Goal: Task Accomplishment & Management: Complete application form

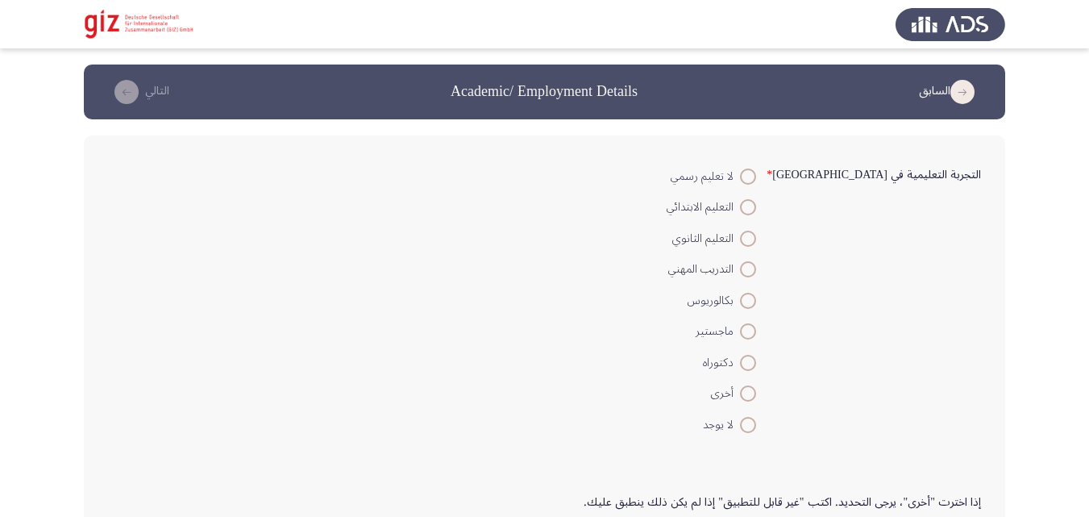
scroll to position [21, 0]
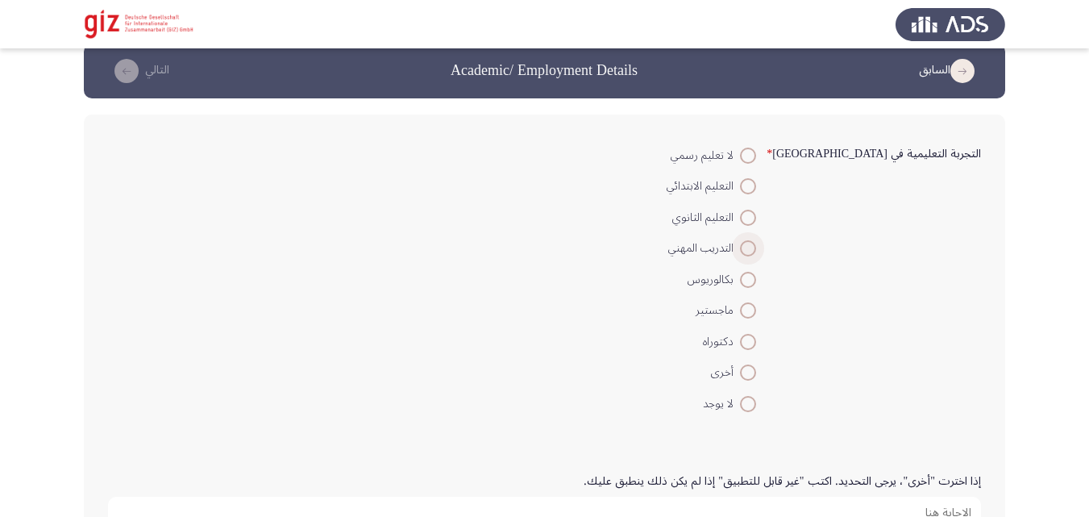
click at [756, 257] on label "التدريب المهني" at bounding box center [711, 248] width 89 height 19
click at [756, 256] on input "التدريب المهني" at bounding box center [748, 248] width 16 height 16
radio input "true"
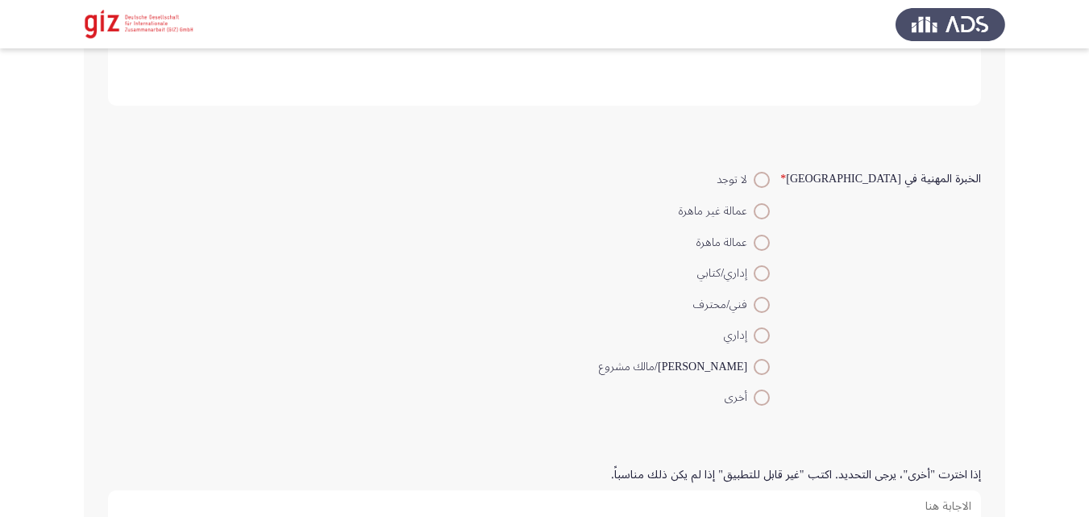
scroll to position [493, 0]
click at [770, 204] on span at bounding box center [762, 210] width 16 height 16
click at [770, 204] on input "عمالة غير ماهرة" at bounding box center [762, 210] width 16 height 16
radio input "true"
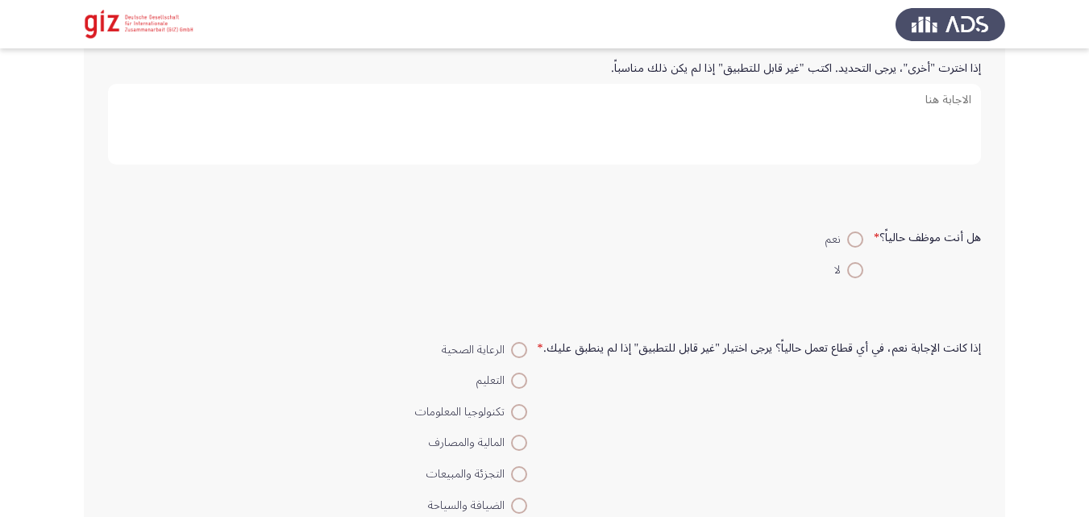
scroll to position [926, 0]
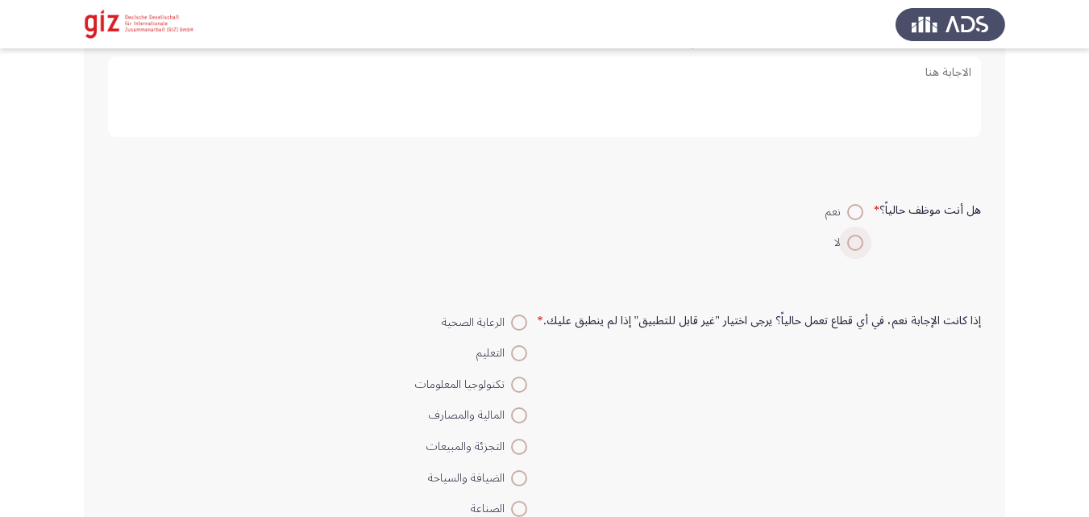
click at [853, 242] on span at bounding box center [855, 243] width 16 height 16
click at [853, 242] on input "لا" at bounding box center [855, 243] width 16 height 16
radio input "true"
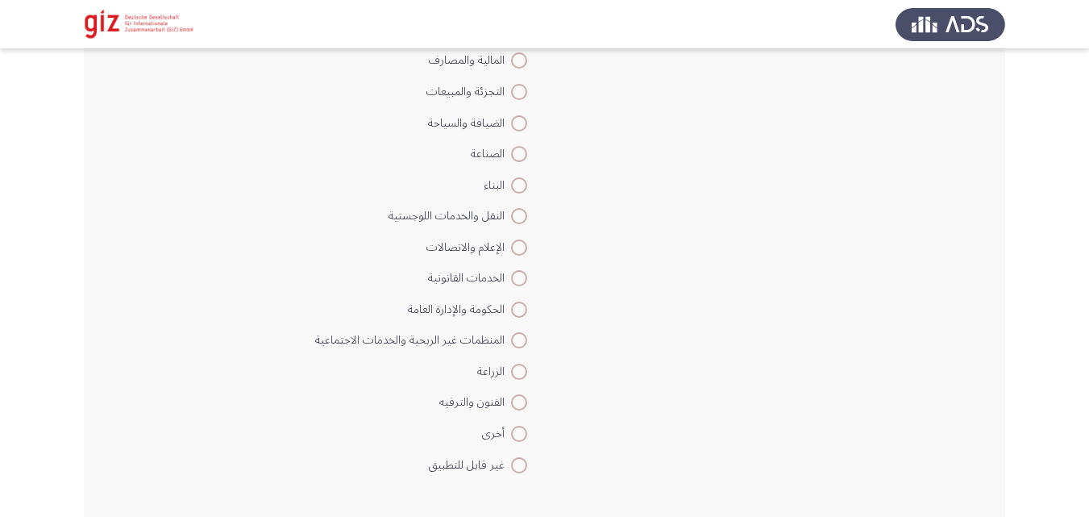
scroll to position [1292, 0]
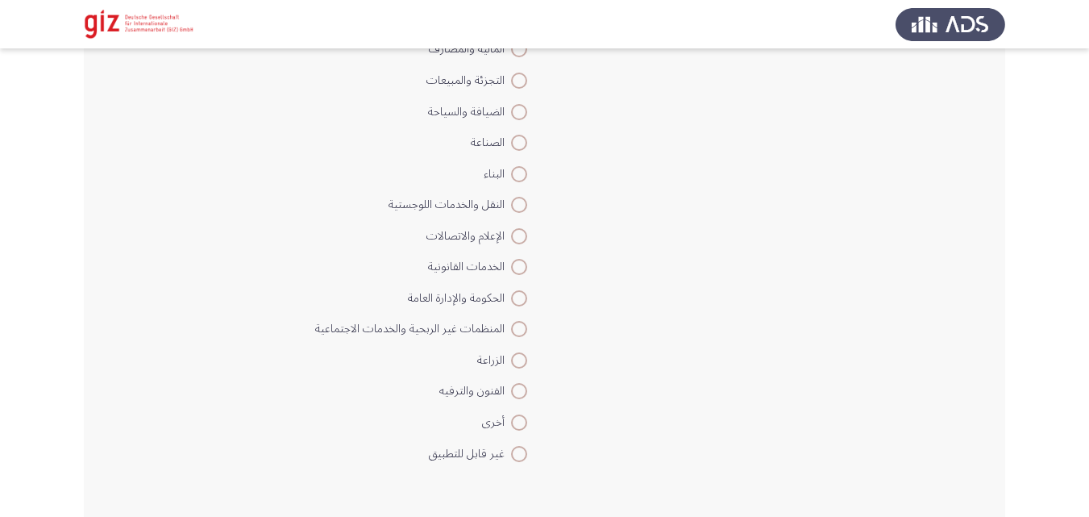
click at [538, 445] on mat-radio-button "غير قابل للتطبيق" at bounding box center [421, 452] width 233 height 31
click at [534, 450] on mat-radio-button "غير قابل للتطبيق" at bounding box center [421, 452] width 233 height 31
click at [527, 456] on span at bounding box center [519, 454] width 16 height 16
click at [527, 456] on input "غير قابل للتطبيق" at bounding box center [519, 454] width 16 height 16
radio input "true"
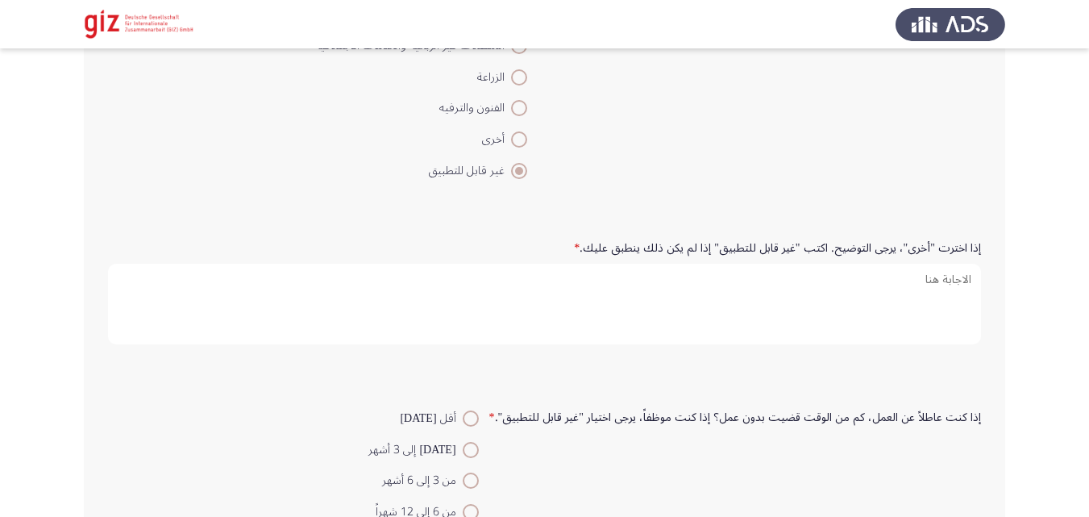
scroll to position [1652, 0]
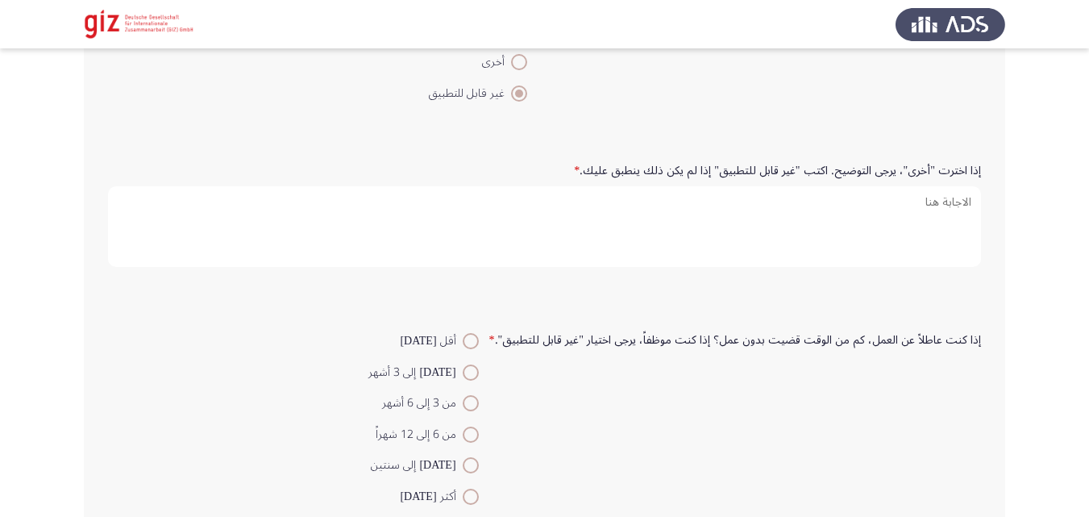
click at [747, 267] on form "إذا اخترت "أخرى"، يرجى التوضيح. اكتب "غير قابل للتطبيق" إذا لم يكن ذلك ينطبق عل…" at bounding box center [544, 216] width 873 height 120
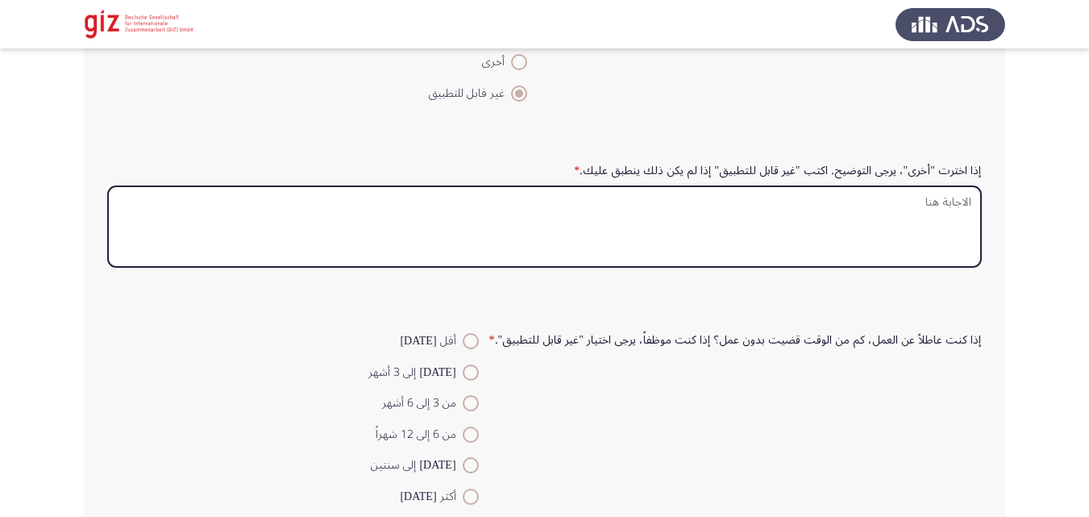
click at [725, 242] on textarea "إذا اخترت "أخرى"، يرجى التوضيح. اكتب "غير قابل للتطبيق" إذا لم يكن ذلك ينطبق عل…" at bounding box center [544, 226] width 873 height 81
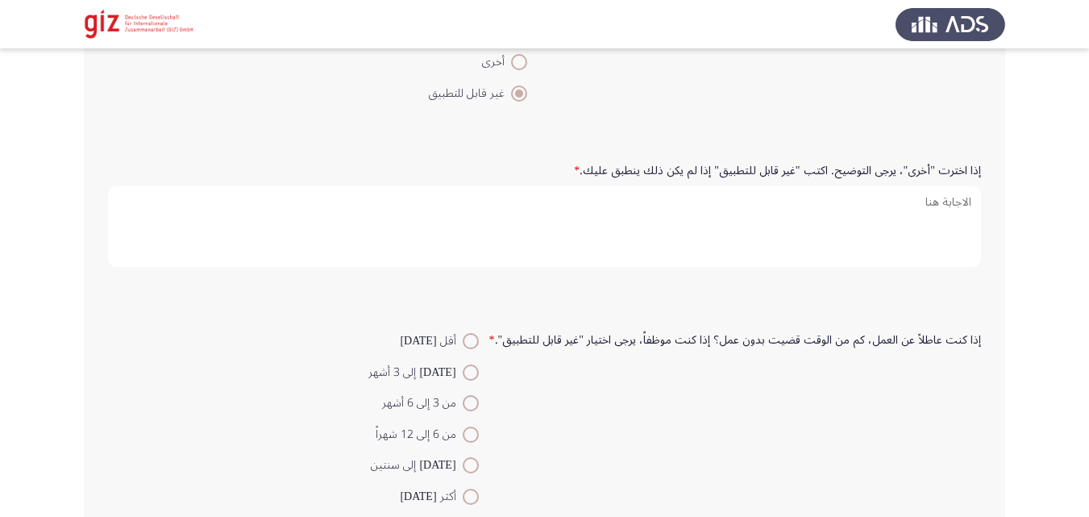
drag, startPoint x: 796, startPoint y: 166, endPoint x: 725, endPoint y: 172, distance: 71.2
click at [725, 172] on label "إذا اخترت "أخرى"، يرجى التوضيح. اكتب "غير قابل للتطبيق" إذا لم يكن ذلك ينطبق عل…" at bounding box center [777, 171] width 407 height 14
click at [725, 186] on textarea "إذا اخترت "أخرى"، يرجى التوضيح. اكتب "غير قابل للتطبيق" إذا لم يكن ذلك ينطبق عل…" at bounding box center [544, 226] width 873 height 81
drag, startPoint x: 725, startPoint y: 172, endPoint x: 800, endPoint y: 186, distance: 76.2
click at [800, 186] on form "إذا اخترت "أخرى"، يرجى التوضيح. اكتب "غير قابل للتطبيق" إذا لم يكن ذلك ينطبق عل…" at bounding box center [544, 216] width 873 height 120
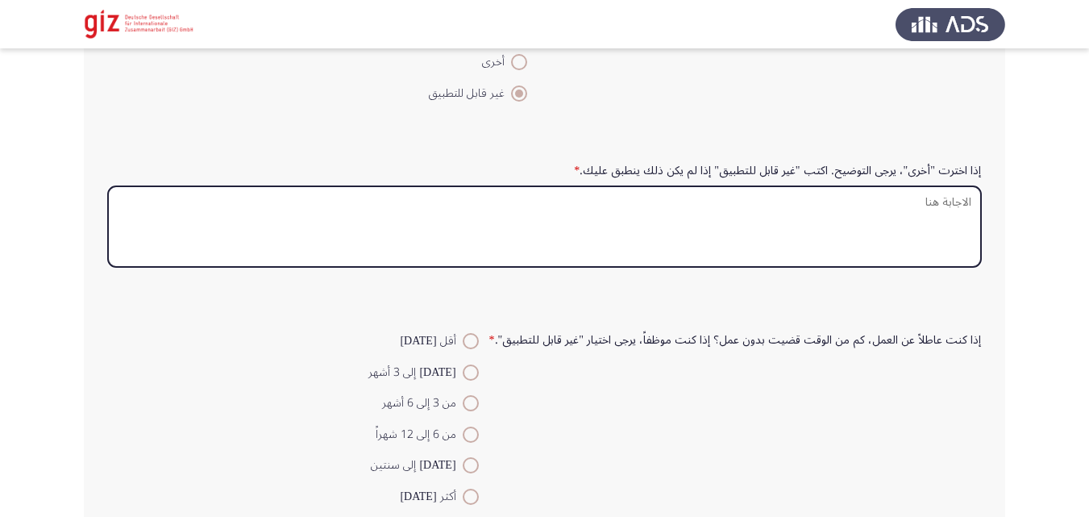
type textarea "ي"
click at [802, 212] on textarea "ي" at bounding box center [544, 226] width 873 height 81
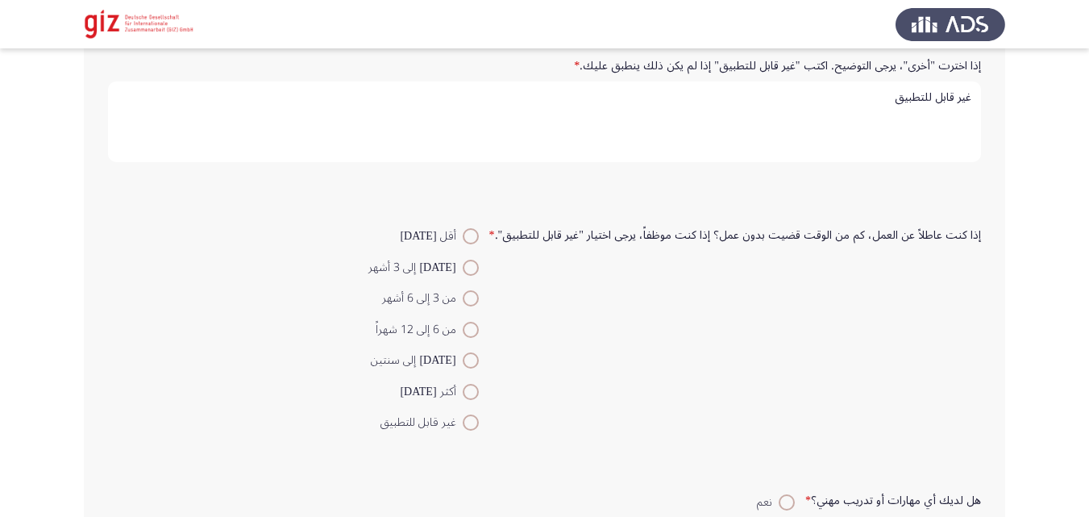
scroll to position [1751, 0]
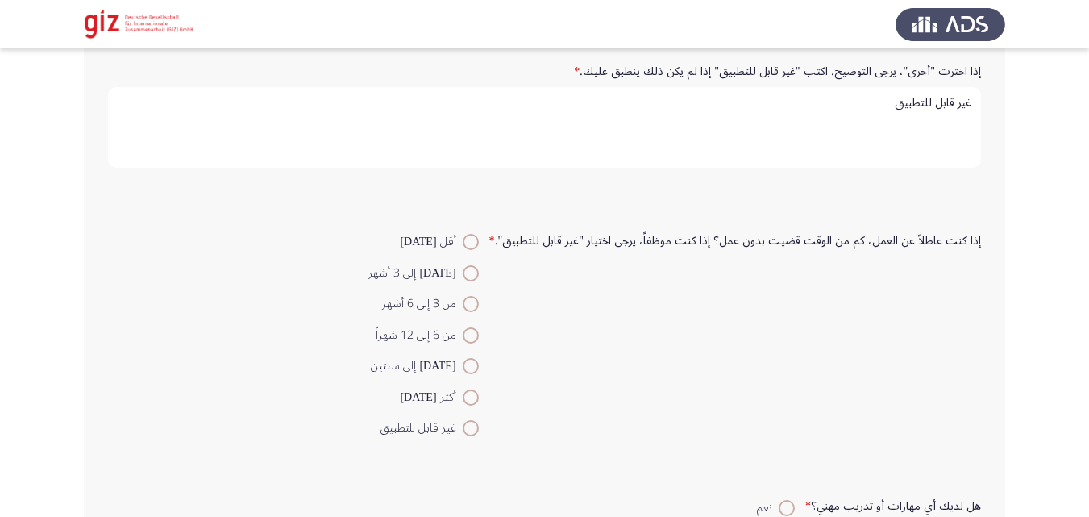
type textarea "غير قابل للتطبيق"
click at [497, 187] on div "إذا اخترت "أخرى"، يرجى التوضيح. اكتب "غير قابل للتطبيق" إذا لم يكن ذلك ينطبق عل…" at bounding box center [544, 117] width 889 height 168
click at [554, 246] on label "إذا كنت عاطلاً عن العمل، كم من الوقت قضيت بدون عمل؟ إذا كنت موظفاً، يرجى اختيار…" at bounding box center [735, 242] width 492 height 14
click at [477, 305] on span at bounding box center [471, 304] width 16 height 16
click at [477, 305] on input "من 3 إلى 6 أشهر" at bounding box center [471, 304] width 16 height 16
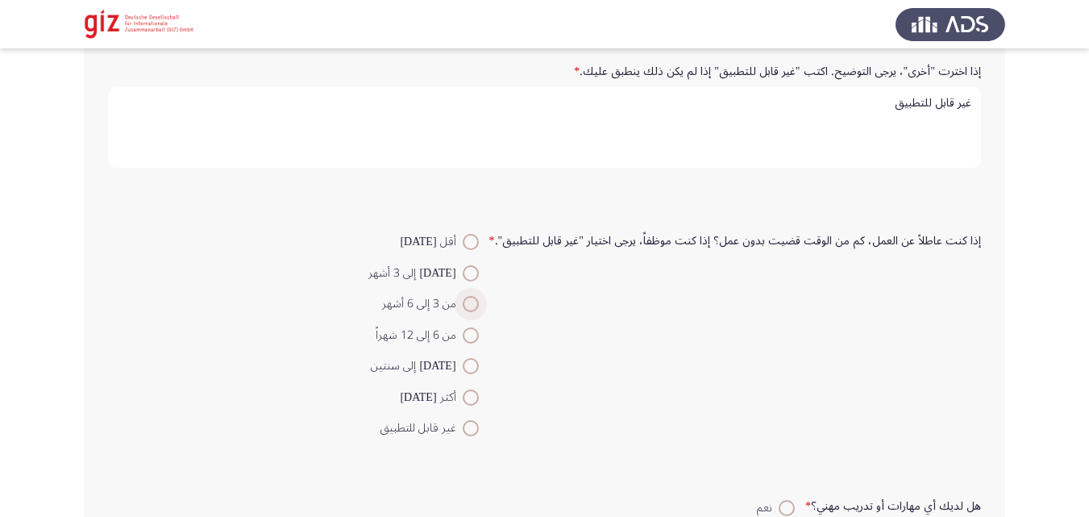
radio input "true"
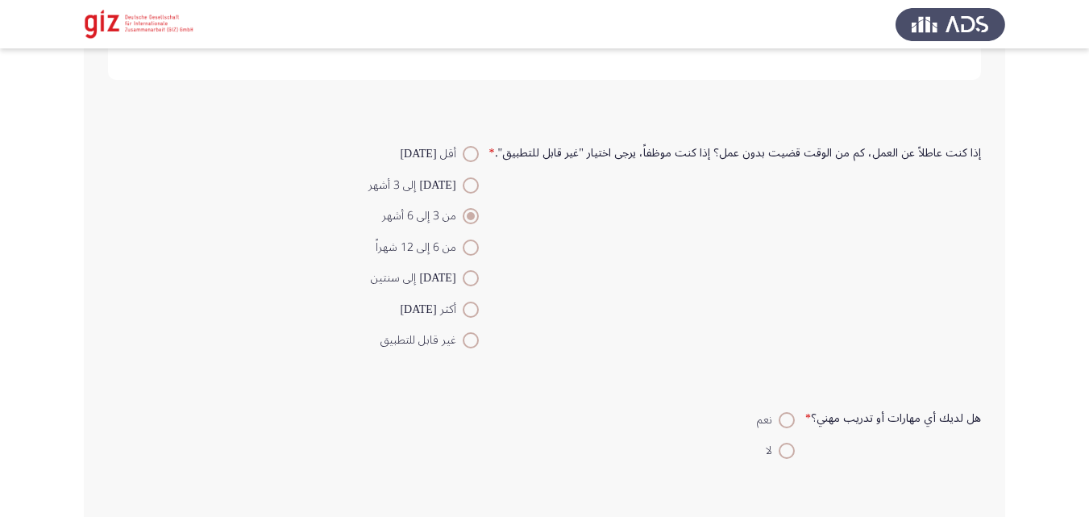
click at [685, 359] on div "إذا كنت عاطلاً عن العمل، كم من الوقت قضيت بدون عمل؟ إذا كنت موظفاً، يرجى اختيار…" at bounding box center [544, 247] width 889 height 234
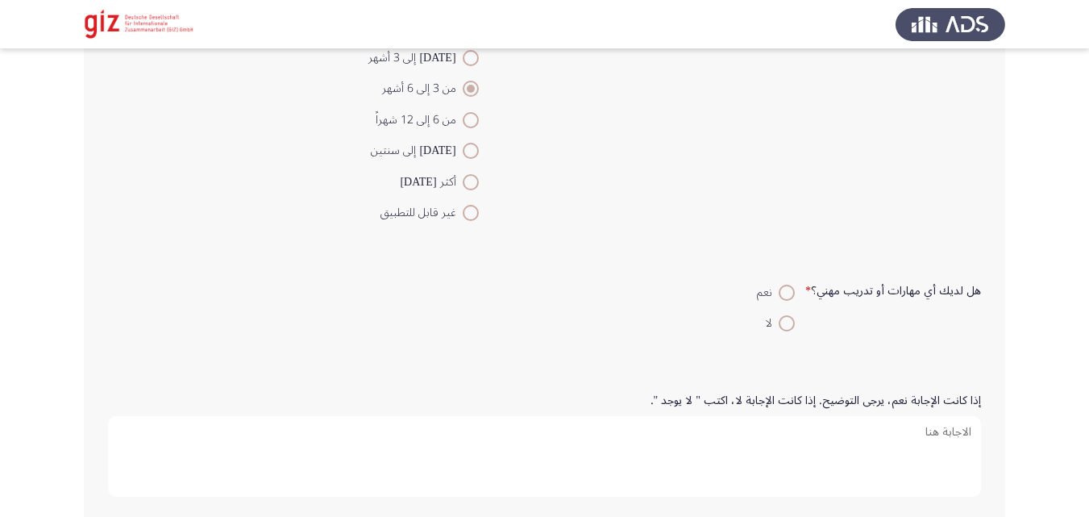
scroll to position [1987, 0]
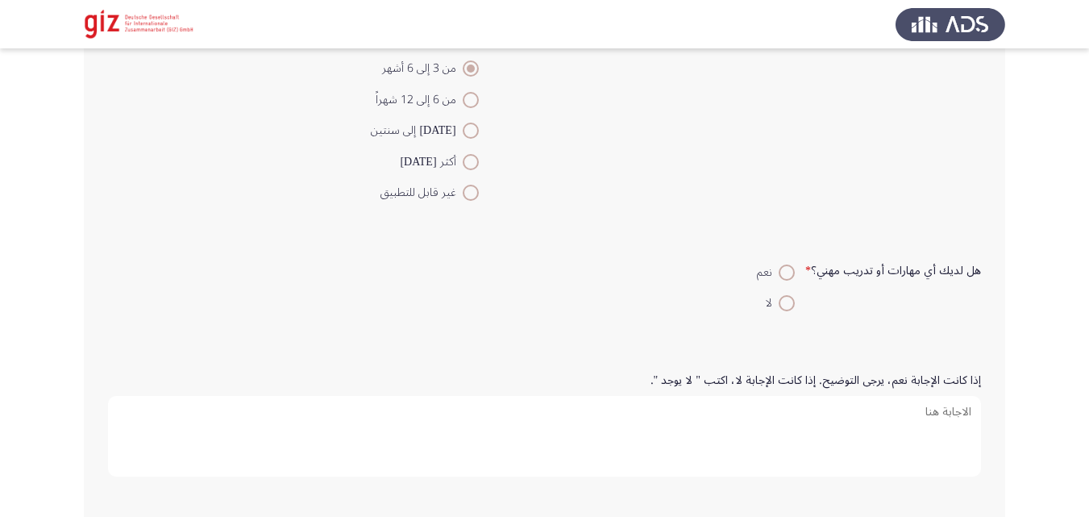
click at [787, 299] on span at bounding box center [787, 303] width 16 height 16
click at [787, 299] on input "لا" at bounding box center [787, 303] width 16 height 16
radio input "true"
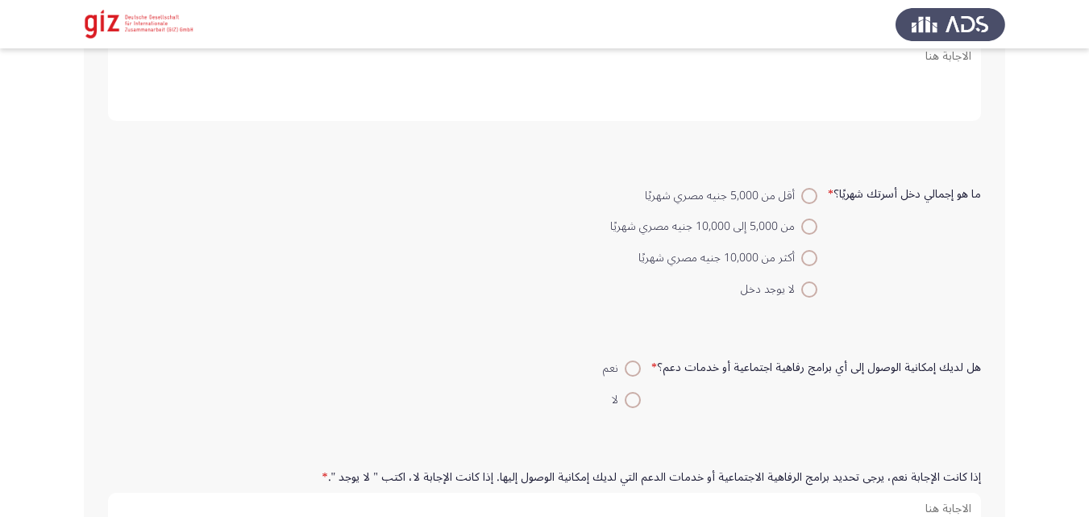
scroll to position [2355, 0]
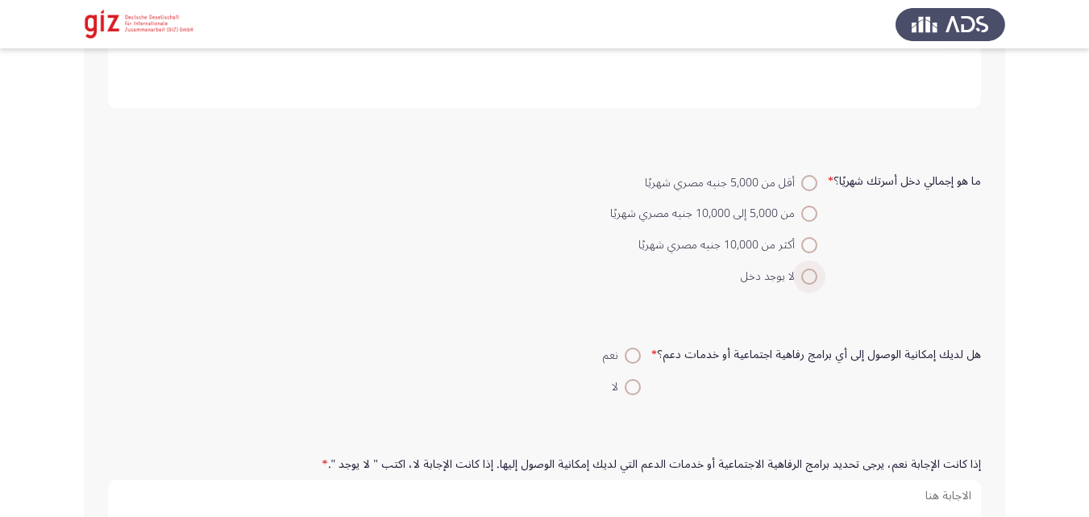
click at [801, 279] on span at bounding box center [809, 276] width 16 height 16
click at [801, 279] on input "لا يوجد دخل" at bounding box center [809, 276] width 16 height 16
radio input "true"
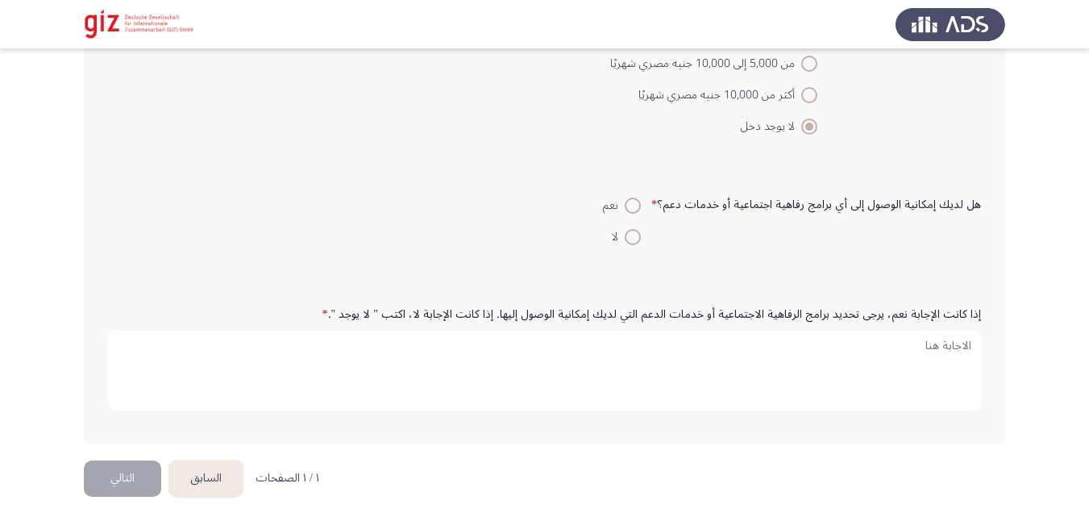
scroll to position [2513, 0]
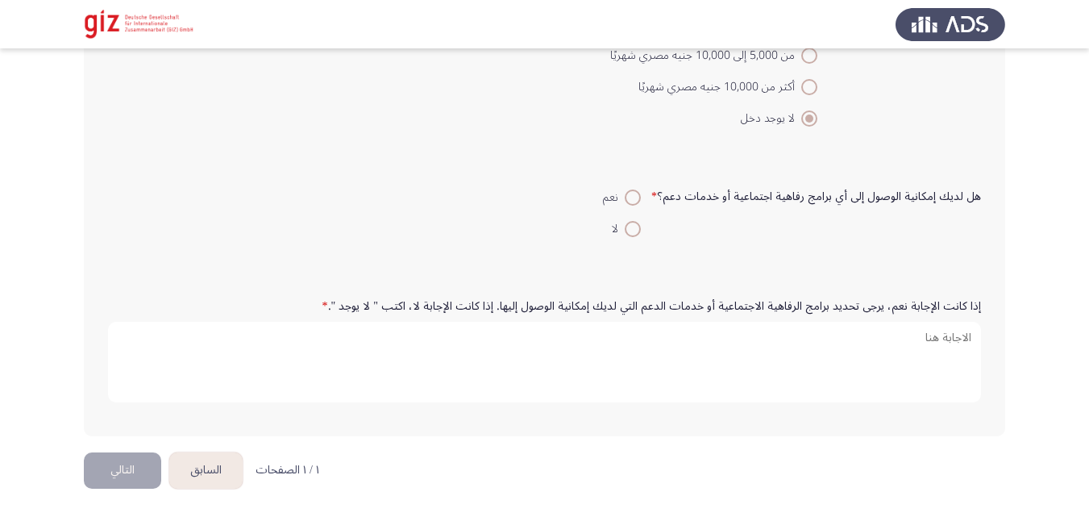
drag, startPoint x: 982, startPoint y: 206, endPoint x: 977, endPoint y: 194, distance: 13.0
click at [977, 194] on div "هل لديك إمكانية الوصول إلى أي برامج رفاهية اجتماعية أو خدمات دعم؟ * نعم لا" at bounding box center [544, 212] width 889 height 78
drag, startPoint x: 977, startPoint y: 194, endPoint x: 938, endPoint y: 194, distance: 38.7
click at [938, 194] on label "هل لديك إمكانية الوصول إلى أي برامج رفاهية اجتماعية أو خدمات دعم؟ *" at bounding box center [816, 197] width 330 height 14
drag, startPoint x: 938, startPoint y: 194, endPoint x: 956, endPoint y: 192, distance: 17.9
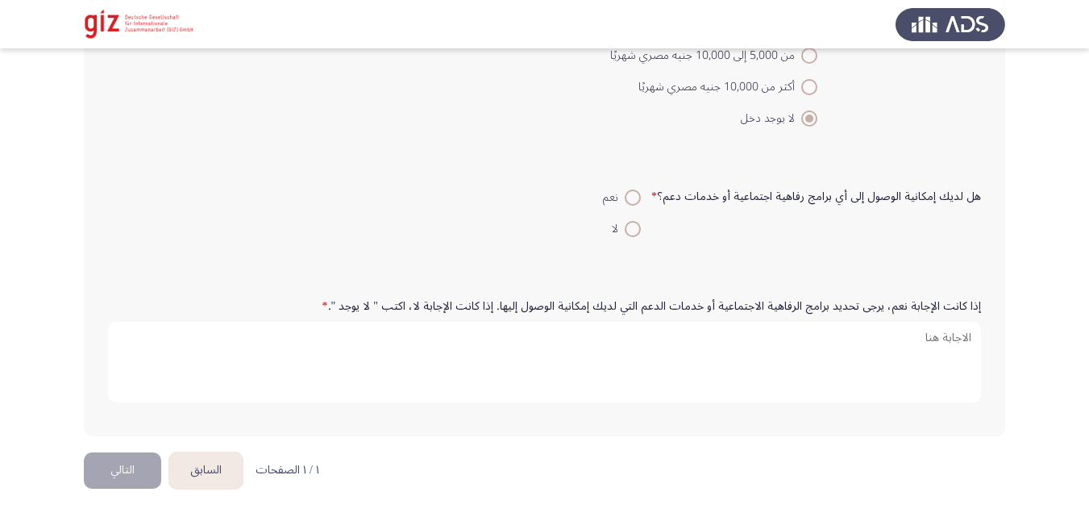
click at [956, 192] on label "هل لديك إمكانية الوصول إلى أي برامج رفاهية اجتماعية أو خدمات دعم؟ *" at bounding box center [816, 197] width 330 height 14
drag, startPoint x: 956, startPoint y: 192, endPoint x: 738, endPoint y: 193, distance: 218.4
click at [738, 193] on label "هل لديك إمكانية الوصول إلى أي برامج رفاهية اجتماعية أو خدمات دعم؟ *" at bounding box center [816, 197] width 330 height 14
drag, startPoint x: 661, startPoint y: 198, endPoint x: 713, endPoint y: 280, distance: 97.5
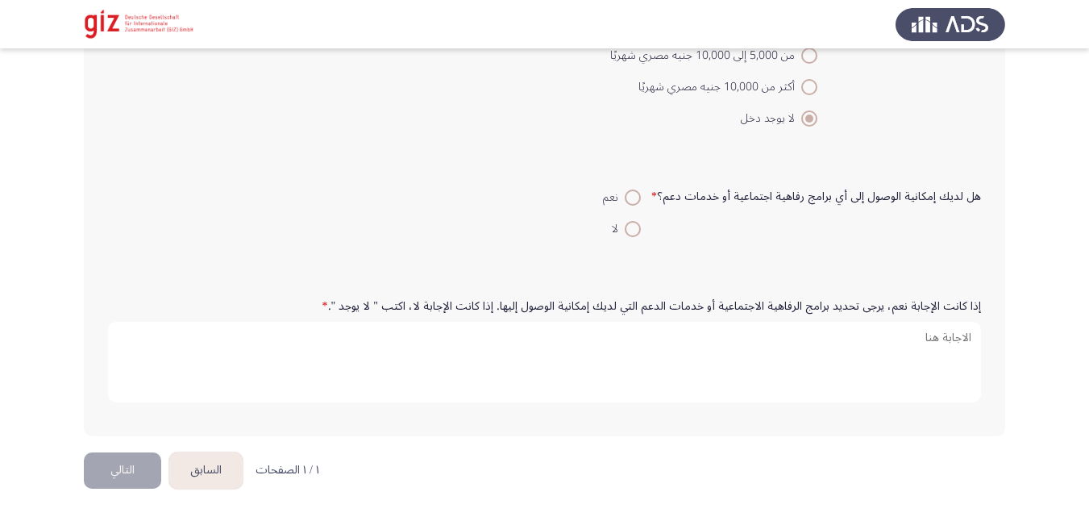
click at [713, 280] on div "إذا كانت الإجابة نعم، يرجى تحديد برامج الرفاهية الاجتماعية أو خدمات الدعم التي …" at bounding box center [544, 352] width 889 height 168
drag, startPoint x: 979, startPoint y: 201, endPoint x: 829, endPoint y: 199, distance: 149.1
click at [829, 199] on label "هل لديك إمكانية الوصول إلى أي برامج رفاهية اجتماعية أو خدمات دعم؟ *" at bounding box center [816, 197] width 330 height 14
click at [638, 225] on span at bounding box center [633, 229] width 16 height 16
click at [638, 225] on input "لا" at bounding box center [633, 229] width 16 height 16
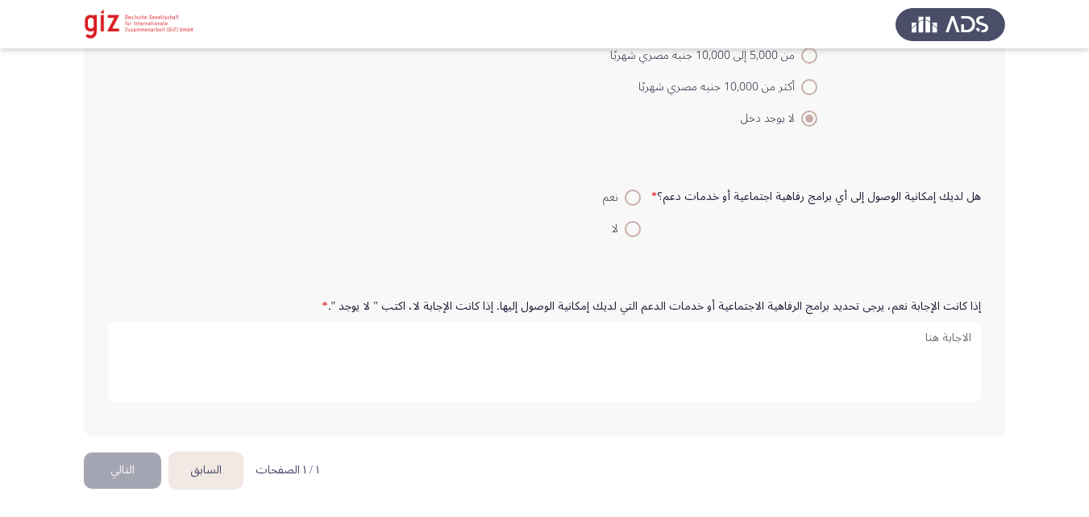
radio input "true"
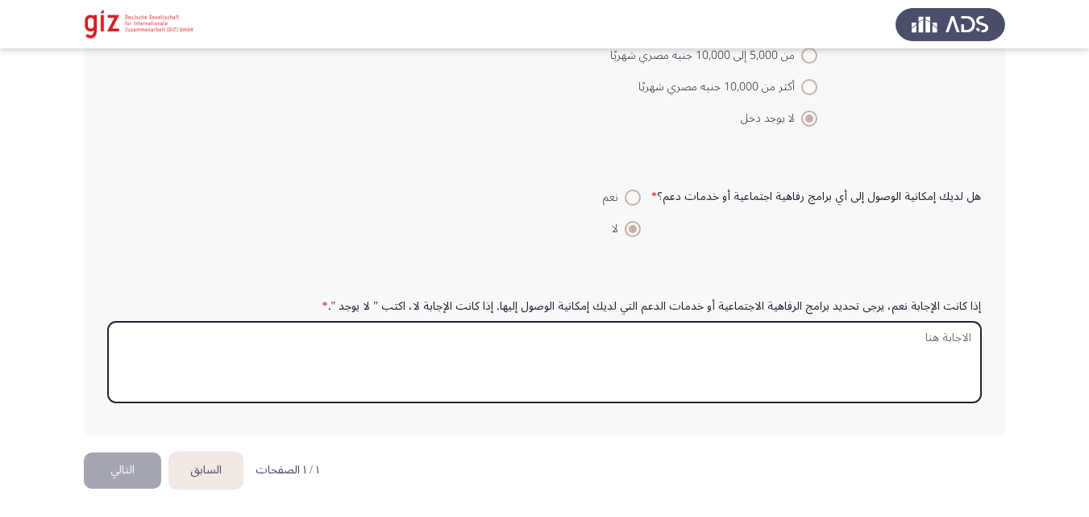
click at [613, 350] on textarea "إذا كانت الإجابة نعم، يرجى تحديد برامج الرفاهية الاجتماعية أو خدمات الدعم التي …" at bounding box center [544, 362] width 873 height 81
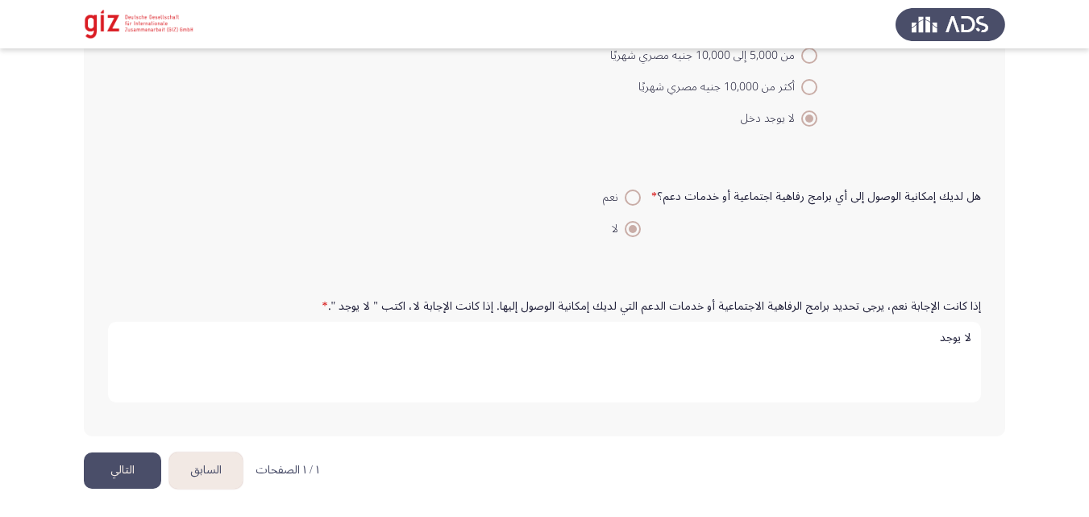
type textarea "لا يوجد"
click at [109, 472] on button "التالي" at bounding box center [122, 470] width 77 height 36
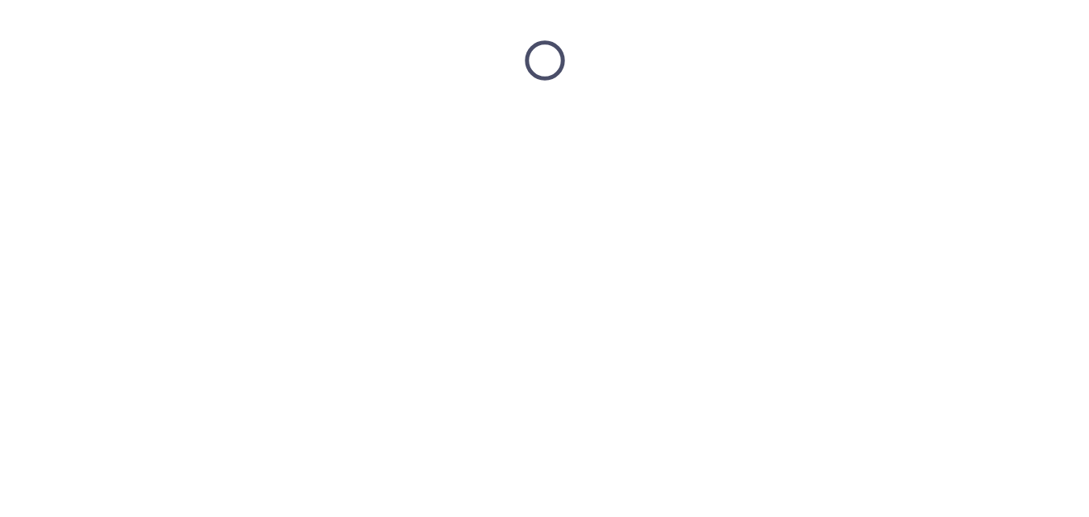
scroll to position [0, 0]
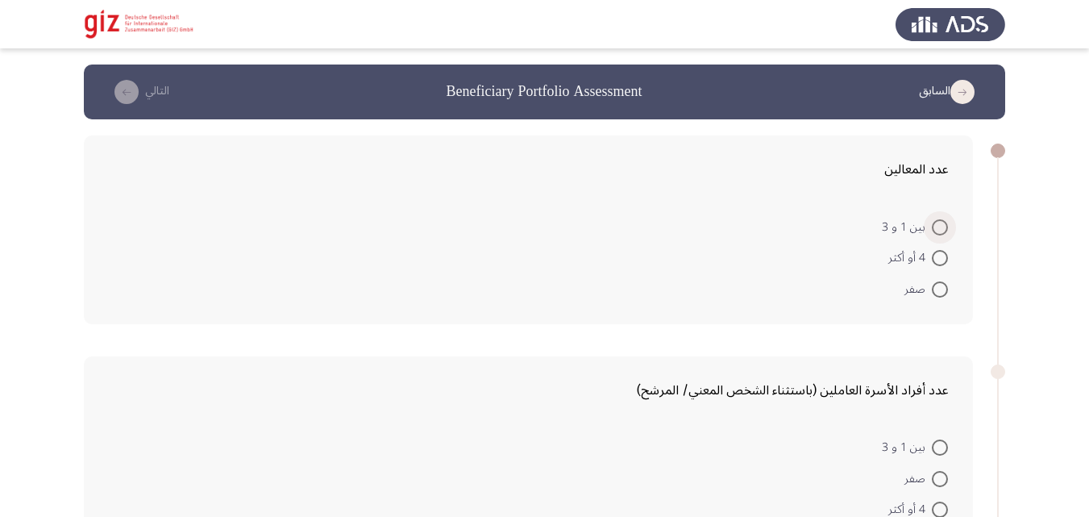
click at [945, 230] on span at bounding box center [940, 227] width 16 height 16
click at [945, 230] on input "بين 1 و 3" at bounding box center [940, 227] width 16 height 16
radio input "true"
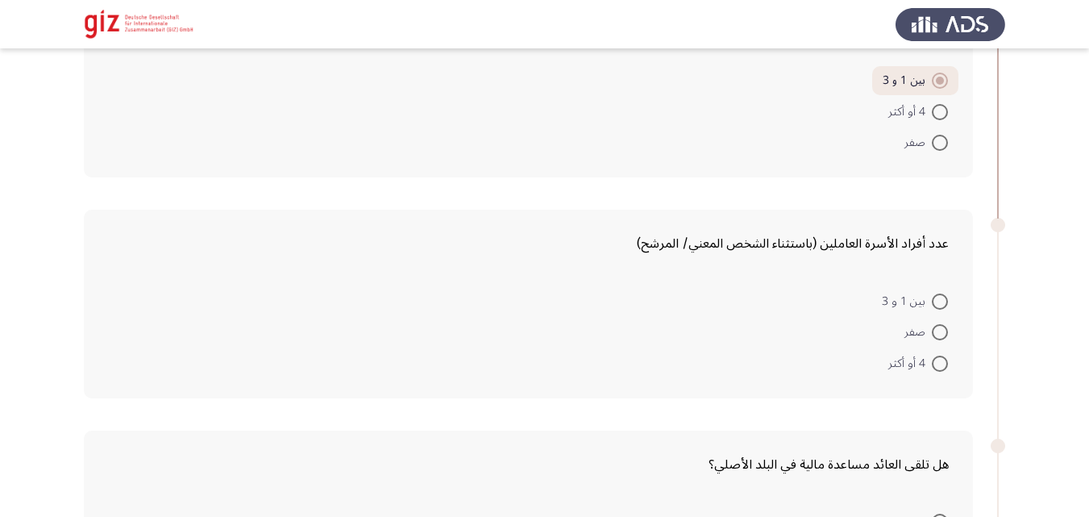
scroll to position [154, 0]
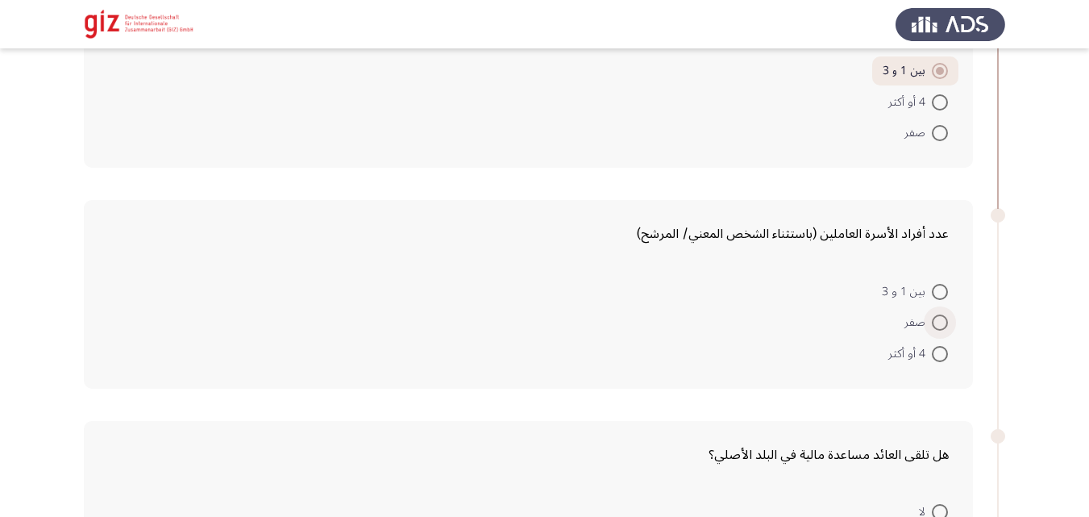
click at [938, 326] on span at bounding box center [940, 322] width 16 height 16
click at [938, 326] on input "صفر" at bounding box center [940, 322] width 16 height 16
radio input "true"
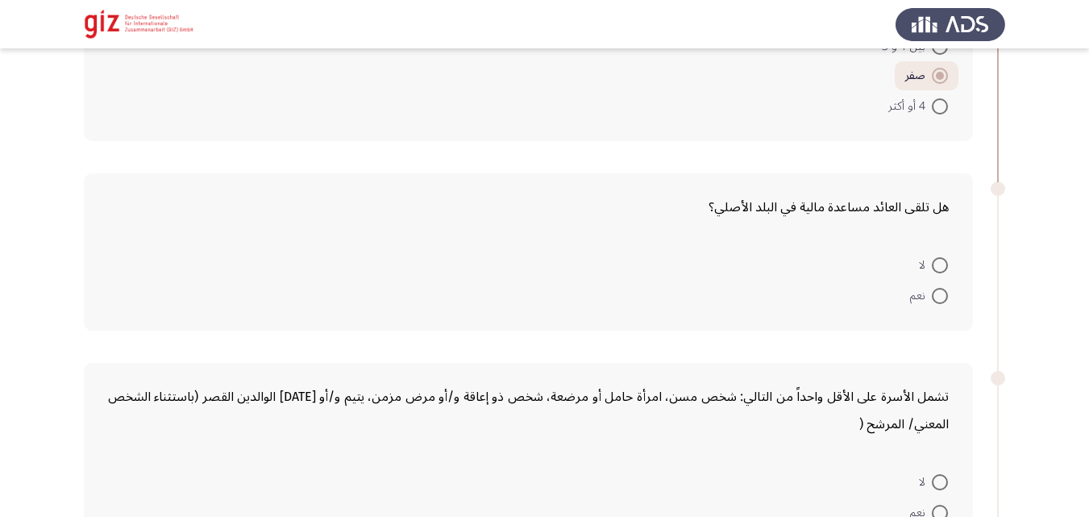
scroll to position [401, 0]
click at [934, 264] on span at bounding box center [940, 263] width 16 height 16
click at [934, 264] on input "لا" at bounding box center [940, 263] width 16 height 16
radio input "true"
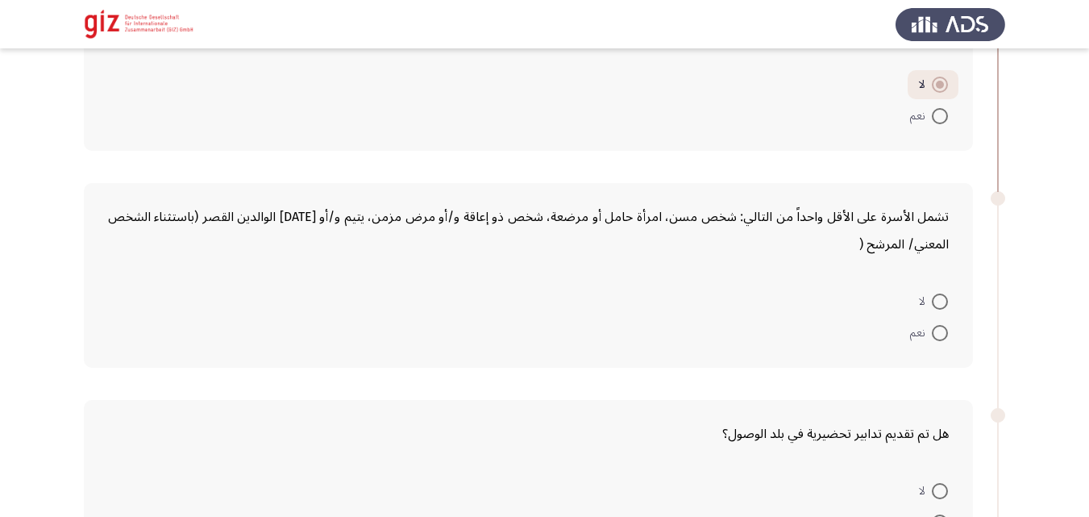
scroll to position [578, 0]
click at [949, 297] on mat-radio-button "لا" at bounding box center [933, 300] width 50 height 31
click at [941, 300] on span at bounding box center [940, 301] width 16 height 16
click at [941, 300] on input "لا" at bounding box center [940, 301] width 16 height 16
radio input "true"
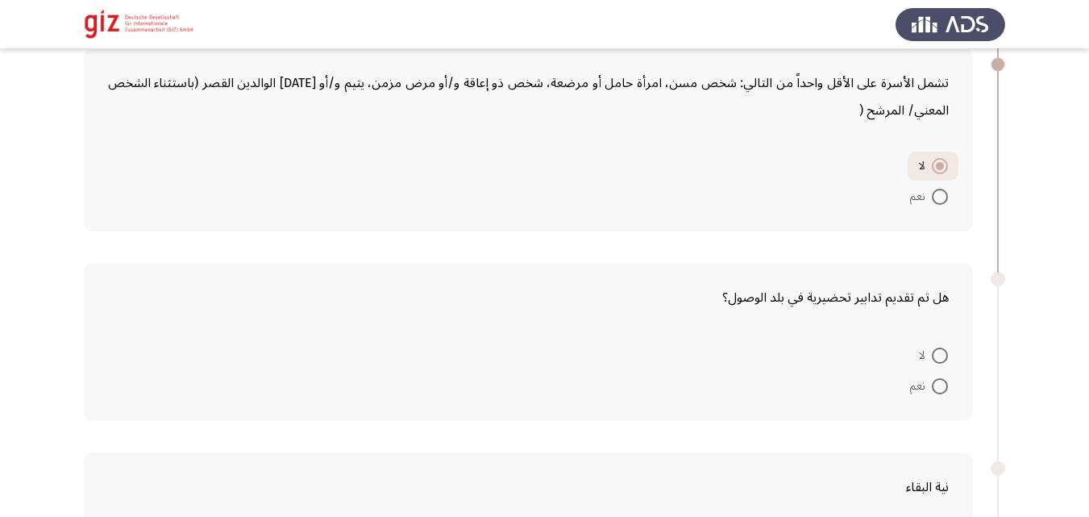
scroll to position [728, 0]
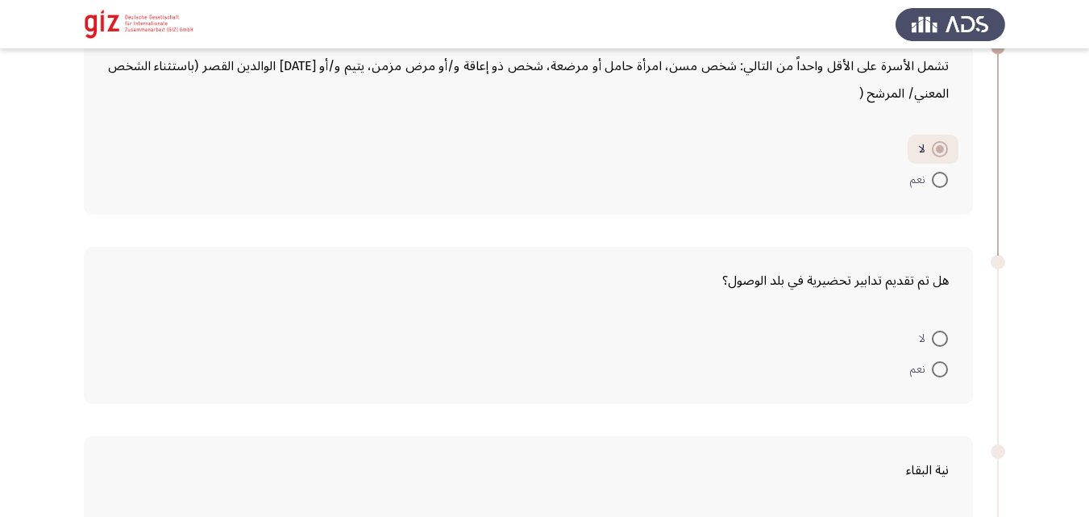
click at [871, 189] on div "عدد المعالين بين 1 و 3 4 أو أكثر صفر عدد أفراد الأسرة العاملين (باستثناء الشخص …" at bounding box center [544, 190] width 921 height 1598
click at [871, 189] on form "لا نعم" at bounding box center [528, 165] width 841 height 60
click at [947, 343] on span at bounding box center [940, 338] width 16 height 16
click at [947, 343] on input "لا" at bounding box center [940, 338] width 16 height 16
radio input "true"
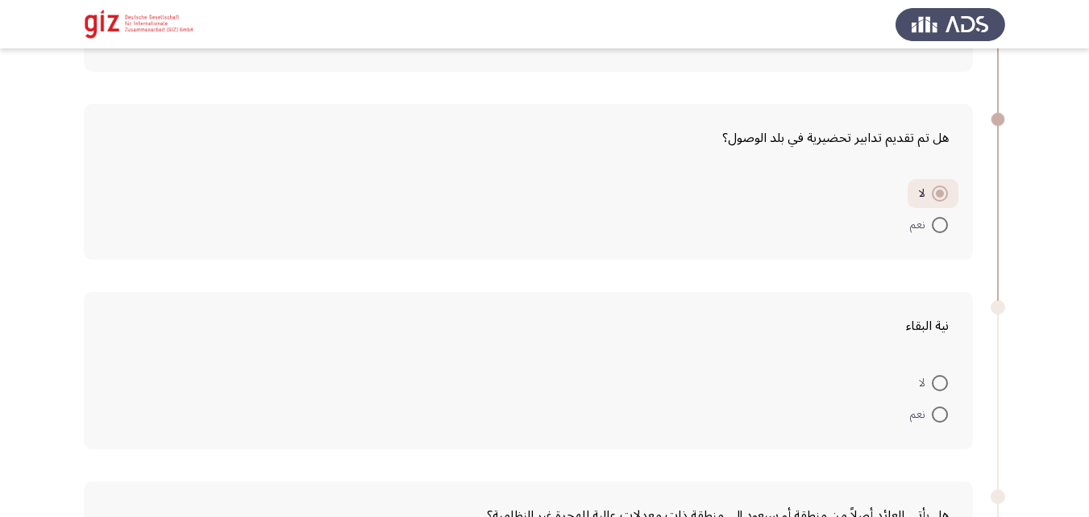
scroll to position [912, 0]
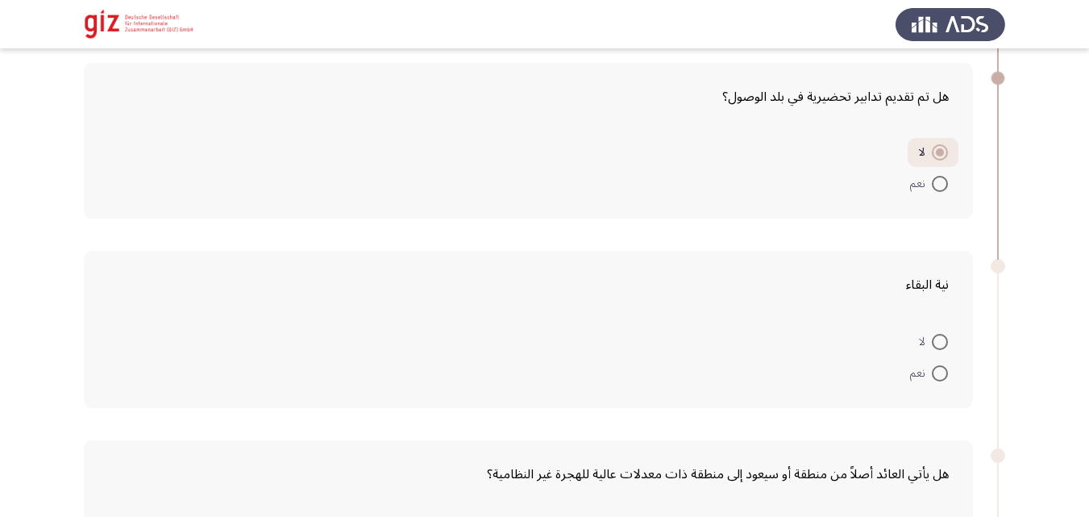
click at [937, 347] on span at bounding box center [940, 342] width 16 height 16
click at [937, 347] on input "لا" at bounding box center [940, 342] width 16 height 16
radio input "true"
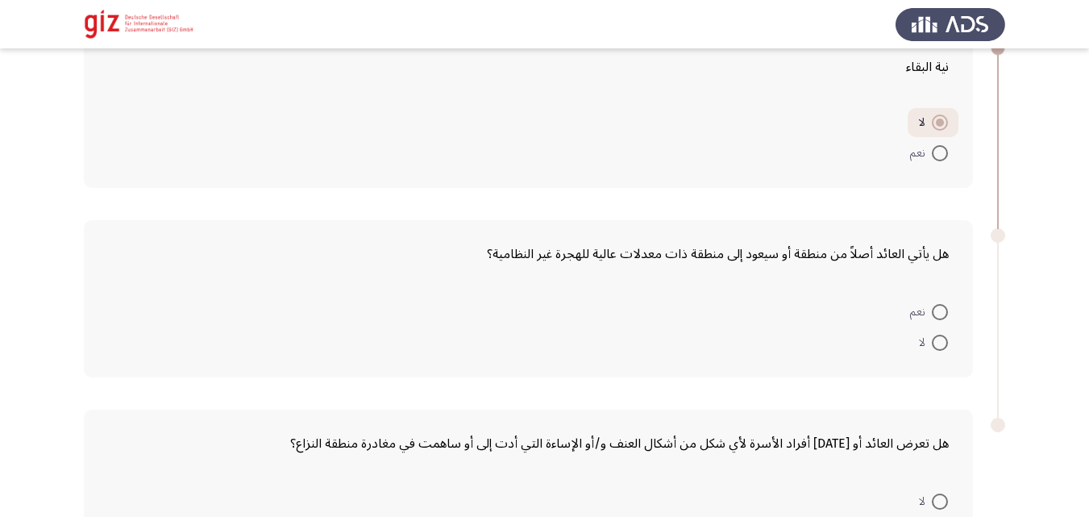
scroll to position [1130, 0]
click at [931, 305] on span "نعم" at bounding box center [921, 310] width 22 height 19
click at [932, 305] on input "نعم" at bounding box center [940, 311] width 16 height 16
radio input "true"
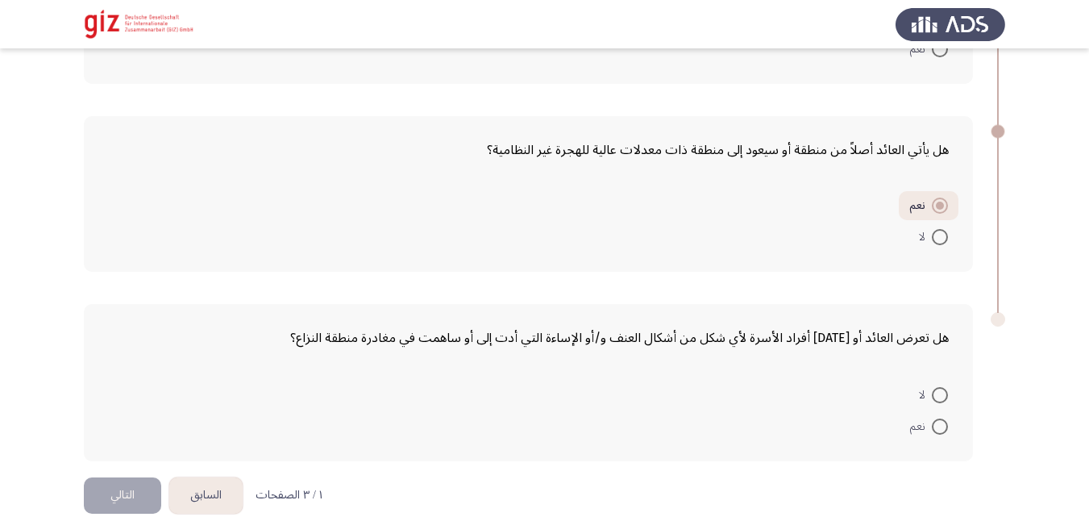
scroll to position [1258, 0]
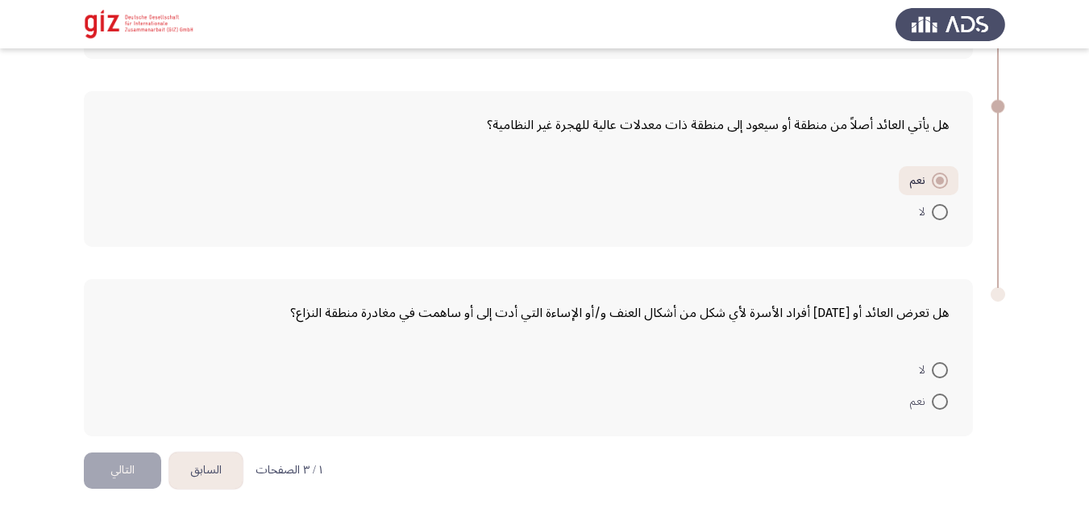
click at [930, 361] on span "لا" at bounding box center [925, 369] width 13 height 19
click at [932, 362] on input "لا" at bounding box center [940, 370] width 16 height 16
radio input "true"
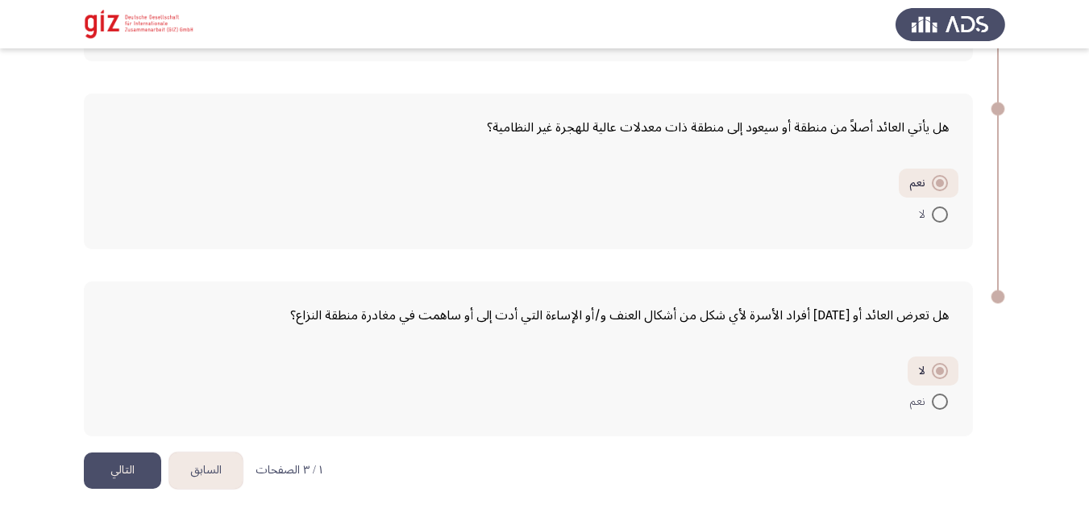
click at [94, 483] on button "التالي" at bounding box center [122, 470] width 77 height 36
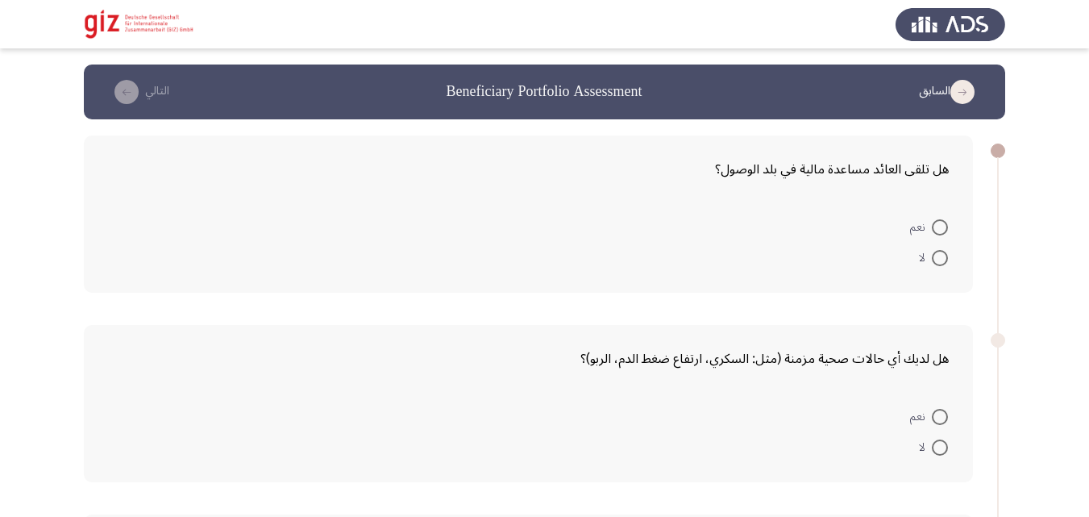
click at [933, 263] on span at bounding box center [940, 258] width 16 height 16
click at [933, 263] on input "لا" at bounding box center [940, 258] width 16 height 16
radio input "true"
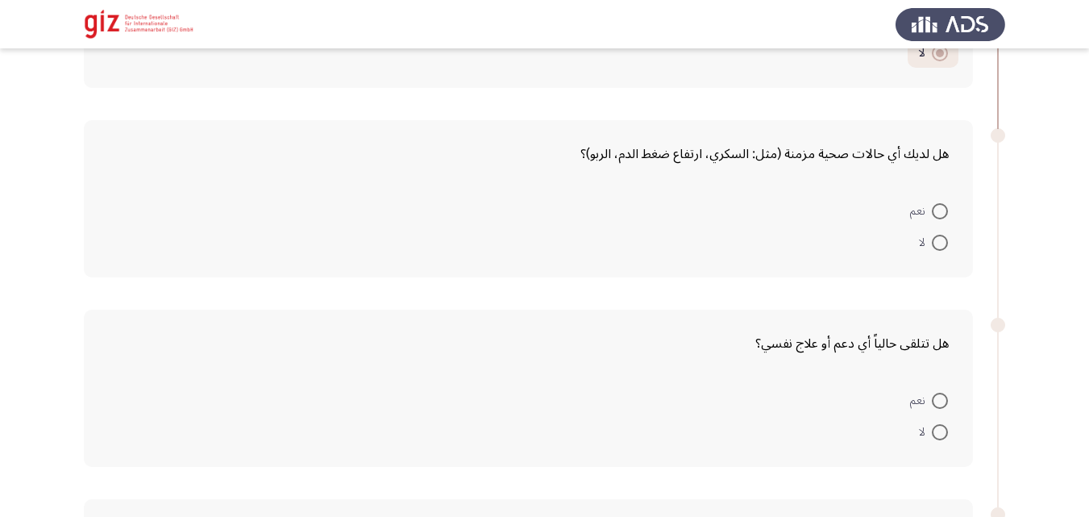
scroll to position [249, 0]
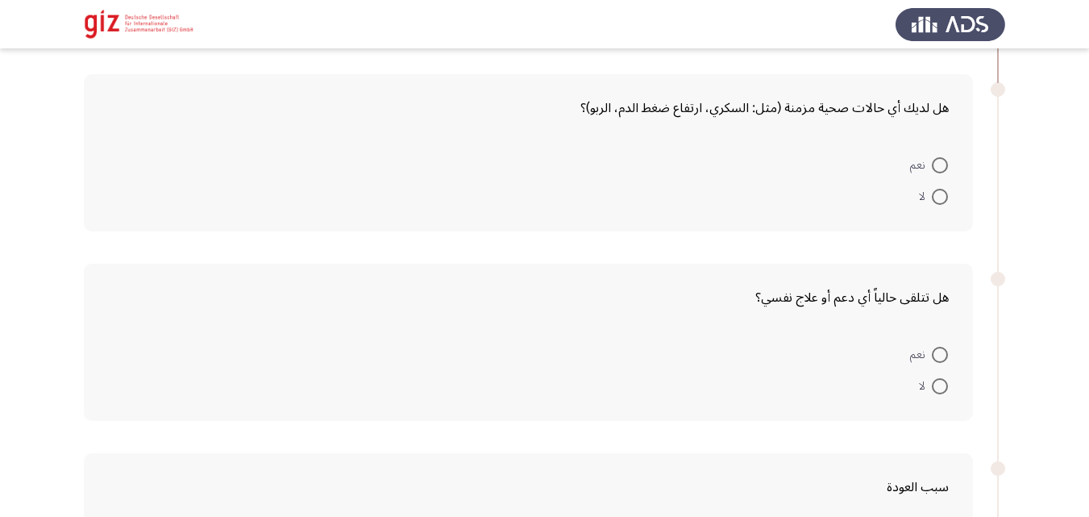
click at [937, 198] on span at bounding box center [940, 197] width 16 height 16
click at [937, 198] on input "لا" at bounding box center [940, 197] width 16 height 16
radio input "true"
click at [946, 377] on span at bounding box center [940, 384] width 16 height 16
click at [946, 377] on input "لا" at bounding box center [940, 384] width 16 height 16
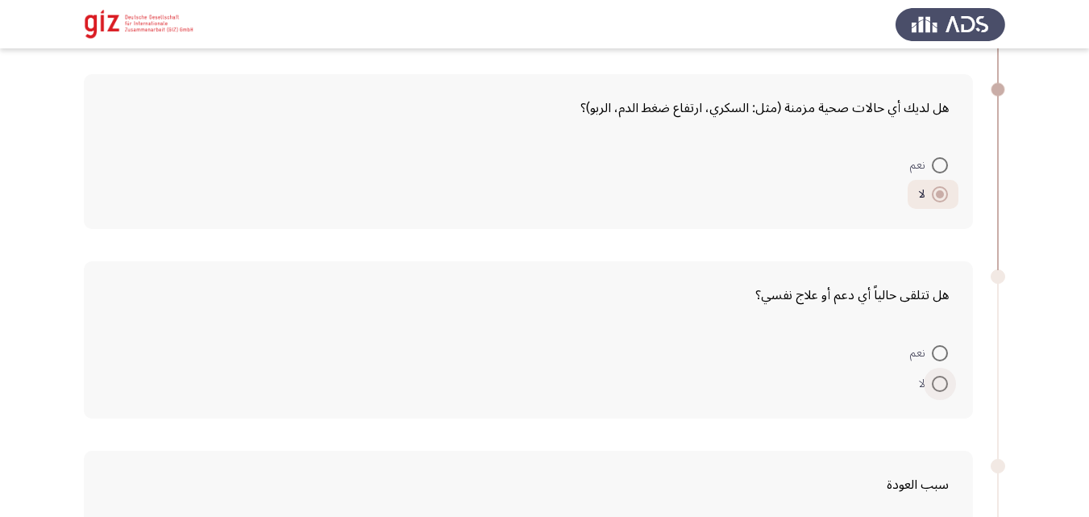
radio input "true"
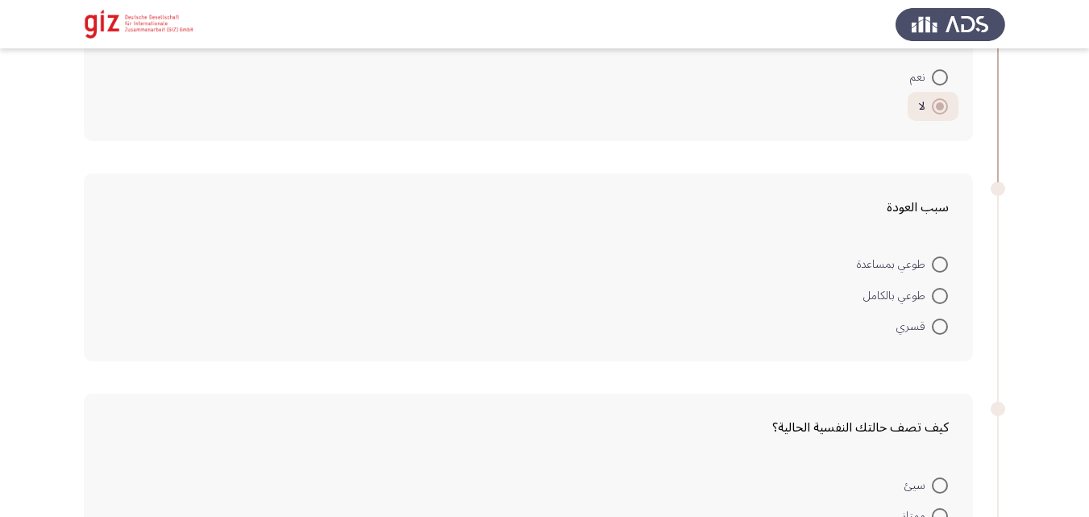
scroll to position [529, 0]
click at [941, 285] on span at bounding box center [940, 292] width 16 height 16
click at [941, 285] on input "طوعي بالكامل" at bounding box center [940, 292] width 16 height 16
radio input "true"
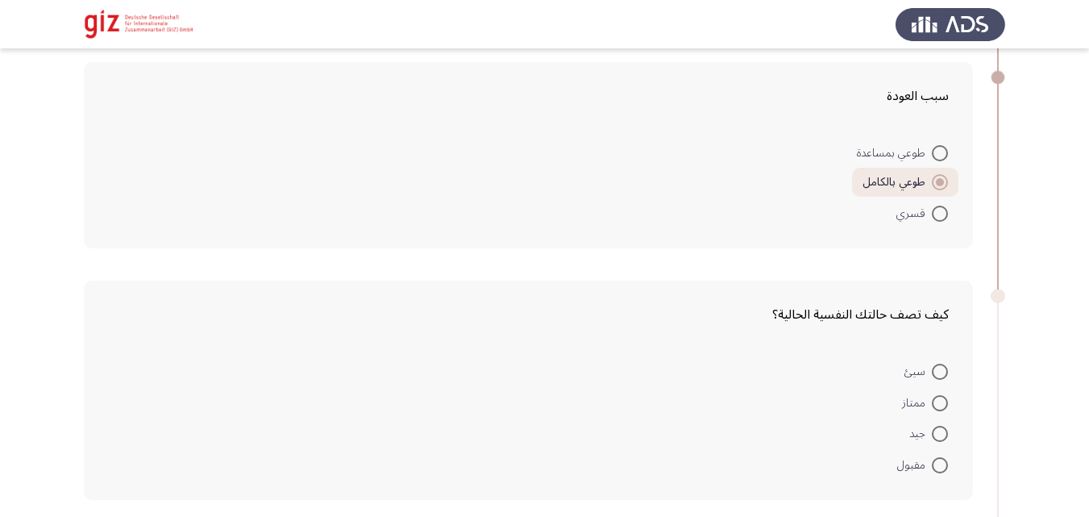
scroll to position [675, 0]
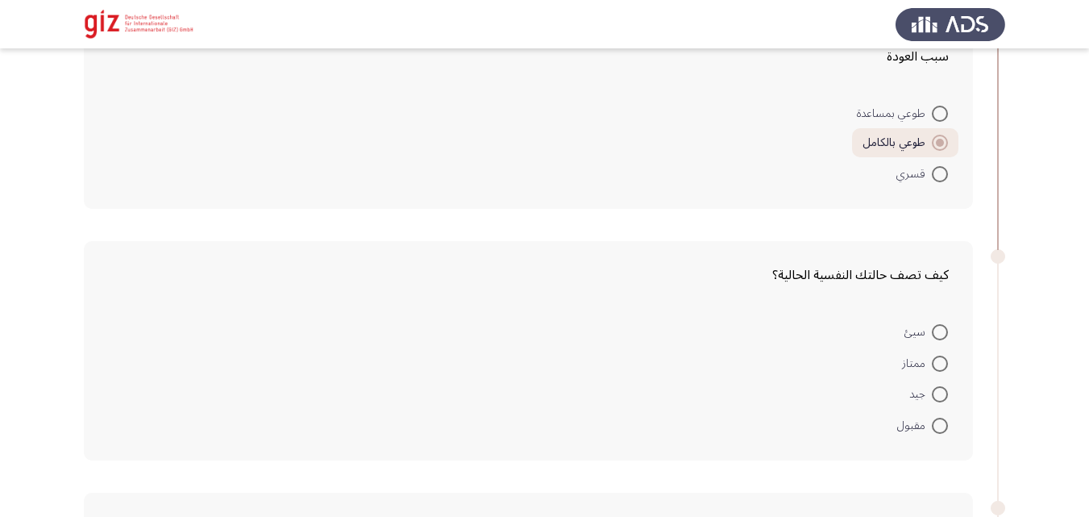
click at [939, 392] on span at bounding box center [940, 394] width 16 height 16
click at [939, 392] on input "جيد" at bounding box center [940, 394] width 16 height 16
radio input "true"
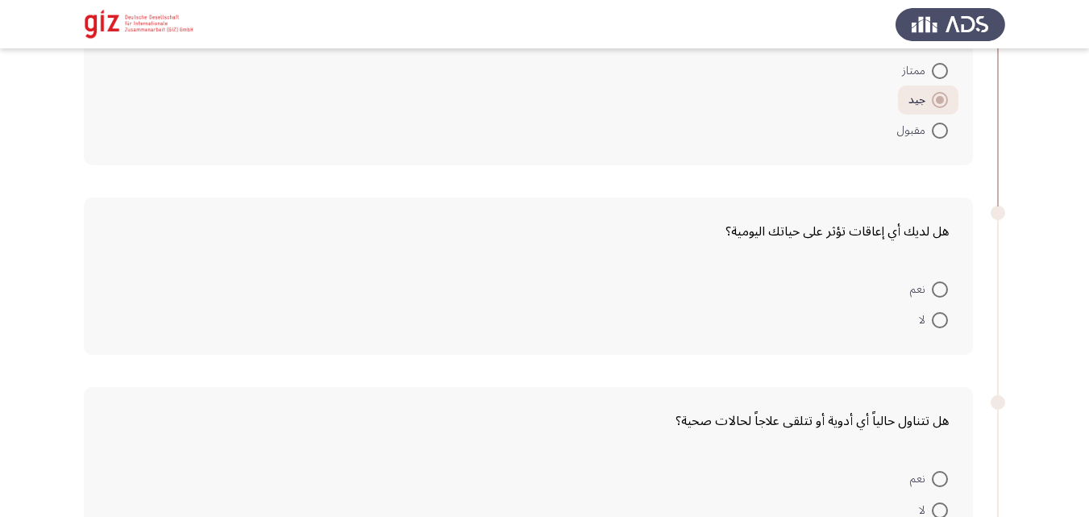
scroll to position [1001, 0]
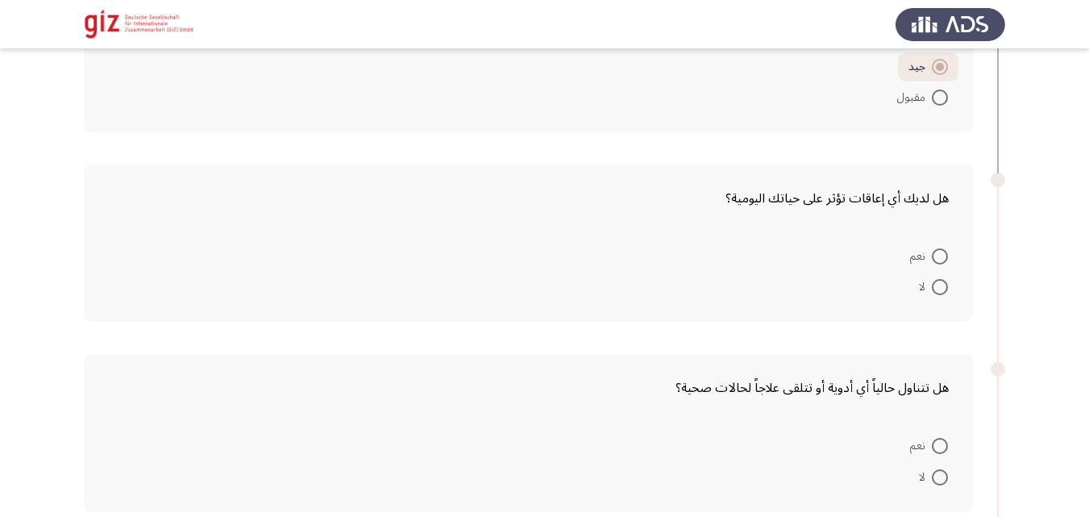
click at [943, 289] on span at bounding box center [940, 287] width 16 height 16
click at [943, 289] on input "لا" at bounding box center [940, 287] width 16 height 16
radio input "true"
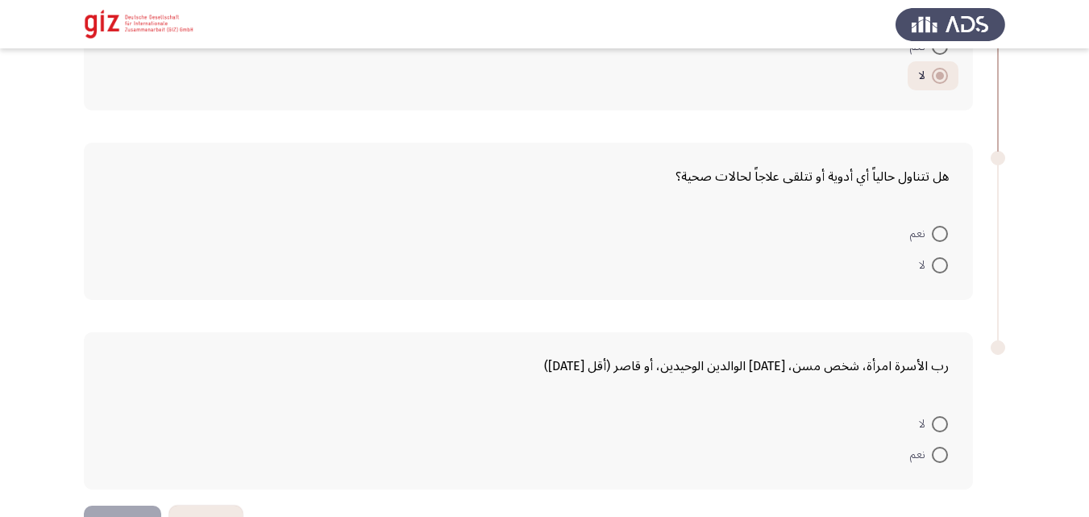
scroll to position [1264, 0]
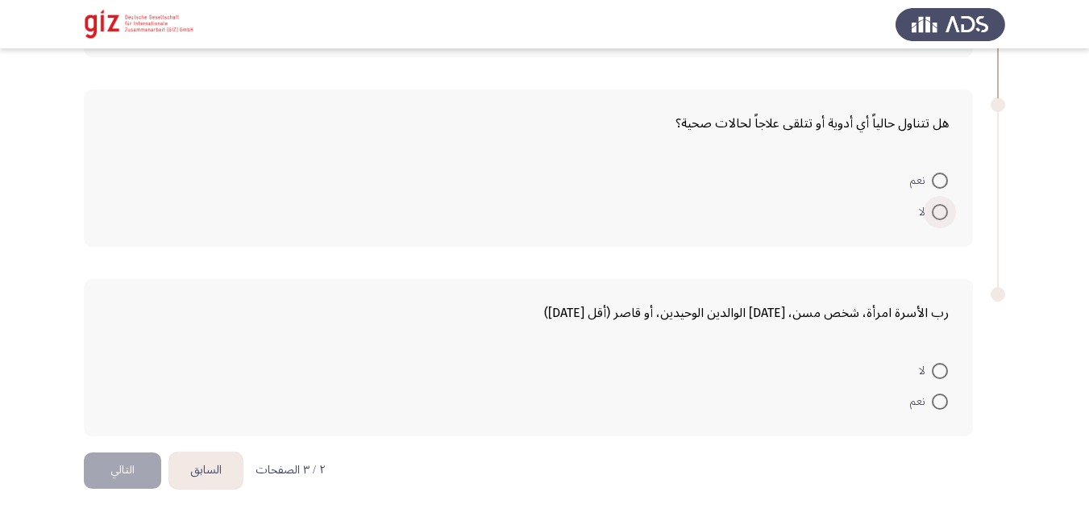
click at [941, 222] on label "لا" at bounding box center [933, 211] width 29 height 19
click at [941, 220] on input "لا" at bounding box center [940, 212] width 16 height 16
radio input "true"
click at [943, 370] on span at bounding box center [940, 370] width 16 height 16
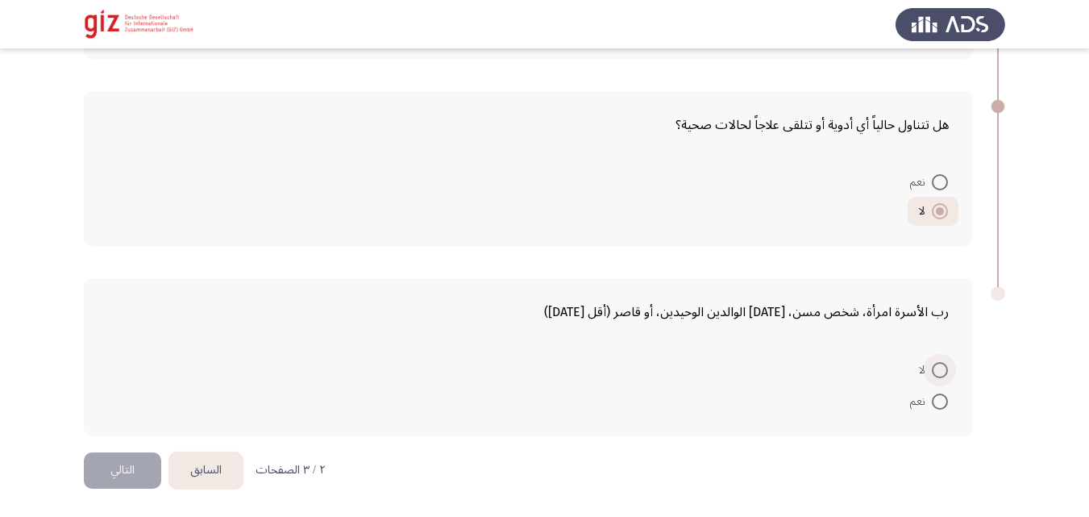
click at [943, 370] on input "لا" at bounding box center [940, 370] width 16 height 16
radio input "true"
click at [140, 468] on button "التالي" at bounding box center [122, 470] width 77 height 36
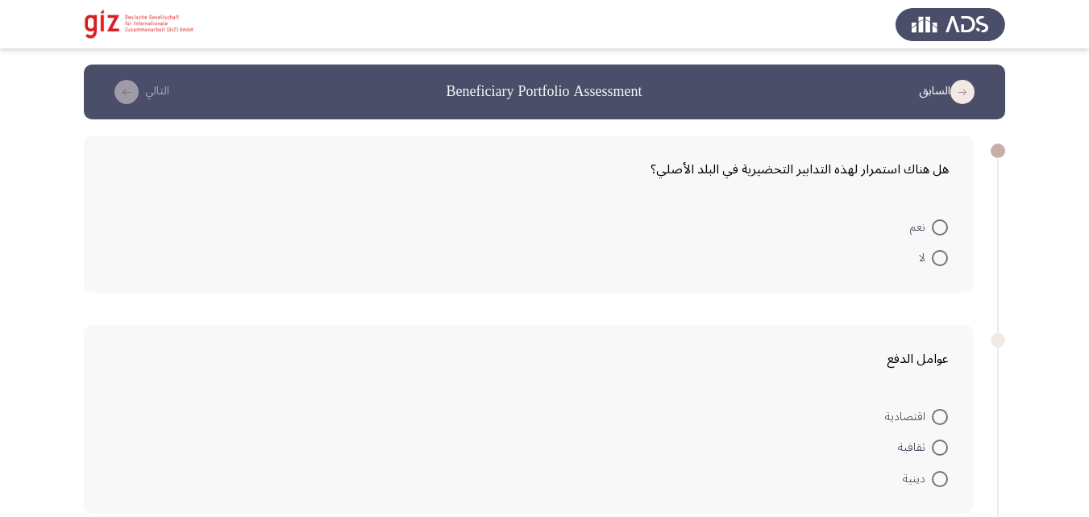
click at [935, 252] on span at bounding box center [940, 258] width 16 height 16
click at [935, 252] on input "لا" at bounding box center [940, 258] width 16 height 16
radio input "true"
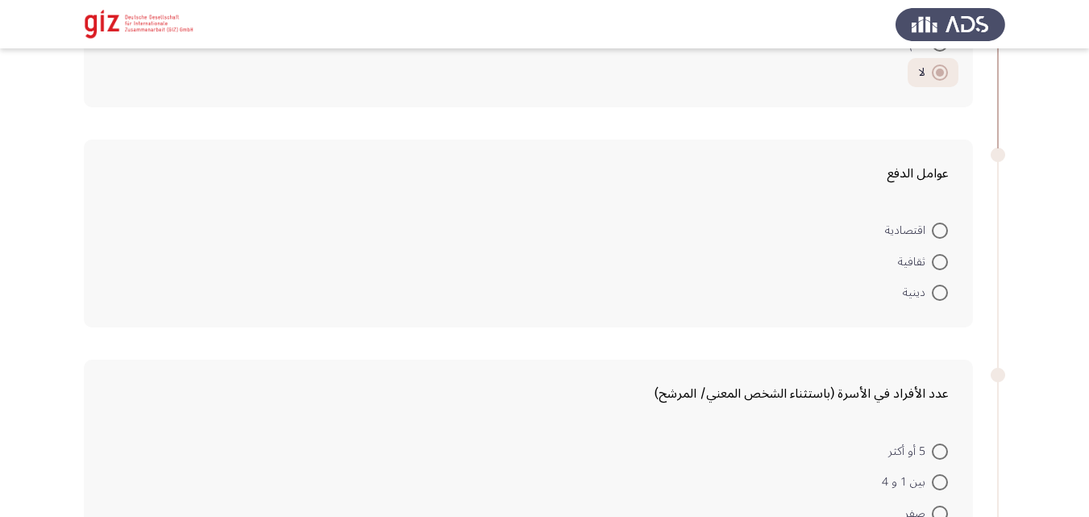
scroll to position [220, 0]
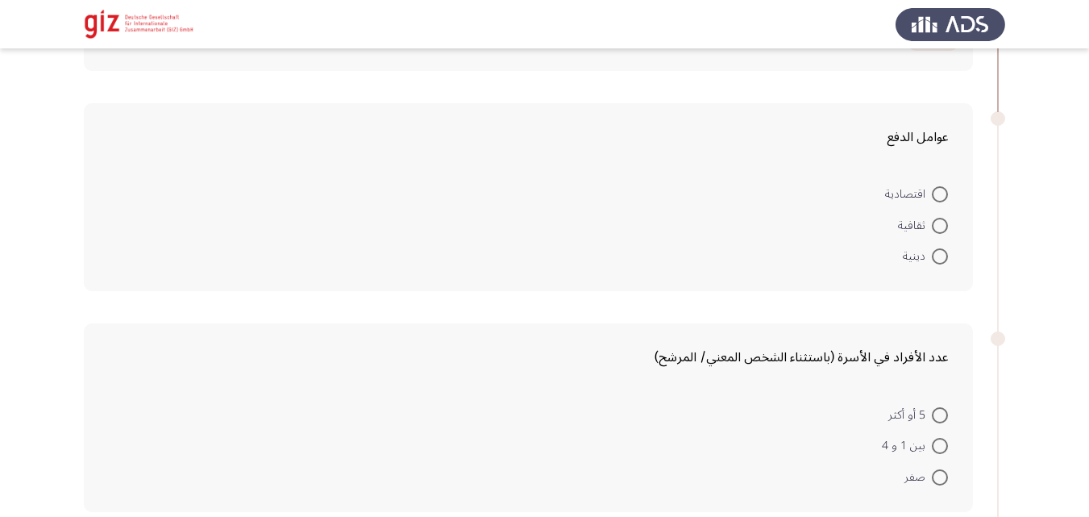
click at [940, 202] on span at bounding box center [940, 194] width 16 height 16
click at [940, 202] on input "اقتصادية" at bounding box center [940, 194] width 16 height 16
radio input "true"
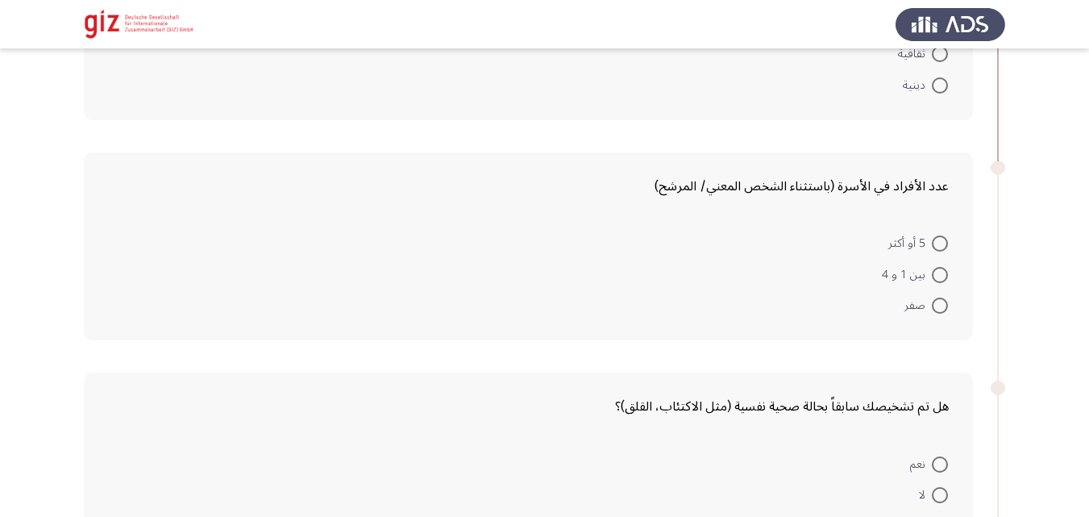
scroll to position [390, 0]
click at [945, 306] on span at bounding box center [940, 305] width 16 height 16
click at [945, 306] on input "صفر" at bounding box center [940, 305] width 16 height 16
radio input "true"
click at [941, 281] on span at bounding box center [940, 274] width 16 height 16
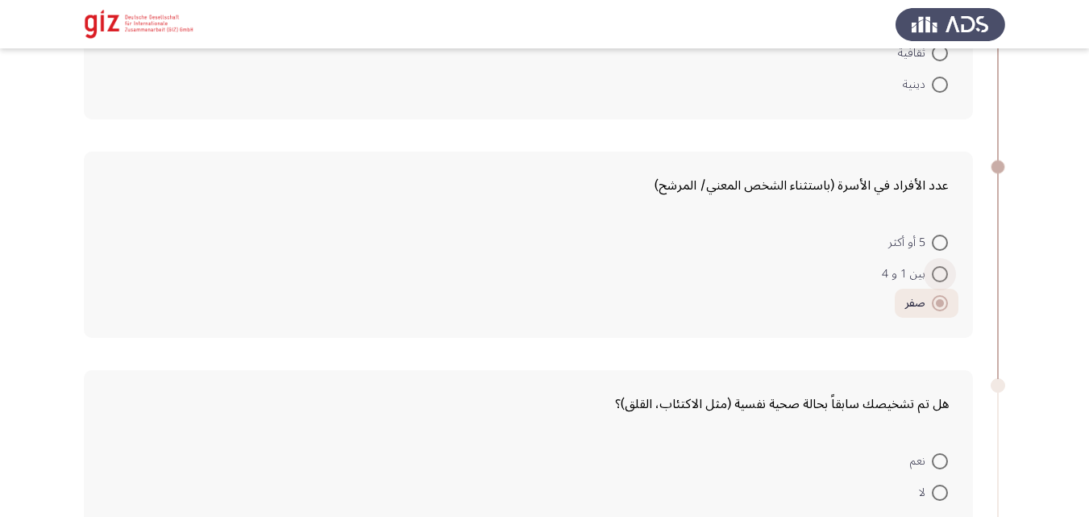
click at [941, 281] on input "بين 1 و 4" at bounding box center [940, 274] width 16 height 16
radio input "true"
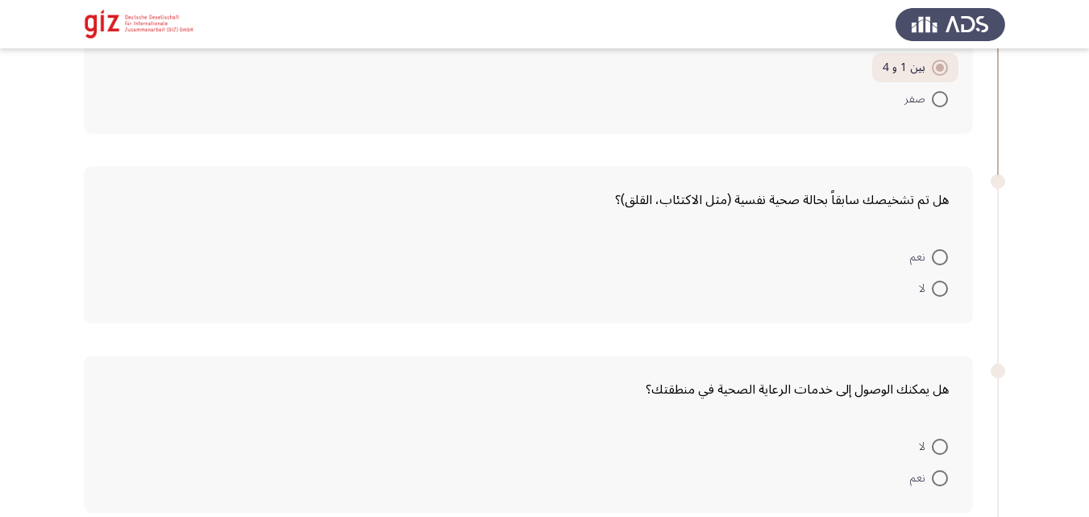
scroll to position [634, 0]
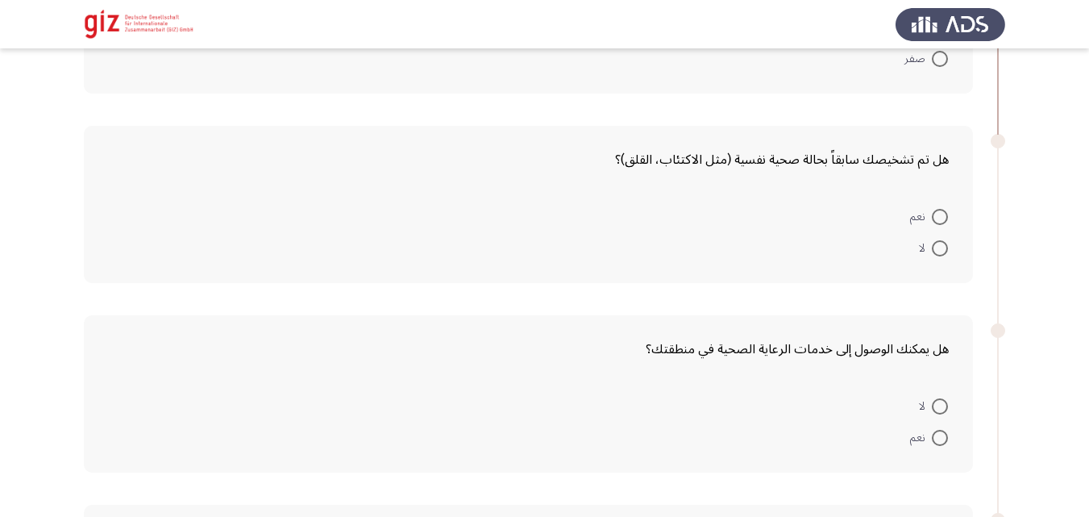
click at [937, 257] on label "لا" at bounding box center [933, 248] width 29 height 19
click at [937, 256] on input "لا" at bounding box center [940, 248] width 16 height 16
radio input "true"
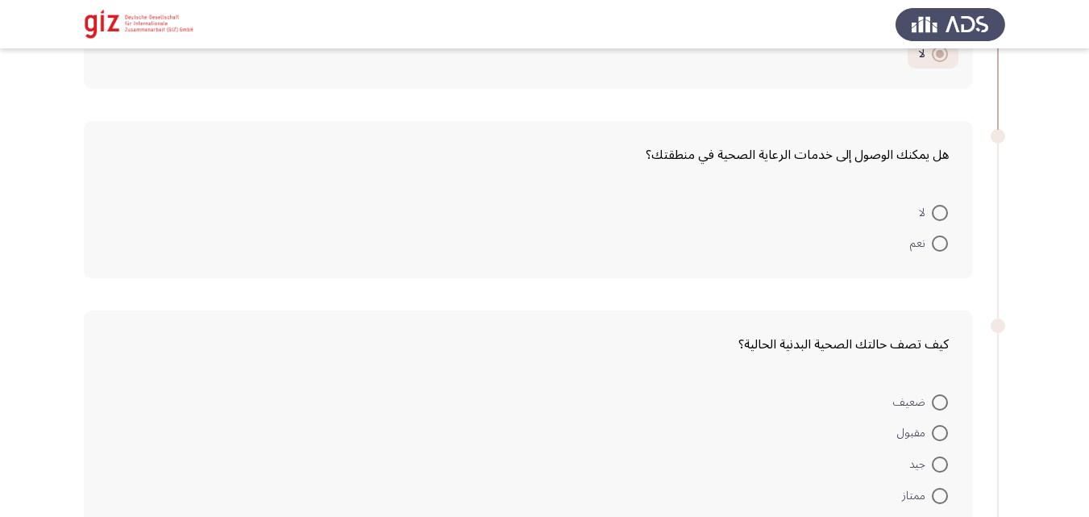
scroll to position [827, 0]
click at [937, 245] on span at bounding box center [940, 243] width 16 height 16
click at [937, 245] on input "نعم" at bounding box center [940, 243] width 16 height 16
radio input "true"
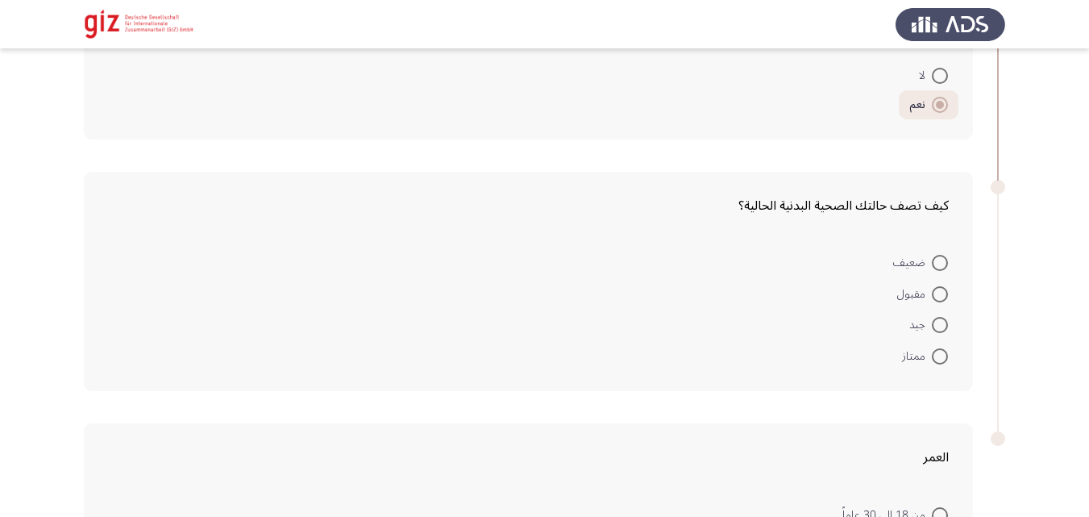
scroll to position [999, 0]
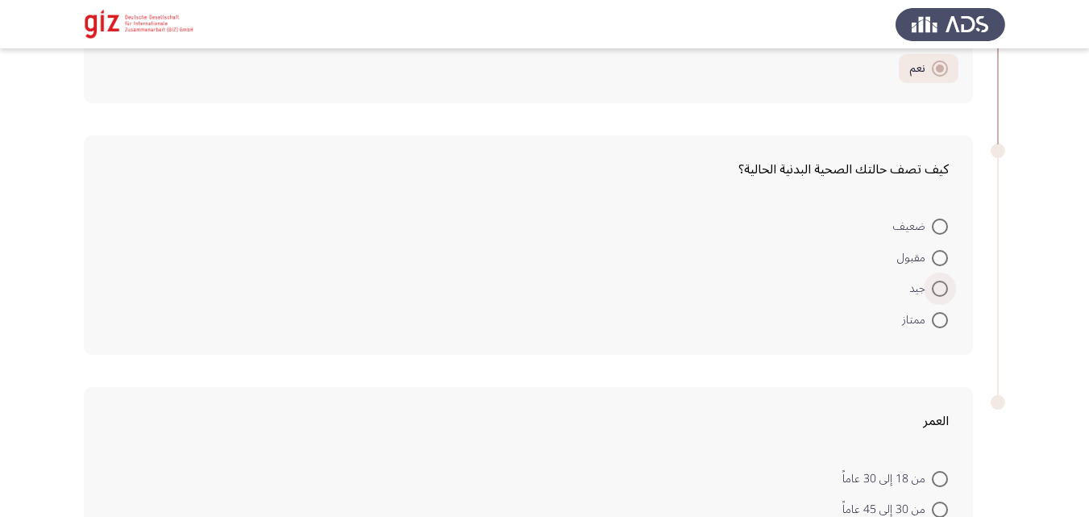
click at [943, 293] on span at bounding box center [940, 288] width 16 height 16
click at [943, 293] on input "جيد" at bounding box center [940, 288] width 16 height 16
radio input "true"
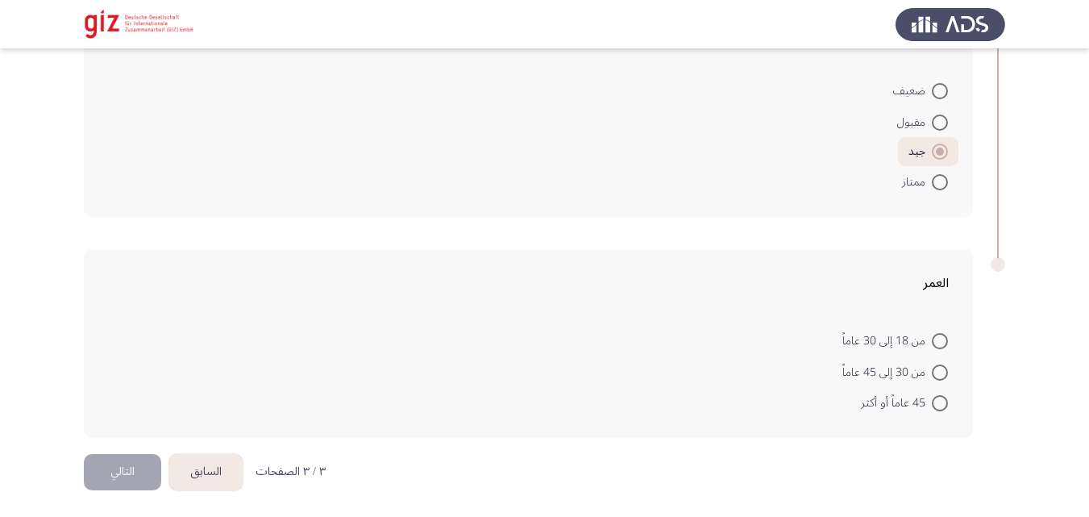
scroll to position [1136, 0]
click at [935, 372] on span at bounding box center [940, 371] width 16 height 16
click at [935, 372] on input "من 30 إلى 45 عاماً" at bounding box center [940, 371] width 16 height 16
radio input "true"
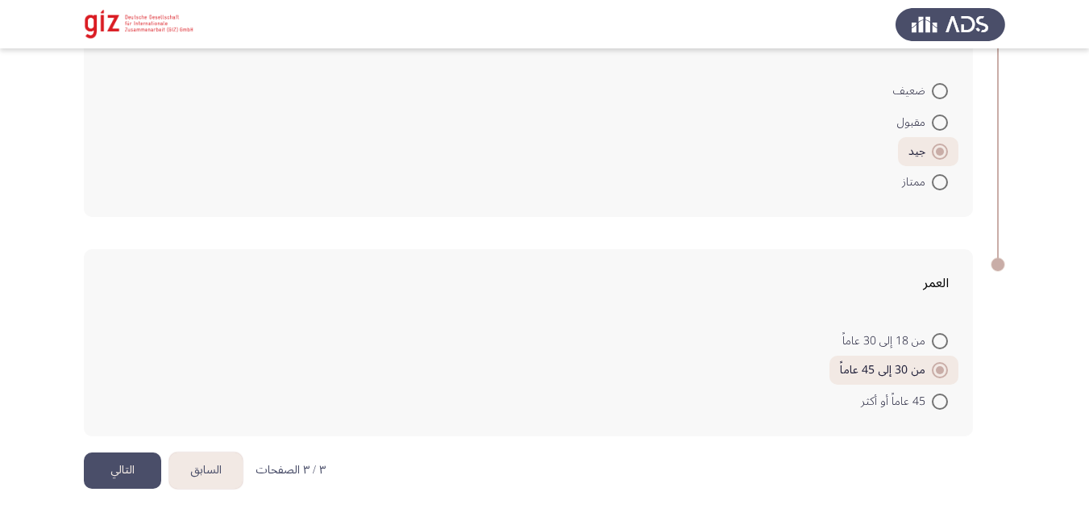
click at [110, 471] on button "التالي" at bounding box center [122, 470] width 77 height 36
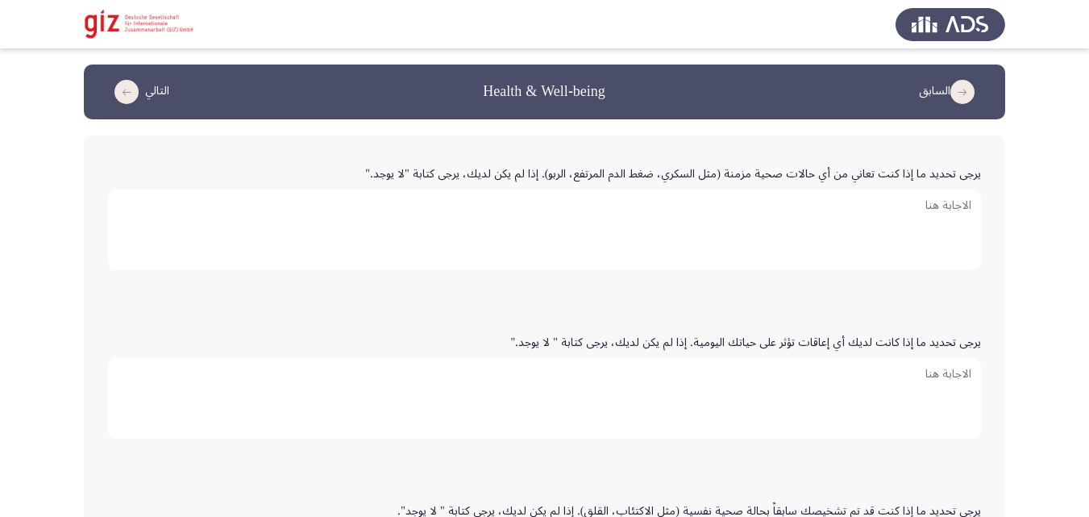
click at [475, 247] on textarea "يرجى تحديد ما إذا كنت تعاني من أي حالات صحية مزمنة (مثل السكري، ضغط الدم المرتف…" at bounding box center [544, 229] width 873 height 81
type textarea "ا"
type textarea "لا يوجد"
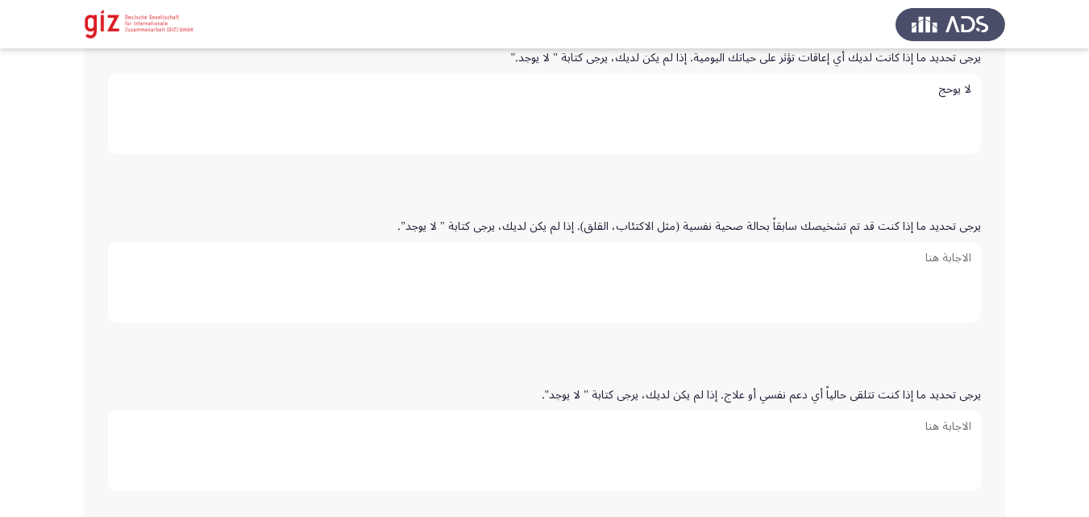
click at [801, 87] on textarea "لا يوحج" at bounding box center [544, 113] width 873 height 81
type textarea "لا يوجد"
type textarea "ا"
type textarea "لا يوجد"
type textarea "ا"
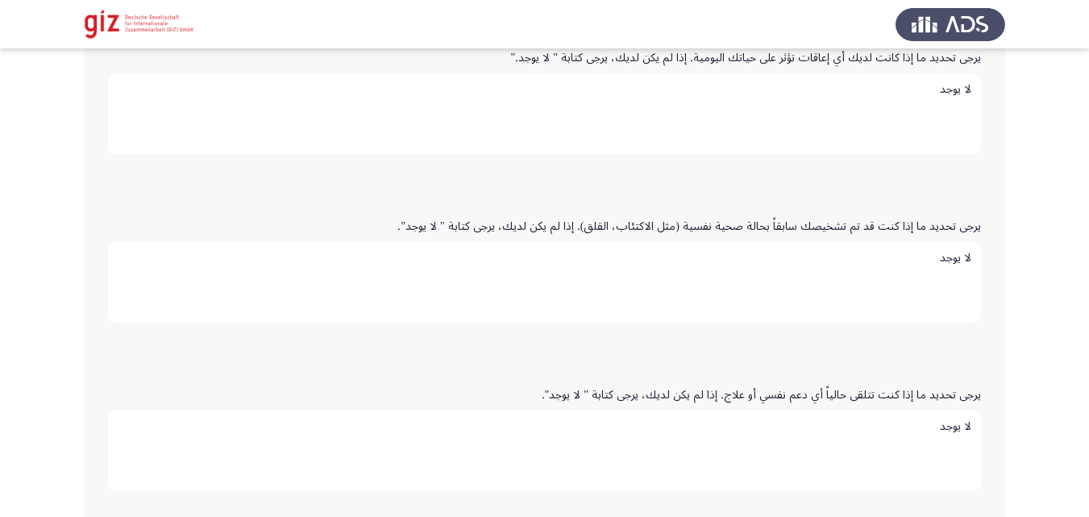
type textarea "لا يوجد"
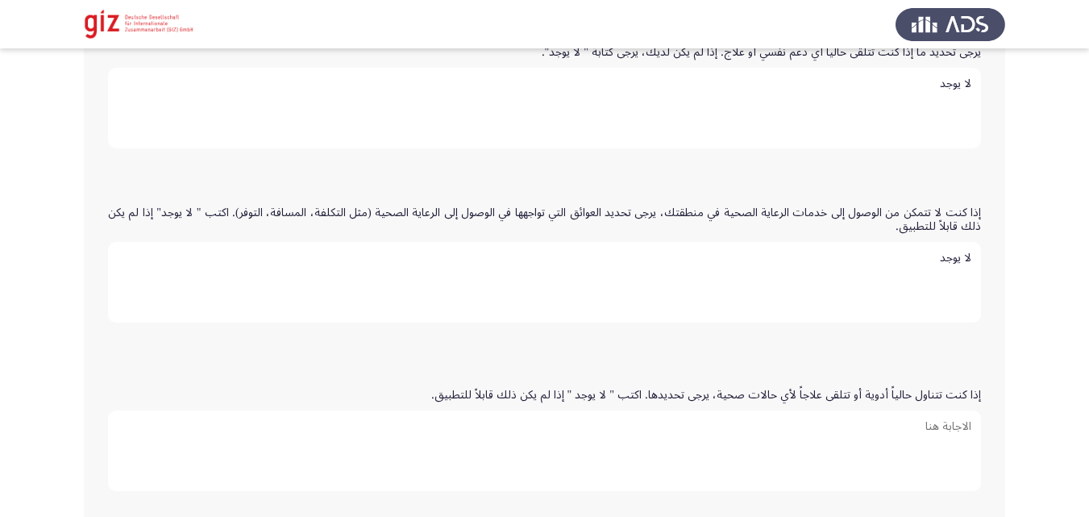
type textarea "لا يوجد"
type textarea "ا"
type textarea "لا يوجد"
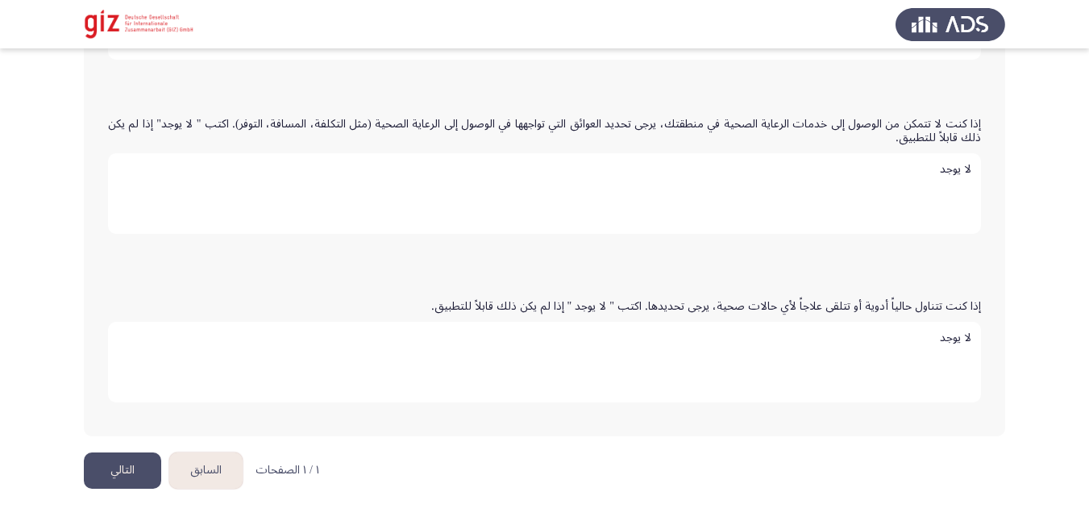
click at [151, 465] on button "التالي" at bounding box center [122, 470] width 77 height 36
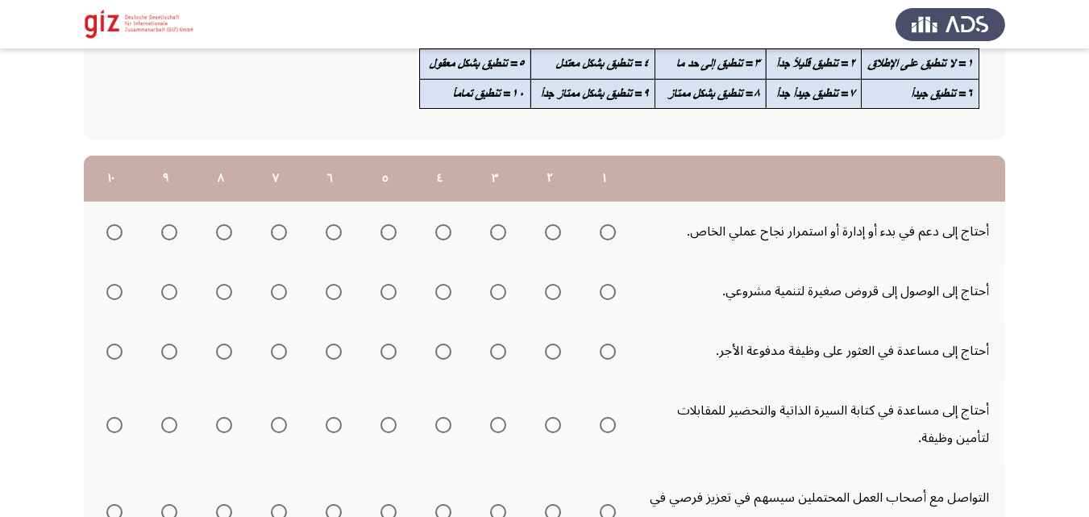
scroll to position [141, 0]
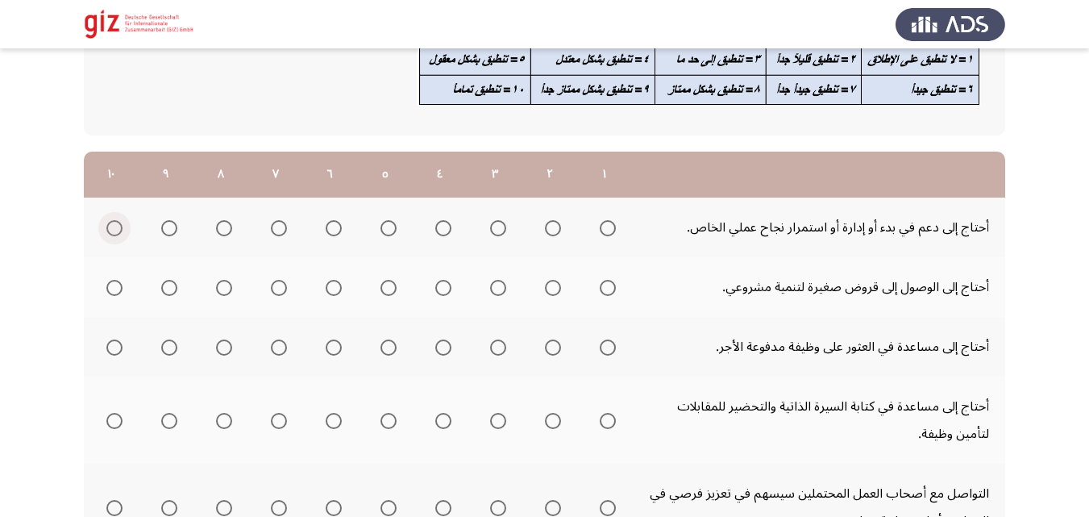
click at [110, 230] on span "Select an option" at bounding box center [114, 228] width 16 height 16
click at [110, 230] on input "Select an option" at bounding box center [114, 228] width 16 height 16
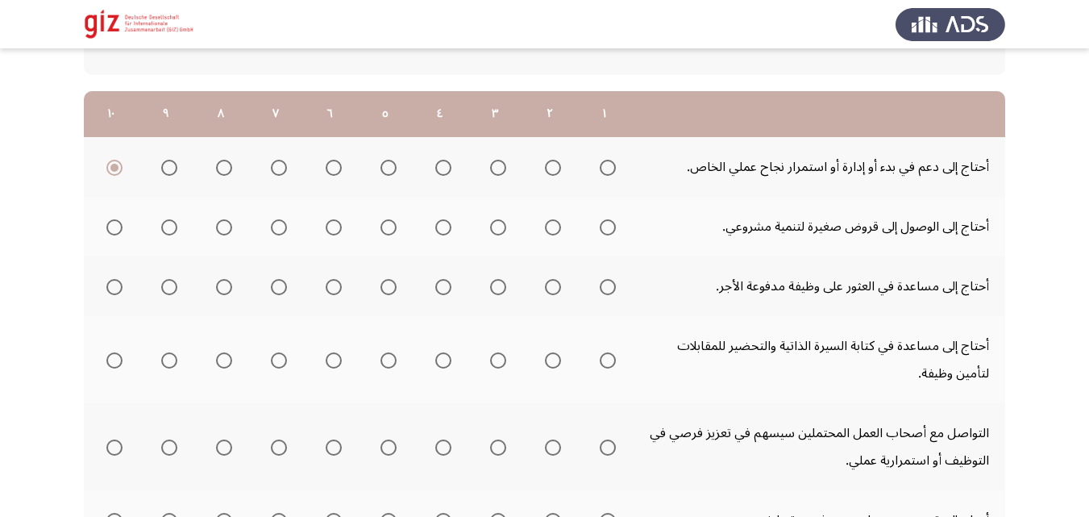
scroll to position [202, 0]
click at [607, 232] on span "Select an option" at bounding box center [608, 226] width 16 height 16
click at [607, 232] on input "Select an option" at bounding box center [608, 226] width 16 height 16
drag, startPoint x: 621, startPoint y: 302, endPoint x: 614, endPoint y: 295, distance: 9.7
click at [614, 295] on mat-radio-group "Select an option" at bounding box center [604, 285] width 23 height 27
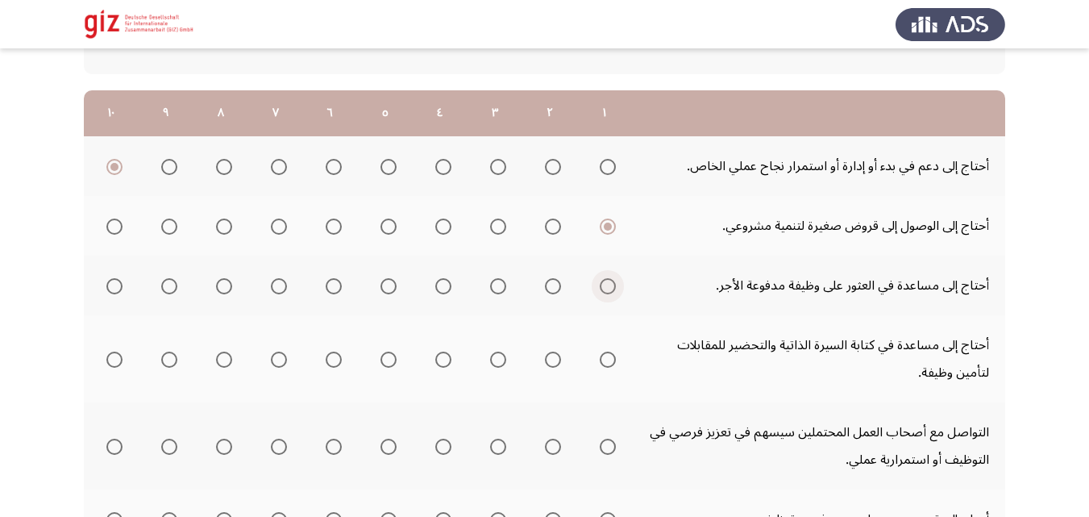
click at [607, 289] on span "Select an option" at bounding box center [608, 286] width 16 height 16
click at [607, 289] on input "Select an option" at bounding box center [608, 286] width 16 height 16
click at [607, 354] on span "Select an option" at bounding box center [608, 359] width 16 height 16
click at [607, 354] on input "Select an option" at bounding box center [608, 359] width 16 height 16
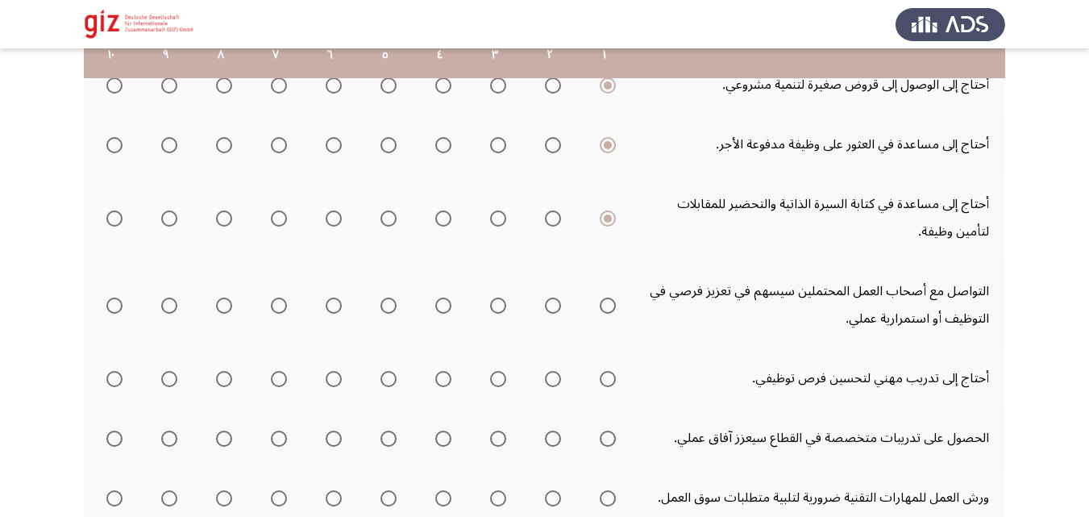
scroll to position [344, 0]
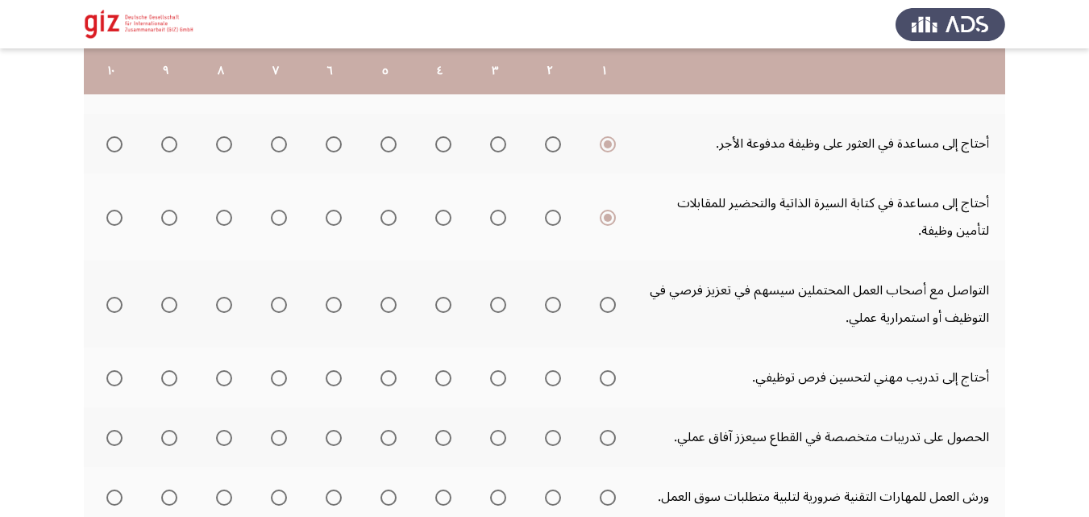
click at [612, 303] on span "Select an option" at bounding box center [608, 305] width 16 height 16
click at [612, 303] on input "Select an option" at bounding box center [608, 305] width 16 height 16
click at [611, 375] on span "Select an option" at bounding box center [608, 378] width 16 height 16
click at [611, 375] on input "Select an option" at bounding box center [608, 378] width 16 height 16
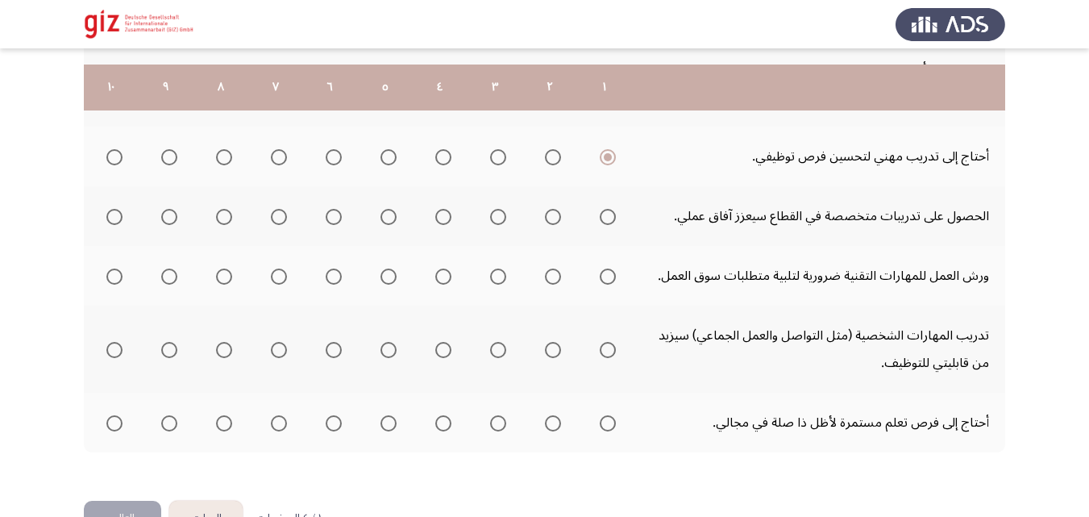
scroll to position [582, 0]
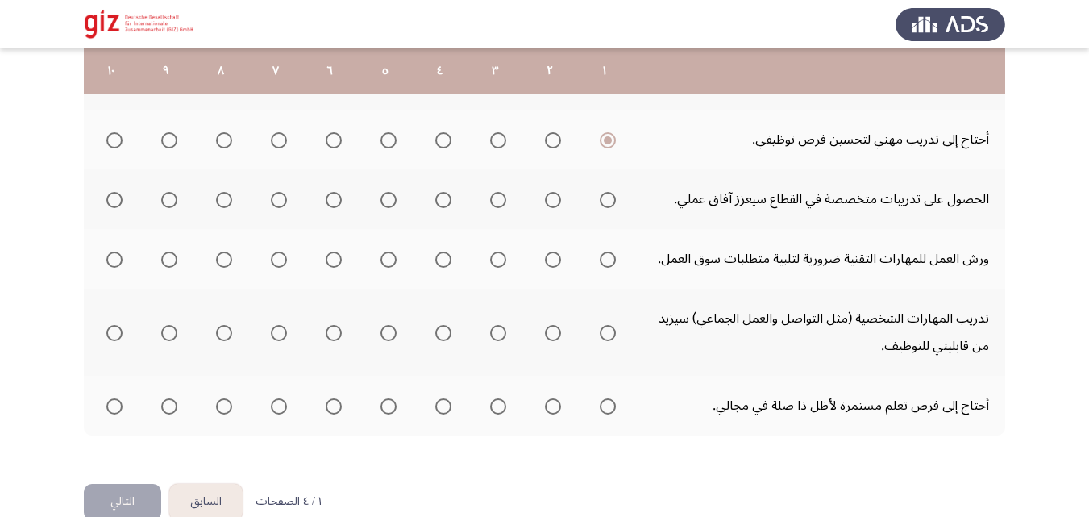
click at [593, 194] on label "Select an option" at bounding box center [604, 200] width 23 height 16
click at [600, 194] on input "Select an option" at bounding box center [608, 200] width 16 height 16
click at [336, 202] on span "Select an option" at bounding box center [334, 200] width 16 height 16
click at [336, 202] on input "Select an option" at bounding box center [334, 200] width 16 height 16
click at [338, 271] on mat-radio-group "Select an option" at bounding box center [330, 258] width 23 height 27
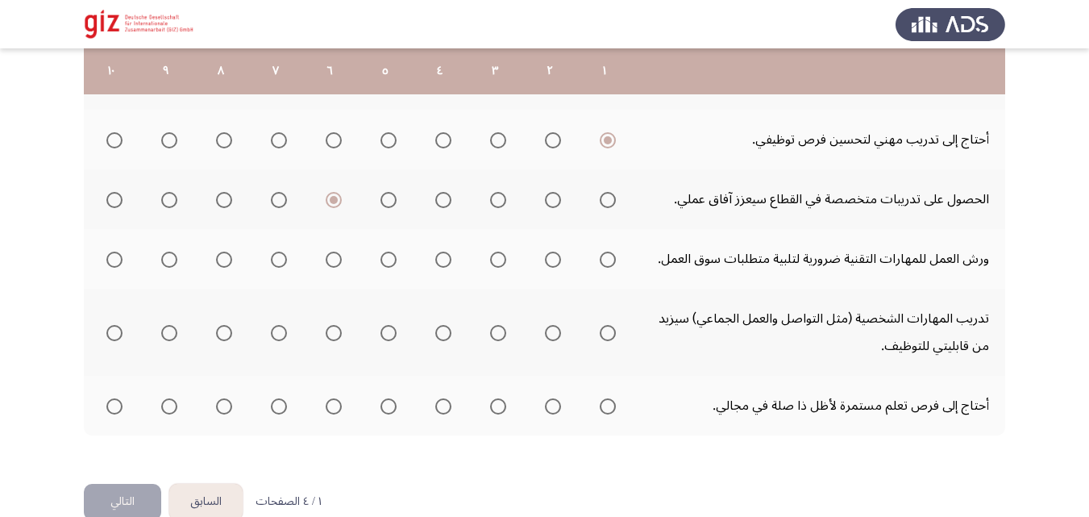
click at [329, 256] on span "Select an option" at bounding box center [334, 259] width 16 height 16
click at [329, 256] on input "Select an option" at bounding box center [334, 259] width 16 height 16
click at [604, 330] on span "Select an option" at bounding box center [608, 333] width 16 height 16
click at [604, 330] on input "Select an option" at bounding box center [608, 333] width 16 height 16
click at [609, 257] on span "Select an option" at bounding box center [608, 259] width 16 height 16
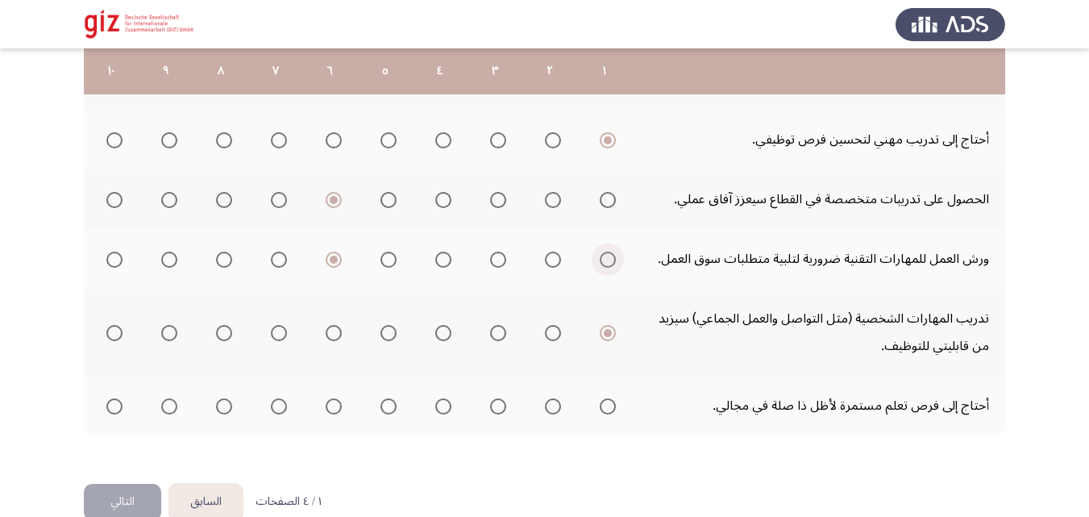
click at [609, 257] on input "Select an option" at bounding box center [608, 259] width 16 height 16
click at [589, 414] on th at bounding box center [604, 406] width 55 height 60
drag, startPoint x: 628, startPoint y: 387, endPoint x: 618, endPoint y: 401, distance: 16.8
click at [618, 401] on th at bounding box center [604, 406] width 55 height 60
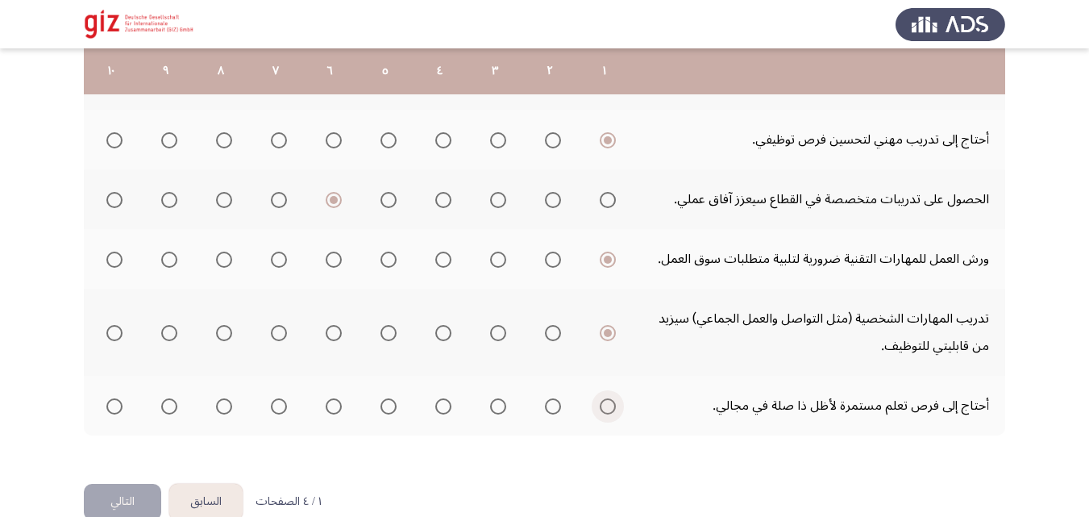
click at [599, 405] on label "Select an option" at bounding box center [604, 406] width 23 height 16
click at [600, 405] on input "Select an option" at bounding box center [608, 406] width 16 height 16
click at [126, 508] on button "التالي" at bounding box center [122, 502] width 77 height 36
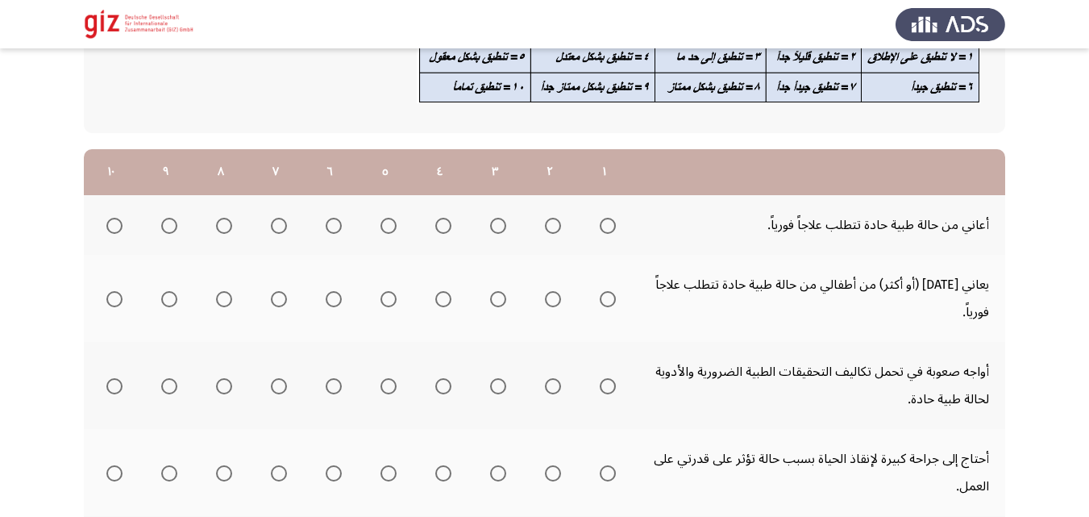
scroll to position [182, 0]
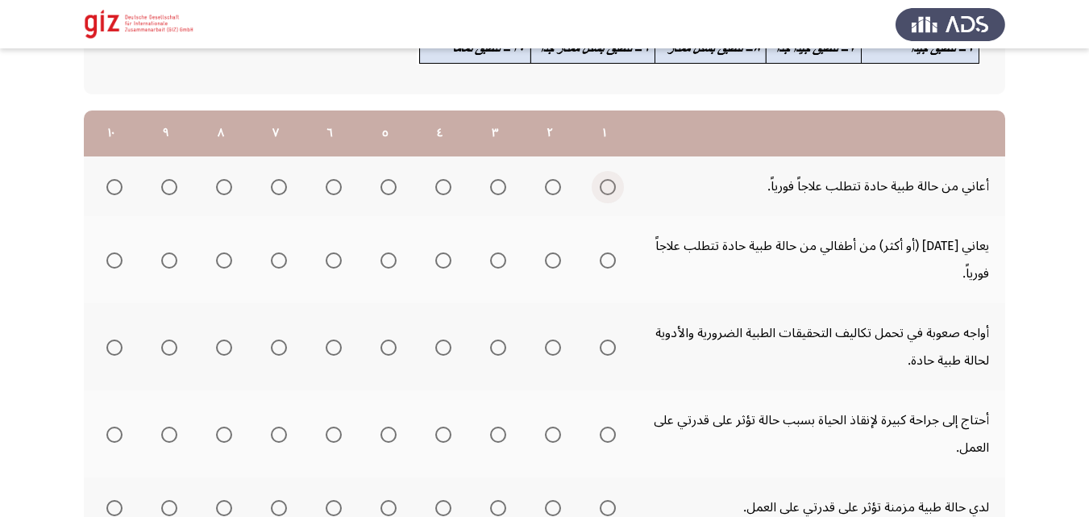
click at [596, 190] on label "Select an option" at bounding box center [604, 187] width 23 height 16
click at [600, 190] on input "Select an option" at bounding box center [608, 187] width 16 height 16
click at [609, 261] on span "Select an option" at bounding box center [608, 260] width 16 height 16
click at [609, 261] on input "Select an option" at bounding box center [608, 260] width 16 height 16
click at [610, 352] on span "Select an option" at bounding box center [608, 347] width 16 height 16
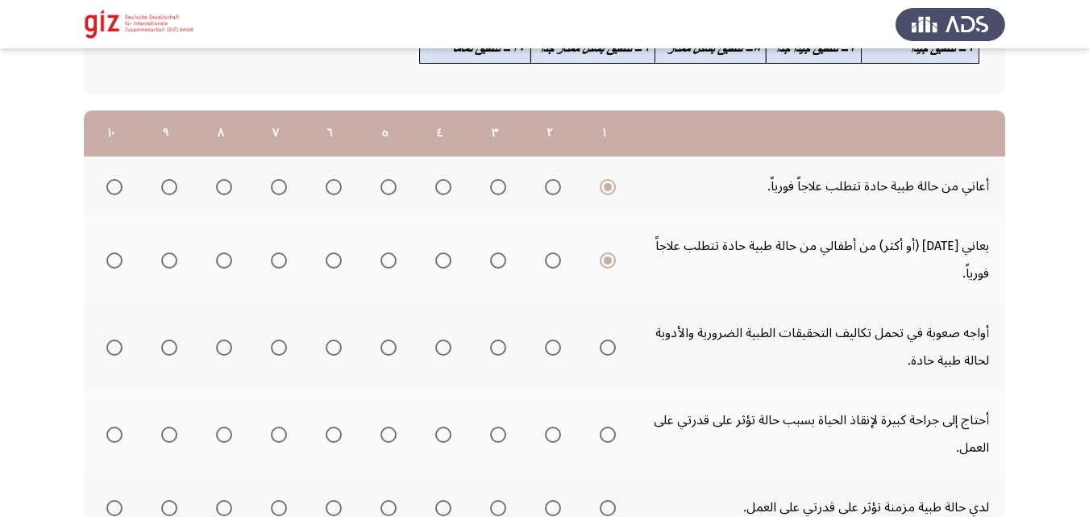
click at [609, 351] on span "Select an option" at bounding box center [608, 347] width 16 height 16
click at [609, 351] on input "Select an option" at bounding box center [608, 347] width 16 height 16
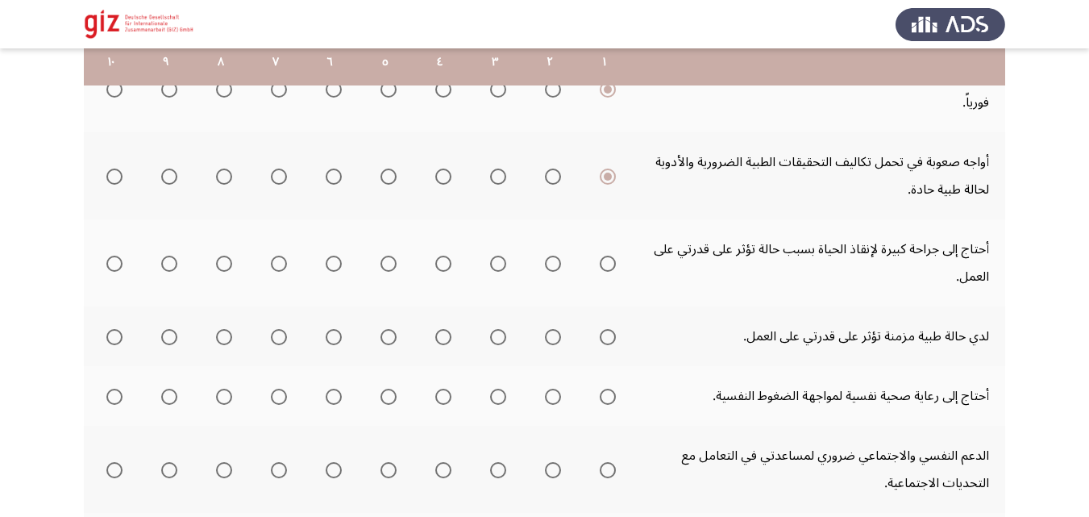
scroll to position [367, 0]
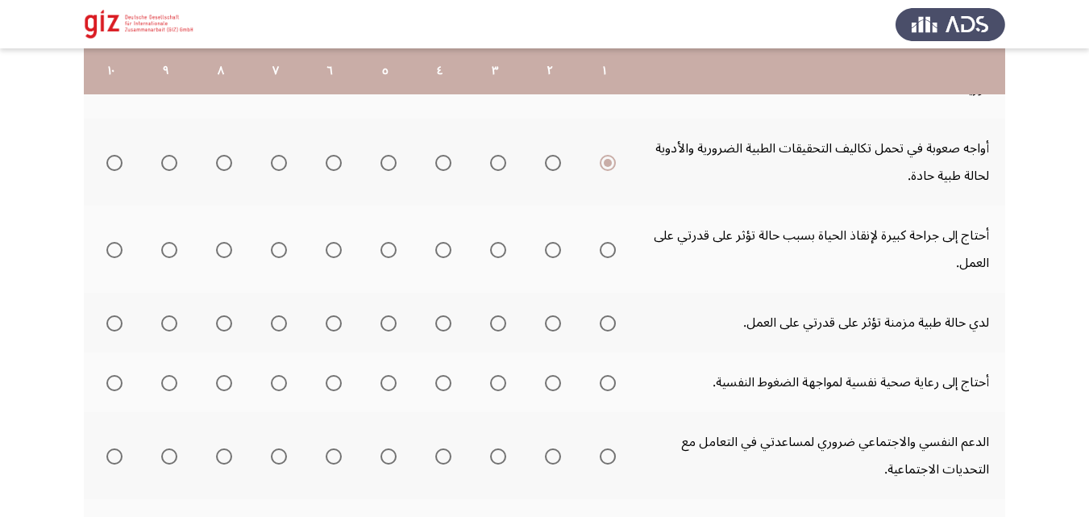
click at [609, 257] on span "Select an option" at bounding box center [608, 250] width 16 height 16
click at [609, 257] on input "Select an option" at bounding box center [608, 250] width 16 height 16
click at [609, 327] on span "Select an option" at bounding box center [608, 323] width 16 height 16
click at [609, 327] on input "Select an option" at bounding box center [608, 323] width 16 height 16
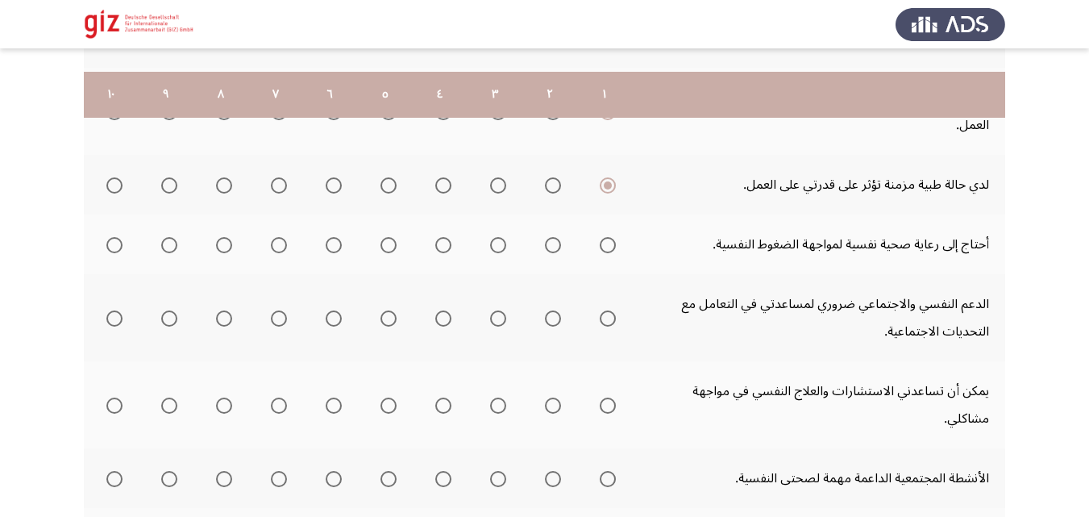
scroll to position [530, 0]
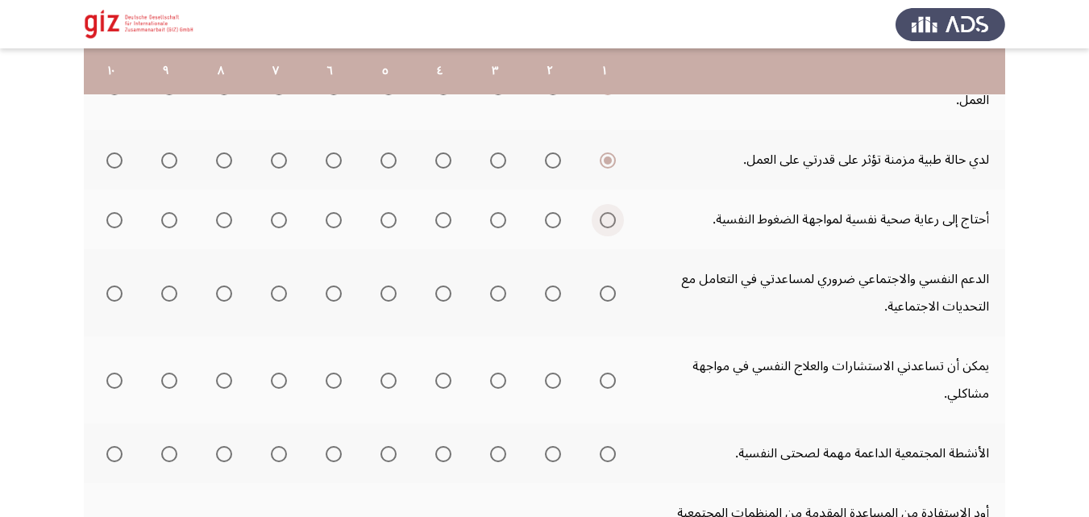
click at [608, 220] on span "Select an option" at bounding box center [608, 220] width 0 height 0
click at [607, 220] on input "Select an option" at bounding box center [608, 220] width 16 height 16
click at [607, 297] on span "Select an option" at bounding box center [608, 293] width 16 height 16
click at [607, 297] on input "Select an option" at bounding box center [608, 293] width 16 height 16
click at [602, 372] on span "Select an option" at bounding box center [608, 380] width 16 height 16
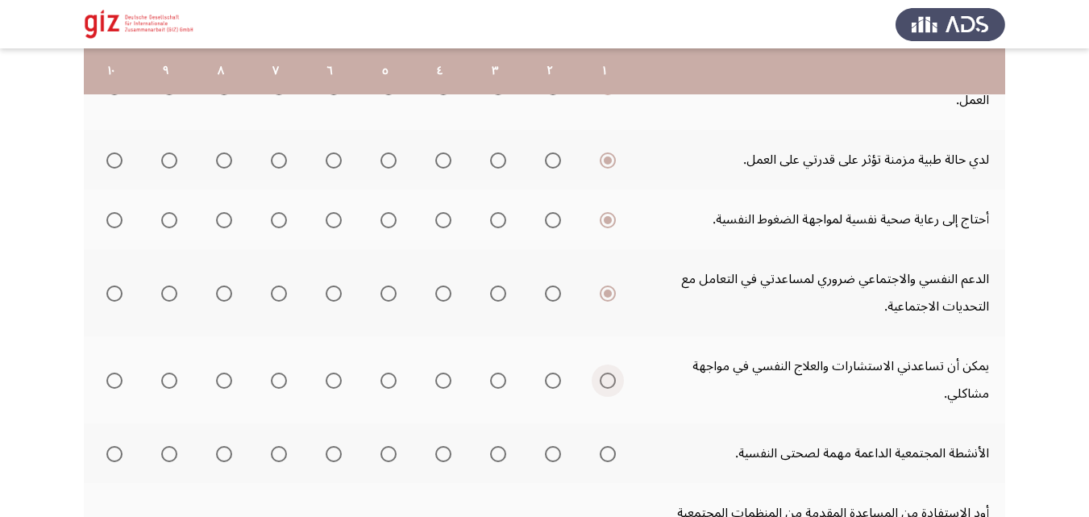
click at [602, 372] on input "Select an option" at bounding box center [608, 380] width 16 height 16
click at [603, 446] on span "Select an option" at bounding box center [608, 454] width 16 height 16
click at [603, 446] on input "Select an option" at bounding box center [608, 454] width 16 height 16
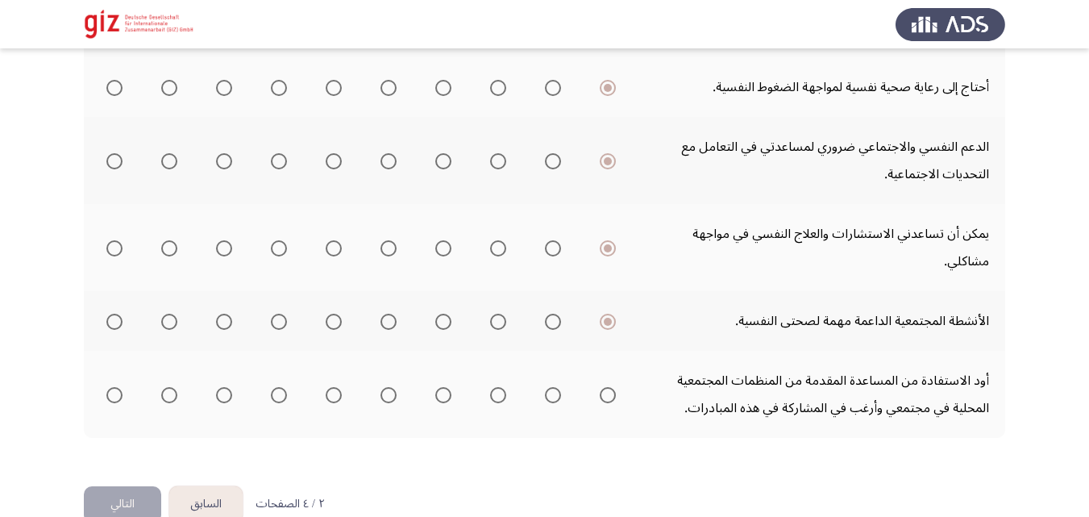
scroll to position [668, 0]
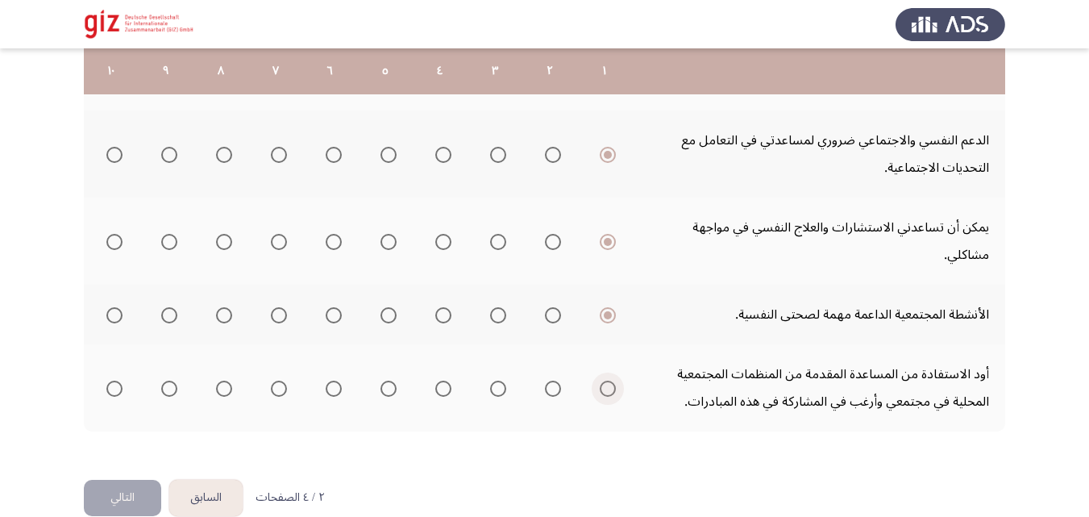
click at [613, 380] on span "Select an option" at bounding box center [608, 388] width 16 height 16
click at [613, 380] on input "Select an option" at bounding box center [608, 388] width 16 height 16
click at [139, 480] on button "التالي" at bounding box center [122, 498] width 77 height 36
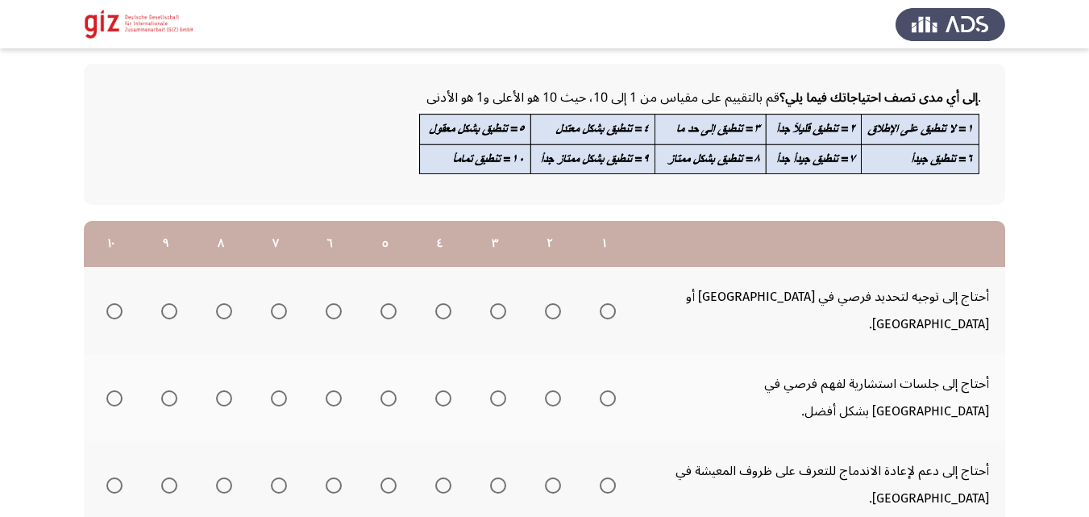
scroll to position [135, 0]
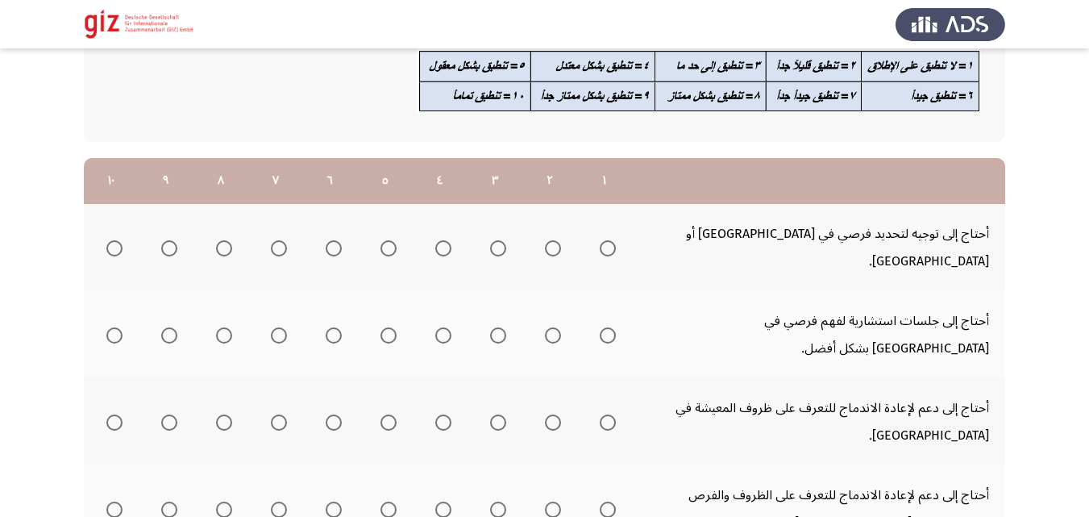
click at [605, 234] on mat-radio-group "Select an option" at bounding box center [604, 247] width 23 height 27
click at [605, 240] on span "Select an option" at bounding box center [608, 248] width 16 height 16
click at [605, 240] on input "Select an option" at bounding box center [608, 248] width 16 height 16
click at [605, 321] on mat-radio-group "Select an option" at bounding box center [604, 334] width 23 height 27
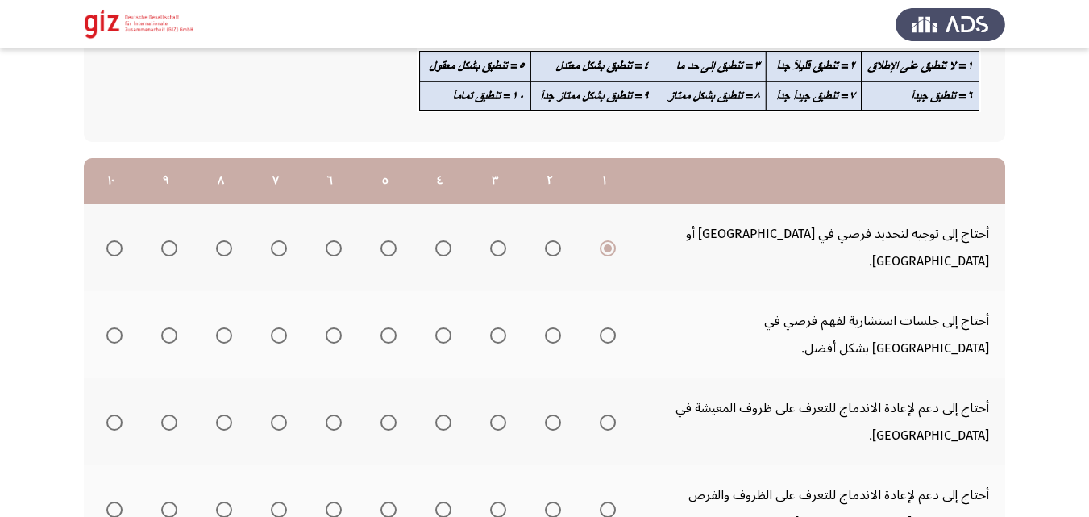
click at [612, 327] on span "Select an option" at bounding box center [608, 335] width 16 height 16
click at [612, 327] on input "Select an option" at bounding box center [608, 335] width 16 height 16
click at [613, 414] on span "Select an option" at bounding box center [608, 422] width 16 height 16
click at [613, 414] on input "Select an option" at bounding box center [608, 422] width 16 height 16
click at [609, 501] on span "Select an option" at bounding box center [608, 509] width 16 height 16
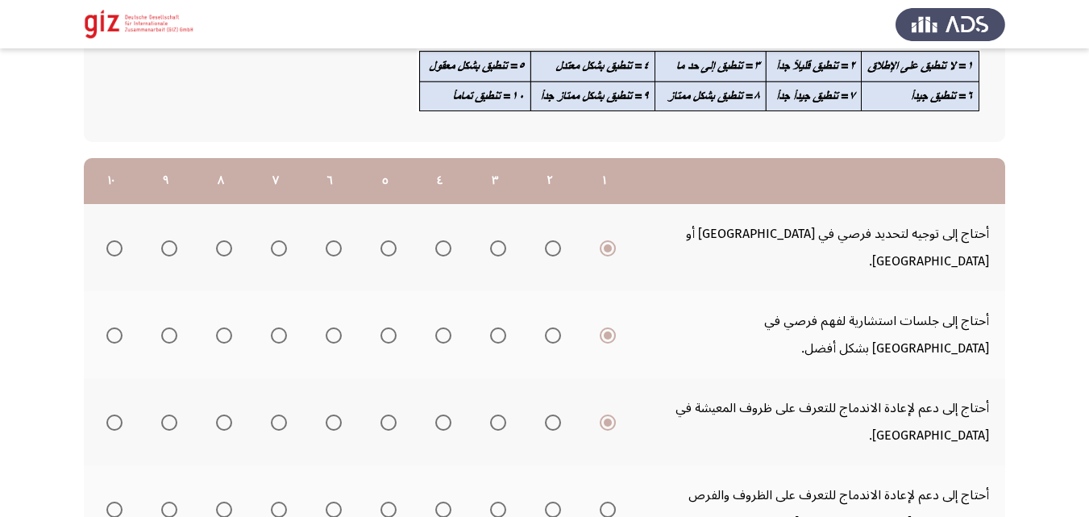
click at [609, 501] on input "Select an option" at bounding box center [608, 509] width 16 height 16
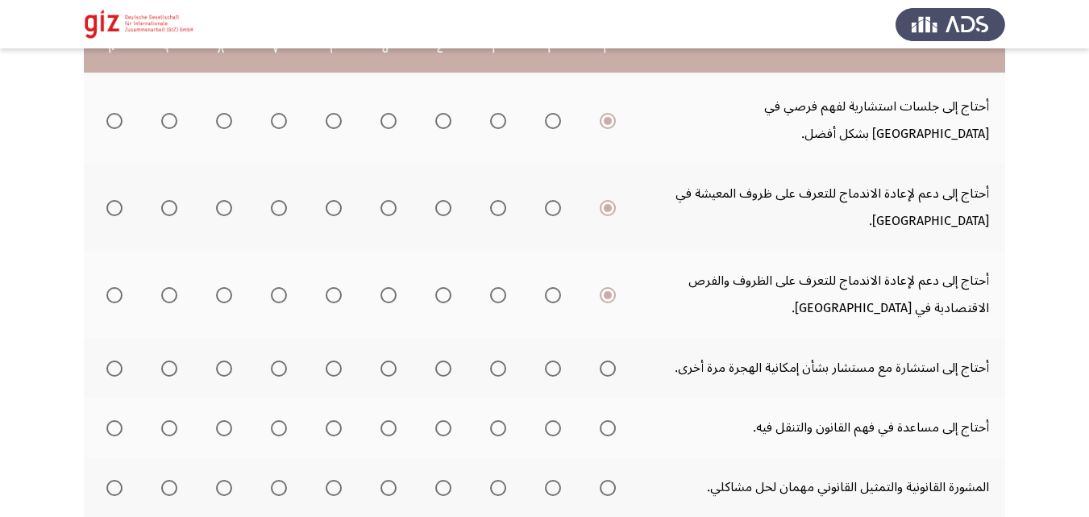
scroll to position [359, 0]
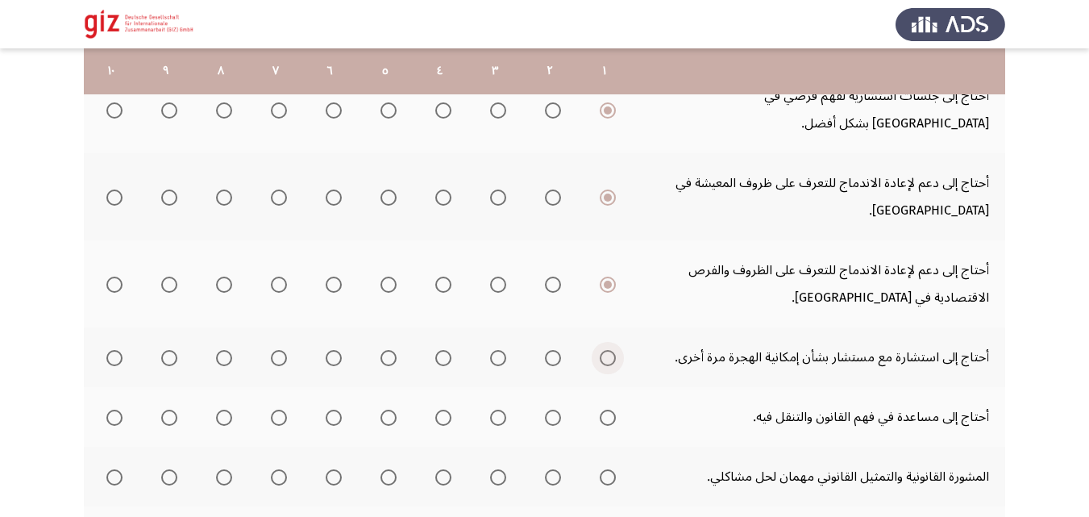
click at [609, 350] on span "Select an option" at bounding box center [608, 358] width 16 height 16
click at [609, 350] on input "Select an option" at bounding box center [608, 358] width 16 height 16
click at [603, 387] on th at bounding box center [604, 417] width 55 height 60
click at [602, 409] on span "Select an option" at bounding box center [608, 417] width 16 height 16
click at [602, 409] on input "Select an option" at bounding box center [608, 417] width 16 height 16
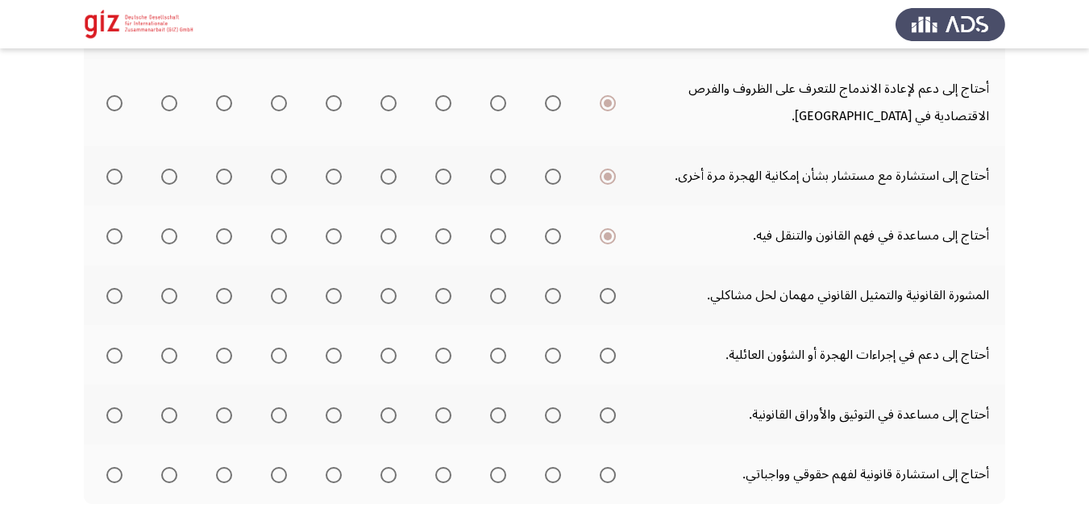
scroll to position [542, 0]
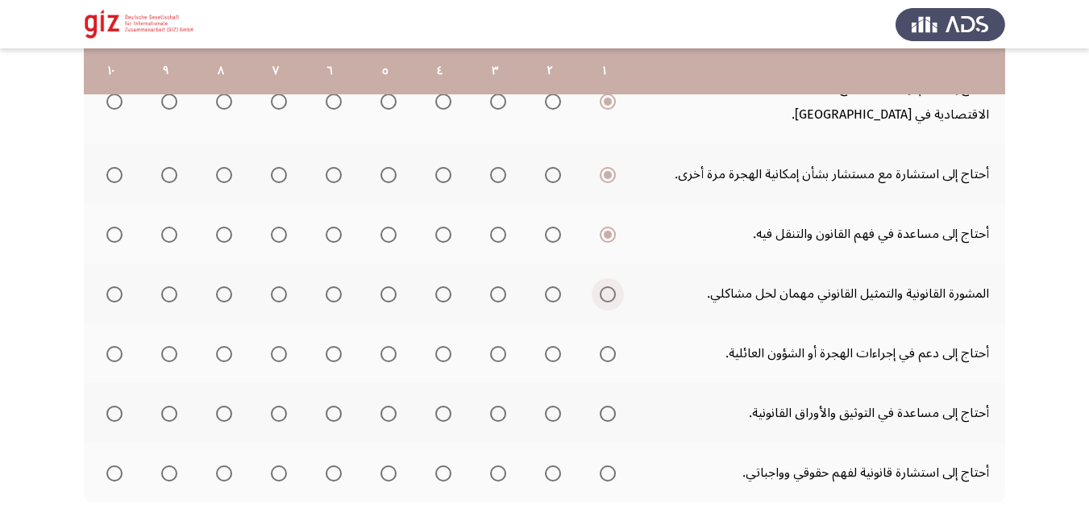
click at [611, 286] on span "Select an option" at bounding box center [608, 294] width 16 height 16
click at [611, 286] on input "Select an option" at bounding box center [608, 294] width 16 height 16
click at [608, 354] on span "Select an option" at bounding box center [608, 354] width 0 height 0
click at [607, 346] on input "Select an option" at bounding box center [608, 354] width 16 height 16
click at [600, 405] on span "Select an option" at bounding box center [608, 413] width 16 height 16
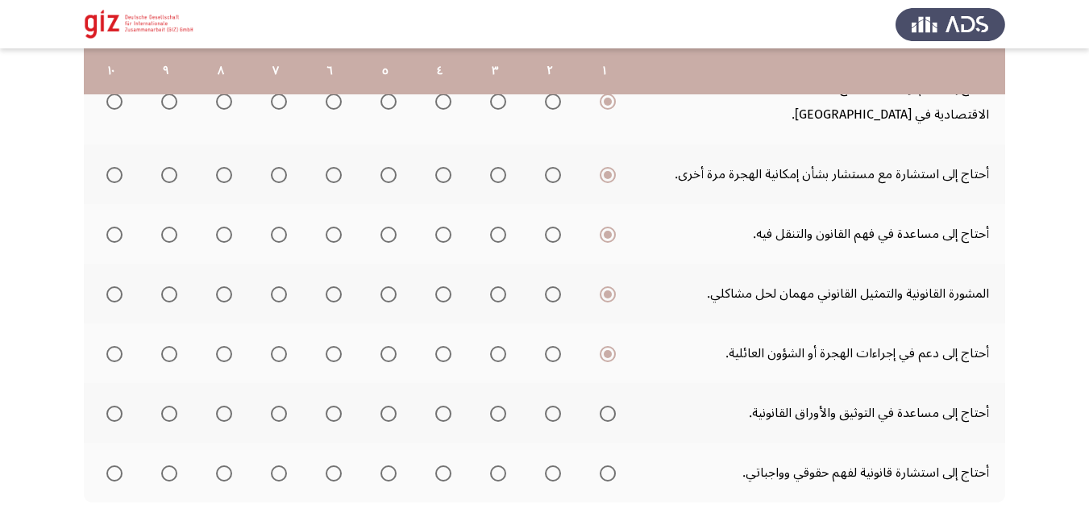
click at [600, 405] on input "Select an option" at bounding box center [608, 413] width 16 height 16
click at [601, 464] on mat-radio-button "Select an option" at bounding box center [604, 472] width 23 height 17
click at [605, 465] on span "Select an option" at bounding box center [608, 473] width 16 height 16
click at [605, 465] on input "Select an option" at bounding box center [608, 473] width 16 height 16
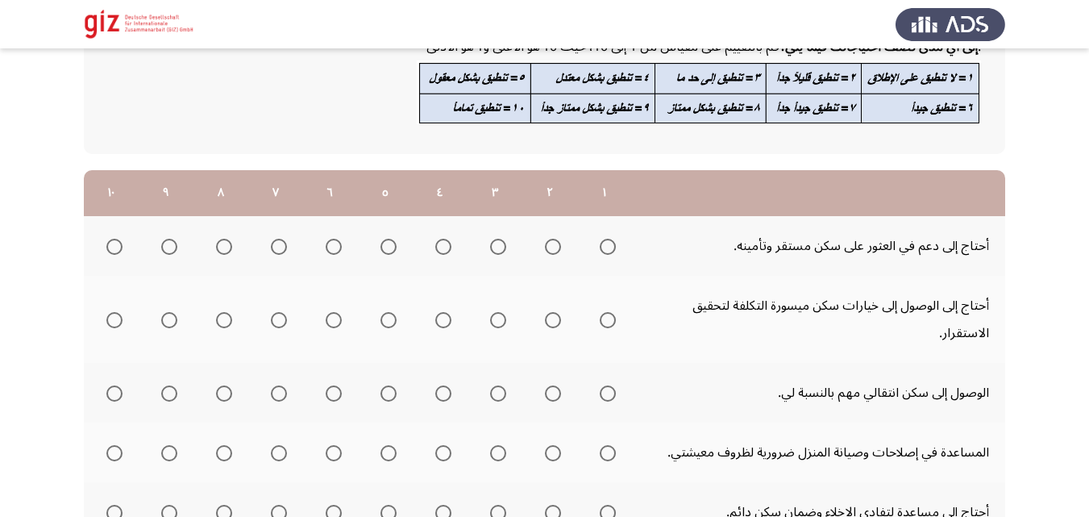
scroll to position [179, 0]
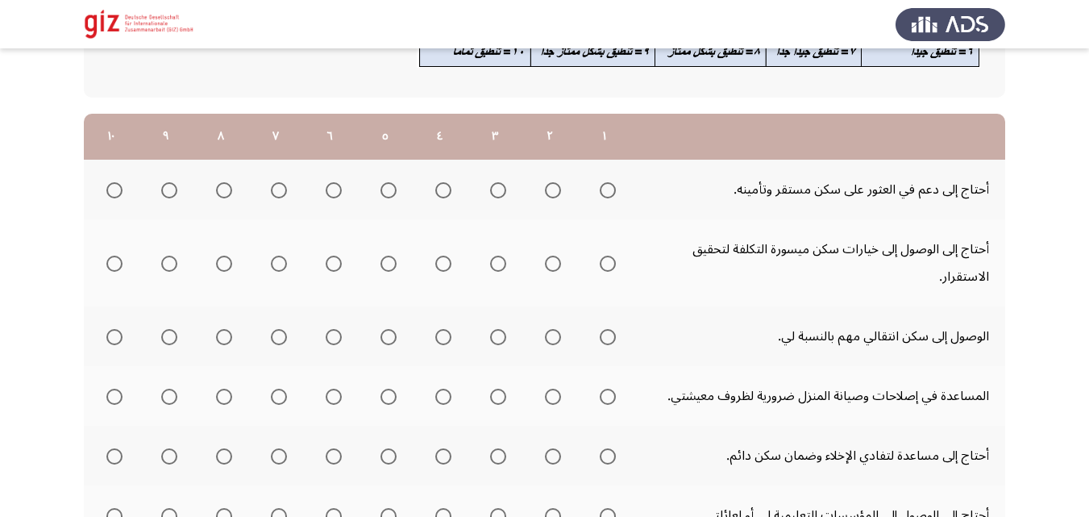
click at [612, 188] on span "Select an option" at bounding box center [608, 190] width 16 height 16
click at [612, 188] on input "Select an option" at bounding box center [608, 190] width 16 height 16
click at [611, 249] on mat-radio-group "Select an option" at bounding box center [604, 262] width 23 height 27
click at [611, 267] on span "Select an option" at bounding box center [608, 264] width 16 height 16
click at [611, 267] on input "Select an option" at bounding box center [608, 264] width 16 height 16
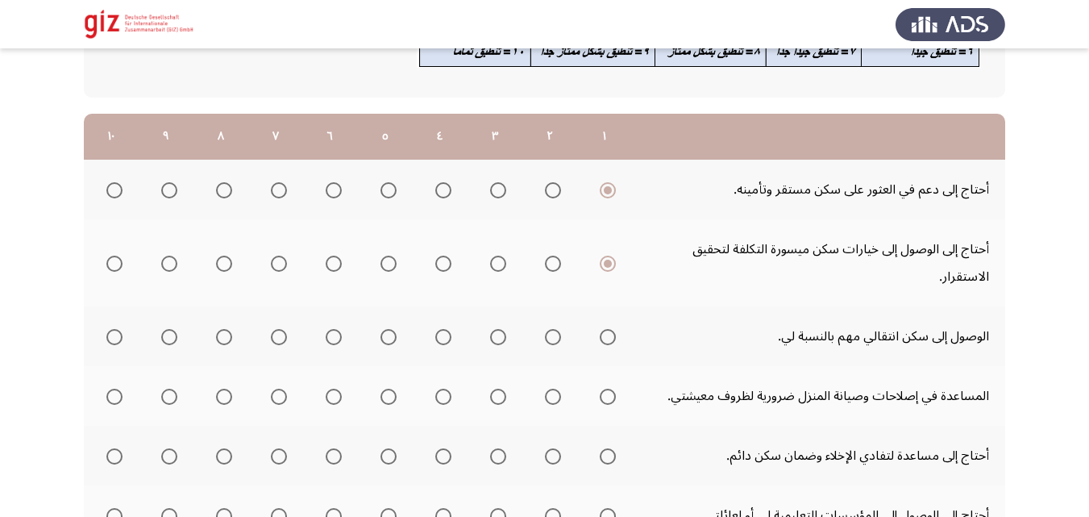
click at [611, 322] on th at bounding box center [604, 336] width 55 height 60
click at [611, 334] on span "Select an option" at bounding box center [608, 337] width 16 height 16
click at [611, 334] on input "Select an option" at bounding box center [608, 337] width 16 height 16
click at [611, 334] on span "Select an option" at bounding box center [608, 337] width 8 height 8
click at [611, 334] on input "Select an option" at bounding box center [608, 337] width 16 height 16
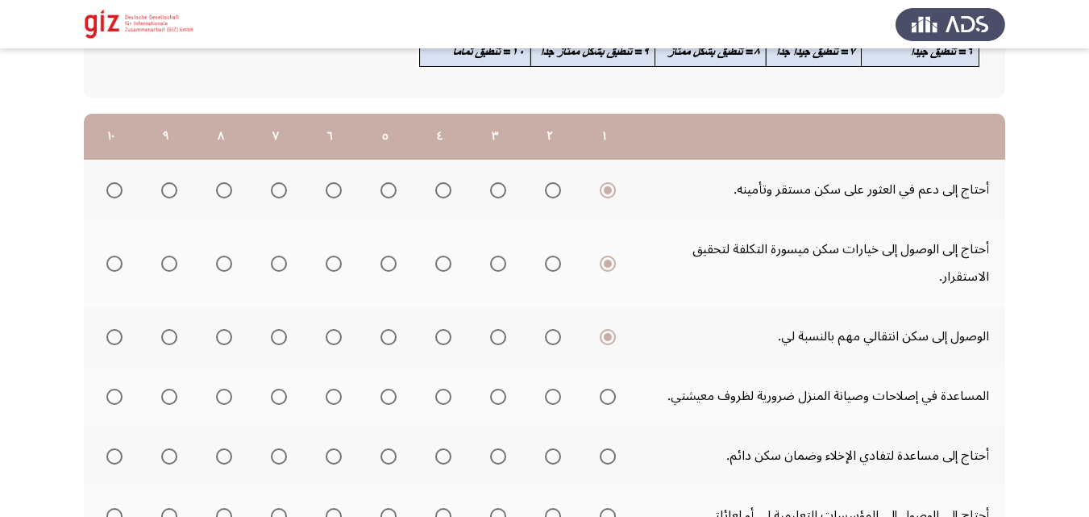
click at [609, 395] on span "Select an option" at bounding box center [608, 396] width 16 height 16
click at [609, 395] on input "Select an option" at bounding box center [608, 396] width 16 height 16
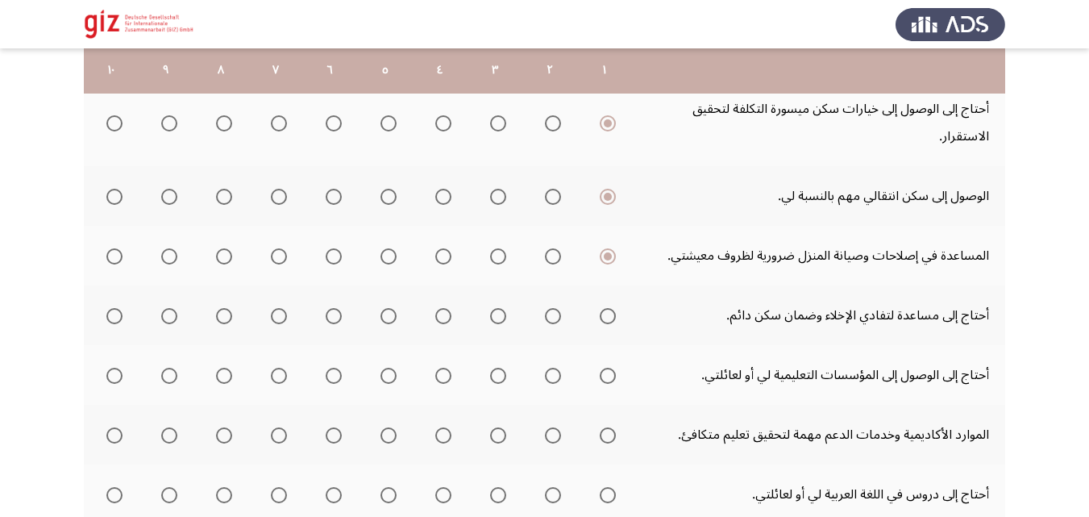
scroll to position [320, 0]
click at [604, 316] on span "Select an option" at bounding box center [608, 315] width 16 height 16
click at [604, 316] on input "Select an option" at bounding box center [608, 315] width 16 height 16
click at [612, 354] on th at bounding box center [604, 374] width 55 height 60
click at [610, 379] on span "Select an option" at bounding box center [608, 375] width 16 height 16
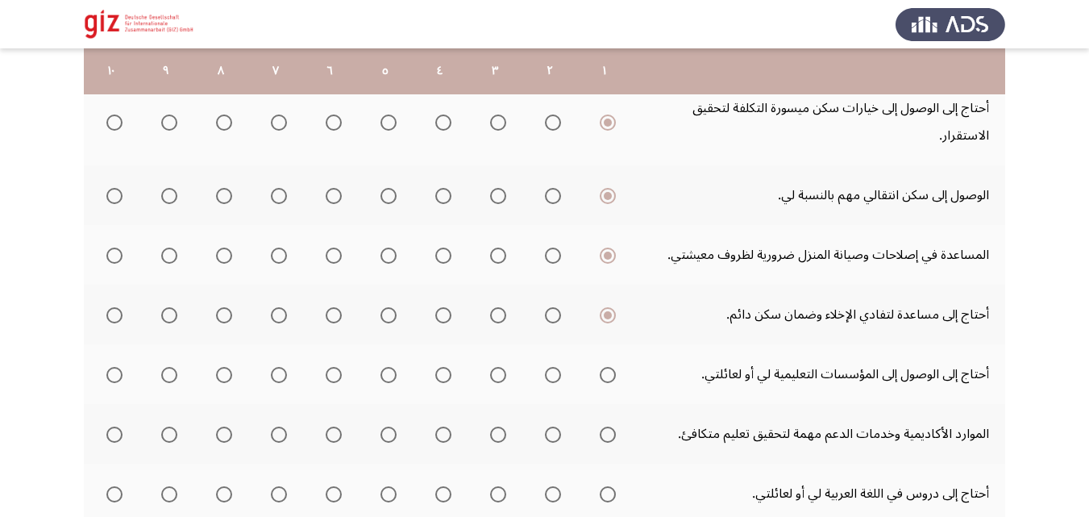
click at [610, 379] on input "Select an option" at bounding box center [608, 375] width 16 height 16
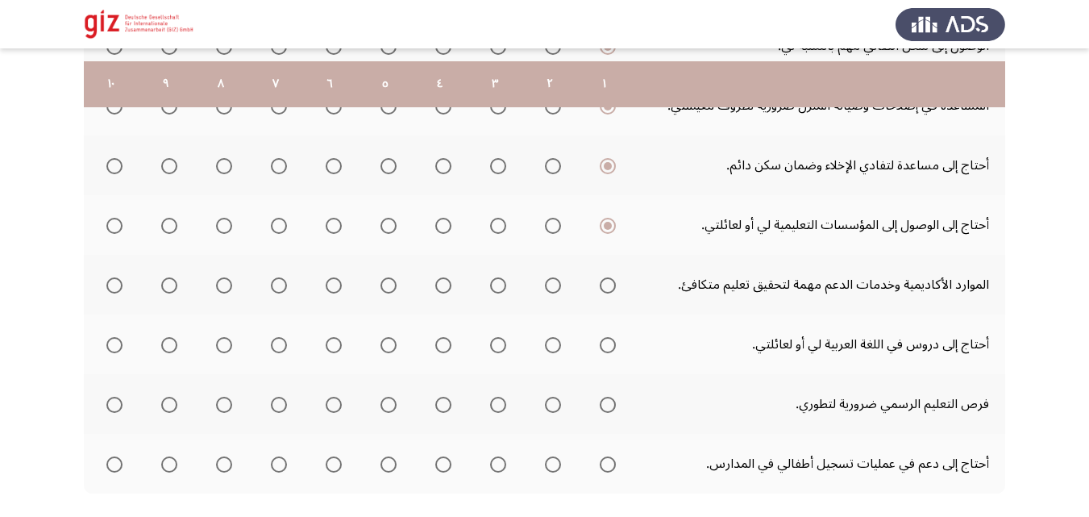
scroll to position [484, 0]
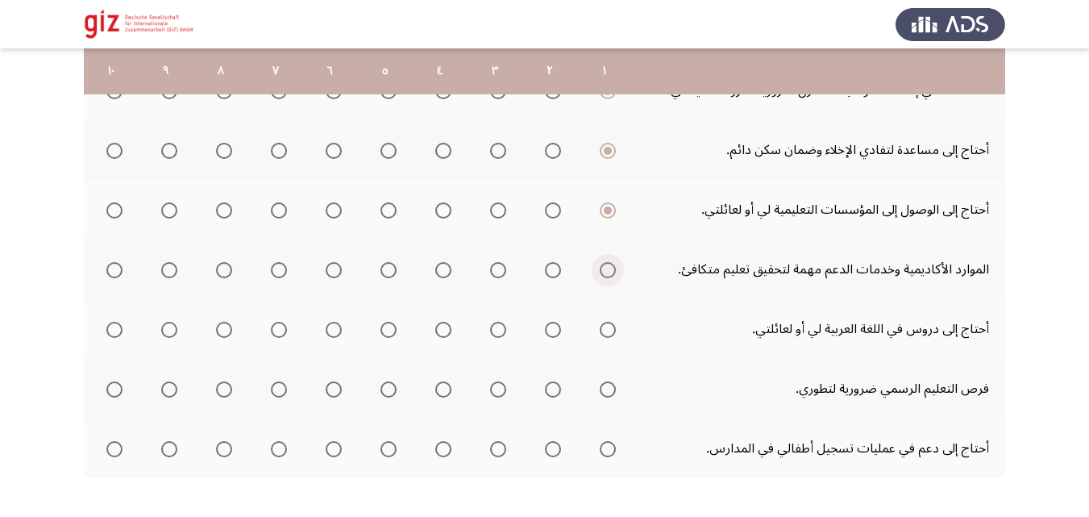
click at [602, 264] on span "Select an option" at bounding box center [608, 270] width 16 height 16
click at [602, 264] on input "Select an option" at bounding box center [608, 270] width 16 height 16
click at [604, 328] on span "Select an option" at bounding box center [608, 330] width 16 height 16
click at [606, 327] on span "Select an option" at bounding box center [608, 330] width 16 height 16
click at [606, 327] on input "Select an option" at bounding box center [608, 330] width 16 height 16
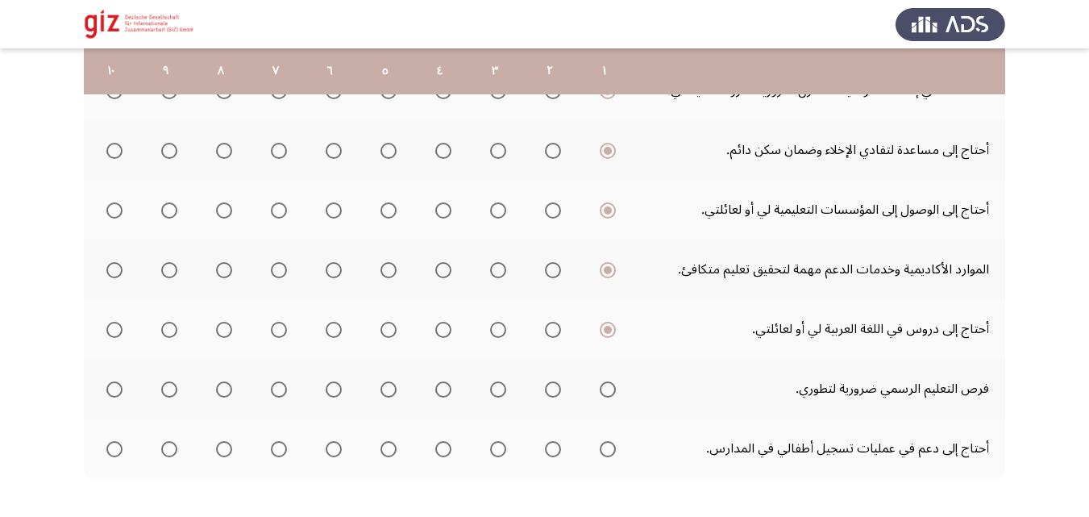
click at [605, 389] on span "Select an option" at bounding box center [608, 389] width 16 height 16
click at [605, 389] on input "Select an option" at bounding box center [608, 389] width 16 height 16
click at [610, 447] on span "Select an option" at bounding box center [608, 449] width 16 height 16
click at [610, 447] on input "Select an option" at bounding box center [608, 449] width 16 height 16
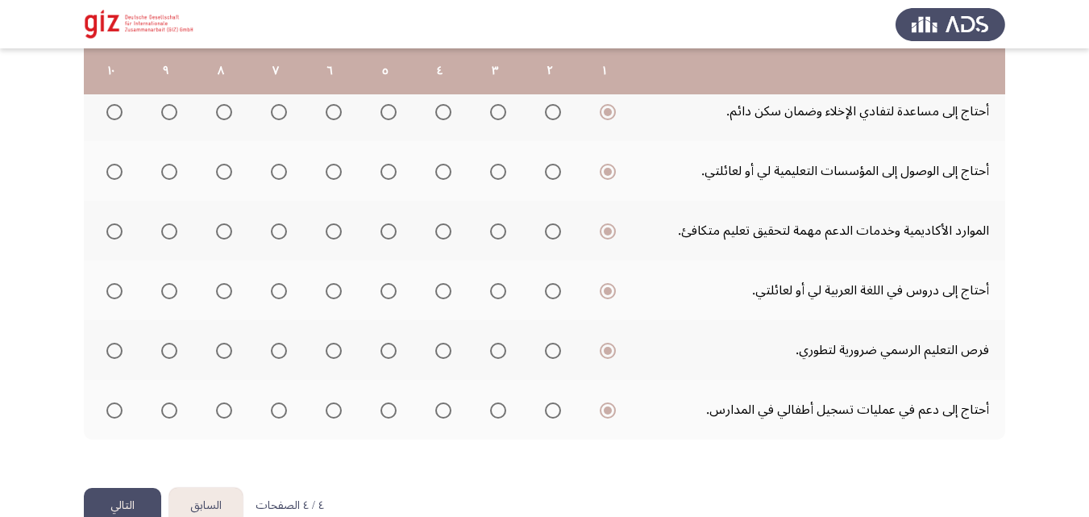
scroll to position [559, 0]
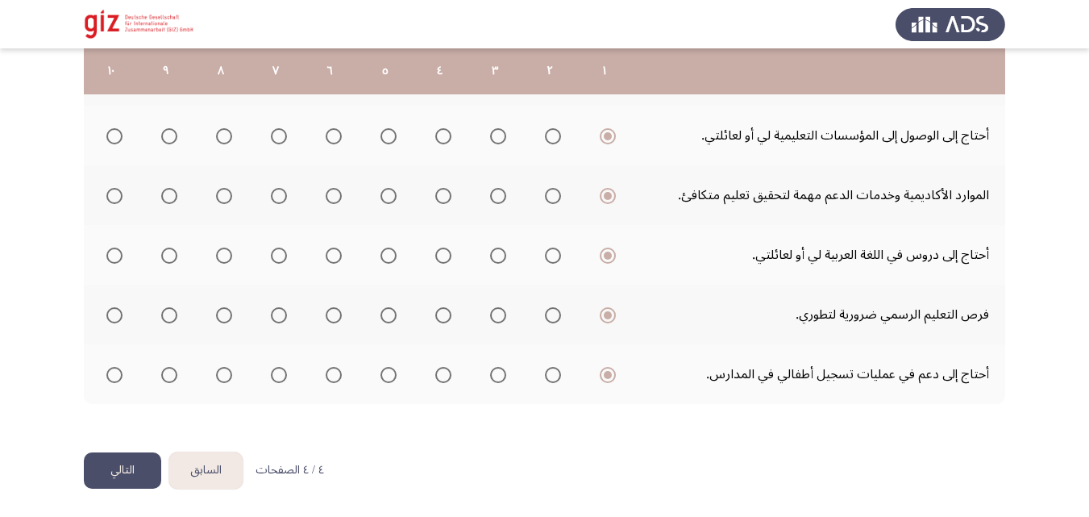
click at [128, 459] on button "التالي" at bounding box center [122, 470] width 77 height 36
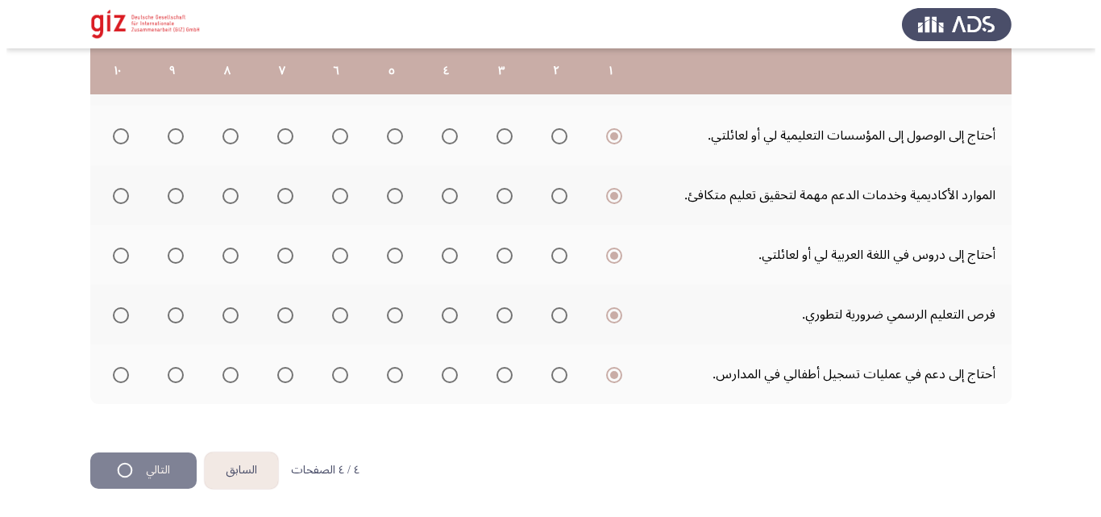
scroll to position [0, 0]
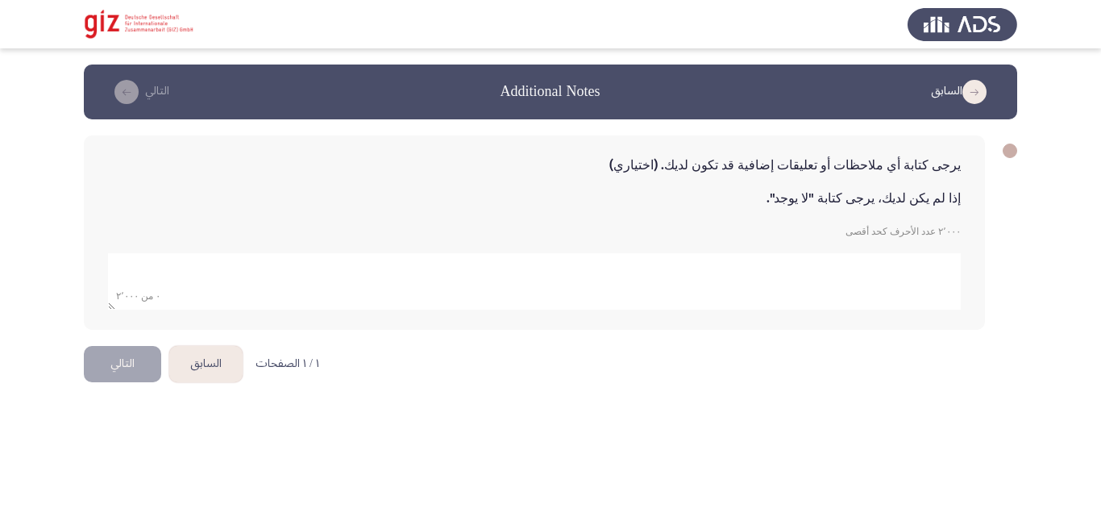
click at [837, 300] on textarea "add answer for essay" at bounding box center [534, 281] width 853 height 56
type textarea "لا يوجد"
click at [108, 365] on button "التالي" at bounding box center [122, 364] width 77 height 36
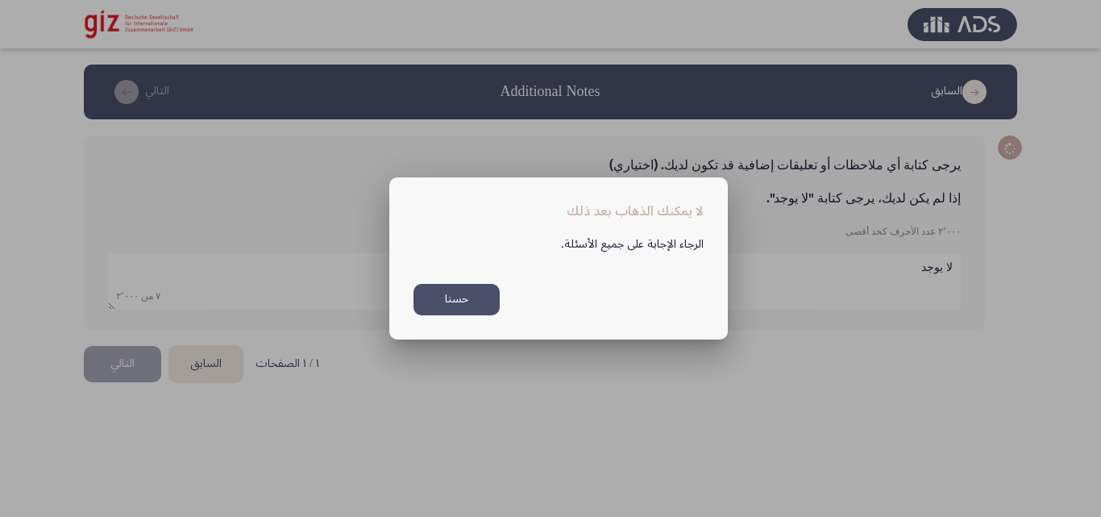
click at [473, 302] on button "حسنا" at bounding box center [456, 299] width 86 height 31
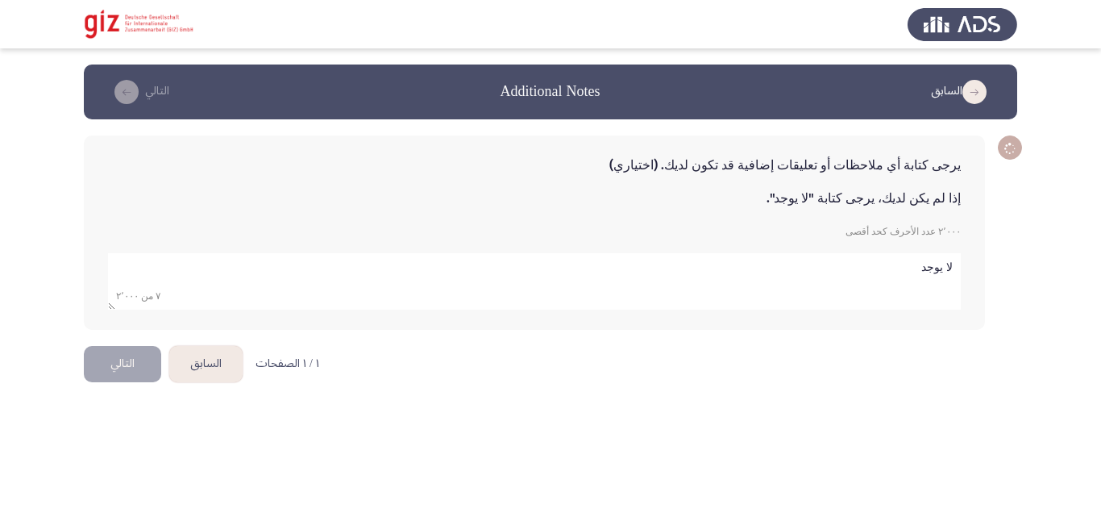
click at [487, 368] on html "السابق Additional Notes التالي يرجى كتابة أي ملاحظات أو تعليقات إضافية قد تكون …" at bounding box center [550, 205] width 1101 height 410
click at [151, 364] on button "التالي" at bounding box center [122, 364] width 77 height 36
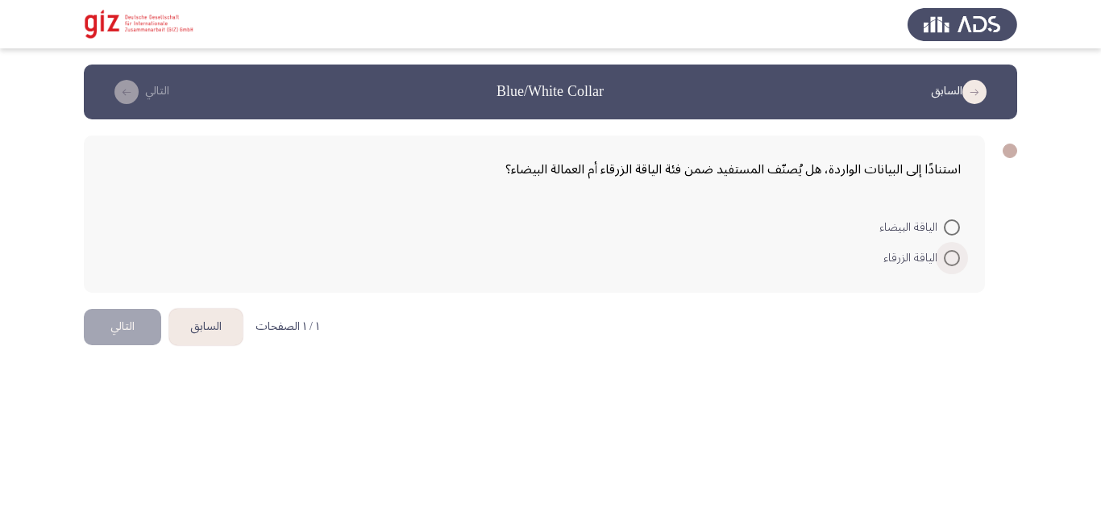
click at [949, 256] on span at bounding box center [952, 258] width 16 height 16
click at [949, 256] on input "الياقة الزرقاء" at bounding box center [952, 258] width 16 height 16
radio input "true"
click at [93, 330] on button "التالي" at bounding box center [122, 325] width 77 height 36
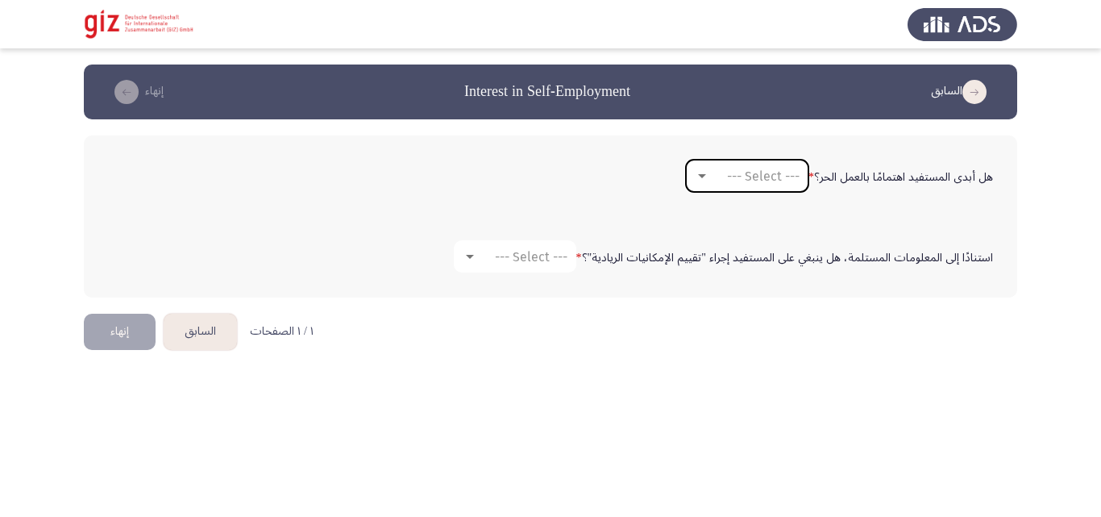
click at [738, 181] on span "--- Select ---" at bounding box center [763, 175] width 73 height 15
click at [736, 193] on span "نعم" at bounding box center [747, 175] width 110 height 39
click at [507, 277] on div "استنادًا إلى المعلومات المستلمة، هل ينبغي على المستفيد إجراء "تقييم الإمكانيات …" at bounding box center [550, 256] width 901 height 48
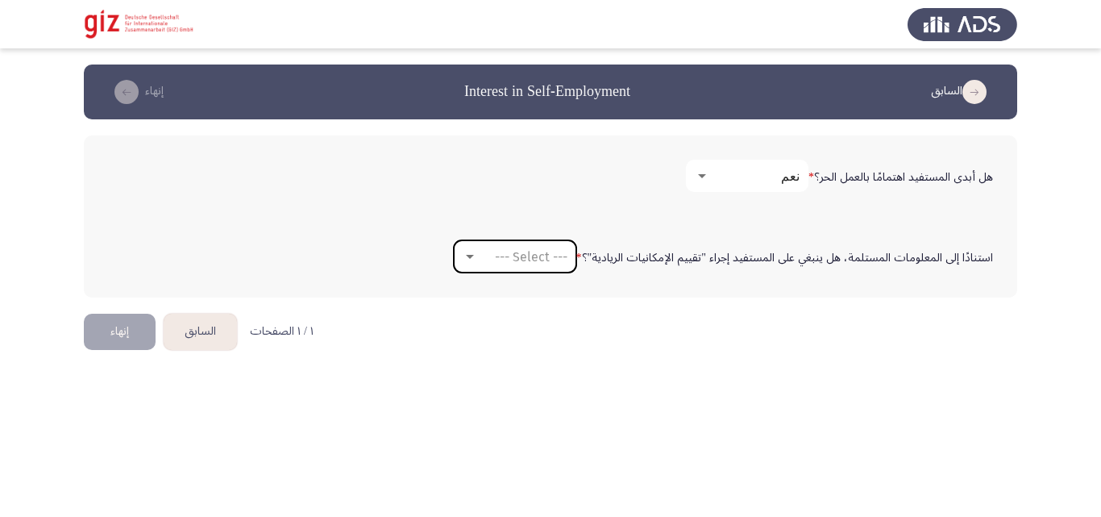
click at [490, 258] on div "--- Select ---" at bounding box center [522, 256] width 90 height 15
click at [518, 289] on span "لا" at bounding box center [519, 295] width 110 height 39
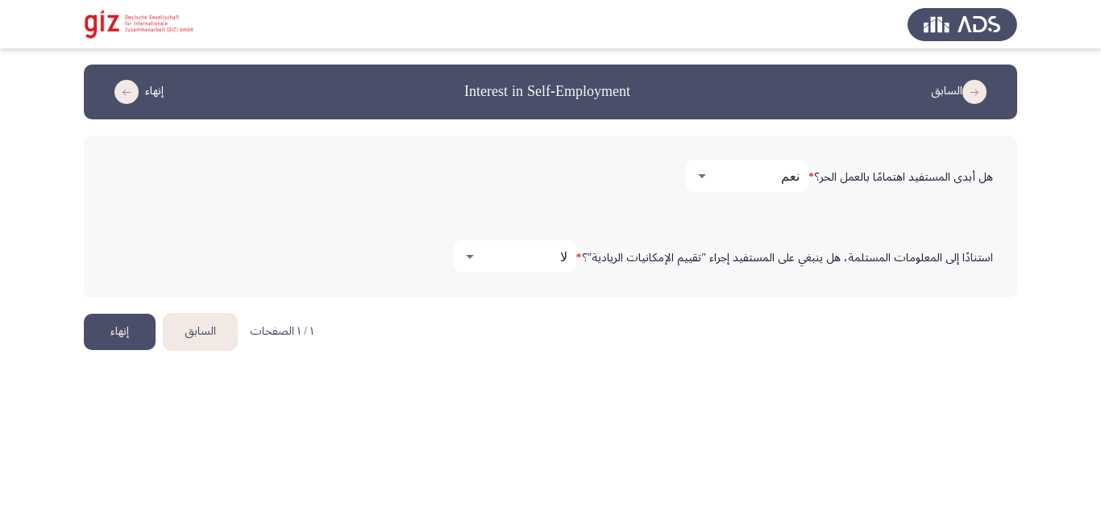
click at [139, 331] on button "إنهاء" at bounding box center [120, 332] width 72 height 36
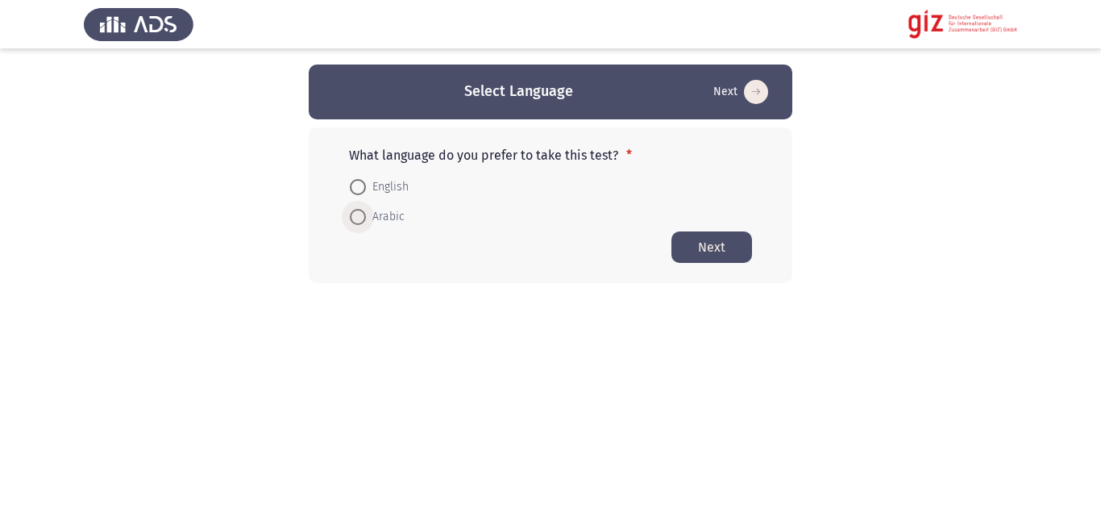
click at [389, 220] on span "Arabic" at bounding box center [385, 216] width 39 height 19
click at [366, 220] on input "Arabic" at bounding box center [358, 217] width 16 height 16
radio input "true"
click at [704, 244] on button "Next" at bounding box center [711, 246] width 81 height 31
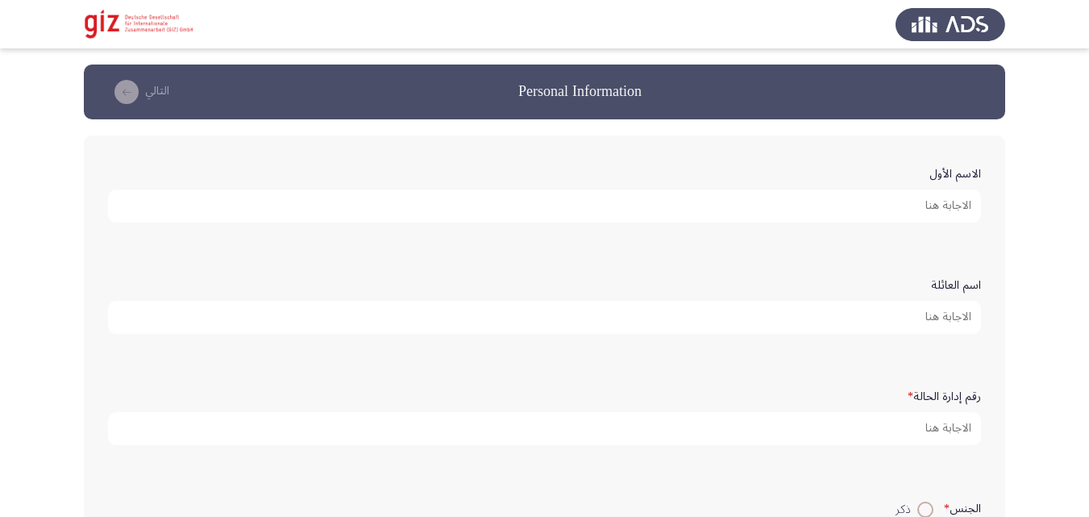
click at [544, 189] on input "الاسم الأول" at bounding box center [544, 205] width 873 height 33
paste input "[PERSON_NAME]"
type input "[PERSON_NAME]"
drag, startPoint x: 812, startPoint y: 448, endPoint x: 808, endPoint y: 436, distance: 12.7
click at [808, 436] on div "رقم إدارة الحالة *" at bounding box center [544, 413] width 889 height 79
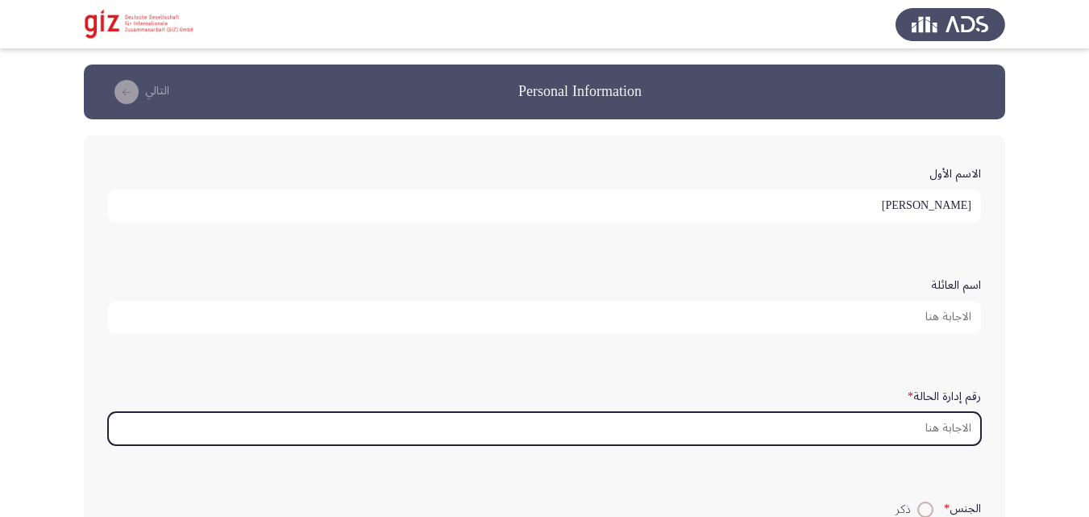
click at [808, 436] on input "رقم إدارة الحالة *" at bounding box center [544, 428] width 873 height 33
paste input "REAUG00011-SOHAG"
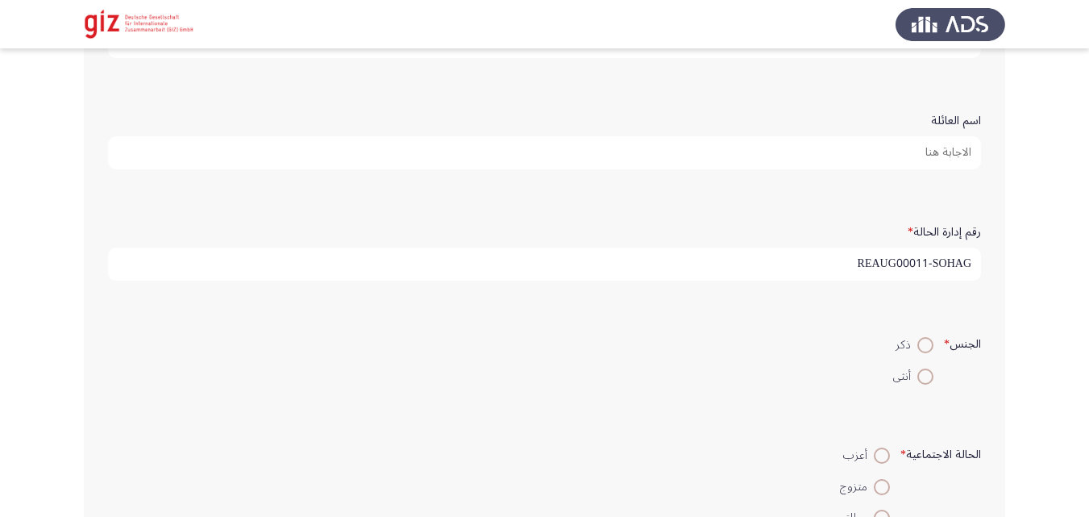
scroll to position [214, 0]
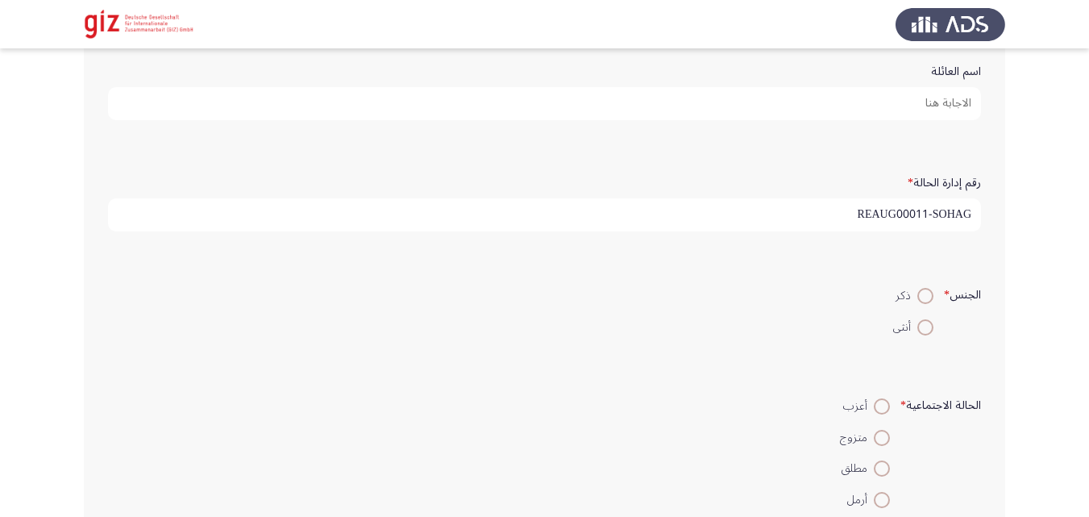
type input "REAUG00011-SOHAG"
click at [930, 333] on span at bounding box center [925, 327] width 16 height 16
click at [930, 333] on input "أنثى" at bounding box center [925, 327] width 16 height 16
radio input "true"
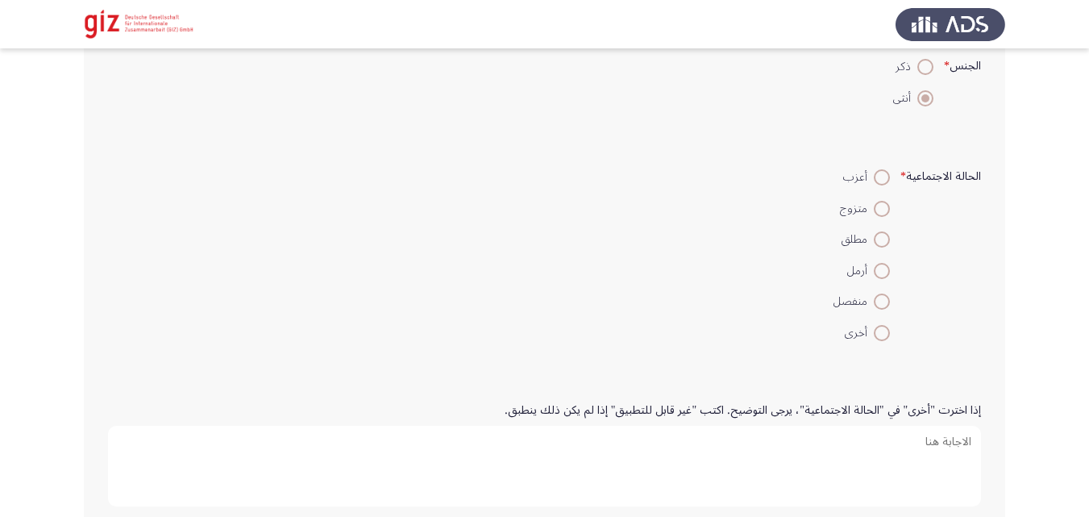
scroll to position [443, 0]
click at [885, 202] on span at bounding box center [882, 208] width 16 height 16
click at [885, 202] on input "متزوج" at bounding box center [882, 208] width 16 height 16
radio input "true"
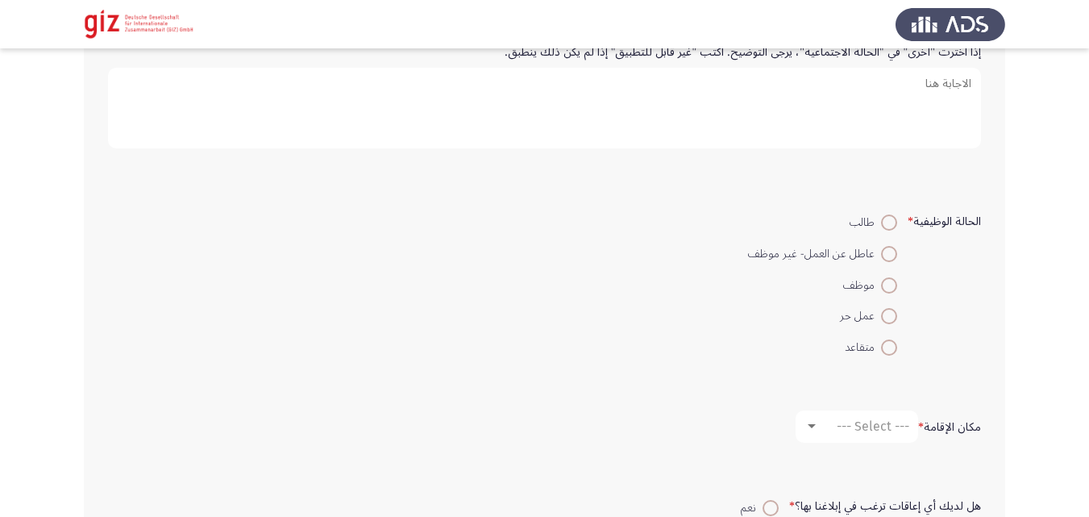
scroll to position [851, 0]
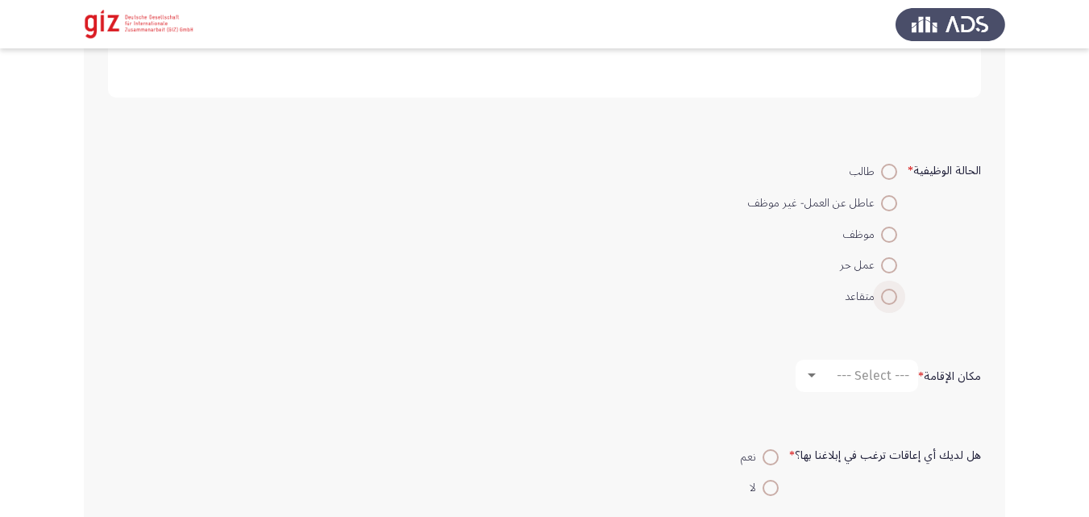
click at [890, 297] on span at bounding box center [889, 297] width 16 height 16
click at [890, 297] on input "متقاعد" at bounding box center [889, 297] width 16 height 16
radio input "true"
click at [865, 376] on span "--- Select ---" at bounding box center [873, 375] width 73 height 15
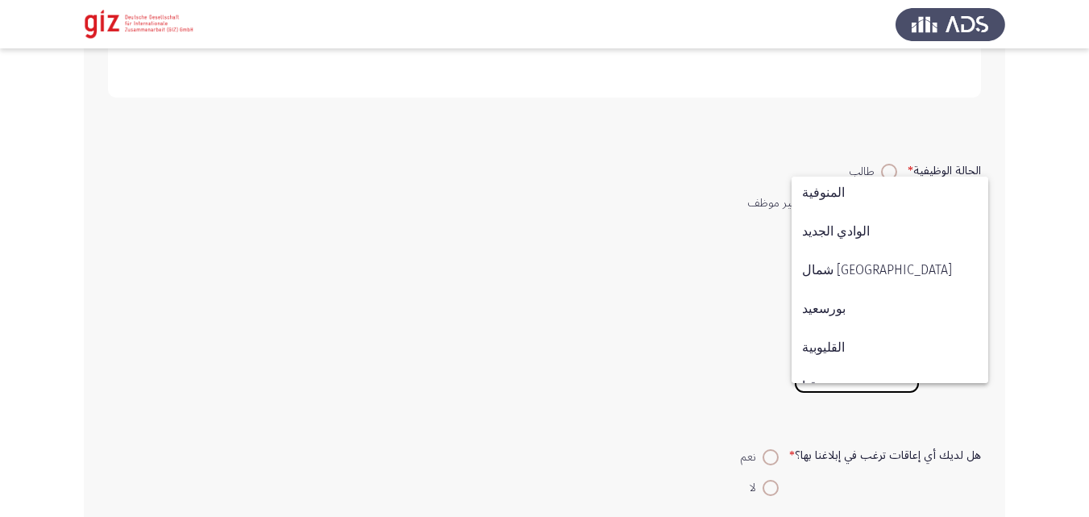
scroll to position [838, 0]
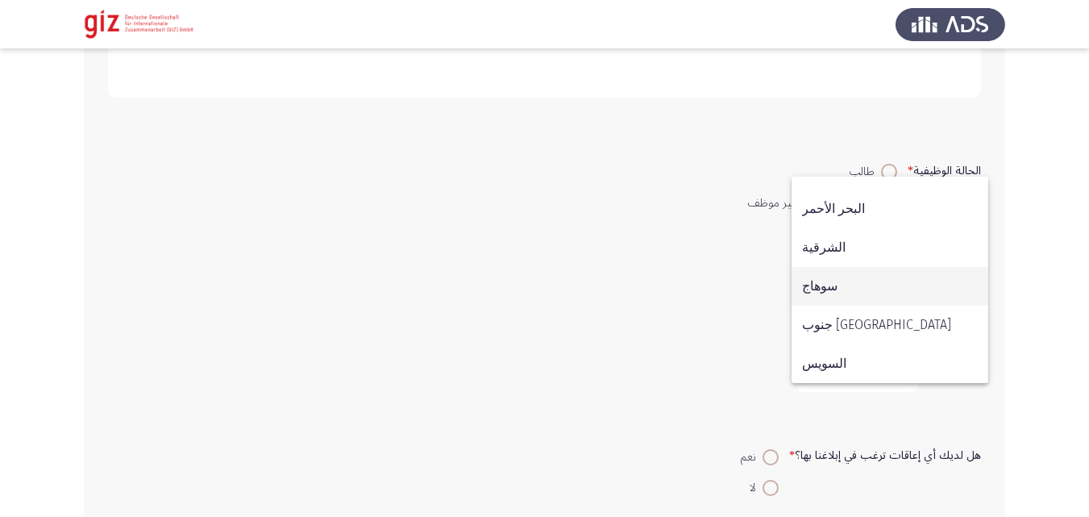
click at [853, 282] on span "سوهاج" at bounding box center [890, 286] width 176 height 39
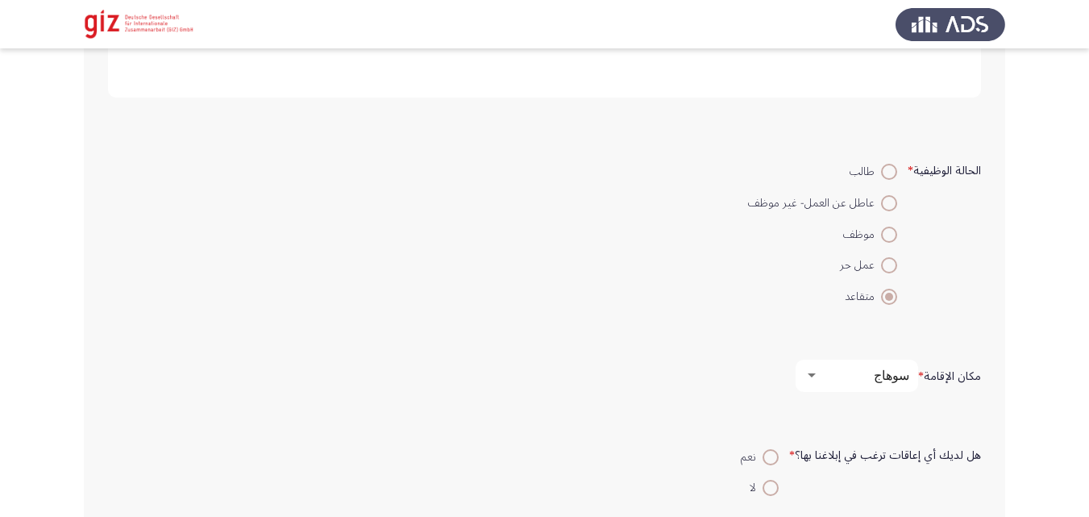
click at [883, 197] on span at bounding box center [889, 203] width 16 height 16
click at [883, 197] on input "عاطل عن العمل- غير موظف" at bounding box center [889, 203] width 16 height 16
radio input "true"
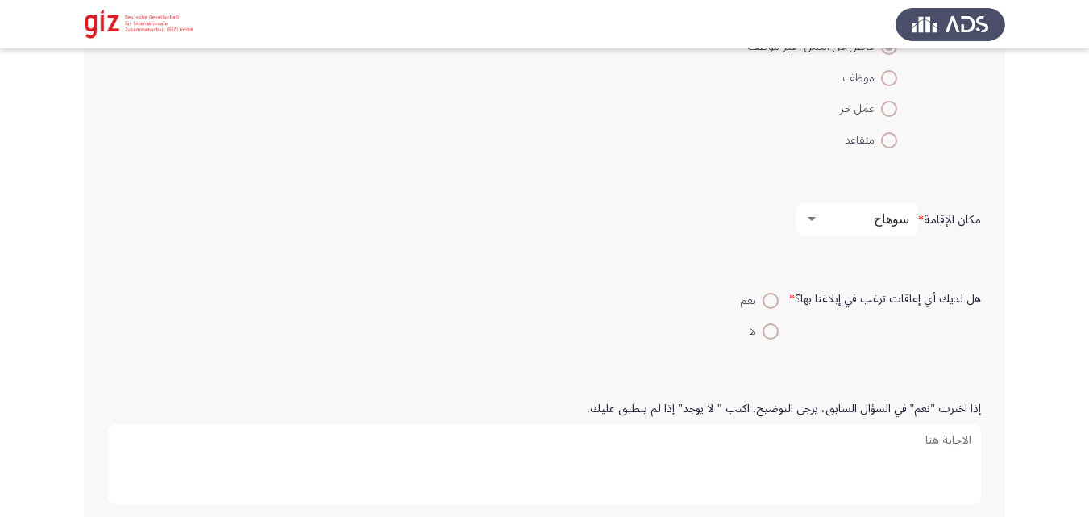
scroll to position [1030, 0]
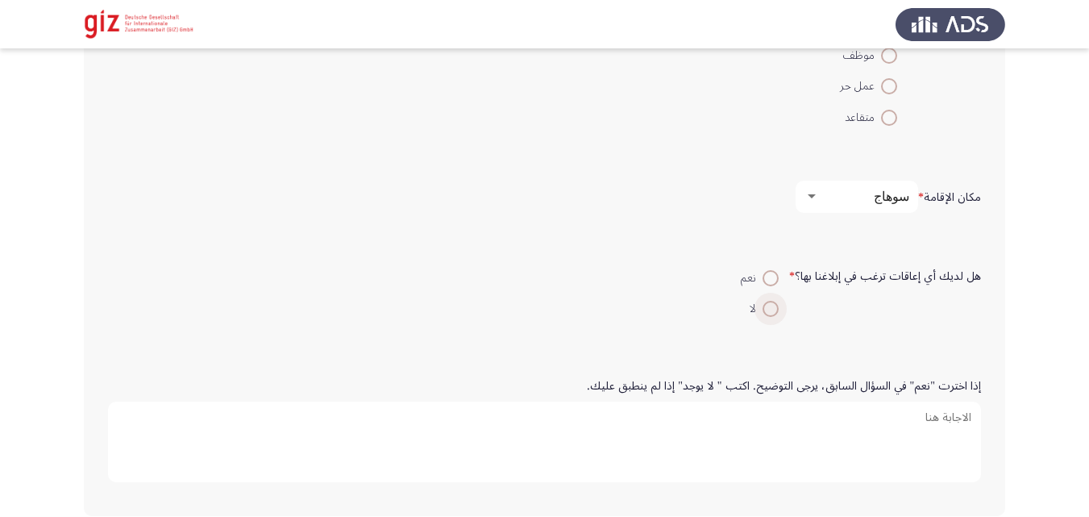
click at [775, 309] on span at bounding box center [770, 309] width 16 height 16
click at [775, 309] on input "لا" at bounding box center [770, 309] width 16 height 16
radio input "true"
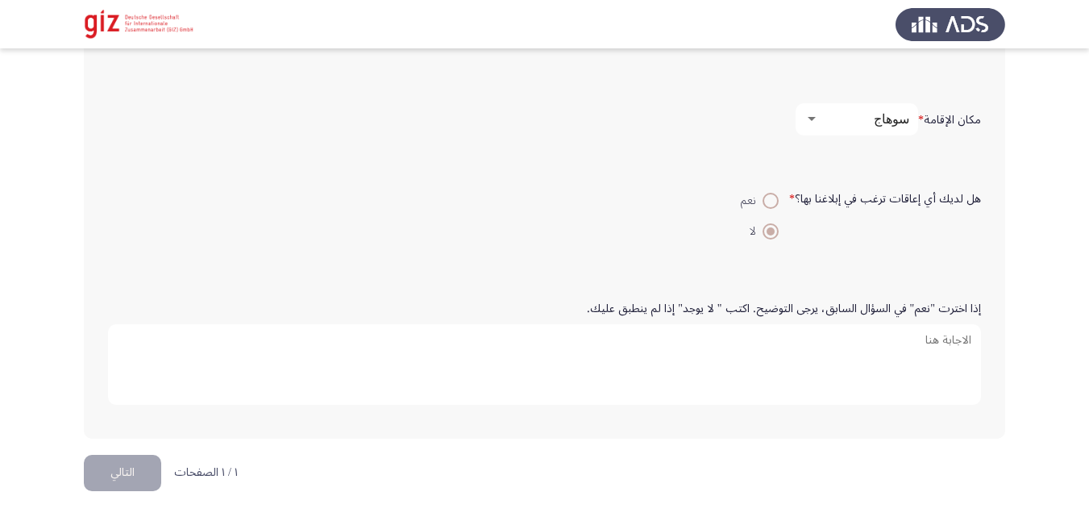
scroll to position [1110, 0]
click at [205, 310] on form "إذا اخترت "نعم" في السؤال السابق، يرجى التوضيح. اكتب " لا يوجد" إذا لم ينطبق عل…" at bounding box center [544, 352] width 873 height 120
click at [103, 464] on button "التالي" at bounding box center [122, 470] width 77 height 36
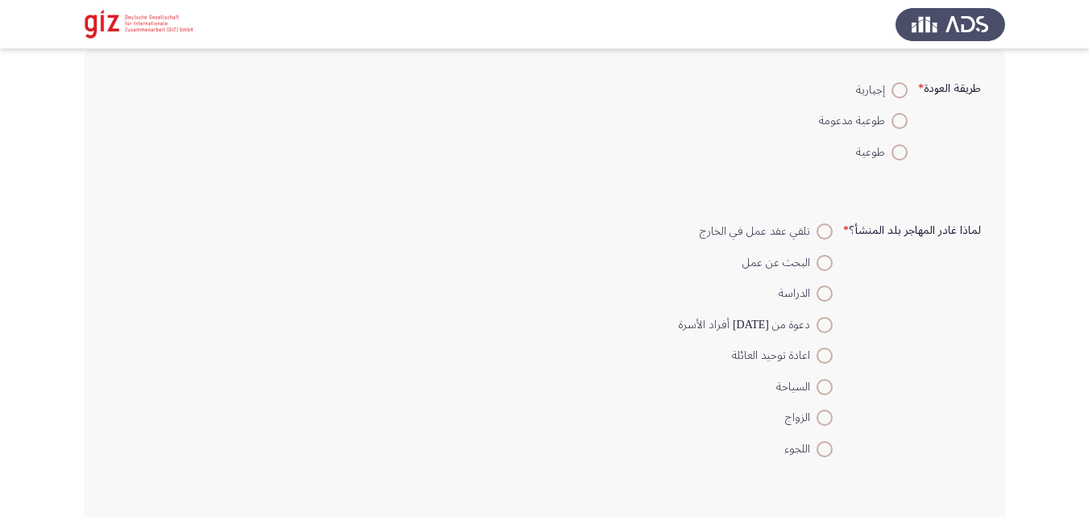
scroll to position [103, 0]
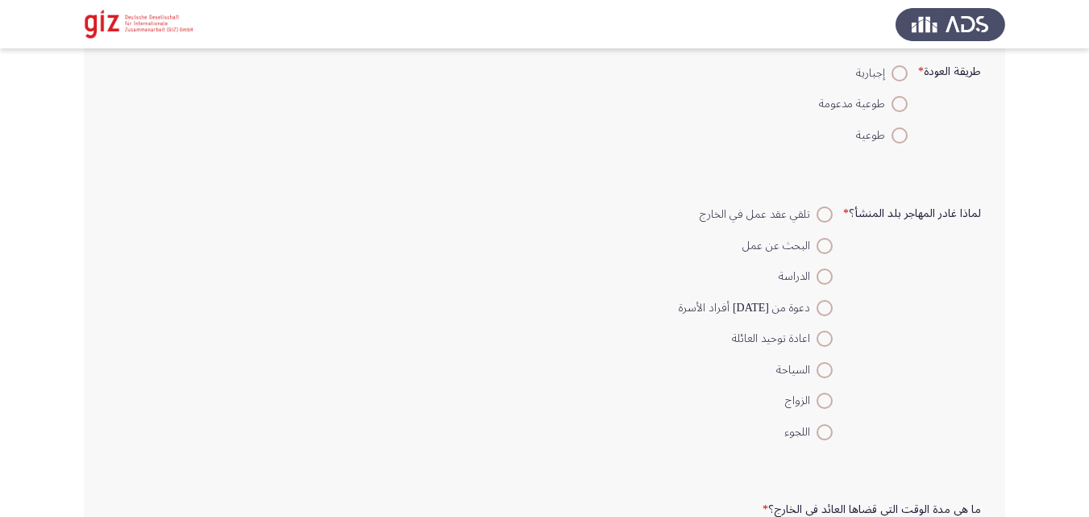
click at [891, 135] on span at bounding box center [899, 135] width 16 height 16
click at [891, 135] on input "طوعية" at bounding box center [899, 135] width 16 height 16
radio input "true"
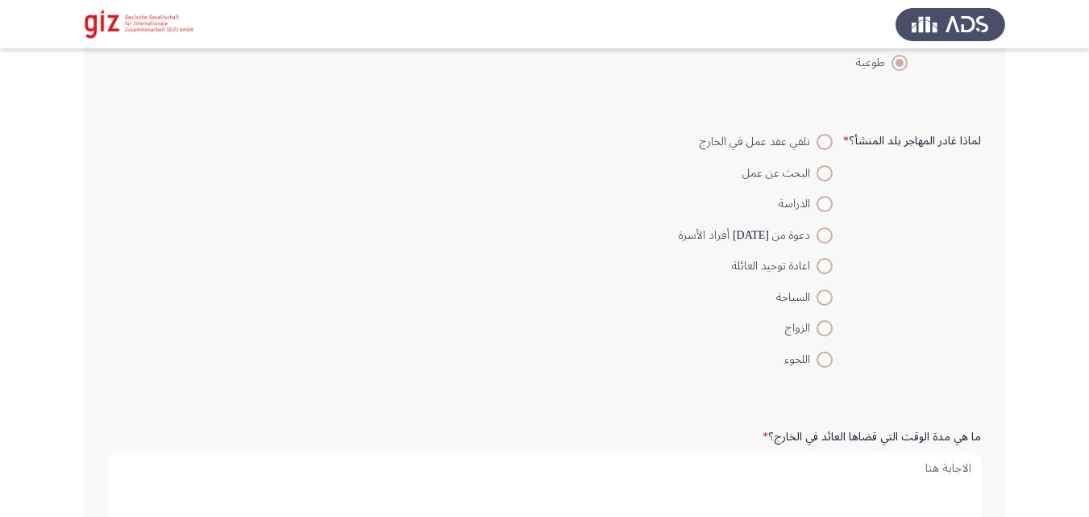
scroll to position [206, 0]
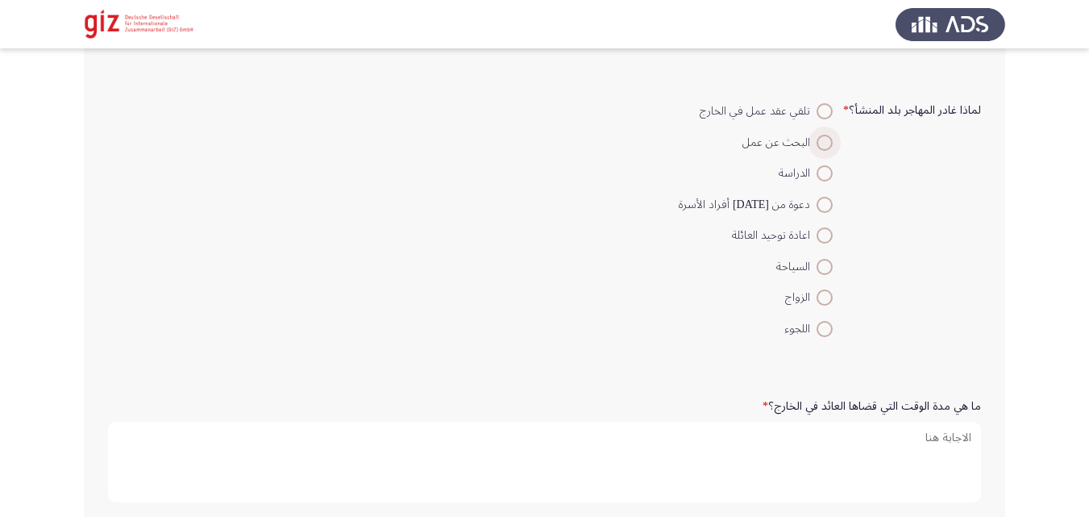
click at [825, 143] on span at bounding box center [824, 143] width 16 height 16
click at [825, 143] on input "البحث عن عمل" at bounding box center [824, 143] width 16 height 16
radio input "true"
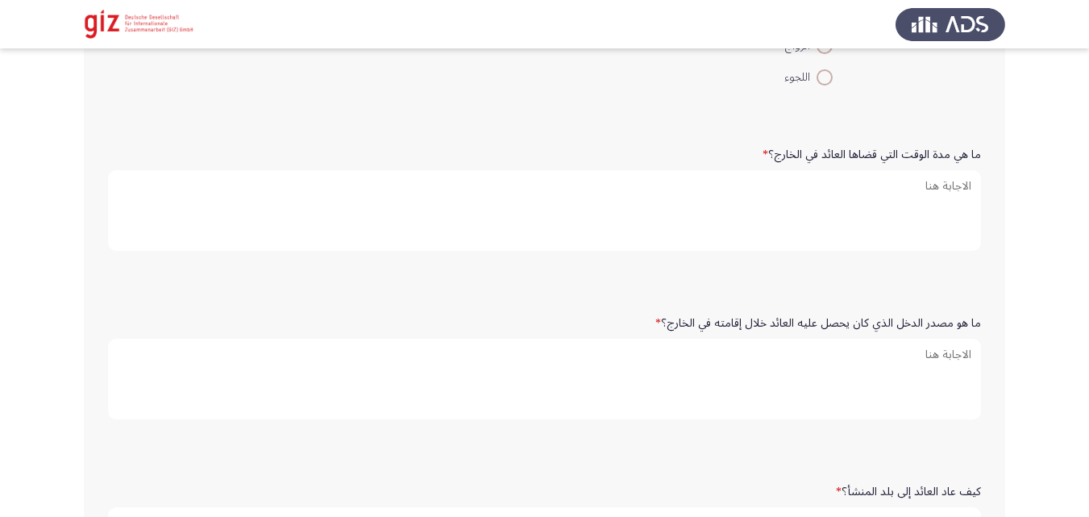
scroll to position [459, 0]
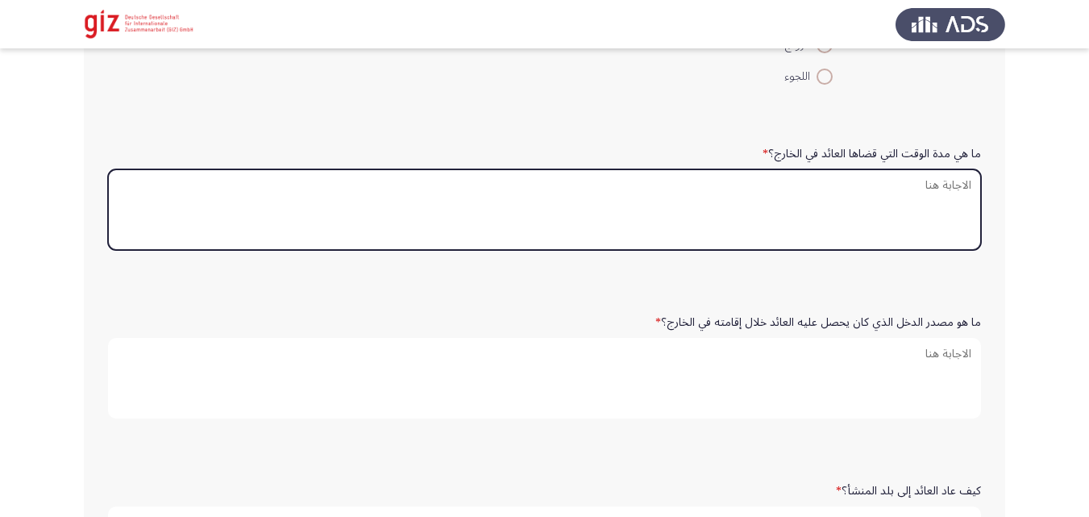
click at [882, 204] on textarea "ما هي مدة الوقت التي قضاها العائد في الخارج؟ *" at bounding box center [544, 209] width 873 height 81
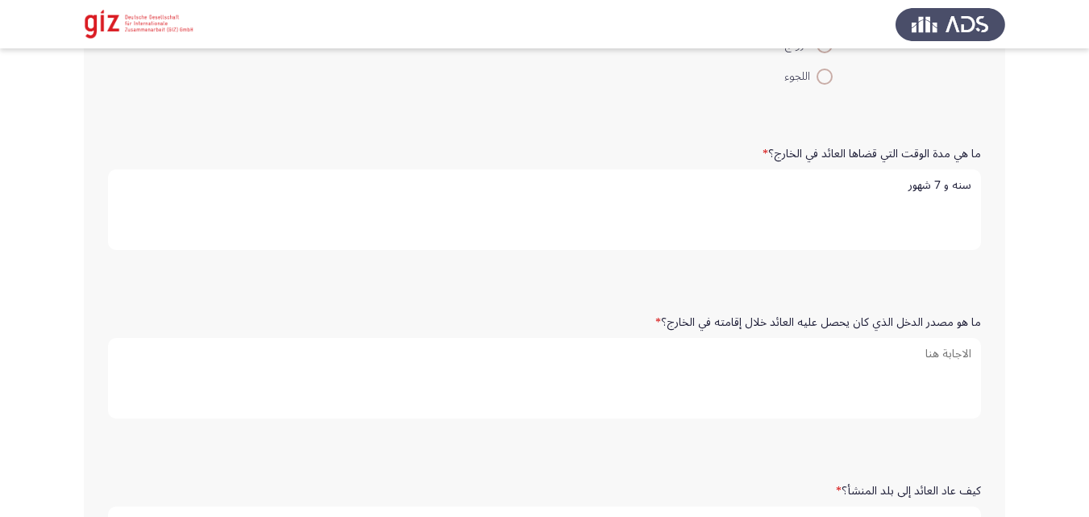
type textarea "سنه و 7 شهور"
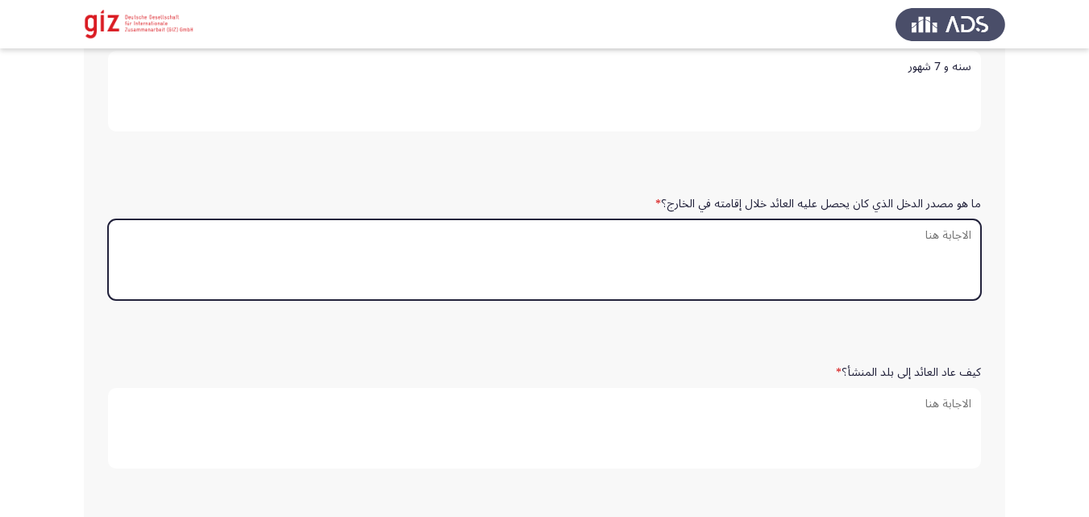
scroll to position [579, 0]
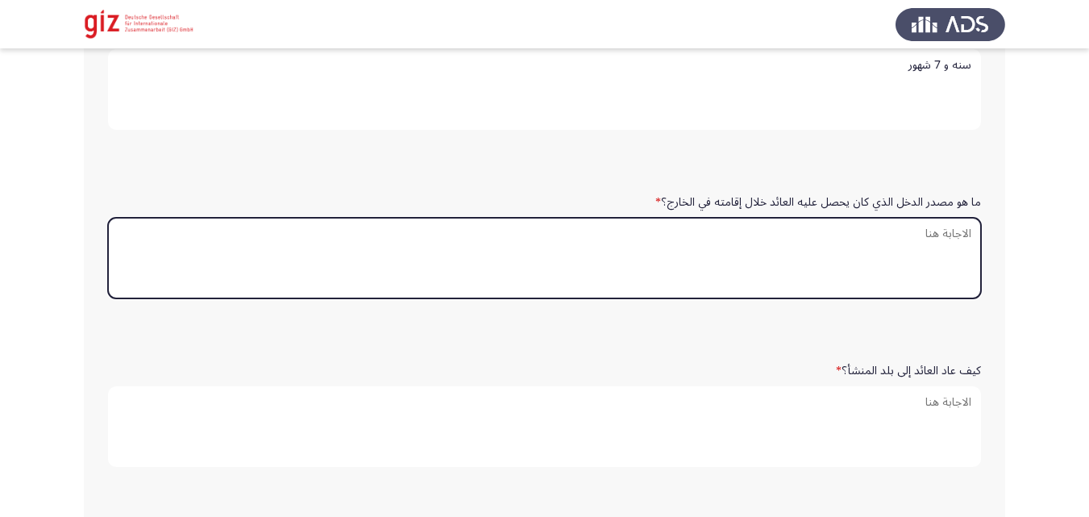
click at [950, 218] on textarea "ما هو مصدر الدخل الذي كان يحصل عليه العائد خلال إقامته في الخارج؟ *" at bounding box center [544, 258] width 873 height 81
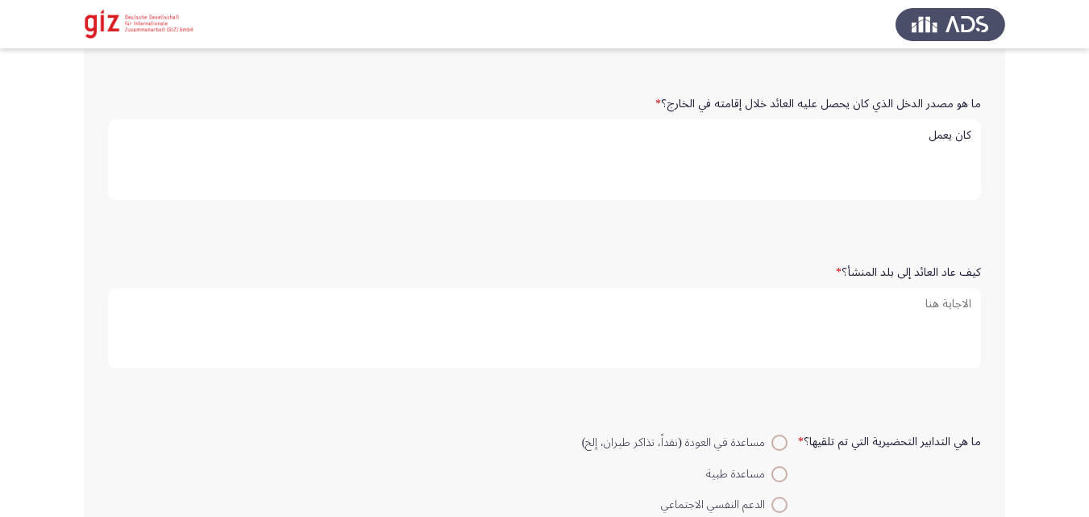
scroll to position [721, 0]
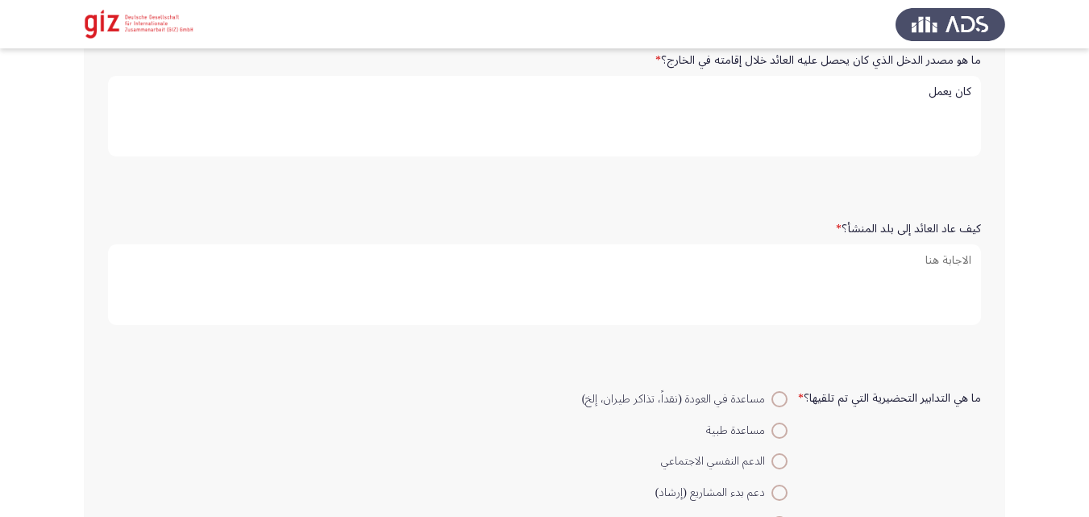
type textarea "كان يعمل"
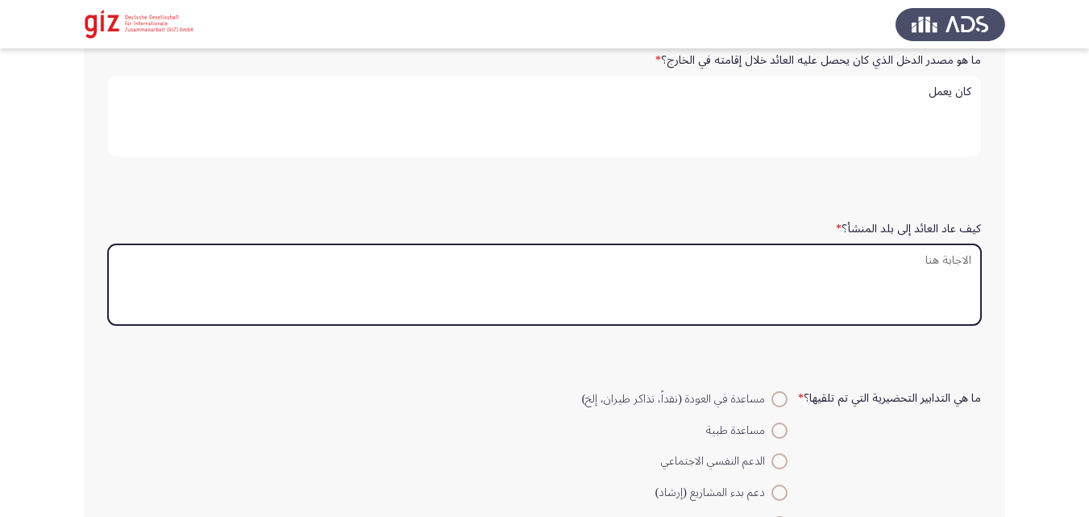
click at [924, 314] on textarea "كيف عاد العائد إلى بلد المنشأ؟ *" at bounding box center [544, 284] width 873 height 81
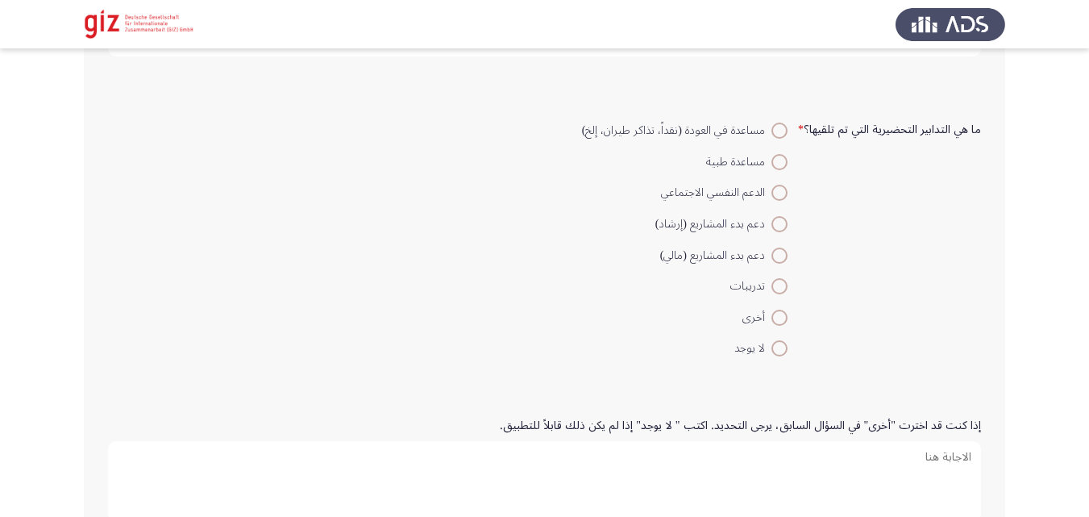
scroll to position [969, 0]
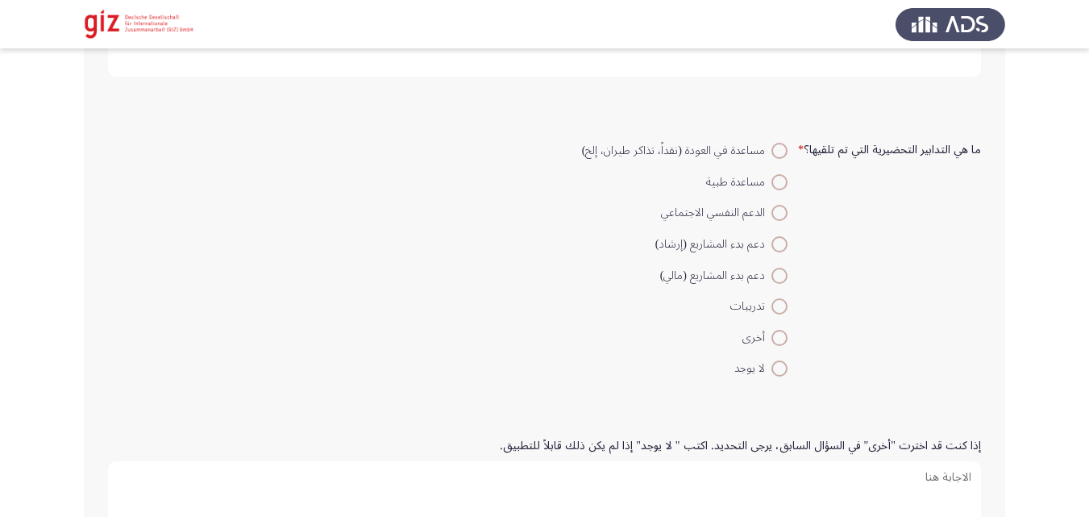
type textarea "طوعي"
click at [778, 362] on span at bounding box center [779, 368] width 16 height 16
click at [778, 362] on input "لا يوجد" at bounding box center [779, 368] width 16 height 16
radio input "true"
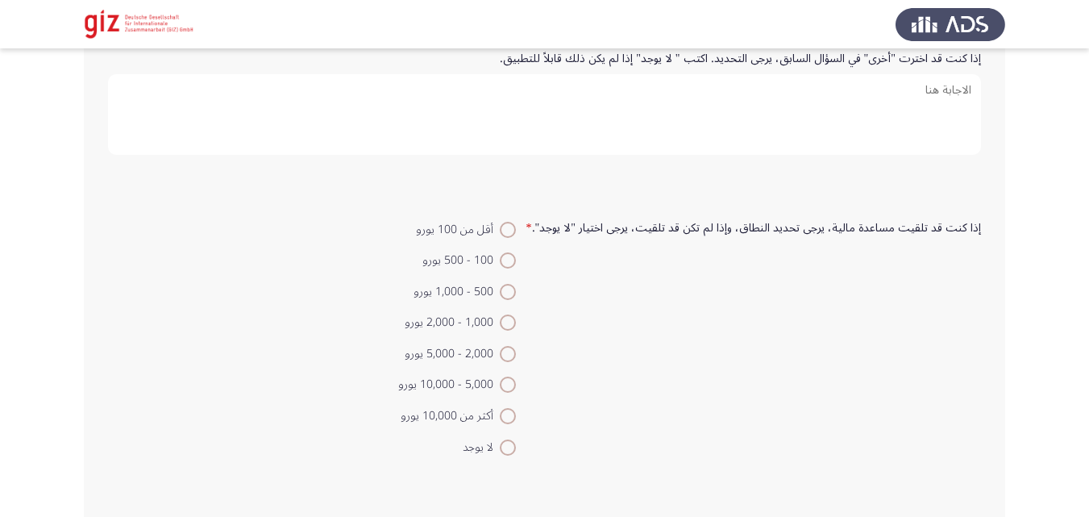
scroll to position [1365, 0]
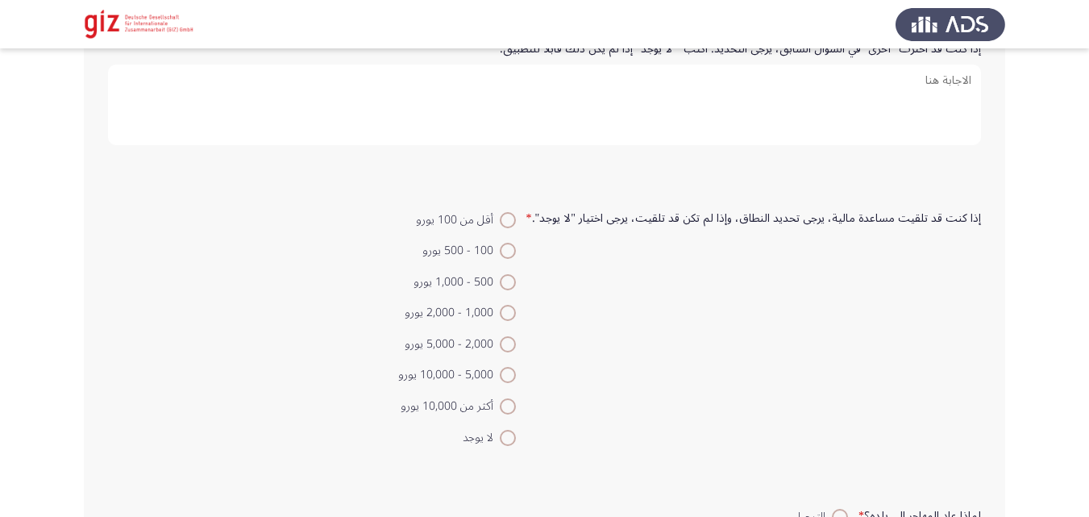
click at [516, 434] on span at bounding box center [508, 438] width 16 height 16
click at [516, 434] on input "لا يوجد" at bounding box center [508, 438] width 16 height 16
radio input "true"
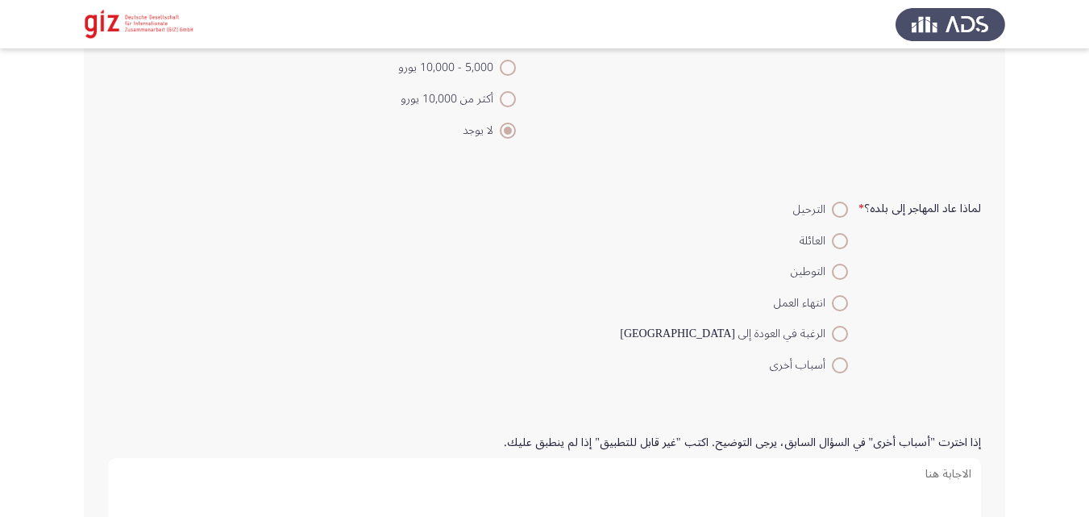
scroll to position [1686, 0]
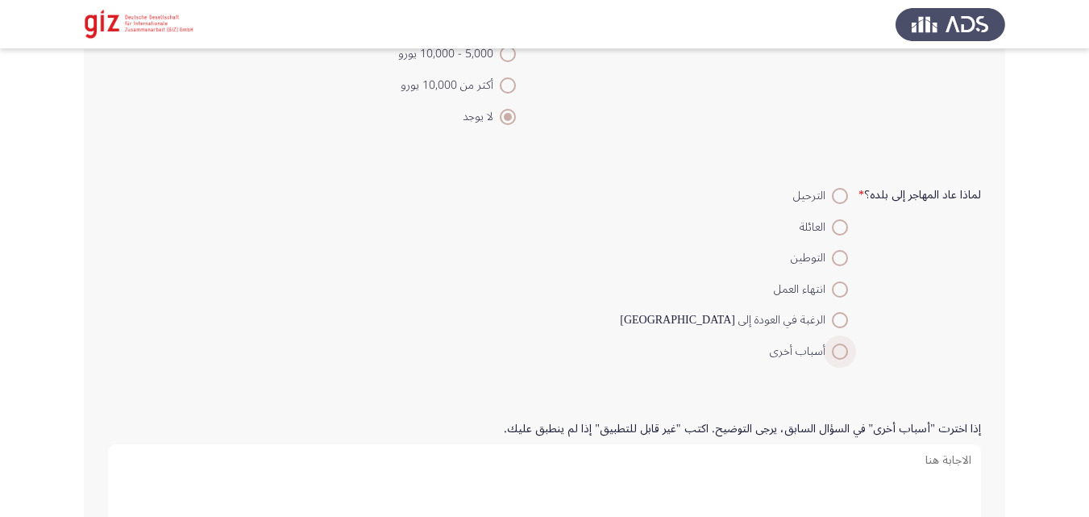
click at [838, 353] on span at bounding box center [840, 351] width 16 height 16
click at [838, 353] on input "أسباب أخرى" at bounding box center [840, 351] width 16 height 16
radio input "true"
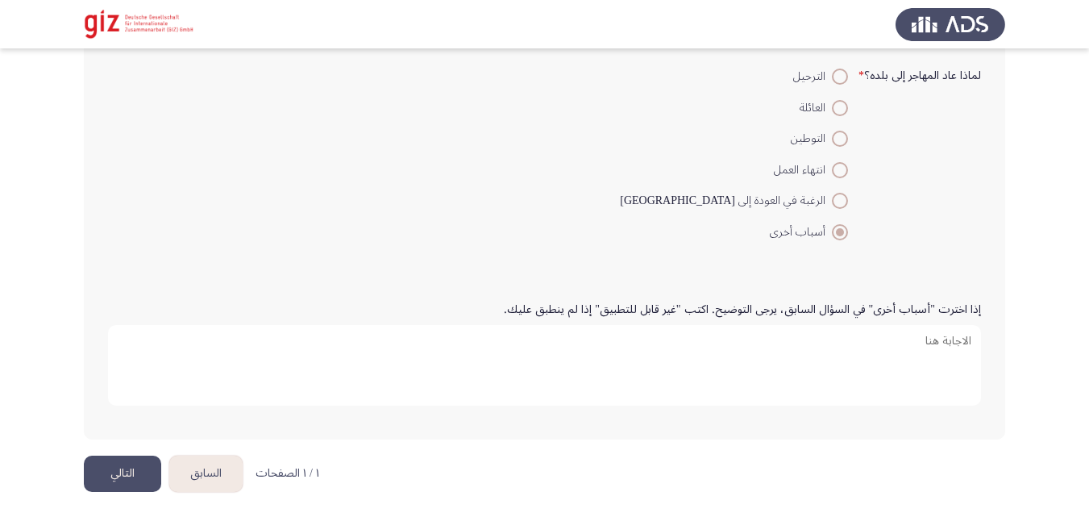
scroll to position [1809, 0]
click at [126, 478] on button "التالي" at bounding box center [122, 470] width 77 height 36
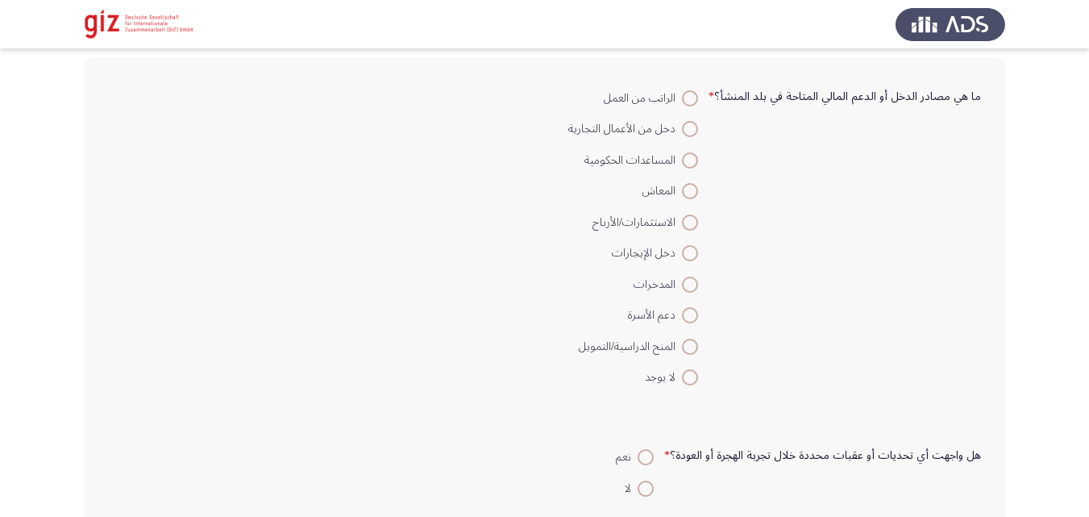
scroll to position [79, 0]
click at [696, 379] on span at bounding box center [690, 376] width 16 height 16
click at [696, 379] on input "لا يوجد" at bounding box center [690, 376] width 16 height 16
radio input "true"
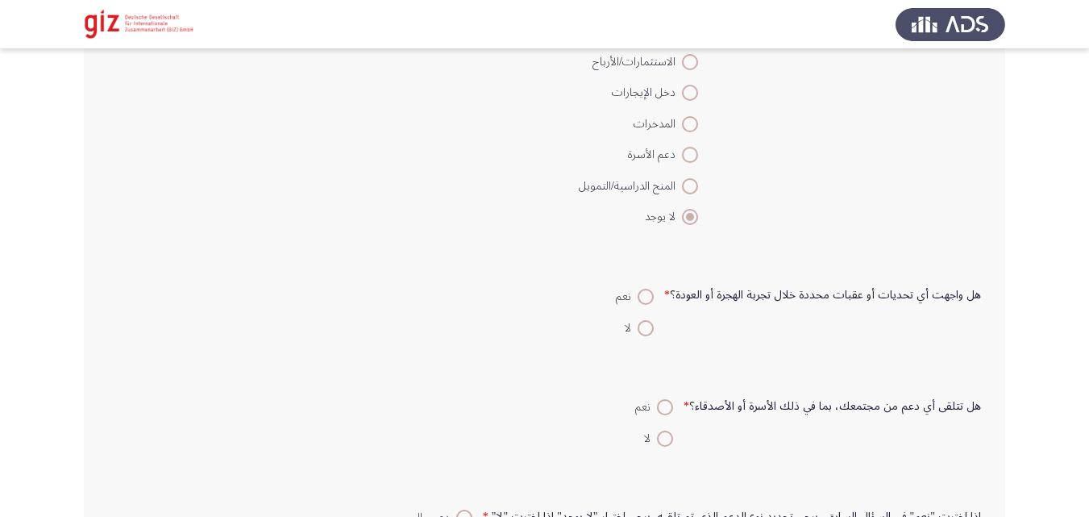
scroll to position [240, 0]
click at [654, 333] on span at bounding box center [646, 326] width 16 height 16
click at [654, 333] on input "لا" at bounding box center [646, 326] width 16 height 16
radio input "true"
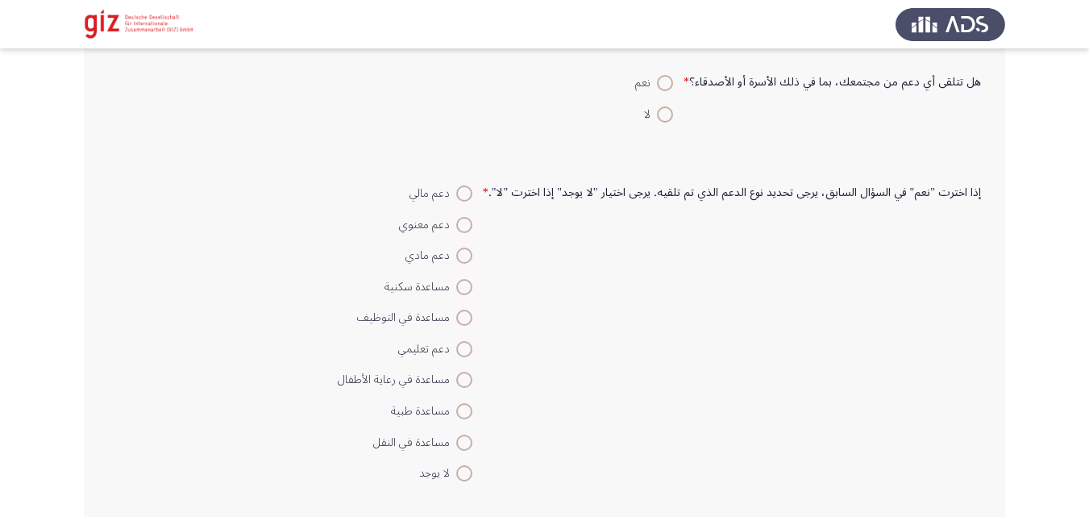
scroll to position [563, 0]
click at [750, 89] on label "هل تتلقى أي دعم من مجتمعك، بما في ذلك الأسرة أو الأصدقاء؟ *" at bounding box center [832, 82] width 297 height 14
drag, startPoint x: 705, startPoint y: 81, endPoint x: 795, endPoint y: 74, distance: 89.8
click at [795, 75] on label "هل تتلقى أي دعم من مجتمعك، بما في ذلك الأسرة أو الأصدقاء؟ *" at bounding box center [832, 82] width 297 height 14
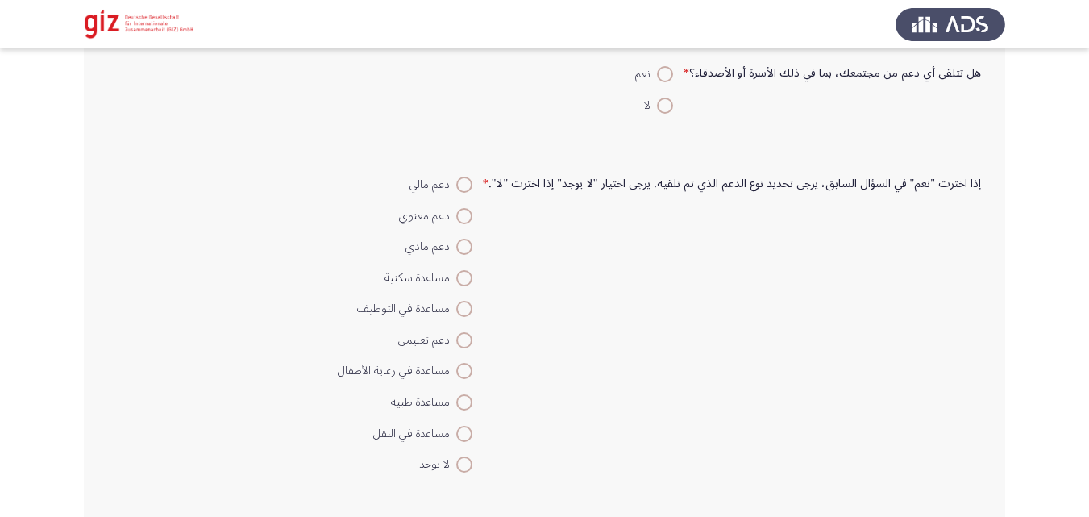
scroll to position [570, 0]
click at [673, 116] on label "لا" at bounding box center [654, 107] width 38 height 19
click at [673, 115] on input "لا" at bounding box center [665, 107] width 16 height 16
radio input "true"
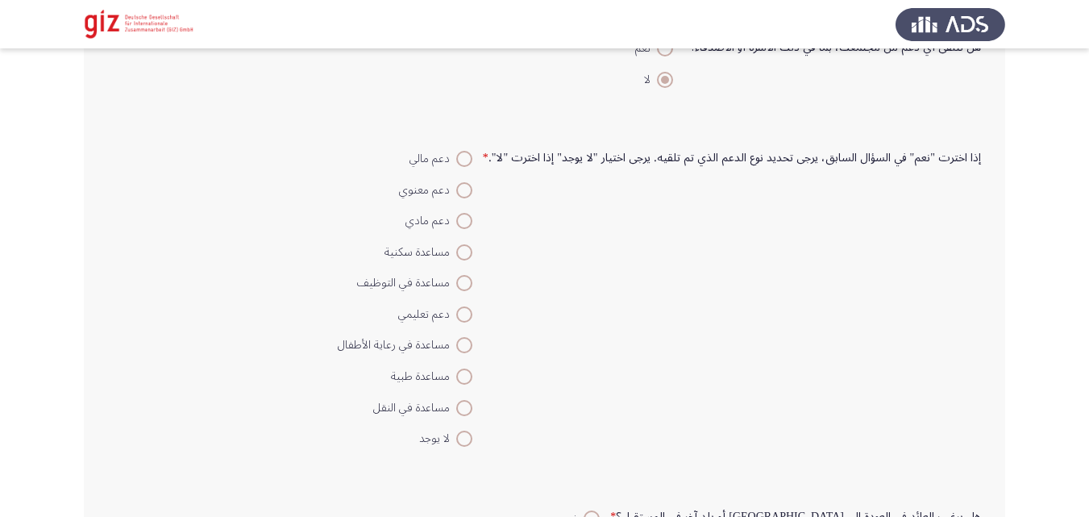
scroll to position [598, 0]
click at [472, 442] on span at bounding box center [464, 438] width 16 height 16
click at [472, 442] on input "لا يوجد" at bounding box center [464, 438] width 16 height 16
radio input "true"
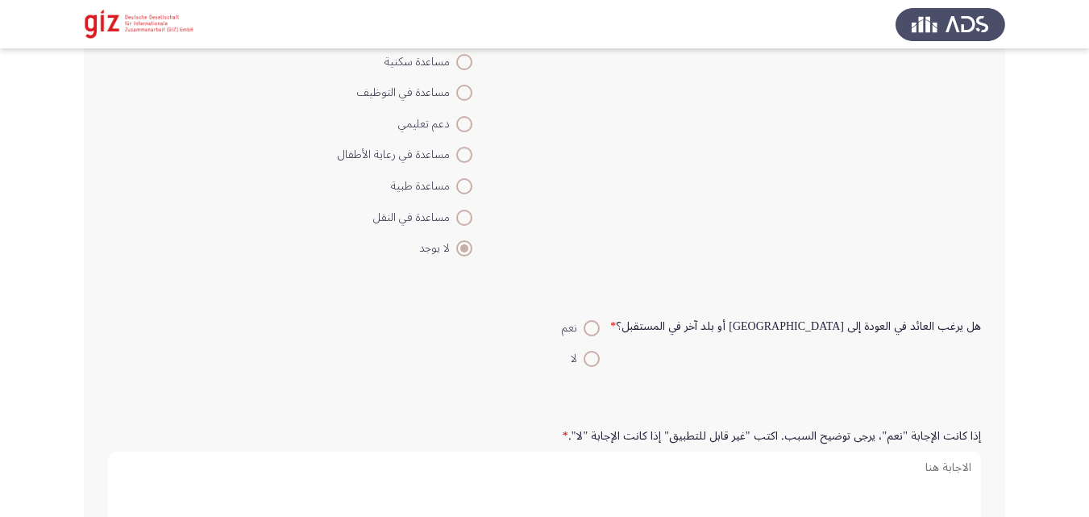
scroll to position [800, 0]
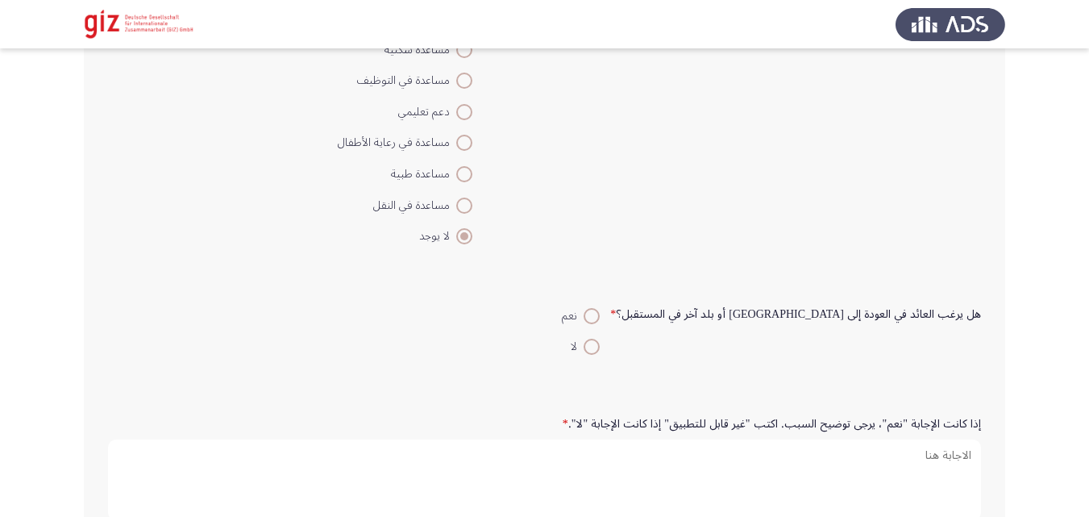
click at [584, 356] on span "لا" at bounding box center [577, 346] width 13 height 19
click at [600, 355] on input "لا" at bounding box center [592, 347] width 16 height 16
radio input "true"
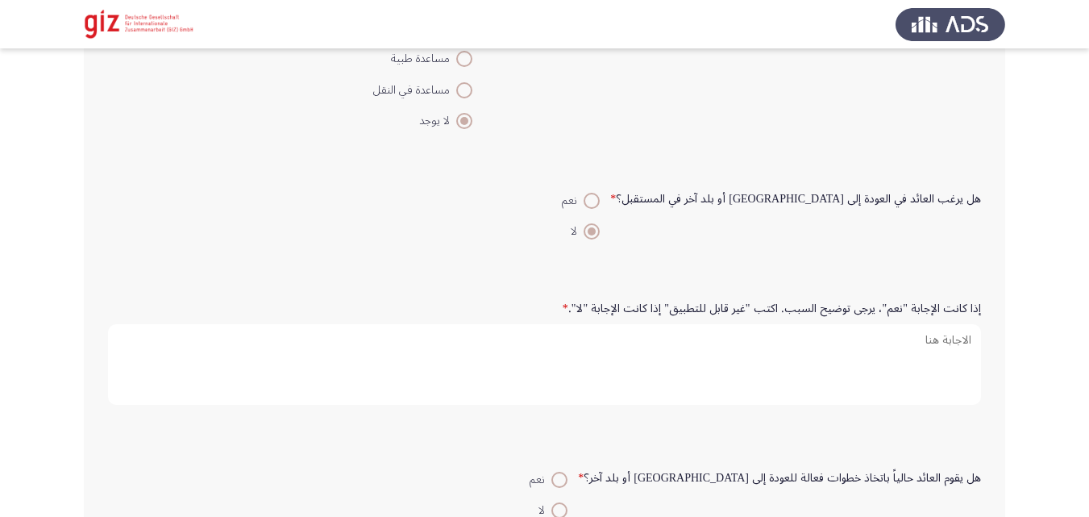
scroll to position [916, 0]
click at [600, 197] on span at bounding box center [592, 200] width 16 height 16
click at [600, 197] on input "نعم" at bounding box center [592, 200] width 16 height 16
radio input "true"
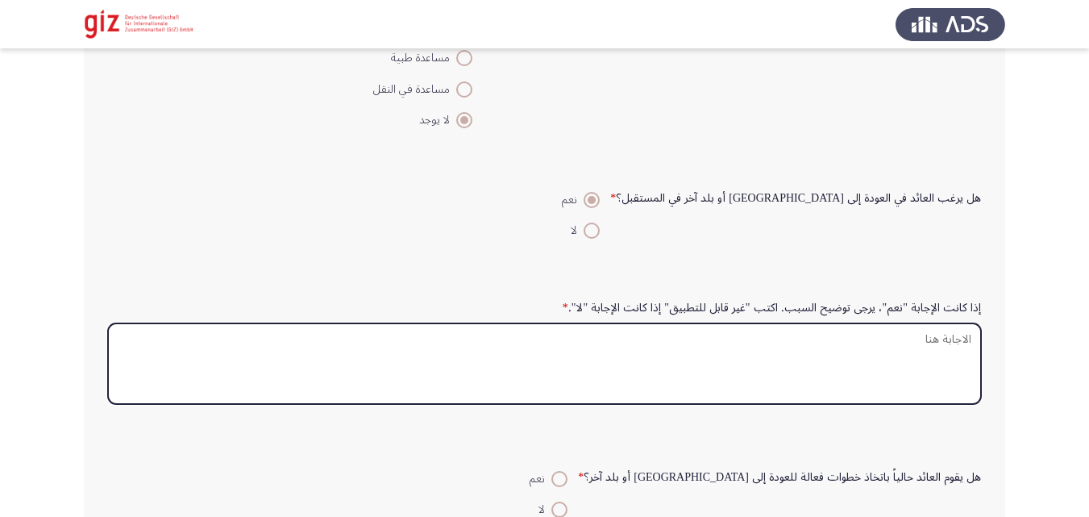
click at [841, 351] on textarea "إذا كانت الإجابة "نعم"، يرجى توضيح السبب. اكتب "غير قابل للتطبيق" إذا كانت الإج…" at bounding box center [544, 363] width 873 height 81
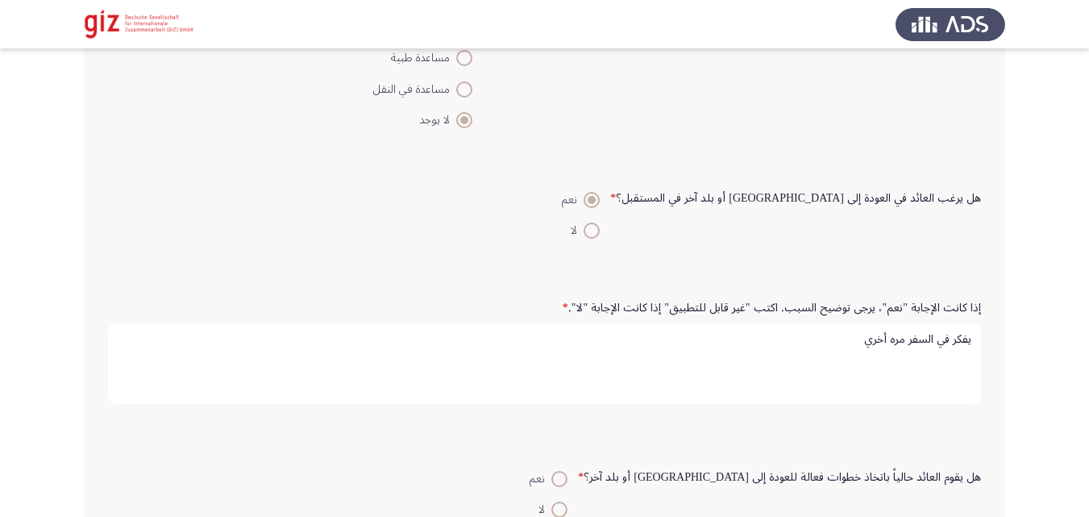
type textarea "يفكر في السفر مره أخري"
click at [862, 423] on div "إذا كانت الإجابة "نعم"، يرجى توضيح السبب. اكتب "غير قابل للتطبيق" إذا كانت الإج…" at bounding box center [544, 353] width 889 height 168
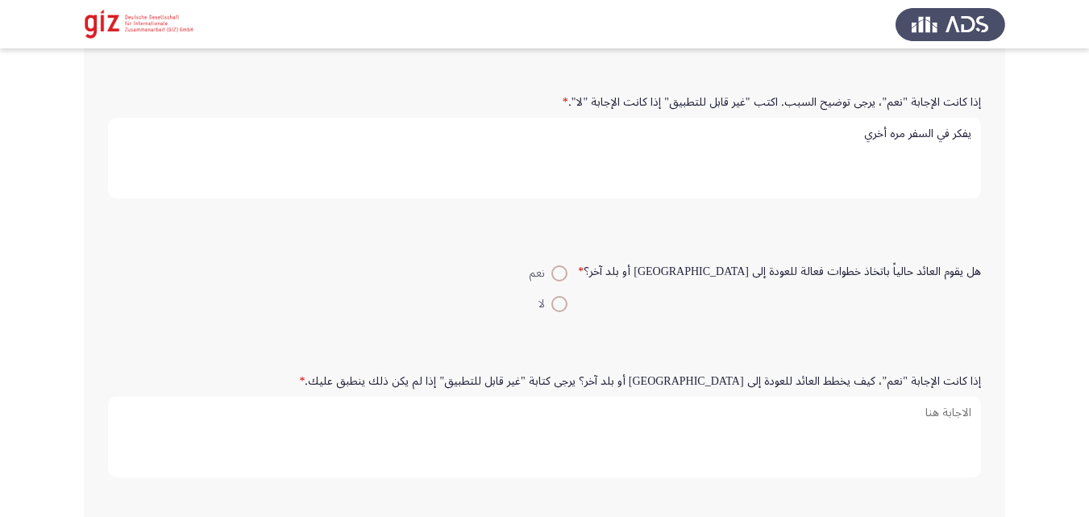
scroll to position [1217, 0]
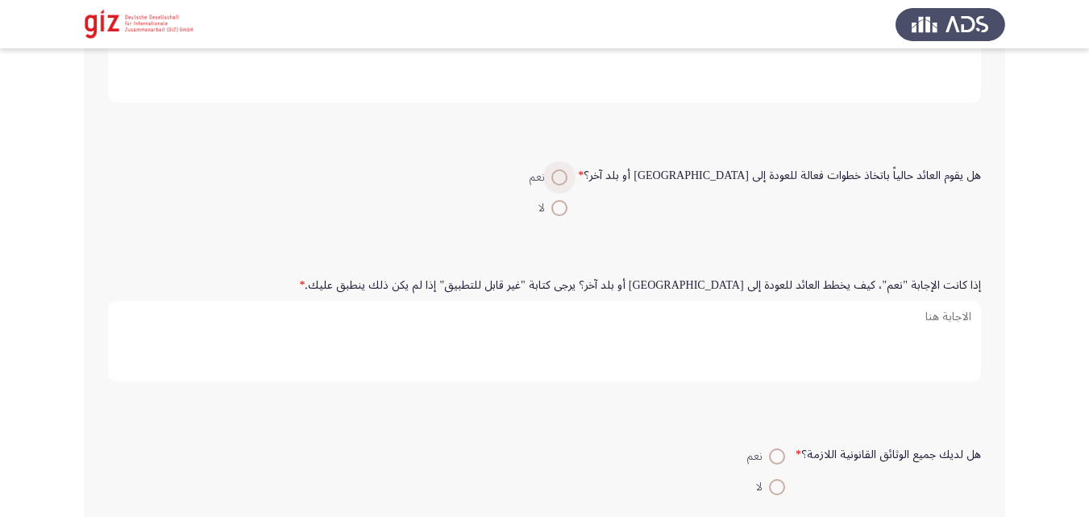
click at [567, 178] on span at bounding box center [559, 177] width 16 height 16
click at [567, 178] on input "نعم" at bounding box center [559, 177] width 16 height 16
radio input "true"
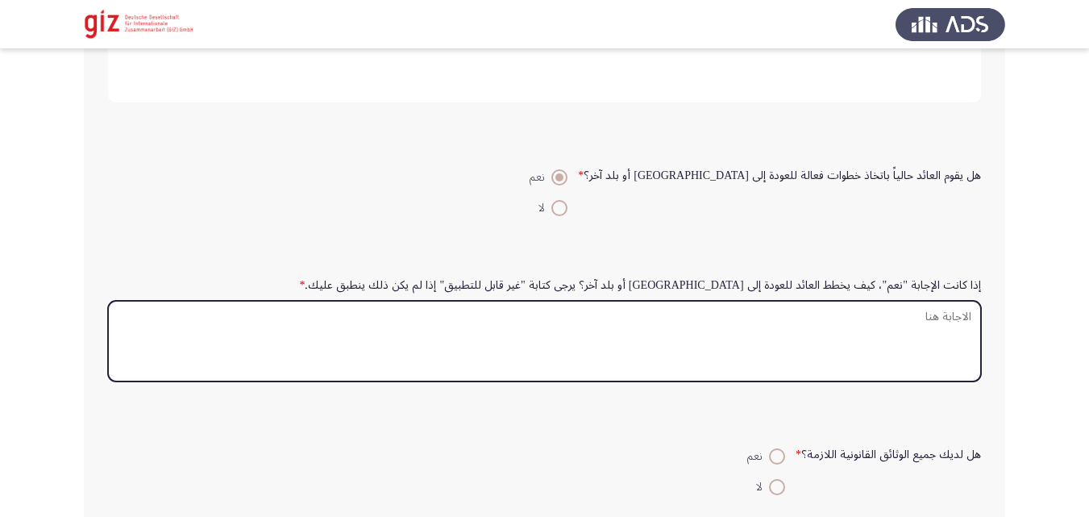
click at [718, 330] on textarea "إذا كانت الإجابة "نعم"، كيف يخطط العائد للعودة إلى [GEOGRAPHIC_DATA] أو بلد آخر…" at bounding box center [544, 341] width 873 height 81
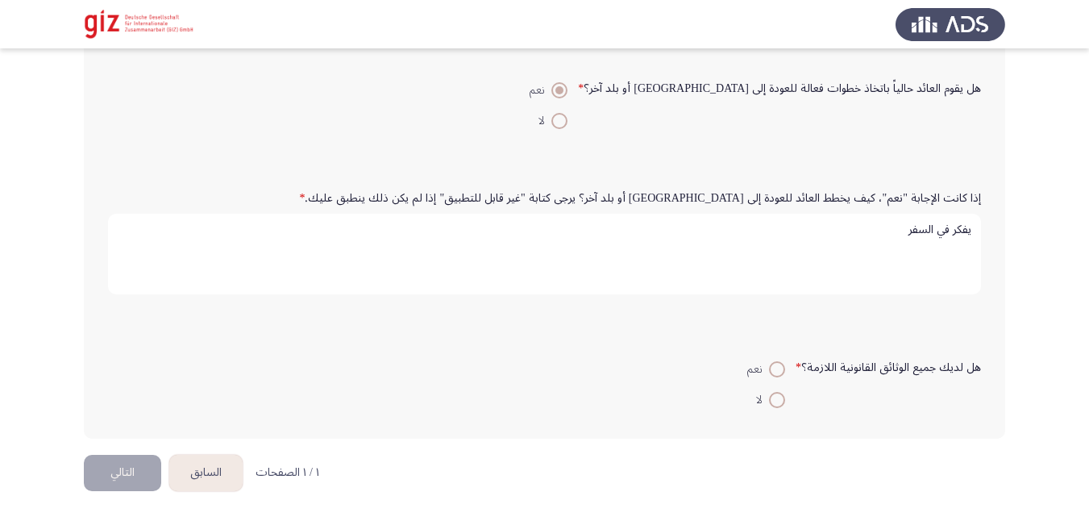
scroll to position [1307, 0]
type textarea "يفكر في السفر"
click at [785, 389] on span at bounding box center [777, 397] width 16 height 16
click at [785, 389] on input "لا" at bounding box center [777, 397] width 16 height 16
radio input "true"
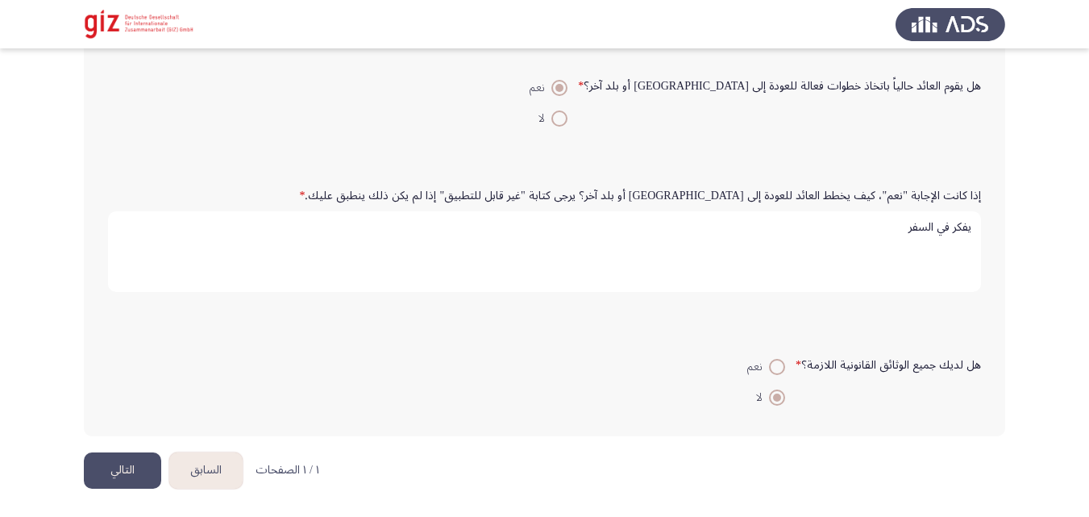
click at [123, 472] on button "التالي" at bounding box center [122, 470] width 77 height 36
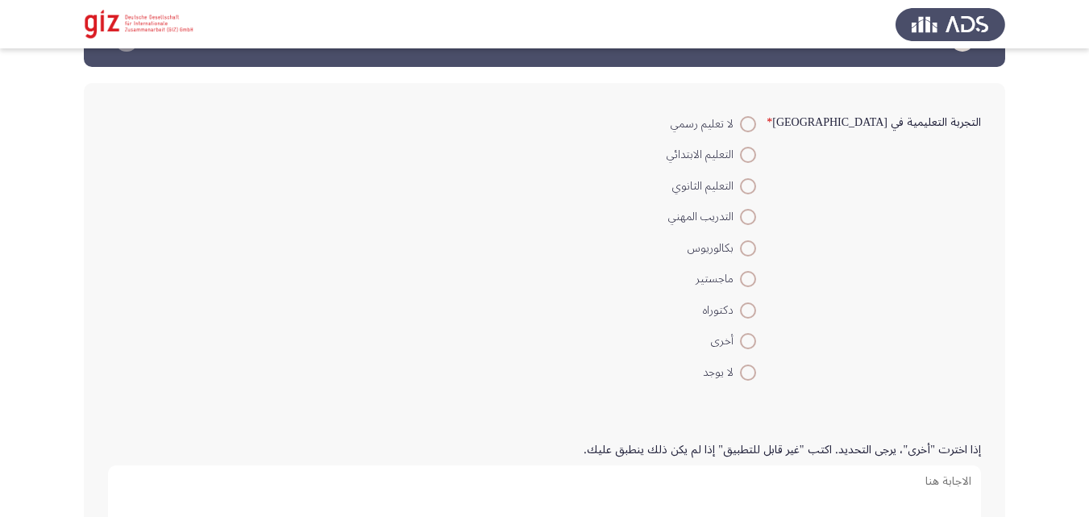
scroll to position [61, 0]
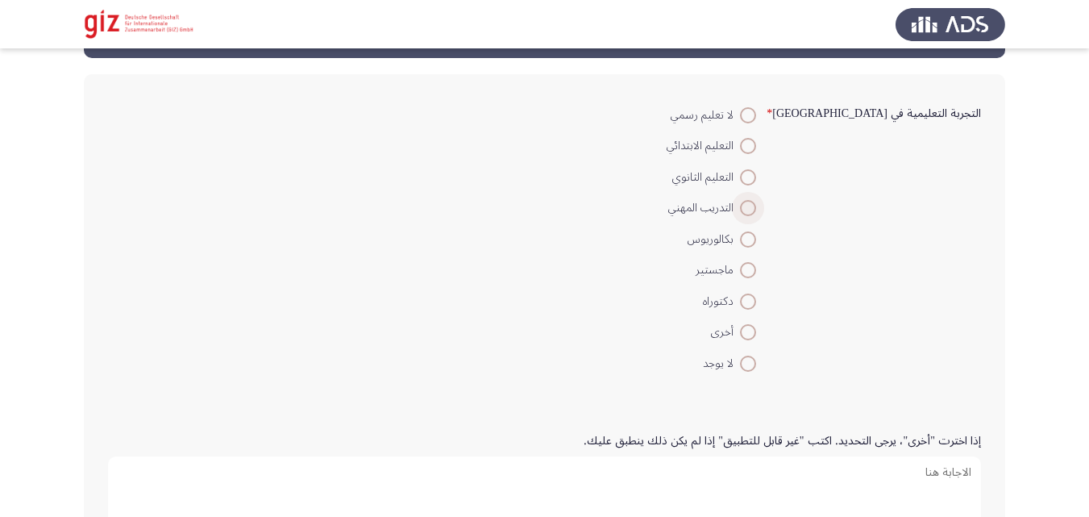
click at [756, 214] on span at bounding box center [748, 208] width 16 height 16
click at [756, 214] on input "التدريب المهني" at bounding box center [748, 208] width 16 height 16
radio input "true"
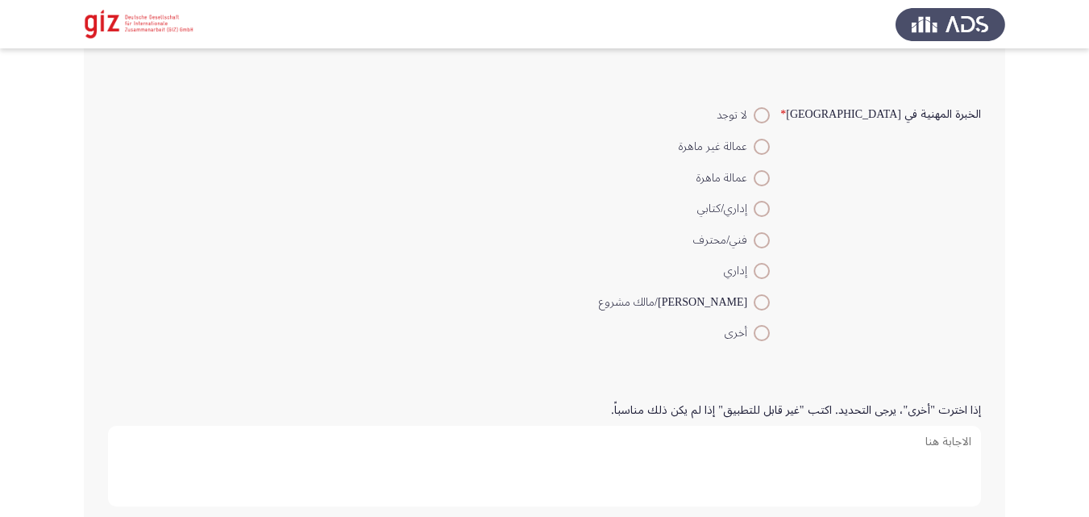
scroll to position [558, 0]
click at [770, 146] on span at bounding box center [762, 146] width 16 height 16
click at [770, 146] on input "عمالة غير ماهرة" at bounding box center [762, 146] width 16 height 16
radio input "true"
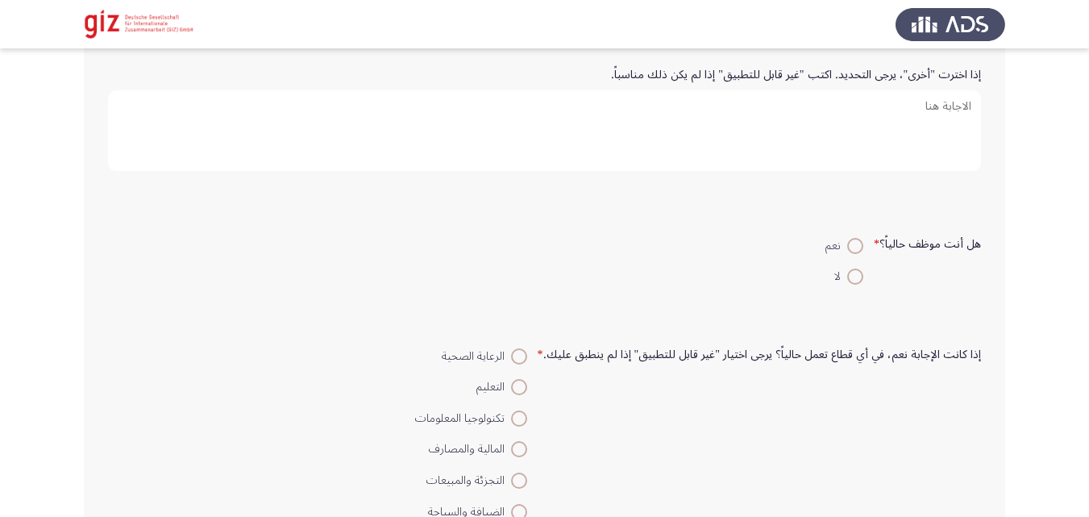
scroll to position [893, 0]
click at [857, 278] on span at bounding box center [855, 276] width 16 height 16
click at [857, 278] on input "لا" at bounding box center [855, 276] width 16 height 16
radio input "true"
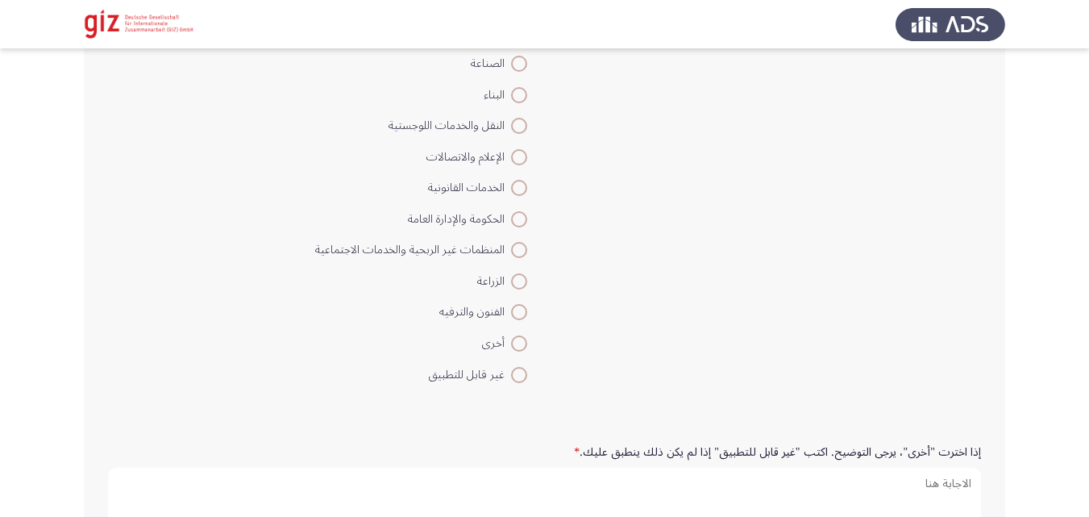
scroll to position [1401, 0]
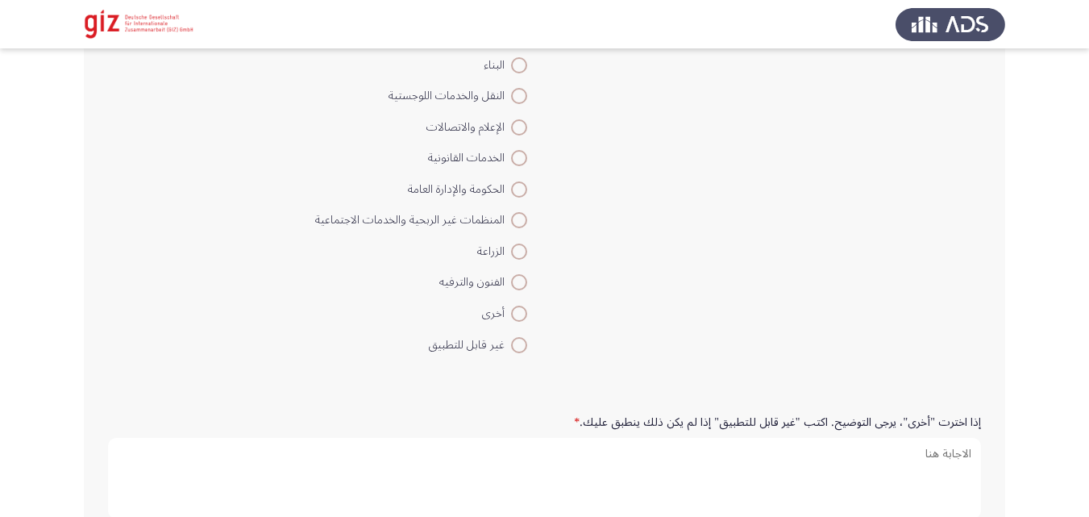
click at [538, 358] on mat-radio-button "غير قابل للتطبيق" at bounding box center [421, 343] width 233 height 31
click at [527, 351] on span at bounding box center [519, 345] width 16 height 16
click at [527, 351] on input "غير قابل للتطبيق" at bounding box center [519, 345] width 16 height 16
radio input "true"
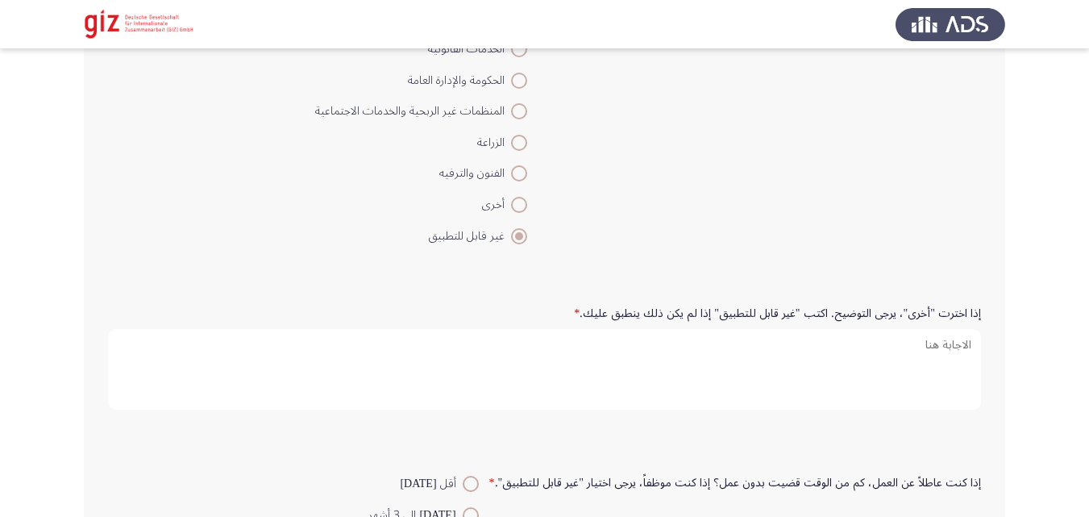
scroll to position [1523, 0]
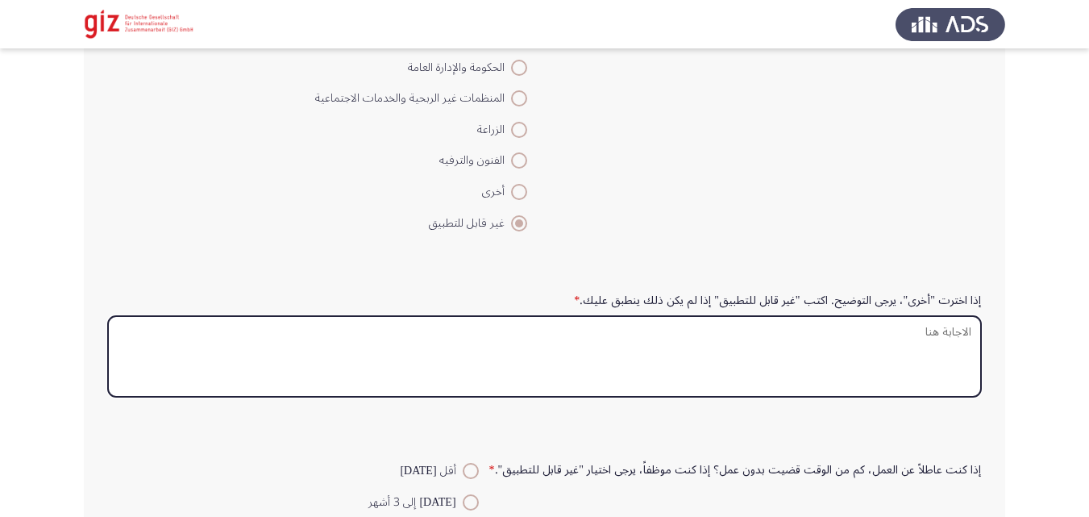
click at [760, 333] on textarea "إذا اخترت "أخرى"، يرجى التوضيح. اكتب "غير قابل للتطبيق" إذا لم يكن ذلك ينطبق عل…" at bounding box center [544, 356] width 873 height 81
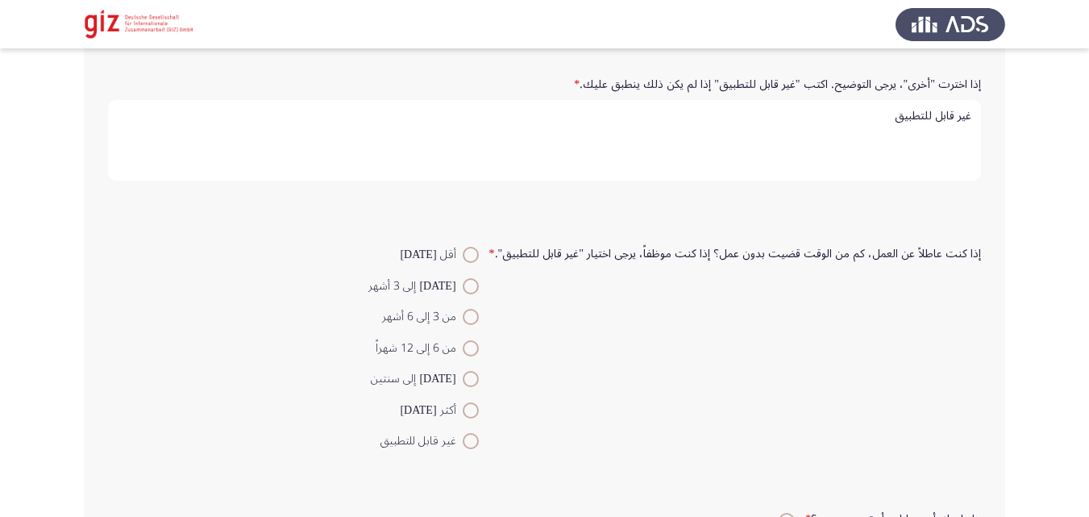
scroll to position [1742, 0]
type textarea "غير قابل للتطبيق"
click at [470, 254] on span at bounding box center [471, 251] width 16 height 16
click at [470, 254] on input "أقل [DATE]" at bounding box center [471, 251] width 16 height 16
radio input "true"
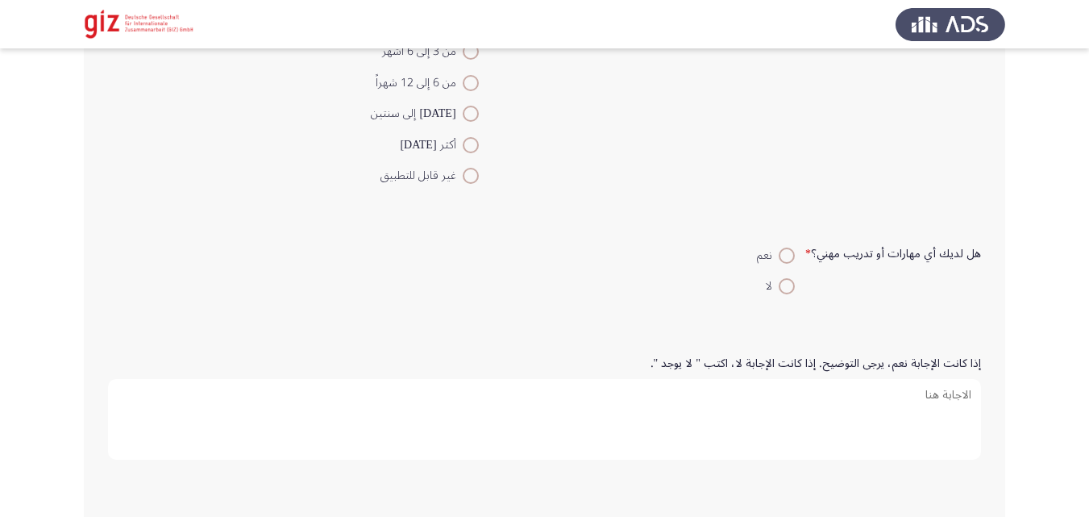
scroll to position [2021, 0]
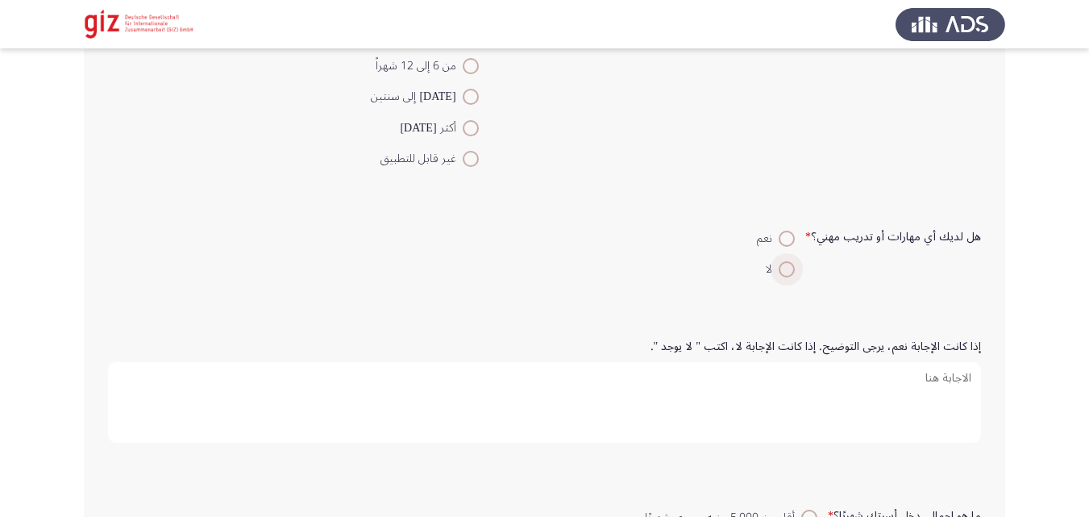
click at [795, 265] on span at bounding box center [787, 269] width 16 height 16
click at [795, 265] on input "لا" at bounding box center [787, 269] width 16 height 16
radio input "true"
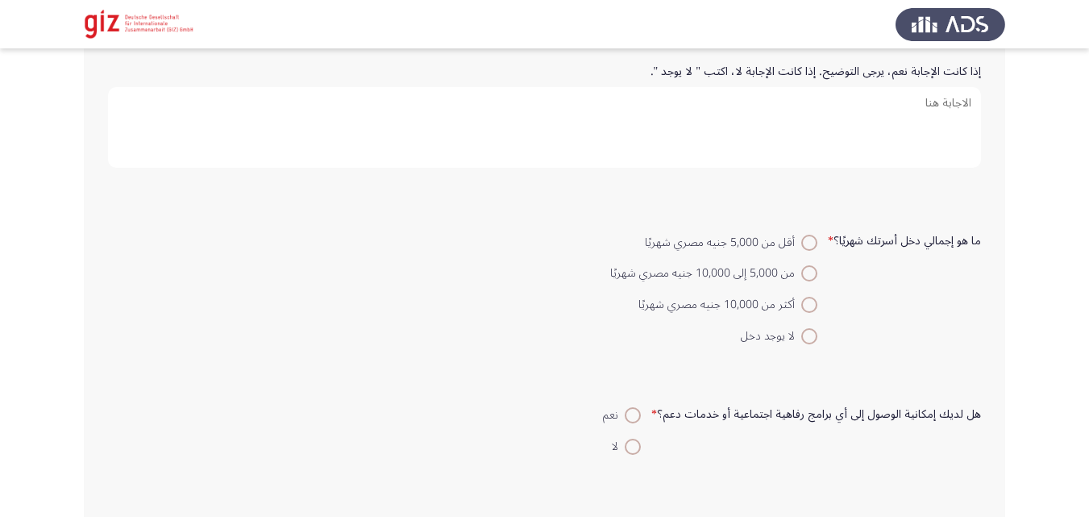
scroll to position [2323, 0]
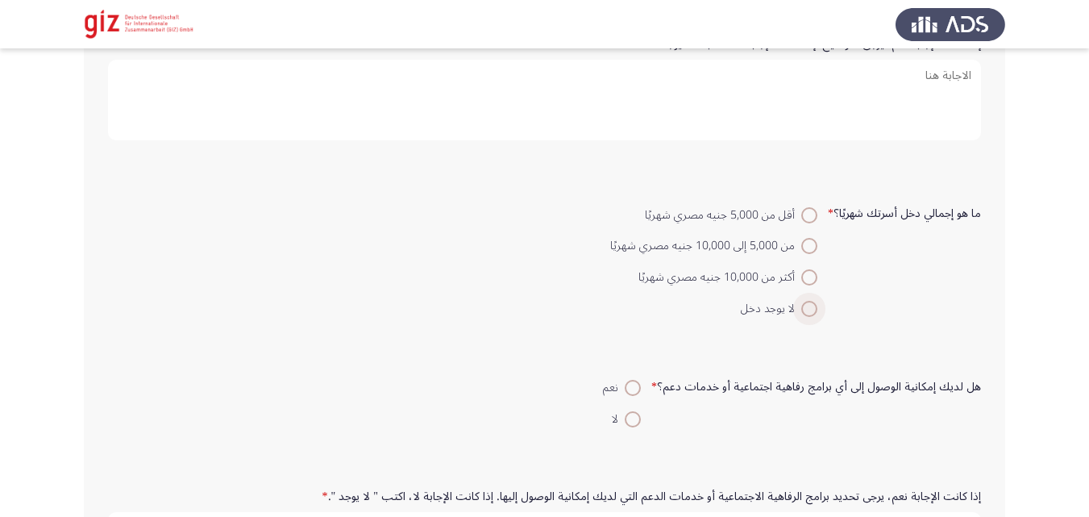
click at [804, 310] on span at bounding box center [809, 309] width 16 height 16
click at [804, 310] on input "لا يوجد دخل" at bounding box center [809, 309] width 16 height 16
radio input "true"
click at [638, 411] on span at bounding box center [633, 419] width 16 height 16
click at [638, 411] on input "لا" at bounding box center [633, 419] width 16 height 16
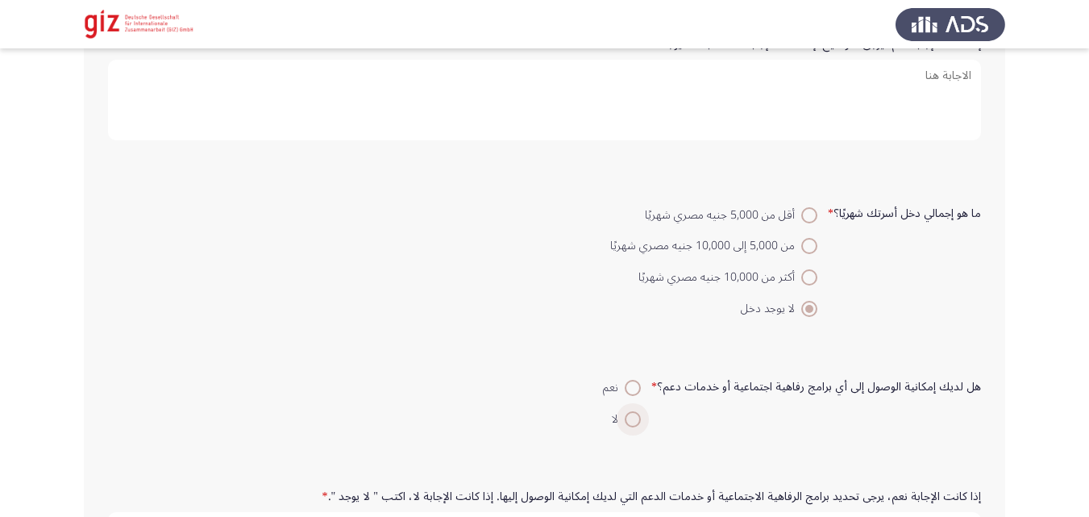
radio input "true"
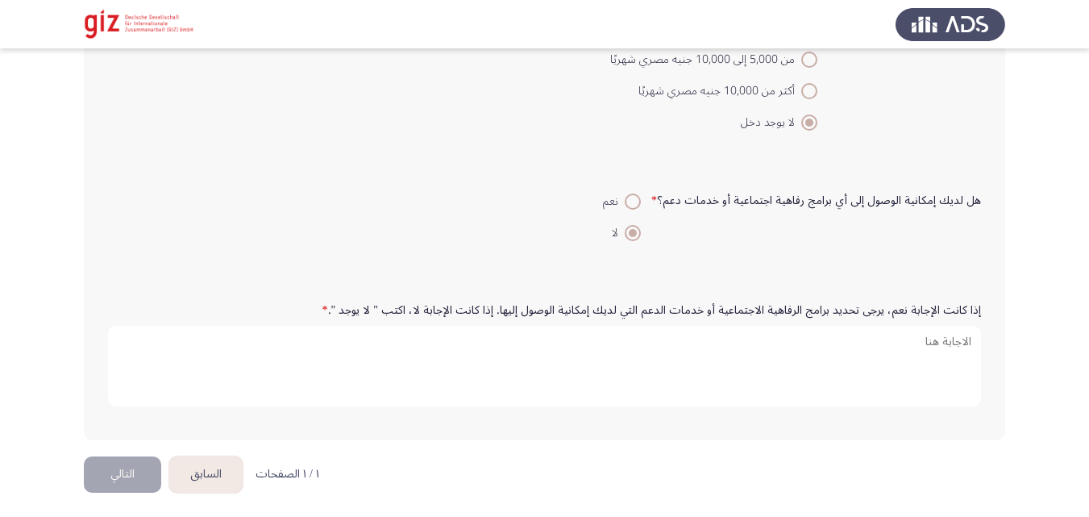
scroll to position [2513, 0]
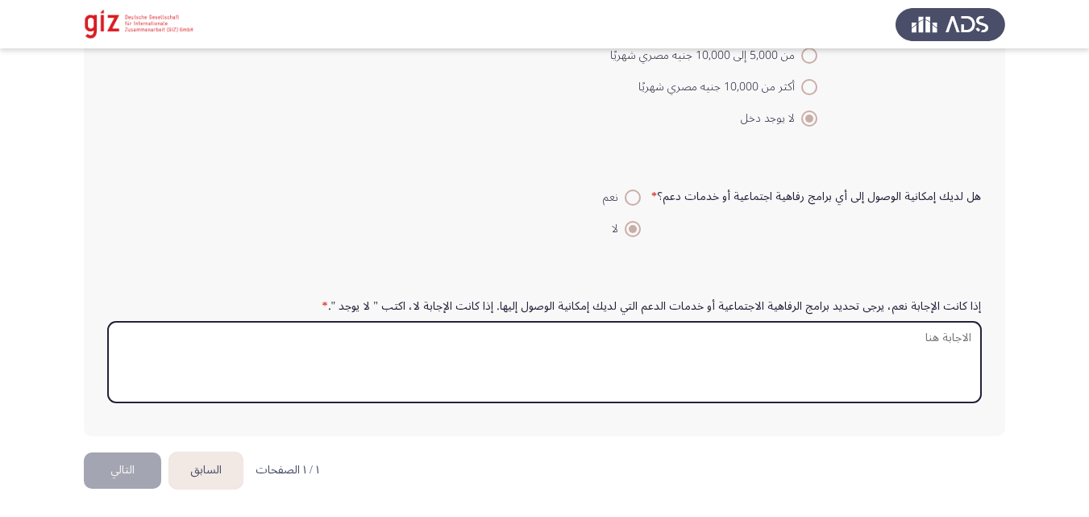
click at [632, 363] on textarea "إذا كانت الإجابة نعم، يرجى تحديد برامج الرفاهية الاجتماعية أو خدمات الدعم التي …" at bounding box center [544, 362] width 873 height 81
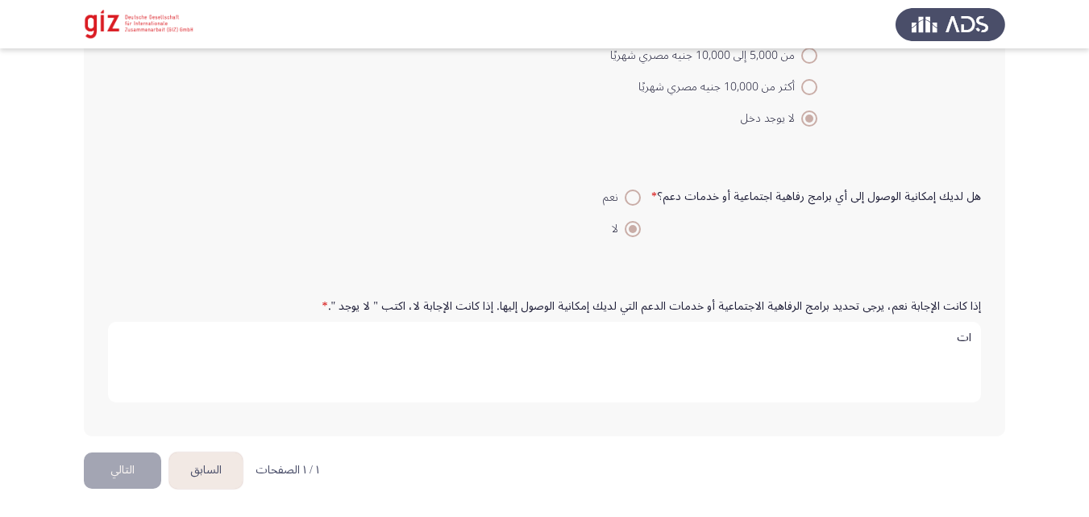
type textarea "ا"
type textarea "لا يوجد"
click at [622, 292] on form "إذا كانت الإجابة نعم، يرجى تحديد برامج الرفاهية الاجتماعية أو خدمات الدعم التي …" at bounding box center [544, 352] width 873 height 120
click at [109, 477] on button "التالي" at bounding box center [122, 470] width 77 height 36
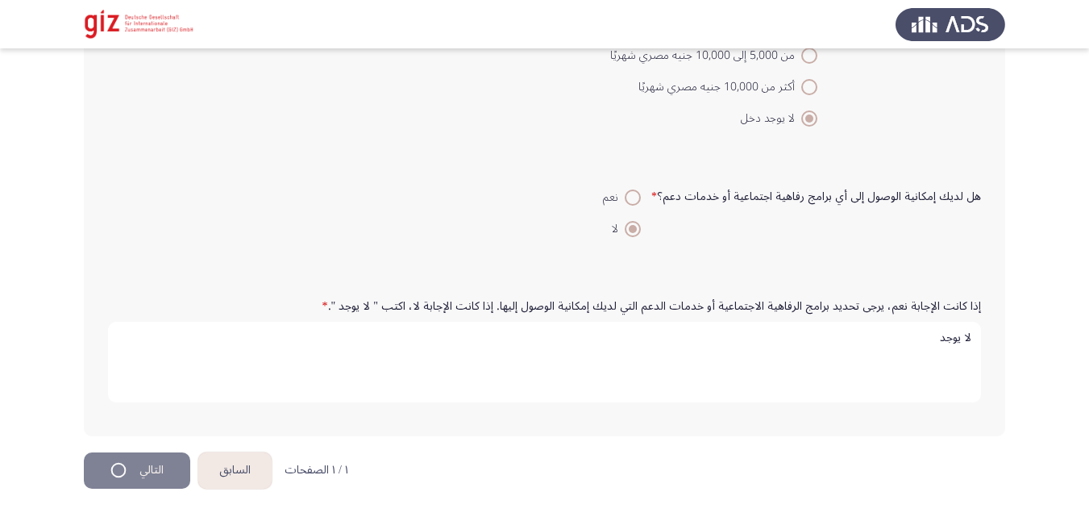
scroll to position [0, 0]
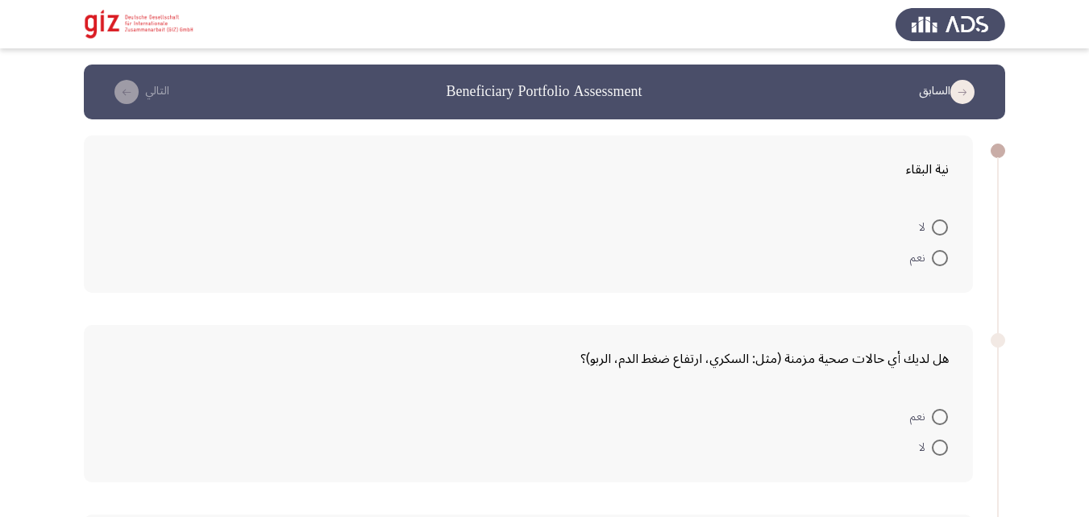
click at [933, 233] on span at bounding box center [940, 227] width 16 height 16
click at [933, 233] on input "لا" at bounding box center [940, 227] width 16 height 16
radio input "true"
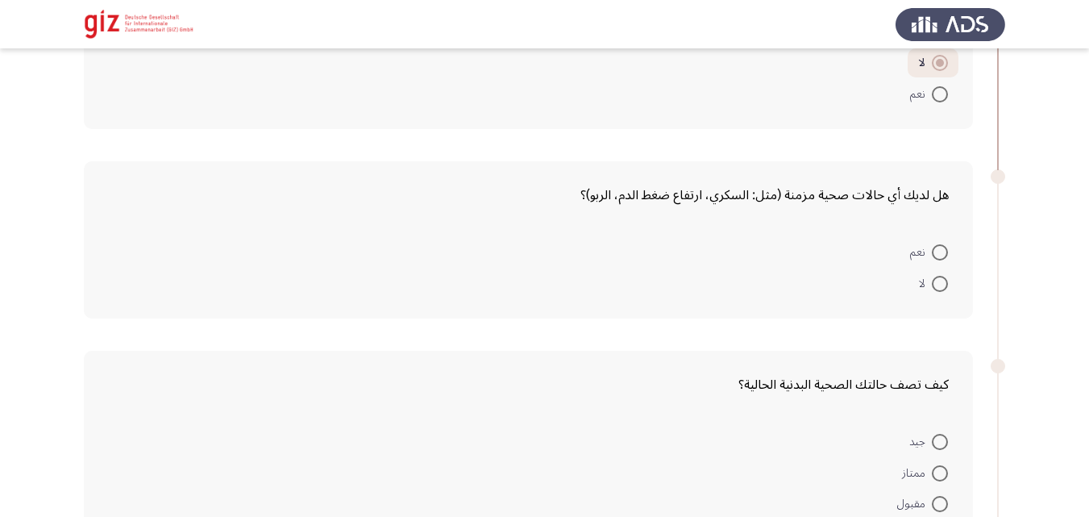
scroll to position [163, 0]
click at [947, 275] on span at bounding box center [940, 283] width 16 height 16
click at [947, 275] on input "لا" at bounding box center [940, 283] width 16 height 16
radio input "true"
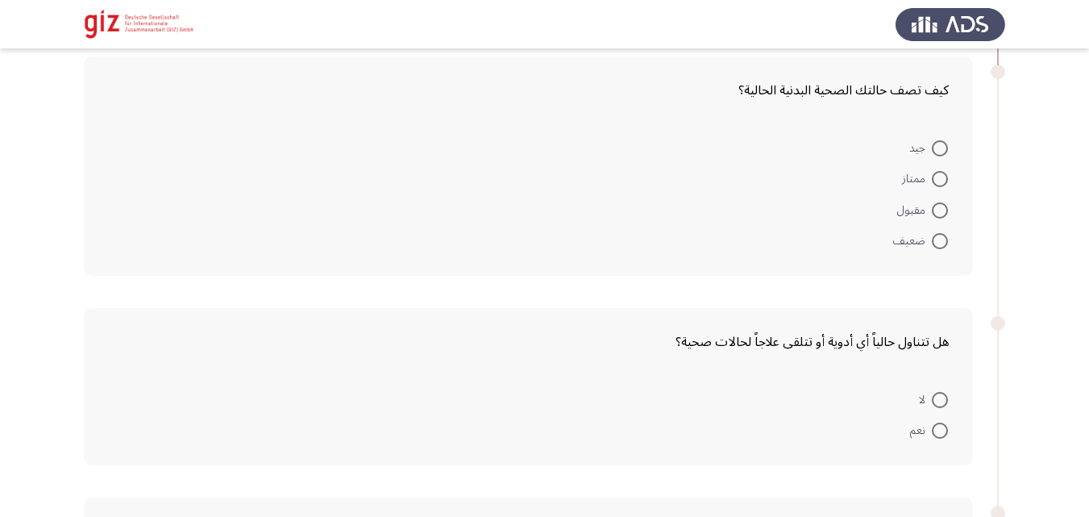
scroll to position [457, 0]
click at [937, 215] on label "مقبول" at bounding box center [922, 206] width 51 height 19
click at [937, 215] on input "مقبول" at bounding box center [940, 207] width 16 height 16
radio input "true"
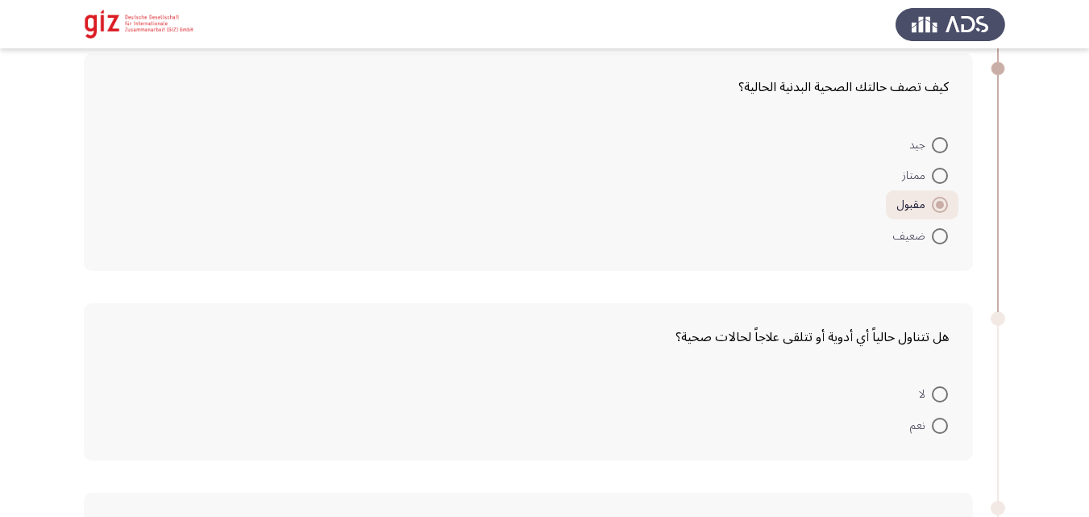
click at [943, 147] on span at bounding box center [940, 145] width 16 height 16
click at [943, 147] on input "جيد" at bounding box center [940, 145] width 16 height 16
radio input "true"
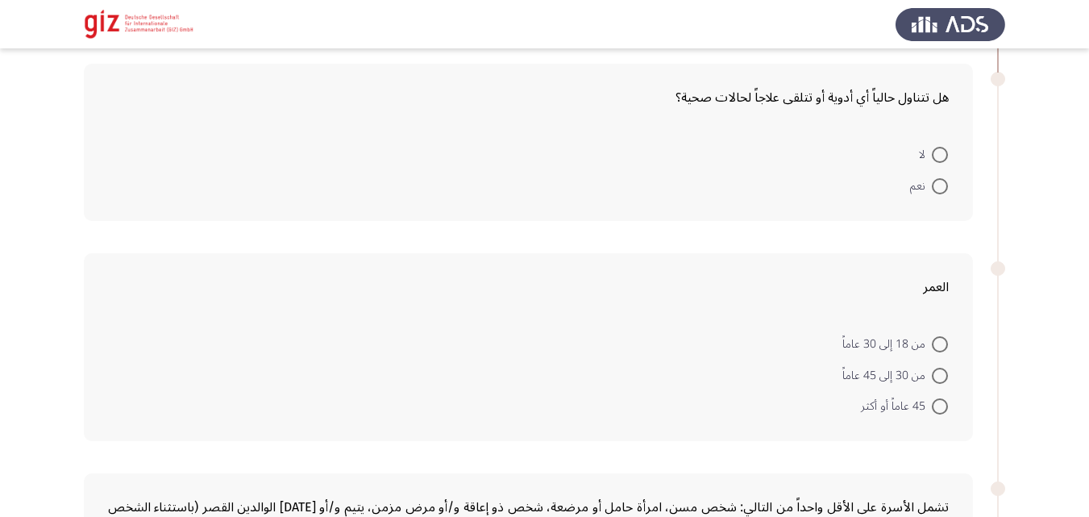
scroll to position [697, 0]
click at [941, 147] on span at bounding box center [940, 154] width 16 height 16
click at [941, 147] on input "لا" at bounding box center [940, 154] width 16 height 16
radio input "true"
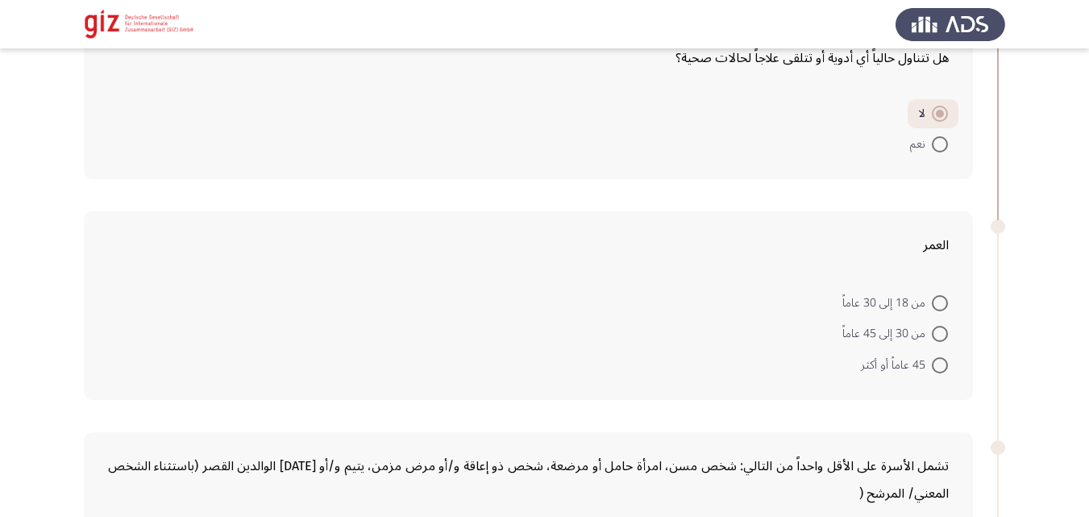
scroll to position [737, 0]
click at [949, 336] on mat-radio-button "من 30 إلى 45 عاماً" at bounding box center [895, 332] width 127 height 31
click at [948, 336] on mat-radio-button "من 30 إلى 45 عاماً" at bounding box center [895, 332] width 127 height 31
click at [941, 335] on span at bounding box center [940, 333] width 16 height 16
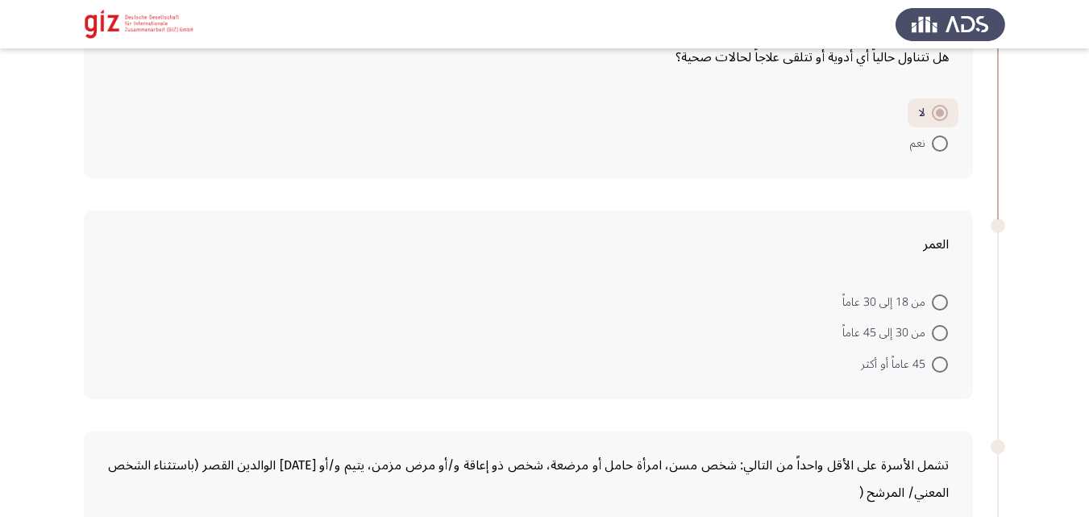
click at [941, 335] on input "من 30 إلى 45 عاماً" at bounding box center [940, 333] width 16 height 16
radio input "true"
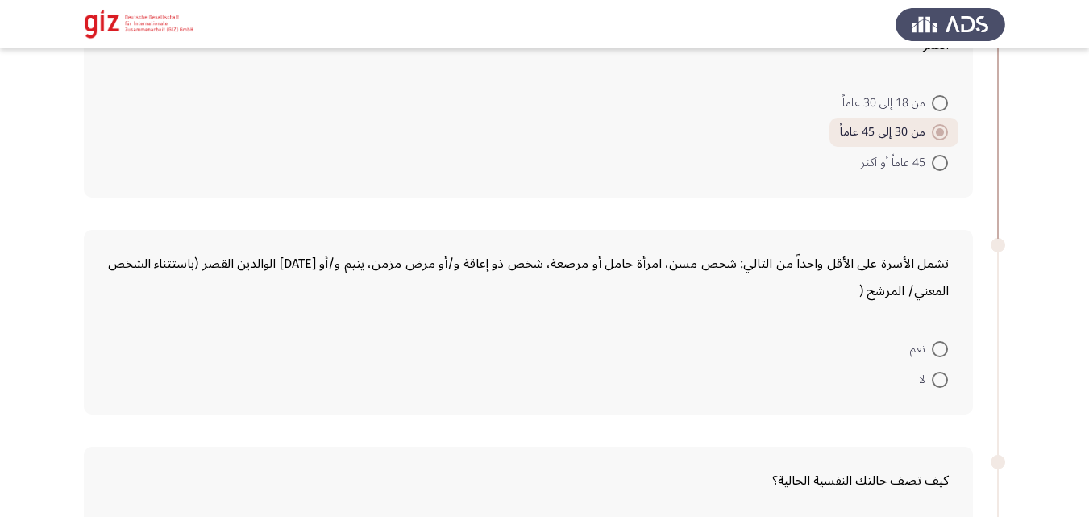
scroll to position [975, 0]
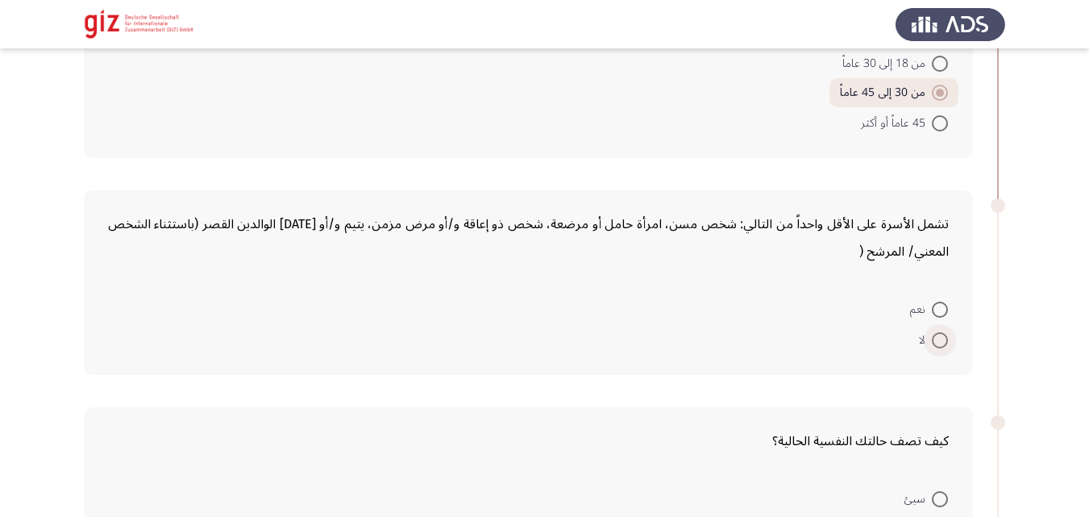
click at [941, 331] on label "لا" at bounding box center [933, 339] width 29 height 19
click at [941, 332] on input "لا" at bounding box center [940, 340] width 16 height 16
radio input "true"
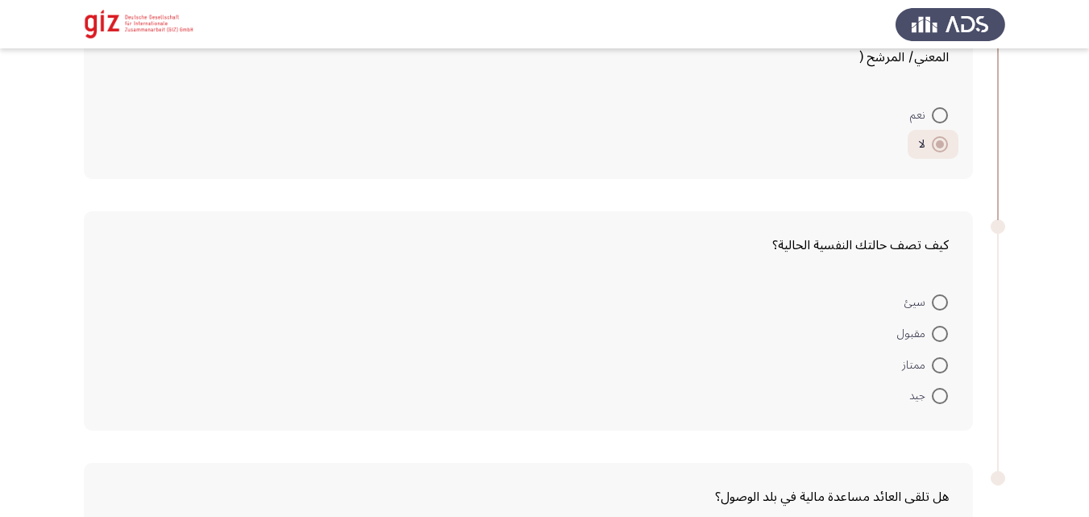
scroll to position [1181, 0]
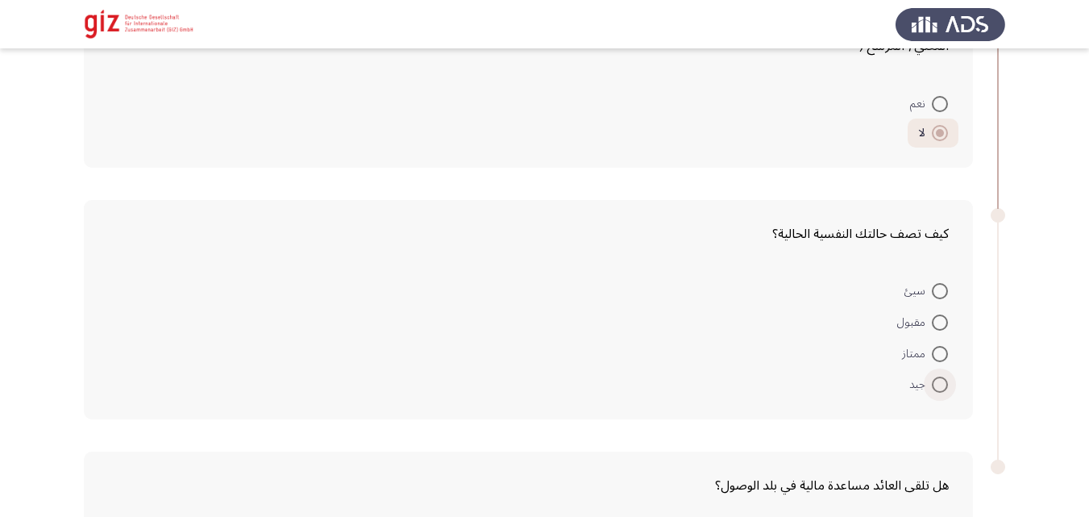
click at [938, 389] on span at bounding box center [940, 384] width 16 height 16
click at [938, 389] on input "جيد" at bounding box center [940, 384] width 16 height 16
radio input "true"
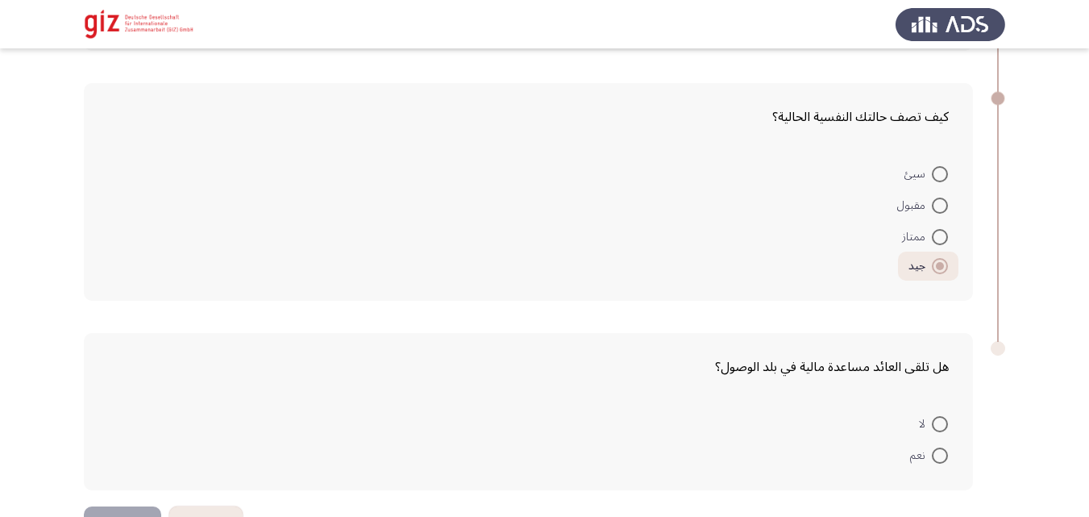
scroll to position [1323, 0]
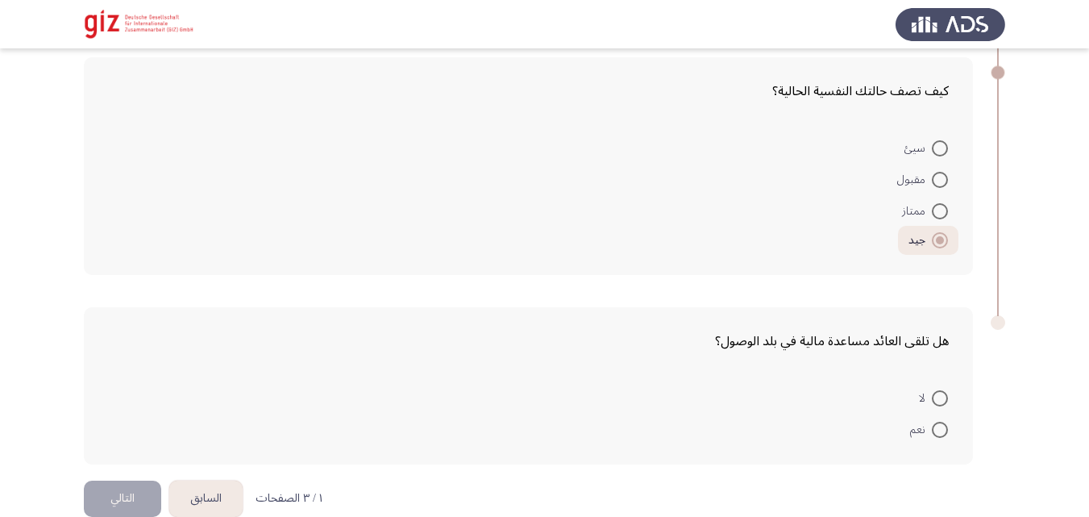
click at [944, 404] on span at bounding box center [940, 398] width 16 height 16
click at [944, 404] on input "لا" at bounding box center [940, 398] width 16 height 16
radio input "true"
click at [123, 489] on button "التالي" at bounding box center [122, 496] width 77 height 36
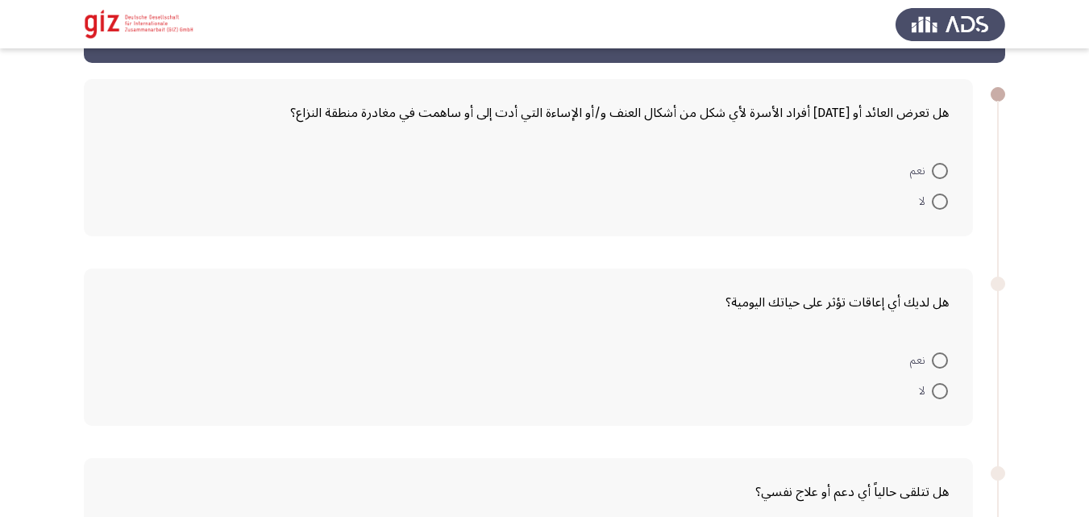
scroll to position [57, 0]
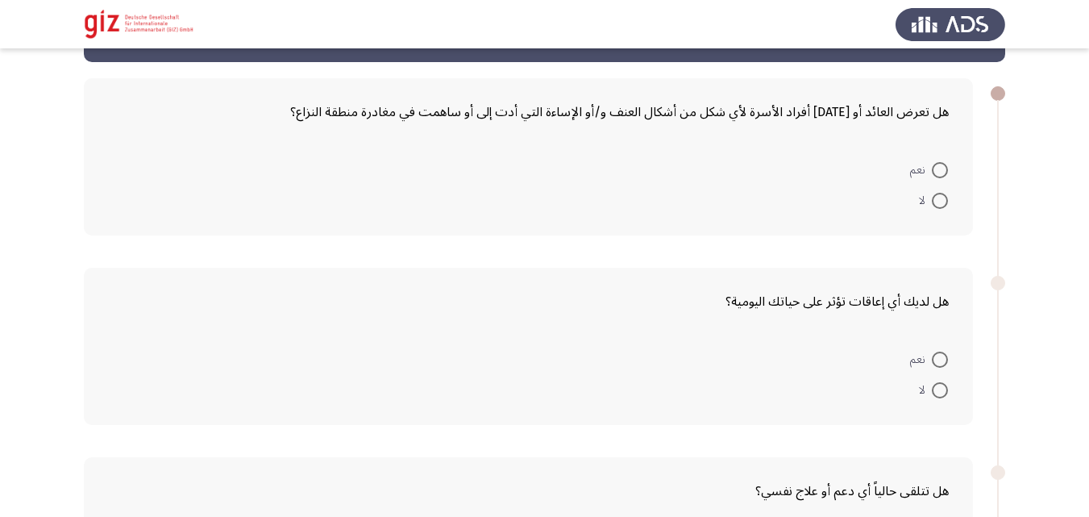
click at [942, 199] on span at bounding box center [940, 201] width 16 height 16
click at [942, 199] on input "لا" at bounding box center [940, 201] width 16 height 16
radio input "true"
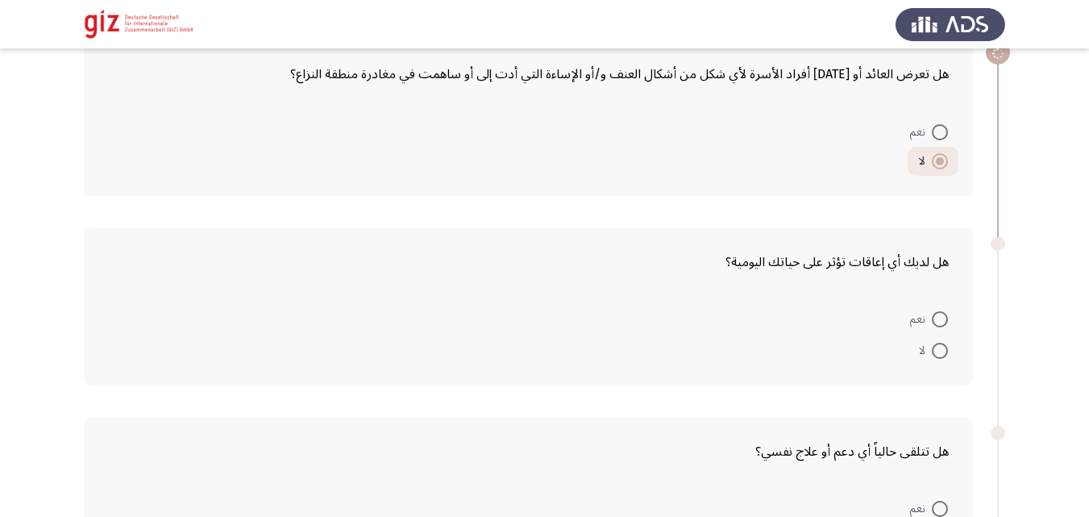
scroll to position [181, 0]
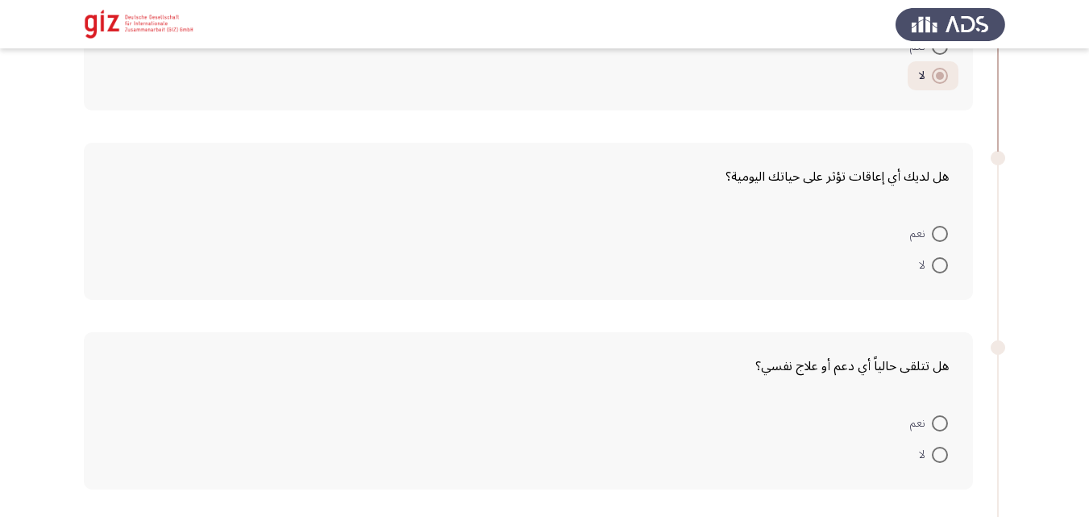
click at [936, 262] on span at bounding box center [940, 265] width 16 height 16
click at [936, 262] on input "لا" at bounding box center [940, 265] width 16 height 16
radio input "true"
drag, startPoint x: 949, startPoint y: 233, endPoint x: 954, endPoint y: 222, distance: 12.0
click at [954, 222] on mat-radio-button "نعم" at bounding box center [929, 233] width 59 height 31
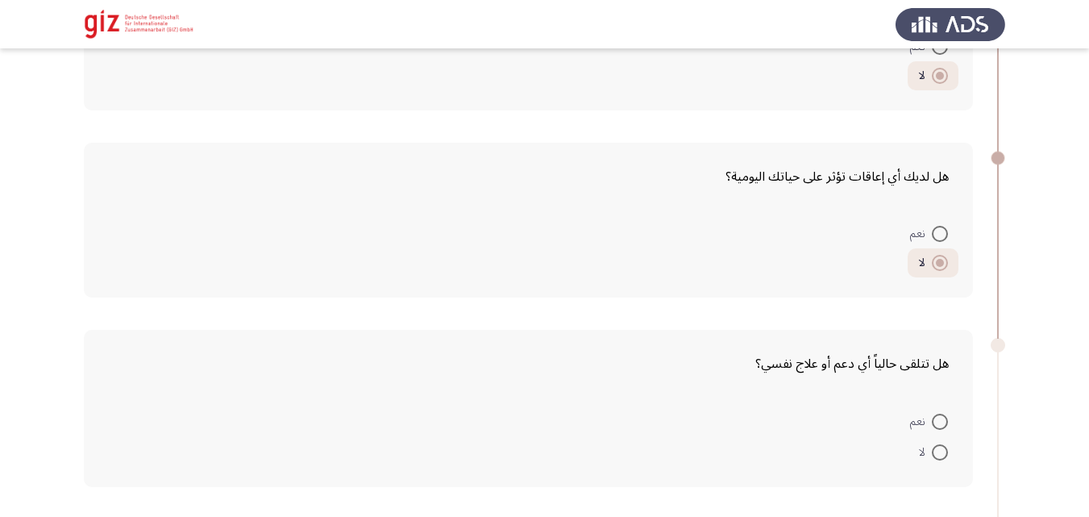
click at [954, 222] on mat-radio-button "نعم" at bounding box center [929, 233] width 59 height 31
click at [932, 449] on span at bounding box center [940, 452] width 16 height 16
click at [932, 449] on input "لا" at bounding box center [940, 452] width 16 height 16
radio input "true"
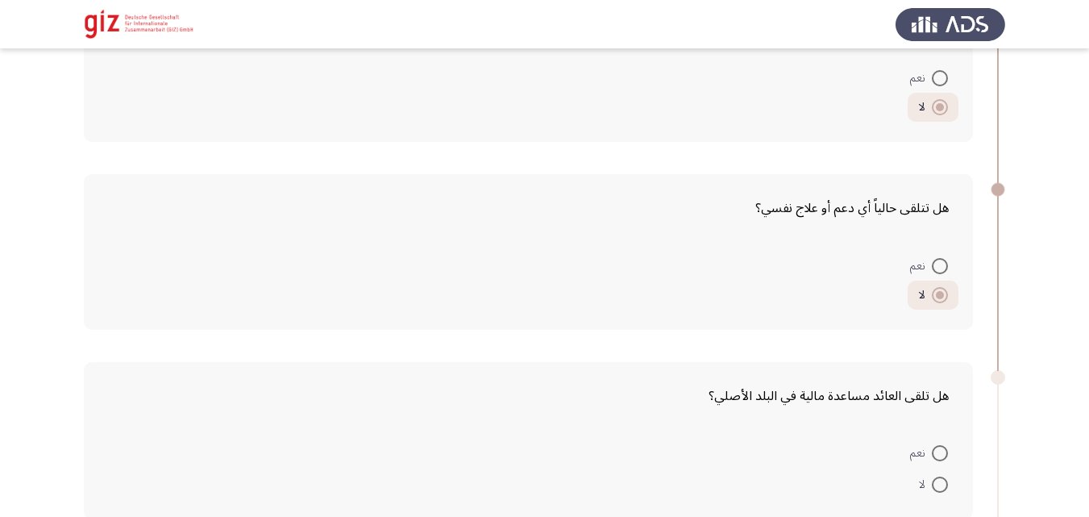
scroll to position [393, 0]
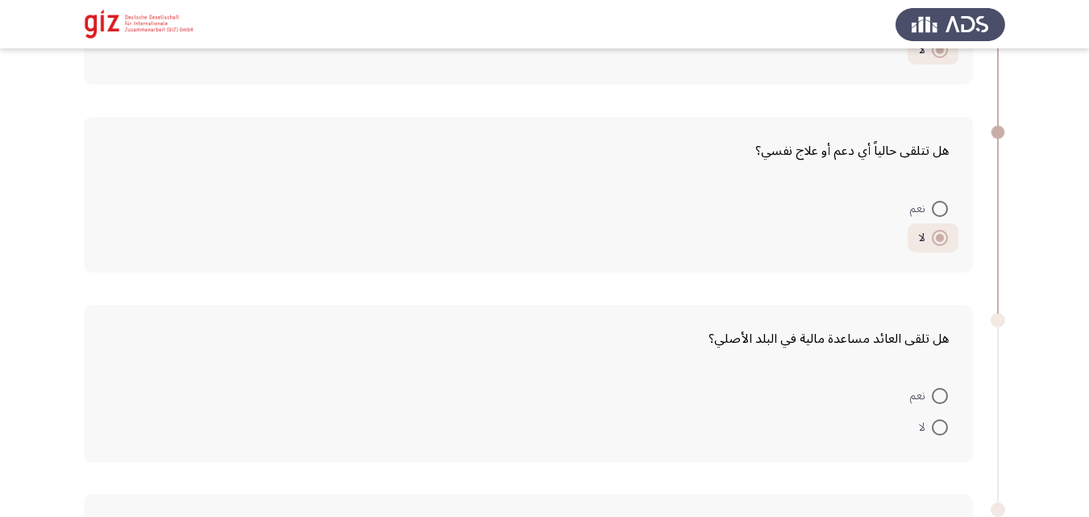
click at [935, 439] on mat-radio-button "لا" at bounding box center [933, 425] width 50 height 31
click at [939, 430] on span at bounding box center [940, 427] width 16 height 16
click at [939, 430] on input "لا" at bounding box center [940, 427] width 16 height 16
radio input "true"
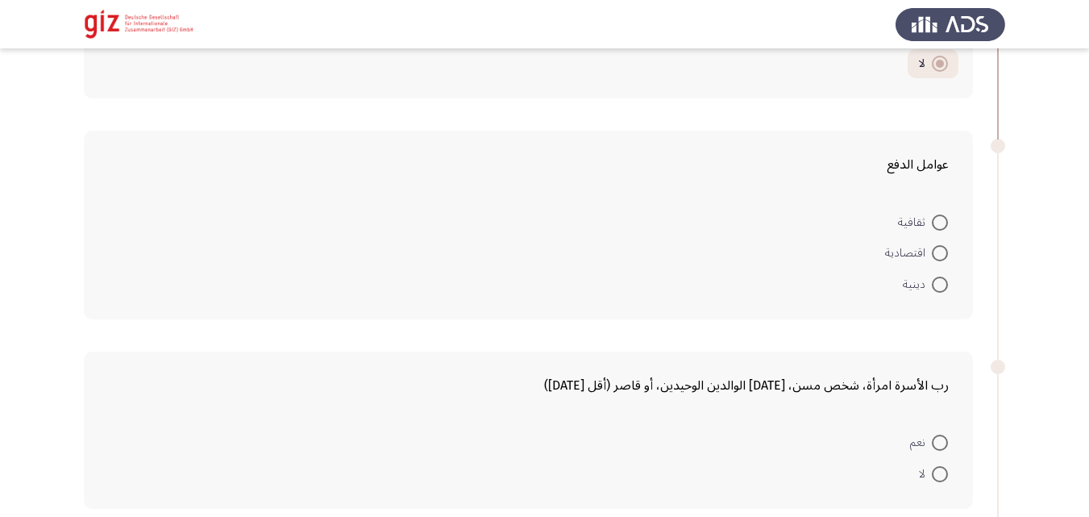
scroll to position [804, 0]
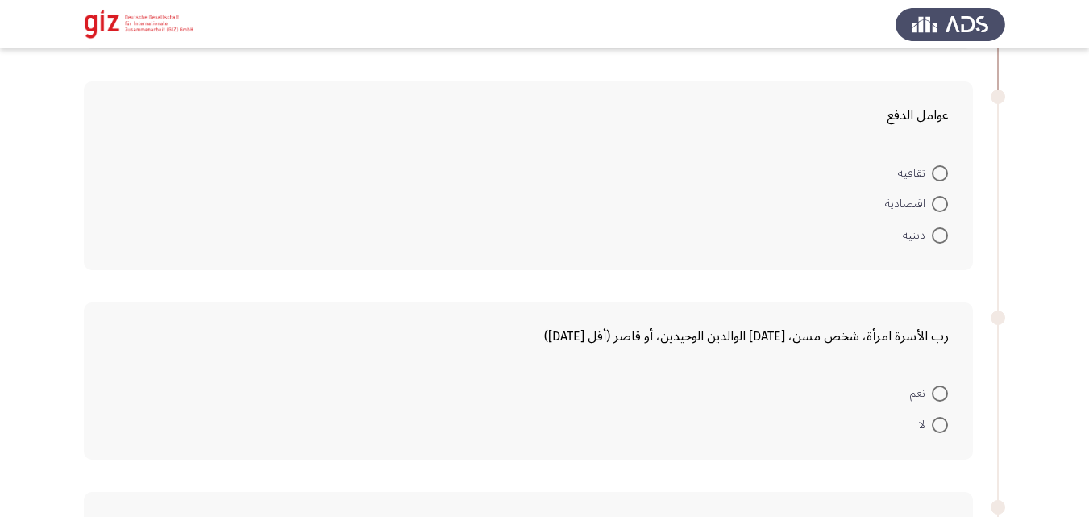
click at [936, 188] on mat-radio-button "اقتصادية" at bounding box center [917, 203] width 84 height 31
click at [940, 204] on span at bounding box center [940, 204] width 0 height 0
click at [939, 203] on input "اقتصادية" at bounding box center [940, 204] width 16 height 16
radio input "true"
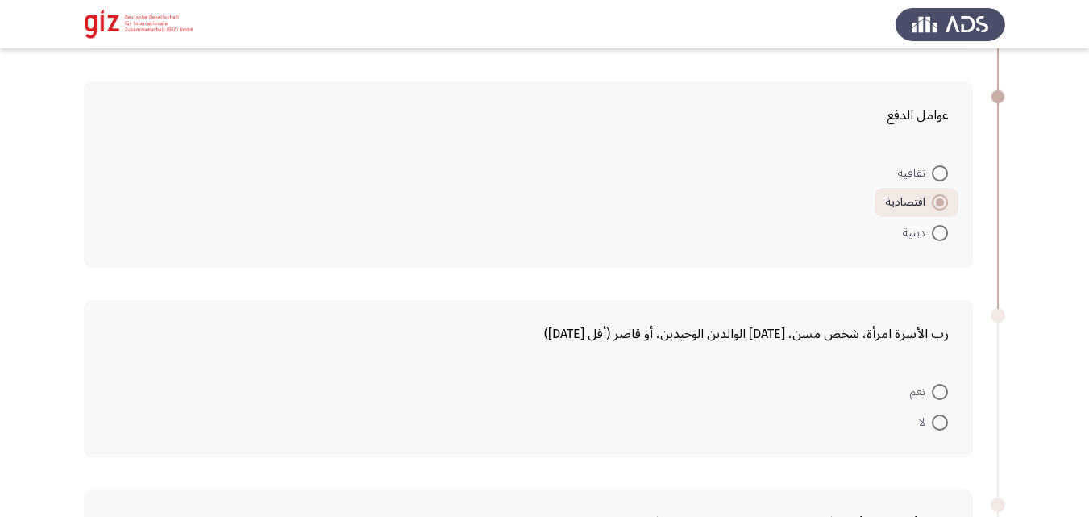
click at [933, 420] on span at bounding box center [940, 422] width 16 height 16
click at [933, 420] on input "لا" at bounding box center [940, 422] width 16 height 16
radio input "true"
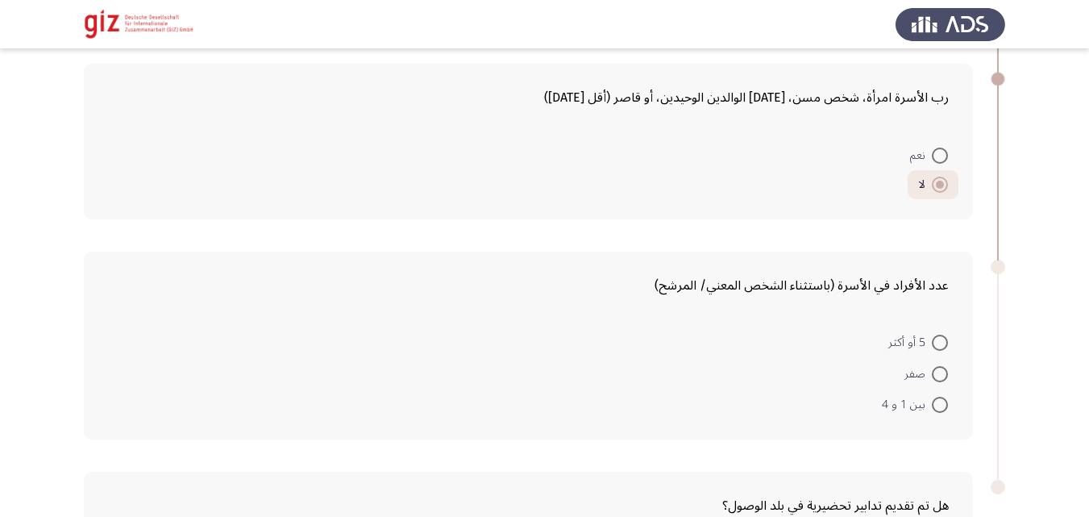
scroll to position [1041, 0]
click at [935, 410] on span at bounding box center [940, 404] width 16 height 16
click at [935, 410] on input "بين 1 و 4" at bounding box center [940, 404] width 16 height 16
radio input "true"
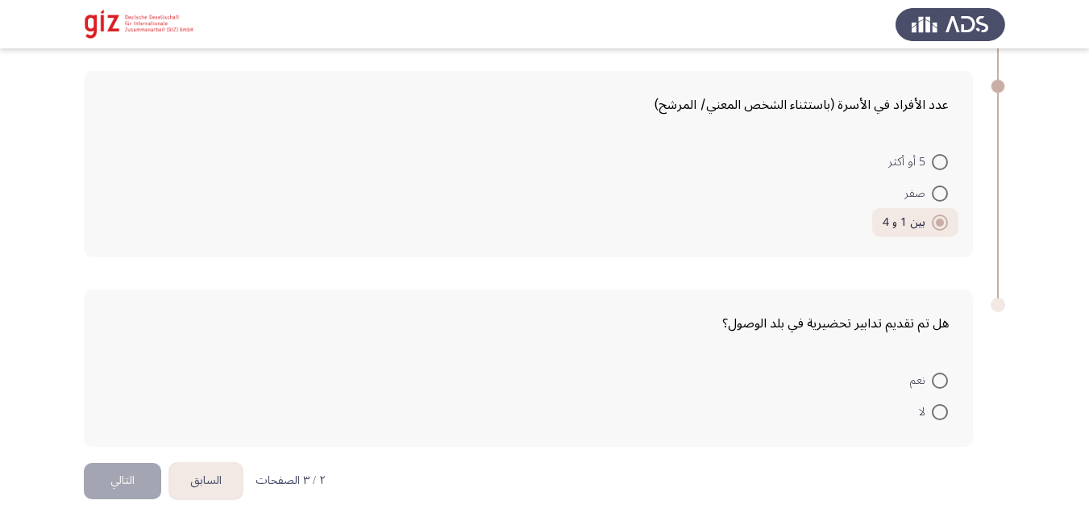
scroll to position [1231, 0]
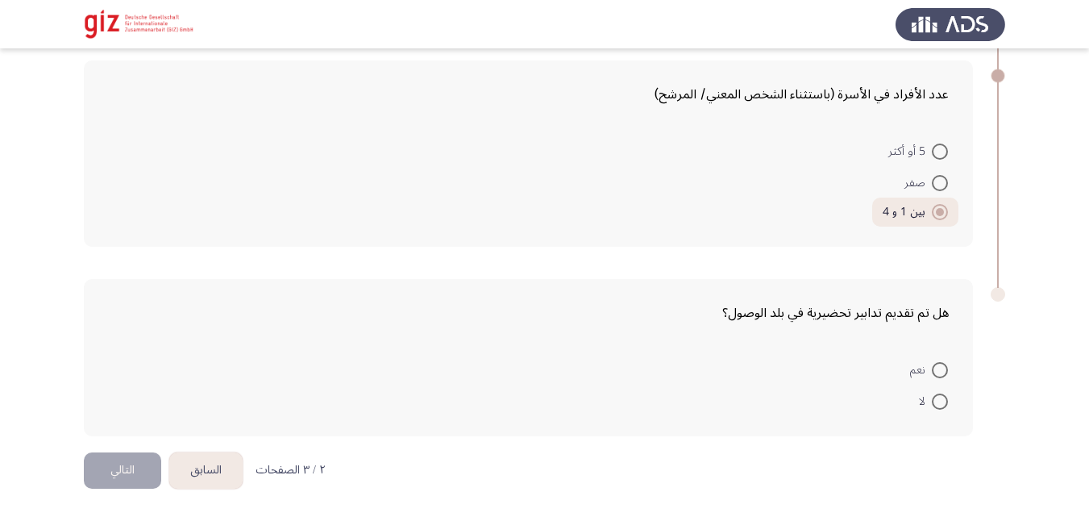
click at [939, 400] on span at bounding box center [940, 401] width 16 height 16
click at [939, 400] on input "لا" at bounding box center [940, 401] width 16 height 16
radio input "true"
click at [104, 470] on button "التالي" at bounding box center [122, 470] width 77 height 36
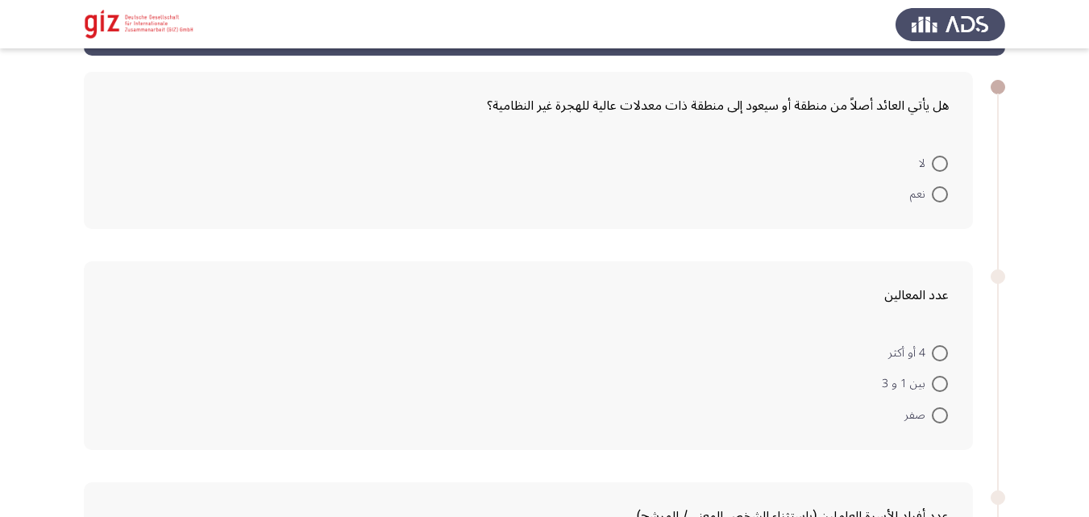
scroll to position [64, 0]
click at [934, 192] on span at bounding box center [940, 193] width 16 height 16
click at [934, 192] on input "نعم" at bounding box center [940, 193] width 16 height 16
radio input "true"
click at [935, 380] on span at bounding box center [940, 381] width 16 height 16
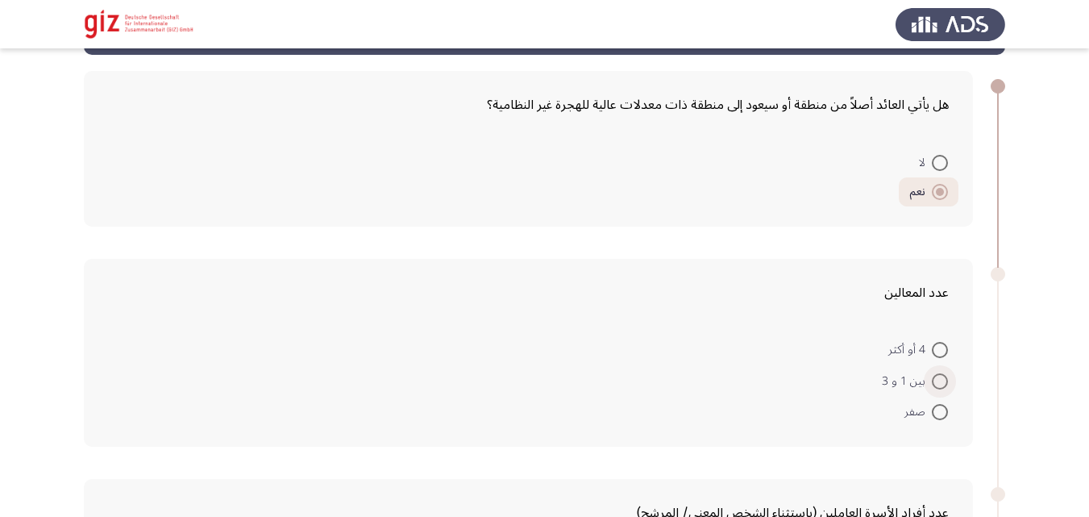
click at [935, 380] on input "بين 1 و 3" at bounding box center [940, 381] width 16 height 16
radio input "true"
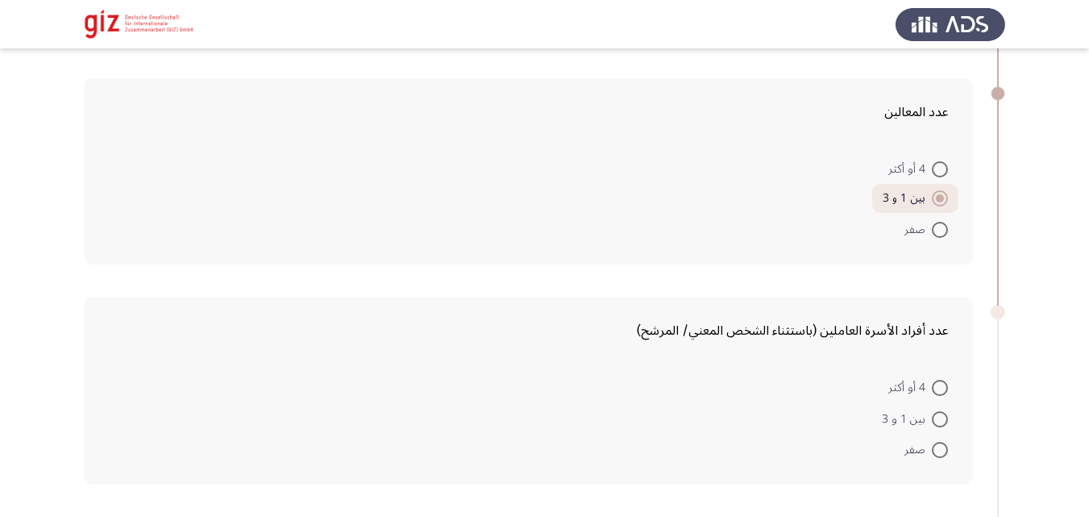
scroll to position [268, 0]
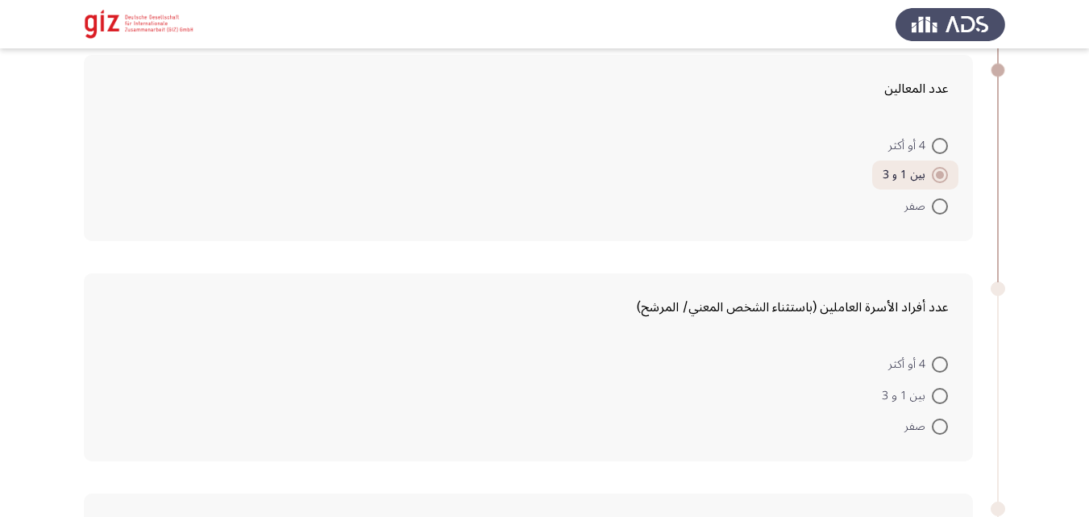
click at [937, 421] on span at bounding box center [940, 426] width 16 height 16
click at [937, 421] on input "صفر" at bounding box center [940, 426] width 16 height 16
radio input "true"
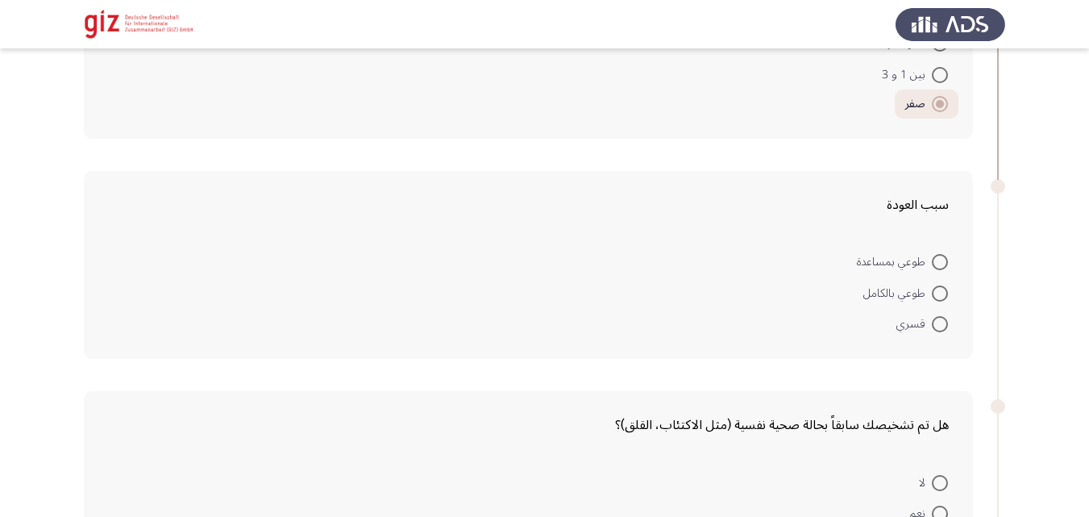
scroll to position [613, 0]
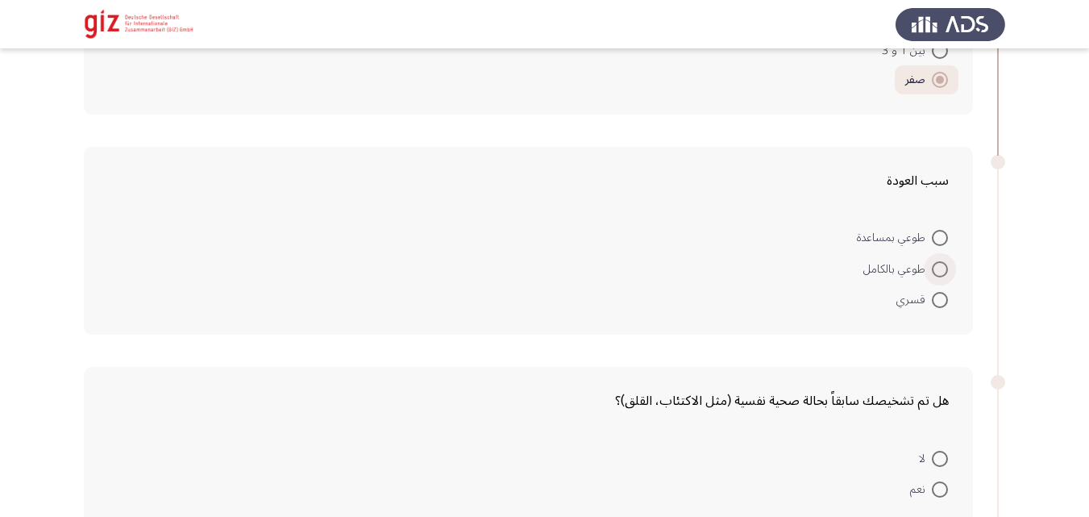
click at [941, 260] on label "طوعي بالكامل" at bounding box center [905, 269] width 85 height 19
click at [941, 261] on input "طوعي بالكامل" at bounding box center [940, 269] width 16 height 16
radio input "true"
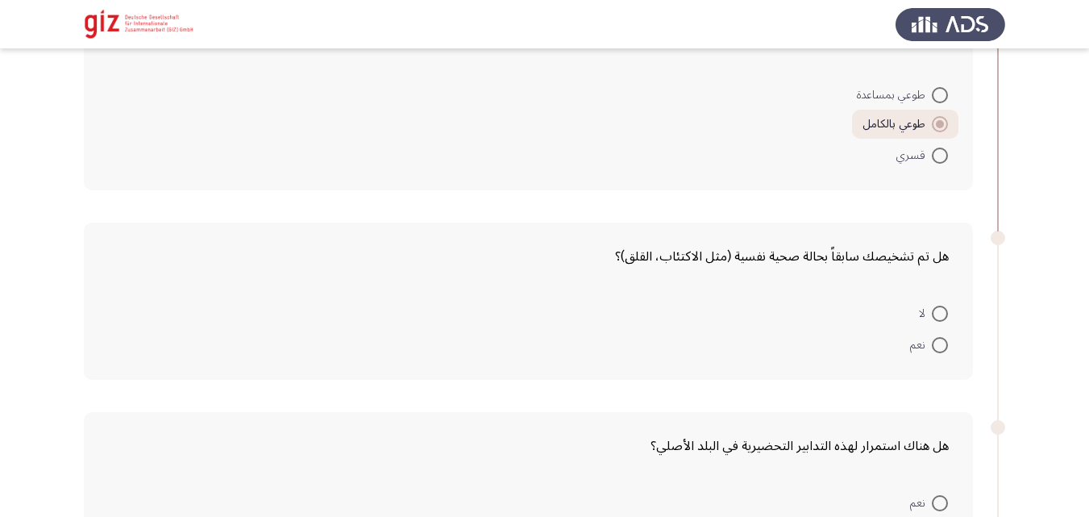
scroll to position [816, 0]
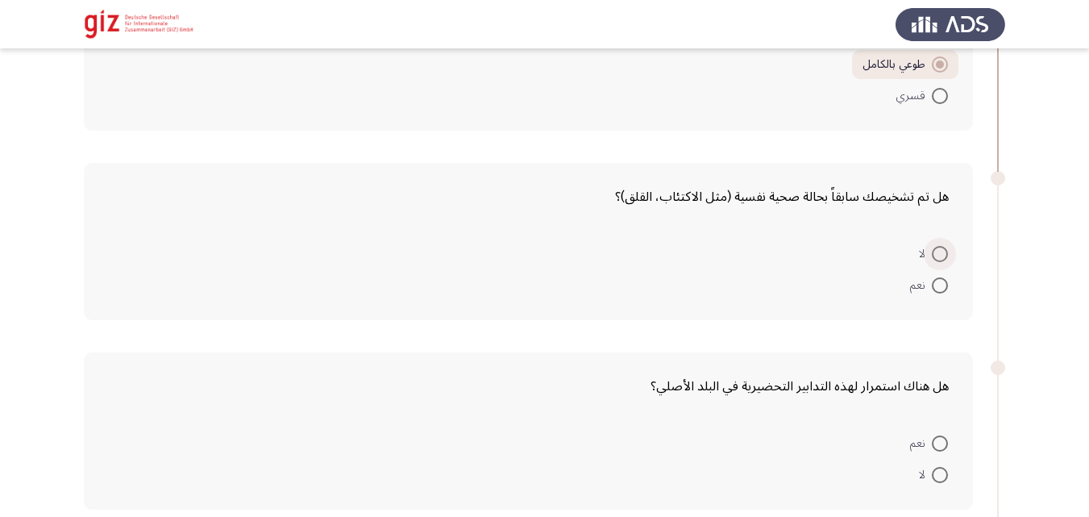
click at [938, 256] on span at bounding box center [940, 254] width 16 height 16
click at [938, 256] on input "لا" at bounding box center [940, 254] width 16 height 16
radio input "true"
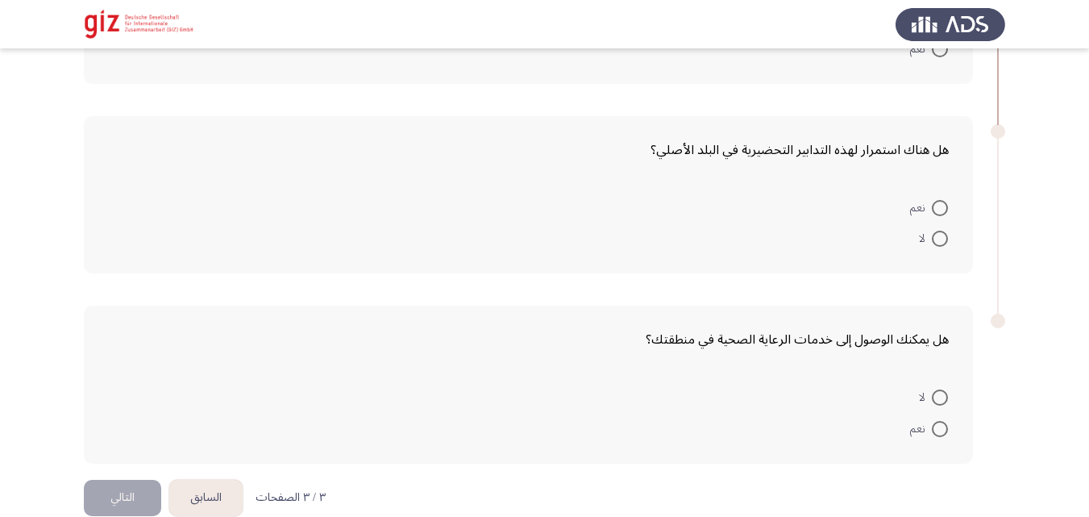
scroll to position [1050, 0]
click at [941, 240] on span at bounding box center [940, 238] width 16 height 16
click at [941, 240] on input "لا" at bounding box center [940, 238] width 16 height 16
radio input "true"
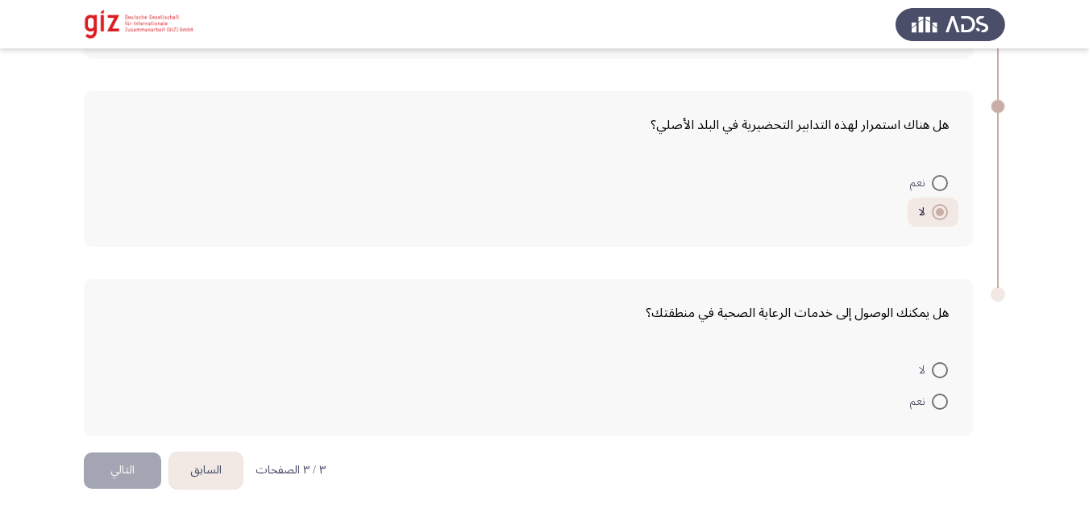
click at [931, 372] on span "لا" at bounding box center [925, 369] width 13 height 19
click at [932, 372] on input "لا" at bounding box center [940, 370] width 16 height 16
radio input "true"
click at [945, 398] on span at bounding box center [940, 401] width 16 height 16
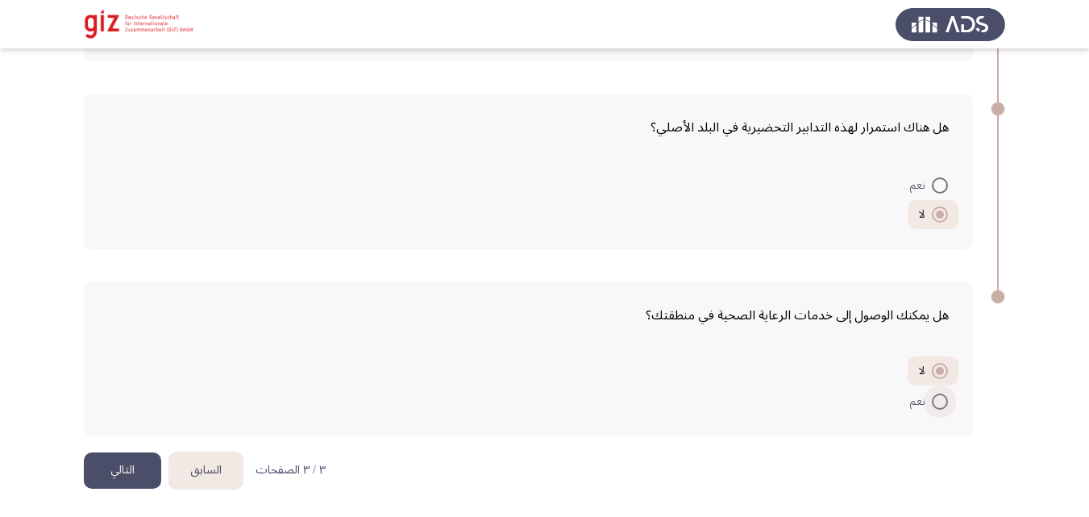
click at [945, 398] on input "نعم" at bounding box center [940, 401] width 16 height 16
radio input "true"
click at [116, 475] on button "التالي" at bounding box center [122, 470] width 77 height 36
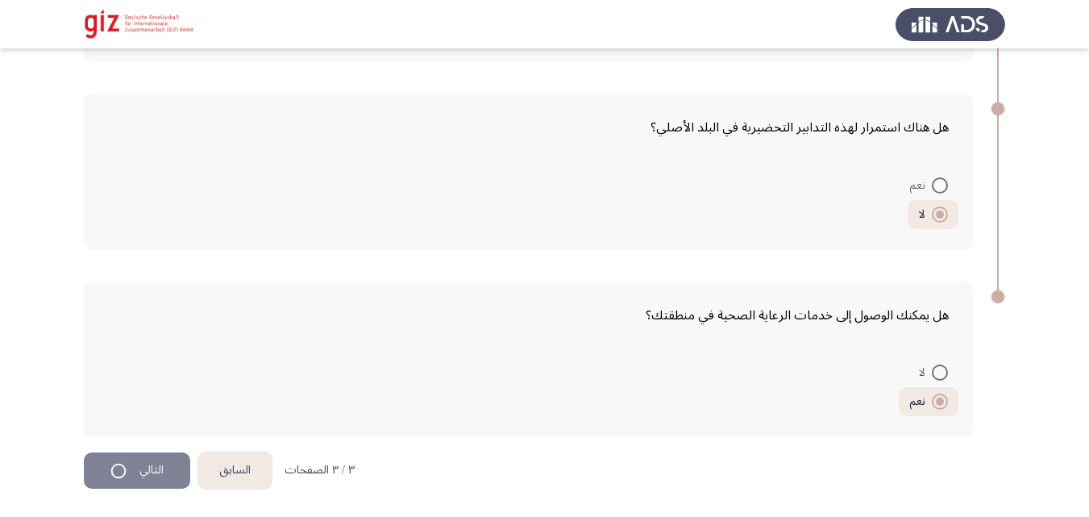
scroll to position [0, 0]
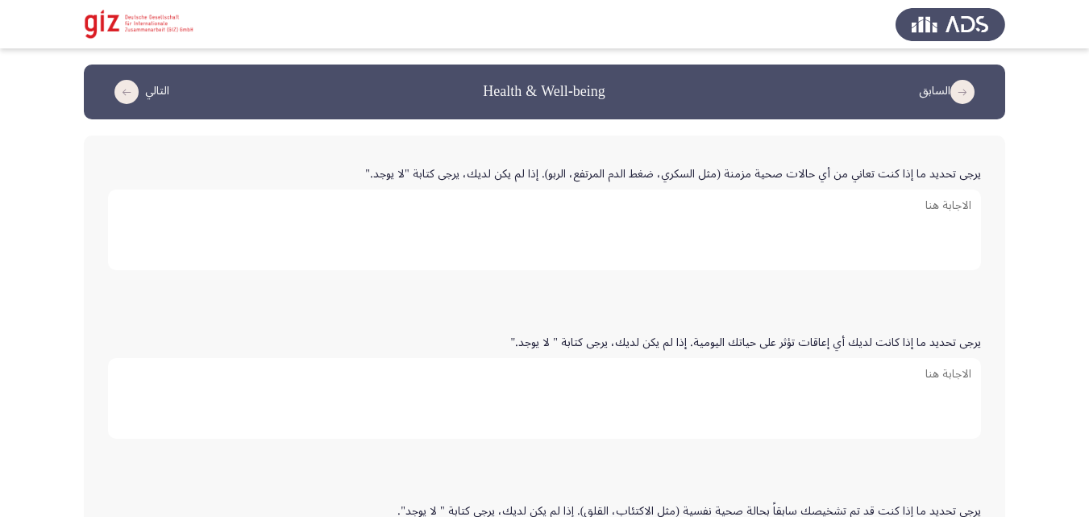
click at [546, 239] on textarea "يرجى تحديد ما إذا كنت تعاني من أي حالات صحية مزمنة (مثل السكري، ضغط الدم المرتف…" at bounding box center [544, 229] width 873 height 81
type textarea "لا يوجد"
paste textarea "لا يوجد"
type textarea "لا يوجد"
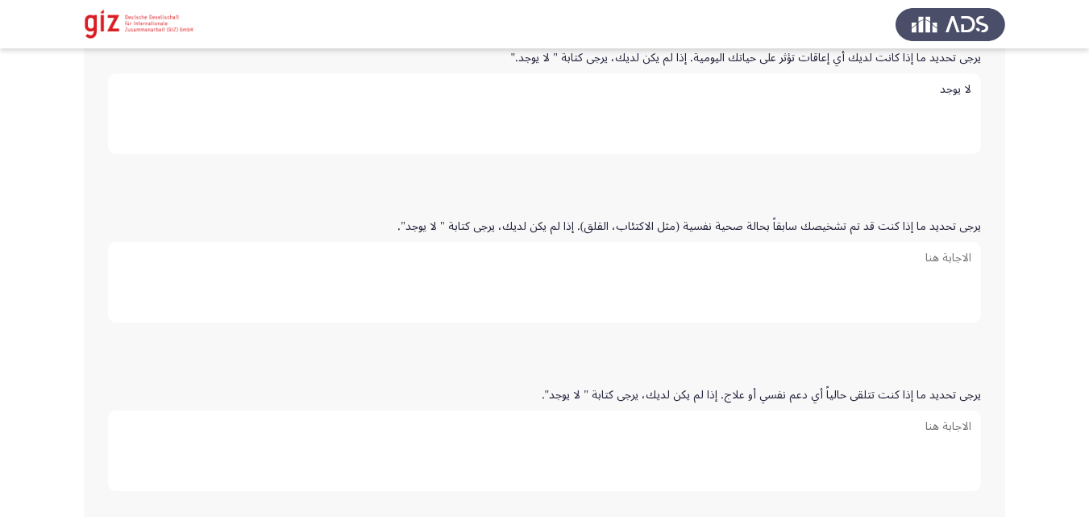
paste textarea "لا يوجد"
type textarea "لا يوجد"
paste textarea "لا يوجد"
type textarea "لا يوجد"
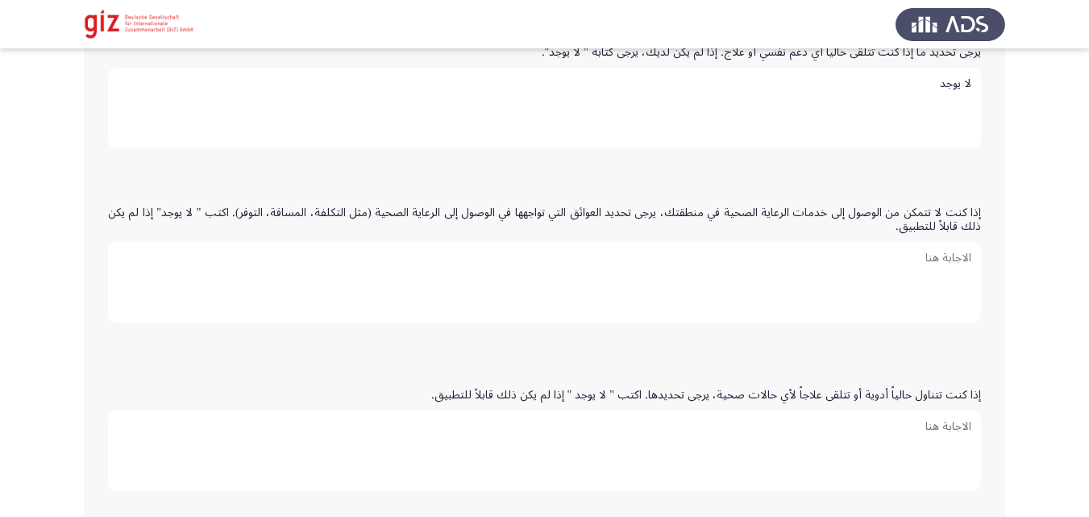
paste textarea "لا يوجد"
type textarea "لا يوجد"
paste textarea "لا يوجد"
type textarea "لا يوجد"
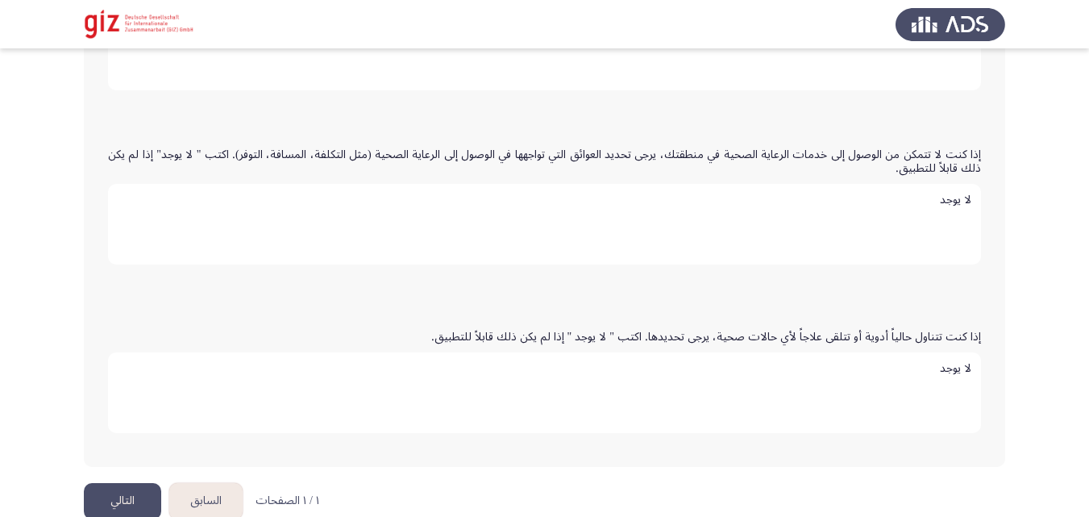
scroll to position [716, 0]
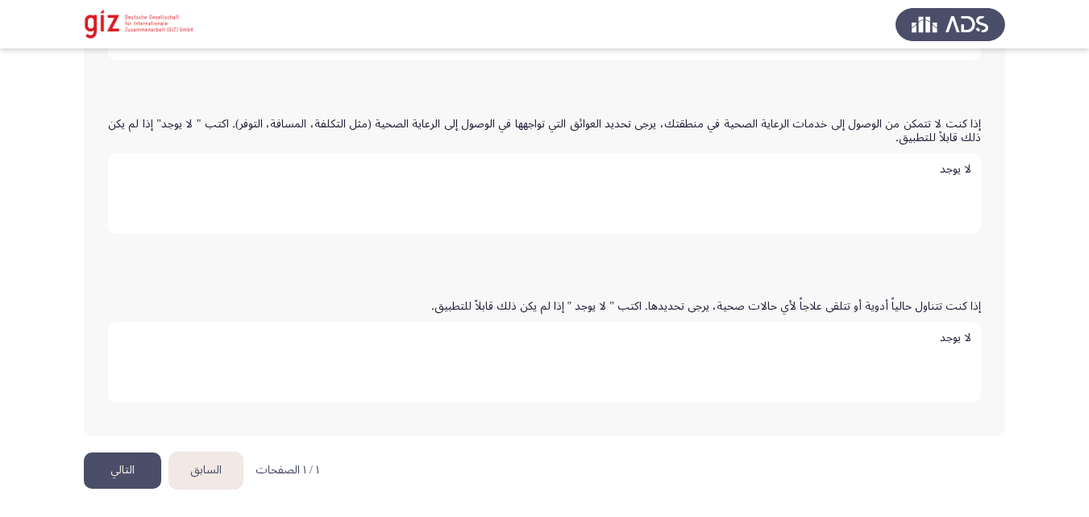
click at [106, 483] on button "التالي" at bounding box center [122, 470] width 77 height 36
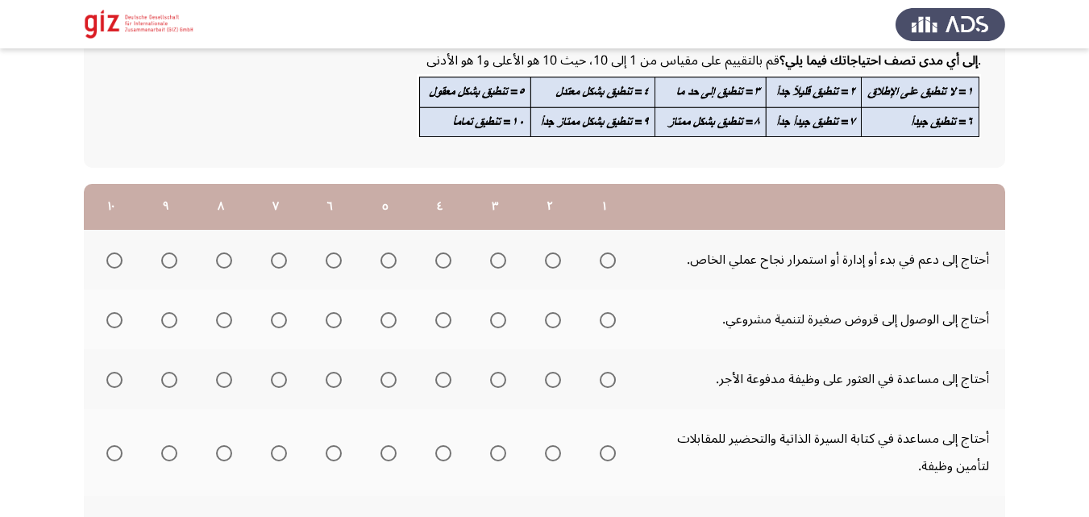
scroll to position [147, 0]
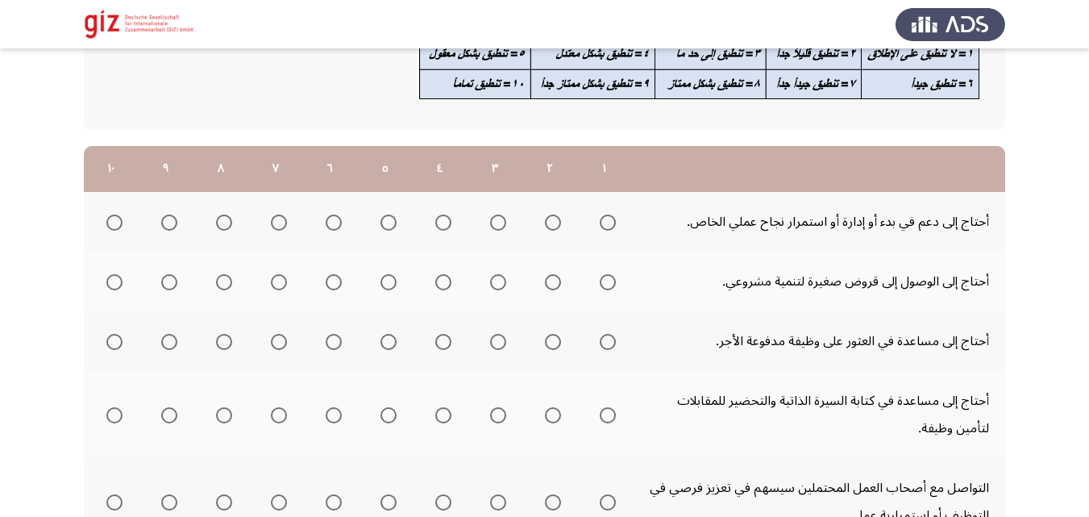
click at [109, 217] on span "Select an option" at bounding box center [114, 222] width 16 height 16
click at [109, 217] on input "Select an option" at bounding box center [114, 222] width 16 height 16
click at [613, 286] on span "Select an option" at bounding box center [608, 282] width 16 height 16
click at [613, 286] on input "Select an option" at bounding box center [608, 282] width 16 height 16
click at [612, 348] on span "Select an option" at bounding box center [608, 342] width 16 height 16
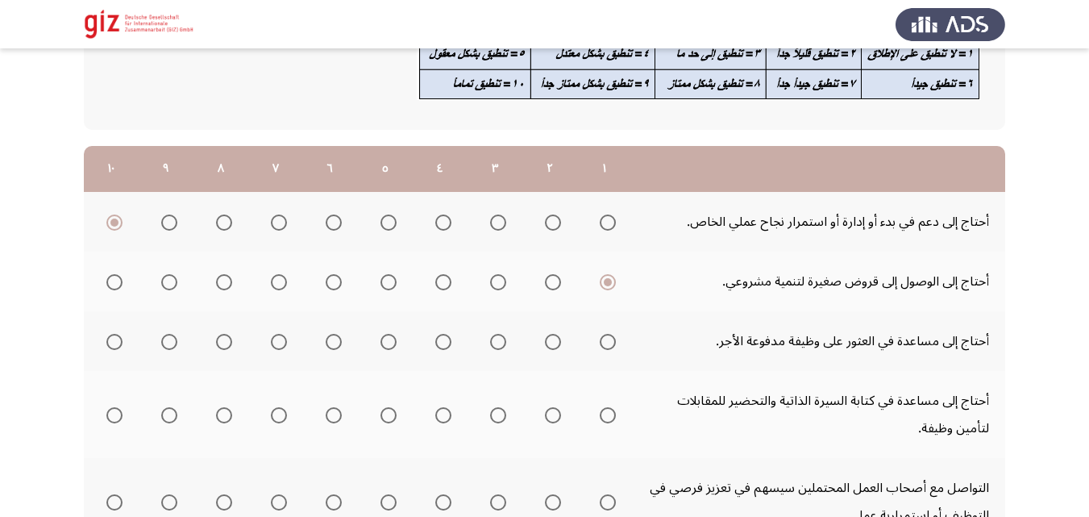
click at [612, 348] on input "Select an option" at bounding box center [608, 342] width 16 height 16
click at [605, 419] on span "Select an option" at bounding box center [608, 415] width 16 height 16
click at [605, 419] on input "Select an option" at bounding box center [608, 415] width 16 height 16
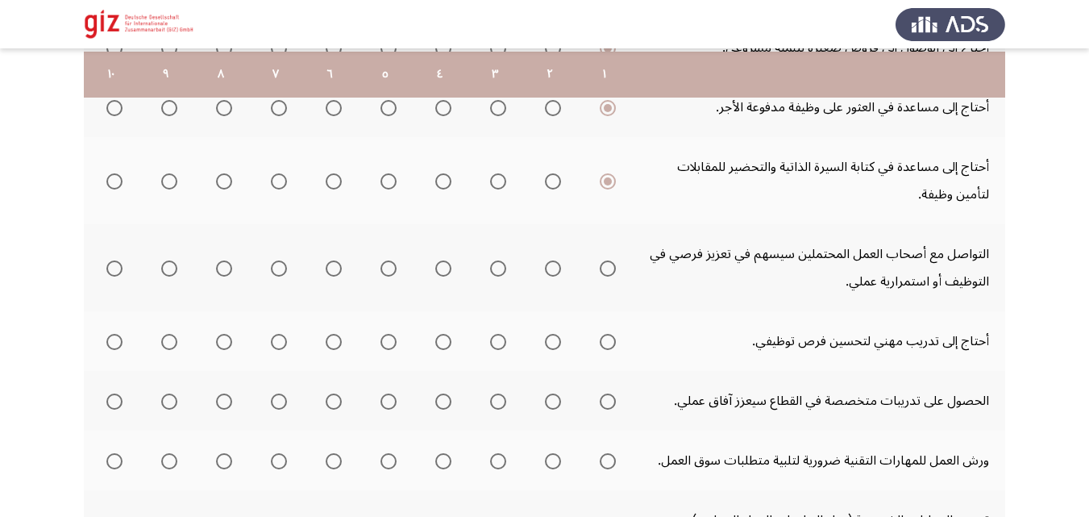
scroll to position [385, 0]
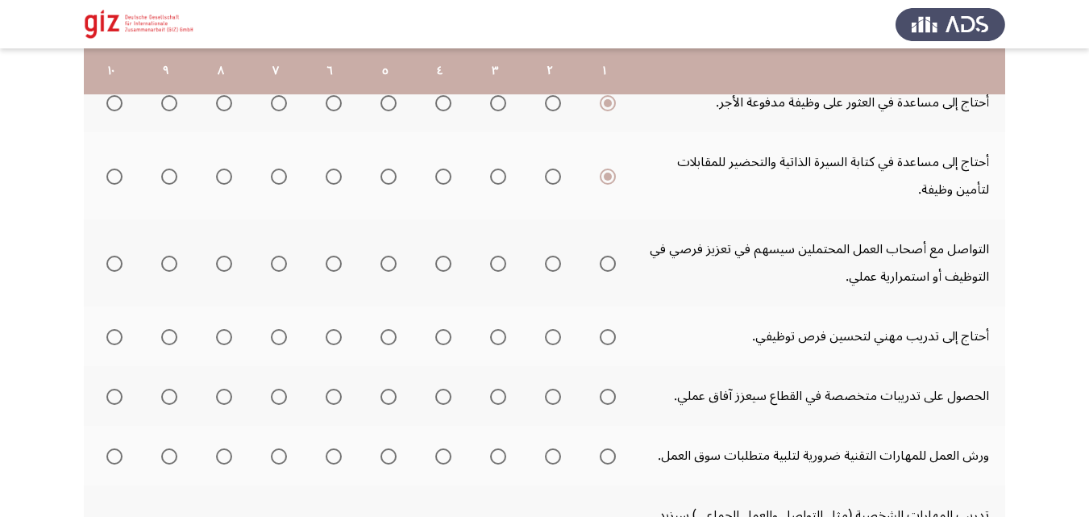
click at [611, 264] on span "Select an option" at bounding box center [608, 264] width 16 height 16
click at [611, 264] on input "Select an option" at bounding box center [608, 264] width 16 height 16
click at [610, 325] on mat-radio-group "Select an option" at bounding box center [604, 335] width 23 height 27
click at [610, 333] on span "Select an option" at bounding box center [608, 337] width 16 height 16
click at [610, 333] on input "Select an option" at bounding box center [608, 337] width 16 height 16
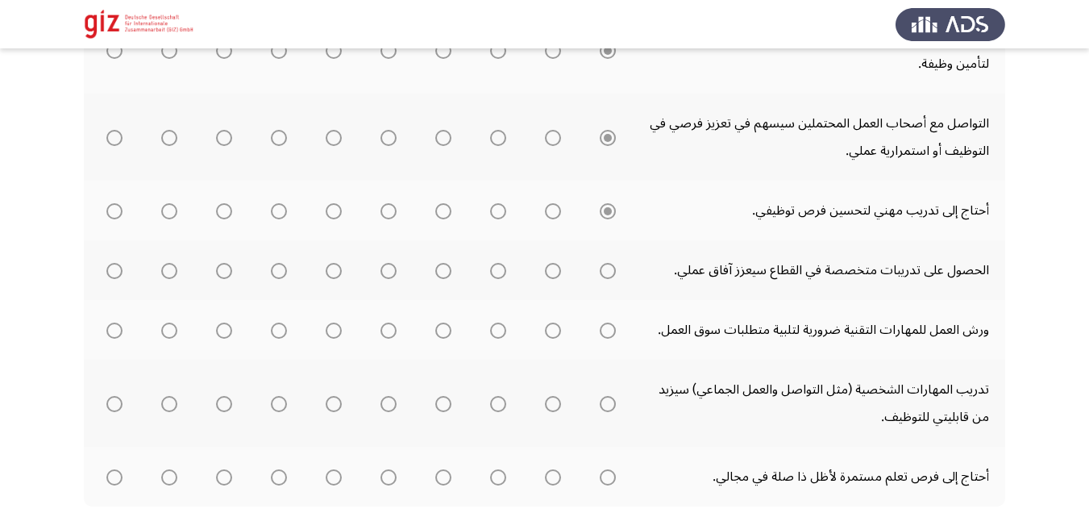
scroll to position [546, 0]
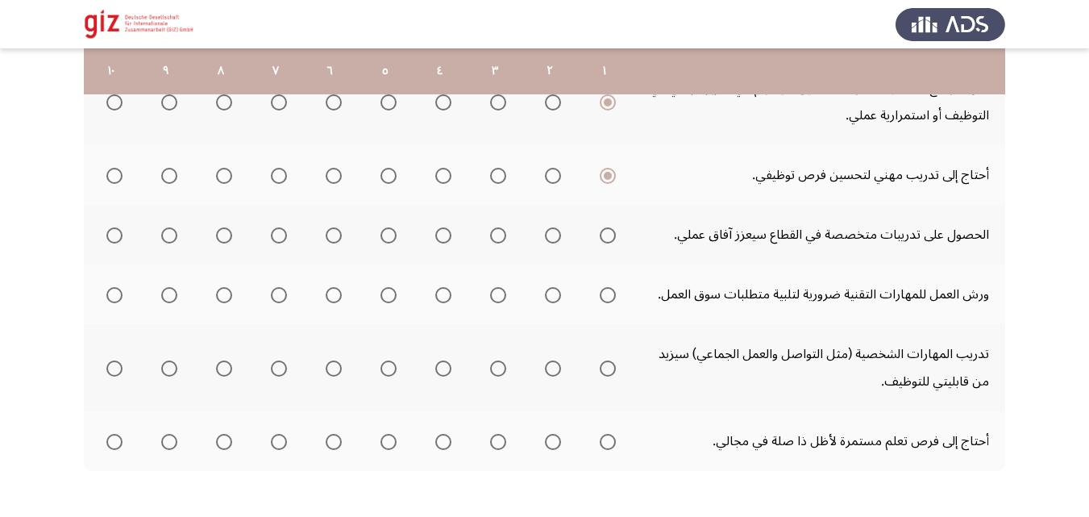
click at [609, 237] on span "Select an option" at bounding box center [608, 235] width 16 height 16
click at [609, 237] on input "Select an option" at bounding box center [608, 235] width 16 height 16
click at [605, 305] on mat-radio-group "Select an option" at bounding box center [604, 293] width 23 height 27
click at [609, 299] on span "Select an option" at bounding box center [608, 295] width 16 height 16
click at [609, 299] on input "Select an option" at bounding box center [608, 295] width 16 height 16
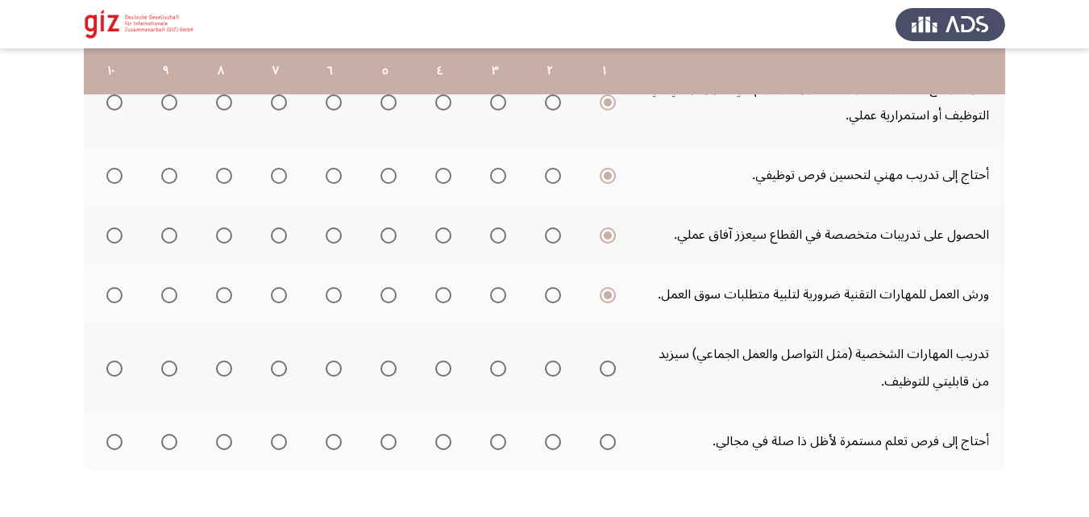
drag, startPoint x: 617, startPoint y: 397, endPoint x: 615, endPoint y: 382, distance: 15.4
click at [615, 382] on th at bounding box center [604, 367] width 55 height 87
click at [611, 372] on span "Select an option" at bounding box center [608, 368] width 16 height 16
click at [611, 372] on input "Select an option" at bounding box center [608, 368] width 16 height 16
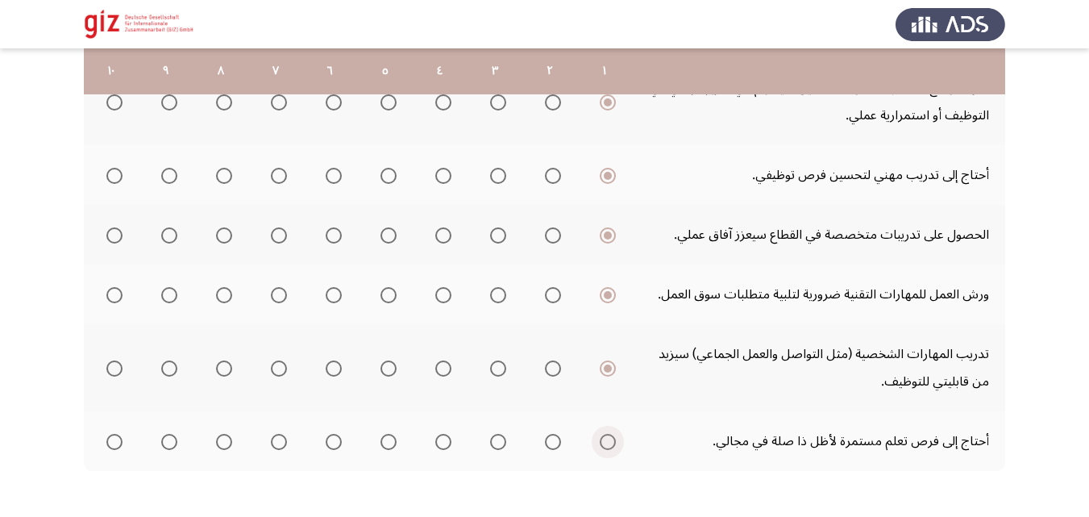
click at [608, 436] on span "Select an option" at bounding box center [608, 442] width 16 height 16
click at [608, 436] on input "Select an option" at bounding box center [608, 442] width 16 height 16
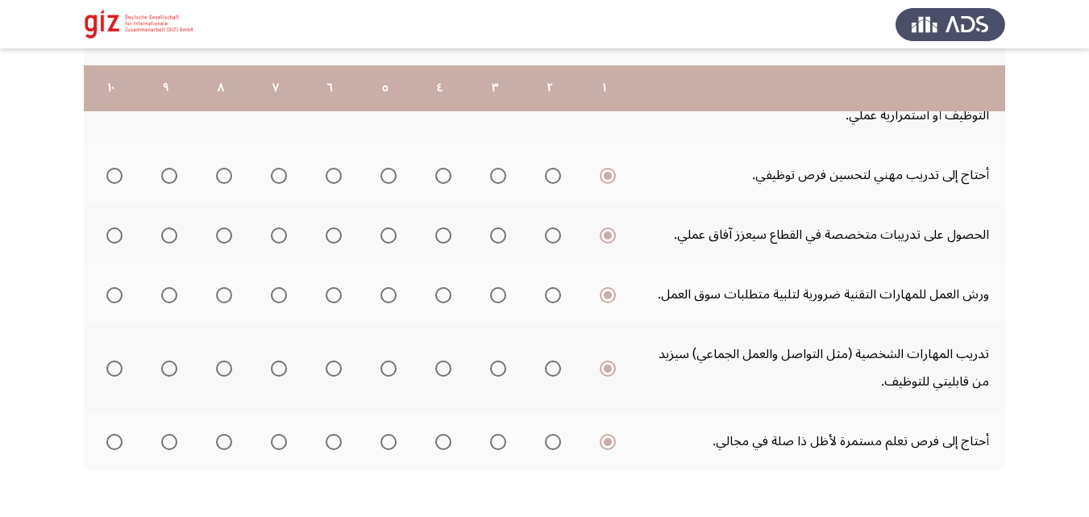
scroll to position [613, 0]
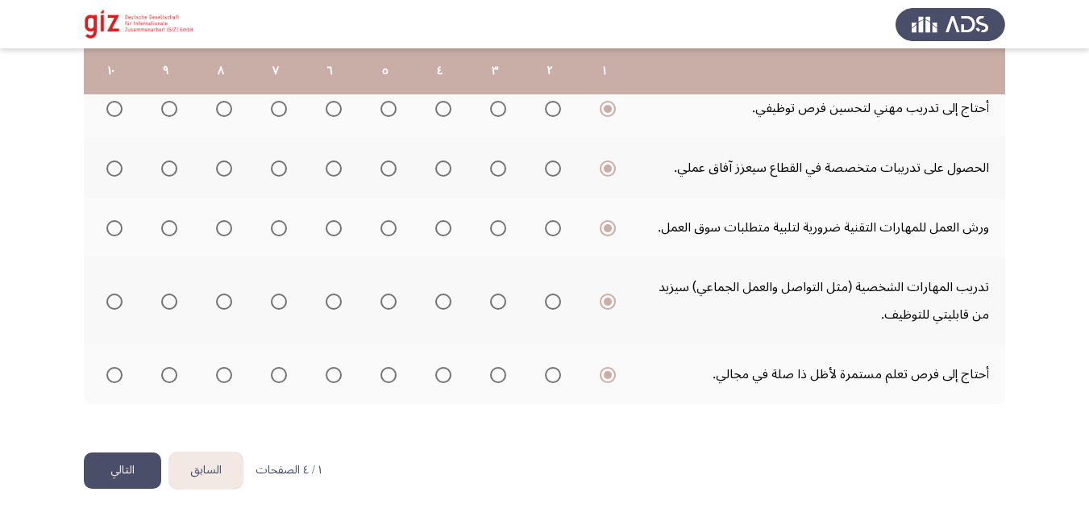
click at [118, 476] on button "التالي" at bounding box center [122, 470] width 77 height 36
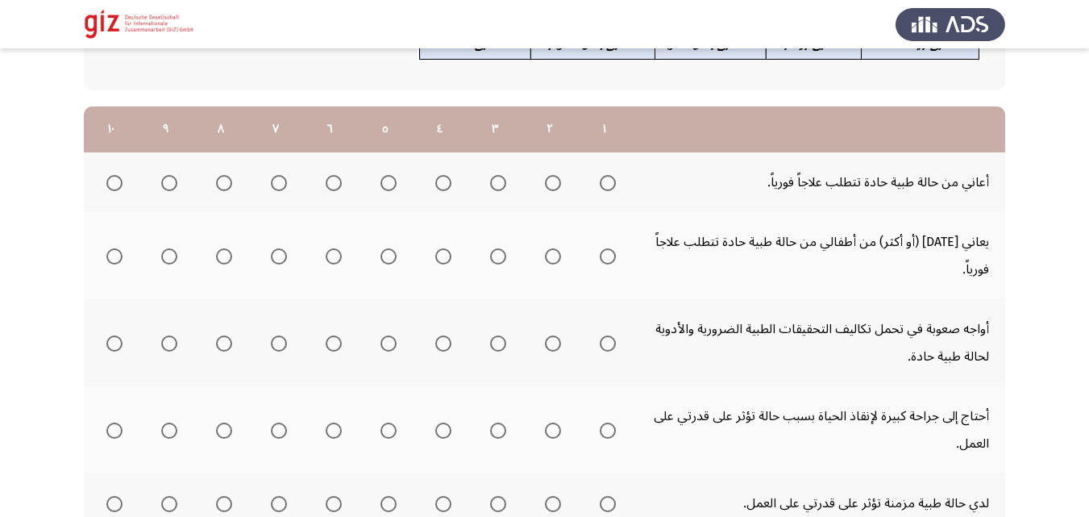
scroll to position [189, 0]
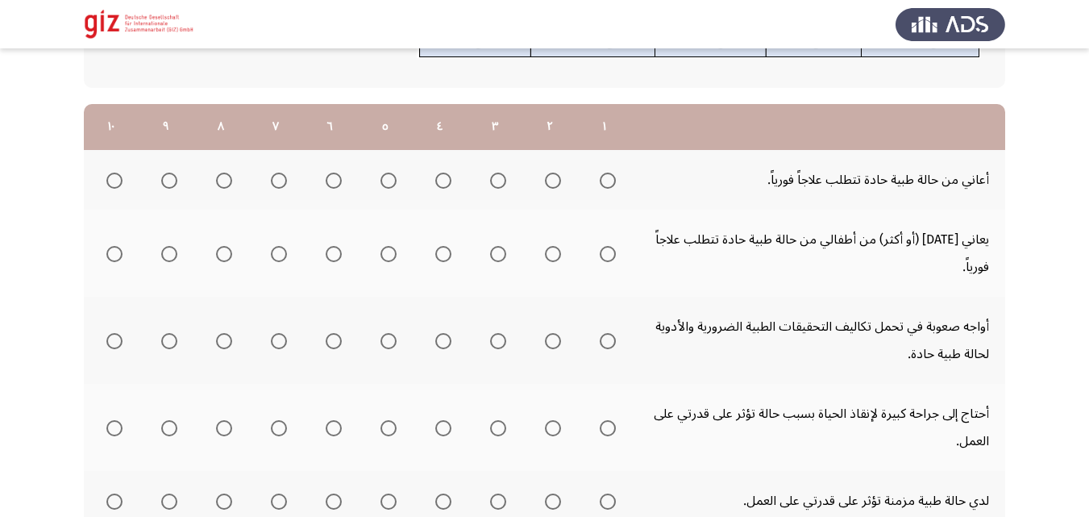
click at [612, 188] on span "Select an option" at bounding box center [608, 180] width 16 height 16
click at [612, 188] on input "Select an option" at bounding box center [608, 180] width 16 height 16
click at [605, 257] on span "Select an option" at bounding box center [608, 254] width 16 height 16
click at [605, 257] on input "Select an option" at bounding box center [608, 254] width 16 height 16
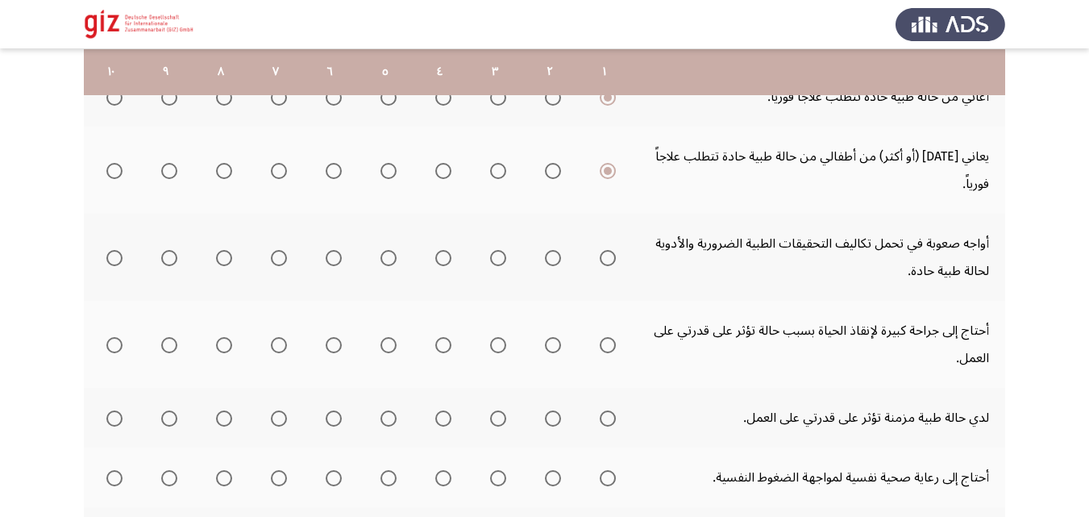
scroll to position [272, 0]
click at [609, 261] on span "Select an option" at bounding box center [608, 257] width 16 height 16
click at [609, 261] on input "Select an option" at bounding box center [608, 257] width 16 height 16
click at [604, 359] on th at bounding box center [604, 343] width 55 height 87
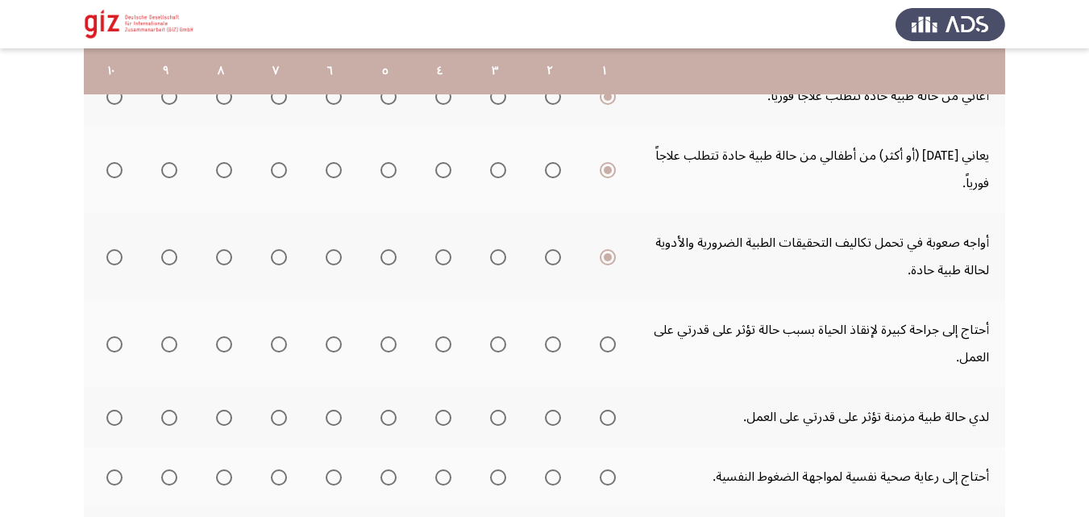
click at [604, 359] on th at bounding box center [604, 343] width 55 height 87
click at [610, 347] on span "Select an option" at bounding box center [608, 344] width 16 height 16
click at [610, 347] on input "Select an option" at bounding box center [608, 344] width 16 height 16
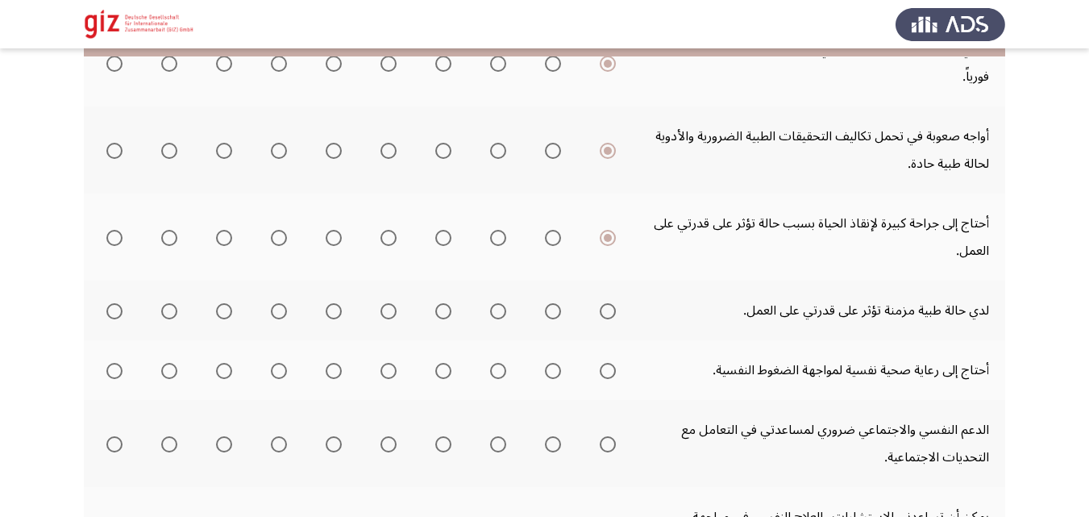
scroll to position [422, 0]
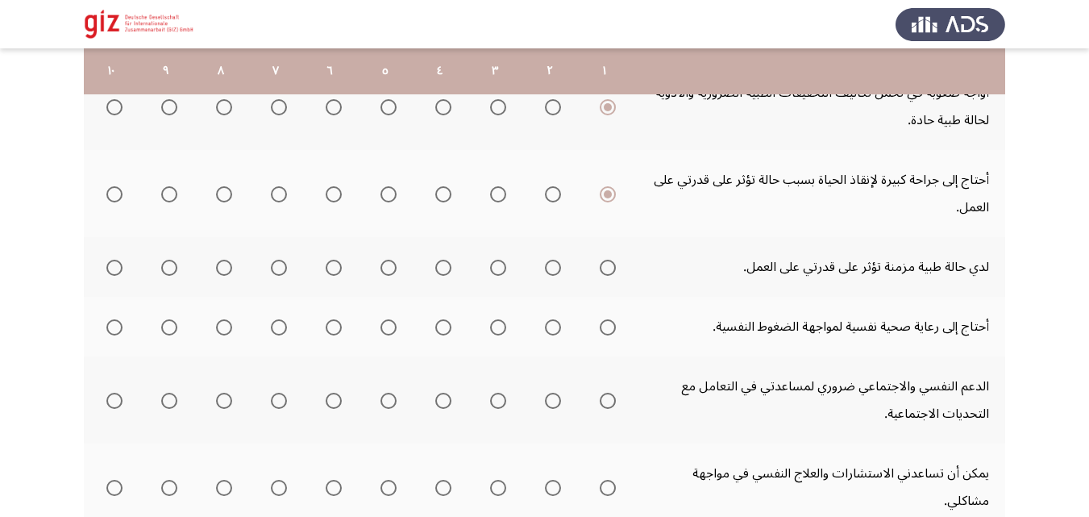
click at [615, 266] on span "Select an option" at bounding box center [608, 268] width 16 height 16
click at [615, 266] on input "Select an option" at bounding box center [608, 268] width 16 height 16
click at [609, 309] on th at bounding box center [604, 327] width 55 height 60
click at [609, 322] on span "Select an option" at bounding box center [608, 327] width 16 height 16
click at [609, 322] on input "Select an option" at bounding box center [608, 327] width 16 height 16
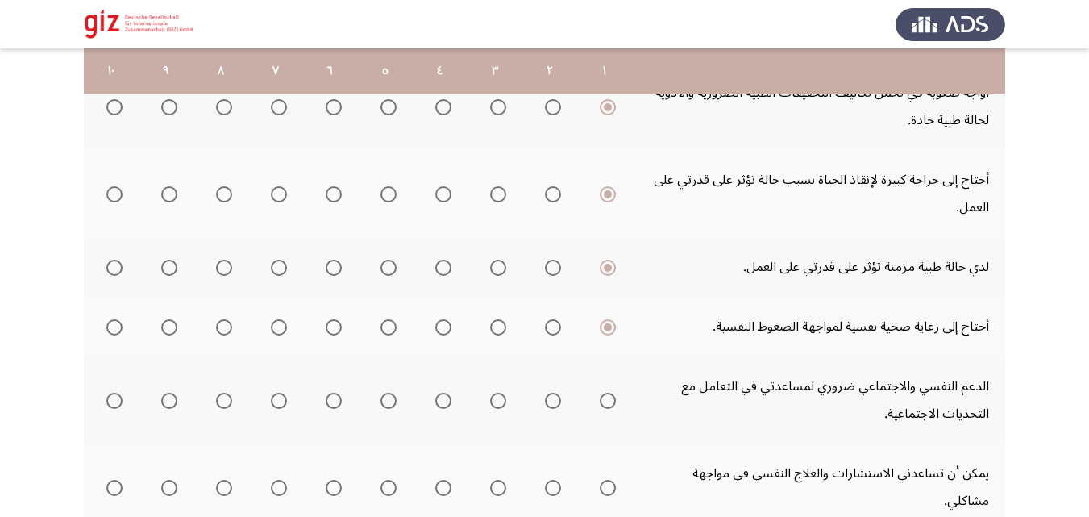
click at [604, 390] on mat-radio-group "Select an option" at bounding box center [604, 399] width 23 height 27
click at [608, 411] on mat-radio-group "Select an option" at bounding box center [604, 399] width 23 height 27
click at [604, 409] on mat-radio-group "Select an option" at bounding box center [604, 399] width 23 height 27
click at [606, 402] on span "Select an option" at bounding box center [608, 401] width 16 height 16
click at [606, 402] on input "Select an option" at bounding box center [608, 401] width 16 height 16
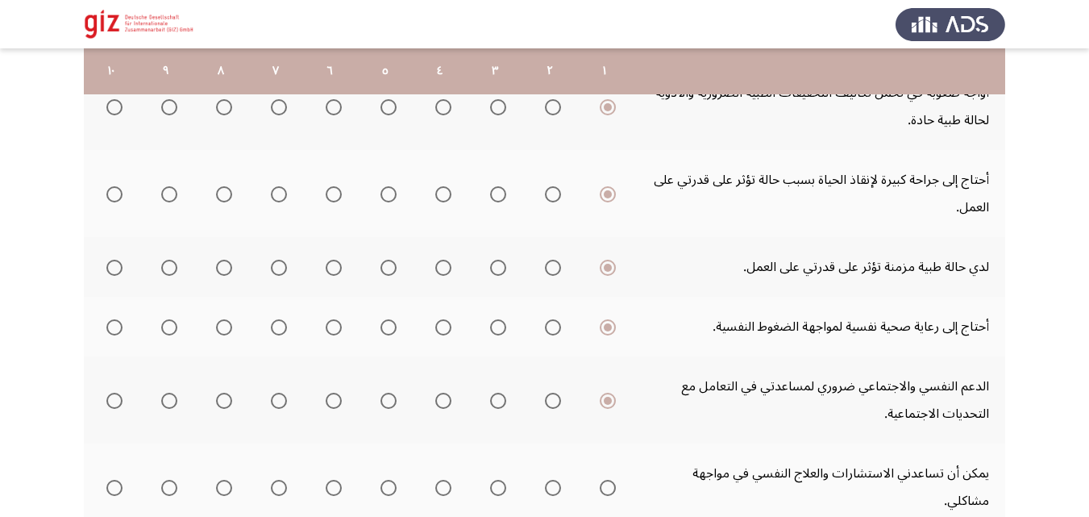
click at [606, 480] on span "Select an option" at bounding box center [608, 488] width 16 height 16
click at [606, 480] on input "Select an option" at bounding box center [608, 488] width 16 height 16
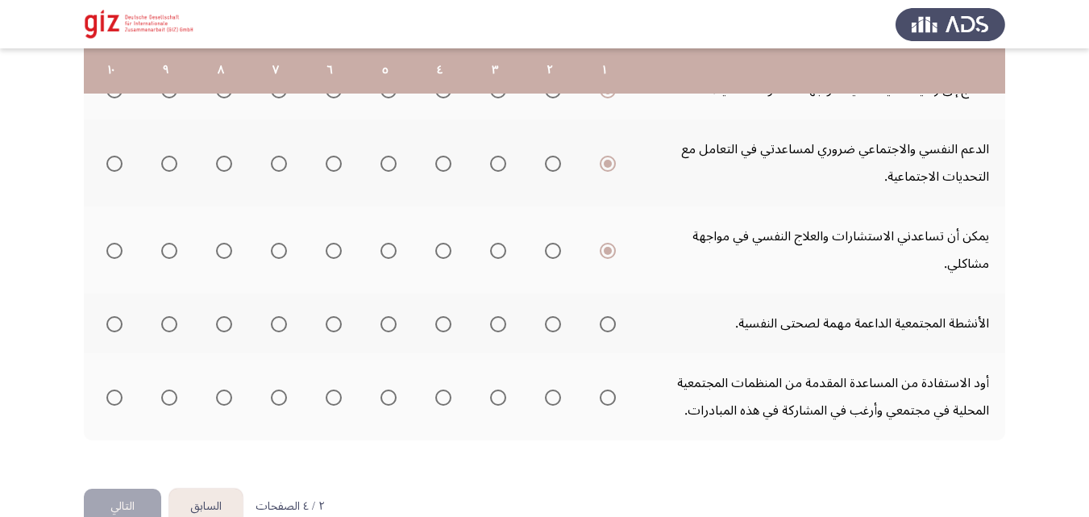
scroll to position [659, 0]
click at [611, 317] on span "Select an option" at bounding box center [608, 325] width 16 height 16
click at [611, 317] on input "Select an option" at bounding box center [608, 325] width 16 height 16
click at [613, 355] on th at bounding box center [604, 397] width 55 height 87
click at [610, 390] on span "Select an option" at bounding box center [608, 398] width 16 height 16
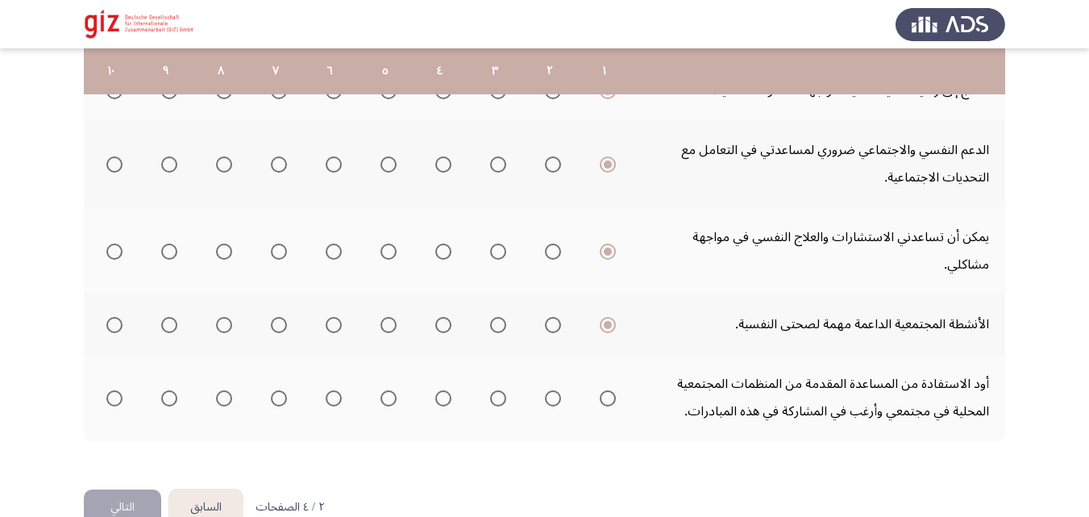
click at [610, 390] on input "Select an option" at bounding box center [608, 398] width 16 height 16
click at [130, 489] on button "التالي" at bounding box center [122, 507] width 77 height 36
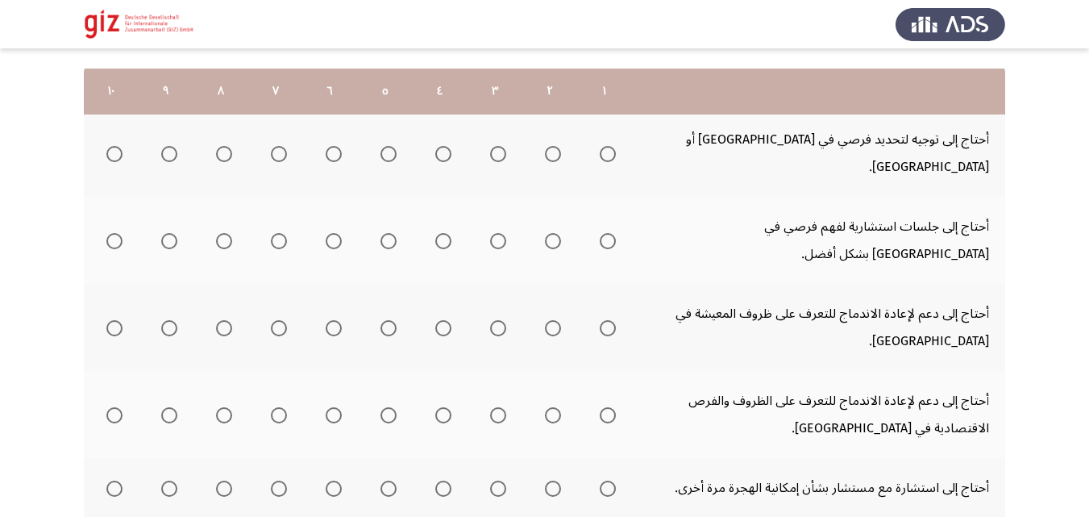
scroll to position [249, 0]
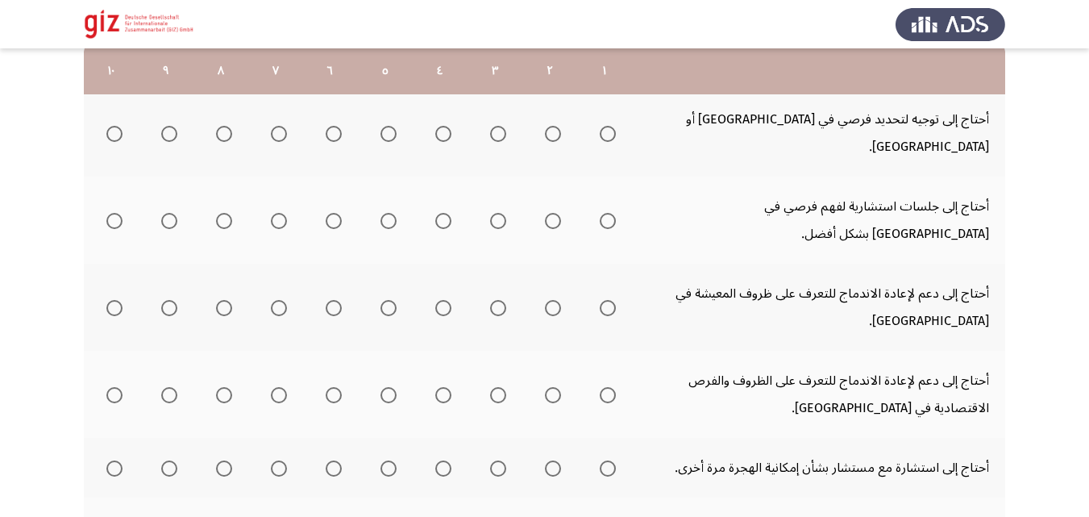
click at [597, 126] on label "Select an option" at bounding box center [604, 134] width 23 height 16
click at [600, 126] on input "Select an option" at bounding box center [608, 134] width 16 height 16
click at [607, 206] on mat-radio-group "Select an option" at bounding box center [604, 219] width 23 height 27
click at [606, 213] on span "Select an option" at bounding box center [608, 221] width 16 height 16
click at [606, 213] on input "Select an option" at bounding box center [608, 221] width 16 height 16
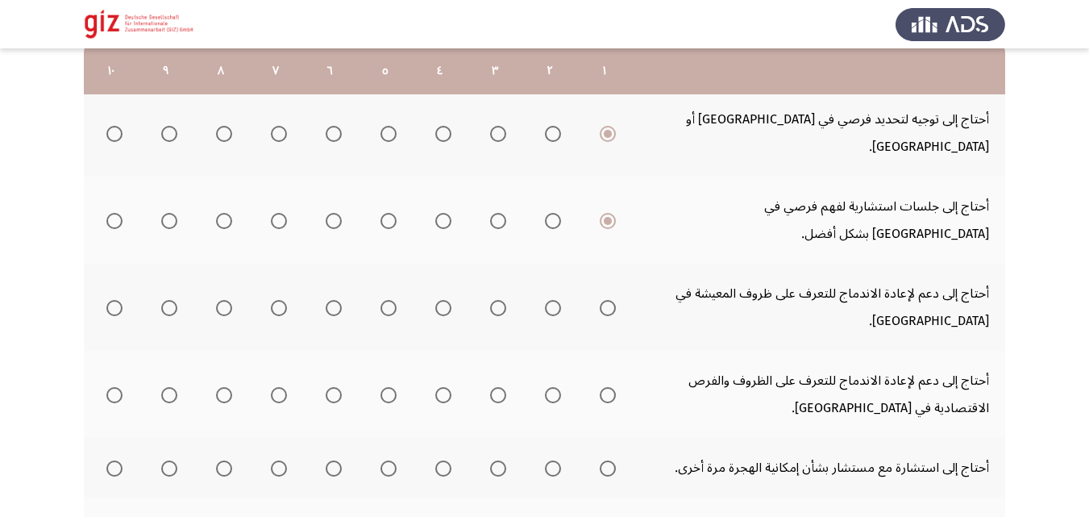
click at [607, 300] on span "Select an option" at bounding box center [608, 308] width 16 height 16
click at [607, 300] on input "Select an option" at bounding box center [608, 308] width 16 height 16
click at [605, 351] on th at bounding box center [604, 394] width 55 height 87
click at [604, 387] on span "Select an option" at bounding box center [608, 395] width 16 height 16
click at [604, 387] on input "Select an option" at bounding box center [608, 395] width 16 height 16
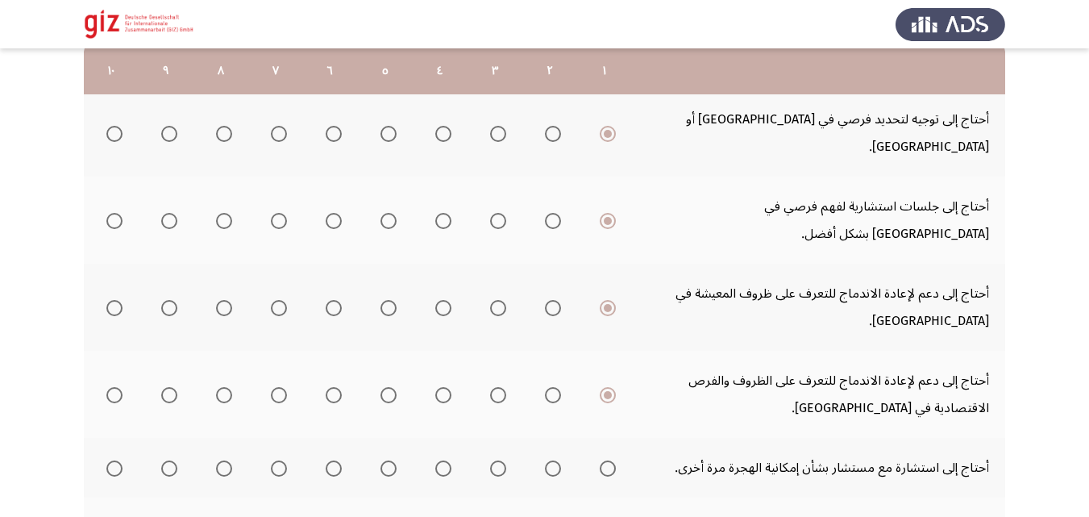
click at [592, 438] on th at bounding box center [604, 468] width 55 height 60
click at [601, 460] on span "Select an option" at bounding box center [608, 468] width 16 height 16
click at [601, 460] on input "Select an option" at bounding box center [608, 468] width 16 height 16
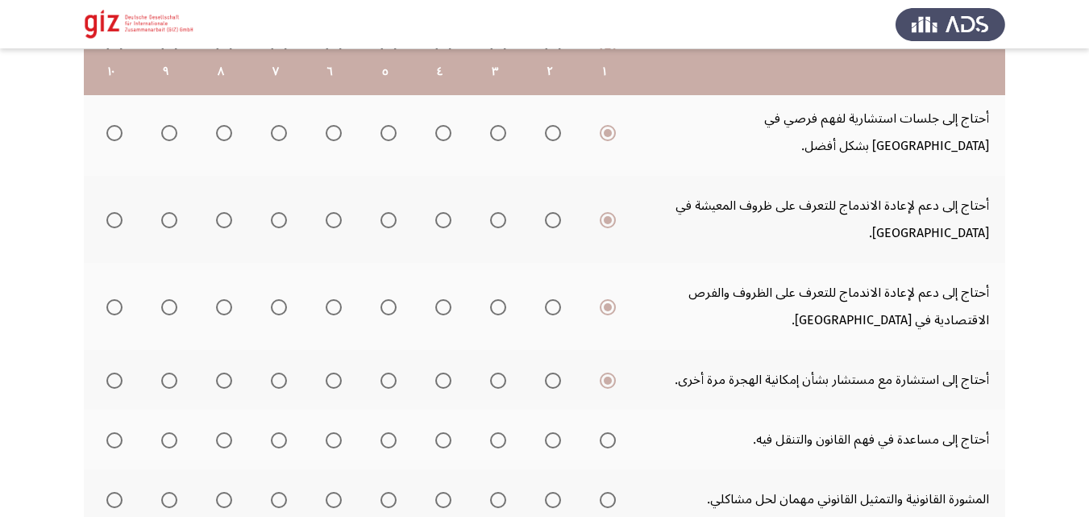
scroll to position [338, 0]
click at [607, 431] on span "Select an option" at bounding box center [608, 439] width 16 height 16
click at [607, 431] on input "Select an option" at bounding box center [608, 439] width 16 height 16
click at [606, 399] on div "WAITING" at bounding box center [604, 387] width 56 height 23
click at [606, 491] on span "Select an option" at bounding box center [608, 499] width 16 height 16
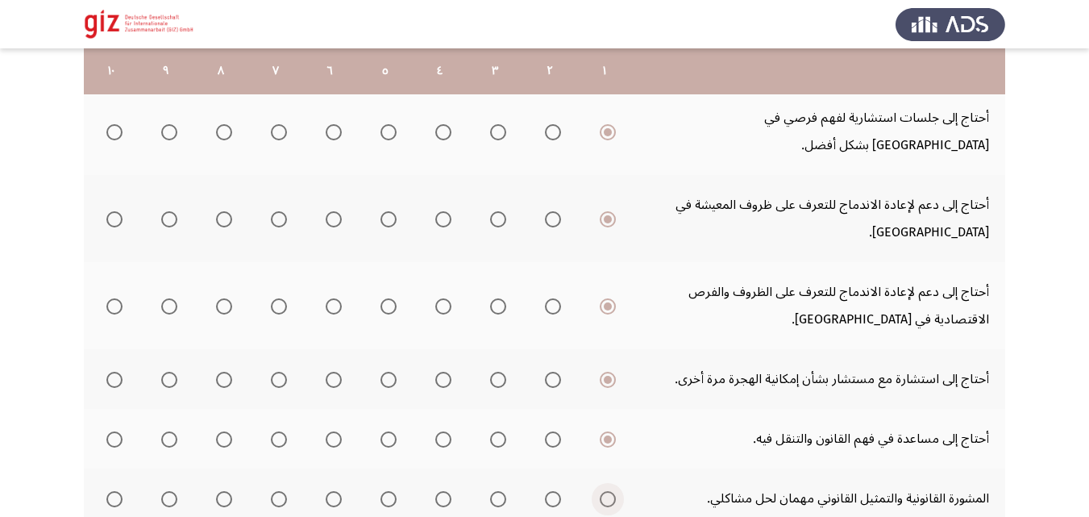
click at [606, 491] on input "Select an option" at bounding box center [608, 499] width 16 height 16
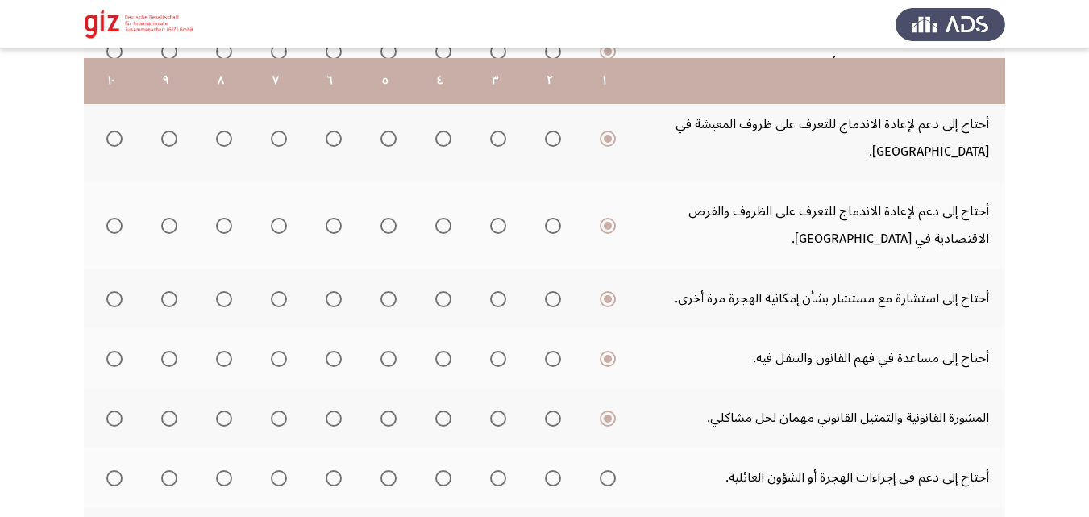
scroll to position [428, 0]
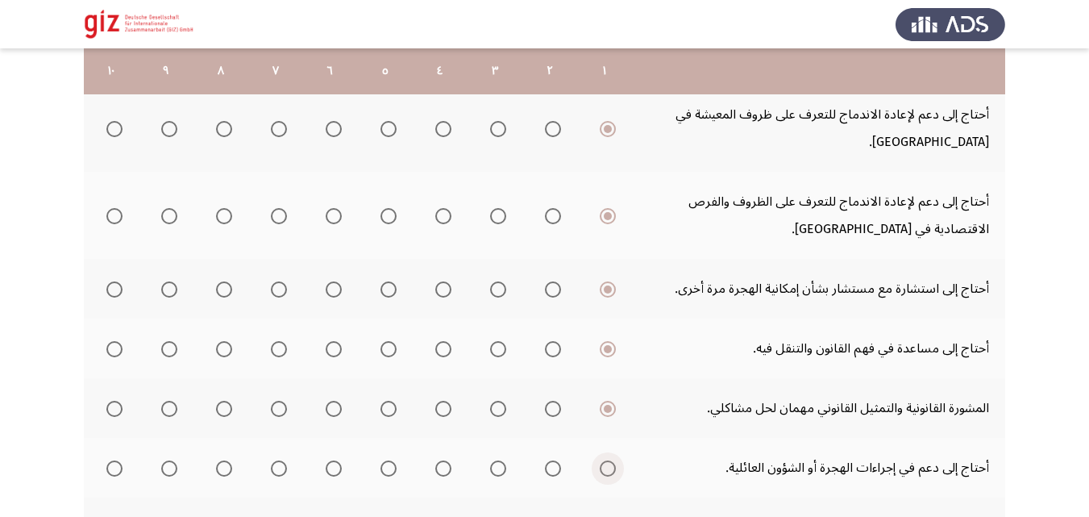
click at [610, 460] on span "Select an option" at bounding box center [608, 468] width 16 height 16
click at [610, 460] on input "Select an option" at bounding box center [608, 468] width 16 height 16
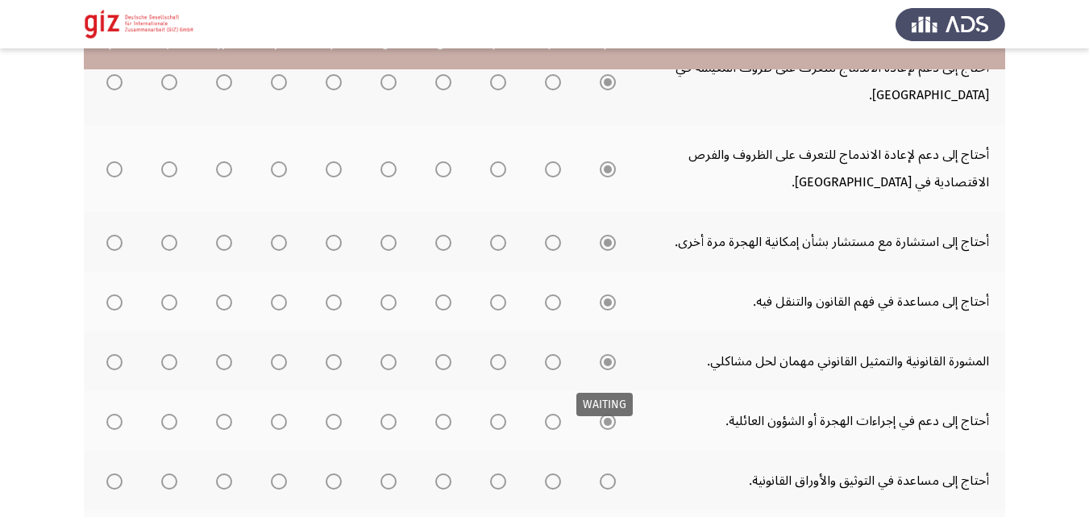
scroll to position [559, 0]
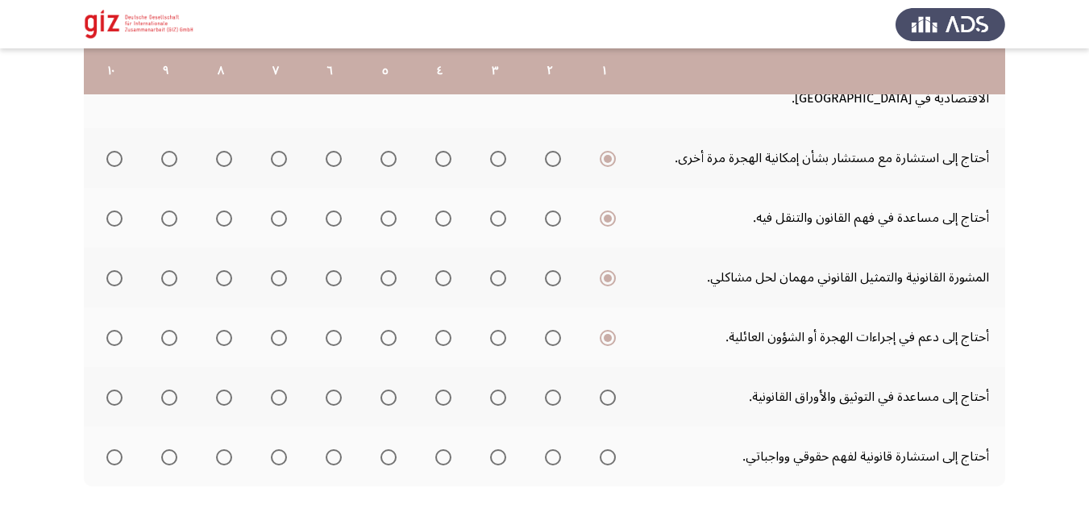
click at [609, 389] on span "Select an option" at bounding box center [608, 397] width 16 height 16
click at [609, 389] on input "Select an option" at bounding box center [608, 397] width 16 height 16
click at [595, 443] on mat-radio-group "Select an option" at bounding box center [604, 456] width 23 height 27
click at [600, 449] on span "Select an option" at bounding box center [608, 457] width 16 height 16
click at [600, 449] on input "Select an option" at bounding box center [608, 457] width 16 height 16
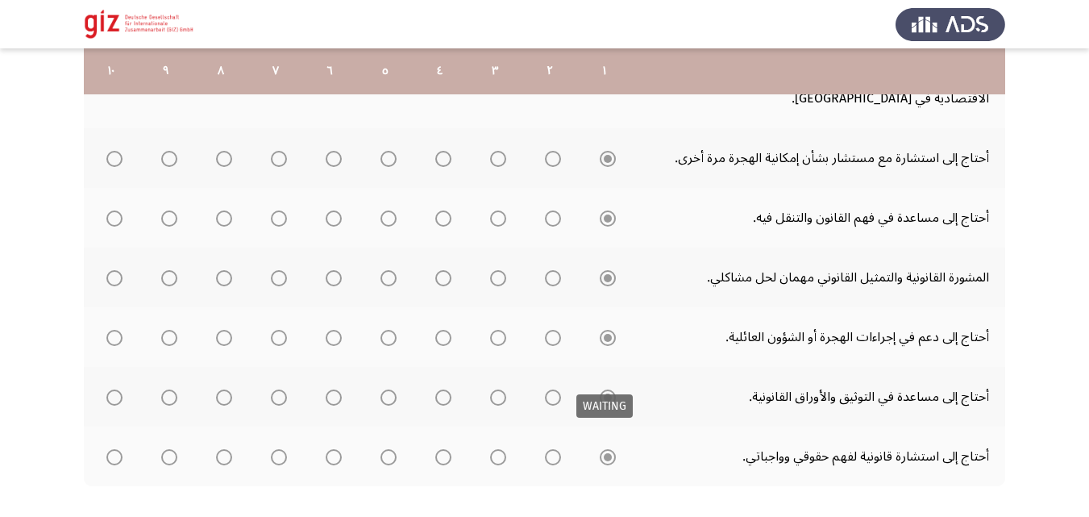
click at [572, 406] on mat-tooltip-component "WAITING" at bounding box center [604, 406] width 79 height 46
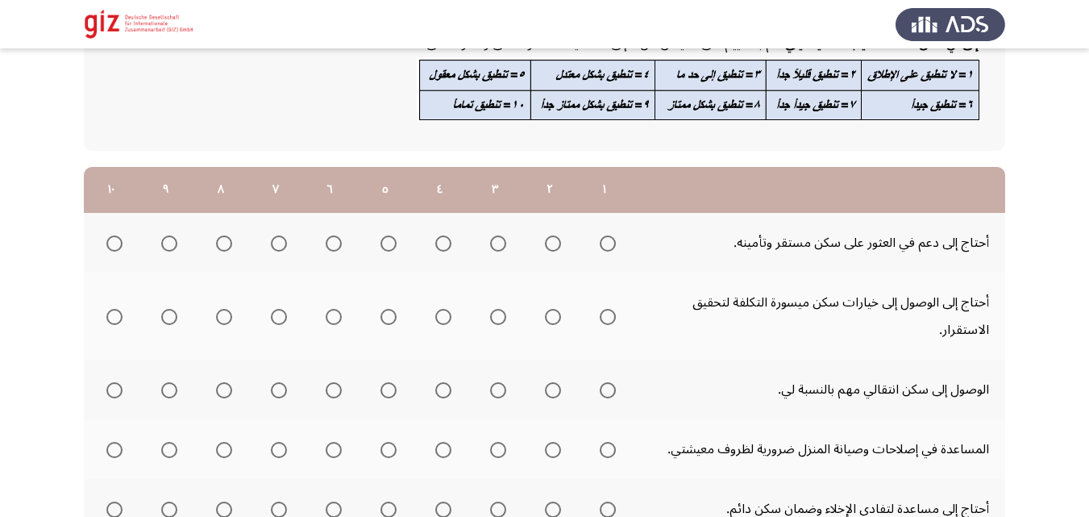
scroll to position [152, 0]
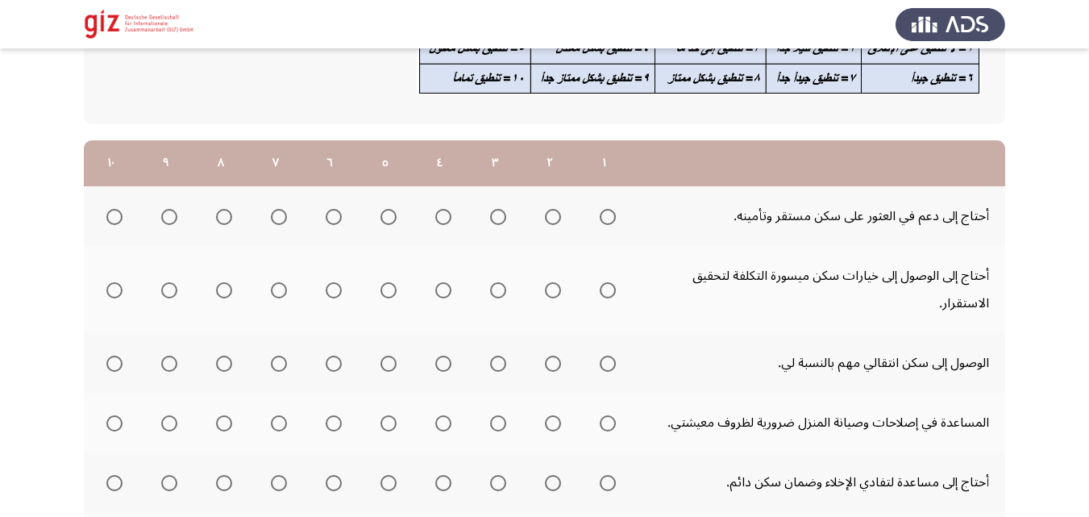
click at [609, 210] on span "Select an option" at bounding box center [608, 217] width 16 height 16
click at [609, 210] on input "Select an option" at bounding box center [608, 217] width 16 height 16
click at [600, 292] on span "Select an option" at bounding box center [608, 290] width 16 height 16
click at [600, 292] on input "Select an option" at bounding box center [608, 290] width 16 height 16
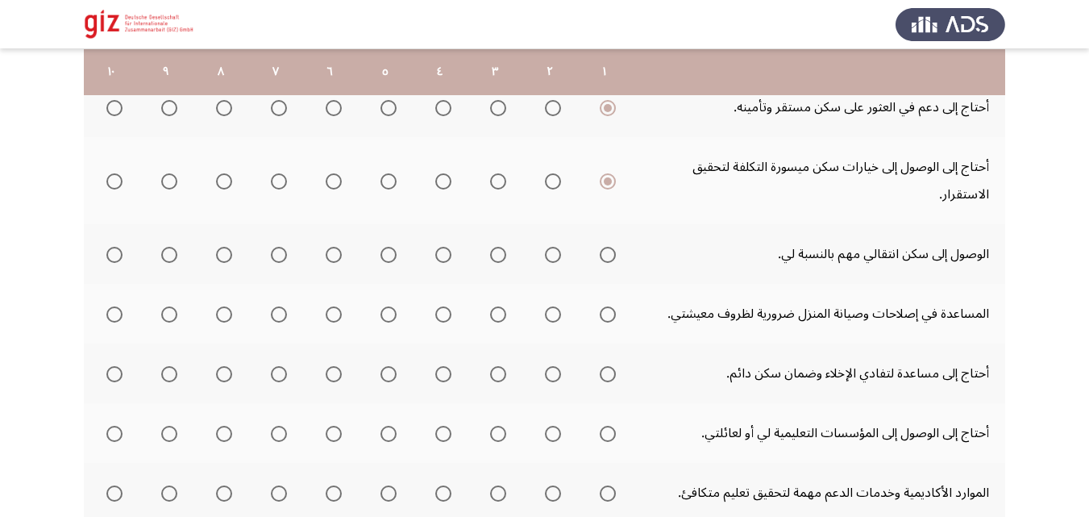
scroll to position [262, 0]
click at [610, 268] on th at bounding box center [604, 253] width 55 height 60
click at [608, 247] on span "Select an option" at bounding box center [608, 254] width 16 height 16
click at [608, 247] on input "Select an option" at bounding box center [608, 254] width 16 height 16
click at [610, 312] on span "Select an option" at bounding box center [608, 313] width 16 height 16
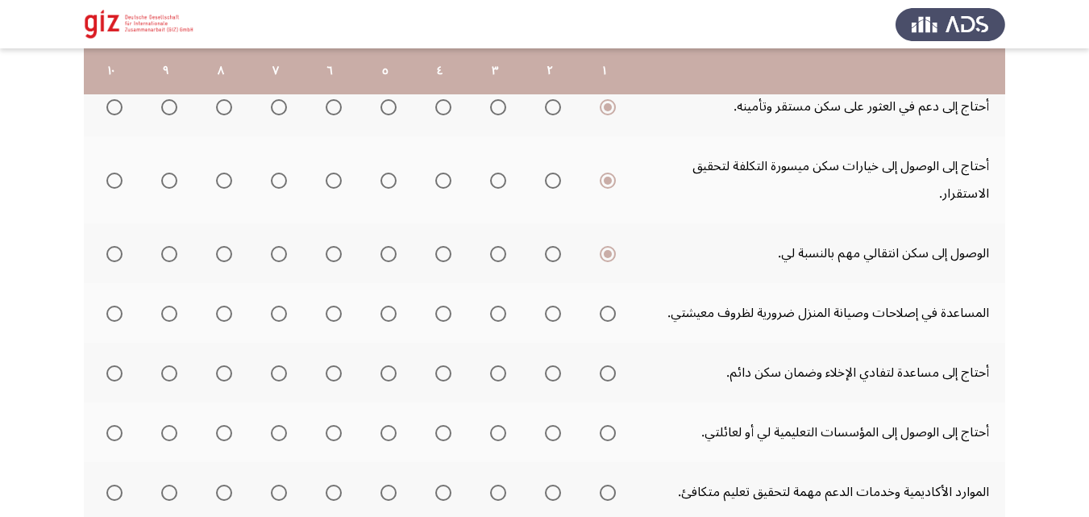
click at [610, 312] on input "Select an option" at bounding box center [608, 313] width 16 height 16
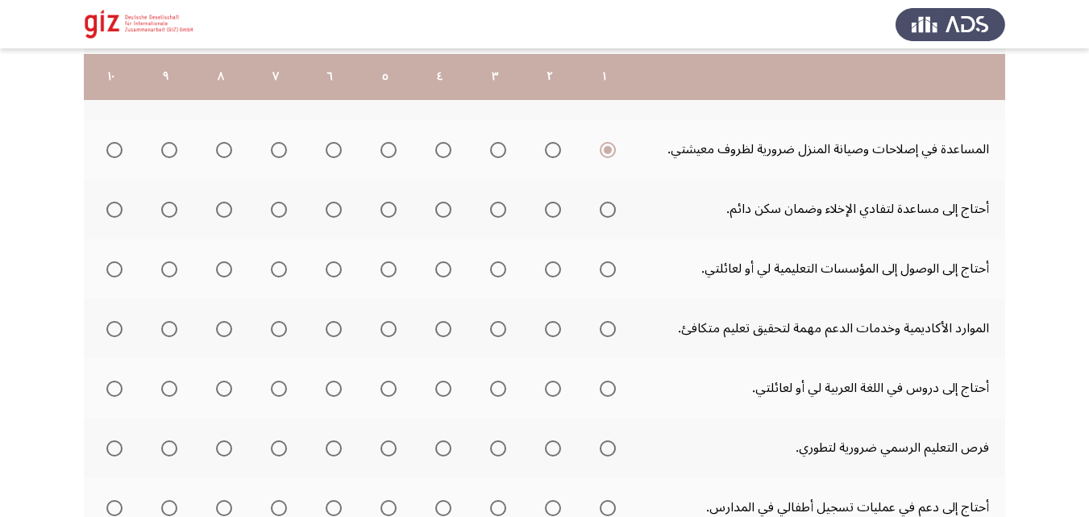
scroll to position [431, 0]
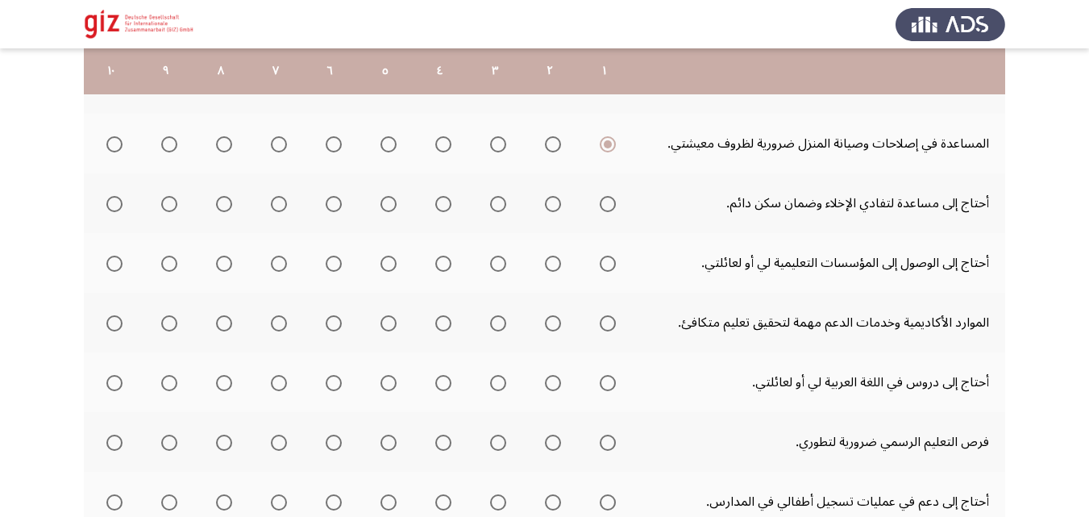
click at [617, 202] on th at bounding box center [604, 203] width 55 height 60
click at [607, 202] on span "Select an option" at bounding box center [608, 204] width 16 height 16
click at [607, 202] on input "Select an option" at bounding box center [608, 204] width 16 height 16
click at [609, 260] on span "Select an option" at bounding box center [608, 264] width 16 height 16
click at [609, 260] on input "Select an option" at bounding box center [608, 264] width 16 height 16
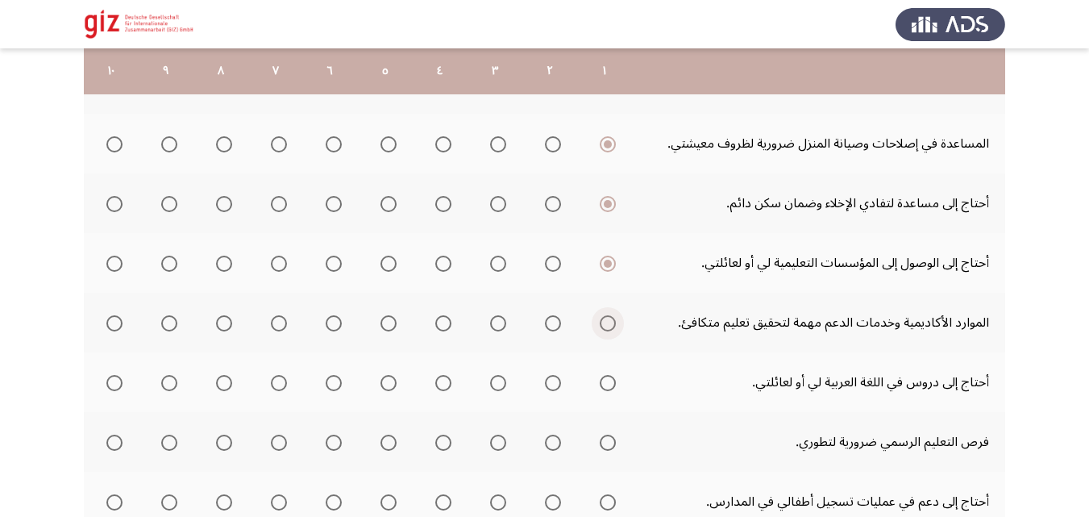
click at [607, 324] on span "Select an option" at bounding box center [608, 323] width 16 height 16
click at [607, 324] on input "Select an option" at bounding box center [608, 323] width 16 height 16
click at [604, 374] on mat-radio-button "Select an option" at bounding box center [604, 382] width 23 height 17
click at [605, 389] on span "Select an option" at bounding box center [608, 383] width 16 height 16
click at [605, 389] on input "Select an option" at bounding box center [608, 383] width 16 height 16
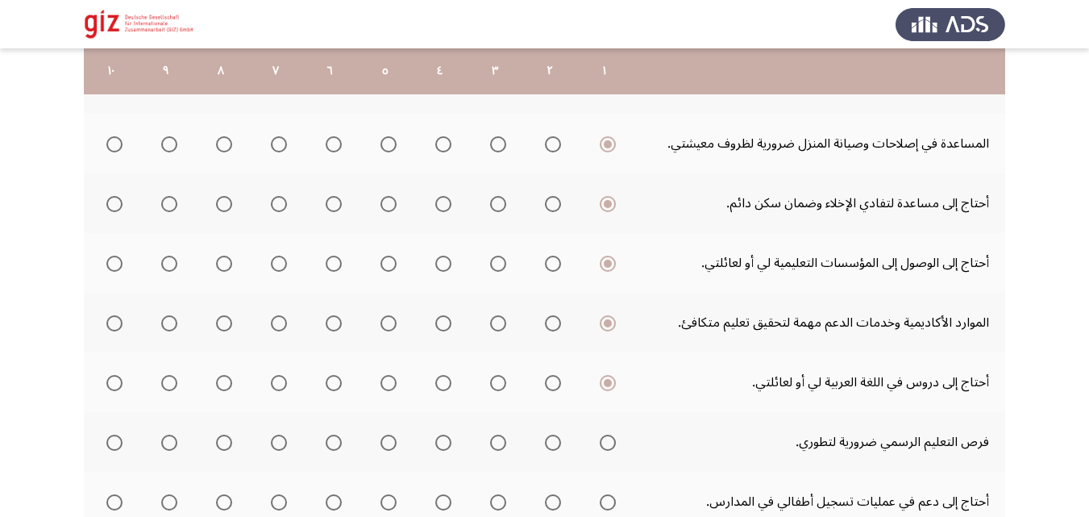
click at [608, 438] on span "Select an option" at bounding box center [608, 442] width 16 height 16
click at [608, 438] on input "Select an option" at bounding box center [608, 442] width 16 height 16
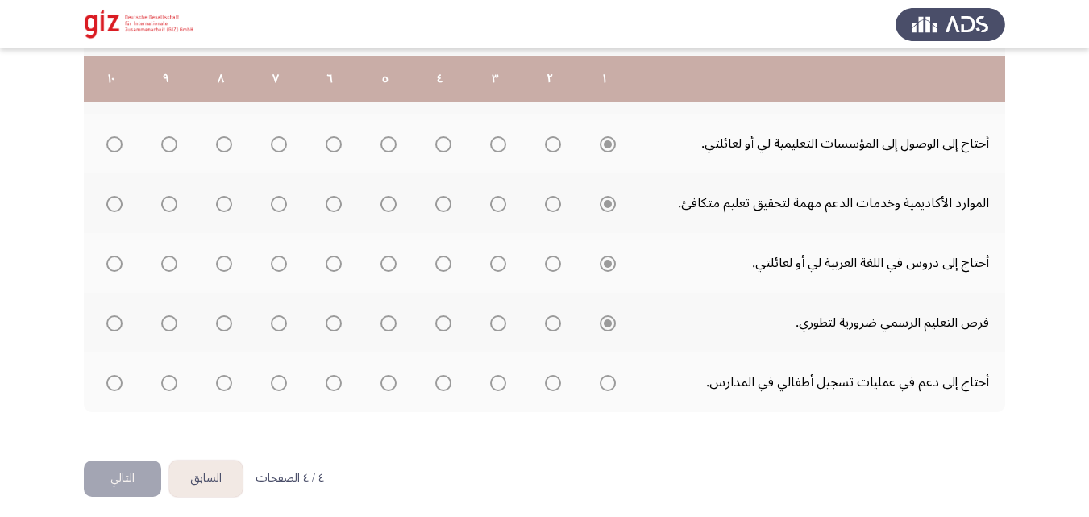
scroll to position [559, 0]
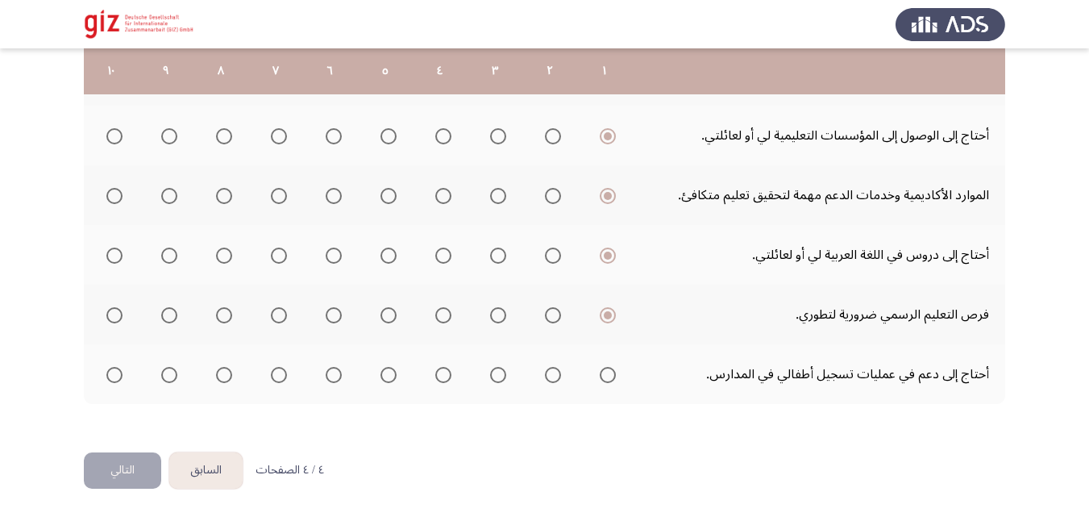
click at [610, 359] on th at bounding box center [604, 374] width 55 height 60
click at [605, 372] on span "Select an option" at bounding box center [608, 375] width 16 height 16
click at [605, 372] on input "Select an option" at bounding box center [608, 375] width 16 height 16
click at [136, 467] on button "التالي" at bounding box center [122, 470] width 77 height 36
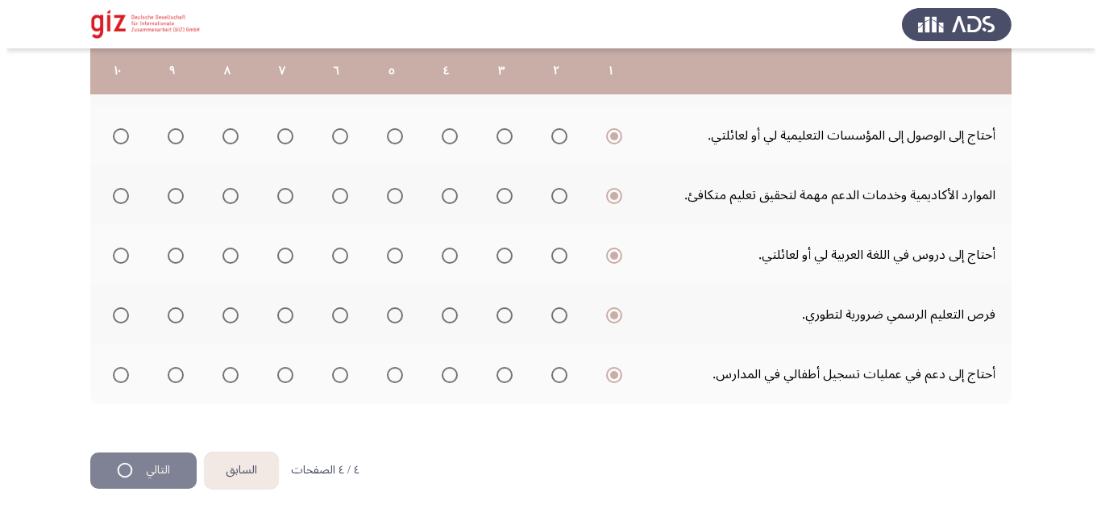
scroll to position [0, 0]
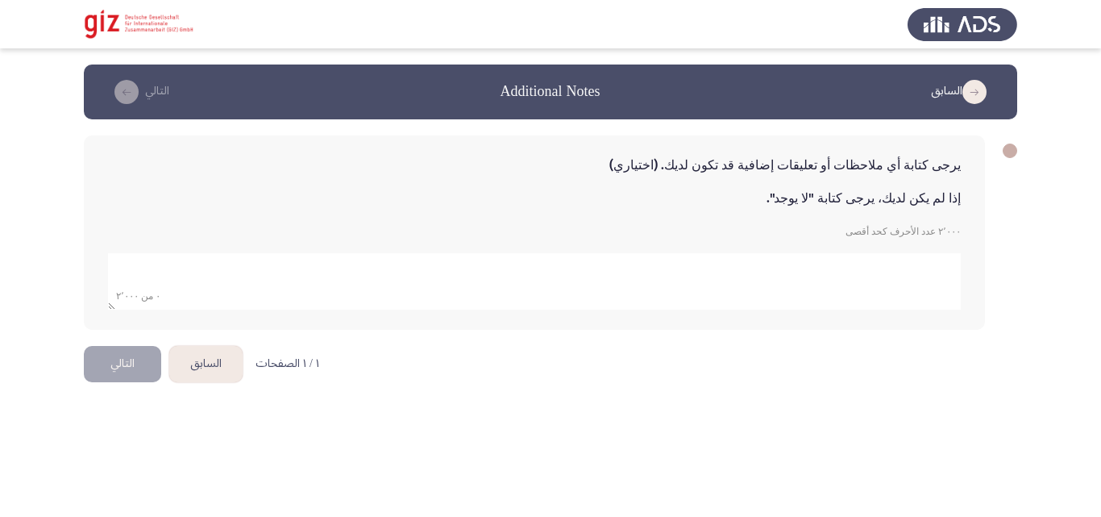
click at [609, 269] on textarea "add answer for essay" at bounding box center [534, 281] width 853 height 56
type textarea "لا"
click at [415, 351] on html "السابق Additional Notes التالي يرجى كتابة أي ملاحظات أو تعليقات إضافية قد تكون …" at bounding box center [550, 205] width 1101 height 410
click at [224, 248] on form "٣ من ٢٬٠٠٠" at bounding box center [534, 275] width 853 height 69
click at [114, 361] on button "التالي" at bounding box center [122, 364] width 77 height 36
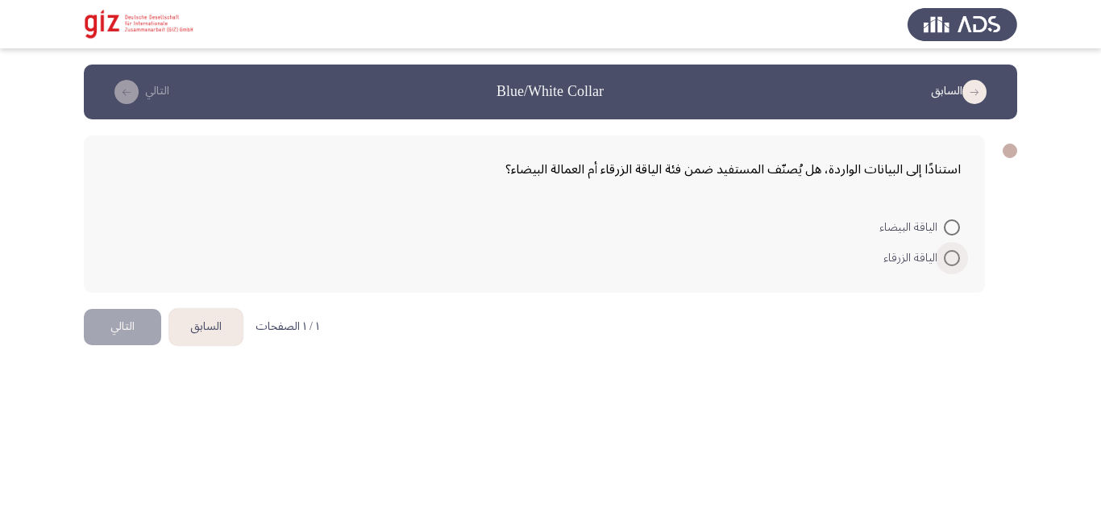
click at [940, 260] on span "الياقة الزرقاء" at bounding box center [913, 257] width 60 height 19
click at [944, 260] on input "الياقة الزرقاء" at bounding box center [952, 258] width 16 height 16
radio input "true"
click at [137, 334] on button "التالي" at bounding box center [122, 325] width 77 height 36
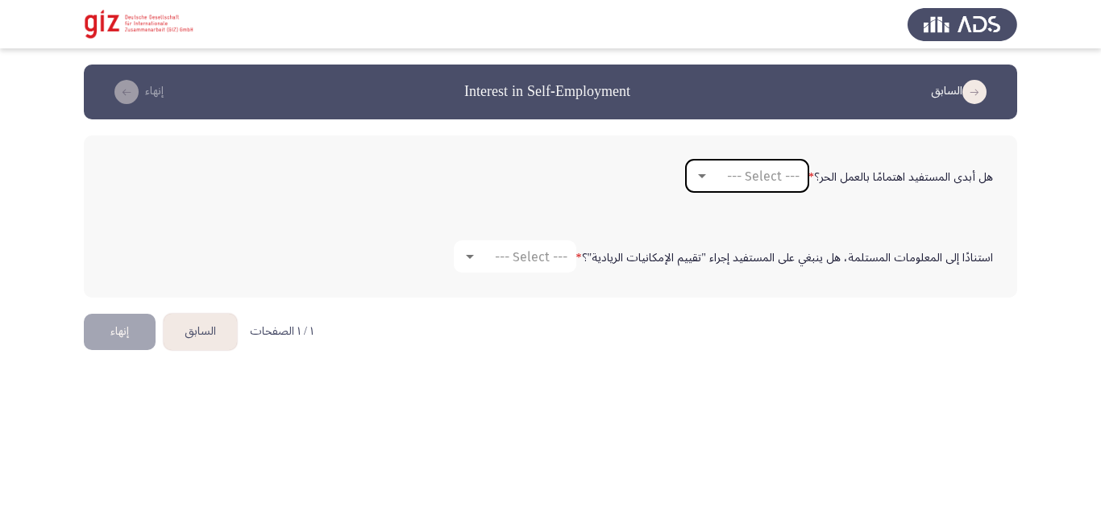
click at [754, 185] on mat-select "--- Select ---" at bounding box center [747, 176] width 123 height 32
click at [744, 184] on mat-select "--- Select ---" at bounding box center [747, 176] width 123 height 32
click at [704, 181] on div at bounding box center [702, 175] width 15 height 13
click at [705, 179] on span "نعم" at bounding box center [747, 175] width 110 height 39
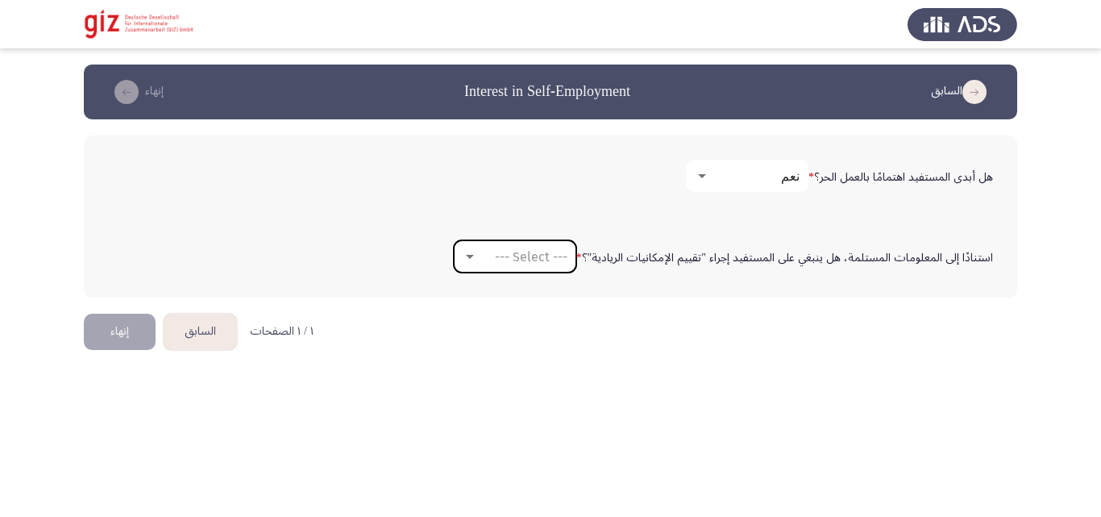
click at [521, 263] on span "--- Select ---" at bounding box center [531, 256] width 73 height 15
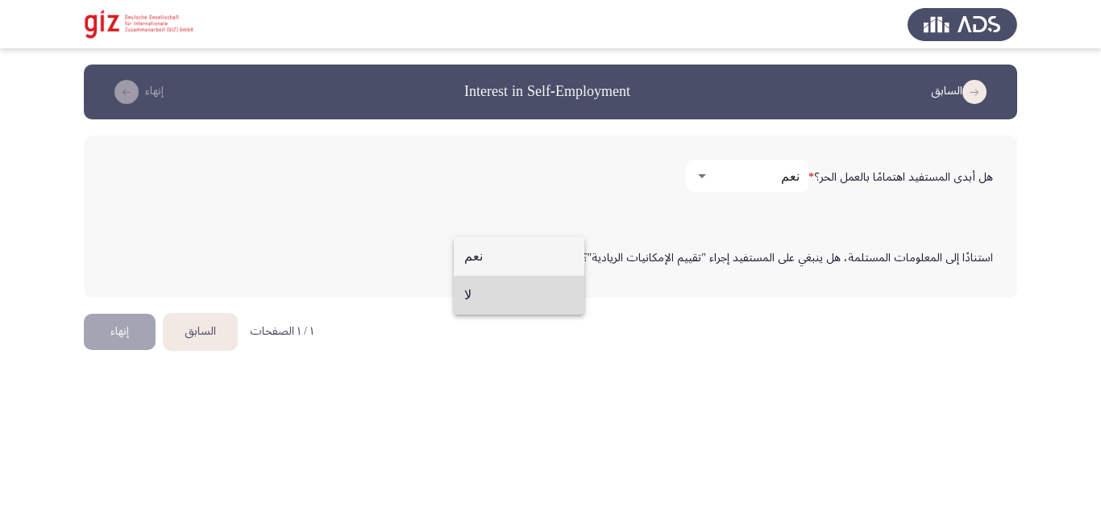
click at [528, 290] on span "لا" at bounding box center [519, 295] width 110 height 39
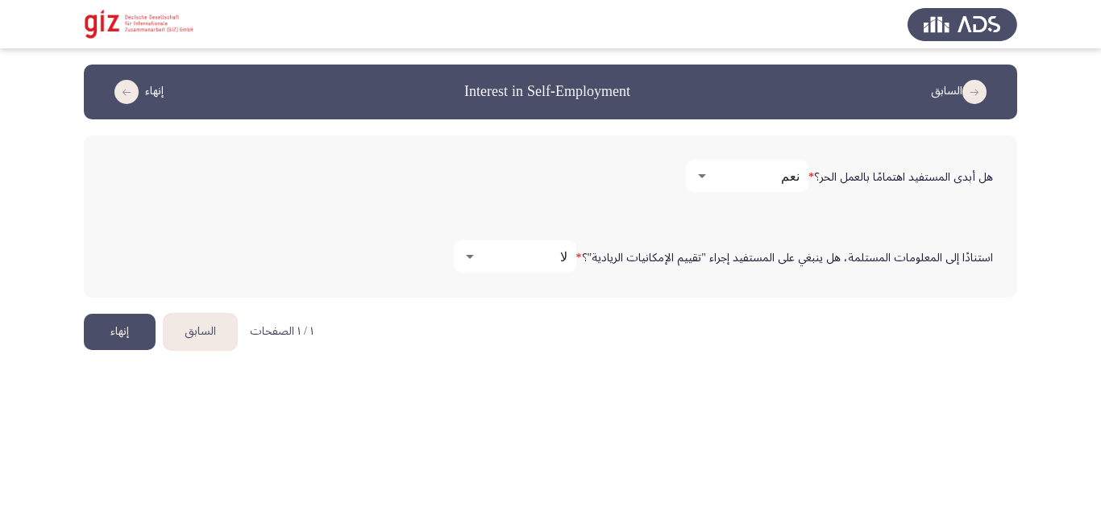
click at [131, 328] on button "إنهاء" at bounding box center [120, 332] width 72 height 36
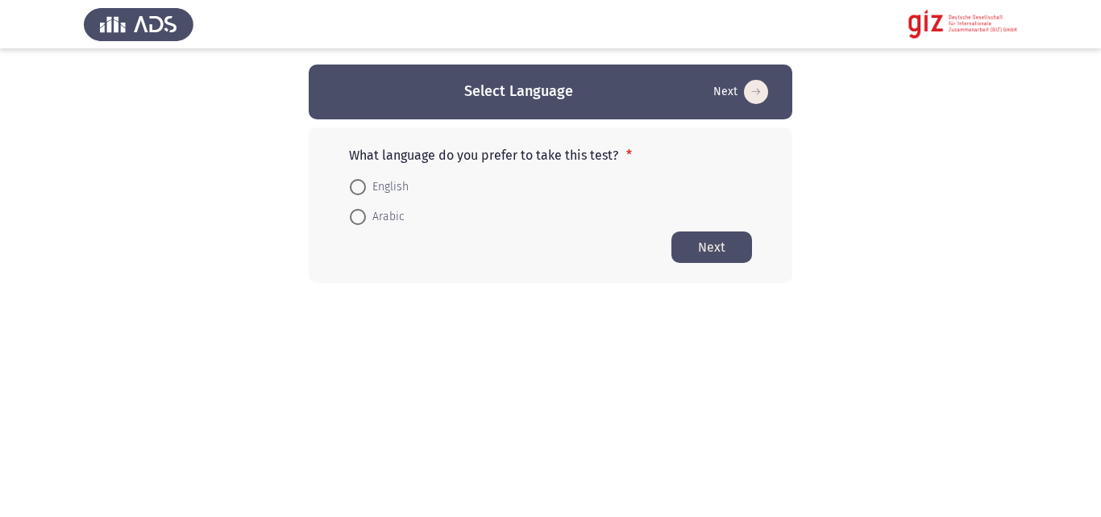
click at [374, 202] on mat-radio-button "Arabic" at bounding box center [377, 217] width 76 height 30
click at [375, 226] on span "Arabic" at bounding box center [385, 216] width 39 height 19
click at [366, 225] on input "Arabic" at bounding box center [358, 217] width 16 height 16
radio input "true"
click at [713, 243] on button "Next" at bounding box center [711, 246] width 81 height 31
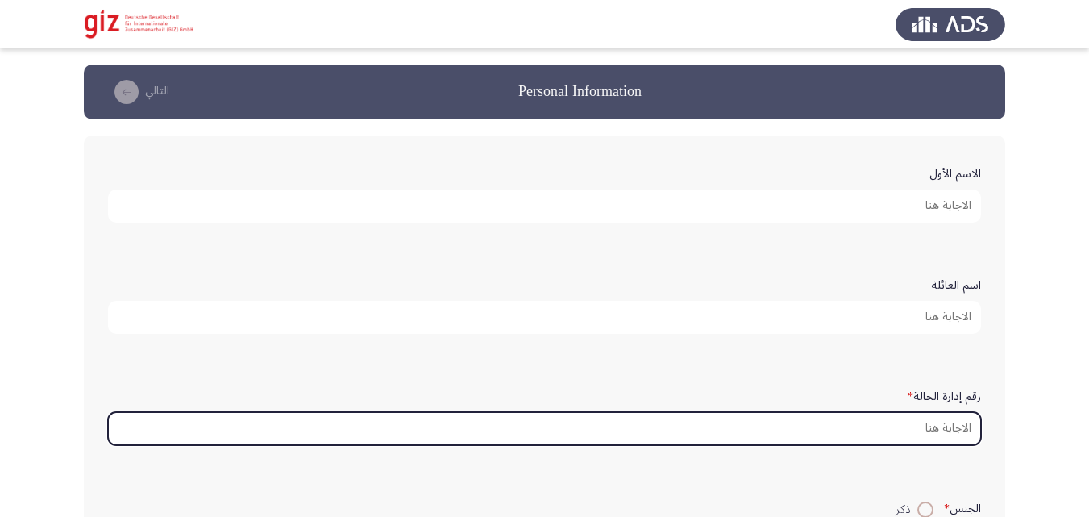
click at [816, 416] on input "رقم إدارة الحالة *" at bounding box center [544, 428] width 873 height 33
click at [812, 428] on input "رقم إدارة الحالة *" at bounding box center [544, 428] width 873 height 33
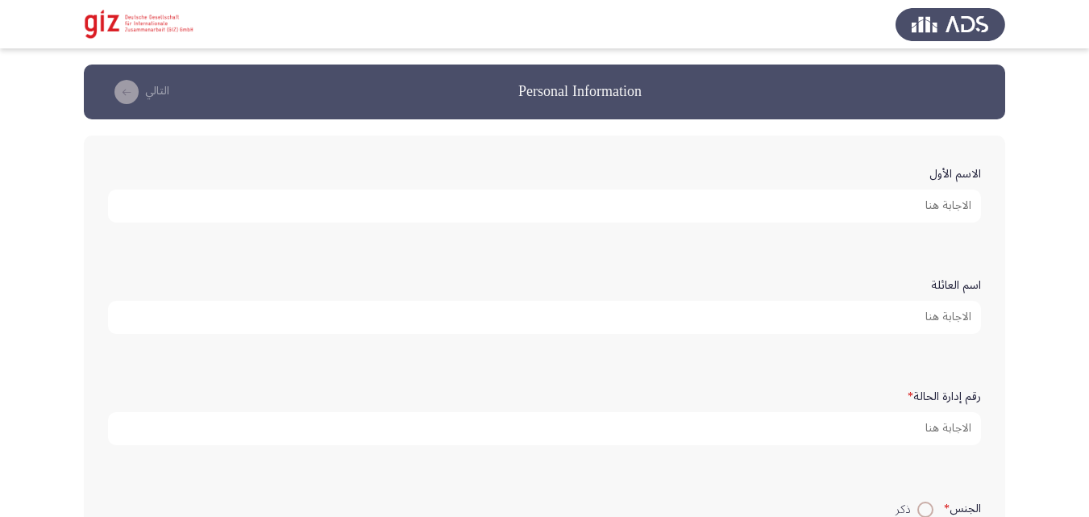
click at [860, 307] on input "اسم العائلة" at bounding box center [544, 317] width 873 height 33
drag, startPoint x: 866, startPoint y: 167, endPoint x: 866, endPoint y: 190, distance: 23.4
click at [866, 166] on form "الاسم الأول" at bounding box center [544, 191] width 873 height 63
click at [866, 201] on input "الاسم الأول" at bounding box center [544, 205] width 873 height 33
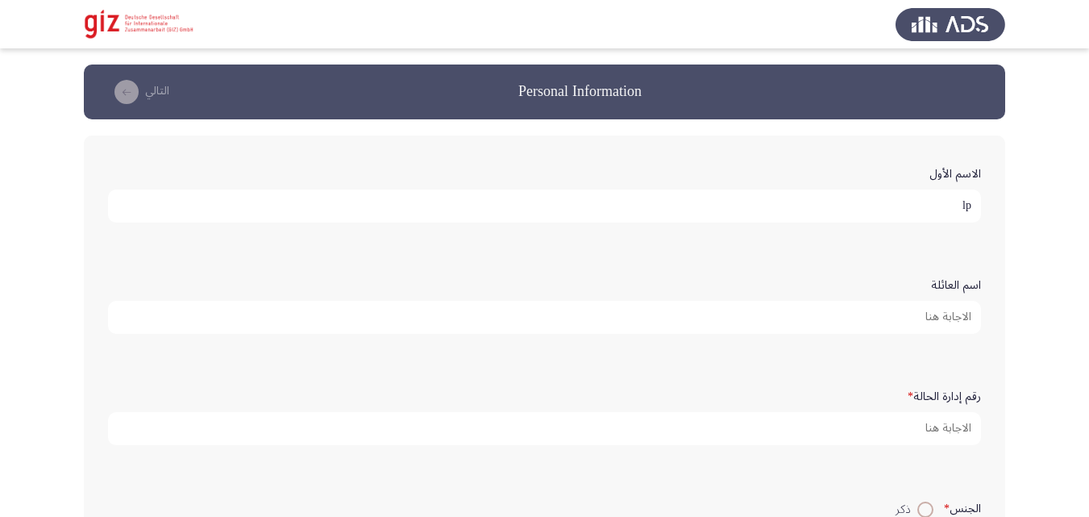
type input "l"
type input "محمود محمد بخيت"
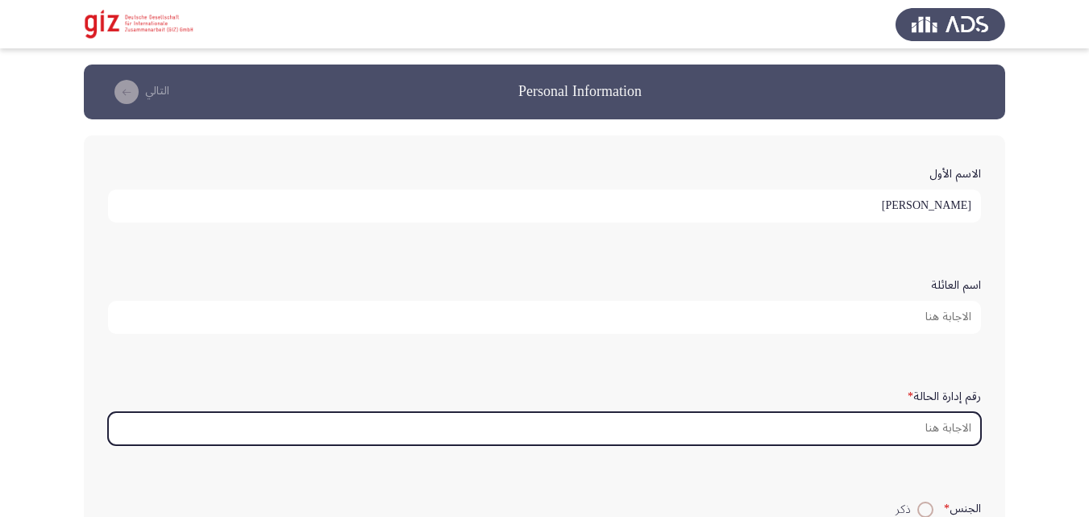
paste input "REAUG00012-SOHAG"
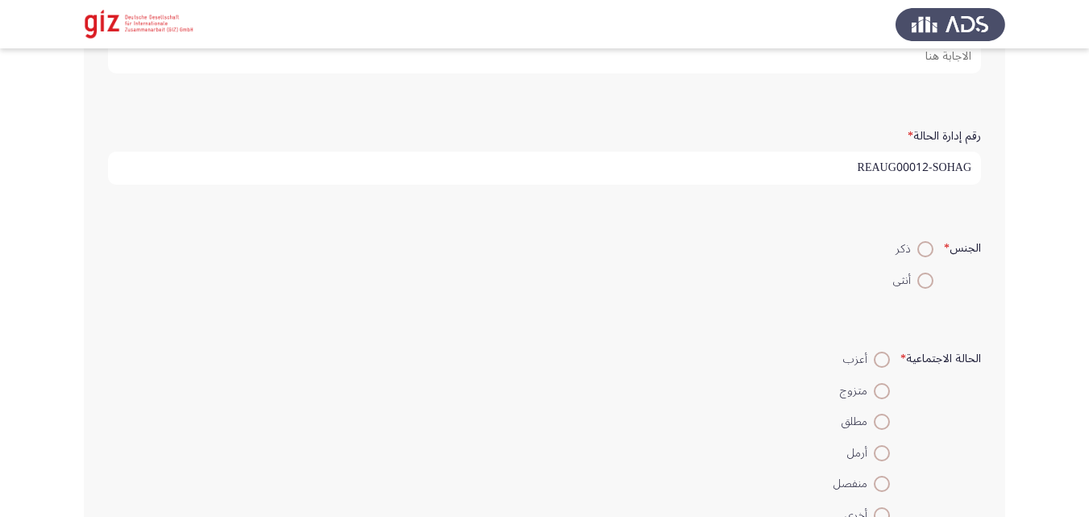
scroll to position [307, 0]
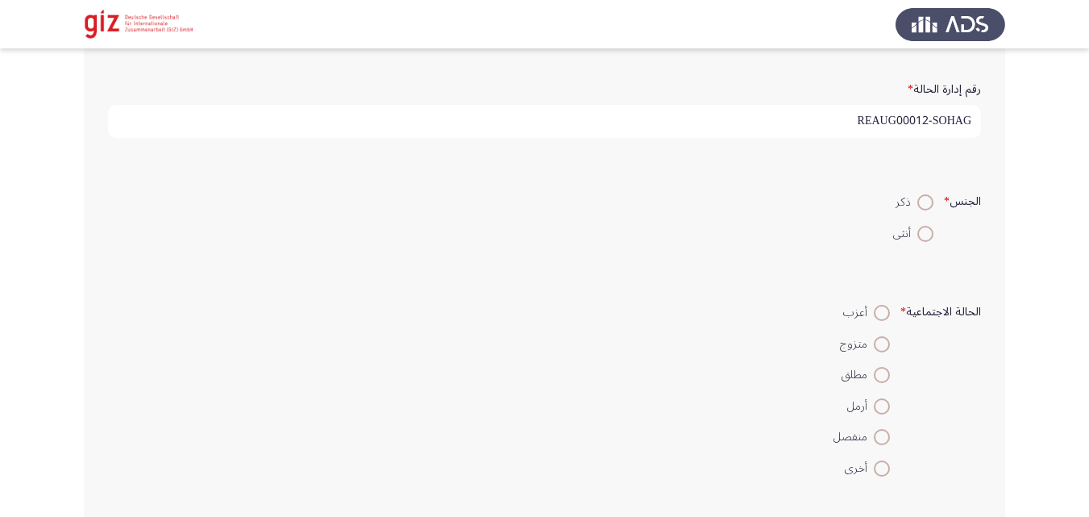
type input "REAUG00012-SOHAG"
click at [923, 203] on span at bounding box center [925, 202] width 16 height 16
click at [923, 203] on input "ذكر" at bounding box center [925, 202] width 16 height 16
radio input "true"
click at [884, 355] on mat-radio-button "متزوج" at bounding box center [861, 342] width 77 height 31
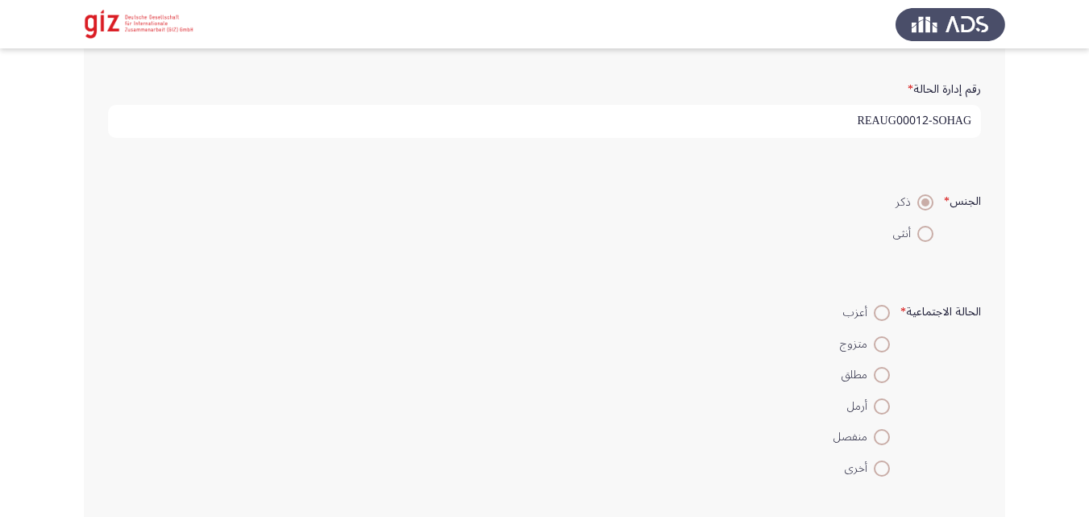
click at [884, 355] on mat-radio-button "متزوج" at bounding box center [861, 342] width 77 height 31
click at [881, 340] on span at bounding box center [882, 344] width 16 height 16
click at [881, 340] on input "متزوج" at bounding box center [882, 344] width 16 height 16
radio input "true"
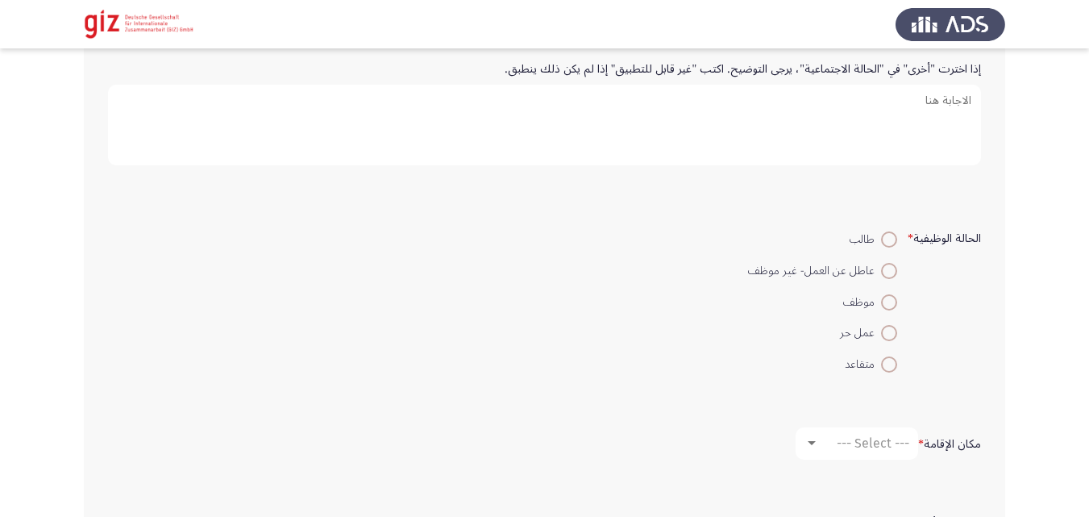
scroll to position [784, 0]
click at [887, 330] on span at bounding box center [889, 332] width 16 height 16
click at [887, 330] on input "عمل حر" at bounding box center [889, 332] width 16 height 16
radio input "true"
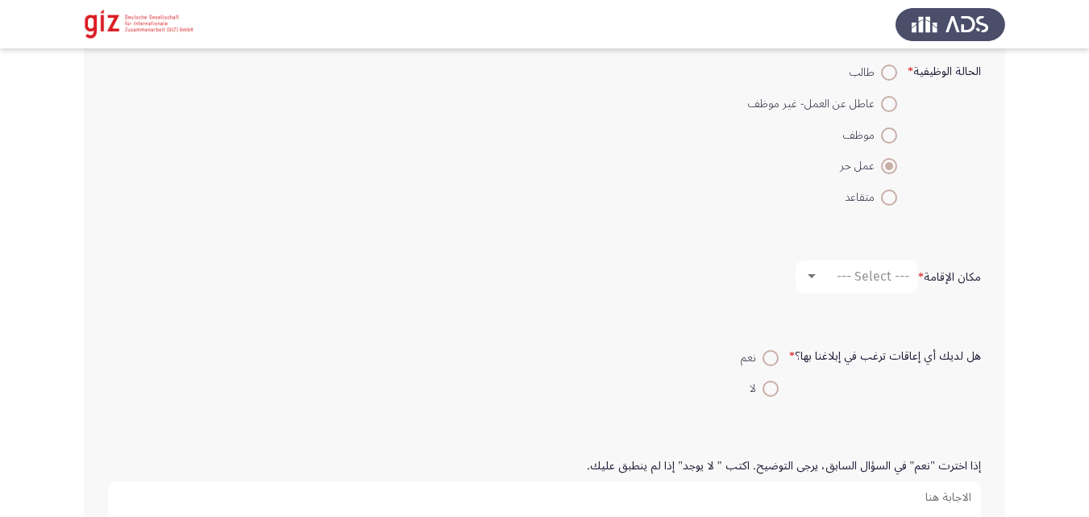
scroll to position [989, 0]
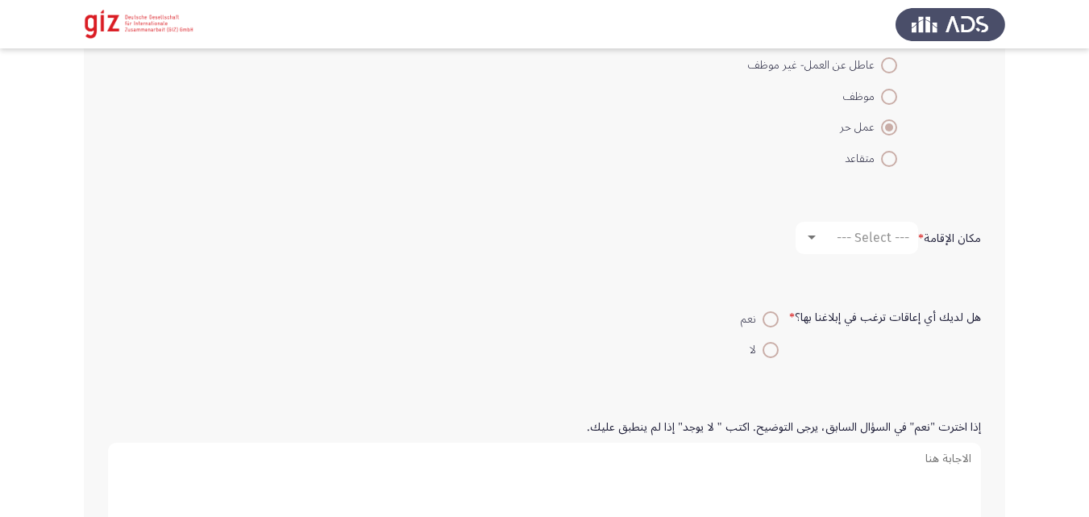
click at [861, 209] on div "مكان الإقامة * --- Select ---" at bounding box center [544, 237] width 889 height 81
click at [860, 241] on span "--- Select ---" at bounding box center [873, 237] width 73 height 15
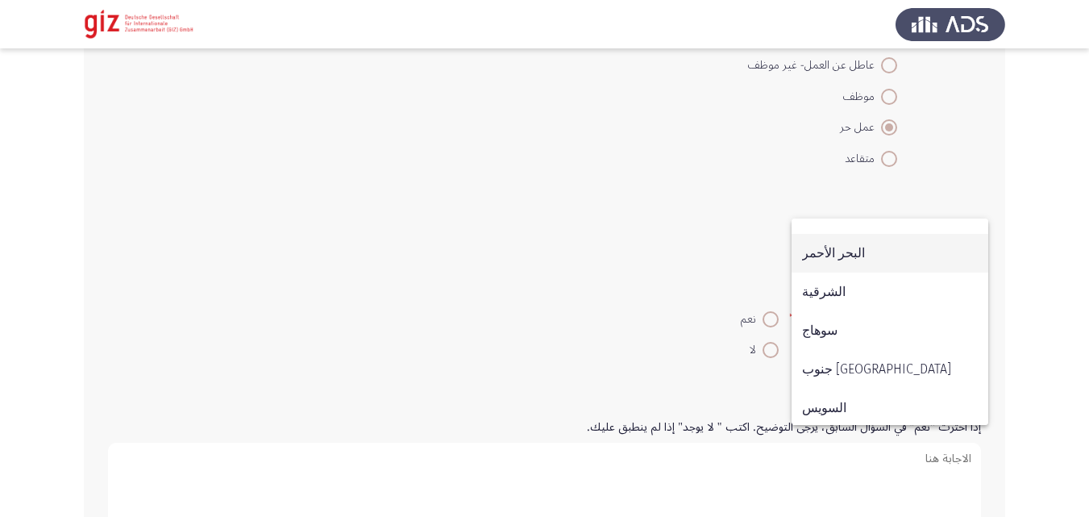
scroll to position [834, 0]
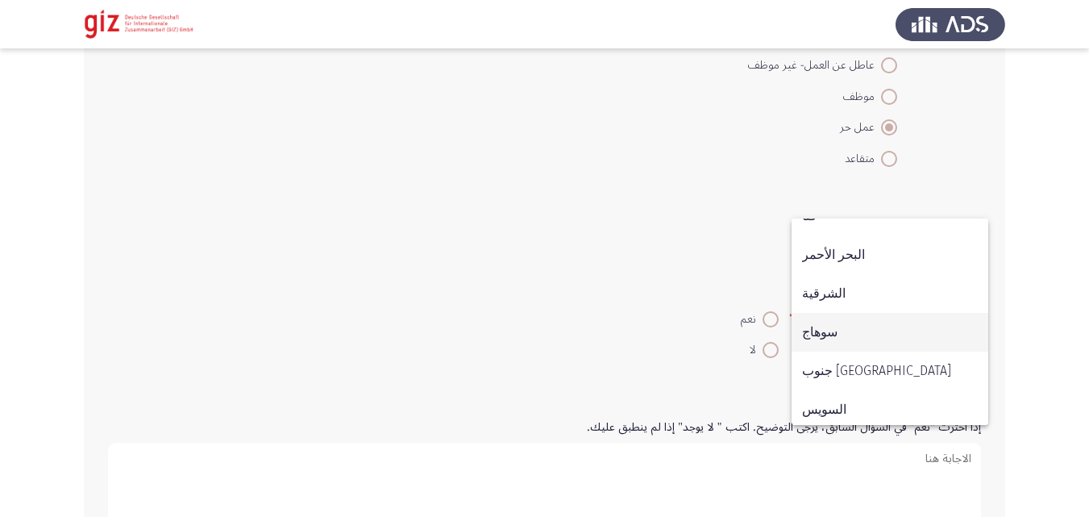
click at [847, 313] on span "سوهاج" at bounding box center [890, 332] width 176 height 39
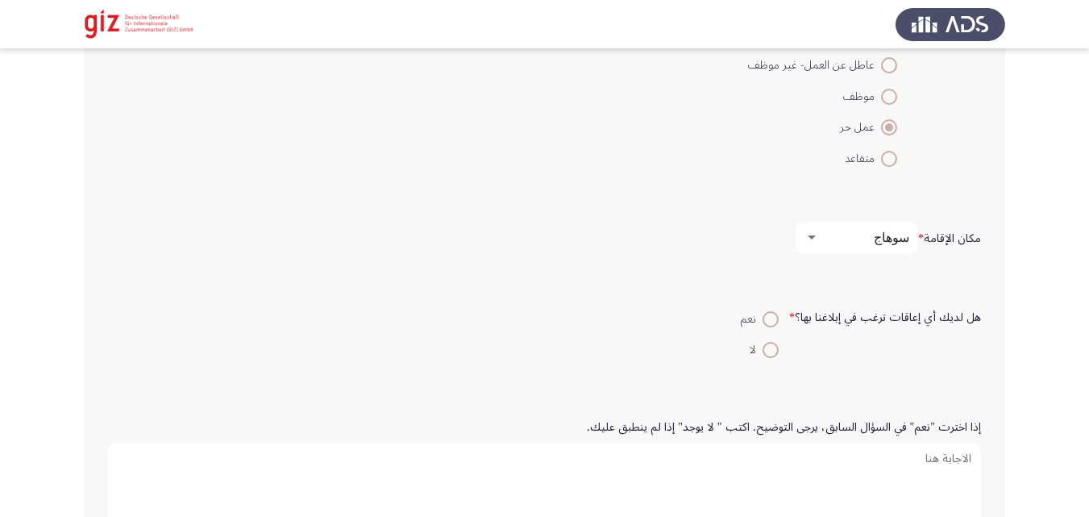
click at [770, 345] on span at bounding box center [770, 350] width 16 height 16
click at [770, 345] on input "لا" at bounding box center [770, 350] width 16 height 16
radio input "true"
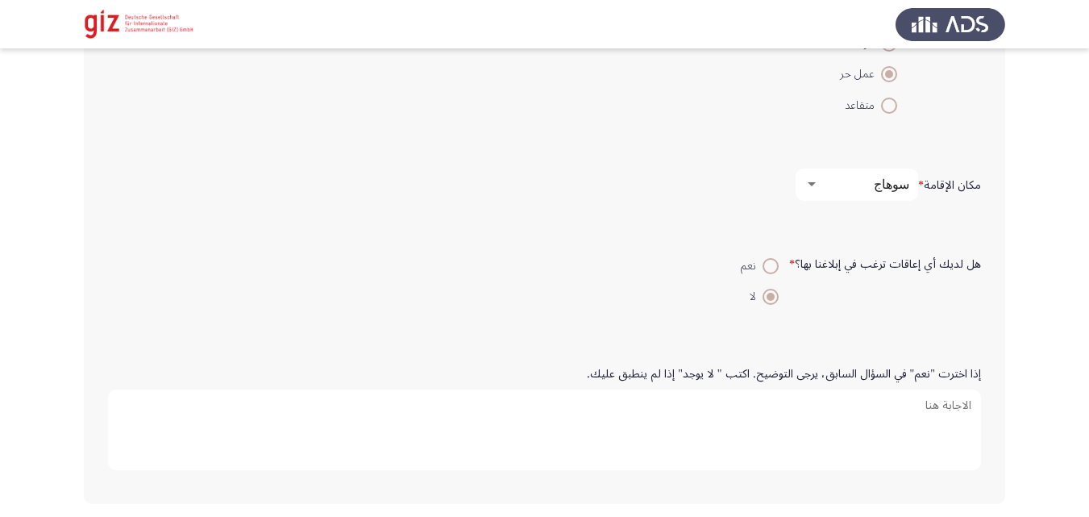
scroll to position [1110, 0]
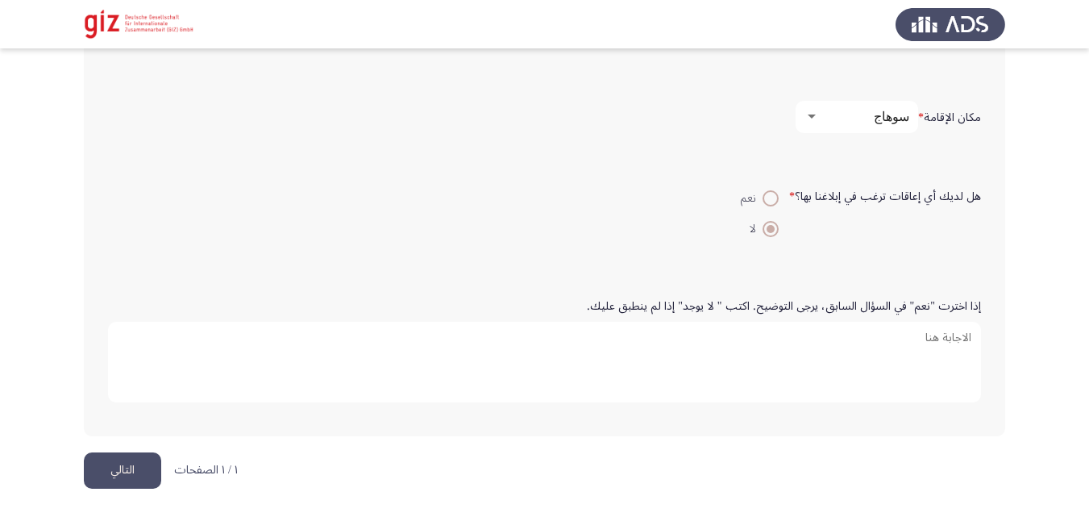
click at [133, 452] on button "التالي" at bounding box center [122, 470] width 77 height 36
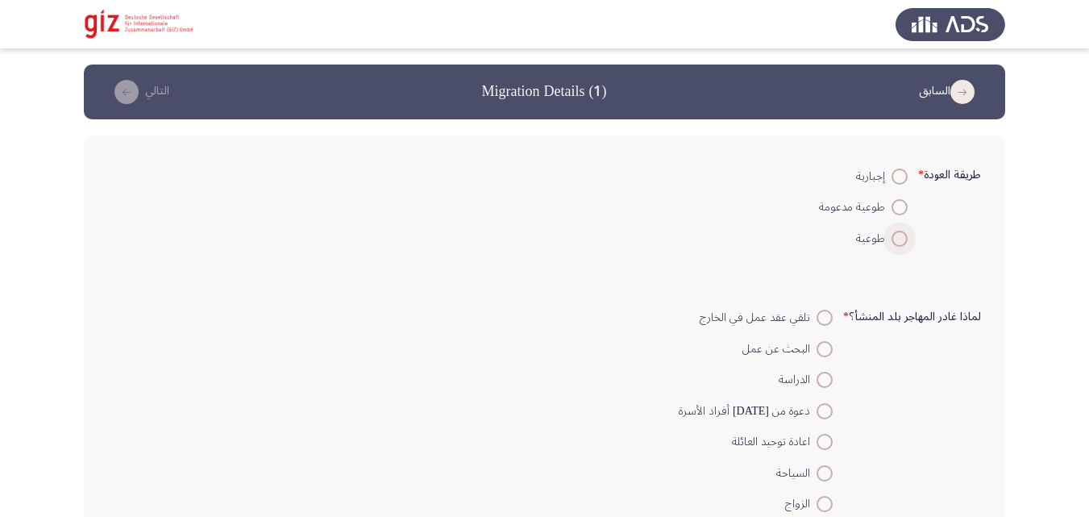
click at [894, 235] on span at bounding box center [899, 239] width 16 height 16
click at [894, 235] on input "طوعية" at bounding box center [899, 239] width 16 height 16
radio input "true"
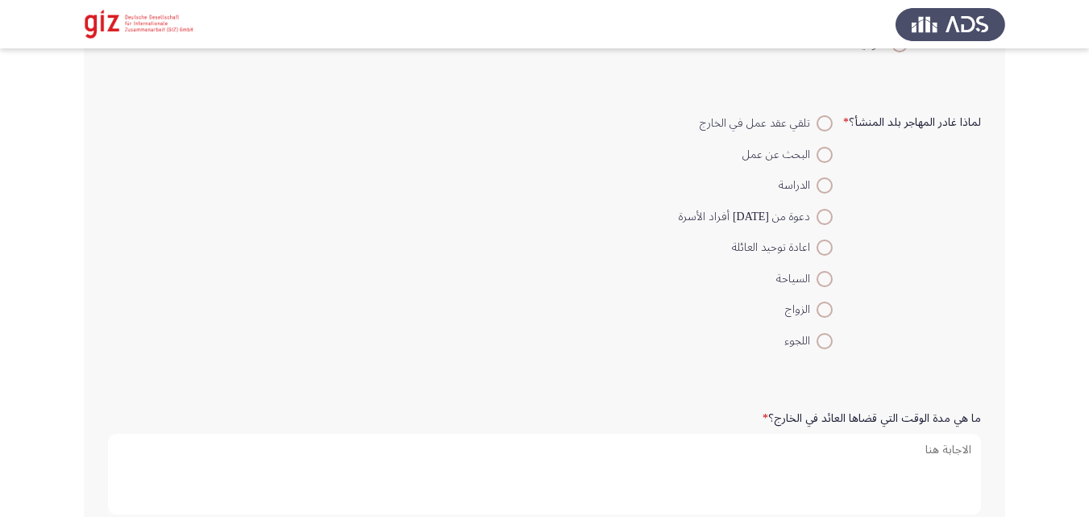
scroll to position [195, 0]
click at [825, 149] on span at bounding box center [824, 154] width 16 height 16
click at [825, 149] on input "البحث عن عمل" at bounding box center [824, 154] width 16 height 16
radio input "true"
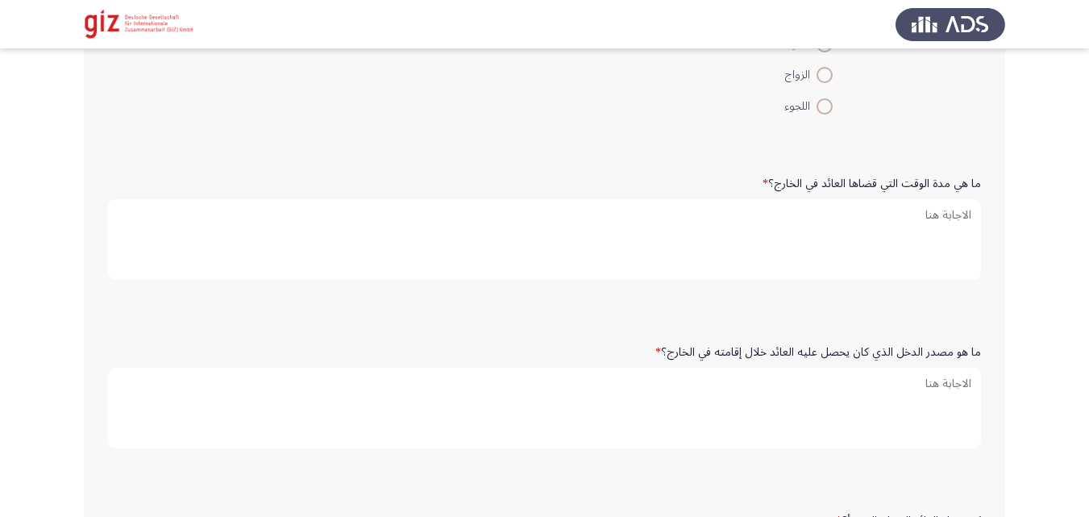
scroll to position [464, 0]
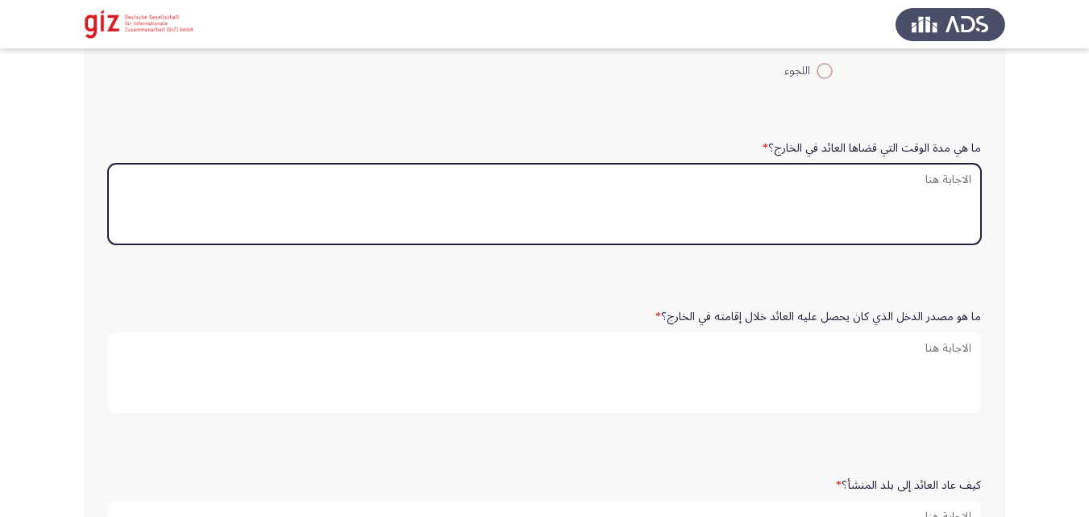
click at [853, 216] on textarea "ما هي مدة الوقت التي قضاها العائد في الخارج؟ *" at bounding box center [544, 204] width 873 height 81
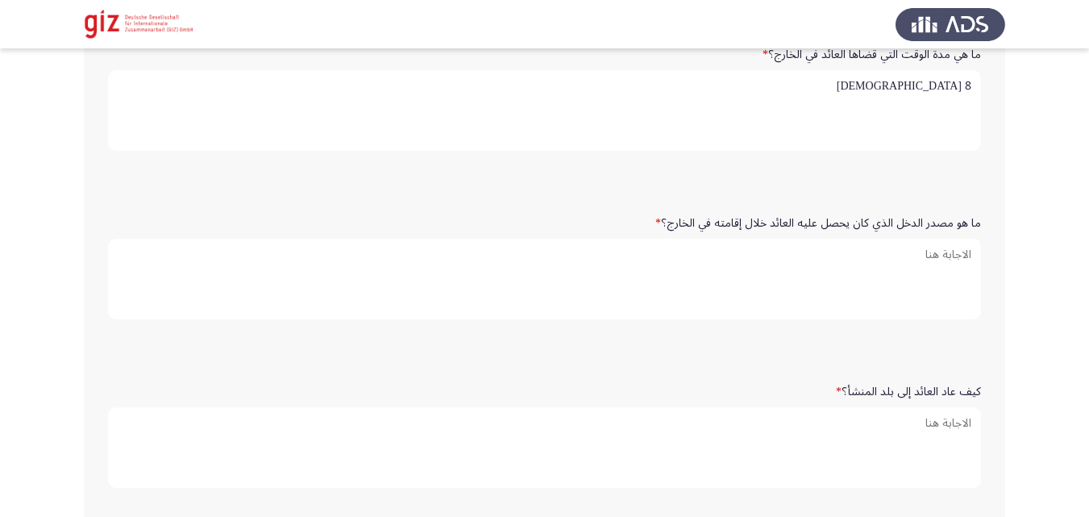
scroll to position [572, 0]
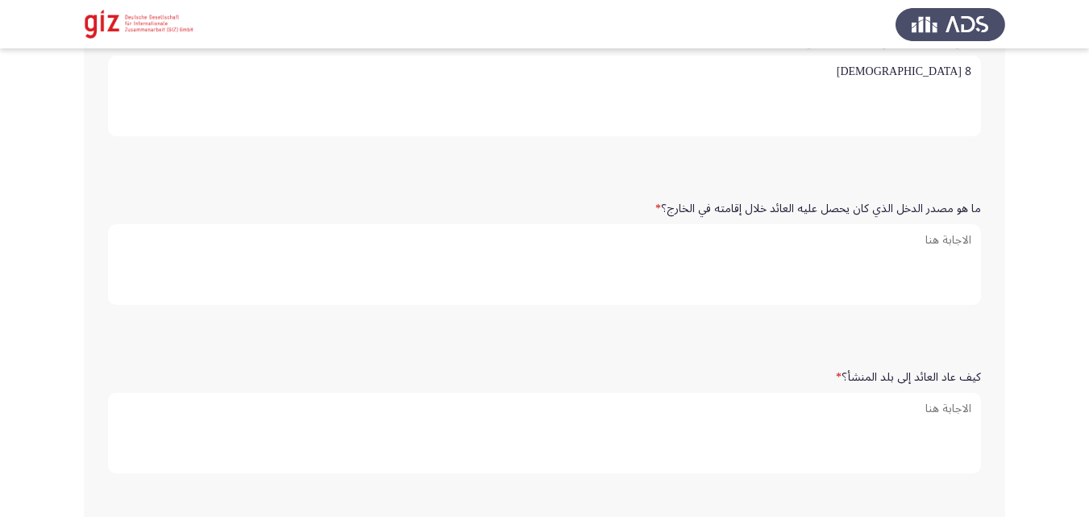
type textarea "8 شهور"
click at [822, 332] on div "ما هو مصدر الدخل الذي كان يحصل عليه العائد خلال إقامته في الخارج؟ *" at bounding box center [544, 254] width 889 height 168
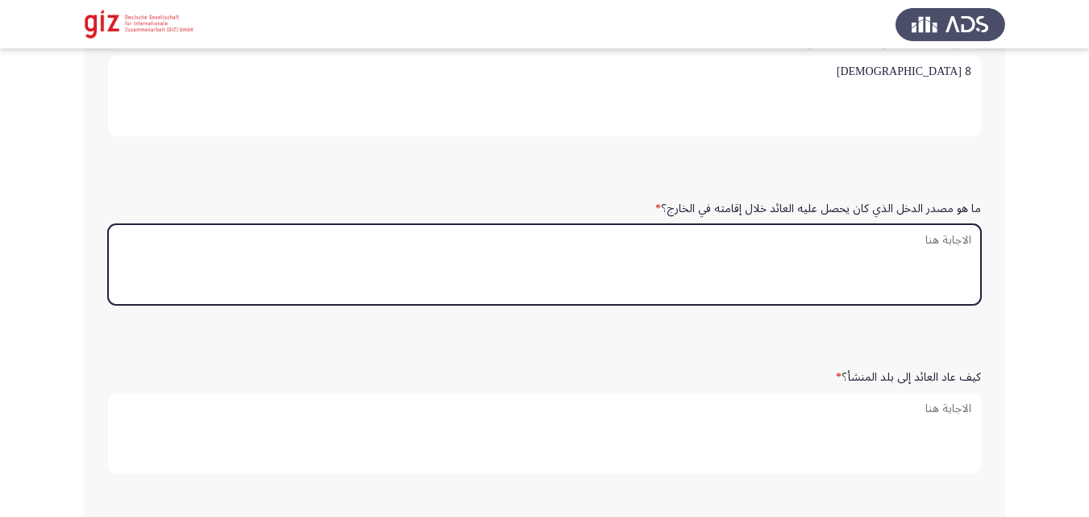
click at [824, 276] on textarea "ما هو مصدر الدخل الذي كان يحصل عليه العائد خلال إقامته في الخارج؟ *" at bounding box center [544, 264] width 873 height 81
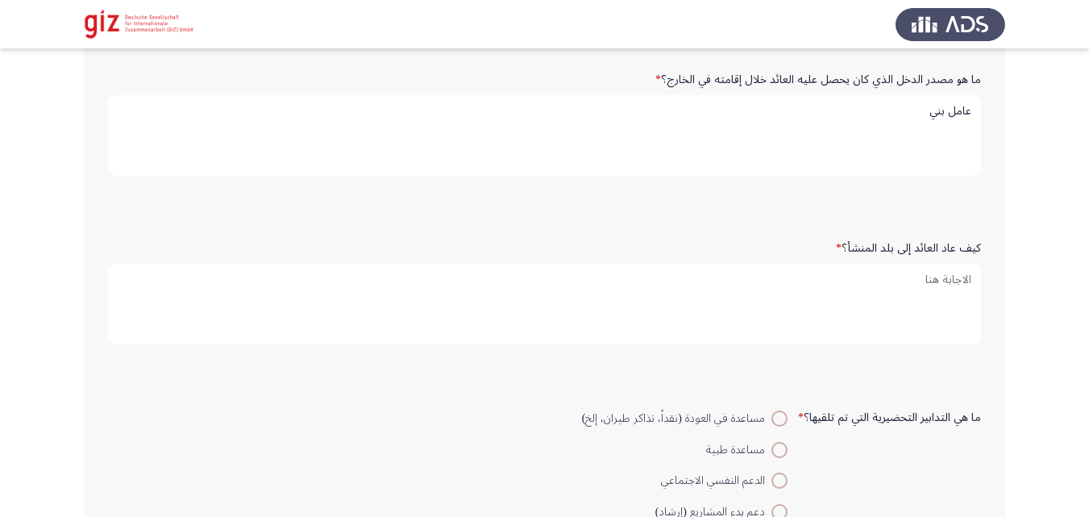
scroll to position [737, 0]
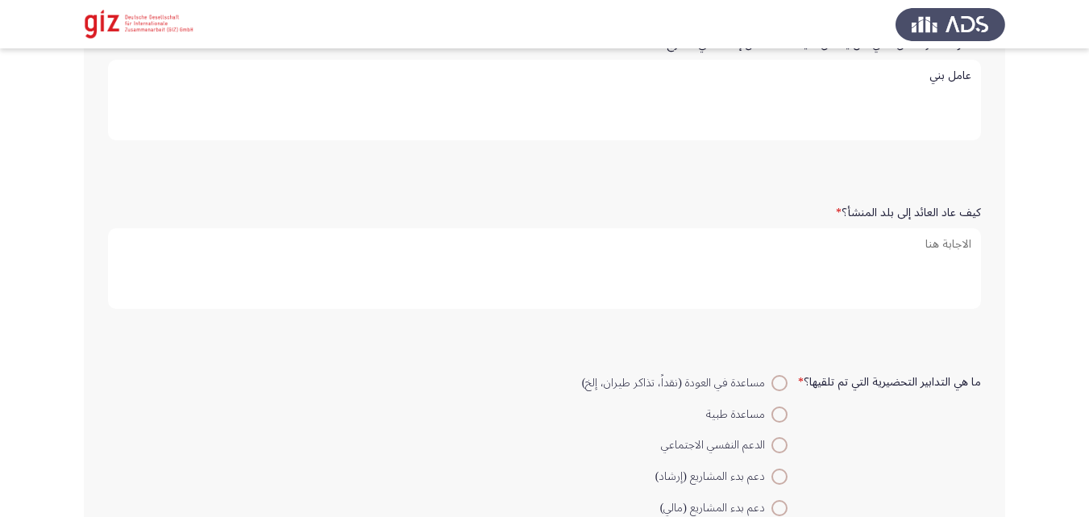
type textarea "عامل بني"
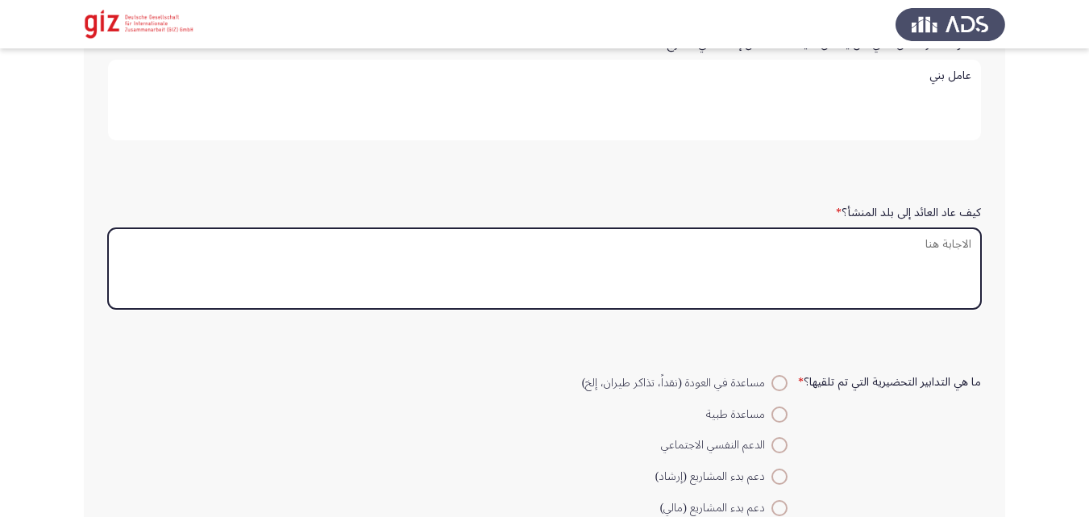
click at [855, 297] on textarea "كيف عاد العائد إلى بلد المنشأ؟ *" at bounding box center [544, 268] width 873 height 81
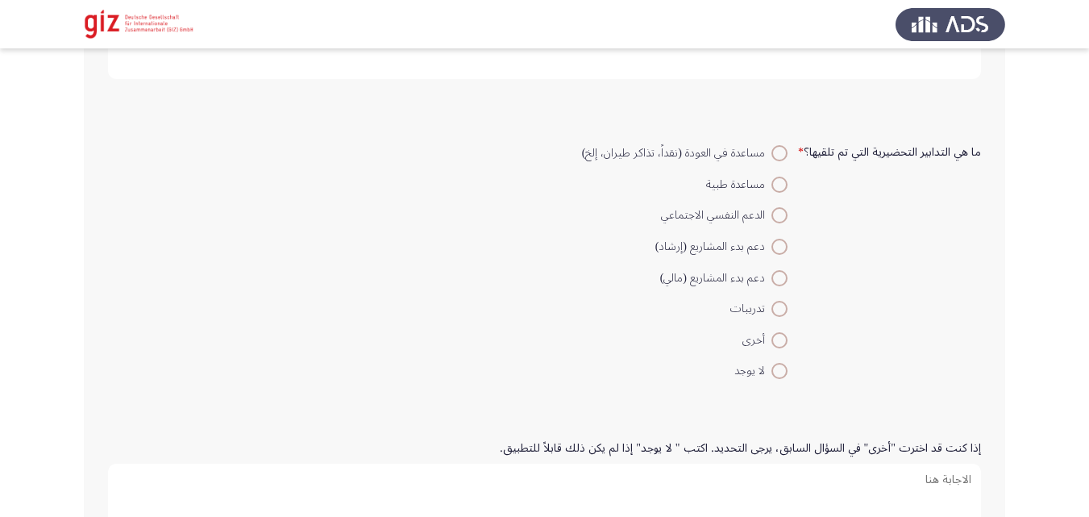
scroll to position [968, 0]
type textarea "طوعي"
click at [779, 369] on span at bounding box center [779, 369] width 16 height 16
click at [779, 369] on input "لا يوجد" at bounding box center [779, 369] width 16 height 16
radio input "true"
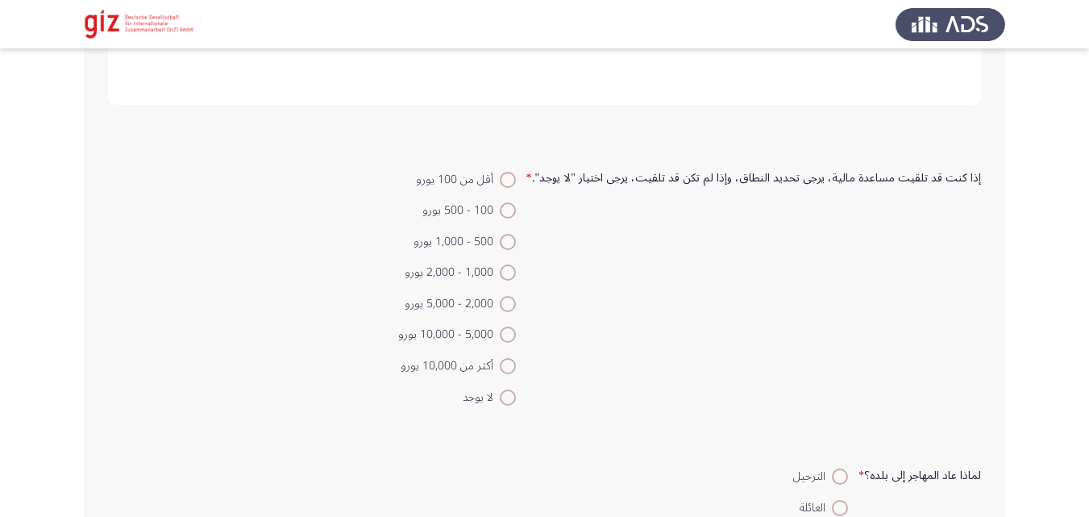
scroll to position [1453, 0]
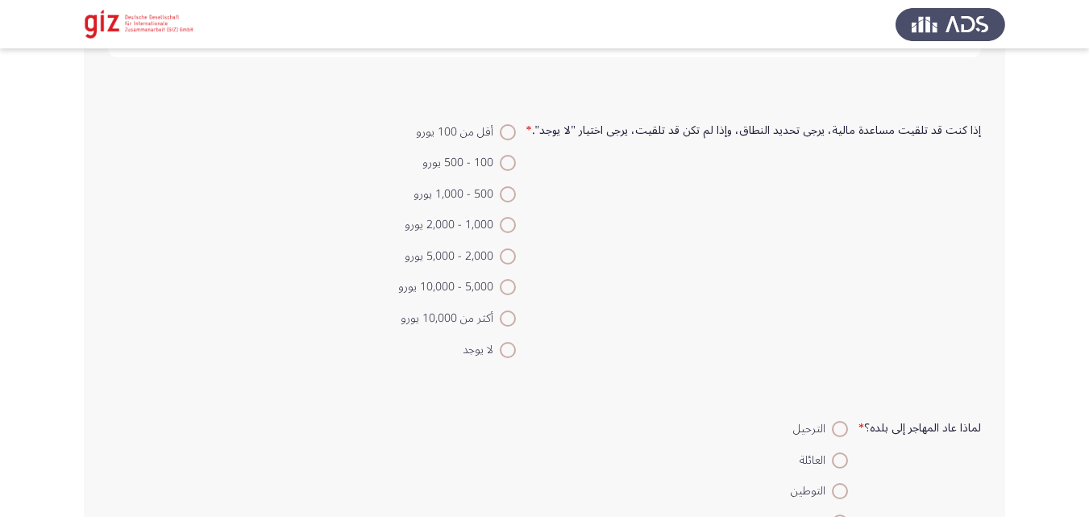
click at [525, 343] on mat-radio-button "لا يوجد" at bounding box center [457, 348] width 139 height 31
click at [516, 343] on span at bounding box center [508, 350] width 16 height 16
click at [516, 343] on input "لا يوجد" at bounding box center [508, 350] width 16 height 16
radio input "true"
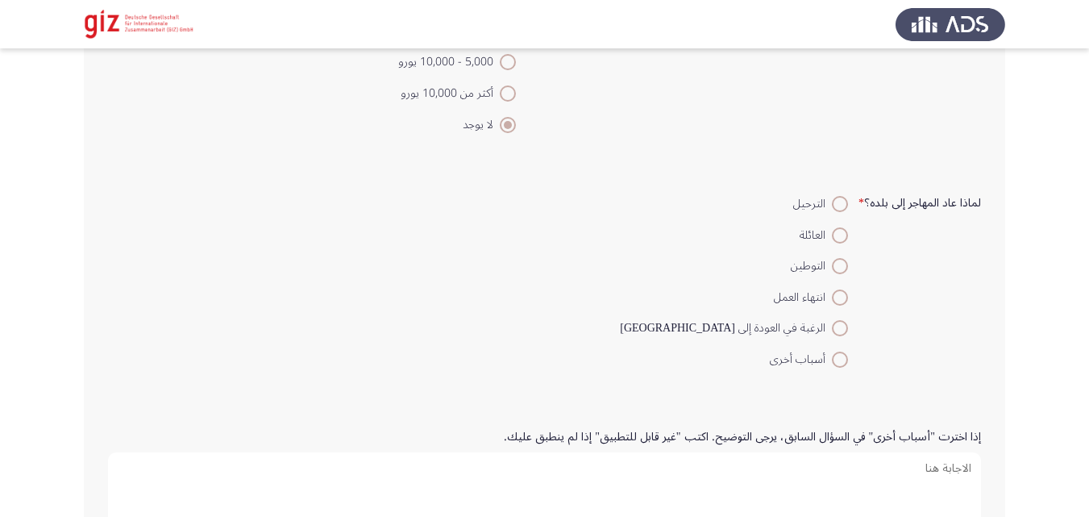
scroll to position [1679, 0]
click at [836, 327] on span at bounding box center [840, 327] width 16 height 16
click at [836, 327] on input "الرغبة في العودة إلى مصر" at bounding box center [840, 327] width 16 height 16
radio input "true"
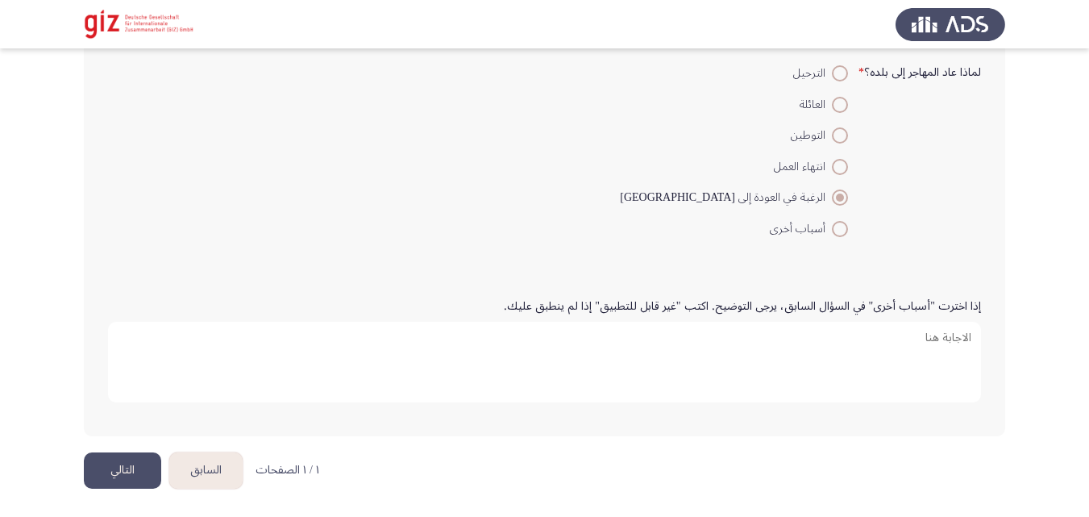
click at [668, 364] on textarea "إذا اخترت "أسباب أخرى" في السؤال السابق، يرجى التوضيح. اكتب "غير قابل للتطبيق" …" at bounding box center [544, 362] width 873 height 81
click at [117, 457] on button "التالي" at bounding box center [122, 470] width 77 height 36
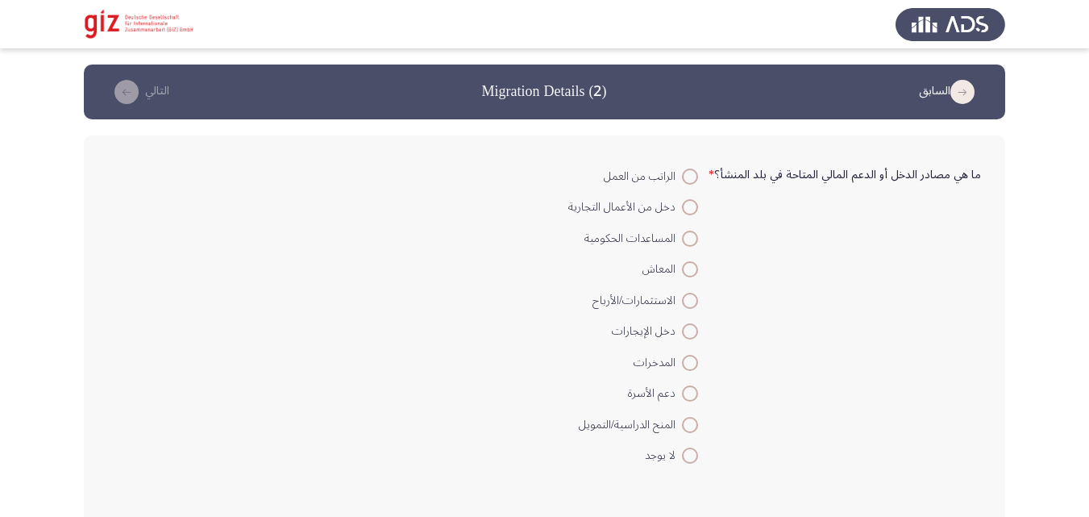
scroll to position [10, 0]
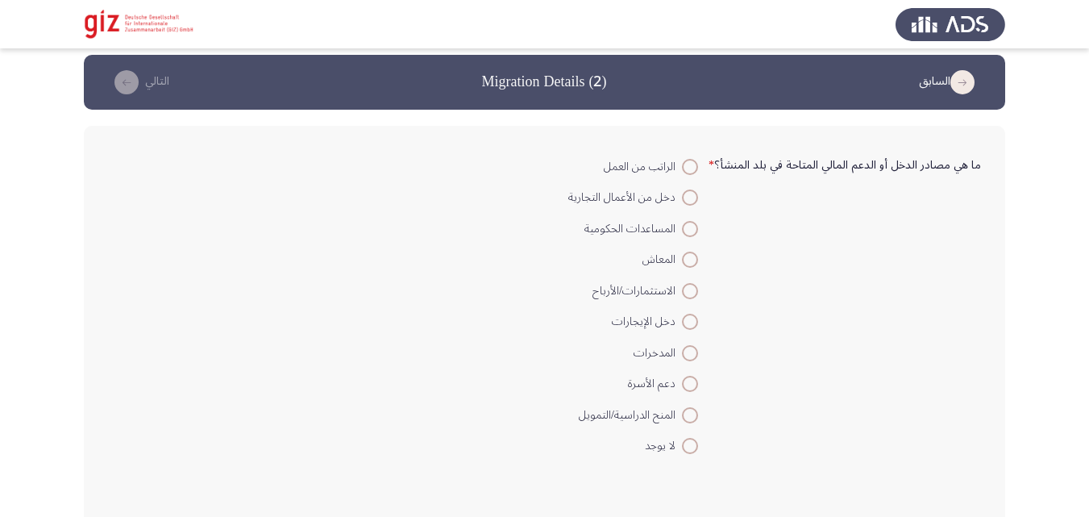
click at [697, 443] on span at bounding box center [690, 446] width 16 height 16
click at [697, 443] on input "لا يوجد" at bounding box center [690, 446] width 16 height 16
radio input "true"
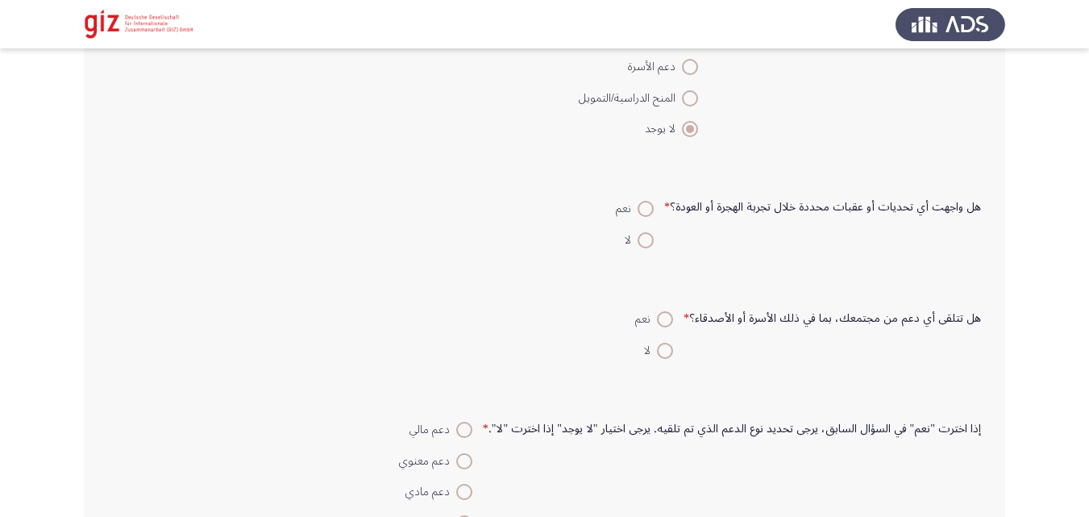
scroll to position [327, 0]
click at [650, 253] on mat-radio-button "لا" at bounding box center [634, 237] width 59 height 31
click at [647, 239] on span at bounding box center [646, 239] width 16 height 16
click at [647, 239] on input "لا" at bounding box center [646, 239] width 16 height 16
radio input "true"
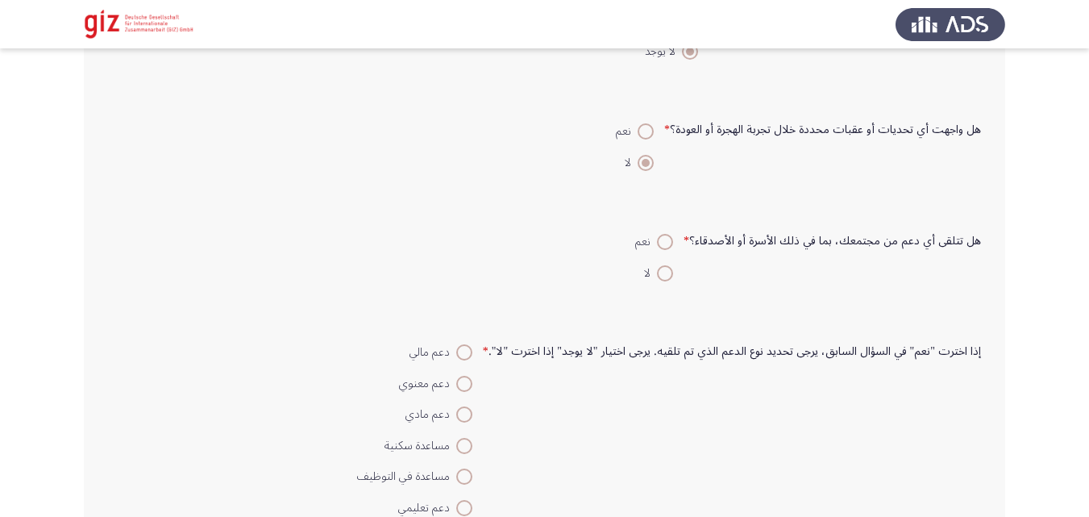
scroll to position [405, 0]
click at [673, 276] on span at bounding box center [665, 272] width 16 height 16
click at [673, 276] on input "لا" at bounding box center [665, 272] width 16 height 16
radio input "true"
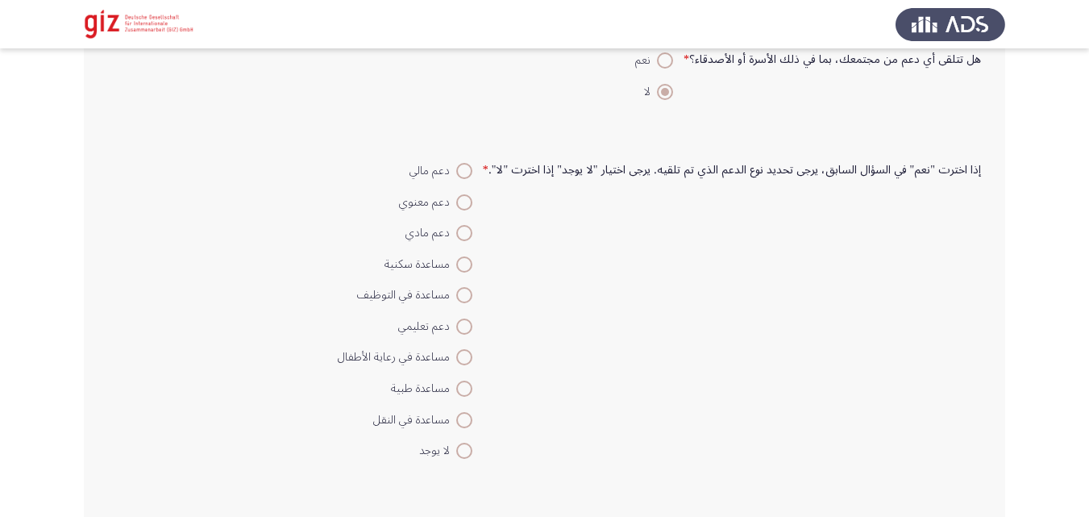
scroll to position [637, 0]
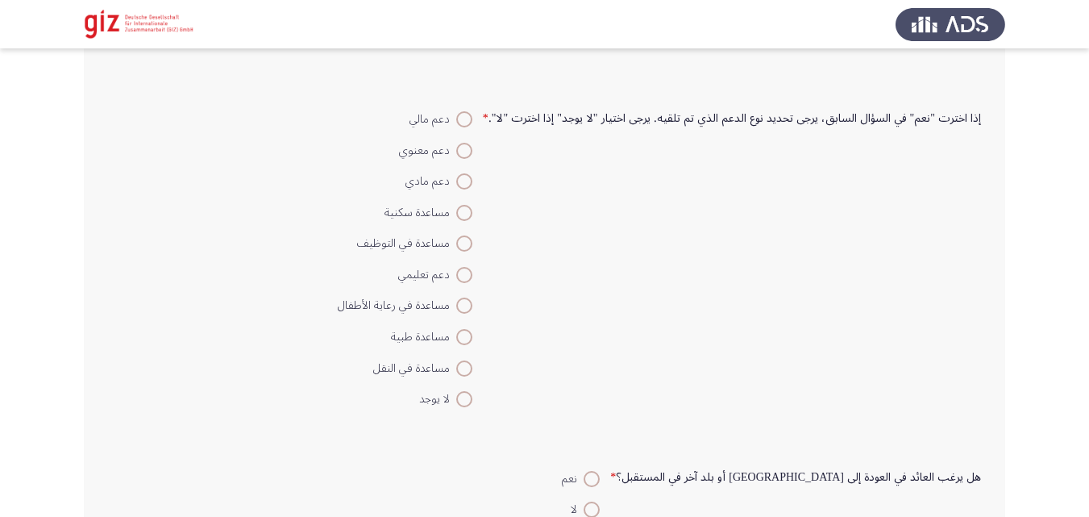
click at [478, 392] on mat-radio-button "لا يوجد" at bounding box center [405, 398] width 156 height 31
click at [468, 399] on span at bounding box center [464, 399] width 16 height 16
click at [468, 399] on input "لا يوجد" at bounding box center [464, 399] width 16 height 16
radio input "true"
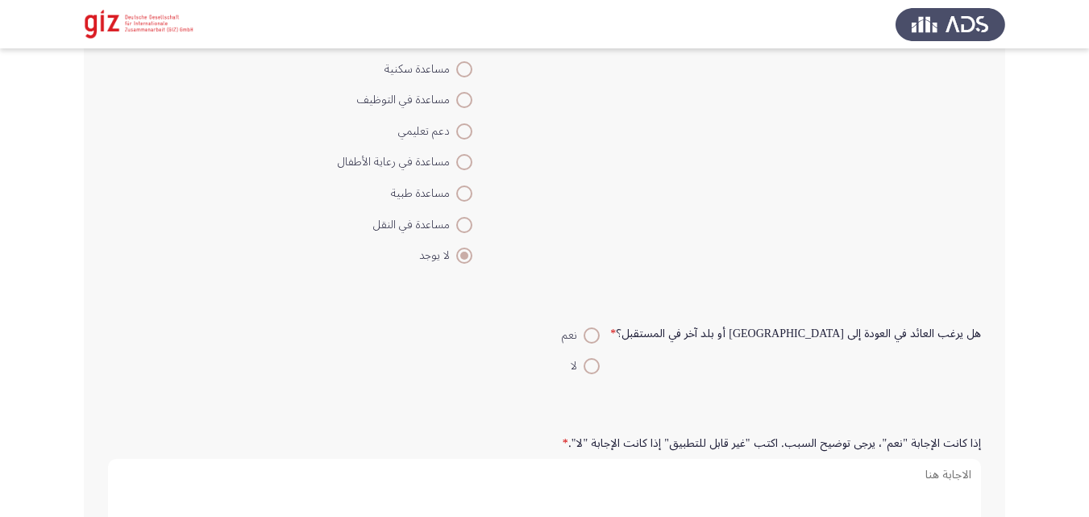
scroll to position [833, 0]
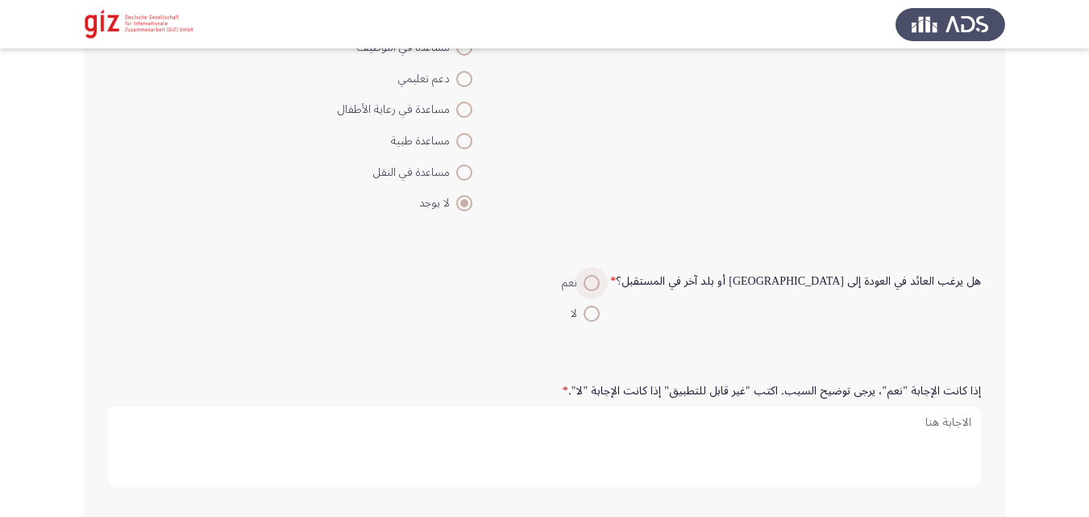
click at [584, 276] on span "نعم" at bounding box center [573, 282] width 22 height 19
click at [600, 276] on input "نعم" at bounding box center [592, 283] width 16 height 16
radio input "true"
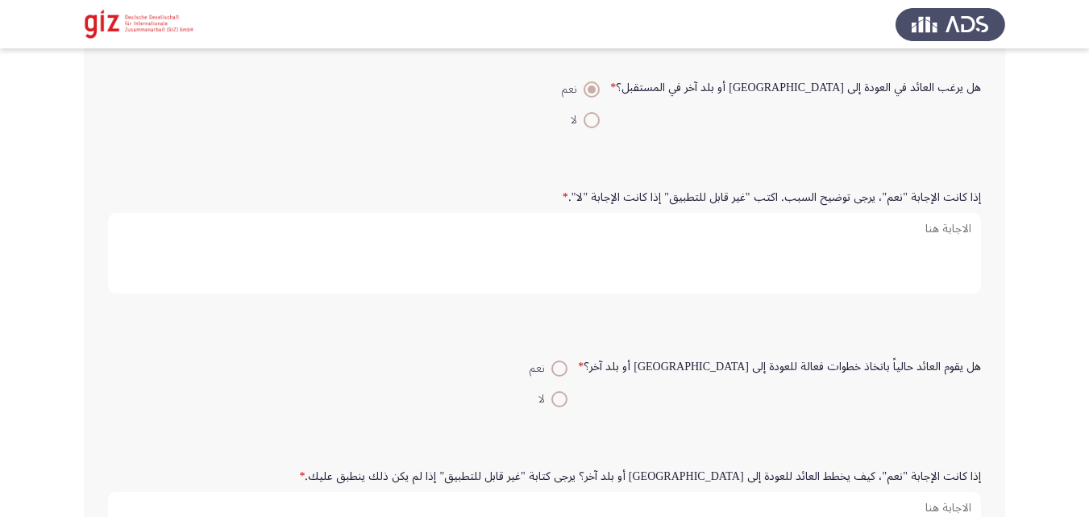
scroll to position [1027, 0]
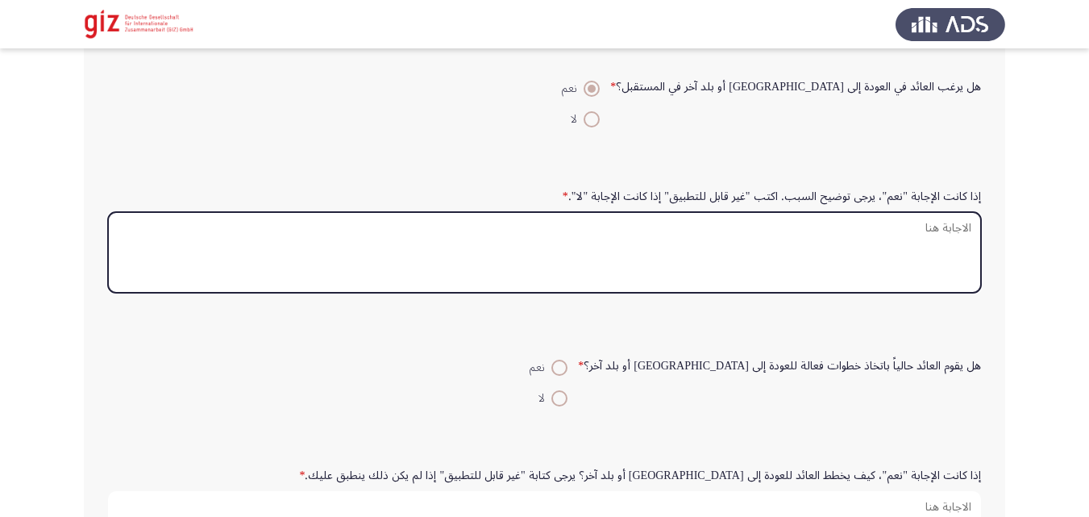
click at [678, 236] on textarea "إذا كانت الإجابة "نعم"، يرجى توضيح السبب. اكتب "غير قابل للتطبيق" إذا كانت الإج…" at bounding box center [544, 252] width 873 height 81
type textarea "ي"
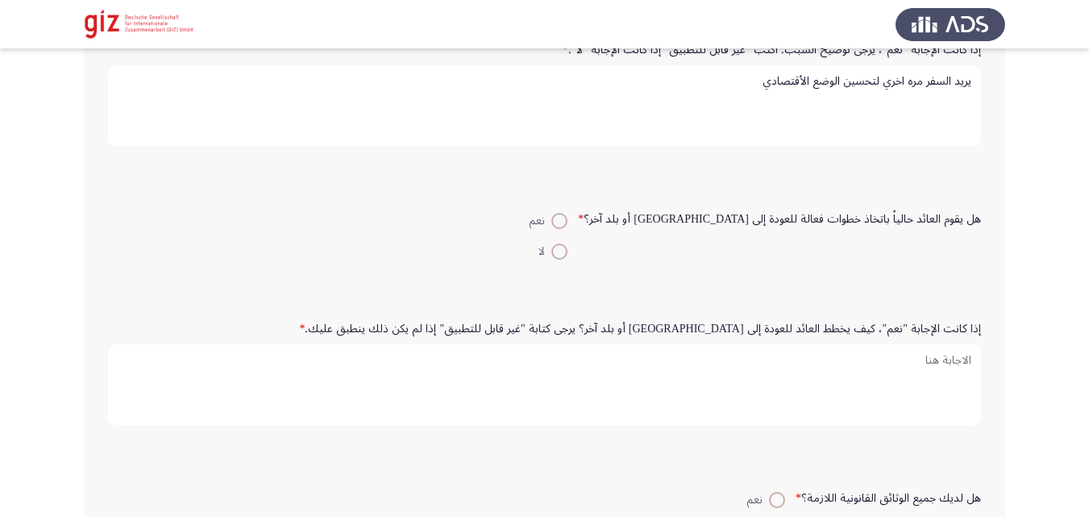
scroll to position [1174, 0]
type textarea "يريد السفر مره اخري لتحسين الوضع الأقتصادي"
click at [567, 252] on span at bounding box center [559, 251] width 16 height 16
click at [567, 252] on input "لا" at bounding box center [559, 251] width 16 height 16
radio input "true"
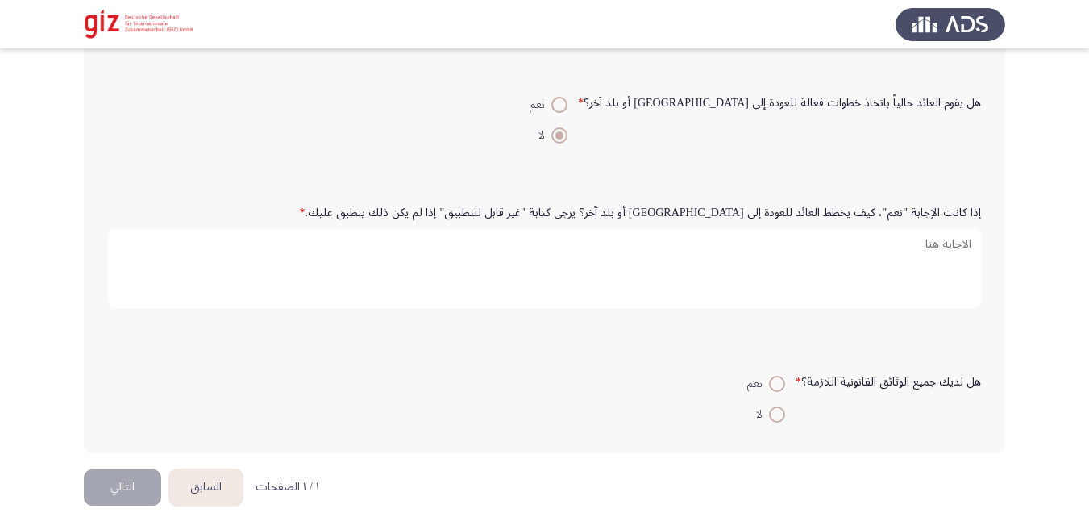
scroll to position [1307, 0]
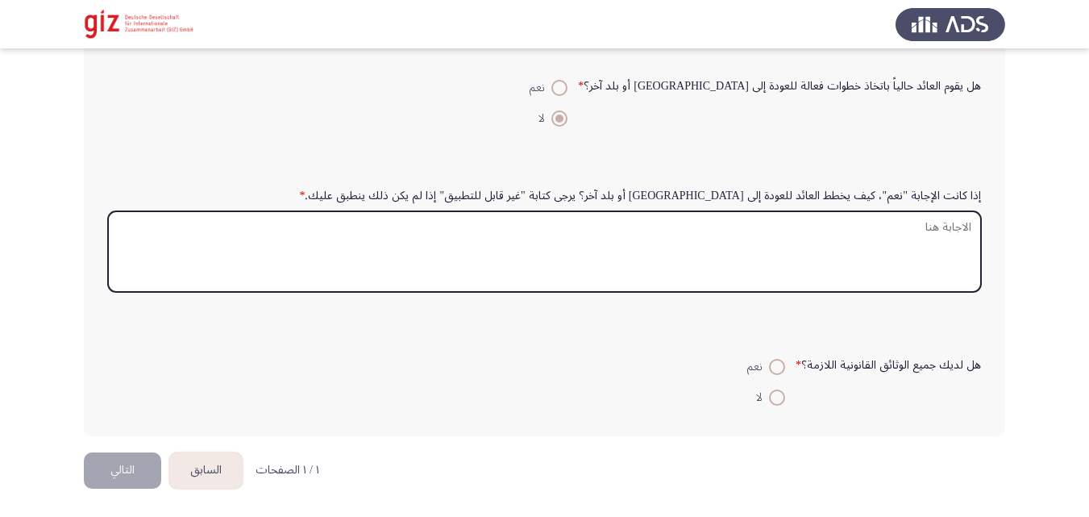
click at [816, 239] on textarea "إذا كانت الإجابة "نعم"، كيف يخطط العائد للعودة إلى ألمانيا أو بلد آخر؟ يرجى كتا…" at bounding box center [544, 251] width 873 height 81
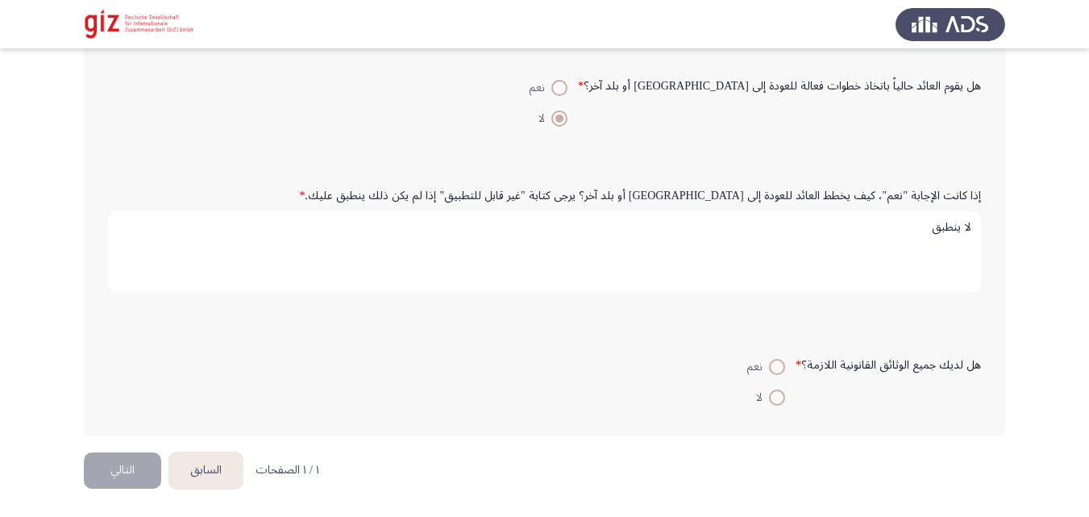
type textarea "لا ينطبق"
click at [776, 398] on span at bounding box center [777, 397] width 16 height 16
click at [776, 398] on input "لا" at bounding box center [777, 397] width 16 height 16
radio input "true"
click at [112, 472] on button "التالي" at bounding box center [122, 470] width 77 height 36
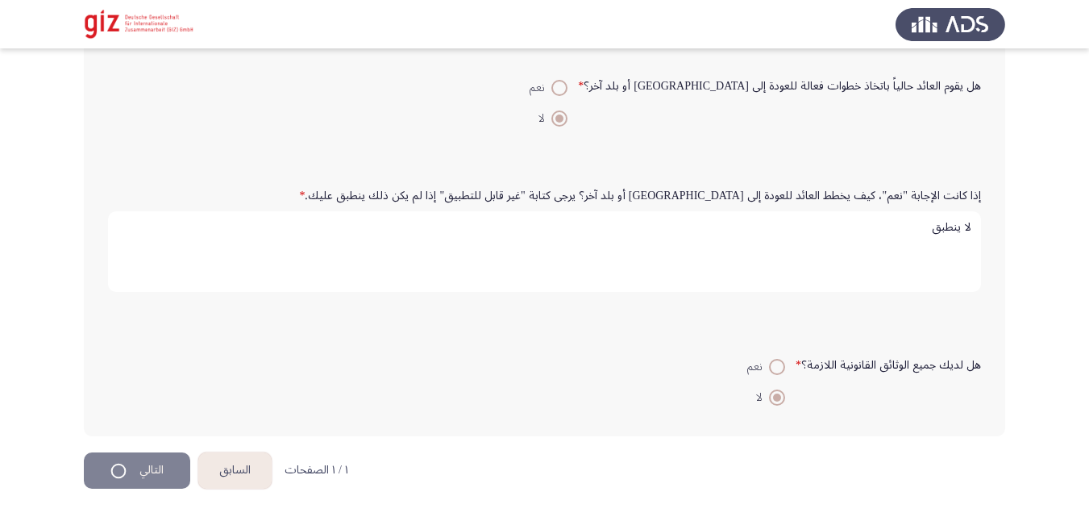
scroll to position [0, 0]
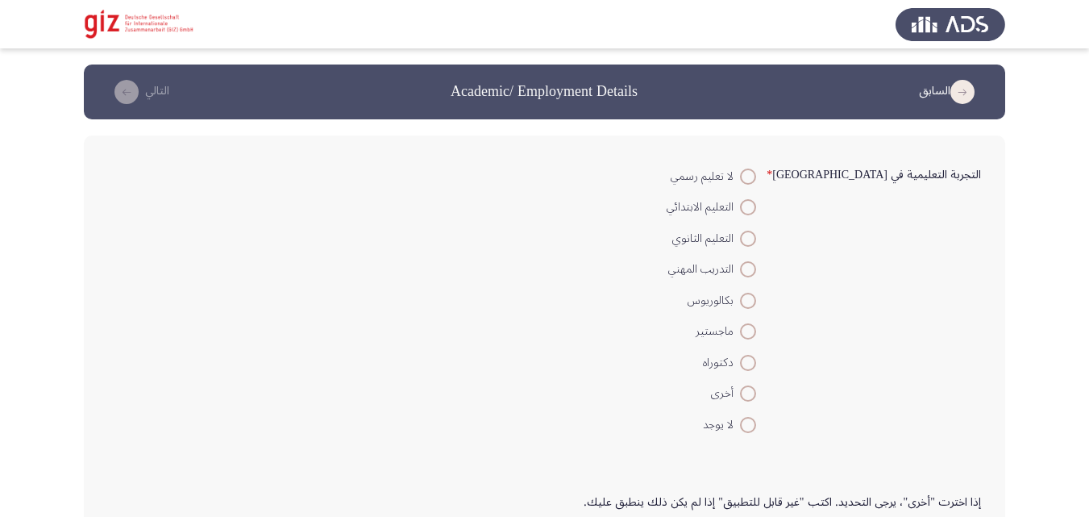
click at [756, 272] on span at bounding box center [748, 269] width 16 height 16
click at [756, 272] on input "التدريب المهني" at bounding box center [748, 269] width 16 height 16
radio input "true"
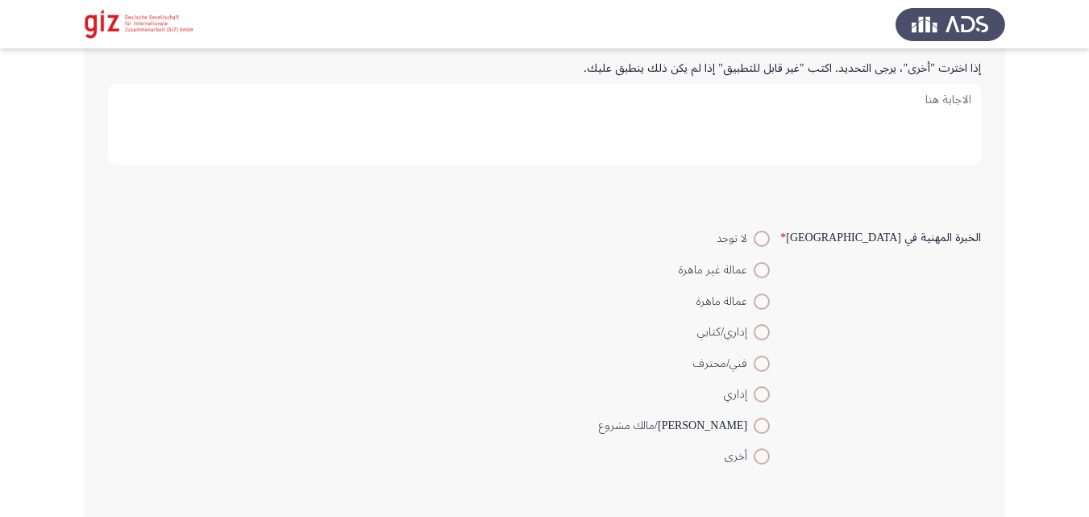
scroll to position [462, 0]
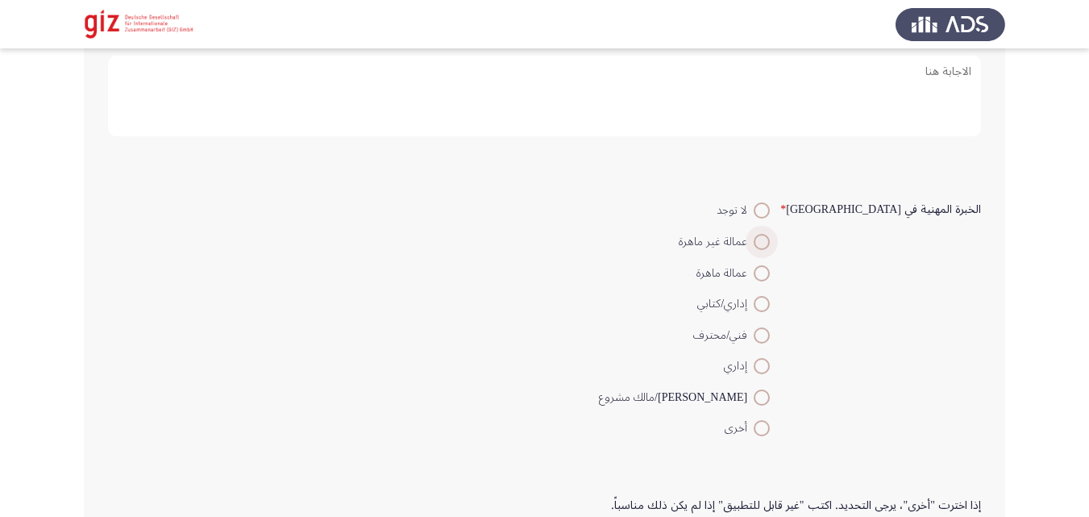
click at [770, 240] on span at bounding box center [762, 242] width 16 height 16
click at [770, 240] on input "عمالة غير ماهرة" at bounding box center [762, 242] width 16 height 16
radio input "true"
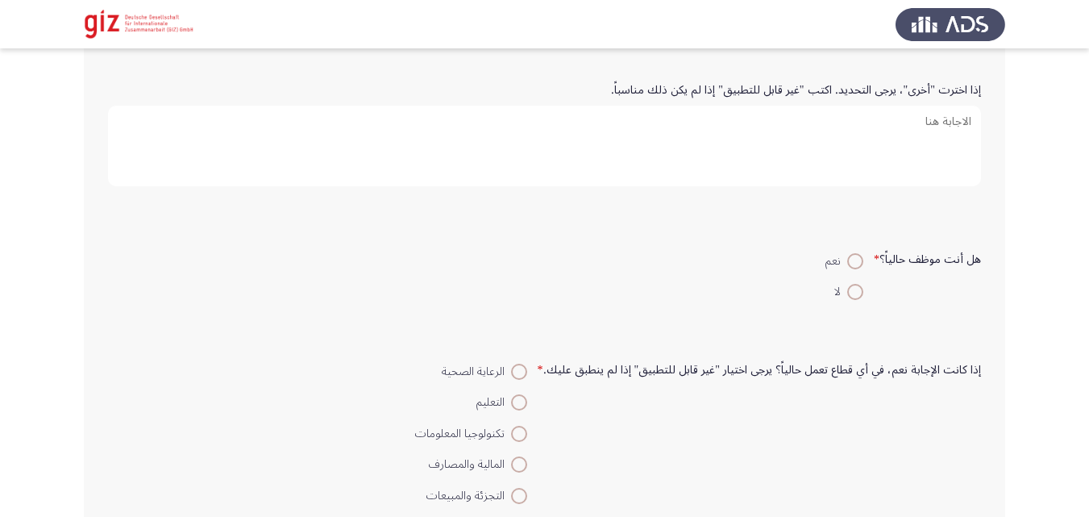
scroll to position [897, 0]
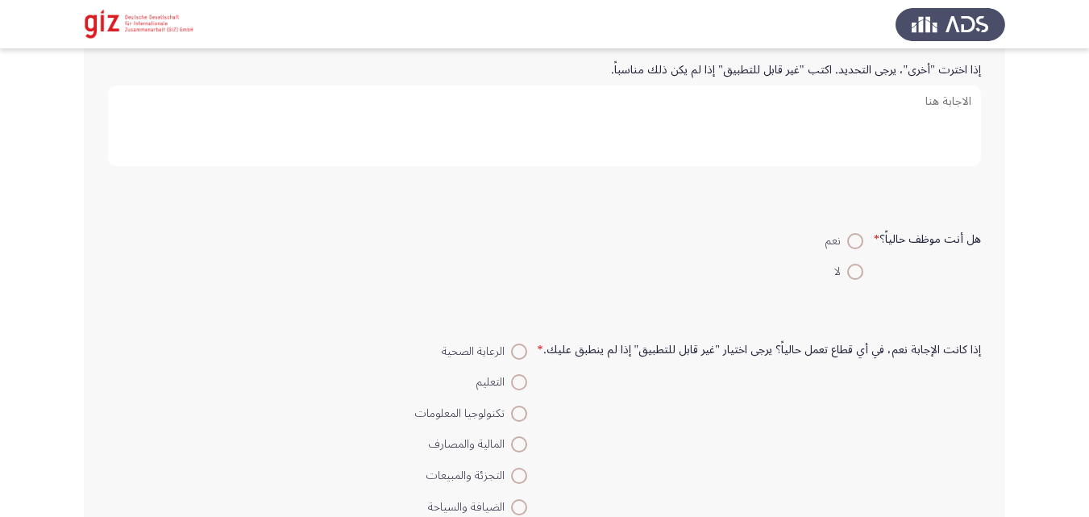
click at [853, 278] on span at bounding box center [855, 272] width 16 height 16
click at [853, 278] on input "لا" at bounding box center [855, 272] width 16 height 16
radio input "true"
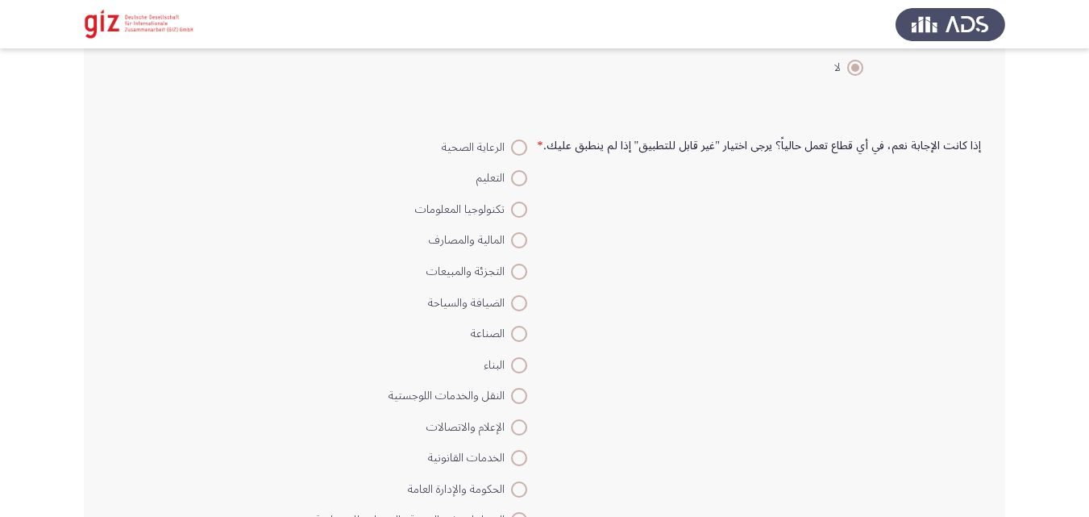
scroll to position [1102, 0]
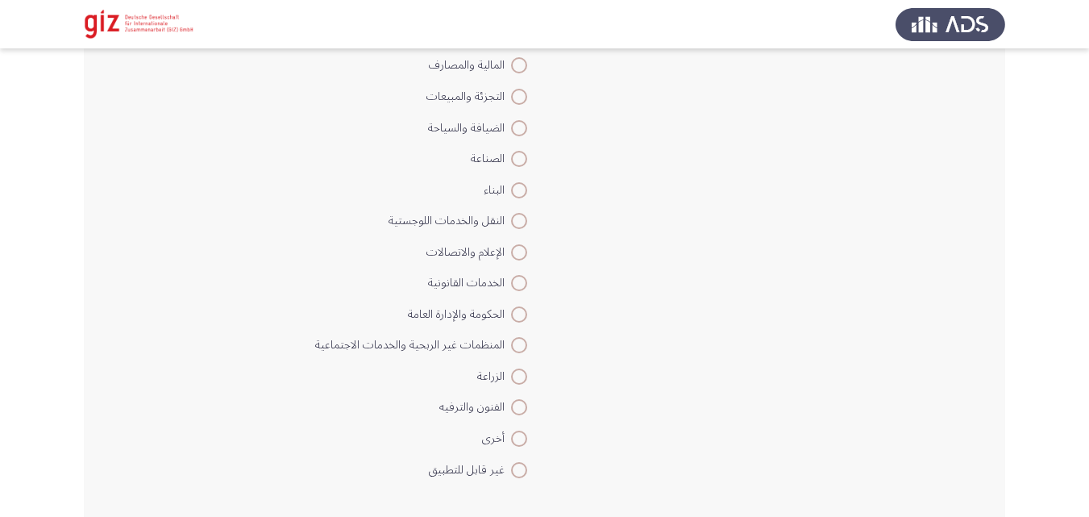
scroll to position [1271, 0]
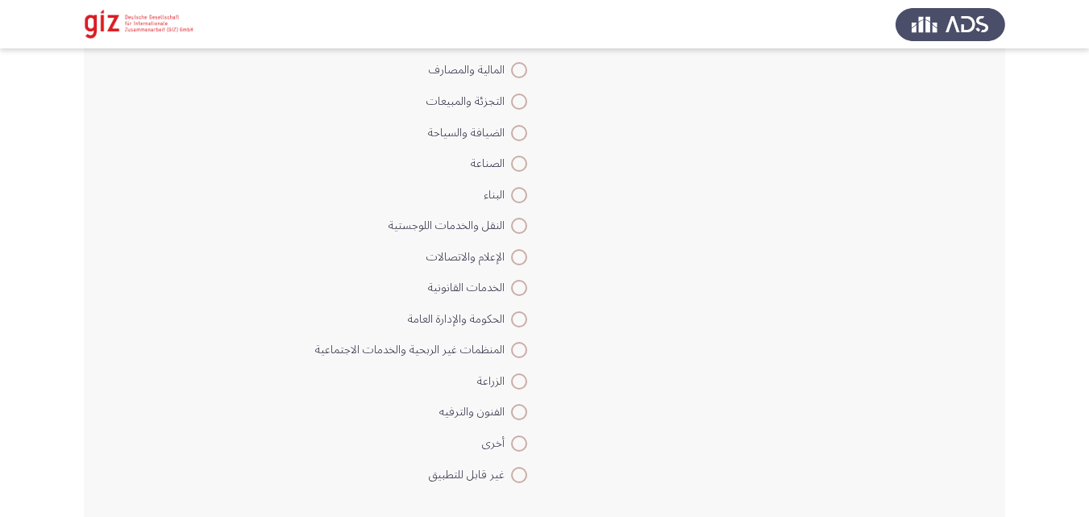
click at [519, 194] on span at bounding box center [519, 195] width 16 height 16
click at [519, 194] on input "البناء" at bounding box center [519, 195] width 16 height 16
radio input "true"
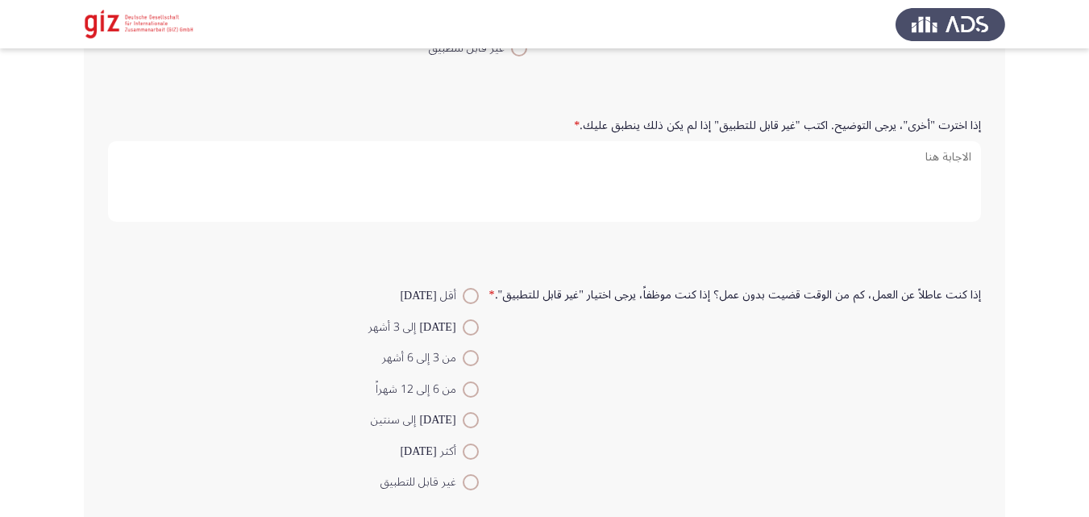
scroll to position [1710, 0]
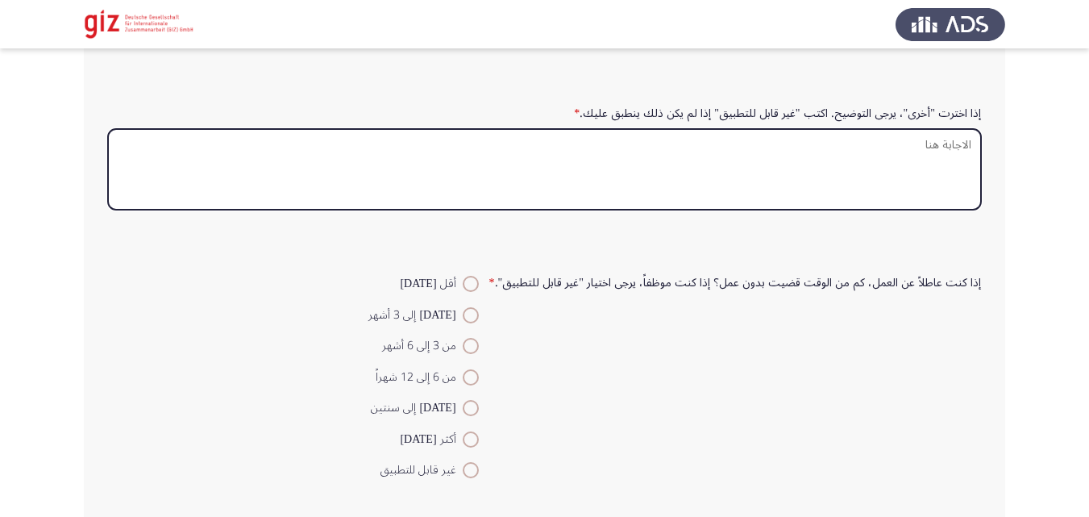
click at [664, 200] on textarea "إذا اخترت "أخرى"، يرجى التوضيح. اكتب "غير قابل للتطبيق" إذا لم يكن ذلك ينطبق عل…" at bounding box center [544, 169] width 873 height 81
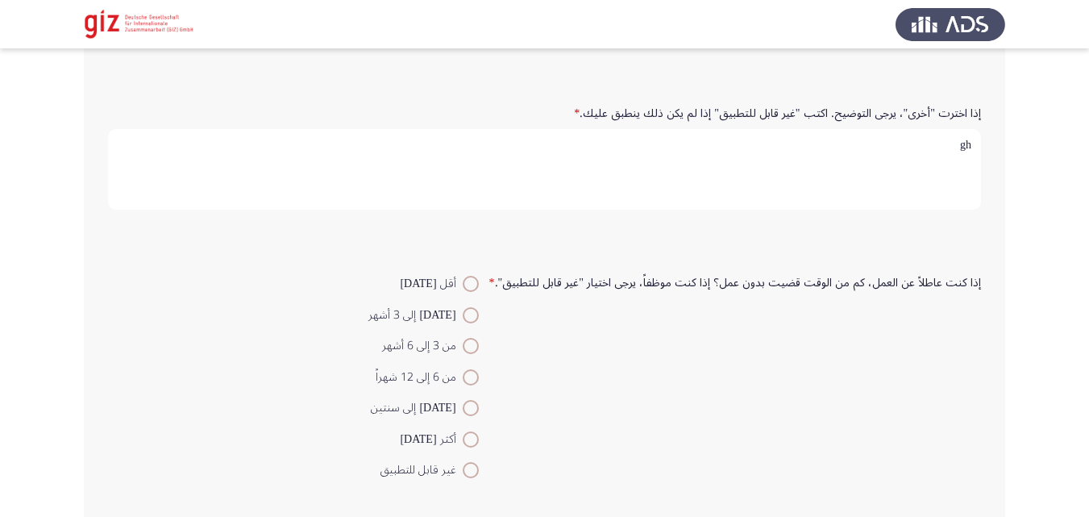
type textarea "g"
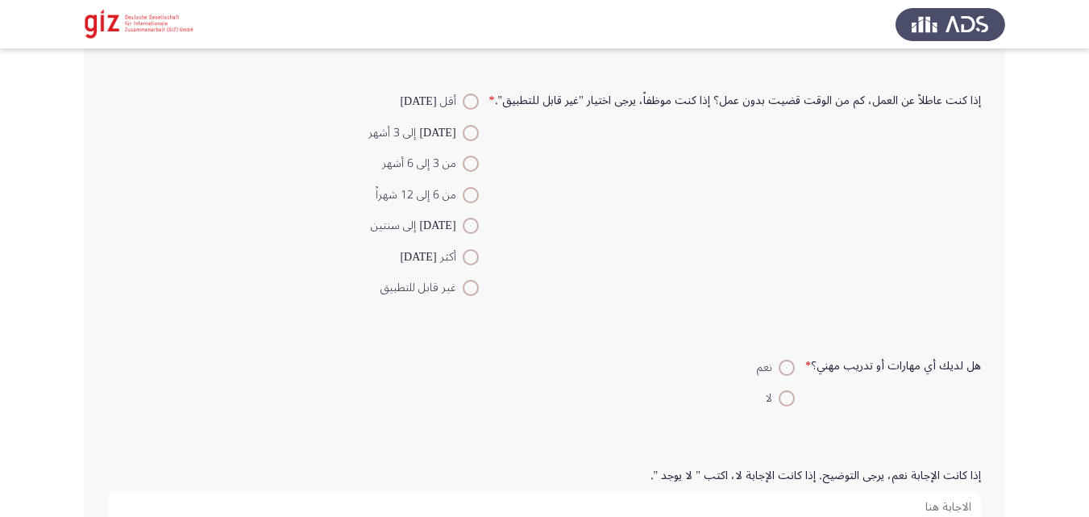
scroll to position [1918, 0]
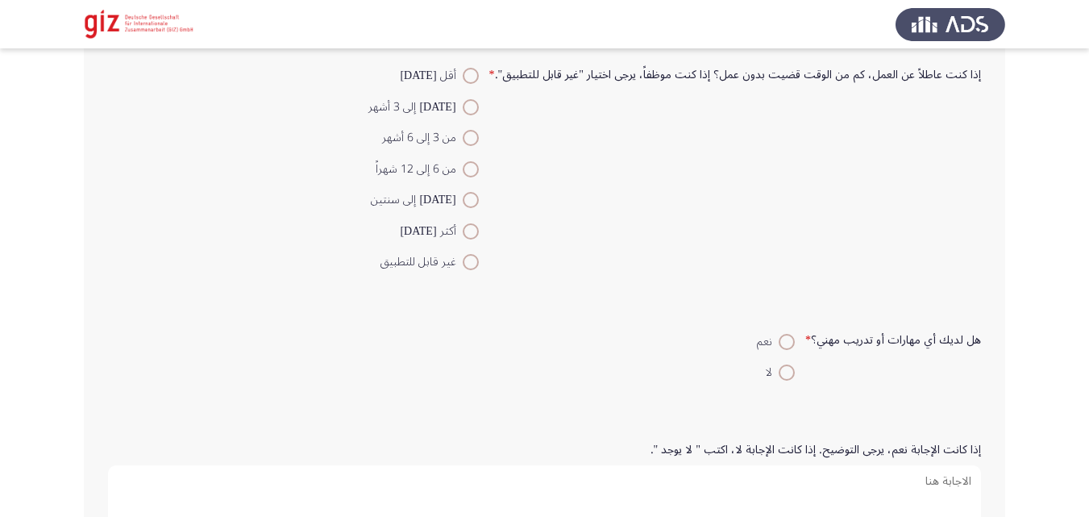
type textarea "لا ينطبق"
click at [478, 268] on span at bounding box center [471, 262] width 16 height 16
click at [478, 268] on input "غير قابل للتطبيق" at bounding box center [471, 262] width 16 height 16
radio input "true"
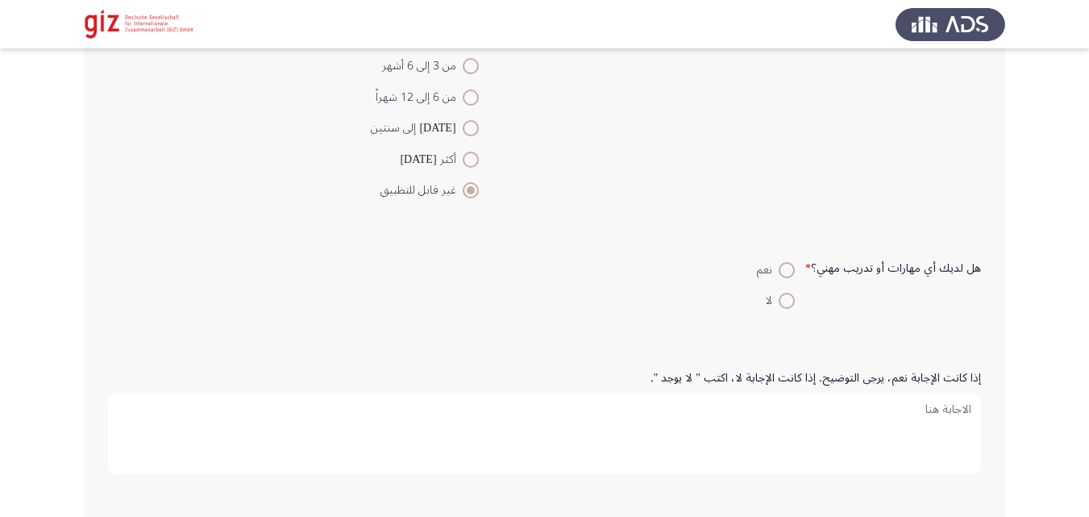
scroll to position [2005, 0]
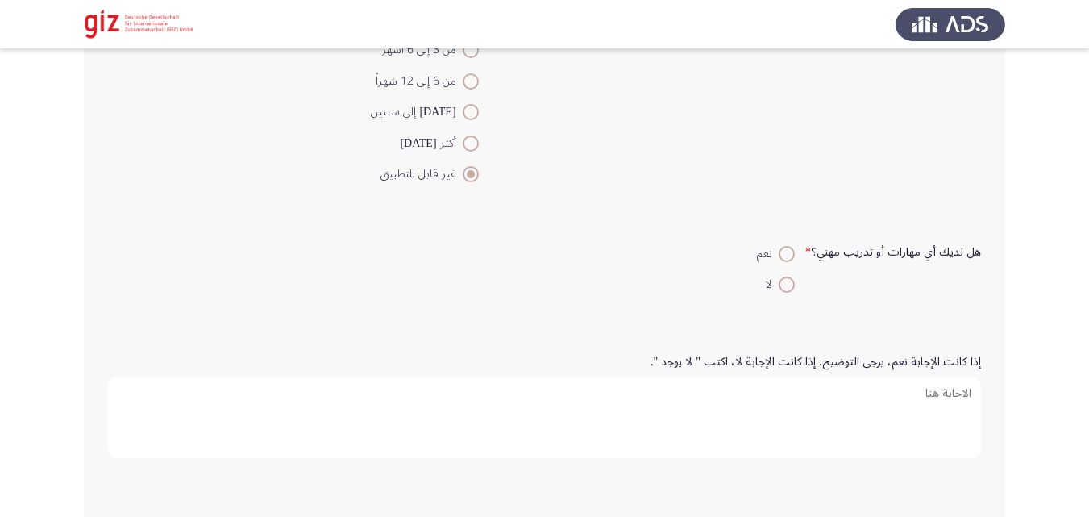
click at [800, 293] on mat-radio-button "لا" at bounding box center [775, 283] width 59 height 31
click at [790, 290] on span at bounding box center [787, 284] width 16 height 16
click at [790, 290] on input "لا" at bounding box center [787, 284] width 16 height 16
radio input "true"
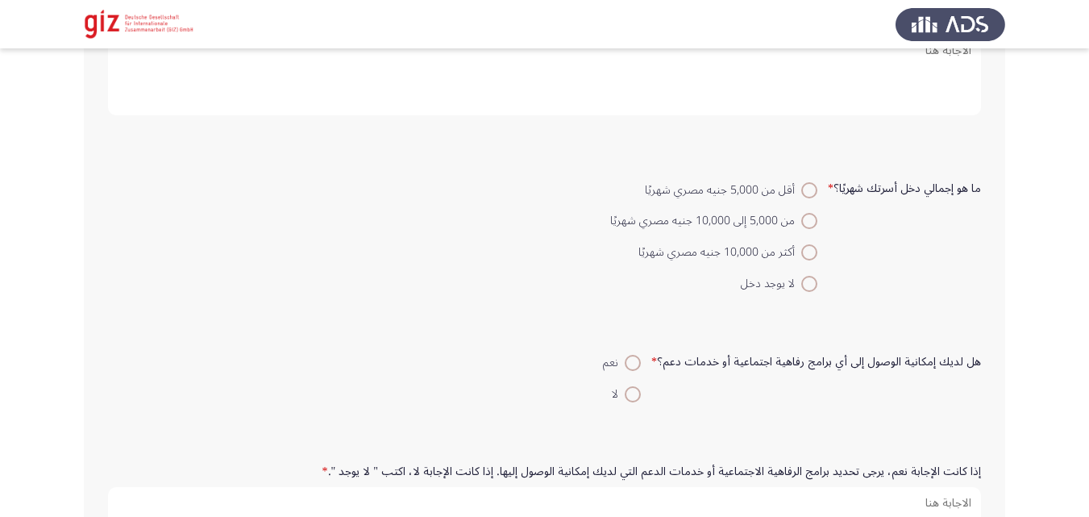
scroll to position [2356, 0]
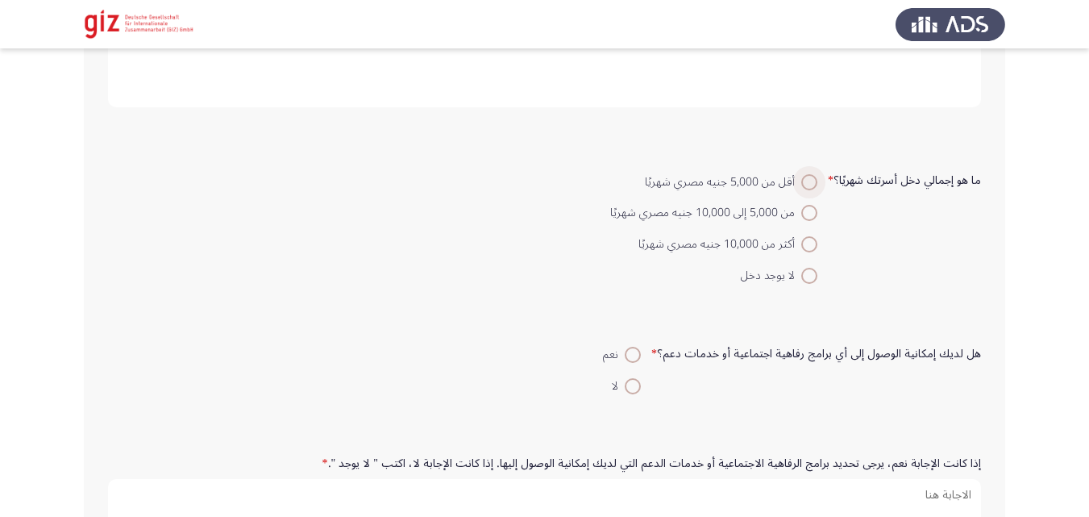
click at [798, 189] on span "أقل من 5,000 جنيه مصري شهريًا" at bounding box center [723, 181] width 156 height 19
click at [801, 189] on input "أقل من 5,000 جنيه مصري شهريًا" at bounding box center [809, 182] width 16 height 16
radio input "true"
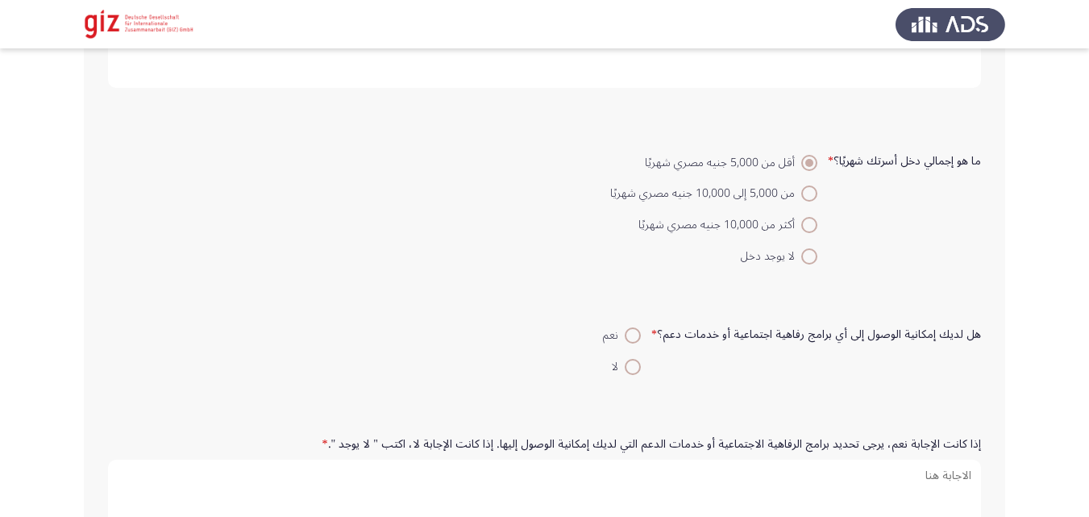
scroll to position [2457, 0]
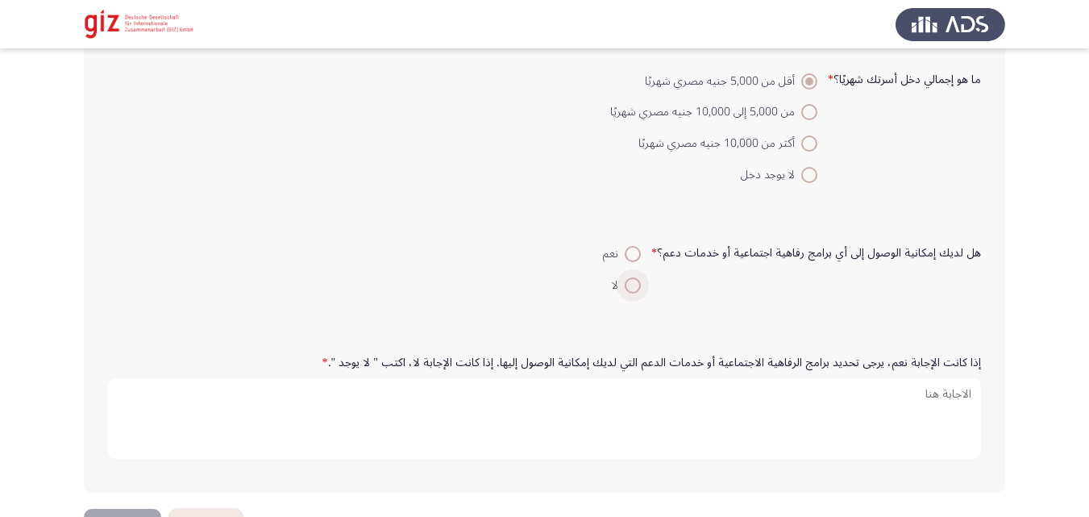
click at [641, 282] on span at bounding box center [633, 285] width 16 height 16
click at [641, 282] on input "لا" at bounding box center [633, 285] width 16 height 16
radio input "true"
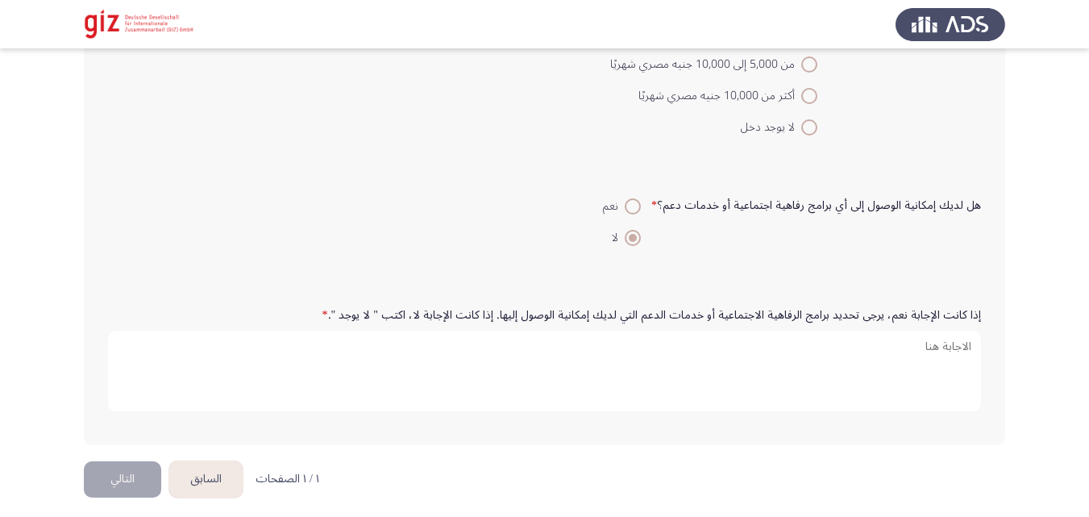
scroll to position [2513, 0]
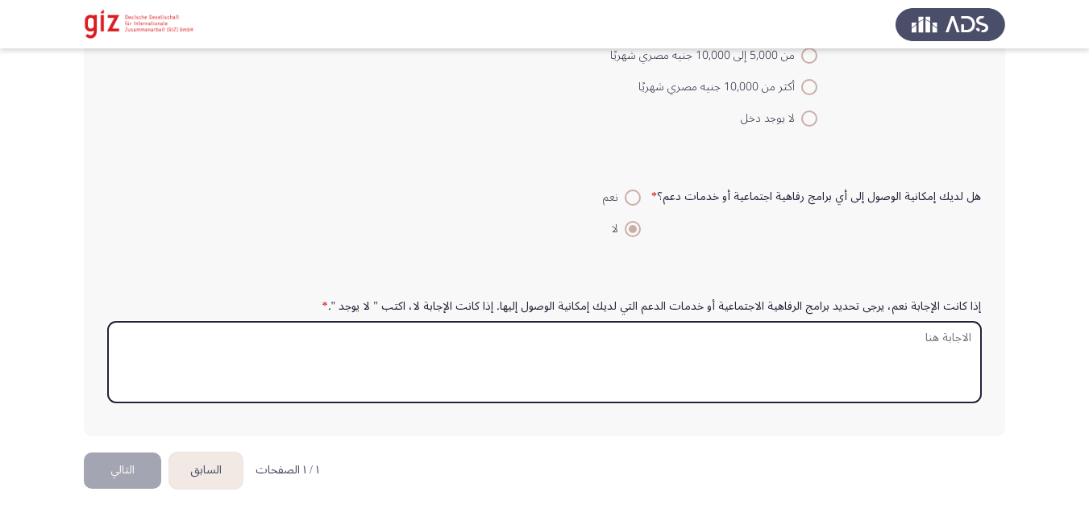
click at [621, 339] on textarea "إذا كانت الإجابة نعم، يرجى تحديد برامج الرفاهية الاجتماعية أو خدمات الدعم التي …" at bounding box center [544, 362] width 873 height 81
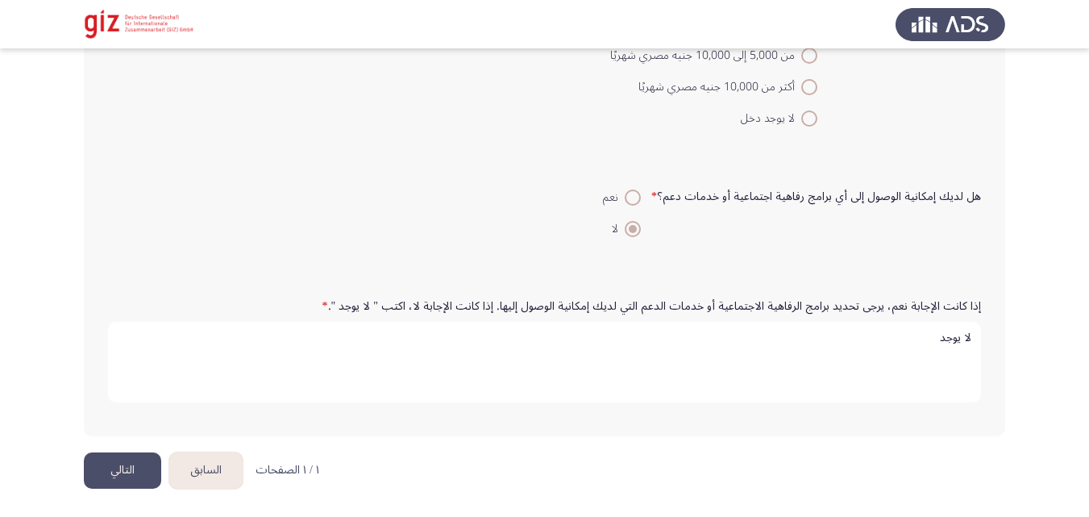
type textarea "لا يوجد"
click at [114, 466] on button "التالي" at bounding box center [122, 470] width 77 height 36
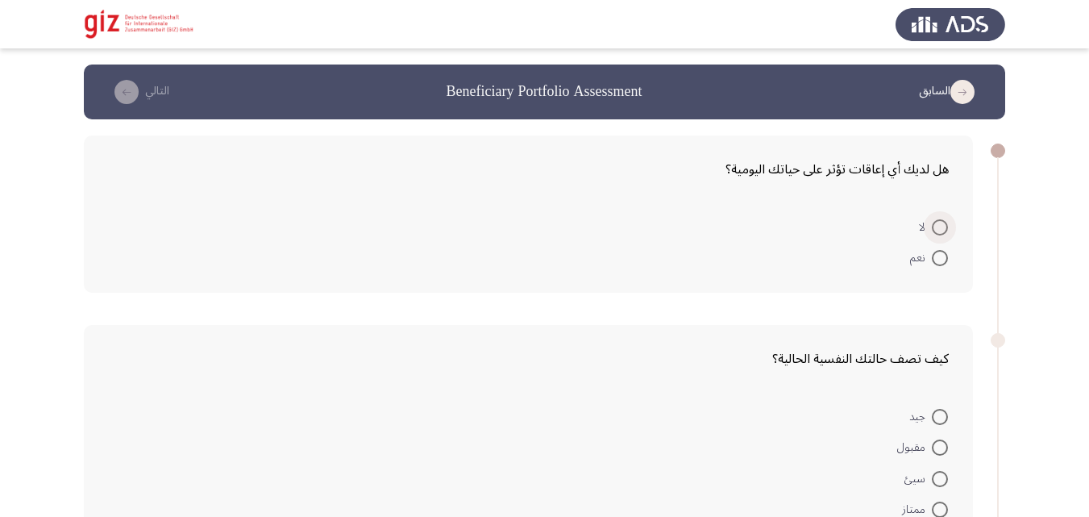
click at [941, 228] on span at bounding box center [940, 227] width 16 height 16
click at [941, 228] on input "لا" at bounding box center [940, 227] width 16 height 16
radio input "true"
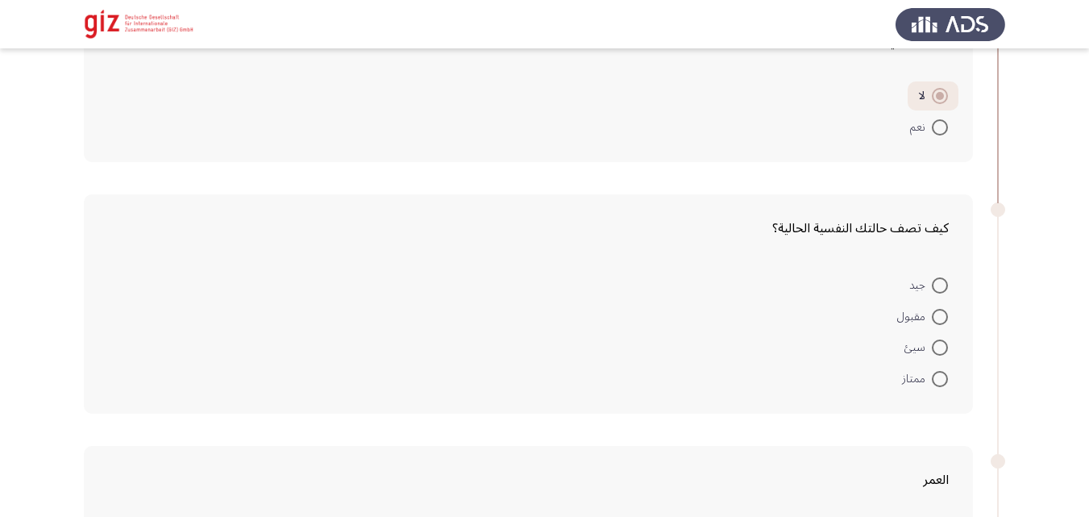
scroll to position [130, 0]
click at [923, 287] on span "جيد" at bounding box center [920, 284] width 23 height 19
click at [932, 287] on input "جيد" at bounding box center [940, 284] width 16 height 16
radio input "true"
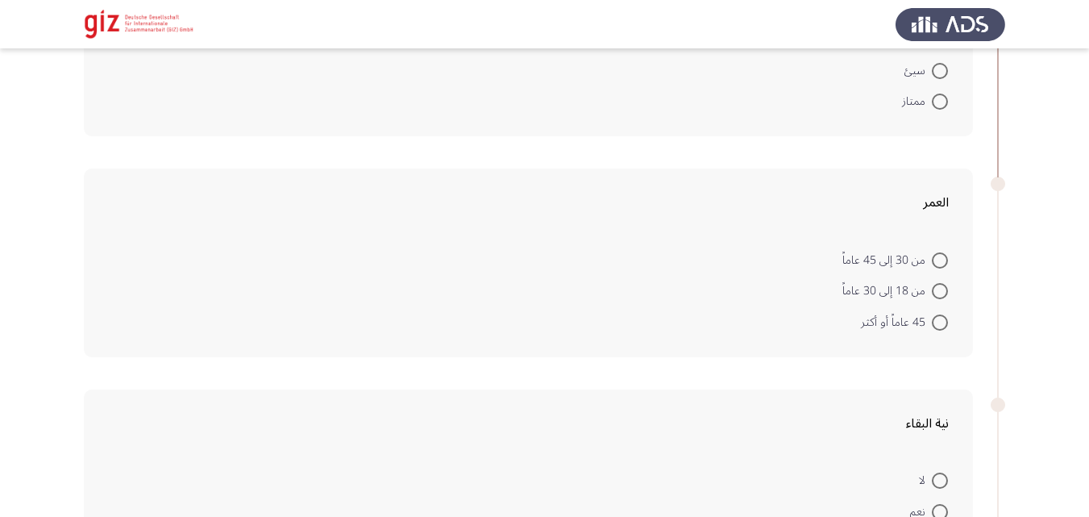
scroll to position [405, 0]
click at [941, 292] on span at bounding box center [940, 289] width 16 height 16
click at [941, 292] on input "من 18 إلى 30 عاماً" at bounding box center [940, 289] width 16 height 16
radio input "true"
click at [945, 256] on span at bounding box center [940, 259] width 16 height 16
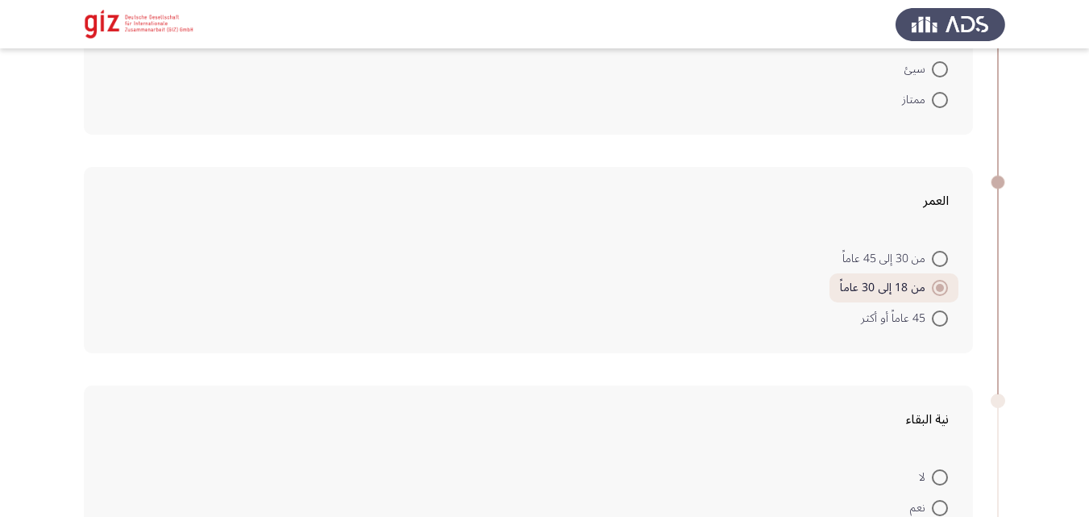
click at [945, 256] on input "من 30 إلى 45 عاماً" at bounding box center [940, 259] width 16 height 16
radio input "true"
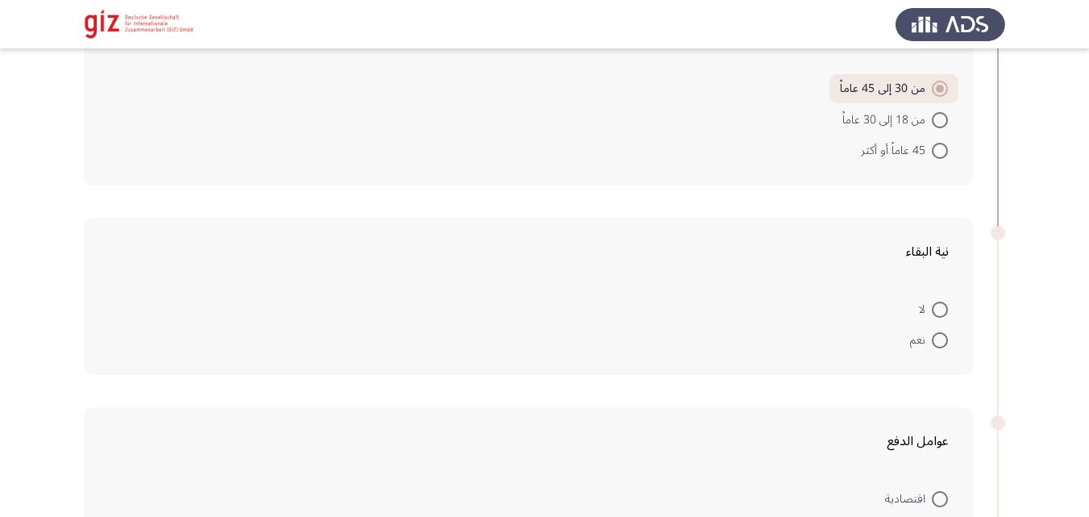
scroll to position [619, 0]
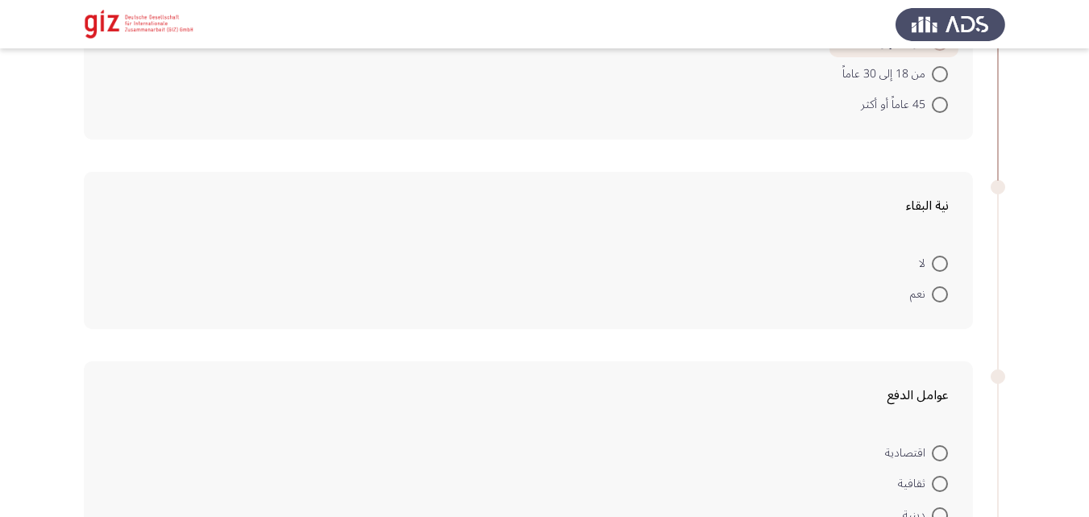
click at [938, 251] on mat-radio-button "لا" at bounding box center [933, 262] width 50 height 31
click at [938, 266] on span at bounding box center [940, 264] width 16 height 16
click at [938, 266] on input "لا" at bounding box center [940, 264] width 16 height 16
radio input "true"
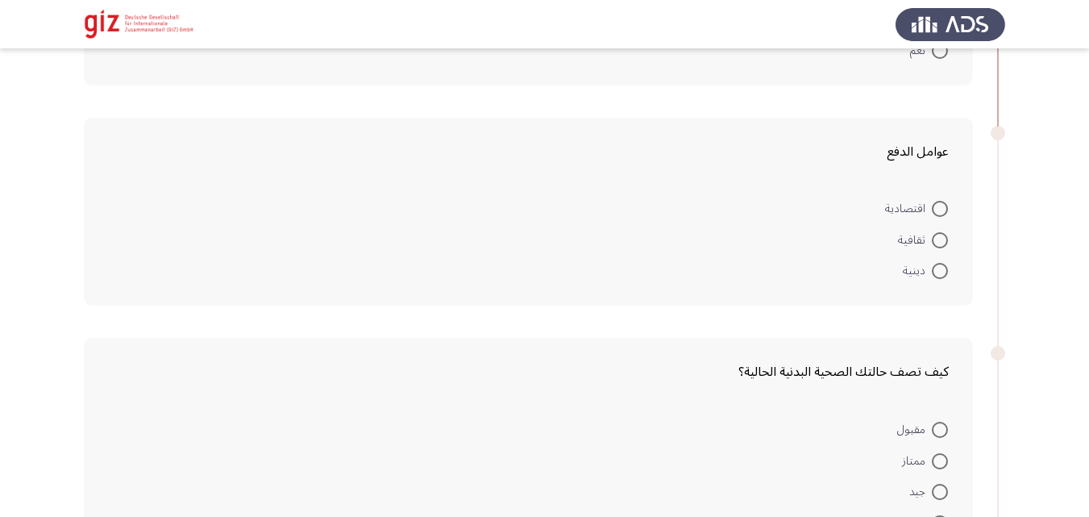
scroll to position [945, 0]
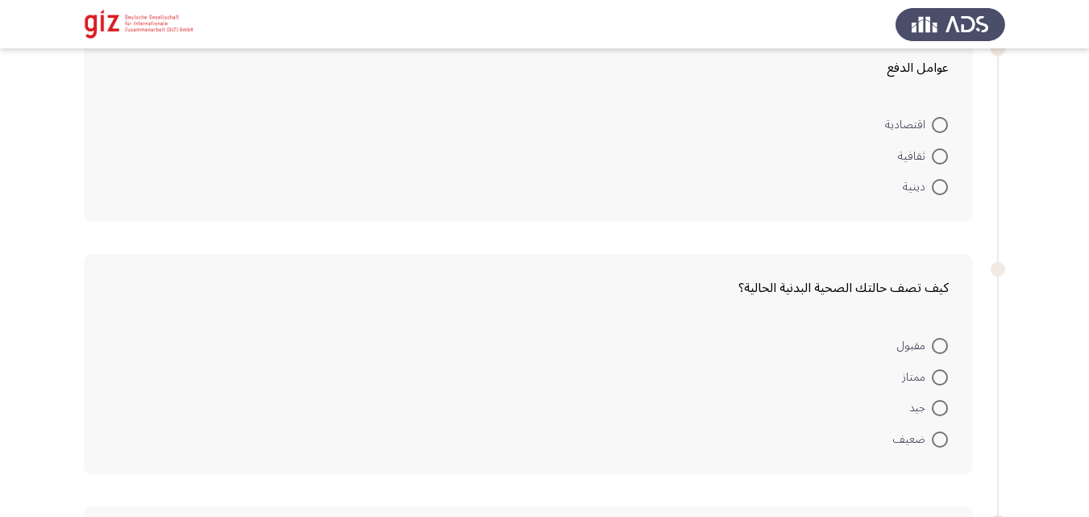
click at [935, 118] on span at bounding box center [940, 125] width 16 height 16
click at [935, 118] on input "اقتصادية" at bounding box center [940, 125] width 16 height 16
radio input "true"
click at [938, 406] on span at bounding box center [940, 406] width 16 height 16
click at [938, 406] on input "جيد" at bounding box center [940, 406] width 16 height 16
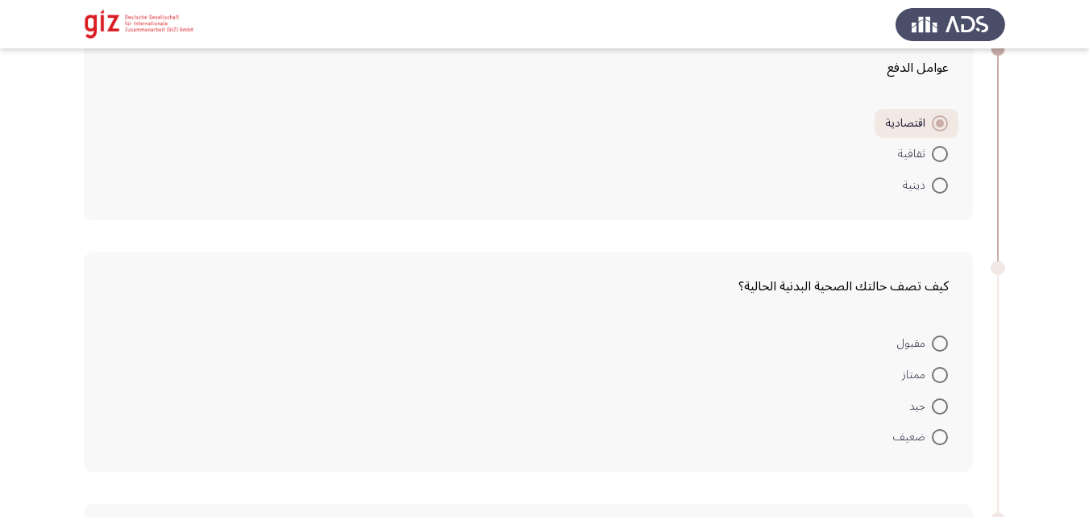
radio input "true"
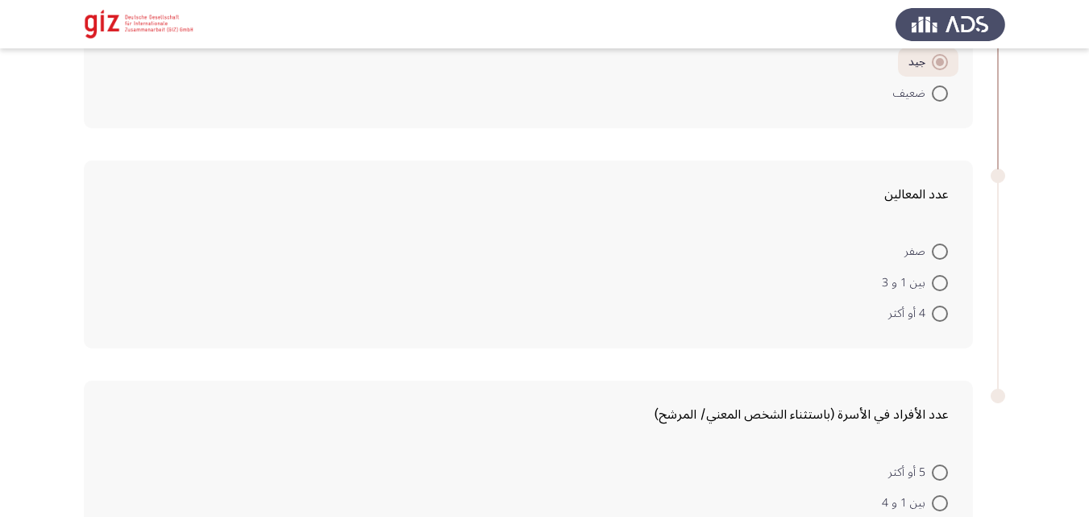
scroll to position [1287, 0]
click at [943, 310] on span at bounding box center [940, 313] width 16 height 16
click at [943, 310] on input "4 أو أكثر" at bounding box center [940, 313] width 16 height 16
radio input "true"
click at [804, 330] on div "عدد المعالين صفر بين 1 و 3 4 أو أكثر" at bounding box center [528, 253] width 889 height 186
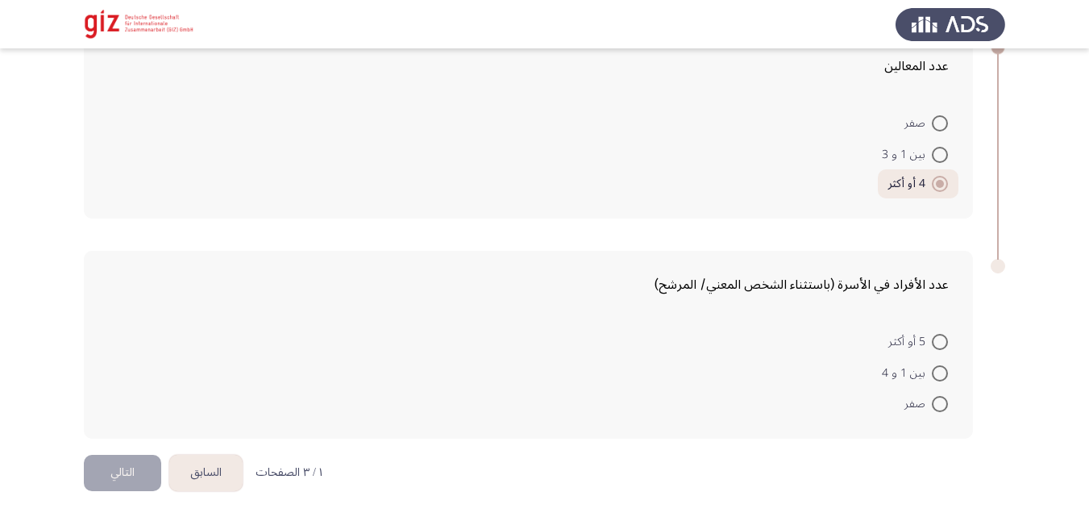
scroll to position [1417, 0]
click at [937, 371] on span at bounding box center [940, 371] width 16 height 16
click at [937, 371] on input "بين 1 و 4" at bounding box center [940, 371] width 16 height 16
radio input "true"
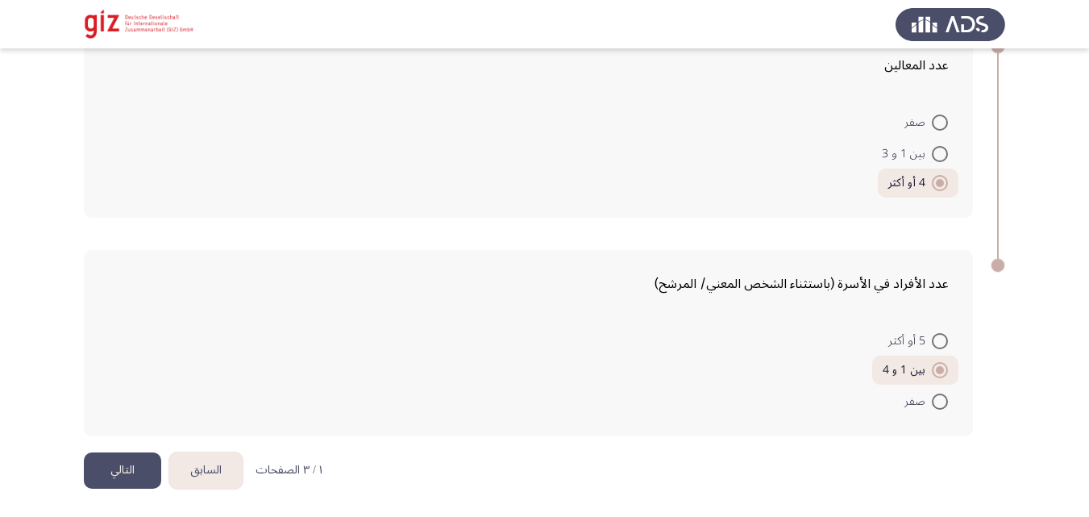
click at [929, 351] on mat-radio-button "5 أو أكثر" at bounding box center [918, 340] width 81 height 31
click at [929, 350] on span "5 أو أكثر" at bounding box center [910, 340] width 44 height 19
click at [932, 349] on input "5 أو أكثر" at bounding box center [940, 341] width 16 height 16
radio input "true"
click at [142, 462] on button "التالي" at bounding box center [122, 470] width 77 height 36
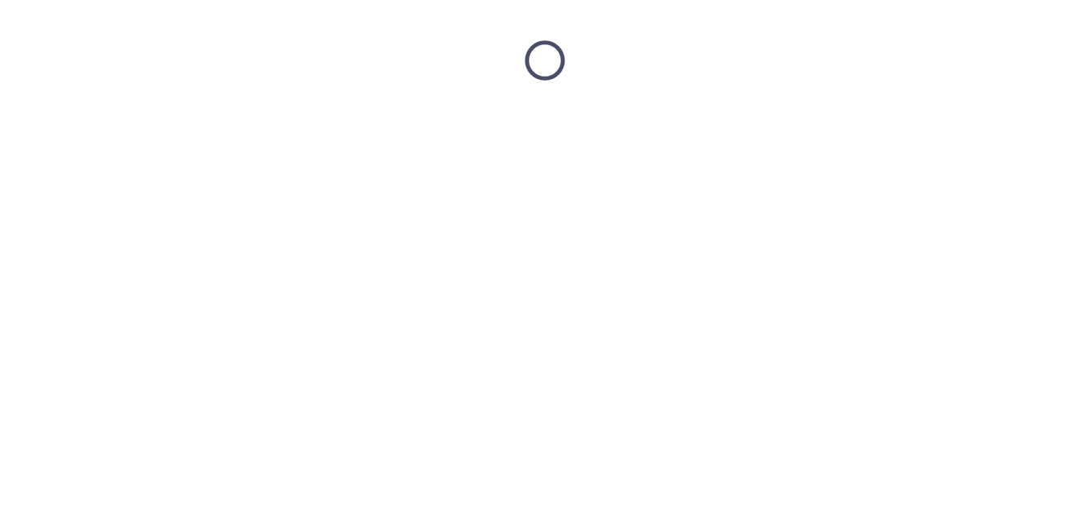
scroll to position [0, 0]
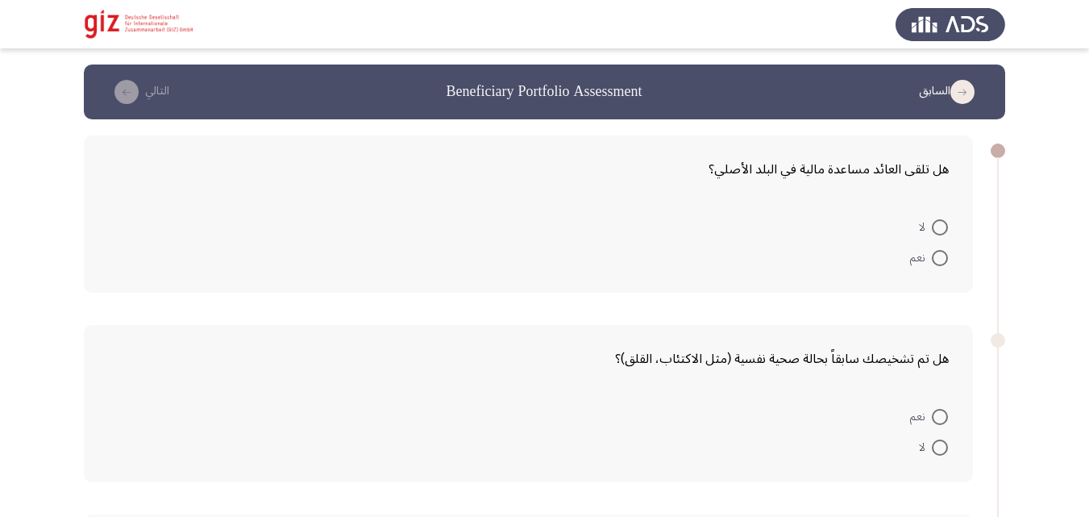
click at [937, 235] on span at bounding box center [940, 227] width 16 height 16
click at [937, 235] on input "لا" at bounding box center [940, 227] width 16 height 16
radio input "true"
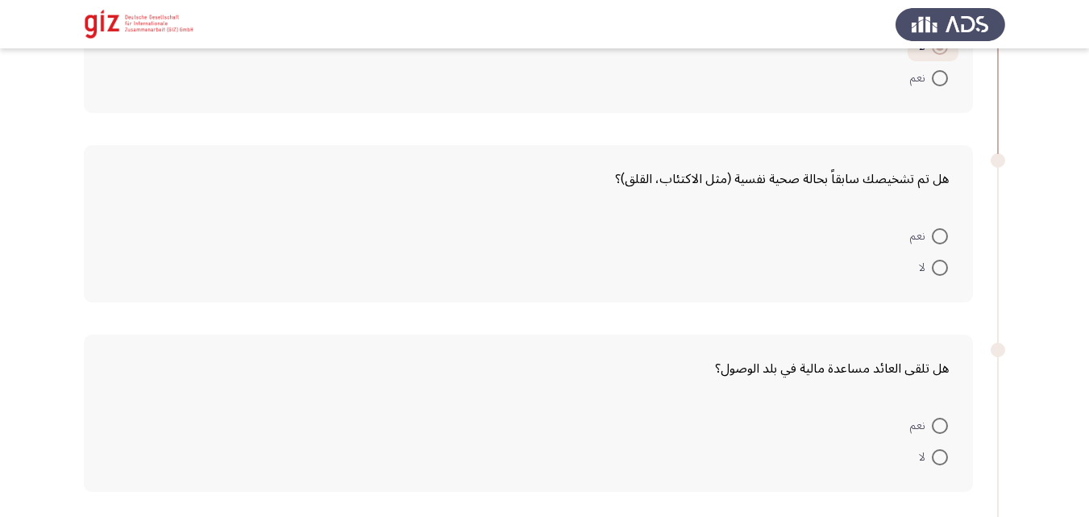
scroll to position [228, 0]
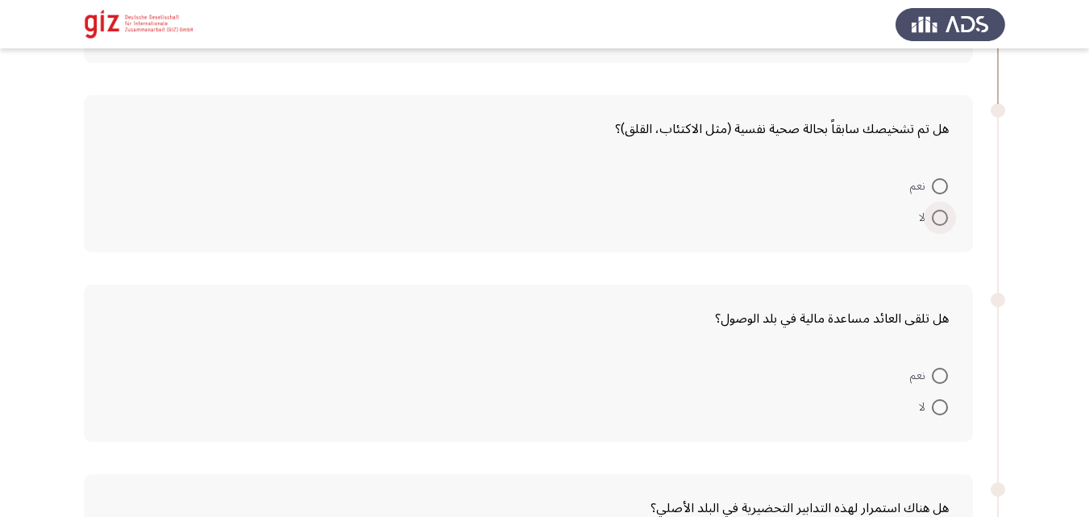
click at [940, 220] on span at bounding box center [940, 218] width 16 height 16
click at [940, 220] on input "لا" at bounding box center [940, 218] width 16 height 16
radio input "true"
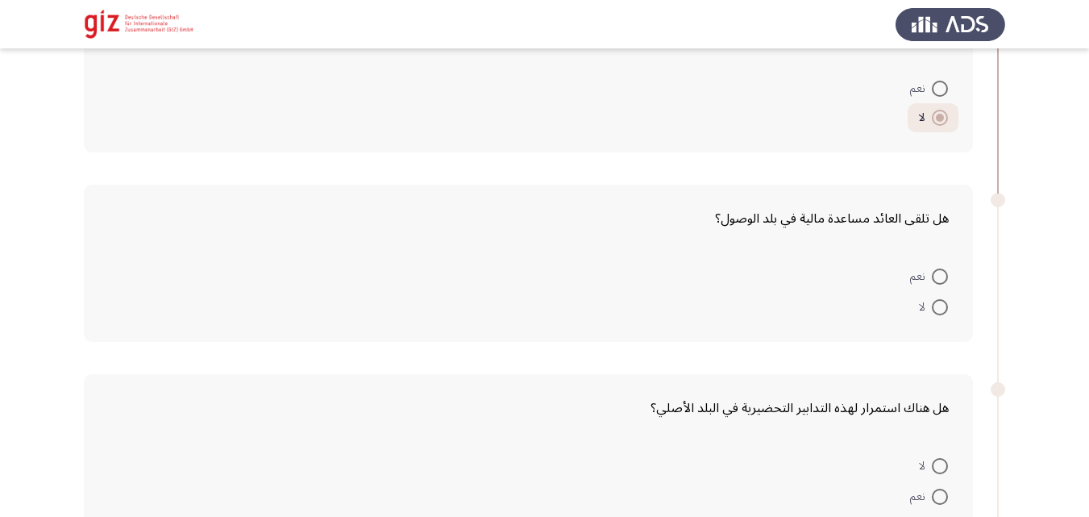
scroll to position [361, 0]
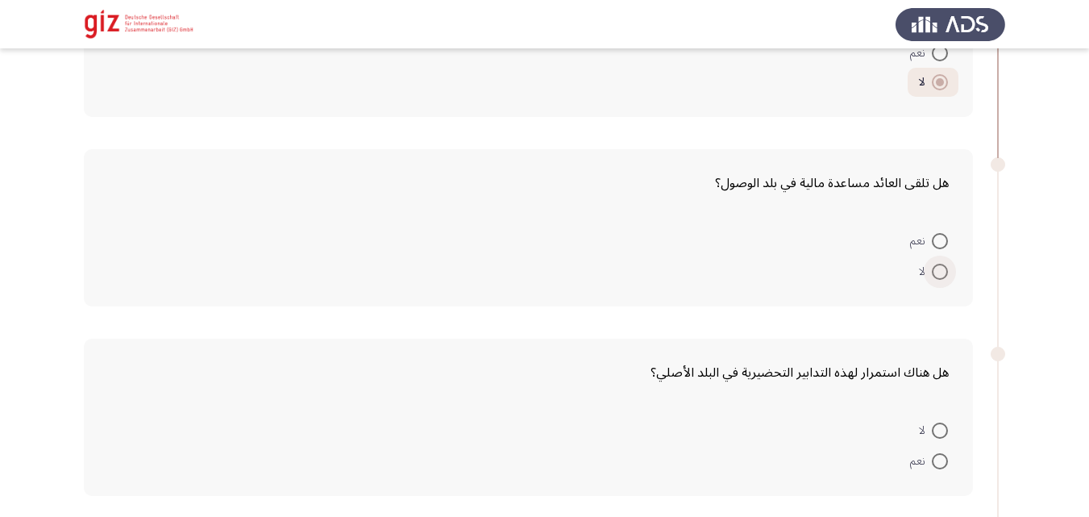
click at [942, 277] on span at bounding box center [940, 272] width 16 height 16
click at [942, 277] on input "لا" at bounding box center [940, 272] width 16 height 16
radio input "true"
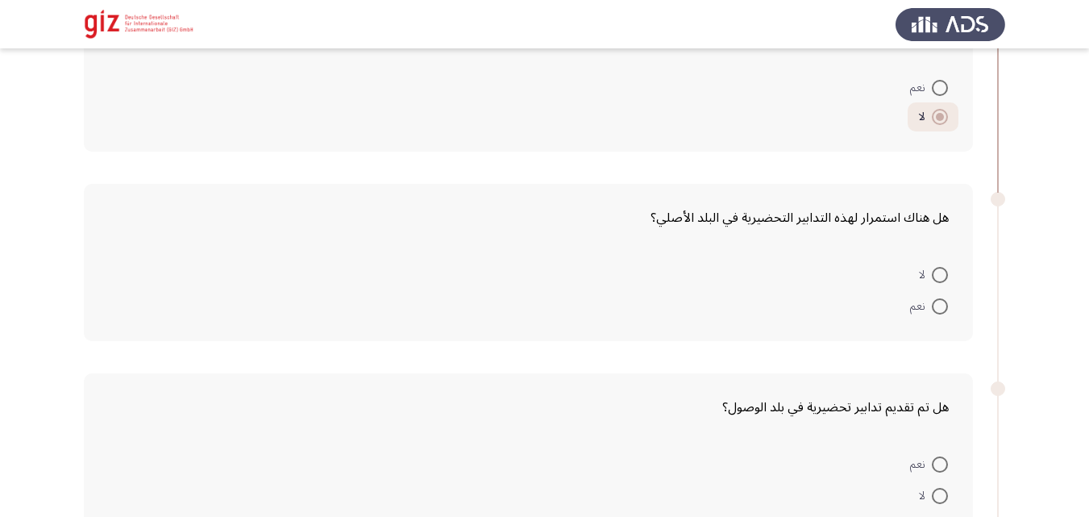
scroll to position [567, 0]
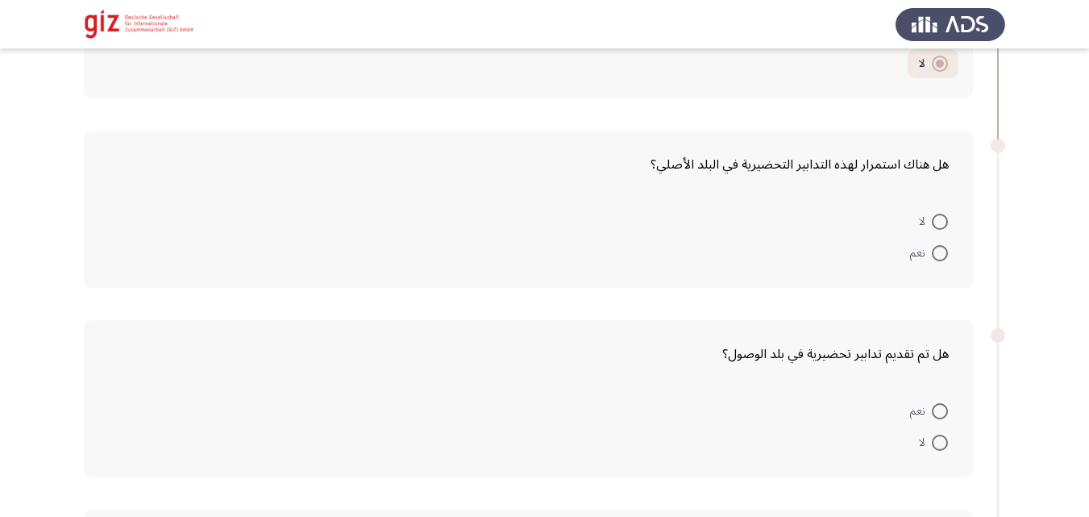
click at [938, 224] on span at bounding box center [940, 222] width 16 height 16
click at [938, 224] on input "لا" at bounding box center [940, 222] width 16 height 16
radio input "true"
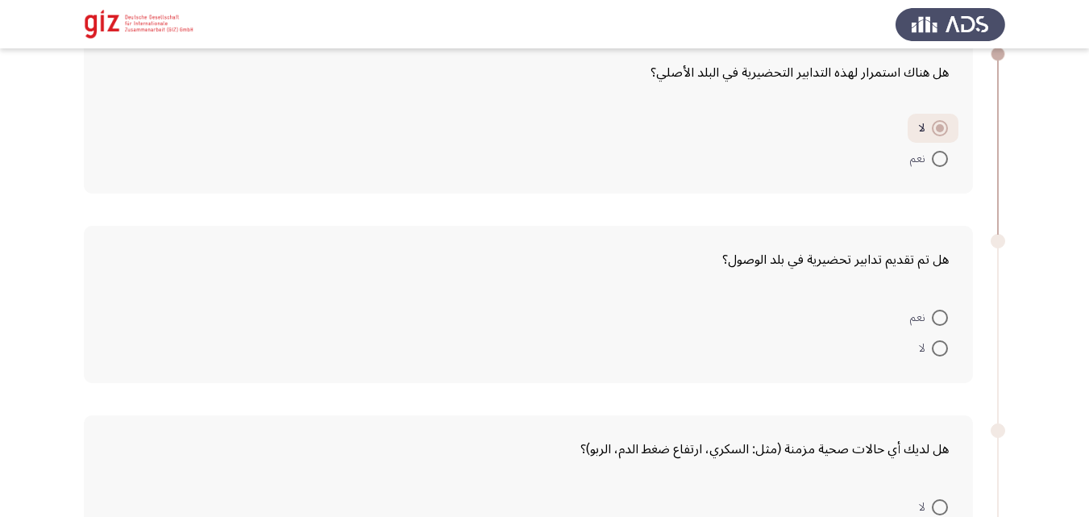
scroll to position [701, 0]
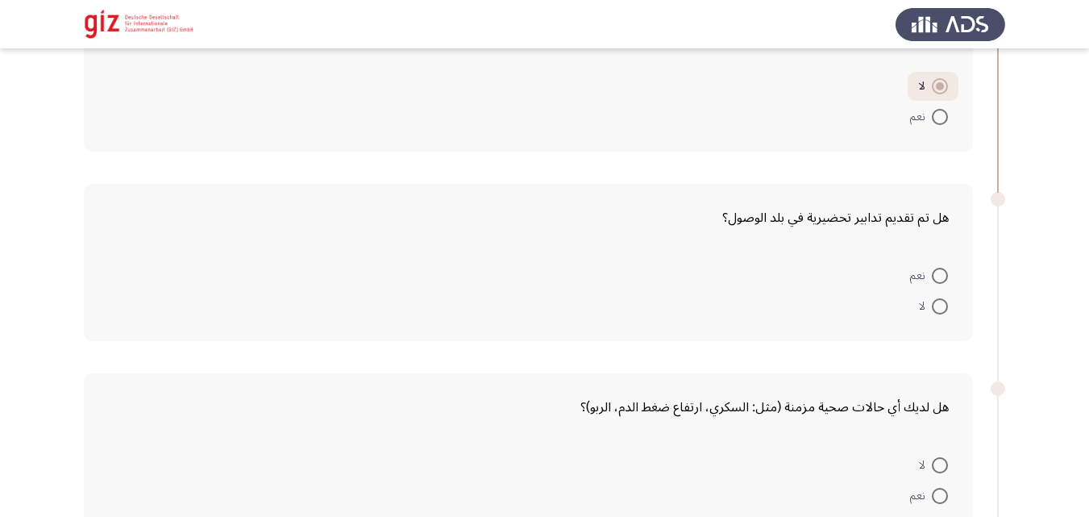
click at [944, 310] on span at bounding box center [940, 306] width 16 height 16
click at [944, 310] on input "لا" at bounding box center [940, 306] width 16 height 16
radio input "true"
click at [944, 309] on span at bounding box center [940, 306] width 16 height 16
click at [944, 309] on input "لا" at bounding box center [940, 306] width 16 height 16
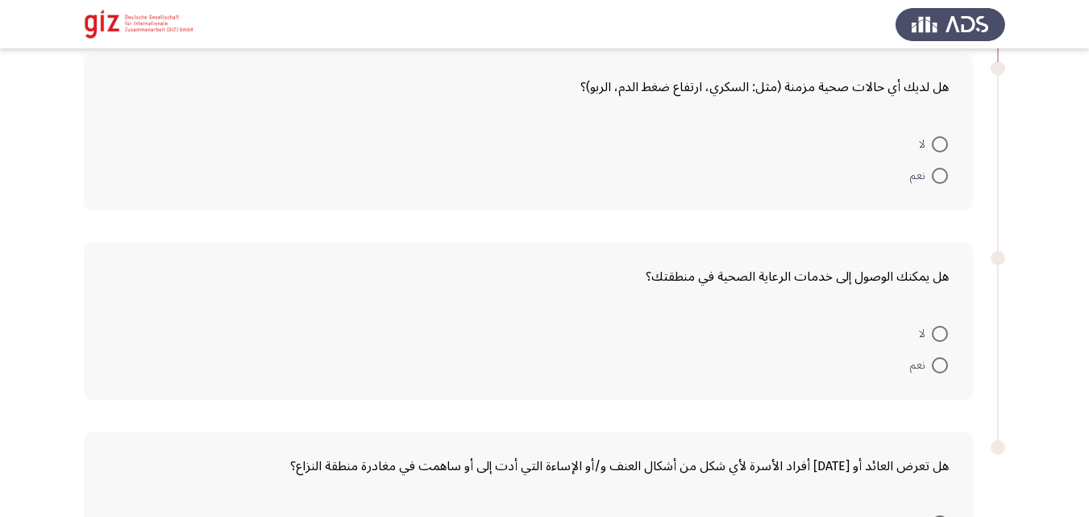
scroll to position [1042, 0]
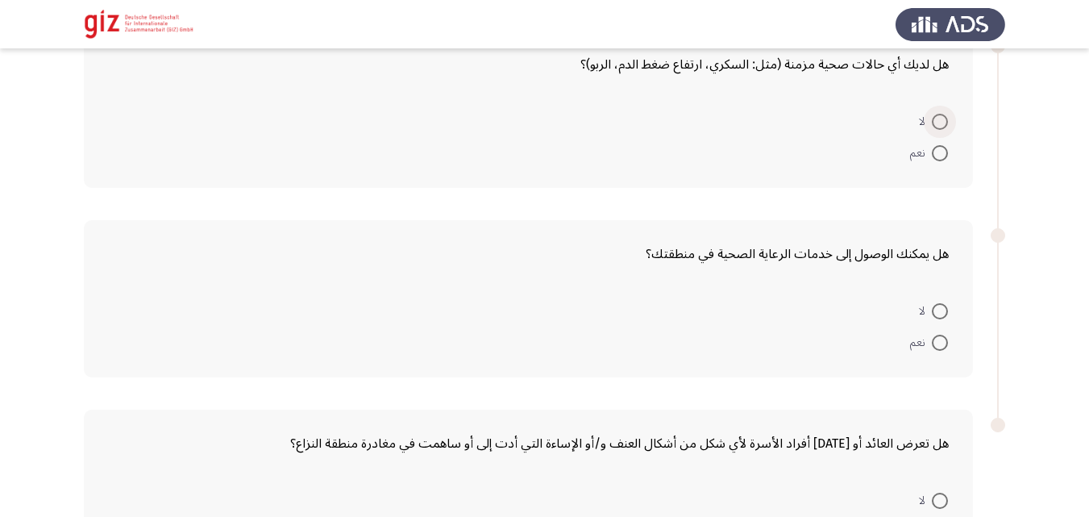
click at [935, 118] on span at bounding box center [940, 122] width 16 height 16
click at [935, 118] on input "لا" at bounding box center [940, 122] width 16 height 16
radio input "true"
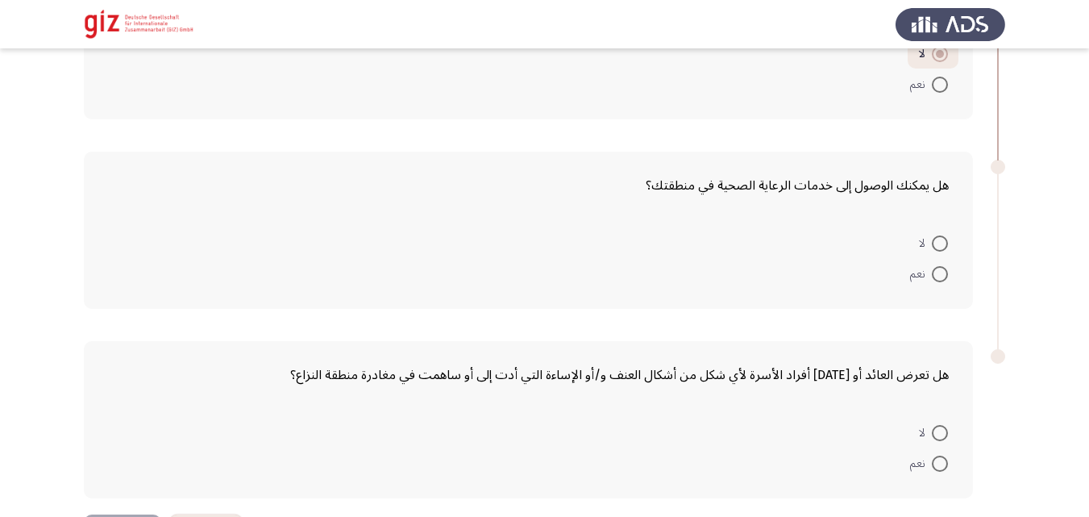
scroll to position [1123, 0]
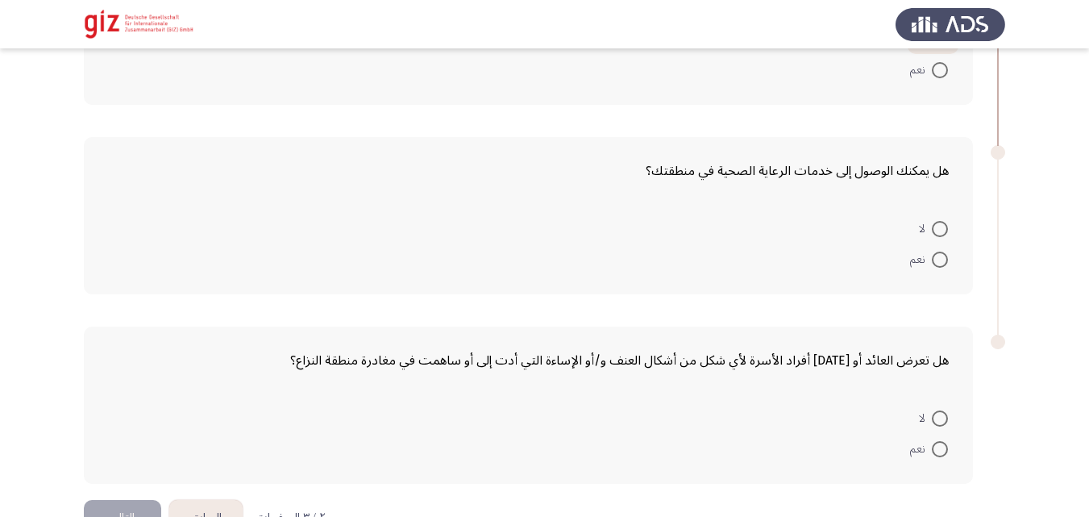
click at [917, 222] on mat-radio-button "لا" at bounding box center [933, 227] width 50 height 31
click at [945, 228] on span at bounding box center [940, 229] width 16 height 16
click at [945, 228] on input "لا" at bounding box center [940, 229] width 16 height 16
radio input "true"
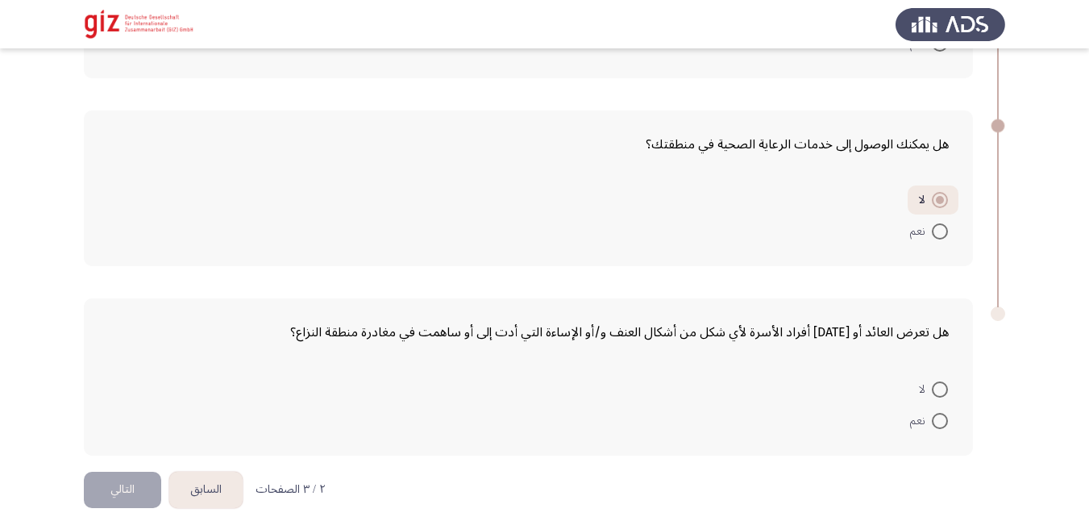
scroll to position [1169, 0]
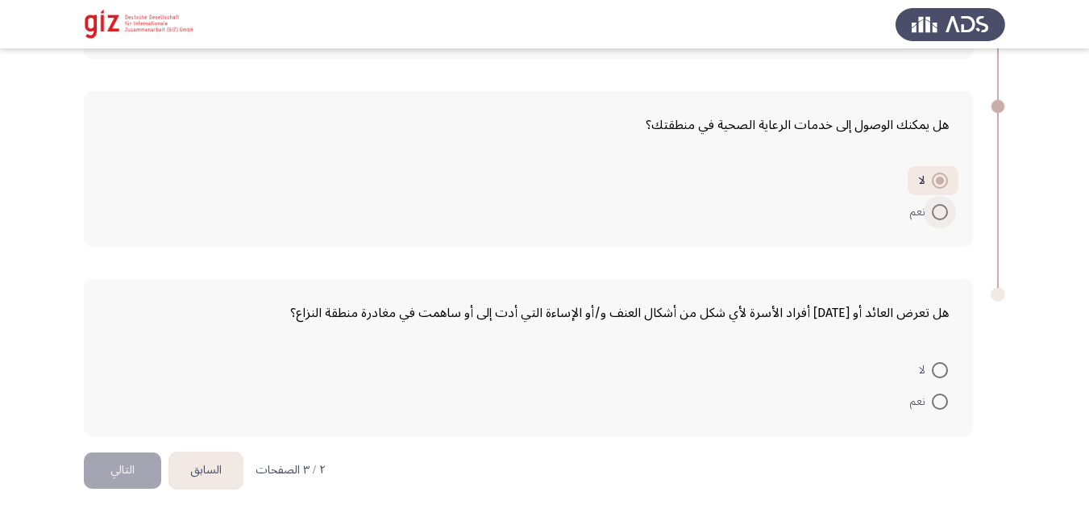
click at [945, 213] on span at bounding box center [940, 212] width 16 height 16
click at [945, 213] on input "نعم" at bounding box center [940, 212] width 16 height 16
radio input "true"
click at [933, 375] on span at bounding box center [940, 370] width 16 height 16
click at [933, 375] on input "لا" at bounding box center [940, 370] width 16 height 16
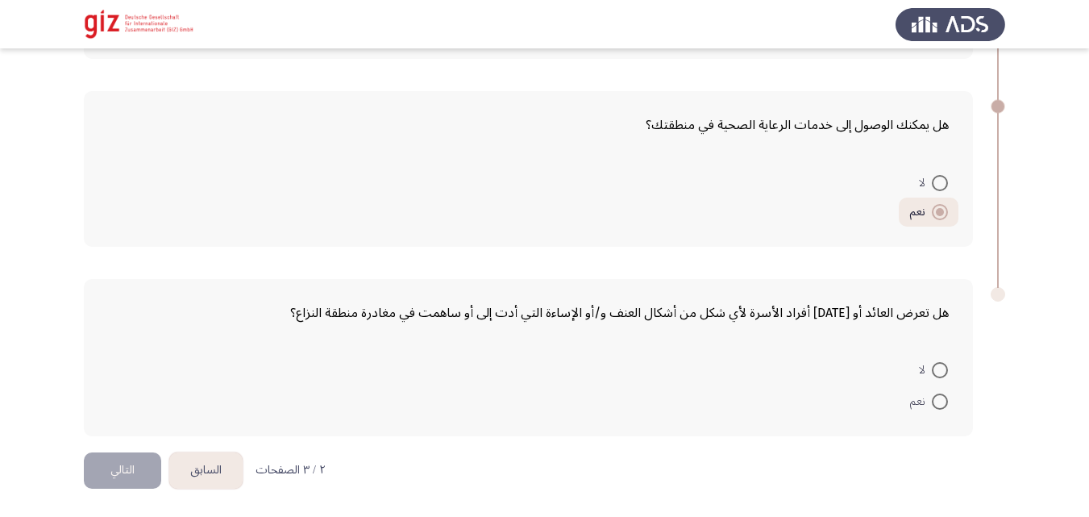
radio input "true"
click at [933, 374] on span at bounding box center [940, 370] width 16 height 16
click at [933, 374] on input "لا" at bounding box center [940, 370] width 16 height 16
click at [145, 472] on button "التالي" at bounding box center [122, 470] width 77 height 36
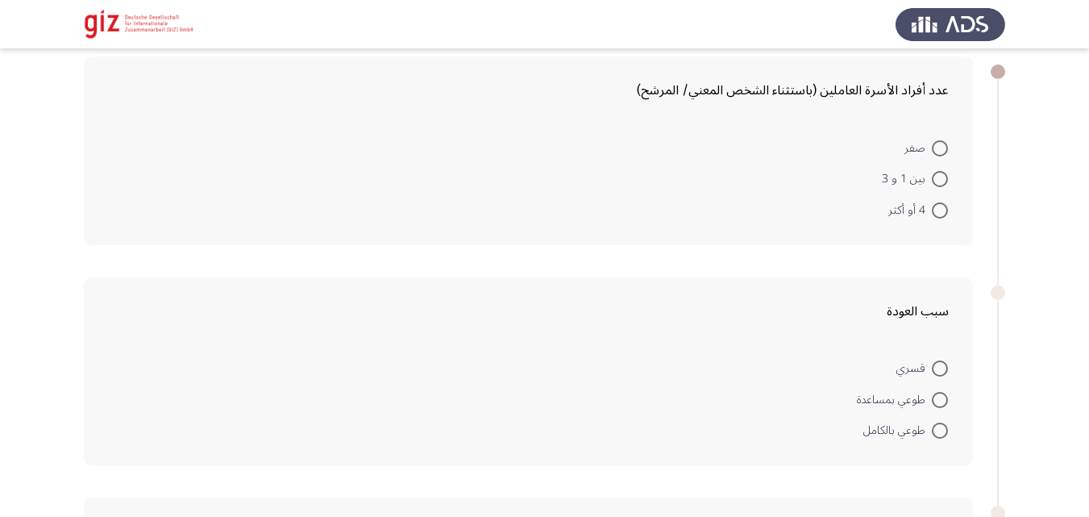
scroll to position [92, 0]
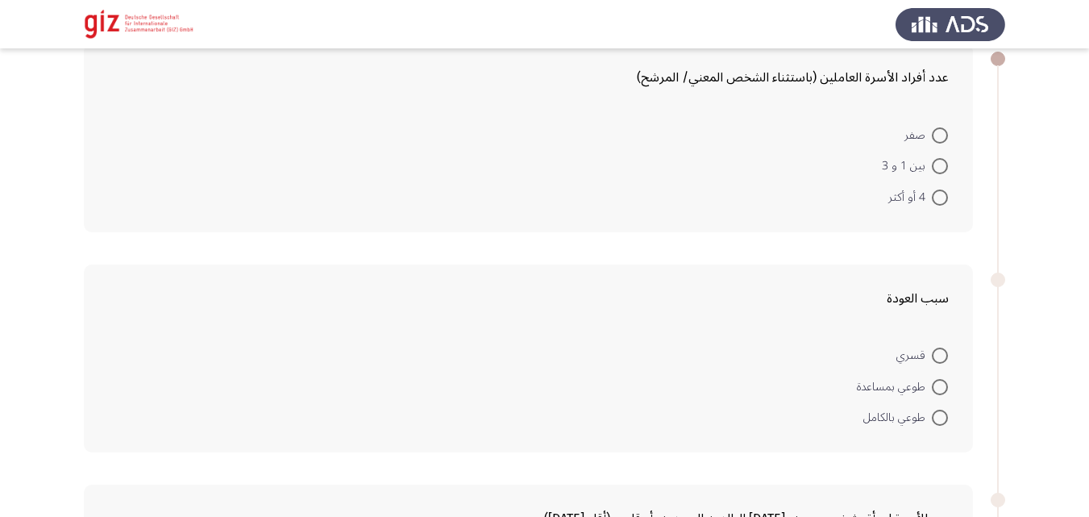
click at [941, 164] on span at bounding box center [940, 166] width 16 height 16
click at [941, 164] on input "بين 1 و 3" at bounding box center [940, 166] width 16 height 16
radio input "true"
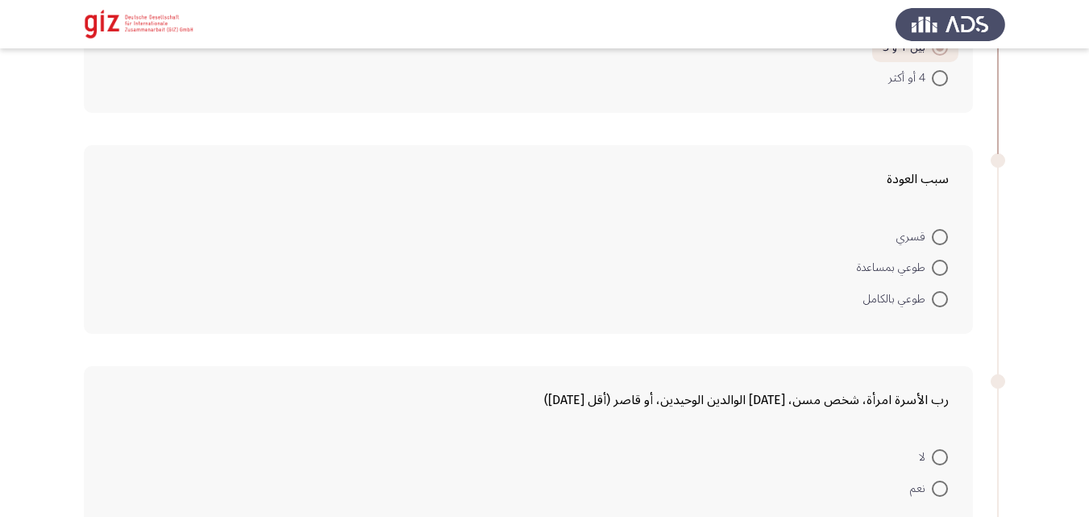
scroll to position [250, 0]
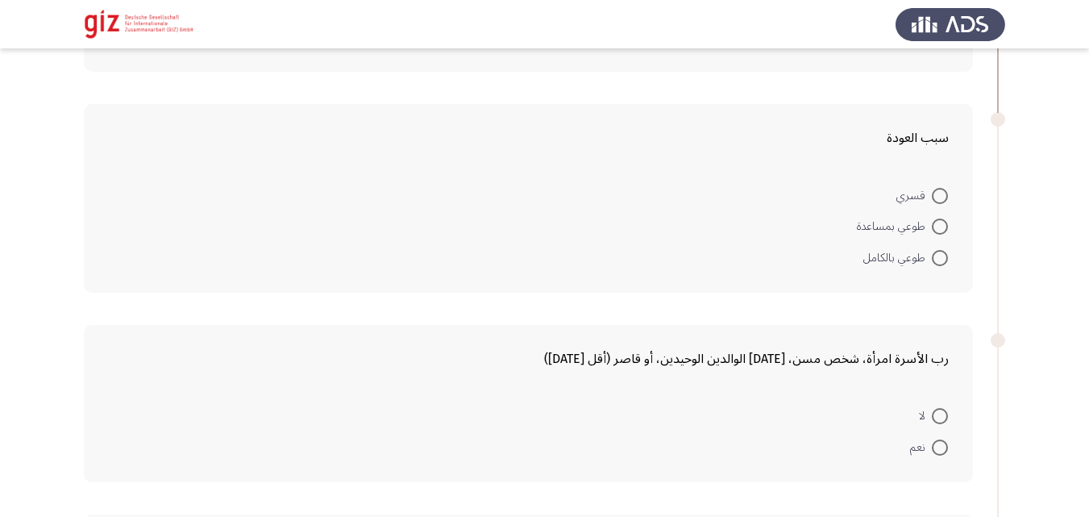
click at [937, 259] on span at bounding box center [940, 258] width 16 height 16
click at [937, 259] on input "طوعي بالكامل" at bounding box center [940, 258] width 16 height 16
radio input "true"
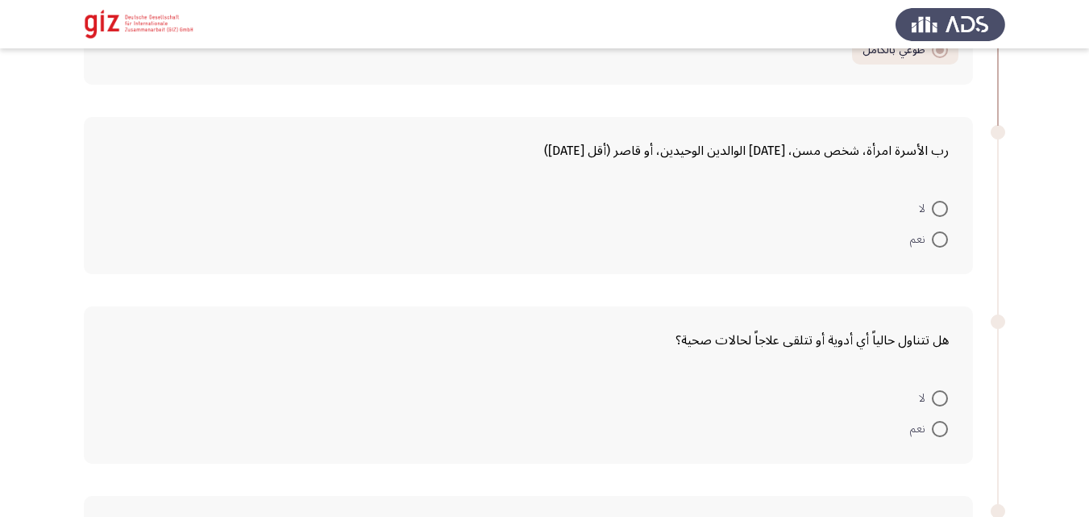
scroll to position [518, 0]
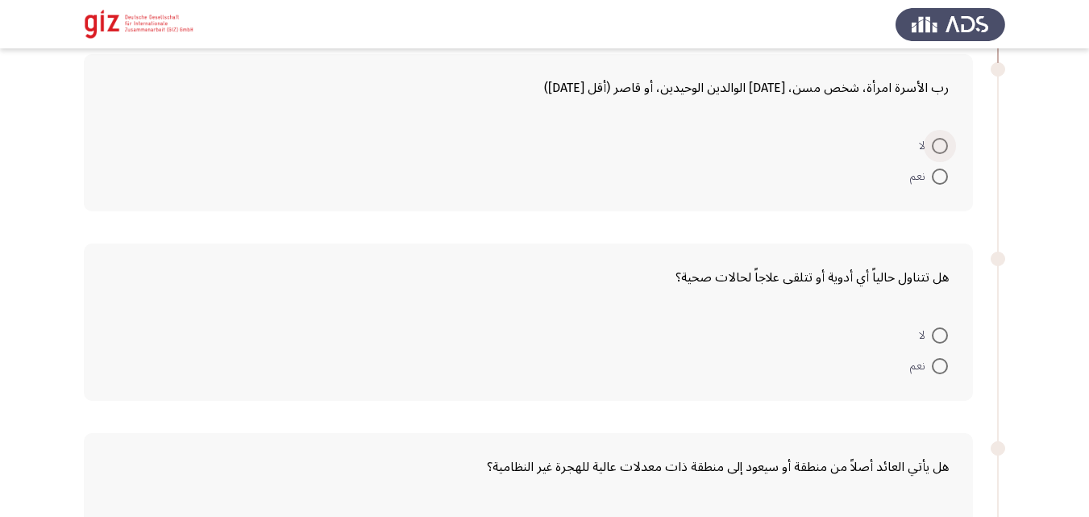
click at [942, 145] on span at bounding box center [940, 146] width 16 height 16
click at [942, 145] on input "لا" at bounding box center [940, 146] width 16 height 16
radio input "true"
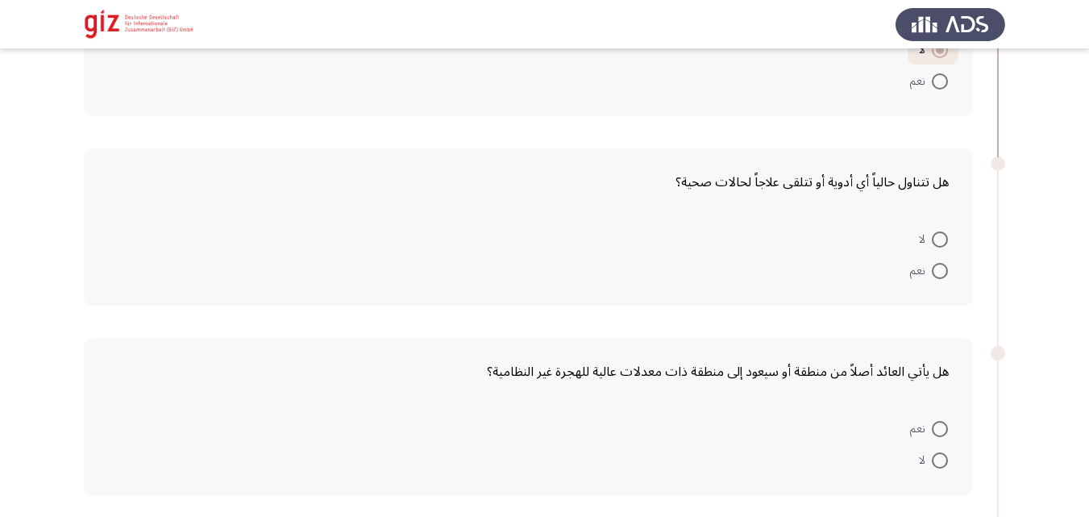
click at [938, 235] on span at bounding box center [940, 239] width 16 height 16
click at [938, 235] on input "لا" at bounding box center [940, 239] width 16 height 16
radio input "true"
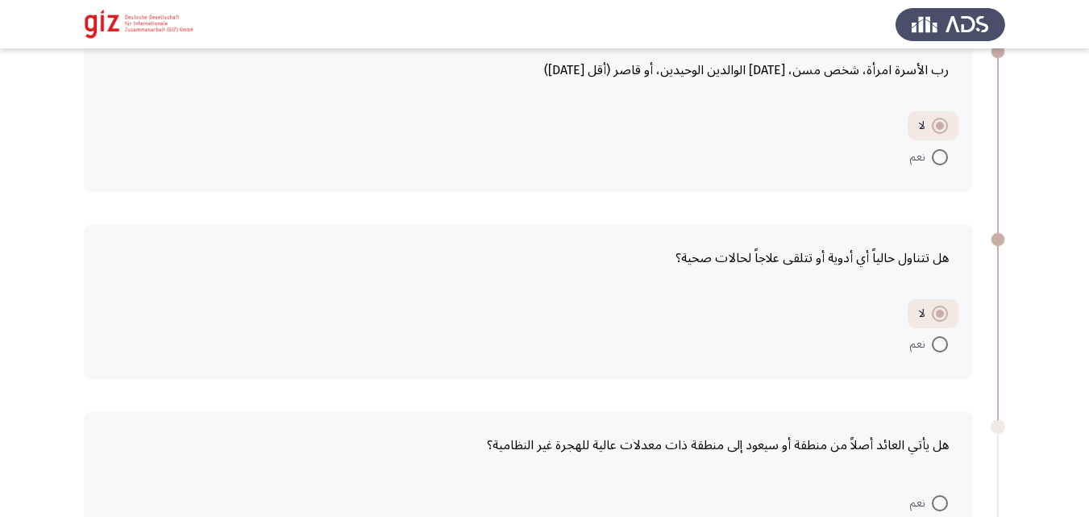
scroll to position [535, 0]
click at [933, 167] on label "نعم" at bounding box center [929, 157] width 38 height 19
click at [933, 166] on input "نعم" at bounding box center [940, 158] width 16 height 16
radio input "true"
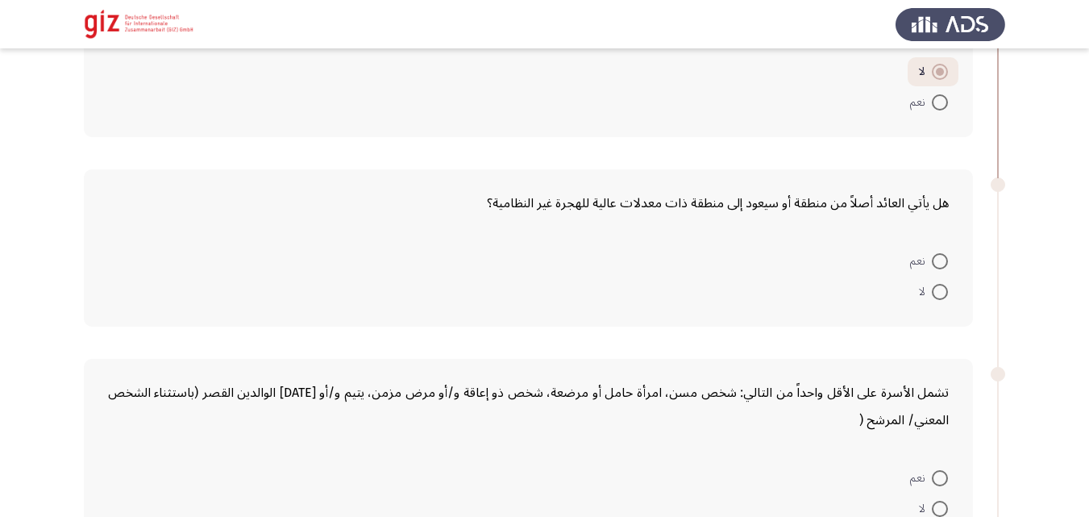
scroll to position [787, 0]
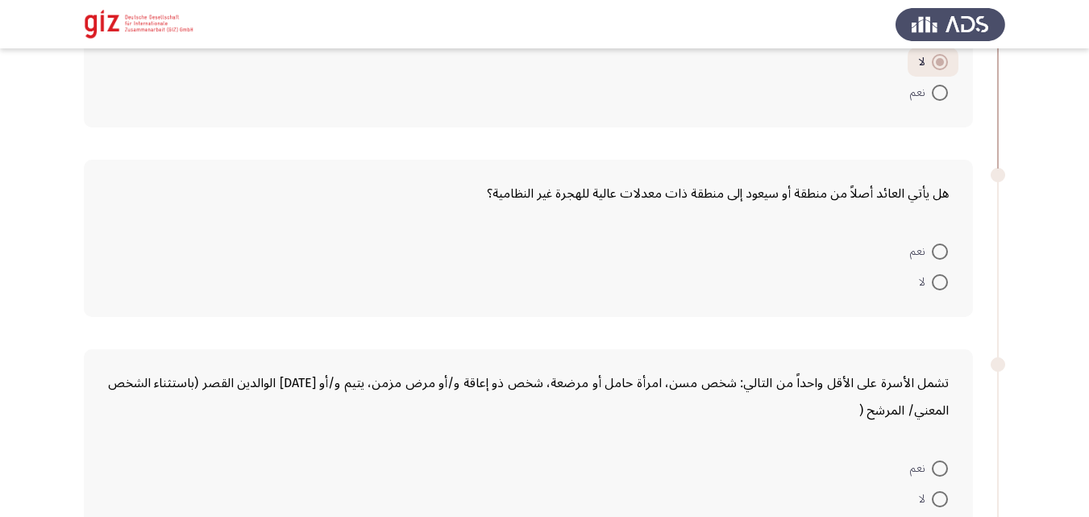
click at [940, 256] on span at bounding box center [940, 251] width 16 height 16
click at [940, 256] on input "نعم" at bounding box center [940, 251] width 16 height 16
radio input "true"
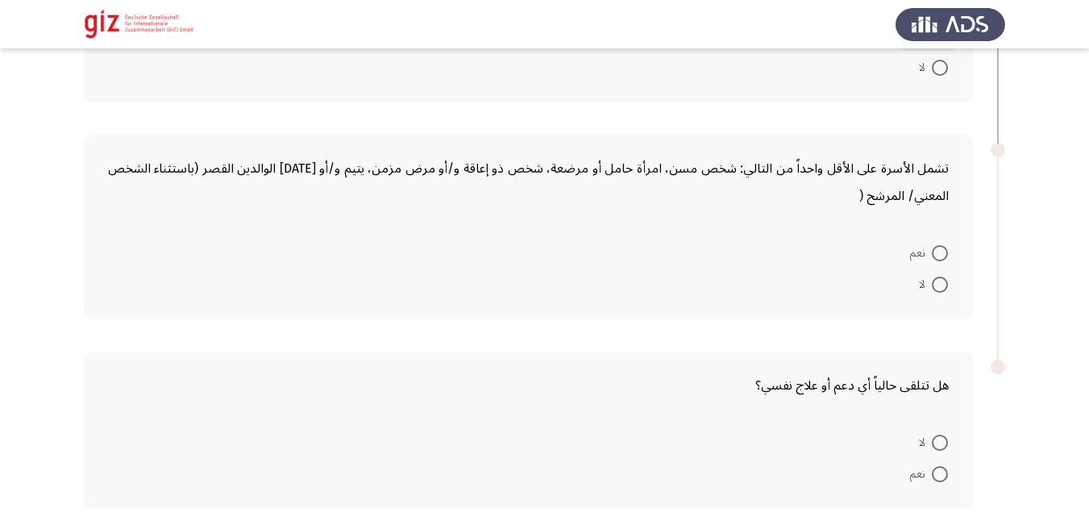
scroll to position [1065, 0]
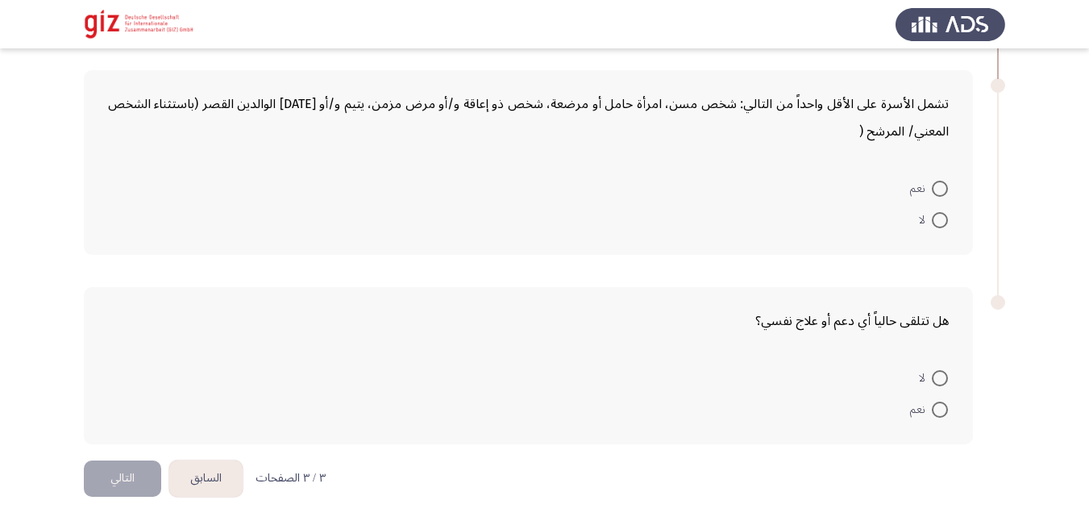
click at [933, 199] on mat-radio-button "نعم" at bounding box center [929, 187] width 59 height 31
click at [936, 187] on span at bounding box center [940, 189] width 16 height 16
click at [936, 187] on input "نعم" at bounding box center [940, 189] width 16 height 16
radio input "true"
click at [930, 379] on span "لا" at bounding box center [925, 376] width 13 height 19
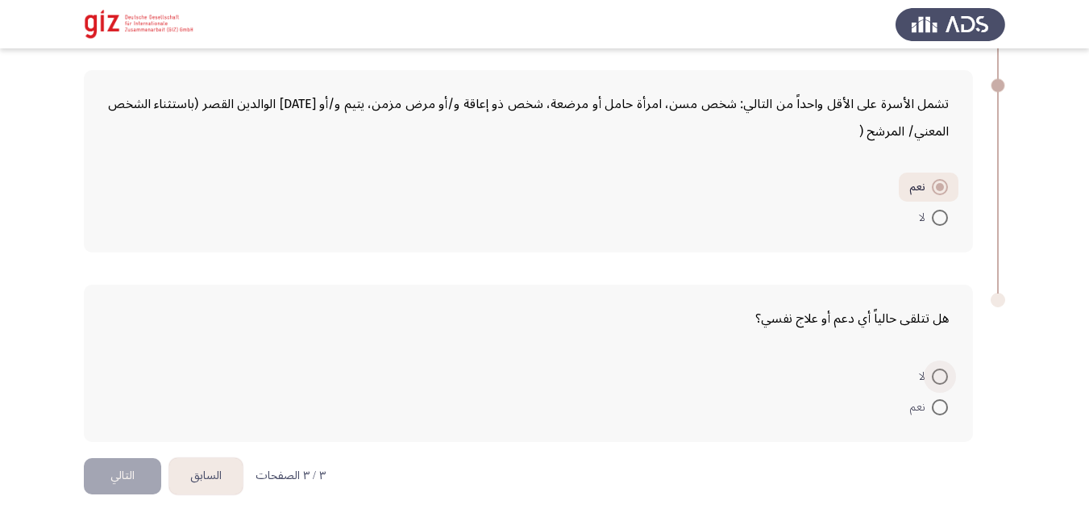
click at [932, 379] on input "لا" at bounding box center [940, 376] width 16 height 16
radio input "true"
click at [89, 480] on button "التالي" at bounding box center [122, 474] width 77 height 36
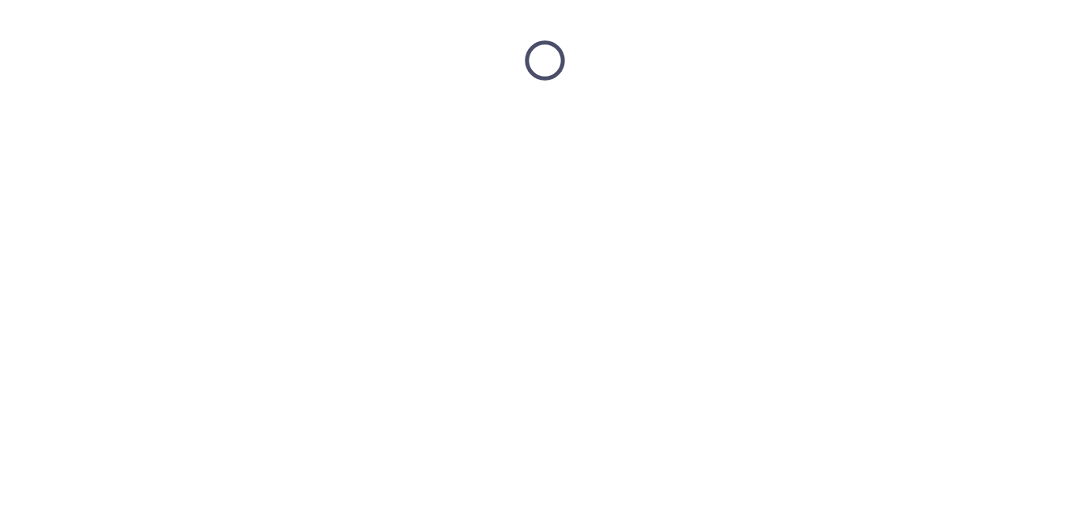
scroll to position [0, 0]
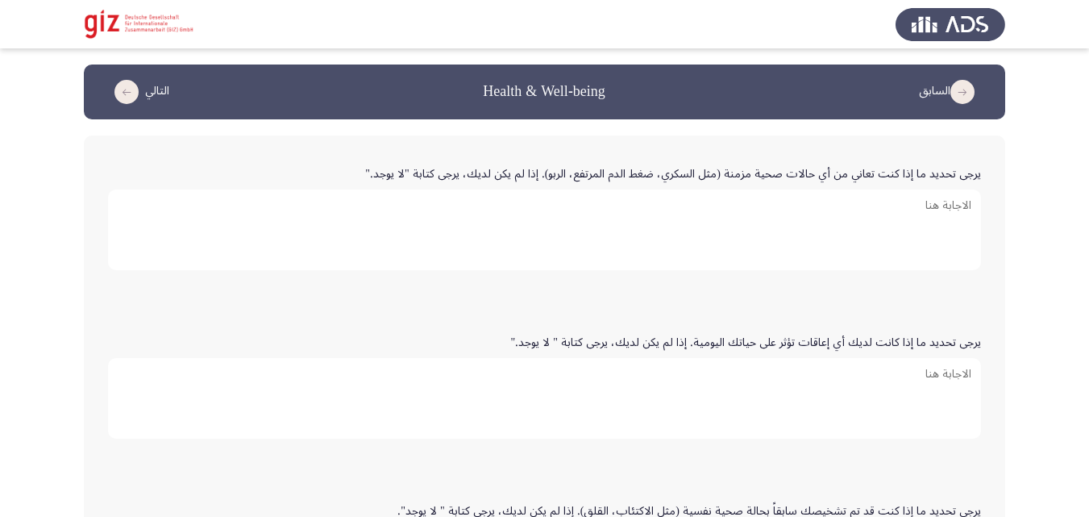
click at [414, 247] on textarea "يرجى تحديد ما إذا كنت تعاني من أي حالات صحية مزمنة (مثل السكري، ضغط الدم المرتف…" at bounding box center [544, 229] width 873 height 81
drag, startPoint x: 420, startPoint y: 174, endPoint x: 395, endPoint y: 173, distance: 25.0
click at [395, 173] on label "يرجى تحديد ما إذا كنت تعاني من أي حالات صحية مزمنة (مثل السكري، ضغط الدم المرتف…" at bounding box center [673, 175] width 616 height 14
click at [395, 189] on textarea "يرجى تحديد ما إذا كنت تعاني من أي حالات صحية مزمنة (مثل السكري، ضغط الدم المرتف…" at bounding box center [544, 229] width 873 height 81
click at [395, 173] on label "يرجى تحديد ما إذا كنت تعاني من أي حالات صحية مزمنة (مثل السكري، ضغط الدم المرتف…" at bounding box center [673, 175] width 616 height 14
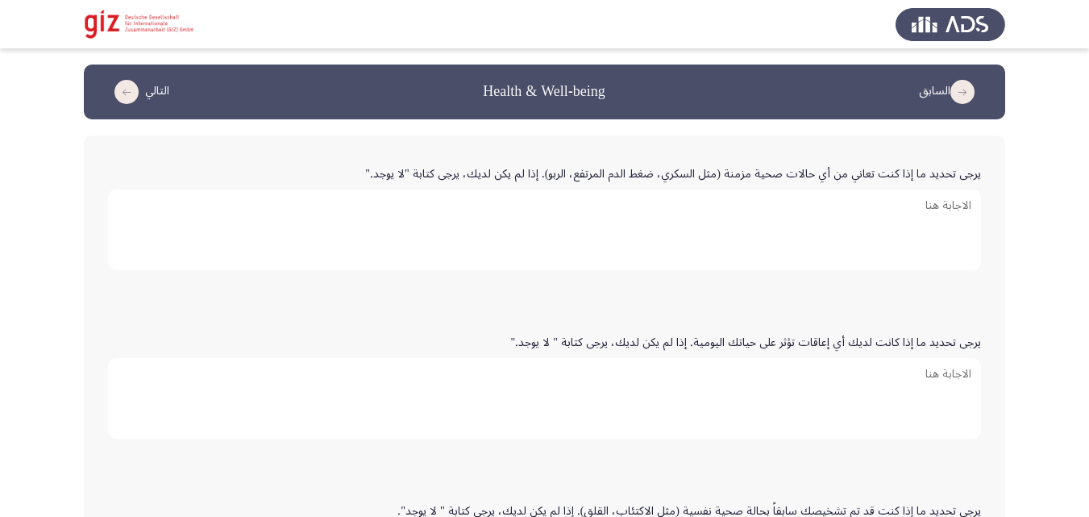
click at [395, 189] on textarea "يرجى تحديد ما إذا كنت تعاني من أي حالات صحية مزمنة (مثل السكري، ضغط الدم المرتف…" at bounding box center [544, 229] width 873 height 81
click at [442, 239] on textarea "يرجى تحديد ما إذا كنت تعاني من أي حالات صحية مزمنة (مثل السكري، ضغط الدم المرتف…" at bounding box center [544, 229] width 873 height 81
type textarea "ب"
type textarea "لا يوجد"
paste textarea "لا يوجد"
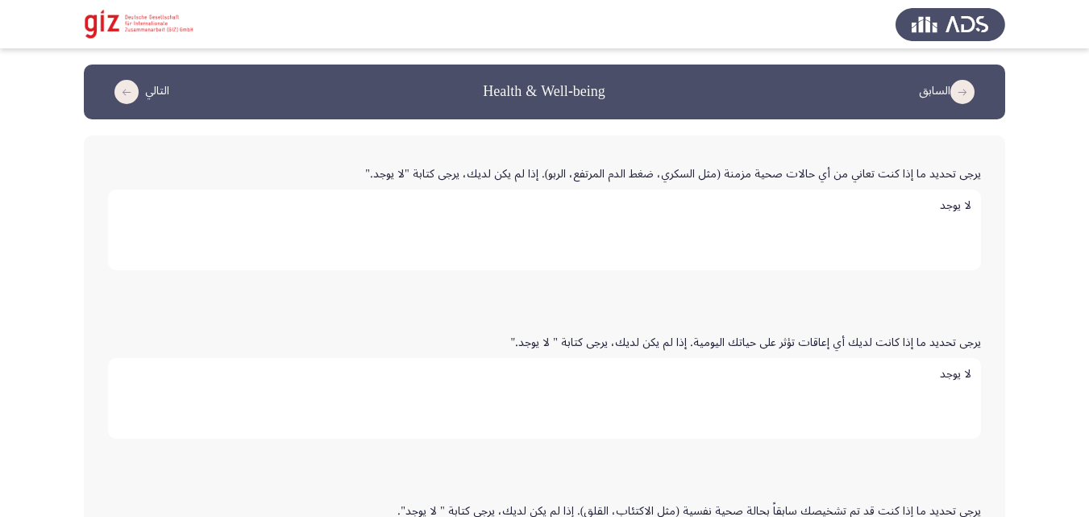
type textarea "لا يوجد"
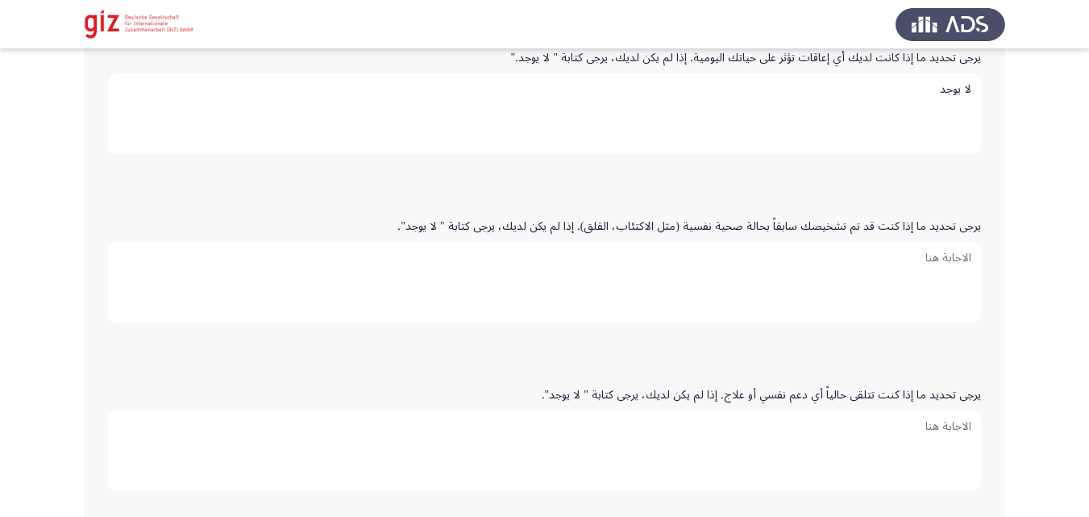
paste textarea "لا يوجد"
type textarea "لا يوجد"
paste textarea "لا يوجد"
type textarea "لا يوجد"
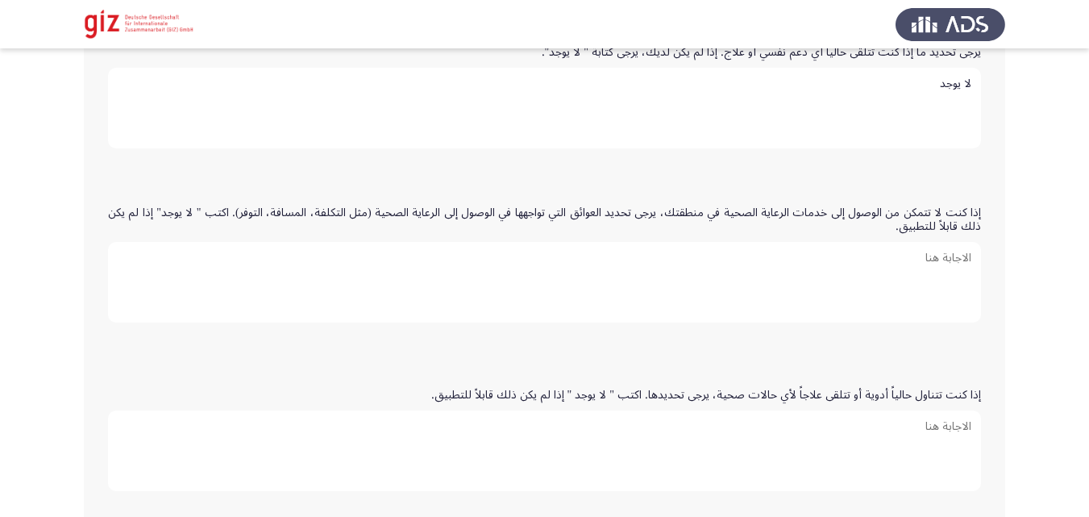
paste textarea "لا يوجد"
type textarea "لا يوجد"
paste textarea "لا يوجد"
type textarea "لا يوجد"
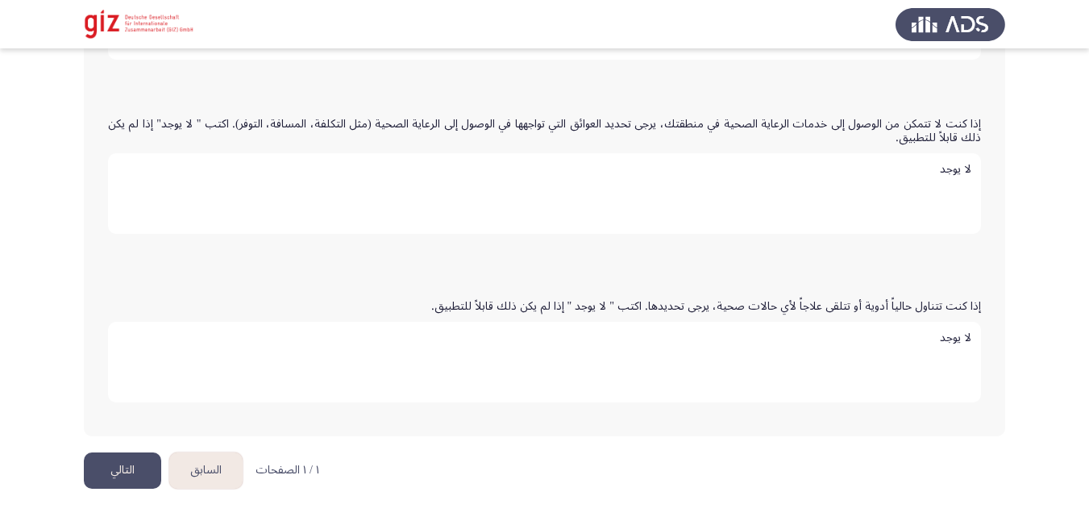
click at [119, 469] on button "التالي" at bounding box center [122, 470] width 77 height 36
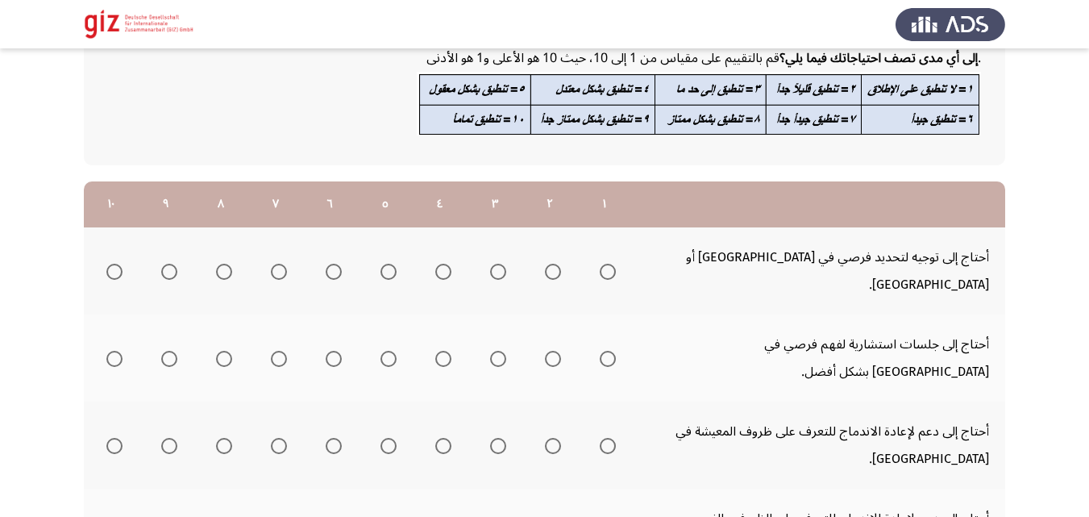
scroll to position [155, 0]
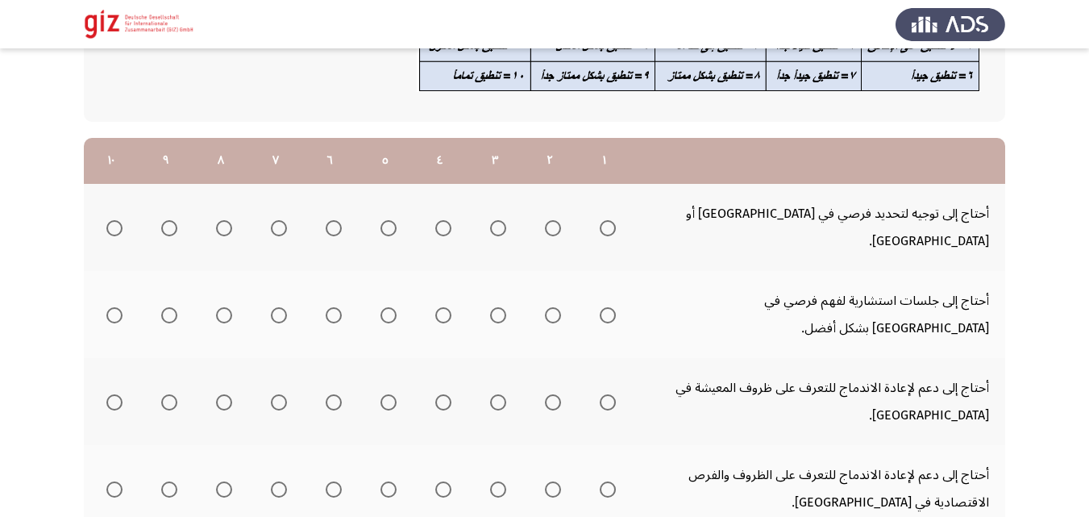
click at [619, 215] on th at bounding box center [604, 227] width 55 height 87
click at [611, 220] on span "Select an option" at bounding box center [608, 228] width 16 height 16
click at [611, 220] on input "Select an option" at bounding box center [608, 228] width 16 height 16
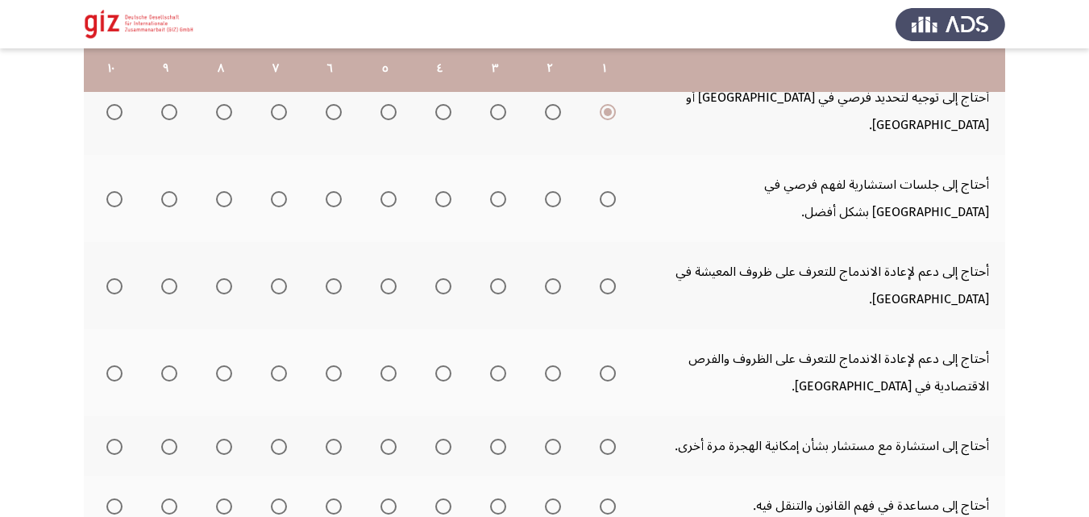
scroll to position [278, 0]
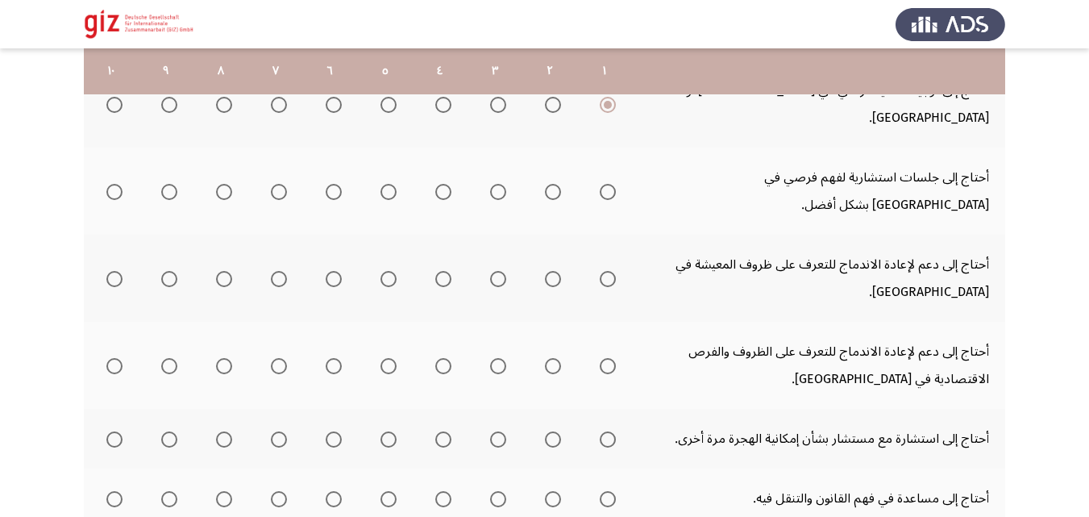
click at [593, 177] on mat-radio-group "Select an option" at bounding box center [604, 190] width 23 height 27
click at [605, 184] on span "Select an option" at bounding box center [608, 192] width 16 height 16
click at [605, 184] on input "Select an option" at bounding box center [608, 192] width 16 height 16
click at [602, 271] on span "Select an option" at bounding box center [608, 279] width 16 height 16
click at [602, 271] on input "Select an option" at bounding box center [608, 279] width 16 height 16
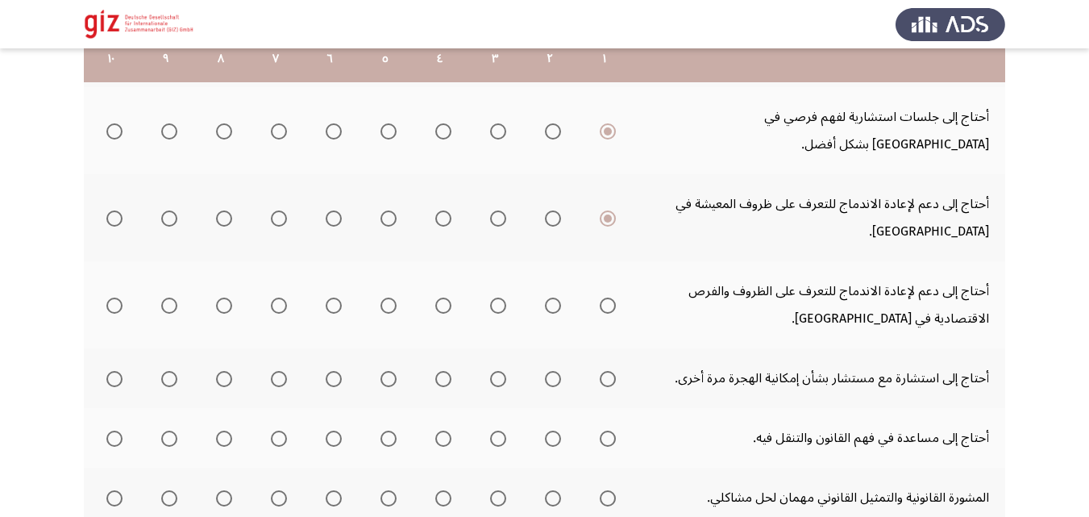
scroll to position [357, 0]
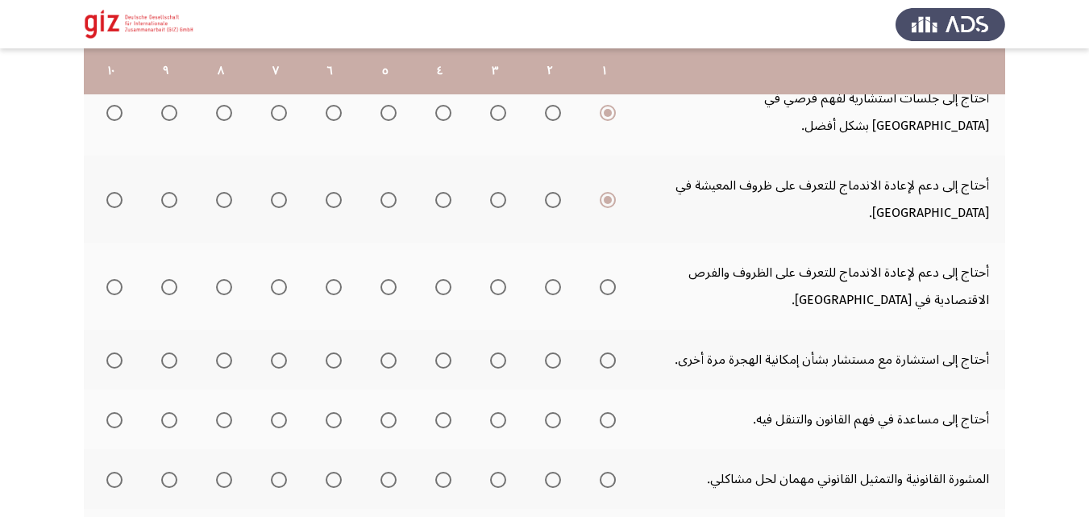
click at [608, 279] on span "Select an option" at bounding box center [608, 287] width 16 height 16
click at [608, 279] on input "Select an option" at bounding box center [608, 287] width 16 height 16
click at [600, 352] on span "Select an option" at bounding box center [608, 360] width 16 height 16
click at [600, 352] on input "Select an option" at bounding box center [608, 360] width 16 height 16
click at [604, 389] on th at bounding box center [604, 419] width 55 height 60
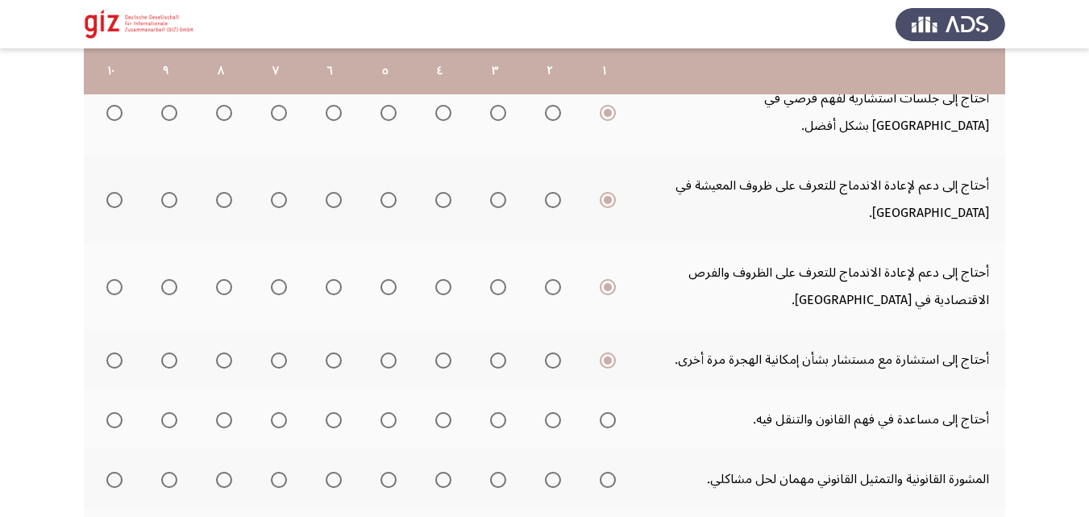
click at [605, 405] on mat-radio-group "Select an option" at bounding box center [604, 418] width 23 height 27
click at [609, 405] on mat-radio-group "Select an option" at bounding box center [604, 418] width 23 height 27
click at [611, 412] on span "Select an option" at bounding box center [608, 420] width 16 height 16
click at [611, 412] on input "Select an option" at bounding box center [608, 420] width 16 height 16
click at [612, 472] on span "Select an option" at bounding box center [608, 480] width 16 height 16
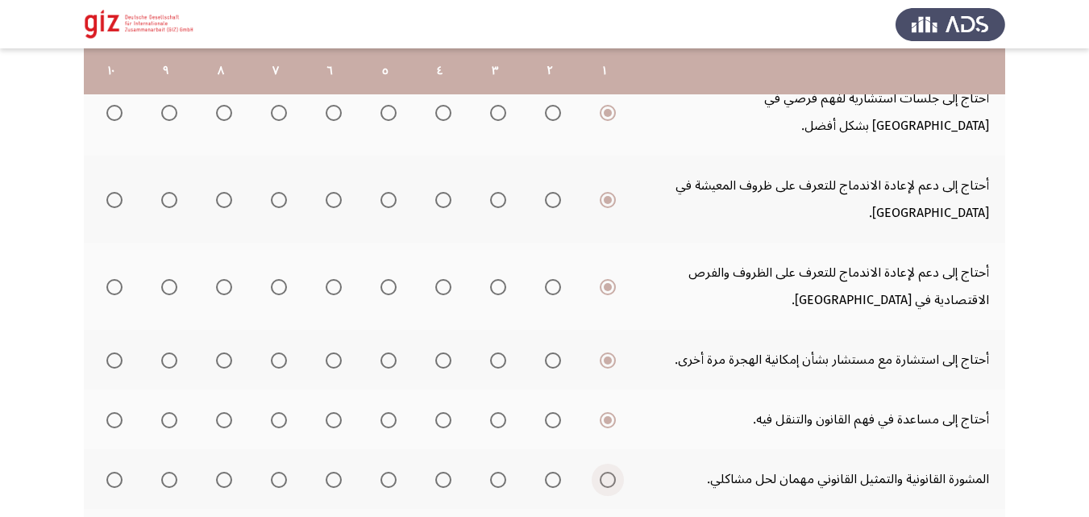
click at [612, 472] on input "Select an option" at bounding box center [608, 480] width 16 height 16
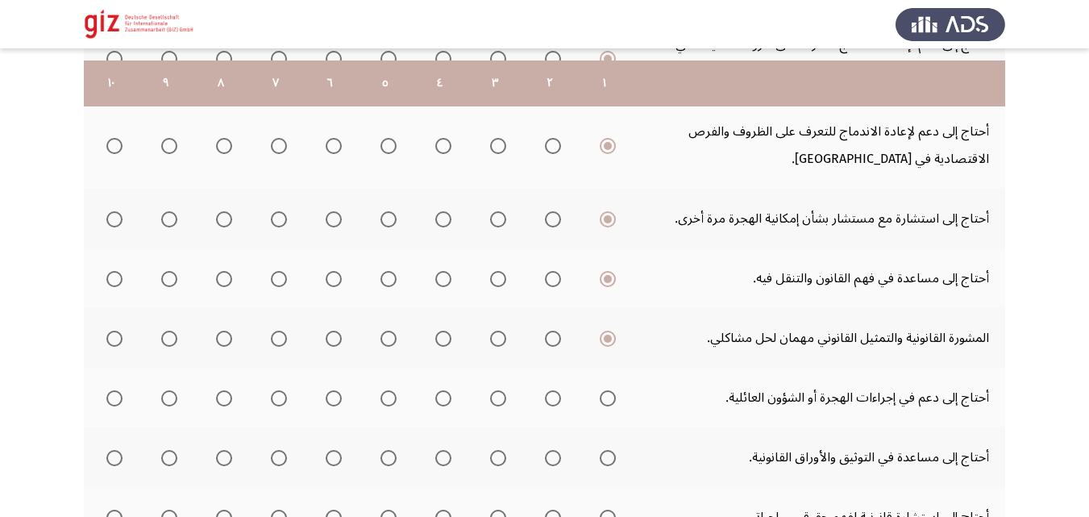
scroll to position [510, 0]
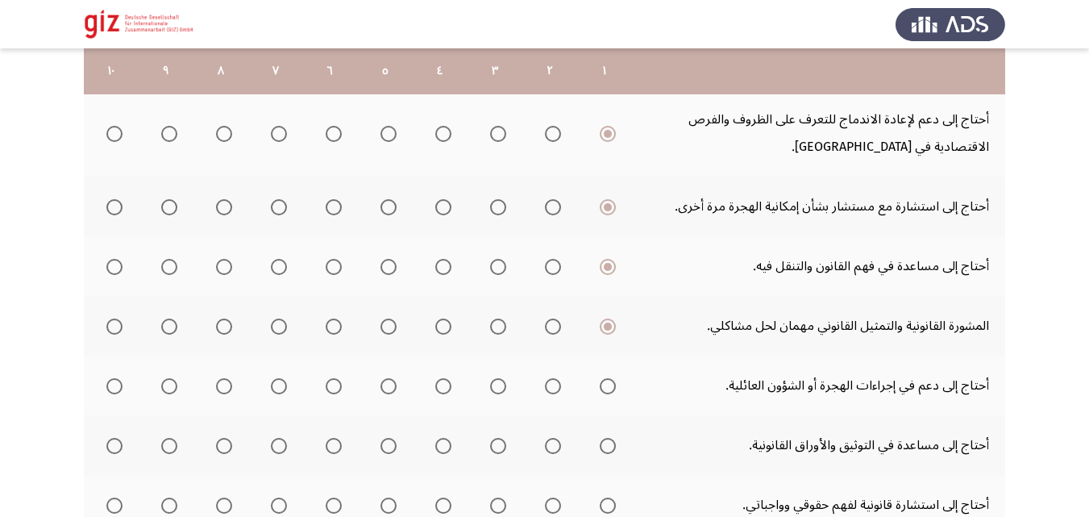
click at [606, 378] on span "Select an option" at bounding box center [608, 386] width 16 height 16
click at [606, 378] on input "Select an option" at bounding box center [608, 386] width 16 height 16
click at [610, 438] on span "Select an option" at bounding box center [608, 446] width 16 height 16
click at [610, 438] on input "Select an option" at bounding box center [608, 446] width 16 height 16
click at [605, 497] on mat-radio-button "Select an option" at bounding box center [604, 505] width 23 height 17
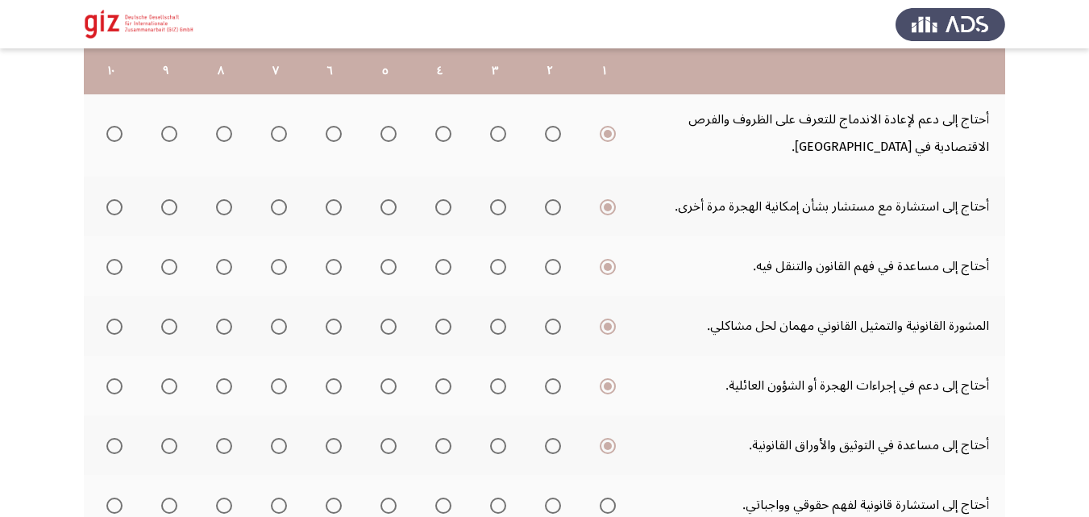
click at [608, 505] on span "Select an option" at bounding box center [608, 505] width 0 height 0
click at [607, 497] on input "Select an option" at bounding box center [608, 505] width 16 height 16
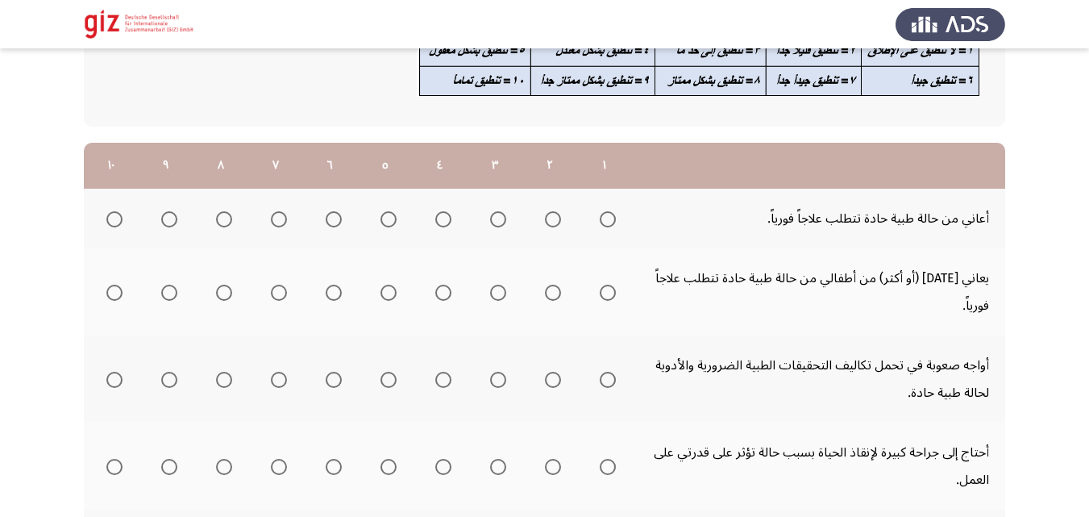
scroll to position [194, 0]
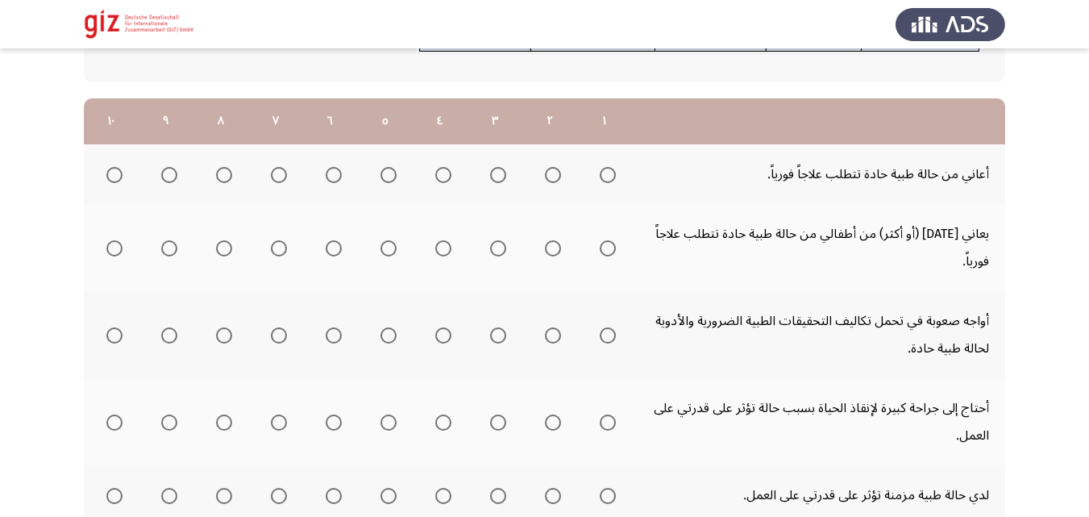
click at [609, 174] on span "Select an option" at bounding box center [608, 175] width 16 height 16
click at [609, 174] on input "Select an option" at bounding box center [608, 175] width 16 height 16
click at [610, 262] on th at bounding box center [604, 247] width 55 height 87
click at [609, 251] on span "Select an option" at bounding box center [608, 248] width 16 height 16
click at [609, 251] on input "Select an option" at bounding box center [608, 248] width 16 height 16
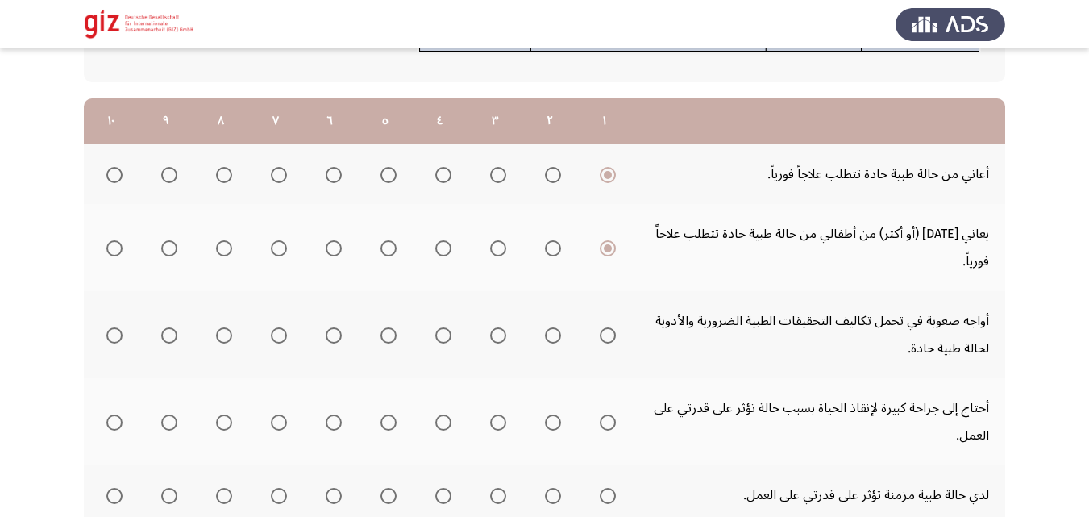
click at [609, 339] on span "Select an option" at bounding box center [608, 335] width 16 height 16
click at [609, 339] on input "Select an option" at bounding box center [608, 335] width 16 height 16
click at [606, 425] on span "Select an option" at bounding box center [608, 422] width 16 height 16
click at [606, 425] on input "Select an option" at bounding box center [608, 422] width 16 height 16
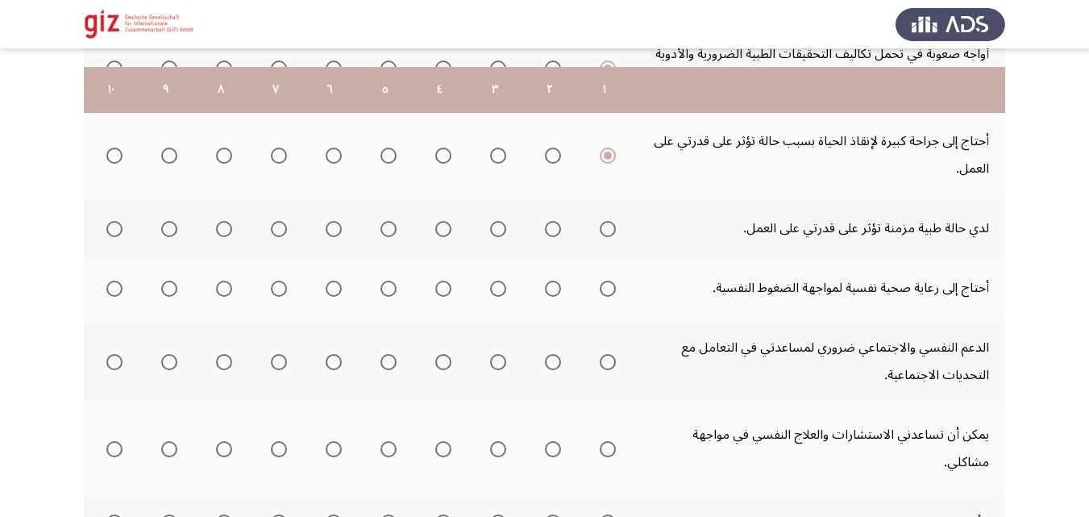
scroll to position [511, 0]
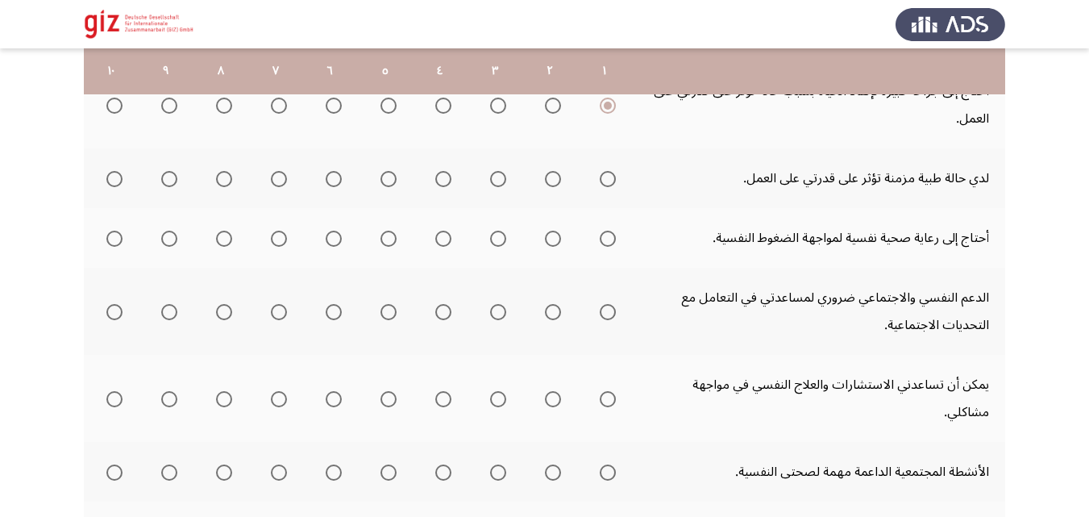
click at [605, 156] on th at bounding box center [604, 178] width 55 height 60
click at [605, 177] on span "Select an option" at bounding box center [608, 179] width 16 height 16
click at [605, 177] on input "Select an option" at bounding box center [608, 179] width 16 height 16
click at [607, 243] on span "Select an option" at bounding box center [608, 239] width 16 height 16
click at [606, 247] on mat-radio-group "Select an option" at bounding box center [604, 237] width 23 height 27
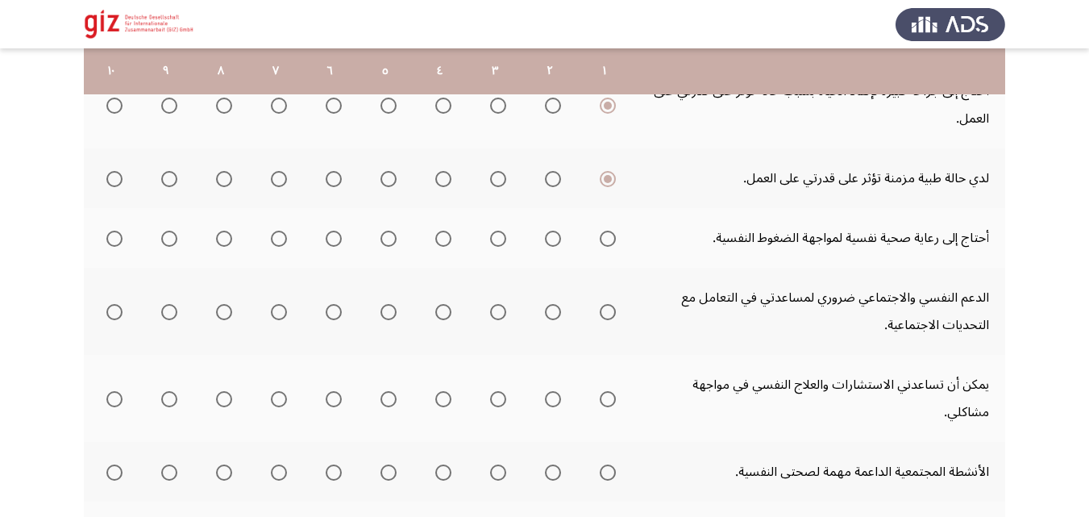
click at [600, 250] on mat-radio-group "Select an option" at bounding box center [604, 237] width 23 height 27
click at [606, 240] on span "Select an option" at bounding box center [608, 239] width 16 height 16
click at [606, 240] on input "Select an option" at bounding box center [608, 239] width 16 height 16
click at [601, 339] on th at bounding box center [604, 311] width 55 height 87
click at [611, 295] on th at bounding box center [604, 311] width 55 height 87
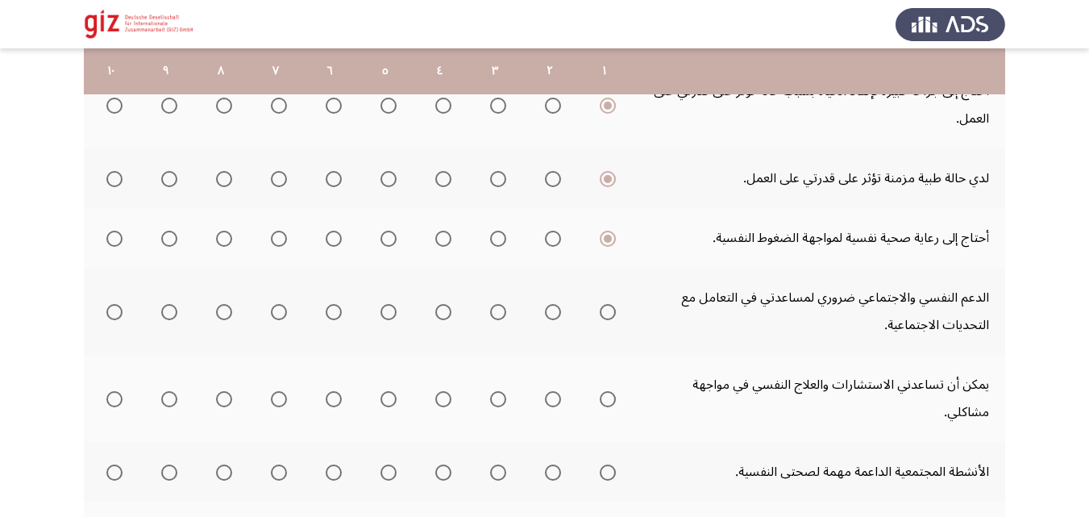
click at [603, 318] on span "Select an option" at bounding box center [608, 312] width 16 height 16
click at [603, 318] on input "Select an option" at bounding box center [608, 312] width 16 height 16
click at [605, 391] on span "Select an option" at bounding box center [608, 399] width 16 height 16
click at [605, 391] on input "Select an option" at bounding box center [608, 399] width 16 height 16
click at [606, 464] on span "Select an option" at bounding box center [608, 472] width 16 height 16
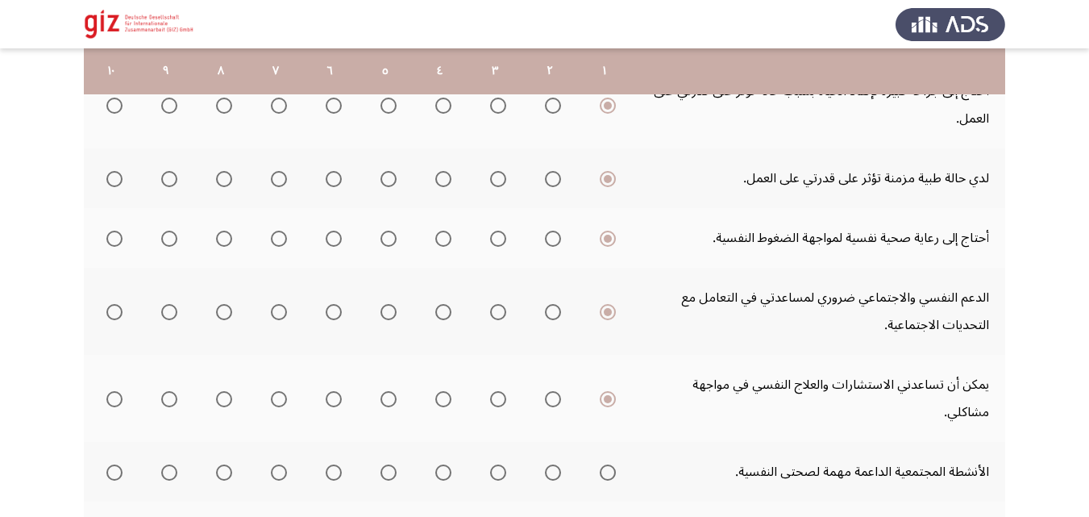
click at [606, 464] on input "Select an option" at bounding box center [608, 472] width 16 height 16
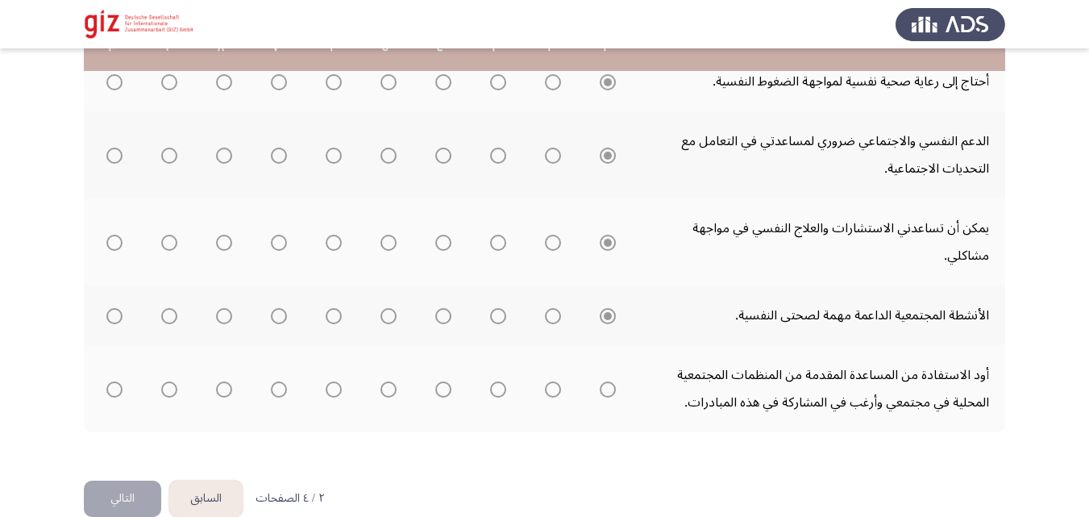
scroll to position [668, 0]
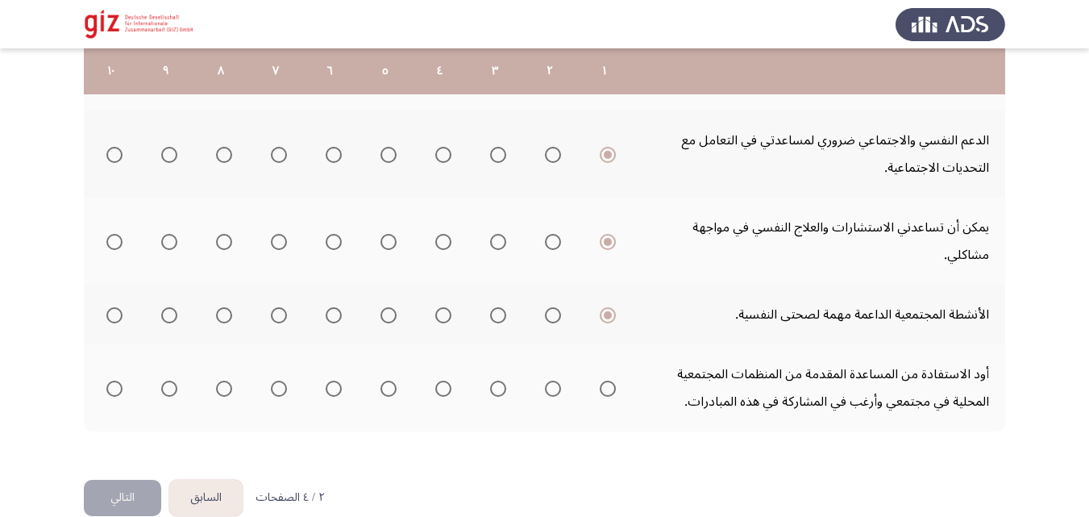
click at [613, 380] on mat-radio-button "Select an option" at bounding box center [604, 388] width 23 height 17
click at [609, 380] on span "Select an option" at bounding box center [608, 388] width 16 height 16
click at [609, 380] on input "Select an option" at bounding box center [608, 388] width 16 height 16
click at [120, 480] on button "التالي" at bounding box center [122, 498] width 77 height 36
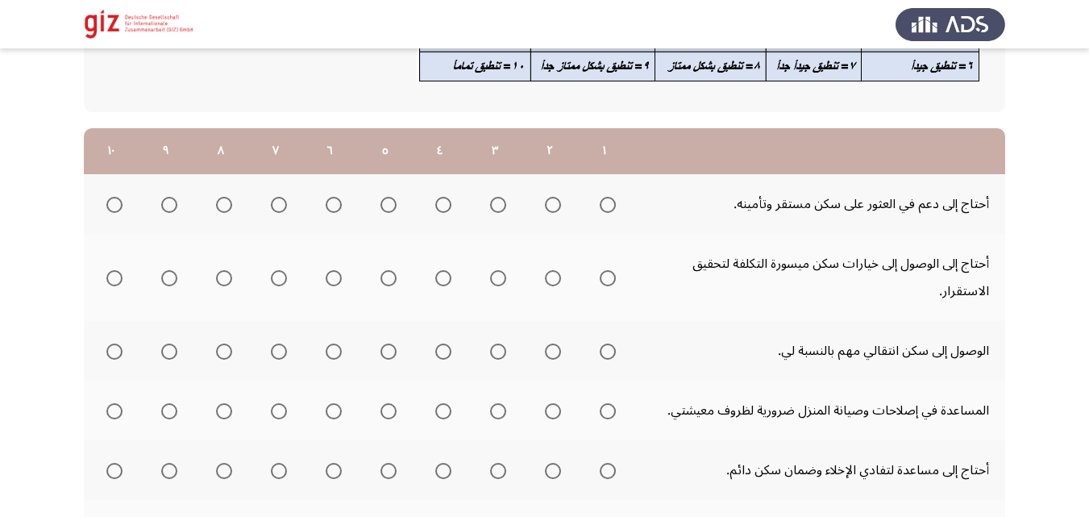
scroll to position [211, 0]
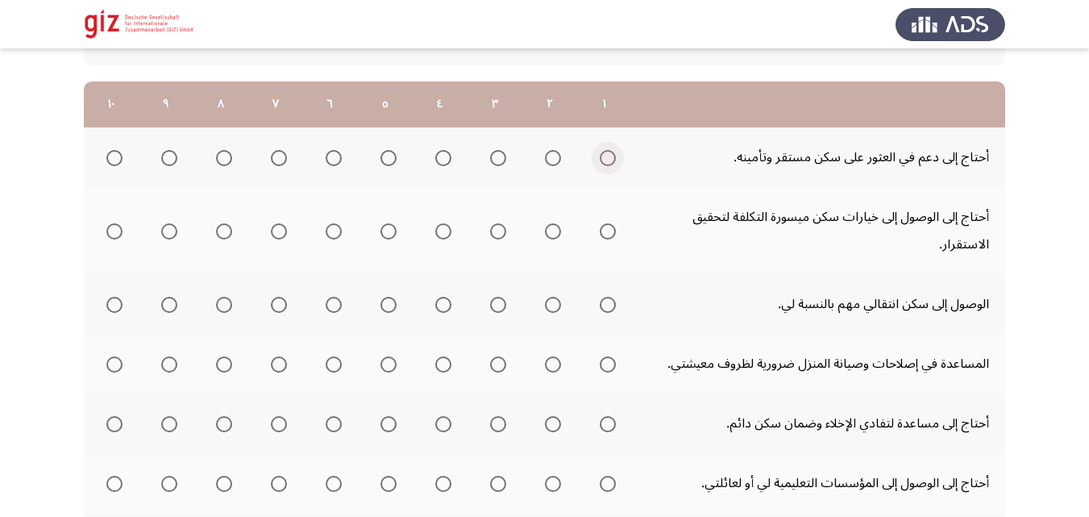
click at [615, 156] on span "Select an option" at bounding box center [608, 158] width 16 height 16
click at [615, 156] on input "Select an option" at bounding box center [608, 158] width 16 height 16
click at [603, 253] on th at bounding box center [604, 230] width 55 height 87
click at [605, 235] on span "Select an option" at bounding box center [608, 231] width 16 height 16
click at [605, 235] on input "Select an option" at bounding box center [608, 231] width 16 height 16
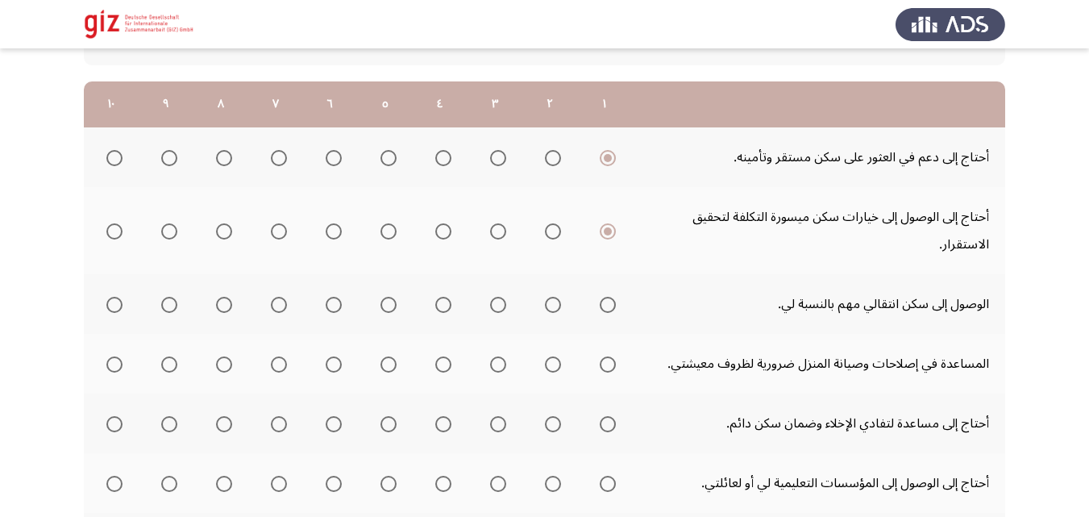
click at [600, 327] on th at bounding box center [604, 304] width 55 height 60
click at [604, 308] on span "Select an option" at bounding box center [608, 305] width 16 height 16
click at [604, 308] on input "Select an option" at bounding box center [608, 305] width 16 height 16
click at [611, 354] on mat-radio-group "Select an option" at bounding box center [604, 363] width 23 height 27
click at [611, 370] on span "Select an option" at bounding box center [608, 364] width 16 height 16
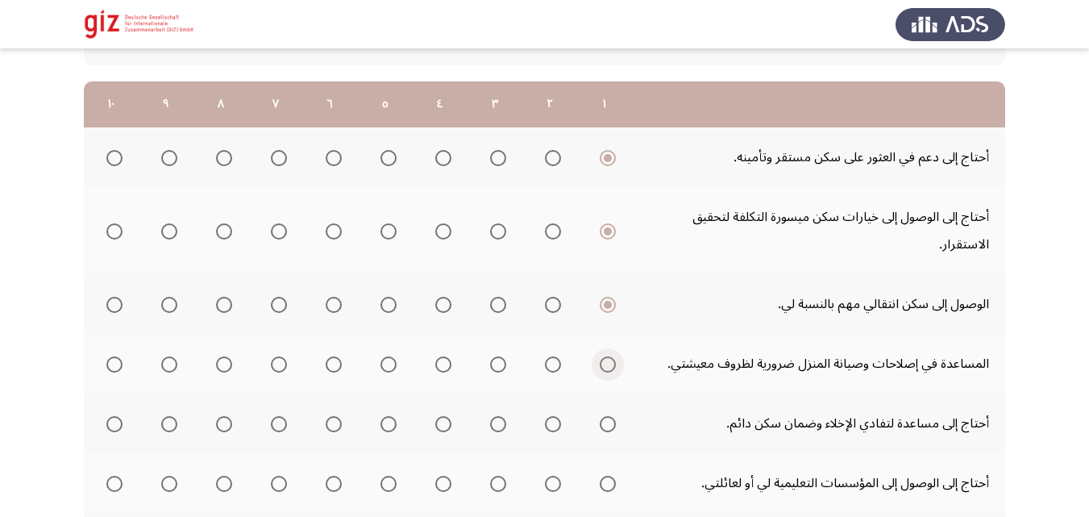
click at [611, 370] on input "Select an option" at bounding box center [608, 364] width 16 height 16
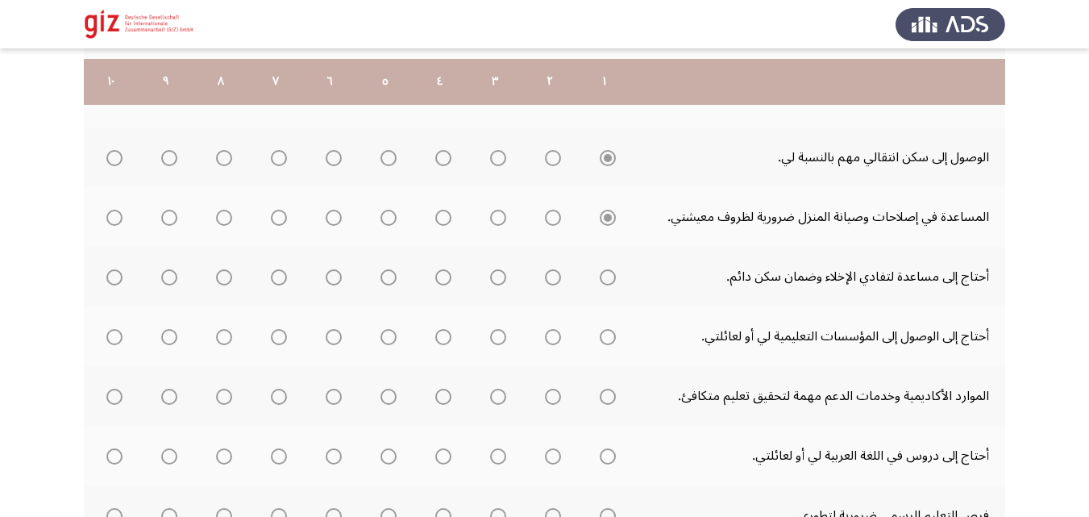
scroll to position [372, 0]
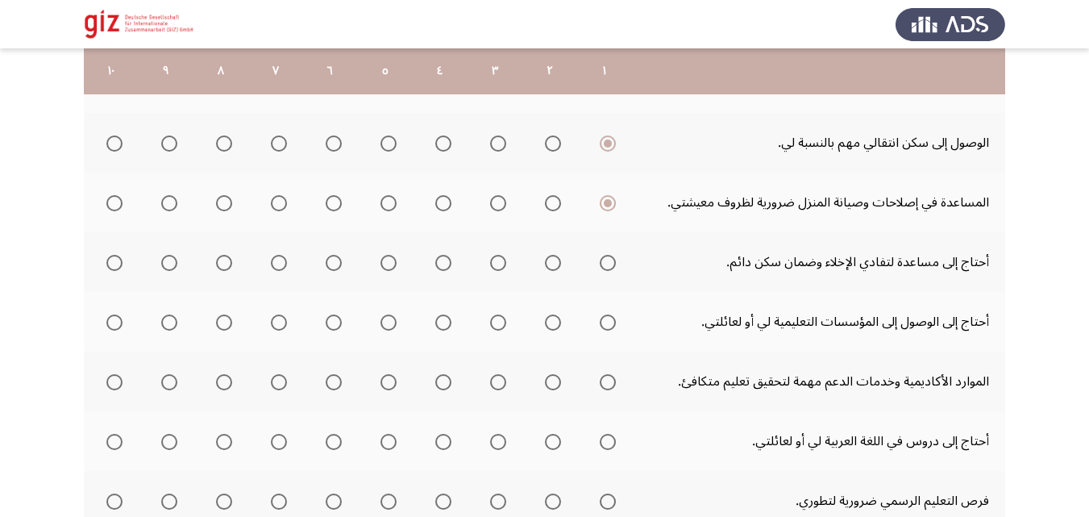
click at [612, 265] on span "Select an option" at bounding box center [608, 263] width 16 height 16
click at [612, 265] on input "Select an option" at bounding box center [608, 263] width 16 height 16
click at [609, 330] on span "Select an option" at bounding box center [608, 322] width 16 height 16
click at [609, 330] on input "Select an option" at bounding box center [608, 322] width 16 height 16
click at [606, 396] on mat-tooltip-component "WAITING" at bounding box center [604, 413] width 79 height 46
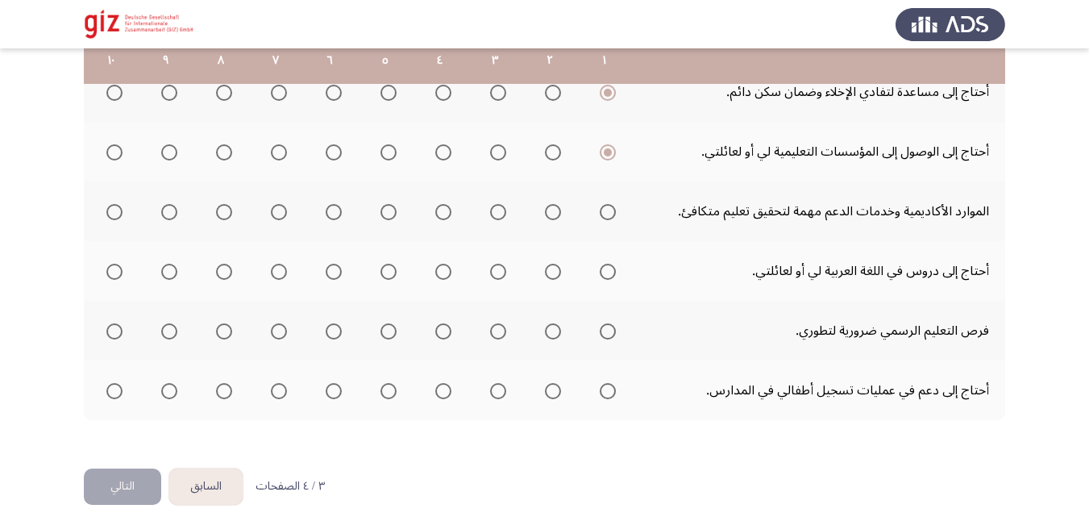
scroll to position [544, 0]
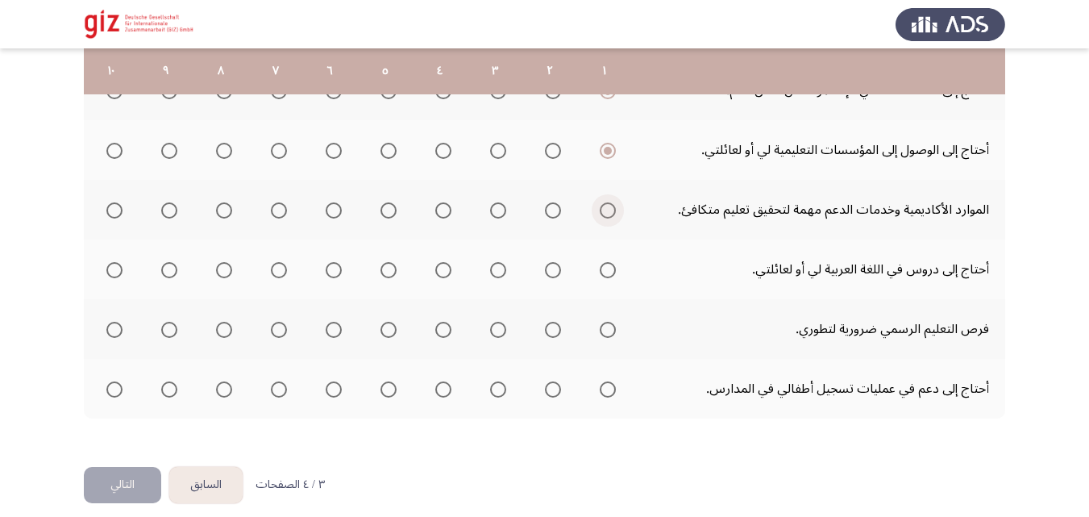
click at [613, 212] on span "Select an option" at bounding box center [608, 210] width 16 height 16
click at [613, 212] on input "Select an option" at bounding box center [608, 210] width 16 height 16
click at [612, 266] on span "Select an option" at bounding box center [608, 270] width 16 height 16
click at [612, 278] on mat-radio-group "Select an option" at bounding box center [604, 269] width 23 height 27
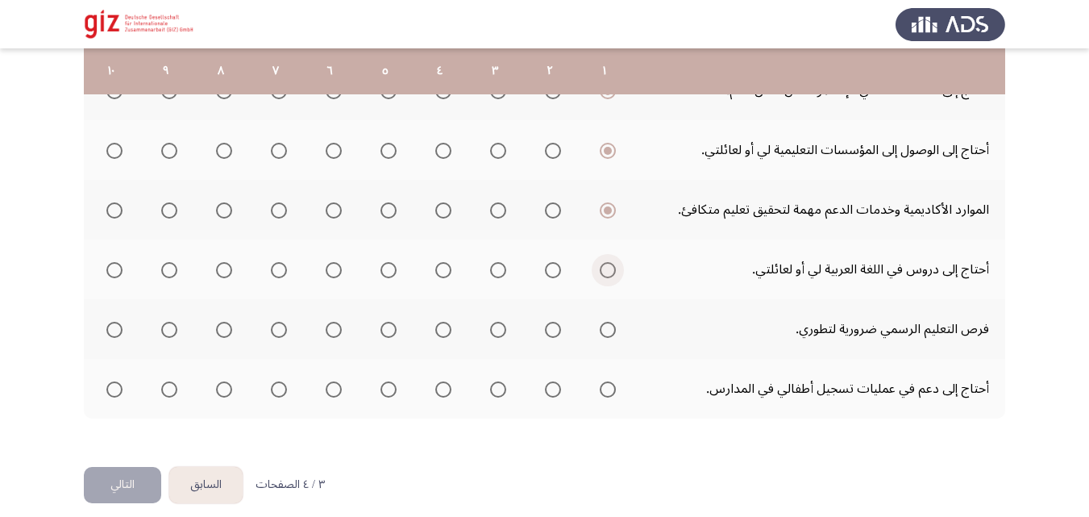
click at [608, 268] on span "Select an option" at bounding box center [608, 270] width 16 height 16
click at [608, 268] on input "Select an option" at bounding box center [608, 270] width 16 height 16
click at [608, 333] on span "Select an option" at bounding box center [608, 330] width 16 height 16
click at [608, 333] on input "Select an option" at bounding box center [608, 330] width 16 height 16
click at [609, 393] on span "Select an option" at bounding box center [608, 389] width 16 height 16
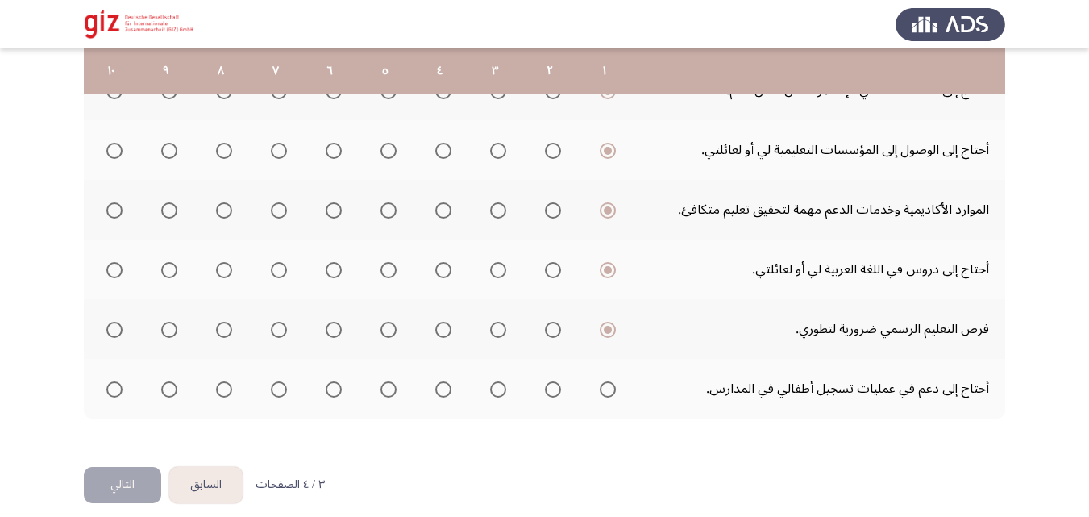
click at [609, 393] on input "Select an option" at bounding box center [608, 389] width 16 height 16
click at [106, 469] on button "التالي" at bounding box center [122, 485] width 77 height 36
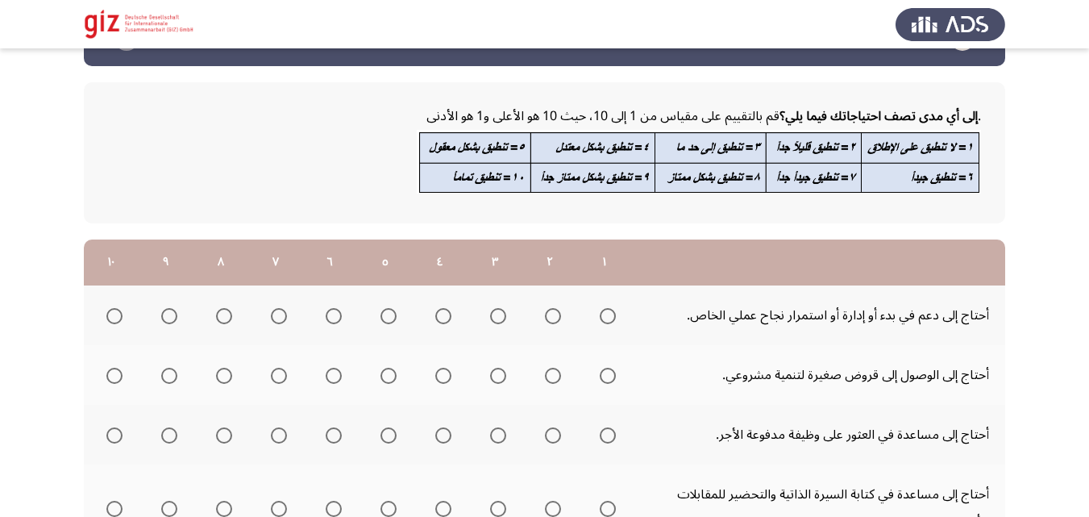
scroll to position [195, 0]
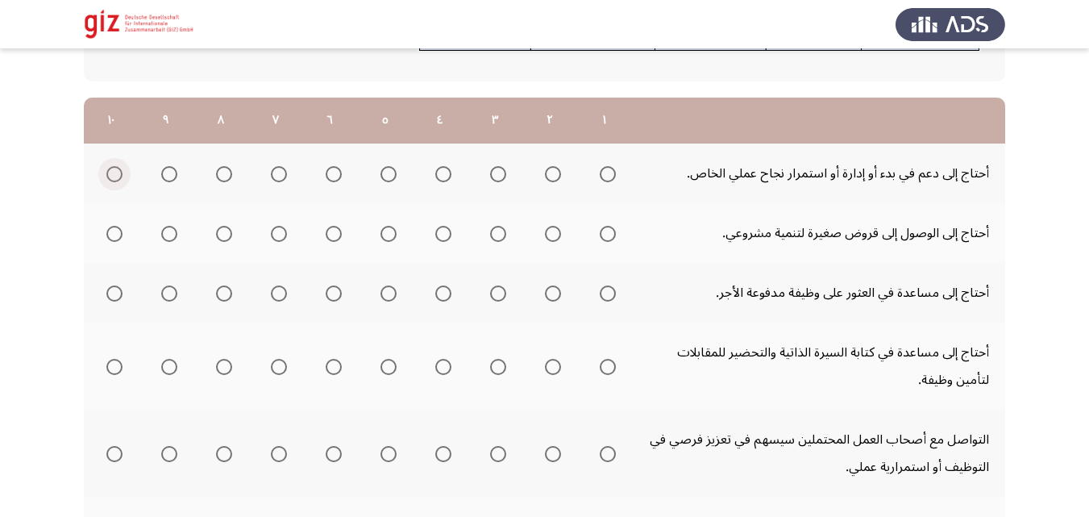
click at [110, 179] on span "Select an option" at bounding box center [114, 174] width 16 height 16
click at [110, 179] on input "Select an option" at bounding box center [114, 174] width 16 height 16
click at [613, 226] on span "Select an option" at bounding box center [608, 234] width 16 height 16
click at [613, 226] on input "Select an option" at bounding box center [608, 234] width 16 height 16
click at [606, 307] on th at bounding box center [604, 293] width 55 height 60
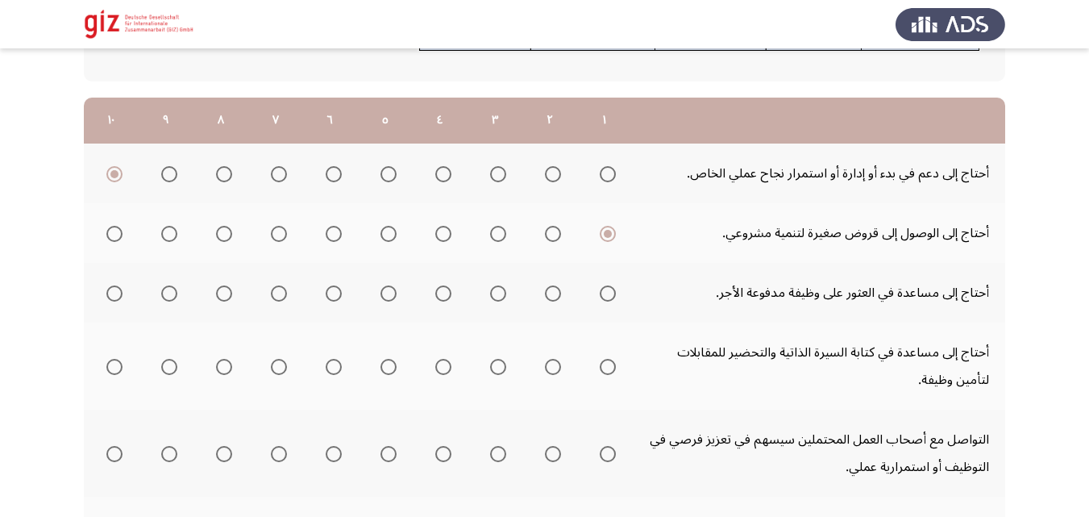
click at [606, 307] on th at bounding box center [604, 293] width 55 height 60
click at [606, 292] on span "Select an option" at bounding box center [608, 293] width 16 height 16
click at [606, 292] on input "Select an option" at bounding box center [608, 293] width 16 height 16
click at [607, 381] on mat-tooltip-component "WAITING" at bounding box center [604, 398] width 79 height 46
click at [606, 372] on span "Select an option" at bounding box center [608, 367] width 16 height 16
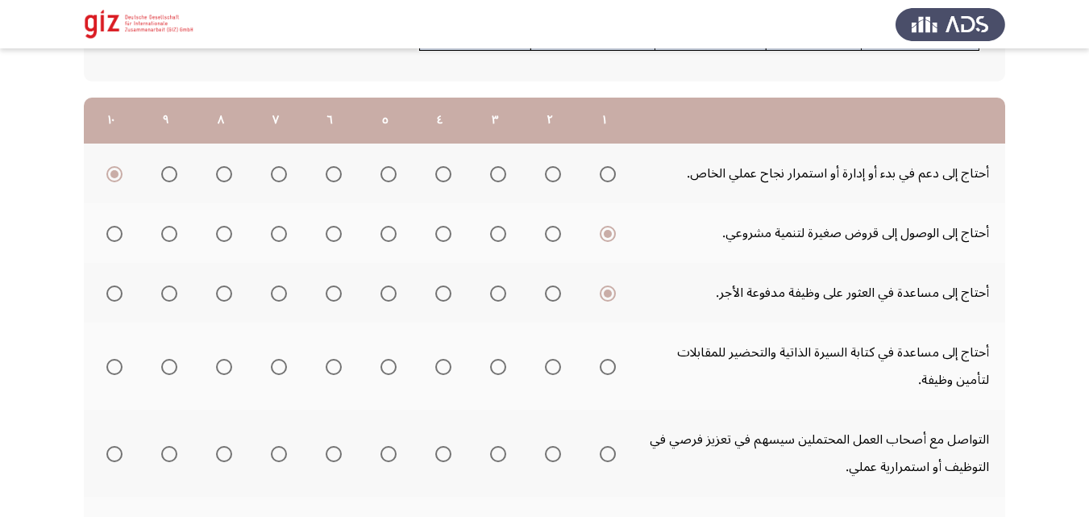
click at [606, 372] on input "Select an option" at bounding box center [608, 367] width 16 height 16
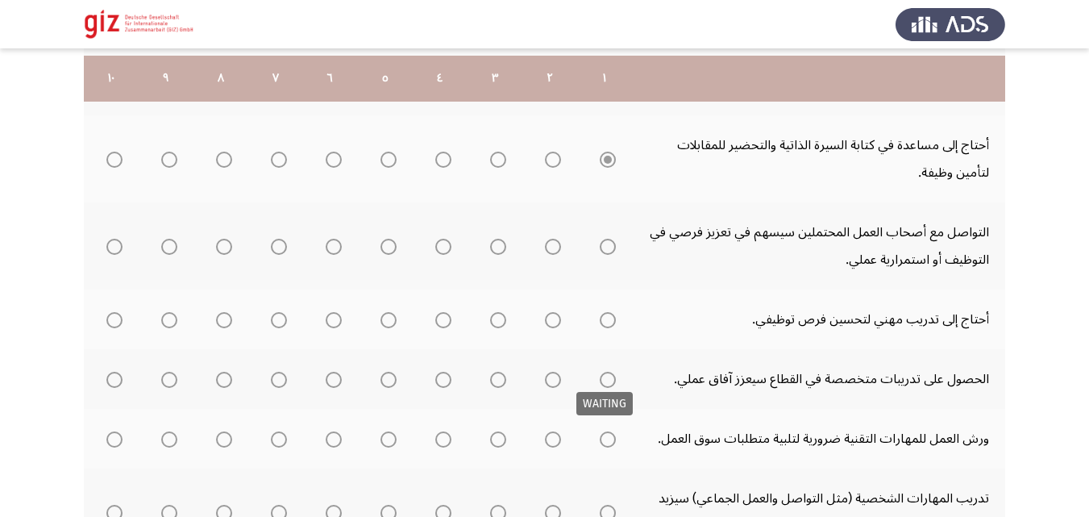
scroll to position [409, 0]
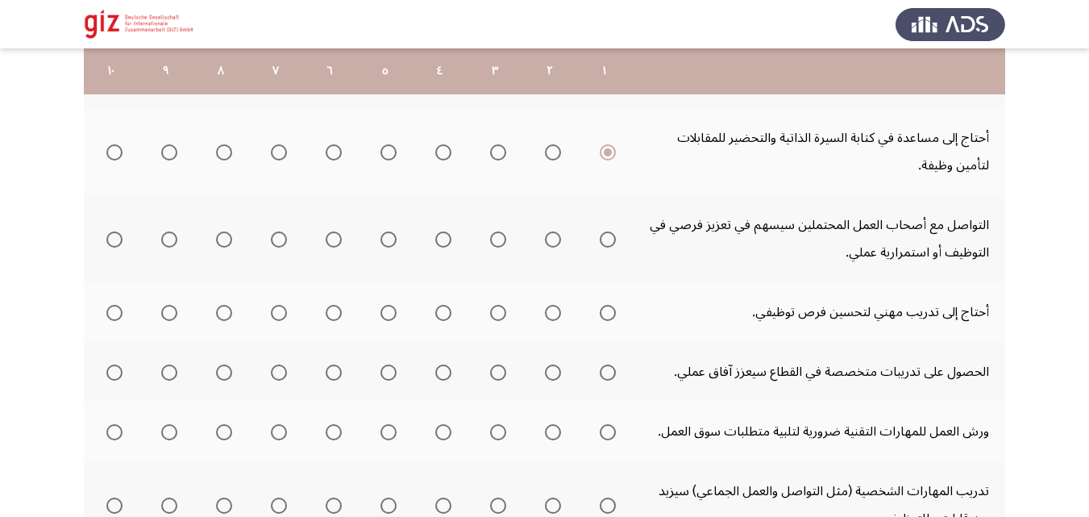
click at [607, 231] on span "Select an option" at bounding box center [608, 239] width 16 height 16
click at [607, 231] on input "Select an option" at bounding box center [608, 239] width 16 height 16
click at [607, 290] on mat-tooltip-component "WAITING" at bounding box center [604, 270] width 79 height 46
click at [612, 310] on span "Select an option" at bounding box center [608, 313] width 16 height 16
click at [606, 318] on span "Select an option" at bounding box center [608, 313] width 16 height 16
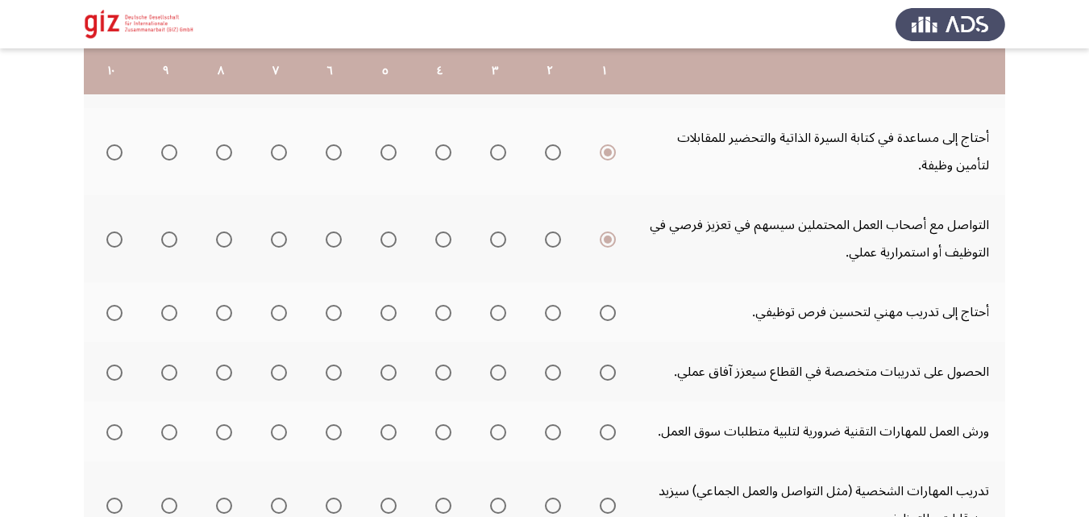
click at [606, 318] on input "Select an option" at bounding box center [608, 313] width 16 height 16
click at [606, 318] on span "Select an option" at bounding box center [608, 313] width 16 height 16
click at [606, 318] on input "Select an option" at bounding box center [608, 313] width 16 height 16
click at [609, 364] on mat-radio-button "Select an option" at bounding box center [604, 372] width 23 height 17
click at [612, 375] on span "Select an option" at bounding box center [608, 372] width 16 height 16
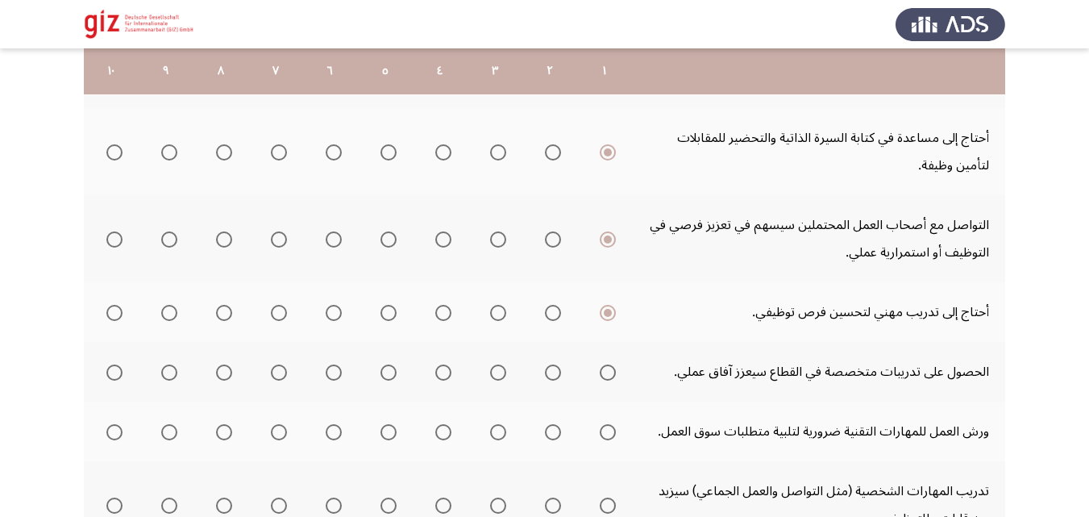
click at [612, 375] on input "Select an option" at bounding box center [608, 372] width 16 height 16
click at [612, 427] on span "Select an option" at bounding box center [608, 432] width 16 height 16
click at [612, 427] on input "Select an option" at bounding box center [608, 432] width 16 height 16
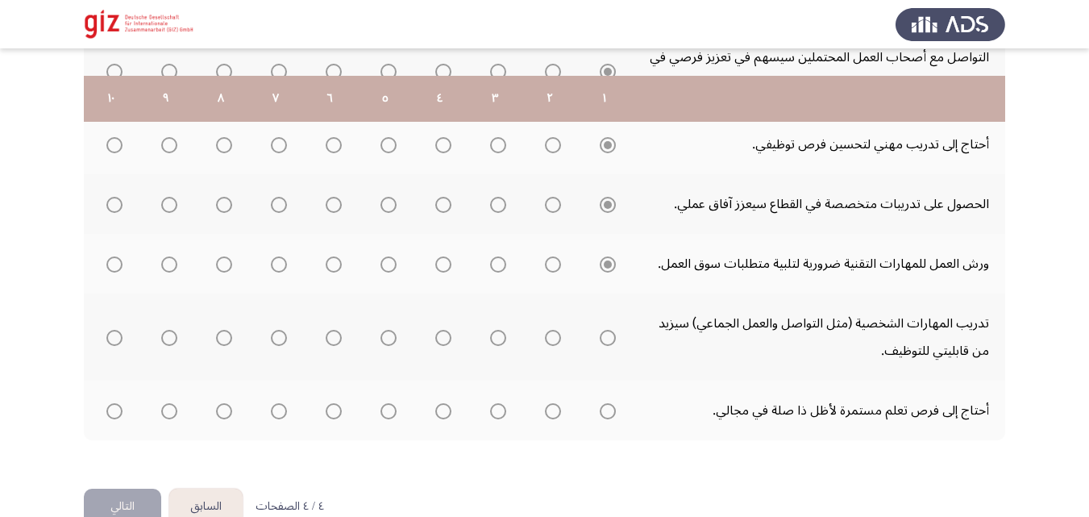
scroll to position [613, 0]
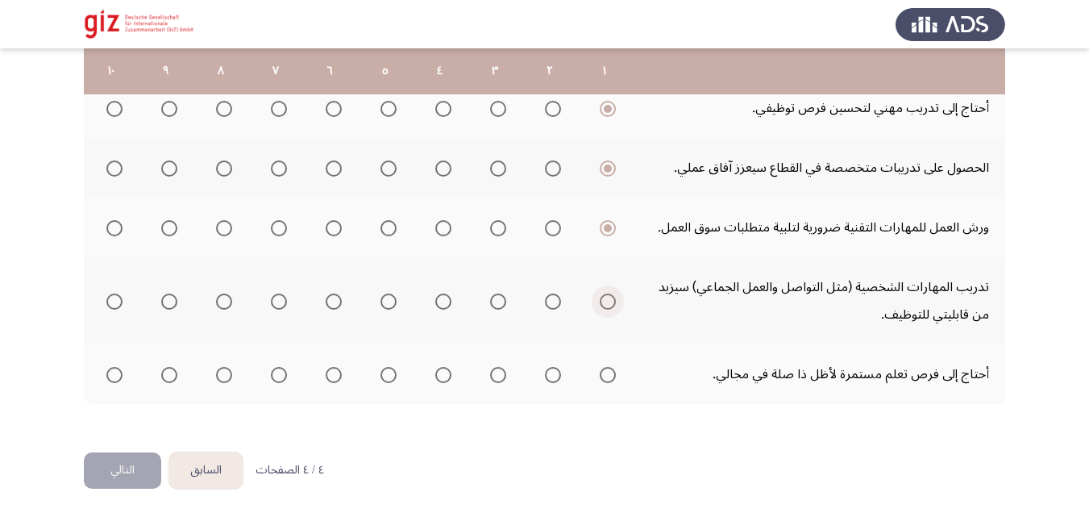
click at [608, 308] on span "Select an option" at bounding box center [608, 301] width 16 height 16
click at [608, 308] on input "Select an option" at bounding box center [608, 301] width 16 height 16
click at [607, 372] on span "Select an option" at bounding box center [608, 375] width 16 height 16
click at [607, 372] on input "Select an option" at bounding box center [608, 375] width 16 height 16
click at [135, 462] on button "التالي" at bounding box center [122, 470] width 77 height 36
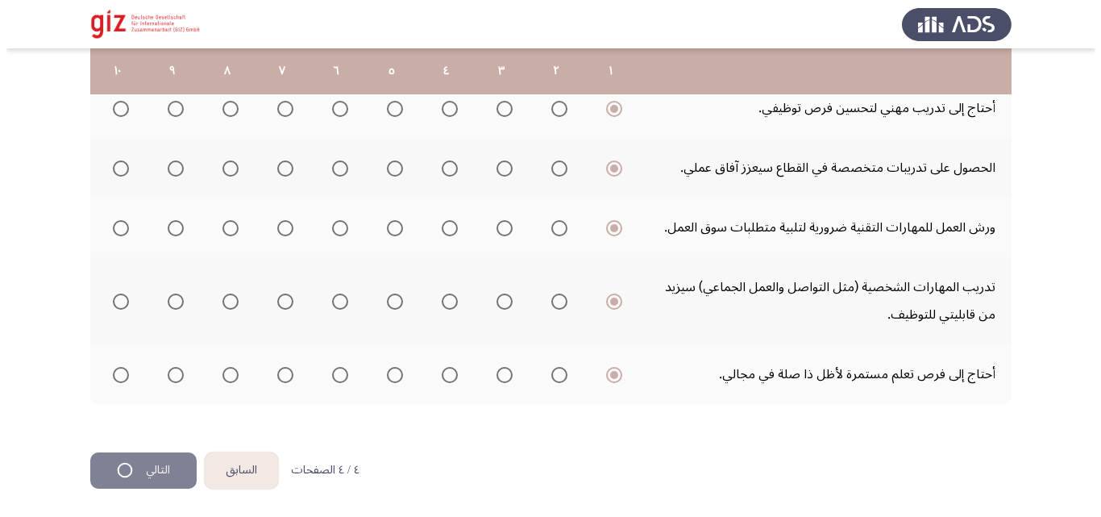
scroll to position [0, 0]
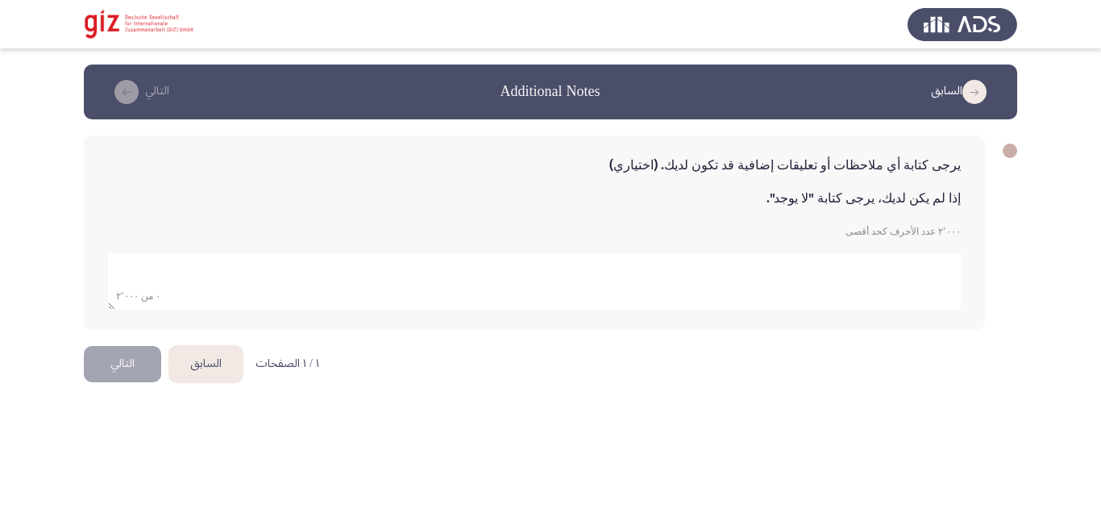
click at [558, 294] on textarea "add answer for essay" at bounding box center [534, 281] width 853 height 56
type textarea "لا يوجد"
click at [490, 343] on div "يرجى كتابة أي ملاحظات أو تعليقات إضافية قد تكون لديك. (اختياري) إذا لم يكن لديك…" at bounding box center [550, 232] width 933 height 226
click at [123, 399] on html "السابق Additional Notes التالي يرجى كتابة أي ملاحظات أو تعليقات إضافية قد تكون …" at bounding box center [550, 205] width 1101 height 410
click at [123, 371] on button "التالي" at bounding box center [122, 364] width 77 height 36
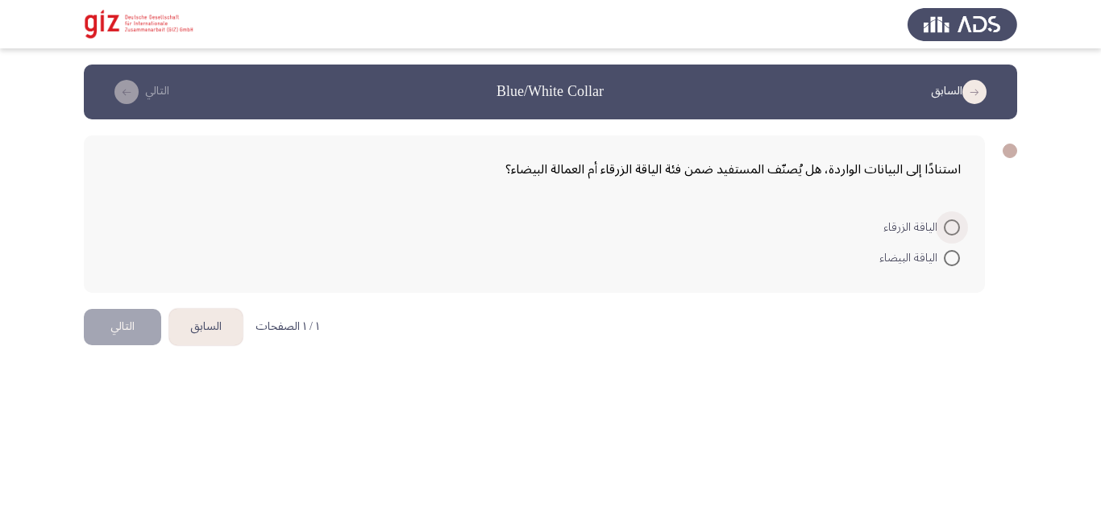
click at [938, 230] on span "الياقة الزرقاء" at bounding box center [913, 227] width 60 height 19
click at [944, 230] on input "الياقة الزرقاء" at bounding box center [952, 227] width 16 height 16
radio input "true"
click at [135, 326] on button "التالي" at bounding box center [122, 325] width 77 height 36
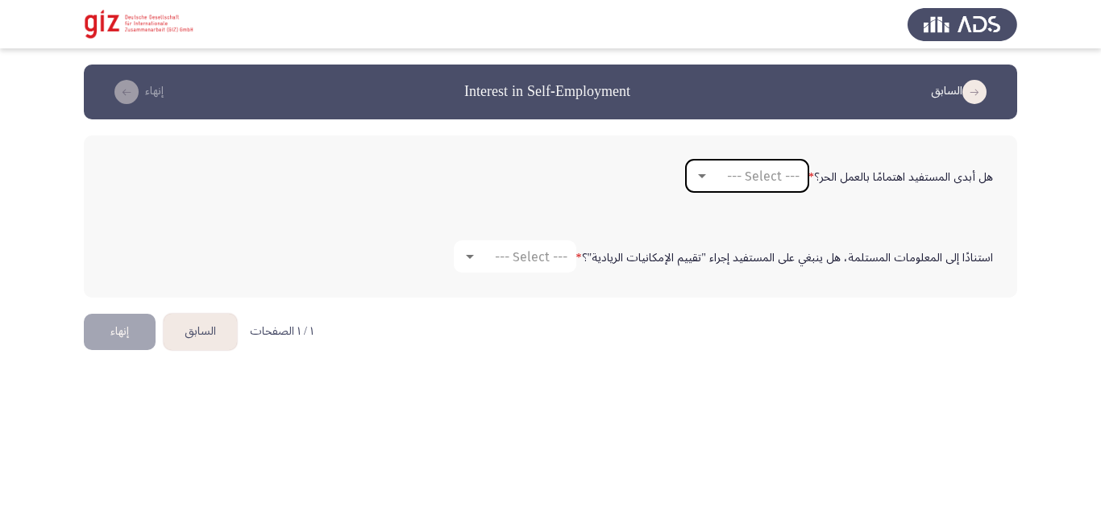
click at [744, 167] on mat-select "--- Select ---" at bounding box center [747, 176] width 123 height 32
click at [733, 168] on span "--- Select ---" at bounding box center [763, 175] width 73 height 15
click at [729, 172] on span "نعم" at bounding box center [747, 175] width 110 height 39
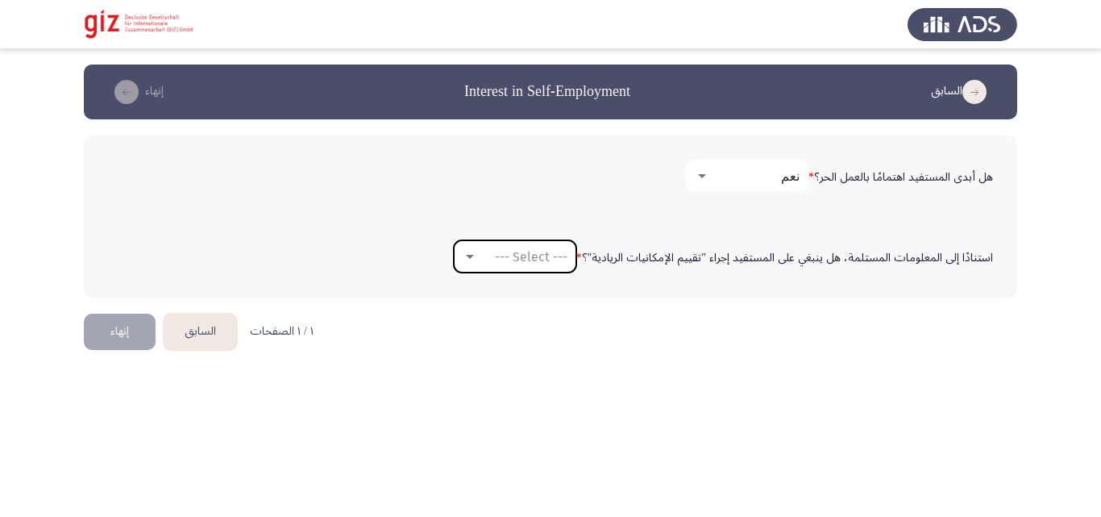
click at [538, 251] on span "--- Select ---" at bounding box center [531, 256] width 73 height 15
click at [513, 298] on span "لا" at bounding box center [519, 295] width 110 height 39
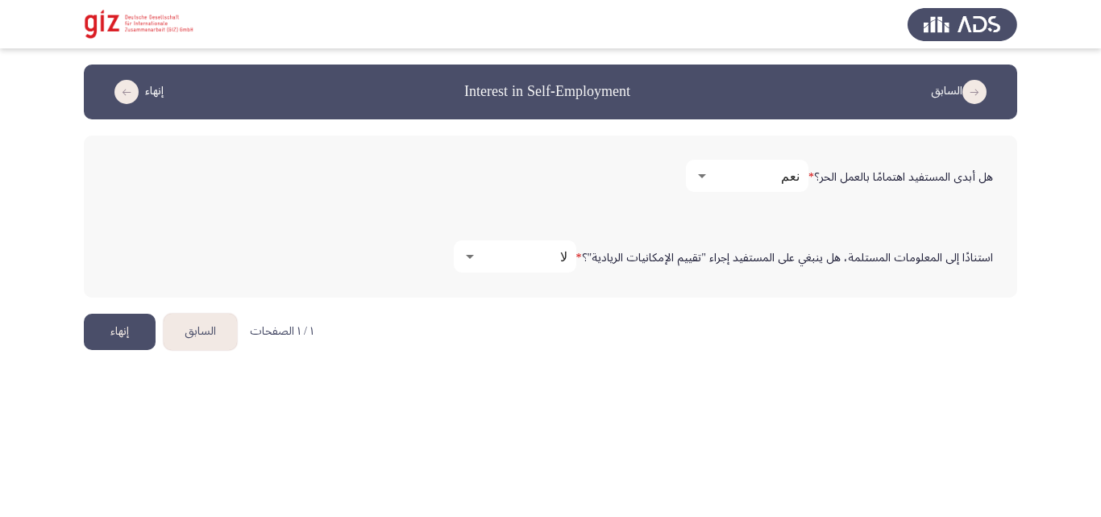
click at [106, 378] on html "السابق Interest in Self-Employment إنهاء هل أبدى المستفيد اهتمامًا بالعمل الحر؟…" at bounding box center [550, 189] width 1101 height 378
click at [116, 342] on button "إنهاء" at bounding box center [120, 332] width 72 height 36
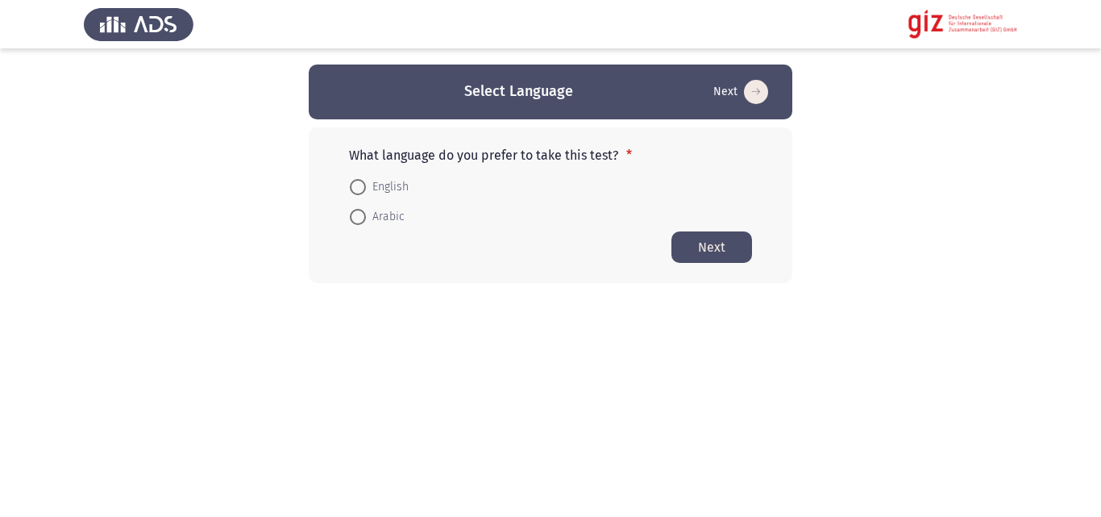
click at [339, 213] on div "What language do you prefer to take this test? * English Arabic Next" at bounding box center [551, 205] width 484 height 156
click at [380, 213] on span "Arabic" at bounding box center [385, 216] width 39 height 19
click at [366, 213] on input "Arabic" at bounding box center [358, 217] width 16 height 16
radio input "true"
click at [710, 262] on button "Next" at bounding box center [711, 246] width 81 height 31
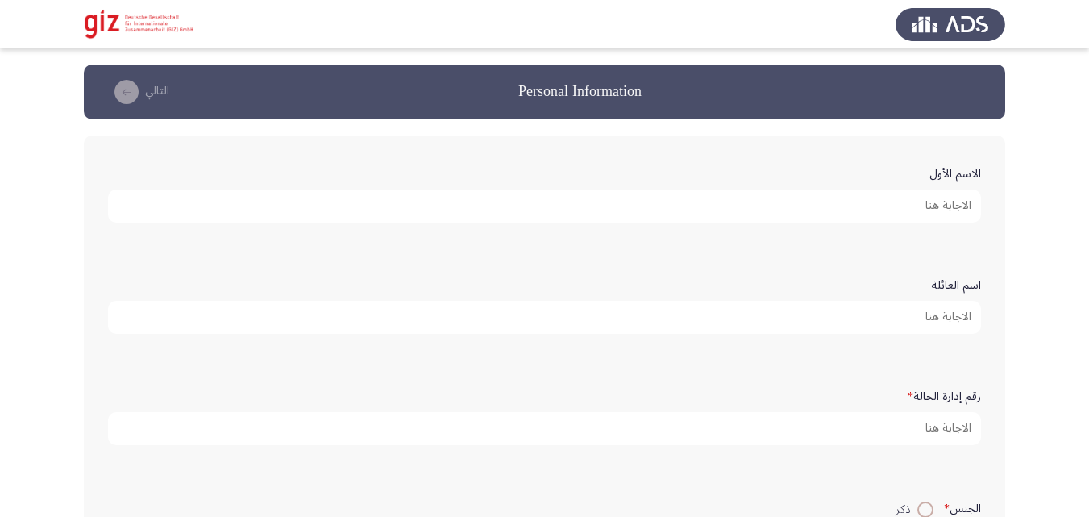
click at [780, 218] on input "الاسم الأول" at bounding box center [544, 205] width 873 height 33
type input "علي [PERSON_NAME]"
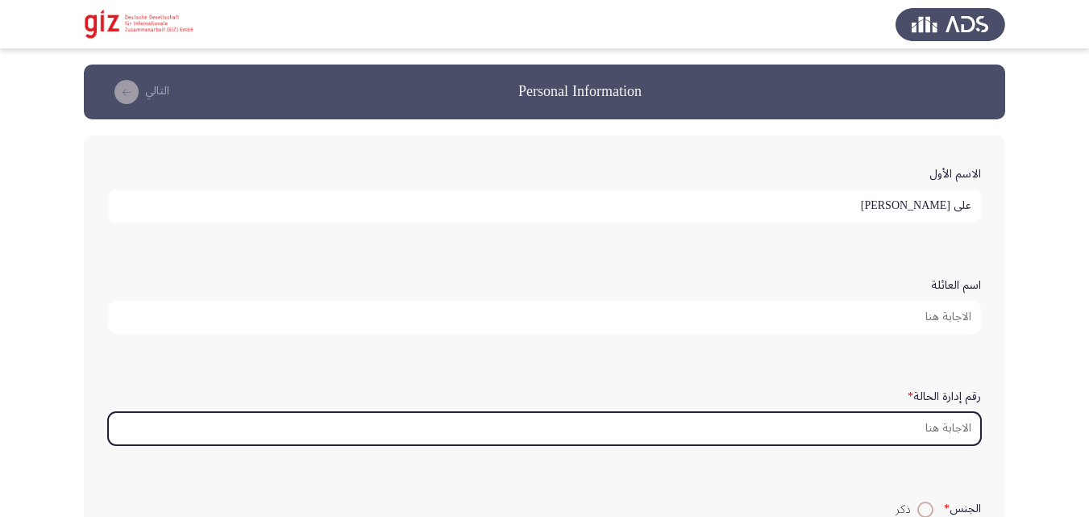
paste input "REAUG00013-SOHAG"
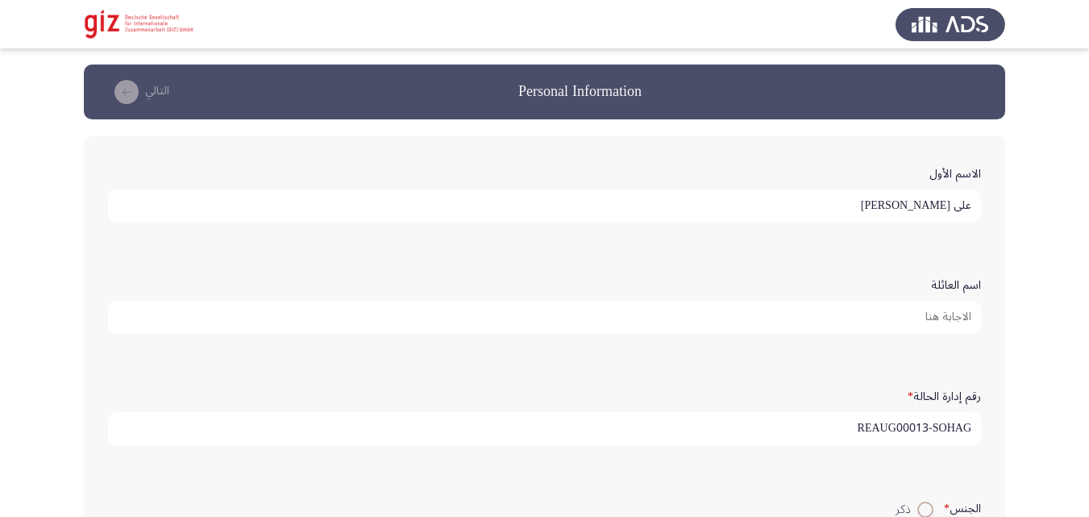
type input "REAUG00013-SOHAG"
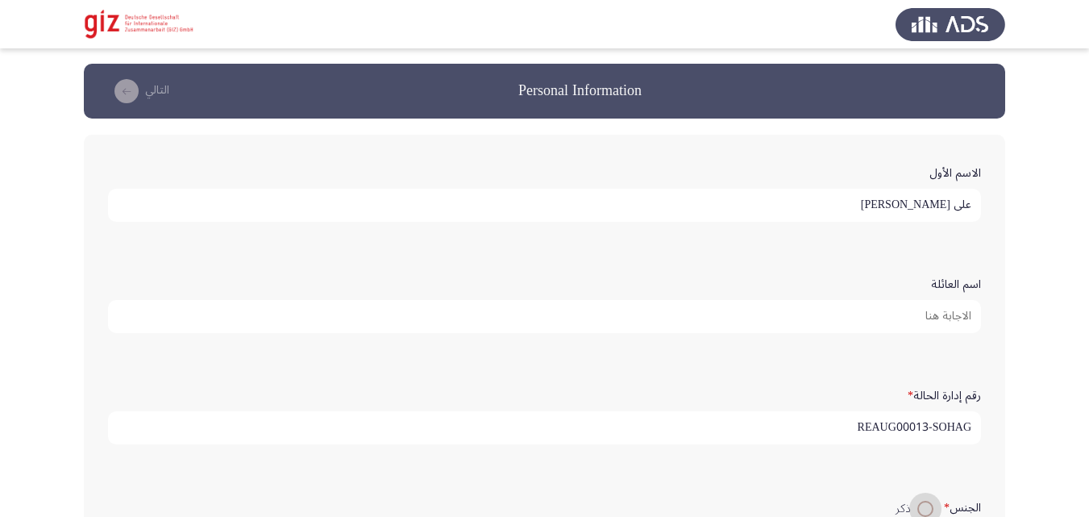
scroll to position [362, 0]
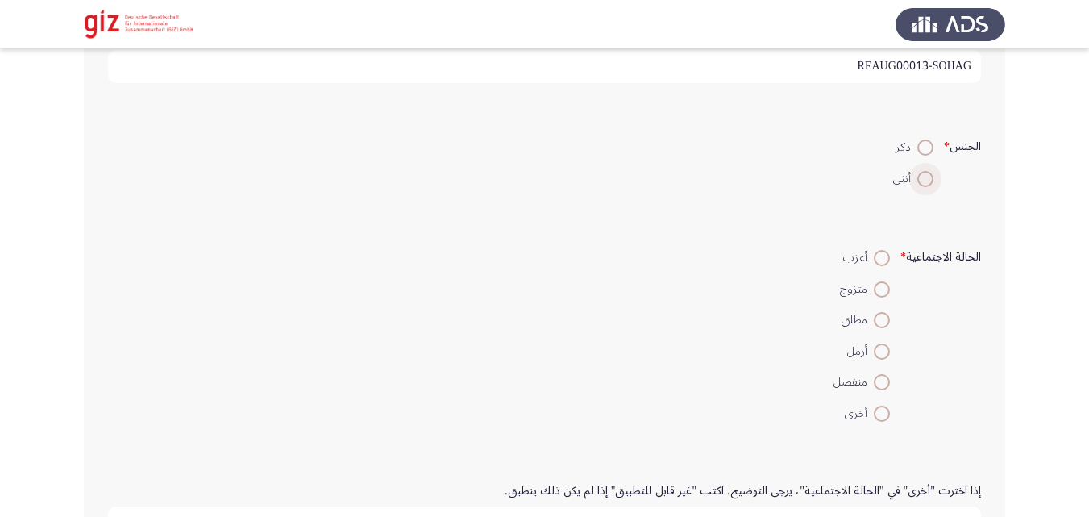
click at [930, 186] on span at bounding box center [925, 179] width 16 height 16
click at [930, 186] on input "أنثى" at bounding box center [925, 179] width 16 height 16
radio input "true"
click at [919, 155] on span at bounding box center [925, 147] width 16 height 16
click at [919, 155] on input "ذكر" at bounding box center [925, 147] width 16 height 16
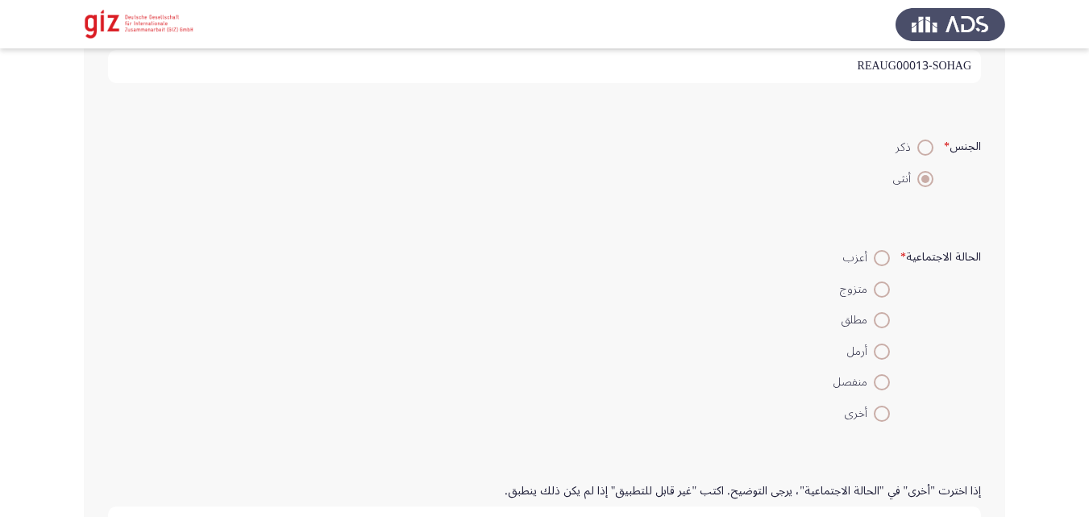
radio input "true"
click at [882, 294] on span at bounding box center [882, 289] width 16 height 16
click at [882, 294] on input "متزوج" at bounding box center [882, 289] width 16 height 16
radio input "true"
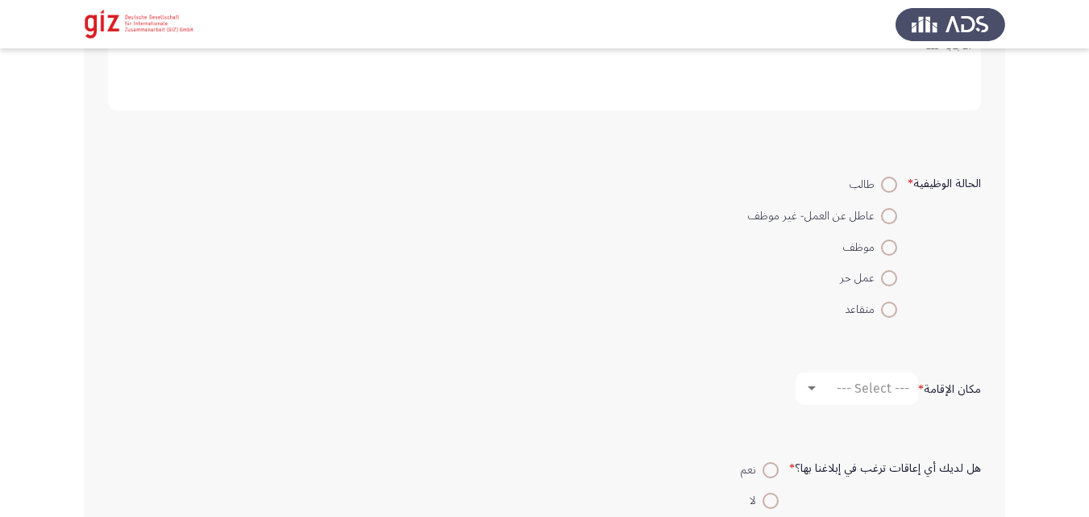
scroll to position [840, 0]
click at [888, 215] on span at bounding box center [889, 214] width 16 height 16
click at [888, 215] on input "عاطل عن العمل- غير موظف" at bounding box center [889, 214] width 16 height 16
radio input "true"
click at [846, 391] on span "--- Select ---" at bounding box center [873, 386] width 73 height 15
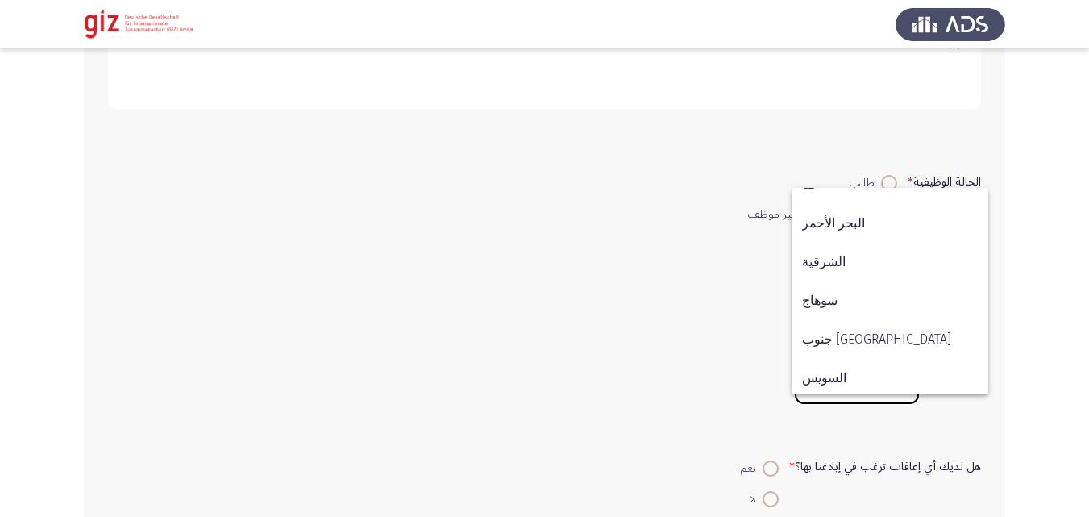
scroll to position [838, 0]
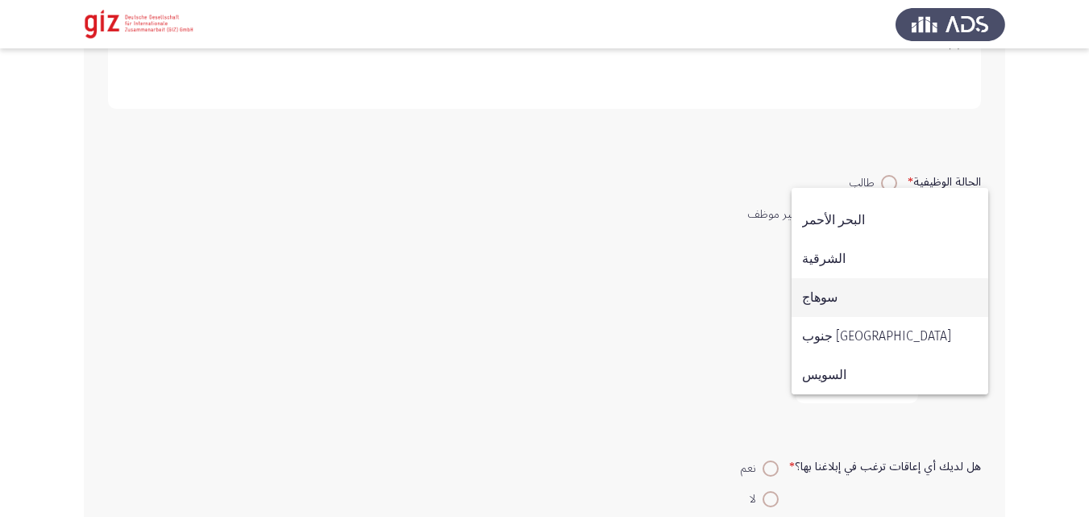
click at [846, 293] on span "سوهاج" at bounding box center [890, 297] width 176 height 39
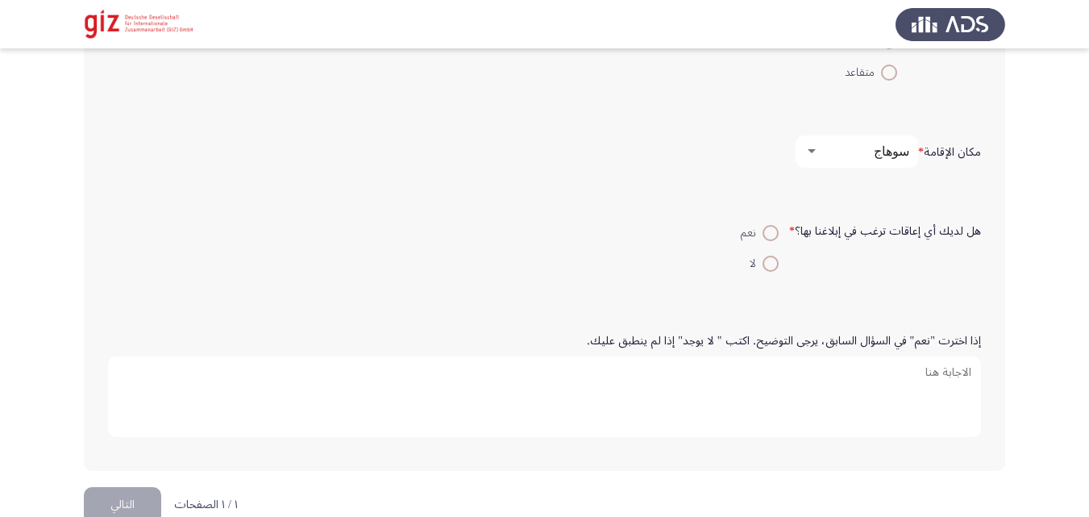
scroll to position [1110, 0]
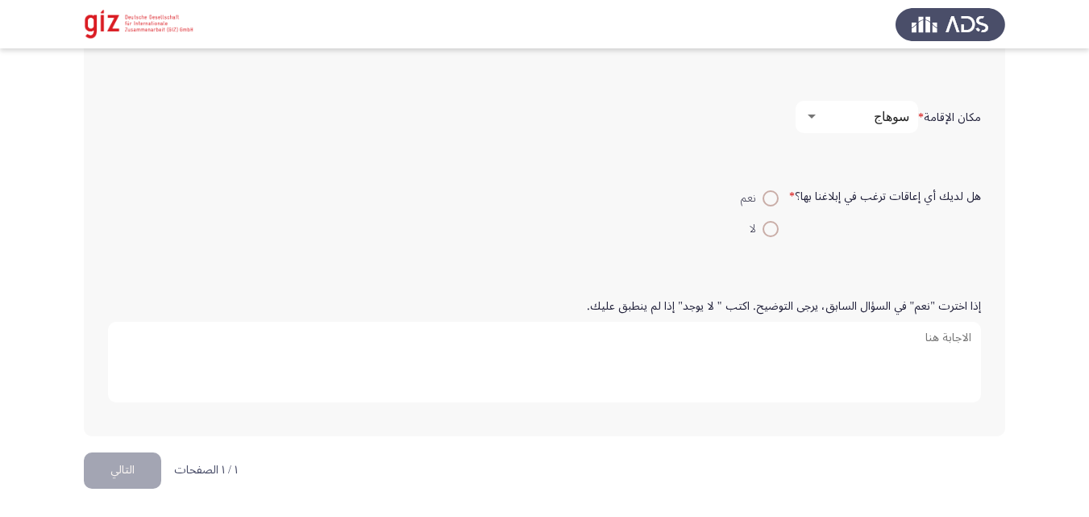
click at [770, 238] on label "لا" at bounding box center [760, 228] width 38 height 19
click at [770, 237] on input "لا" at bounding box center [770, 229] width 16 height 16
radio input "true"
click at [131, 465] on button "التالي" at bounding box center [122, 470] width 77 height 36
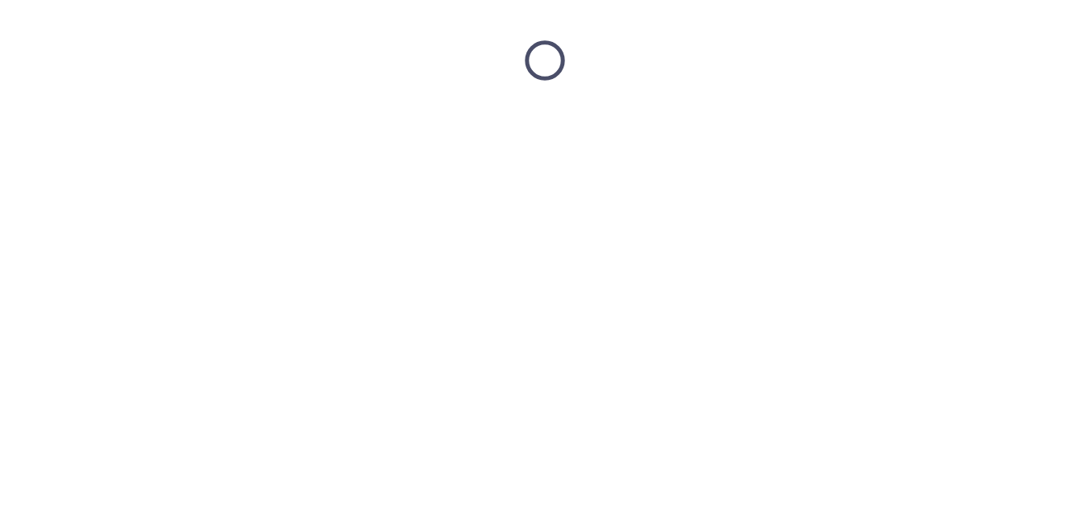
scroll to position [0, 0]
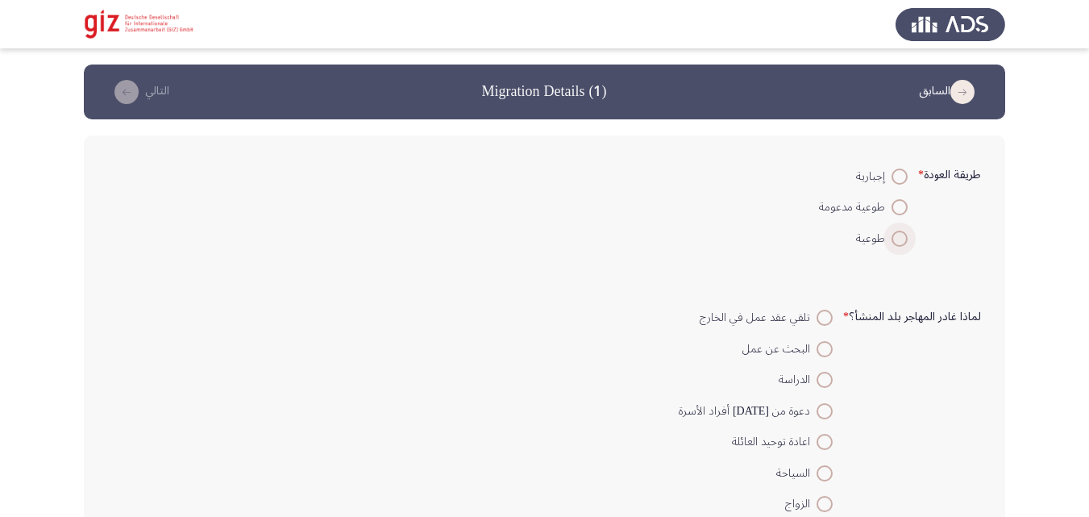
click at [895, 233] on span at bounding box center [899, 239] width 16 height 16
click at [895, 233] on input "طوعية" at bounding box center [899, 239] width 16 height 16
radio input "true"
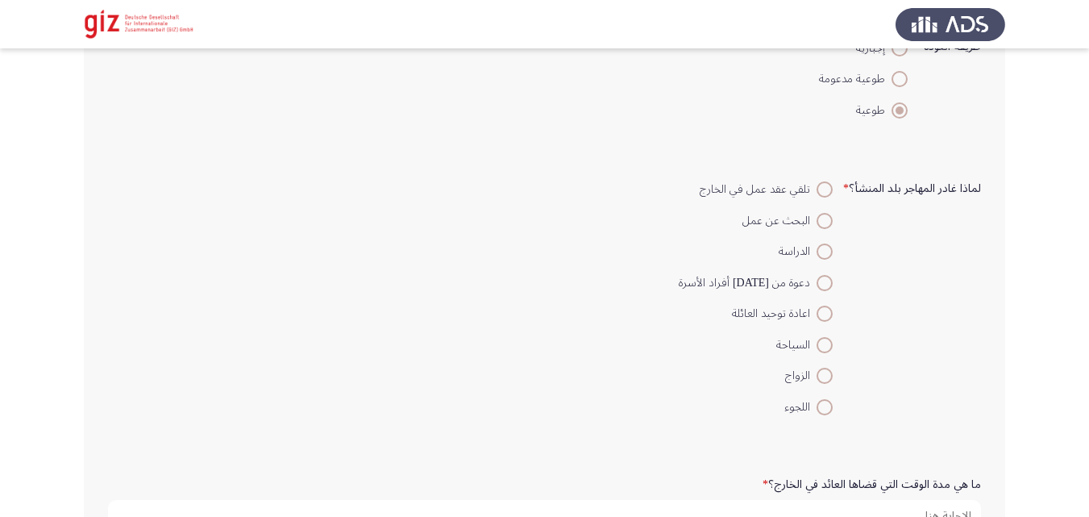
scroll to position [148, 0]
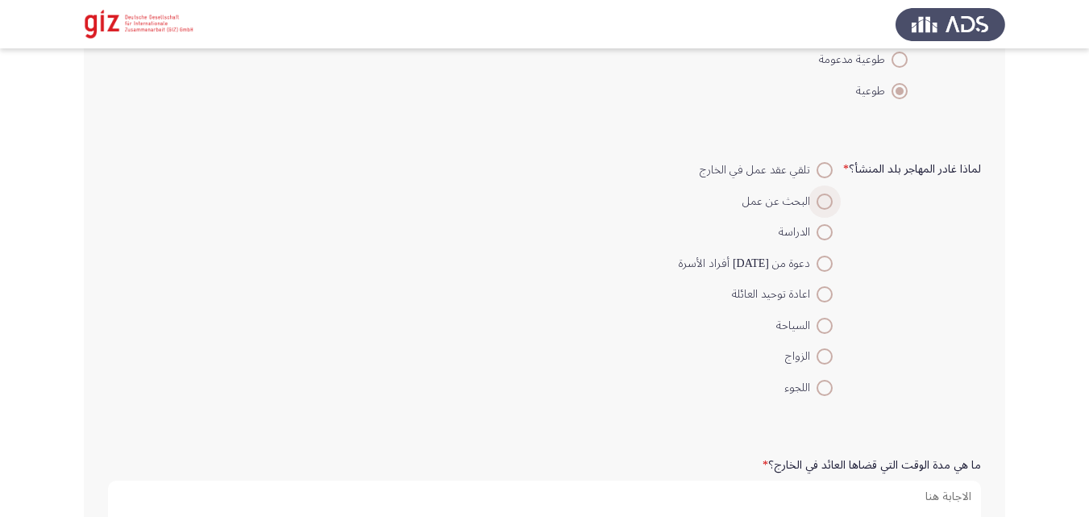
click at [819, 202] on span at bounding box center [824, 201] width 16 height 16
click at [819, 202] on input "البحث عن عمل" at bounding box center [824, 201] width 16 height 16
radio input "true"
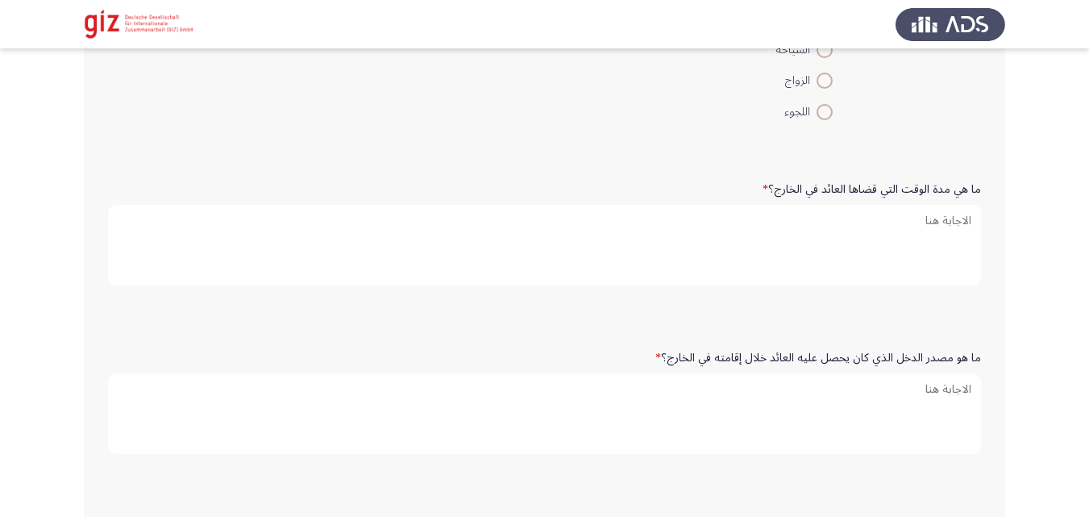
scroll to position [483, 0]
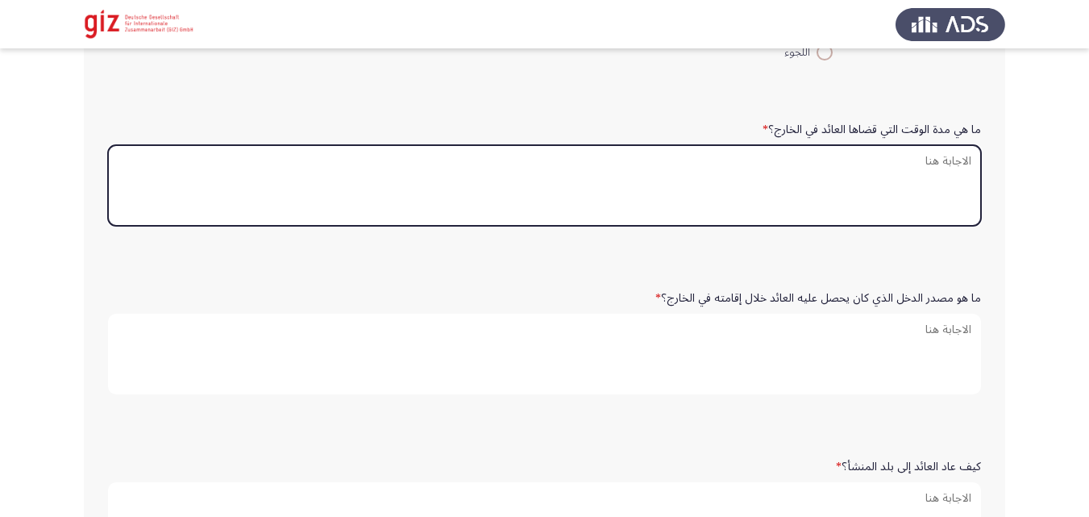
click at [808, 171] on textarea "ما هي مدة الوقت التي قضاها العائد في الخارج؟ *" at bounding box center [544, 185] width 873 height 81
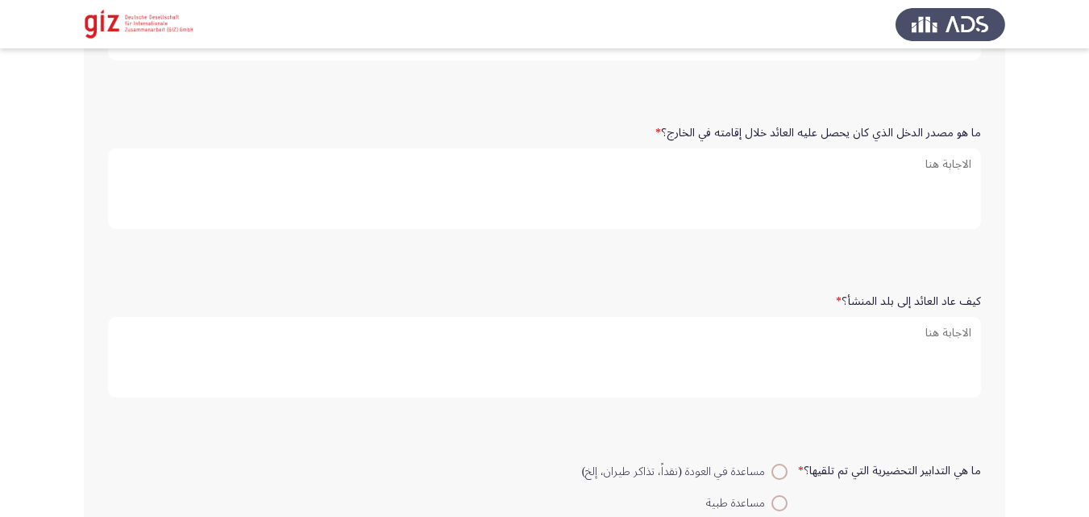
scroll to position [649, 0]
type textarea "سنه"
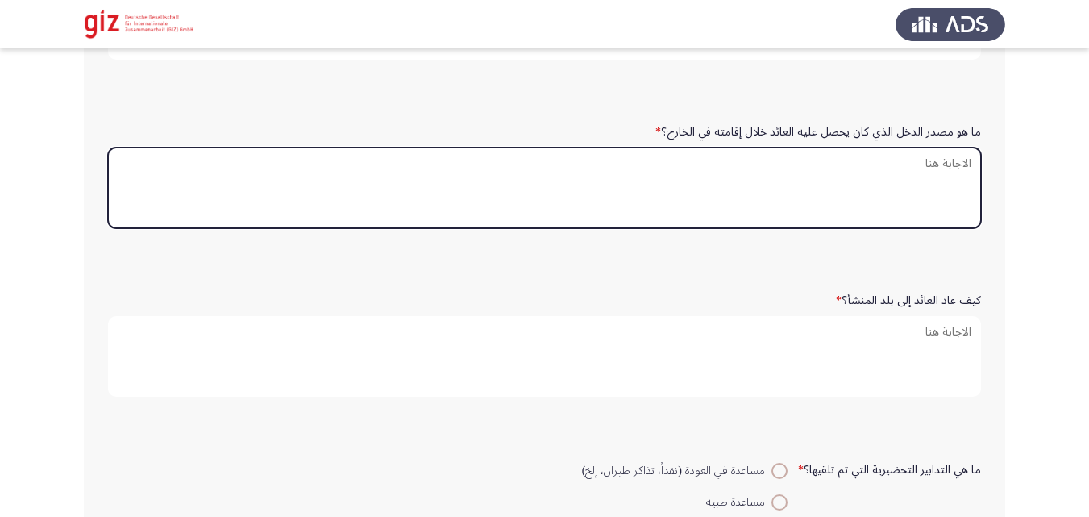
click at [889, 170] on textarea "ما هو مصدر الدخل الذي كان يحصل عليه العائد خلال إقامته في الخارج؟ *" at bounding box center [544, 188] width 873 height 81
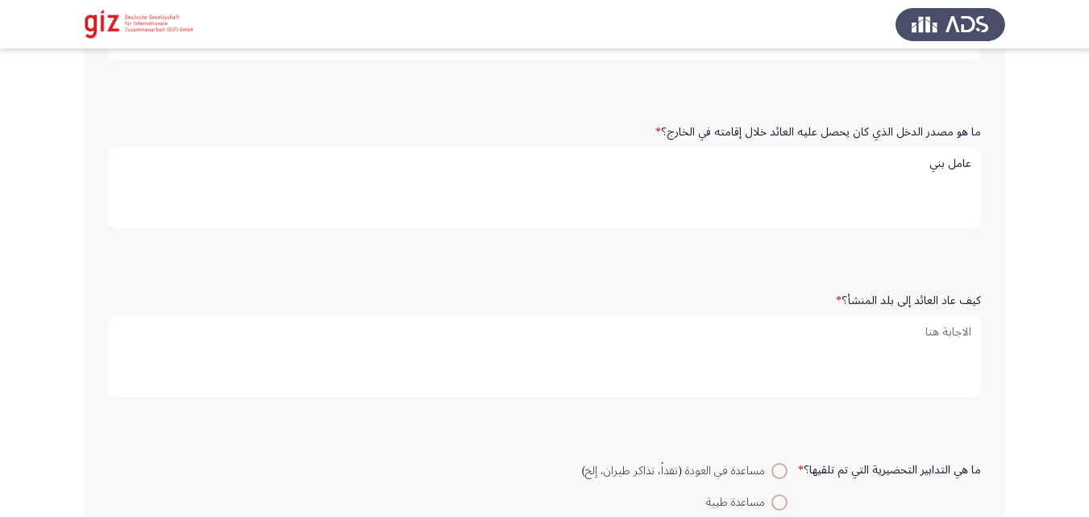
type textarea "عامل بني"
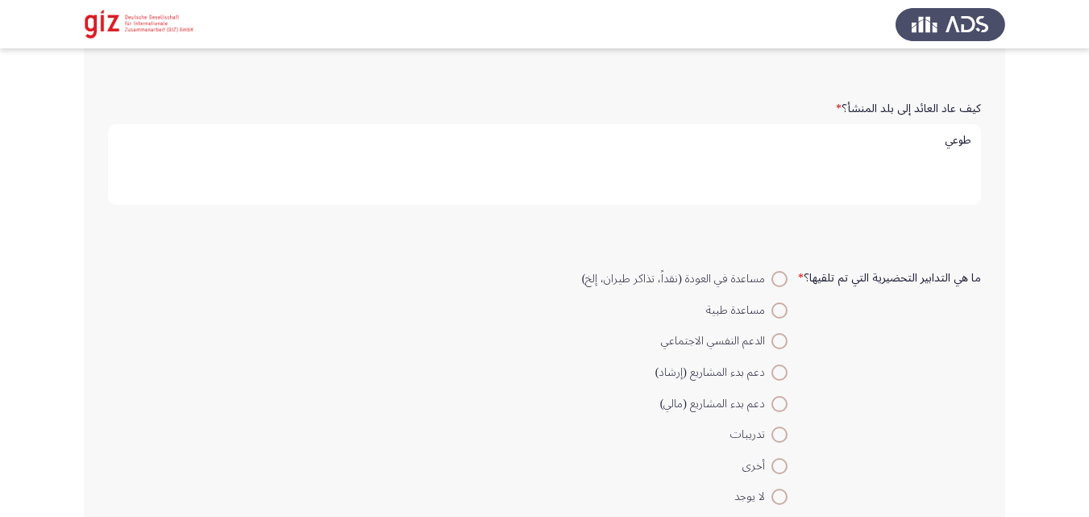
scroll to position [884, 0]
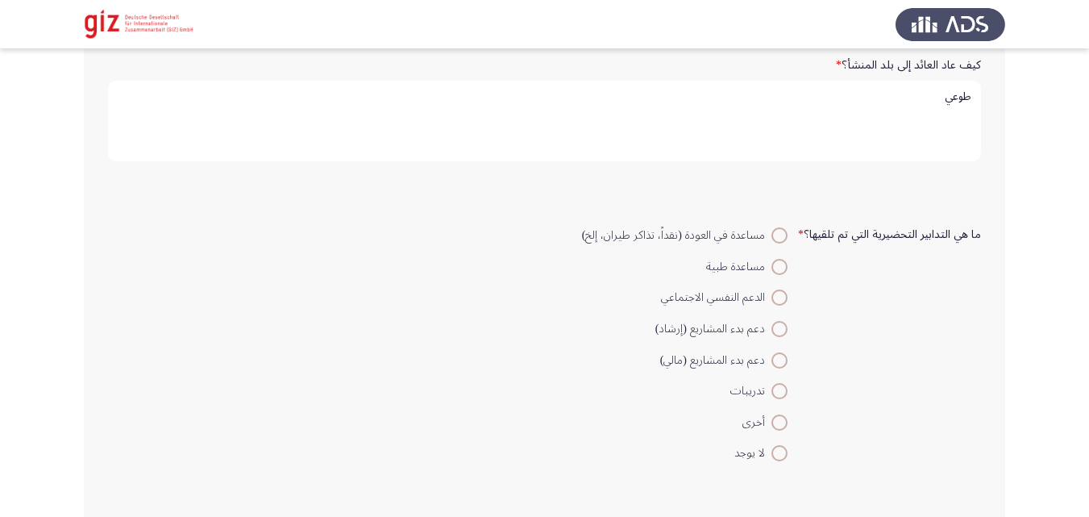
type textarea "طوعي"
click at [776, 461] on span at bounding box center [779, 453] width 16 height 16
click at [776, 461] on input "لا يوجد" at bounding box center [779, 453] width 16 height 16
radio input "true"
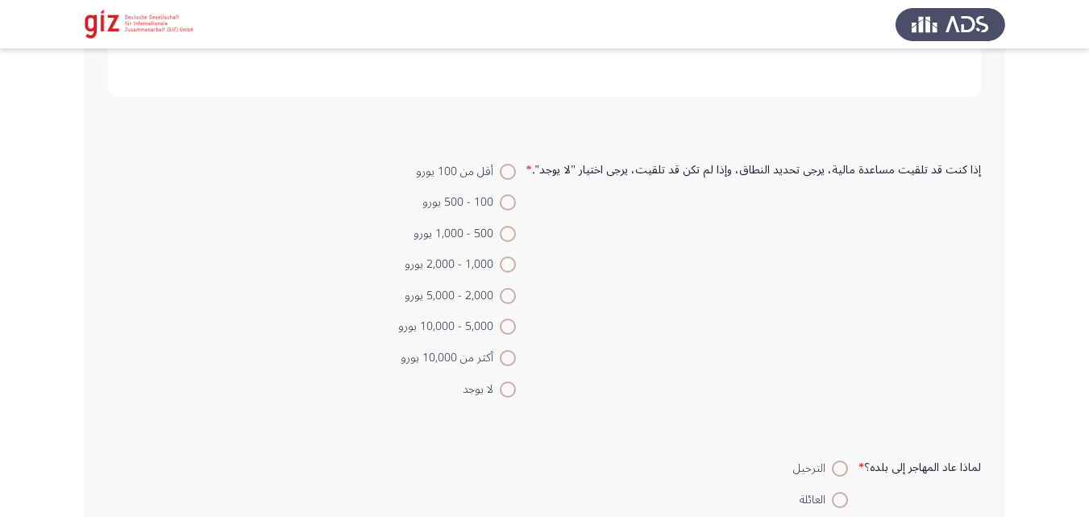
click at [515, 383] on span at bounding box center [508, 389] width 16 height 16
click at [515, 383] on input "لا يوجد" at bounding box center [508, 389] width 16 height 16
radio input "true"
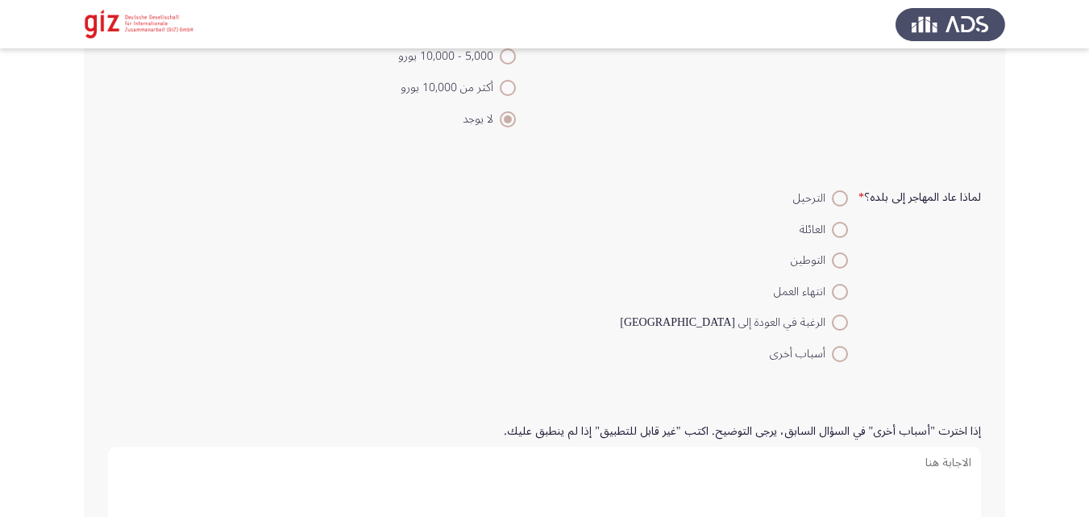
scroll to position [1685, 0]
click at [837, 315] on span at bounding box center [840, 321] width 16 height 16
click at [837, 315] on input "الرغبة في العودة إلى [GEOGRAPHIC_DATA]" at bounding box center [840, 321] width 16 height 16
radio input "true"
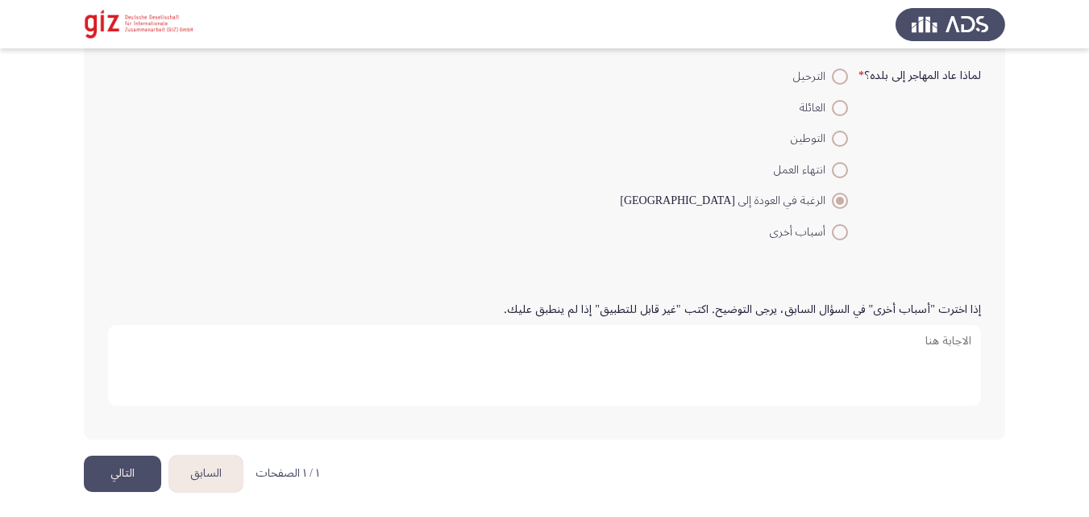
scroll to position [1809, 0]
click at [839, 226] on span at bounding box center [840, 229] width 16 height 16
click at [839, 226] on input "أسباب أخرى" at bounding box center [840, 229] width 16 height 16
radio input "true"
click at [784, 359] on textarea "إذا اخترت "أسباب أخرى" في السؤال السابق، يرجى التوضيح. اكتب "غير قابل للتطبيق" …" at bounding box center [544, 362] width 873 height 81
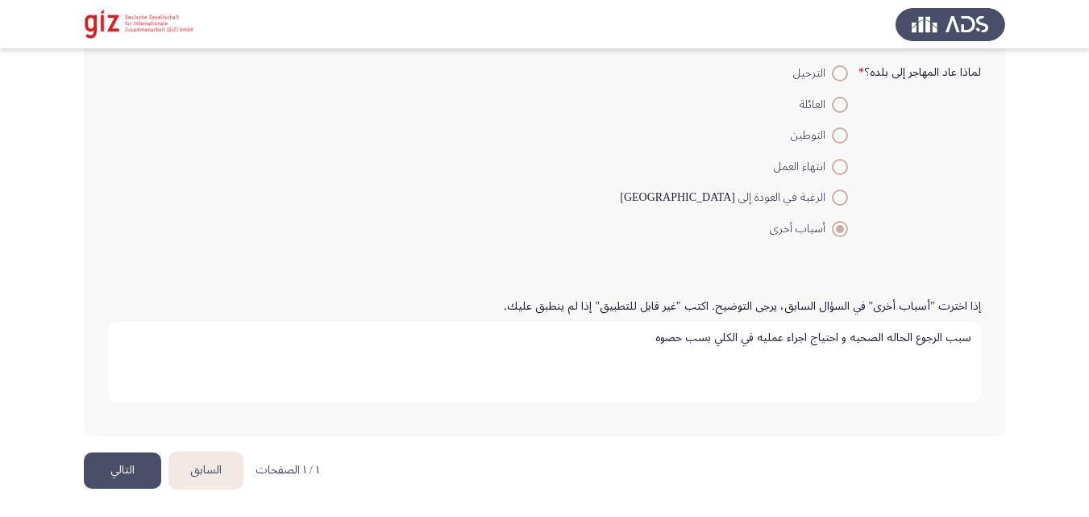
type textarea "سبب الرجوع الحاله الصحيه و احتياج اجراء عمليه في الكلي بسب حصوه"
click at [87, 467] on button "التالي" at bounding box center [122, 470] width 77 height 36
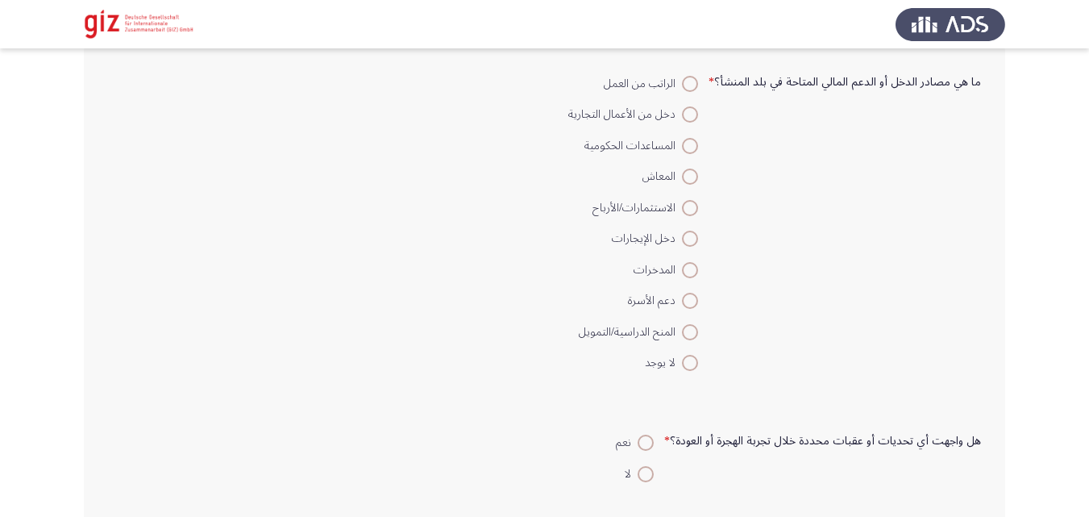
scroll to position [110, 0]
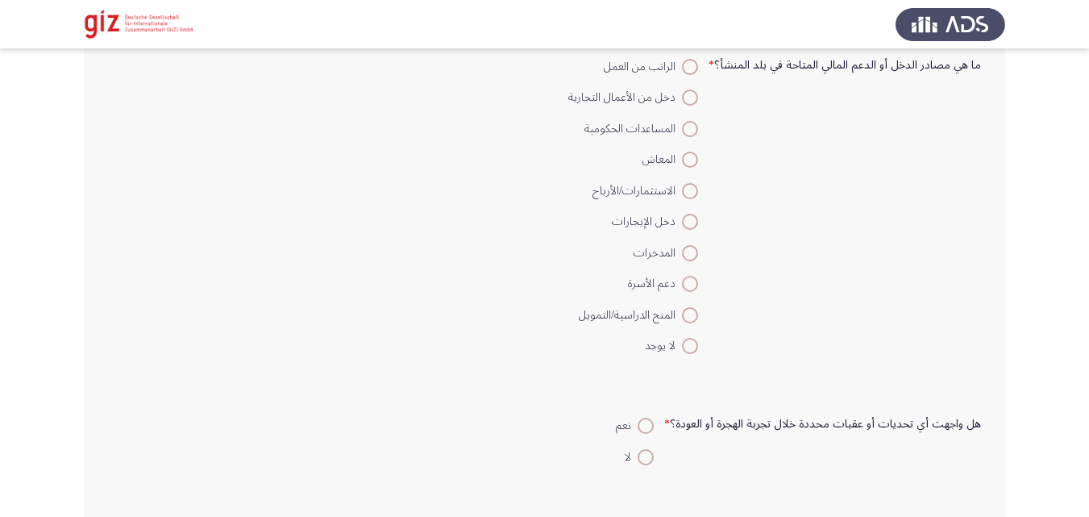
click at [694, 355] on label "لا يوجد" at bounding box center [633, 345] width 130 height 19
click at [694, 354] on input "لا يوجد" at bounding box center [690, 346] width 16 height 16
radio input "true"
click at [694, 347] on span at bounding box center [690, 346] width 8 height 8
click at [694, 347] on input "لا يوجد" at bounding box center [690, 346] width 16 height 16
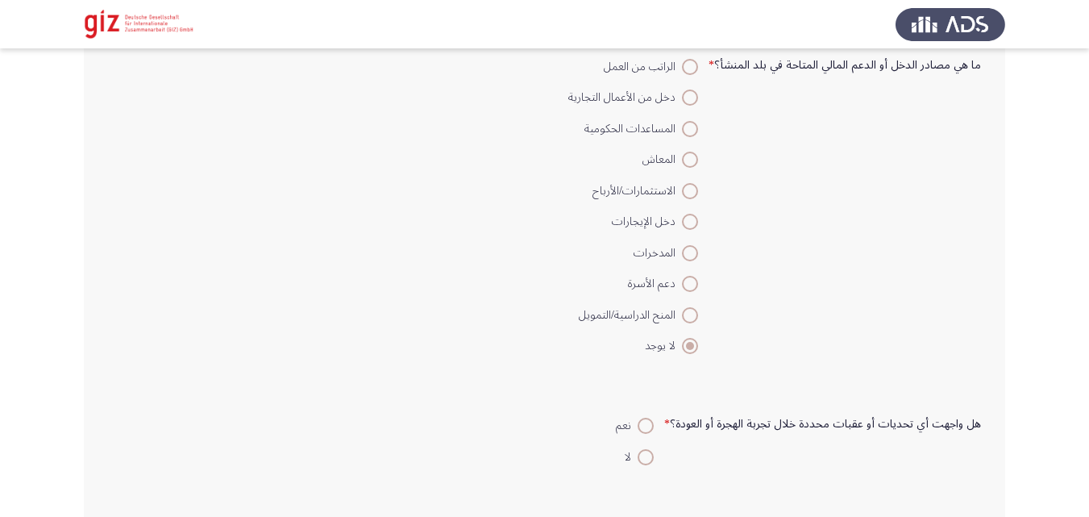
click at [631, 466] on span "لا" at bounding box center [631, 456] width 13 height 19
click at [638, 465] on input "لا" at bounding box center [646, 457] width 16 height 16
radio input "true"
click at [642, 463] on span at bounding box center [646, 457] width 16 height 16
click at [642, 463] on input "لا" at bounding box center [646, 457] width 16 height 16
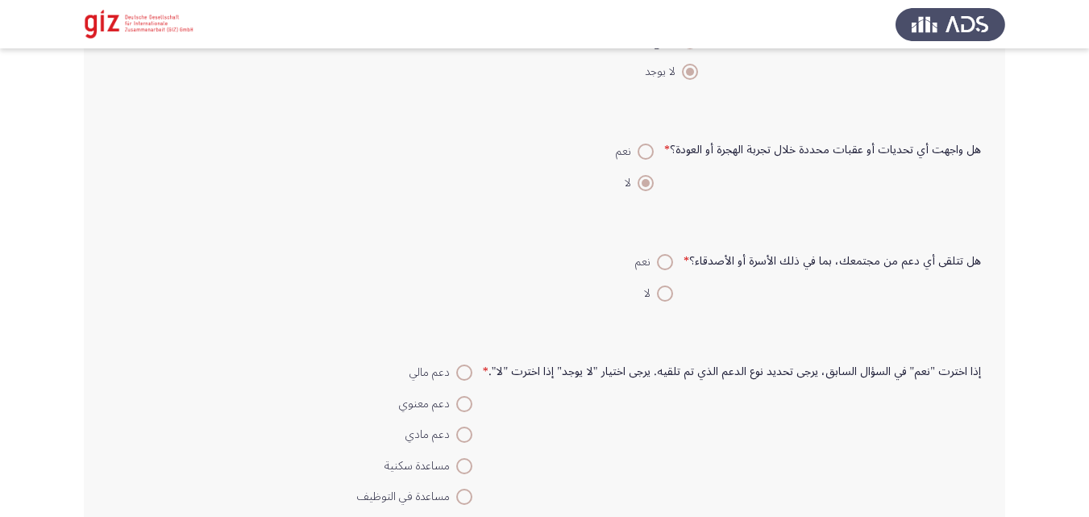
scroll to position [386, 0]
click at [657, 297] on span "لا" at bounding box center [650, 290] width 13 height 19
click at [662, 297] on input "لا" at bounding box center [665, 291] width 16 height 16
radio input "true"
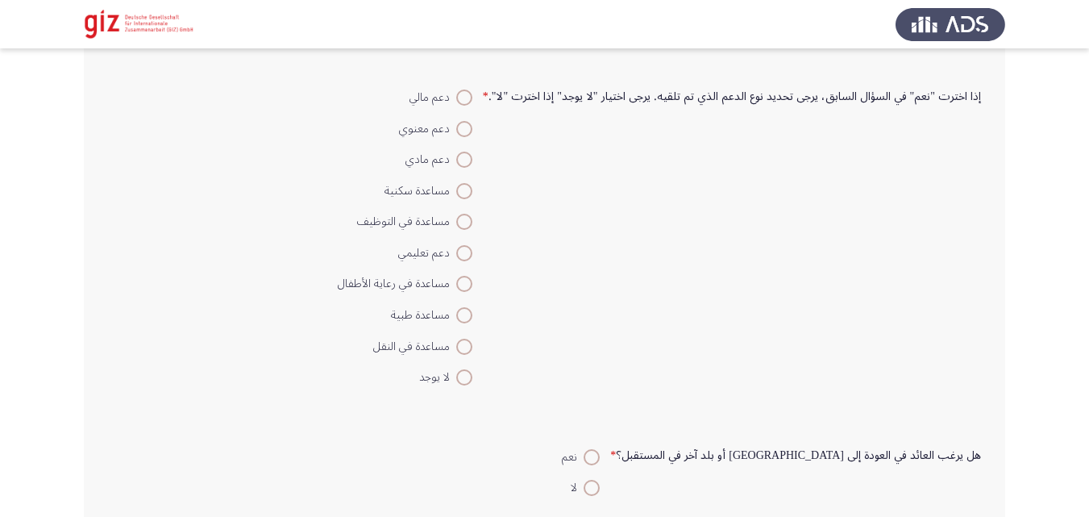
scroll to position [667, 0]
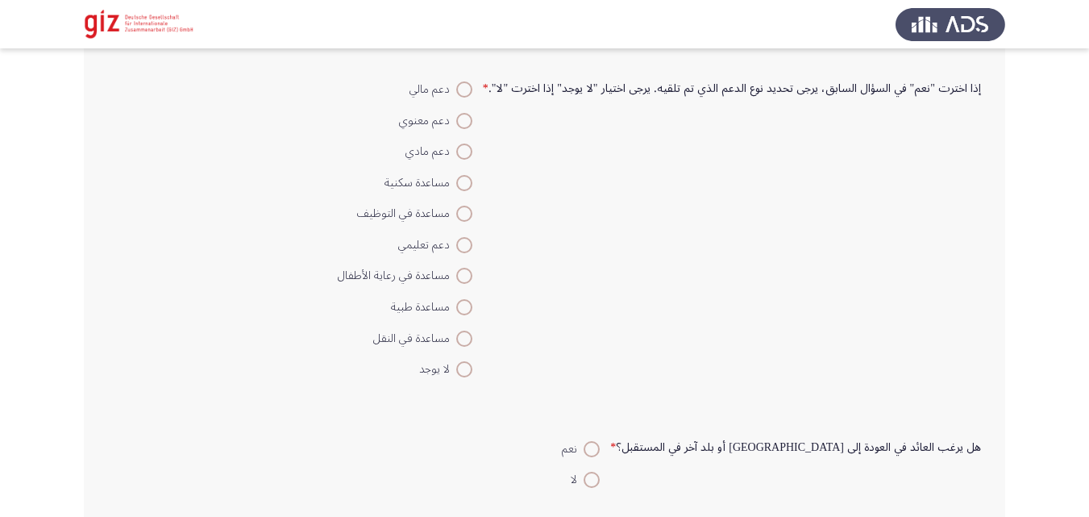
click at [472, 362] on span at bounding box center [464, 369] width 16 height 16
click at [472, 362] on input "لا يوجد" at bounding box center [464, 369] width 16 height 16
radio input "true"
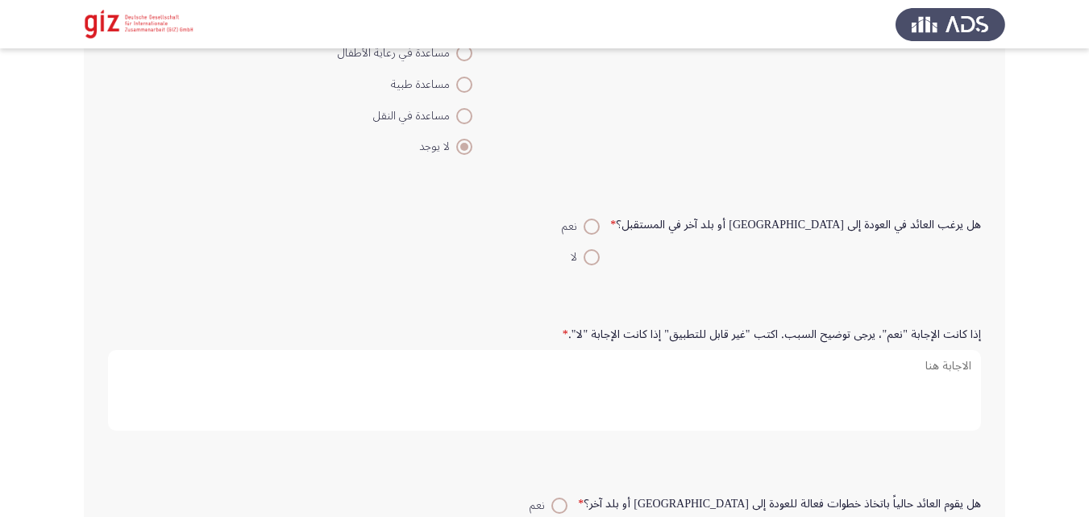
scroll to position [932, 0]
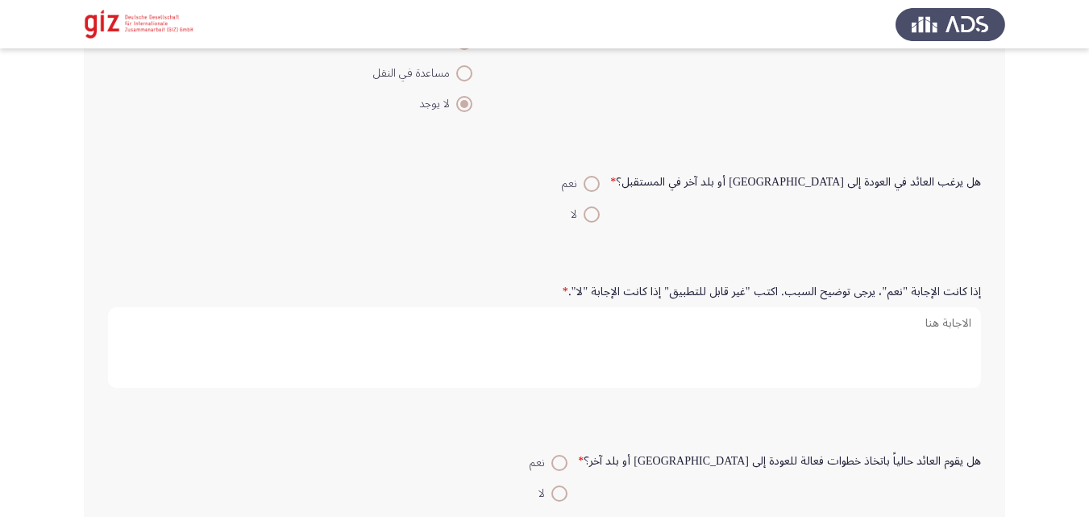
click at [600, 181] on span at bounding box center [592, 184] width 16 height 16
click at [600, 181] on input "نعم" at bounding box center [592, 184] width 16 height 16
radio input "true"
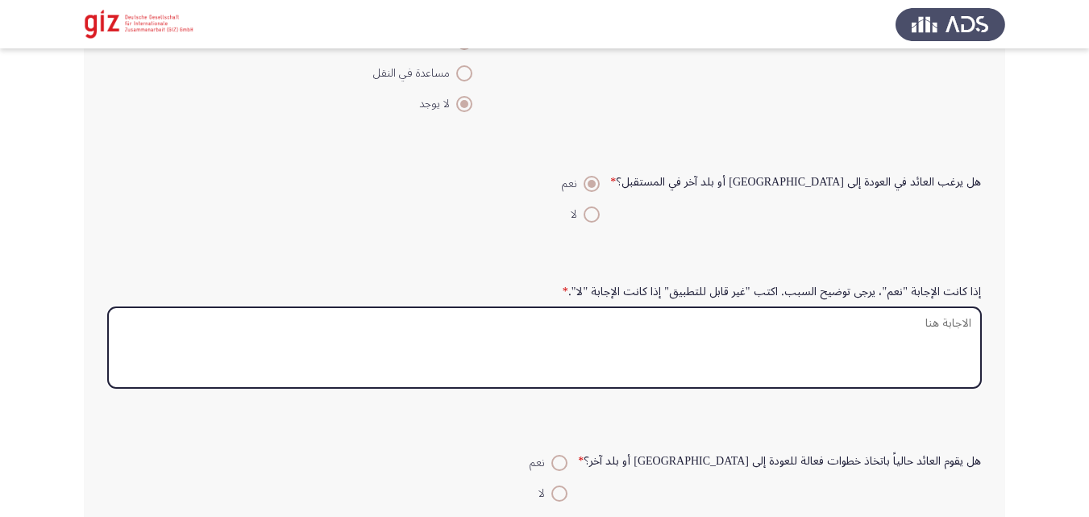
click at [657, 356] on textarea "إذا كانت الإجابة "نعم"، يرجى توضيح السبب. اكتب "غير قابل للتطبيق" إذا كانت الإج…" at bounding box center [544, 347] width 873 height 81
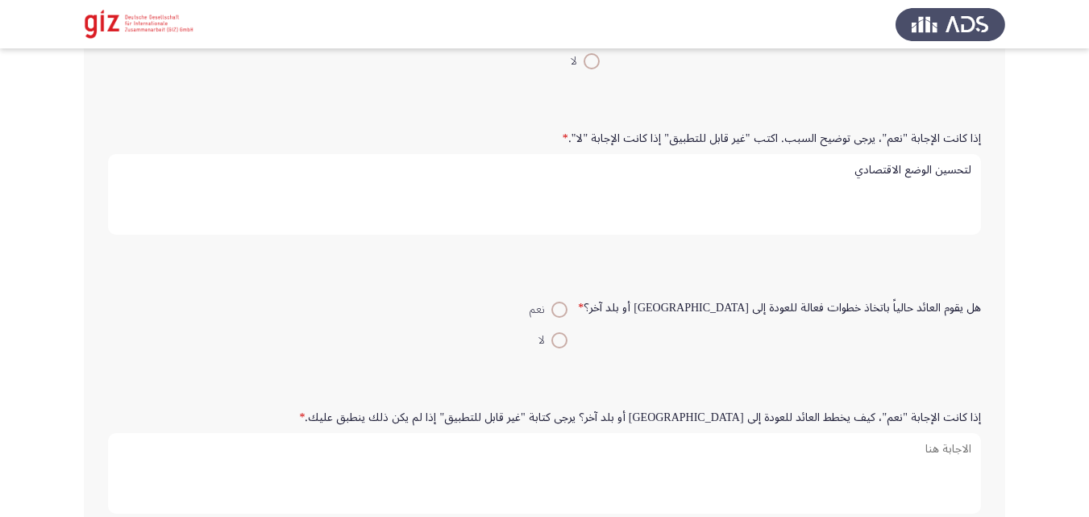
scroll to position [1125, 0]
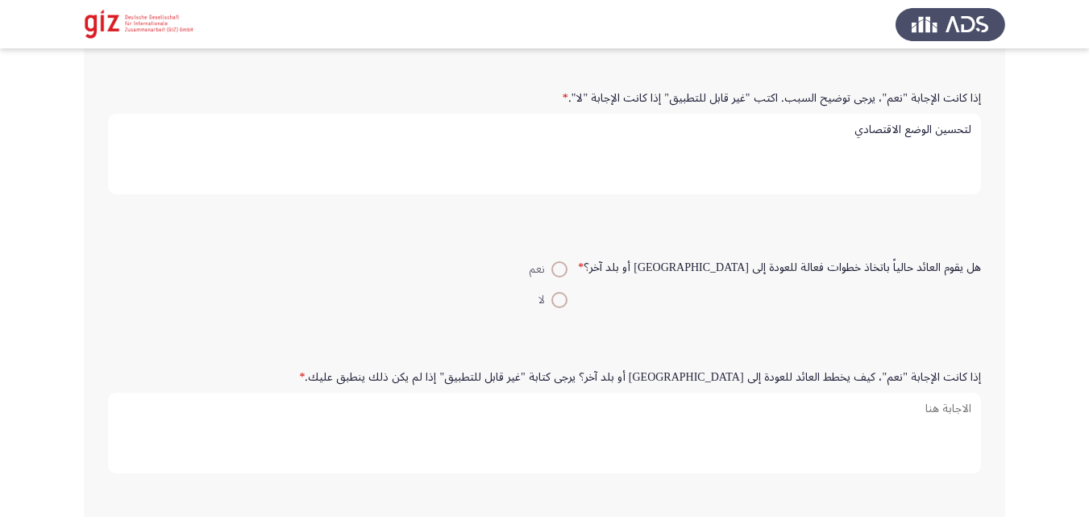
type textarea "لتحسين الوضع الاقتصادي"
click at [653, 325] on div "هل يقوم العائد حالياً باتخاذ خطوات فعالة للعودة إلى ألمانيا أو بلد آخر؟ * نعم لا" at bounding box center [544, 283] width 889 height 110
click at [559, 300] on span at bounding box center [559, 300] width 0 height 0
click at [567, 300] on input "لا" at bounding box center [559, 300] width 16 height 16
radio input "true"
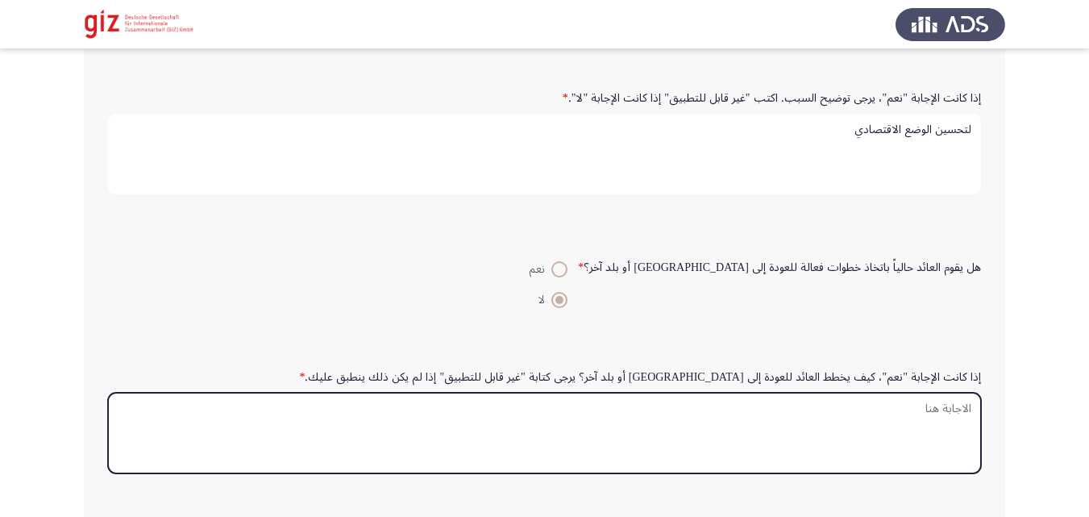
click at [646, 401] on textarea "إذا كانت الإجابة "نعم"، كيف يخطط العائد للعودة إلى [GEOGRAPHIC_DATA] أو بلد آخر…" at bounding box center [544, 433] width 873 height 81
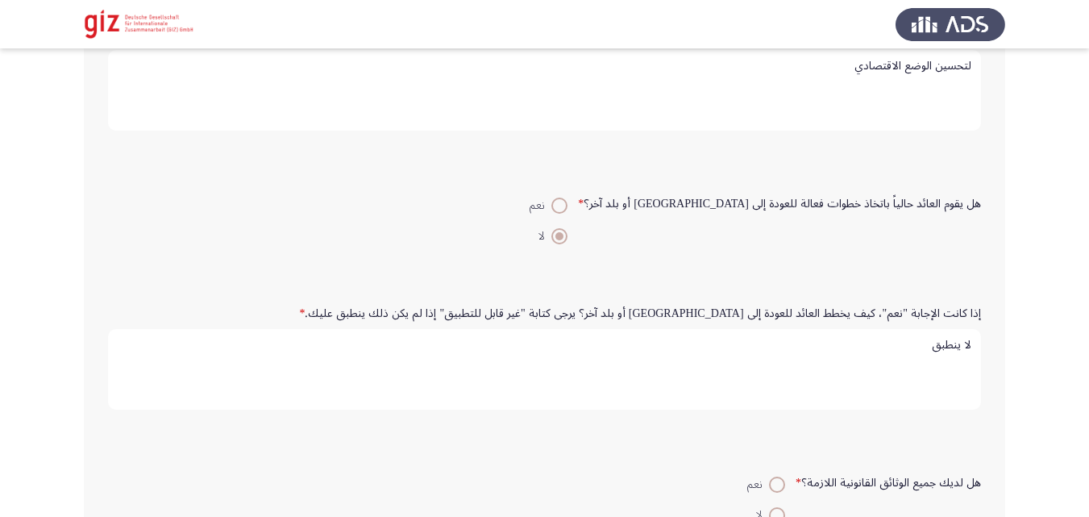
scroll to position [1307, 0]
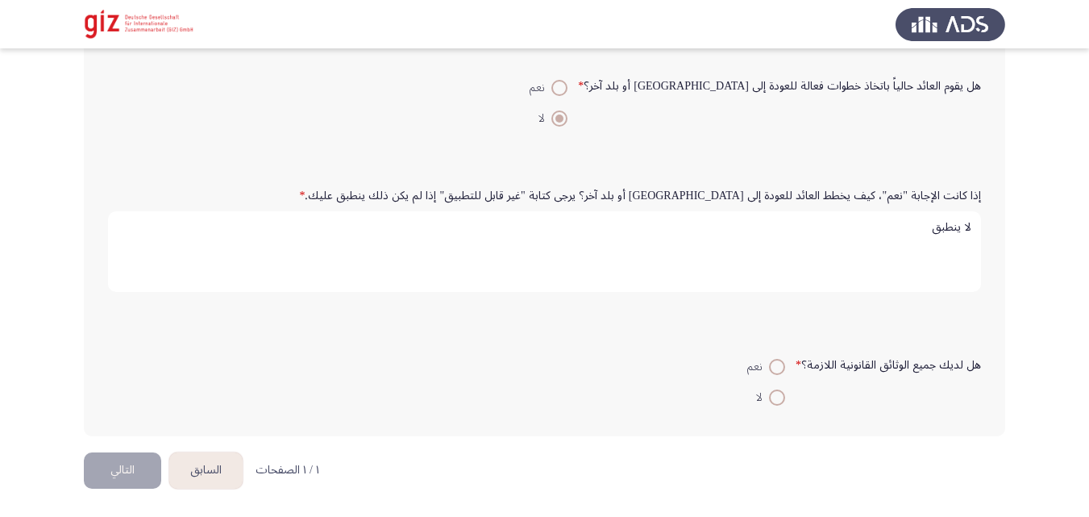
type textarea "لا ينطبق"
click at [779, 399] on span at bounding box center [777, 397] width 16 height 16
click at [779, 399] on input "لا" at bounding box center [777, 397] width 16 height 16
radio input "true"
click at [116, 472] on button "التالي" at bounding box center [122, 470] width 77 height 36
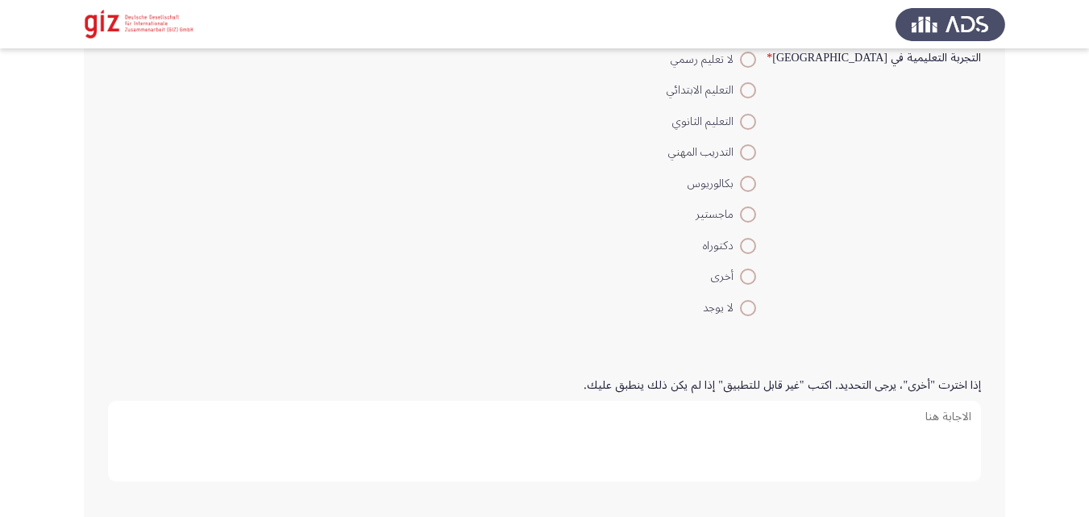
scroll to position [53, 0]
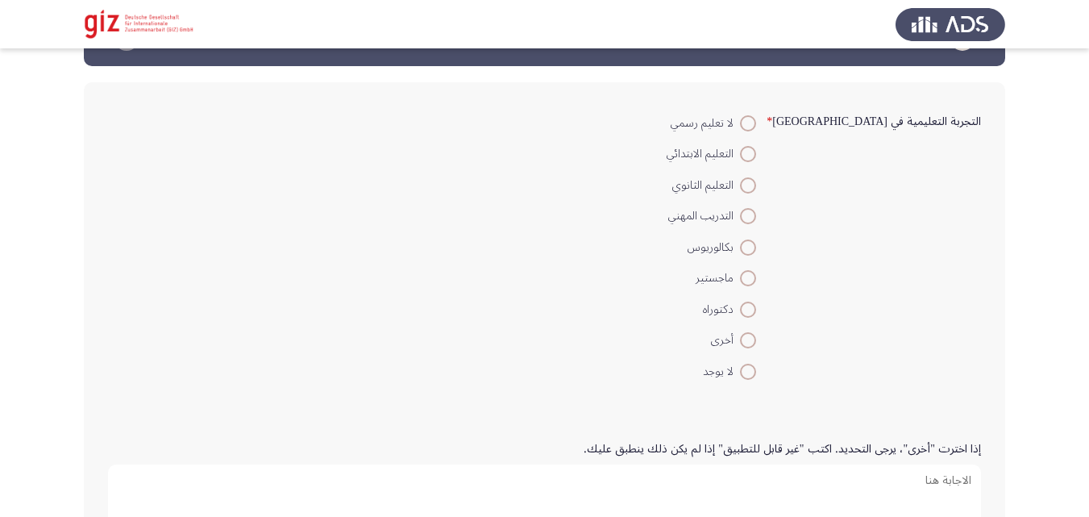
click at [756, 372] on span at bounding box center [748, 372] width 16 height 16
click at [756, 372] on input "لا يوجد" at bounding box center [748, 372] width 16 height 16
radio input "true"
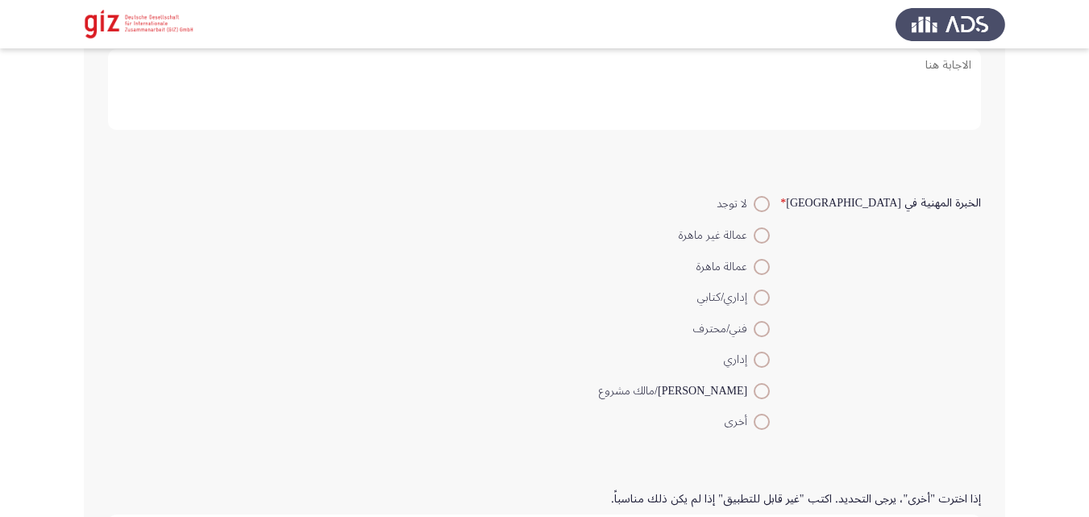
scroll to position [471, 0]
click at [770, 241] on label "عمالة غير ماهرة" at bounding box center [684, 232] width 171 height 19
click at [770, 241] on input "عمالة غير ماهرة" at bounding box center [762, 233] width 16 height 16
radio input "true"
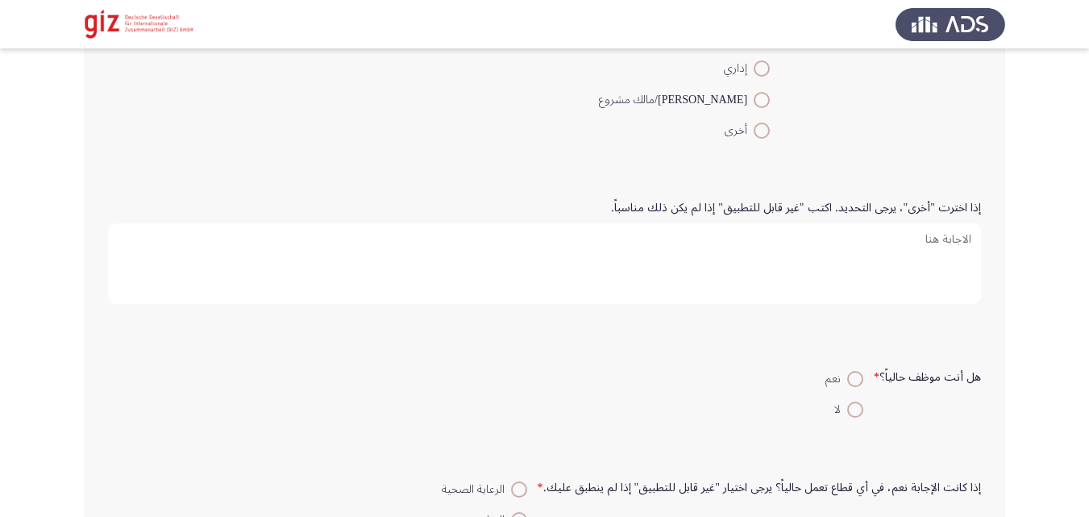
scroll to position [908, 0]
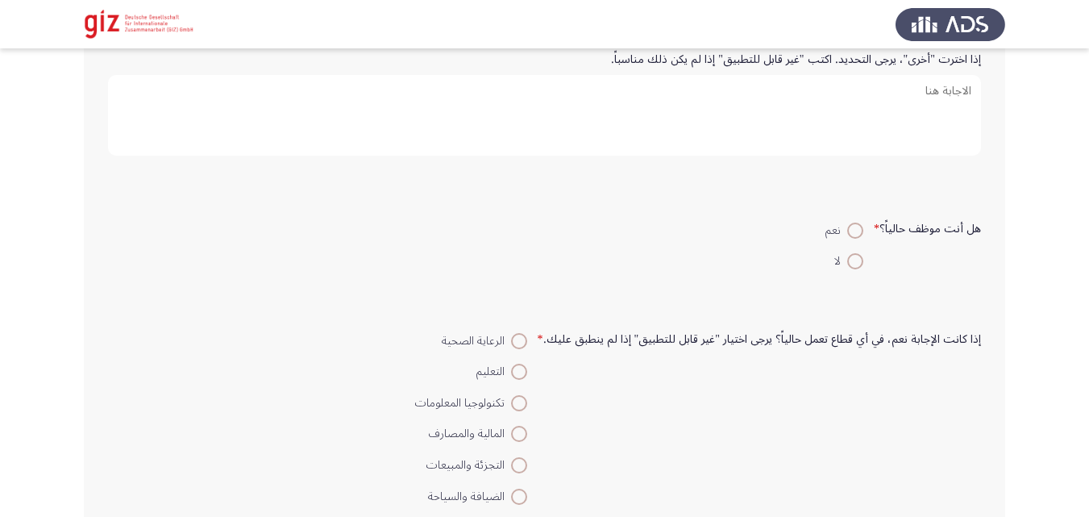
click at [843, 273] on mat-radio-button "لا" at bounding box center [844, 260] width 59 height 31
click at [850, 262] on span at bounding box center [855, 261] width 16 height 16
click at [850, 262] on input "لا" at bounding box center [855, 261] width 16 height 16
radio input "true"
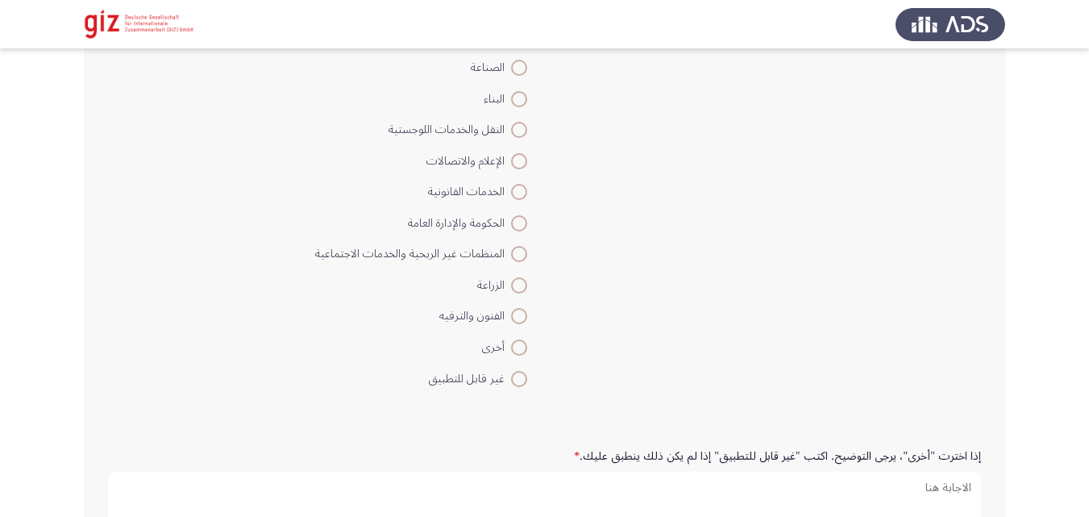
scroll to position [1416, 0]
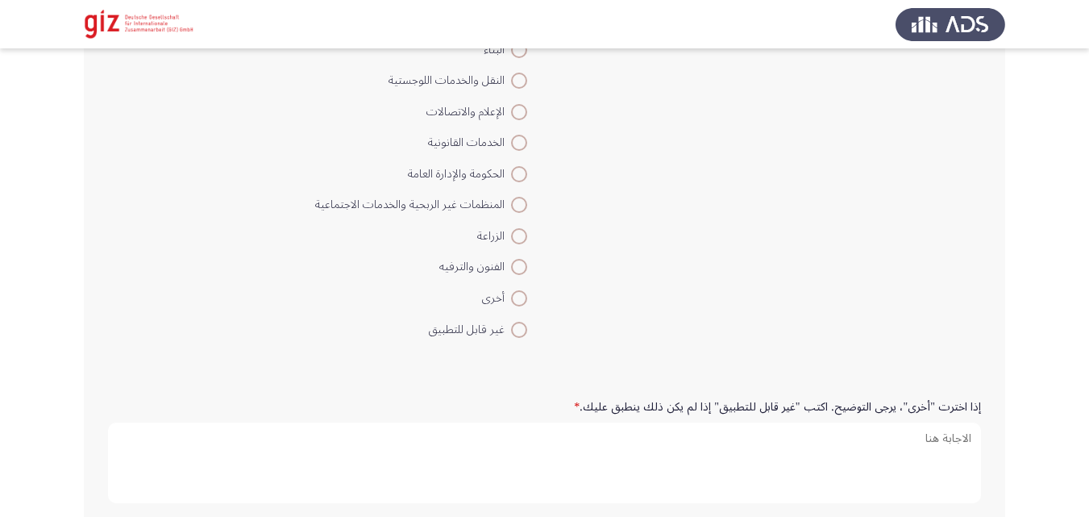
click at [521, 346] on div "إذا كانت الإجابة نعم، في أي قطاع تعمل حالياً؟ يرجى اختيار "غير قابل للتطبيق" إذ…" at bounding box center [544, 79] width 889 height 544
click at [523, 323] on span at bounding box center [519, 330] width 16 height 16
click at [523, 323] on input "غير قابل للتطبيق" at bounding box center [519, 330] width 16 height 16
radio input "true"
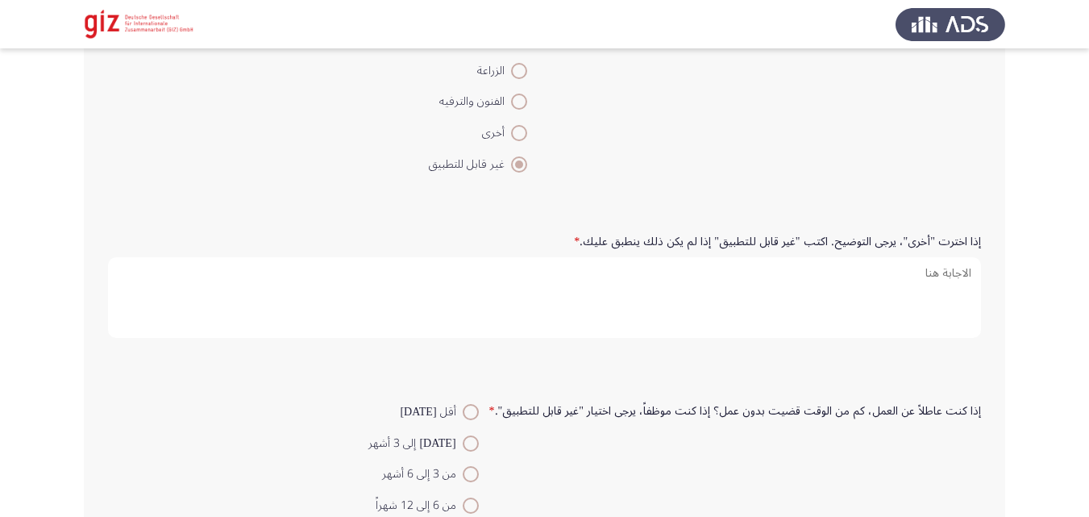
scroll to position [1633, 0]
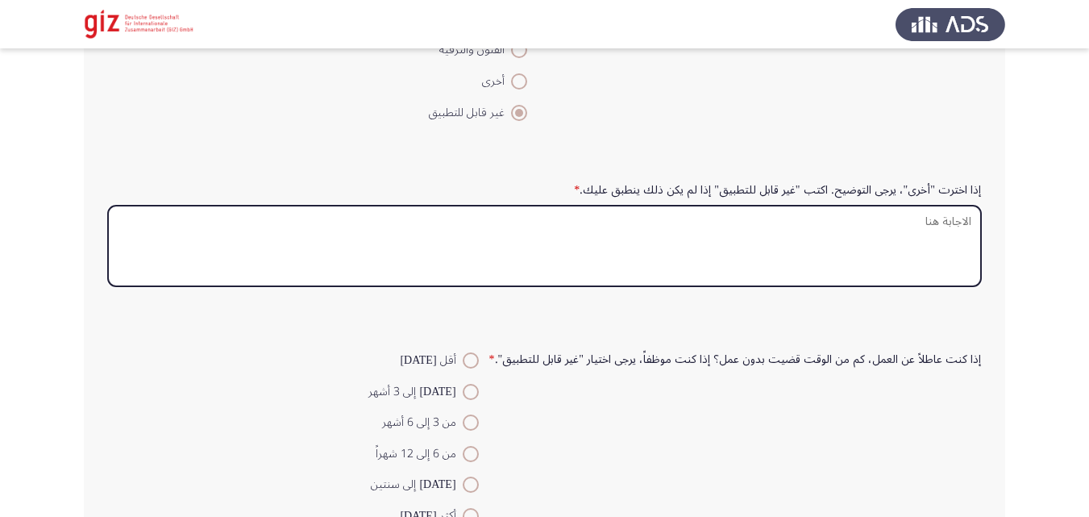
click at [664, 231] on textarea "إذا اخترت "أخرى"، يرجى التوضيح. اكتب "غير قابل للتطبيق" إذا لم يكن ذلك ينطبق عل…" at bounding box center [544, 246] width 873 height 81
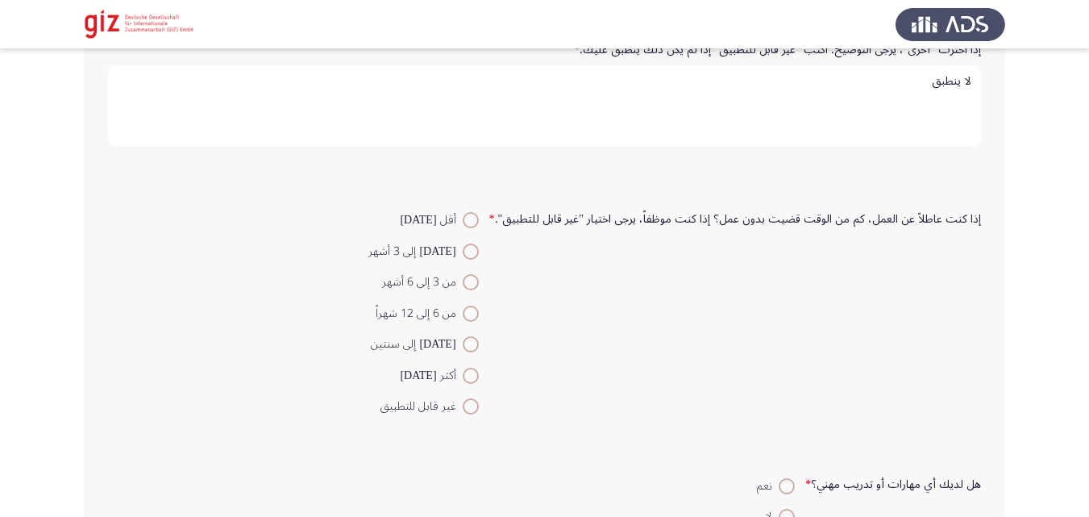
scroll to position [1832, 0]
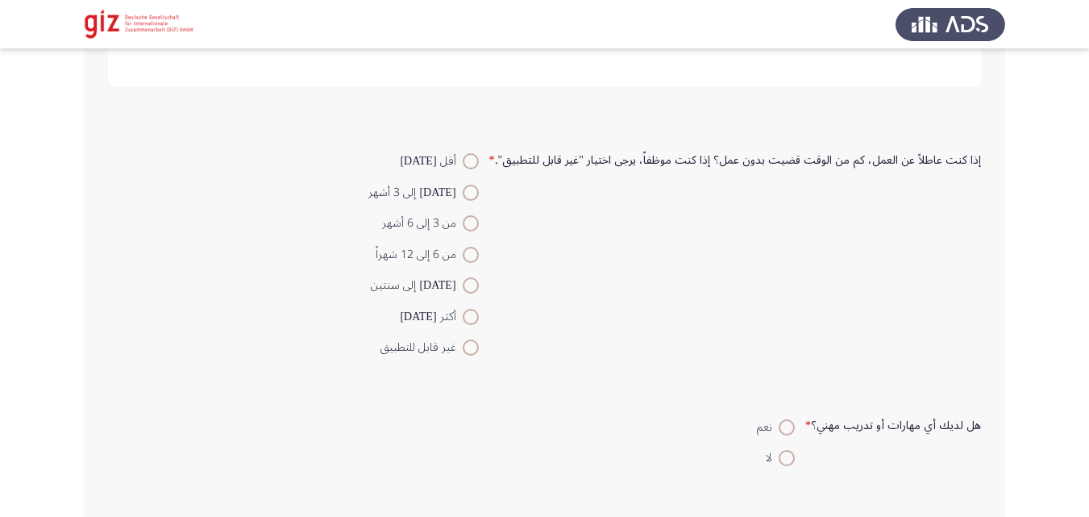
type textarea "لا ينطبق"
click at [484, 345] on mat-radio-button "غير قابل للتطبيق" at bounding box center [423, 346] width 131 height 31
click at [477, 345] on span at bounding box center [471, 347] width 16 height 16
click at [477, 345] on input "غير قابل للتطبيق" at bounding box center [471, 347] width 16 height 16
radio input "true"
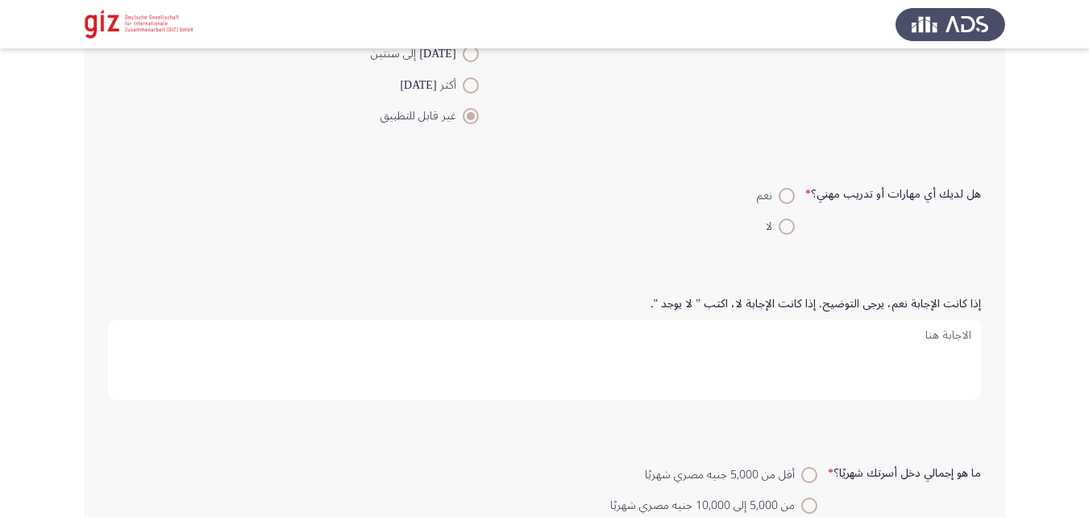
scroll to position [2067, 0]
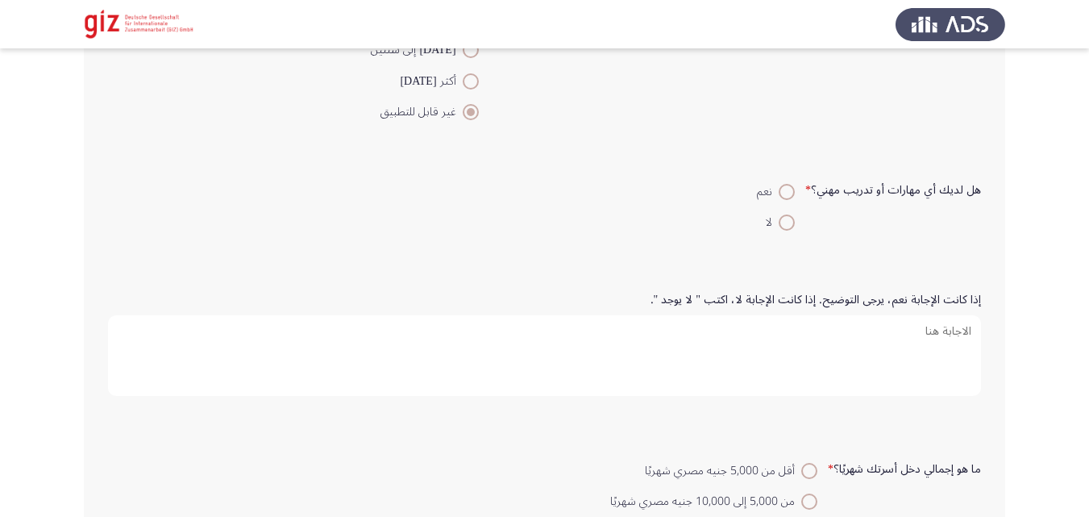
click at [785, 223] on span at bounding box center [787, 222] width 16 height 16
click at [785, 223] on input "لا" at bounding box center [787, 222] width 16 height 16
radio input "true"
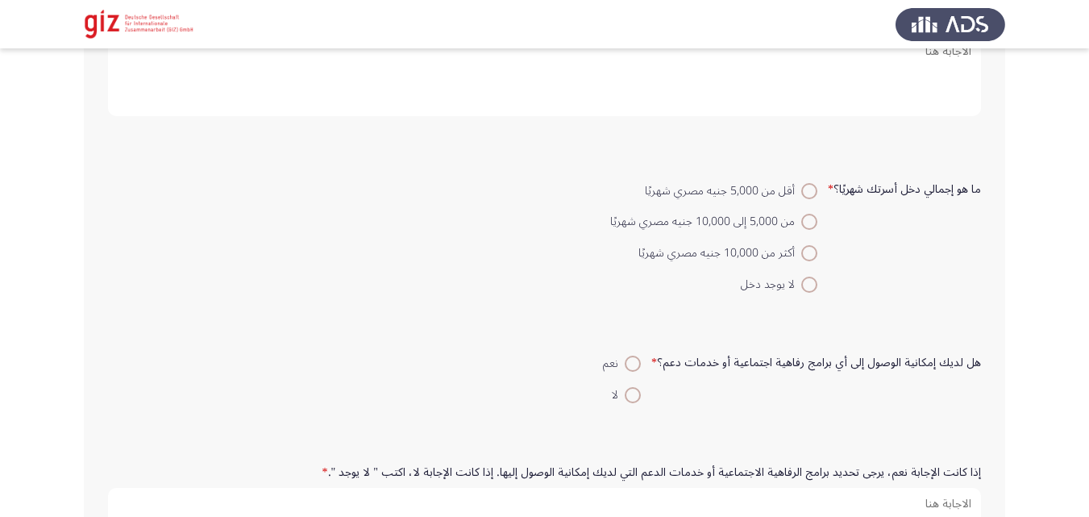
scroll to position [2357, 0]
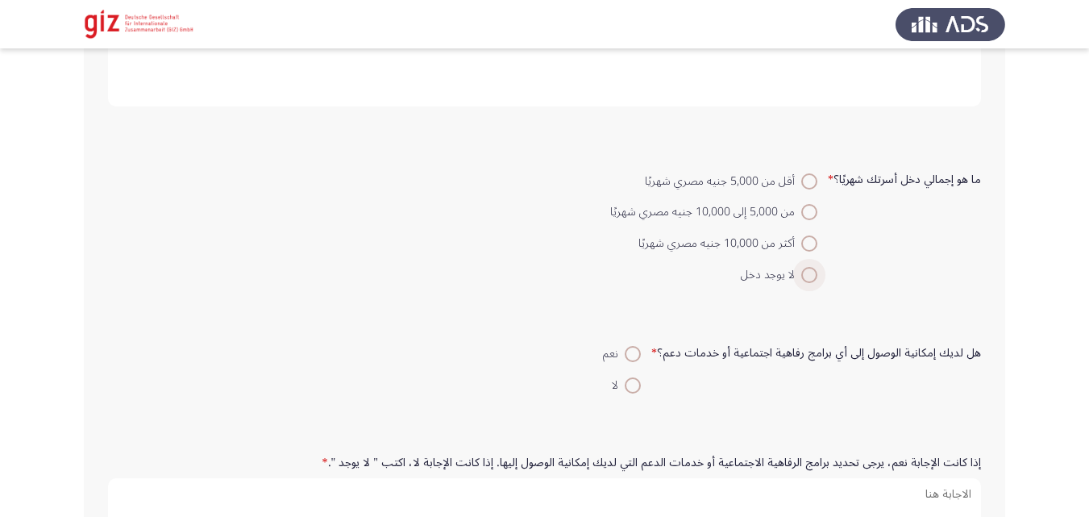
click at [796, 283] on span "لا يوجد دخل" at bounding box center [771, 274] width 60 height 19
click at [801, 283] on input "لا يوجد دخل" at bounding box center [809, 275] width 16 height 16
radio input "true"
click at [637, 398] on mat-radio-button "لا" at bounding box center [621, 383] width 59 height 31
click at [637, 388] on span at bounding box center [633, 385] width 16 height 16
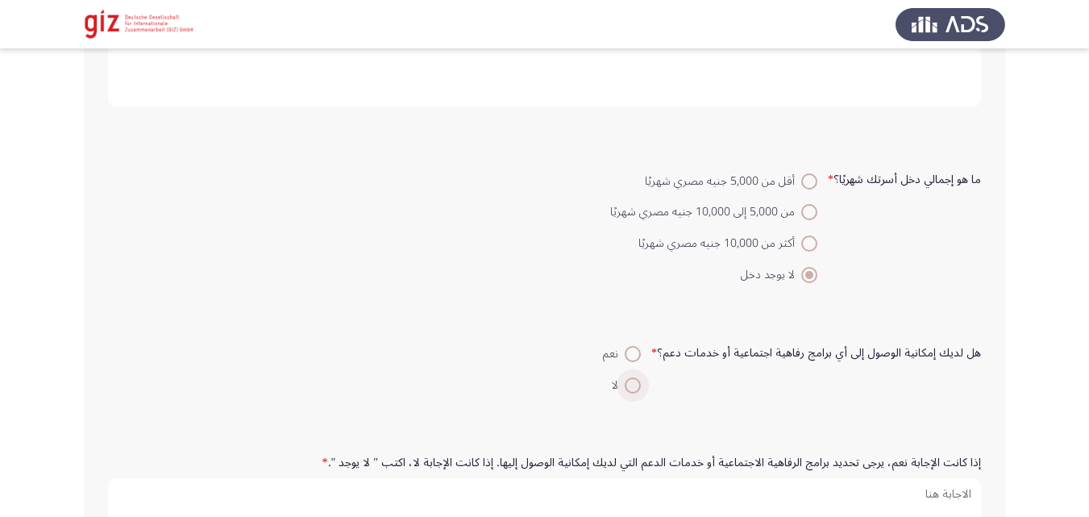
click at [637, 388] on input "لا" at bounding box center [633, 385] width 16 height 16
radio input "true"
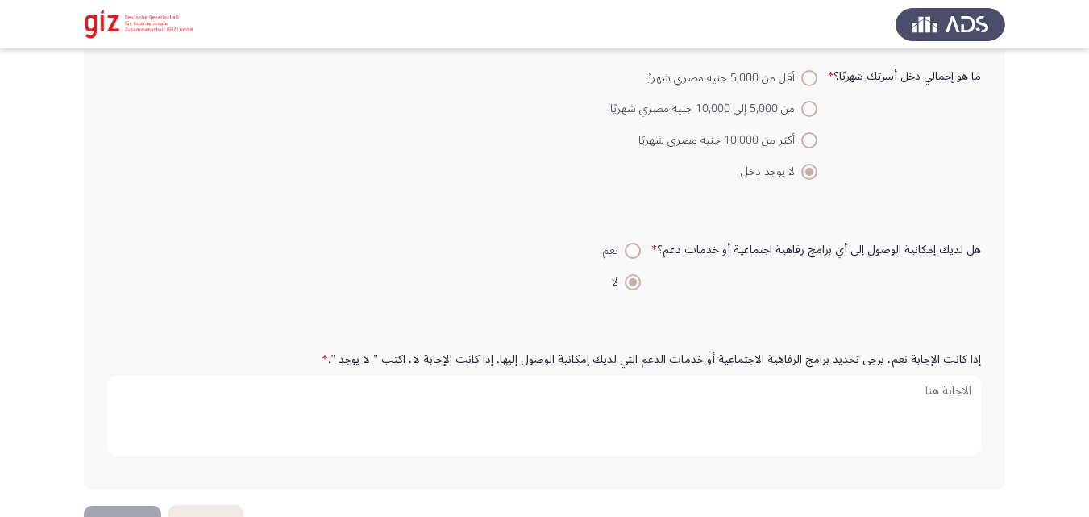
scroll to position [2513, 0]
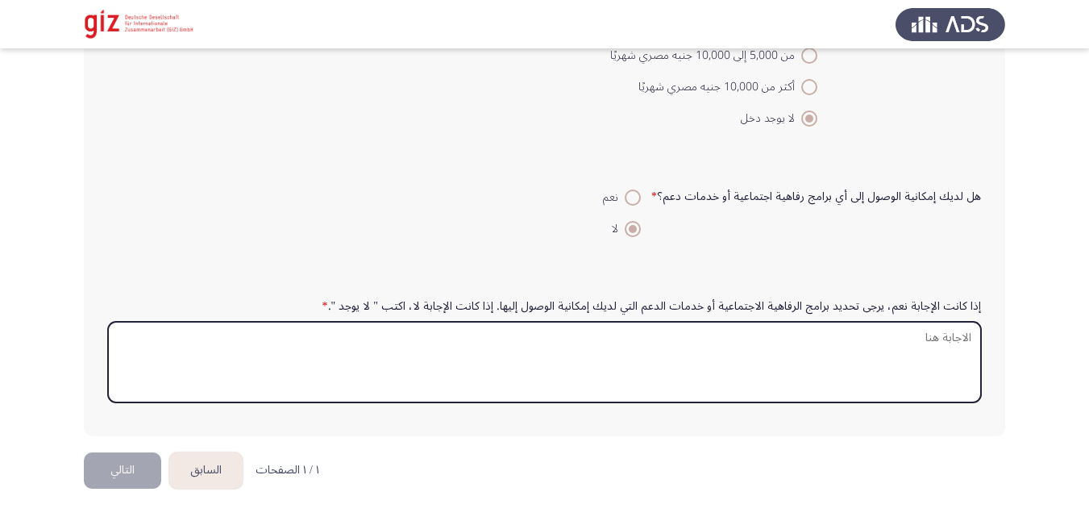
click at [650, 355] on textarea "إذا كانت الإجابة نعم، يرجى تحديد برامج الرفاهية الاجتماعية أو خدمات الدعم التي …" at bounding box center [544, 362] width 873 height 81
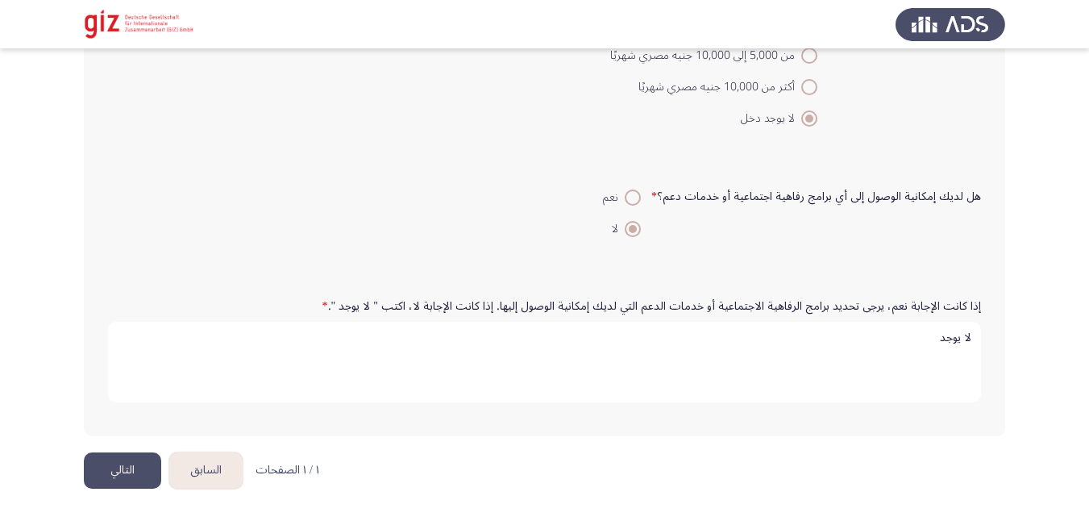
type textarea "لا يوجد"
drag, startPoint x: 168, startPoint y: 459, endPoint x: 141, endPoint y: 430, distance: 39.3
click at [136, 453] on button "التالي" at bounding box center [122, 470] width 77 height 36
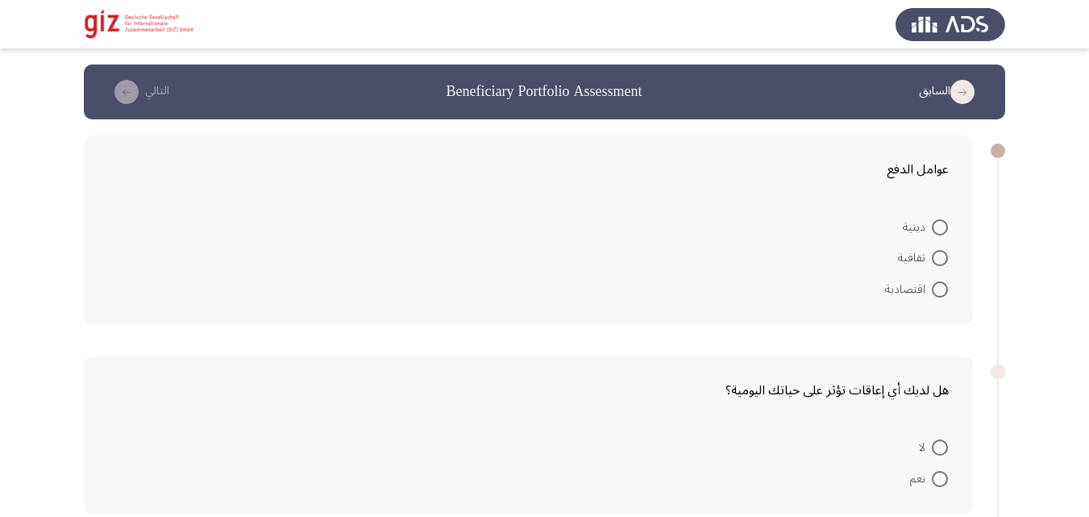
click at [929, 289] on span "اقتصادية" at bounding box center [908, 289] width 47 height 19
click at [932, 289] on input "اقتصادية" at bounding box center [940, 289] width 16 height 16
radio input "true"
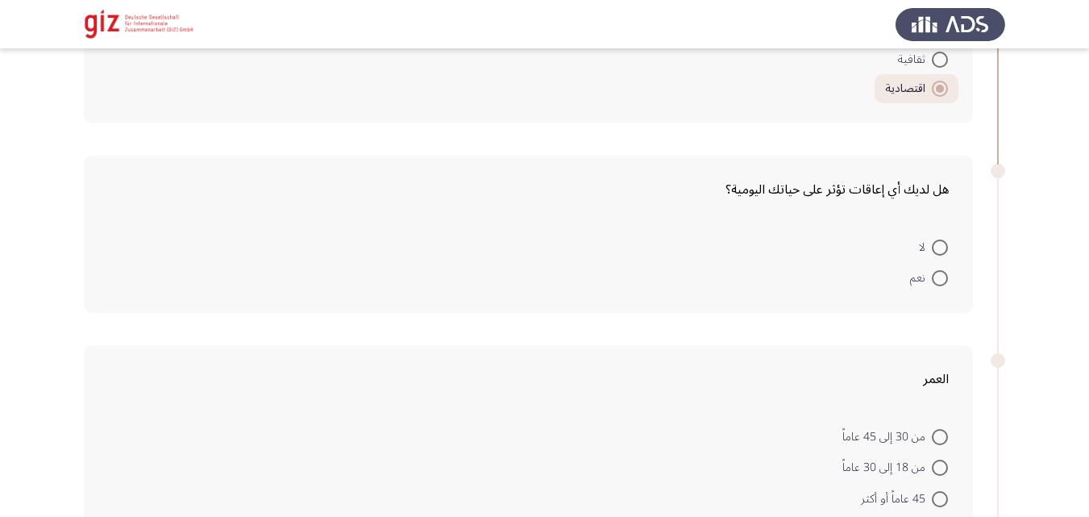
scroll to position [262, 0]
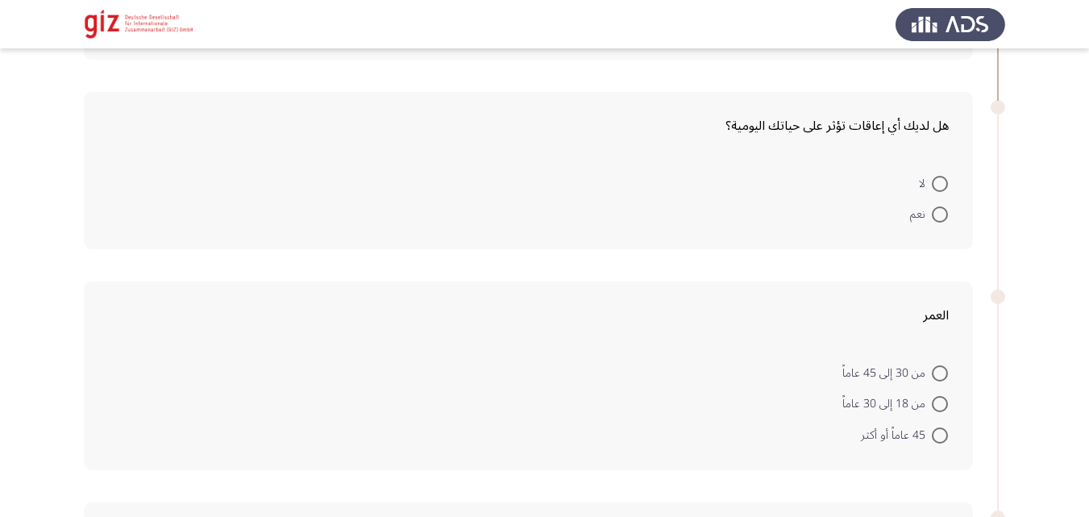
click at [925, 189] on span "لا" at bounding box center [925, 183] width 13 height 19
click at [932, 189] on input "لا" at bounding box center [940, 184] width 16 height 16
radio input "true"
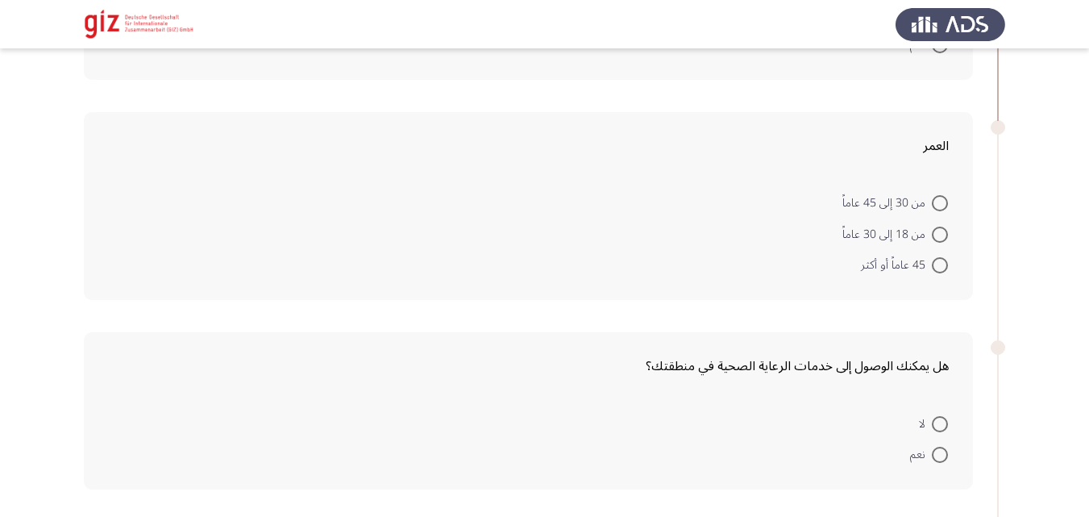
click at [935, 262] on span at bounding box center [940, 265] width 16 height 16
click at [935, 262] on input "45 عاماً أو أكثر" at bounding box center [940, 265] width 16 height 16
radio input "true"
click at [935, 217] on mat-radio-button "من 30 إلى 45 عاماً" at bounding box center [895, 202] width 127 height 31
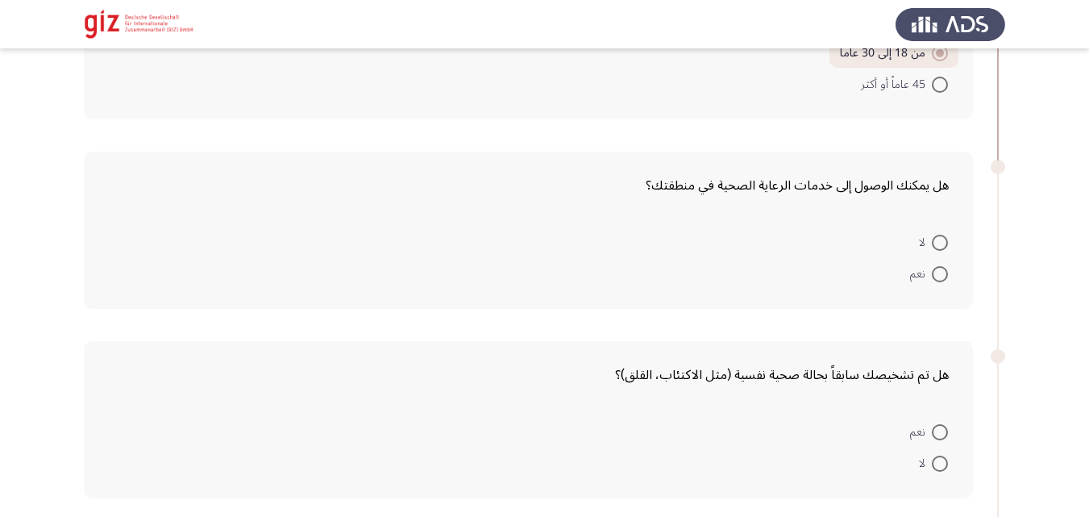
scroll to position [654, 0]
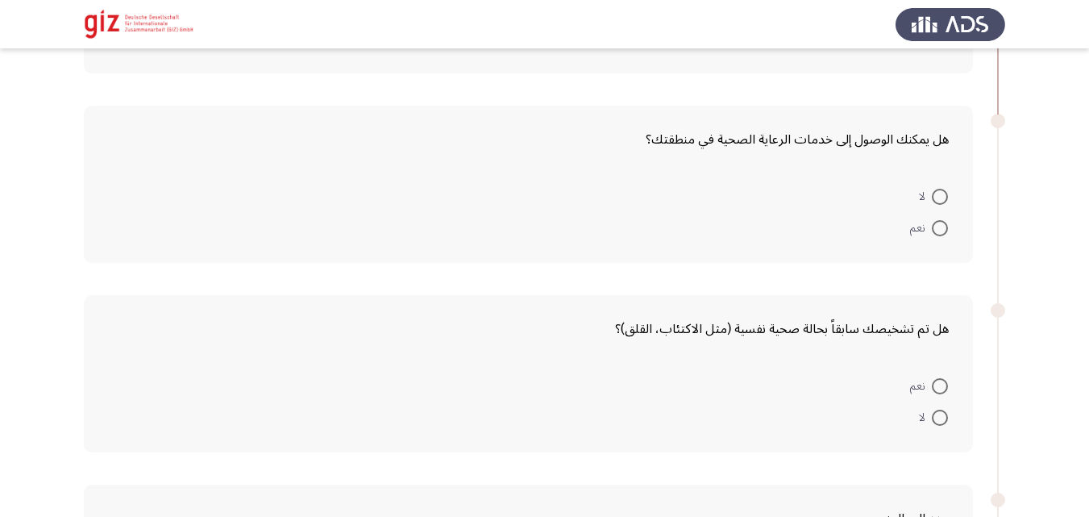
click at [941, 196] on span at bounding box center [940, 197] width 16 height 16
click at [941, 196] on input "لا" at bounding box center [940, 197] width 16 height 16
radio input "true"
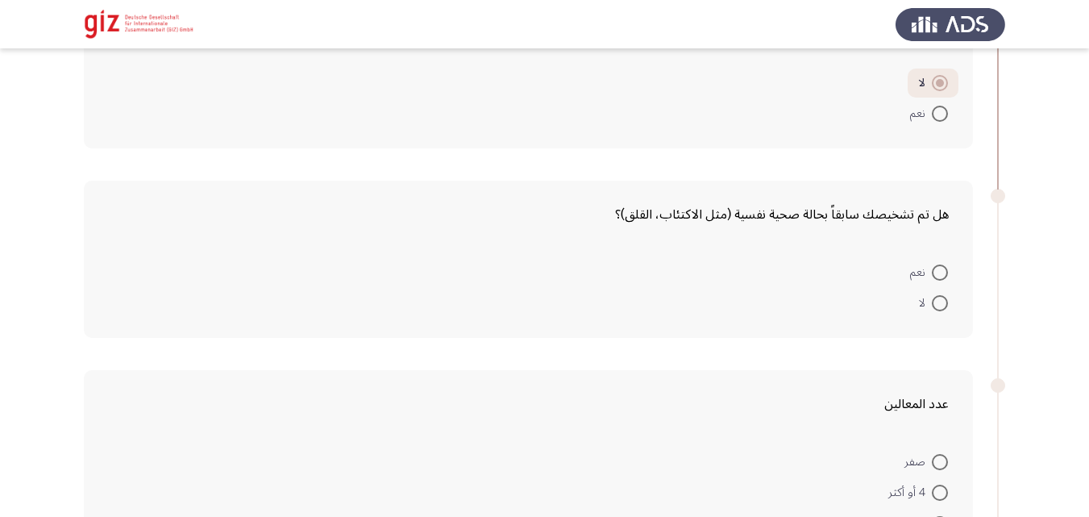
scroll to position [747, 0]
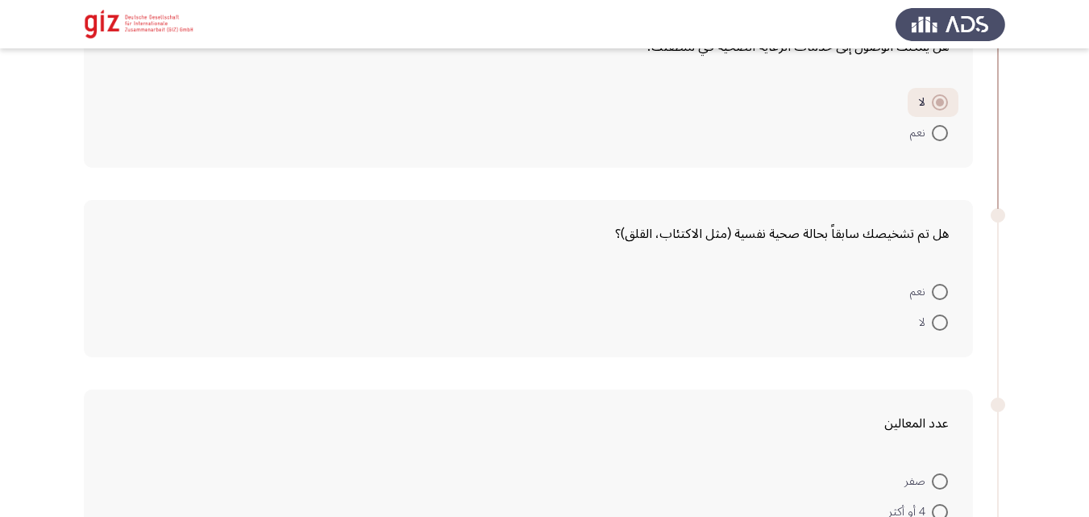
click at [937, 130] on span at bounding box center [940, 133] width 16 height 16
click at [937, 130] on input "نعم" at bounding box center [940, 133] width 16 height 16
radio input "true"
click at [936, 321] on span at bounding box center [940, 322] width 16 height 16
click at [936, 321] on input "لا" at bounding box center [940, 322] width 16 height 16
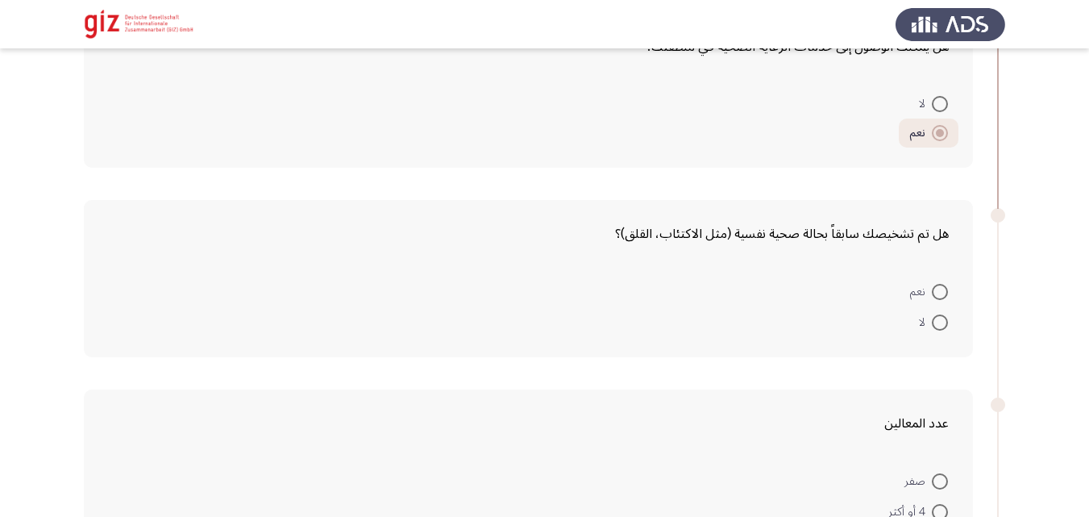
radio input "true"
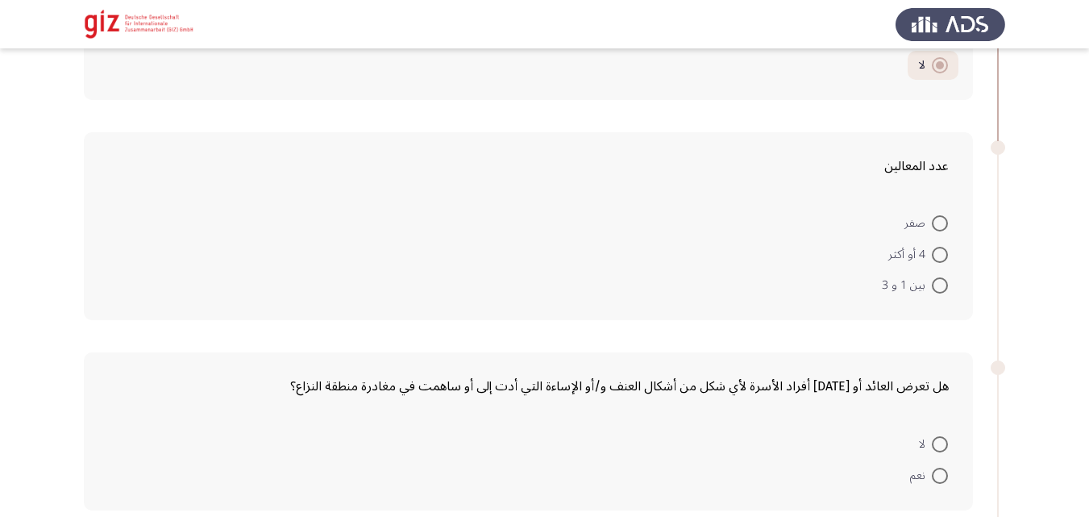
scroll to position [1003, 0]
click at [944, 288] on span at bounding box center [940, 284] width 16 height 16
click at [944, 288] on input "بين 1 و 3" at bounding box center [940, 284] width 16 height 16
radio input "true"
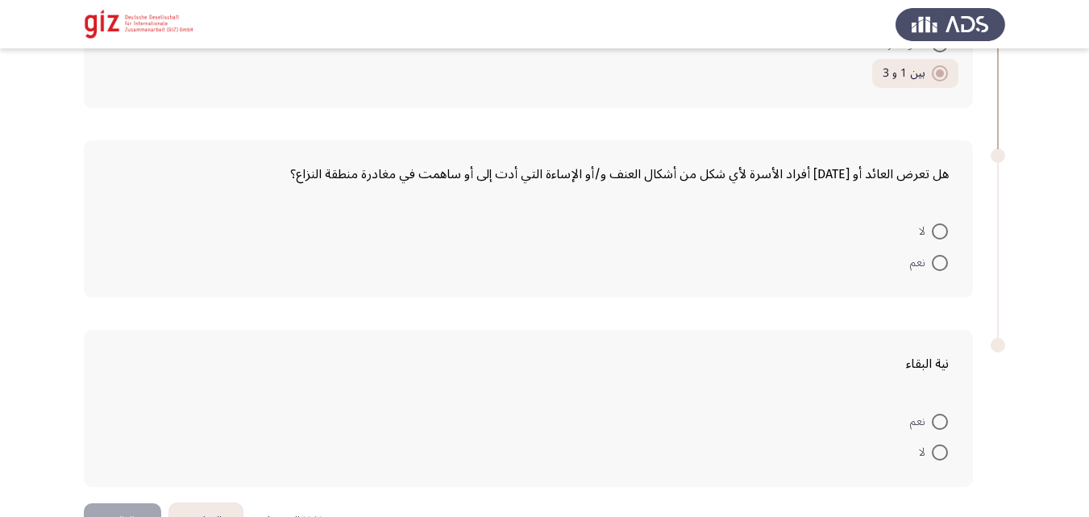
scroll to position [1264, 0]
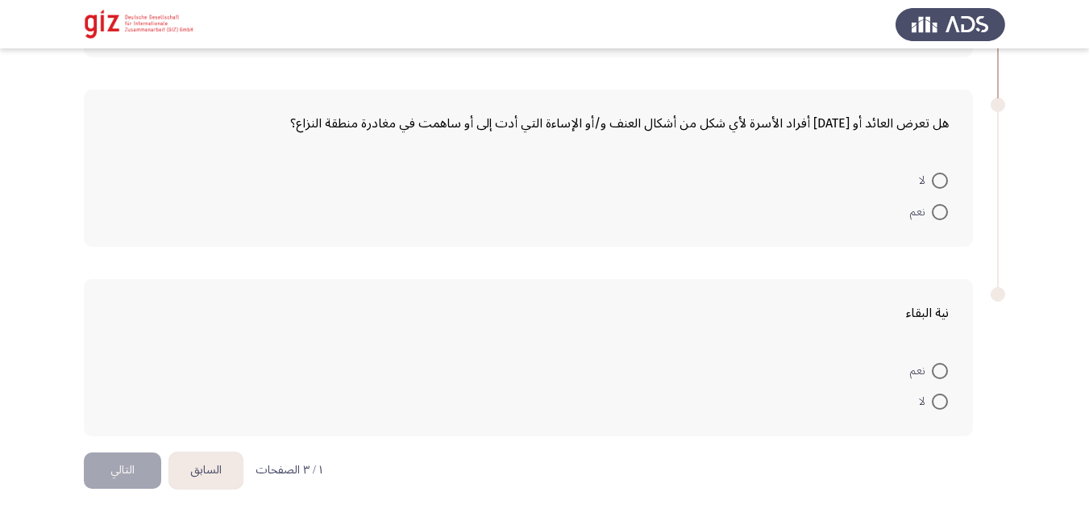
click at [946, 192] on mat-radio-button "لا" at bounding box center [933, 179] width 50 height 31
click at [946, 191] on mat-radio-button "لا" at bounding box center [933, 179] width 50 height 31
click at [942, 200] on mat-radio-button "نعم" at bounding box center [929, 210] width 59 height 31
click at [941, 176] on span at bounding box center [940, 180] width 16 height 16
click at [941, 176] on input "لا" at bounding box center [940, 180] width 16 height 16
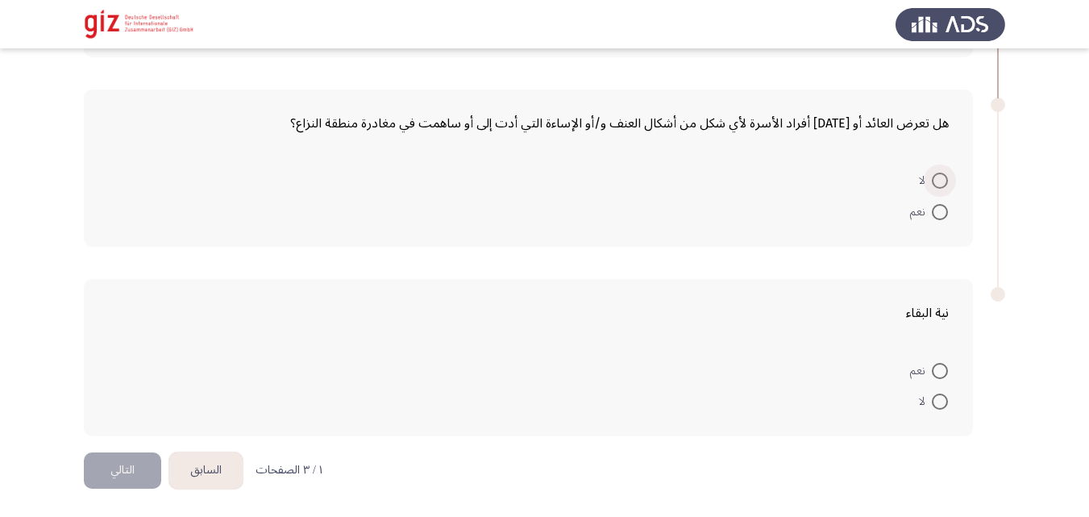
radio input "true"
click at [935, 395] on span at bounding box center [940, 401] width 16 height 16
click at [935, 395] on input "لا" at bounding box center [940, 401] width 16 height 16
radio input "true"
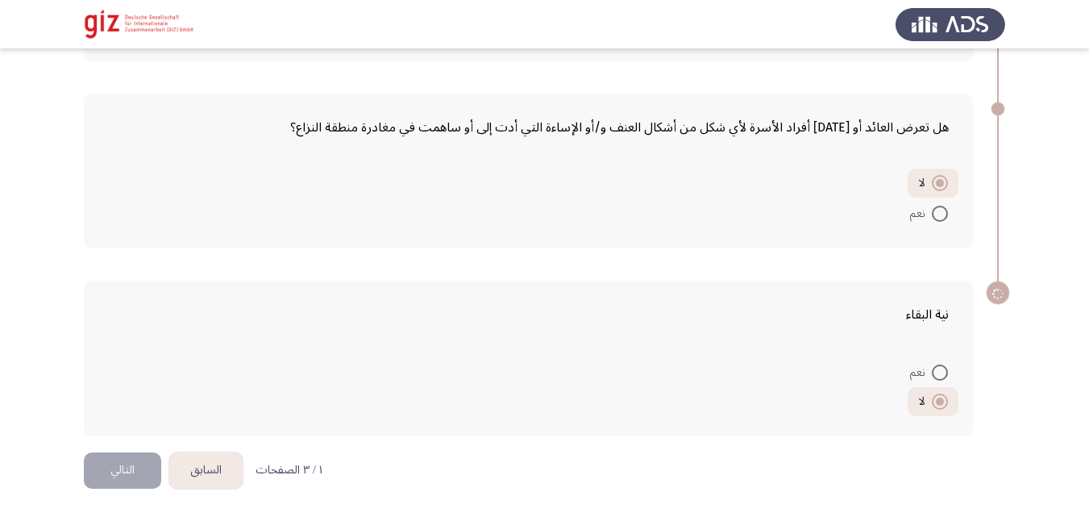
scroll to position [1260, 0]
click at [88, 477] on button "التالي" at bounding box center [122, 470] width 77 height 36
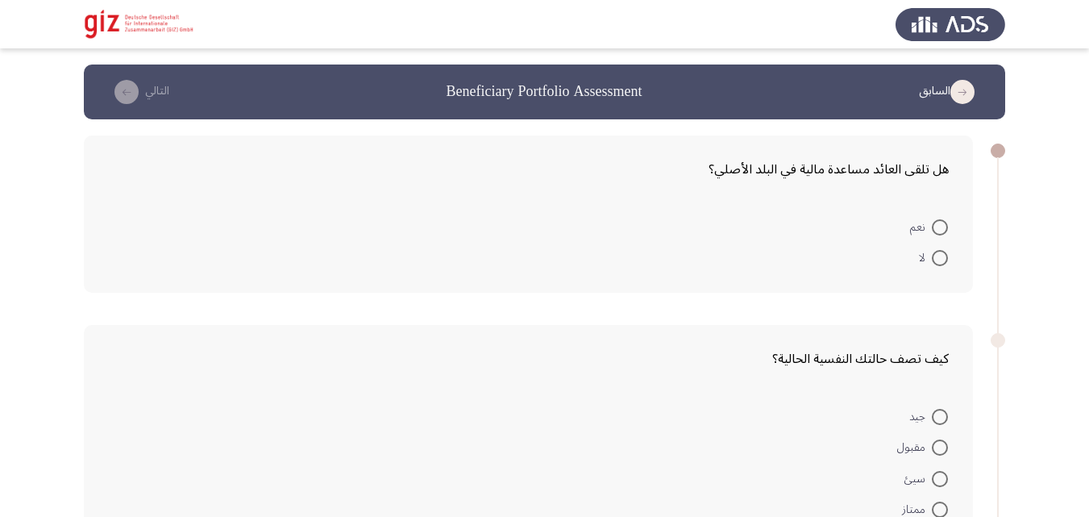
click at [937, 248] on label "لا" at bounding box center [933, 257] width 29 height 19
click at [937, 250] on input "لا" at bounding box center [940, 258] width 16 height 16
radio input "true"
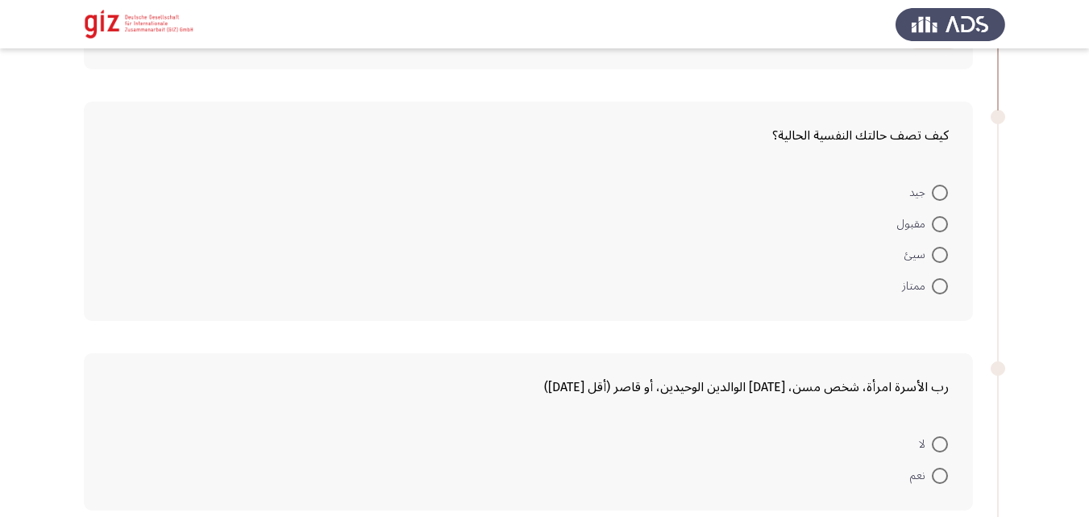
scroll to position [279, 0]
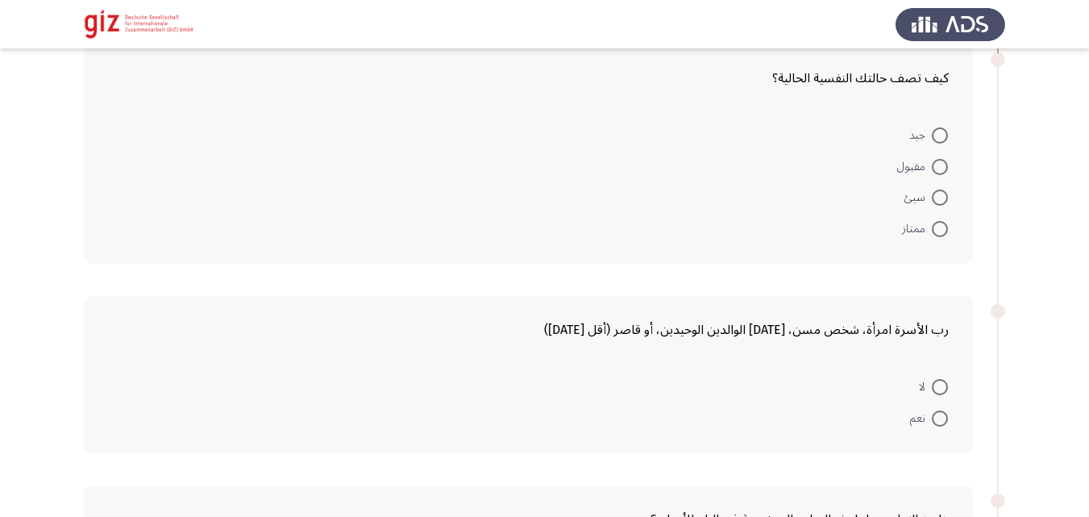
click at [937, 134] on span at bounding box center [940, 135] width 16 height 16
click at [937, 134] on input "جيد" at bounding box center [940, 135] width 16 height 16
radio input "true"
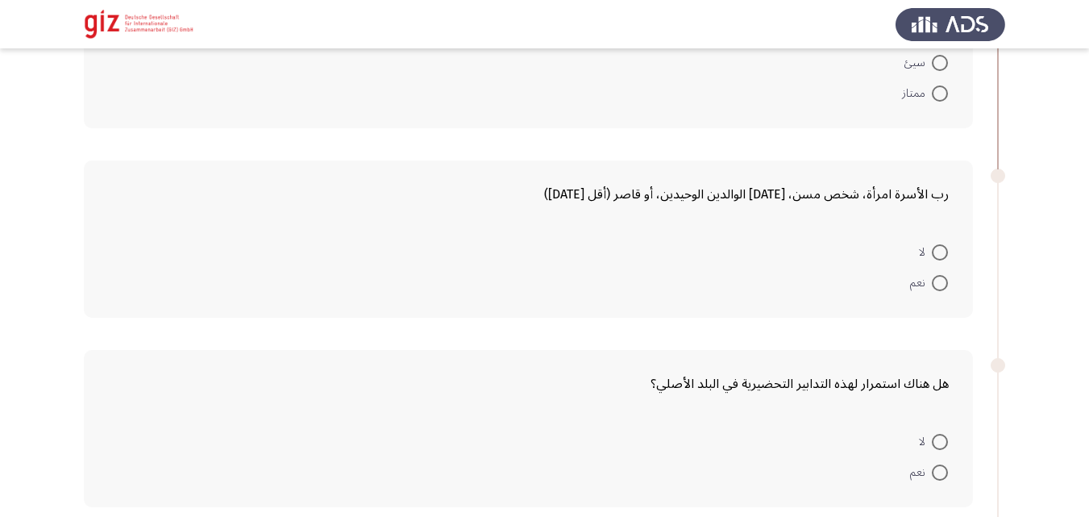
scroll to position [447, 0]
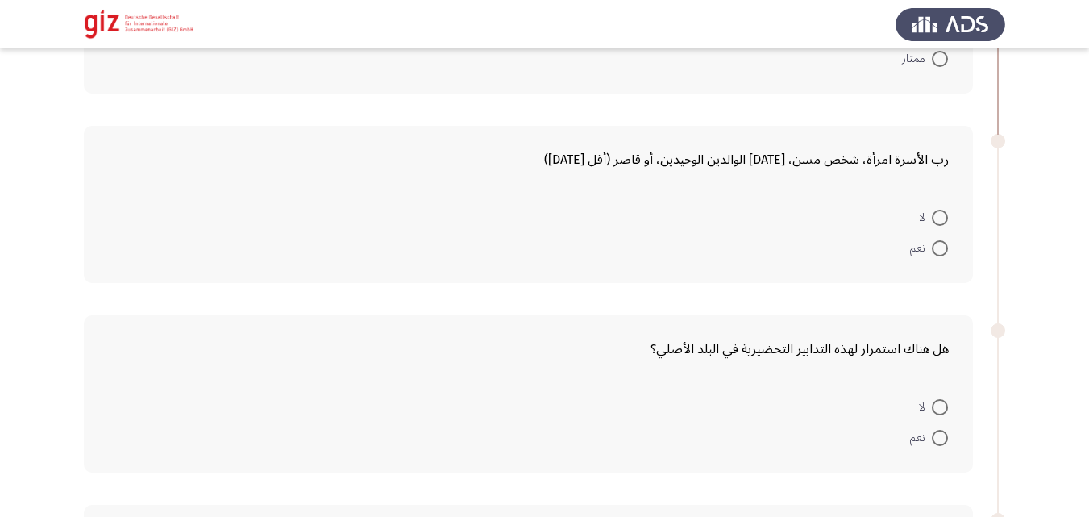
click at [945, 219] on span at bounding box center [940, 218] width 16 height 16
click at [945, 219] on input "لا" at bounding box center [940, 218] width 16 height 16
radio input "true"
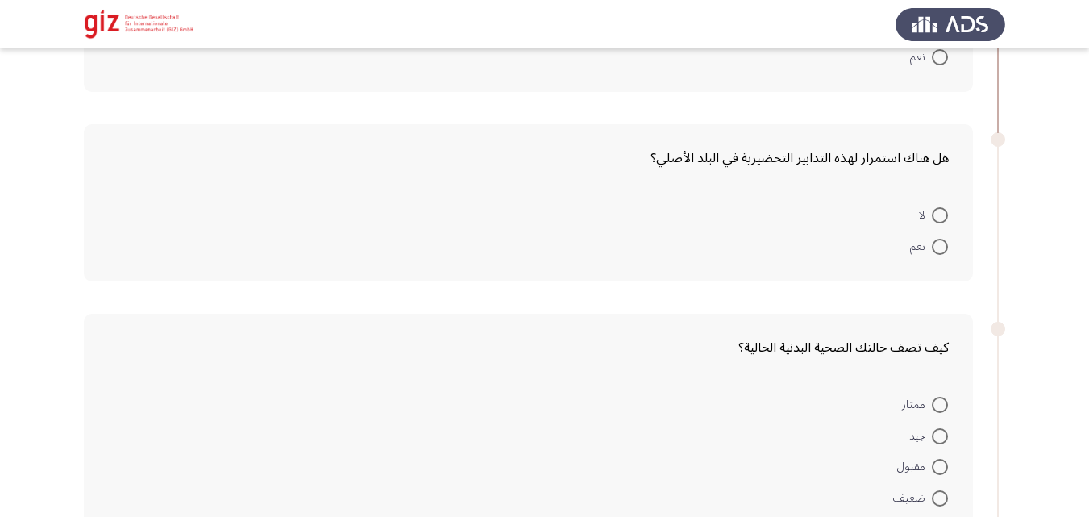
scroll to position [684, 0]
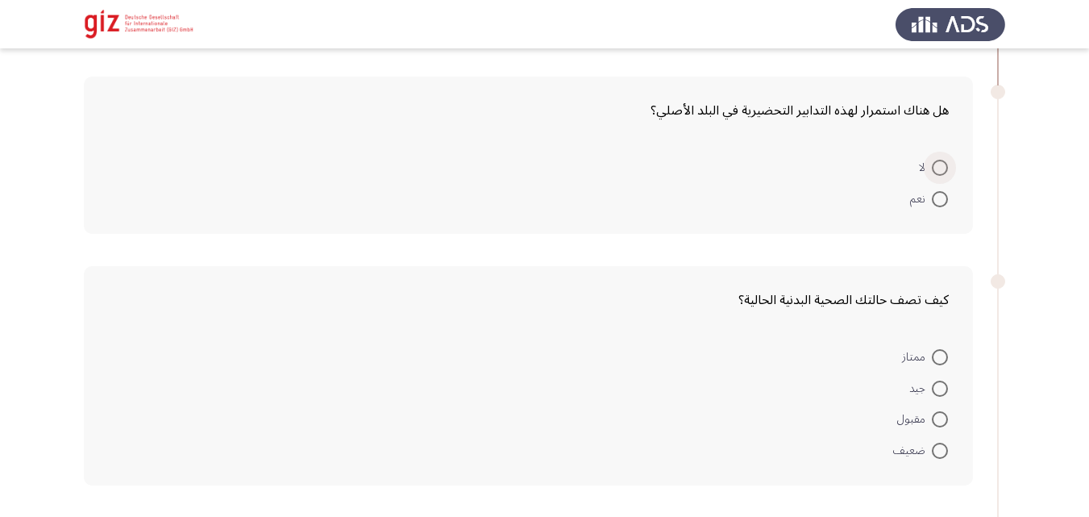
click at [941, 165] on span at bounding box center [940, 168] width 16 height 16
click at [941, 165] on input "لا" at bounding box center [940, 168] width 16 height 16
radio input "true"
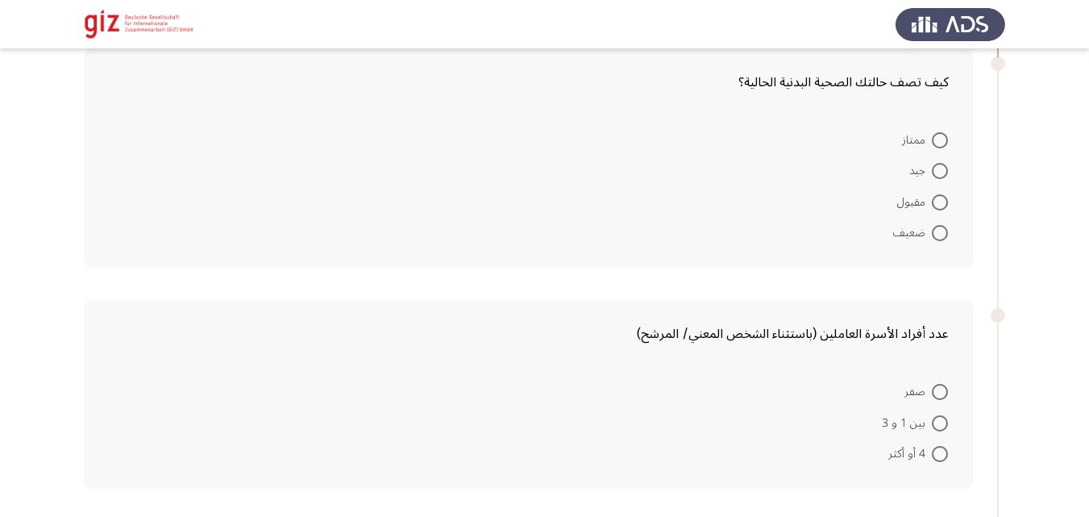
scroll to position [900, 0]
click at [941, 167] on span at bounding box center [940, 170] width 16 height 16
click at [941, 167] on input "جيد" at bounding box center [940, 170] width 16 height 16
radio input "true"
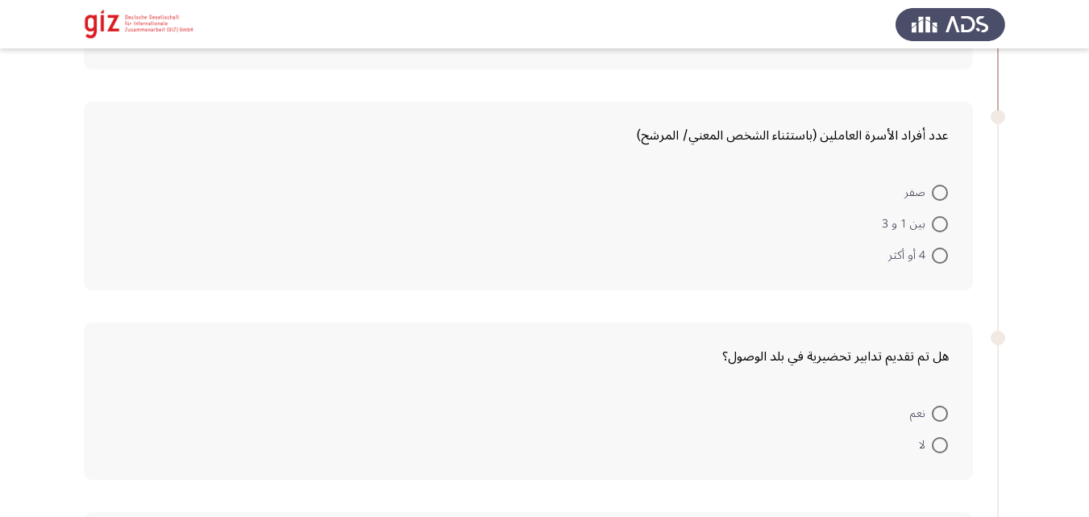
scroll to position [1096, 0]
click at [940, 188] on span at bounding box center [940, 192] width 16 height 16
click at [940, 188] on input "صفر" at bounding box center [940, 192] width 16 height 16
radio input "true"
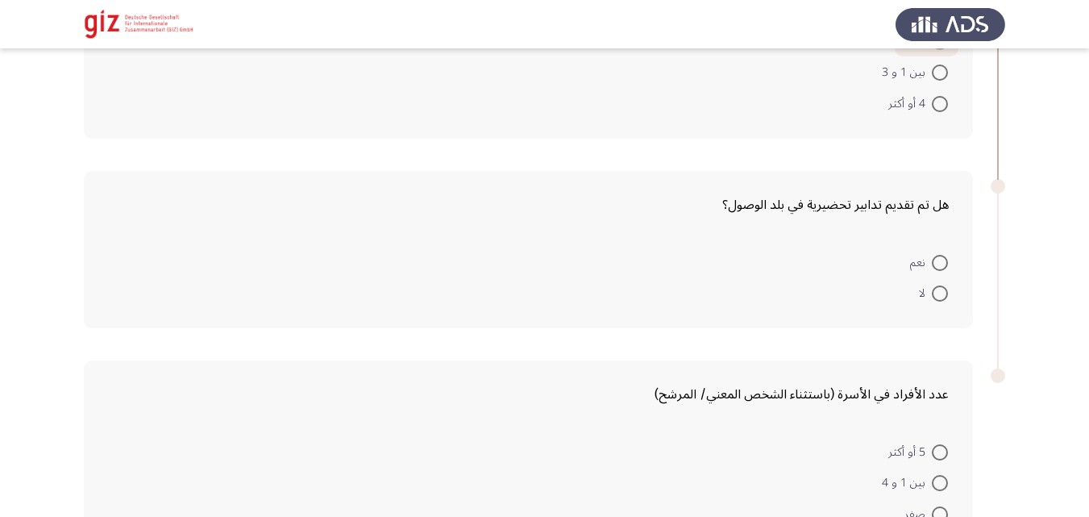
scroll to position [1289, 0]
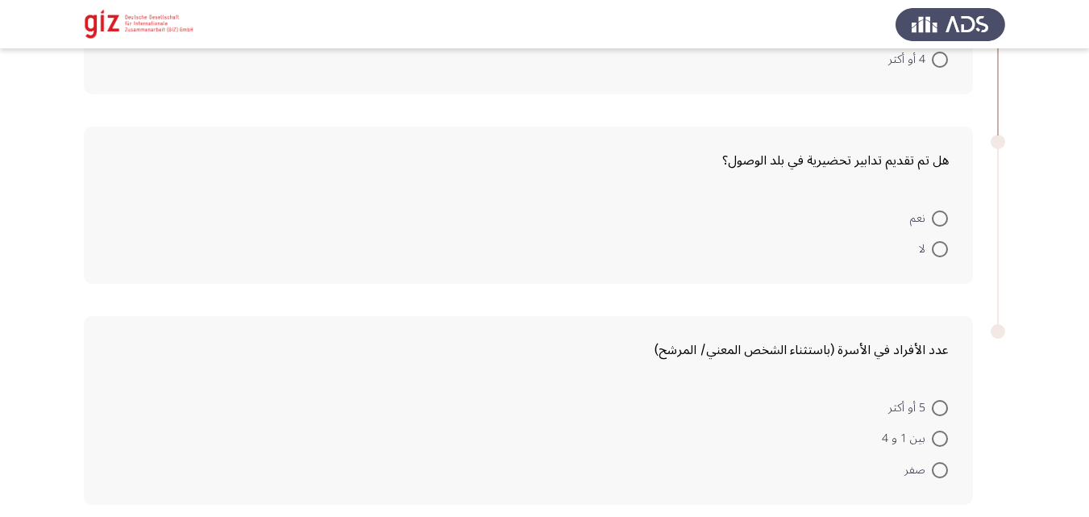
click at [941, 260] on mat-radio-button "لا" at bounding box center [933, 248] width 50 height 31
click at [937, 251] on span at bounding box center [940, 249] width 16 height 16
click at [937, 251] on input "لا" at bounding box center [940, 249] width 16 height 16
radio input "true"
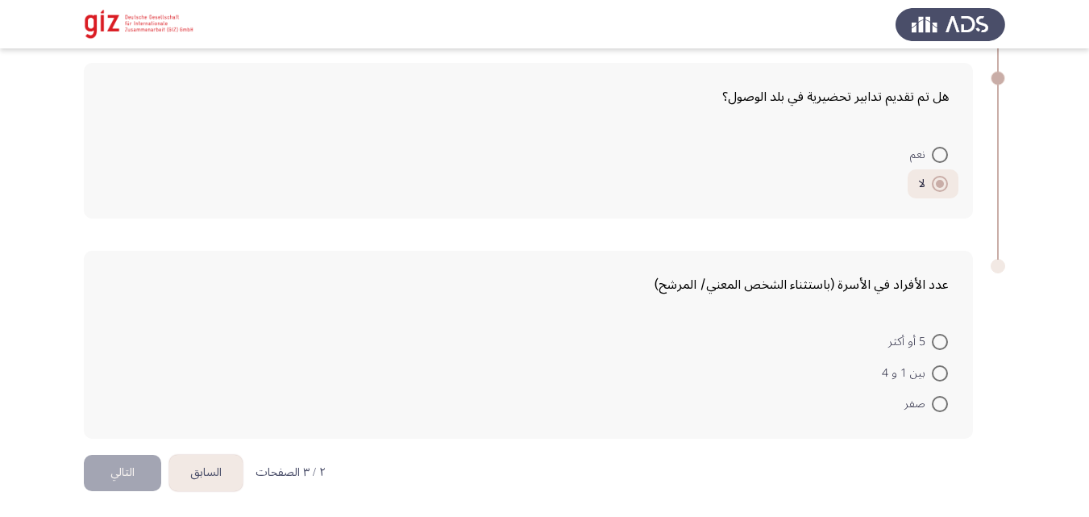
scroll to position [1355, 0]
click at [942, 372] on span at bounding box center [940, 371] width 16 height 16
click at [942, 372] on input "بين 1 و 4" at bounding box center [940, 371] width 16 height 16
radio input "true"
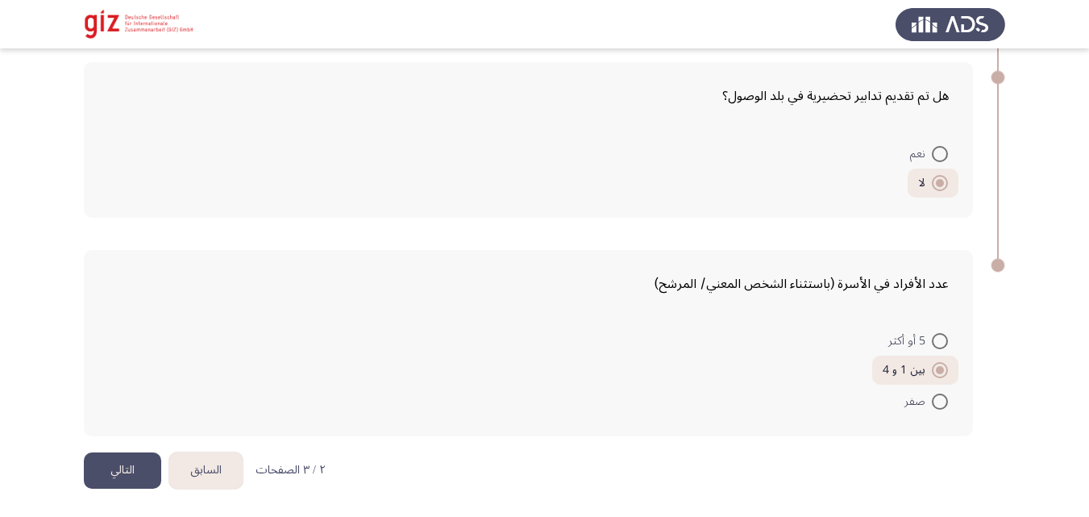
click at [125, 477] on button "التالي" at bounding box center [122, 470] width 77 height 36
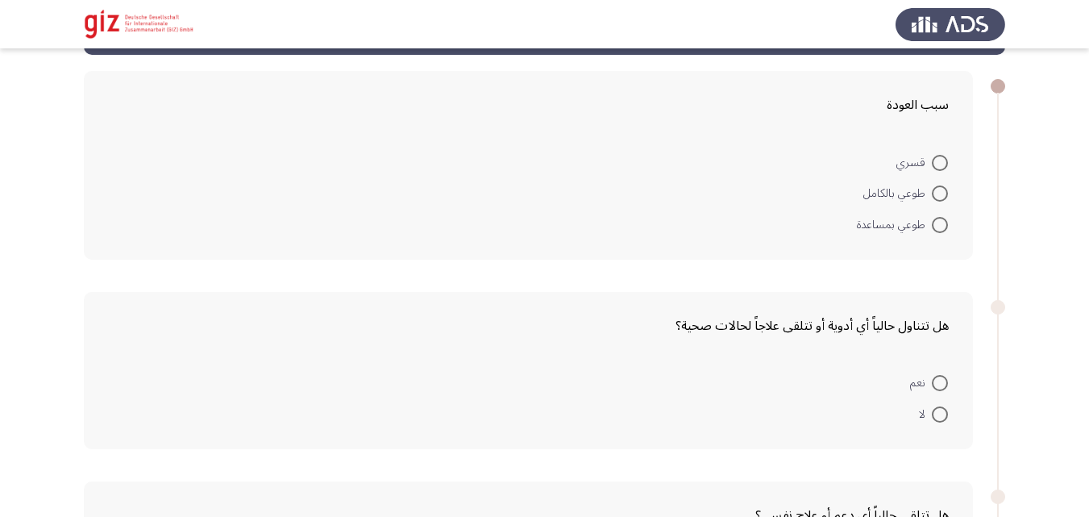
scroll to position [92, 0]
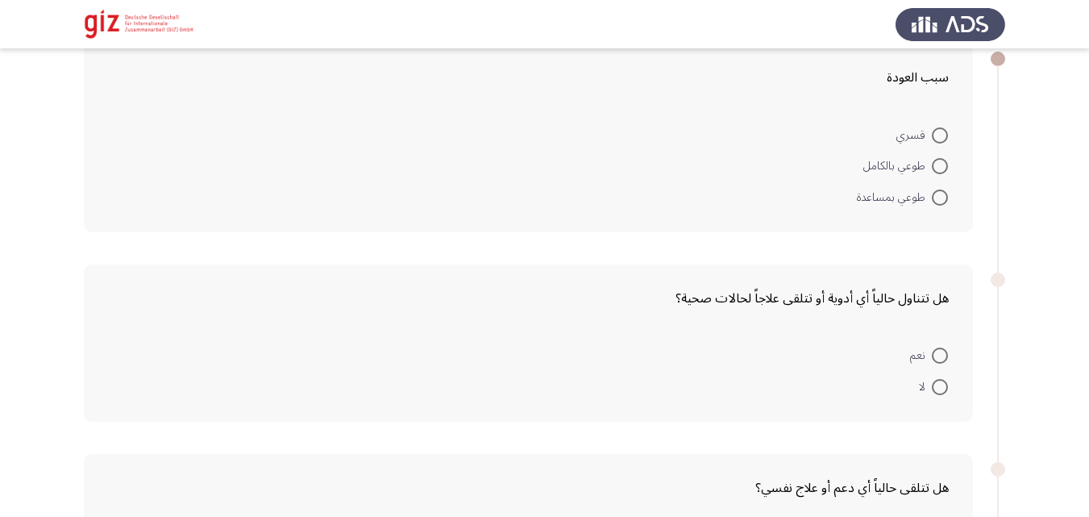
click at [941, 172] on span at bounding box center [940, 166] width 16 height 16
click at [941, 172] on input "طوعي بالكامل" at bounding box center [940, 166] width 16 height 16
radio input "true"
click at [939, 359] on span at bounding box center [940, 354] width 16 height 16
click at [939, 359] on input "نعم" at bounding box center [940, 354] width 16 height 16
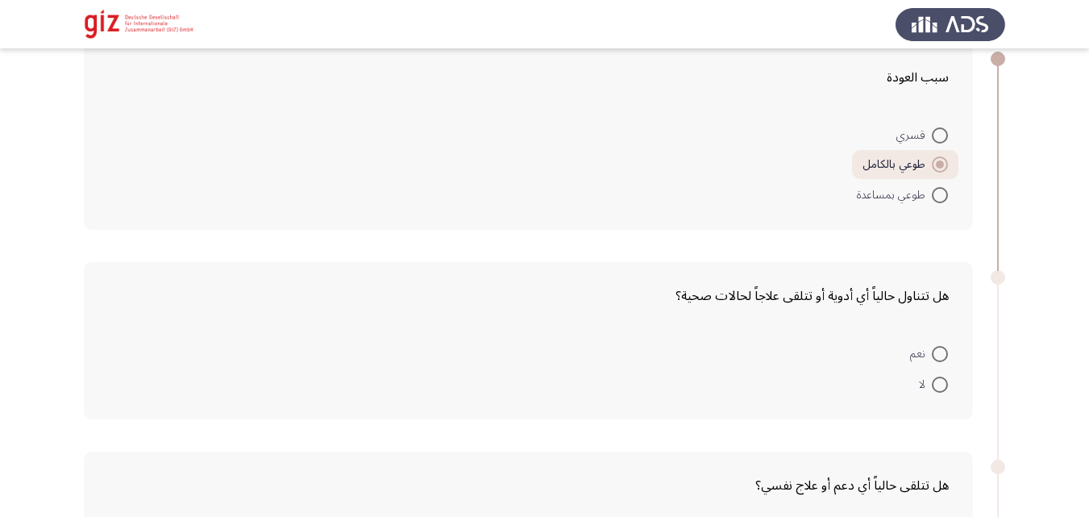
radio input "true"
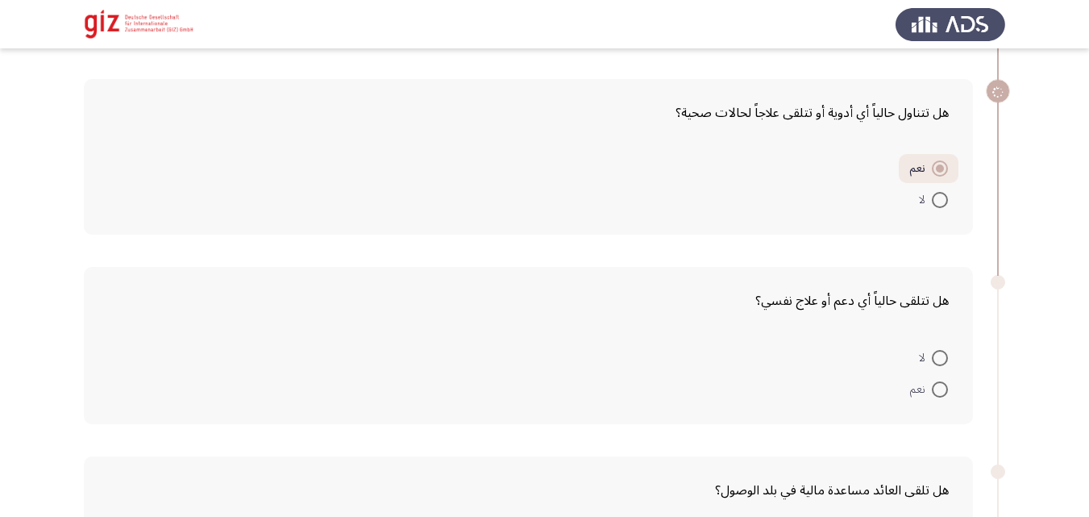
scroll to position [317, 0]
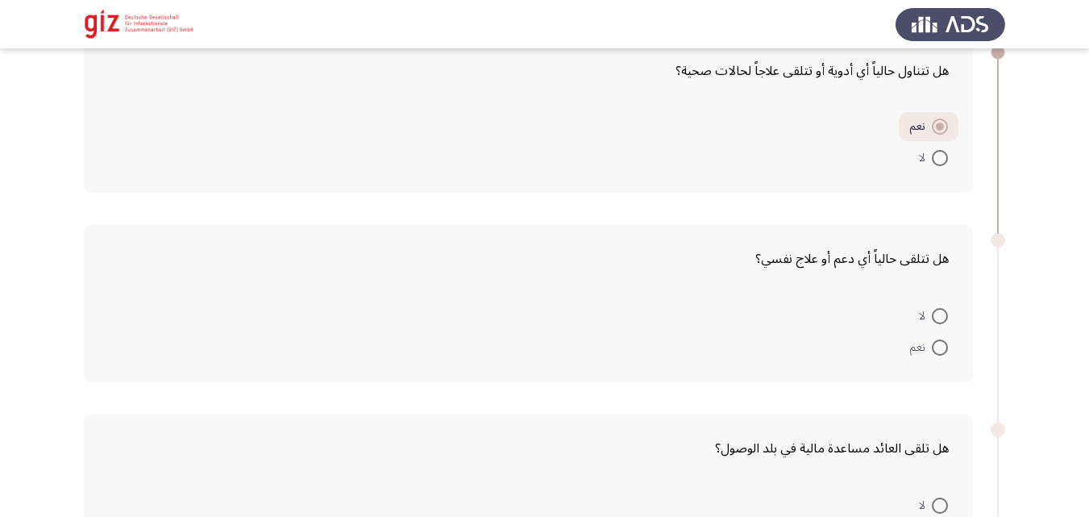
click at [933, 318] on span at bounding box center [940, 316] width 16 height 16
click at [933, 318] on input "لا" at bounding box center [940, 316] width 16 height 16
radio input "true"
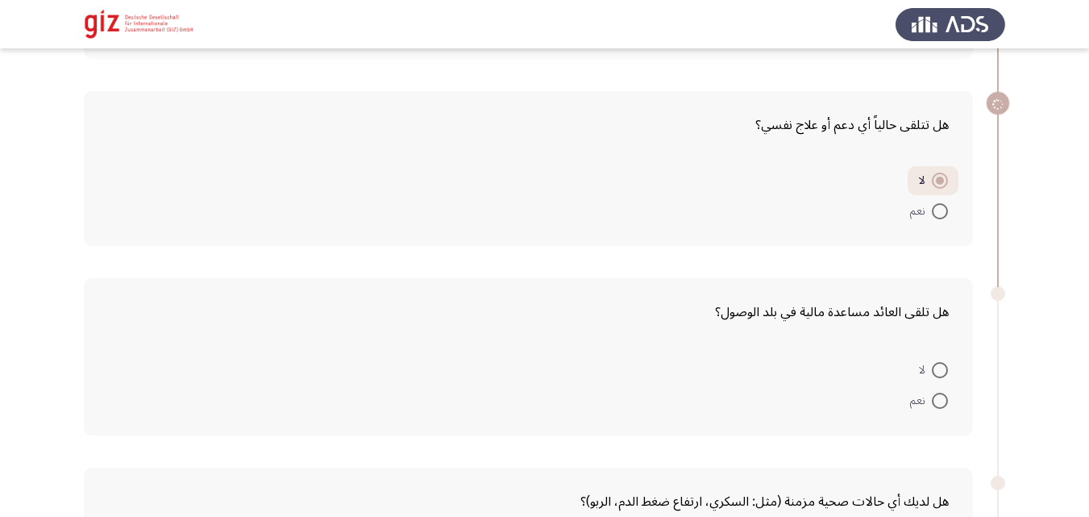
scroll to position [488, 0]
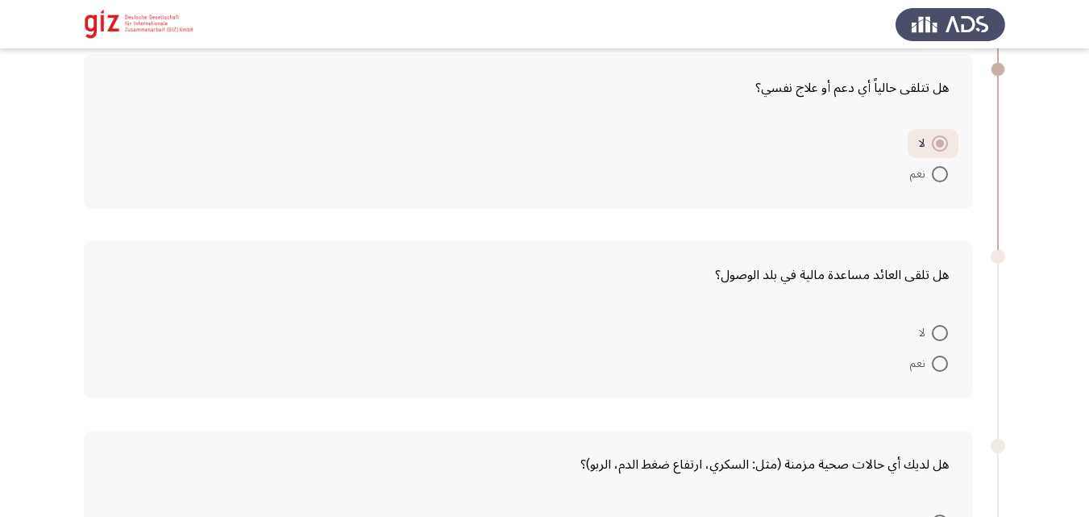
click at [937, 330] on span at bounding box center [940, 333] width 16 height 16
click at [937, 330] on input "لا" at bounding box center [940, 333] width 16 height 16
radio input "true"
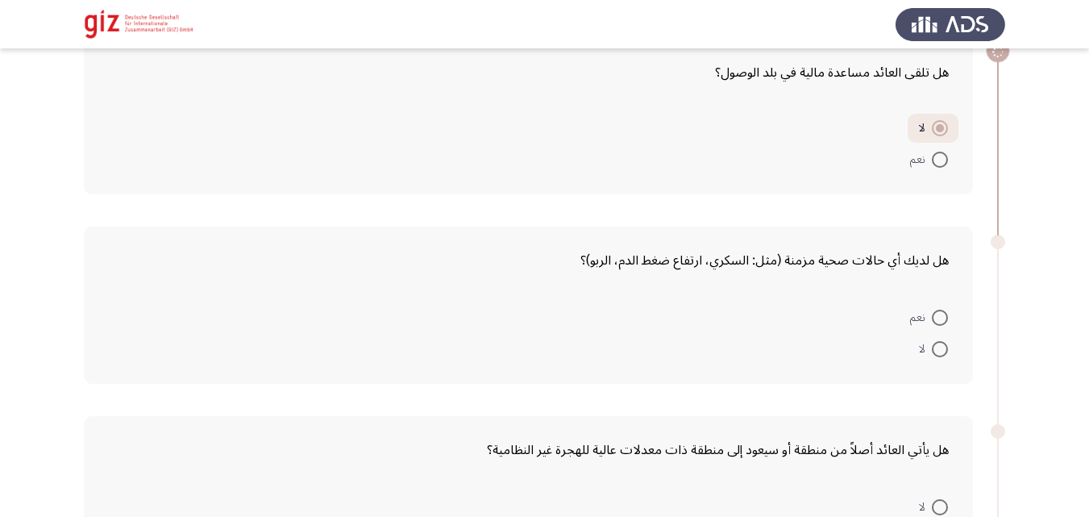
scroll to position [691, 0]
click at [937, 321] on span at bounding box center [940, 317] width 16 height 16
click at [937, 321] on input "نعم" at bounding box center [940, 317] width 16 height 16
radio input "true"
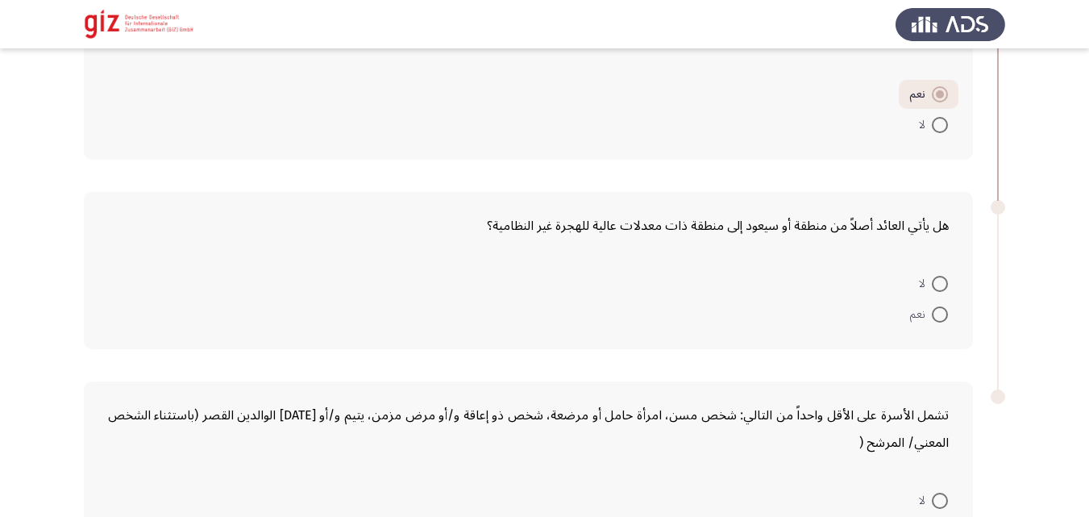
scroll to position [912, 0]
click at [933, 290] on span at bounding box center [940, 283] width 16 height 16
click at [933, 290] on input "لا" at bounding box center [940, 283] width 16 height 16
radio input "true"
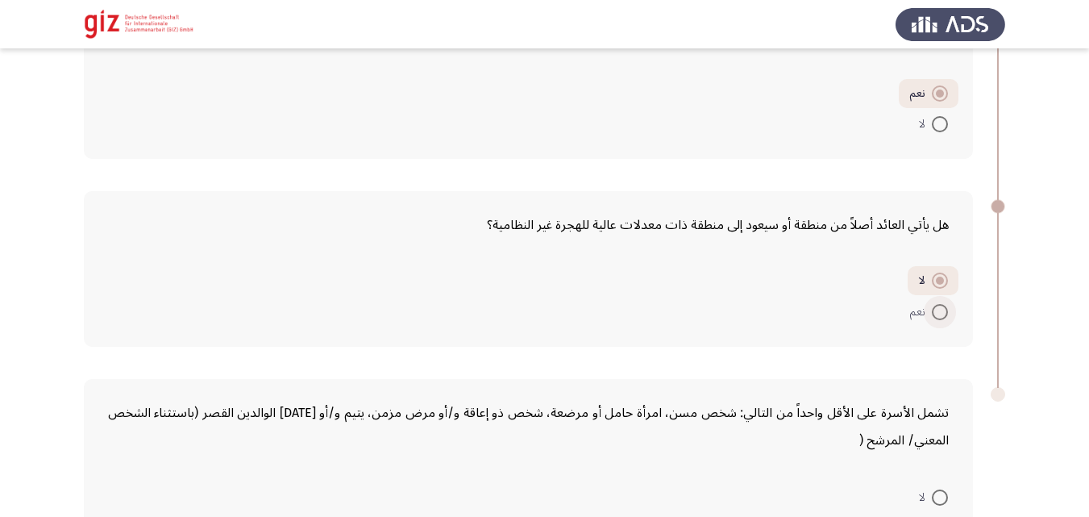
click at [936, 312] on span at bounding box center [940, 312] width 16 height 16
click at [936, 312] on input "نعم" at bounding box center [940, 312] width 16 height 16
radio input "true"
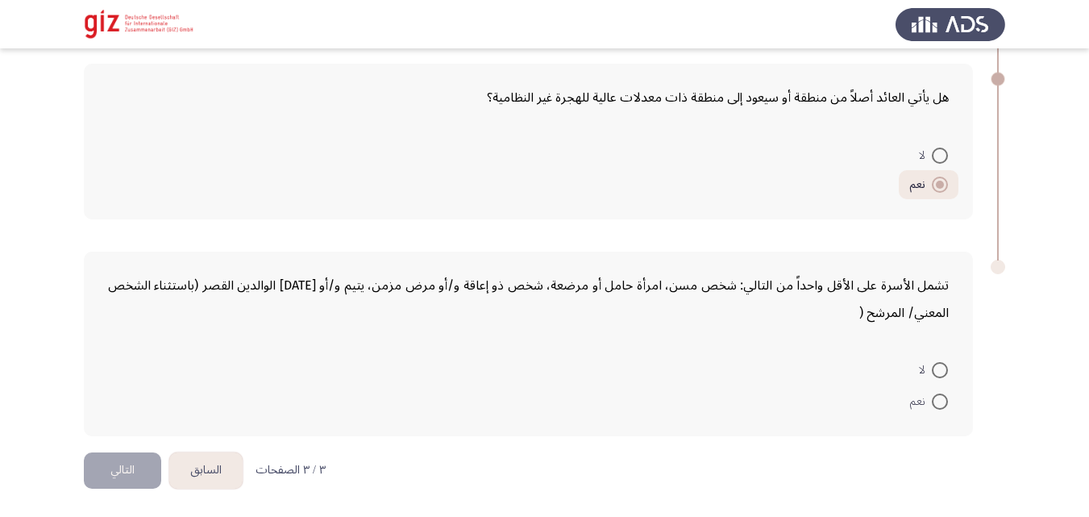
click at [937, 362] on span at bounding box center [940, 370] width 16 height 16
click at [937, 362] on input "لا" at bounding box center [940, 370] width 16 height 16
radio input "true"
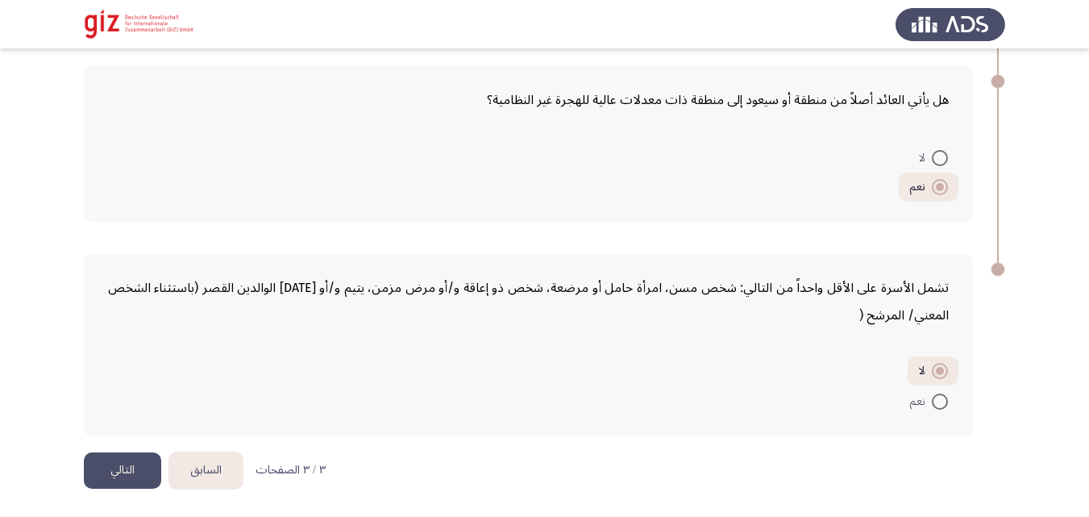
click at [127, 485] on button "التالي" at bounding box center [122, 470] width 77 height 36
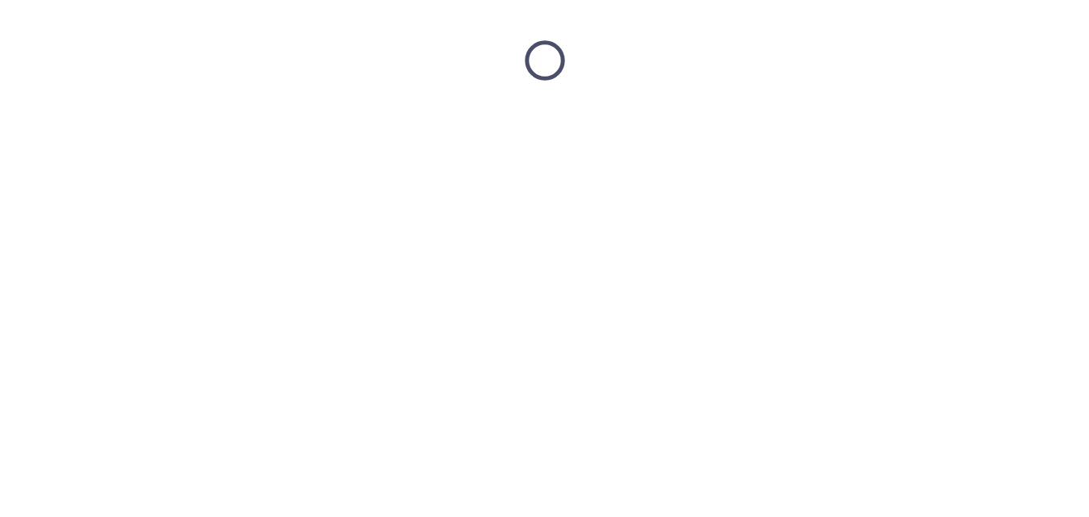
scroll to position [0, 0]
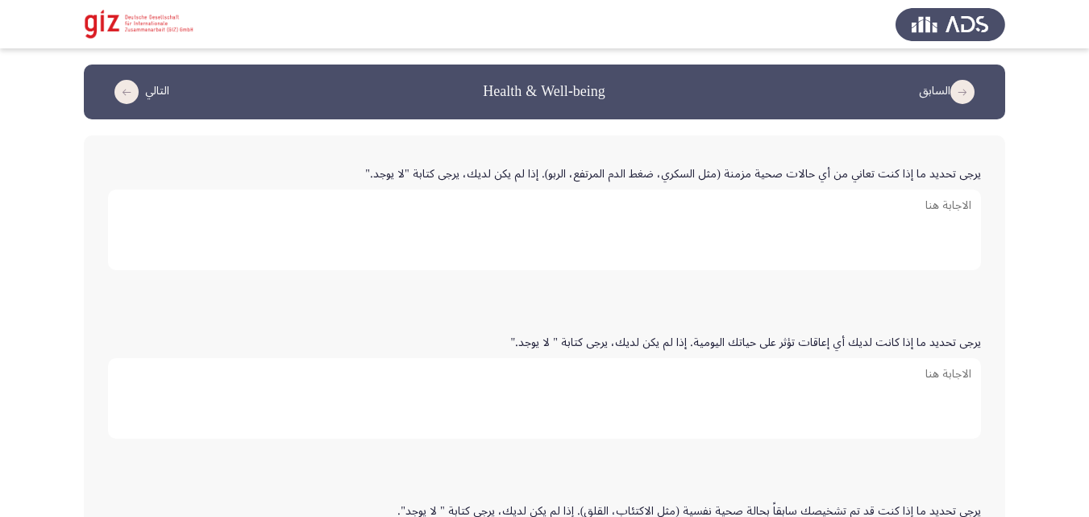
click at [851, 231] on textarea "يرجى تحديد ما إذا كنت تعاني من أي حالات صحية مزمنة (مثل السكري، ضغط الدم المرتف…" at bounding box center [544, 229] width 873 height 81
type textarea "يعاني من حصوه في الكلي و يجب أجراء عمليه مكلفه"
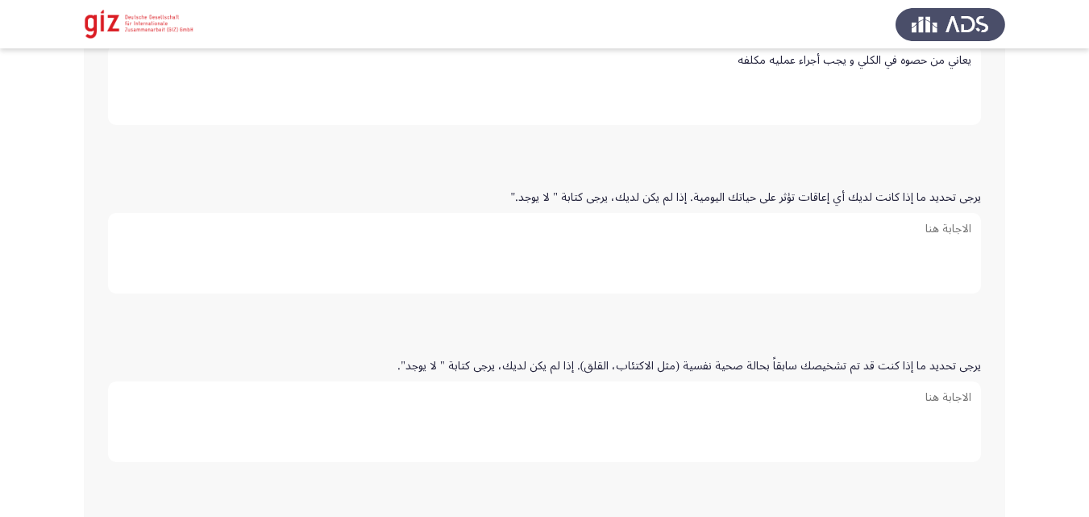
scroll to position [146, 0]
click at [658, 260] on textarea "يرجى تحديد ما إذا كانت لديك أي إعاقات تؤثر على حياتك اليومية. إذا لم يكن لديك، …" at bounding box center [544, 252] width 873 height 81
type textarea "لا يوجد"
paste textarea "لا يوجد"
type textarea "لا يوجد"
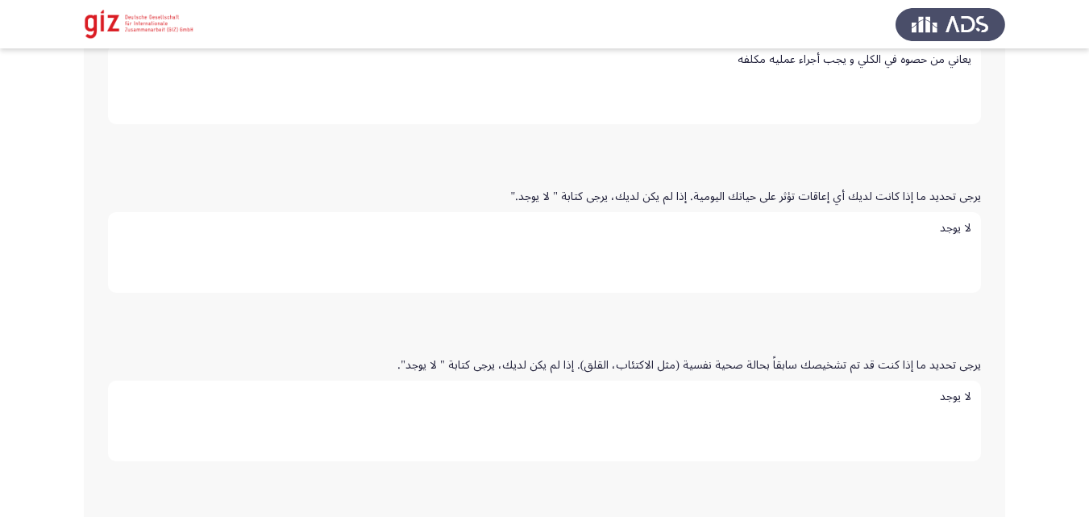
scroll to position [453, 0]
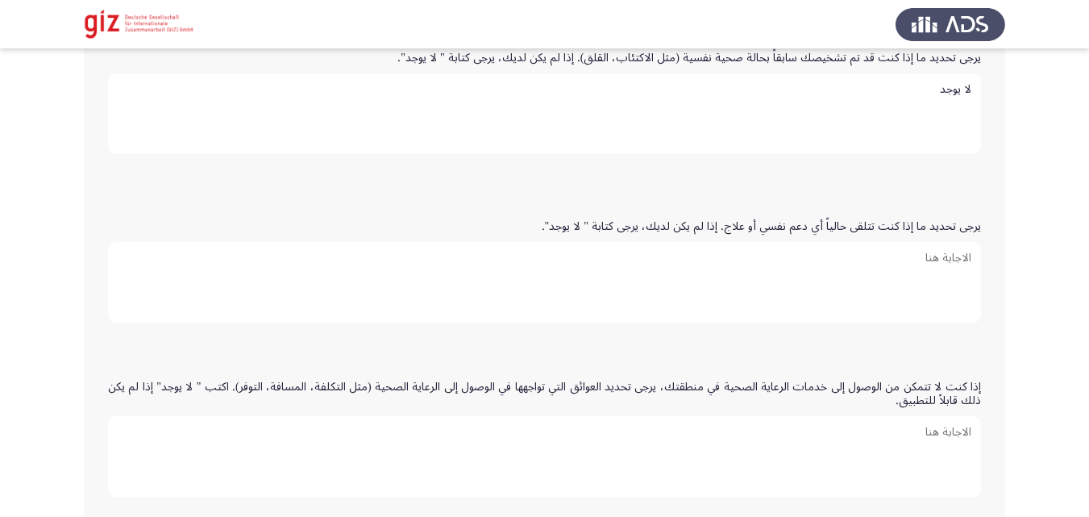
paste textarea "لا يوجد"
type textarea "لا يوجد"
paste textarea "لا يوجد"
type textarea "لا يوجد"
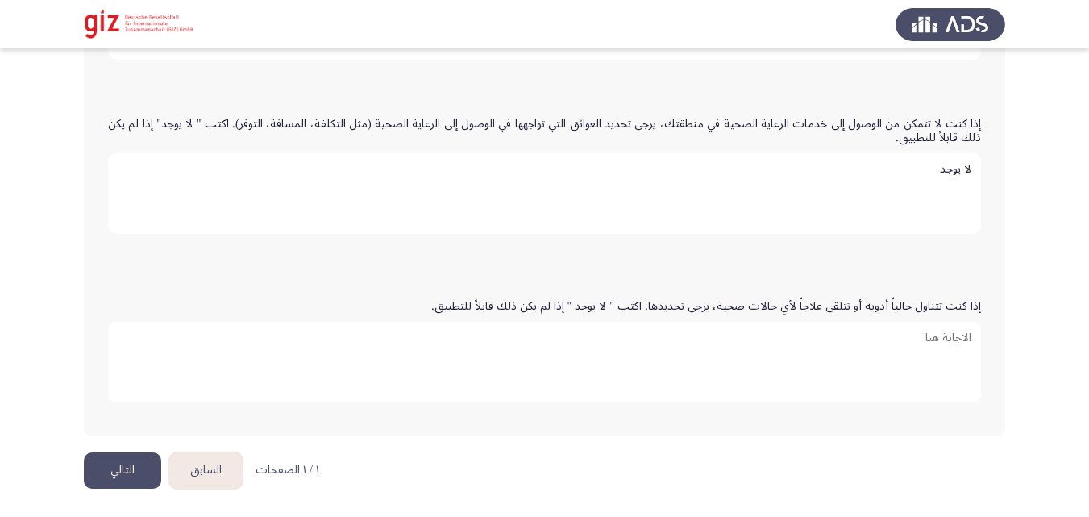
paste textarea "لا يوجد"
type textarea "لا يوجد"
click at [316, 253] on div "إذا كنت لا تتمكن من الوصول إلى خدمات الرعاية الصحية في منطقتك، يرجى تحديد العوا…" at bounding box center [544, 180] width 889 height 174
click at [93, 477] on button "التالي" at bounding box center [122, 470] width 77 height 36
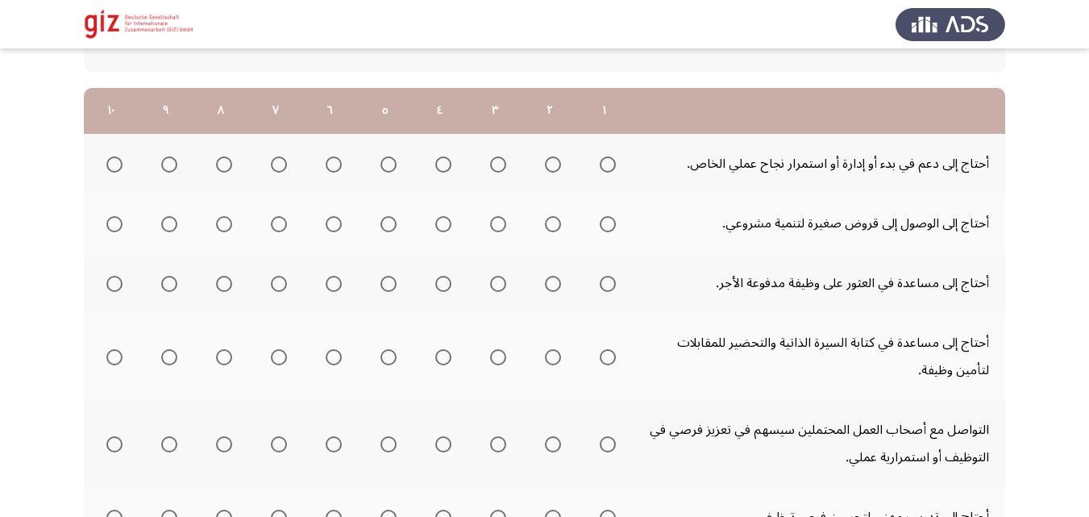
scroll to position [206, 0]
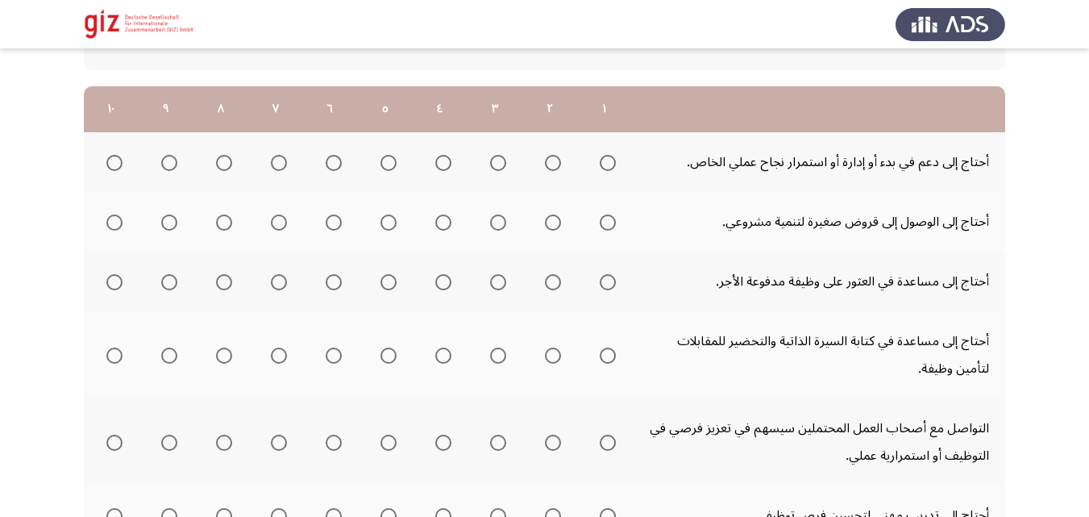
click at [594, 162] on label "Select an option" at bounding box center [604, 163] width 23 height 16
click at [600, 162] on input "Select an option" at bounding box center [608, 163] width 16 height 16
click at [109, 222] on span "Select an option" at bounding box center [114, 222] width 16 height 16
click at [109, 222] on input "Select an option" at bounding box center [114, 222] width 16 height 16
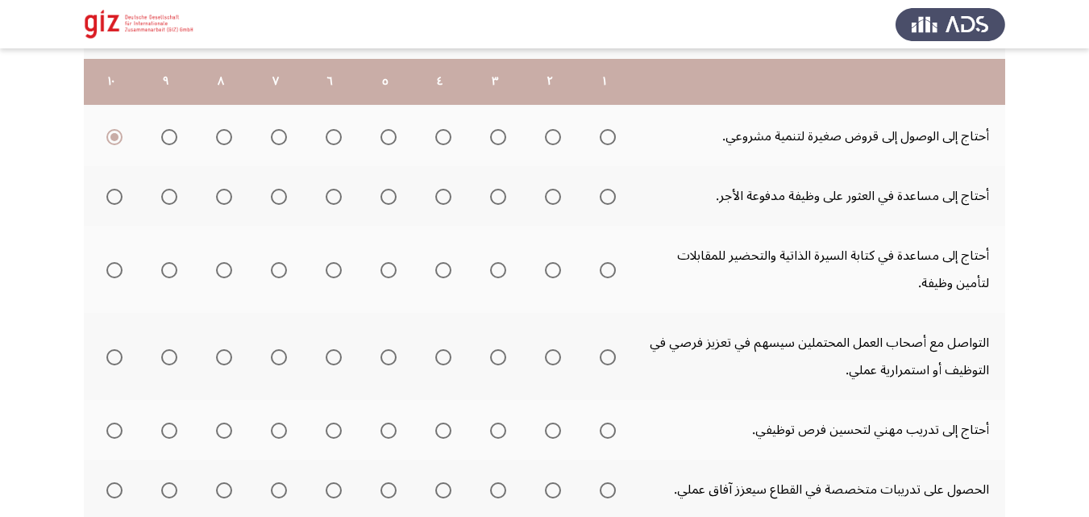
scroll to position [302, 0]
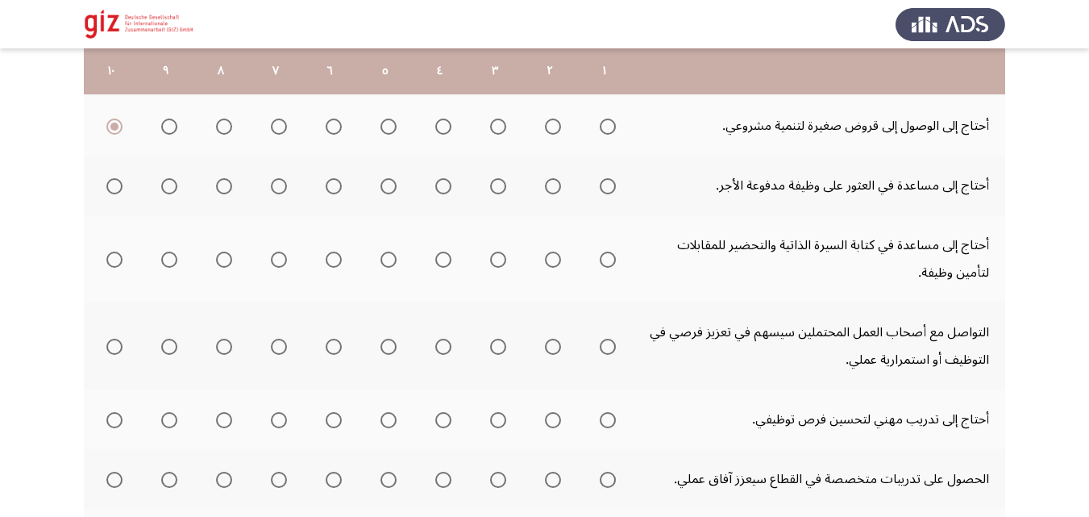
click at [609, 190] on span "Select an option" at bounding box center [608, 186] width 16 height 16
click at [609, 190] on input "Select an option" at bounding box center [608, 186] width 16 height 16
click at [605, 251] on span "Select an option" at bounding box center [608, 259] width 16 height 16
click at [605, 260] on span "Select an option" at bounding box center [608, 259] width 16 height 16
click at [605, 260] on input "Select an option" at bounding box center [608, 259] width 16 height 16
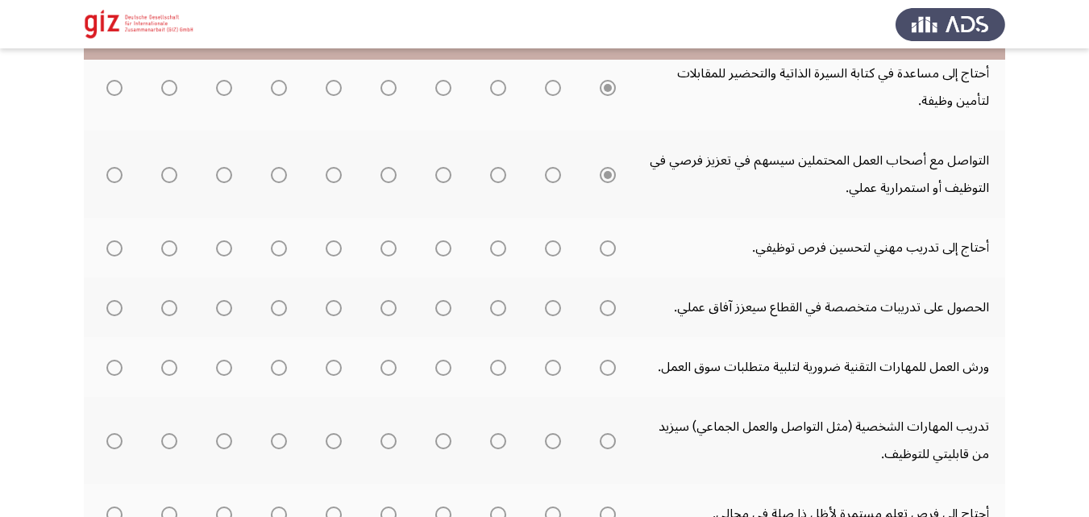
scroll to position [488, 0]
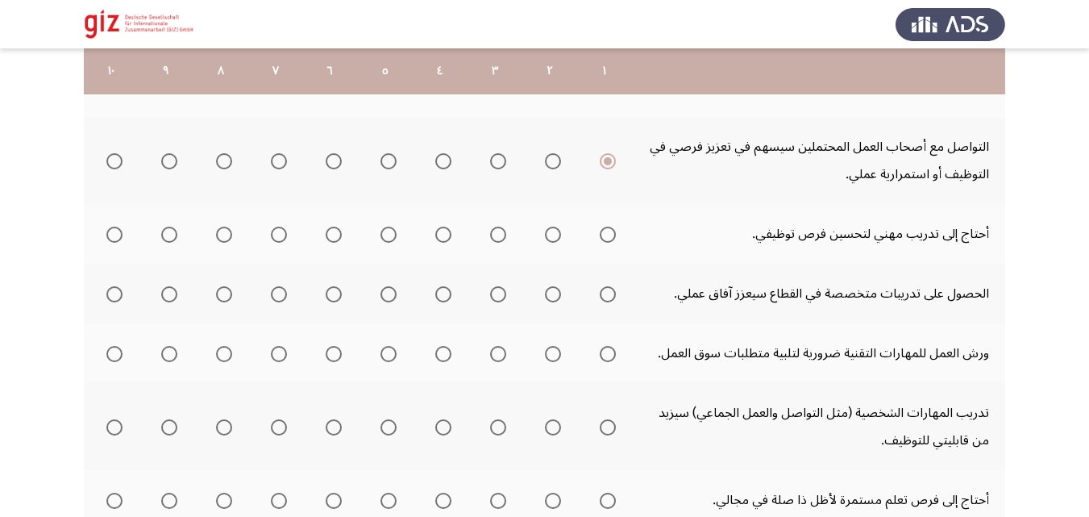
click at [609, 241] on span "Select an option" at bounding box center [608, 234] width 16 height 16
click at [609, 241] on input "Select an option" at bounding box center [608, 234] width 16 height 16
click at [608, 297] on span "Select an option" at bounding box center [608, 294] width 16 height 16
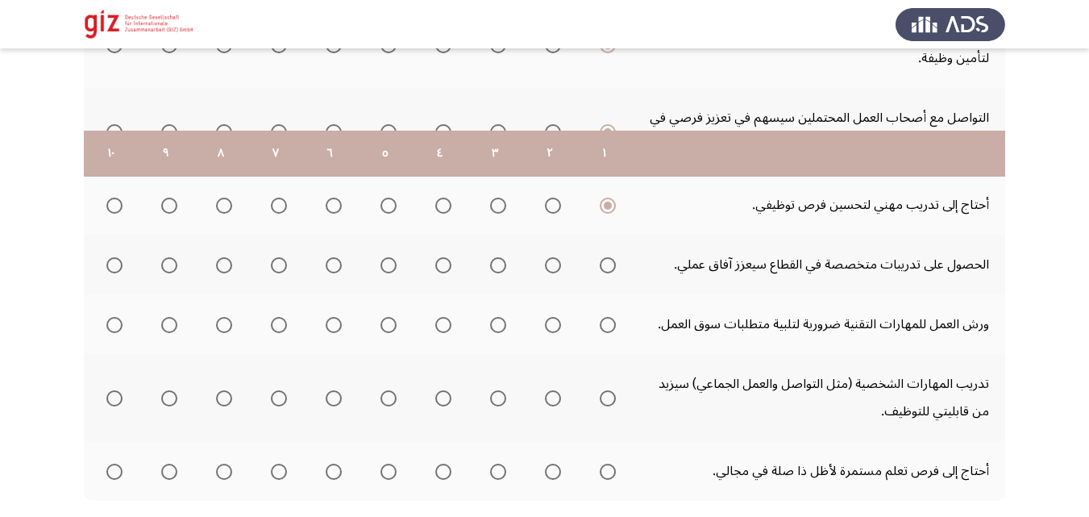
scroll to position [613, 0]
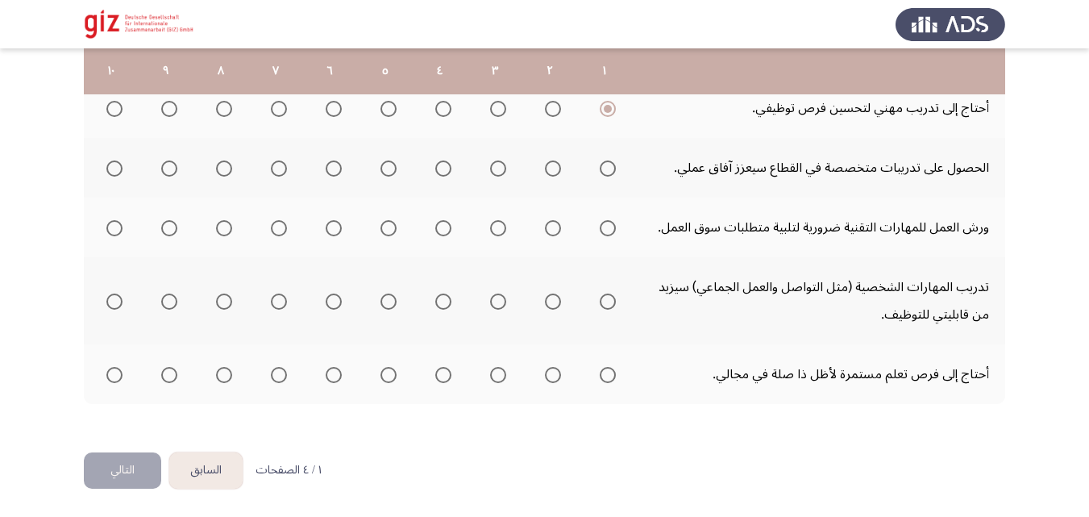
click at [605, 185] on th at bounding box center [604, 168] width 55 height 60
click at [605, 175] on span "Select an option" at bounding box center [608, 168] width 16 height 16
click at [605, 175] on input "Select an option" at bounding box center [608, 168] width 16 height 16
click at [609, 250] on th at bounding box center [604, 227] width 55 height 60
click at [608, 234] on span "Select an option" at bounding box center [608, 228] width 16 height 16
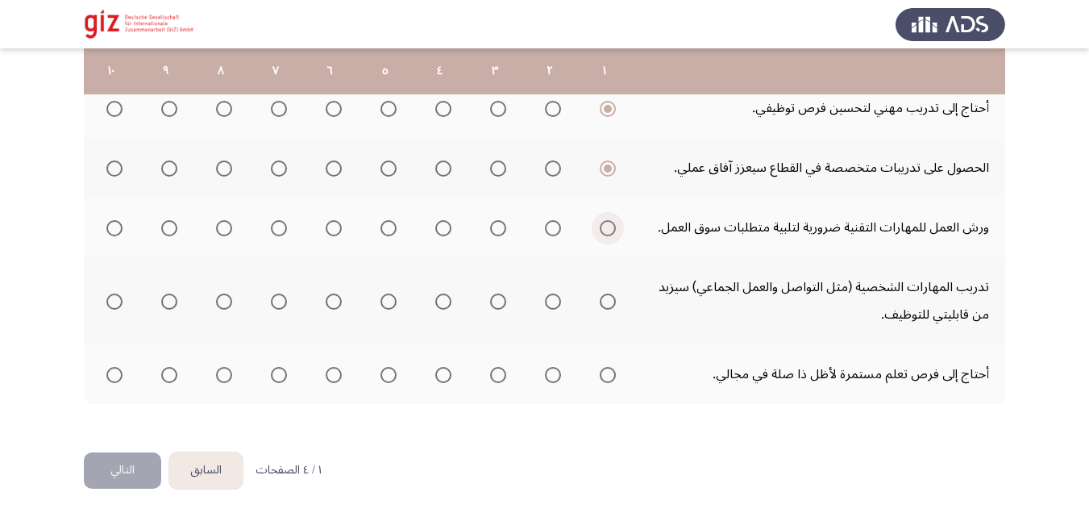
click at [608, 234] on input "Select an option" at bounding box center [608, 228] width 16 height 16
click at [613, 301] on span "Select an option" at bounding box center [608, 301] width 16 height 16
click at [602, 376] on span "Select an option" at bounding box center [608, 375] width 16 height 16
click at [602, 376] on input "Select an option" at bounding box center [608, 375] width 16 height 16
click at [101, 468] on button "التالي" at bounding box center [122, 470] width 77 height 36
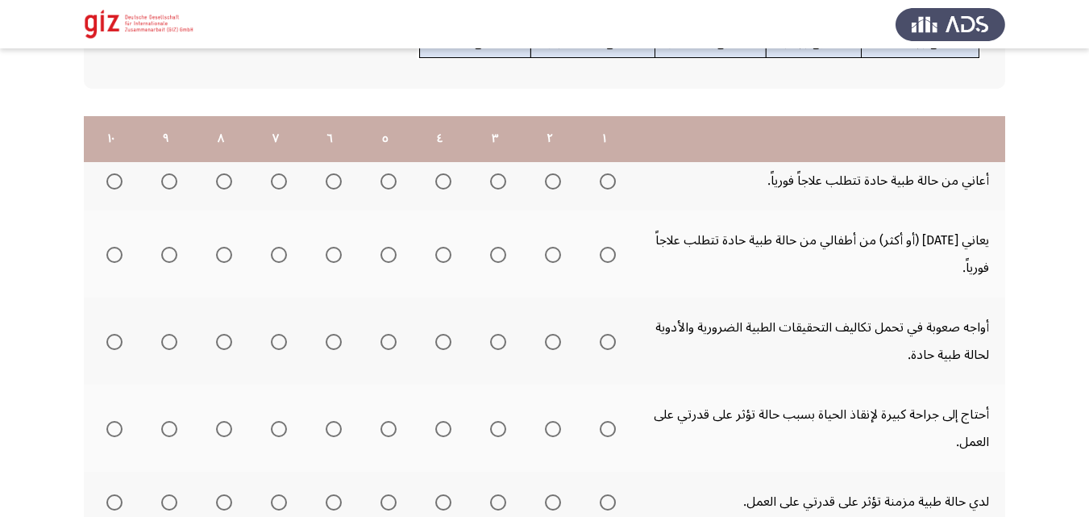
scroll to position [261, 0]
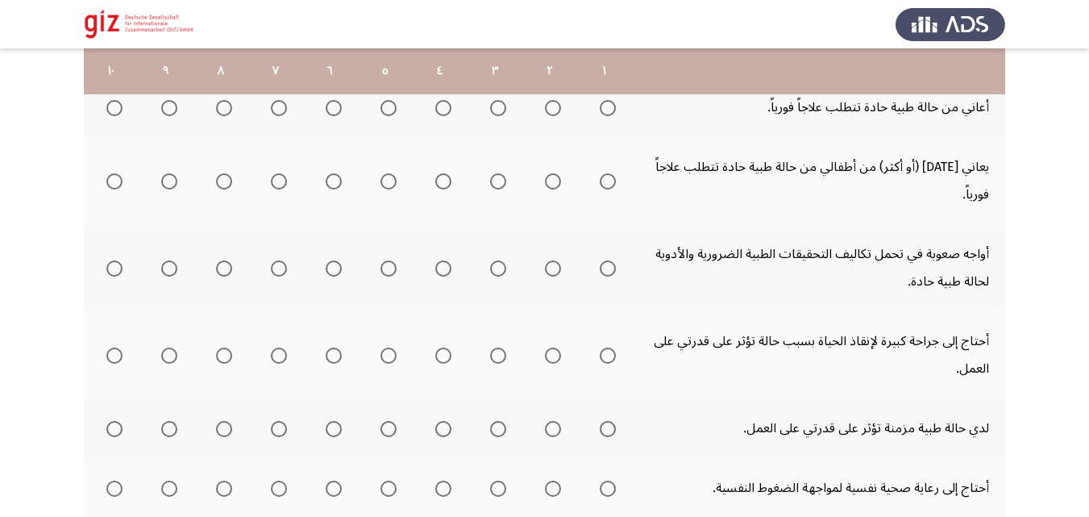
click at [600, 112] on span "Select an option" at bounding box center [608, 108] width 16 height 16
click at [600, 112] on input "Select an option" at bounding box center [608, 108] width 16 height 16
click at [110, 106] on span "Select an option" at bounding box center [114, 108] width 16 height 16
click at [110, 106] on input "Select an option" at bounding box center [114, 108] width 16 height 16
click at [610, 174] on span "Select an option" at bounding box center [608, 181] width 16 height 16
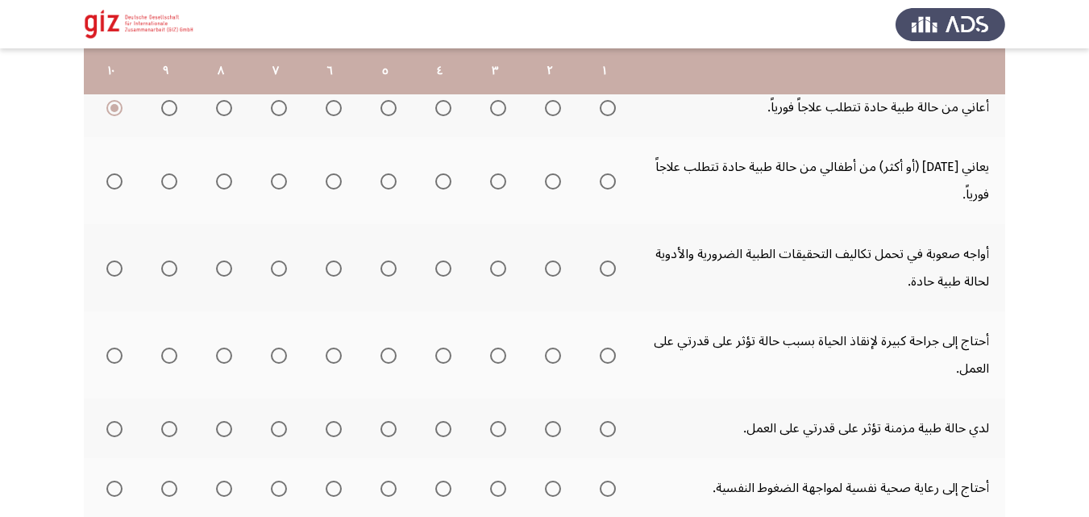
click at [610, 174] on input "Select an option" at bounding box center [608, 181] width 16 height 16
click at [118, 268] on span "Select an option" at bounding box center [114, 268] width 16 height 16
click at [118, 268] on input "Select an option" at bounding box center [114, 268] width 16 height 16
click at [111, 327] on th at bounding box center [111, 354] width 55 height 87
click at [106, 342] on mat-radio-group "Select an option" at bounding box center [111, 354] width 23 height 27
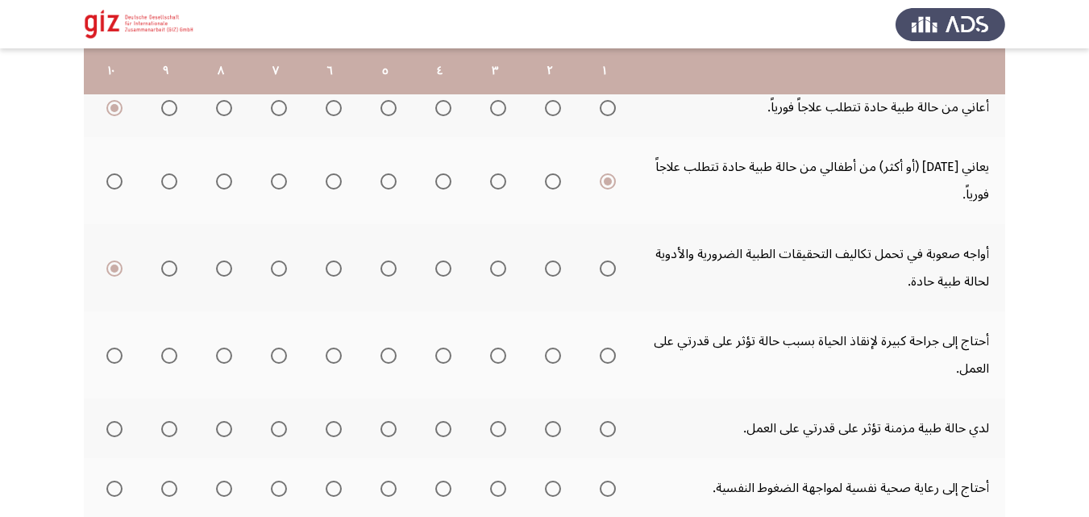
click at [106, 349] on span "Select an option" at bounding box center [114, 355] width 16 height 16
click at [106, 349] on input "Select an option" at bounding box center [114, 355] width 16 height 16
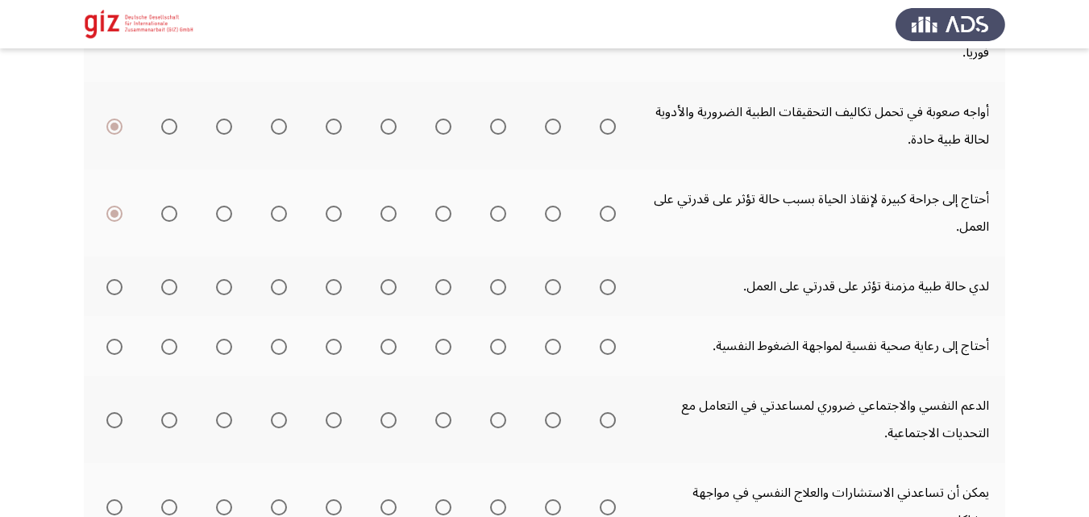
scroll to position [449, 0]
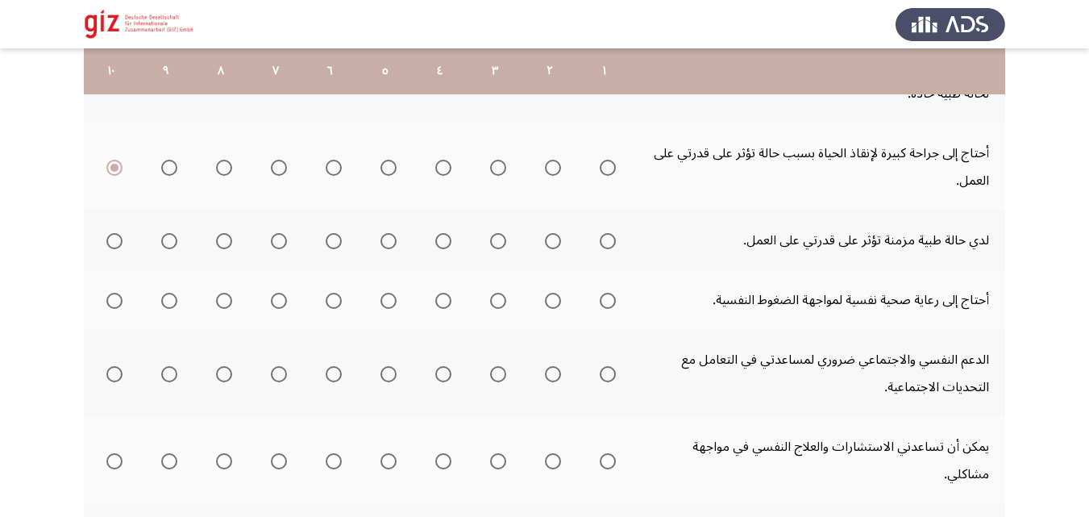
click at [118, 249] on mat-radio-group "Select an option" at bounding box center [111, 239] width 23 height 27
click at [118, 241] on span "Select an option" at bounding box center [114, 241] width 16 height 16
click at [118, 241] on input "Select an option" at bounding box center [114, 241] width 16 height 16
click at [610, 306] on span "Select an option" at bounding box center [608, 301] width 16 height 16
click at [610, 306] on input "Select an option" at bounding box center [608, 301] width 16 height 16
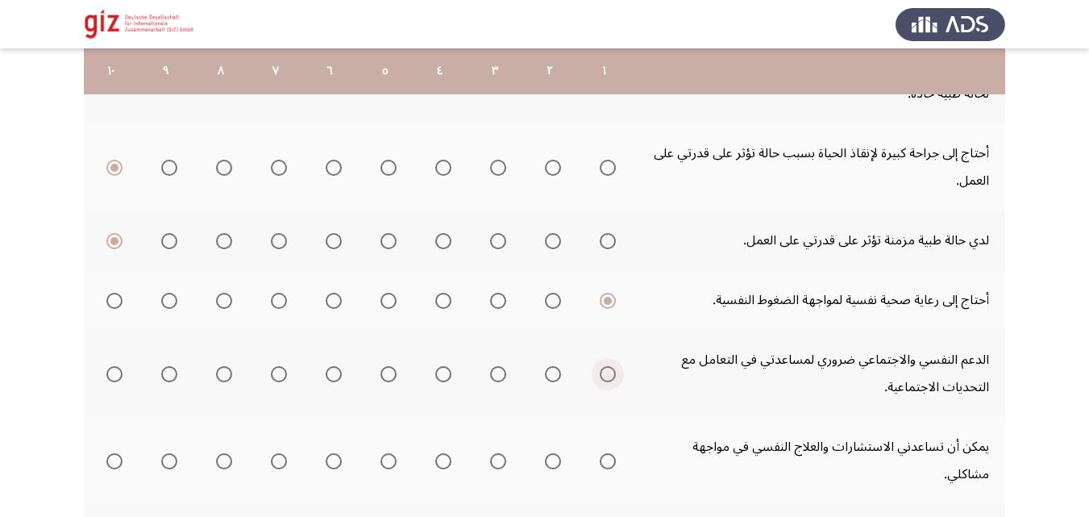
click at [607, 381] on span "Select an option" at bounding box center [608, 374] width 16 height 16
click at [607, 381] on input "Select an option" at bounding box center [608, 374] width 16 height 16
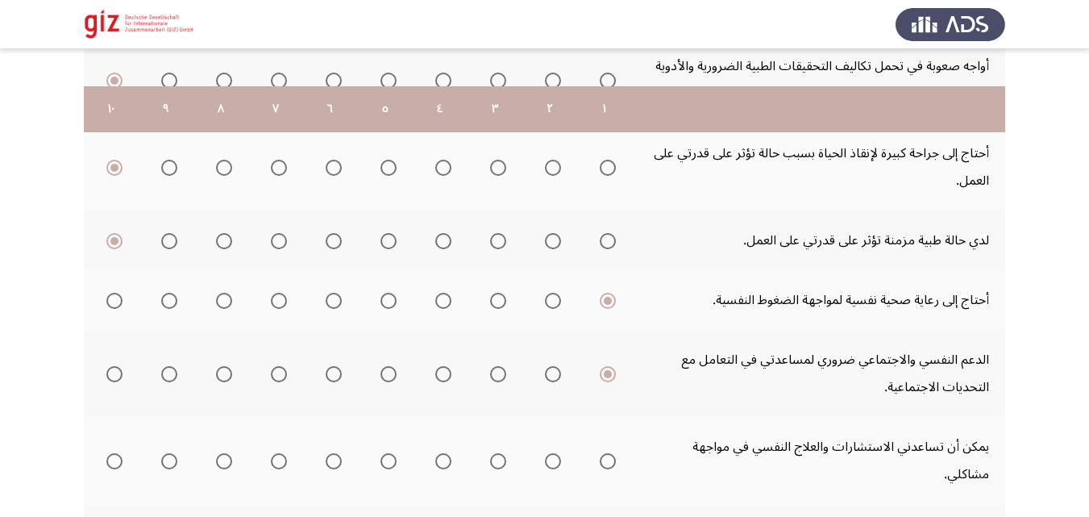
scroll to position [668, 0]
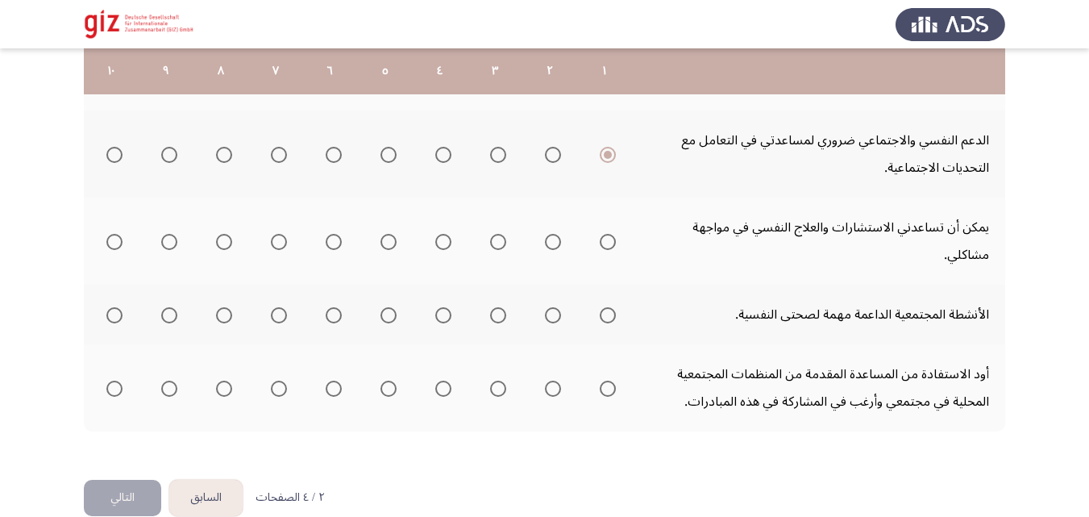
click at [607, 234] on span "Select an option" at bounding box center [608, 242] width 16 height 16
click at [607, 234] on input "Select an option" at bounding box center [608, 242] width 16 height 16
click at [607, 301] on th at bounding box center [604, 315] width 55 height 60
click at [605, 307] on span "Select an option" at bounding box center [608, 315] width 16 height 16
click at [606, 307] on span "Select an option" at bounding box center [608, 315] width 16 height 16
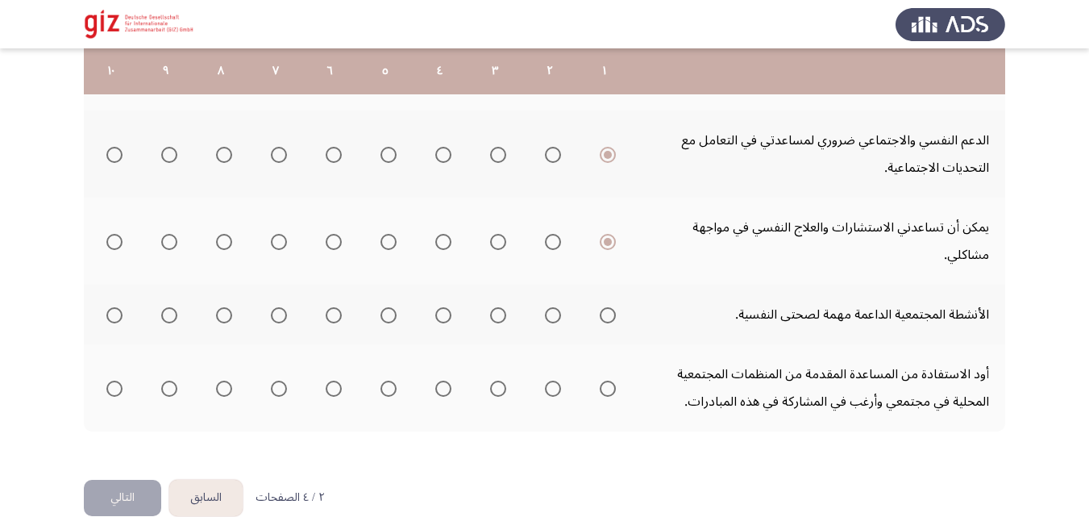
click at [606, 307] on input "Select an option" at bounding box center [608, 315] width 16 height 16
click at [608, 380] on span "Select an option" at bounding box center [608, 388] width 16 height 16
click at [608, 380] on input "Select an option" at bounding box center [608, 388] width 16 height 16
click at [120, 480] on button "التالي" at bounding box center [122, 498] width 77 height 36
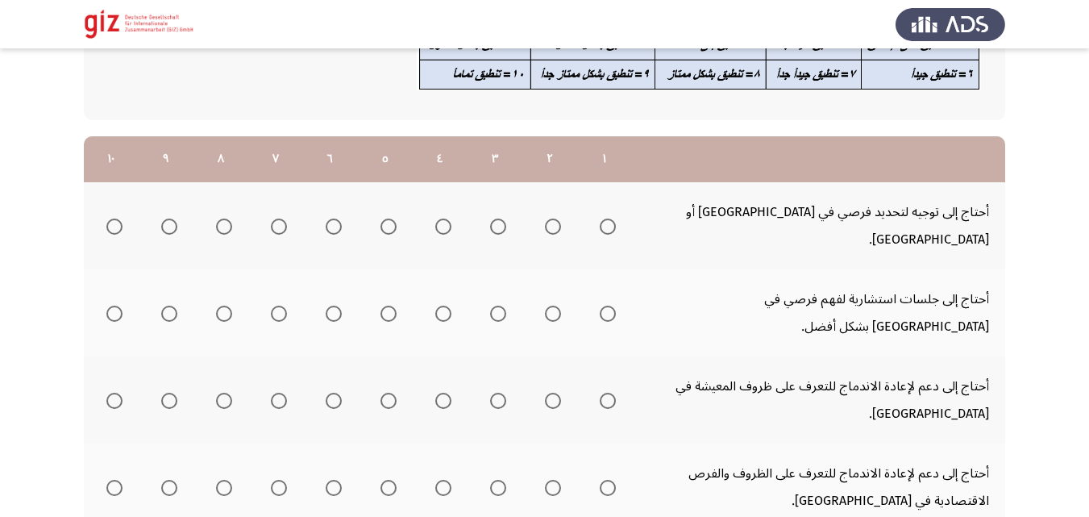
scroll to position [209, 0]
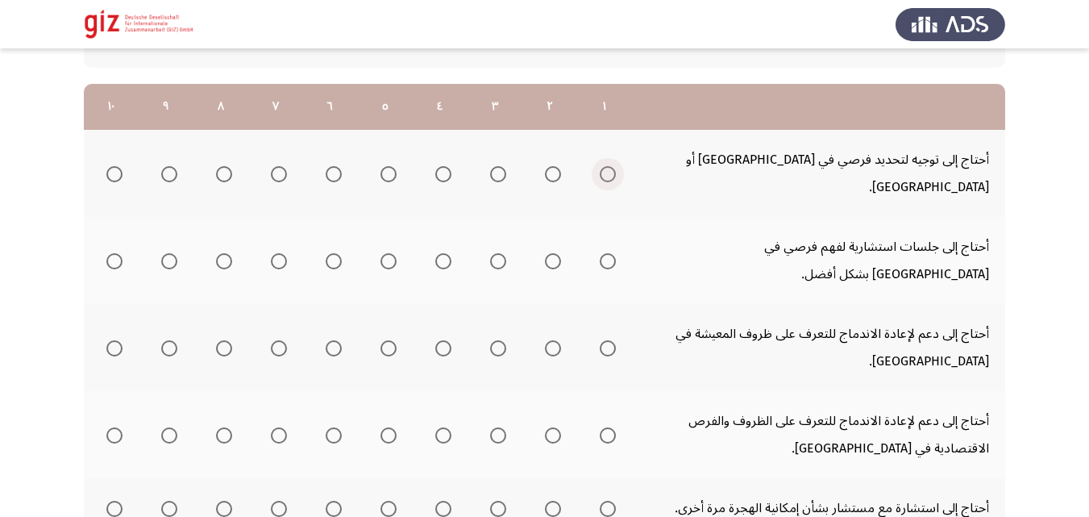
click at [605, 166] on span "Select an option" at bounding box center [608, 174] width 16 height 16
click at [605, 166] on input "Select an option" at bounding box center [608, 174] width 16 height 16
click at [610, 253] on span "Select an option" at bounding box center [608, 261] width 16 height 16
click at [610, 253] on input "Select an option" at bounding box center [608, 261] width 16 height 16
click at [608, 334] on mat-radio-group "Select an option" at bounding box center [604, 347] width 23 height 27
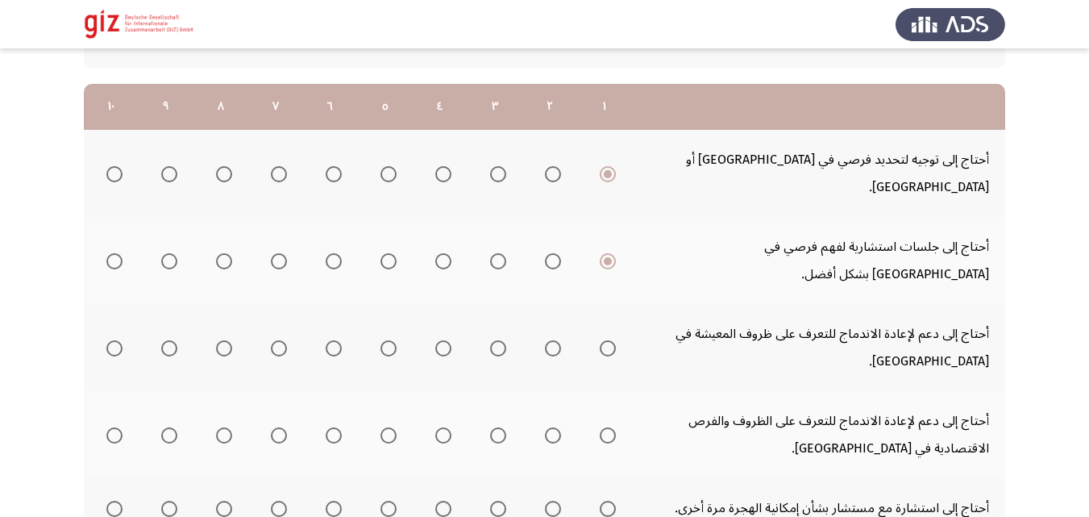
click at [608, 340] on span "Select an option" at bounding box center [608, 348] width 16 height 16
click at [608, 340] on input "Select an option" at bounding box center [608, 348] width 16 height 16
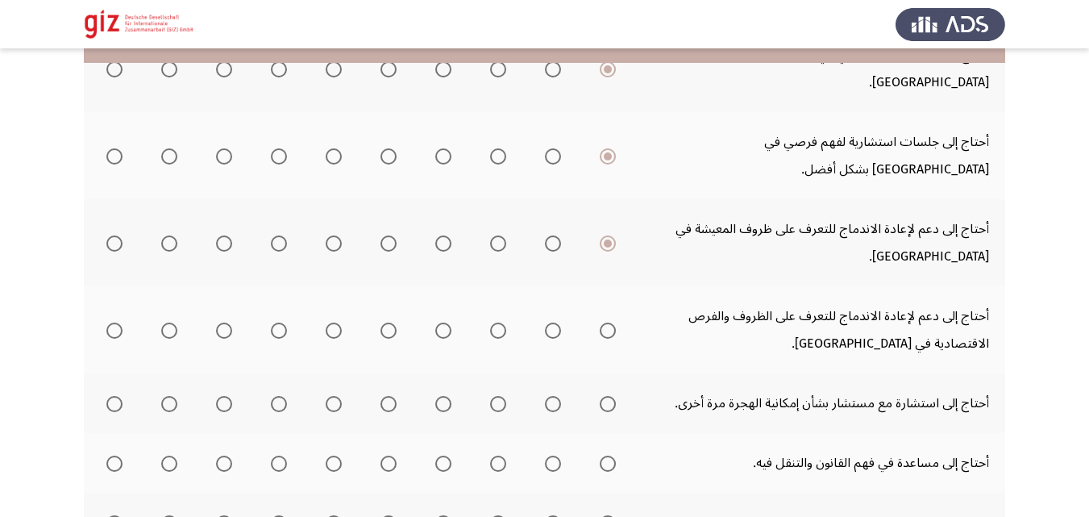
scroll to position [341, 0]
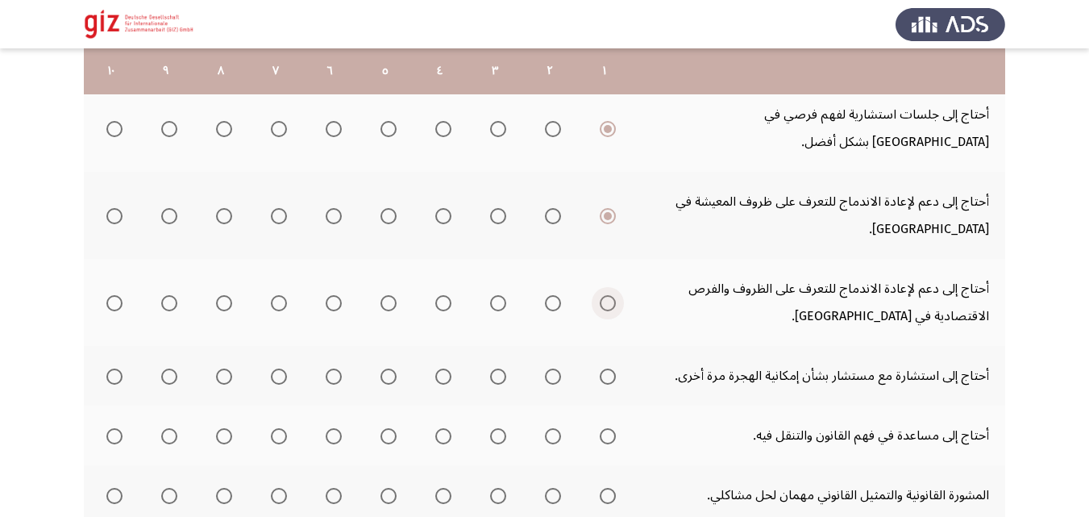
click at [606, 295] on span "Select an option" at bounding box center [608, 303] width 16 height 16
click at [606, 295] on input "Select an option" at bounding box center [608, 303] width 16 height 16
click at [605, 368] on span "Select an option" at bounding box center [608, 376] width 16 height 16
click at [605, 368] on input "Select an option" at bounding box center [608, 376] width 16 height 16
click at [602, 428] on span "Select an option" at bounding box center [608, 436] width 16 height 16
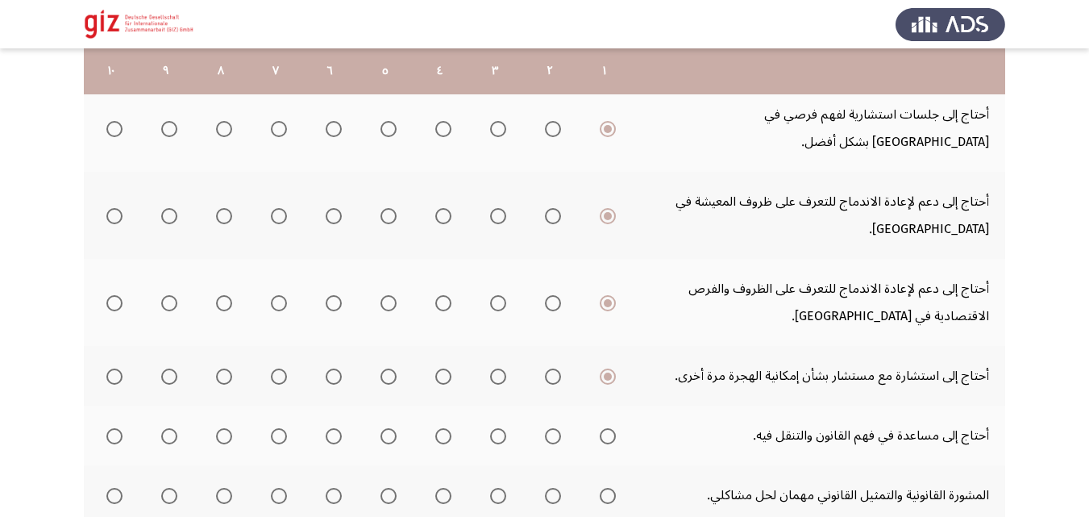
click at [602, 428] on input "Select an option" at bounding box center [608, 436] width 16 height 16
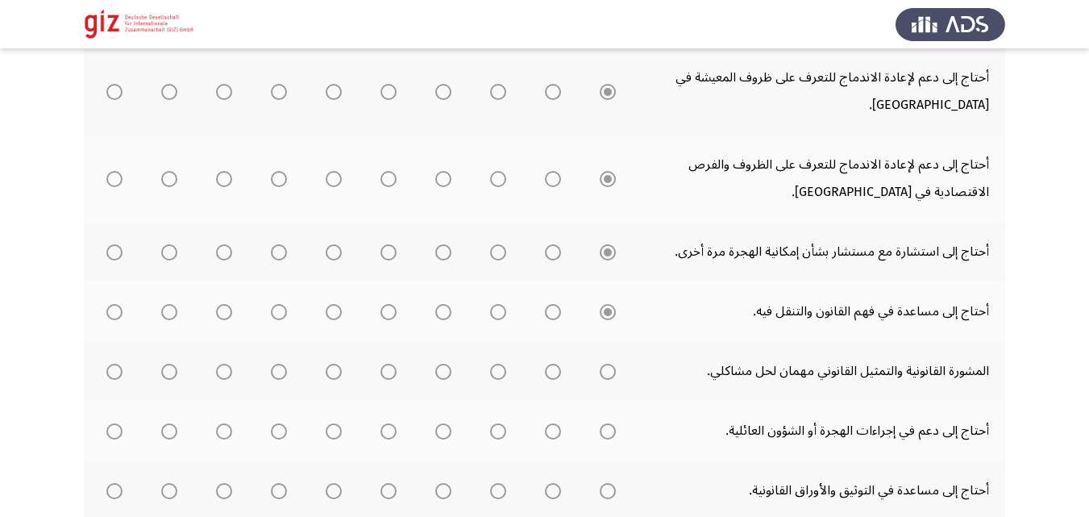
scroll to position [534, 0]
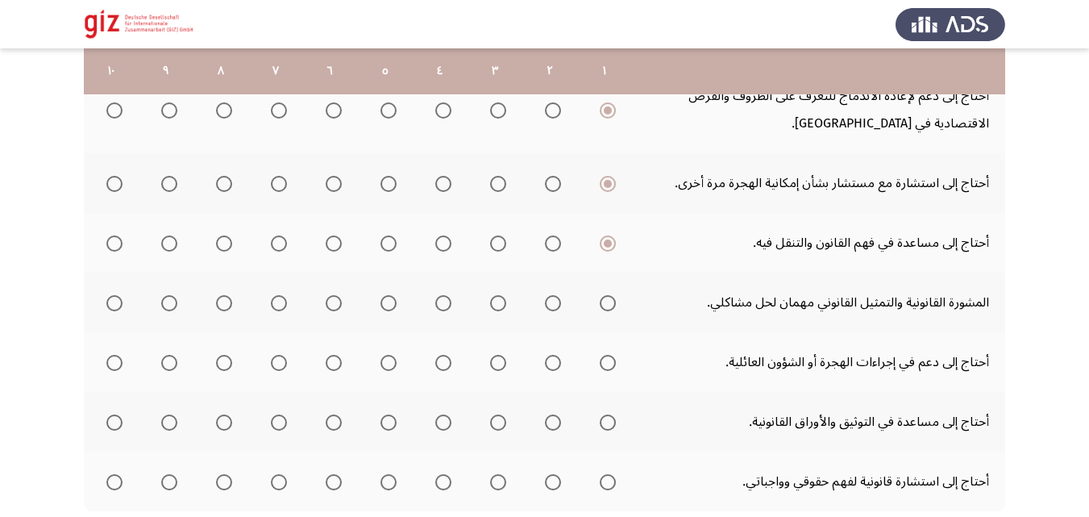
click at [601, 295] on span "Select an option" at bounding box center [608, 303] width 16 height 16
click at [601, 295] on input "Select an option" at bounding box center [608, 303] width 16 height 16
click at [605, 273] on mat-tooltip-component "WAITING" at bounding box center [604, 252] width 79 height 46
click at [599, 359] on div "WAITING" at bounding box center [604, 370] width 56 height 23
click at [600, 414] on span "Select an option" at bounding box center [608, 422] width 16 height 16
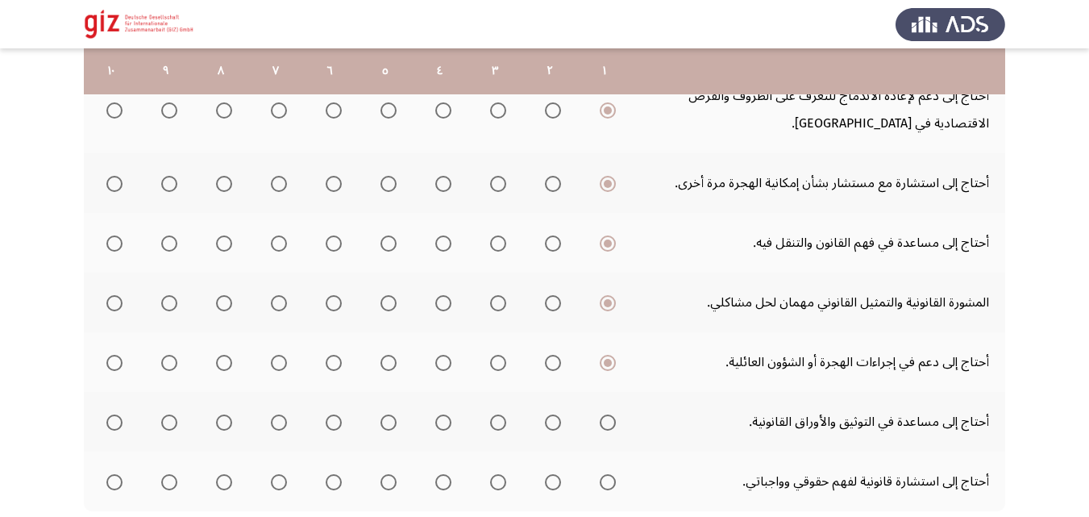
click at [600, 414] on input "Select an option" at bounding box center [608, 422] width 16 height 16
click at [611, 451] on th at bounding box center [604, 481] width 55 height 60
click at [608, 474] on span "Select an option" at bounding box center [608, 482] width 16 height 16
click at [608, 474] on input "Select an option" at bounding box center [608, 482] width 16 height 16
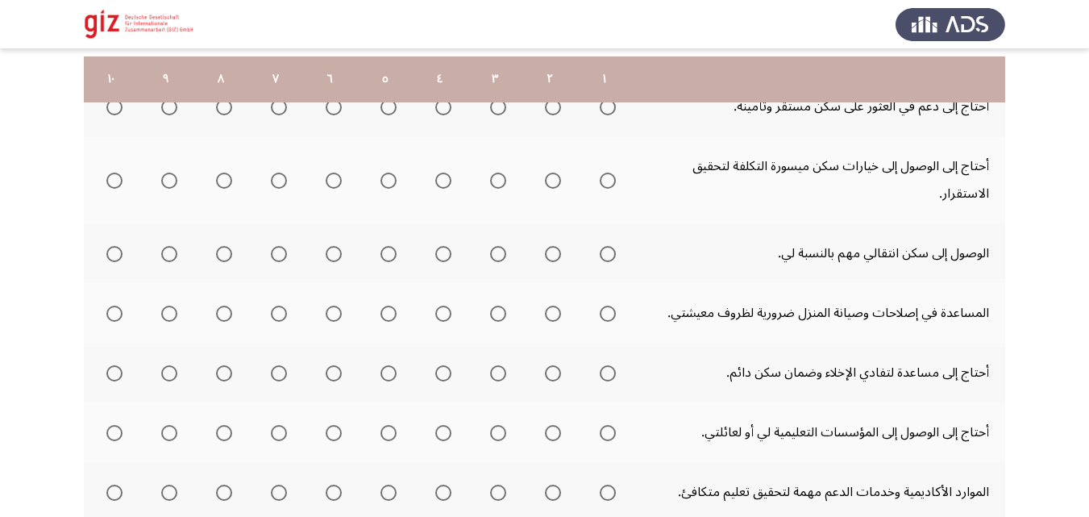
scroll to position [270, 0]
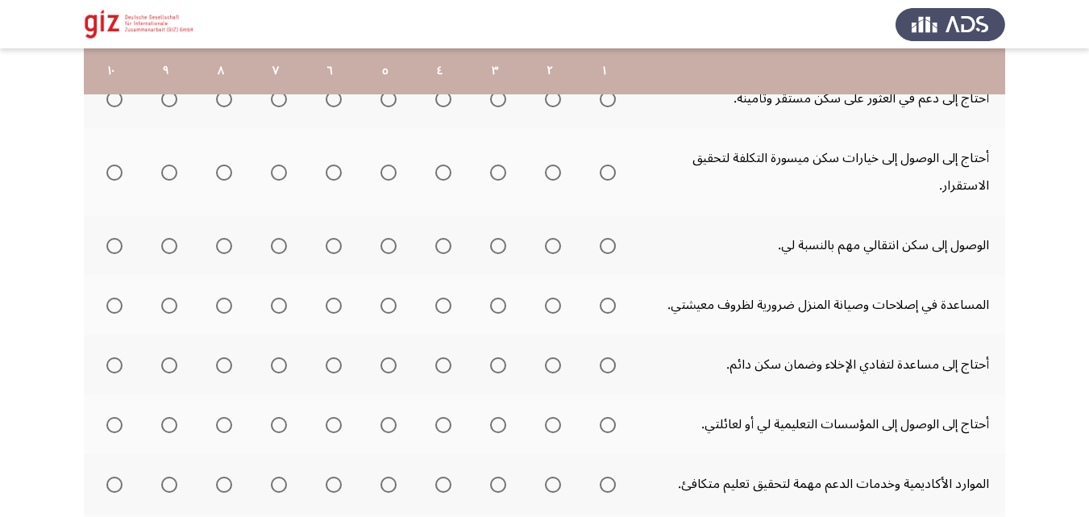
click at [613, 103] on span "Select an option" at bounding box center [608, 99] width 16 height 16
click at [613, 103] on input "Select an option" at bounding box center [608, 99] width 16 height 16
click at [609, 168] on span "Select an option" at bounding box center [608, 172] width 16 height 16
click at [609, 168] on input "Select an option" at bounding box center [608, 172] width 16 height 16
click at [602, 243] on span "Select an option" at bounding box center [608, 246] width 16 height 16
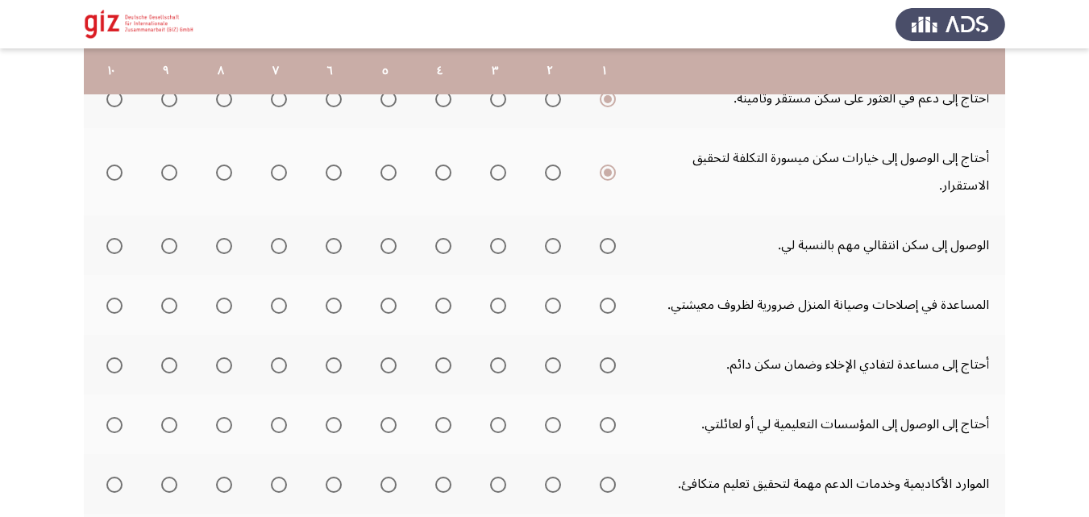
click at [602, 243] on input "Select an option" at bounding box center [608, 246] width 16 height 16
click at [604, 297] on span "Select an option" at bounding box center [608, 305] width 16 height 16
click at [604, 297] on input "Select an option" at bounding box center [608, 305] width 16 height 16
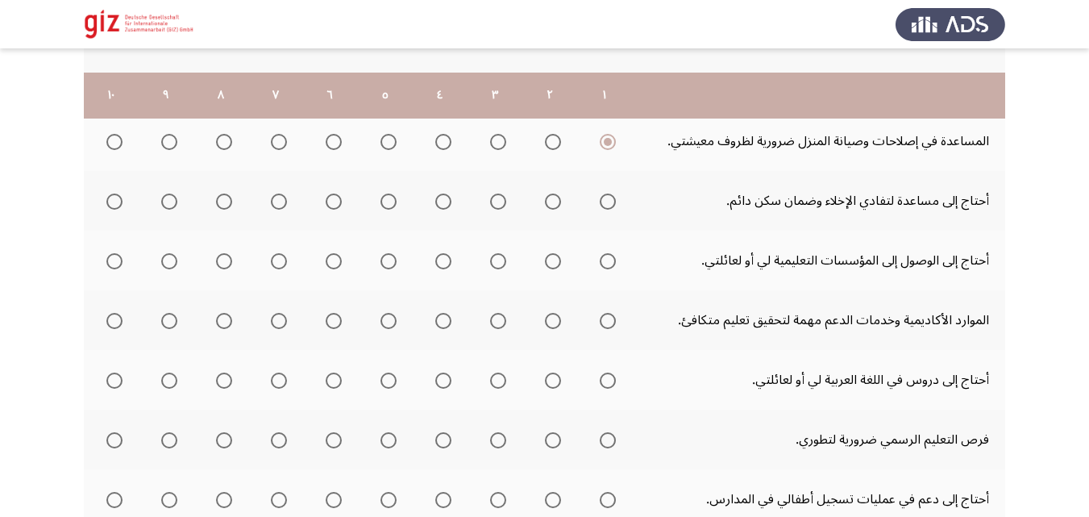
scroll to position [458, 0]
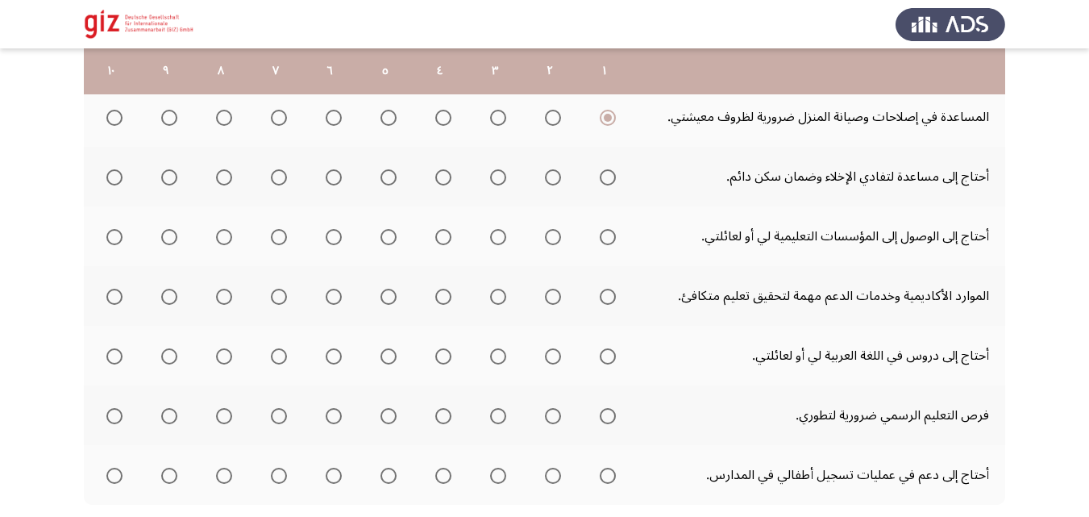
click at [609, 181] on span "Select an option" at bounding box center [608, 177] width 16 height 16
click at [609, 181] on input "Select an option" at bounding box center [608, 177] width 16 height 16
click at [613, 246] on mat-radio-group "Select an option" at bounding box center [604, 235] width 23 height 27
click at [609, 243] on span "Select an option" at bounding box center [608, 237] width 16 height 16
click at [609, 243] on input "Select an option" at bounding box center [608, 237] width 16 height 16
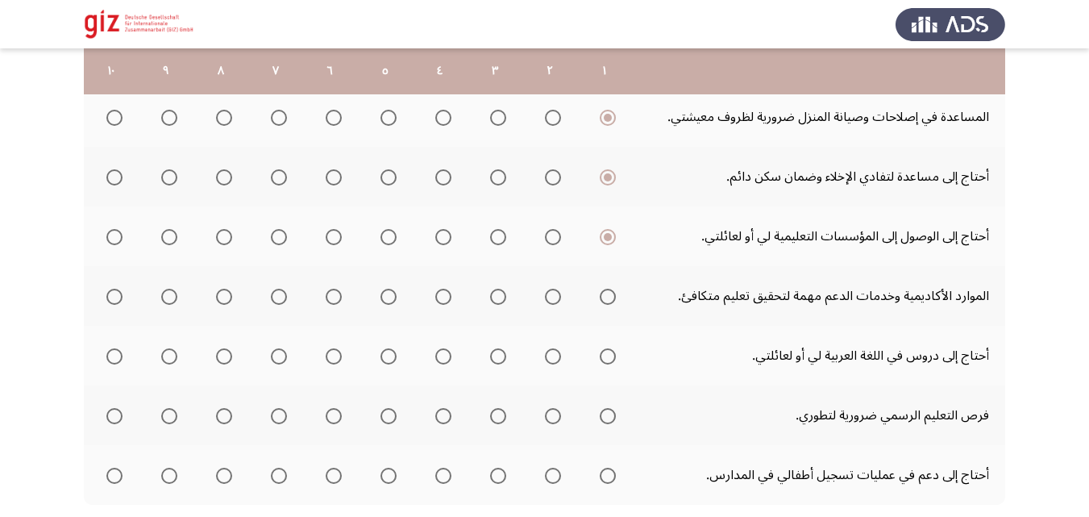
click at [608, 299] on span "Select an option" at bounding box center [608, 297] width 16 height 16
click at [608, 299] on input "Select an option" at bounding box center [608, 297] width 16 height 16
click at [605, 352] on span "Select an option" at bounding box center [608, 356] width 16 height 16
click at [605, 353] on span "Select an option" at bounding box center [608, 356] width 16 height 16
click at [605, 353] on input "Select an option" at bounding box center [608, 356] width 16 height 16
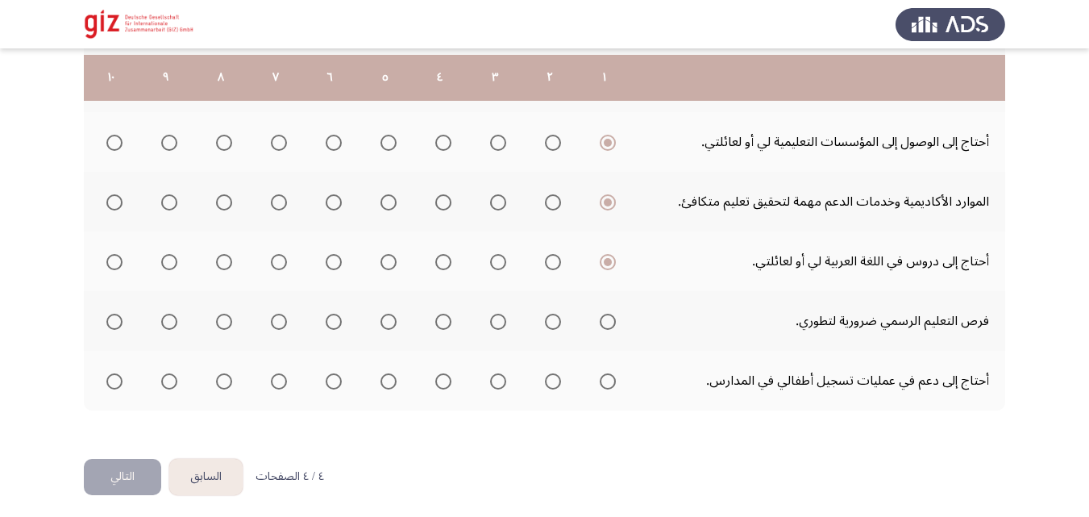
scroll to position [559, 0]
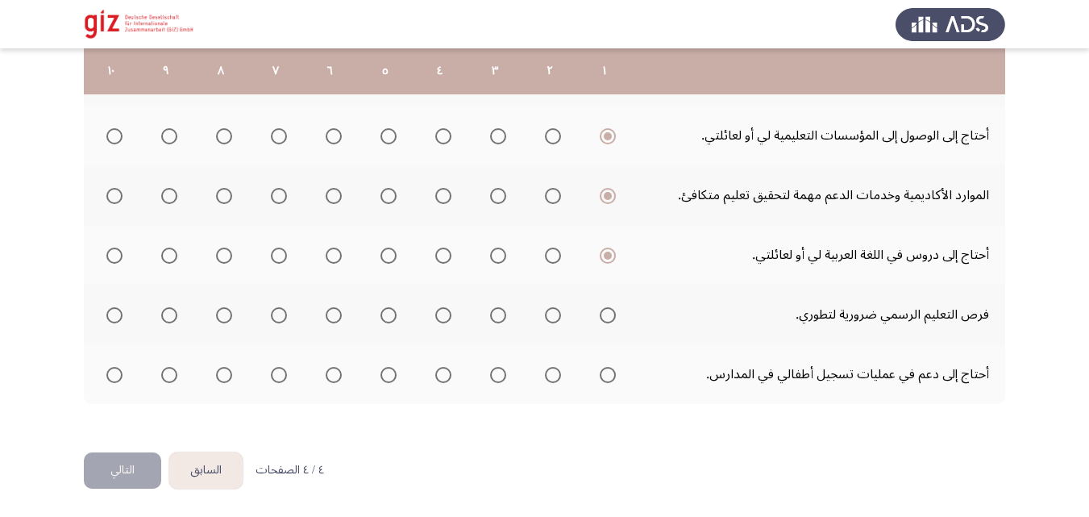
click at [605, 315] on span "Select an option" at bounding box center [608, 315] width 16 height 16
click at [605, 315] on input "Select an option" at bounding box center [608, 315] width 16 height 16
click at [603, 375] on span "Select an option" at bounding box center [608, 375] width 16 height 16
click at [603, 375] on input "Select an option" at bounding box center [608, 375] width 16 height 16
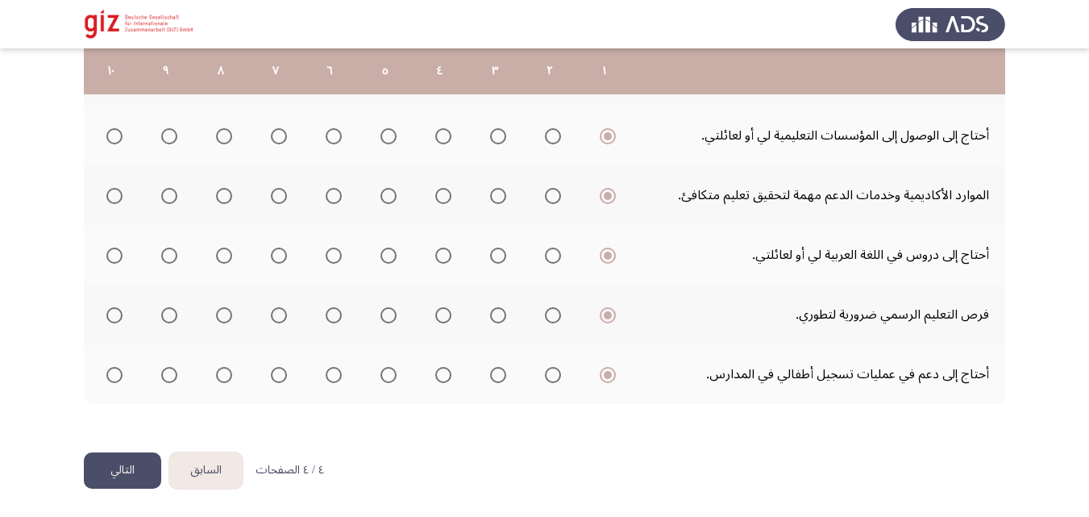
click at [140, 472] on button "التالي" at bounding box center [122, 470] width 77 height 36
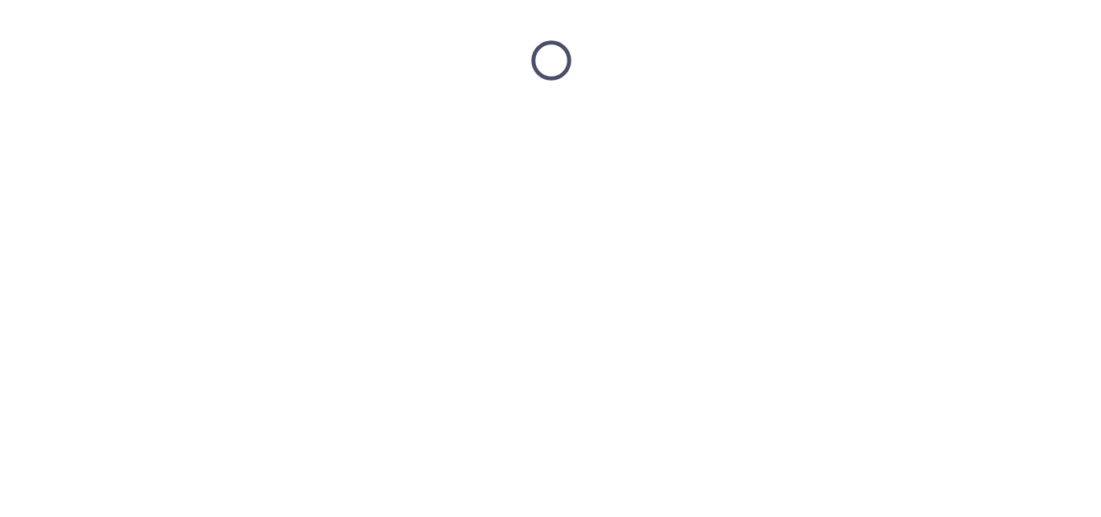
scroll to position [0, 0]
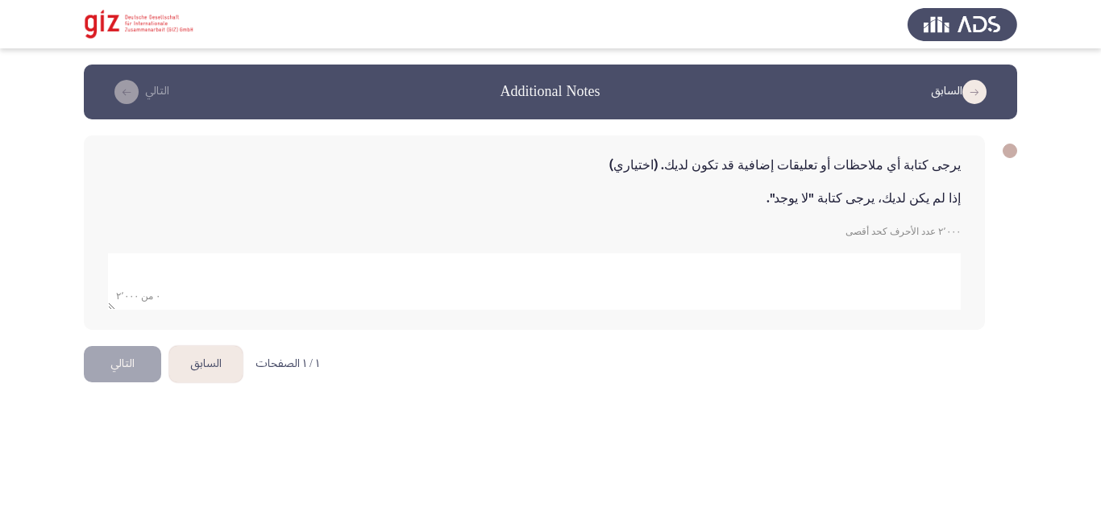
click at [733, 298] on textarea "add answer for essay" at bounding box center [534, 281] width 853 height 56
type textarea "لا يوجد"
click at [128, 371] on button "التالي" at bounding box center [122, 364] width 77 height 36
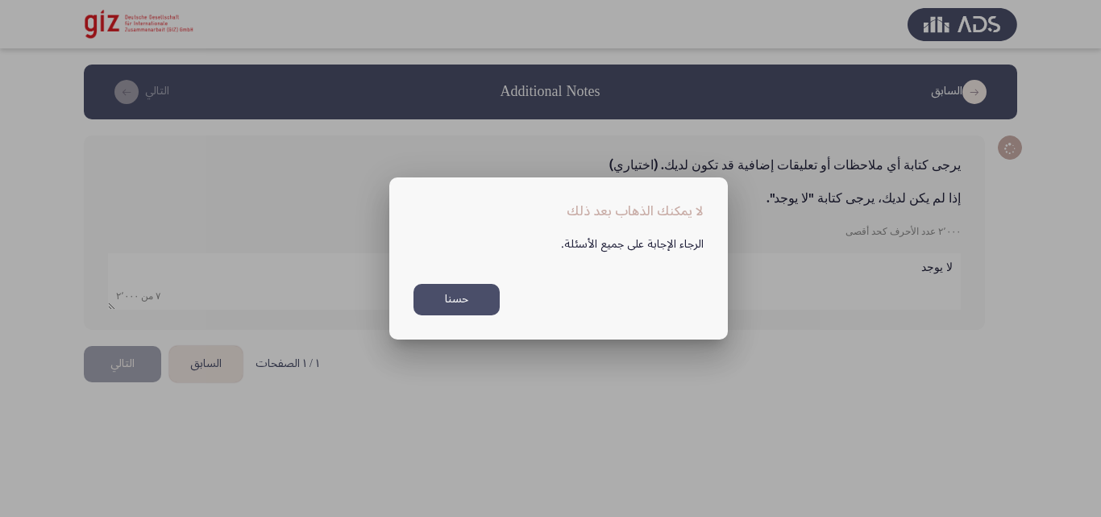
click at [432, 306] on button "حسنا" at bounding box center [456, 299] width 86 height 31
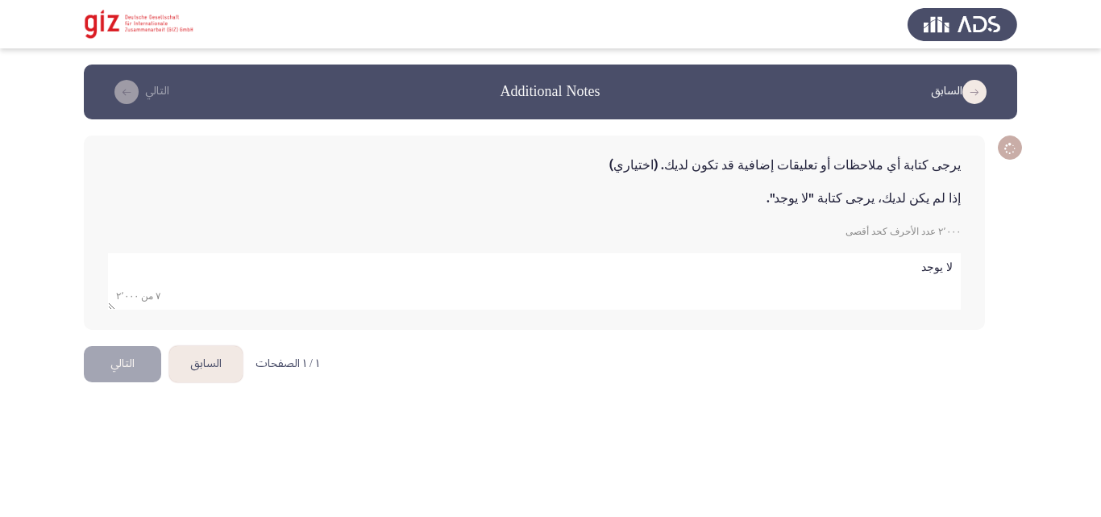
click at [397, 409] on html "السابق Additional Notes التالي يرجى كتابة أي ملاحظات أو تعليقات إضافية قد تكون …" at bounding box center [550, 205] width 1101 height 410
click at [172, 223] on div "يرجى كتابة أي ملاحظات أو تعليقات إضافية قد تكون لديك. (اختياري) إذا لم يكن لديك…" at bounding box center [534, 232] width 901 height 194
click at [118, 376] on button "التالي" at bounding box center [122, 364] width 77 height 36
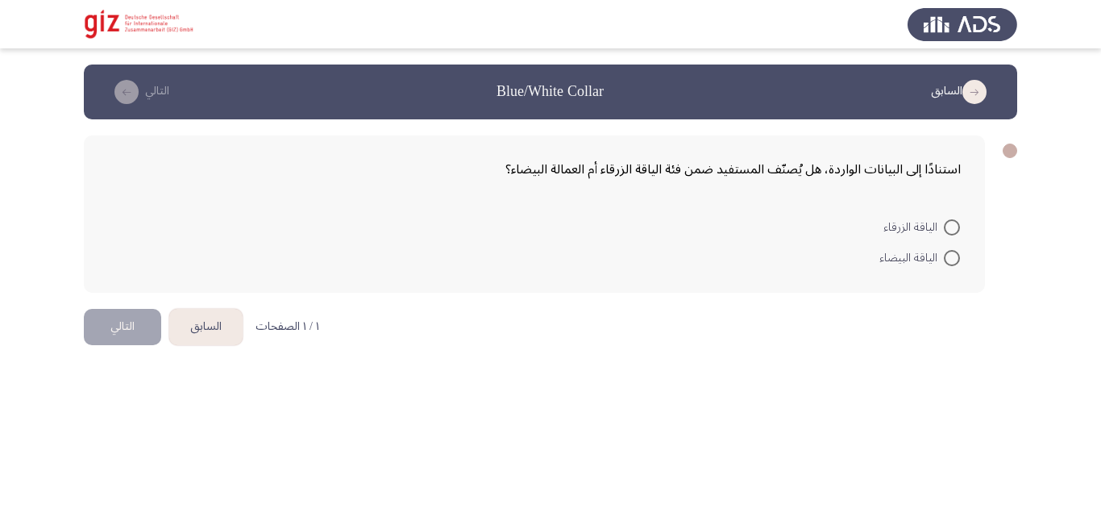
click at [947, 229] on span at bounding box center [952, 227] width 16 height 16
click at [947, 229] on input "الياقة الزرقاء" at bounding box center [952, 227] width 16 height 16
radio input "true"
click at [133, 322] on button "التالي" at bounding box center [122, 325] width 77 height 36
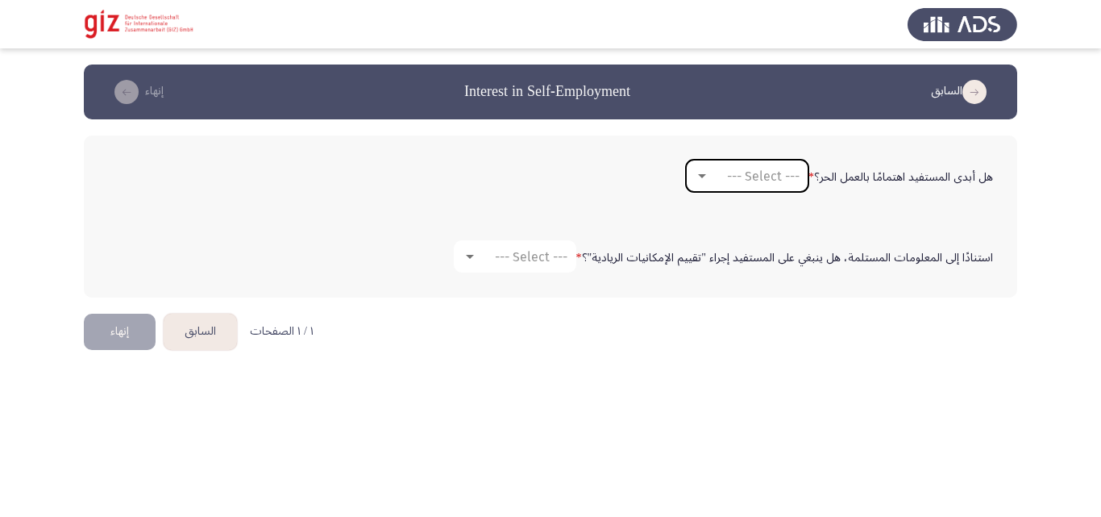
click at [729, 162] on mat-select "--- Select ---" at bounding box center [747, 176] width 123 height 32
click at [721, 177] on div "--- Select ---" at bounding box center [754, 175] width 90 height 15
click at [713, 188] on span "نعم" at bounding box center [747, 175] width 110 height 39
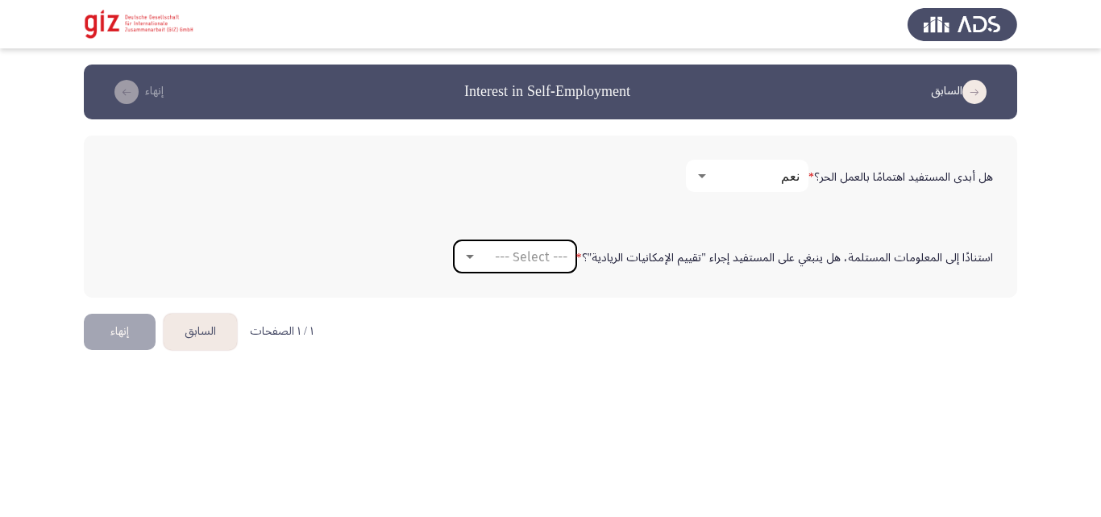
click at [537, 252] on span "--- Select ---" at bounding box center [531, 256] width 73 height 15
click at [535, 302] on span "لا" at bounding box center [519, 295] width 110 height 39
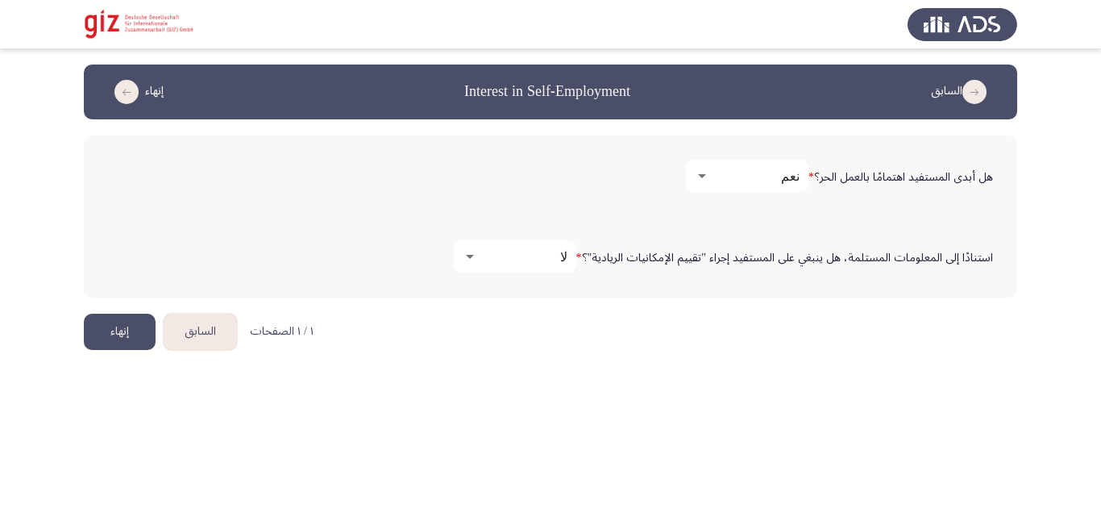
click at [110, 335] on button "إنهاء" at bounding box center [120, 332] width 72 height 36
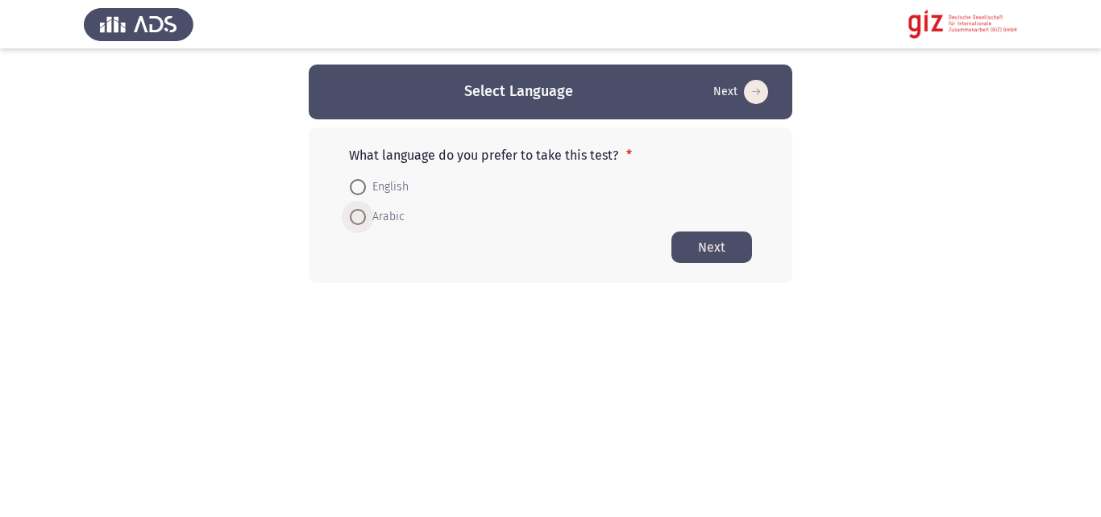
click at [397, 223] on span "Arabic" at bounding box center [385, 216] width 39 height 19
click at [366, 223] on input "Arabic" at bounding box center [358, 217] width 16 height 16
radio input "true"
click at [729, 241] on button "Next" at bounding box center [711, 246] width 81 height 31
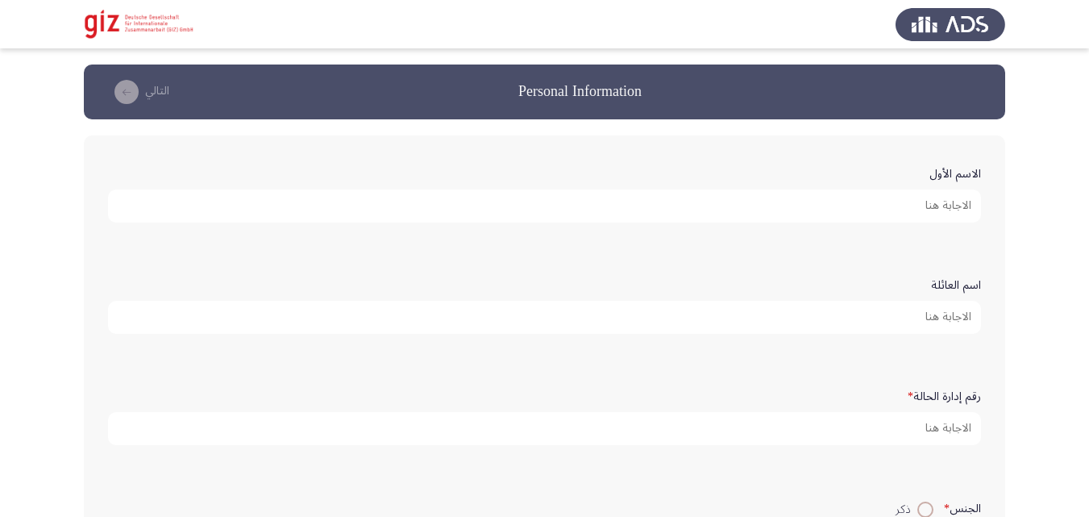
click at [740, 208] on input "الاسم الأول" at bounding box center [544, 205] width 873 height 33
paste input "[PERSON_NAME]"
type input "[PERSON_NAME]"
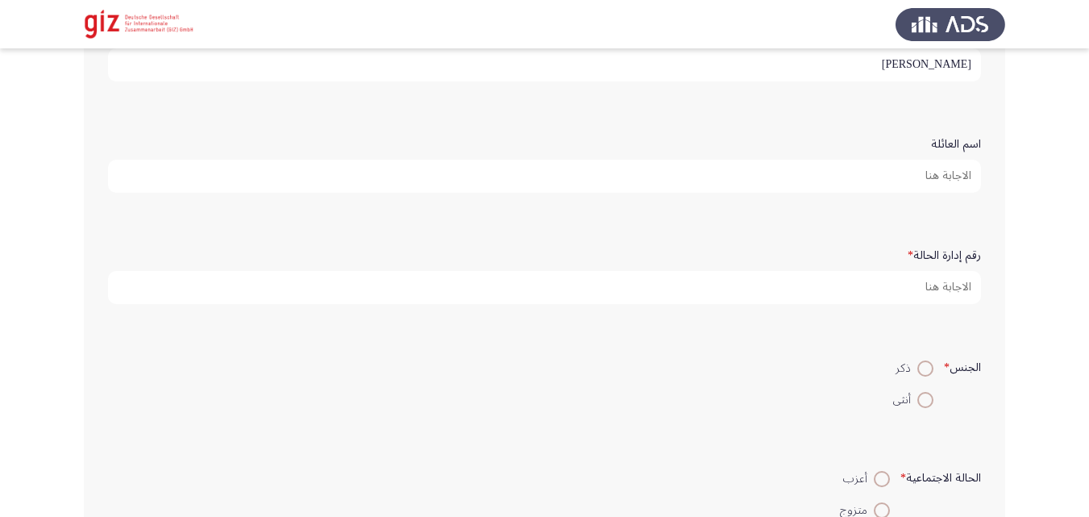
scroll to position [163, 0]
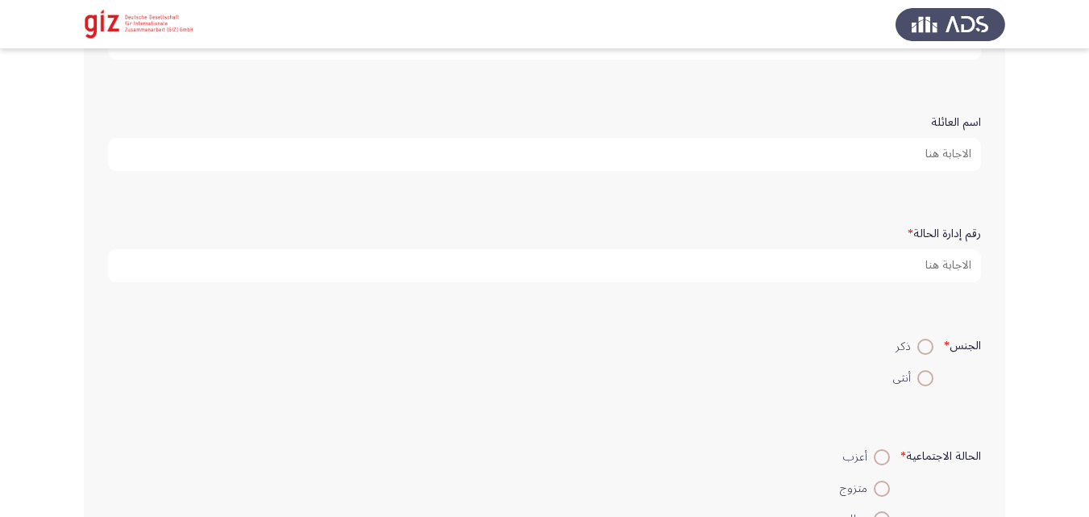
click at [812, 282] on div "رقم إدارة الحالة *" at bounding box center [544, 250] width 889 height 79
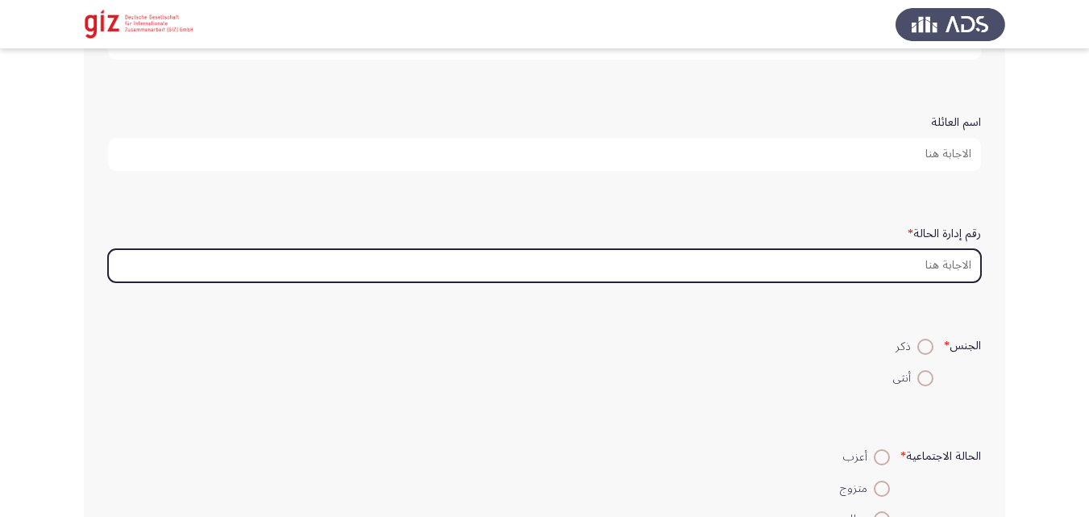
click at [812, 267] on input "رقم إدارة الحالة *" at bounding box center [544, 265] width 873 height 33
paste input "REAUG00015-SOHAG"
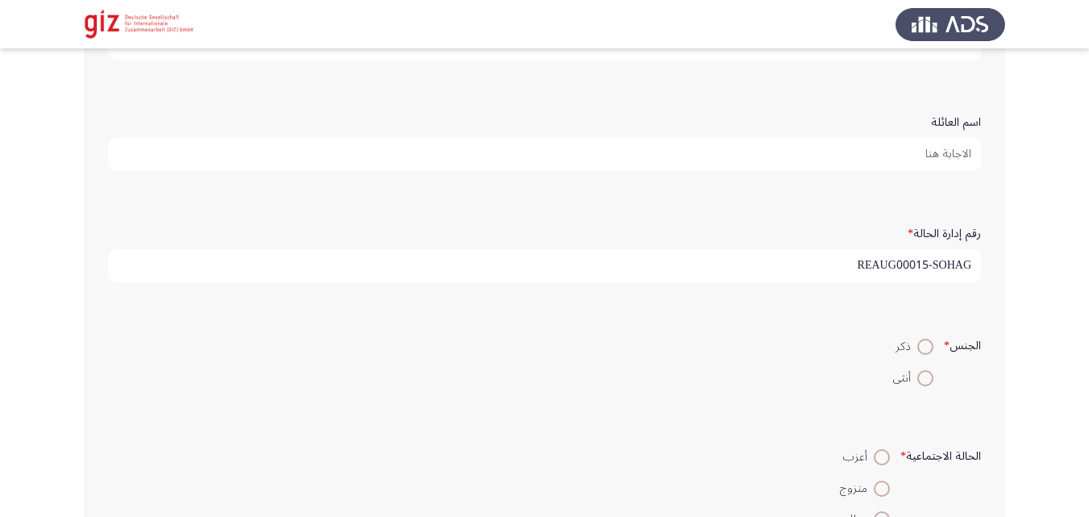
type input "REAUG00015-SOHAG"
click at [924, 343] on span at bounding box center [925, 347] width 16 height 16
click at [924, 343] on input "ذكر" at bounding box center [925, 347] width 16 height 16
radio input "true"
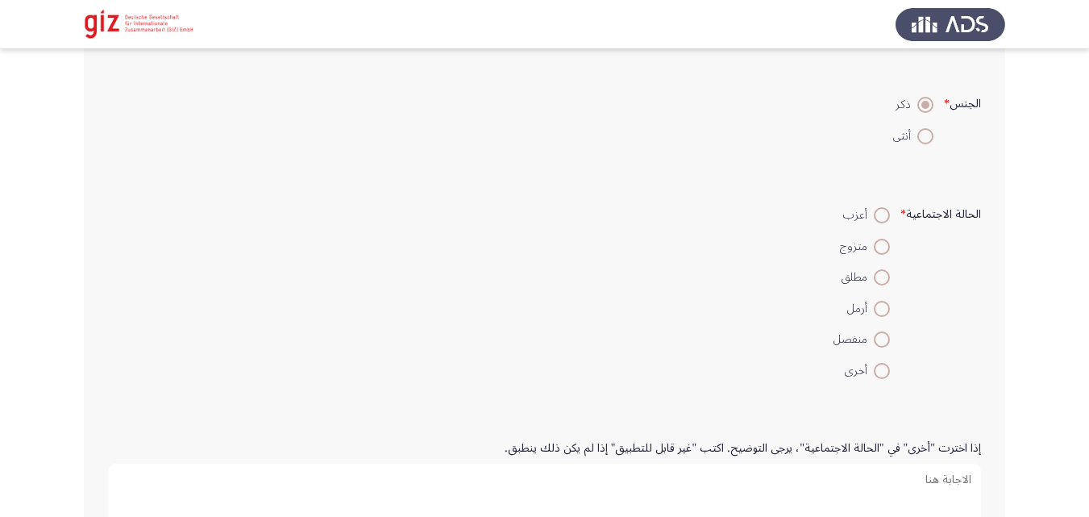
scroll to position [407, 0]
click at [878, 218] on span at bounding box center [882, 213] width 16 height 16
click at [878, 218] on input "أعزب" at bounding box center [882, 213] width 16 height 16
radio input "true"
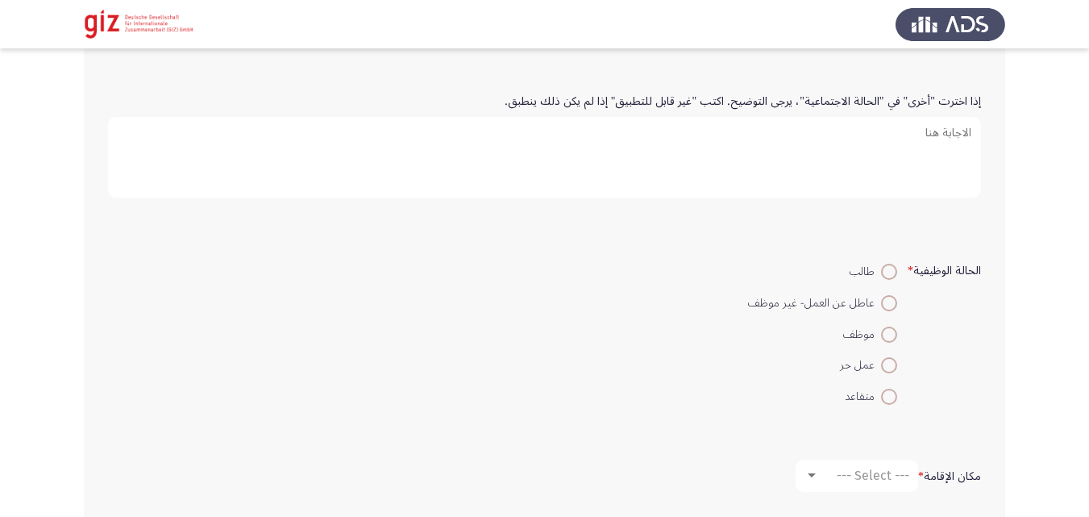
scroll to position [765, 0]
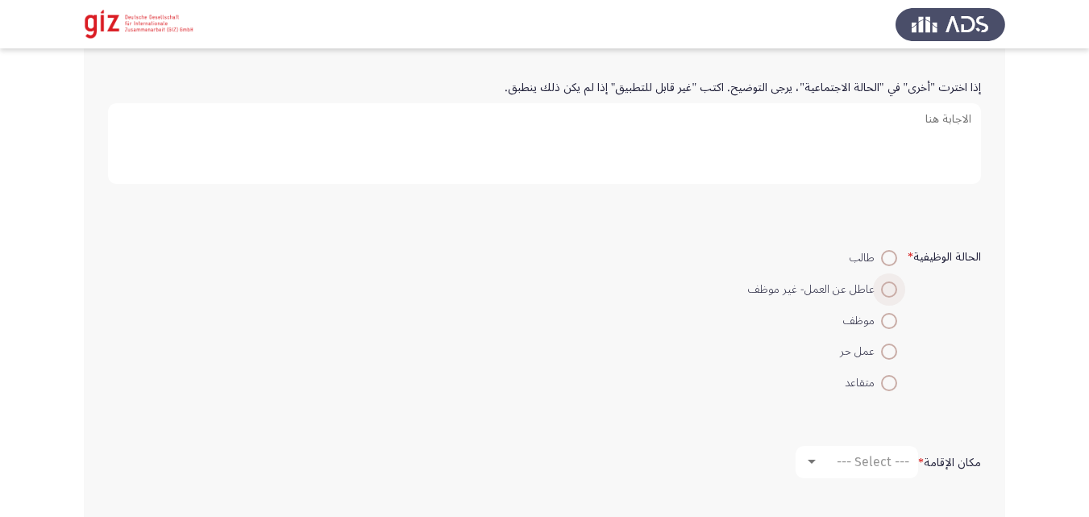
click at [886, 287] on span at bounding box center [889, 289] width 16 height 16
click at [886, 287] on input "عاطل عن العمل- غير موظف" at bounding box center [889, 289] width 16 height 16
radio input "true"
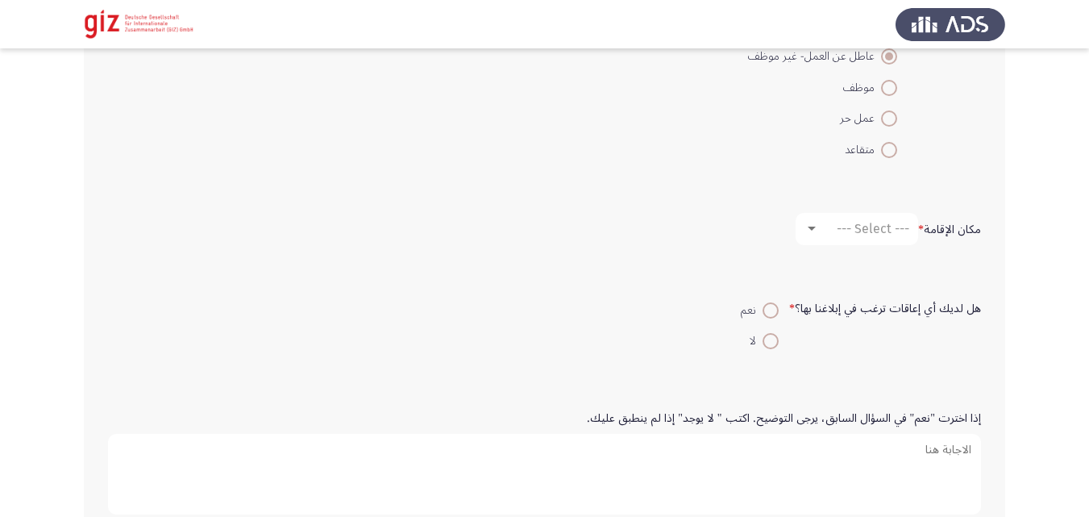
scroll to position [999, 0]
click at [832, 239] on mat-select "--- Select ---" at bounding box center [857, 228] width 123 height 32
click at [813, 224] on div at bounding box center [811, 228] width 15 height 13
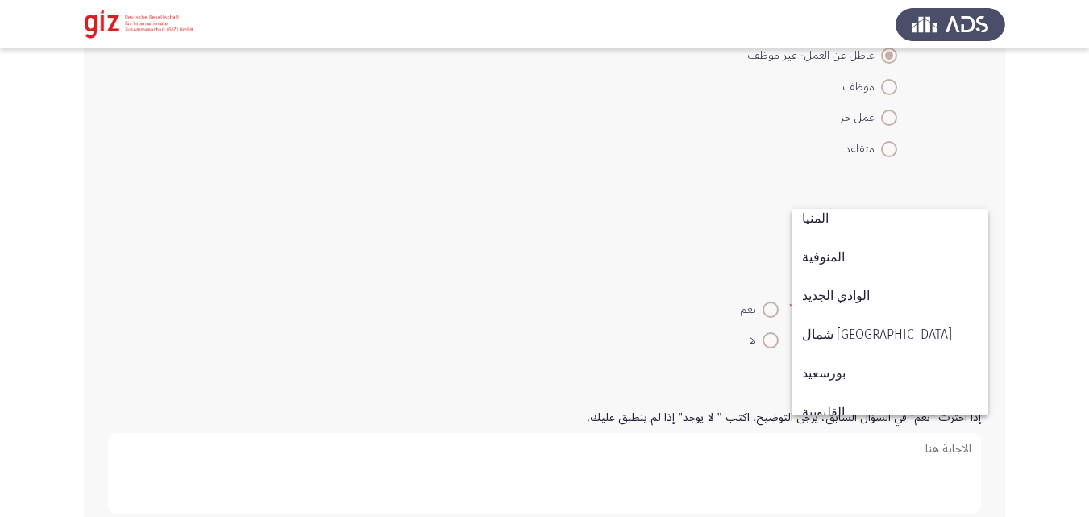
scroll to position [838, 0]
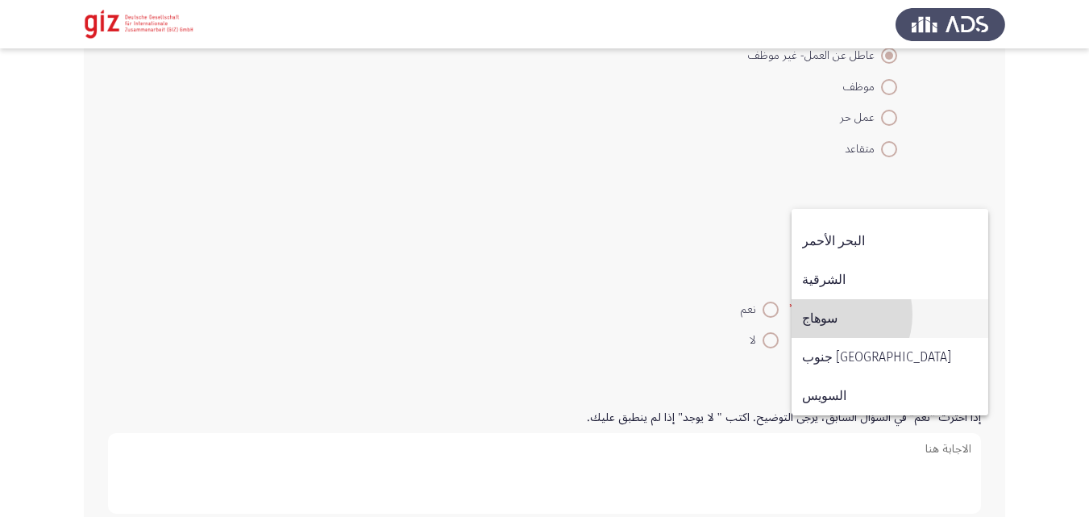
click at [821, 314] on span "سوهاج" at bounding box center [890, 318] width 176 height 39
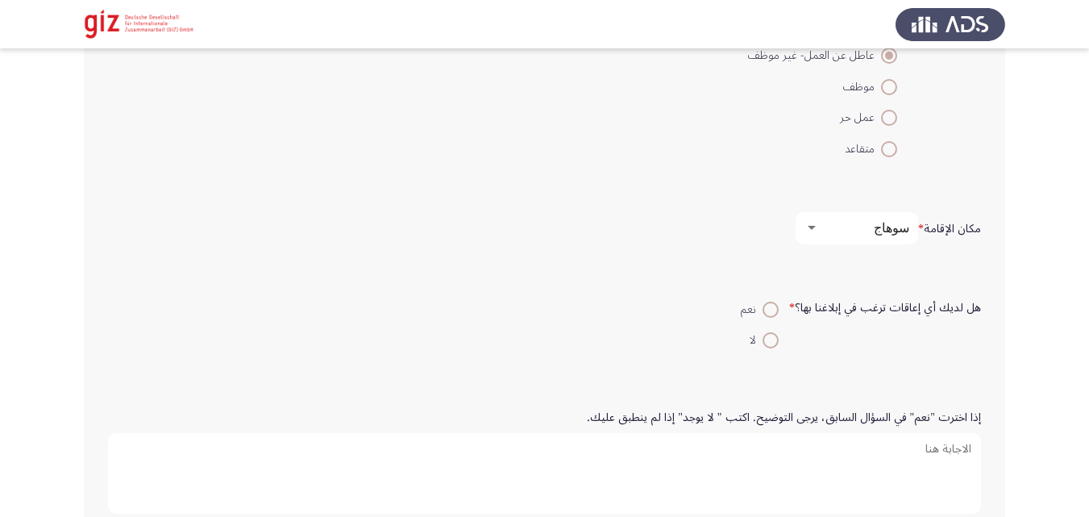
click at [760, 331] on span "لا" at bounding box center [756, 339] width 13 height 19
click at [762, 332] on input "لا" at bounding box center [770, 340] width 16 height 16
radio input "true"
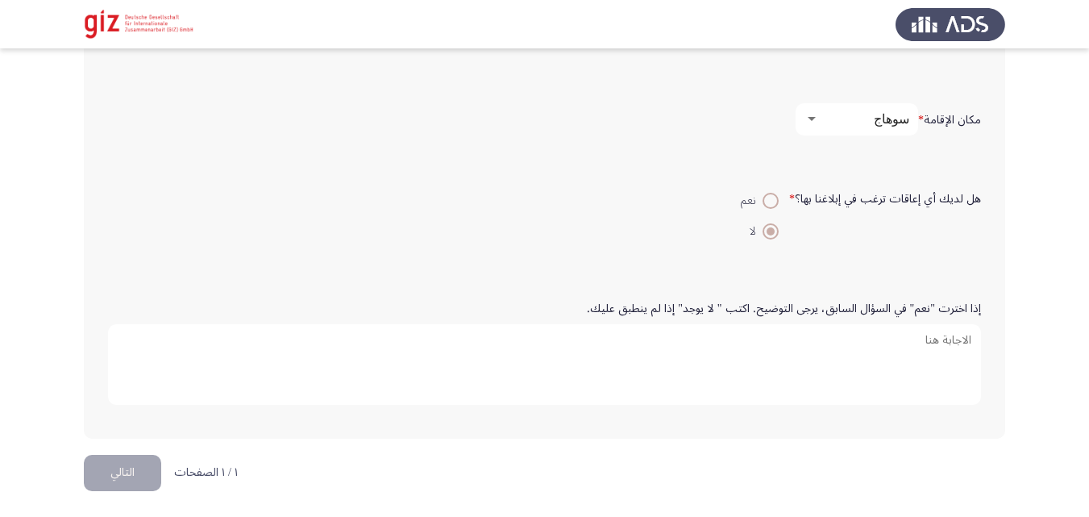
scroll to position [1110, 0]
click at [136, 463] on button "التالي" at bounding box center [122, 470] width 77 height 36
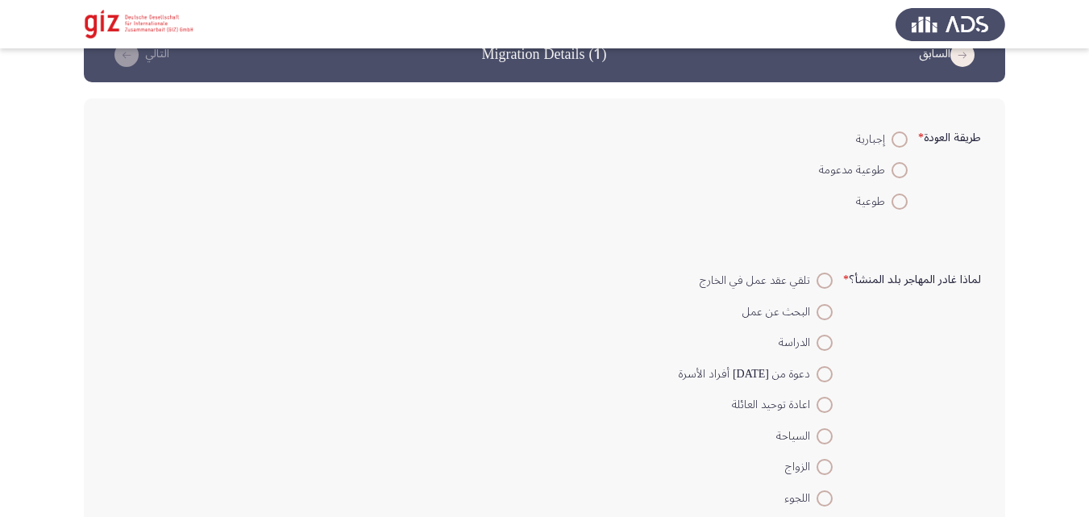
scroll to position [42, 0]
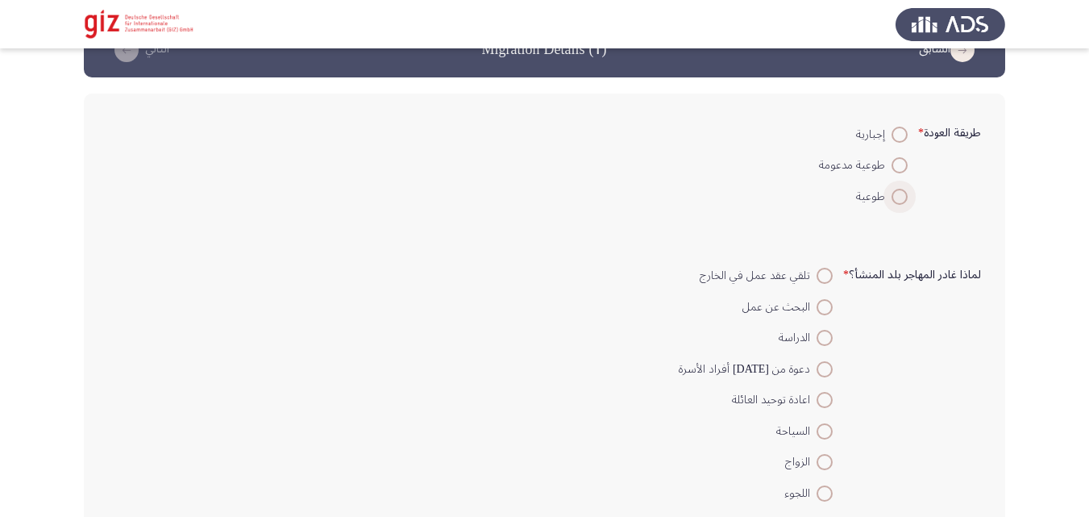
click at [904, 200] on span at bounding box center [899, 197] width 16 height 16
click at [904, 200] on input "طوعية" at bounding box center [899, 197] width 16 height 16
radio input "true"
click at [815, 290] on mat-radio-button "البحث عن عمل" at bounding box center [755, 305] width 175 height 31
click at [820, 314] on span at bounding box center [824, 307] width 16 height 16
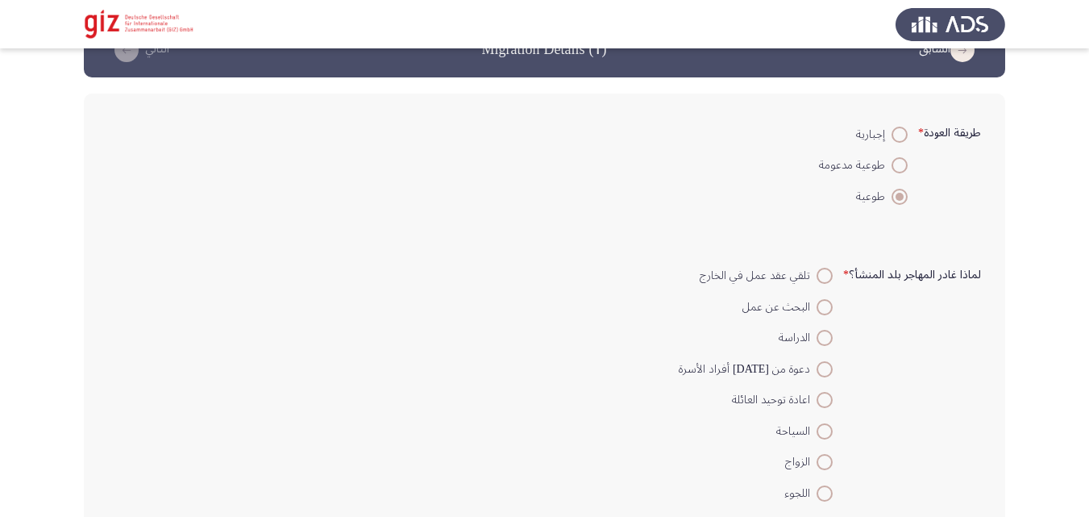
click at [820, 314] on input "البحث عن عمل" at bounding box center [824, 307] width 16 height 16
radio input "true"
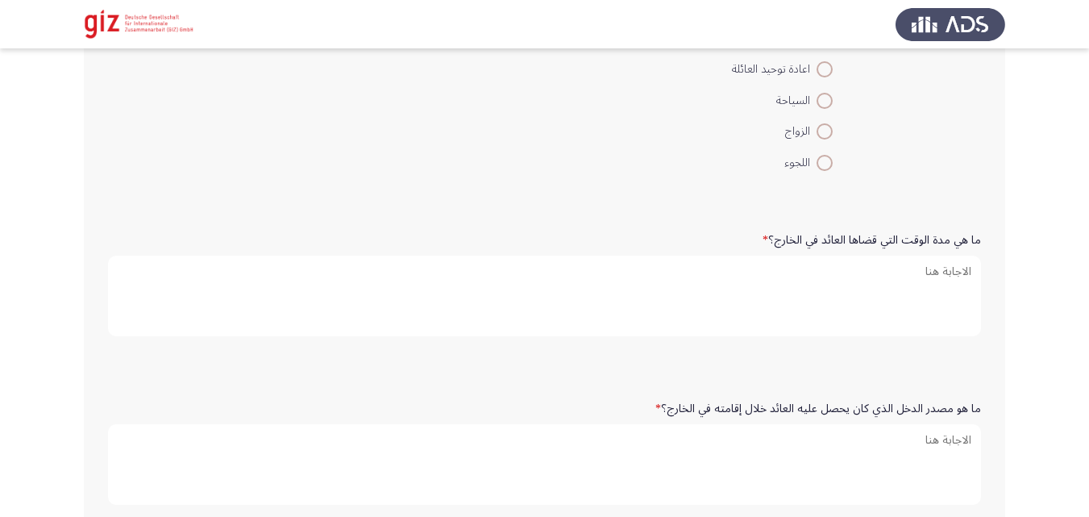
scroll to position [373, 0]
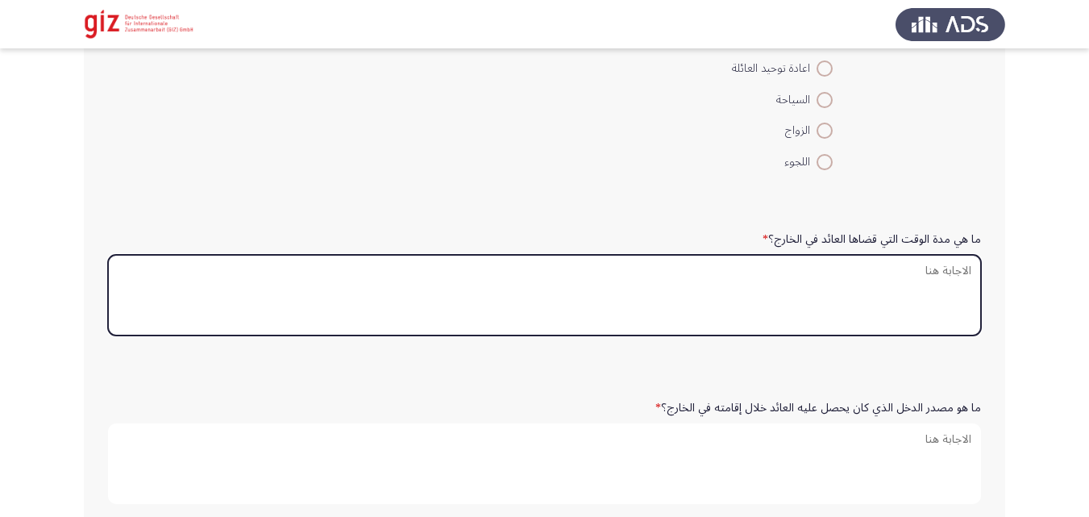
click at [825, 301] on textarea "ما هي مدة الوقت التي قضاها العائد في الخارج؟ *" at bounding box center [544, 295] width 873 height 81
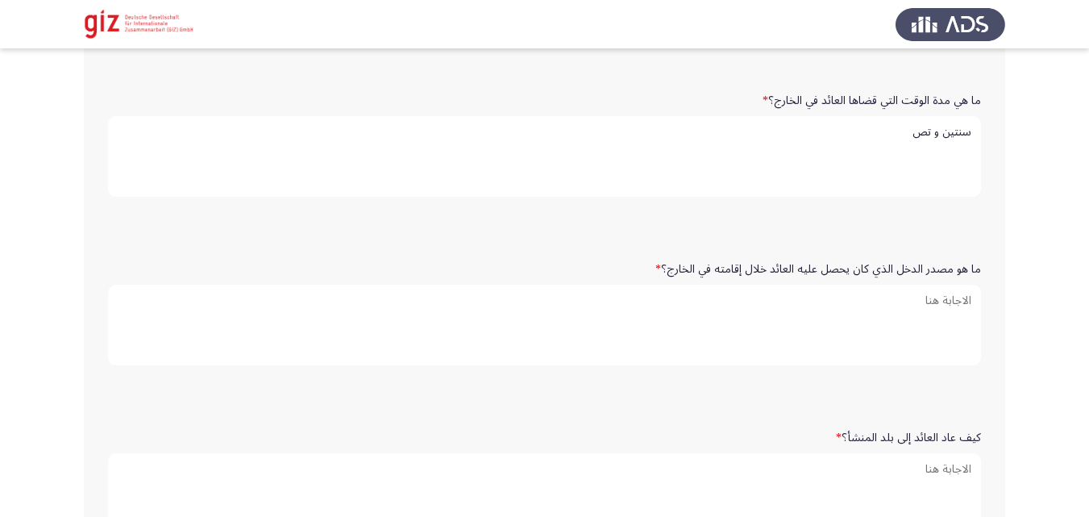
scroll to position [530, 0]
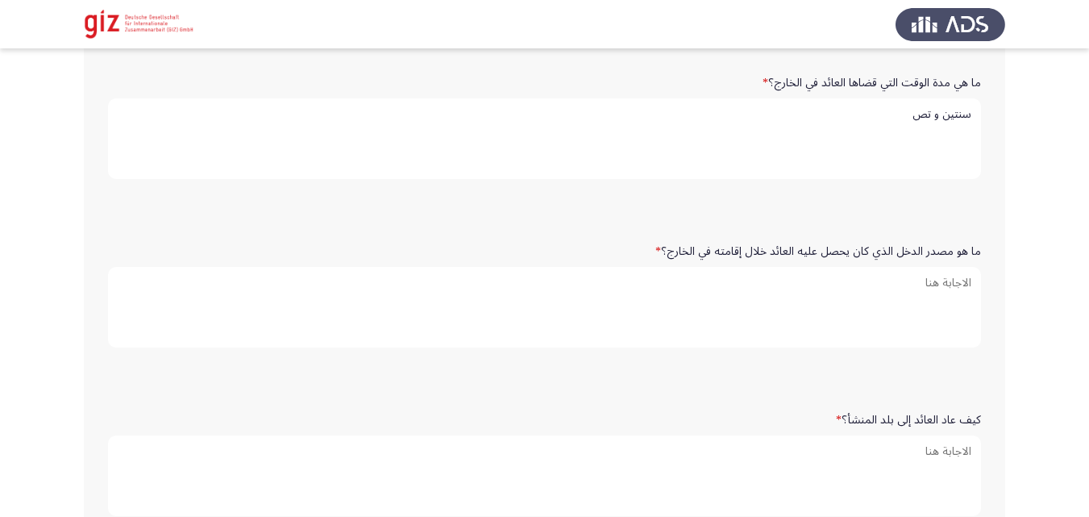
type textarea "سنتين و تص"
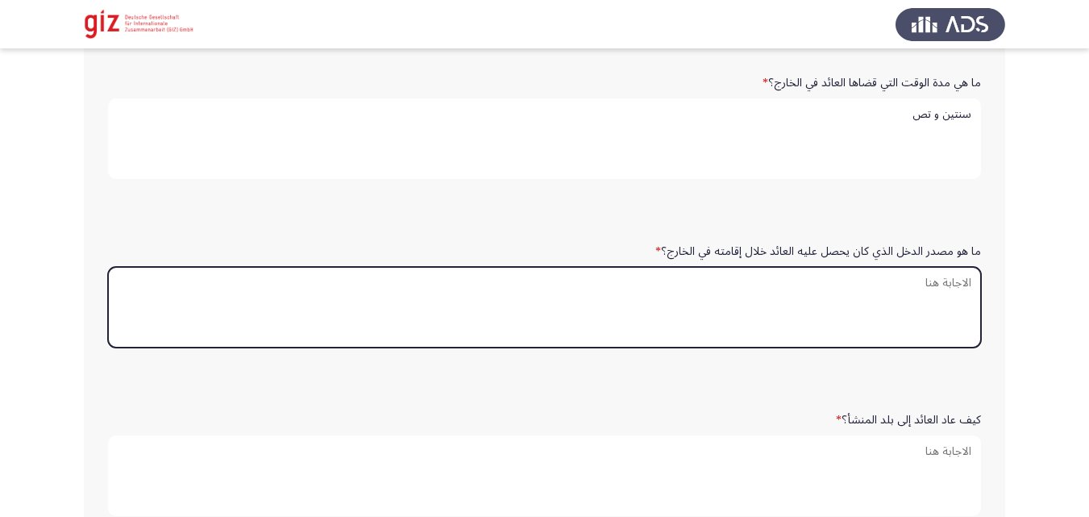
click at [841, 269] on textarea "ما هو مصدر الدخل الذي كان يحصل عليه العائد خلال إقامته في الخارج؟ *" at bounding box center [544, 307] width 873 height 81
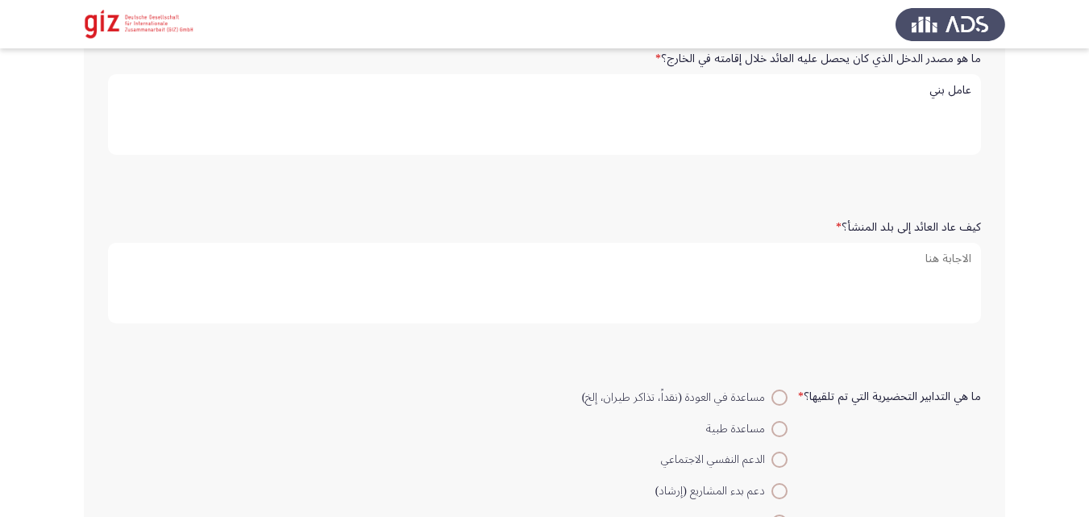
scroll to position [747, 0]
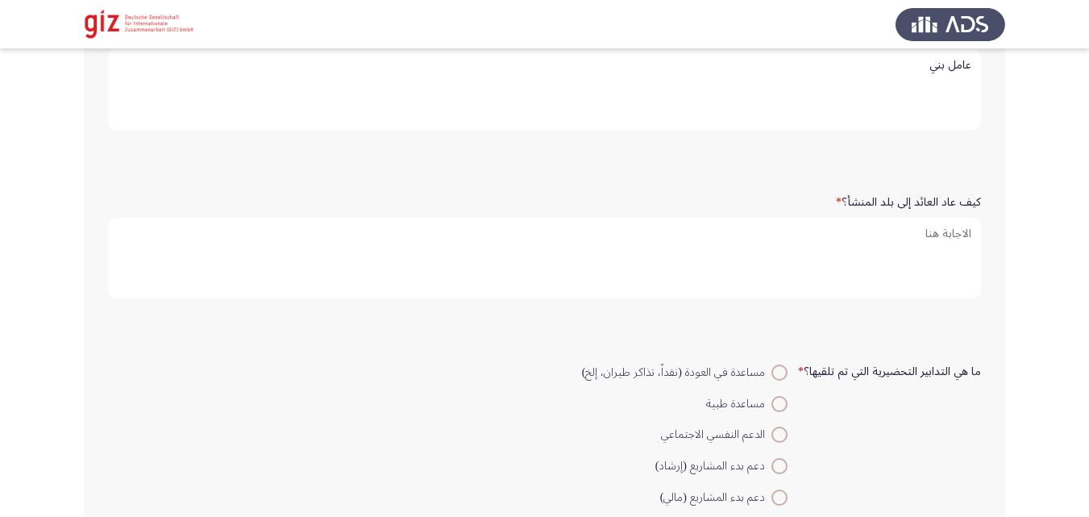
type textarea "عامل بني"
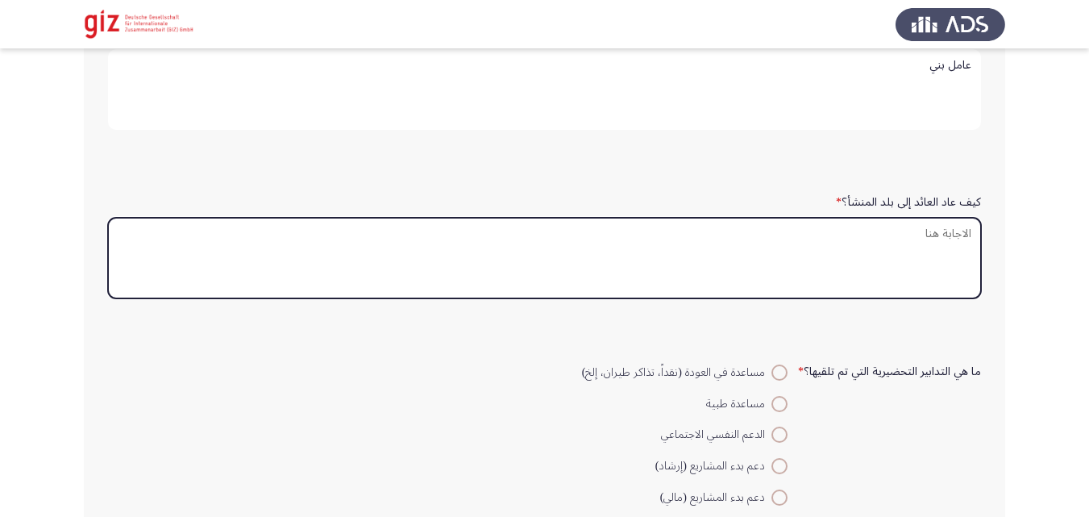
click at [833, 293] on textarea "كيف عاد العائد إلى بلد المنشأ؟ *" at bounding box center [544, 258] width 873 height 81
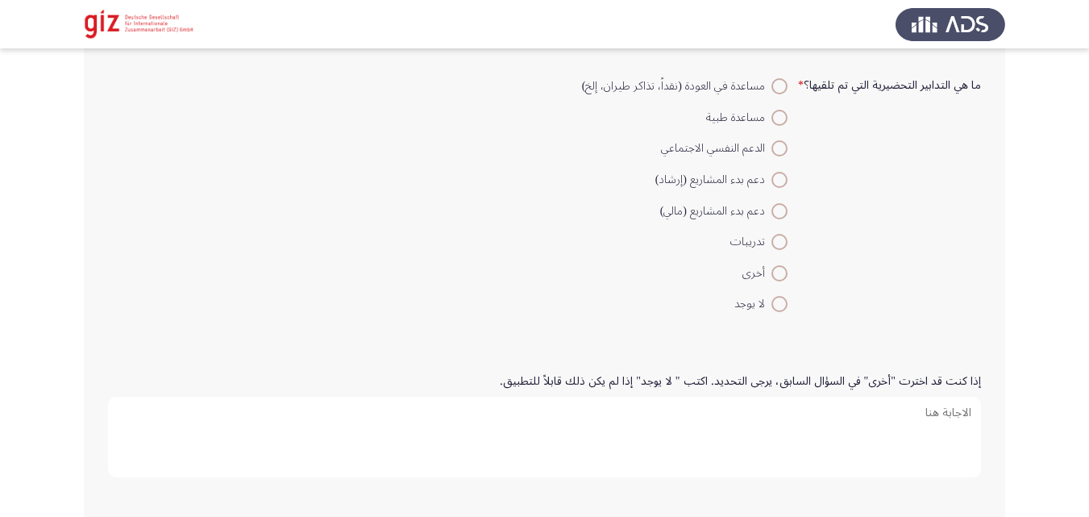
scroll to position [1034, 0]
type textarea "طوعي"
click at [779, 306] on span at bounding box center [779, 303] width 16 height 16
click at [779, 306] on input "لا يوجد" at bounding box center [779, 303] width 16 height 16
radio input "true"
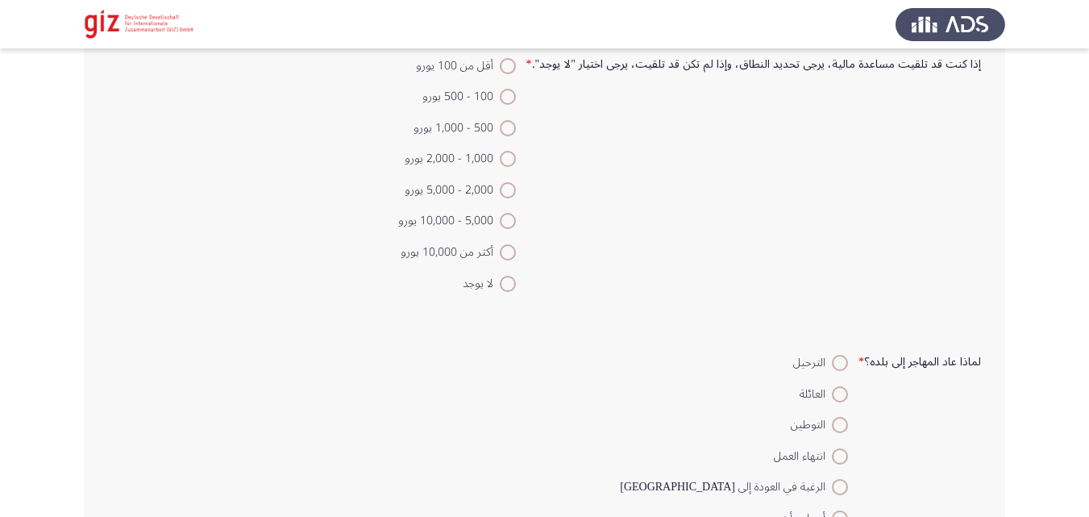
click at [510, 289] on span at bounding box center [508, 284] width 16 height 16
click at [510, 289] on input "لا يوجد" at bounding box center [508, 284] width 16 height 16
radio input "true"
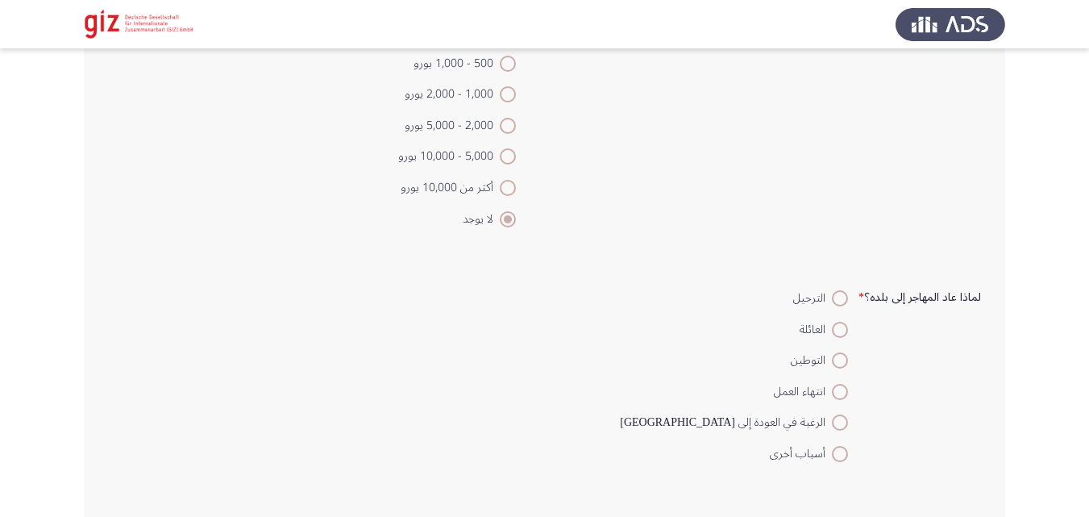
scroll to position [1809, 0]
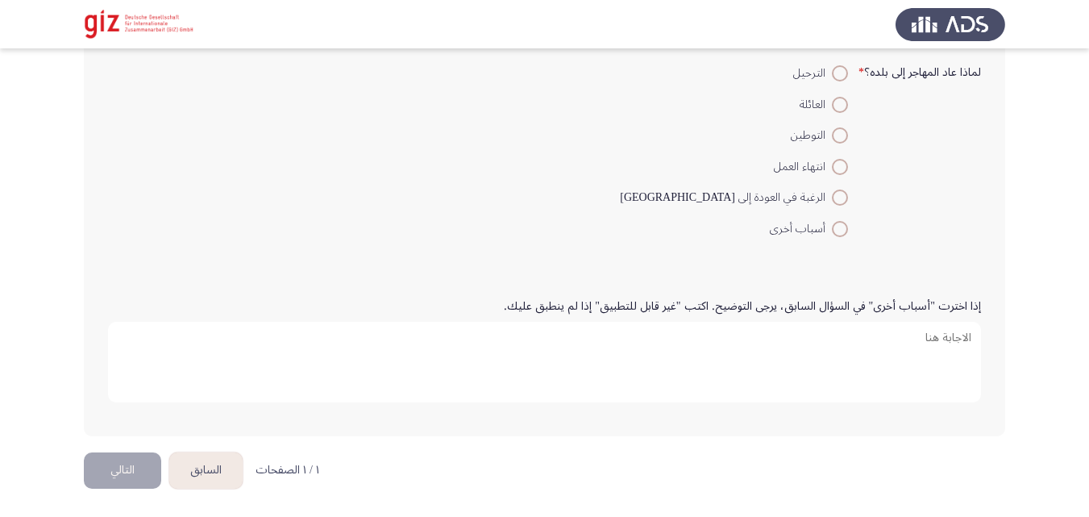
click at [834, 200] on span at bounding box center [840, 197] width 16 height 16
click at [834, 200] on input "الرغبة في العودة إلى [GEOGRAPHIC_DATA]" at bounding box center [840, 197] width 16 height 16
radio input "true"
click at [137, 468] on button "التالي" at bounding box center [122, 470] width 77 height 36
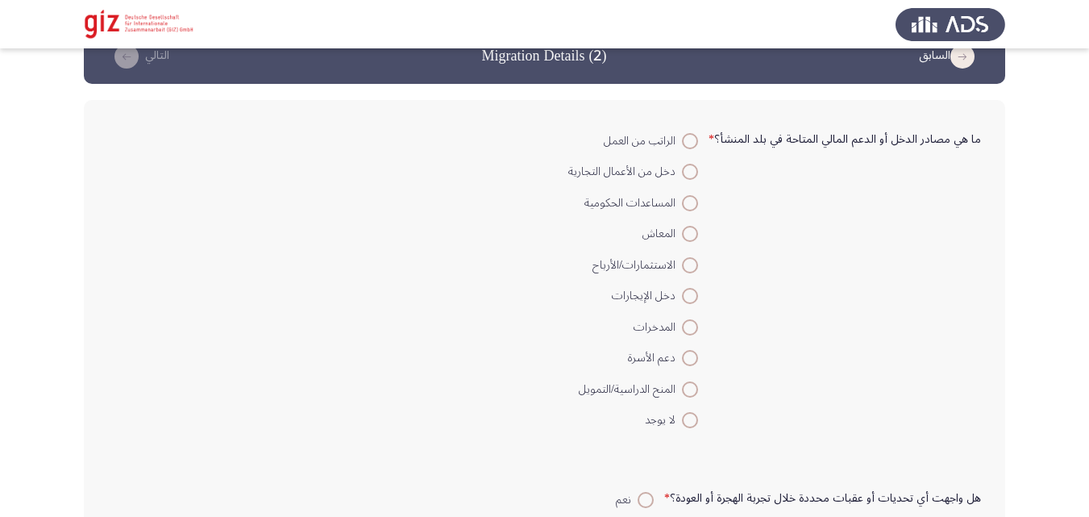
scroll to position [118, 0]
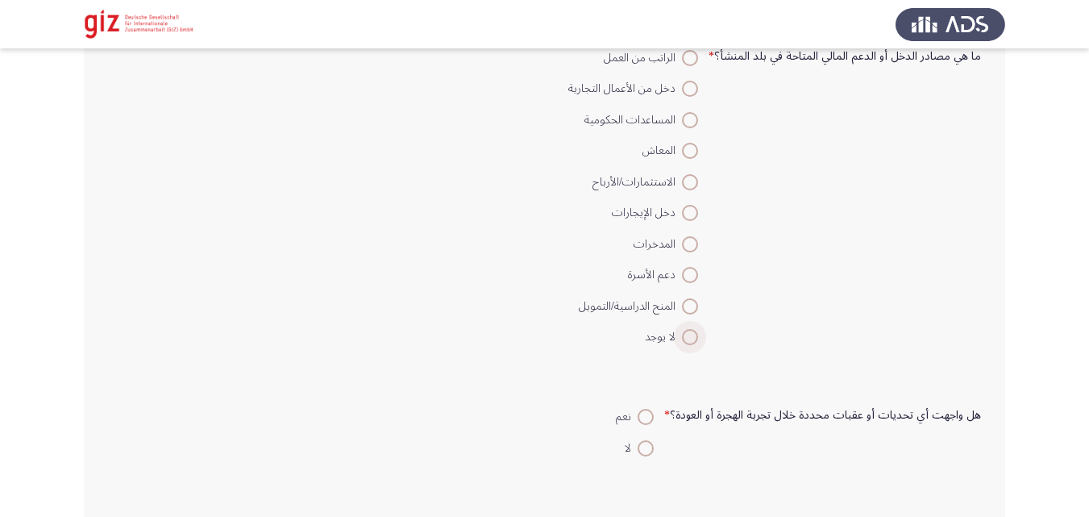
click at [690, 336] on span at bounding box center [690, 337] width 16 height 16
click at [690, 336] on input "لا يوجد" at bounding box center [690, 337] width 16 height 16
radio input "true"
click at [647, 451] on span at bounding box center [646, 448] width 16 height 16
click at [647, 451] on input "لا" at bounding box center [646, 448] width 16 height 16
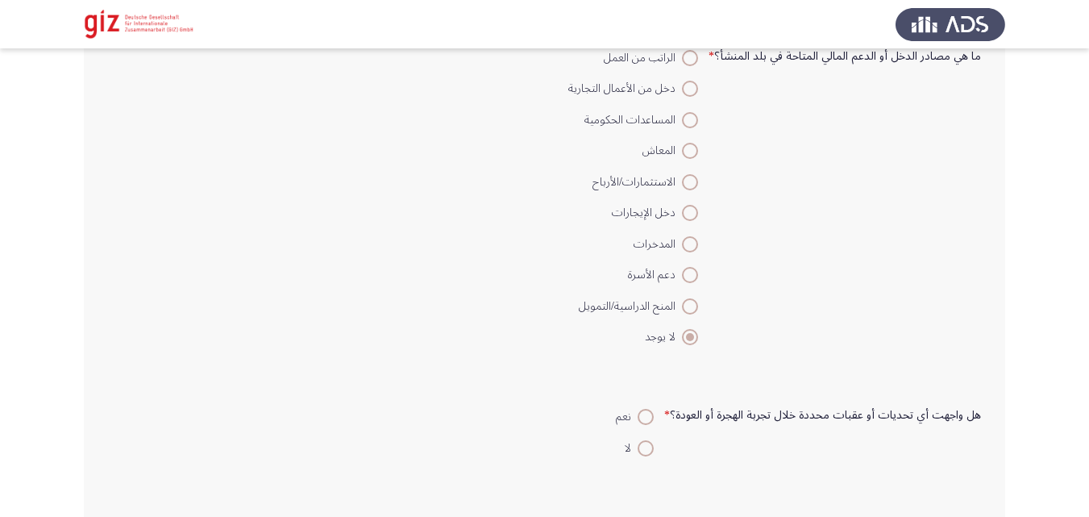
radio input "true"
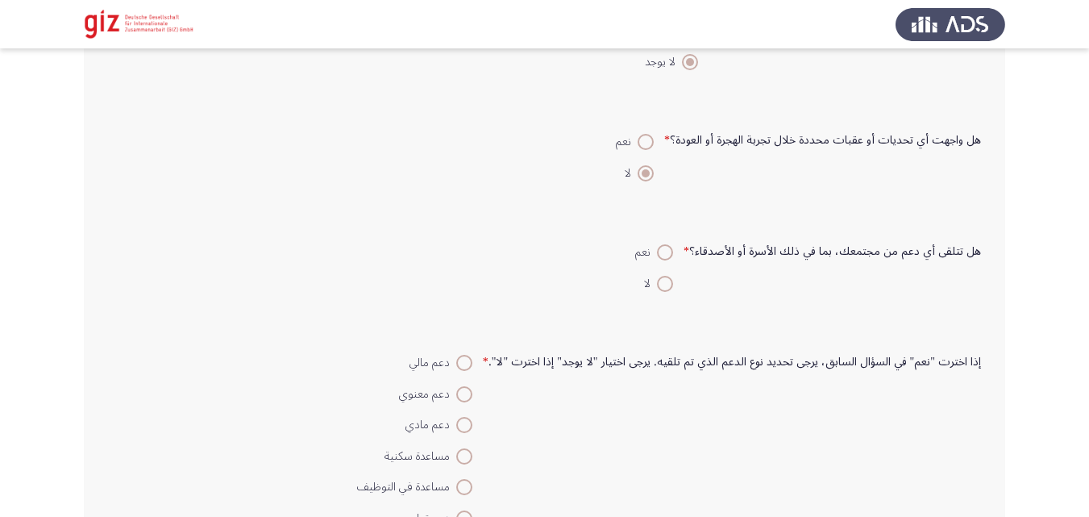
scroll to position [394, 0]
click at [642, 141] on span at bounding box center [646, 141] width 16 height 16
click at [642, 141] on input "نعم" at bounding box center [646, 141] width 16 height 16
radio input "true"
click at [666, 279] on span at bounding box center [665, 283] width 16 height 16
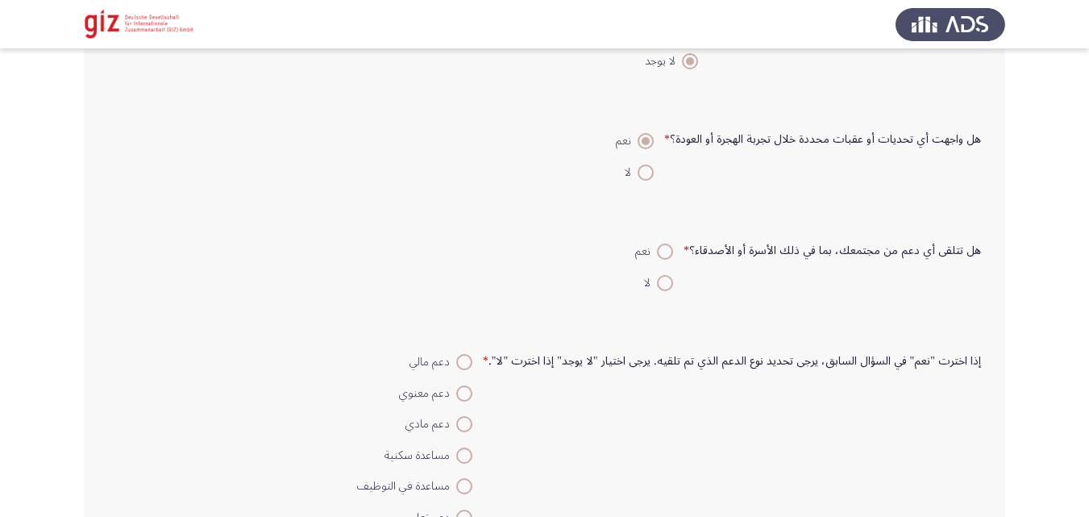
click at [666, 279] on input "لا" at bounding box center [665, 283] width 16 height 16
radio input "true"
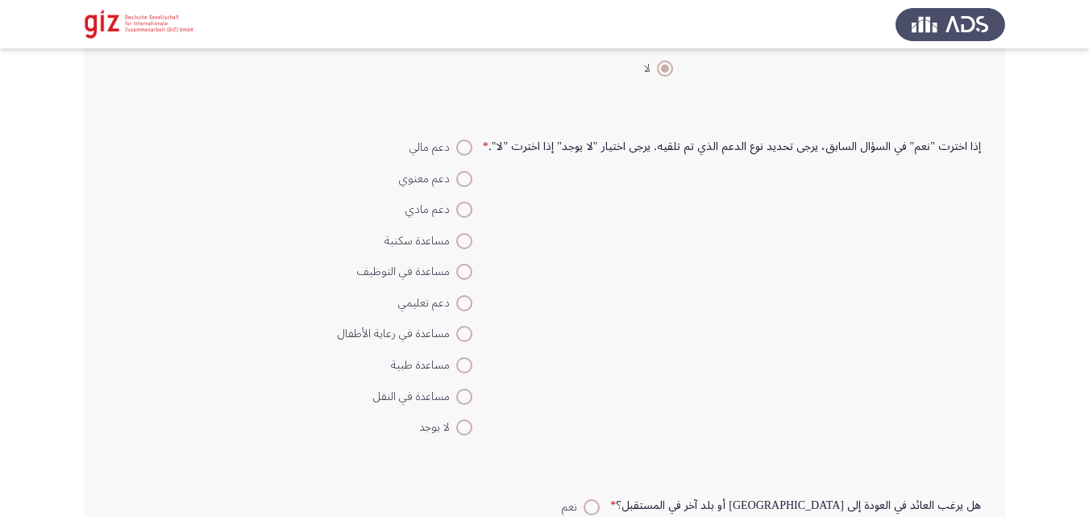
scroll to position [691, 0]
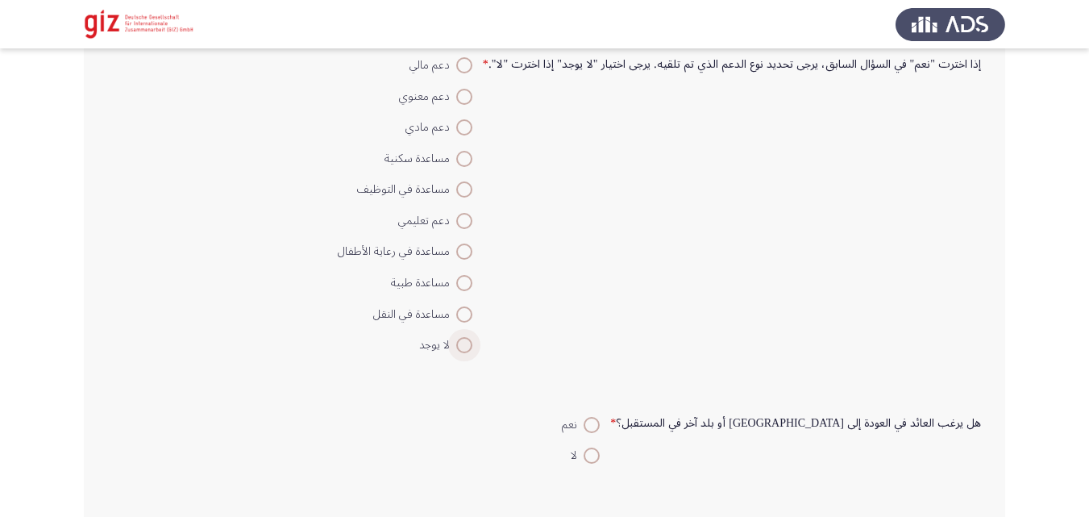
click at [463, 346] on span at bounding box center [464, 345] width 16 height 16
click at [463, 346] on input "لا يوجد" at bounding box center [464, 345] width 16 height 16
radio input "true"
click at [600, 420] on span at bounding box center [592, 425] width 16 height 16
click at [600, 420] on input "نعم" at bounding box center [592, 425] width 16 height 16
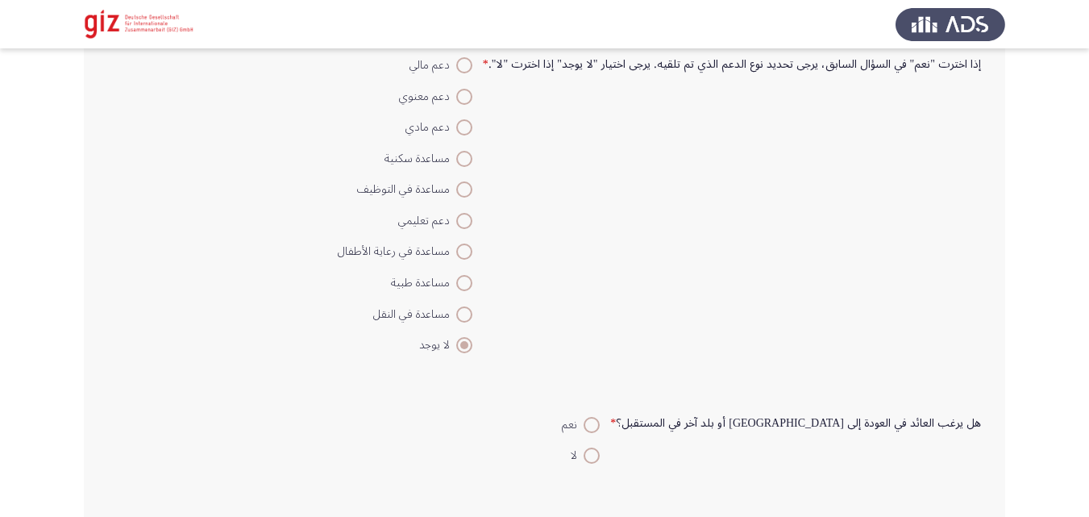
radio input "true"
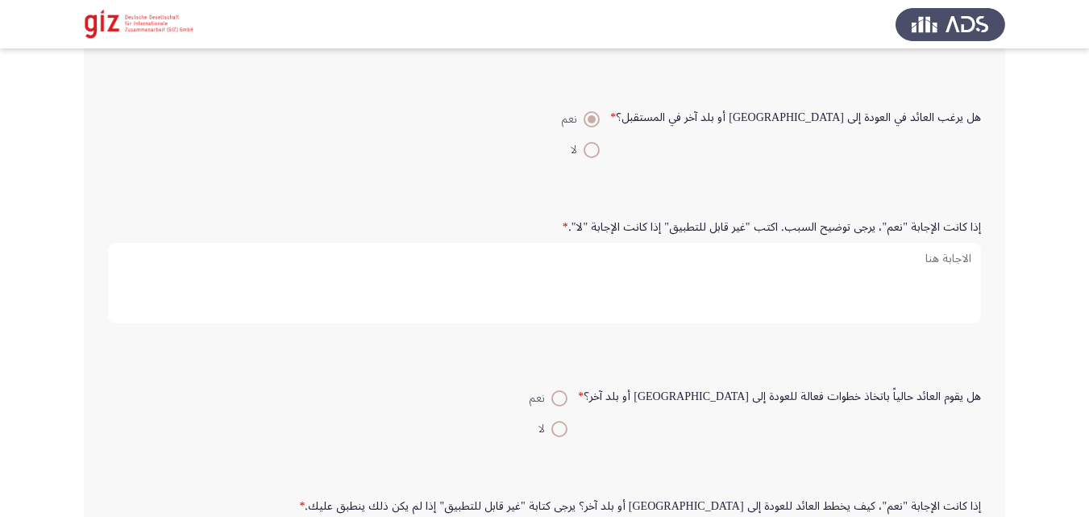
scroll to position [1066, 0]
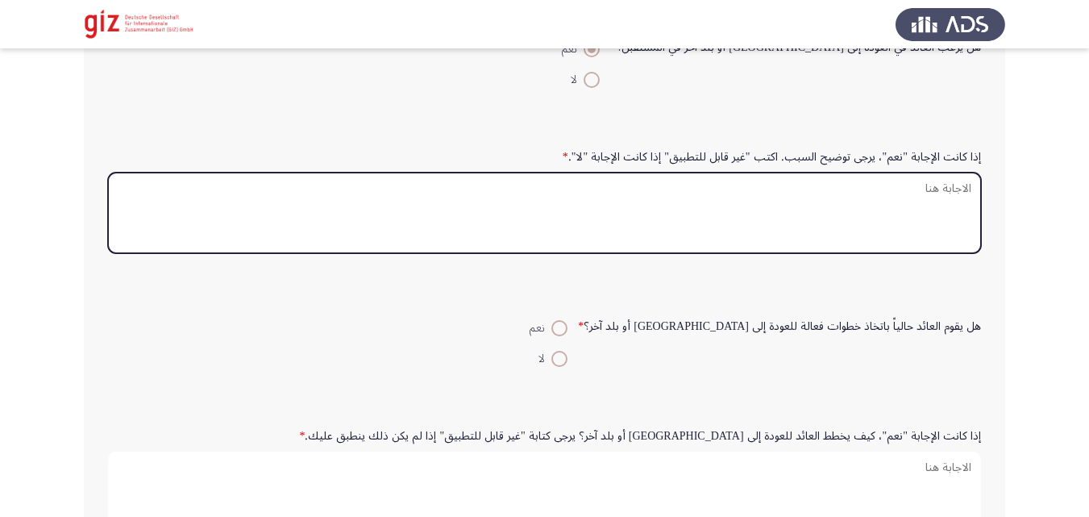
click at [745, 239] on textarea "إذا كانت الإجابة "نعم"، يرجى توضيح السبب. اكتب "غير قابل للتطبيق" إذا كانت الإج…" at bounding box center [544, 212] width 873 height 81
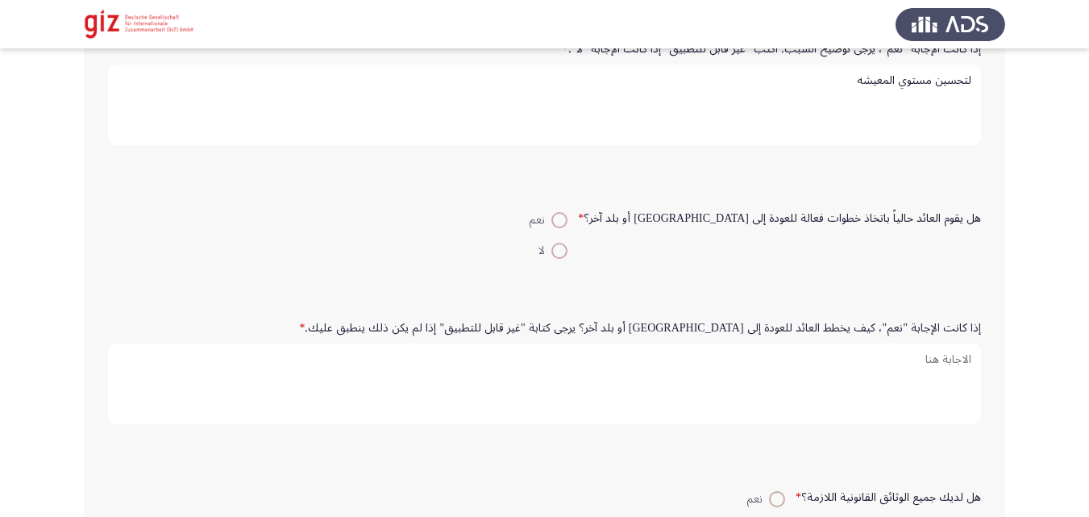
scroll to position [1198, 0]
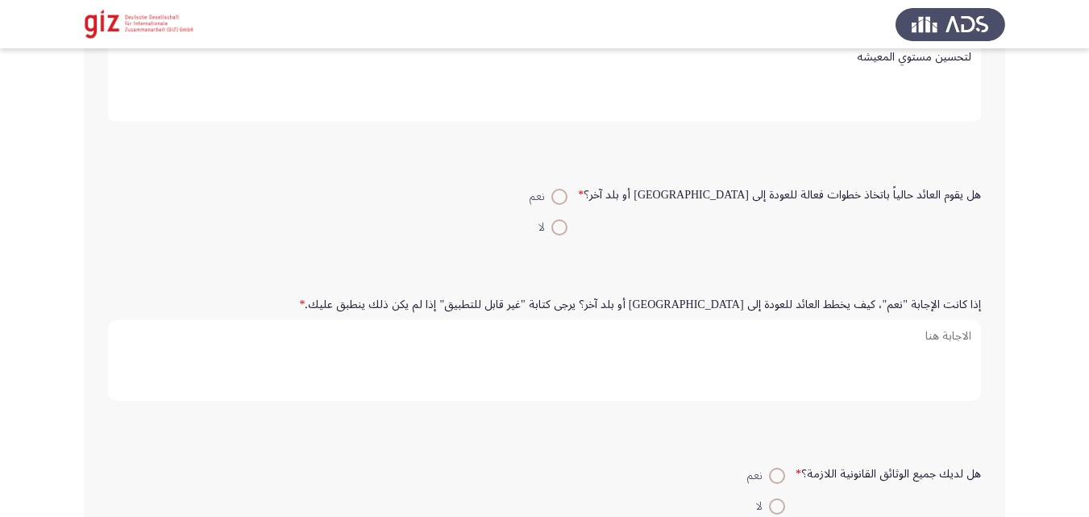
type textarea "لتحسين مستوي المعيشه"
click at [567, 228] on span at bounding box center [559, 227] width 16 height 16
click at [567, 228] on input "لا" at bounding box center [559, 227] width 16 height 16
radio input "true"
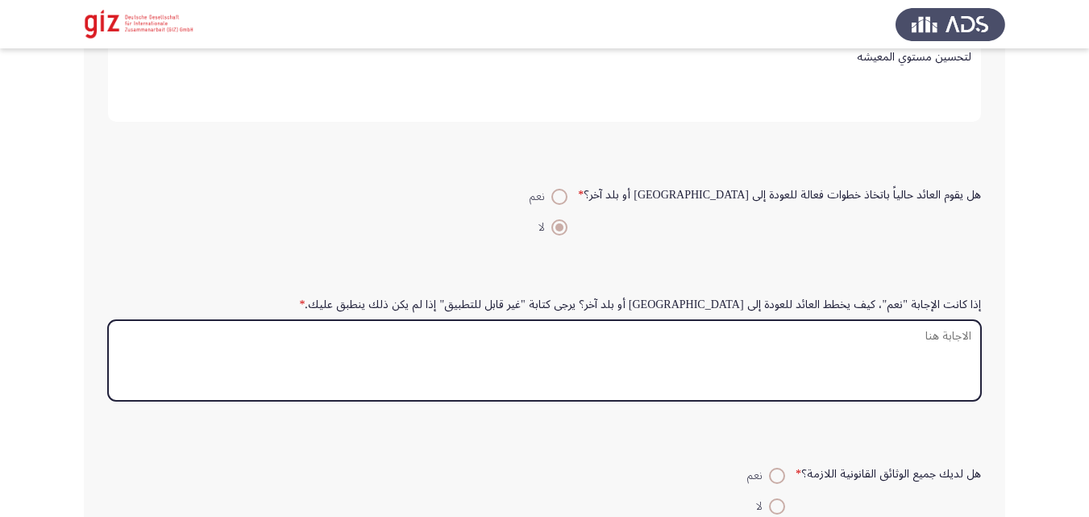
click at [583, 347] on textarea "إذا كانت الإجابة "نعم"، كيف يخطط العائد للعودة إلى [GEOGRAPHIC_DATA] أو بلد آخر…" at bounding box center [544, 360] width 873 height 81
type textarea "ا"
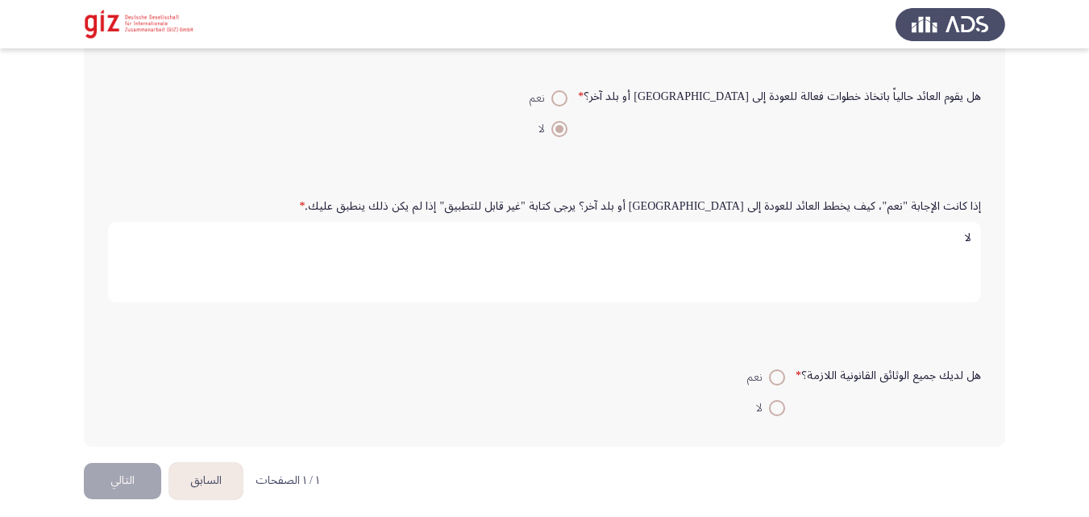
scroll to position [1307, 0]
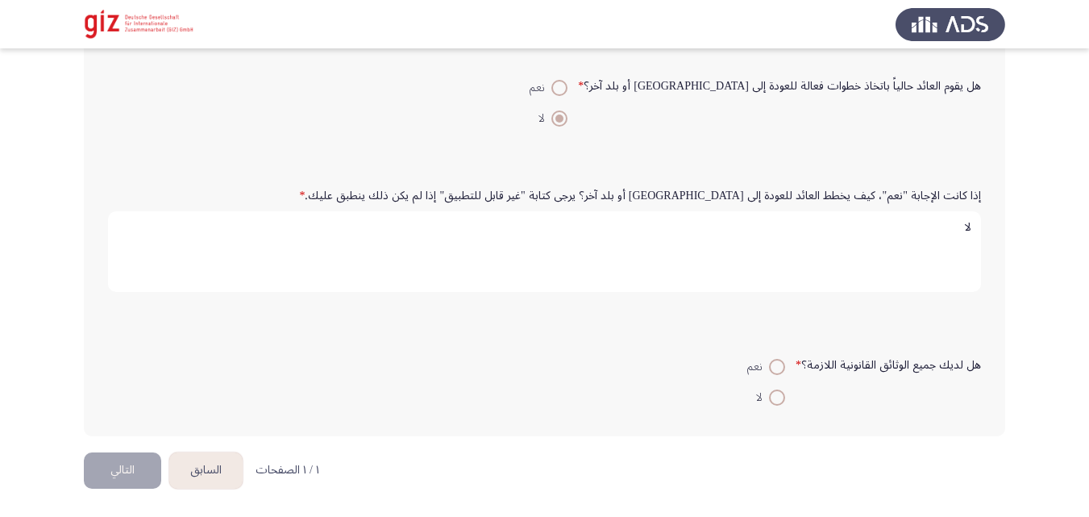
type textarea "لا"
click at [755, 387] on mat-radio-button "لا" at bounding box center [766, 396] width 59 height 31
click at [785, 405] on span at bounding box center [777, 397] width 16 height 16
click at [785, 405] on input "لا" at bounding box center [777, 397] width 16 height 16
radio input "true"
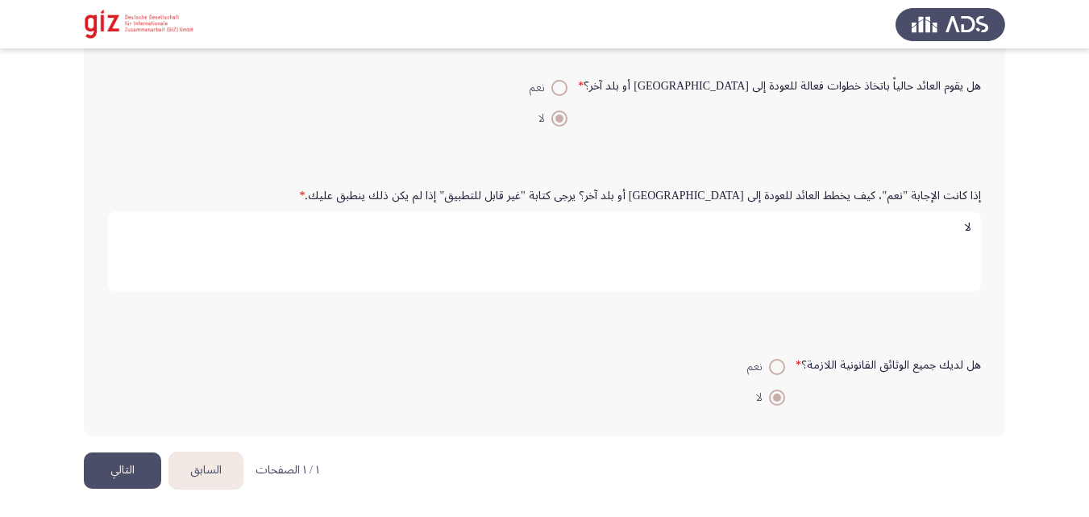
click at [153, 402] on form "هل لديك جميع الوثائق القانونية اللازمة؟ * نعم لا" at bounding box center [544, 381] width 873 height 62
click at [110, 488] on button "التالي" at bounding box center [122, 470] width 77 height 36
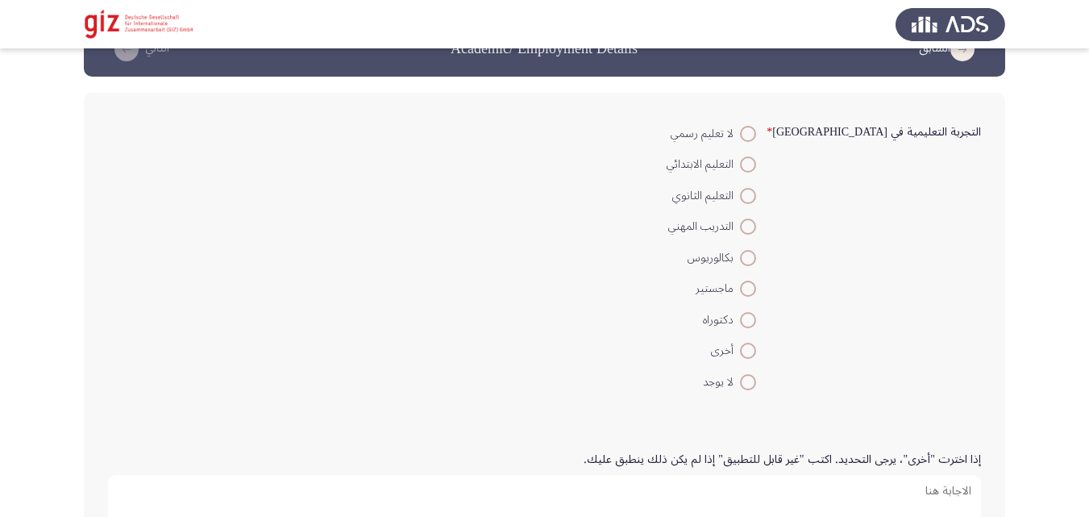
scroll to position [58, 0]
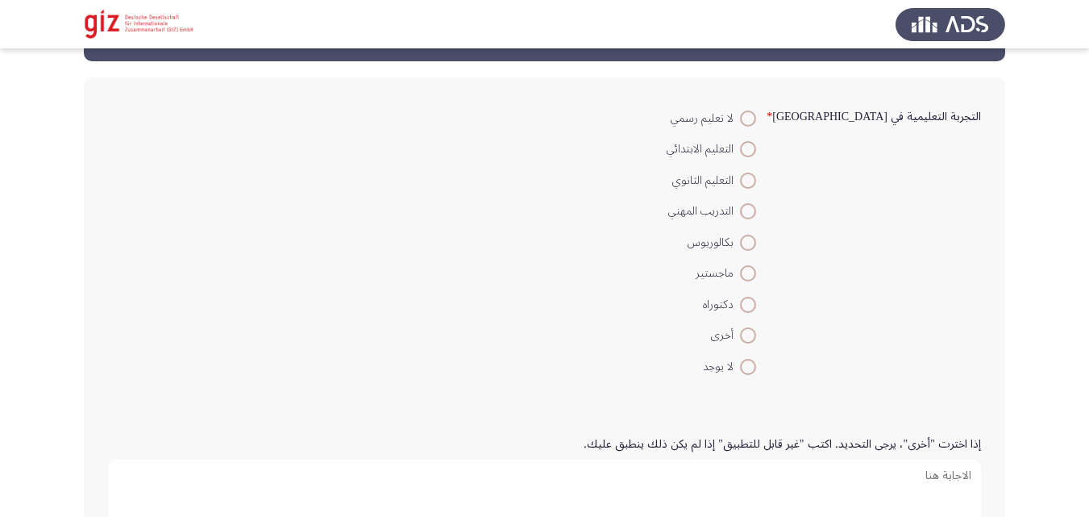
click at [756, 361] on span at bounding box center [748, 367] width 16 height 16
click at [756, 361] on input "لا يوجد" at bounding box center [748, 367] width 16 height 16
radio input "true"
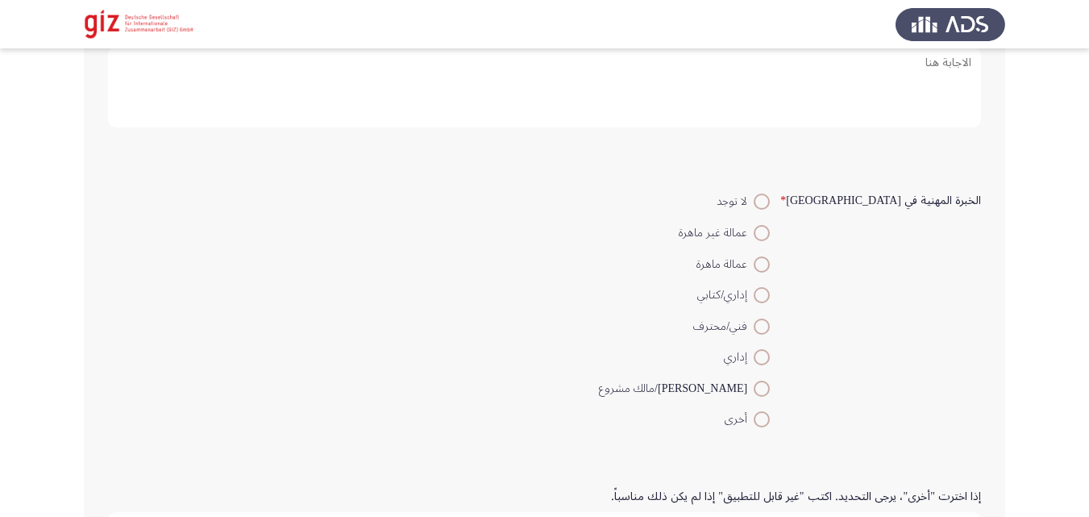
scroll to position [474, 0]
click at [780, 214] on mat-radio-button "عمالة غير ماهرة" at bounding box center [684, 228] width 192 height 31
click at [770, 226] on span at bounding box center [762, 230] width 16 height 16
click at [770, 226] on input "عمالة غير ماهرة" at bounding box center [762, 230] width 16 height 16
radio input "true"
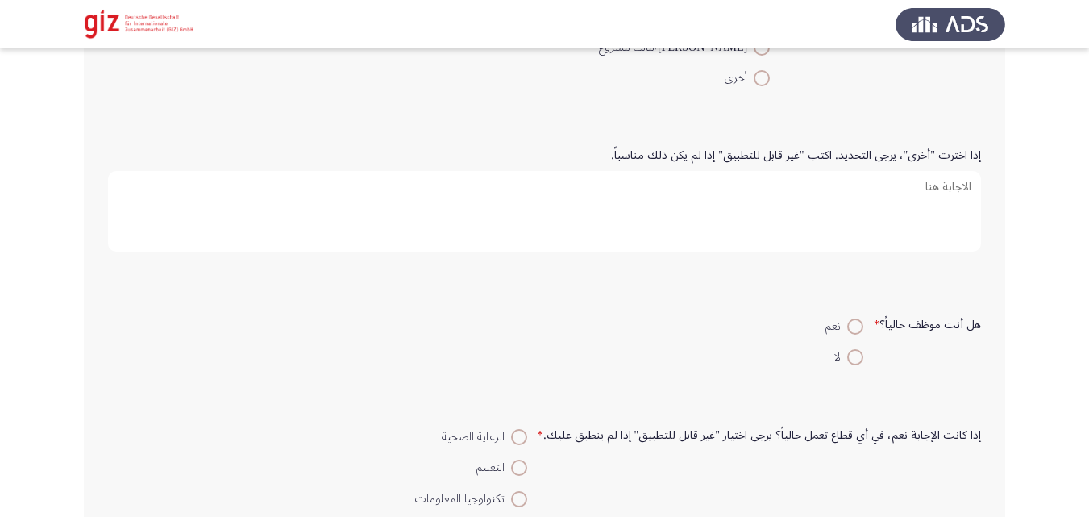
scroll to position [859, 0]
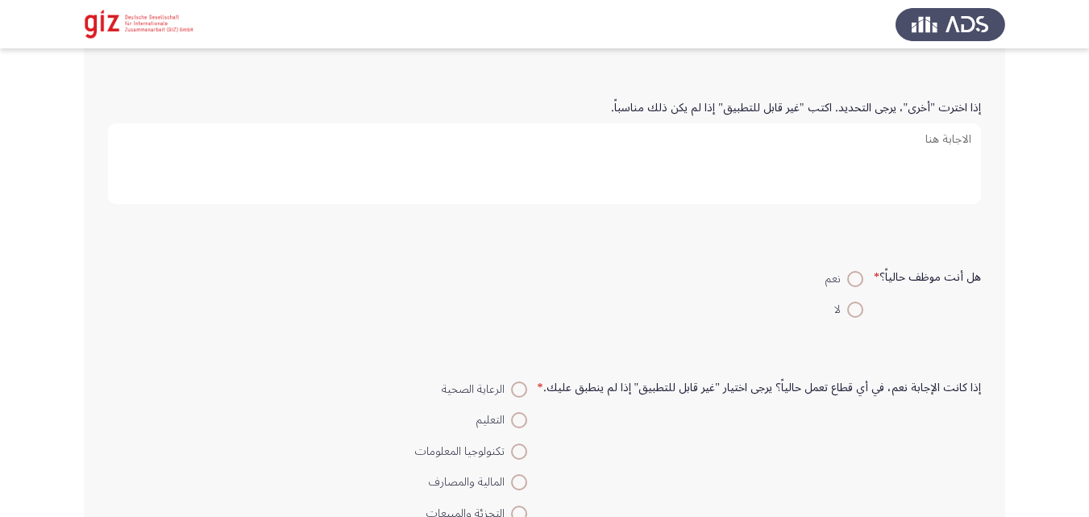
click at [852, 296] on mat-radio-button "لا" at bounding box center [844, 308] width 59 height 31
click at [851, 306] on span at bounding box center [855, 309] width 16 height 16
click at [851, 306] on input "لا" at bounding box center [855, 309] width 16 height 16
radio input "true"
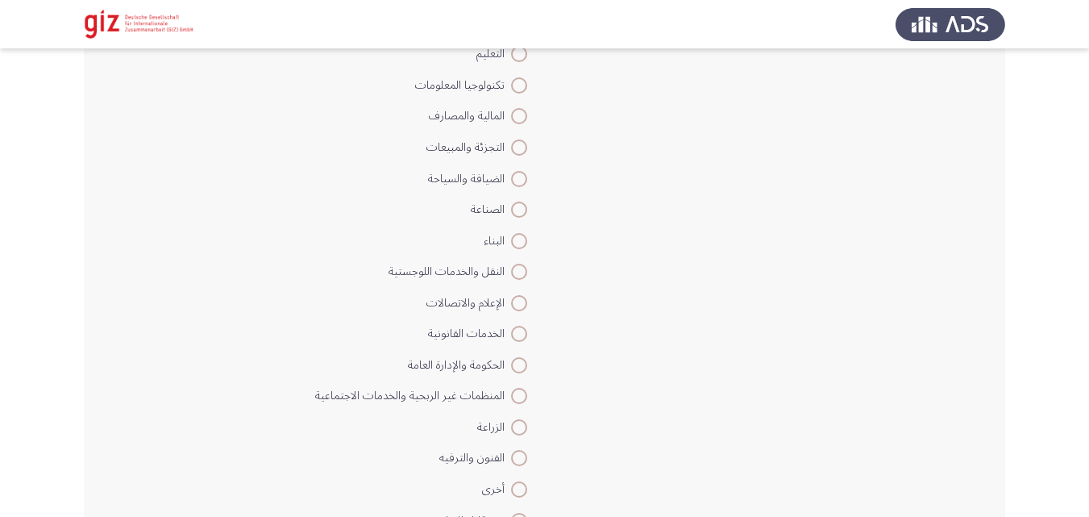
scroll to position [1404, 0]
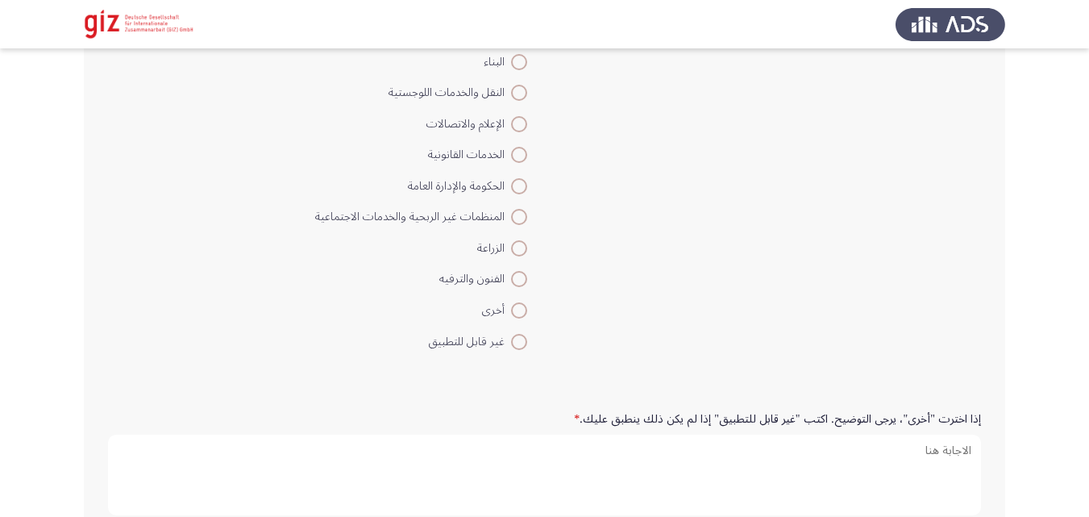
click at [521, 342] on span at bounding box center [519, 342] width 16 height 16
click at [521, 342] on input "غير قابل للتطبيق" at bounding box center [519, 342] width 16 height 16
radio input "true"
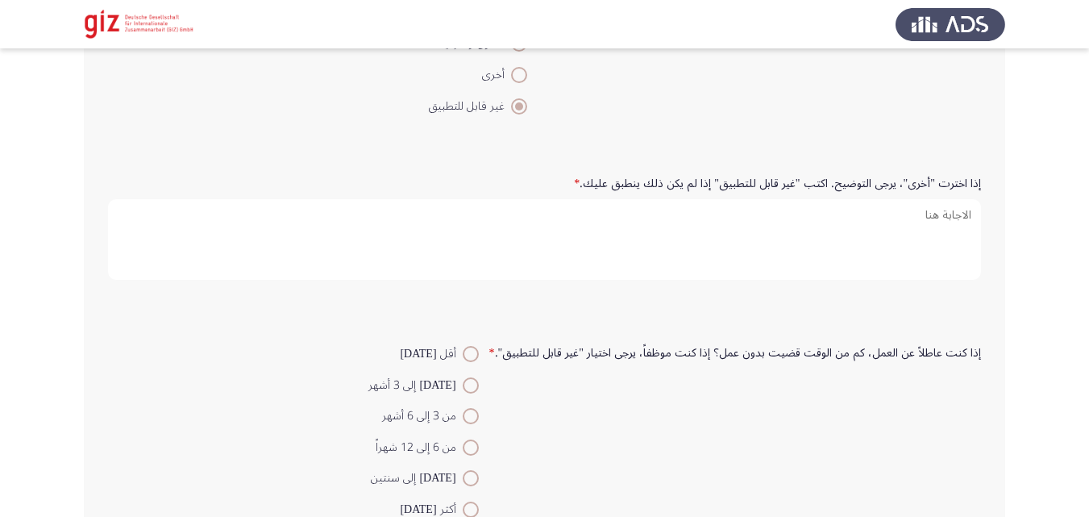
scroll to position [1686, 0]
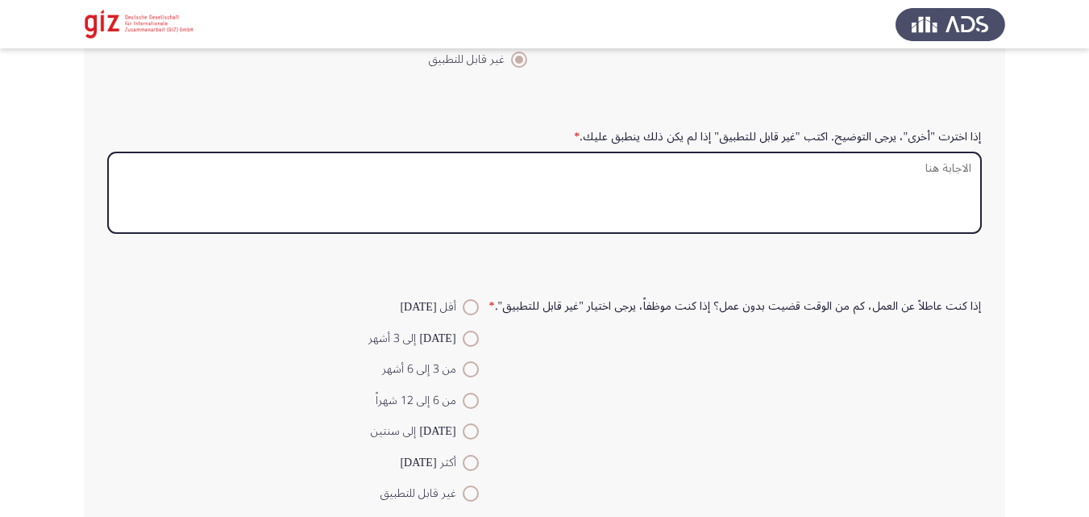
click at [637, 194] on textarea "إذا اخترت "أخرى"، يرجى التوضيح. اكتب "غير قابل للتطبيق" إذا لم يكن ذلك ينطبق عل…" at bounding box center [544, 192] width 873 height 81
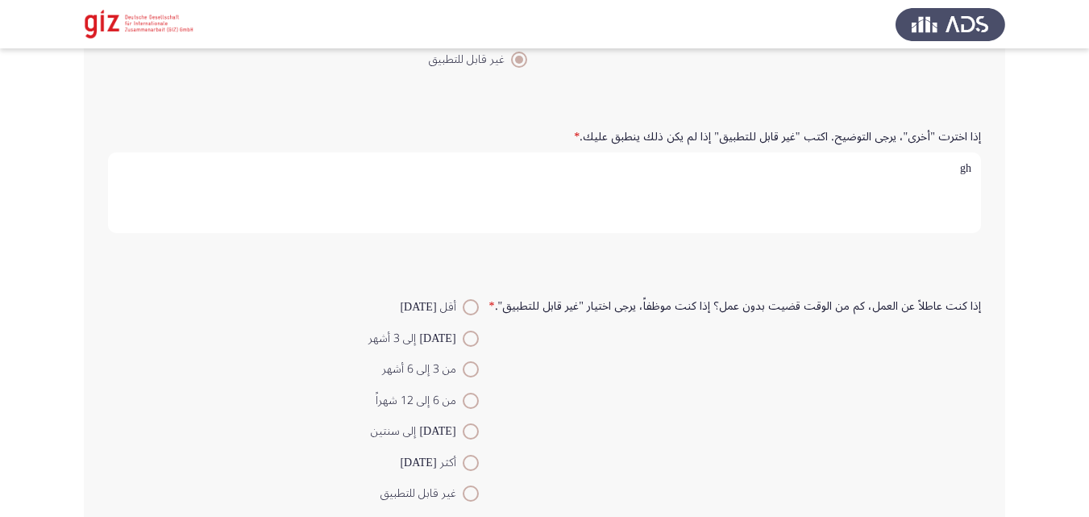
type textarea "g"
type textarea "ا"
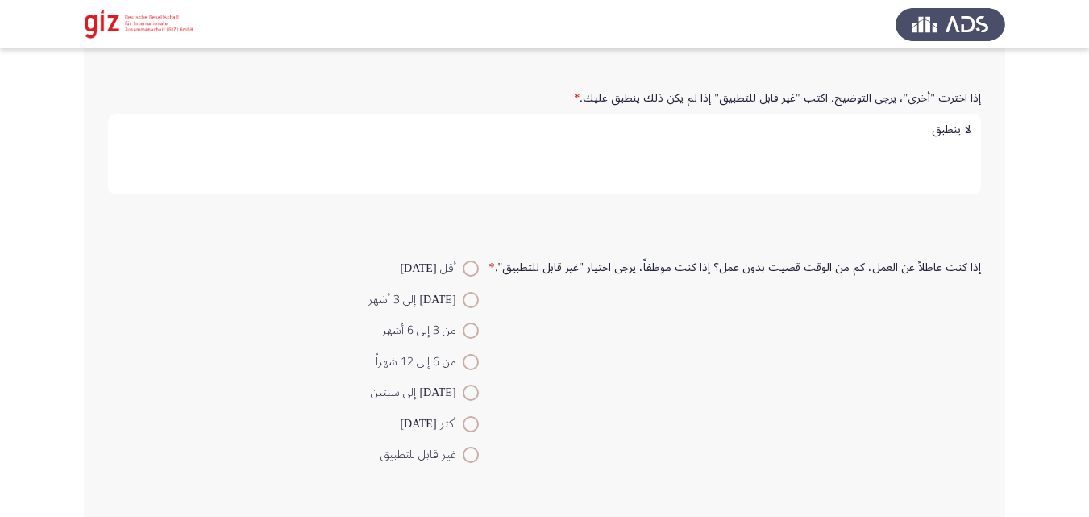
scroll to position [1730, 0]
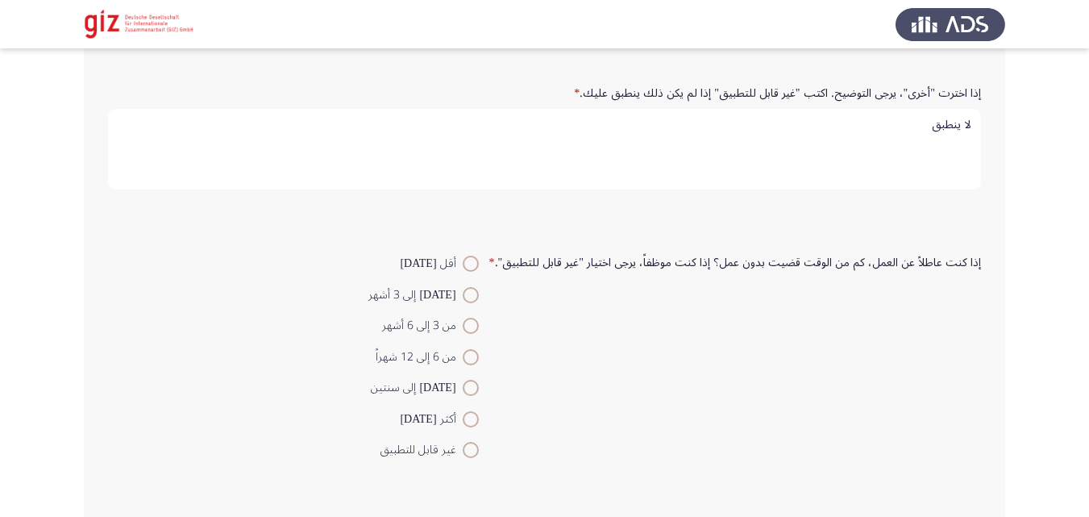
type textarea "لا ينطبق"
click at [480, 308] on mat-radio-button "[DATE] إلى 3 أشهر" at bounding box center [423, 293] width 131 height 31
click at [474, 352] on span at bounding box center [471, 357] width 16 height 16
click at [474, 352] on input "من 6 إلى 12 شهراً" at bounding box center [471, 357] width 16 height 16
radio input "true"
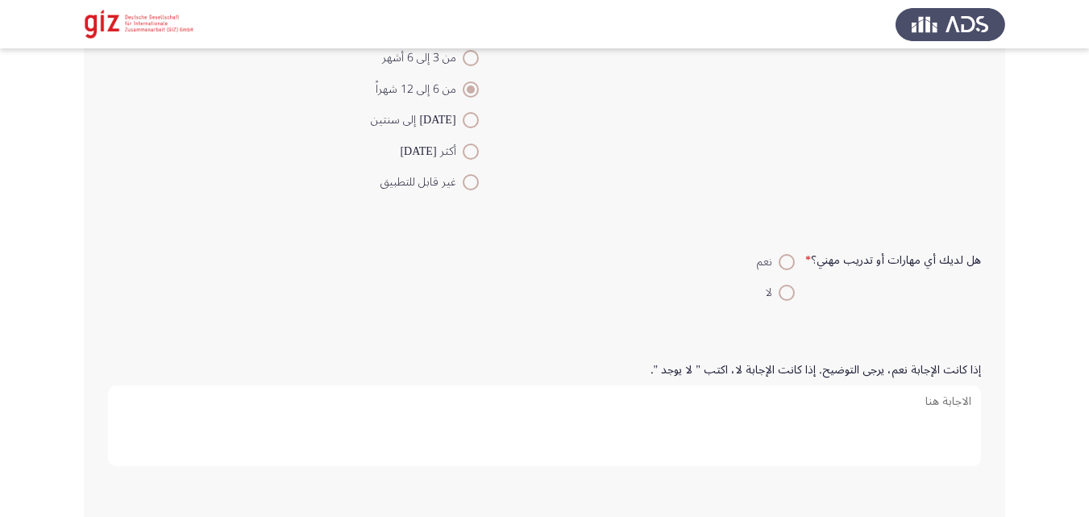
scroll to position [2066, 0]
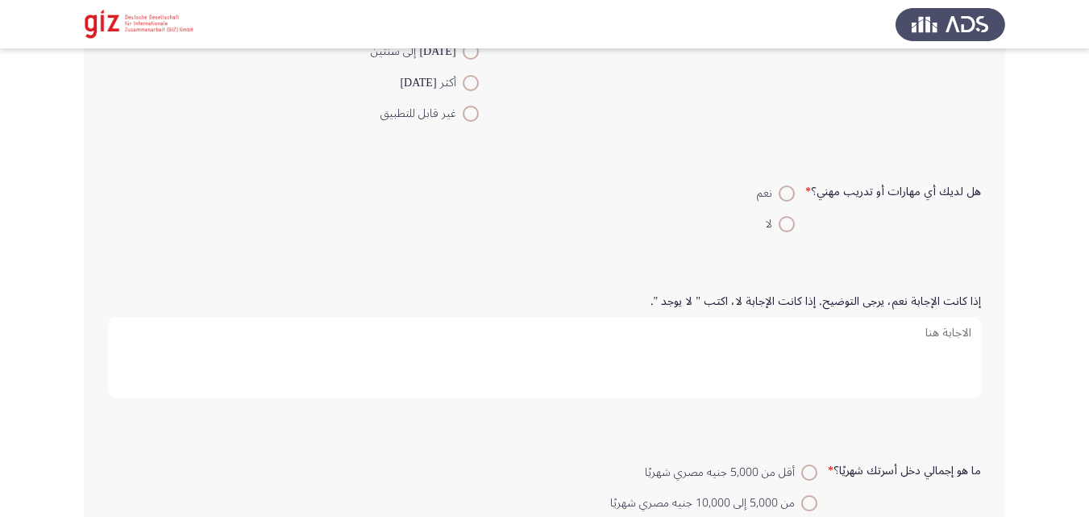
click at [794, 227] on span at bounding box center [787, 224] width 16 height 16
click at [794, 227] on input "لا" at bounding box center [787, 224] width 16 height 16
radio input "true"
click at [771, 342] on textarea "إذا كانت الإجابة نعم، يرجى التوضيح. إذا كانت الإجابة لا، اكتب " لا يوجد "." at bounding box center [544, 357] width 873 height 81
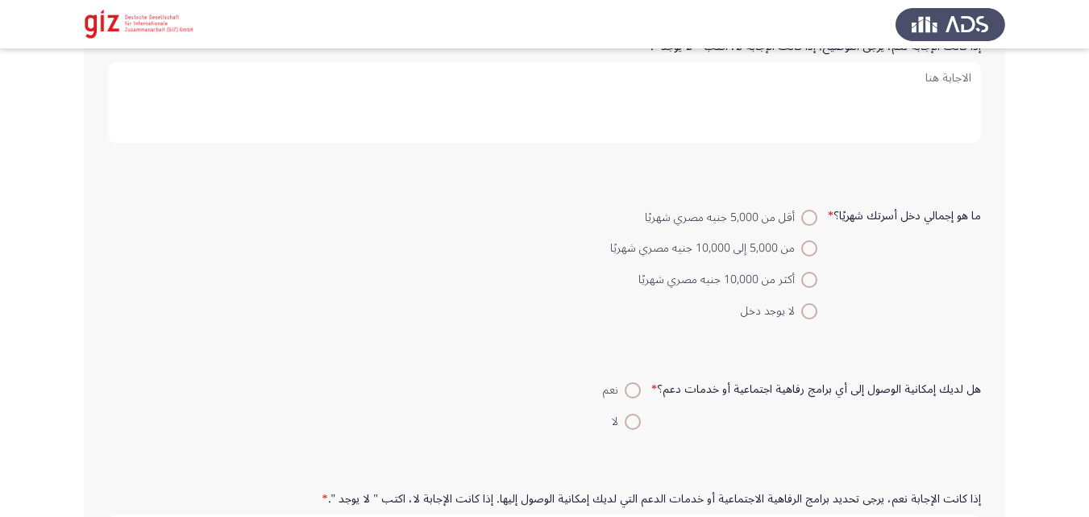
scroll to position [2325, 0]
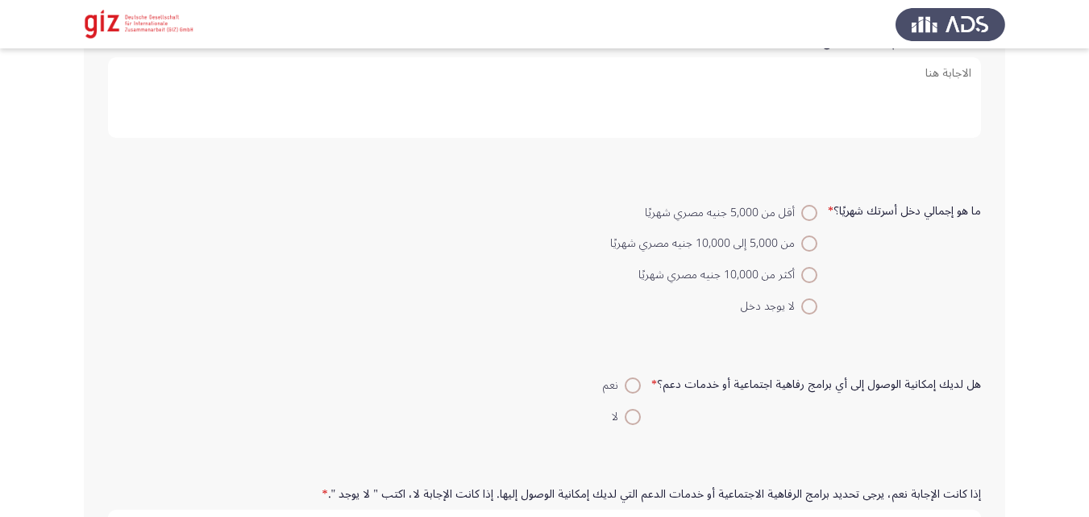
click at [801, 301] on span at bounding box center [809, 306] width 16 height 16
click at [801, 301] on input "لا يوجد دخل" at bounding box center [809, 306] width 16 height 16
radio input "true"
click at [639, 419] on span at bounding box center [633, 417] width 16 height 16
click at [639, 419] on input "لا" at bounding box center [633, 417] width 16 height 16
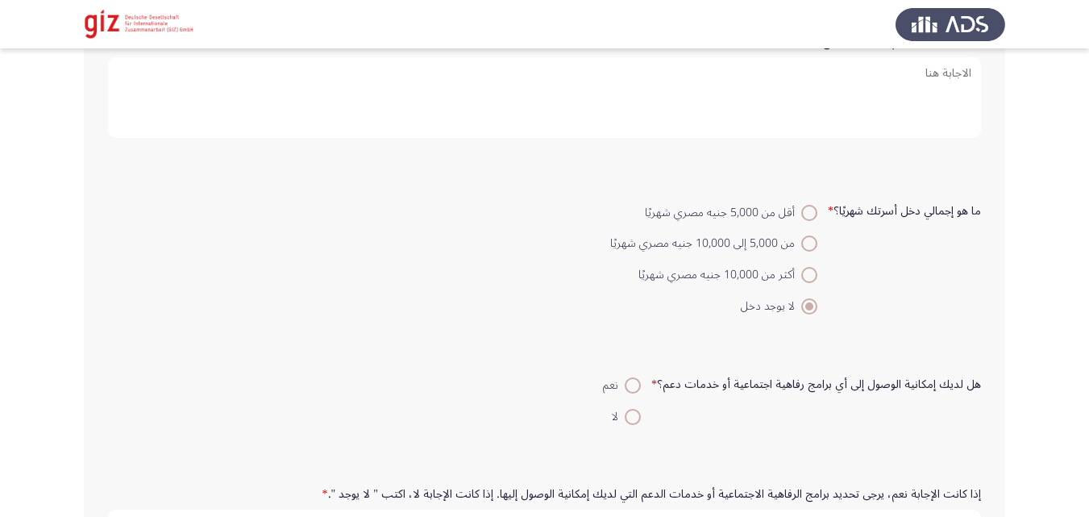
radio input "true"
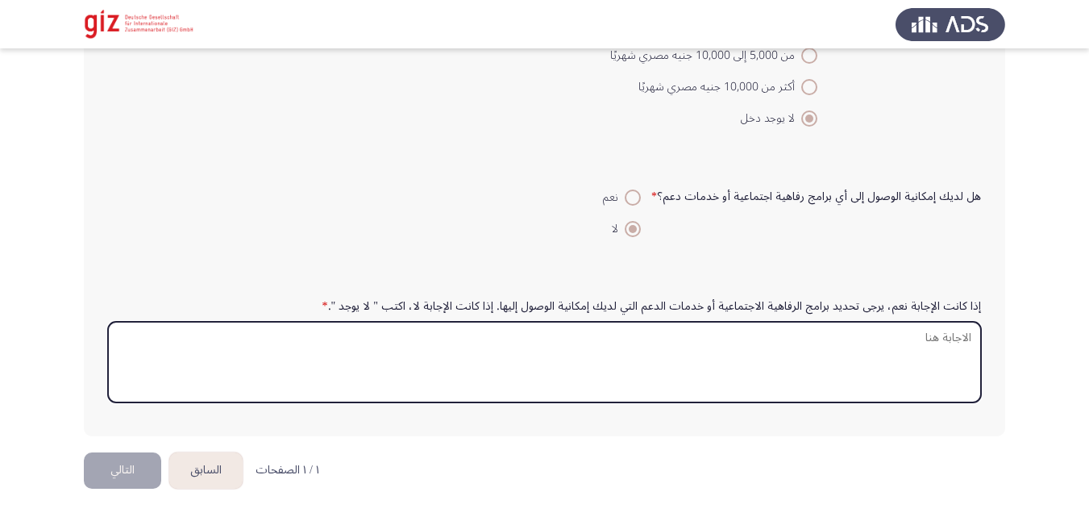
click at [644, 354] on textarea "إذا كانت الإجابة نعم، يرجى تحديد برامج الرفاهية الاجتماعية أو خدمات الدعم التي …" at bounding box center [544, 362] width 873 height 81
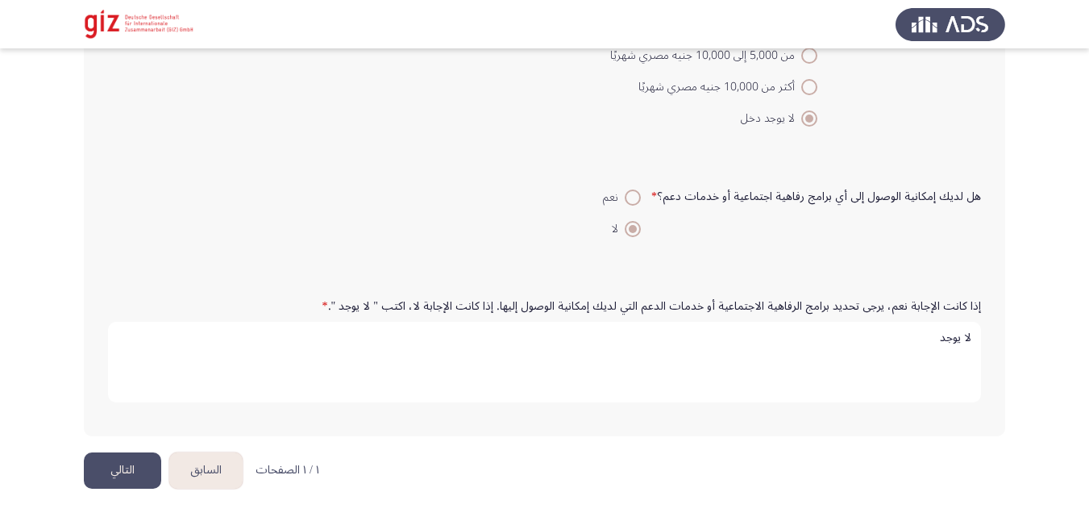
type textarea "لا يوجد"
click at [115, 470] on button "التالي" at bounding box center [122, 470] width 77 height 36
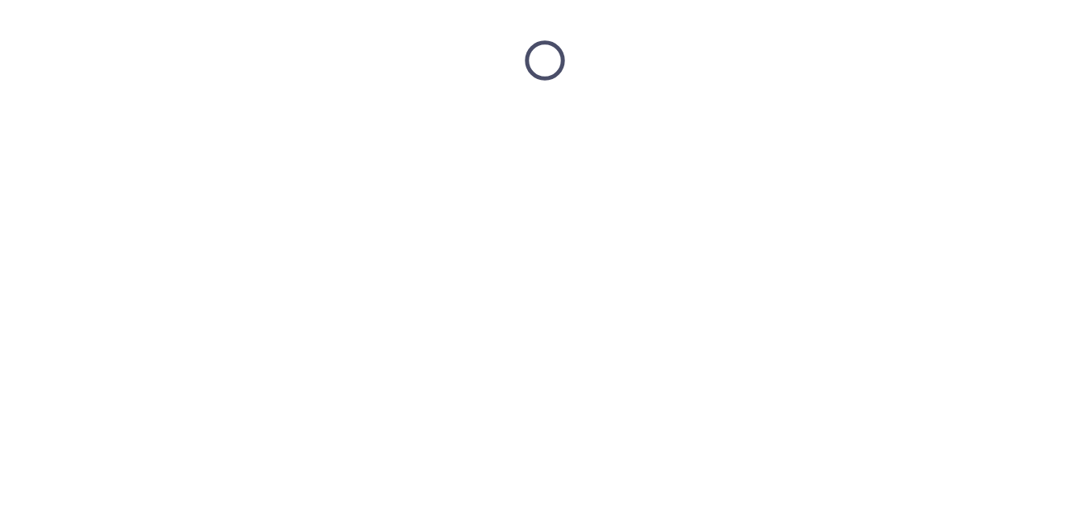
scroll to position [0, 0]
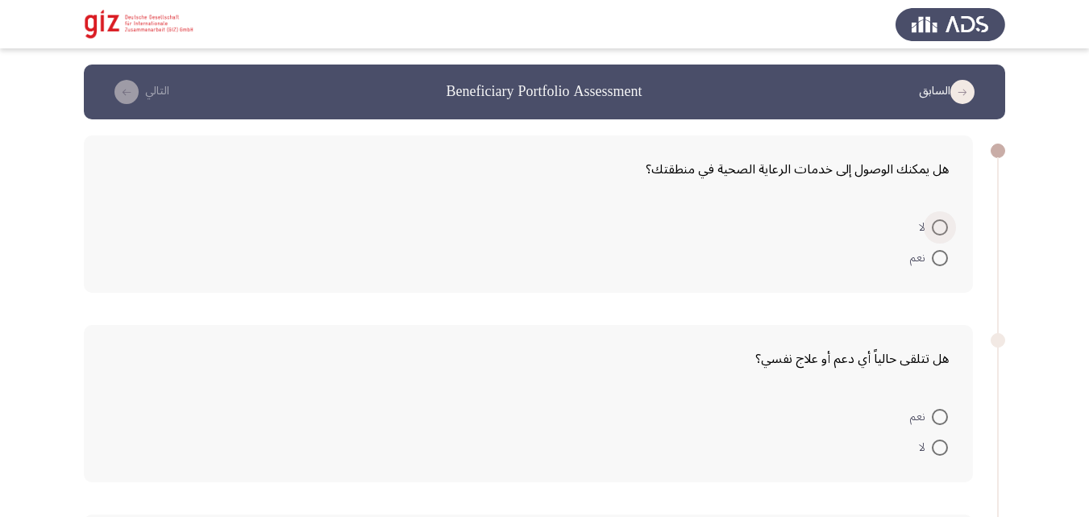
click at [937, 219] on span at bounding box center [940, 227] width 16 height 16
click at [937, 219] on input "لا" at bounding box center [940, 227] width 16 height 16
radio input "true"
click at [930, 261] on span "نعم" at bounding box center [921, 256] width 22 height 19
click at [932, 261] on input "نعم" at bounding box center [940, 256] width 16 height 16
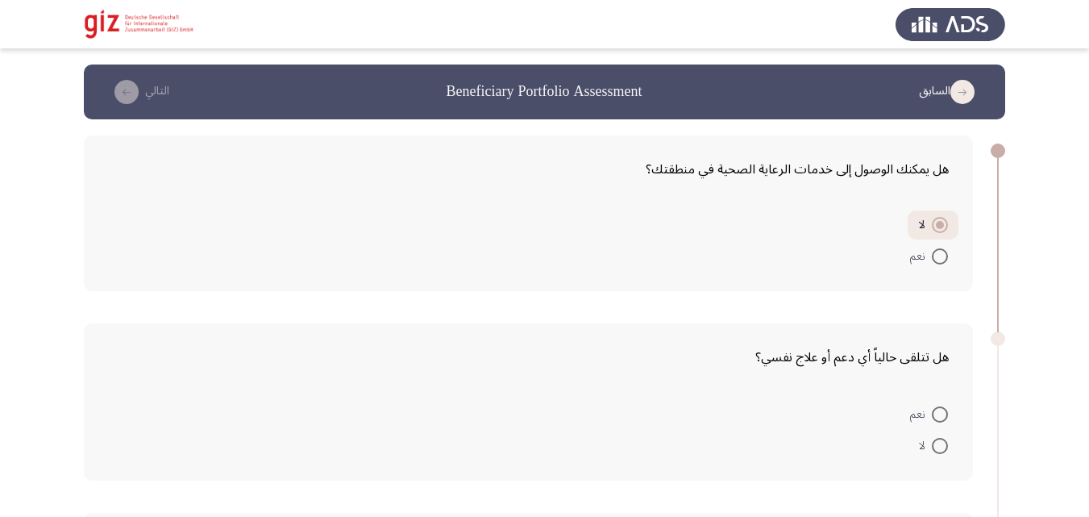
radio input "true"
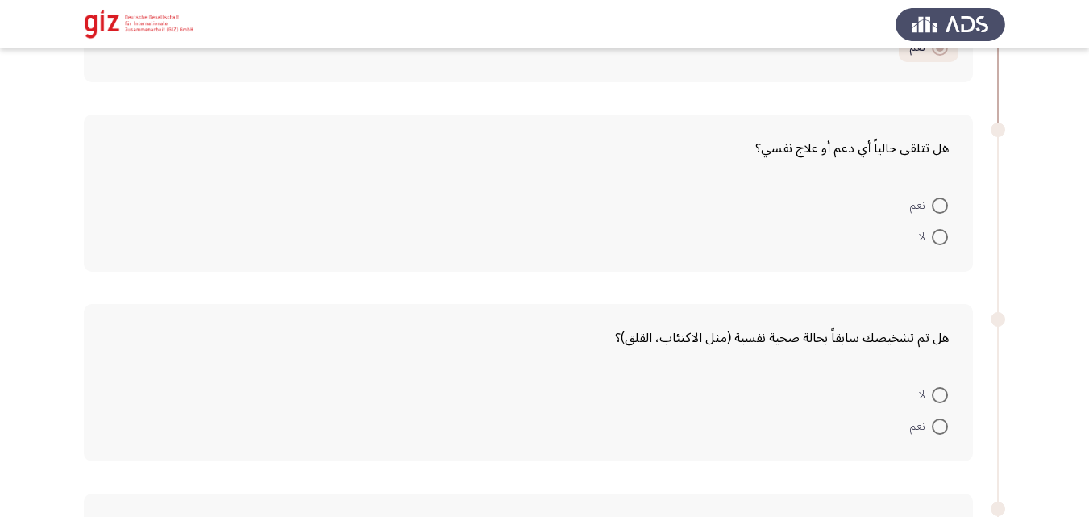
scroll to position [248, 0]
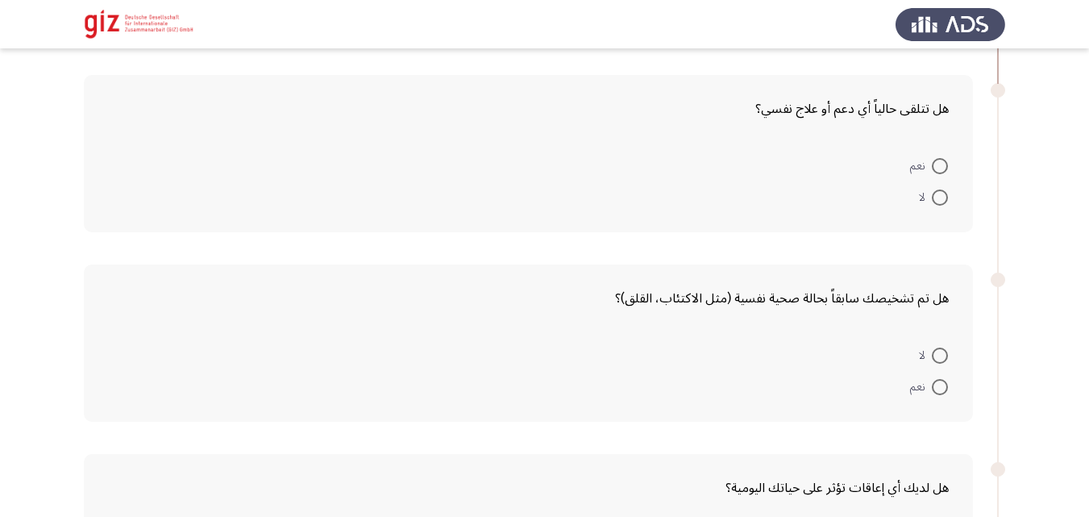
click at [937, 202] on span at bounding box center [940, 197] width 16 height 16
click at [937, 202] on input "لا" at bounding box center [940, 197] width 16 height 16
radio input "true"
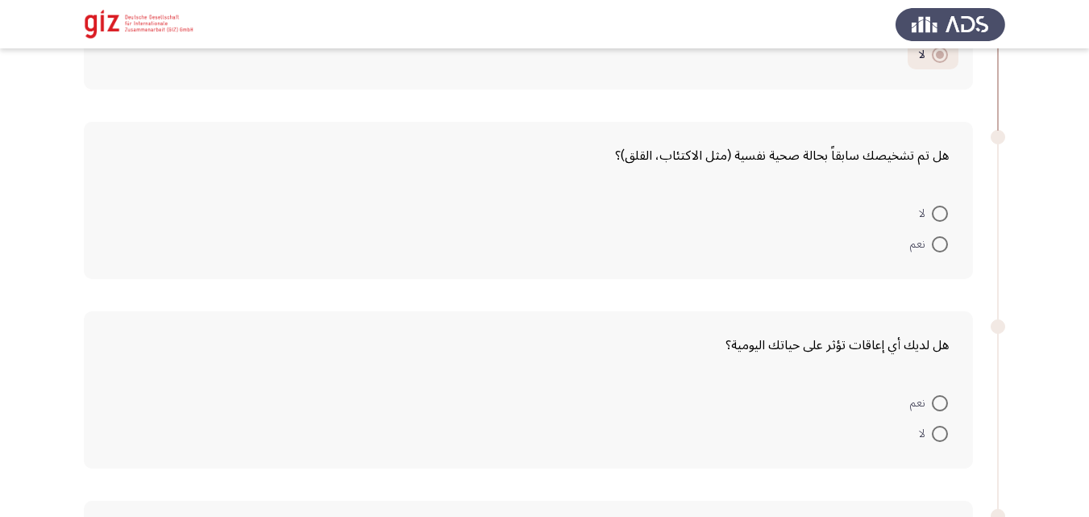
scroll to position [389, 0]
click at [787, 227] on form "لا نعم" at bounding box center [528, 227] width 841 height 62
click at [933, 210] on span at bounding box center [940, 213] width 16 height 16
click at [933, 210] on input "لا" at bounding box center [940, 213] width 16 height 16
radio input "true"
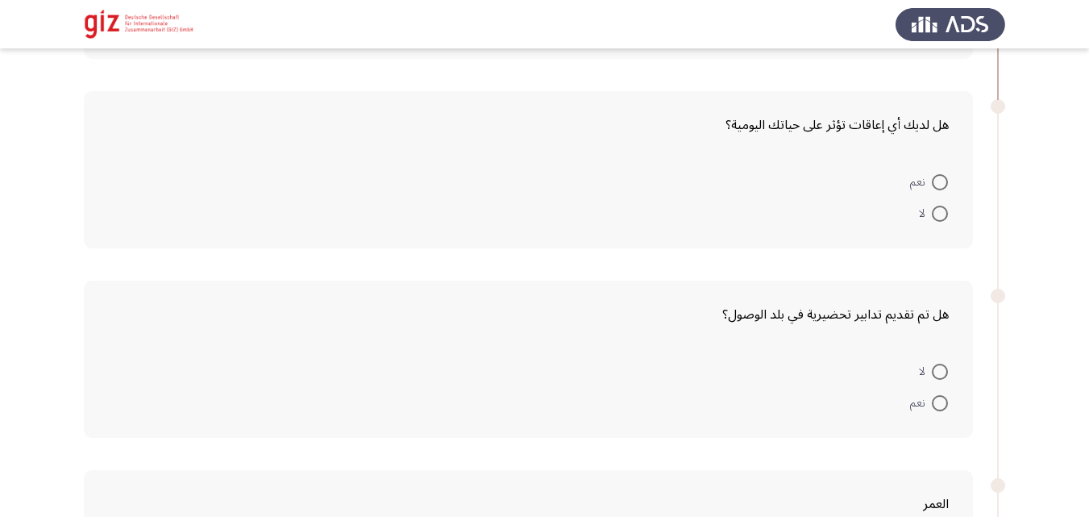
scroll to position [626, 0]
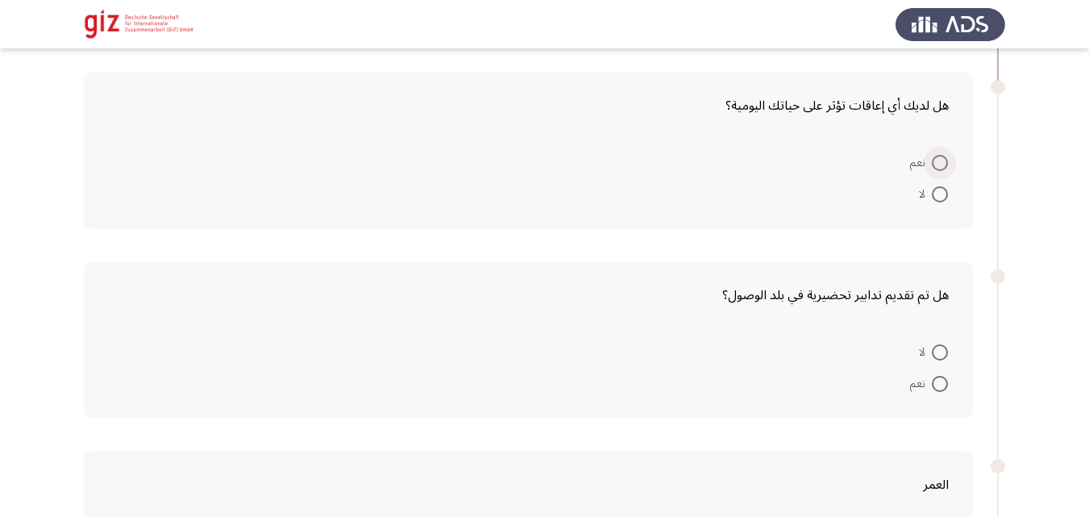
click at [937, 170] on span at bounding box center [940, 163] width 16 height 16
click at [937, 170] on input "نعم" at bounding box center [940, 163] width 16 height 16
radio input "true"
click at [937, 193] on span at bounding box center [940, 192] width 16 height 16
click at [937, 193] on input "لا" at bounding box center [940, 192] width 16 height 16
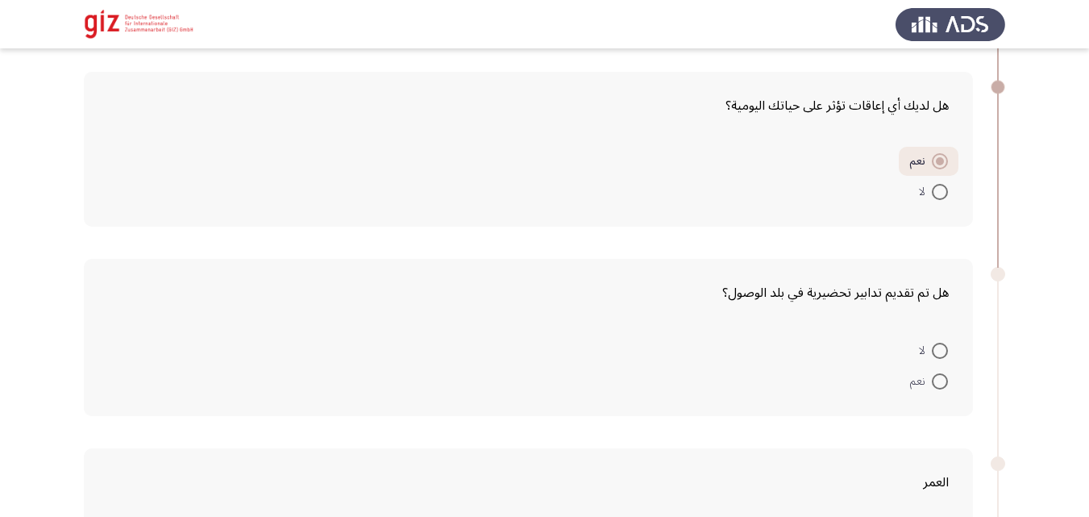
radio input "true"
drag, startPoint x: 735, startPoint y: 289, endPoint x: 973, endPoint y: 302, distance: 238.2
click at [837, 275] on div "هل تم تقديم تدابير تحضيرية في بلد الوصول؟ لا نعم" at bounding box center [528, 337] width 889 height 157
click at [932, 349] on span at bounding box center [940, 351] width 16 height 16
click at [932, 349] on input "لا" at bounding box center [940, 351] width 16 height 16
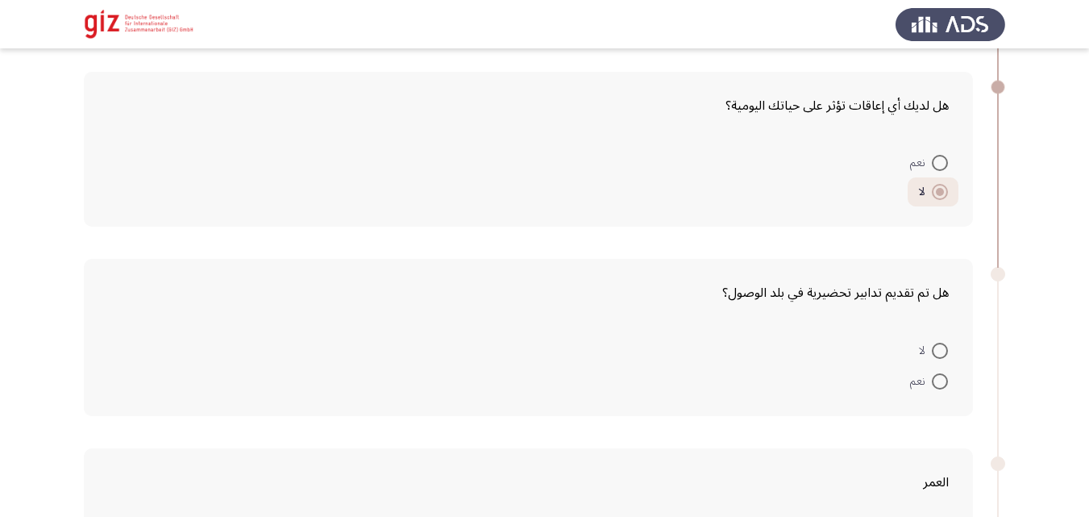
radio input "true"
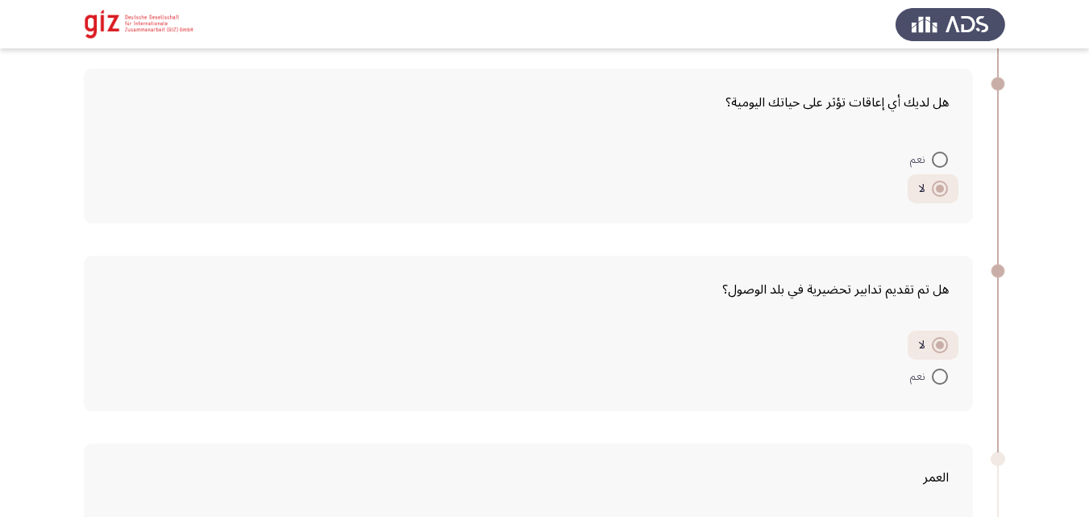
drag, startPoint x: 600, startPoint y: 347, endPoint x: 864, endPoint y: 313, distance: 265.7
click at [809, 314] on div "هل تم تقديم تدابير تحضيرية في بلد الوصول؟ لا نعم" at bounding box center [528, 334] width 889 height 156
click at [933, 317] on div "هل تم تقديم تدابير تحضيرية في بلد الوصول؟ لا نعم" at bounding box center [528, 334] width 889 height 156
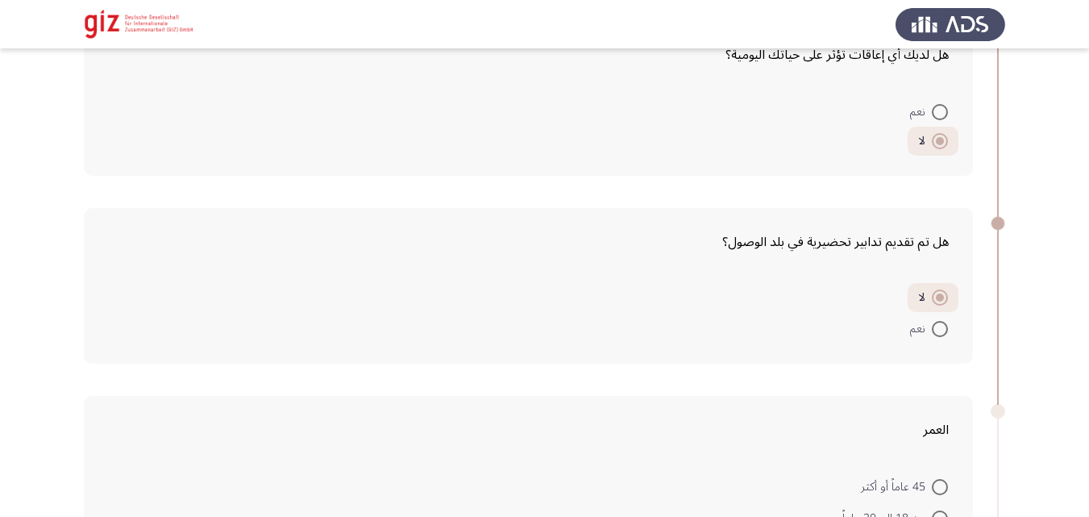
scroll to position [867, 0]
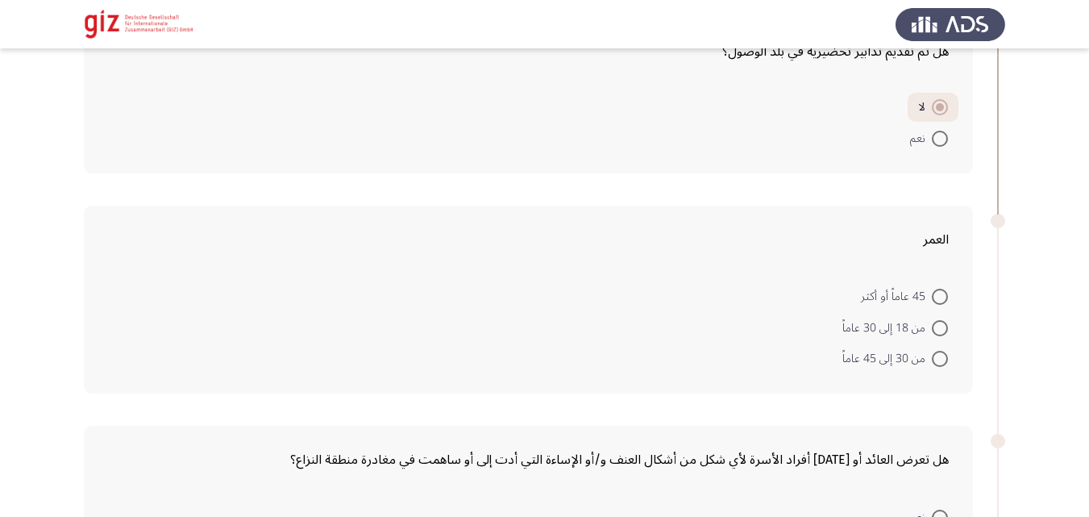
click at [938, 321] on span at bounding box center [940, 328] width 16 height 16
click at [938, 321] on input "من 18 إلى 30 عاماً" at bounding box center [940, 328] width 16 height 16
radio input "true"
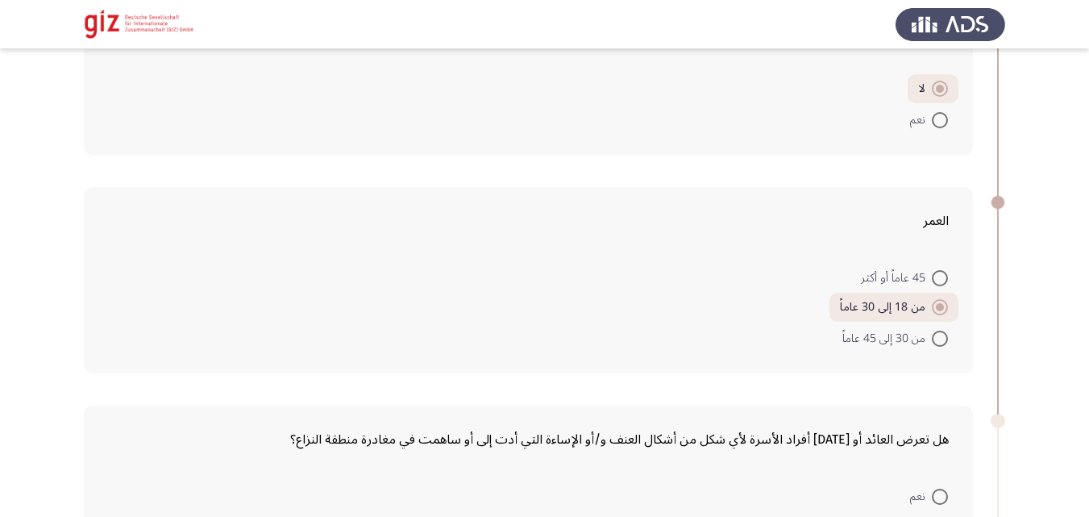
click at [701, 311] on form "45 عاماً أو أكثر من 18 إلى 30 عاماً من 30 إلى 45 عاماً" at bounding box center [528, 307] width 841 height 91
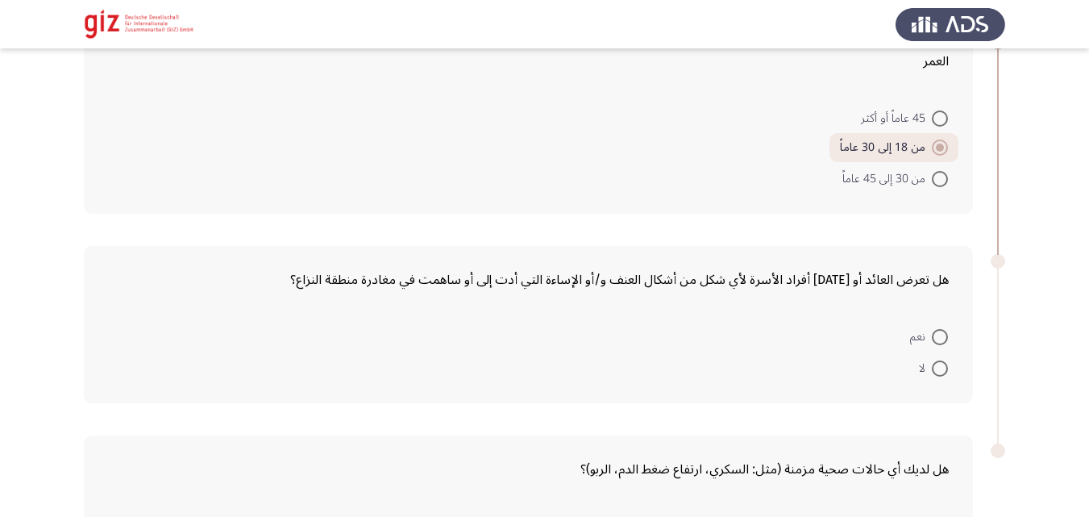
scroll to position [1047, 0]
click at [923, 372] on span "لا" at bounding box center [925, 366] width 13 height 19
click at [932, 372] on input "لا" at bounding box center [940, 367] width 16 height 16
radio input "true"
click at [923, 372] on span "لا" at bounding box center [925, 366] width 13 height 19
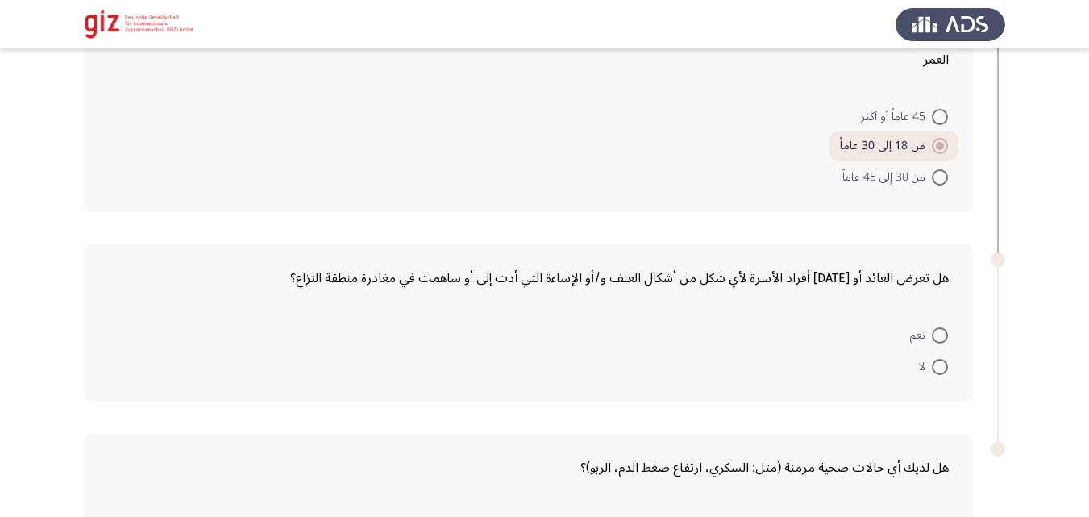
click at [932, 372] on input "لا" at bounding box center [940, 367] width 16 height 16
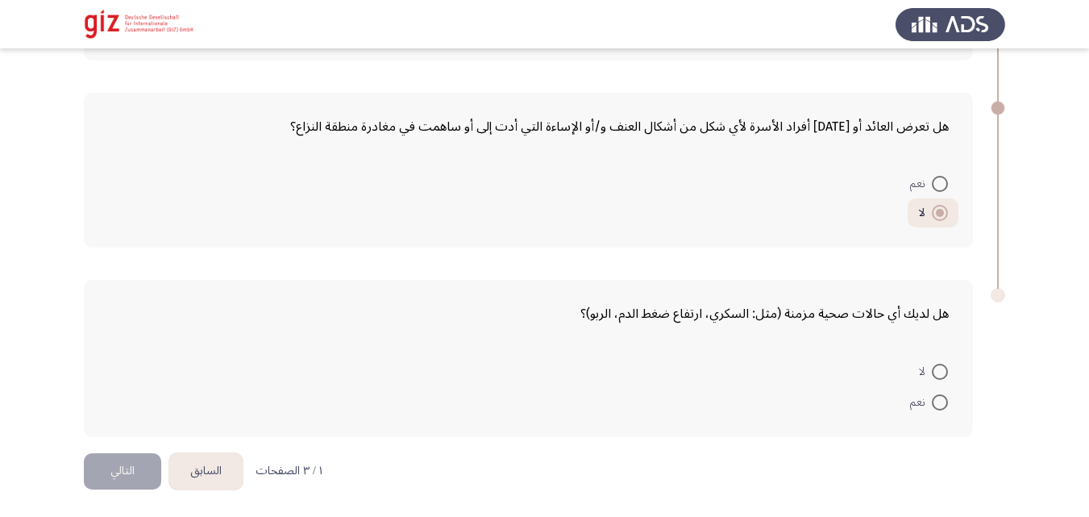
scroll to position [1199, 0]
click at [946, 371] on span at bounding box center [940, 371] width 16 height 16
click at [946, 371] on input "لا" at bounding box center [940, 371] width 16 height 16
radio input "true"
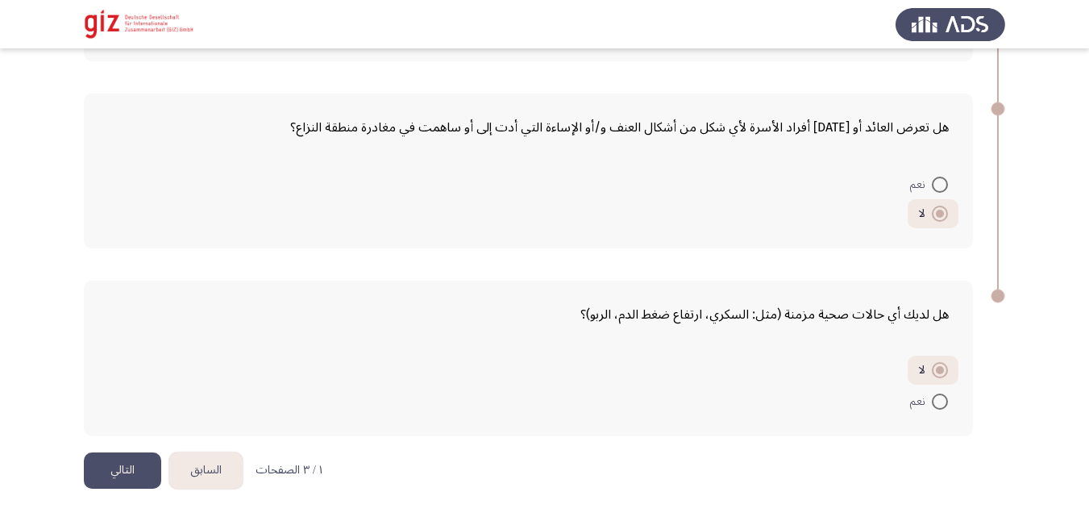
click at [126, 463] on button "التالي" at bounding box center [122, 470] width 77 height 36
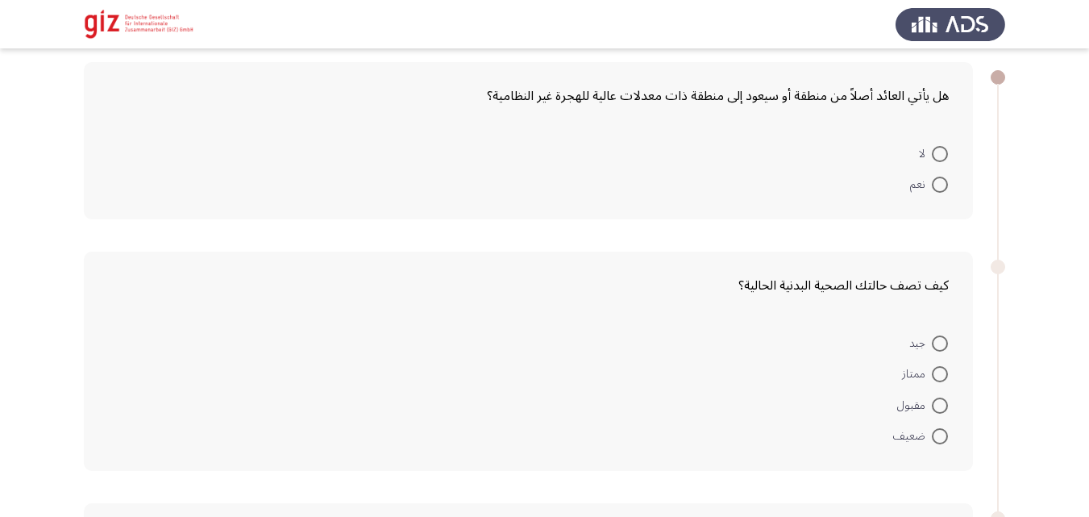
scroll to position [81, 0]
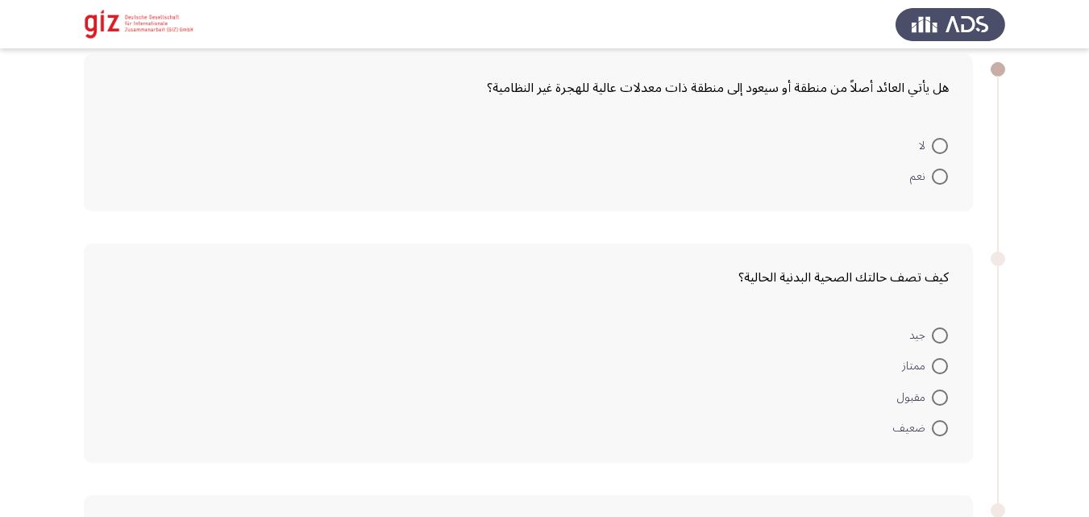
click at [941, 168] on span at bounding box center [940, 176] width 16 height 16
click at [941, 168] on input "نعم" at bounding box center [940, 176] width 16 height 16
radio input "true"
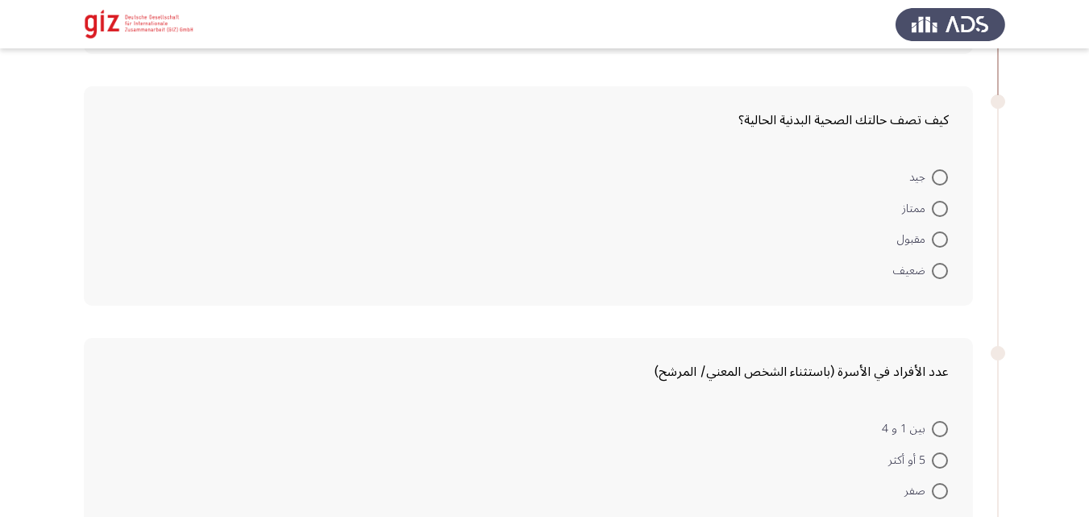
scroll to position [256, 0]
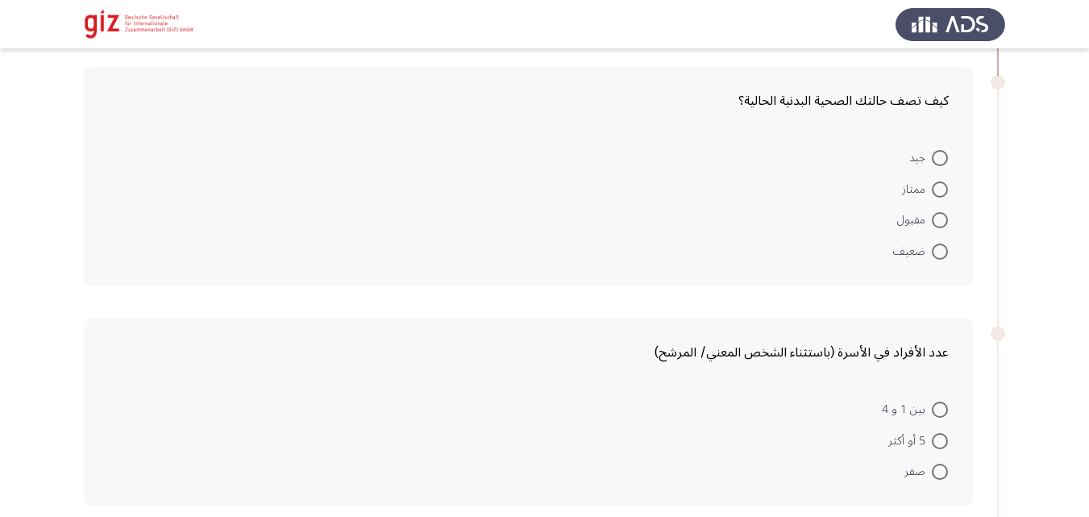
click at [941, 166] on span at bounding box center [940, 158] width 16 height 16
click at [941, 166] on input "جيد" at bounding box center [940, 158] width 16 height 16
radio input "true"
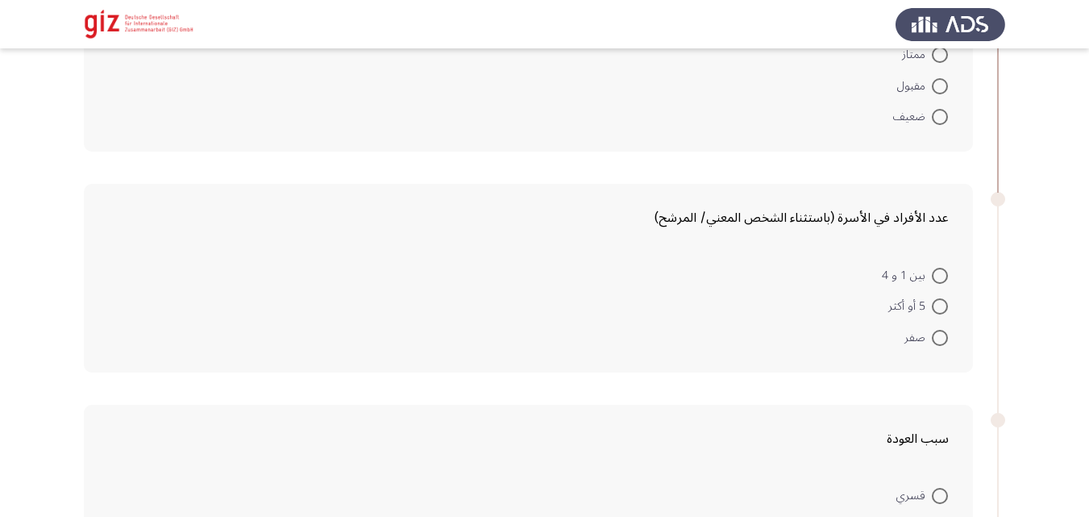
scroll to position [414, 0]
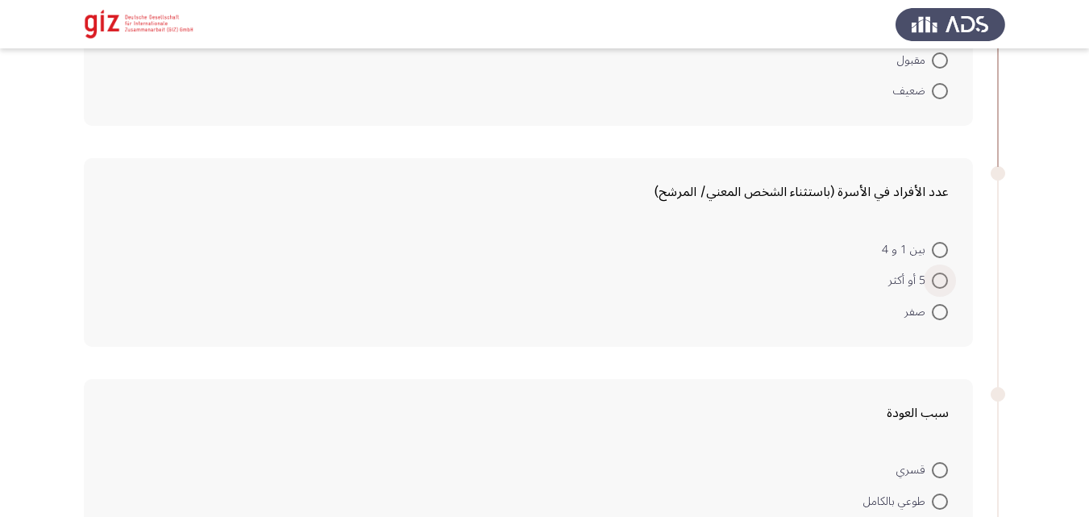
click at [913, 281] on span "5 أو أكثر" at bounding box center [910, 280] width 44 height 19
click at [932, 281] on input "5 أو أكثر" at bounding box center [940, 280] width 16 height 16
radio input "true"
click at [913, 281] on span "5 أو أكثر" at bounding box center [910, 280] width 44 height 19
click at [932, 281] on input "5 أو أكثر" at bounding box center [940, 280] width 16 height 16
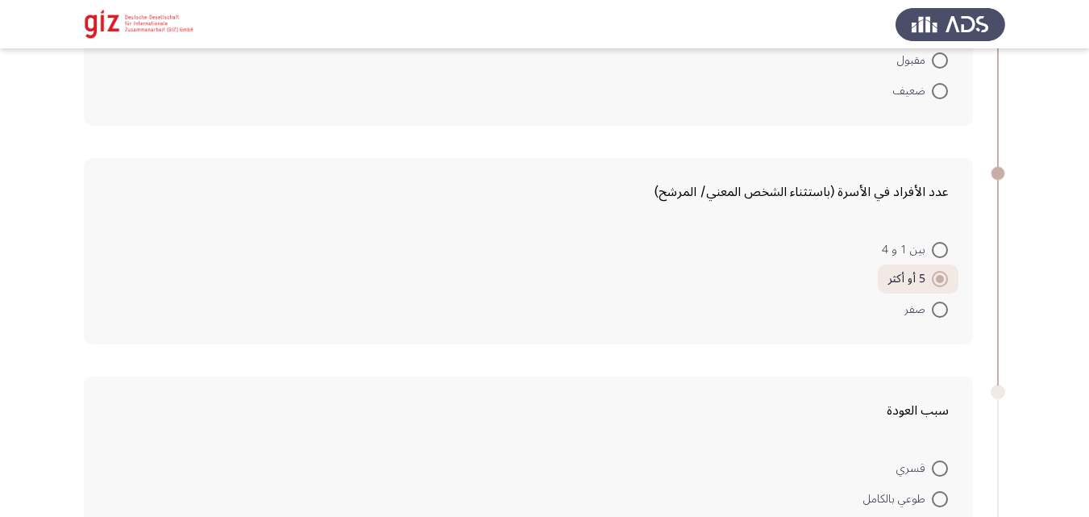
click at [943, 306] on span at bounding box center [940, 309] width 16 height 16
click at [943, 306] on input "صفر" at bounding box center [940, 309] width 16 height 16
radio input "true"
click at [940, 286] on span at bounding box center [940, 280] width 16 height 16
click at [940, 286] on input "5 أو أكثر" at bounding box center [940, 280] width 16 height 16
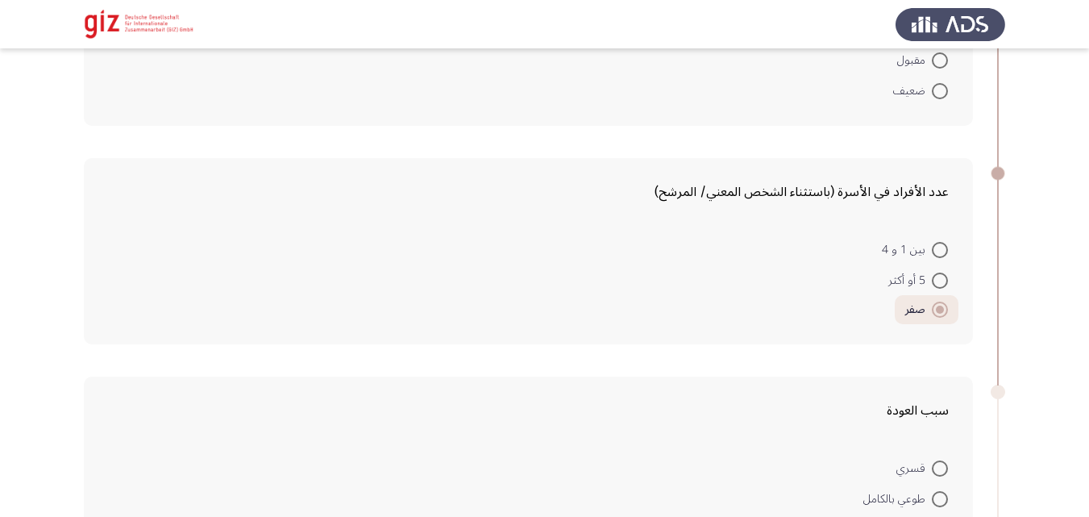
radio input "true"
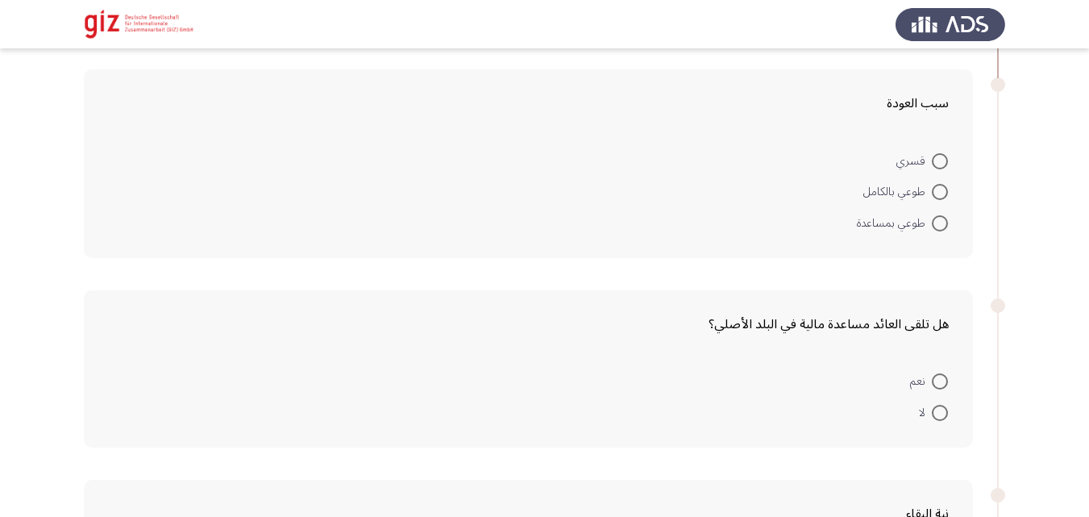
scroll to position [727, 0]
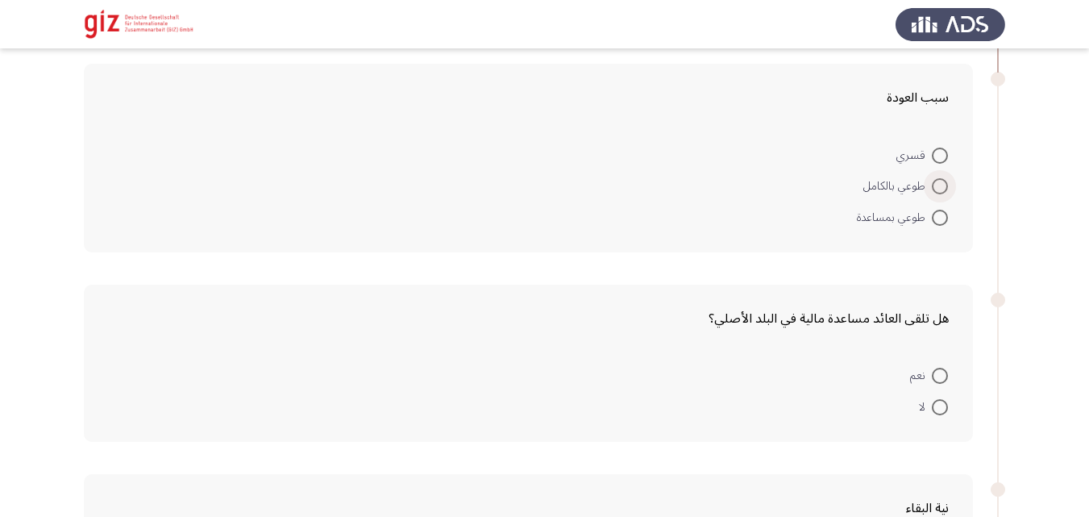
click at [944, 192] on span at bounding box center [940, 186] width 16 height 16
click at [944, 192] on input "طوعي بالكامل" at bounding box center [940, 186] width 16 height 16
radio input "true"
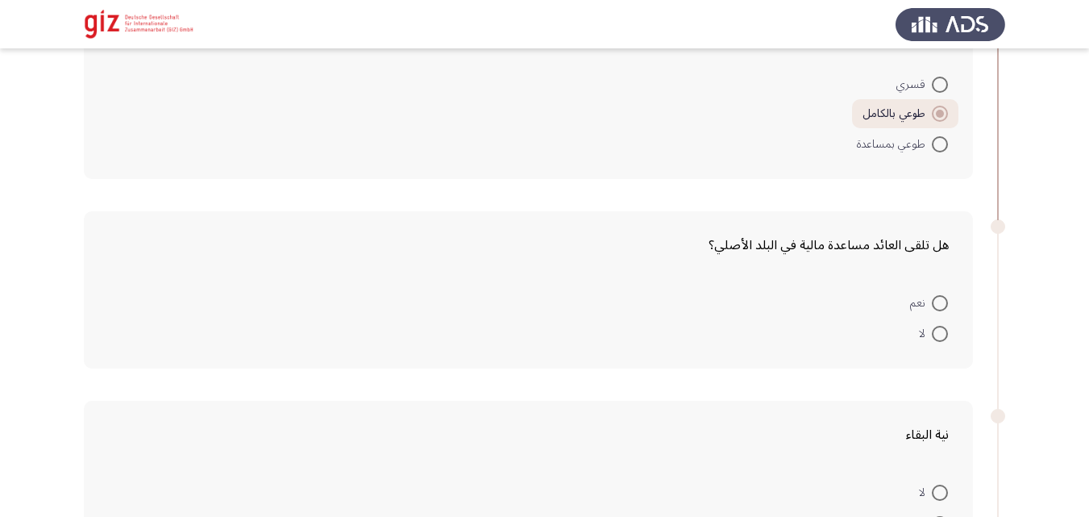
scroll to position [810, 0]
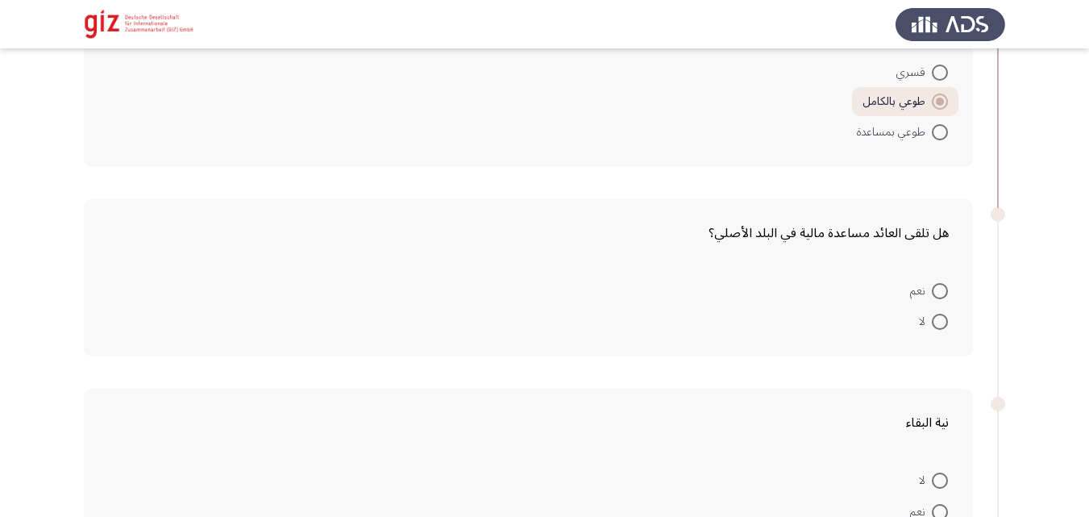
click at [929, 342] on div "هل تلقى العائد مساعدة مالية في البلد الأصلي؟ نعم لا" at bounding box center [528, 277] width 889 height 157
click at [929, 336] on mat-radio-button "لا" at bounding box center [933, 320] width 50 height 31
click at [929, 335] on mat-radio-button "لا" at bounding box center [933, 320] width 50 height 31
click at [937, 314] on span at bounding box center [940, 322] width 16 height 16
click at [937, 314] on input "لا" at bounding box center [940, 322] width 16 height 16
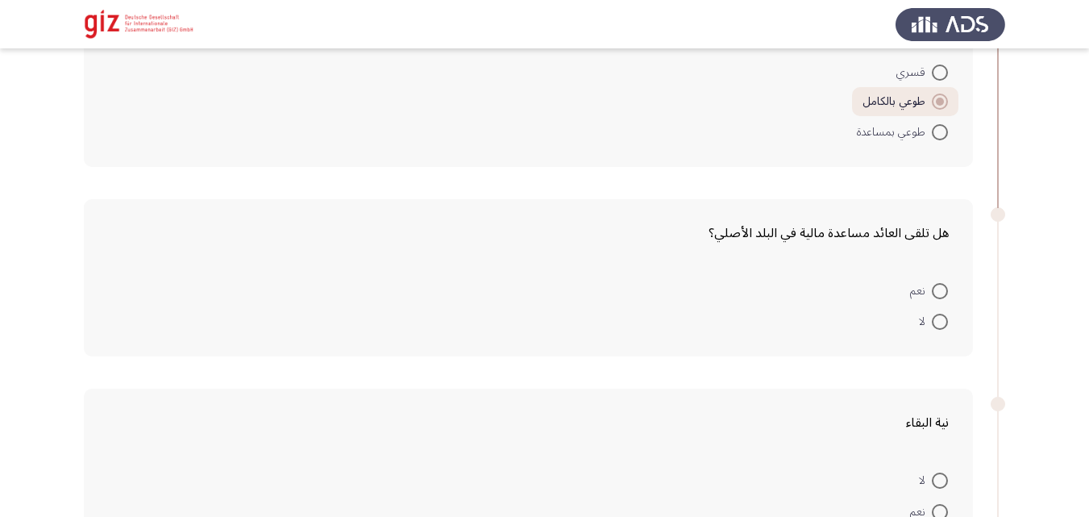
radio input "true"
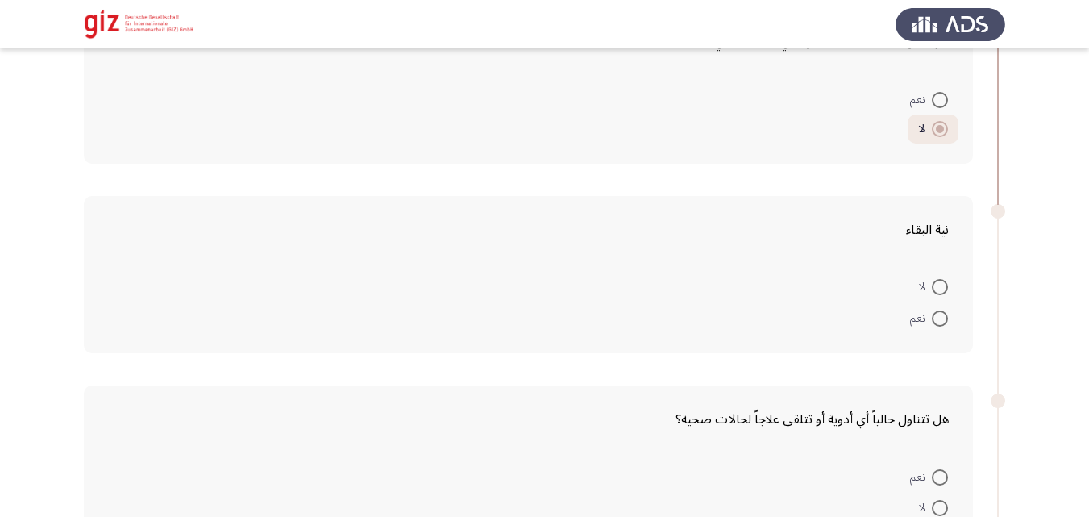
scroll to position [1028, 0]
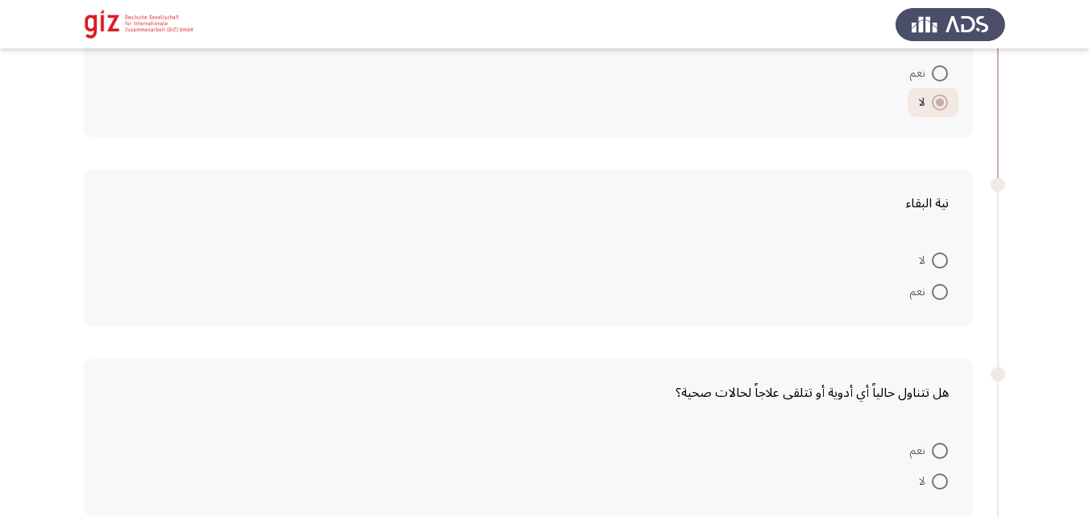
click at [943, 260] on span at bounding box center [940, 260] width 16 height 16
click at [943, 260] on input "لا" at bounding box center [940, 260] width 16 height 16
radio input "true"
click at [942, 468] on mat-radio-button "لا" at bounding box center [933, 478] width 50 height 31
click at [942, 466] on mat-radio-button "لا" at bounding box center [933, 478] width 50 height 31
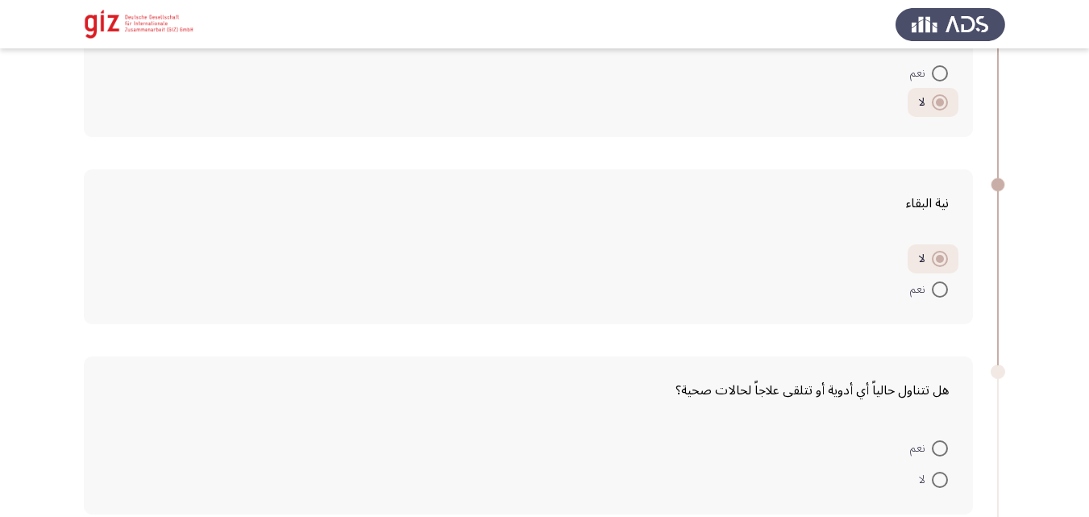
click at [928, 474] on span "لا" at bounding box center [925, 479] width 13 height 19
click at [932, 474] on input "لا" at bounding box center [940, 480] width 16 height 16
radio input "true"
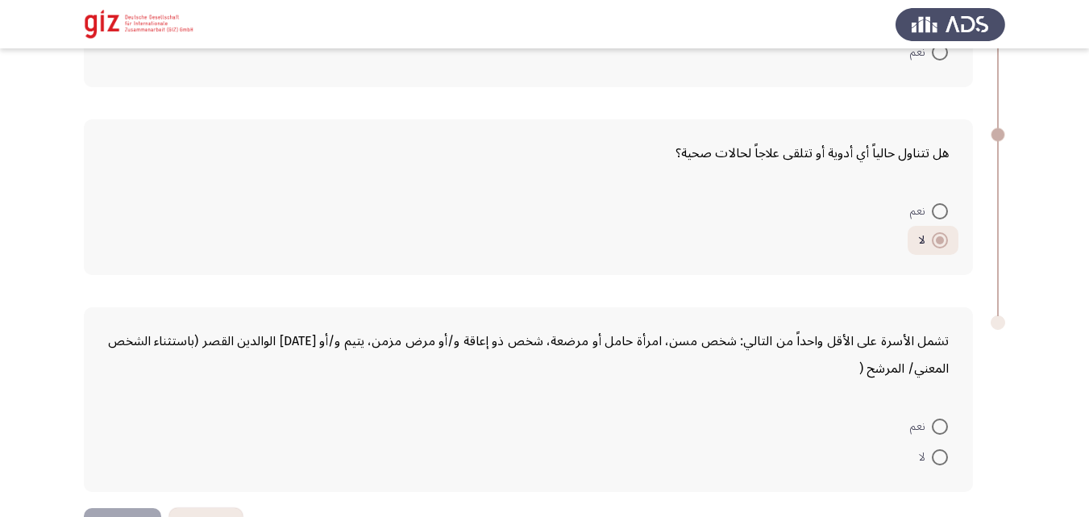
drag, startPoint x: 635, startPoint y: 418, endPoint x: 721, endPoint y: 286, distance: 156.7
click at [639, 409] on div "تشمل الأسرة على الأقل واحداً من التالي: شخص مسن، امرأة حامل أو مرضعة، شخص ذو إع…" at bounding box center [528, 399] width 889 height 185
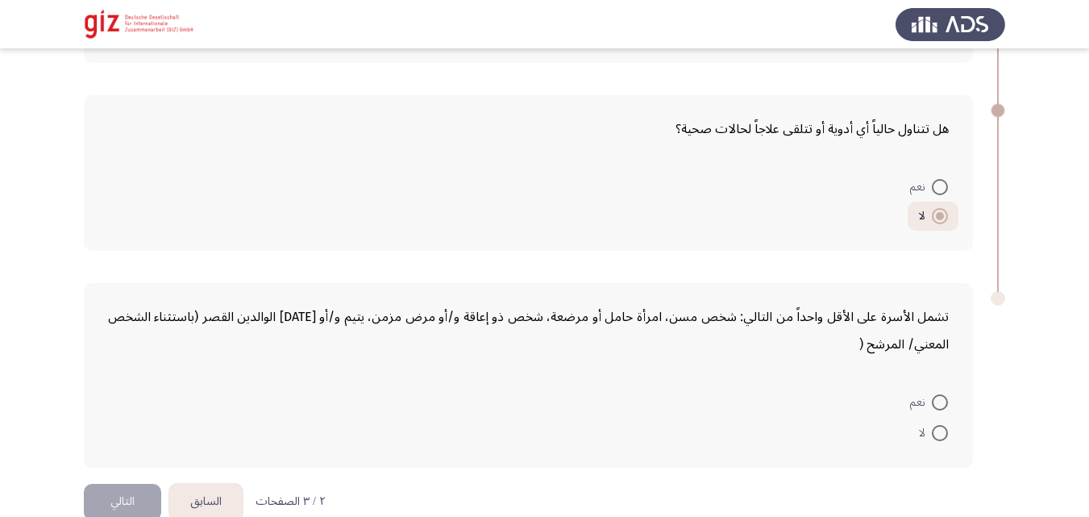
scroll to position [1320, 0]
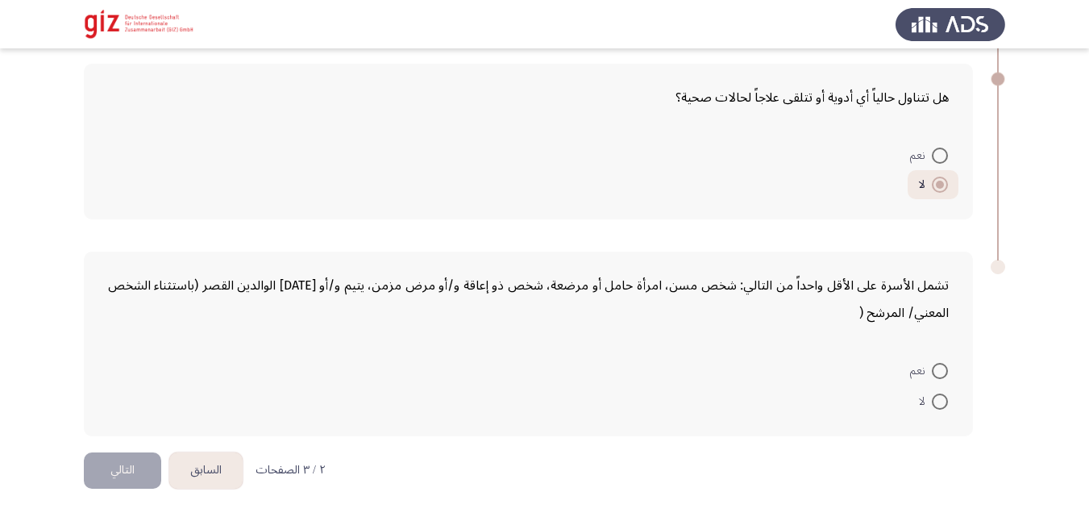
click at [933, 401] on span at bounding box center [940, 401] width 16 height 16
click at [933, 401] on input "لا" at bounding box center [940, 401] width 16 height 16
radio input "true"
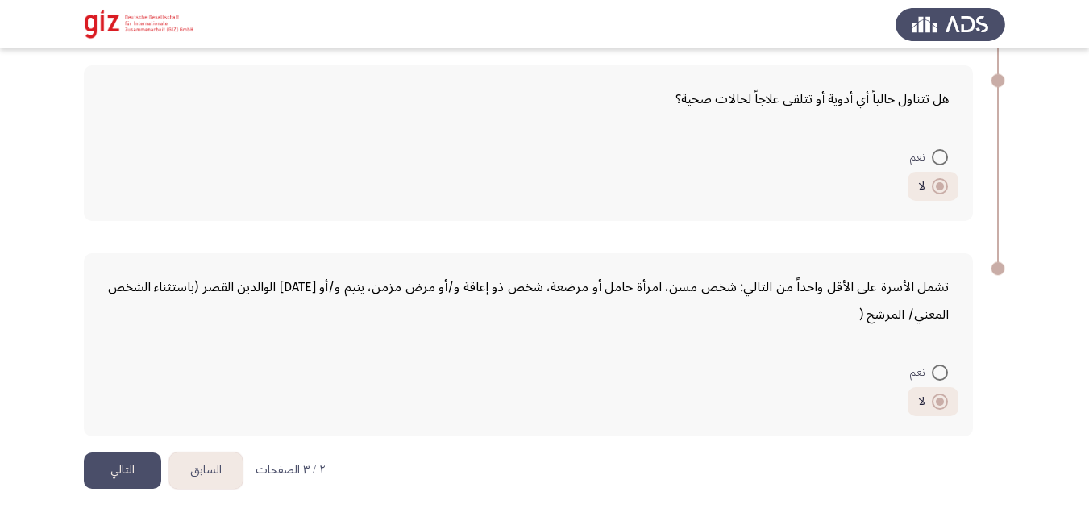
click at [107, 472] on button "التالي" at bounding box center [122, 470] width 77 height 36
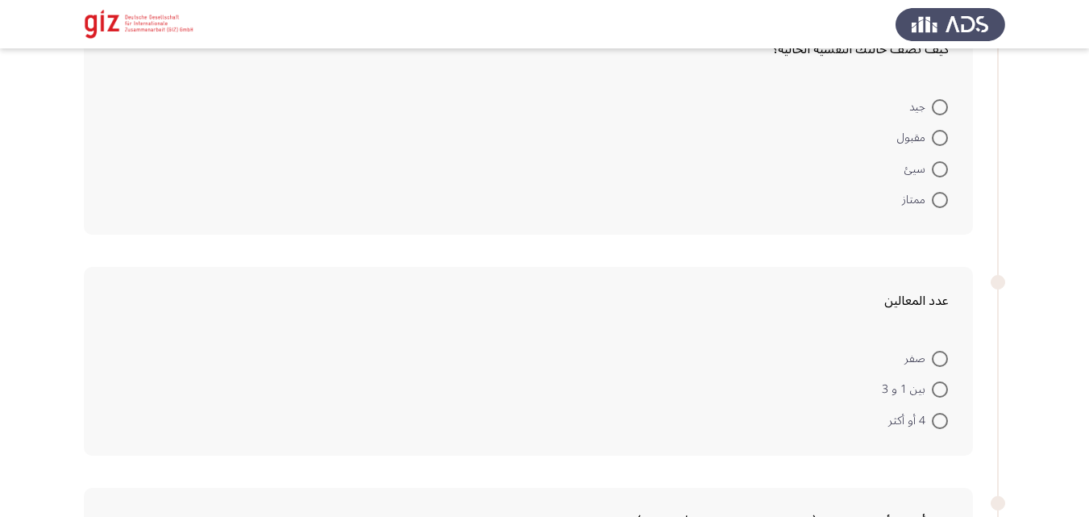
scroll to position [121, 0]
click at [922, 148] on mat-radio-button "مقبول" at bounding box center [923, 136] width 72 height 31
click at [944, 137] on span at bounding box center [940, 137] width 16 height 16
click at [944, 137] on input "مقبول" at bounding box center [940, 137] width 16 height 16
radio input "true"
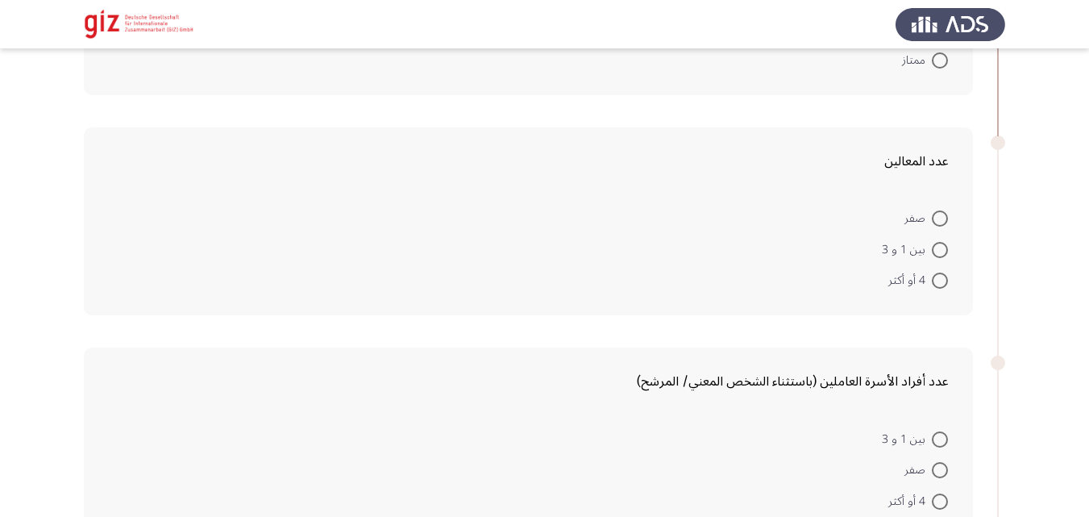
scroll to position [277, 0]
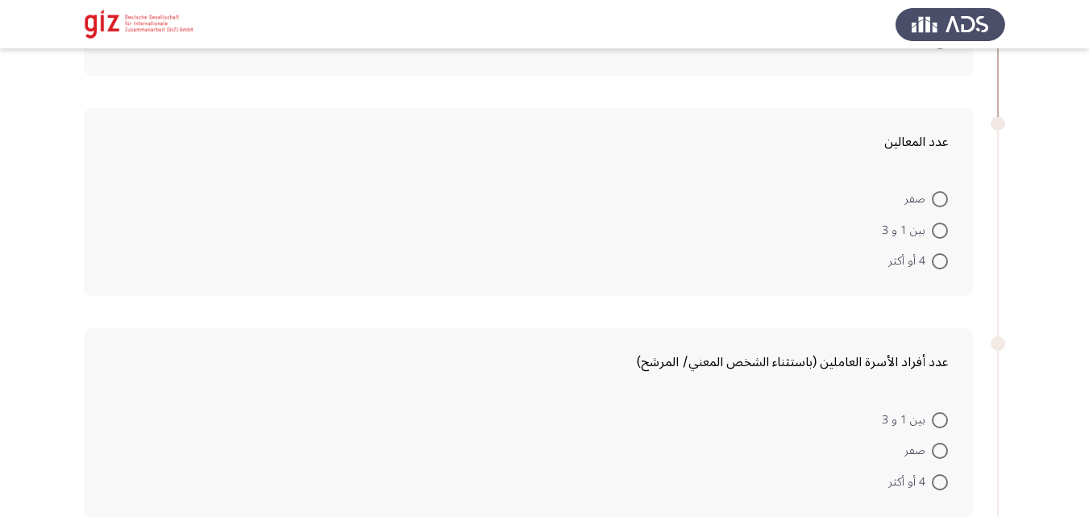
click at [934, 266] on span at bounding box center [940, 261] width 16 height 16
click at [934, 266] on input "4 أو أكثر" at bounding box center [940, 261] width 16 height 16
radio input "true"
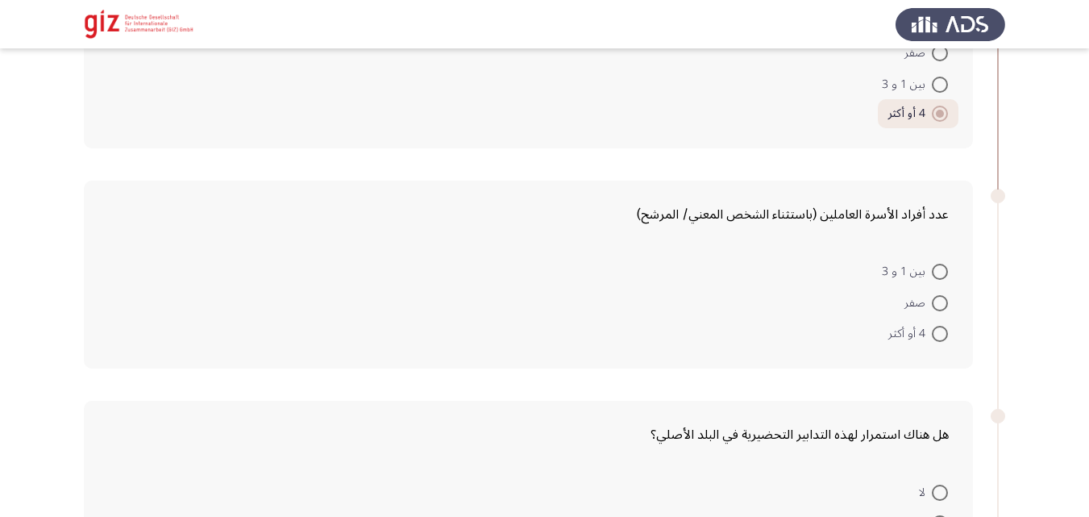
scroll to position [454, 0]
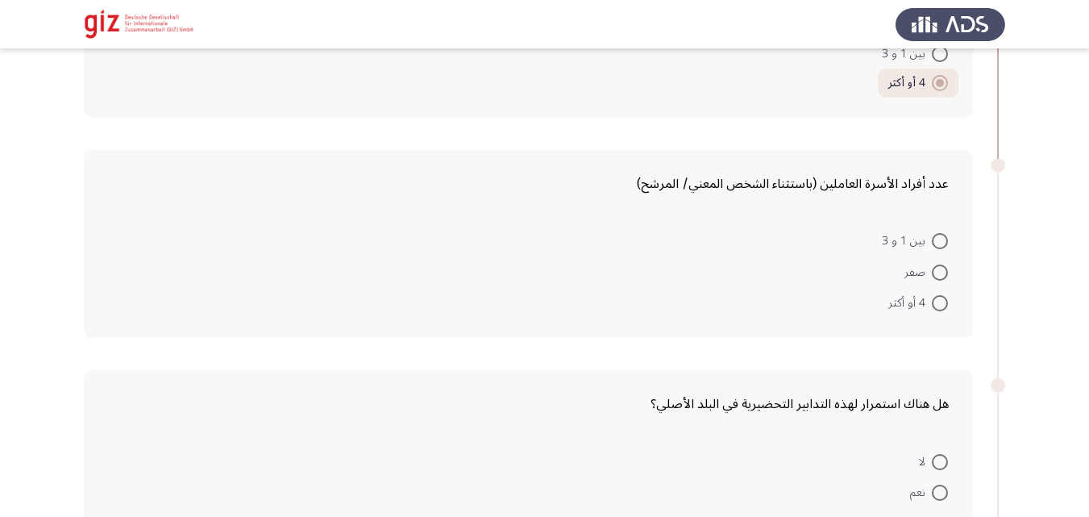
click at [949, 330] on div "عدد أفراد الأسرة العاملين (باستثناء الشخص المعني/ المرشح) بين 1 و 3 صفر 4 أو أك…" at bounding box center [528, 244] width 889 height 189
click at [938, 307] on span at bounding box center [940, 303] width 16 height 16
click at [938, 307] on input "4 أو أكثر" at bounding box center [940, 303] width 16 height 16
radio input "true"
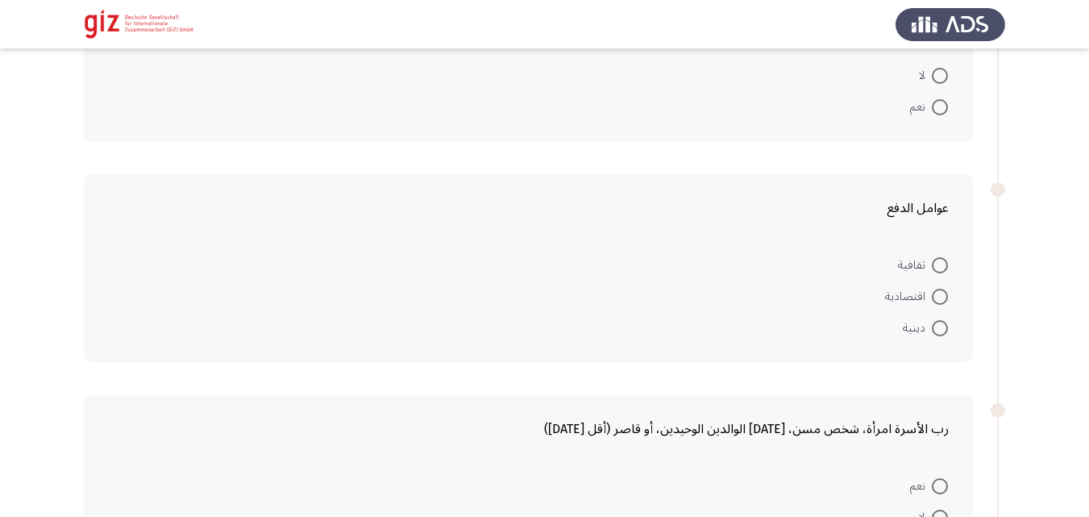
scroll to position [835, 0]
click at [940, 96] on mat-radio-button "نعم" at bounding box center [929, 108] width 59 height 31
click at [938, 84] on span at bounding box center [940, 78] width 16 height 16
click at [938, 84] on input "لا" at bounding box center [940, 78] width 16 height 16
radio input "true"
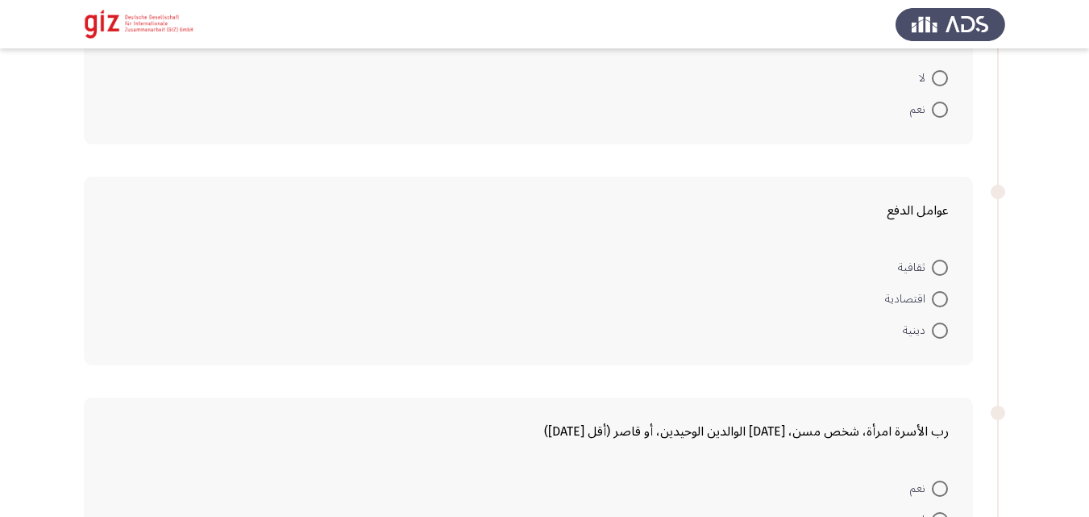
click at [938, 84] on span at bounding box center [940, 78] width 16 height 16
click at [938, 84] on input "لا" at bounding box center [940, 78] width 16 height 16
click at [941, 297] on span at bounding box center [940, 297] width 16 height 16
click at [941, 297] on input "اقتصادية" at bounding box center [940, 297] width 16 height 16
radio input "true"
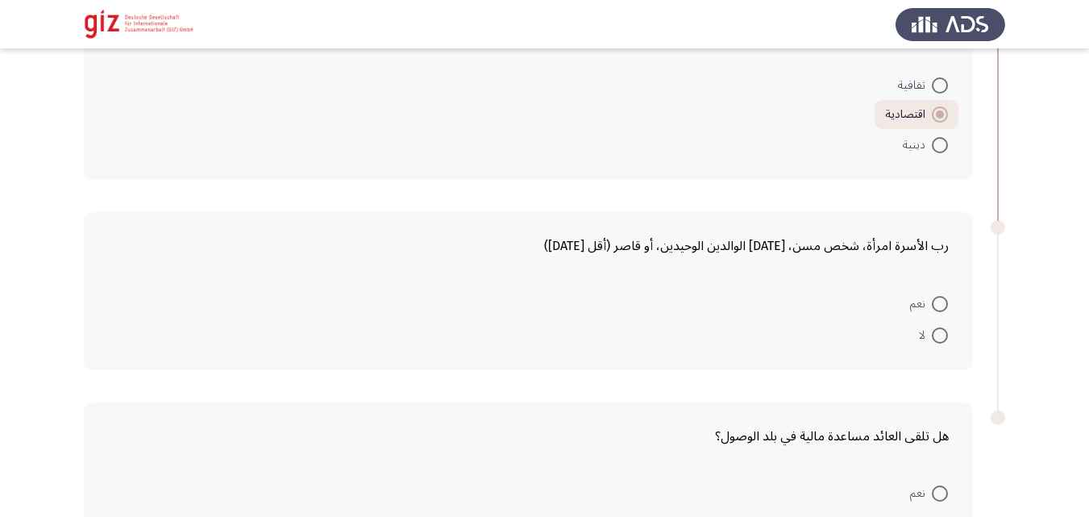
scroll to position [1063, 0]
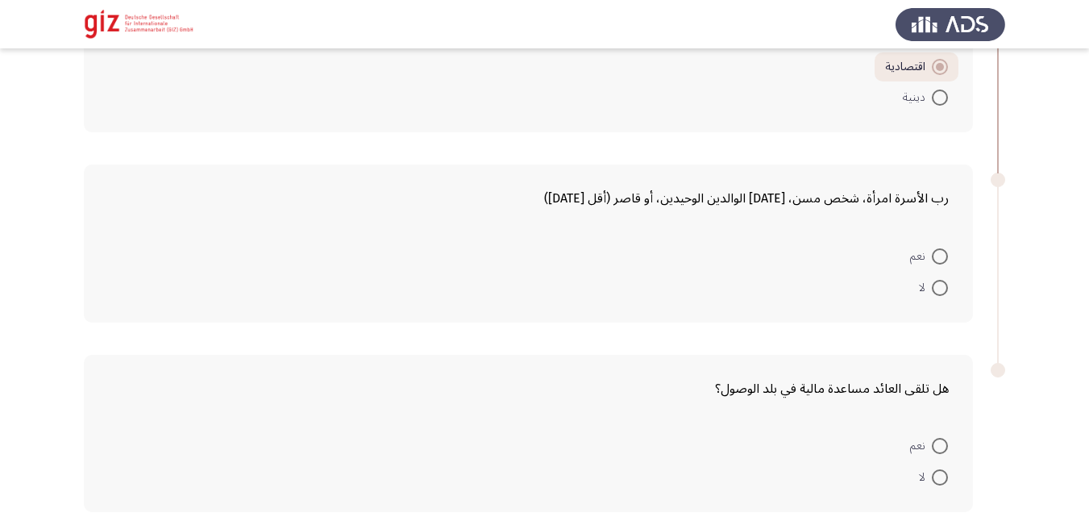
click at [941, 288] on span at bounding box center [940, 288] width 16 height 16
click at [941, 288] on input "لا" at bounding box center [940, 288] width 16 height 16
radio input "true"
click at [941, 470] on span at bounding box center [940, 475] width 16 height 16
click at [941, 470] on input "لا" at bounding box center [940, 475] width 16 height 16
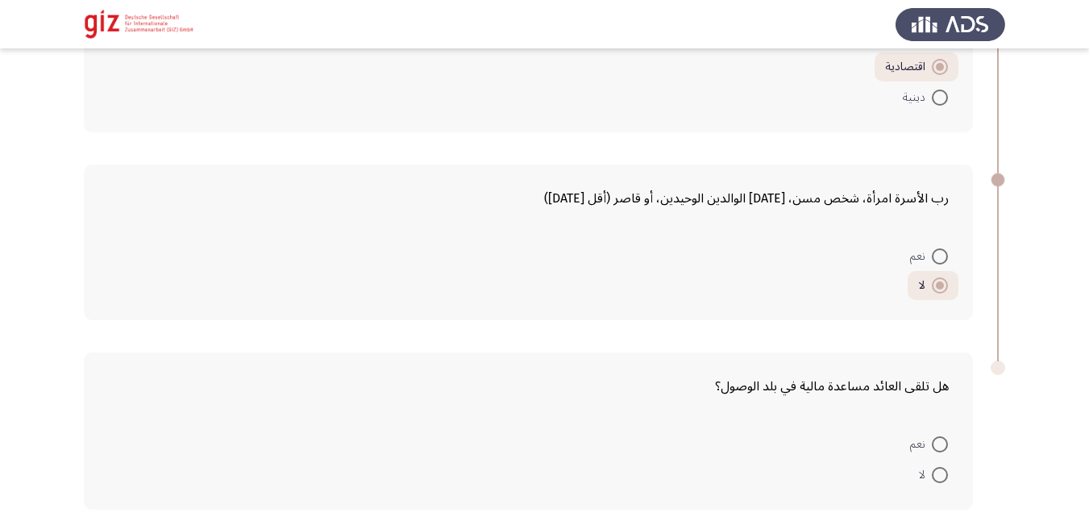
radio input "true"
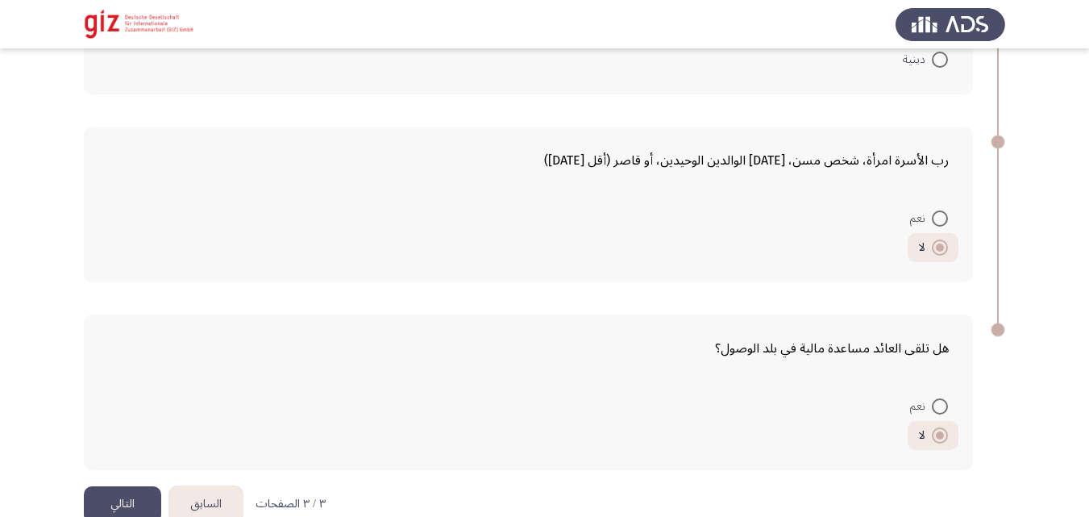
scroll to position [1135, 0]
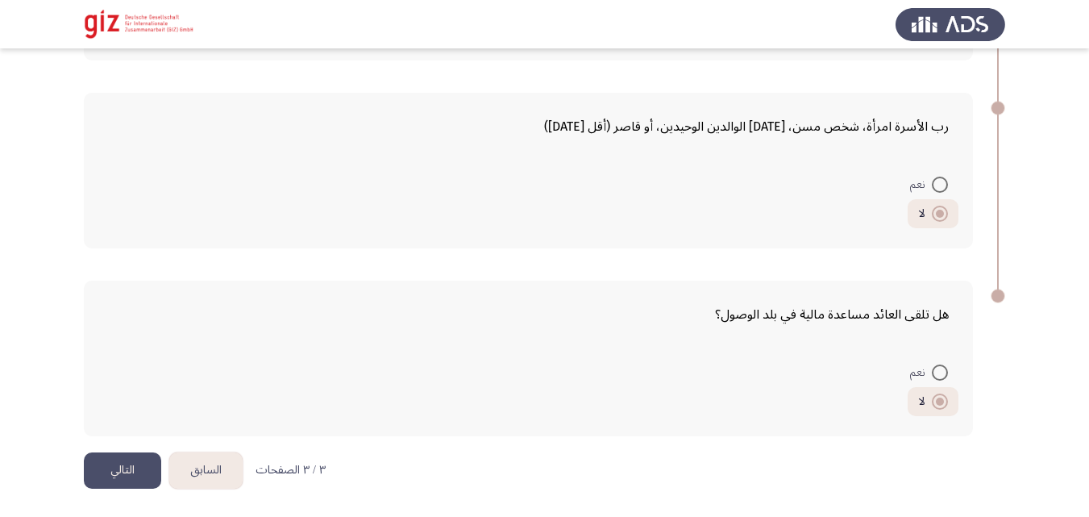
click at [120, 463] on button "التالي" at bounding box center [122, 470] width 77 height 36
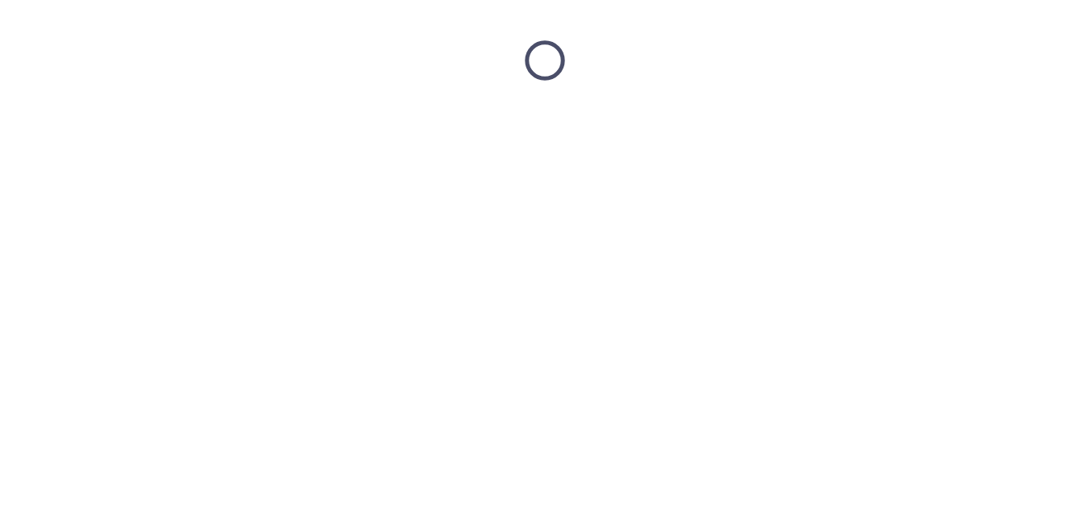
scroll to position [0, 0]
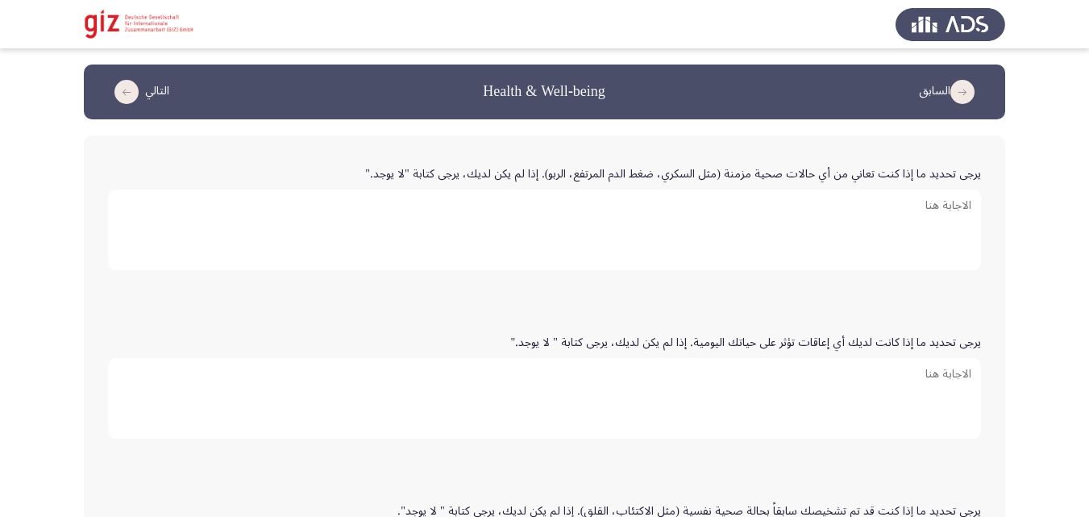
click at [413, 175] on label "يرجى تحديد ما إذا كنت تعاني من أي حالات صحية مزمنة (مثل السكري، ضغط الدم المرتف…" at bounding box center [673, 175] width 616 height 14
click at [413, 189] on textarea "يرجى تحديد ما إذا كنت تعاني من أي حالات صحية مزمنة (مثل السكري، ضغط الدم المرتف…" at bounding box center [544, 229] width 873 height 81
click at [413, 175] on label "يرجى تحديد ما إذا كنت تعاني من أي حالات صحية مزمنة (مثل السكري، ضغط الدم المرتف…" at bounding box center [673, 175] width 616 height 14
click at [413, 189] on textarea "يرجى تحديد ما إذا كنت تعاني من أي حالات صحية مزمنة (مثل السكري، ضغط الدم المرتف…" at bounding box center [544, 229] width 873 height 81
drag, startPoint x: 422, startPoint y: 169, endPoint x: 397, endPoint y: 169, distance: 24.2
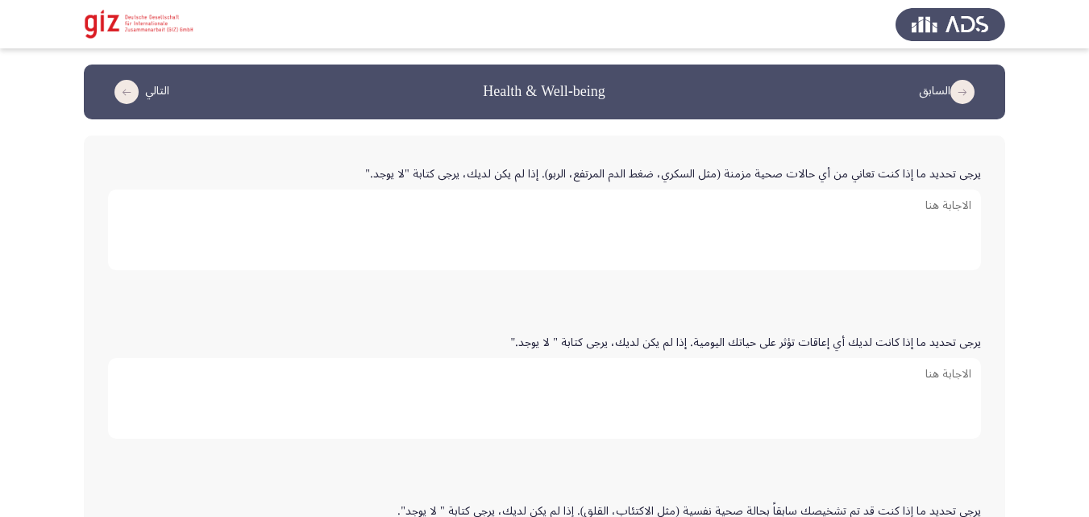
click at [397, 169] on label "يرجى تحديد ما إذا كنت تعاني من أي حالات صحية مزمنة (مثل السكري، ضغط الدم المرتف…" at bounding box center [673, 175] width 616 height 14
click at [397, 189] on textarea "يرجى تحديد ما إذا كنت تعاني من أي حالات صحية مزمنة (مثل السكري، ضغط الدم المرتف…" at bounding box center [544, 229] width 873 height 81
click at [397, 169] on label "يرجى تحديد ما إذا كنت تعاني من أي حالات صحية مزمنة (مثل السكري، ضغط الدم المرتف…" at bounding box center [673, 175] width 616 height 14
click at [397, 189] on textarea "يرجى تحديد ما إذا كنت تعاني من أي حالات صحية مزمنة (مثل السكري، ضغط الدم المرتف…" at bounding box center [544, 229] width 873 height 81
click at [421, 218] on textarea "يرجى تحديد ما إذا كنت تعاني من أي حالات صحية مزمنة (مثل السكري، ضغط الدم المرتف…" at bounding box center [544, 229] width 873 height 81
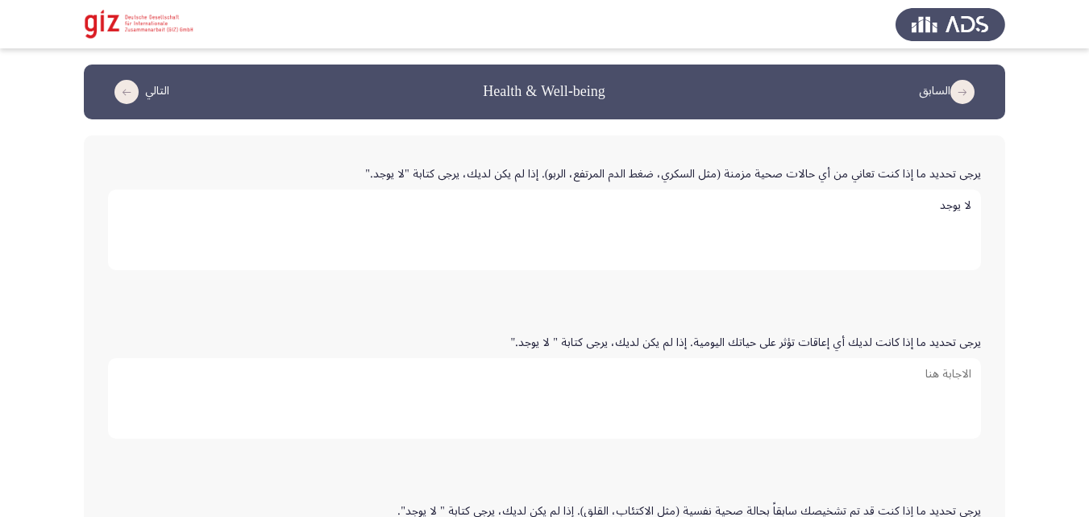
scroll to position [76, 0]
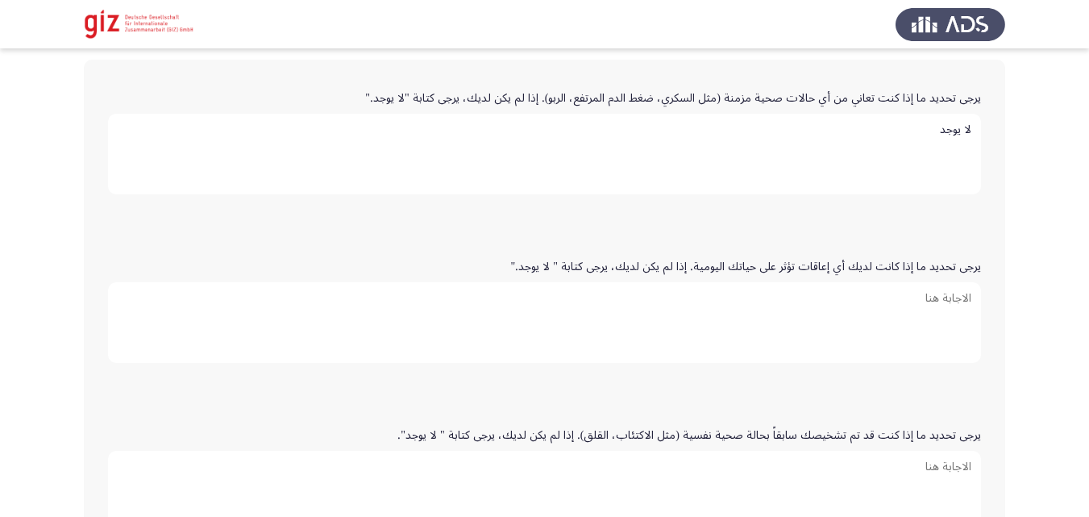
type textarea "لا يوجد"
click at [496, 301] on textarea "يرجى تحديد ما إذا كانت لديك أي إعاقات تؤثر على حياتك اليومية. إذا لم يكن لديك، …" at bounding box center [544, 322] width 873 height 81
paste textarea "لا يوجد"
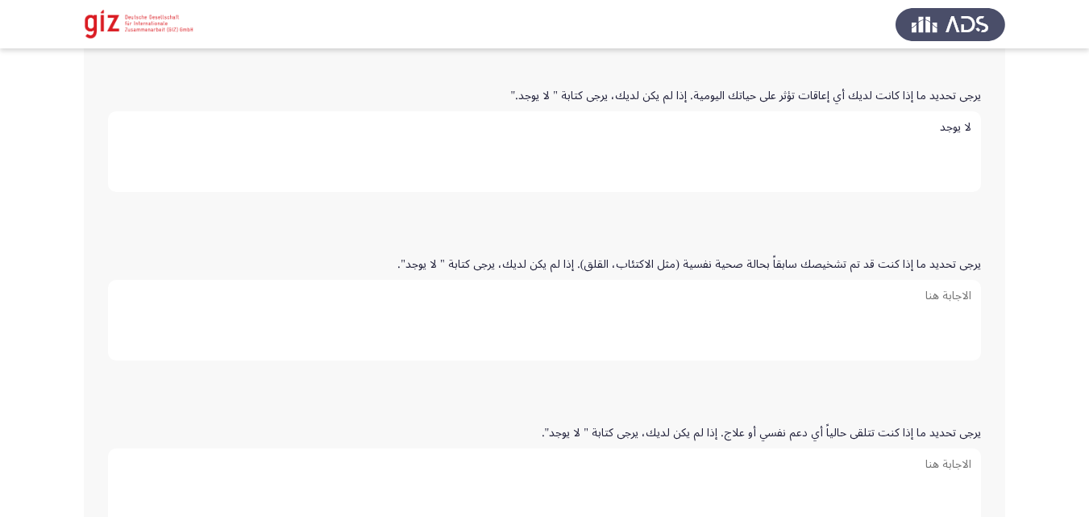
scroll to position [280, 0]
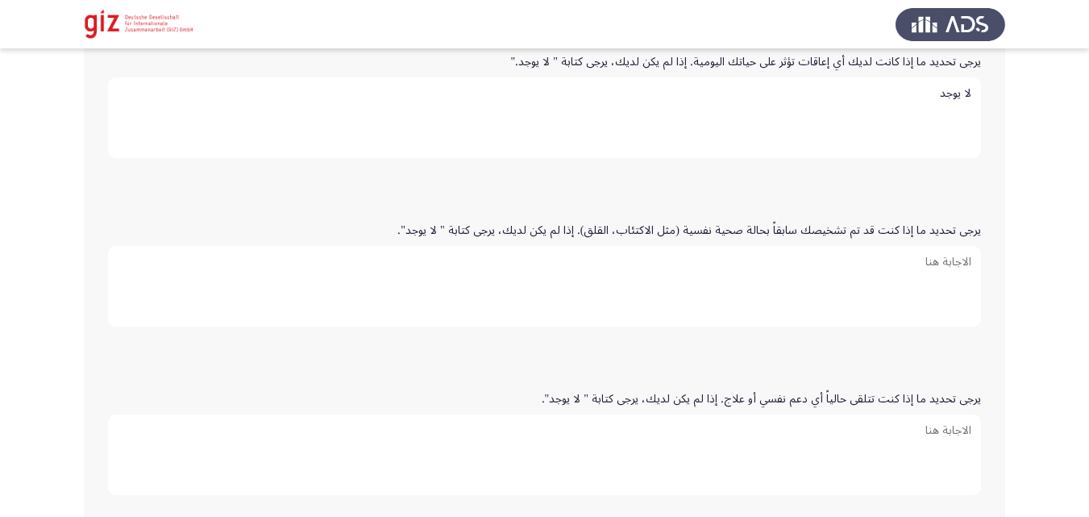
type textarea "لا يوجد"
click at [534, 297] on textarea "يرجى تحديد ما إذا كنت قد تم تشخيصك سابقاً بحالة صحية نفسية (مثل الاكتئاب، القلق…" at bounding box center [544, 286] width 873 height 81
paste textarea "لا يوجد"
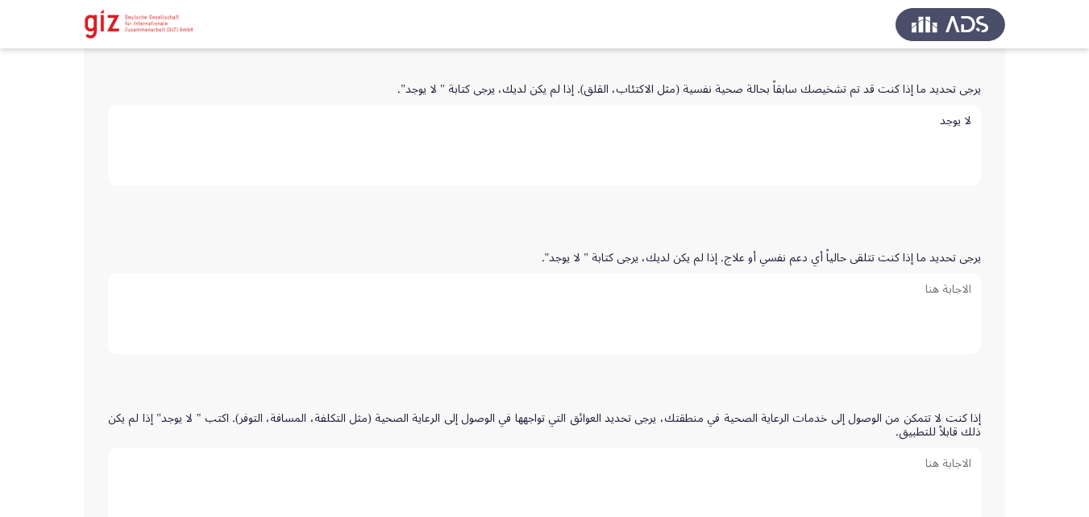
scroll to position [470, 0]
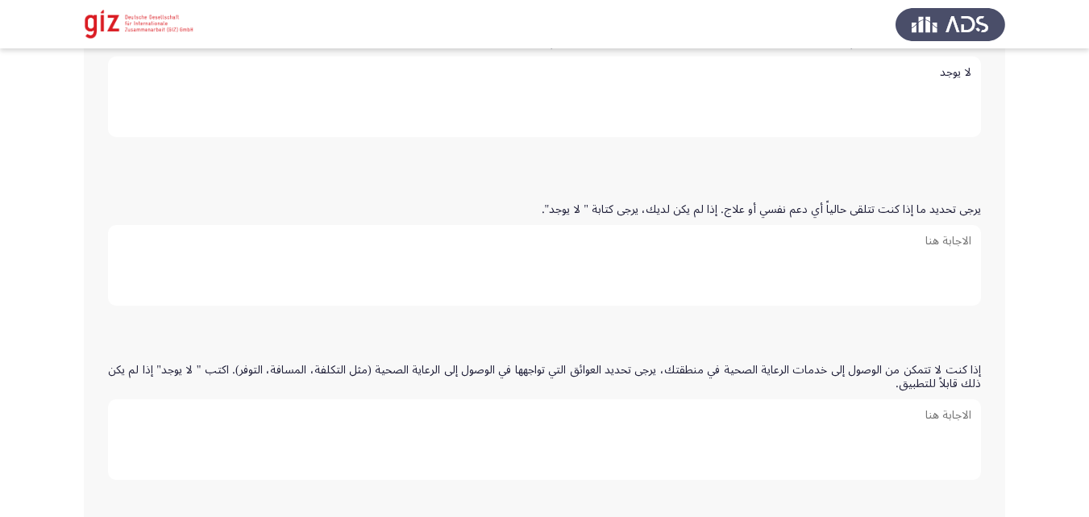
type textarea "لا يوجد"
click at [572, 278] on textarea "يرجى تحديد ما إذا كنت تتلقى حالياً أي دعم نفسي أو علاج. إذا لم يكن لديك، يرجى ك…" at bounding box center [544, 265] width 873 height 81
paste textarea "لا يوجد"
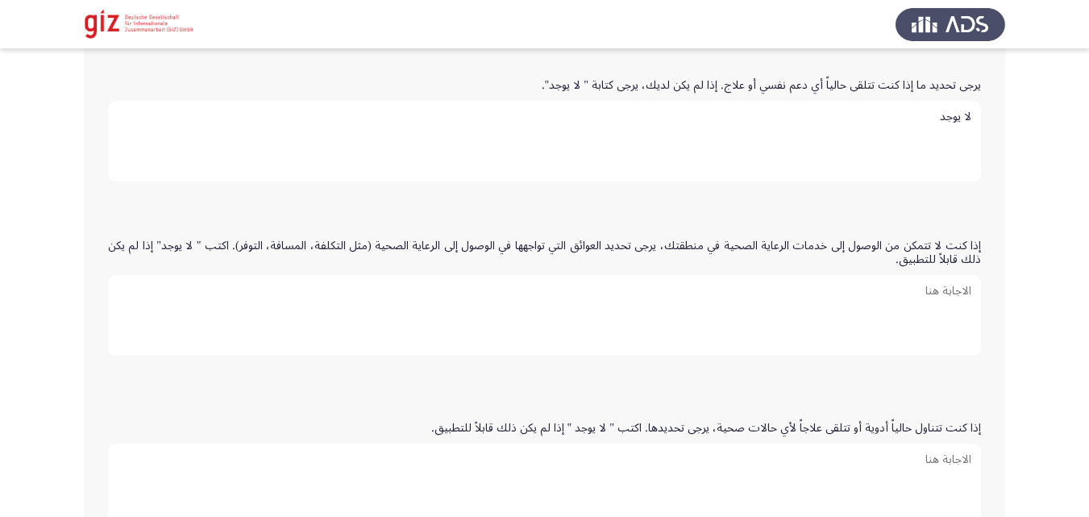
scroll to position [635, 0]
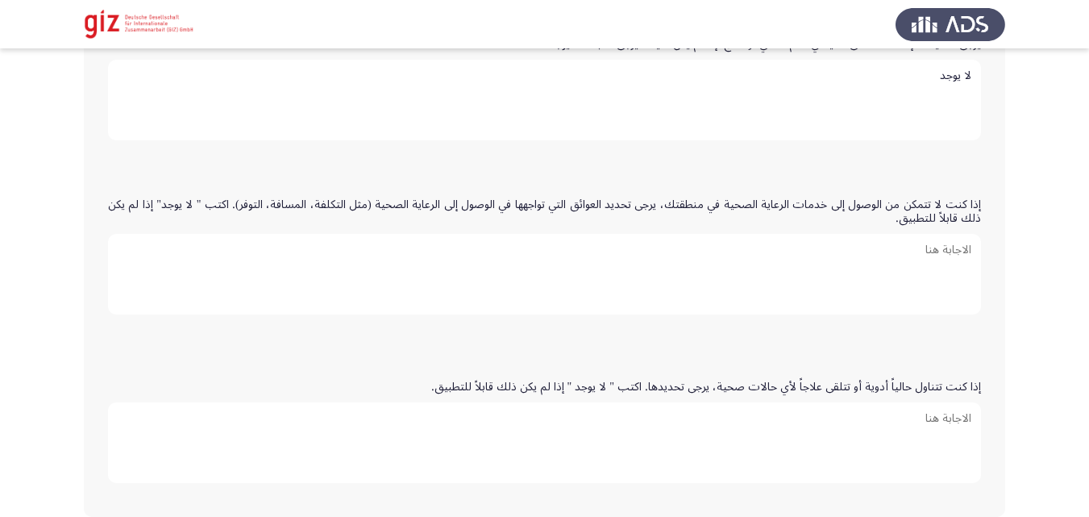
type textarea "لا يوجد"
click at [665, 234] on textarea "إذا كنت لا تتمكن من الوصول إلى خدمات الرعاية الصحية في منطقتك، يرجى تحديد العوا…" at bounding box center [544, 274] width 873 height 81
paste textarea "لا يوجد"
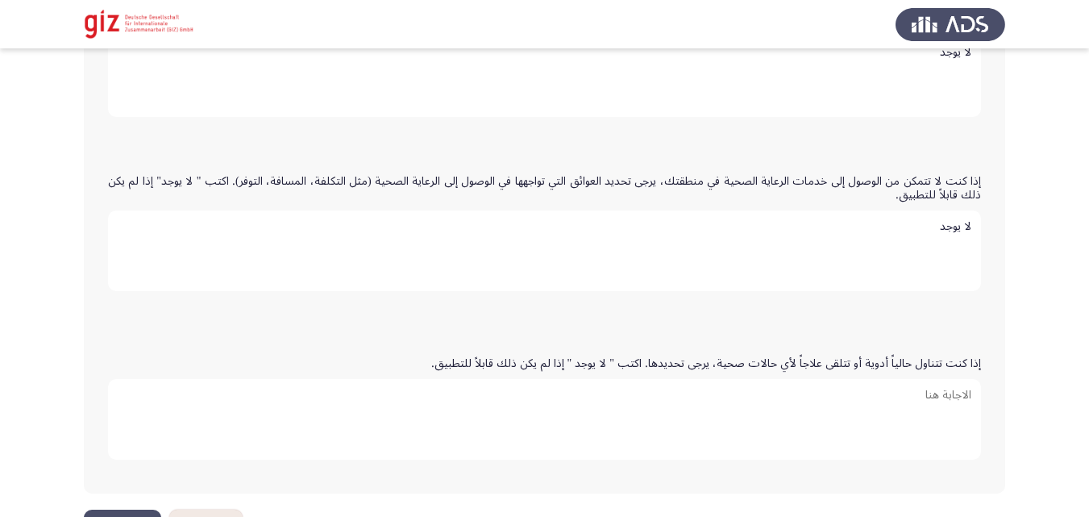
scroll to position [716, 0]
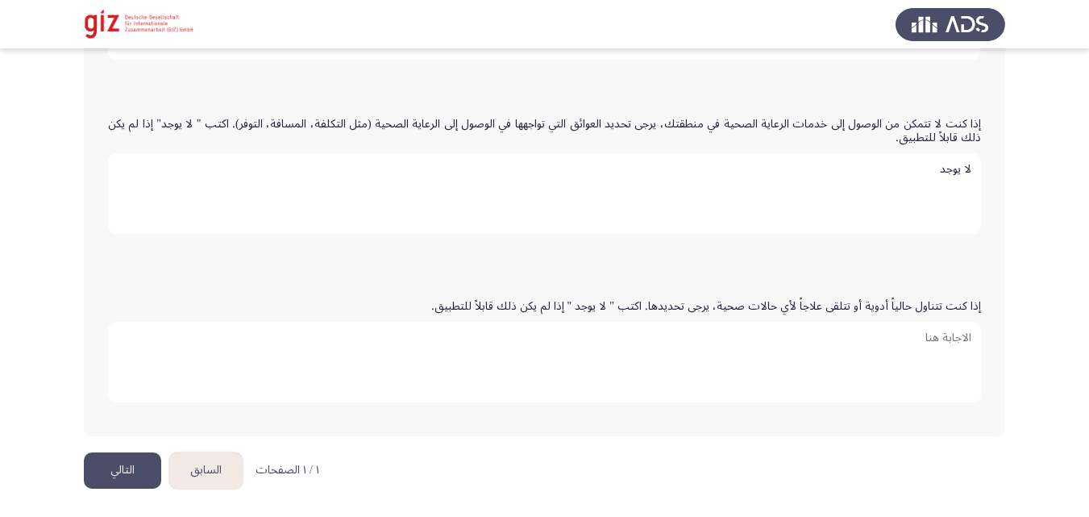
type textarea "لا يوجد"
click at [638, 319] on form "إذا كنت تتناول حالياً أدوية أو تتلقى علاجاً لأي حالات صحية، يرجى تحديدها. اكتب …" at bounding box center [544, 352] width 873 height 120
click at [636, 333] on textarea "إذا كنت تتناول حالياً أدوية أو تتلقى علاجاً لأي حالات صحية، يرجى تحديدها. اكتب …" at bounding box center [544, 362] width 873 height 81
paste textarea "لا يوجد"
type textarea "لا يوجد"
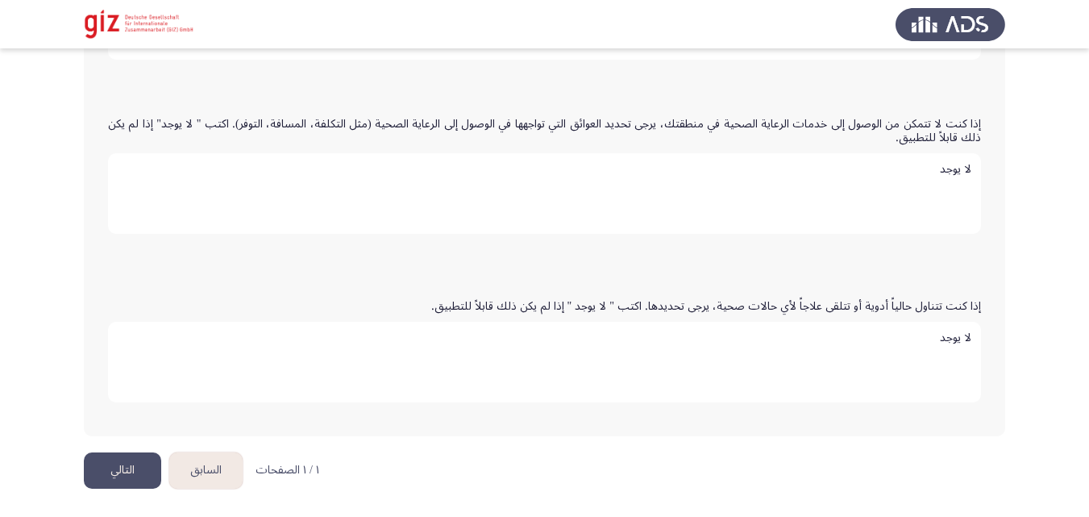
click at [155, 455] on button "التالي" at bounding box center [122, 470] width 77 height 36
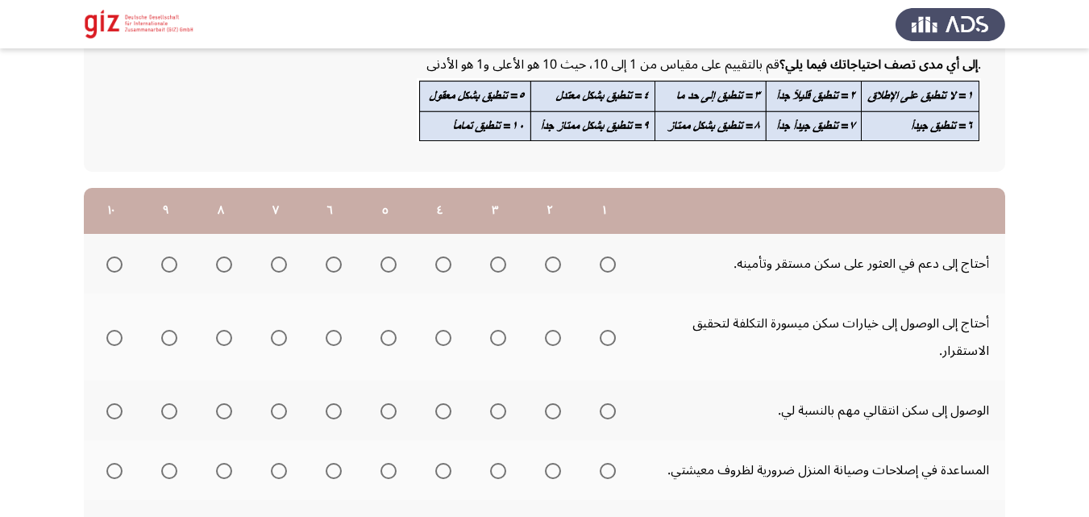
scroll to position [110, 0]
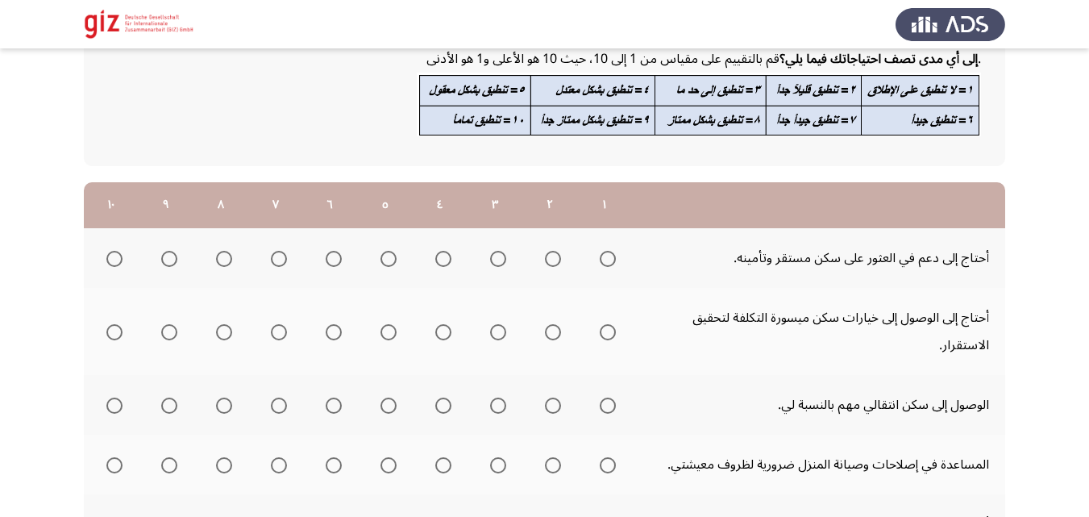
click at [600, 256] on span "Select an option" at bounding box center [608, 259] width 16 height 16
click at [600, 256] on input "Select an option" at bounding box center [608, 259] width 16 height 16
click at [609, 327] on span "Select an option" at bounding box center [608, 332] width 16 height 16
click at [609, 327] on input "Select an option" at bounding box center [608, 332] width 16 height 16
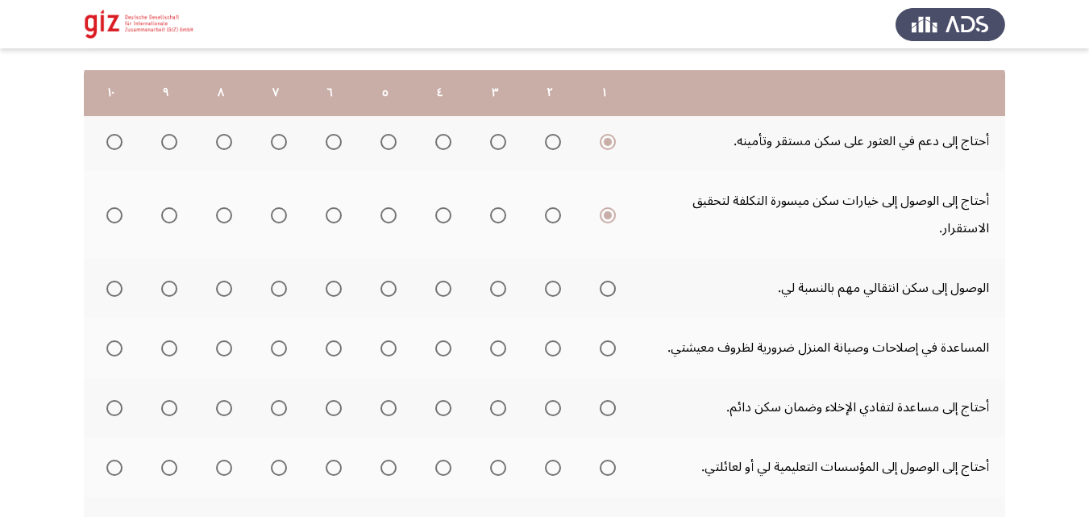
scroll to position [257, 0]
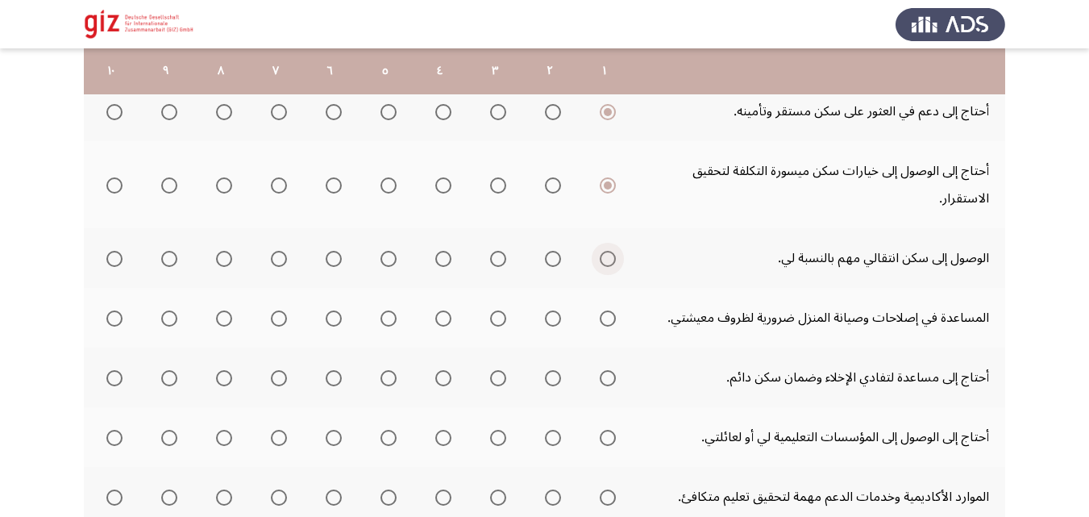
click at [609, 262] on span "Select an option" at bounding box center [608, 259] width 16 height 16
click at [609, 262] on input "Select an option" at bounding box center [608, 259] width 16 height 16
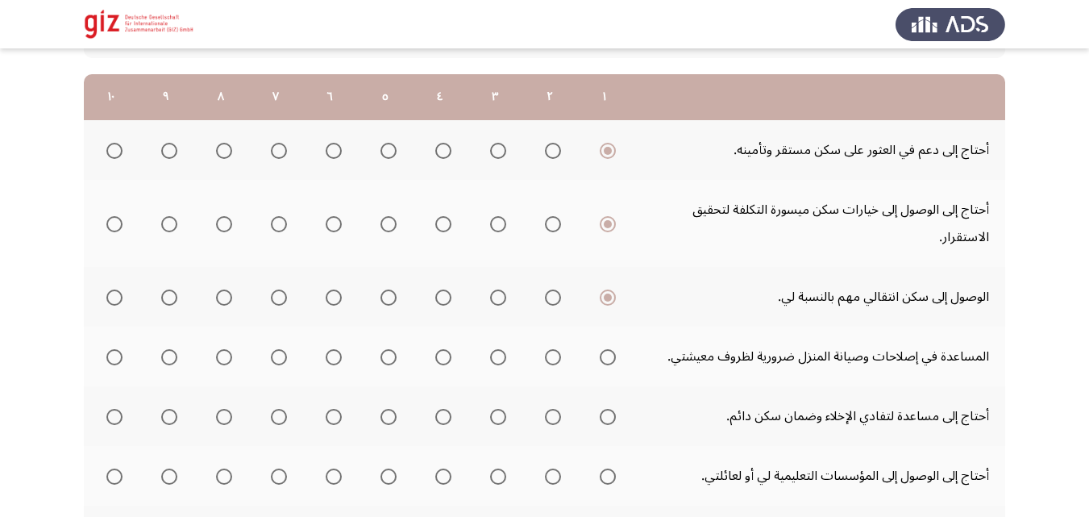
scroll to position [218, 0]
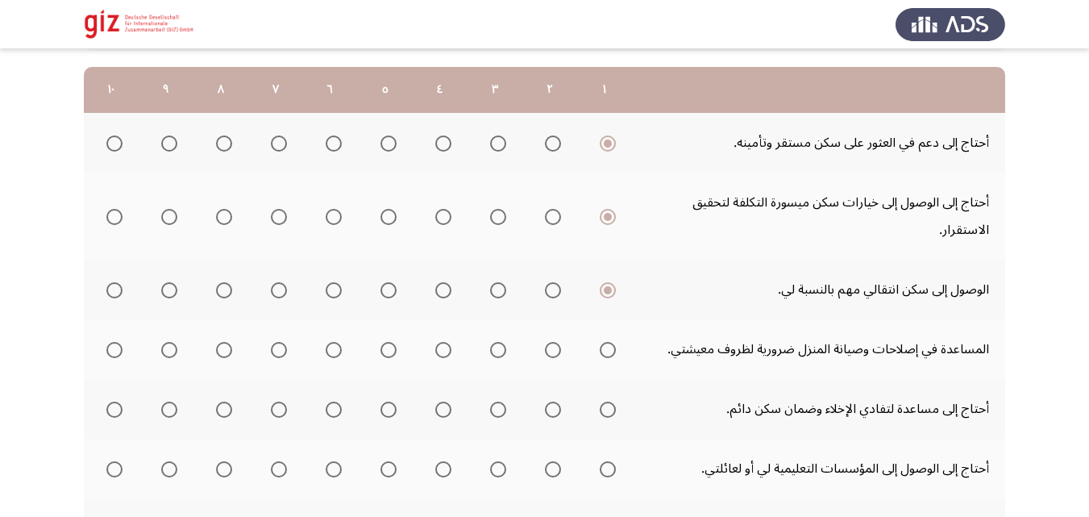
click at [629, 256] on tbody "أحتاج إلى دعم في العثور على سكن مستقر وتأمينه. أحتاج إلى الوصول إلى خيارات سكن …" at bounding box center [544, 425] width 921 height 624
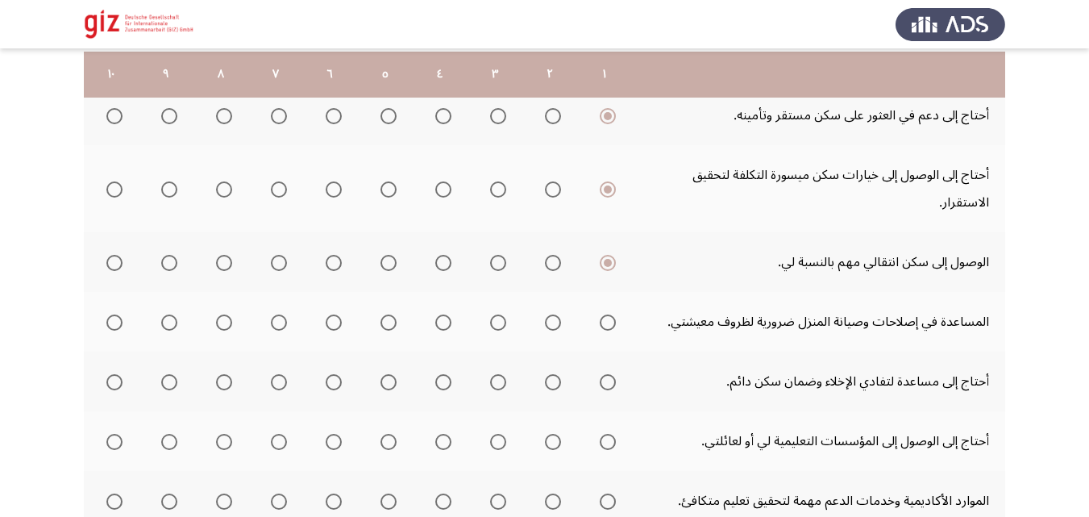
scroll to position [256, 0]
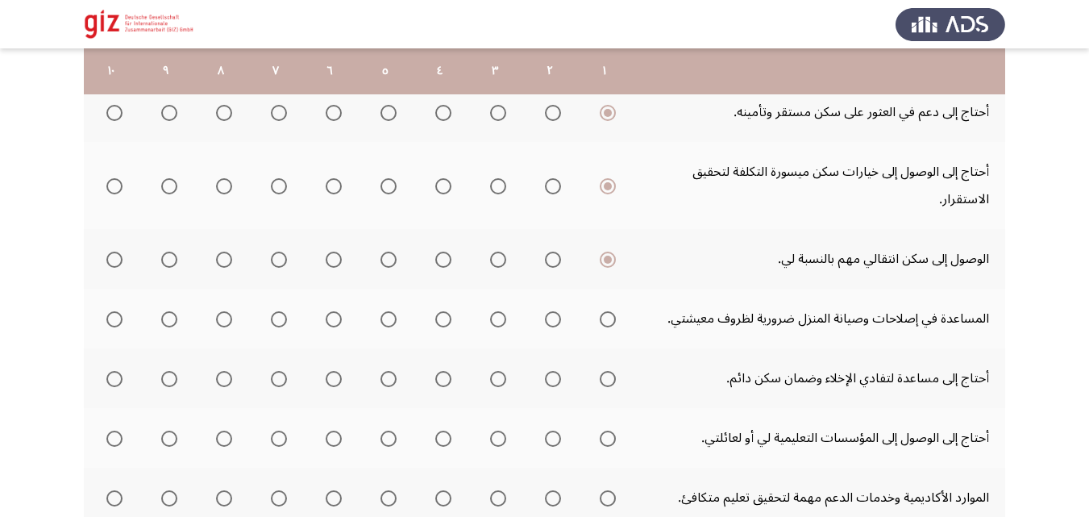
click at [606, 306] on mat-radio-group "Select an option" at bounding box center [604, 318] width 23 height 27
click at [606, 322] on span "Select an option" at bounding box center [608, 319] width 16 height 16
click at [606, 322] on input "Select an option" at bounding box center [608, 319] width 16 height 16
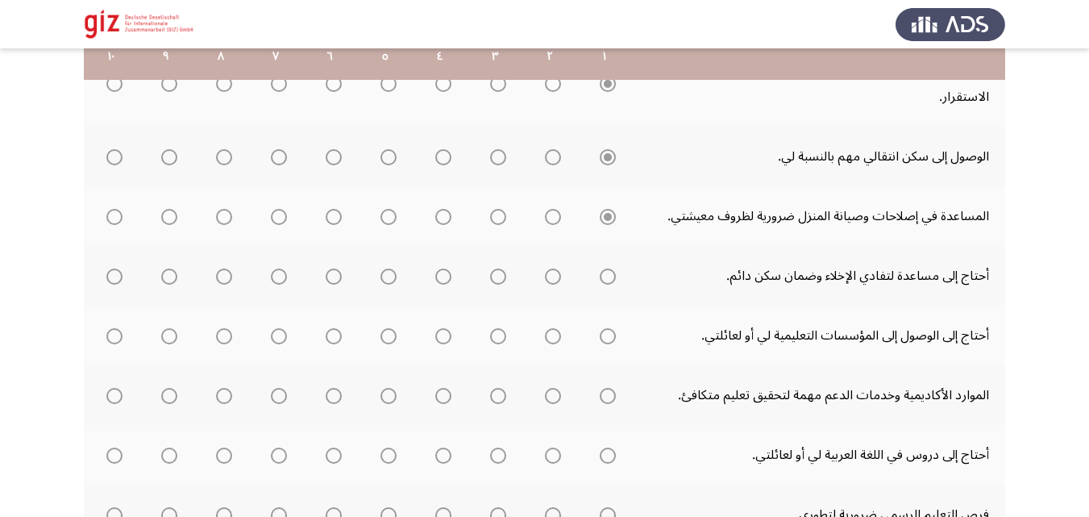
scroll to position [364, 0]
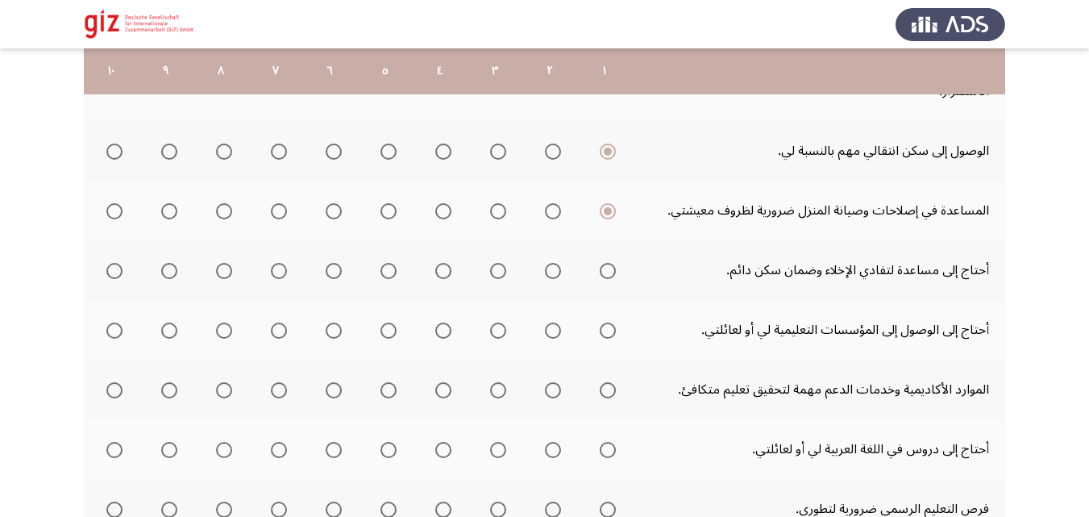
click at [609, 275] on span "Select an option" at bounding box center [608, 271] width 16 height 16
click at [609, 275] on input "Select an option" at bounding box center [608, 271] width 16 height 16
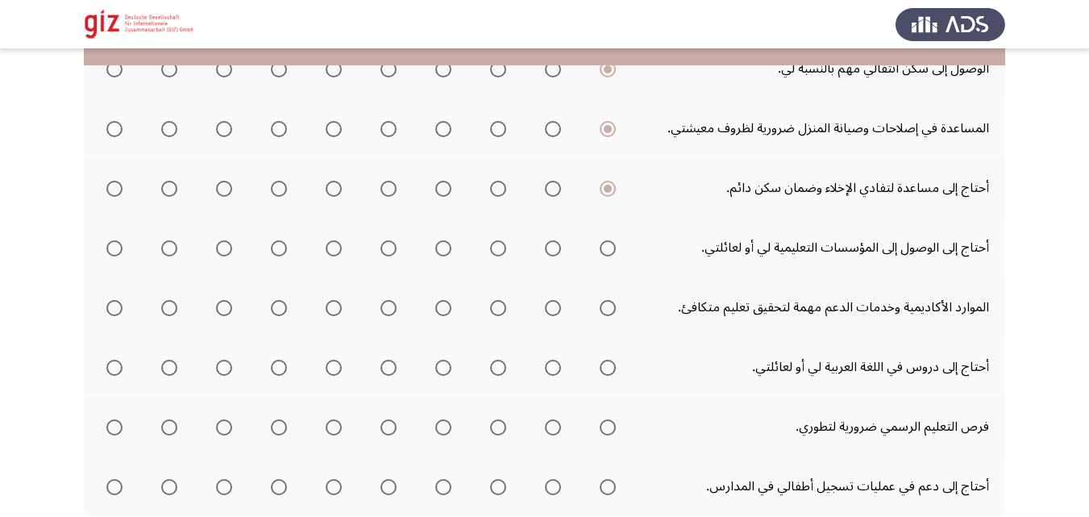
scroll to position [454, 0]
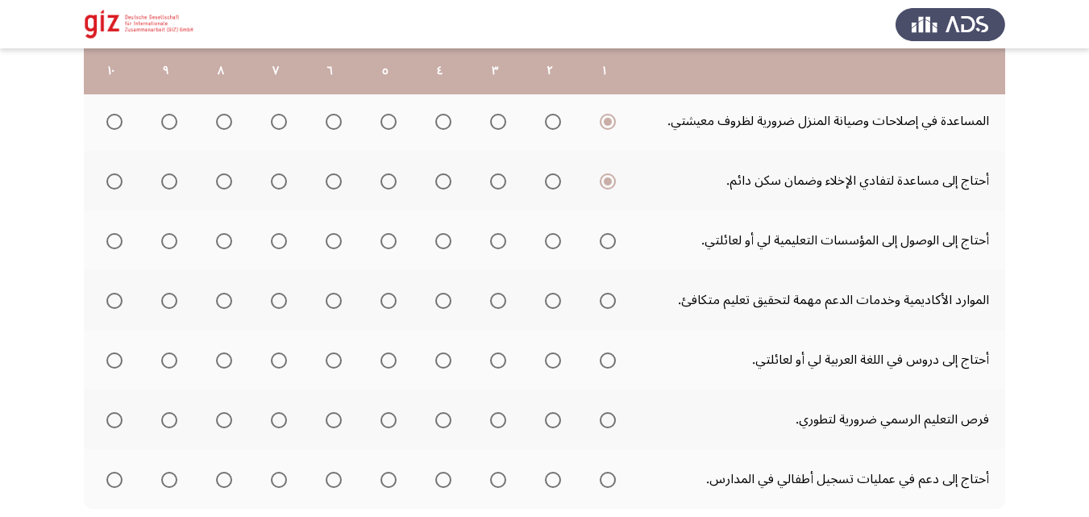
click at [613, 243] on span "Select an option" at bounding box center [608, 241] width 16 height 16
click at [613, 243] on input "Select an option" at bounding box center [608, 241] width 16 height 16
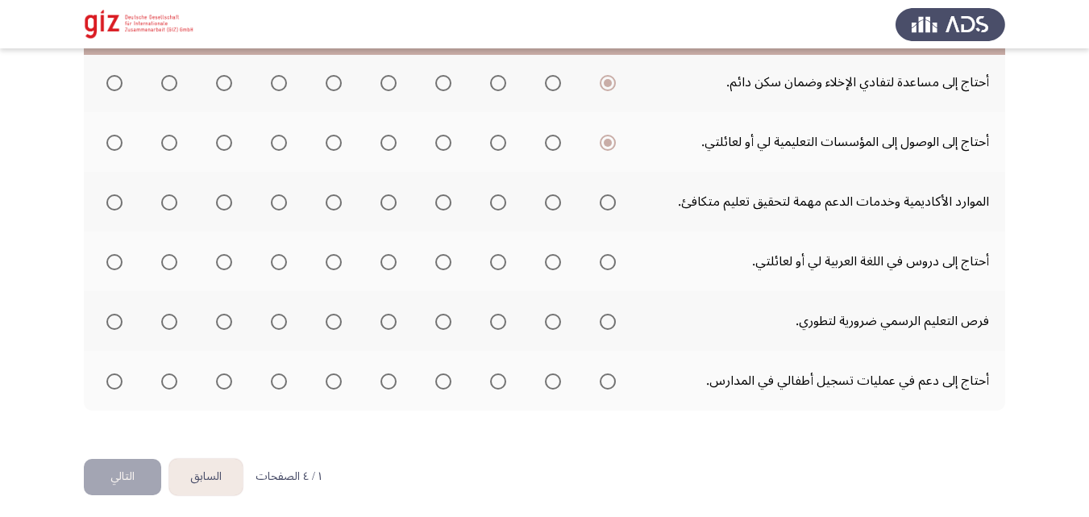
scroll to position [559, 0]
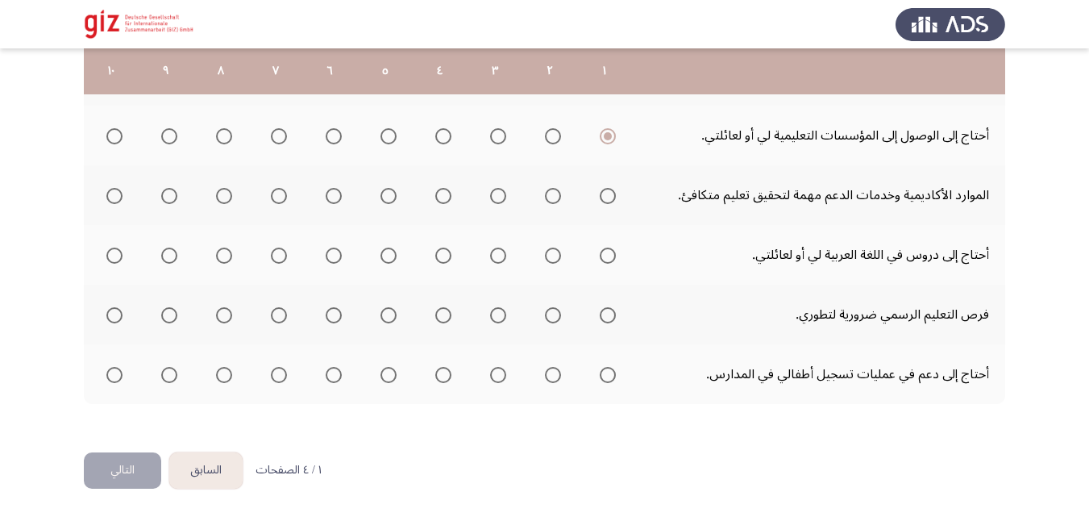
click at [614, 194] on span "Select an option" at bounding box center [608, 196] width 16 height 16
click at [614, 194] on input "Select an option" at bounding box center [608, 196] width 16 height 16
click at [613, 231] on th at bounding box center [604, 255] width 55 height 60
click at [611, 265] on mat-radio-group "Select an option" at bounding box center [604, 254] width 23 height 27
click at [610, 256] on span "Select an option" at bounding box center [608, 255] width 16 height 16
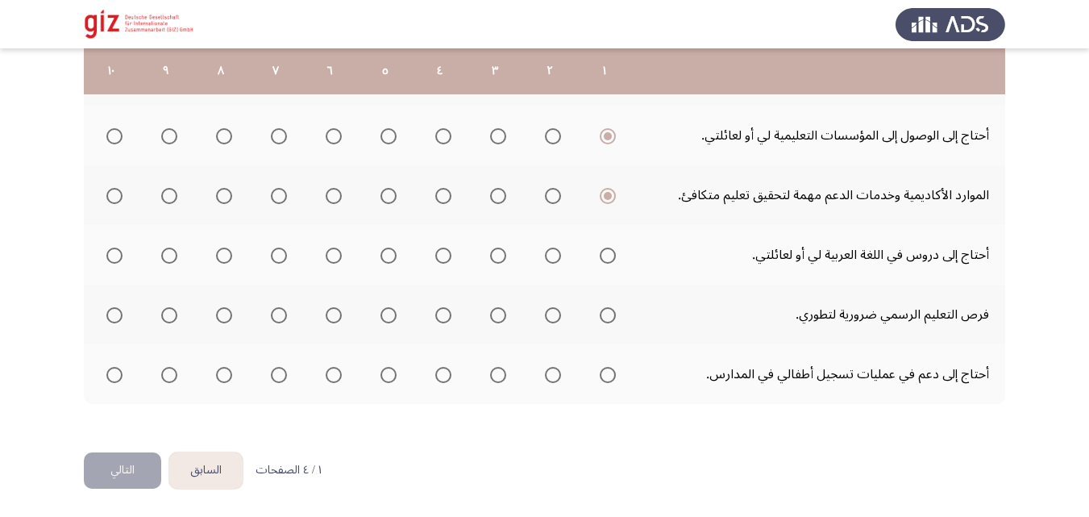
click at [610, 256] on input "Select an option" at bounding box center [608, 255] width 16 height 16
click at [605, 315] on span "Select an option" at bounding box center [608, 315] width 16 height 16
click at [605, 315] on input "Select an option" at bounding box center [608, 315] width 16 height 16
click at [606, 376] on span "Select an option" at bounding box center [608, 375] width 16 height 16
click at [606, 376] on input "Select an option" at bounding box center [608, 375] width 16 height 16
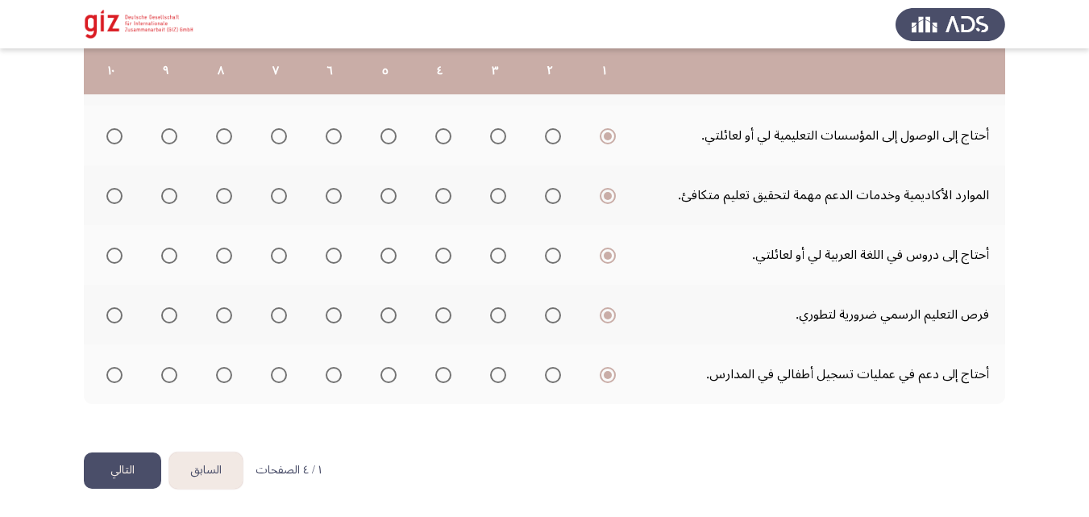
click at [521, 375] on th at bounding box center [494, 374] width 55 height 60
click at [127, 455] on button "التالي" at bounding box center [122, 470] width 77 height 36
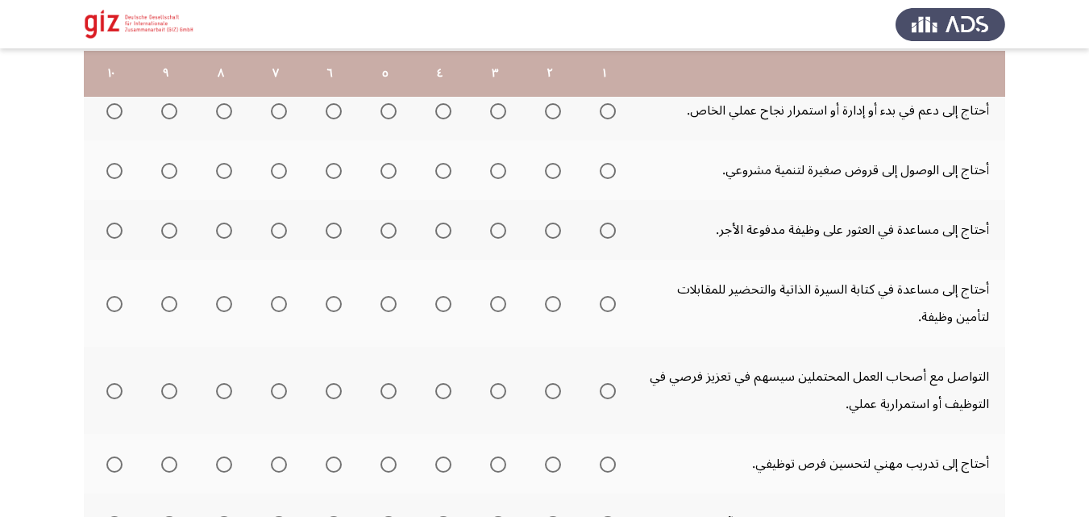
scroll to position [260, 0]
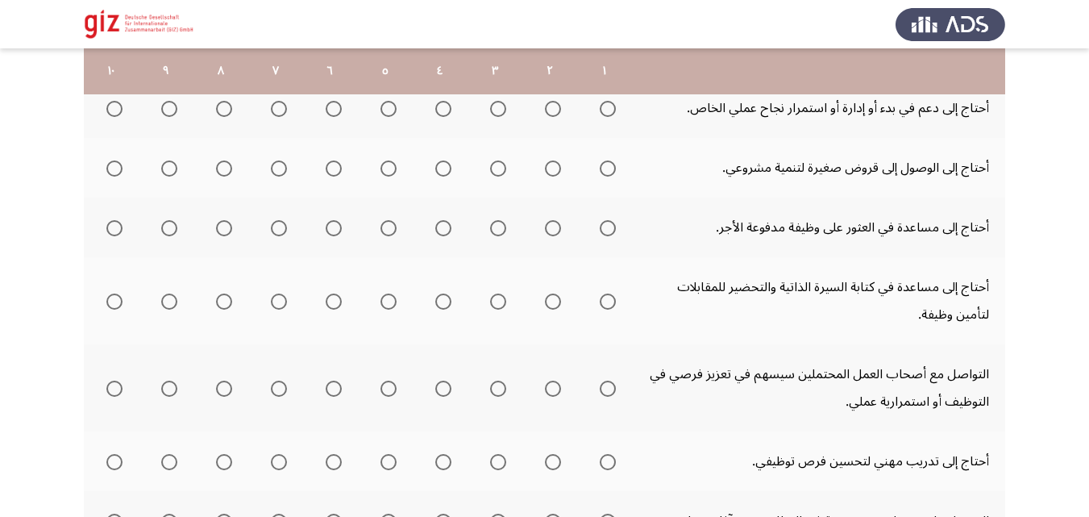
click at [662, 115] on td "أحتاج إلى دعم في بدء أو إدارة أو استمرار نجاح عملي الخاص." at bounding box center [818, 108] width 373 height 60
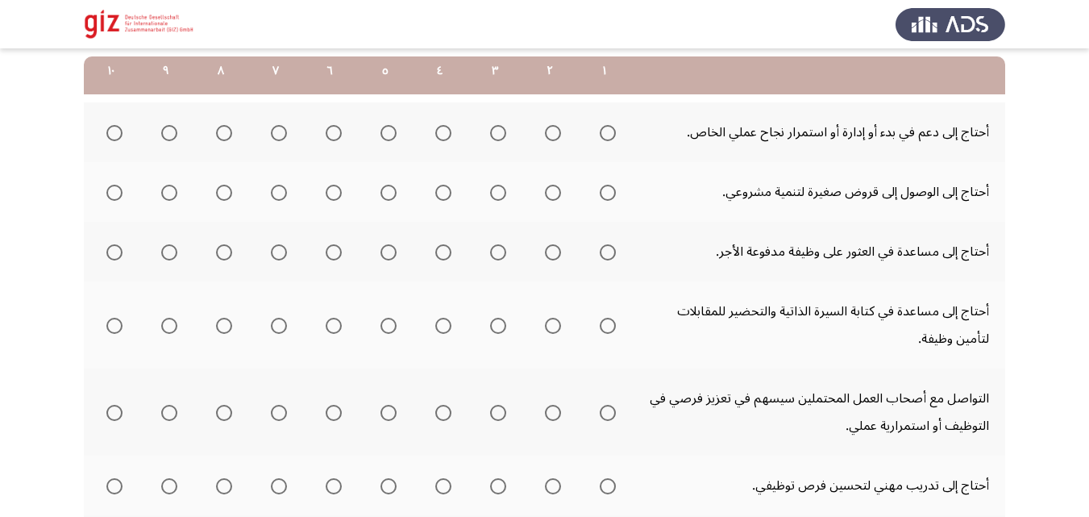
scroll to position [235, 0]
click at [605, 141] on span "Select an option" at bounding box center [608, 135] width 16 height 16
click at [605, 141] on input "Select an option" at bounding box center [608, 135] width 16 height 16
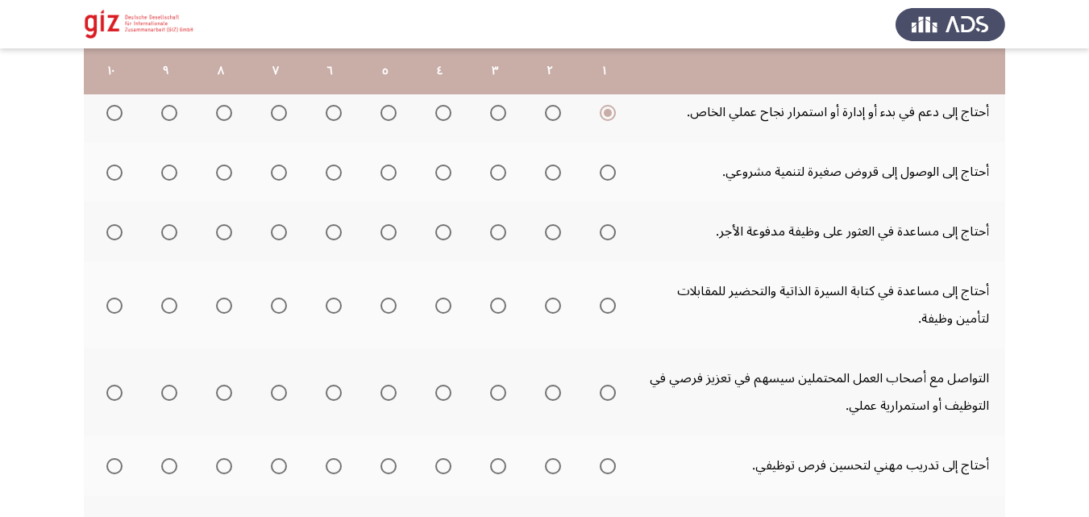
scroll to position [257, 0]
click at [126, 105] on th at bounding box center [111, 111] width 55 height 60
click at [109, 116] on span "Select an option" at bounding box center [114, 112] width 16 height 16
click at [109, 116] on input "Select an option" at bounding box center [114, 112] width 16 height 16
click at [607, 175] on span "Select an option" at bounding box center [608, 172] width 16 height 16
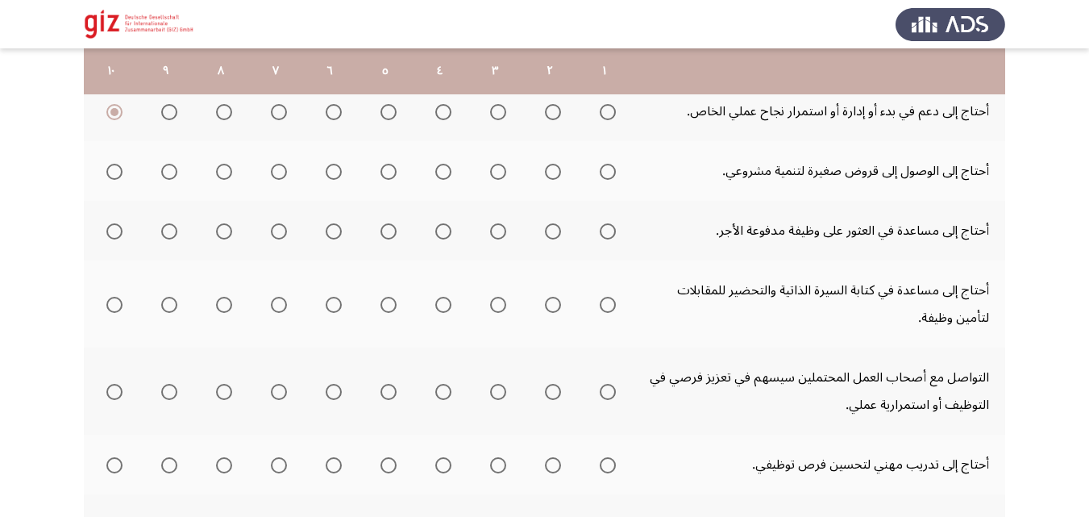
click at [607, 175] on input "Select an option" at bounding box center [608, 172] width 16 height 16
click at [609, 239] on mat-radio-group "Select an option" at bounding box center [604, 230] width 23 height 27
click at [607, 230] on span "Select an option" at bounding box center [608, 231] width 16 height 16
click at [607, 230] on input "Select an option" at bounding box center [608, 231] width 16 height 16
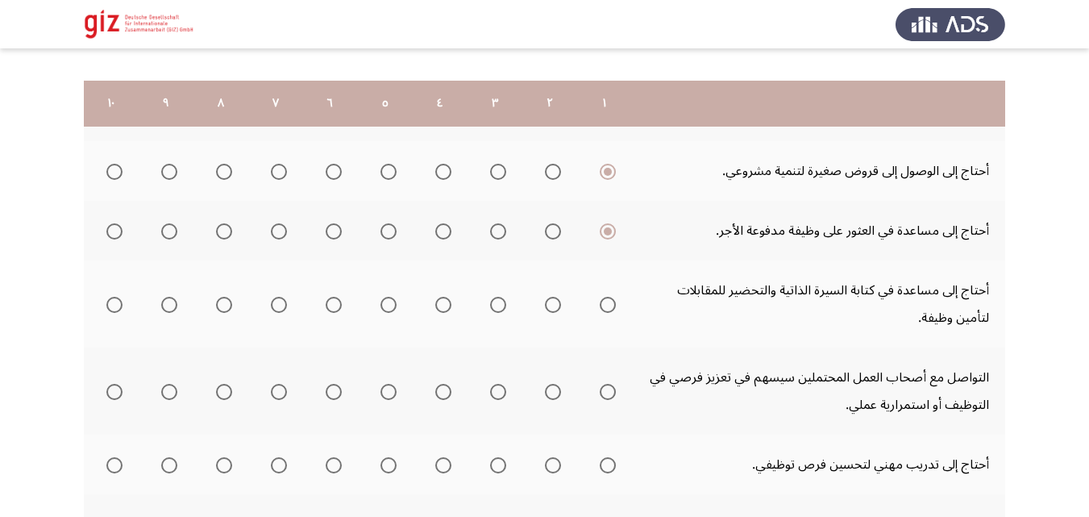
scroll to position [347, 0]
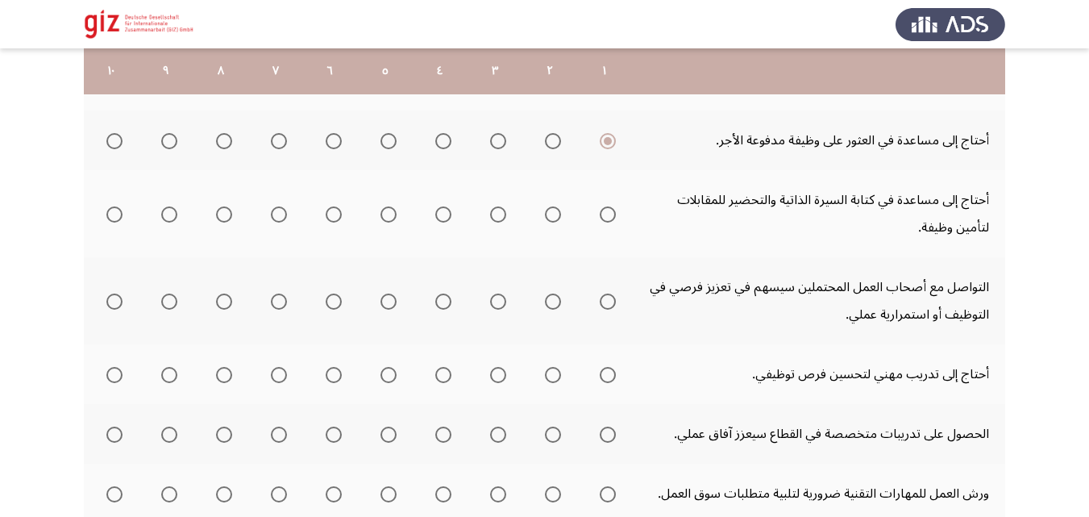
click at [607, 225] on mat-radio-group "Select an option" at bounding box center [604, 213] width 23 height 27
click at [609, 209] on span "Select an option" at bounding box center [608, 214] width 16 height 16
click at [609, 209] on input "Select an option" at bounding box center [608, 214] width 16 height 16
click at [609, 300] on span "Select an option" at bounding box center [608, 301] width 16 height 16
click at [609, 300] on input "Select an option" at bounding box center [608, 301] width 16 height 16
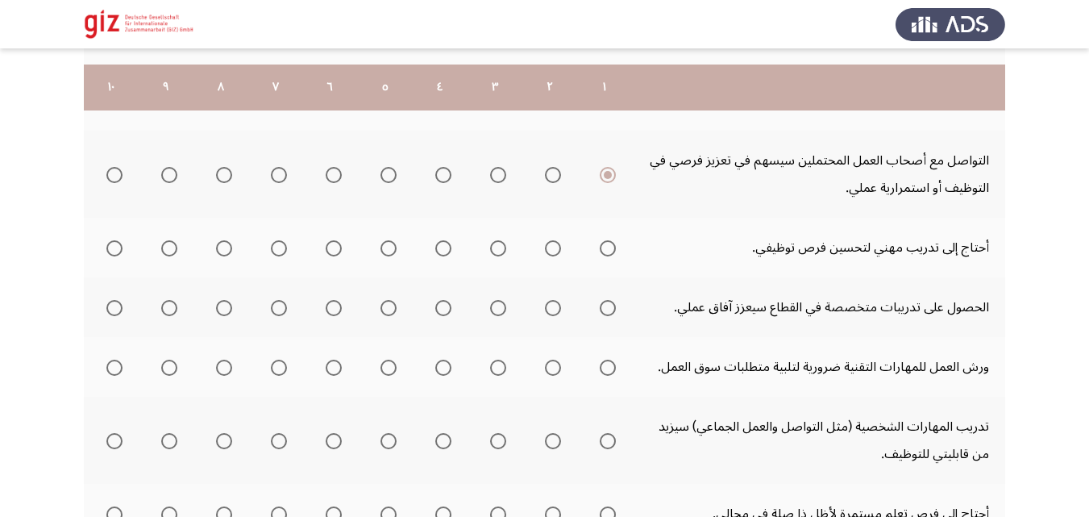
scroll to position [491, 0]
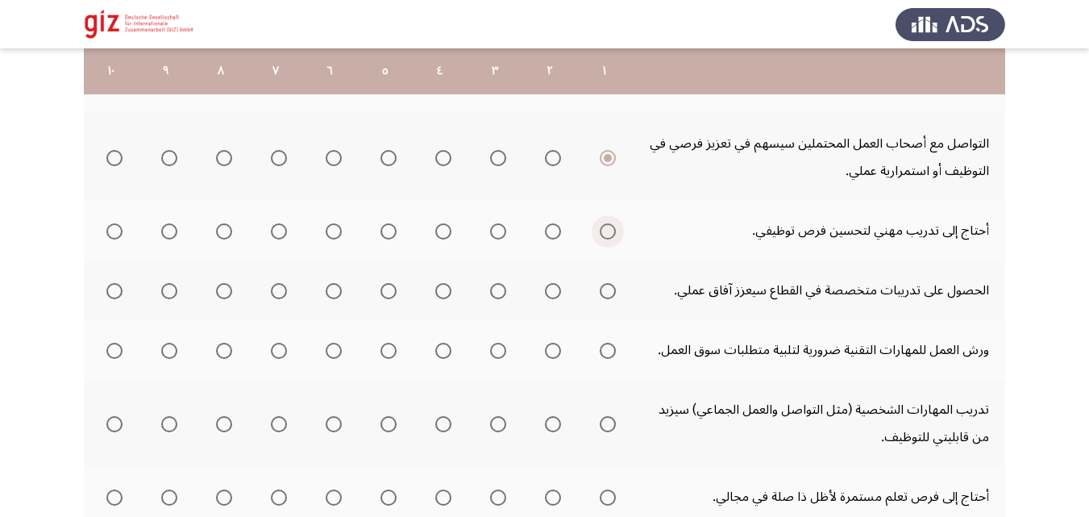
click at [610, 237] on span "Select an option" at bounding box center [608, 231] width 16 height 16
click at [610, 237] on input "Select an option" at bounding box center [608, 231] width 16 height 16
click at [610, 288] on span "Select an option" at bounding box center [608, 291] width 16 height 16
click at [610, 288] on input "Select an option" at bounding box center [608, 291] width 16 height 16
click at [607, 355] on span "Select an option" at bounding box center [608, 351] width 16 height 16
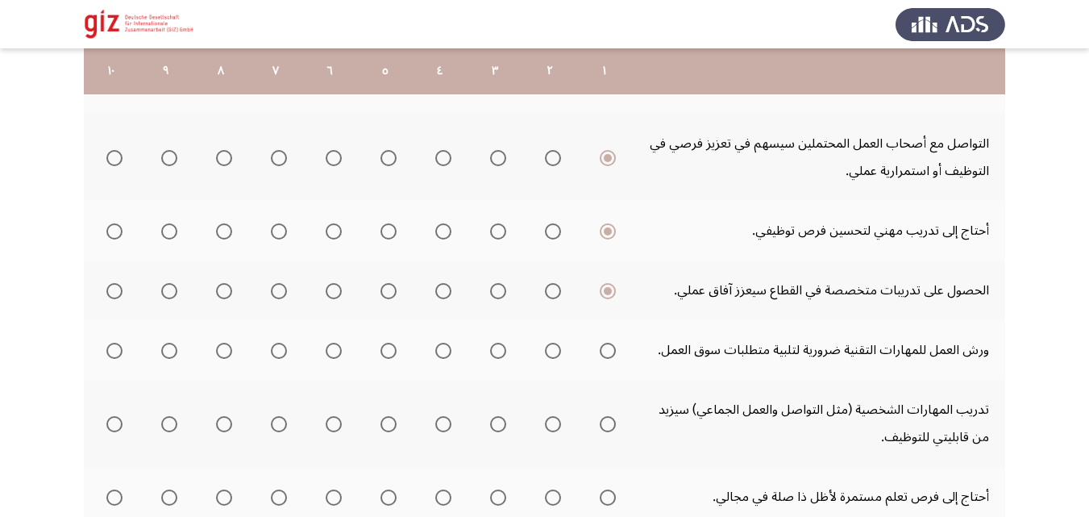
click at [607, 355] on input "Select an option" at bounding box center [608, 351] width 16 height 16
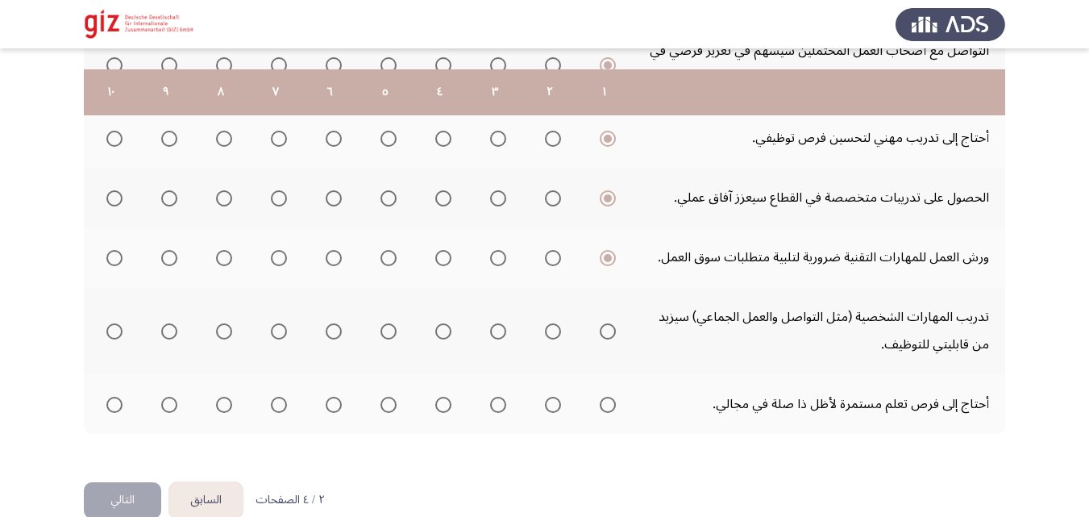
scroll to position [613, 0]
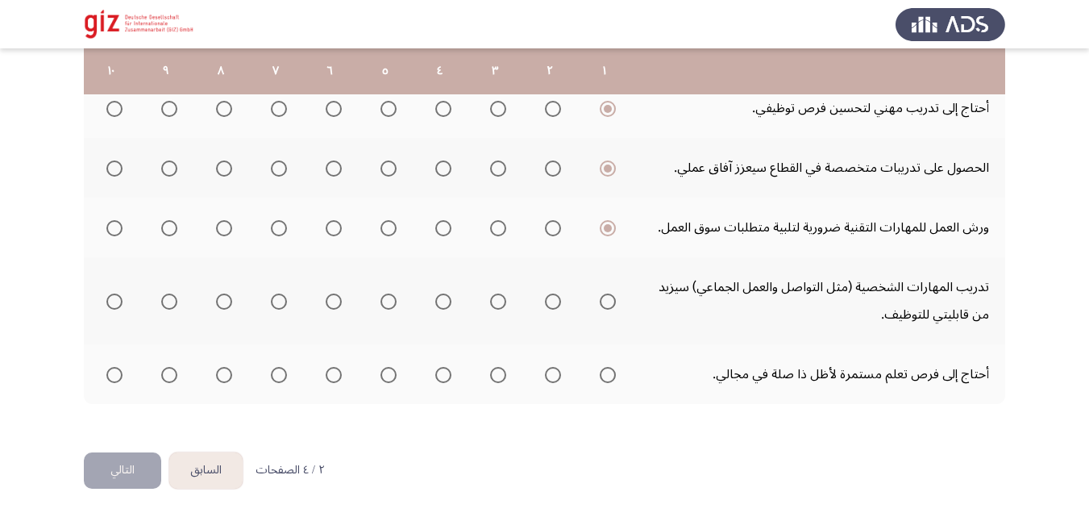
click at [613, 293] on mat-radio-button "Select an option" at bounding box center [604, 301] width 23 height 17
click at [608, 297] on span "Select an option" at bounding box center [608, 301] width 16 height 16
click at [608, 297] on input "Select an option" at bounding box center [608, 301] width 16 height 16
click at [605, 380] on span "Select an option" at bounding box center [608, 375] width 16 height 16
click at [605, 380] on input "Select an option" at bounding box center [608, 375] width 16 height 16
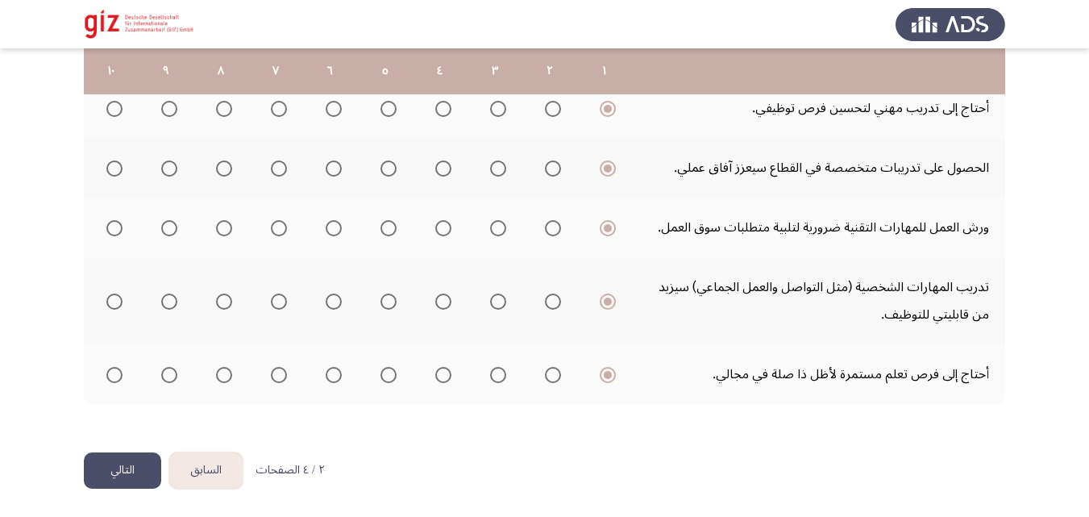
click at [133, 478] on button "التالي" at bounding box center [122, 470] width 77 height 36
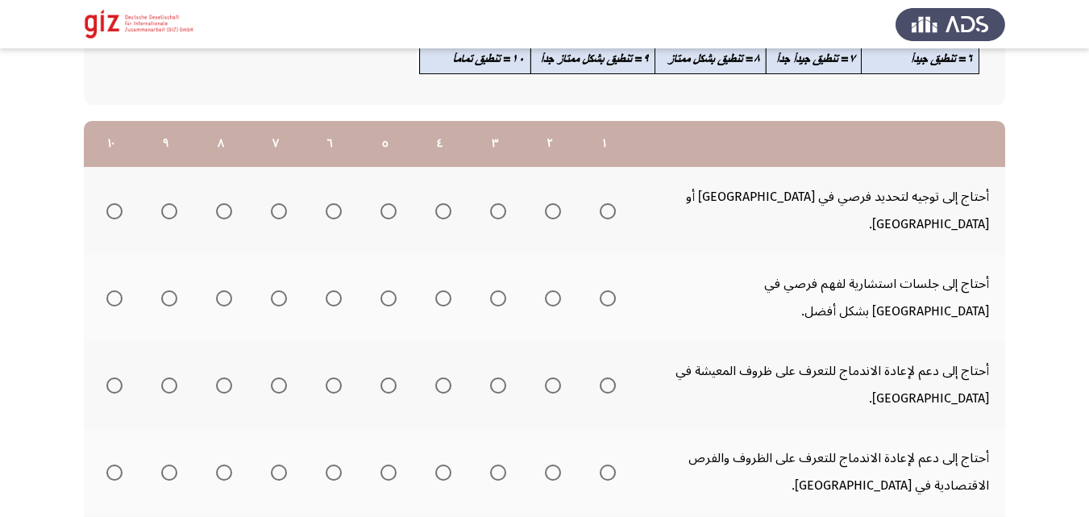
scroll to position [171, 0]
click at [607, 204] on span "Select an option" at bounding box center [608, 212] width 16 height 16
click at [607, 204] on input "Select an option" at bounding box center [608, 212] width 16 height 16
click at [605, 291] on span "Select an option" at bounding box center [608, 299] width 16 height 16
click at [605, 291] on input "Select an option" at bounding box center [608, 299] width 16 height 16
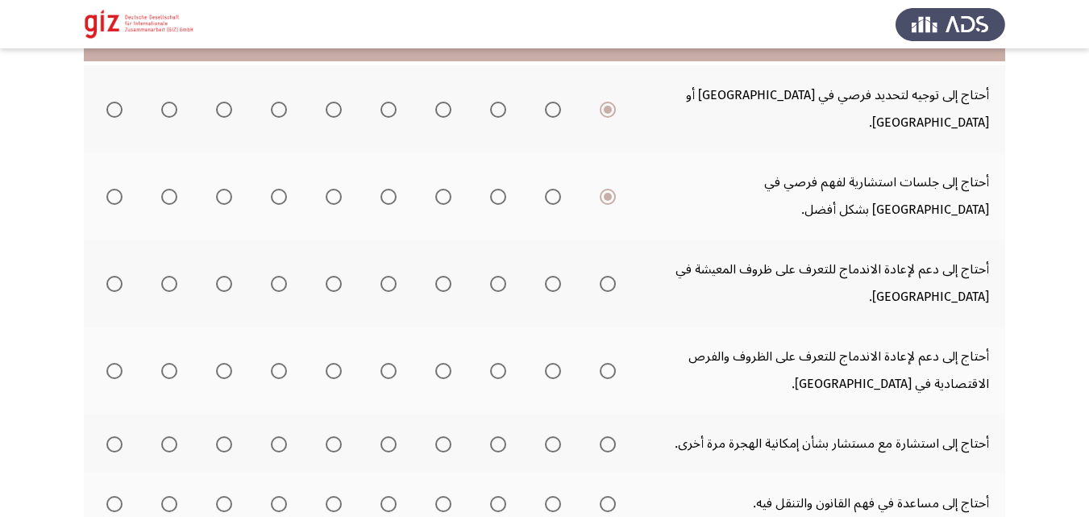
scroll to position [308, 0]
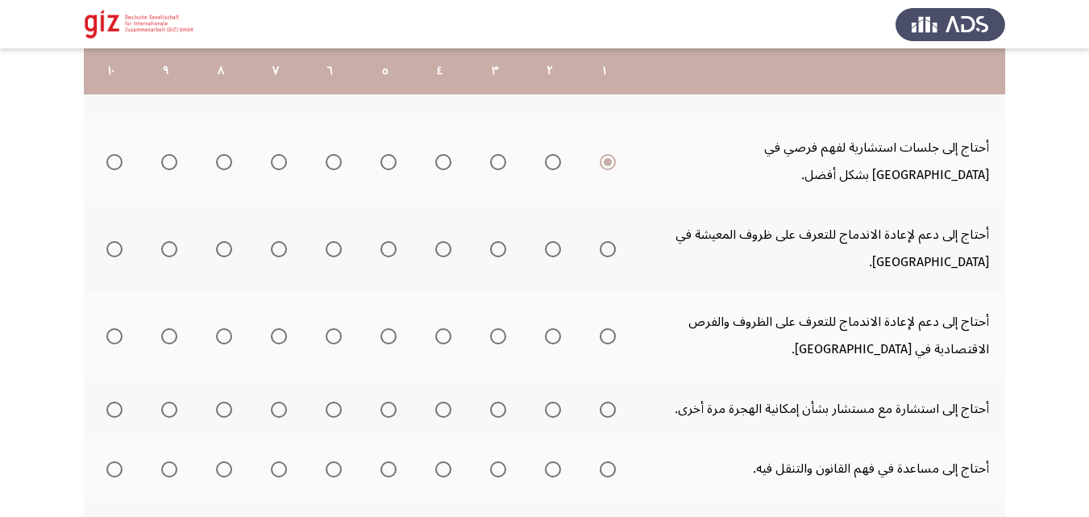
click at [608, 241] on span "Select an option" at bounding box center [608, 249] width 16 height 16
click at [608, 241] on input "Select an option" at bounding box center [608, 249] width 16 height 16
click at [607, 292] on th at bounding box center [604, 335] width 55 height 87
click at [607, 328] on span "Select an option" at bounding box center [608, 336] width 16 height 16
click at [607, 328] on input "Select an option" at bounding box center [608, 336] width 16 height 16
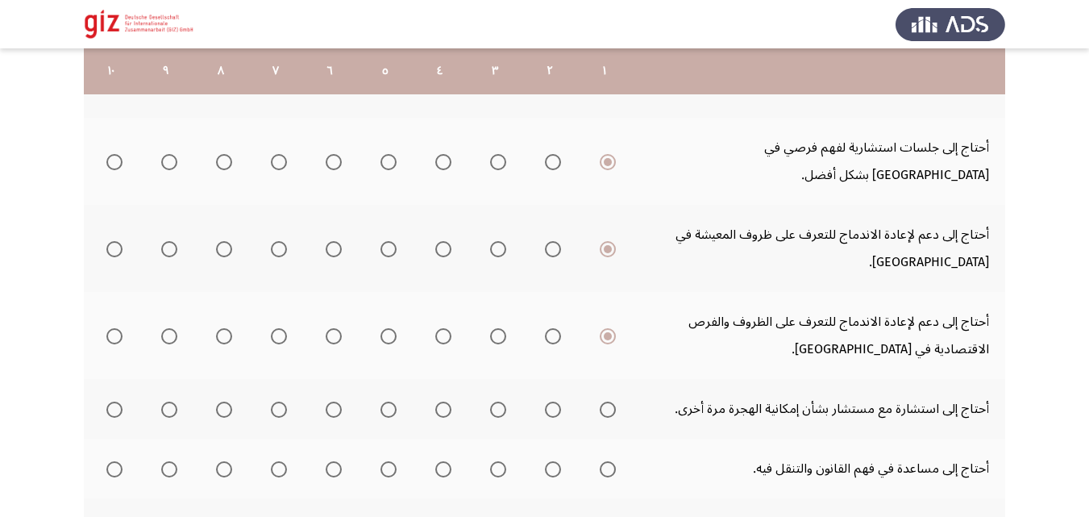
click at [603, 401] on span "Select an option" at bounding box center [608, 409] width 16 height 16
click at [603, 401] on input "Select an option" at bounding box center [608, 409] width 16 height 16
click at [604, 461] on span "Select an option" at bounding box center [608, 469] width 16 height 16
click at [604, 461] on input "Select an option" at bounding box center [608, 469] width 16 height 16
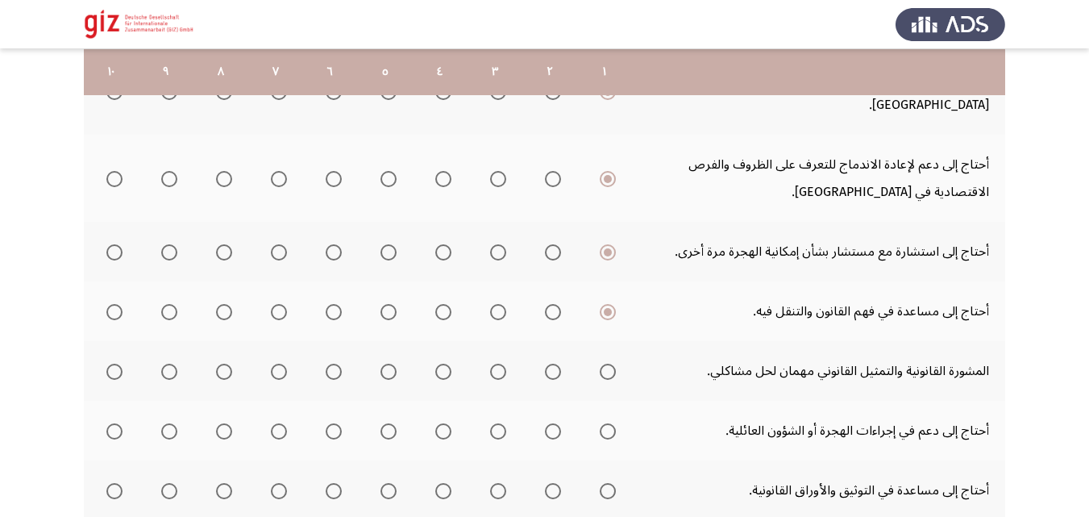
scroll to position [466, 0]
click at [605, 340] on th at bounding box center [604, 370] width 55 height 60
click at [605, 363] on span "Select an option" at bounding box center [608, 371] width 16 height 16
click at [605, 363] on input "Select an option" at bounding box center [608, 371] width 16 height 16
click at [609, 422] on span "Select an option" at bounding box center [608, 430] width 16 height 16
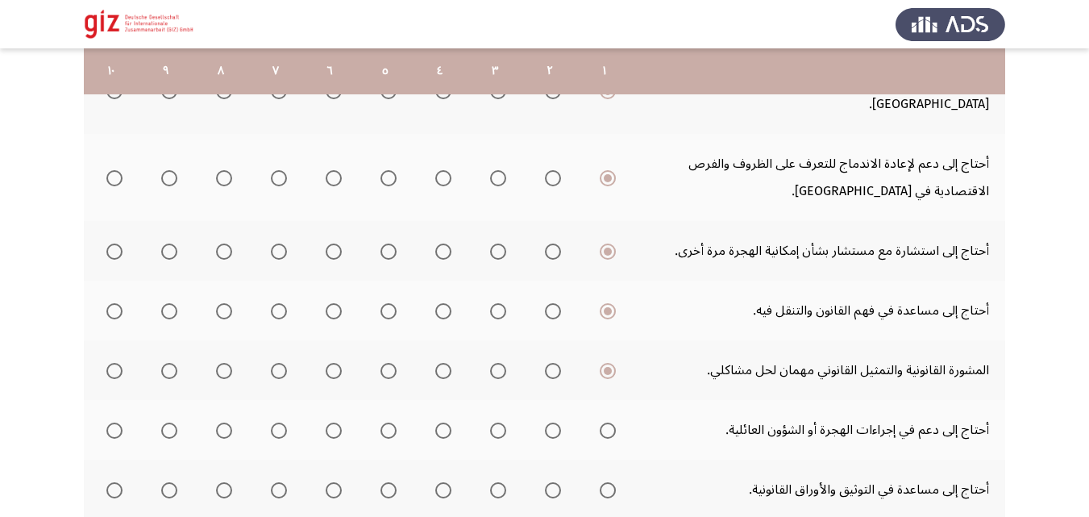
click at [609, 422] on input "Select an option" at bounding box center [608, 430] width 16 height 16
click at [609, 482] on span "Select an option" at bounding box center [608, 490] width 16 height 16
click at [609, 482] on input "Select an option" at bounding box center [608, 490] width 16 height 16
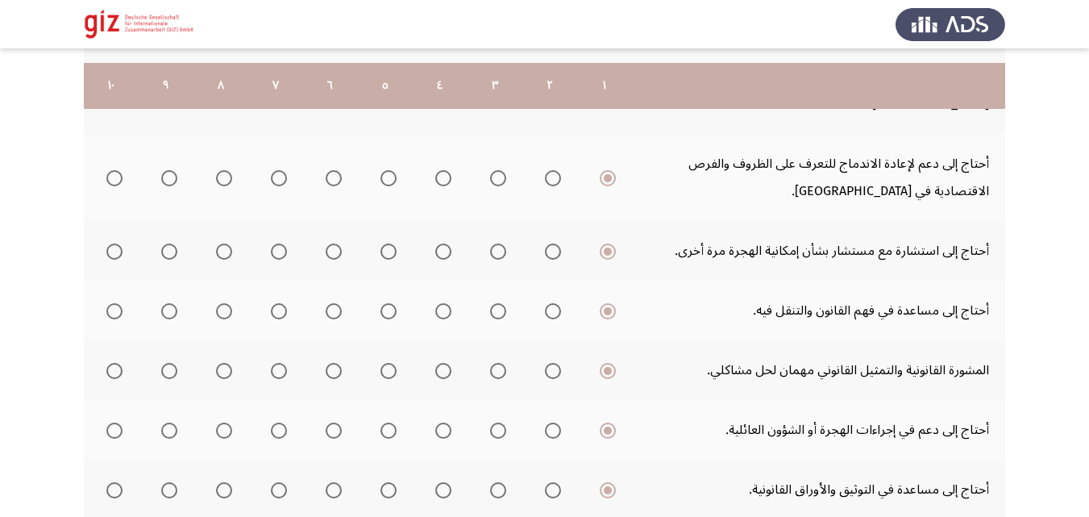
scroll to position [559, 0]
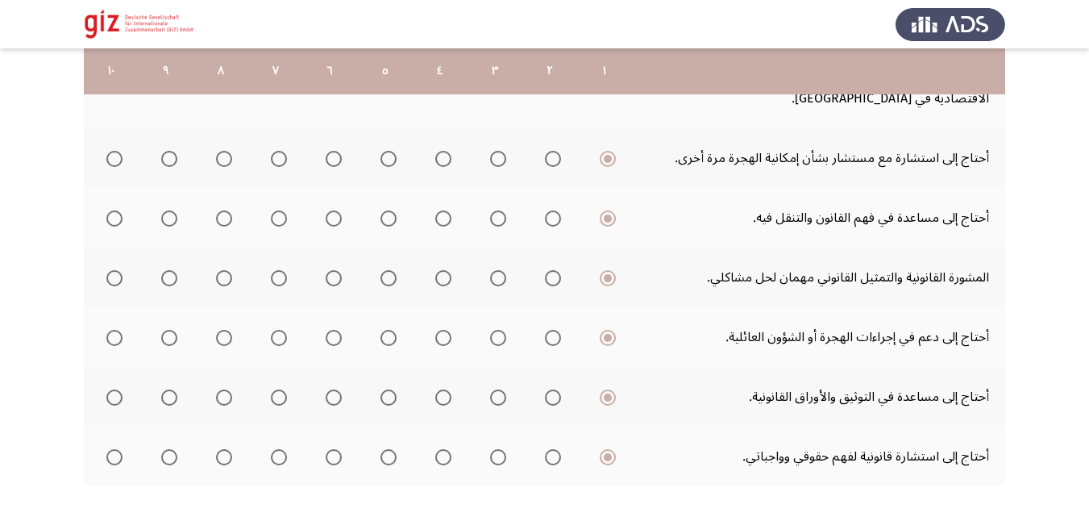
click at [129, 455] on html "السابق Required Services by the Beneficiary التالي . إلى أي مدى تصف احتياجاتك ف…" at bounding box center [544, 19] width 1089 height 1157
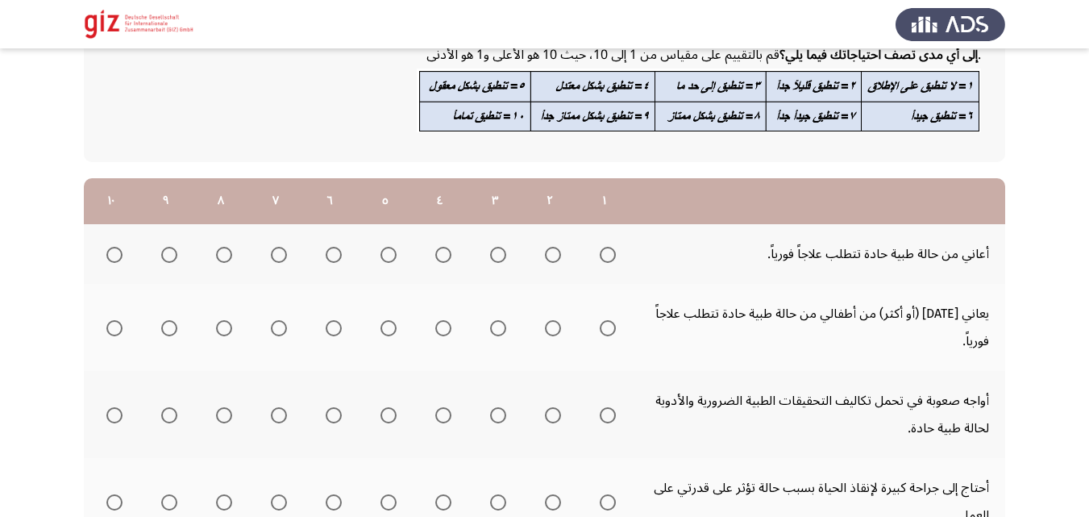
scroll to position [152, 0]
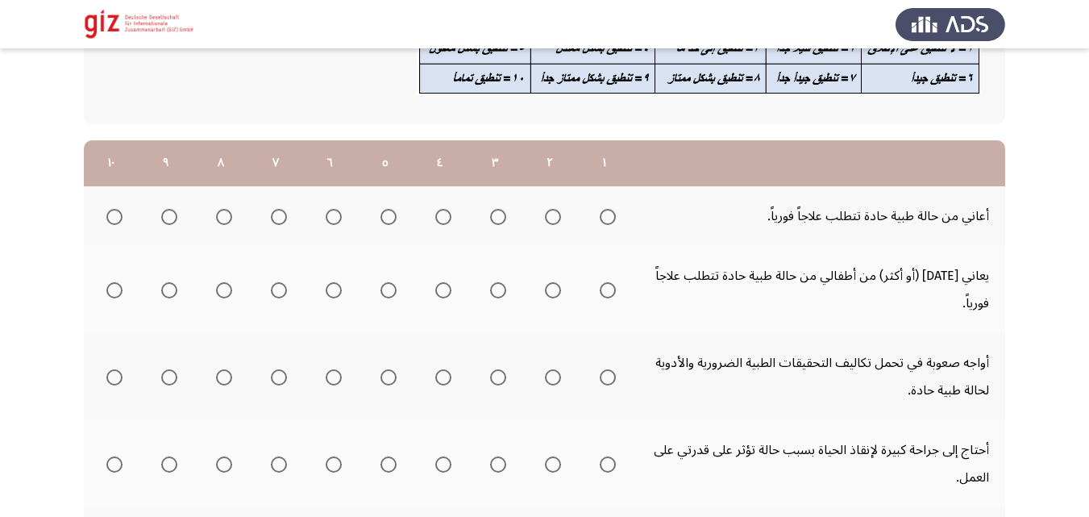
click at [605, 216] on span "Select an option" at bounding box center [608, 217] width 16 height 16
click at [605, 216] on input "Select an option" at bounding box center [608, 217] width 16 height 16
click at [602, 284] on span "Select an option" at bounding box center [608, 290] width 16 height 16
click at [602, 284] on input "Select an option" at bounding box center [608, 290] width 16 height 16
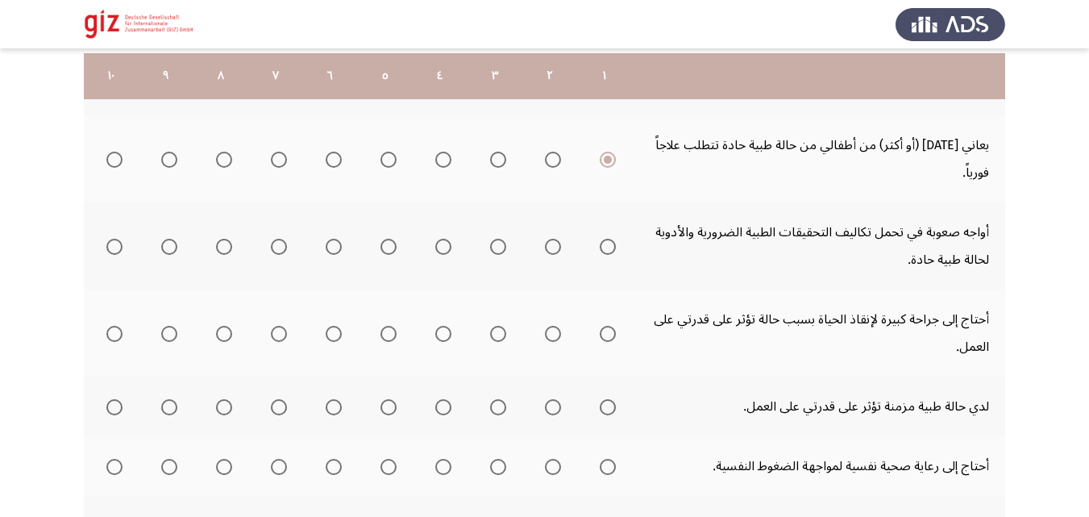
scroll to position [300, 0]
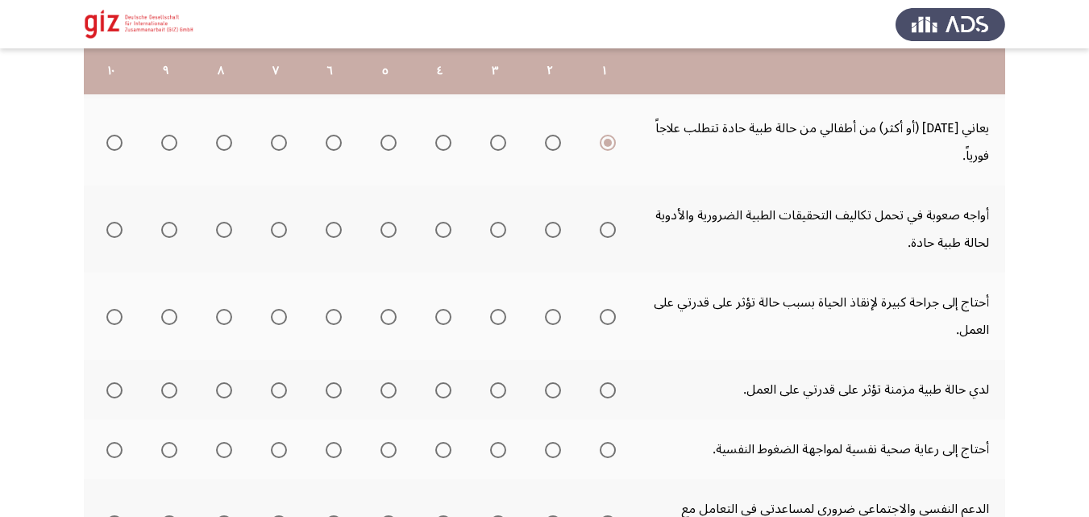
click at [376, 233] on label "Select an option" at bounding box center [385, 230] width 23 height 16
click at [380, 233] on input "Select an option" at bounding box center [388, 230] width 16 height 16
click at [426, 227] on th at bounding box center [440, 228] width 55 height 87
click at [595, 312] on label "Select an option" at bounding box center [604, 317] width 23 height 16
click at [600, 312] on input "Select an option" at bounding box center [608, 317] width 16 height 16
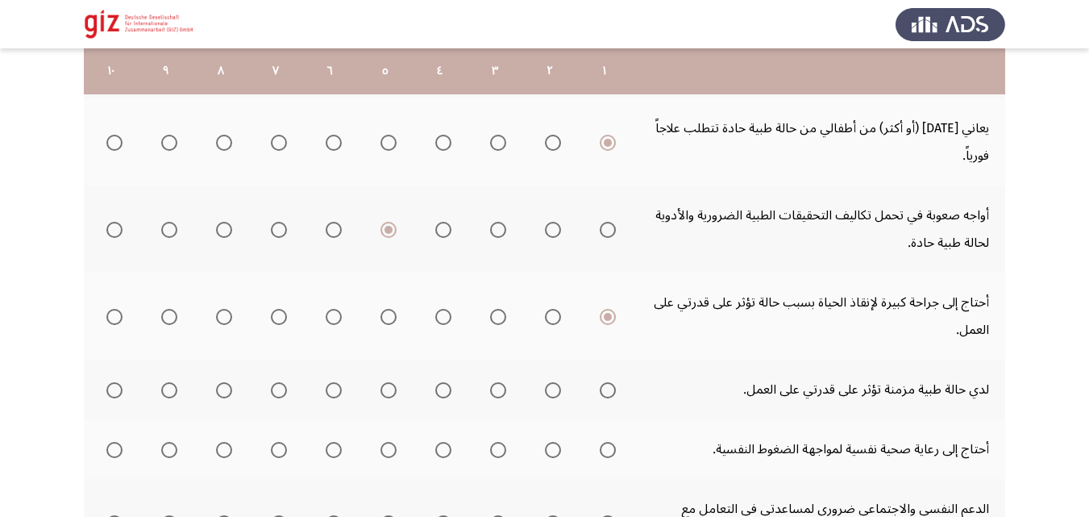
click at [611, 389] on span "Select an option" at bounding box center [608, 390] width 16 height 16
click at [611, 389] on input "Select an option" at bounding box center [608, 390] width 16 height 16
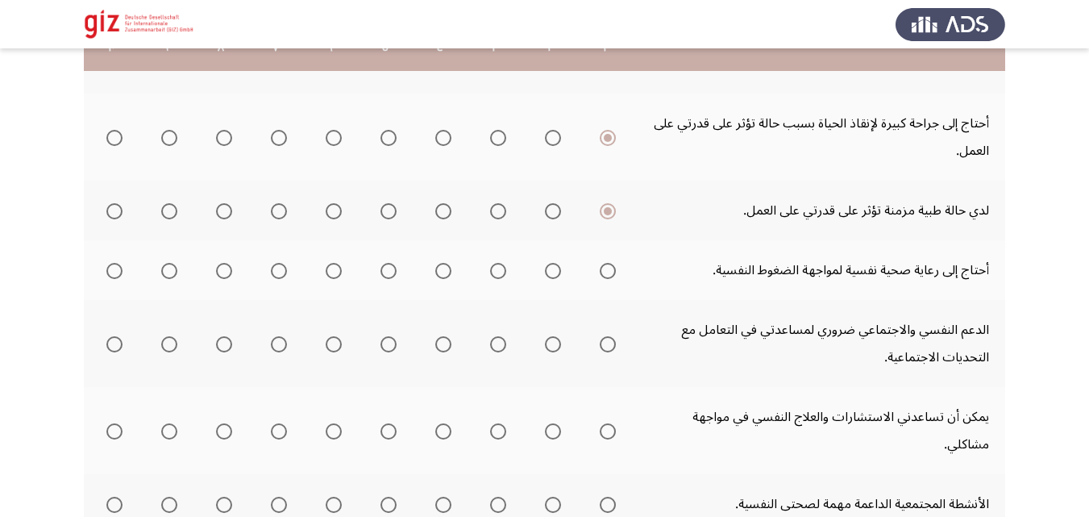
scroll to position [481, 0]
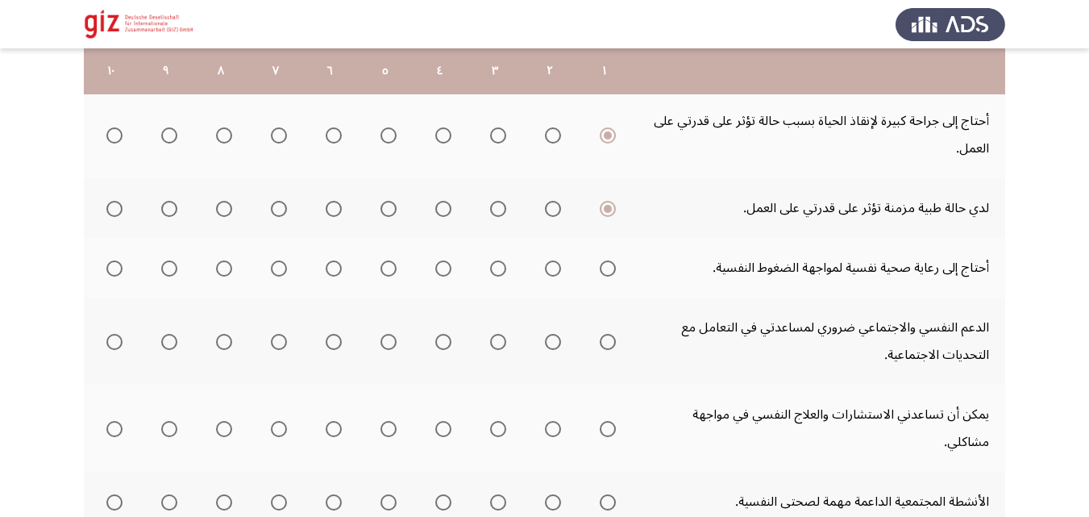
click at [430, 208] on label "Select an option" at bounding box center [440, 209] width 23 height 16
click at [435, 208] on input "Select an option" at bounding box center [443, 209] width 16 height 16
click at [610, 268] on span "Select an option" at bounding box center [608, 268] width 16 height 16
click at [610, 268] on input "Select an option" at bounding box center [608, 268] width 16 height 16
click at [609, 334] on span "Select an option" at bounding box center [608, 342] width 16 height 16
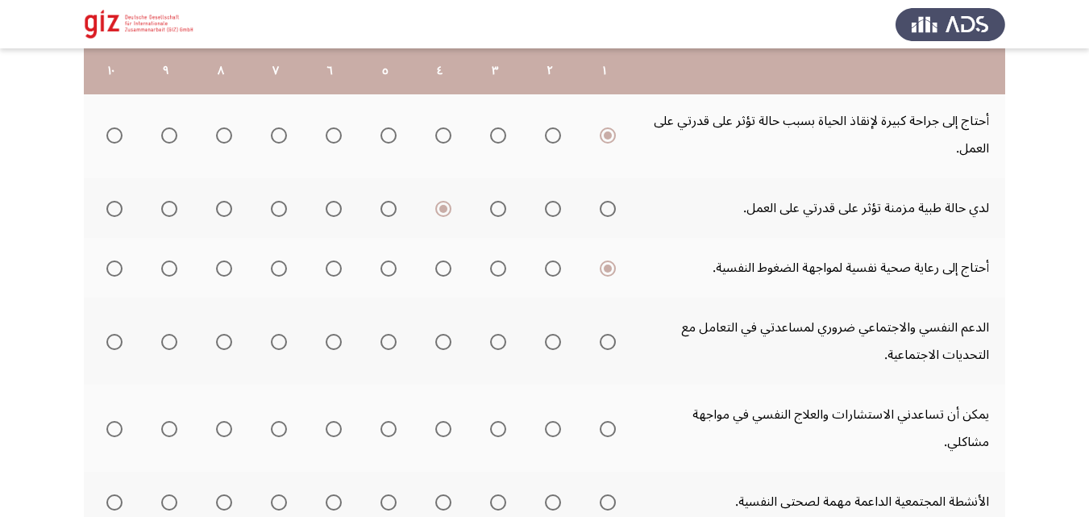
click at [609, 334] on input "Select an option" at bounding box center [608, 342] width 16 height 16
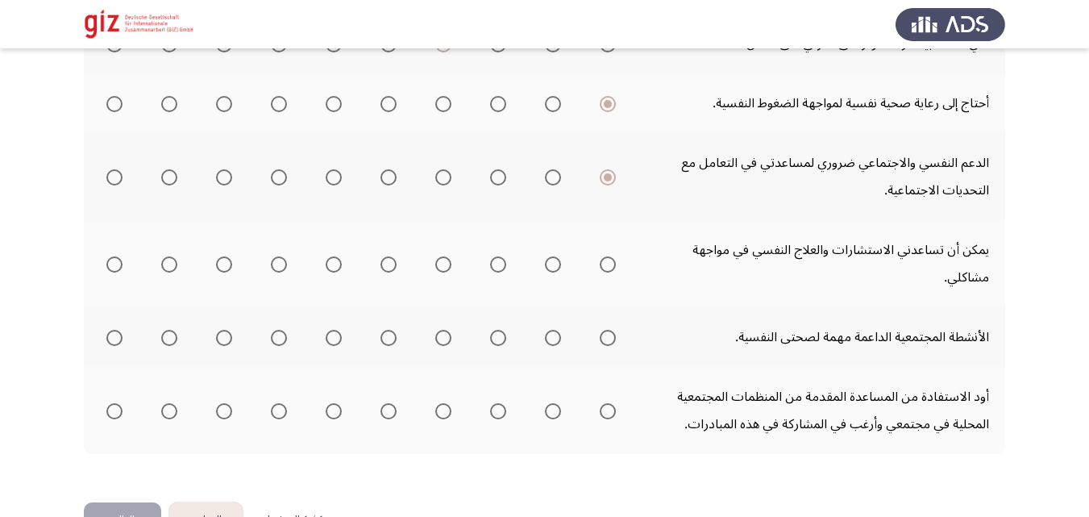
scroll to position [659, 0]
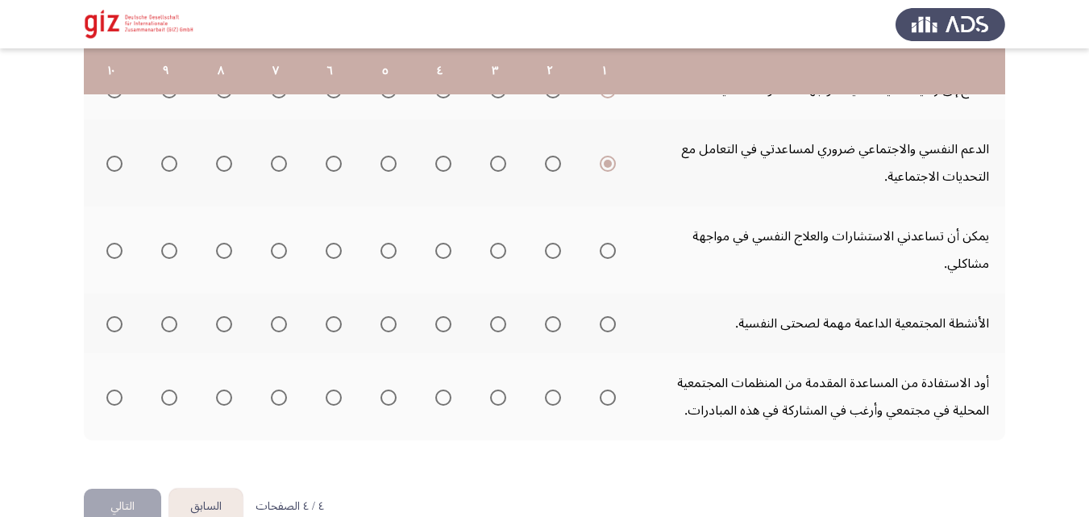
click at [595, 243] on label "Select an option" at bounding box center [604, 251] width 23 height 16
click at [600, 243] on input "Select an option" at bounding box center [608, 251] width 16 height 16
click at [598, 310] on mat-radio-group "Select an option" at bounding box center [604, 323] width 23 height 27
click at [603, 316] on span "Select an option" at bounding box center [608, 324] width 16 height 16
click at [603, 316] on input "Select an option" at bounding box center [608, 324] width 16 height 16
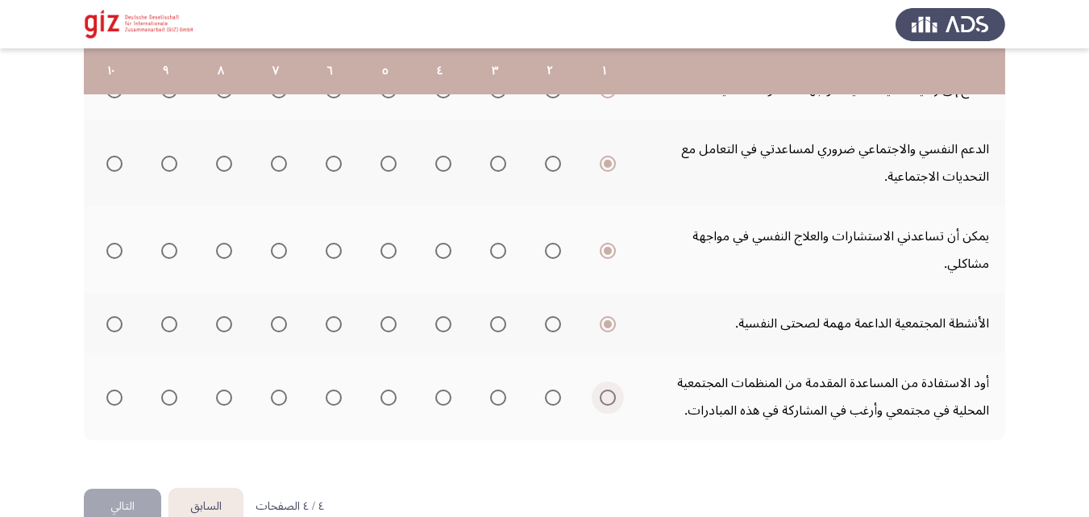
click at [613, 389] on span "Select an option" at bounding box center [608, 397] width 16 height 16
click at [613, 389] on input "Select an option" at bounding box center [608, 397] width 16 height 16
click at [116, 488] on button "التالي" at bounding box center [122, 506] width 77 height 36
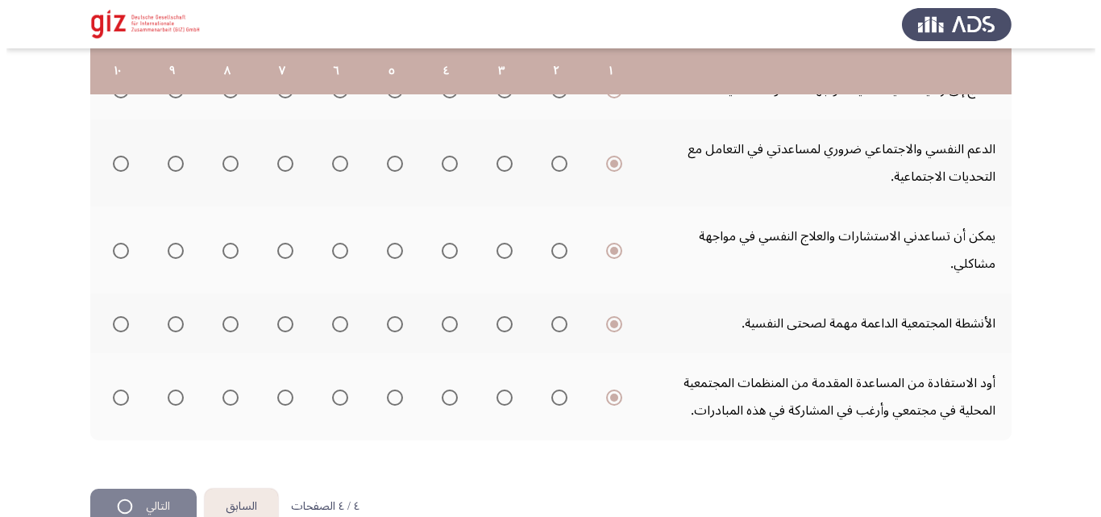
scroll to position [0, 0]
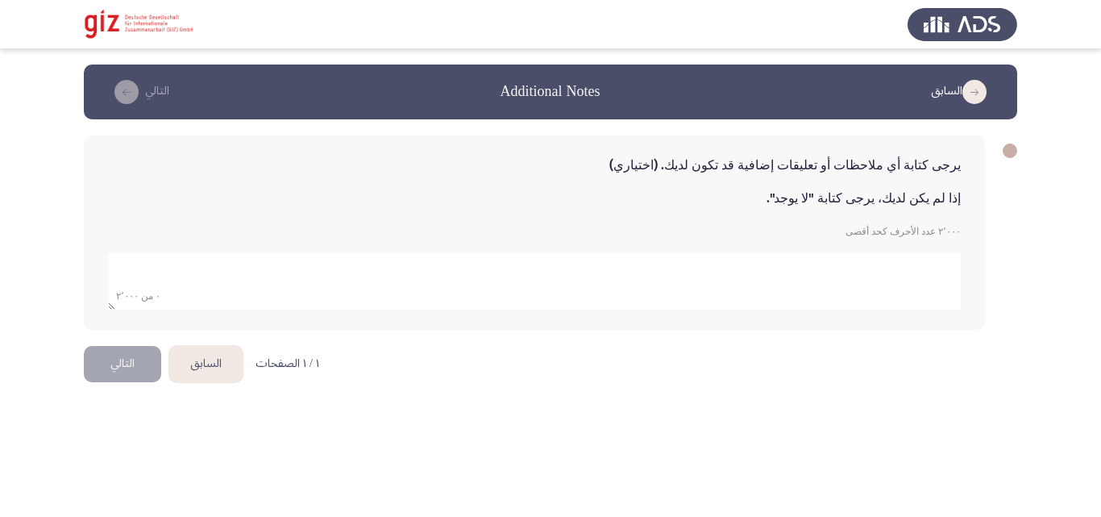
click at [536, 268] on textarea "add answer for essay" at bounding box center [534, 281] width 853 height 56
type textarea "لا يوجد"
click at [115, 377] on button "التالي" at bounding box center [122, 364] width 77 height 36
click at [196, 251] on form "٧ من ٢٬٠٠٠" at bounding box center [534, 275] width 853 height 69
click at [390, 397] on html "السابق Additional Notes التالي يرجى كتابة أي ملاحظات أو تعليقات إضافية قد تكون …" at bounding box center [550, 205] width 1101 height 410
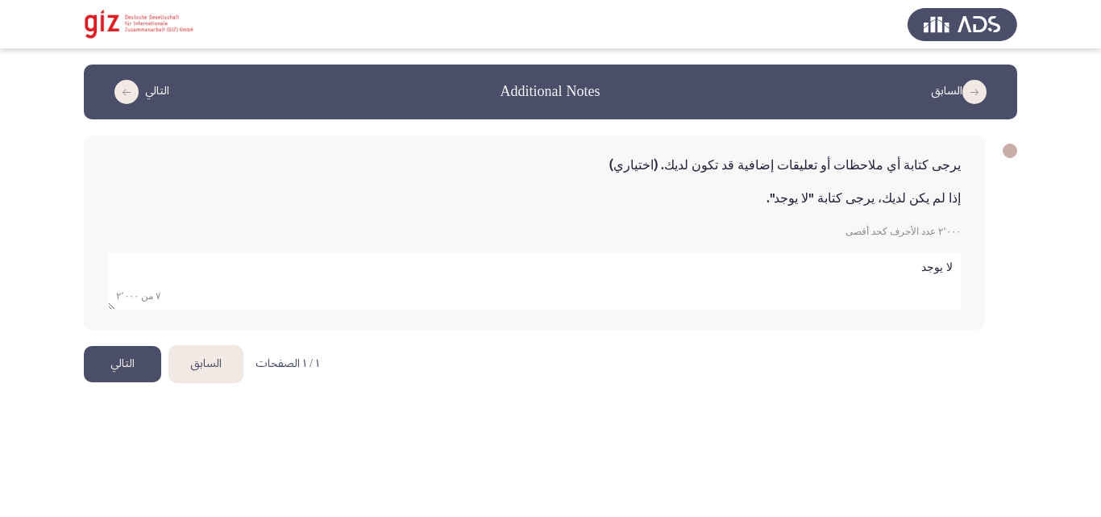
click at [112, 359] on button "التالي" at bounding box center [122, 364] width 77 height 36
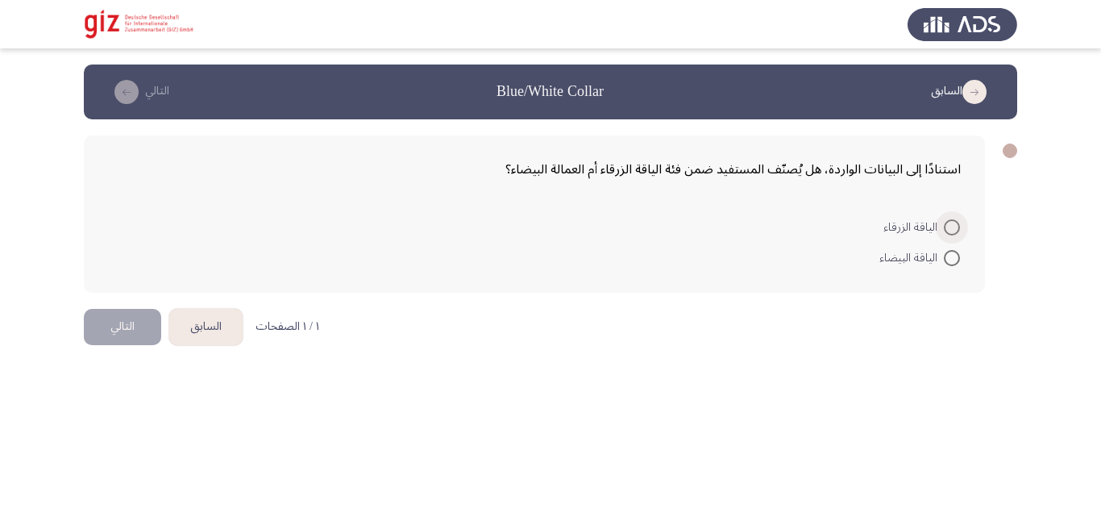
click at [948, 226] on span at bounding box center [952, 227] width 16 height 16
click at [948, 226] on input "الياقة الزرقاء" at bounding box center [952, 227] width 16 height 16
radio input "true"
click at [108, 321] on button "التالي" at bounding box center [122, 325] width 77 height 36
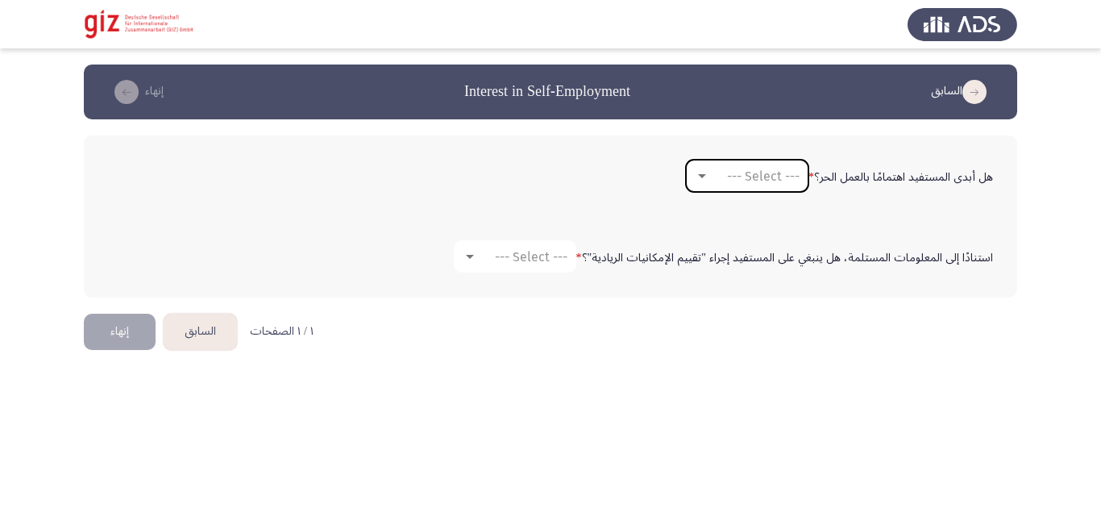
click at [775, 166] on mat-select "--- Select ---" at bounding box center [747, 176] width 123 height 32
click at [751, 186] on mat-select "--- Select ---" at bounding box center [747, 176] width 123 height 32
click at [750, 199] on div "هل أبدى المستفيد اهتمامًا بالعمل الحر؟ * --- Select ---" at bounding box center [550, 176] width 901 height 48
click at [756, 208] on div "هل أبدى المستفيد اهتمامًا بالعمل الحر؟ * --- Select ---" at bounding box center [550, 175] width 901 height 81
click at [742, 188] on mat-select "--- Select ---" at bounding box center [747, 176] width 123 height 32
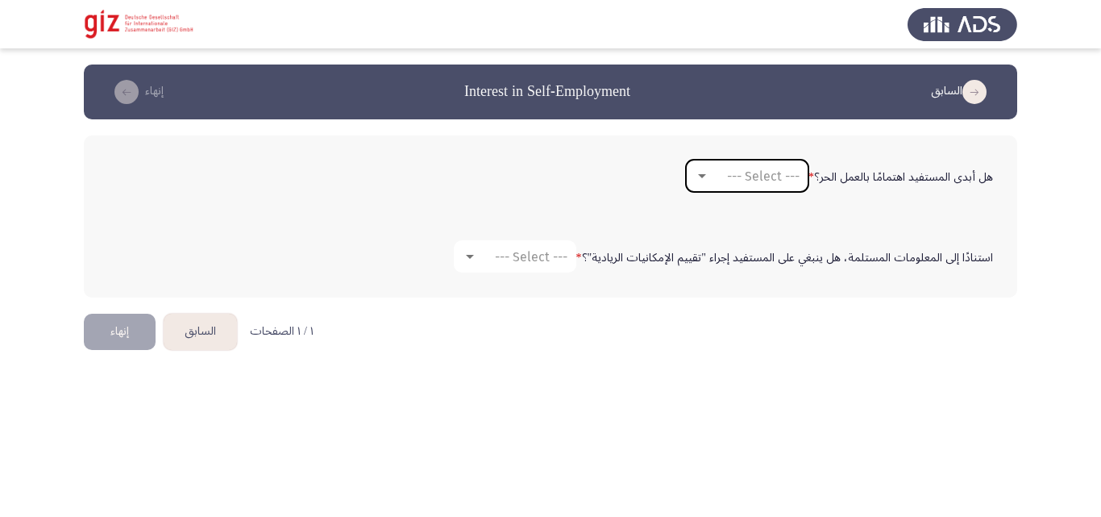
click at [733, 171] on span "--- Select ---" at bounding box center [763, 175] width 73 height 15
click at [728, 182] on span "نعم" at bounding box center [747, 175] width 110 height 39
click at [524, 278] on div "استنادًا إلى المعلومات المستلمة، هل ينبغي على المستفيد إجراء "تقييم الإمكانيات …" at bounding box center [550, 256] width 901 height 48
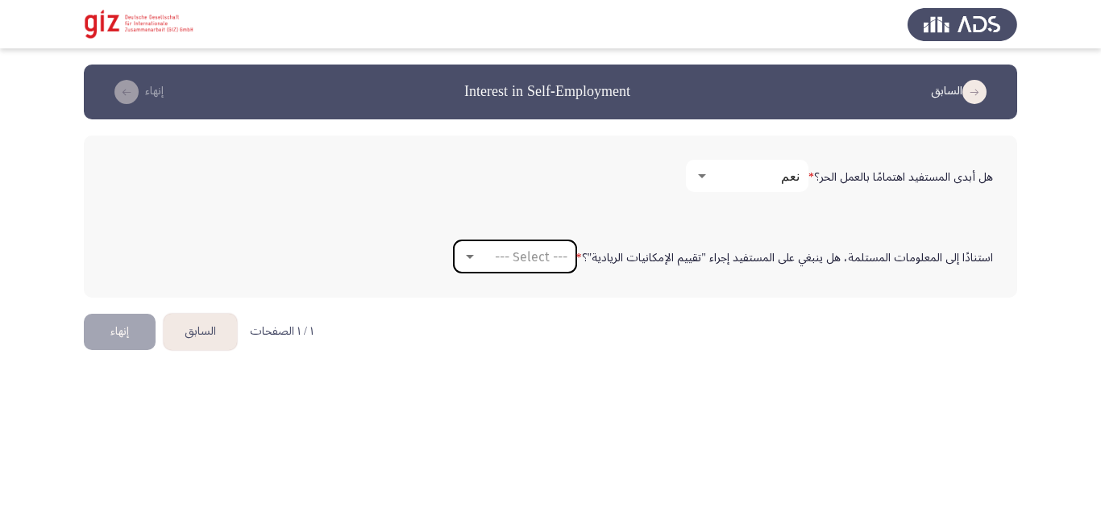
click at [524, 260] on span "--- Select ---" at bounding box center [531, 256] width 73 height 15
click at [523, 282] on span "لا" at bounding box center [519, 295] width 110 height 39
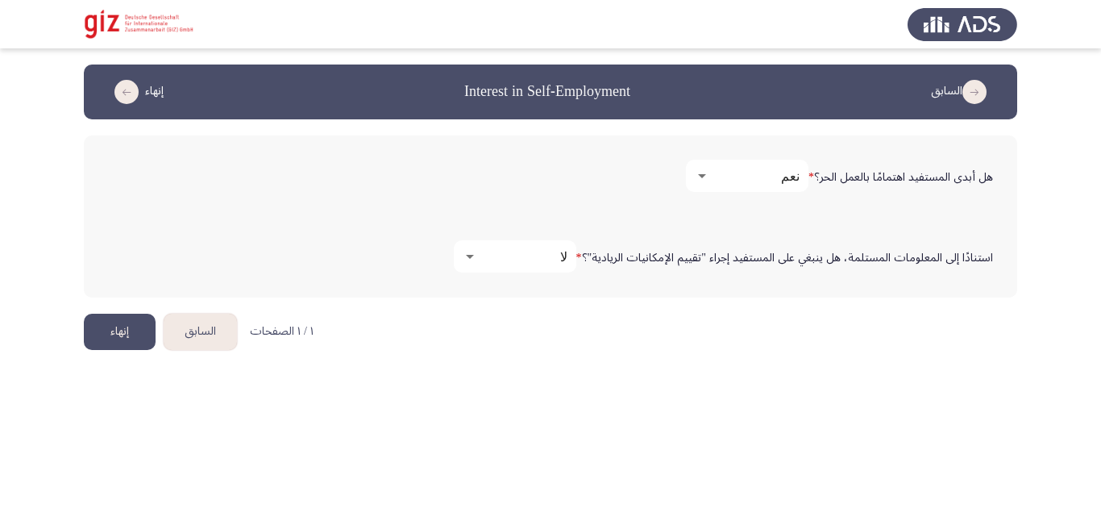
click at [106, 342] on button "إنهاء" at bounding box center [120, 332] width 72 height 36
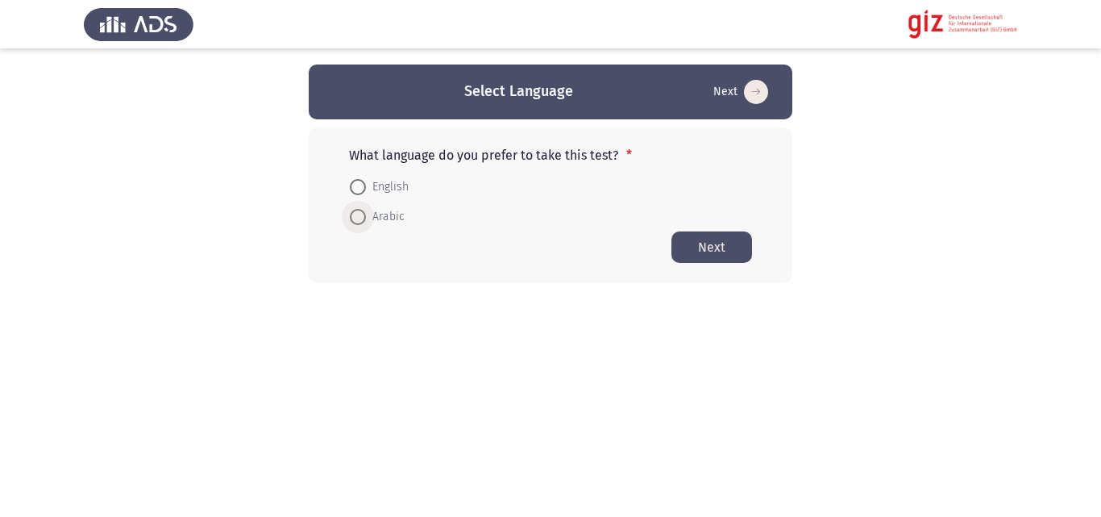
click at [392, 220] on span "Arabic" at bounding box center [385, 216] width 39 height 19
click at [366, 220] on input "Arabic" at bounding box center [358, 217] width 16 height 16
radio input "true"
click at [734, 231] on button "Next" at bounding box center [711, 246] width 81 height 31
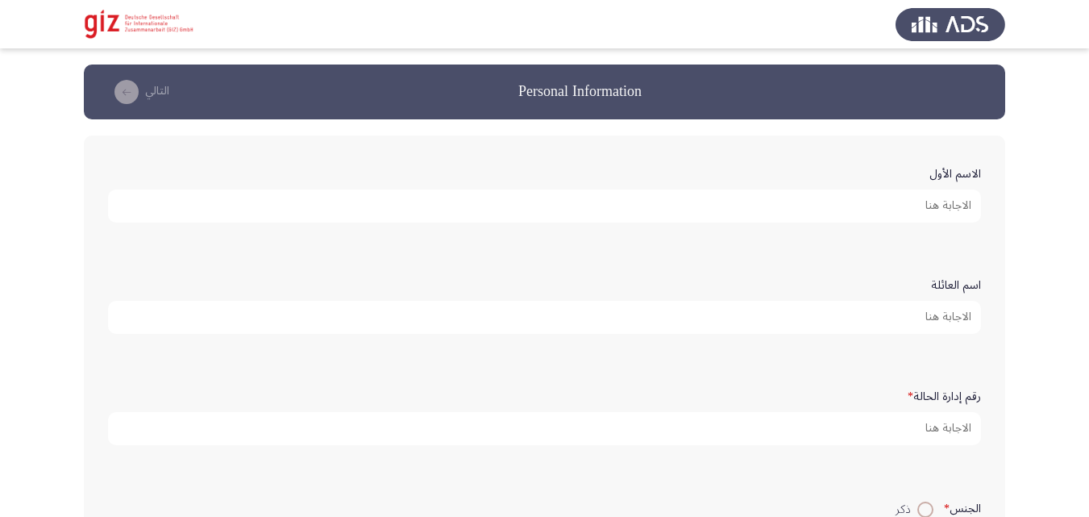
click at [804, 185] on form "الاسم الأول" at bounding box center [544, 191] width 873 height 63
click at [801, 206] on input "الاسم الأول" at bounding box center [544, 205] width 873 height 33
paste input "[PERSON_NAME]"
type input "[PERSON_NAME]"
click at [609, 223] on div "الاسم الأول [PERSON_NAME]" at bounding box center [544, 191] width 889 height 79
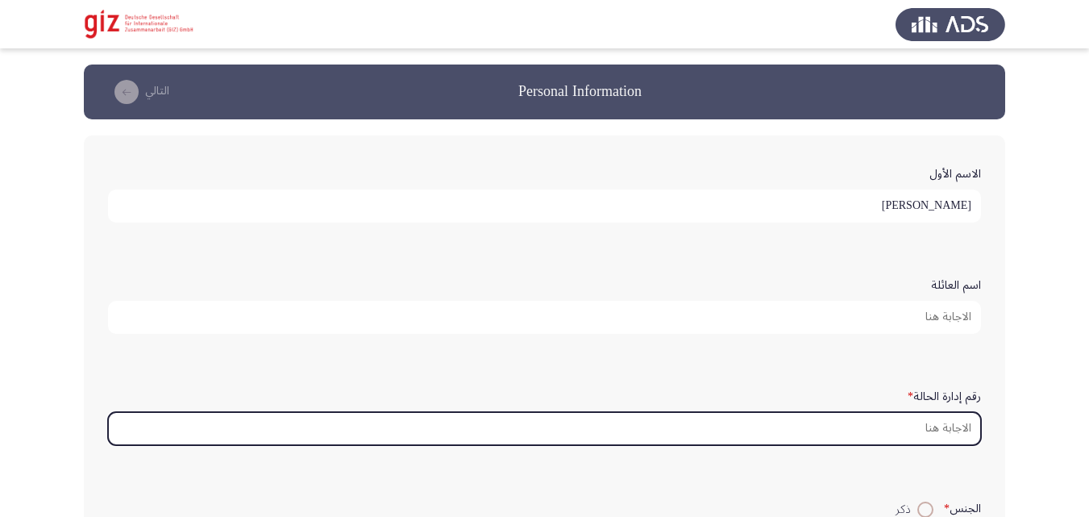
click at [871, 437] on input "رقم إدارة الحالة *" at bounding box center [544, 428] width 873 height 33
paste input "REAUG00016-SOHAG"
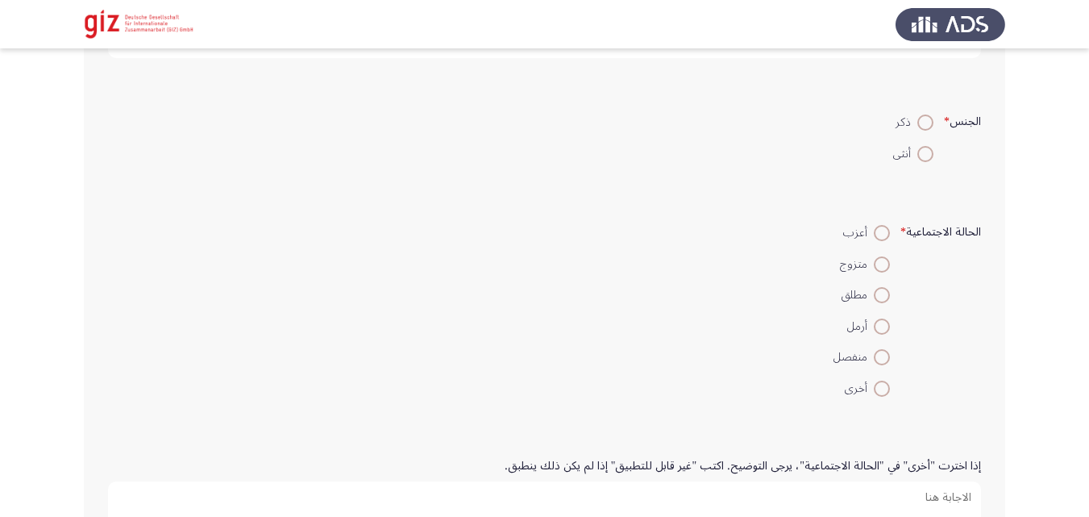
scroll to position [393, 0]
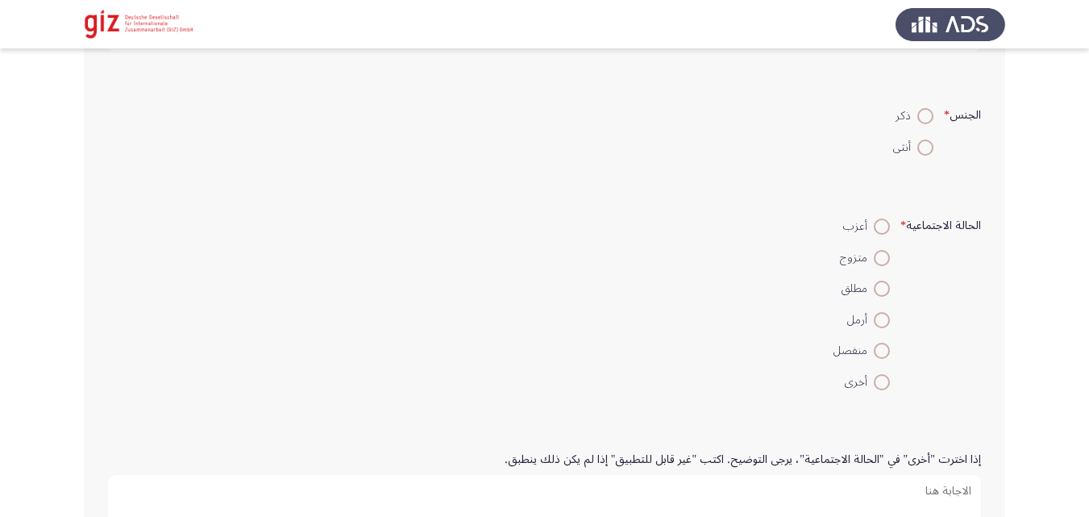
type input "REAUG00016-SOHAG"
click at [922, 141] on span at bounding box center [925, 147] width 16 height 16
click at [922, 141] on input "أنثى" at bounding box center [925, 147] width 16 height 16
radio input "true"
click at [638, 256] on form "الحالة الاجتماعية * أعزب متزوج مطلق أرمل منفصل أخرى" at bounding box center [544, 303] width 873 height 186
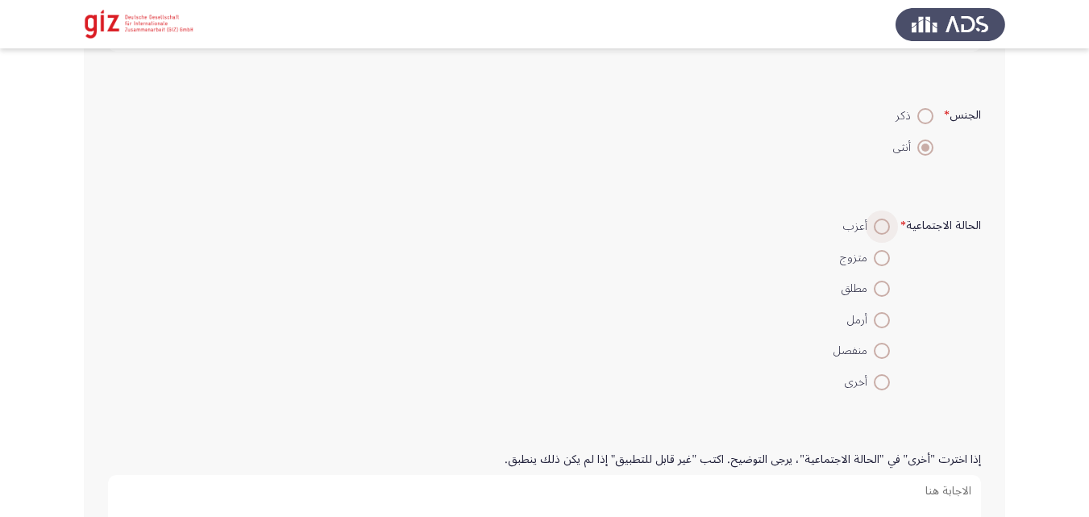
click at [875, 231] on span at bounding box center [882, 226] width 16 height 16
click at [875, 231] on input "أعزب" at bounding box center [882, 226] width 16 height 16
radio input "true"
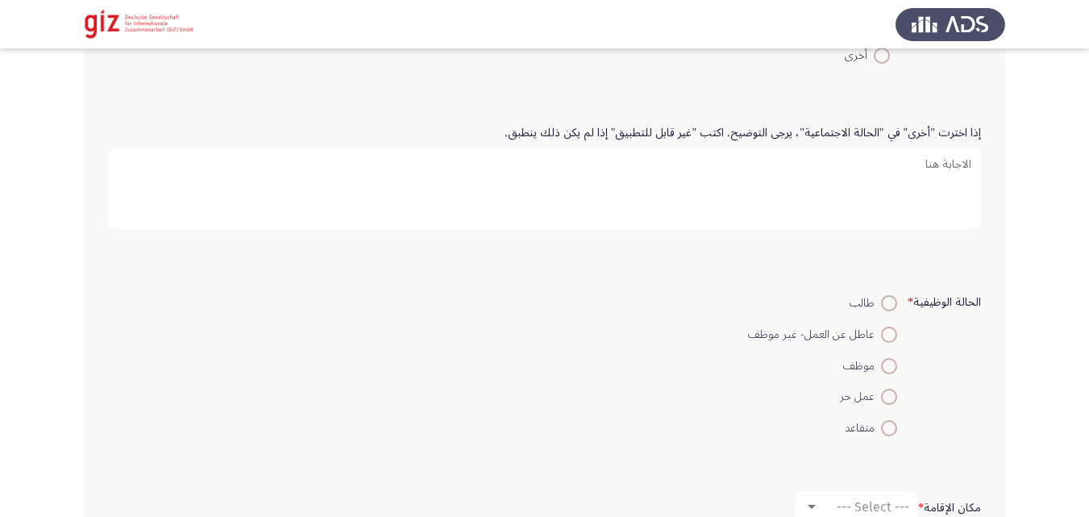
click at [701, 267] on div "الحالة الوظيفية * طالب عاطل عن العمل- غير موظف موظف عمل حر متقاعد" at bounding box center [544, 365] width 889 height 204
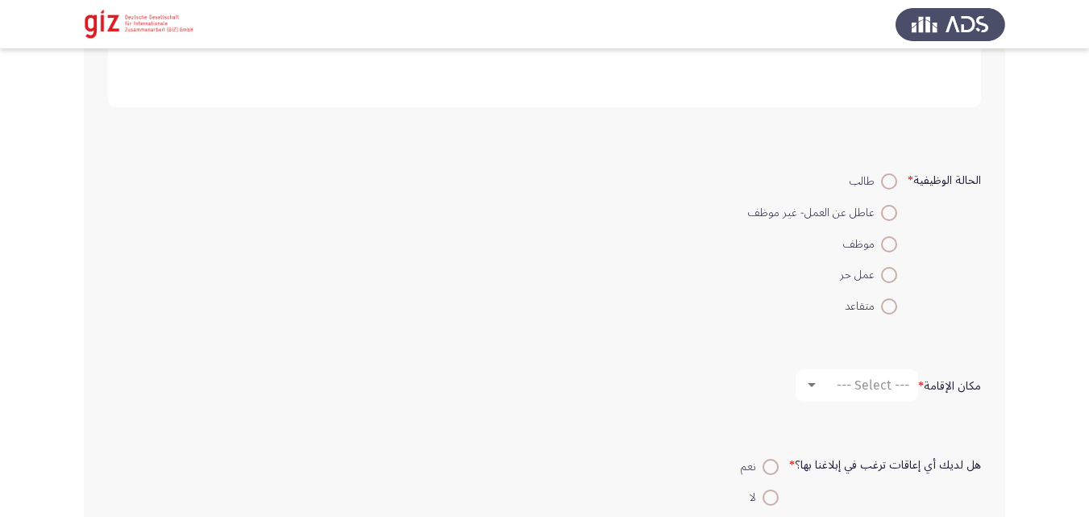
scroll to position [873, 0]
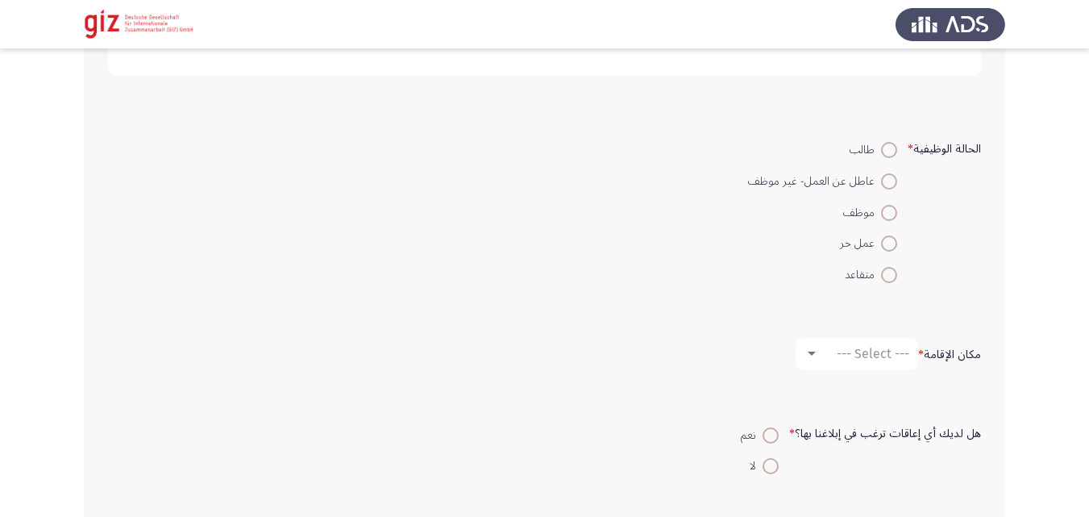
click at [883, 185] on span at bounding box center [889, 181] width 16 height 16
click at [883, 185] on input "عاطل عن العمل- غير موظف" at bounding box center [889, 181] width 16 height 16
radio input "true"
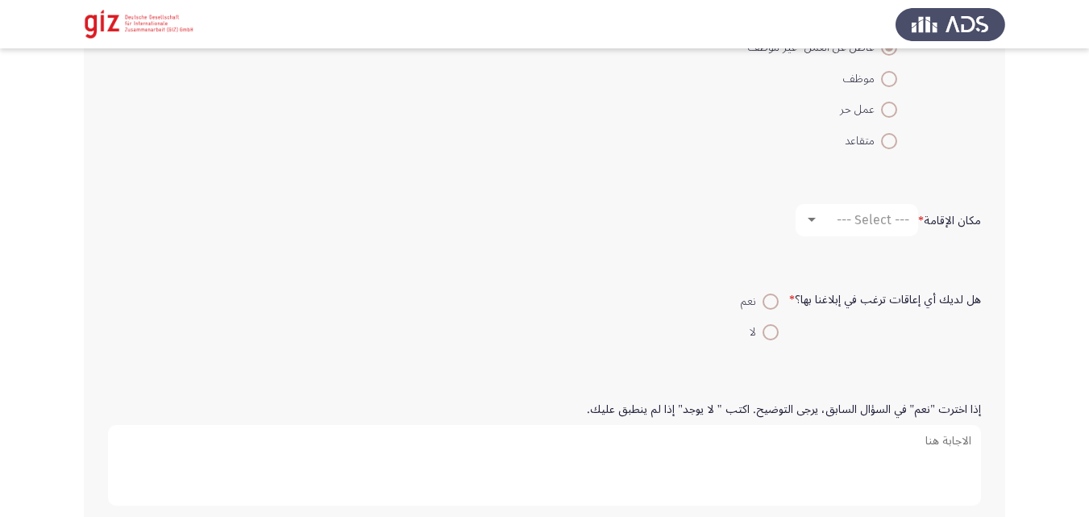
scroll to position [1034, 0]
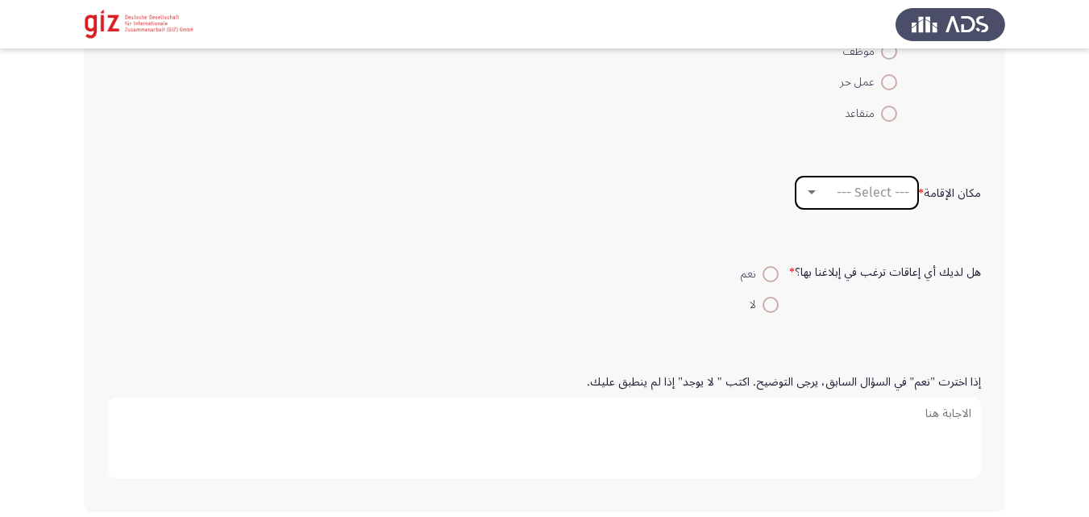
click at [854, 187] on span "--- Select ---" at bounding box center [873, 192] width 73 height 15
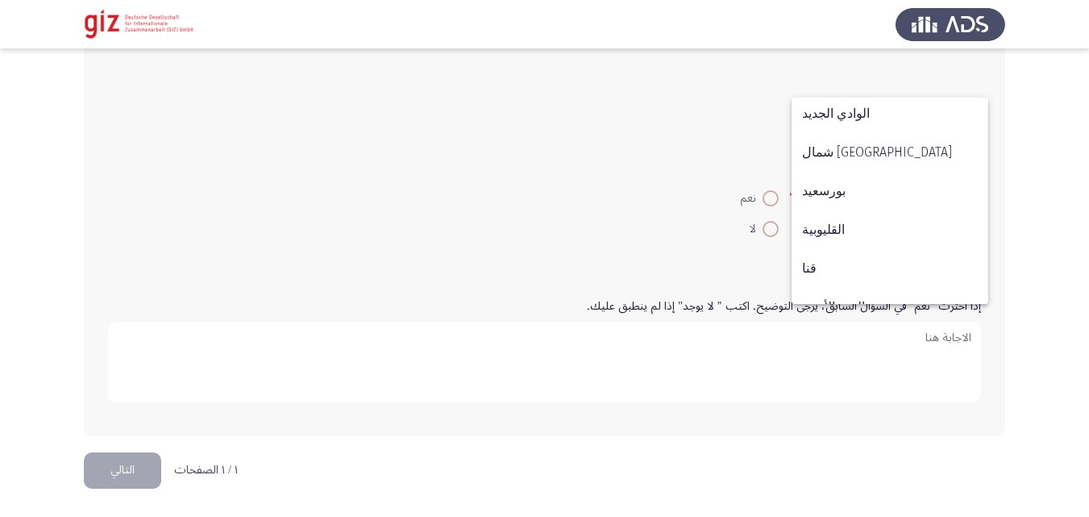
scroll to position [838, 0]
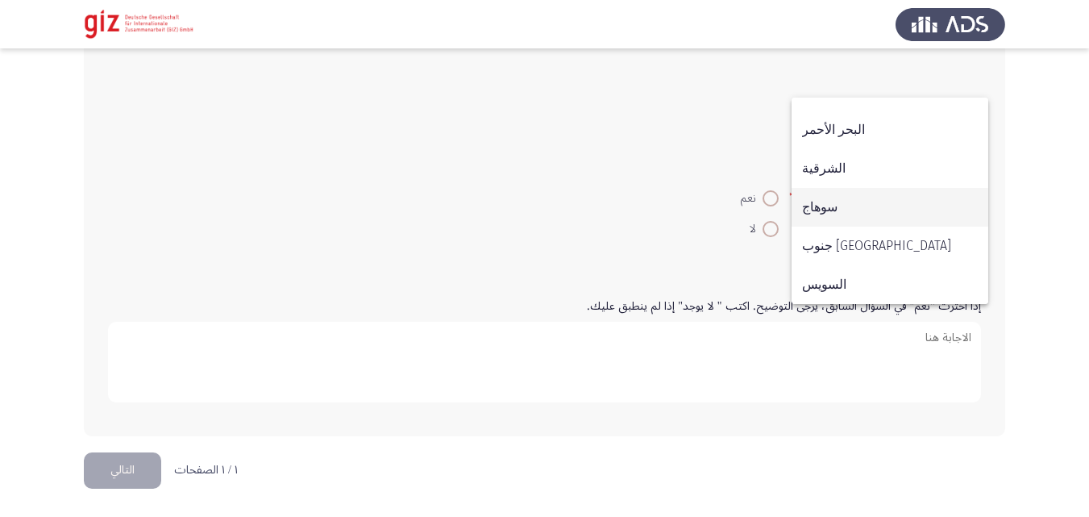
click at [844, 215] on span "سوهاج" at bounding box center [890, 207] width 176 height 39
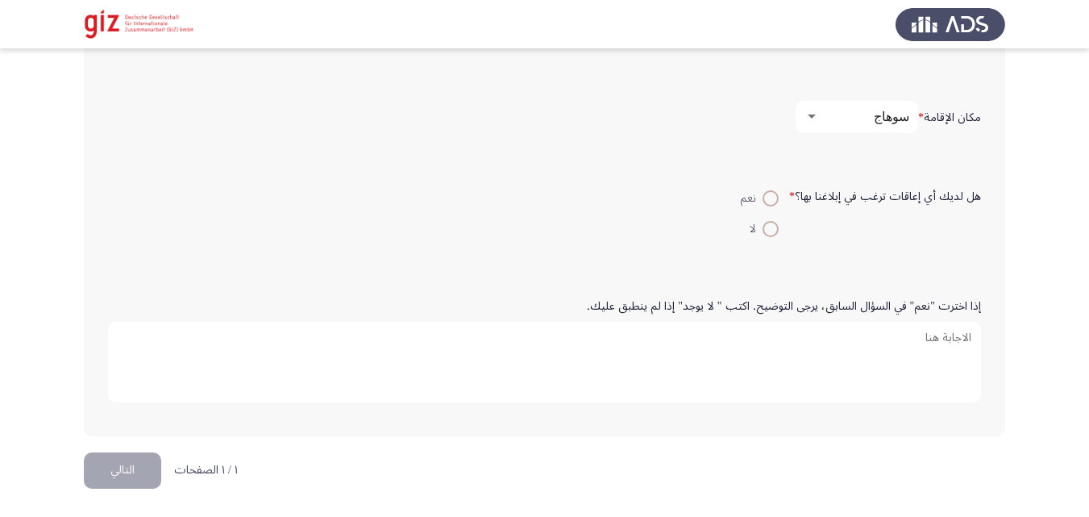
click at [411, 305] on form "إذا اخترت "نعم" في السؤال السابق، يرجى التوضيح. اكتب " لا يوجد" إذا لم ينطبق عل…" at bounding box center [544, 352] width 873 height 120
click at [301, 247] on div "هل لديك أي إعاقات ترغب في إبلاغنا بها؟ * نعم لا" at bounding box center [544, 212] width 889 height 78
click at [773, 229] on span at bounding box center [770, 229] width 16 height 16
click at [773, 229] on input "لا" at bounding box center [770, 229] width 16 height 16
radio input "true"
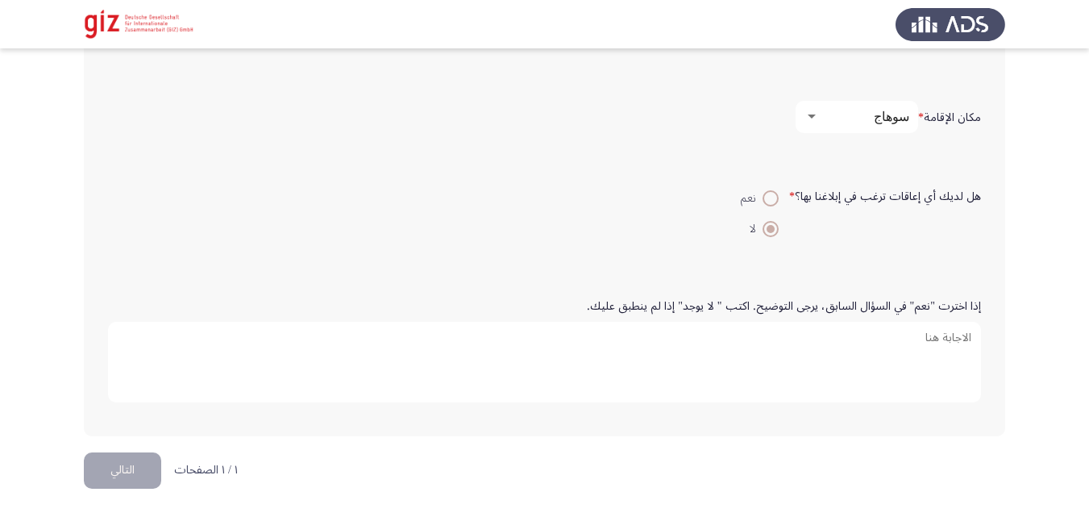
click at [147, 331] on textarea "إذا اخترت "نعم" في السؤال السابق، يرجى التوضيح. اكتب " لا يوجد" إذا لم ينطبق عل…" at bounding box center [544, 362] width 873 height 81
click at [114, 453] on button "التالي" at bounding box center [122, 470] width 77 height 36
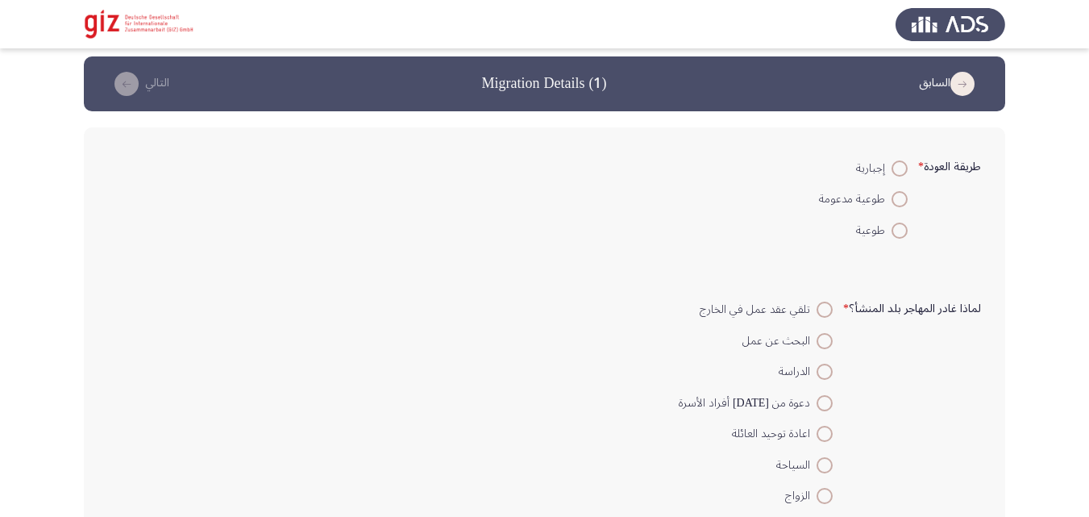
scroll to position [0, 0]
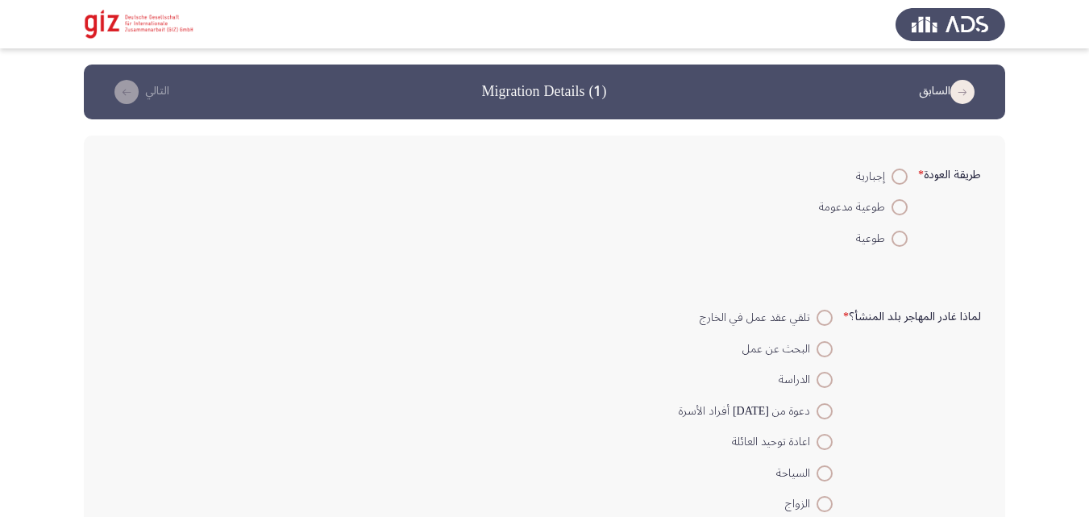
click at [895, 238] on span at bounding box center [899, 239] width 16 height 16
click at [895, 238] on input "طوعية" at bounding box center [899, 239] width 16 height 16
radio input "true"
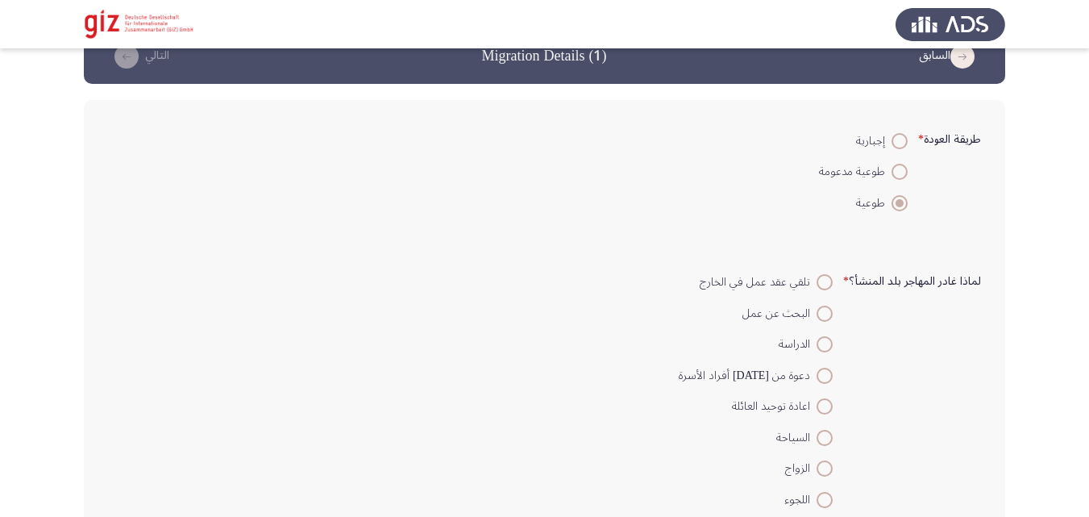
scroll to position [189, 0]
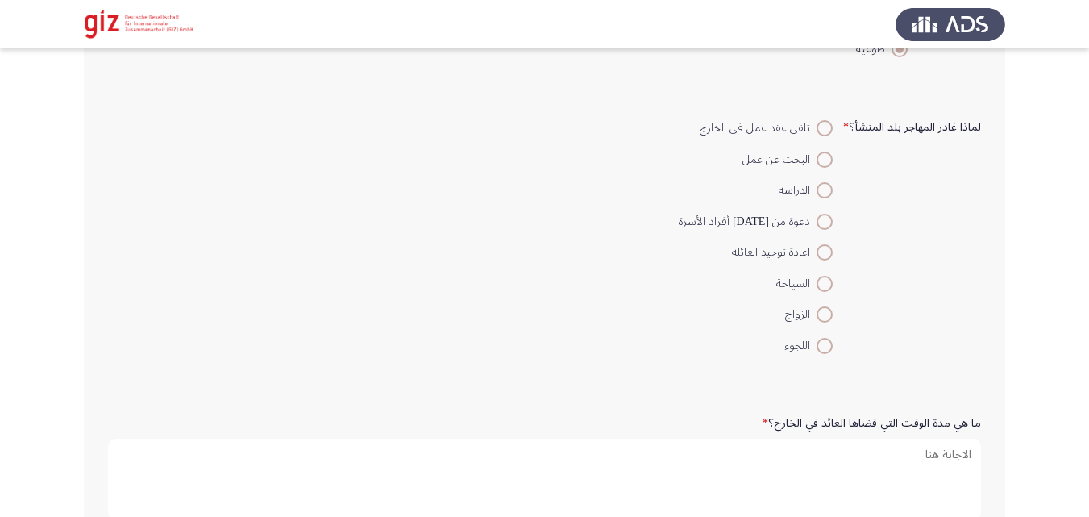
click at [825, 157] on span at bounding box center [824, 160] width 16 height 16
click at [825, 157] on input "البحث عن عمل" at bounding box center [824, 160] width 16 height 16
radio input "true"
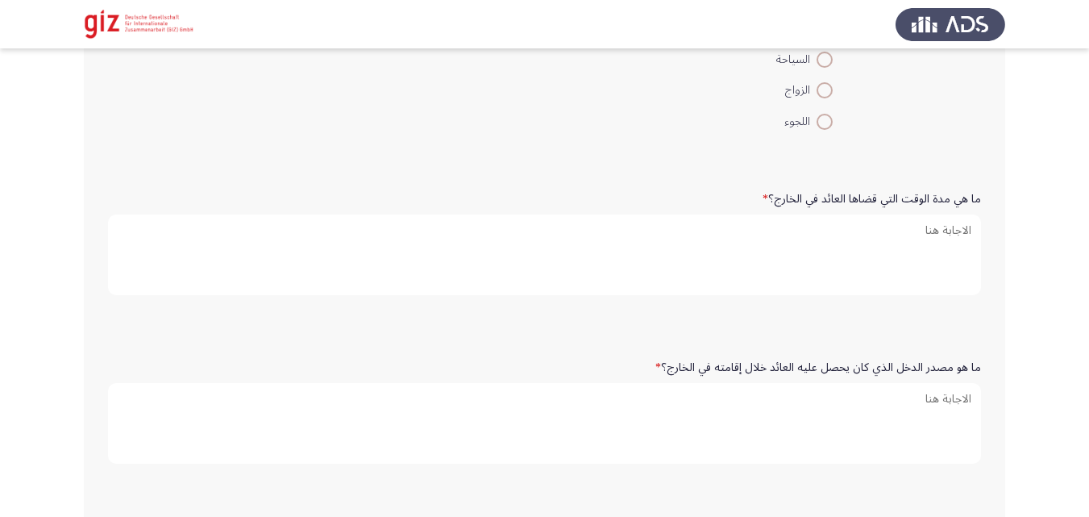
scroll to position [476, 0]
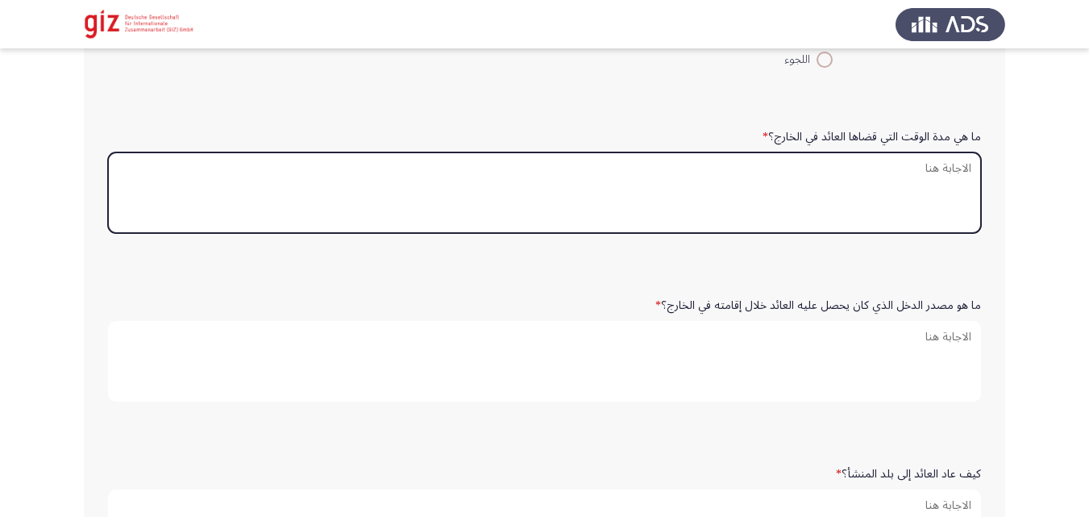
click at [742, 194] on textarea "ما هي مدة الوقت التي قضاها العائد في الخارج؟ *" at bounding box center [544, 192] width 873 height 81
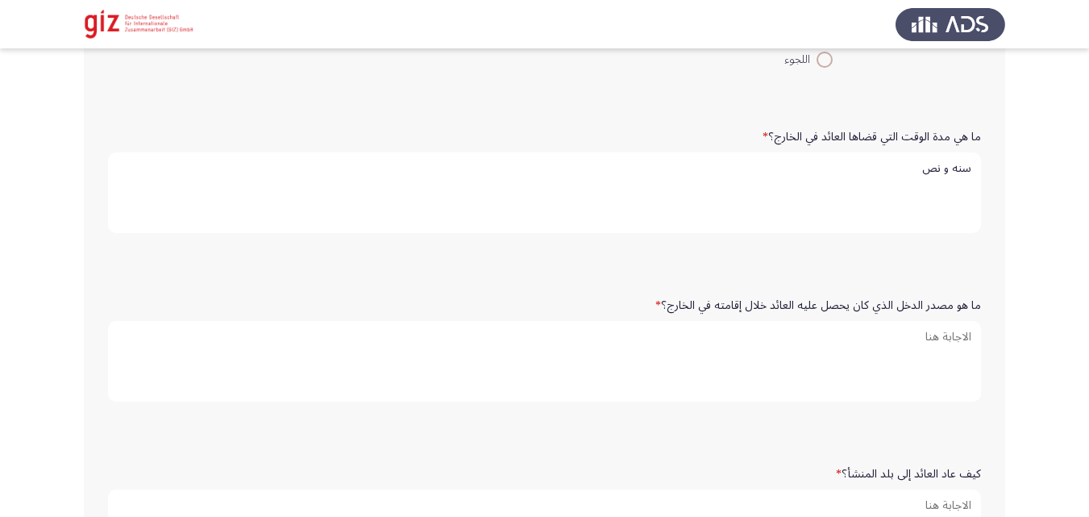
type textarea "سنه و نص"
type textarea "عامل بني"
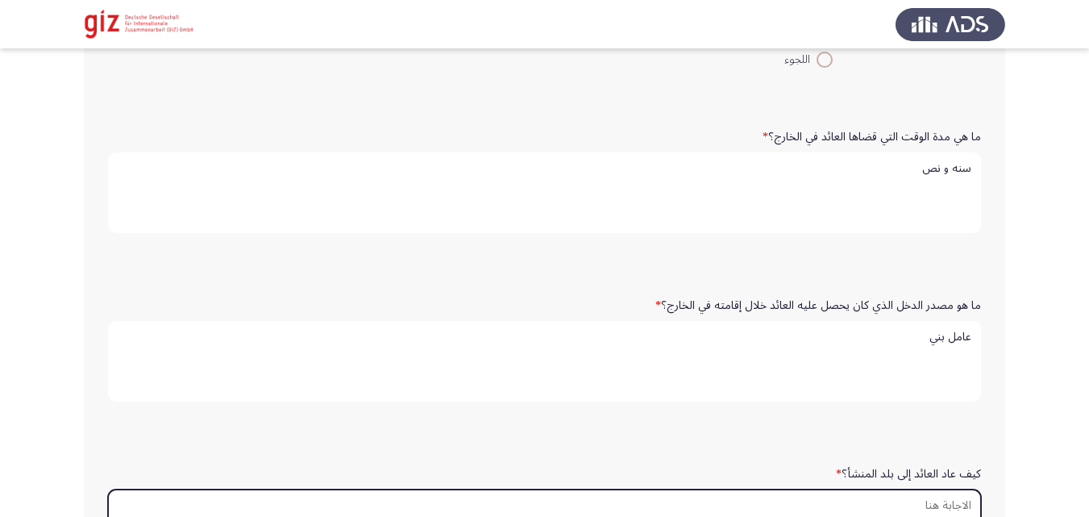
scroll to position [476, 0]
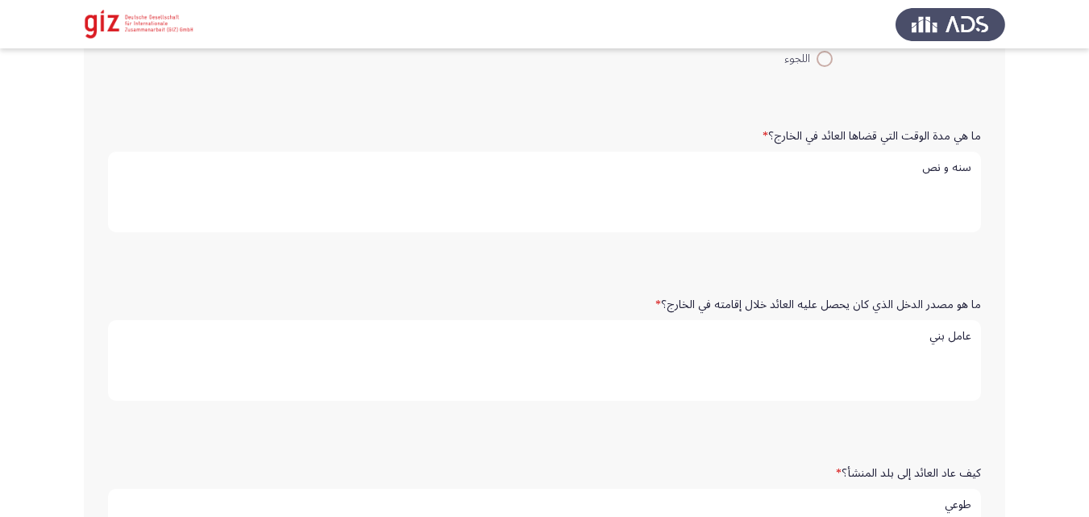
type textarea "طوعي"
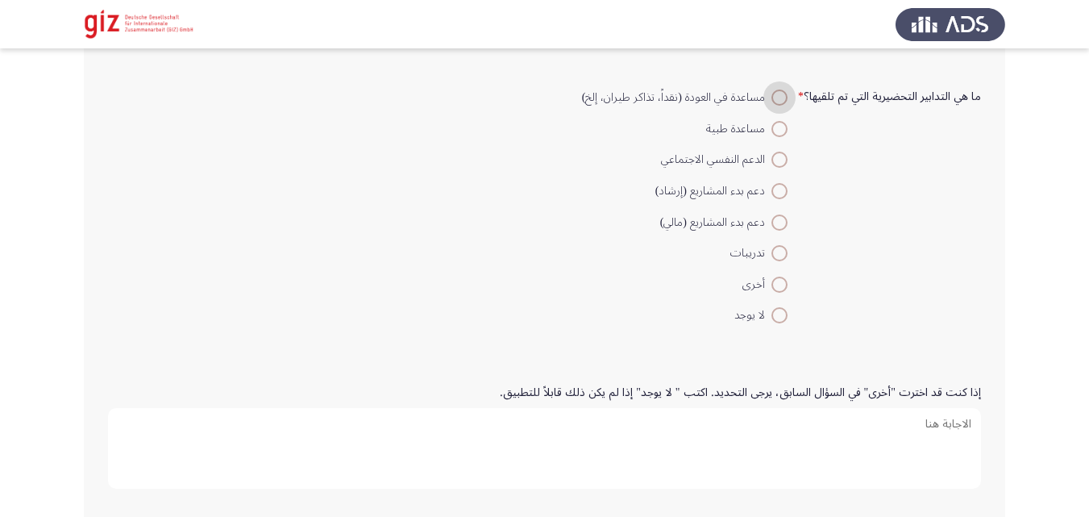
scroll to position [1074, 0]
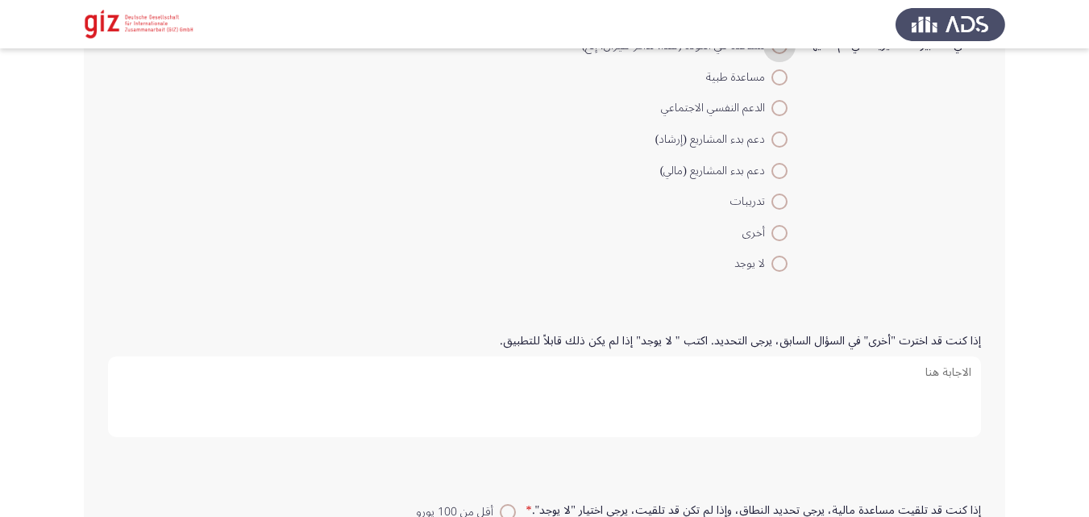
click at [788, 270] on mat-radio-button "لا يوجد" at bounding box center [684, 262] width 226 height 31
click at [778, 270] on span at bounding box center [779, 264] width 16 height 16
click at [778, 270] on input "لا يوجد" at bounding box center [779, 264] width 16 height 16
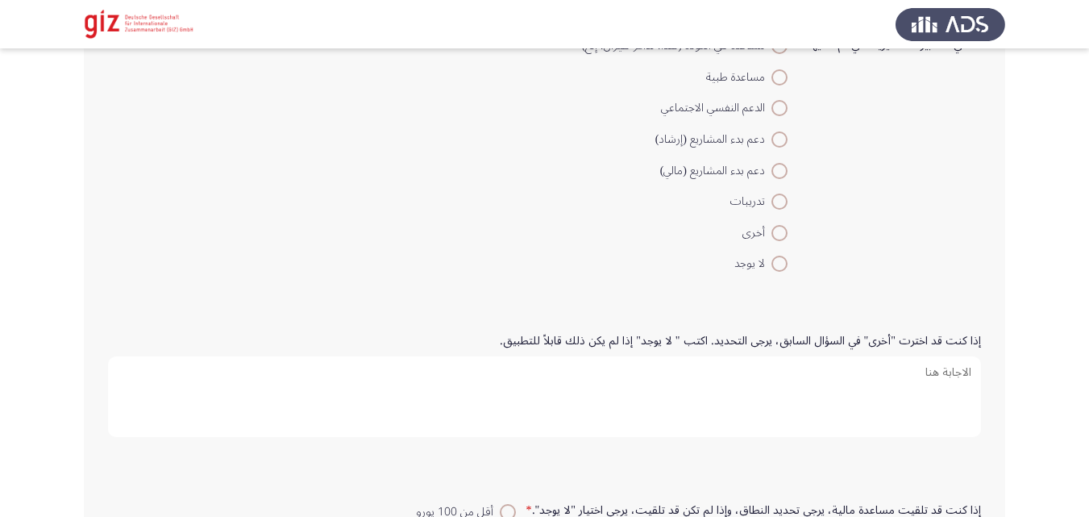
radio input "true"
click at [710, 420] on textarea "إذا كنت قد اخترت "أخرى" في السؤال السابق، يرجى التحديد. اكتب " لا يوجد" إذا لم …" at bounding box center [544, 396] width 873 height 81
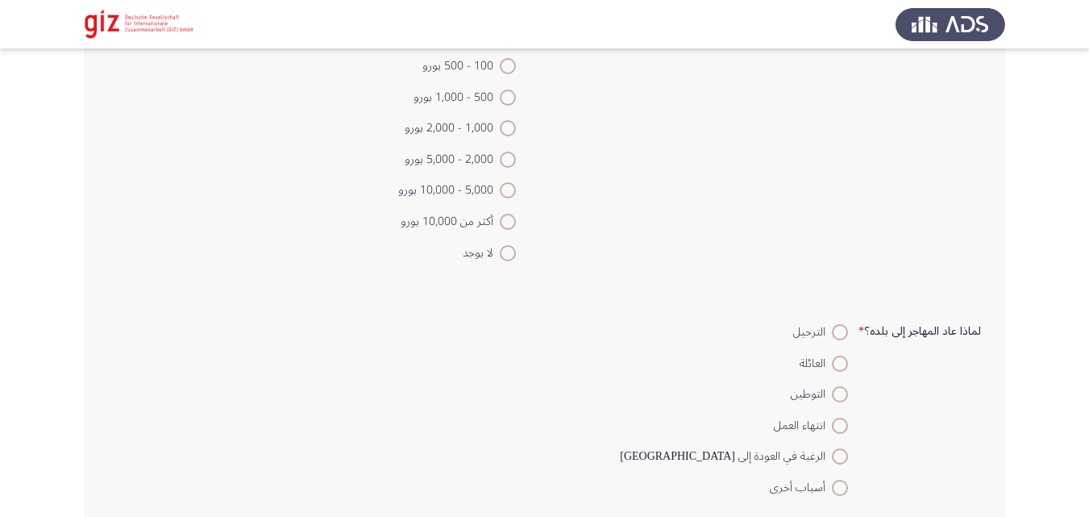
scroll to position [1640, 0]
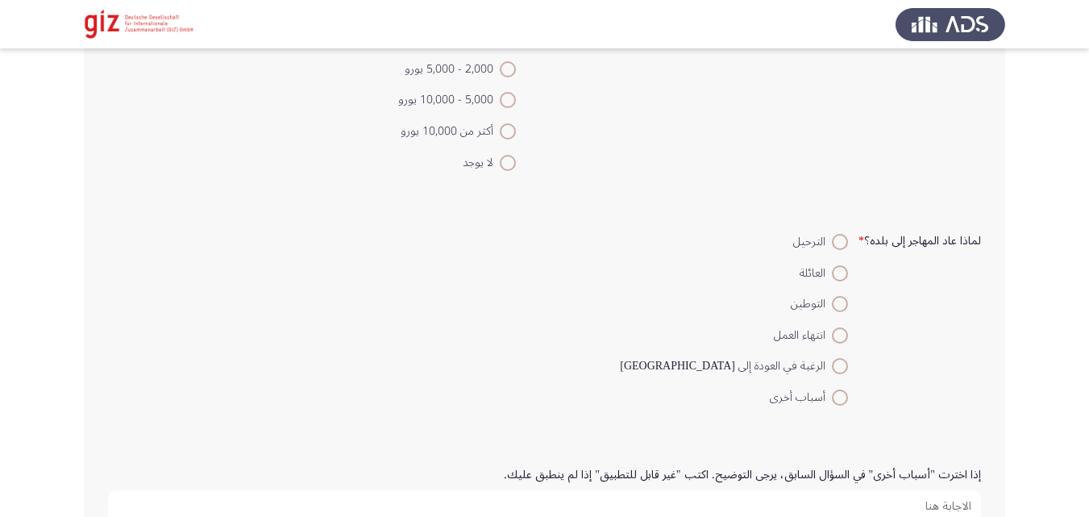
click at [523, 173] on mat-radio-button "لا يوجد" at bounding box center [457, 161] width 139 height 31
click at [513, 163] on span at bounding box center [508, 163] width 16 height 16
click at [513, 163] on input "لا يوجد" at bounding box center [508, 163] width 16 height 16
radio input "true"
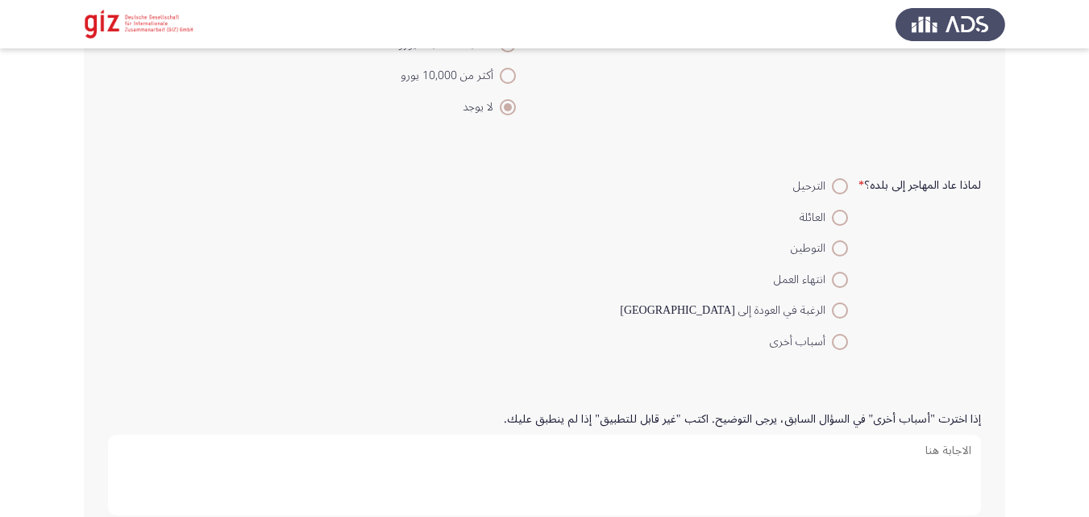
scroll to position [1701, 0]
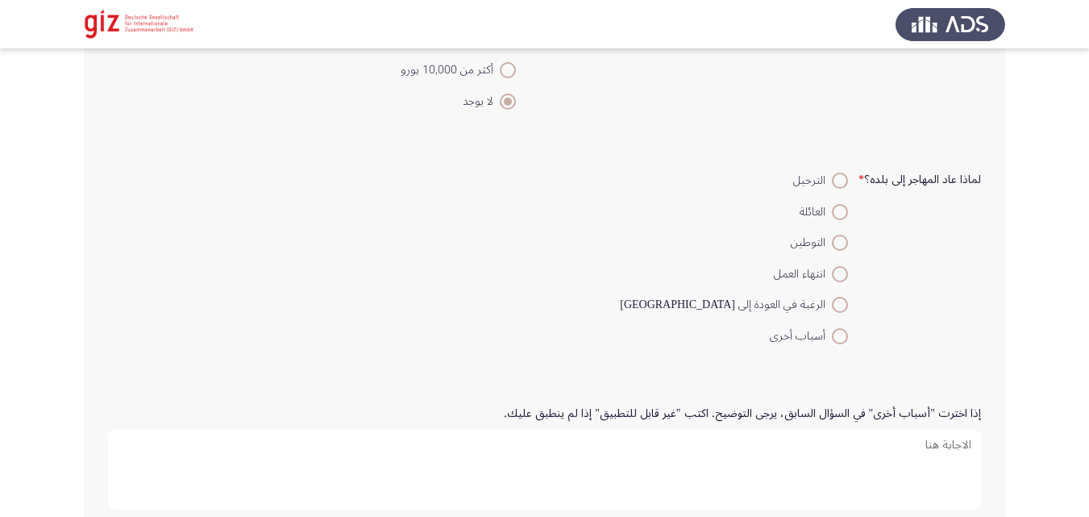
click at [832, 302] on span at bounding box center [840, 305] width 16 height 16
click at [832, 302] on input "الرغبة في العودة إلى [GEOGRAPHIC_DATA]" at bounding box center [840, 305] width 16 height 16
radio input "true"
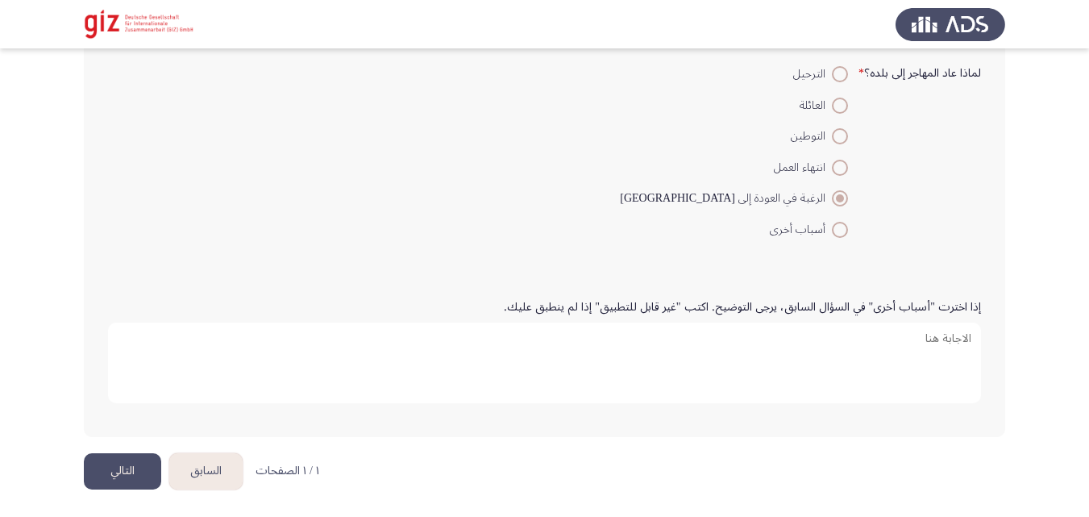
scroll to position [1809, 0]
click at [117, 462] on button "التالي" at bounding box center [122, 470] width 77 height 36
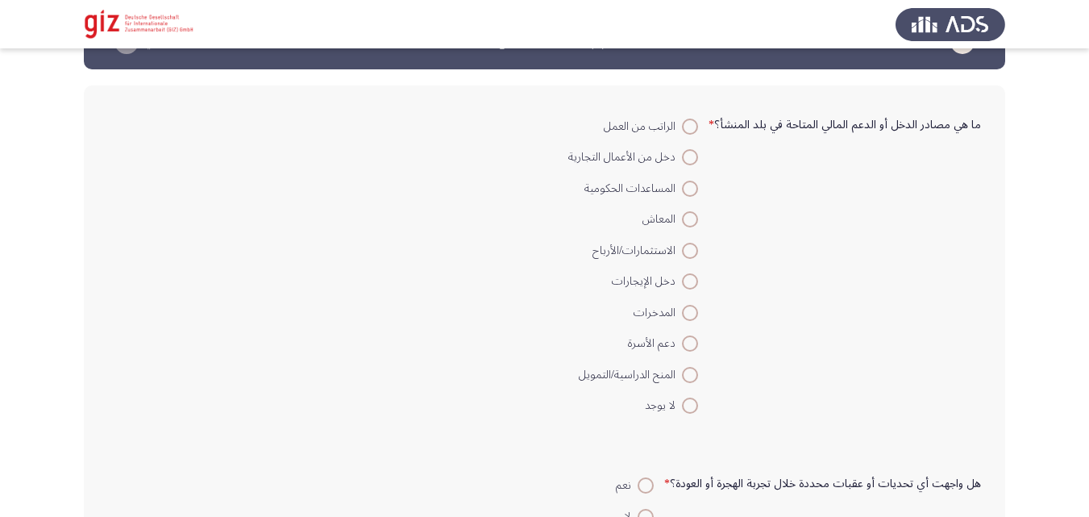
scroll to position [88, 0]
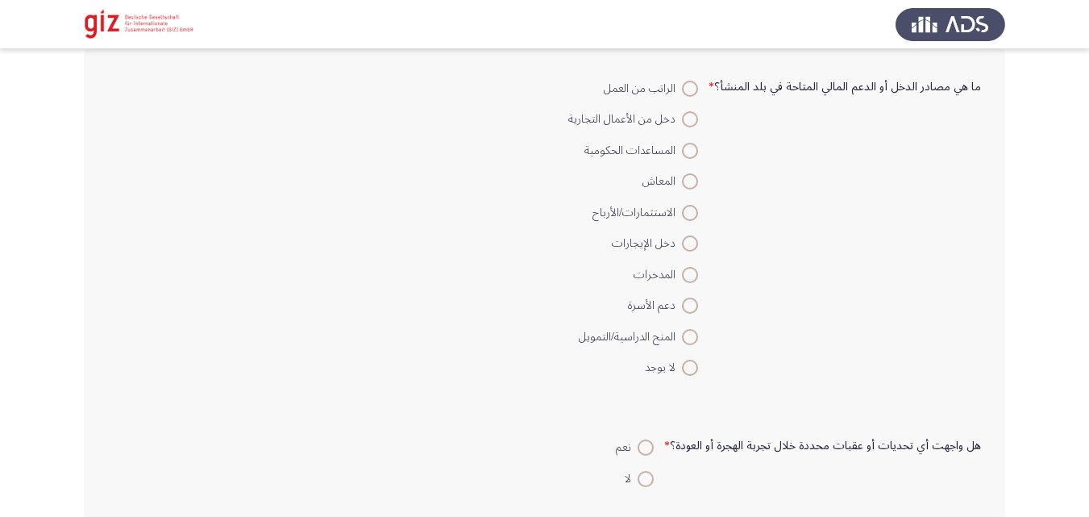
click at [696, 369] on span at bounding box center [690, 367] width 16 height 16
click at [696, 369] on input "لا يوجد" at bounding box center [690, 367] width 16 height 16
radio input "true"
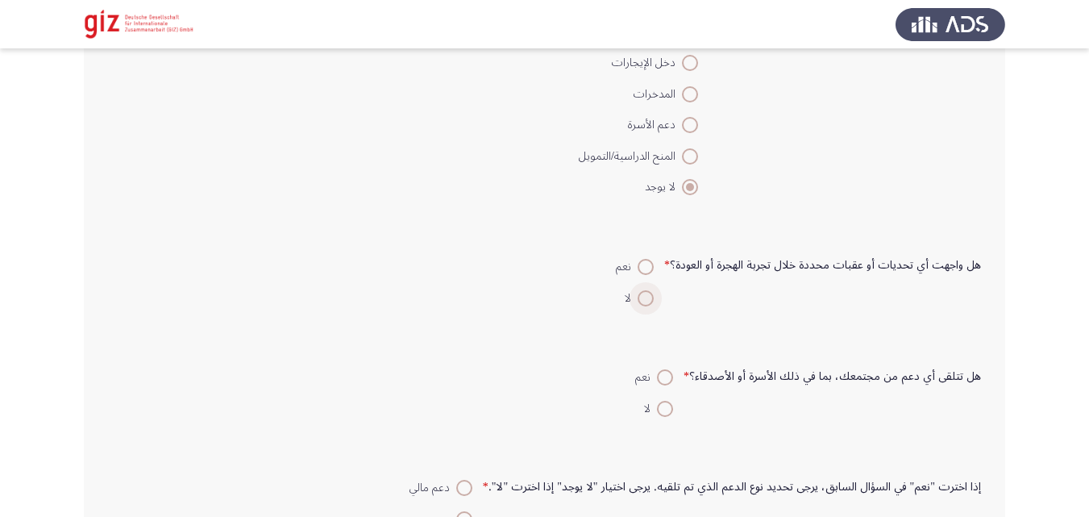
click at [642, 303] on span at bounding box center [646, 298] width 16 height 16
click at [642, 303] on input "لا" at bounding box center [646, 298] width 16 height 16
radio input "true"
click at [671, 405] on span at bounding box center [665, 409] width 16 height 16
click at [671, 405] on input "لا" at bounding box center [665, 409] width 16 height 16
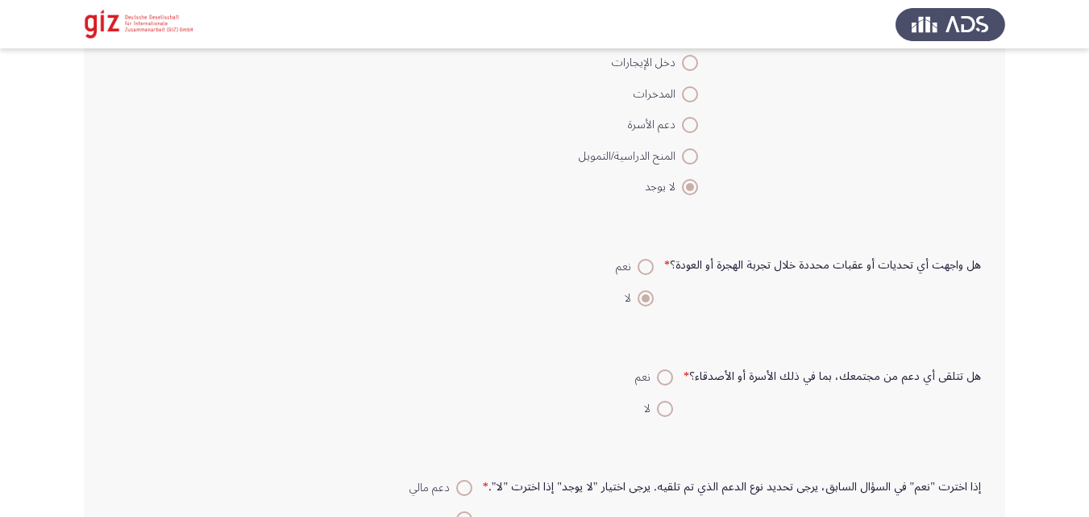
radio input "true"
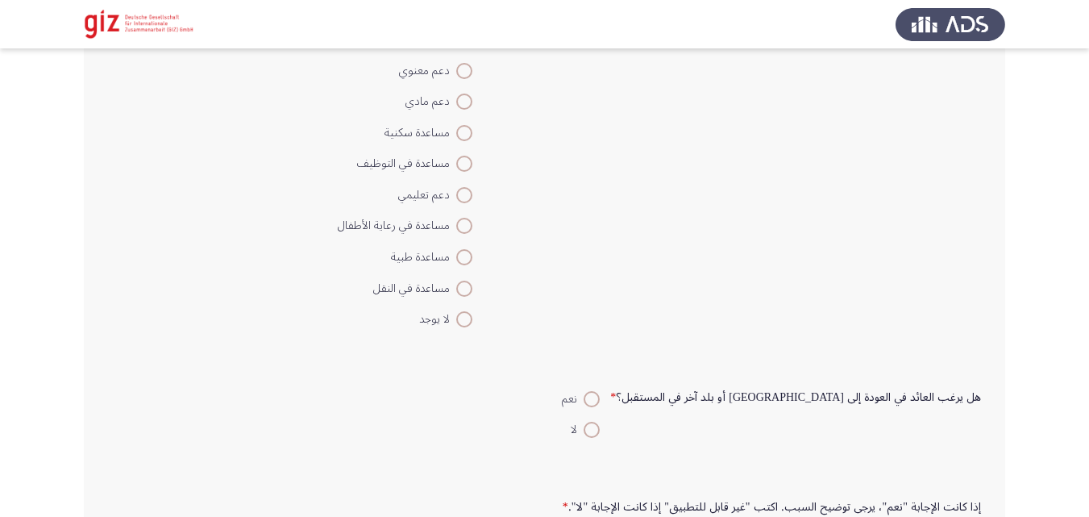
scroll to position [748, 0]
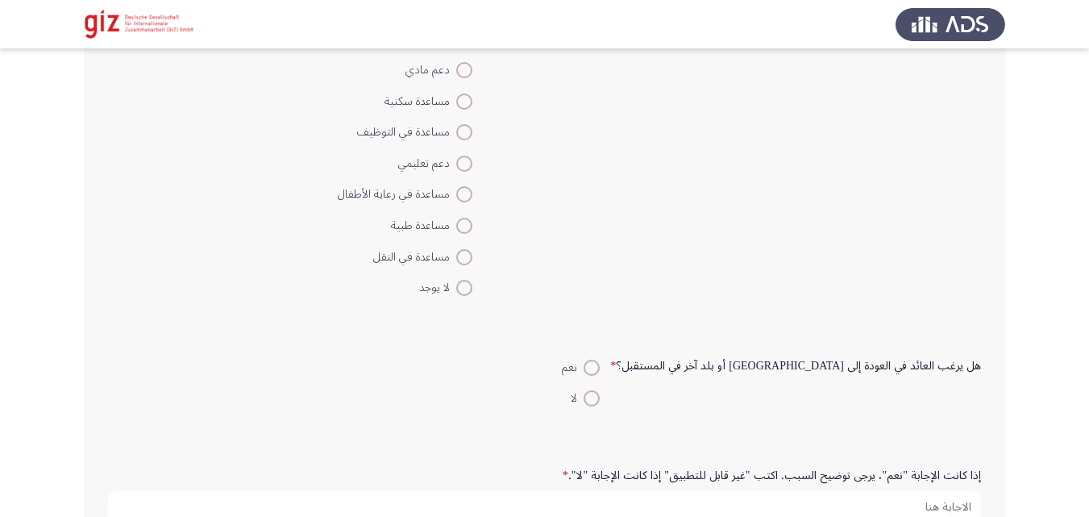
click at [472, 282] on span at bounding box center [464, 288] width 16 height 16
click at [472, 282] on input "لا يوجد" at bounding box center [464, 288] width 16 height 16
radio input "true"
click at [600, 392] on span at bounding box center [592, 398] width 16 height 16
click at [600, 392] on input "لا" at bounding box center [592, 398] width 16 height 16
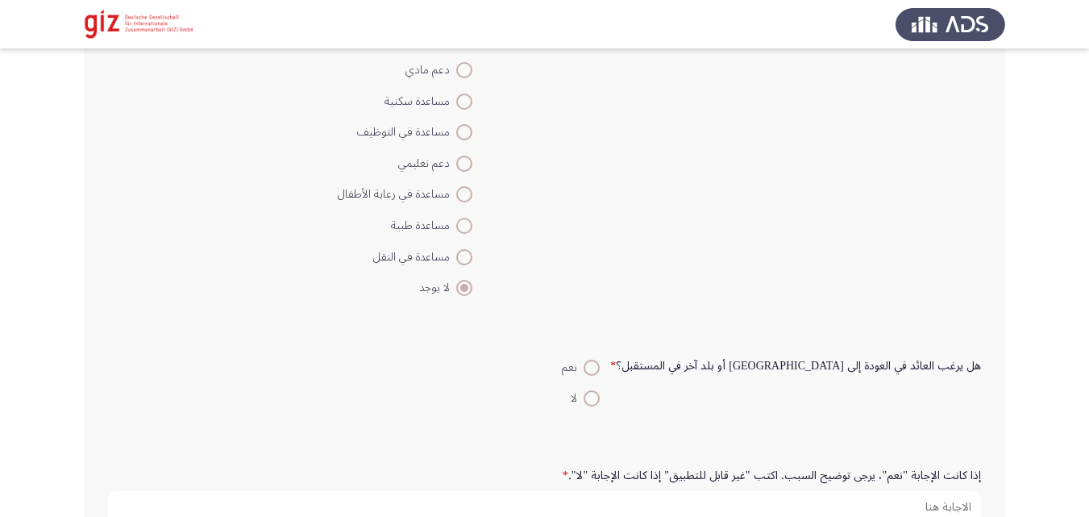
radio input "true"
click at [600, 390] on span at bounding box center [592, 398] width 16 height 16
click at [600, 390] on input "لا" at bounding box center [592, 398] width 16 height 16
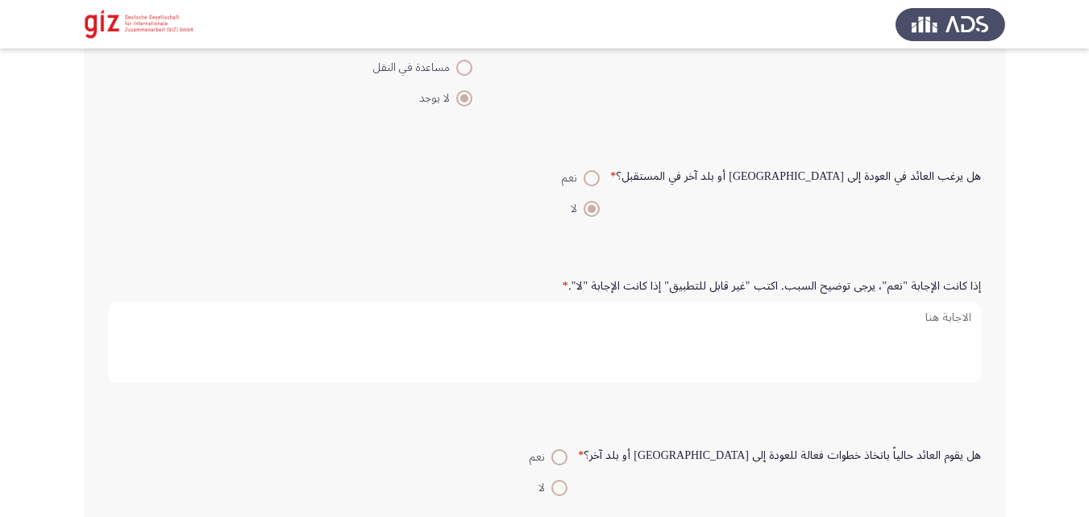
scroll to position [966, 0]
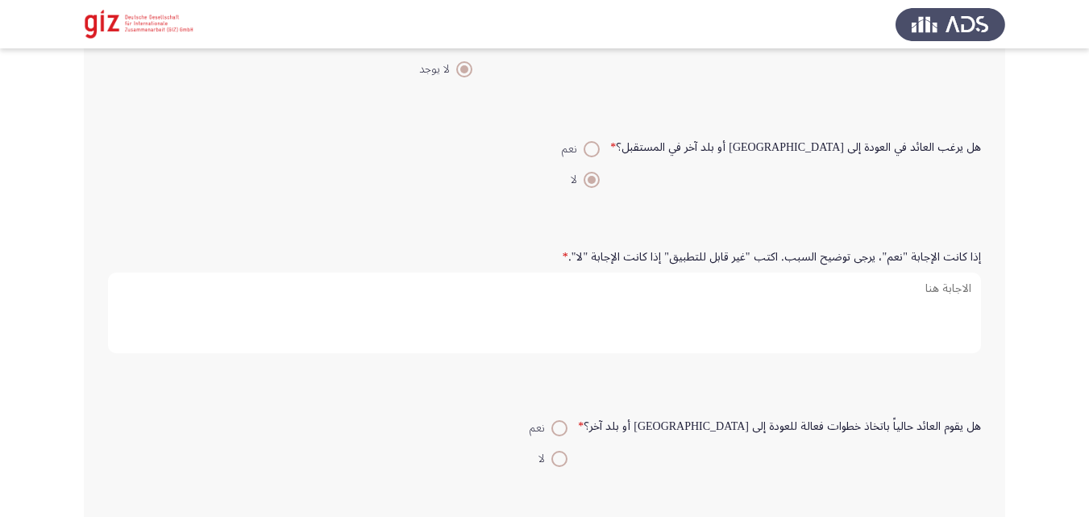
click at [600, 148] on span at bounding box center [592, 149] width 16 height 16
click at [600, 148] on input "نعم" at bounding box center [592, 149] width 16 height 16
radio input "true"
click at [701, 262] on label "إذا كانت الإجابة "نعم"، يرجى توضيح السبب. اكتب "غير قابل للتطبيق" إذا كانت الإج…" at bounding box center [772, 258] width 418 height 14
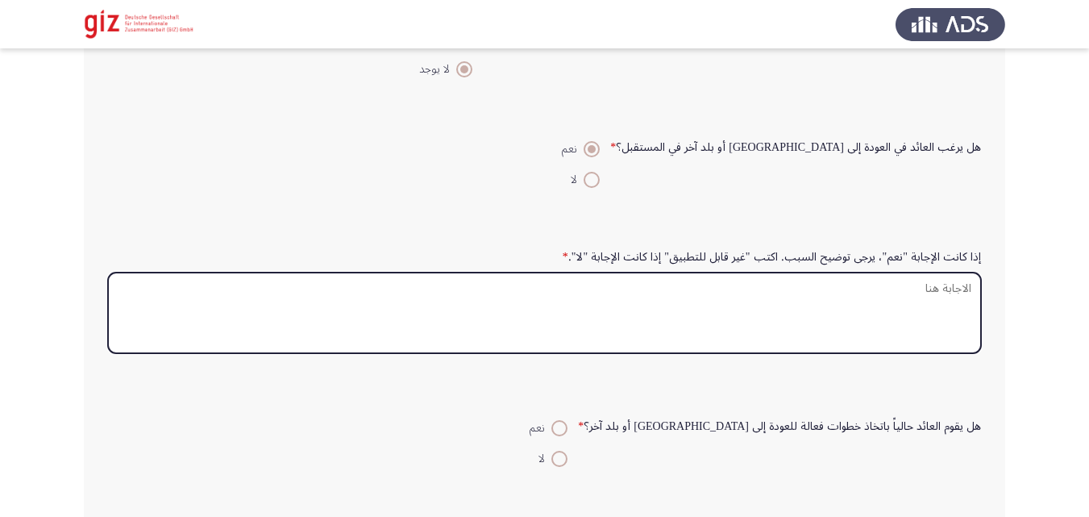
click at [701, 272] on textarea "إذا كانت الإجابة "نعم"، يرجى توضيح السبب. اكتب "غير قابل للتطبيق" إذا كانت الإج…" at bounding box center [544, 312] width 873 height 81
click at [688, 288] on textarea "إذا كانت الإجابة "نعم"، يرجى توضيح السبب. اكتب "غير قابل للتطبيق" إذا كانت الإج…" at bounding box center [544, 312] width 873 height 81
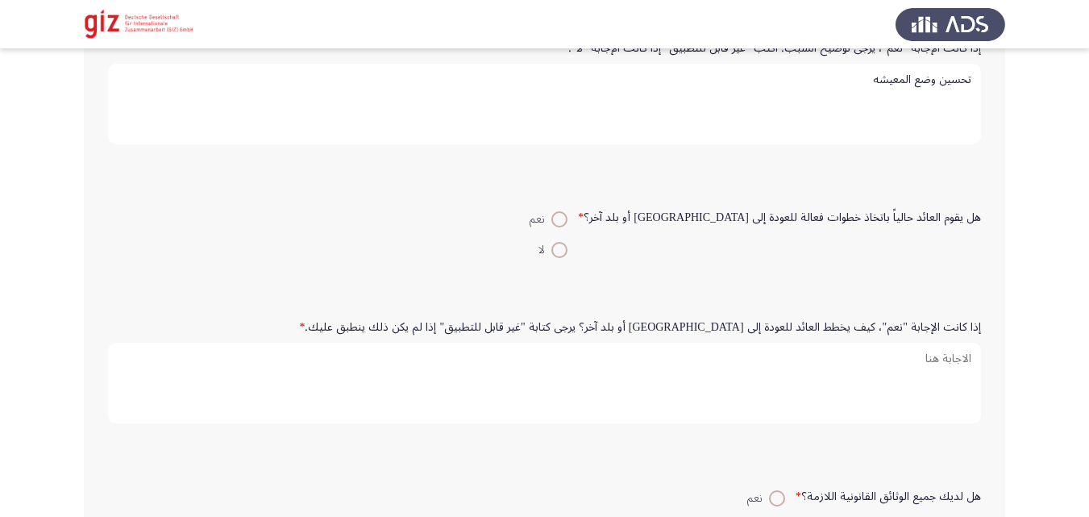
scroll to position [1176, 0]
type textarea "تحسين وضع المعيشه"
click at [567, 250] on span at bounding box center [559, 249] width 16 height 16
click at [567, 250] on input "لا" at bounding box center [559, 249] width 16 height 16
radio input "true"
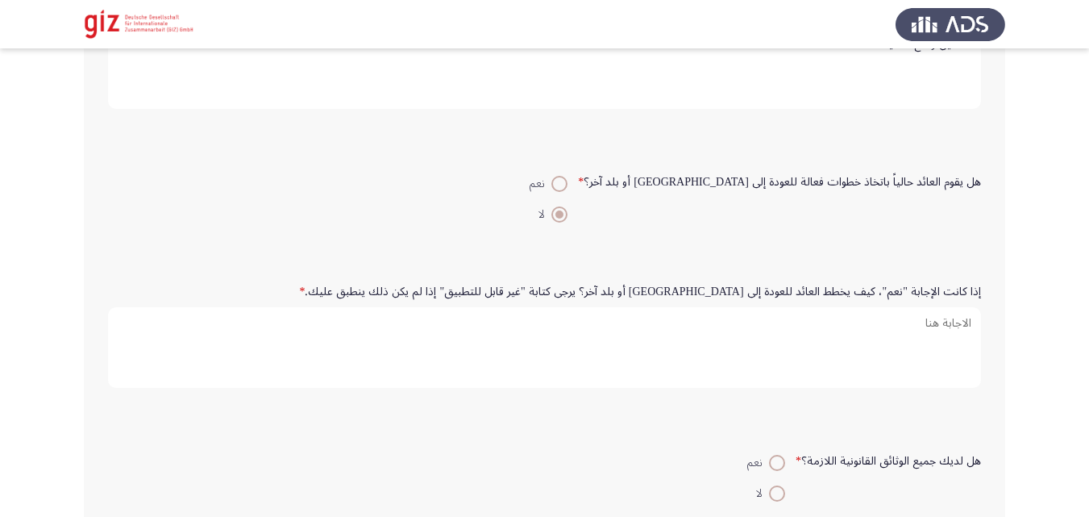
scroll to position [1219, 0]
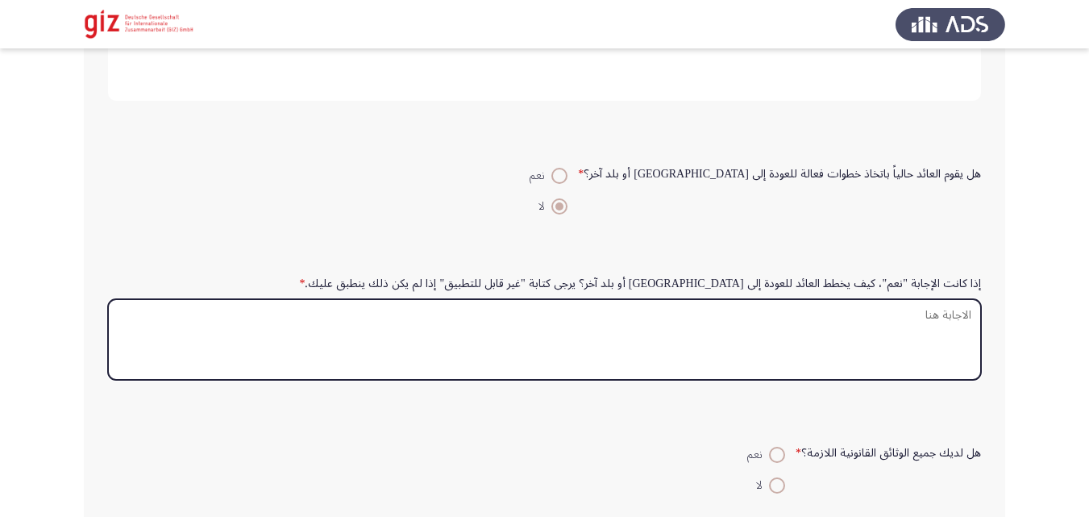
click at [643, 341] on textarea "إذا كانت الإجابة "نعم"، كيف يخطط العائد للعودة إلى [GEOGRAPHIC_DATA] أو بلد آخر…" at bounding box center [544, 339] width 873 height 81
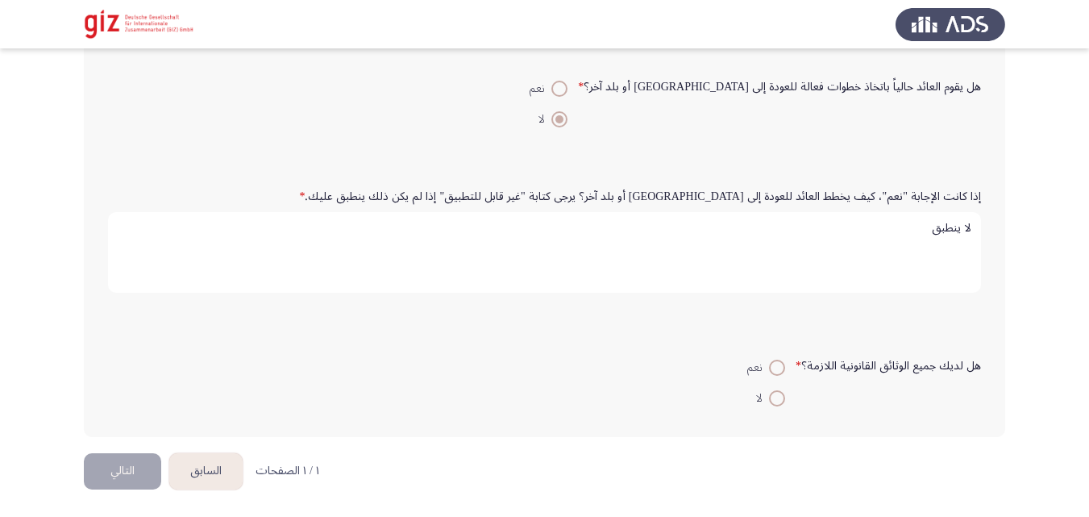
scroll to position [1307, 0]
type textarea "لا ينطبق"
click at [773, 397] on span at bounding box center [777, 397] width 16 height 16
click at [773, 397] on input "لا" at bounding box center [777, 397] width 16 height 16
radio input "true"
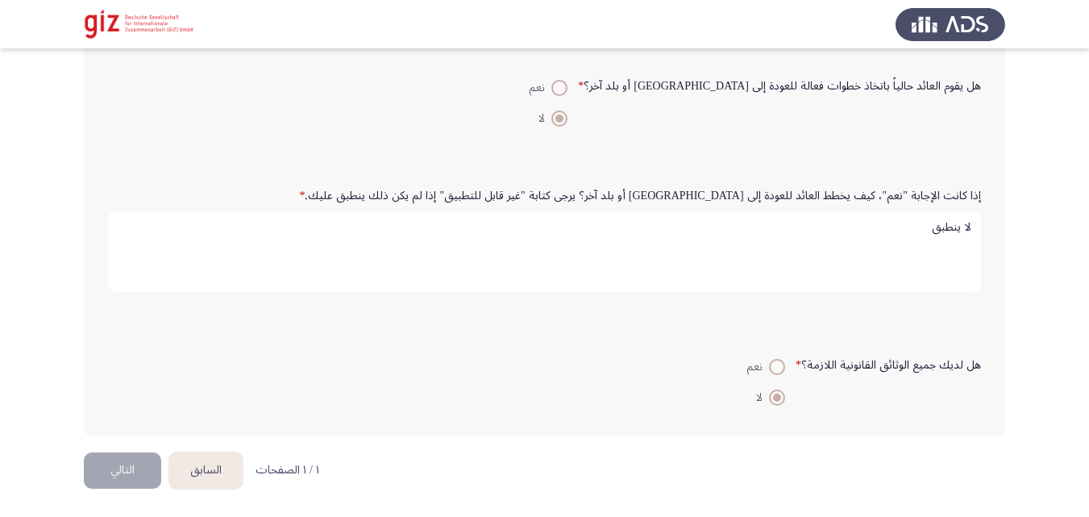
click at [592, 396] on form "هل لديك جميع الوثائق القانونية اللازمة؟ * نعم لا" at bounding box center [544, 381] width 873 height 62
click at [133, 463] on button "التالي" at bounding box center [122, 470] width 77 height 36
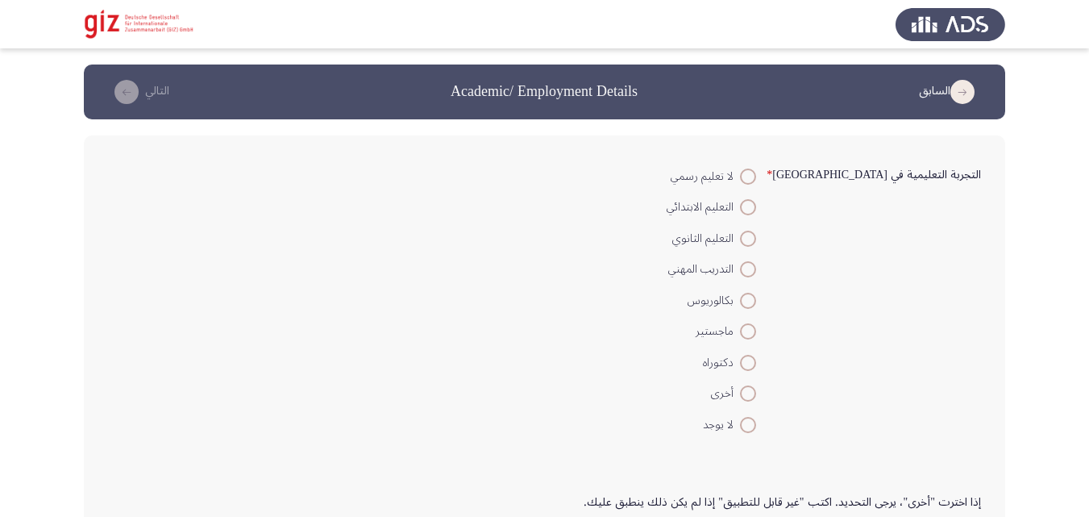
click at [756, 272] on span at bounding box center [748, 269] width 16 height 16
click at [756, 272] on input "التدريب المهني" at bounding box center [748, 269] width 16 height 16
radio input "true"
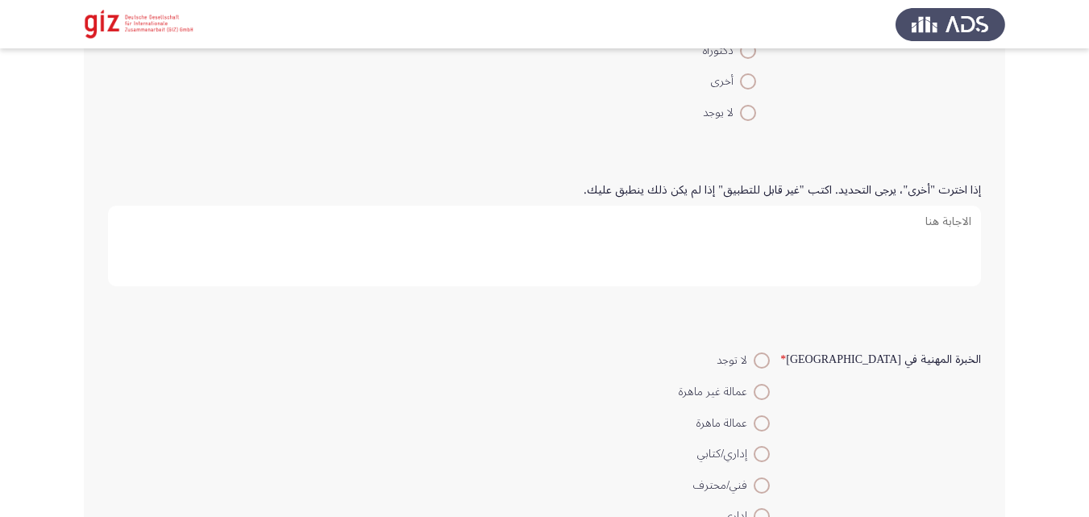
scroll to position [313, 0]
click at [770, 389] on span at bounding box center [762, 391] width 16 height 16
click at [770, 389] on input "عمالة غير ماهرة" at bounding box center [762, 391] width 16 height 16
radio input "true"
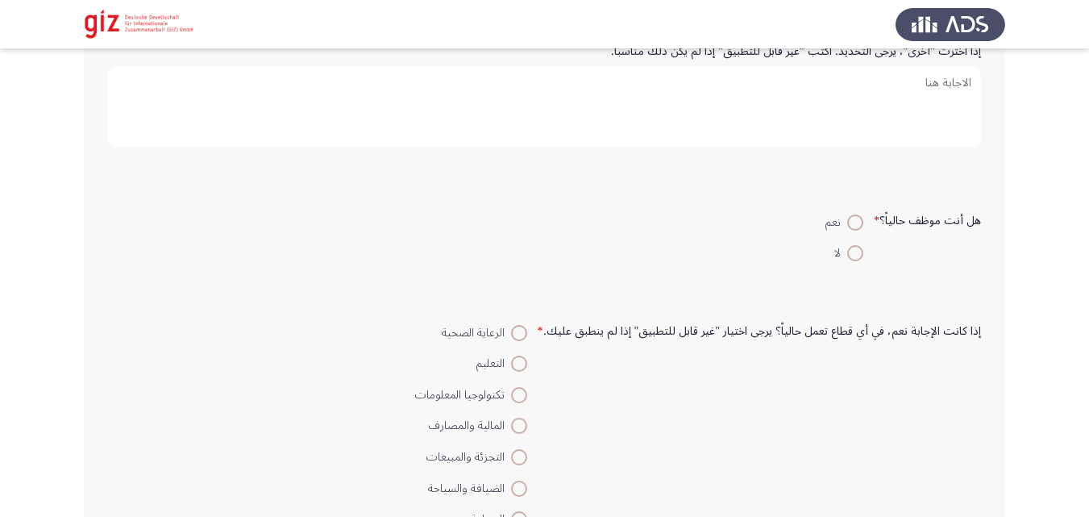
scroll to position [928, 0]
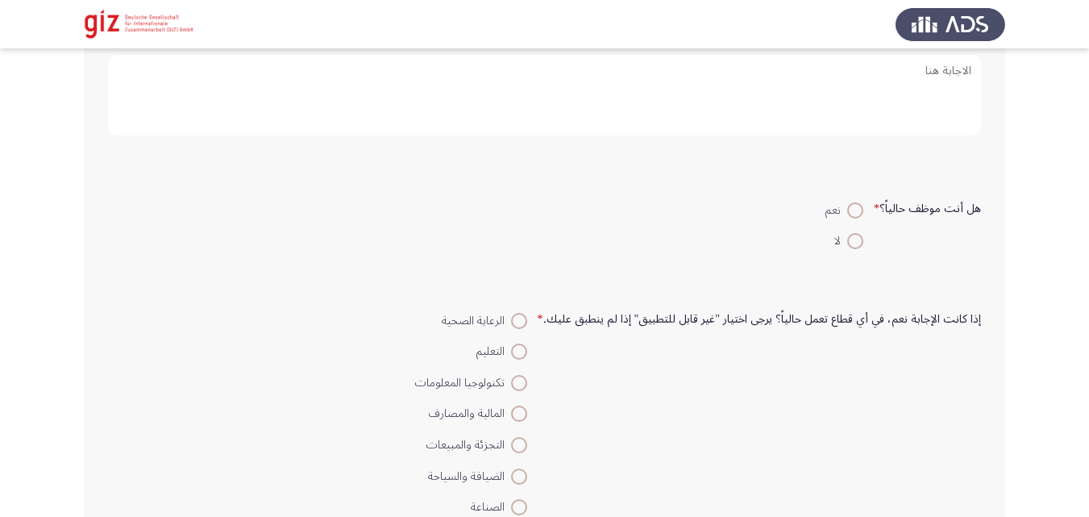
click at [849, 247] on span at bounding box center [855, 241] width 16 height 16
click at [849, 247] on input "لا" at bounding box center [855, 241] width 16 height 16
radio input "true"
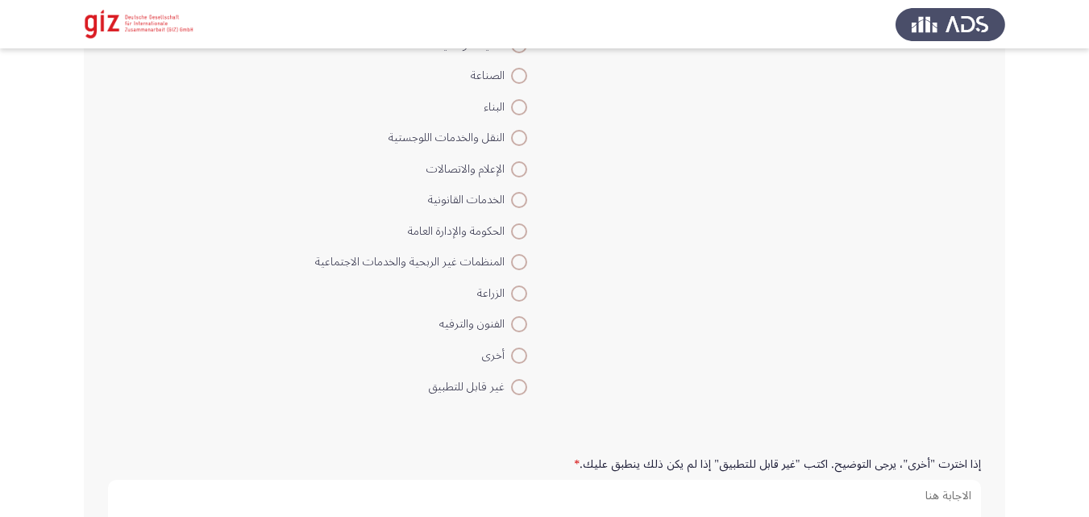
scroll to position [1381, 0]
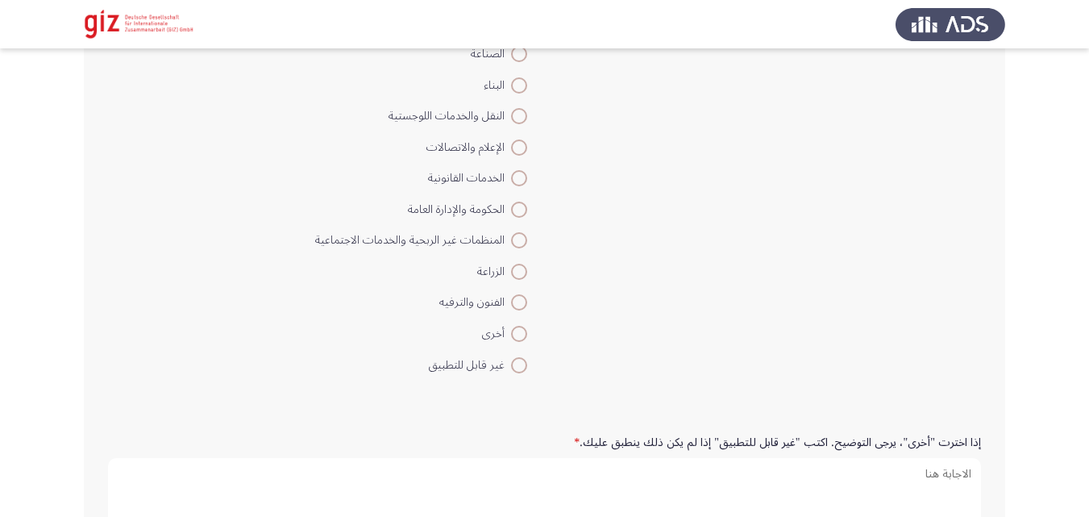
click at [528, 376] on mat-radio-button "غير قابل للتطبيق" at bounding box center [421, 363] width 233 height 31
click at [527, 359] on span at bounding box center [519, 365] width 16 height 16
click at [527, 359] on input "غير قابل للتطبيق" at bounding box center [519, 365] width 16 height 16
radio input "true"
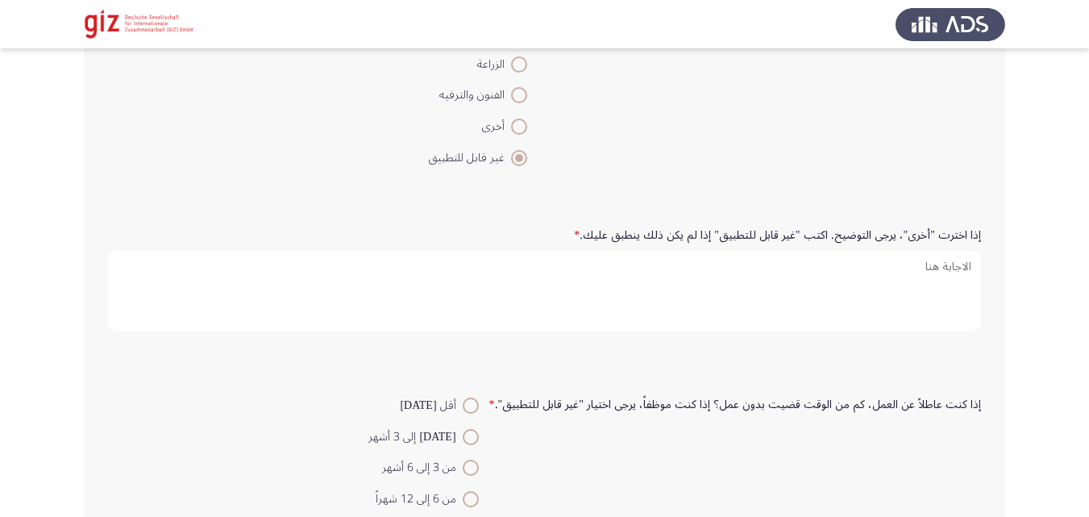
scroll to position [1595, 0]
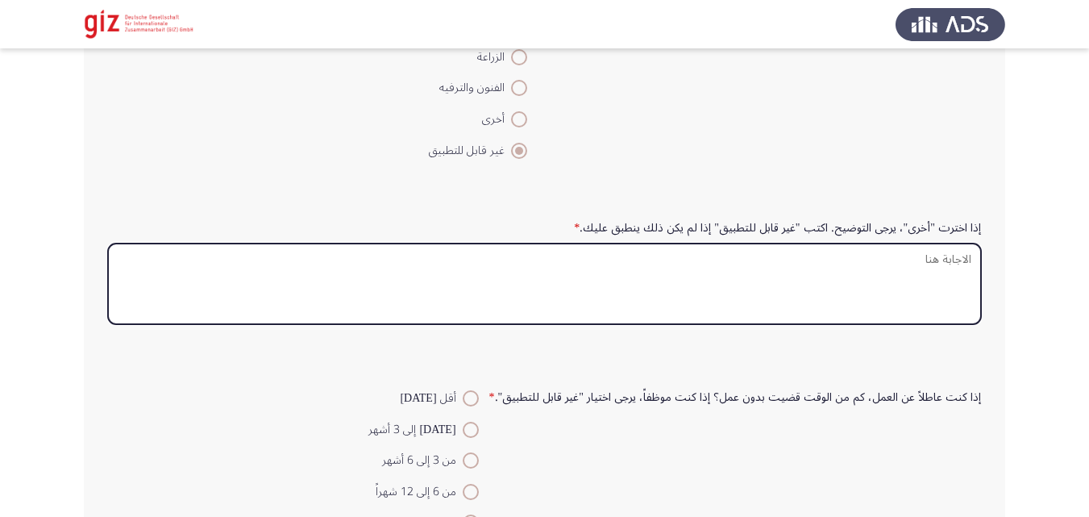
click at [695, 279] on textarea "إذا اخترت "أخرى"، يرجى التوضيح. اكتب "غير قابل للتطبيق" إذا لم يكن ذلك ينطبق عل…" at bounding box center [544, 283] width 873 height 81
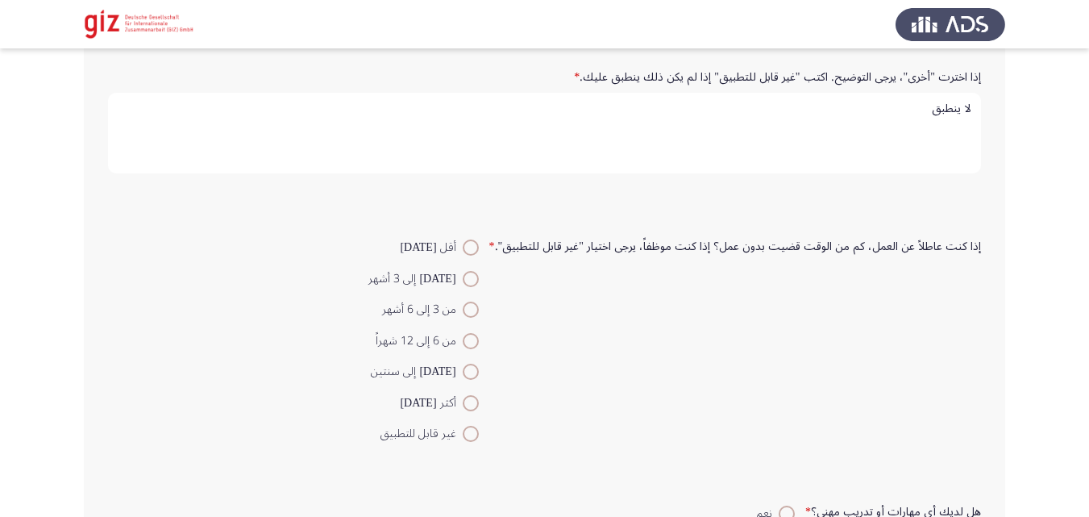
scroll to position [1779, 0]
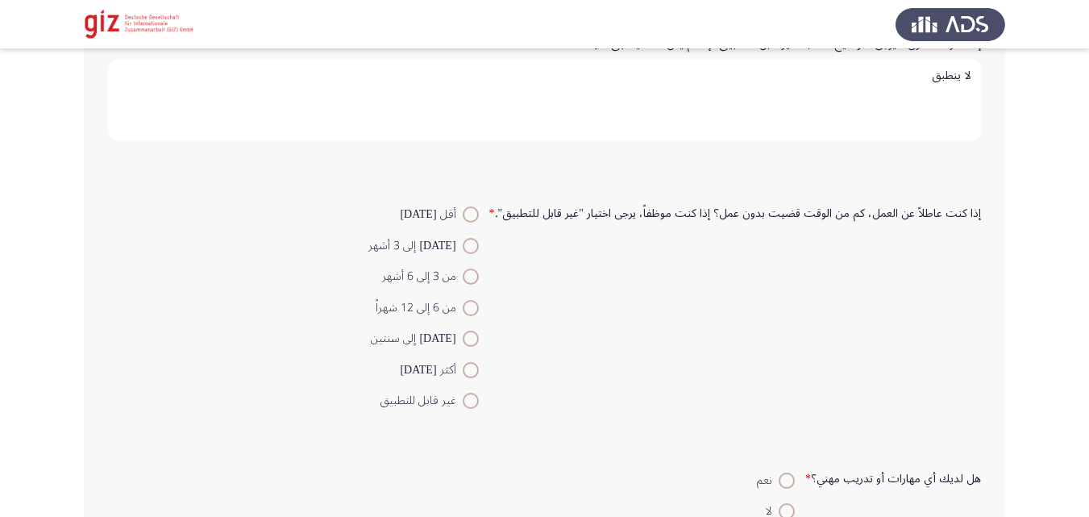
type textarea "لا ينطبق"
click at [475, 247] on span at bounding box center [471, 246] width 16 height 16
click at [475, 247] on input "[DATE] إلى 3 أشهر" at bounding box center [471, 246] width 16 height 16
radio input "true"
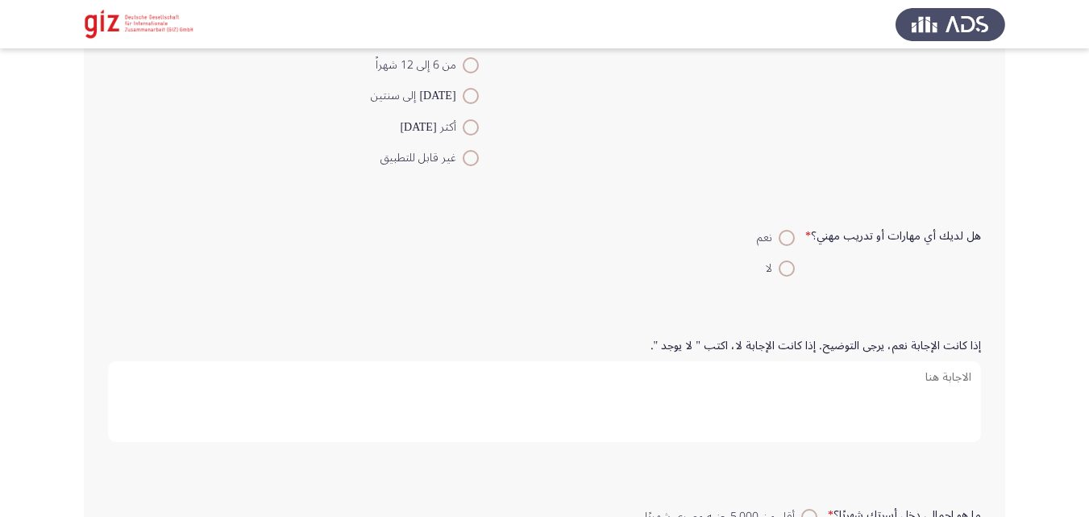
scroll to position [2078, 0]
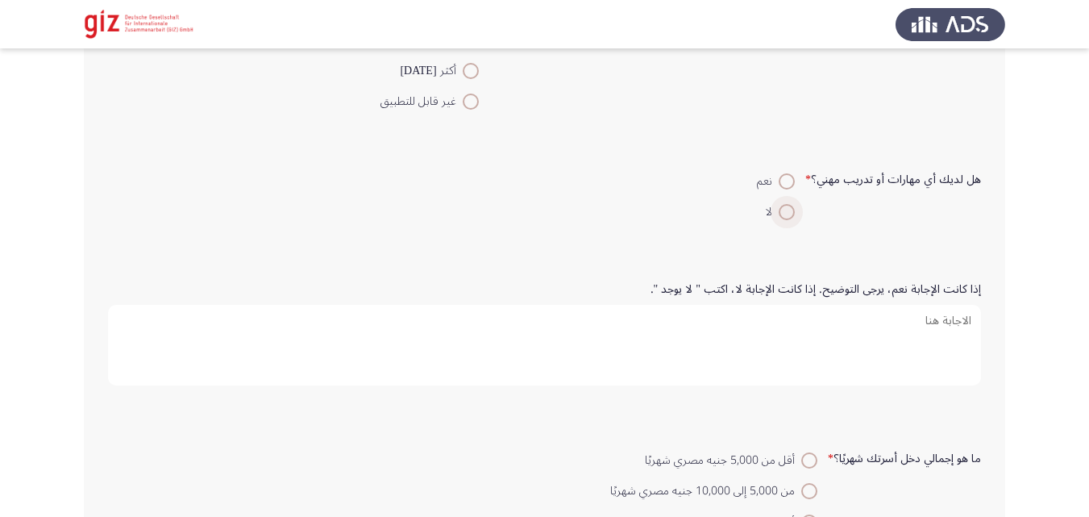
click at [795, 215] on span at bounding box center [787, 212] width 16 height 16
click at [795, 215] on input "لا" at bounding box center [787, 212] width 16 height 16
radio input "true"
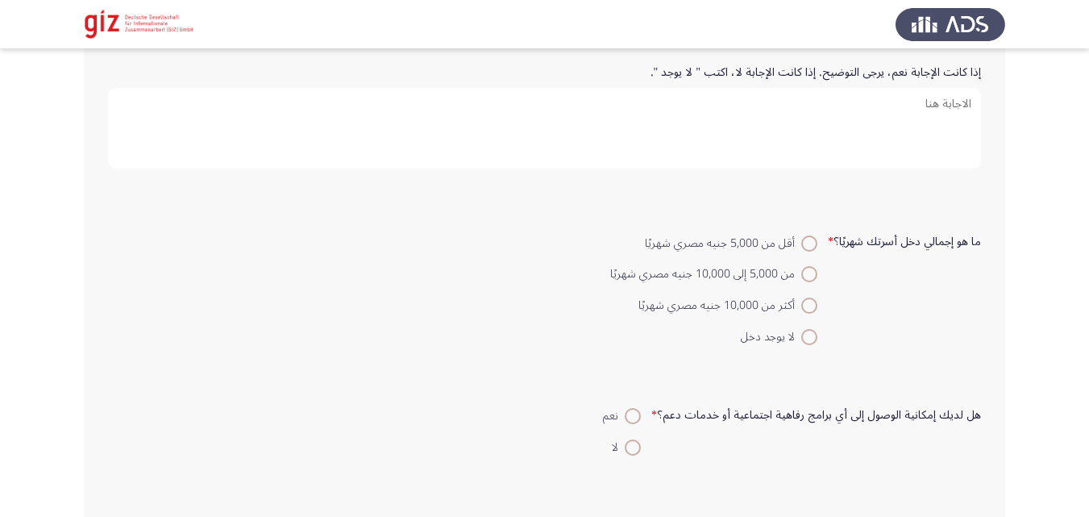
scroll to position [2331, 0]
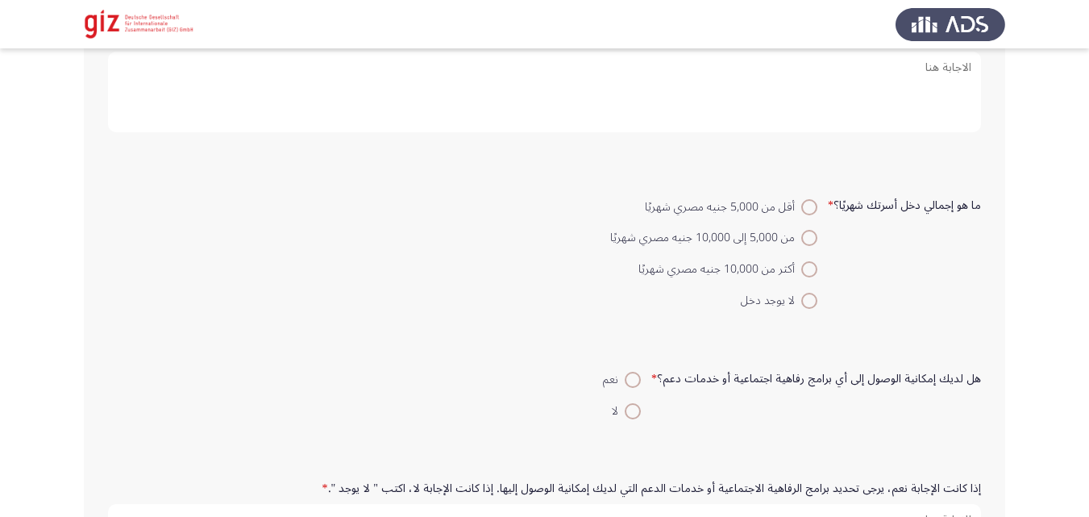
click at [808, 296] on span at bounding box center [809, 301] width 16 height 16
click at [808, 296] on input "لا يوجد دخل" at bounding box center [809, 301] width 16 height 16
radio input "true"
click at [625, 417] on span "لا" at bounding box center [618, 410] width 13 height 19
click at [629, 417] on input "لا" at bounding box center [633, 411] width 16 height 16
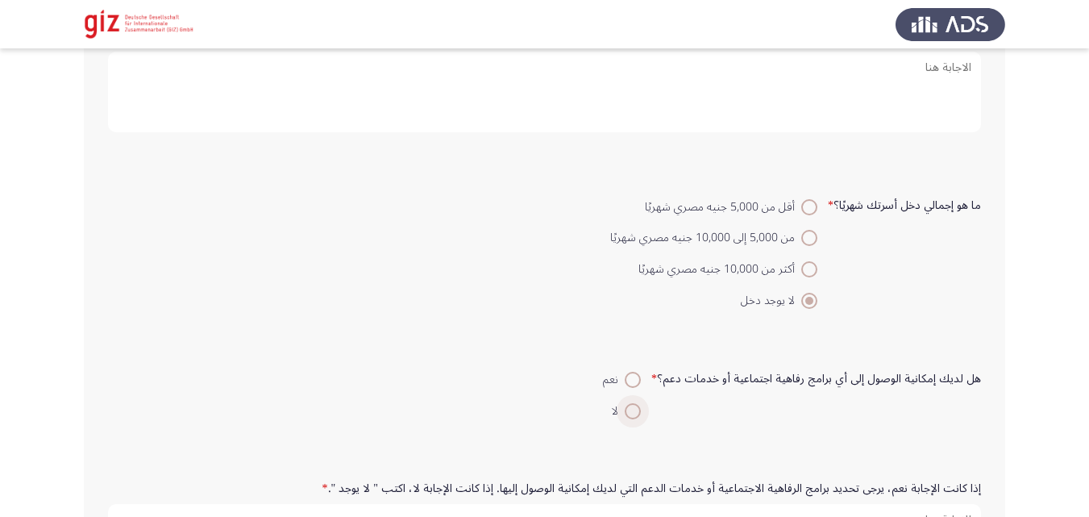
radio input "true"
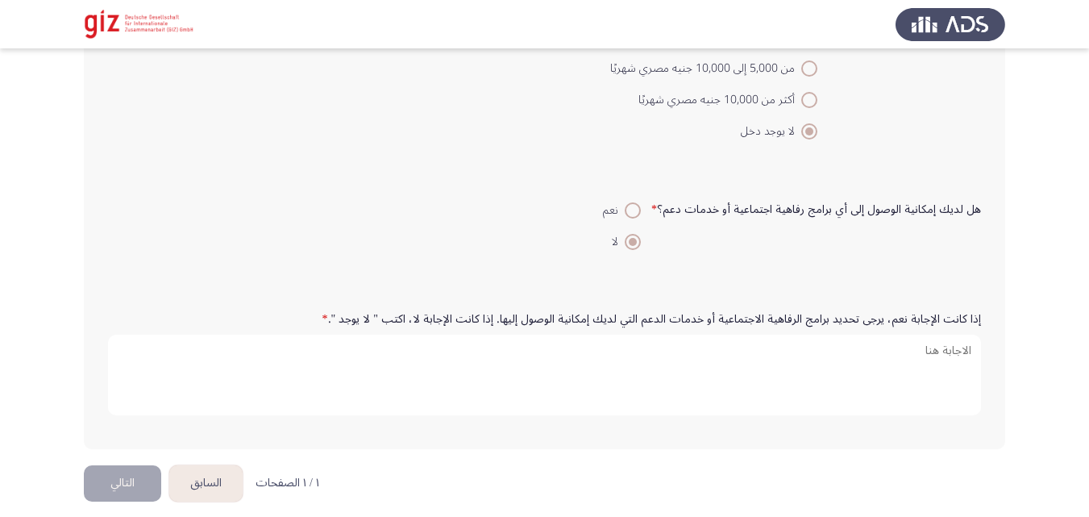
scroll to position [2513, 0]
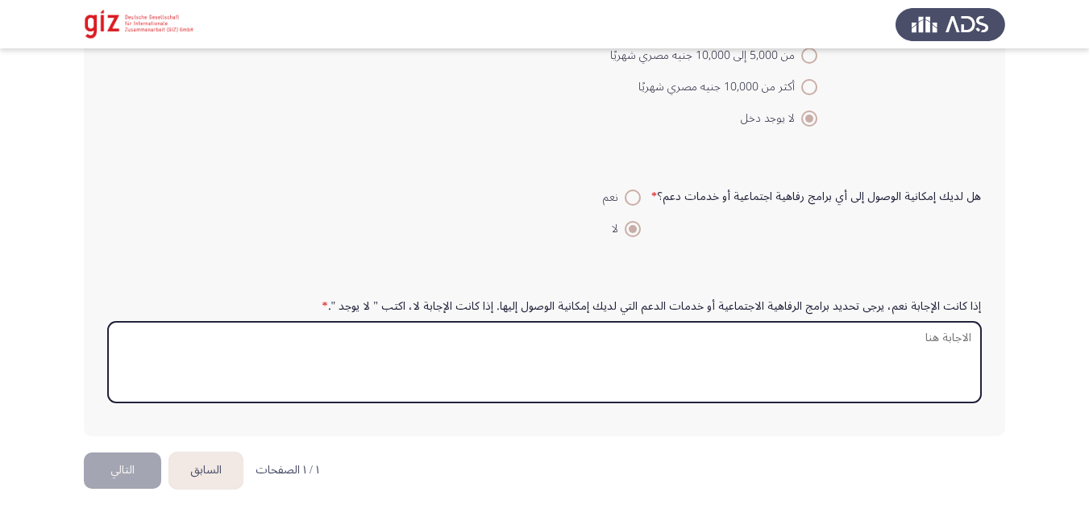
click at [603, 376] on textarea "إذا كانت الإجابة نعم، يرجى تحديد برامج الرفاهية الاجتماعية أو خدمات الدعم التي …" at bounding box center [544, 362] width 873 height 81
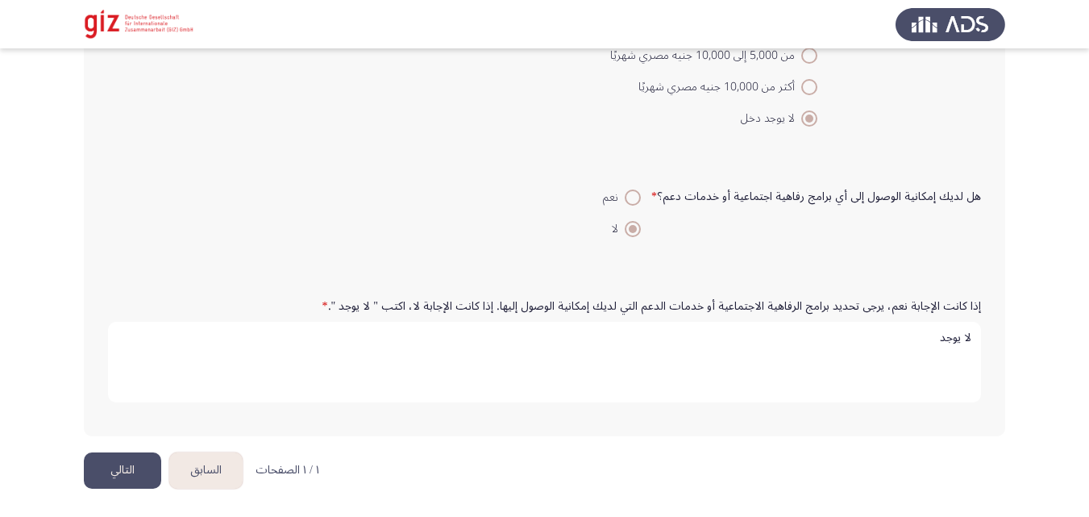
type textarea "لا يوجد"
click at [120, 454] on button "التالي" at bounding box center [122, 470] width 77 height 36
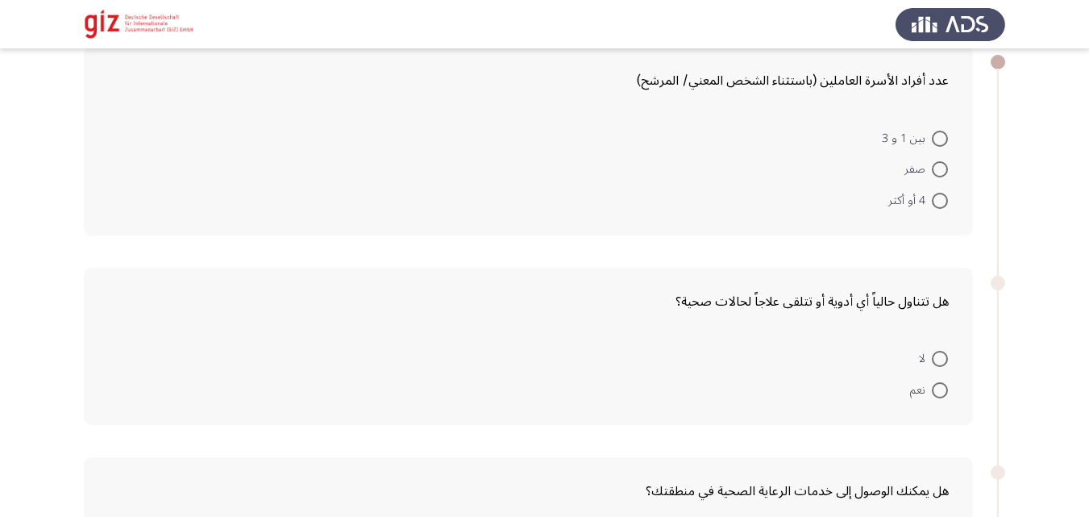
scroll to position [89, 0]
click at [939, 131] on span at bounding box center [940, 138] width 16 height 16
click at [939, 131] on input "بين 1 و 3" at bounding box center [940, 138] width 16 height 16
radio input "true"
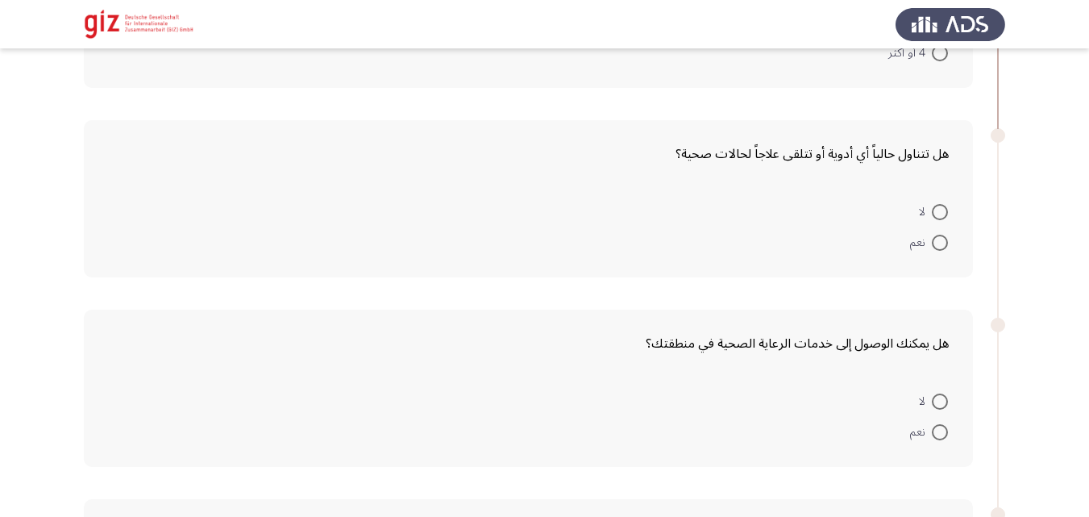
scroll to position [251, 0]
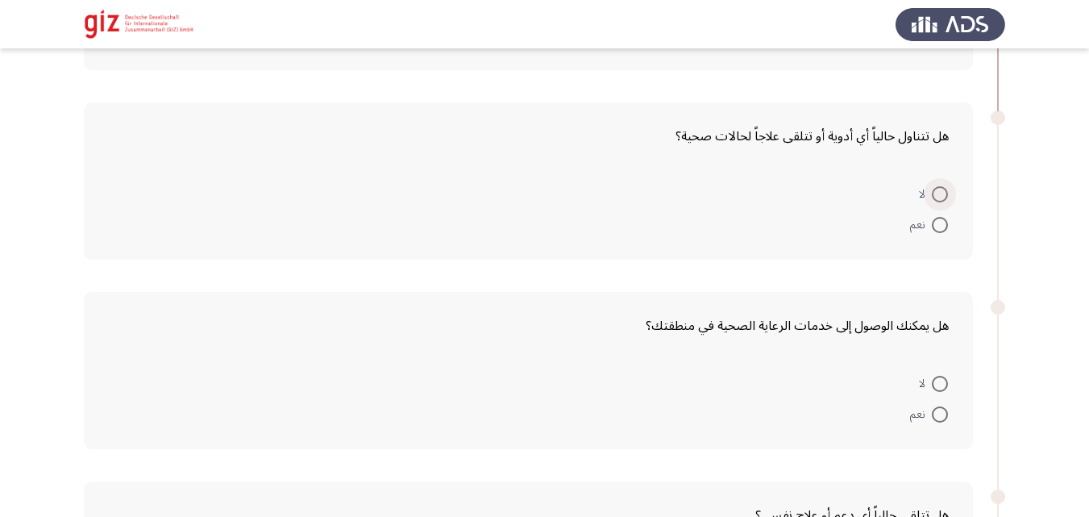
click at [924, 203] on span "لا" at bounding box center [925, 194] width 13 height 19
click at [932, 202] on input "لا" at bounding box center [940, 194] width 16 height 16
radio input "true"
click at [935, 413] on span at bounding box center [940, 413] width 16 height 16
click at [935, 413] on input "نعم" at bounding box center [940, 413] width 16 height 16
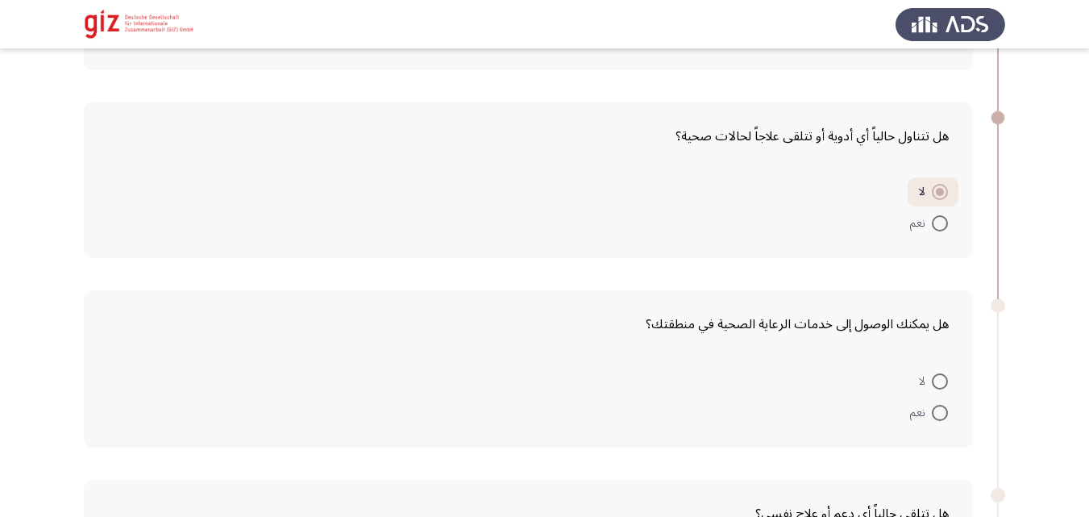
radio input "true"
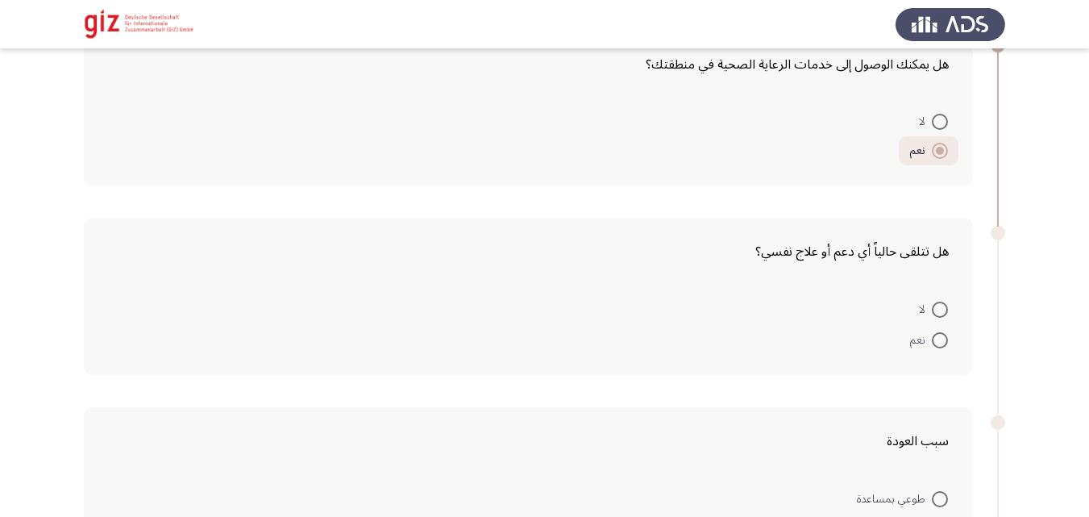
scroll to position [541, 0]
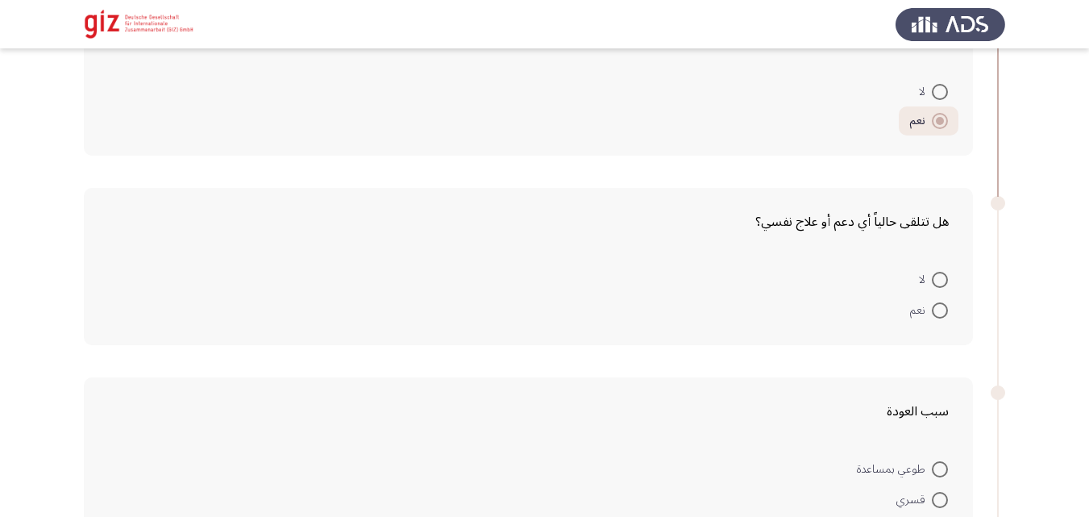
click at [934, 308] on span at bounding box center [940, 310] width 16 height 16
click at [934, 308] on input "نعم" at bounding box center [940, 310] width 16 height 16
radio input "true"
click at [934, 278] on span at bounding box center [940, 280] width 16 height 16
click at [934, 278] on input "لا" at bounding box center [940, 280] width 16 height 16
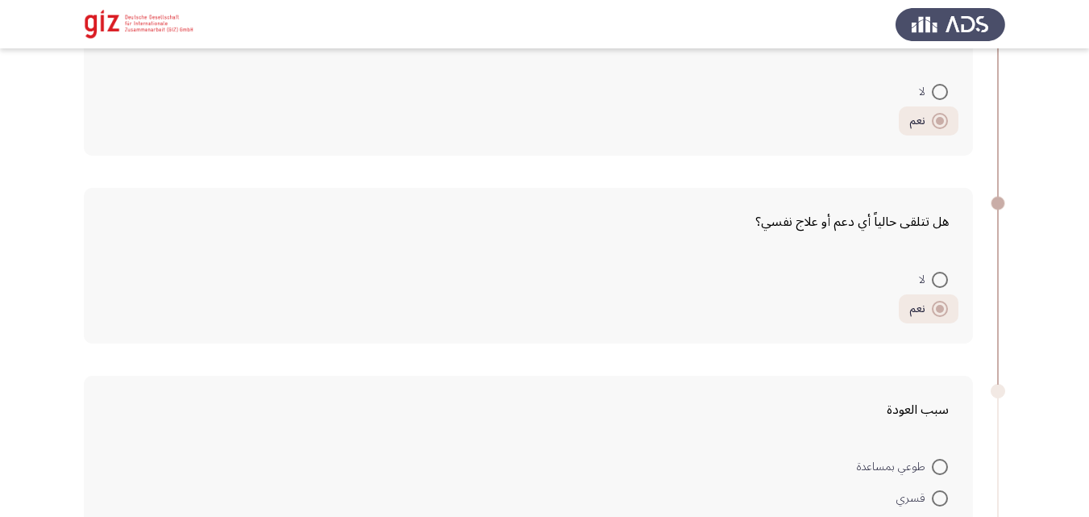
radio input "true"
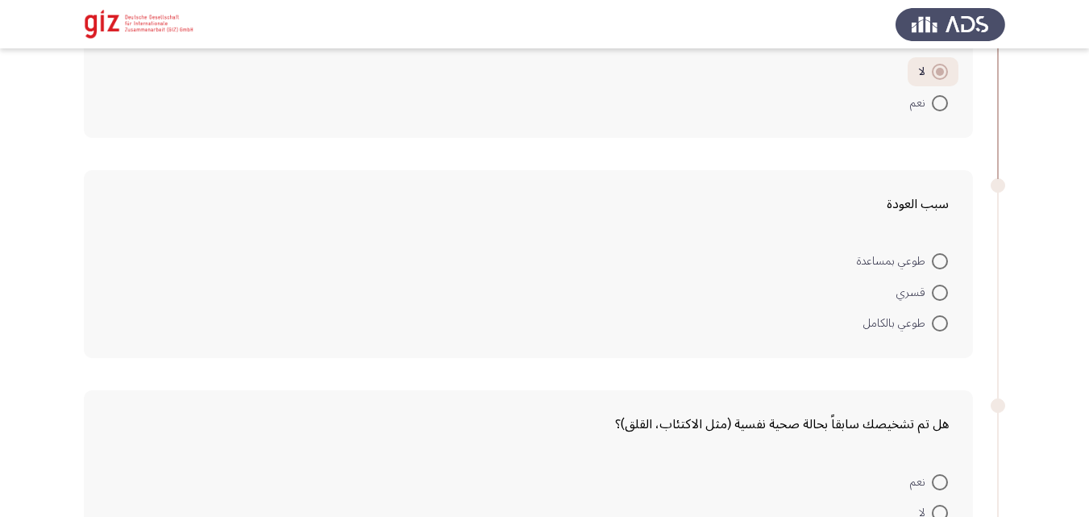
click at [931, 321] on span "طوعي بالكامل" at bounding box center [897, 323] width 69 height 19
click at [932, 321] on input "طوعي بالكامل" at bounding box center [940, 323] width 16 height 16
radio input "true"
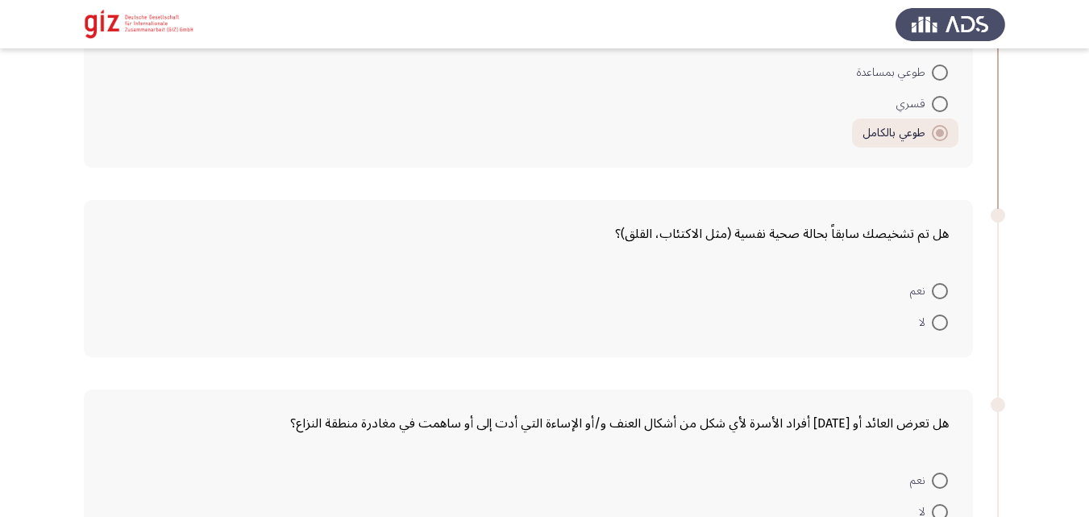
scroll to position [991, 0]
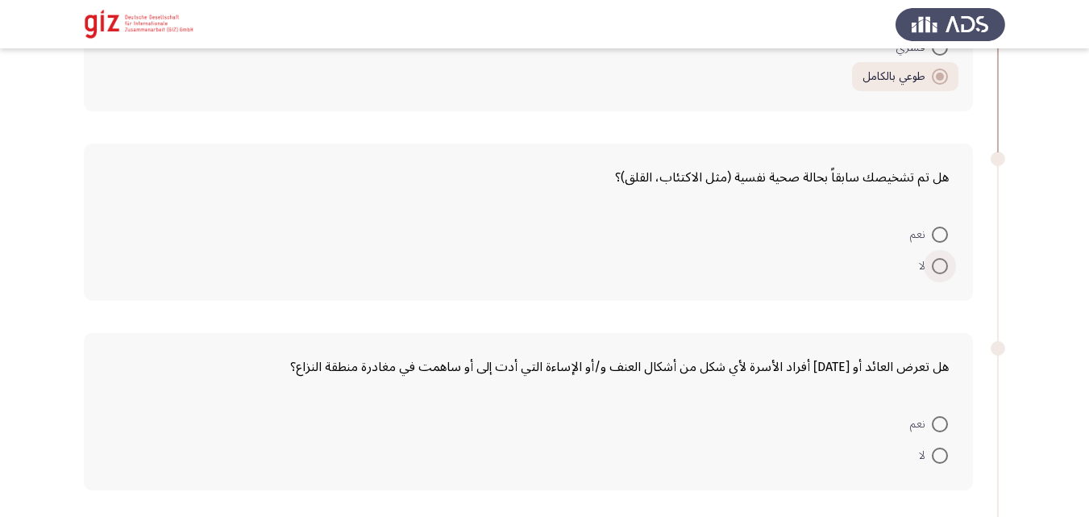
click at [930, 270] on span "لا" at bounding box center [925, 265] width 13 height 19
click at [932, 270] on input "لا" at bounding box center [940, 266] width 16 height 16
radio input "true"
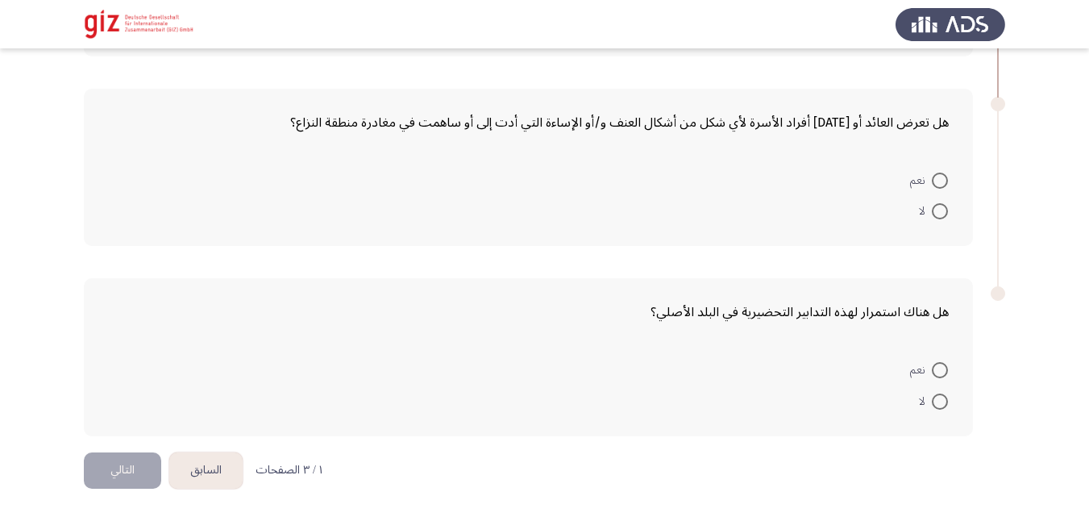
click at [935, 209] on span at bounding box center [940, 211] width 16 height 16
click at [935, 209] on input "لا" at bounding box center [940, 211] width 16 height 16
radio input "true"
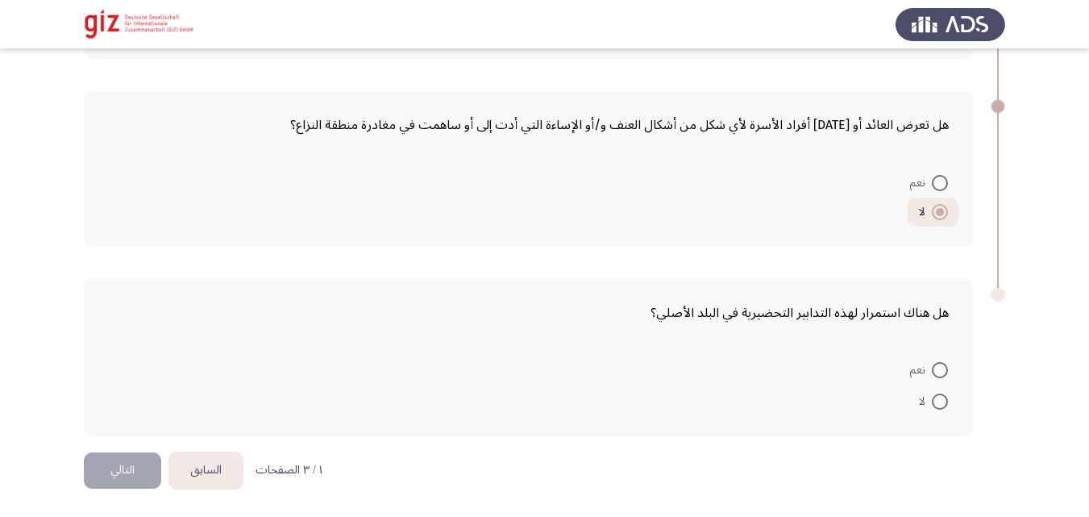
click at [943, 401] on span at bounding box center [940, 401] width 16 height 16
click at [943, 401] on input "لا" at bounding box center [940, 401] width 16 height 16
radio input "true"
click at [130, 463] on button "التالي" at bounding box center [122, 470] width 77 height 36
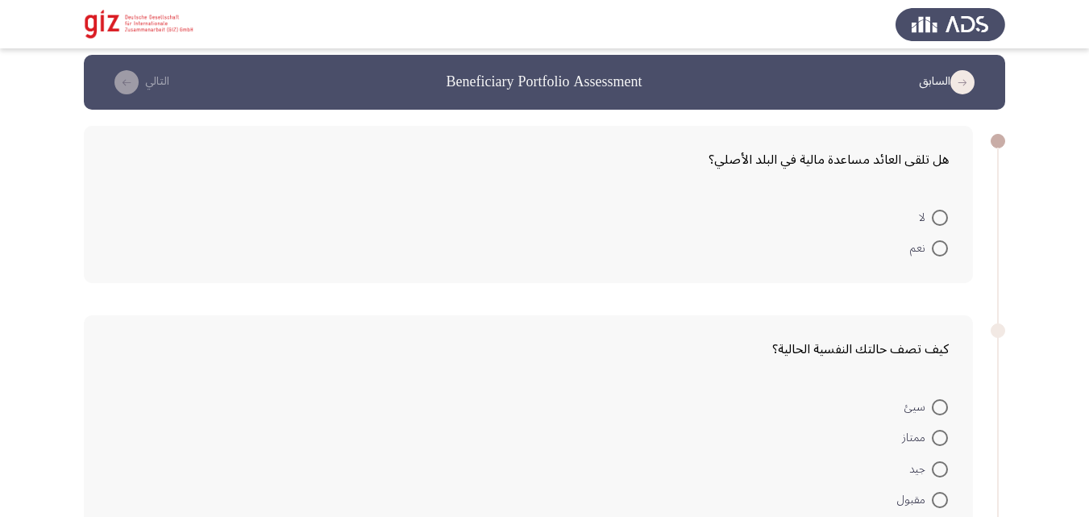
scroll to position [11, 0]
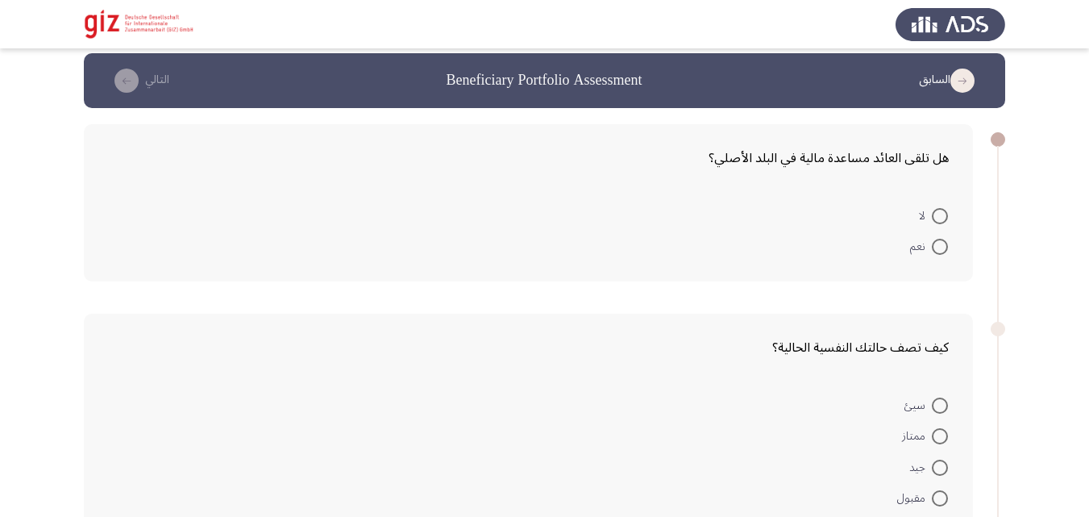
click at [934, 221] on span at bounding box center [940, 216] width 16 height 16
click at [934, 221] on input "لا" at bounding box center [940, 216] width 16 height 16
radio input "true"
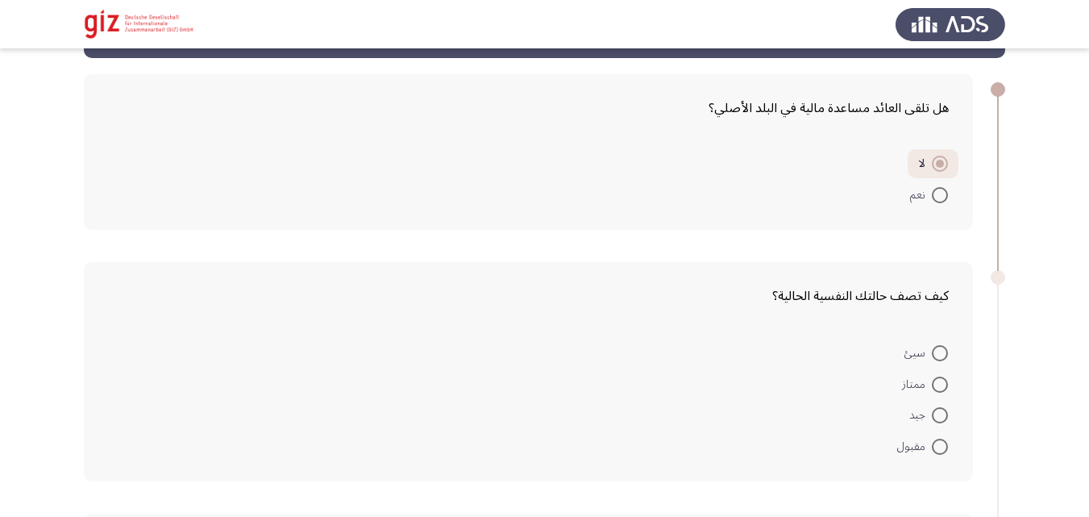
scroll to position [285, 0]
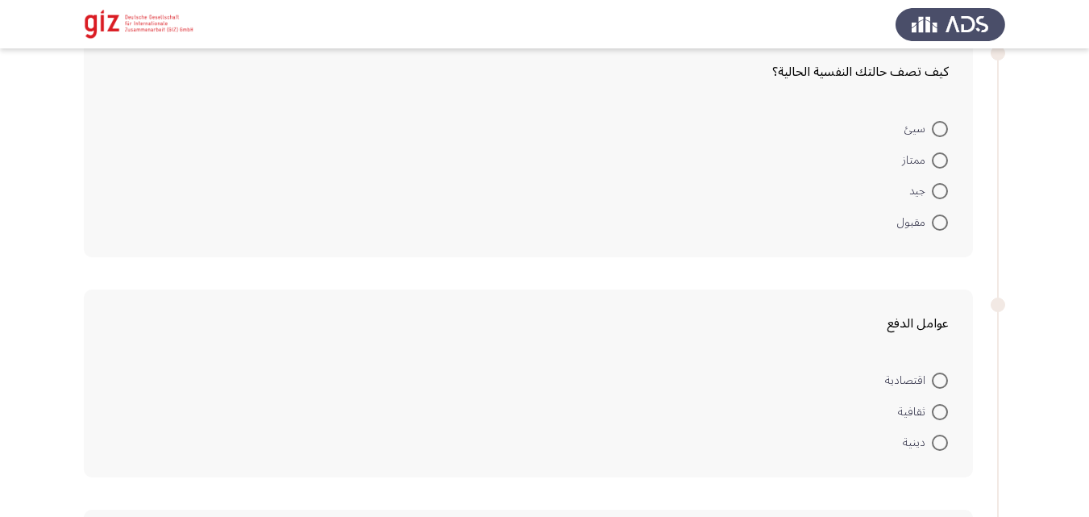
click at [938, 193] on span at bounding box center [940, 191] width 16 height 16
click at [938, 193] on input "جيد" at bounding box center [940, 191] width 16 height 16
radio input "true"
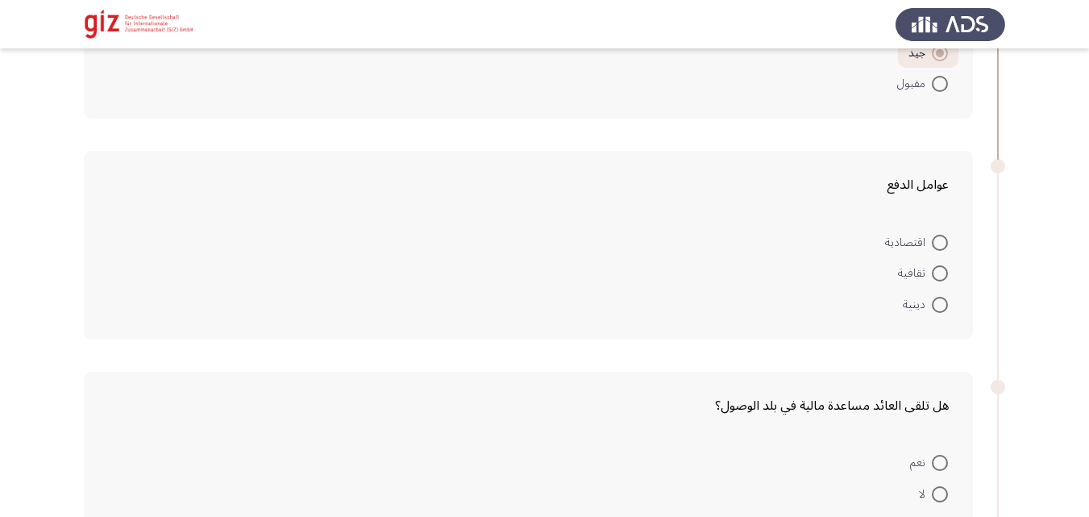
scroll to position [448, 0]
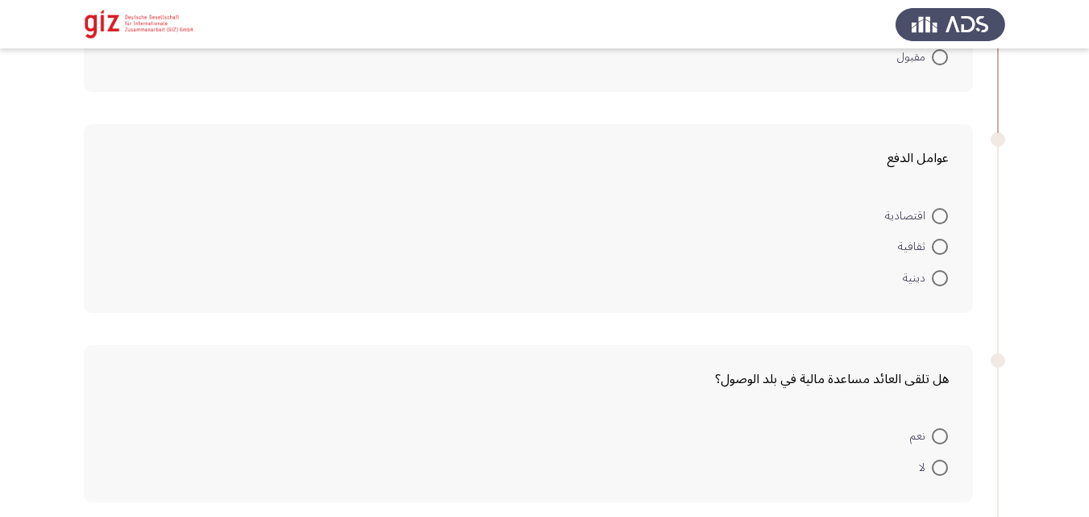
click at [934, 219] on span at bounding box center [940, 216] width 16 height 16
click at [934, 219] on input "اقتصادية" at bounding box center [940, 216] width 16 height 16
radio input "true"
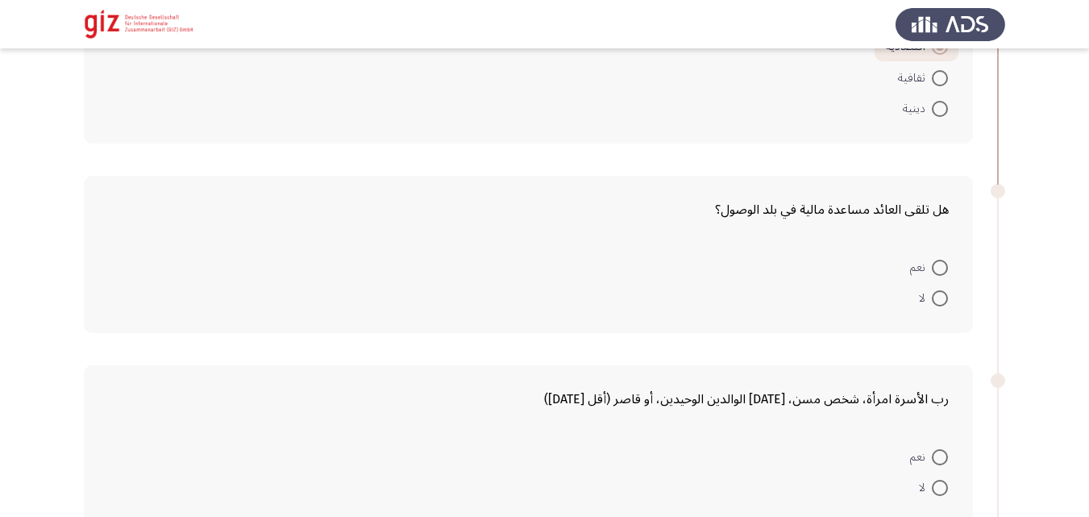
scroll to position [629, 0]
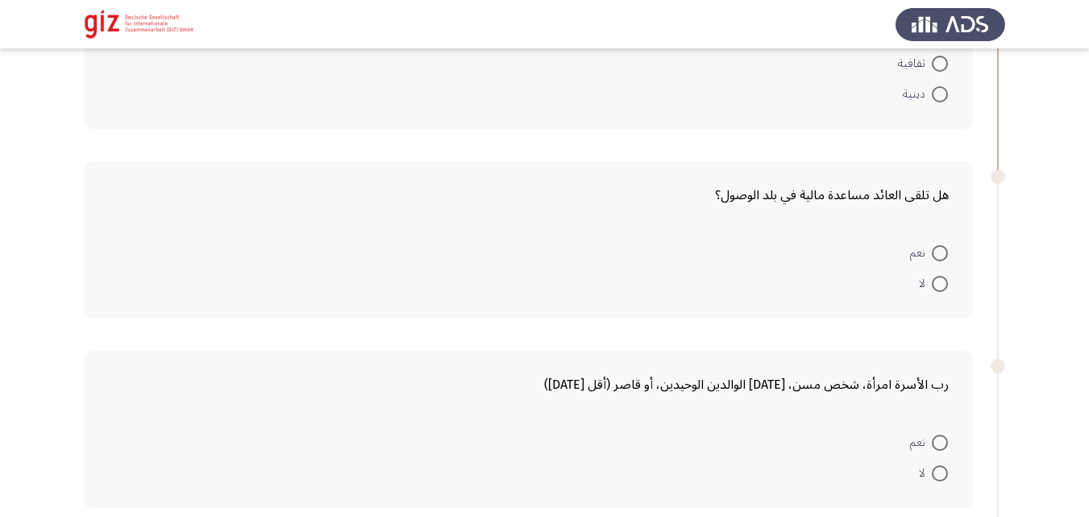
click at [933, 270] on mat-radio-button "لا" at bounding box center [933, 283] width 50 height 31
click at [938, 289] on span at bounding box center [940, 284] width 16 height 16
click at [938, 289] on input "لا" at bounding box center [940, 284] width 16 height 16
radio input "true"
click at [935, 467] on span at bounding box center [940, 471] width 16 height 16
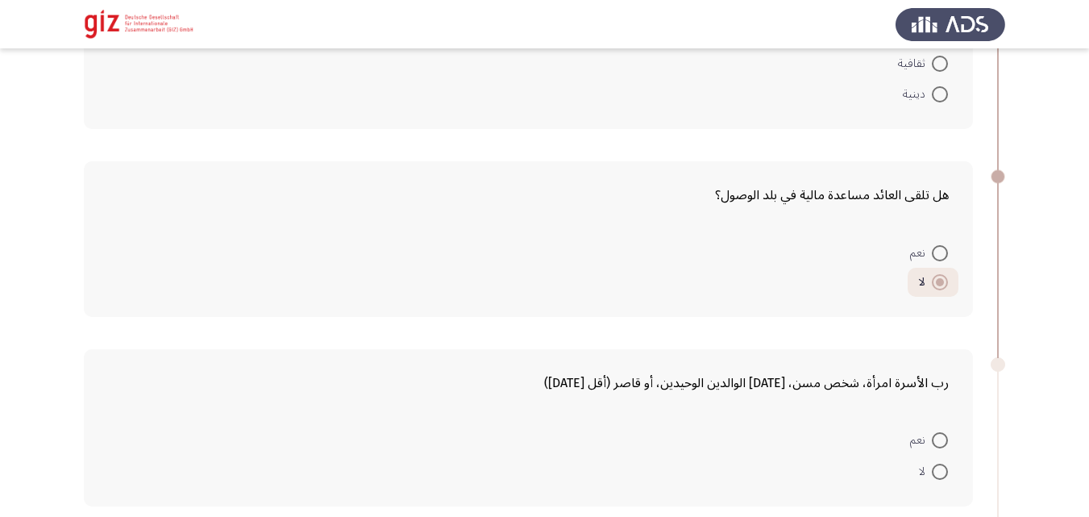
click at [935, 467] on input "لا" at bounding box center [940, 471] width 16 height 16
radio input "true"
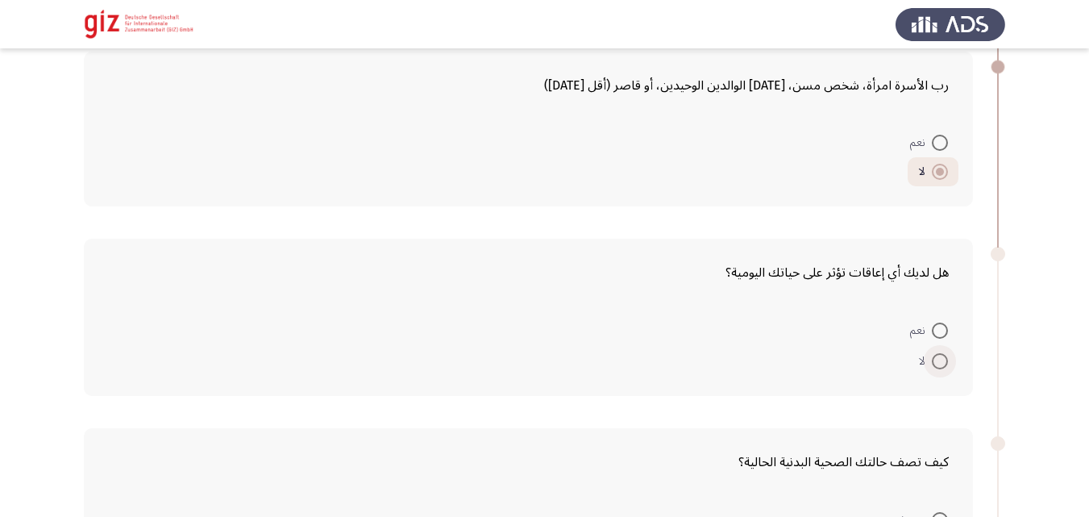
click at [937, 364] on span at bounding box center [940, 361] width 16 height 16
click at [937, 364] on input "لا" at bounding box center [940, 361] width 16 height 16
radio input "true"
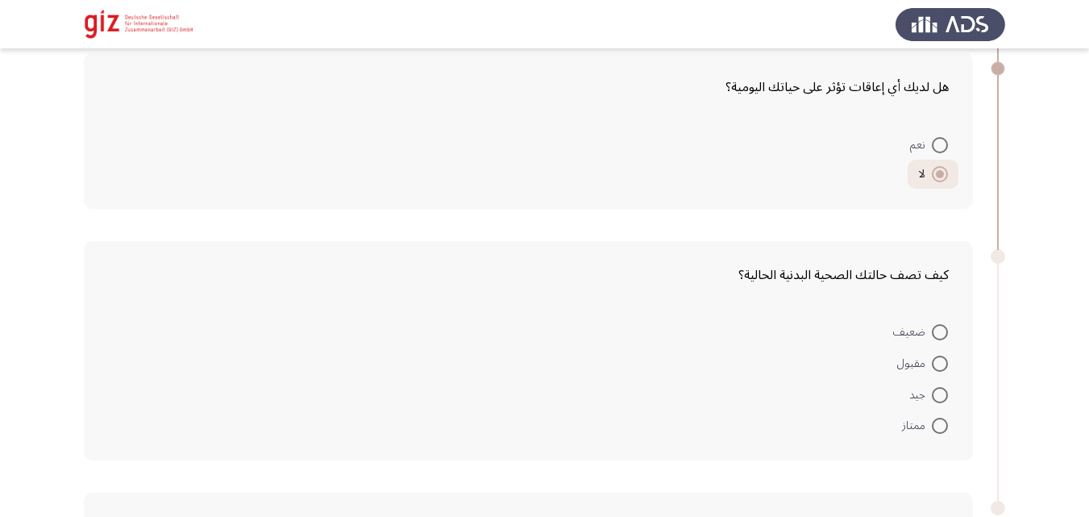
scroll to position [1183, 0]
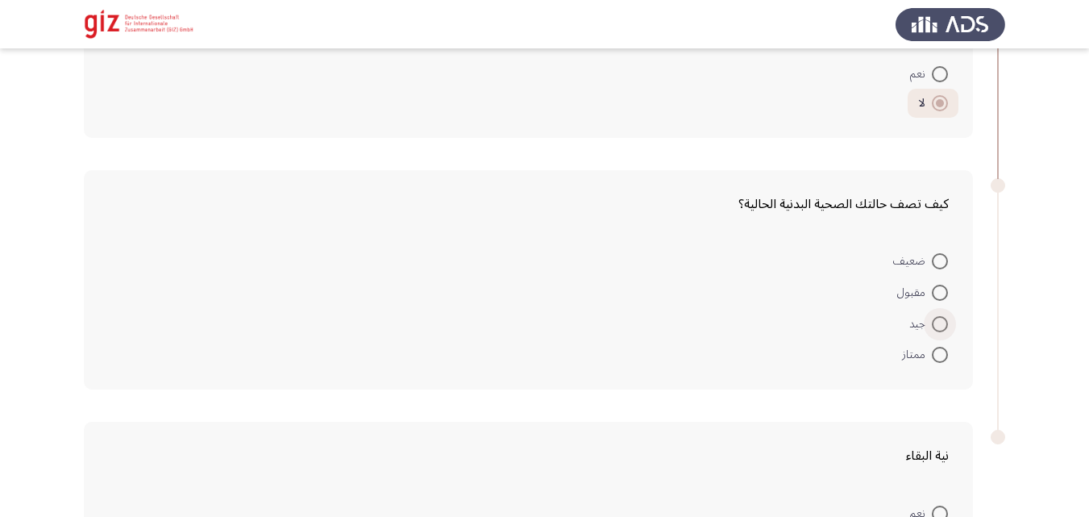
click at [942, 318] on span at bounding box center [940, 324] width 16 height 16
click at [942, 318] on input "جيد" at bounding box center [940, 324] width 16 height 16
radio input "true"
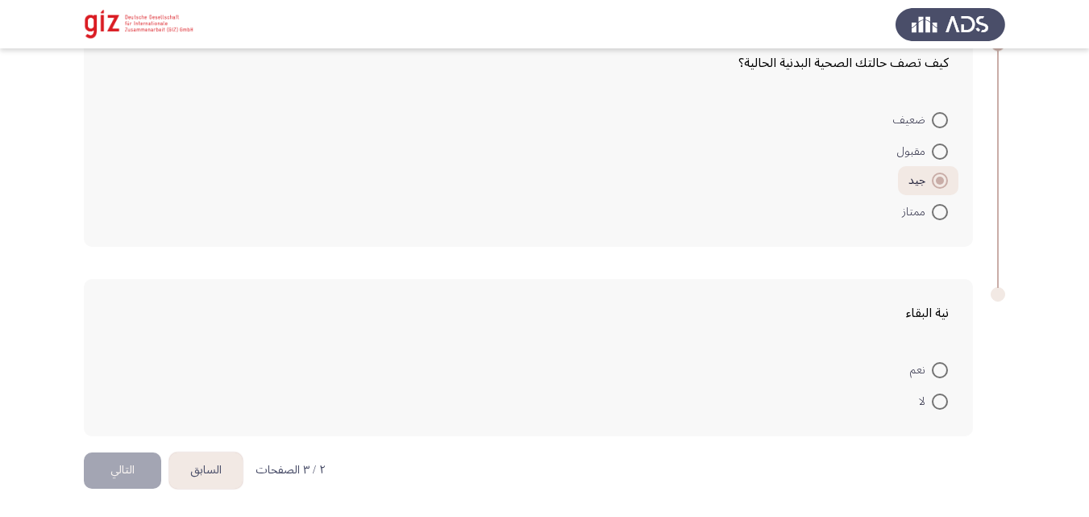
click at [940, 415] on mat-radio-button "لا" at bounding box center [933, 399] width 50 height 31
click at [940, 408] on span at bounding box center [940, 401] width 16 height 16
click at [940, 408] on input "لا" at bounding box center [940, 401] width 16 height 16
radio input "true"
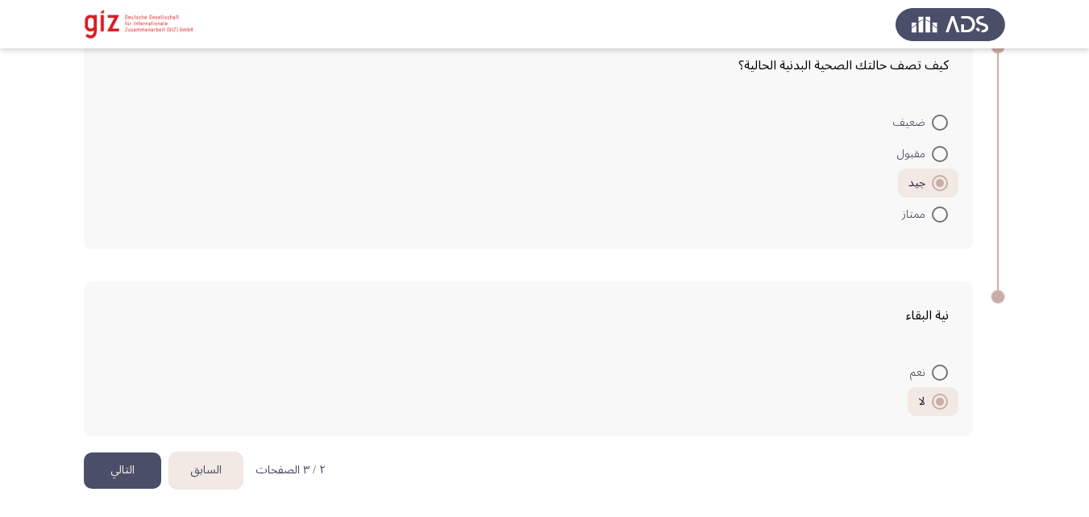
click at [145, 449] on div "نية البقاء نعم لا" at bounding box center [544, 359] width 921 height 188
click at [138, 465] on button "التالي" at bounding box center [122, 470] width 77 height 36
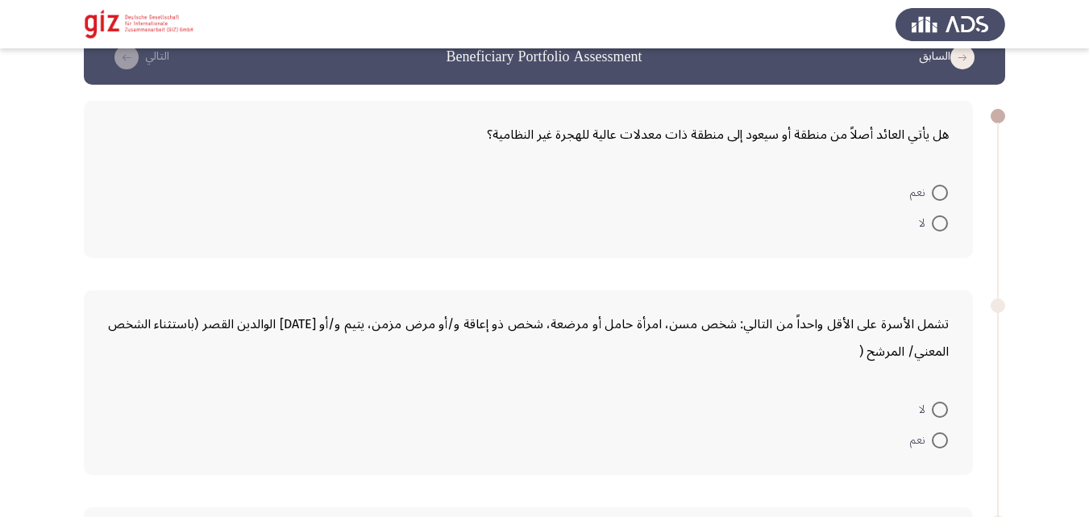
scroll to position [44, 0]
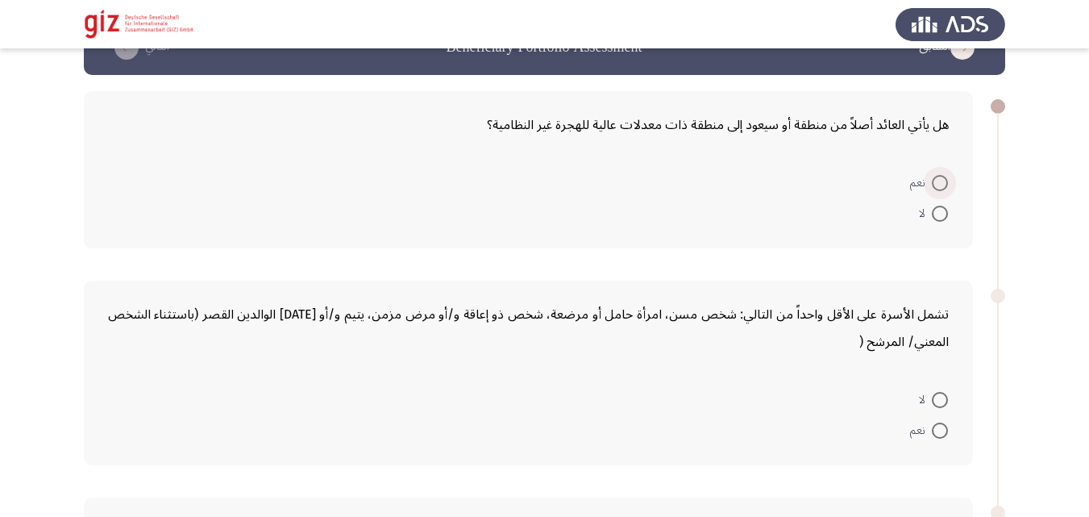
click at [927, 189] on span "نعم" at bounding box center [921, 182] width 22 height 19
click at [932, 189] on input "نعم" at bounding box center [940, 183] width 16 height 16
radio input "true"
click at [933, 388] on label "لا" at bounding box center [933, 397] width 29 height 19
click at [933, 389] on input "لا" at bounding box center [940, 397] width 16 height 16
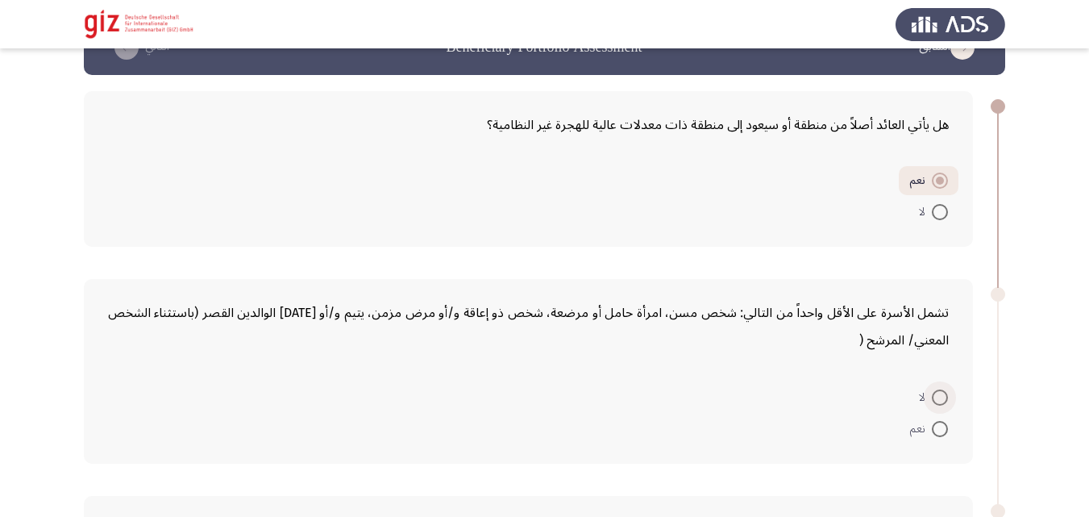
radio input "true"
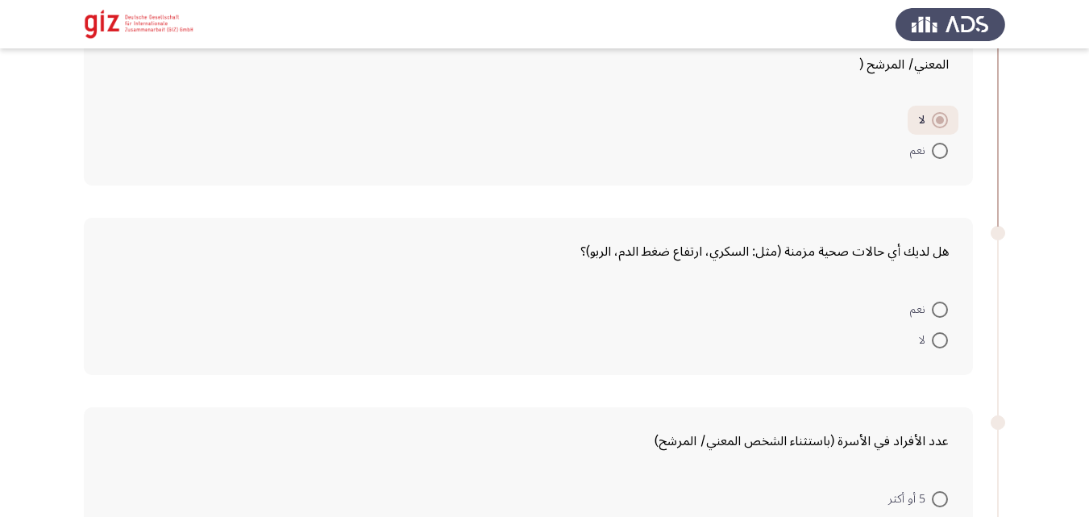
scroll to position [388, 0]
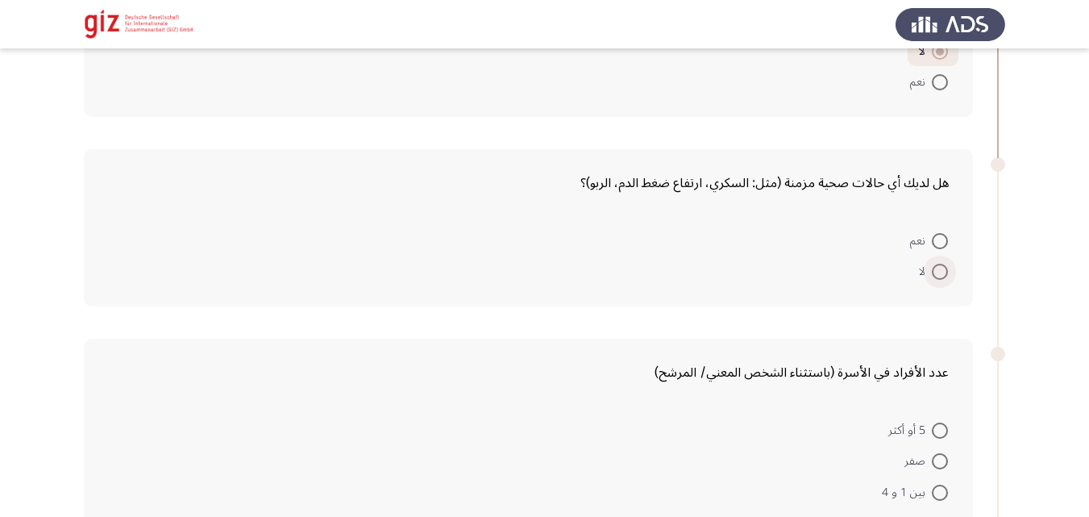
click at [938, 270] on span at bounding box center [940, 272] width 16 height 16
click at [938, 270] on input "لا" at bounding box center [940, 272] width 16 height 16
radio input "true"
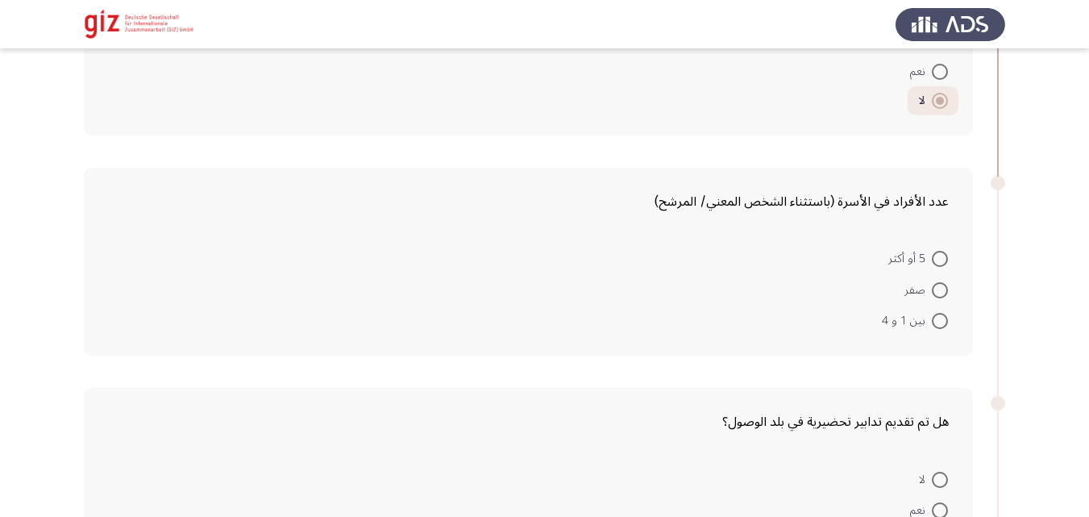
scroll to position [609, 0]
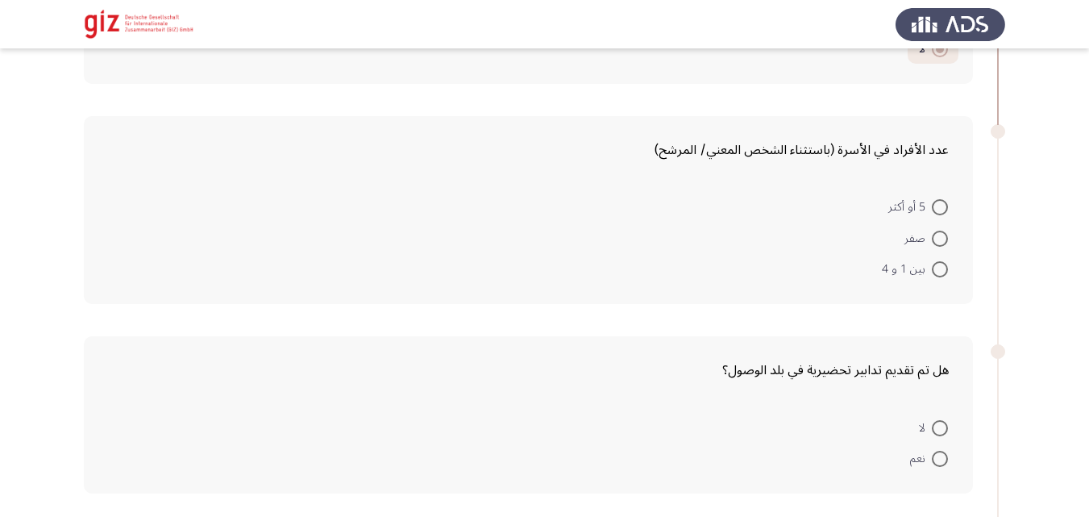
click at [939, 263] on span at bounding box center [940, 269] width 16 height 16
click at [939, 263] on input "بين 1 و 4" at bounding box center [940, 269] width 16 height 16
radio input "true"
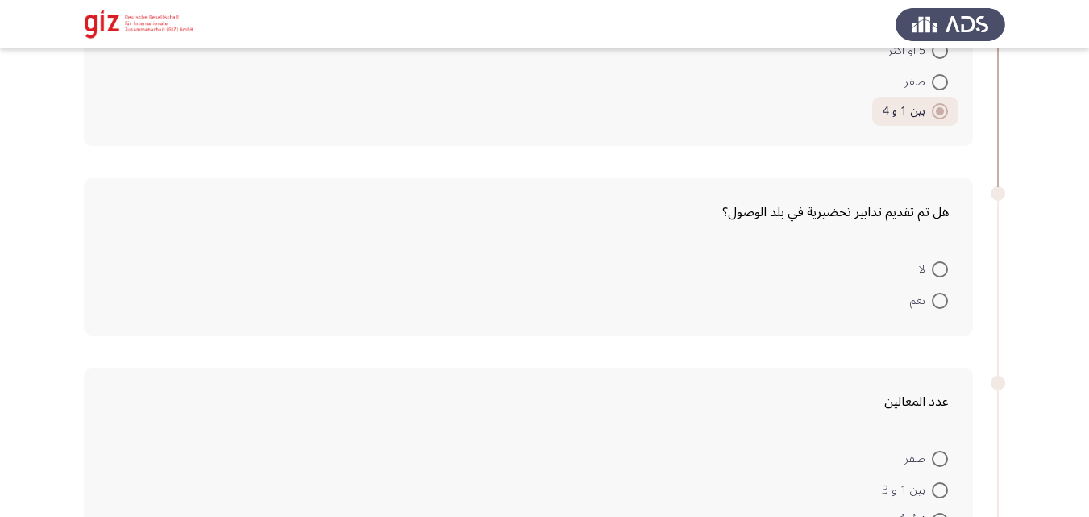
click at [943, 276] on span at bounding box center [940, 269] width 16 height 16
click at [943, 276] on input "لا" at bounding box center [940, 269] width 16 height 16
radio input "true"
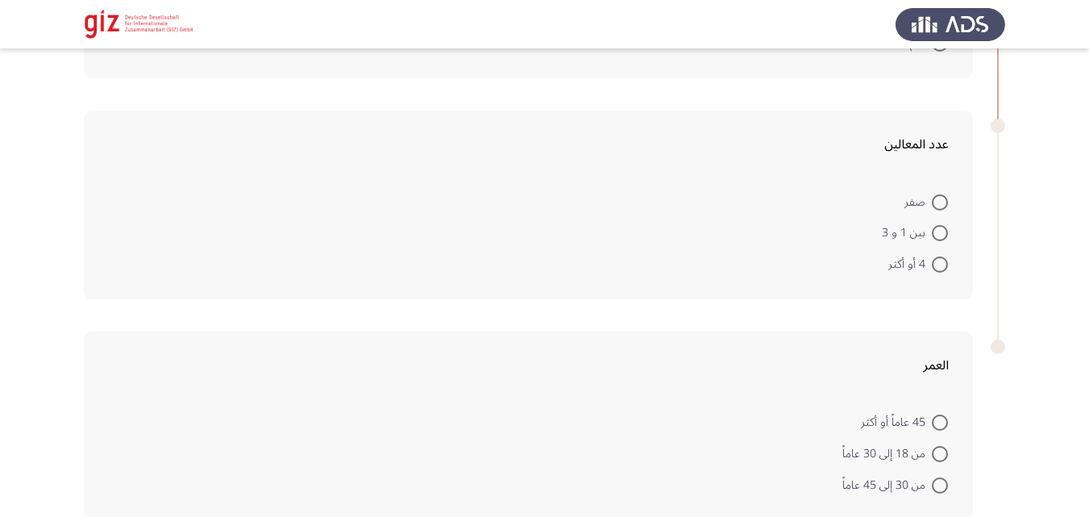
scroll to position [1021, 0]
click at [943, 235] on span at bounding box center [940, 232] width 16 height 16
click at [943, 235] on input "بين 1 و 3" at bounding box center [940, 232] width 16 height 16
radio input "true"
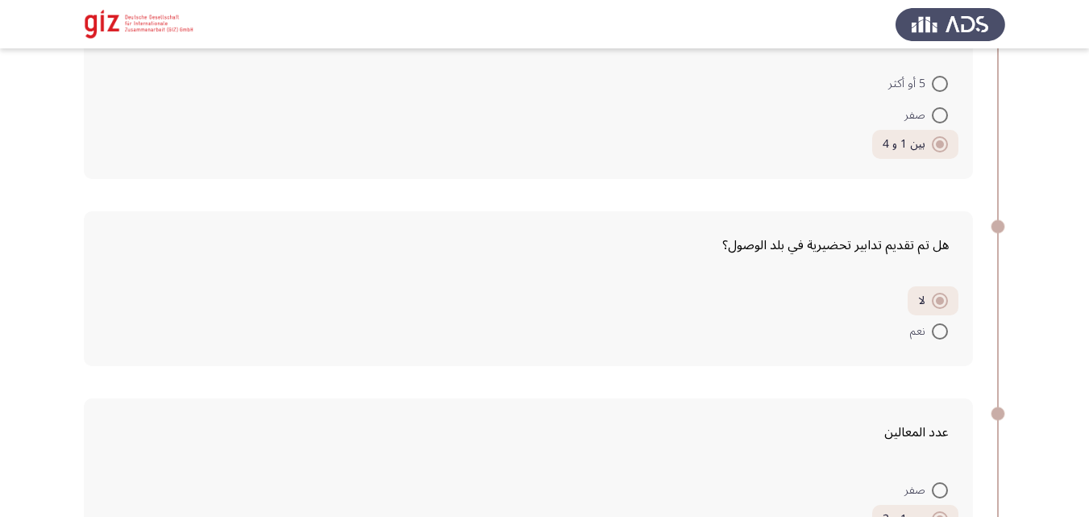
scroll to position [1102, 0]
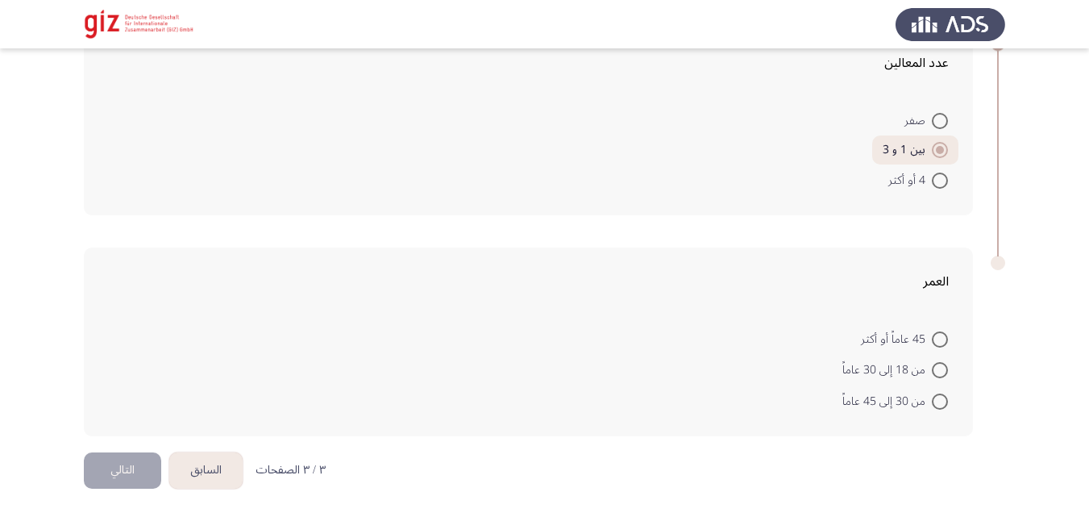
click at [937, 371] on span at bounding box center [940, 370] width 16 height 16
click at [937, 371] on input "من 18 إلى 30 عاماً" at bounding box center [940, 370] width 16 height 16
radio input "true"
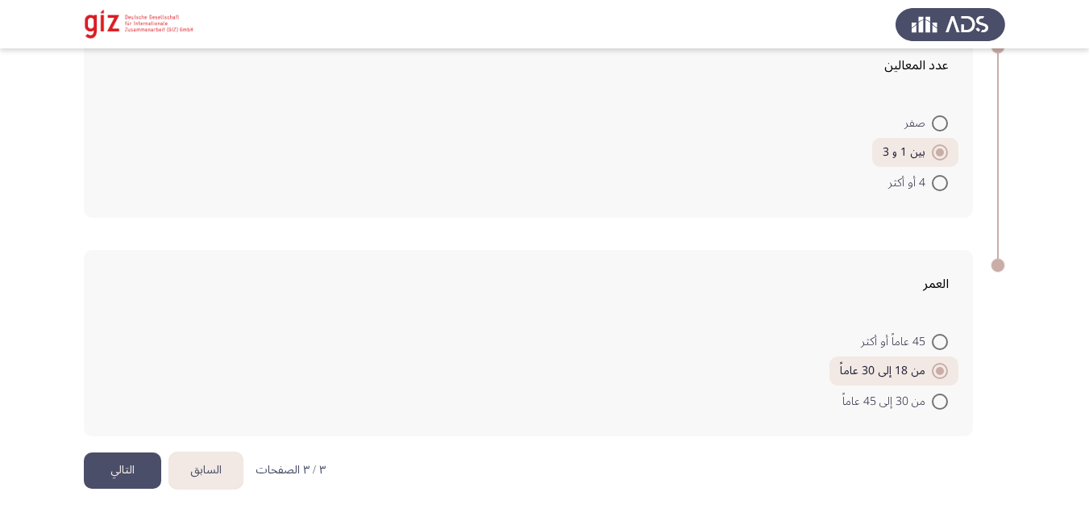
click at [945, 409] on span at bounding box center [940, 401] width 16 height 16
click at [945, 409] on input "من 30 إلى 45 عاماً" at bounding box center [940, 401] width 16 height 16
radio input "true"
click at [102, 467] on button "التالي" at bounding box center [122, 470] width 77 height 36
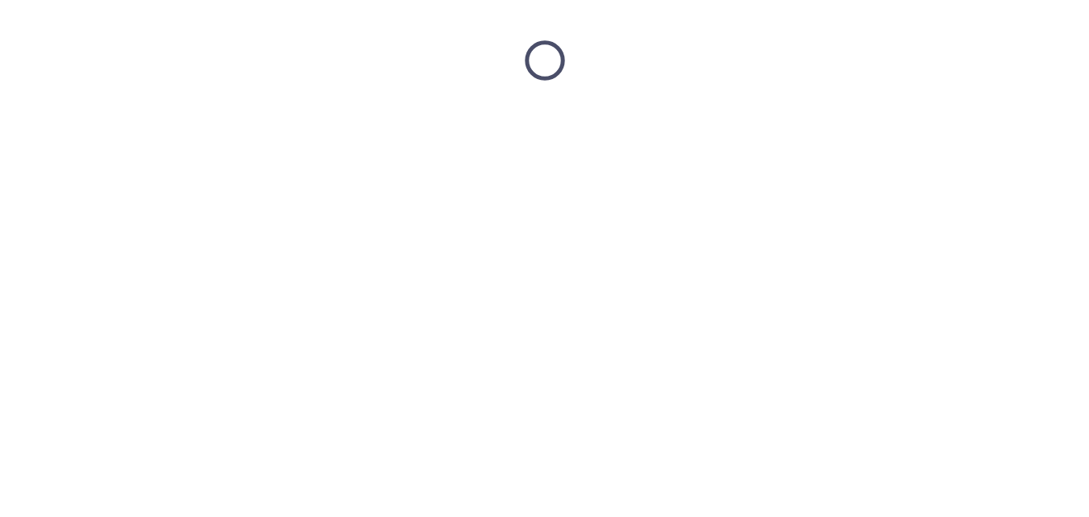
scroll to position [0, 0]
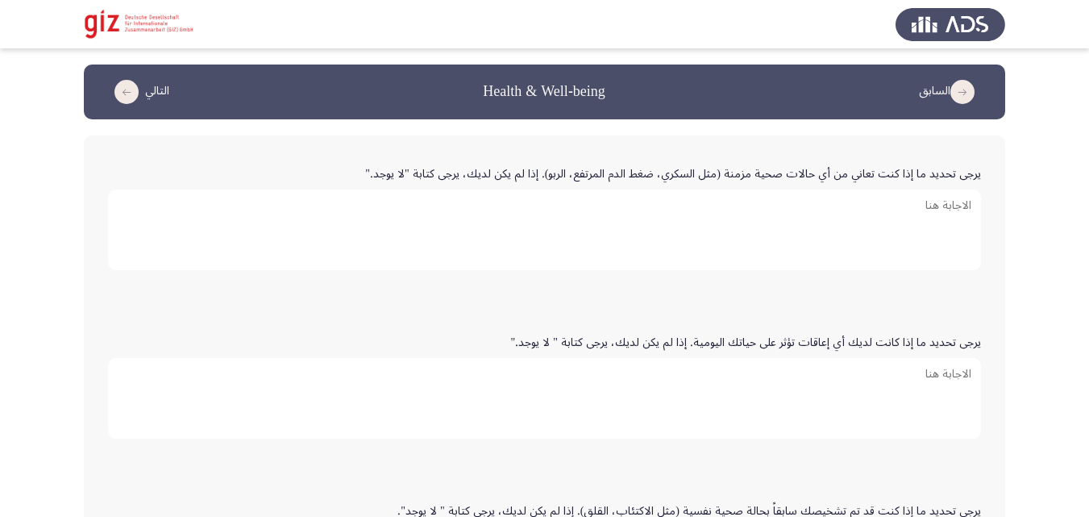
click at [656, 267] on textarea "يرجى تحديد ما إذا كنت تعاني من أي حالات صحية مزمنة (مثل السكري، ضغط الدم المرتف…" at bounding box center [544, 229] width 873 height 81
type textarea "لا يوجد"
paste textarea "لا يوجد"
type textarea "لا يوجد"
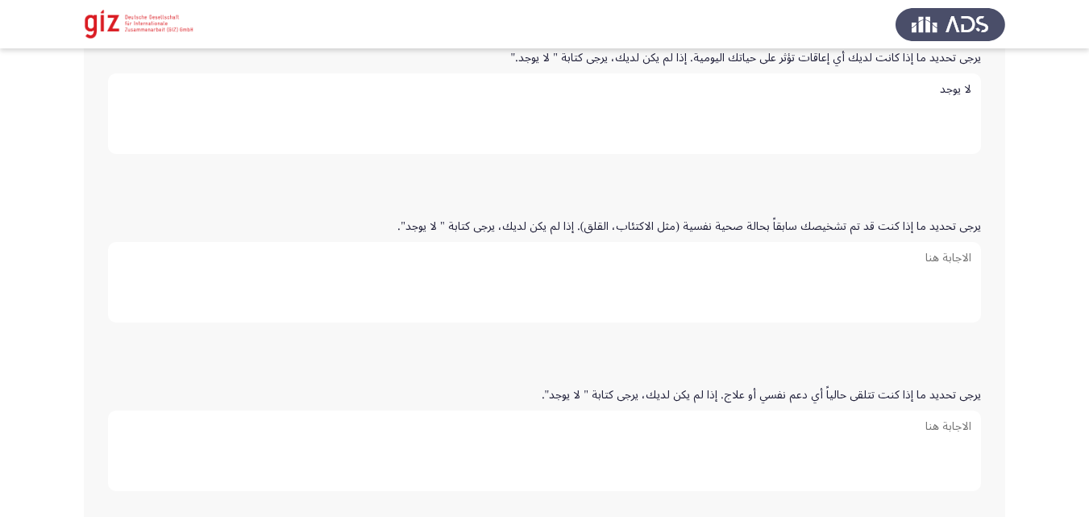
paste textarea "لا يوجد"
type textarea "لا يوجد"
paste textarea "لا يوجد"
type textarea "لا يوجد"
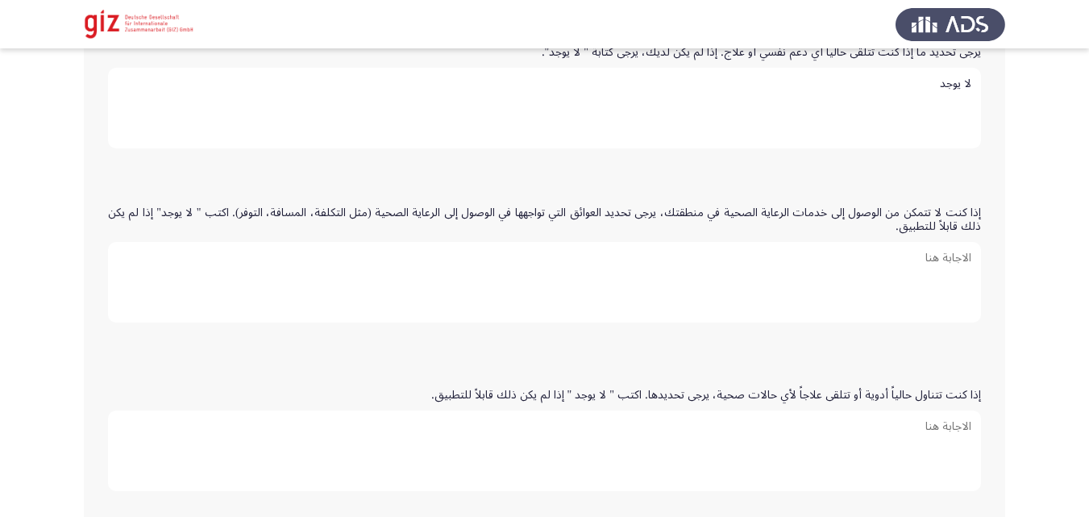
paste textarea "لا يوجد"
type textarea "لا يوجد"
paste textarea "لا يوجد"
type textarea "لا يوجد"
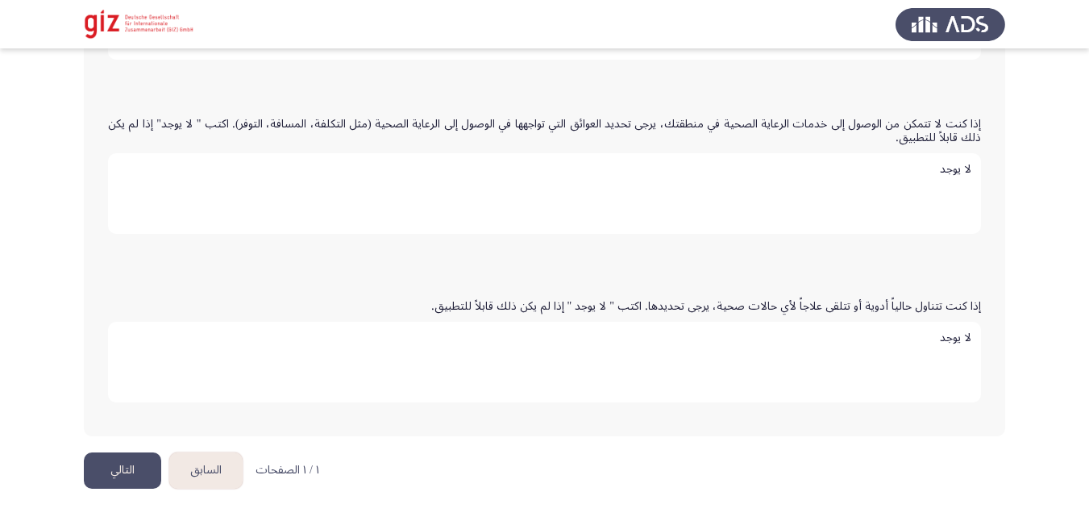
click at [129, 456] on button "التالي" at bounding box center [122, 470] width 77 height 36
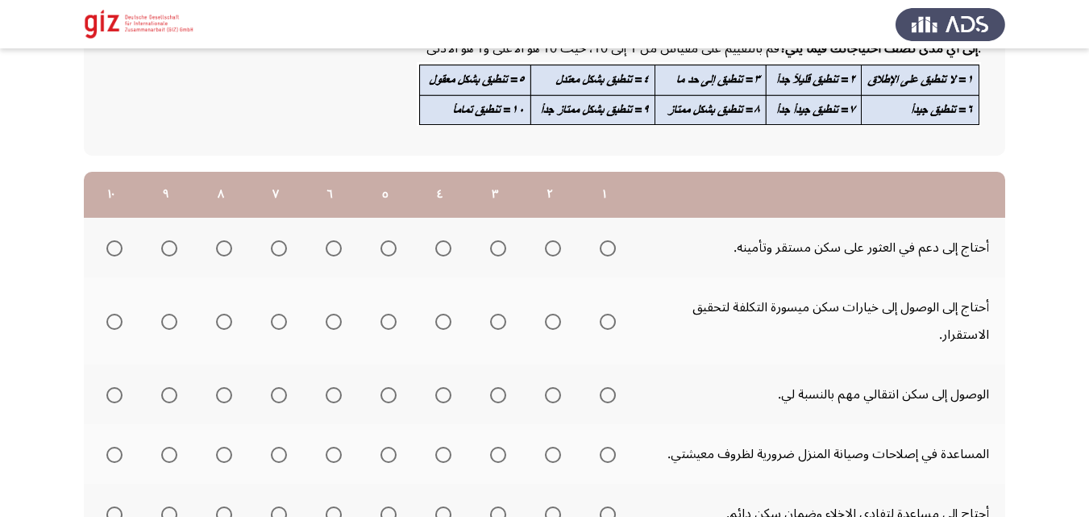
scroll to position [156, 0]
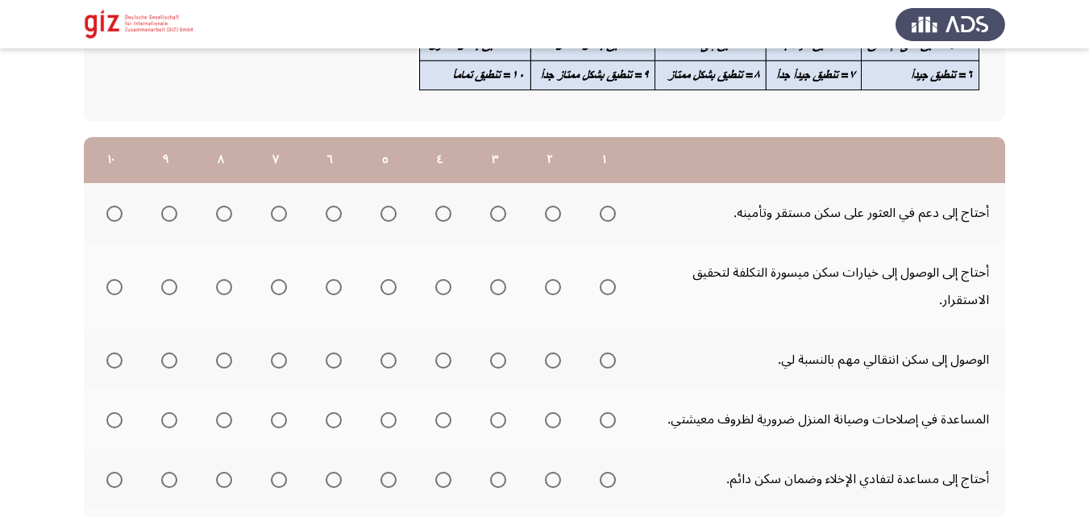
click at [613, 210] on span "Select an option" at bounding box center [608, 214] width 16 height 16
click at [613, 210] on input "Select an option" at bounding box center [608, 214] width 16 height 16
click at [605, 285] on span "Select an option" at bounding box center [608, 287] width 16 height 16
click at [605, 283] on span "Select an option" at bounding box center [608, 287] width 16 height 16
click at [605, 283] on input "Select an option" at bounding box center [608, 287] width 16 height 16
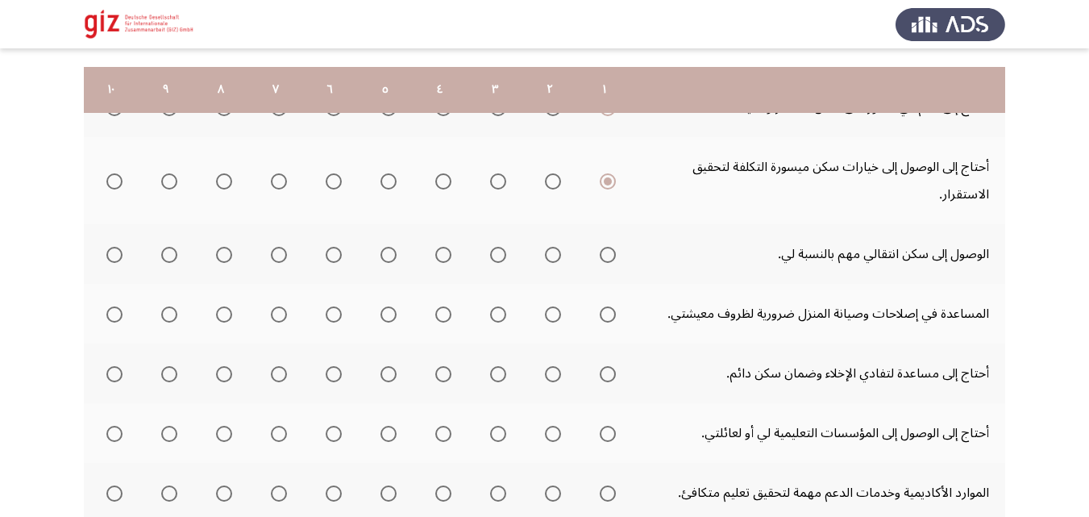
scroll to position [280, 0]
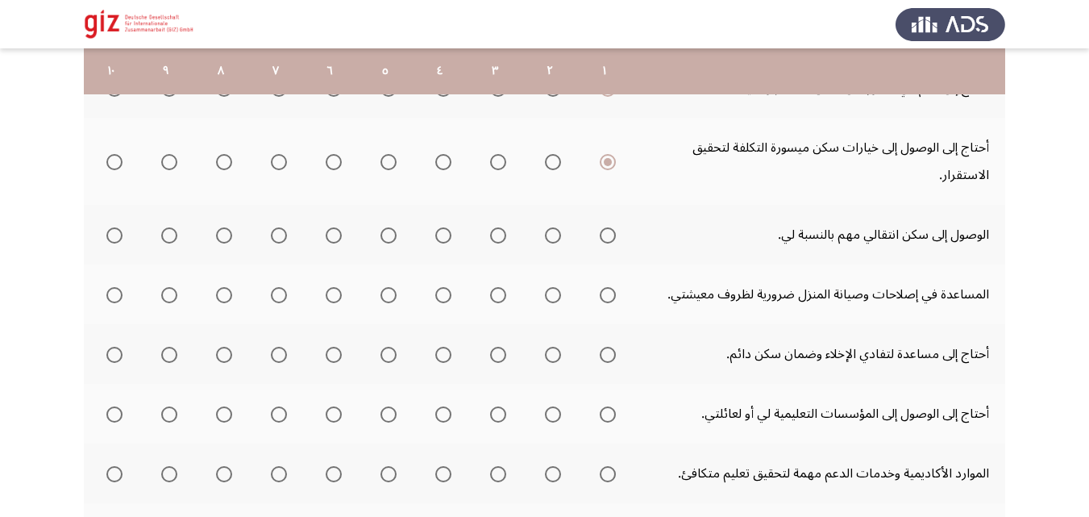
click at [608, 243] on mat-radio-group "Select an option" at bounding box center [604, 234] width 23 height 27
click at [608, 239] on span "Select an option" at bounding box center [608, 235] width 16 height 16
click at [608, 239] on input "Select an option" at bounding box center [608, 235] width 16 height 16
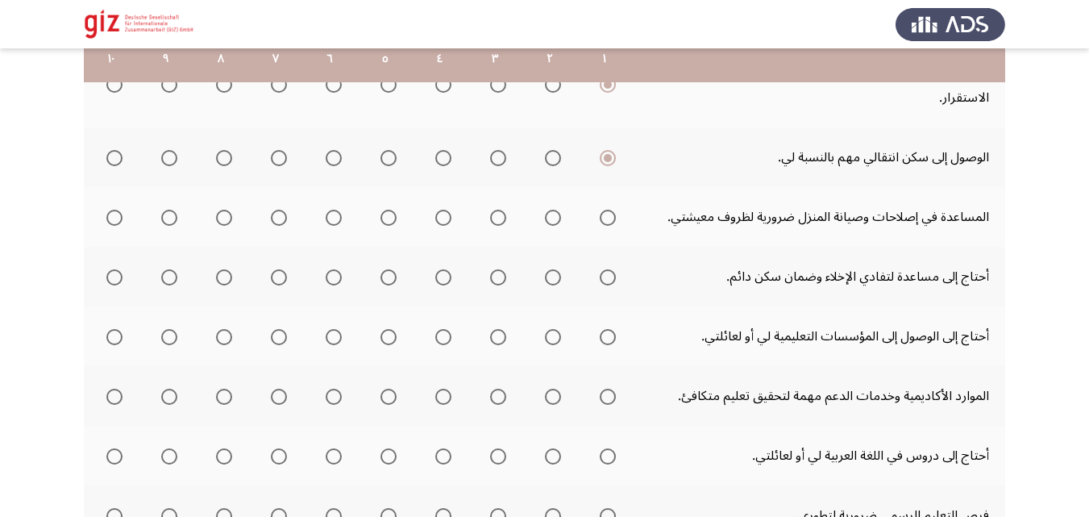
scroll to position [360, 0]
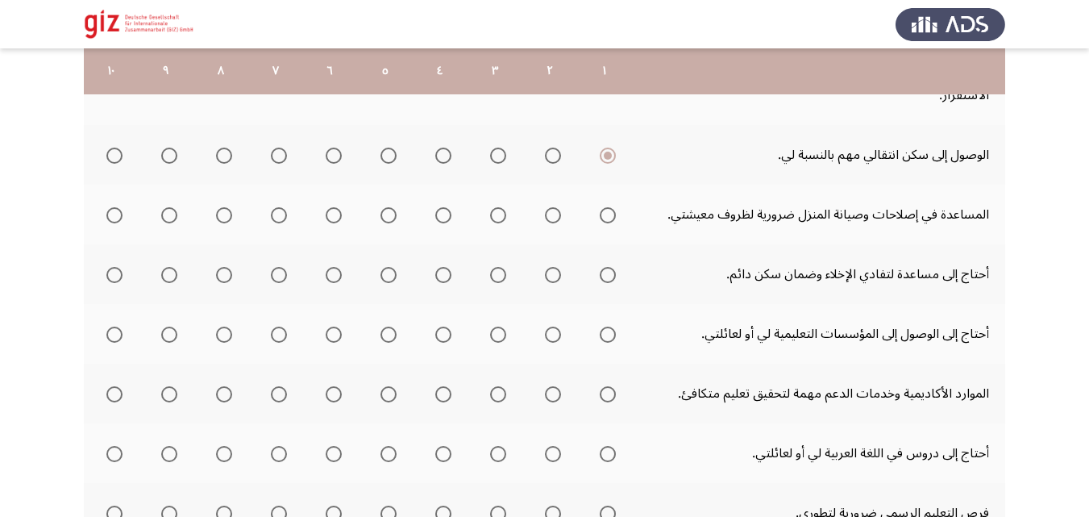
click at [608, 239] on th at bounding box center [604, 215] width 55 height 60
click at [608, 220] on span "Select an option" at bounding box center [608, 215] width 16 height 16
click at [608, 220] on input "Select an option" at bounding box center [608, 215] width 16 height 16
click at [611, 268] on span "Select an option" at bounding box center [608, 275] width 16 height 16
click at [611, 268] on input "Select an option" at bounding box center [608, 275] width 16 height 16
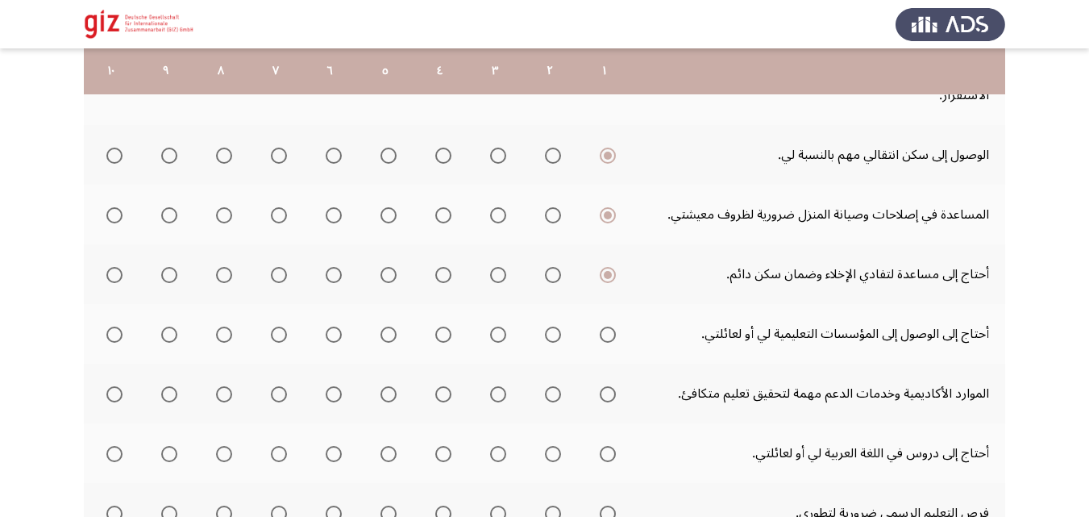
click at [609, 318] on th at bounding box center [604, 334] width 55 height 60
click at [609, 334] on span "Select an option" at bounding box center [608, 334] width 16 height 16
click at [609, 334] on input "Select an option" at bounding box center [608, 334] width 16 height 16
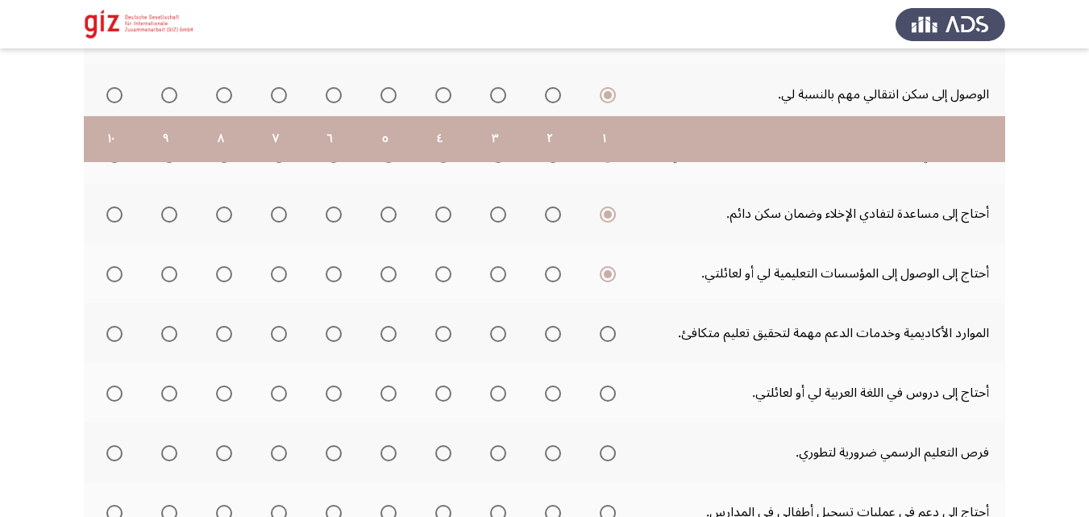
scroll to position [510, 0]
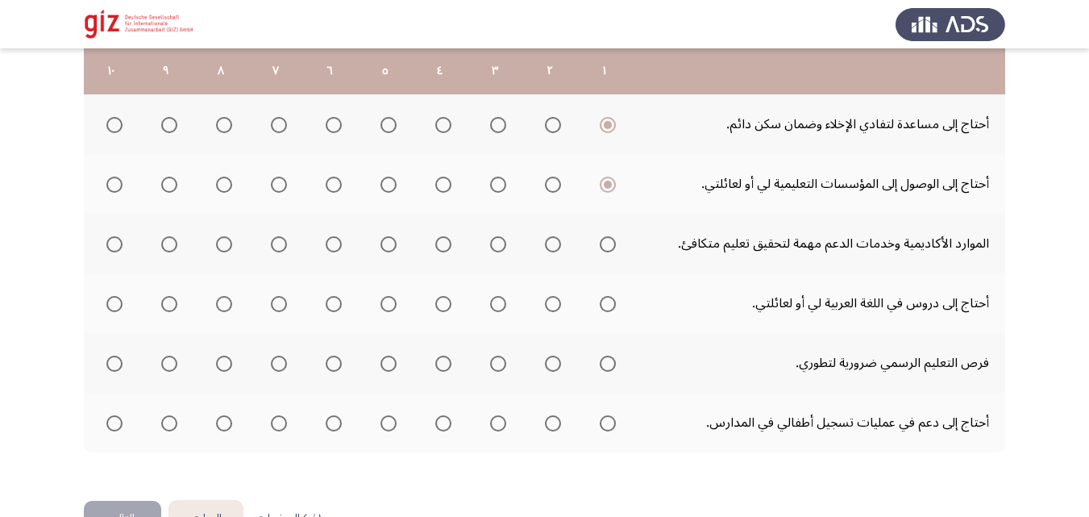
click at [620, 251] on th at bounding box center [604, 244] width 55 height 60
click at [608, 244] on span "Select an option" at bounding box center [608, 244] width 0 height 0
click at [608, 243] on input "Select an option" at bounding box center [608, 244] width 16 height 16
click at [606, 312] on mat-radio-group "Select an option" at bounding box center [604, 302] width 23 height 27
click at [606, 308] on span "Select an option" at bounding box center [608, 304] width 16 height 16
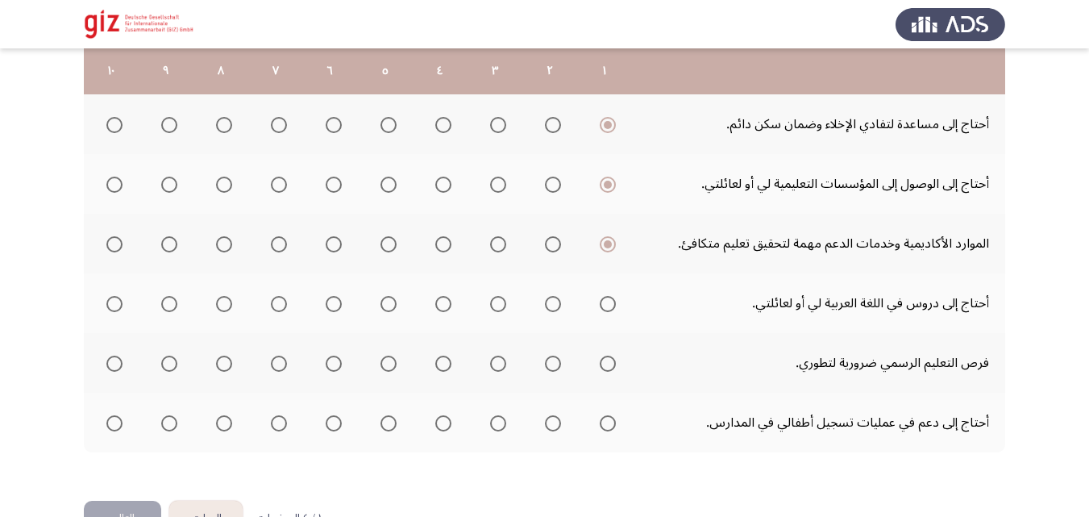
click at [606, 308] on input "Select an option" at bounding box center [608, 304] width 16 height 16
click at [607, 360] on span "Select an option" at bounding box center [608, 363] width 16 height 16
click at [607, 360] on input "Select an option" at bounding box center [608, 363] width 16 height 16
click at [607, 360] on span "Select an option" at bounding box center [608, 363] width 8 height 8
click at [607, 360] on input "Select an option" at bounding box center [608, 363] width 16 height 16
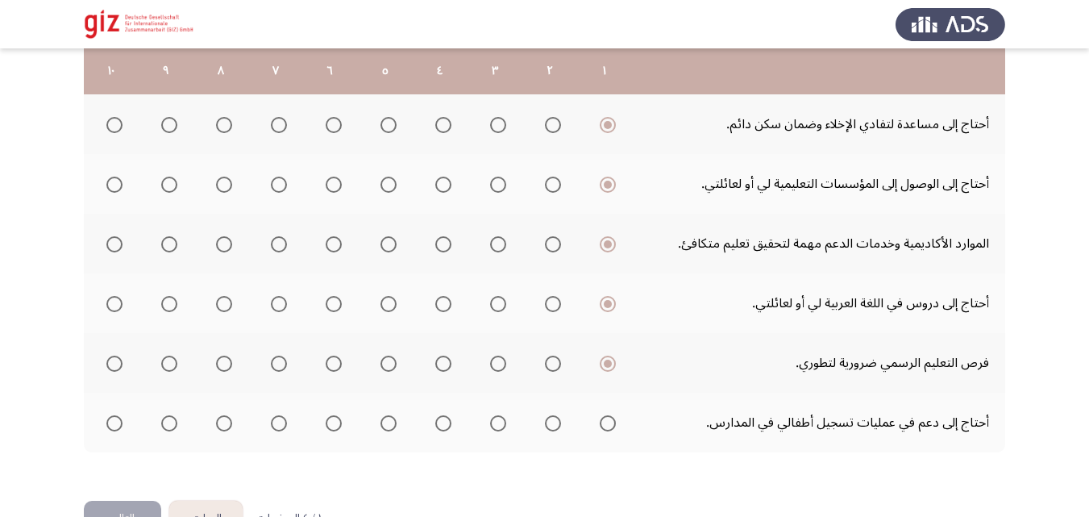
click at [607, 420] on span "Select an option" at bounding box center [608, 423] width 16 height 16
click at [607, 420] on input "Select an option" at bounding box center [608, 423] width 16 height 16
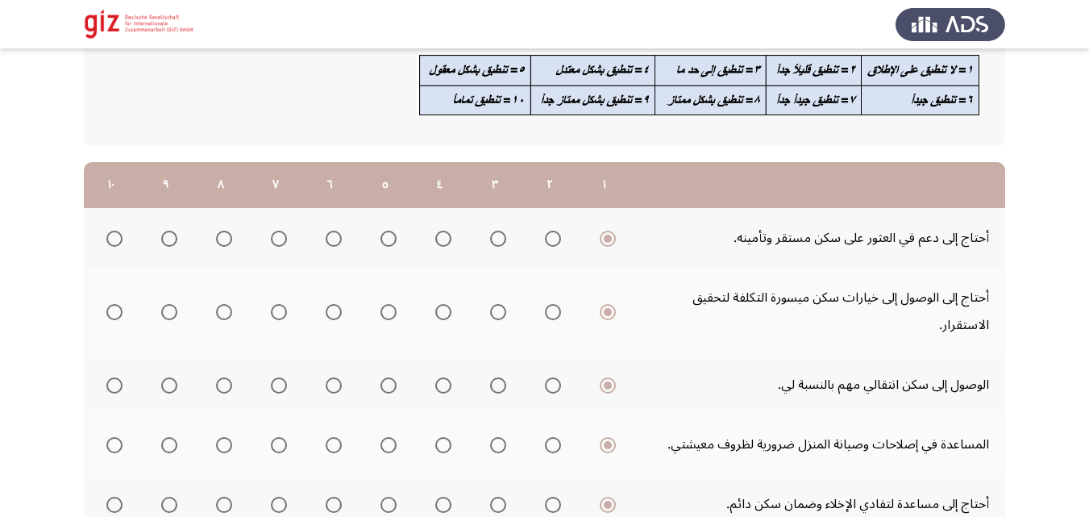
scroll to position [559, 0]
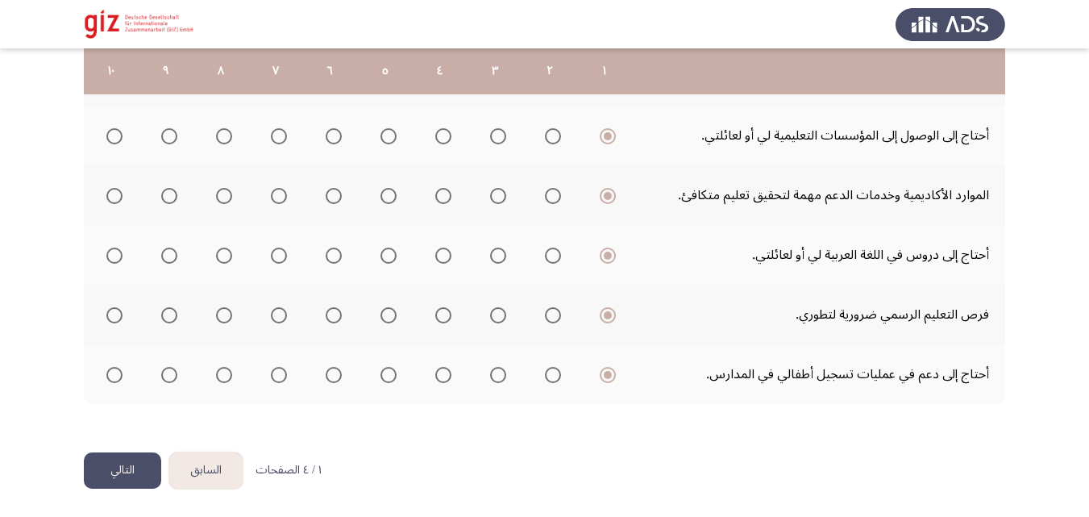
click at [142, 479] on button "التالي" at bounding box center [122, 470] width 77 height 36
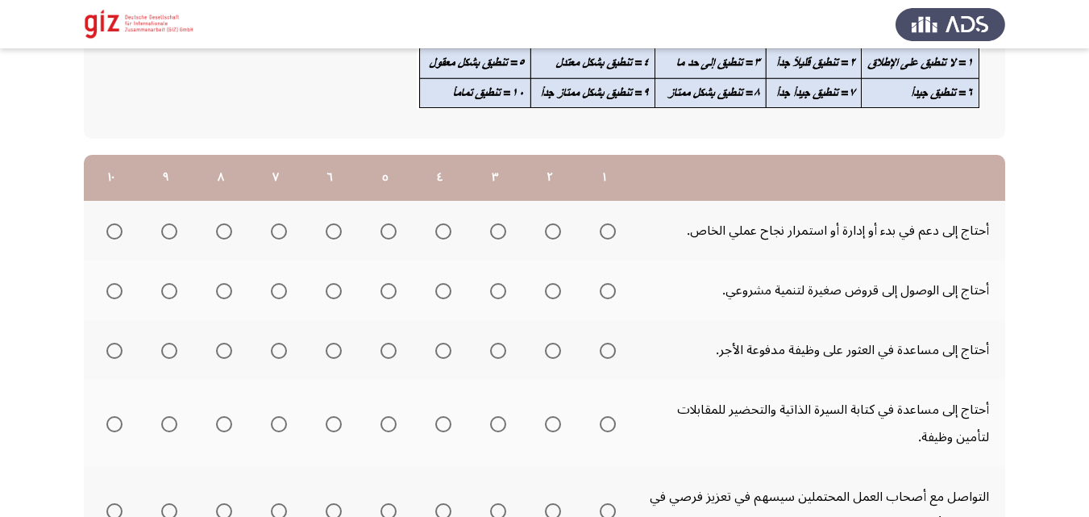
scroll to position [179, 0]
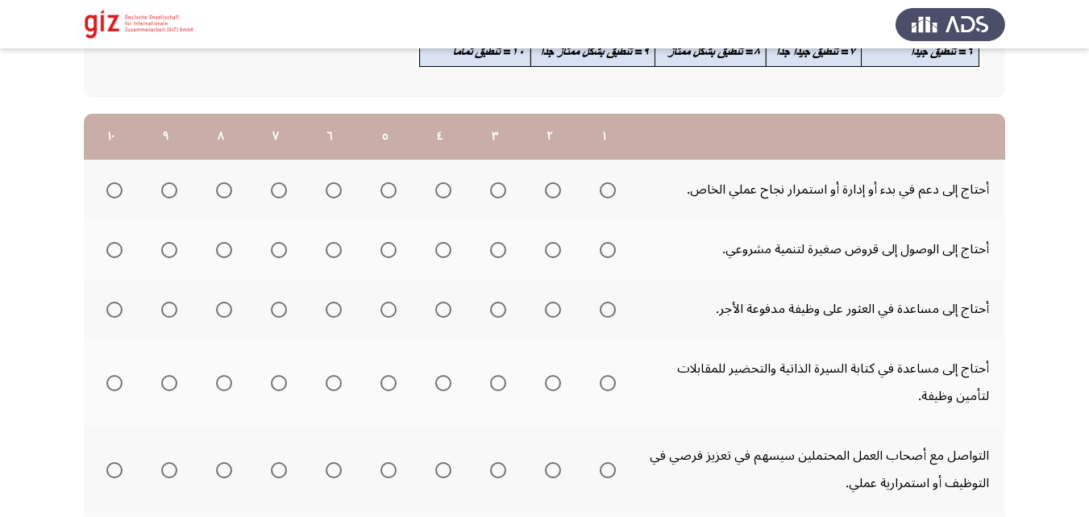
click at [127, 191] on th at bounding box center [111, 190] width 55 height 60
click at [114, 191] on span "Select an option" at bounding box center [114, 190] width 16 height 16
click at [114, 191] on input "Select an option" at bounding box center [114, 190] width 16 height 16
click at [611, 251] on span "Select an option" at bounding box center [608, 250] width 16 height 16
click at [611, 251] on input "Select an option" at bounding box center [608, 250] width 16 height 16
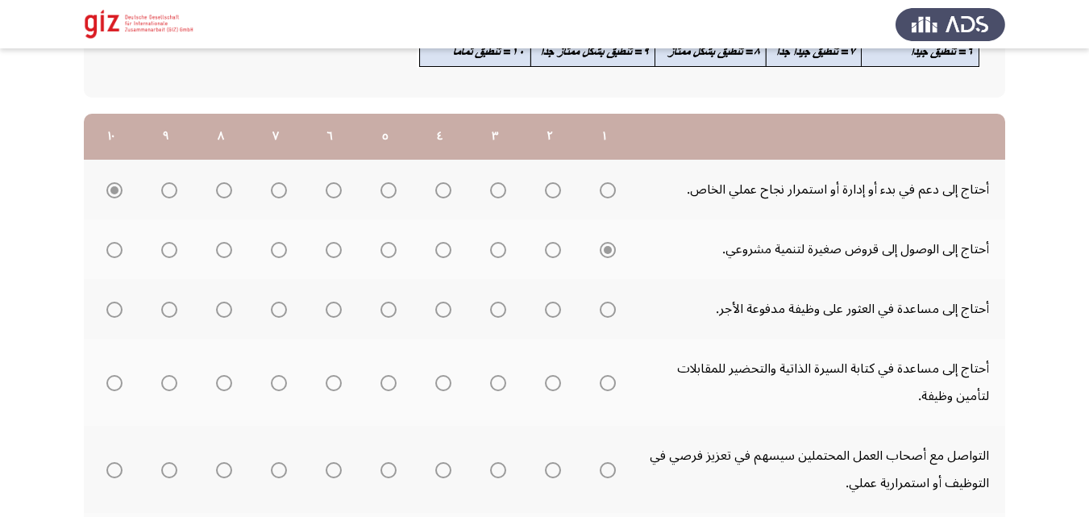
click at [616, 317] on th at bounding box center [604, 309] width 55 height 60
click at [615, 317] on span "Select an option" at bounding box center [608, 309] width 16 height 16
click at [615, 317] on input "Select an option" at bounding box center [608, 309] width 16 height 16
click at [612, 380] on span "Select an option" at bounding box center [608, 383] width 16 height 16
click at [612, 380] on input "Select an option" at bounding box center [608, 383] width 16 height 16
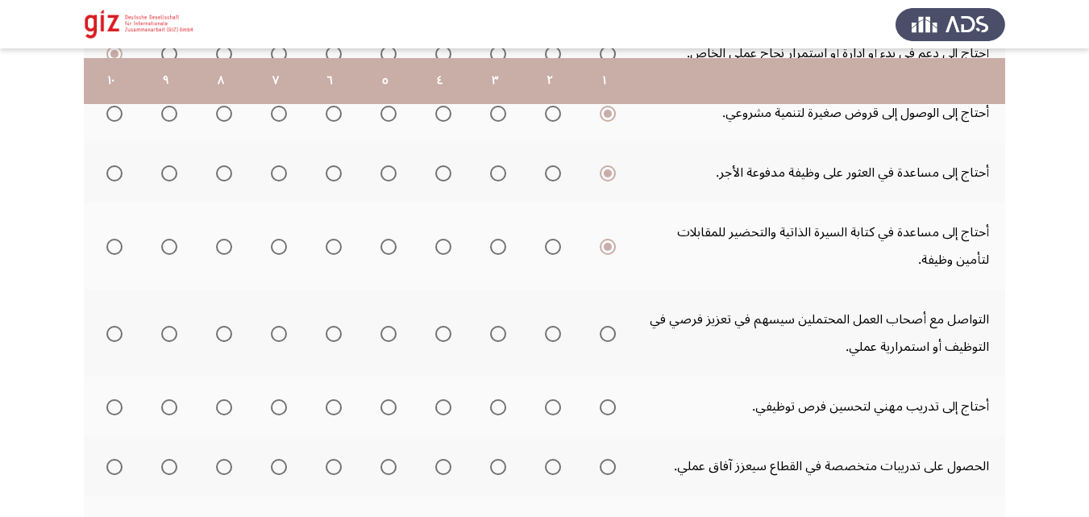
scroll to position [325, 0]
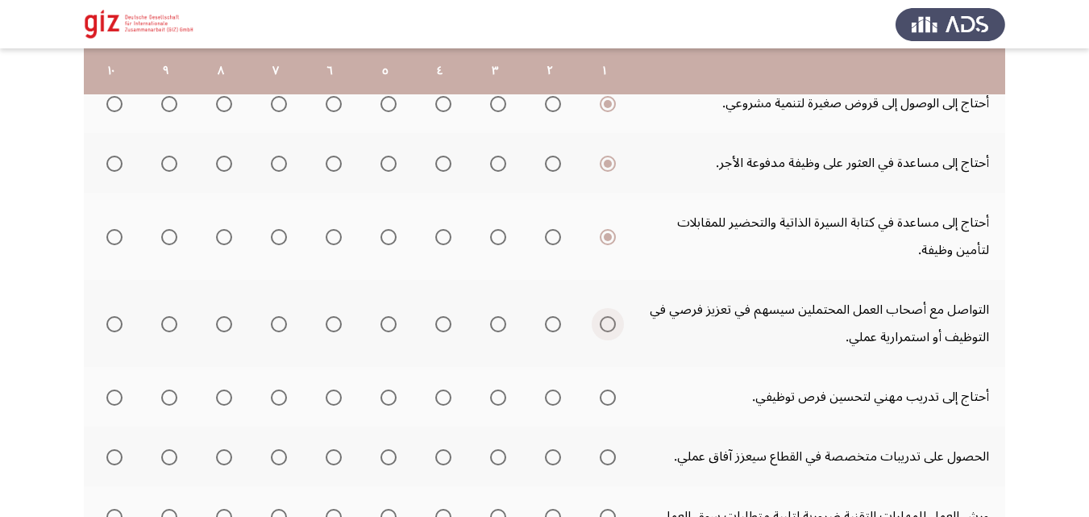
click at [610, 322] on span "Select an option" at bounding box center [608, 324] width 16 height 16
click at [610, 322] on input "Select an option" at bounding box center [608, 324] width 16 height 16
click at [610, 395] on span "Select an option" at bounding box center [608, 397] width 16 height 16
click at [610, 395] on input "Select an option" at bounding box center [608, 397] width 16 height 16
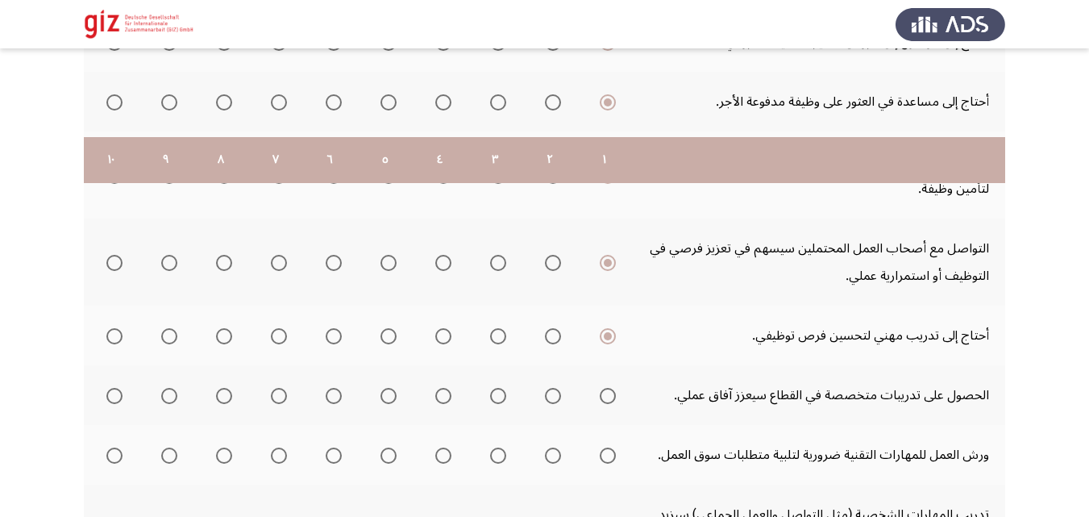
scroll to position [481, 0]
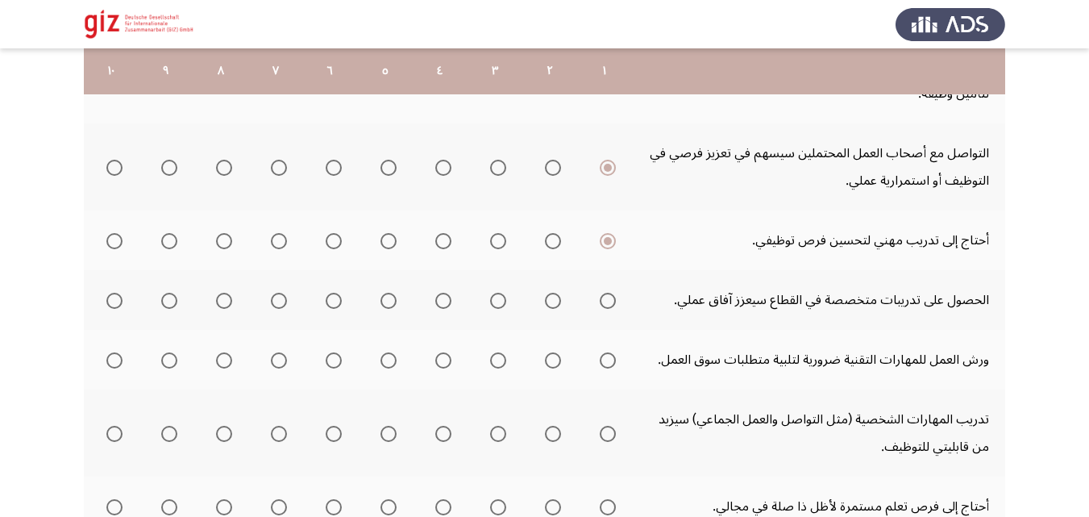
click at [600, 305] on span "Select an option" at bounding box center [608, 301] width 16 height 16
click at [600, 305] on input "Select an option" at bounding box center [608, 301] width 16 height 16
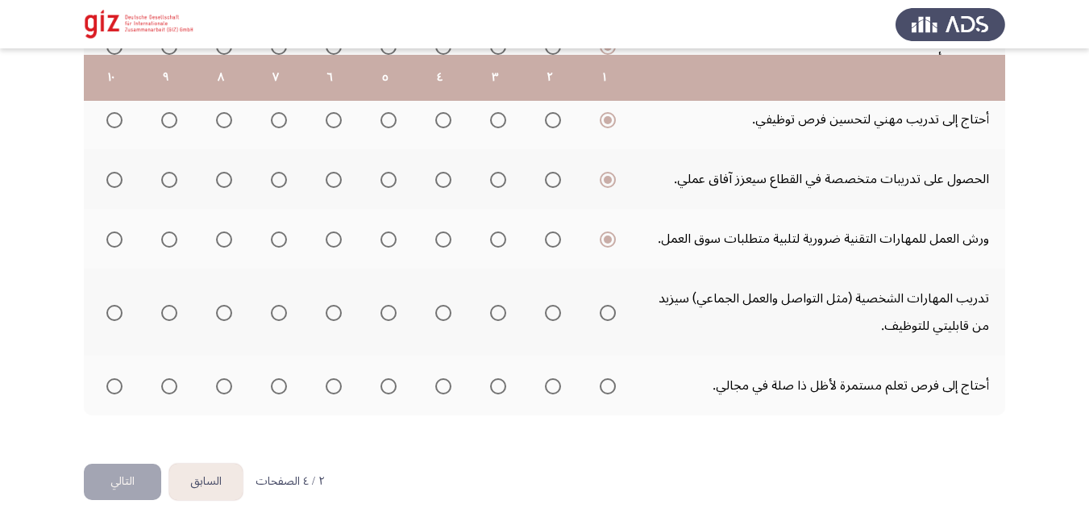
scroll to position [613, 0]
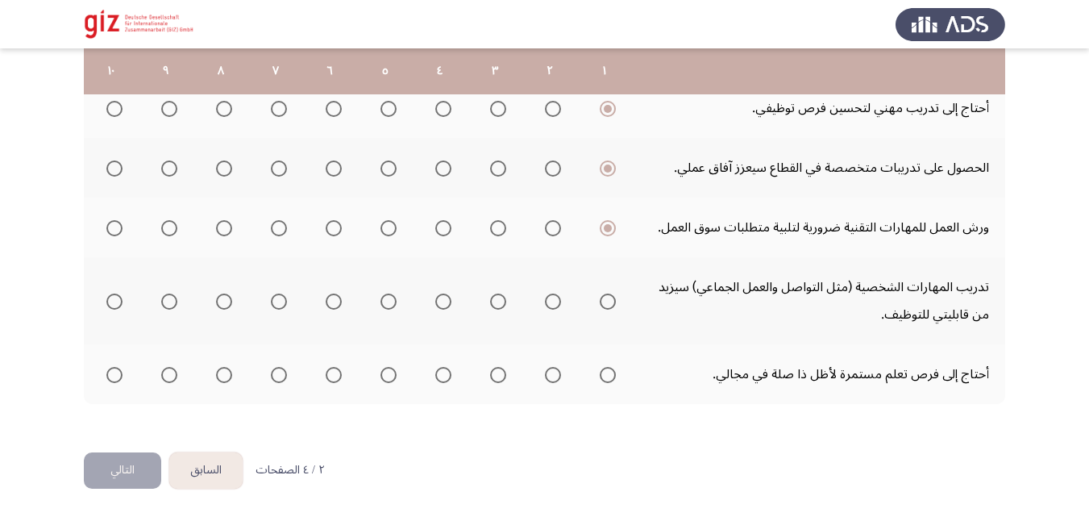
click at [608, 294] on span "Select an option" at bounding box center [608, 301] width 16 height 16
click at [608, 294] on input "Select an option" at bounding box center [608, 301] width 16 height 16
click at [609, 378] on span "Select an option" at bounding box center [608, 375] width 16 height 16
click at [609, 378] on input "Select an option" at bounding box center [608, 375] width 16 height 16
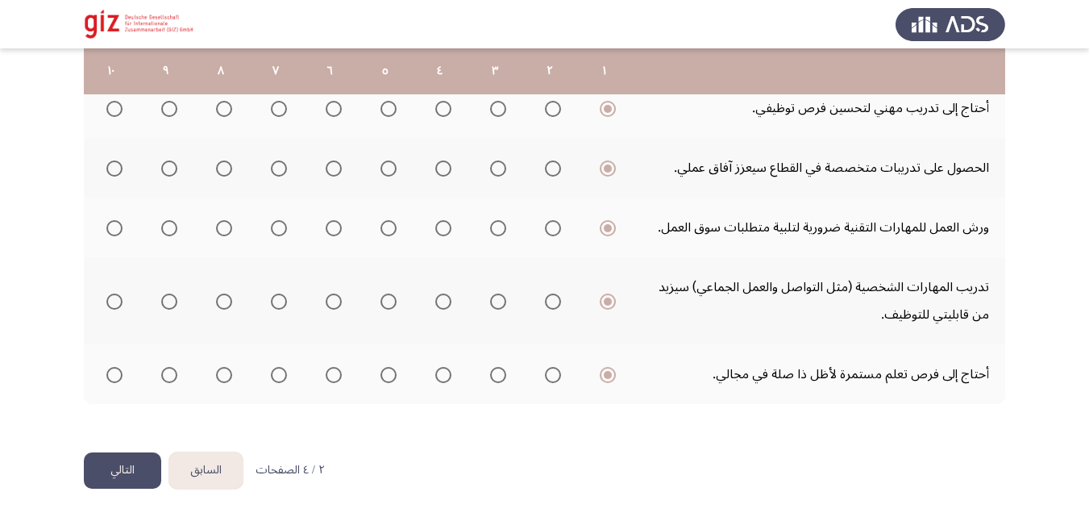
click at [128, 465] on button "التالي" at bounding box center [122, 470] width 77 height 36
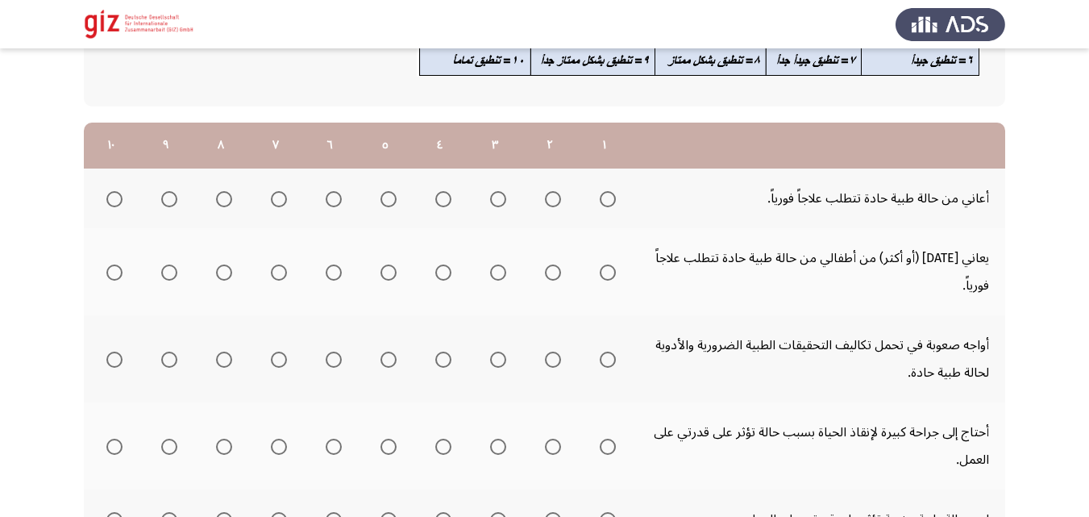
scroll to position [175, 0]
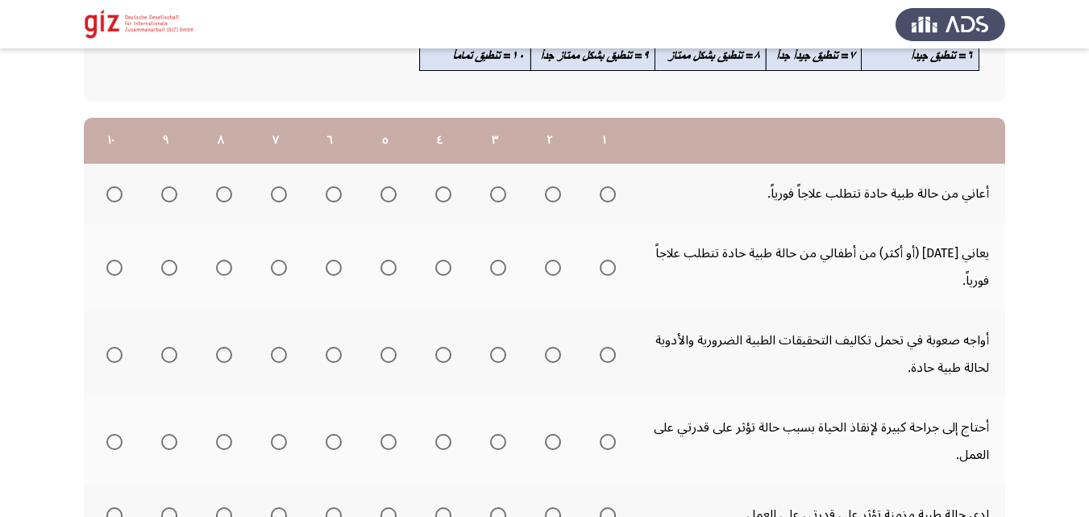
click at [603, 201] on span "Select an option" at bounding box center [608, 194] width 16 height 16
click at [603, 201] on input "Select an option" at bounding box center [608, 194] width 16 height 16
click at [600, 253] on mat-radio-group "Select an option" at bounding box center [604, 266] width 23 height 27
click at [608, 269] on span "Select an option" at bounding box center [608, 268] width 16 height 16
click at [608, 269] on input "Select an option" at bounding box center [608, 268] width 16 height 16
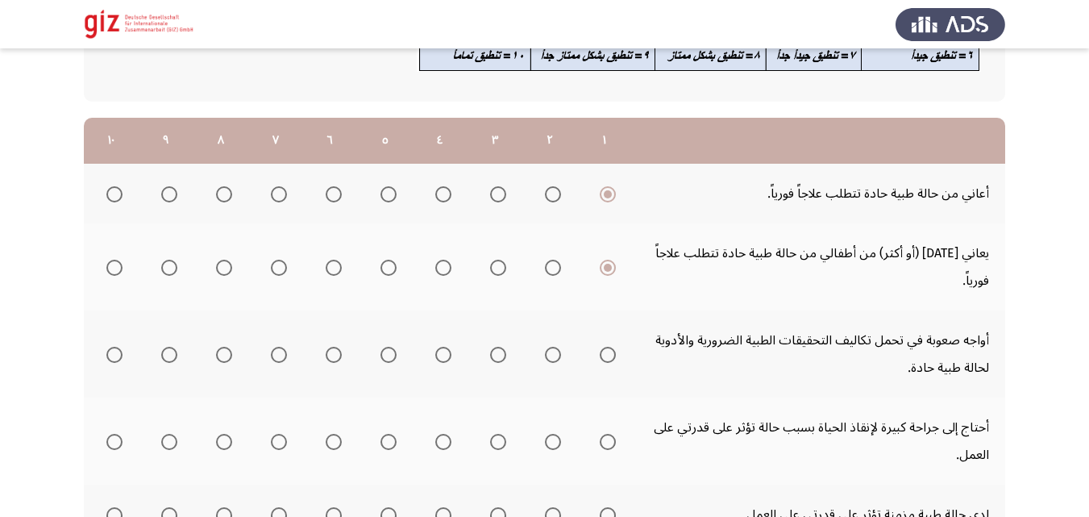
click at [605, 364] on mat-radio-group "Select an option" at bounding box center [604, 353] width 23 height 27
click at [605, 355] on span "Select an option" at bounding box center [608, 355] width 16 height 16
click at [605, 355] on input "Select an option" at bounding box center [608, 355] width 16 height 16
click at [607, 443] on span "Select an option" at bounding box center [608, 442] width 16 height 16
click at [607, 443] on input "Select an option" at bounding box center [608, 442] width 16 height 16
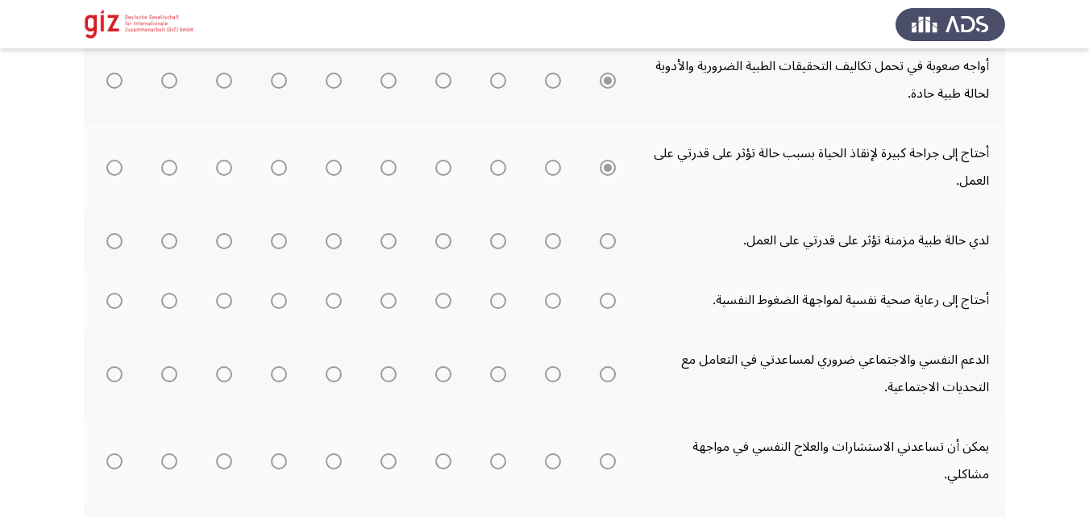
scroll to position [510, 0]
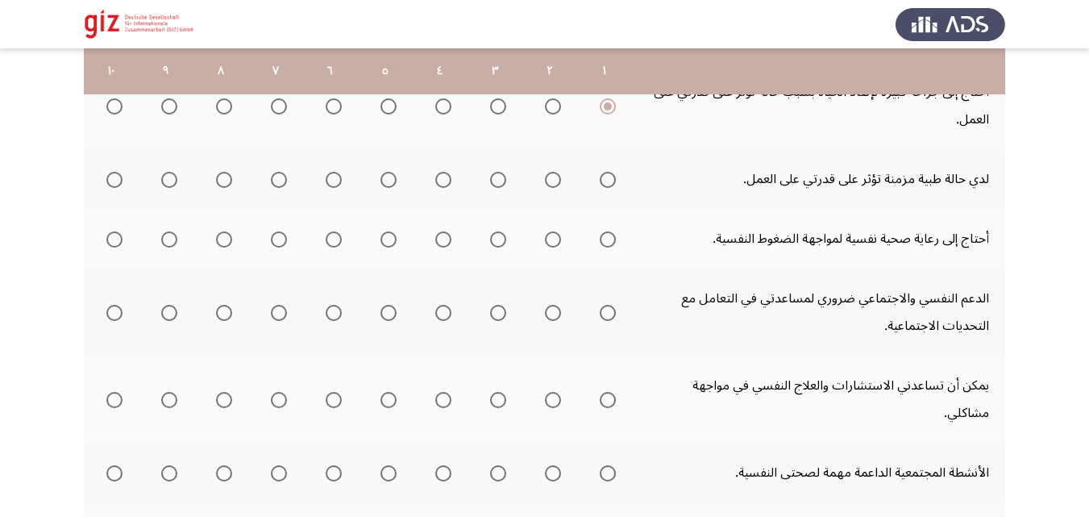
click at [605, 178] on span "Select an option" at bounding box center [608, 180] width 16 height 16
click at [605, 178] on input "Select an option" at bounding box center [608, 180] width 16 height 16
click at [609, 247] on span "Select an option" at bounding box center [608, 239] width 16 height 16
click at [609, 247] on input "Select an option" at bounding box center [608, 239] width 16 height 16
click at [607, 392] on span "Select an option" at bounding box center [608, 400] width 16 height 16
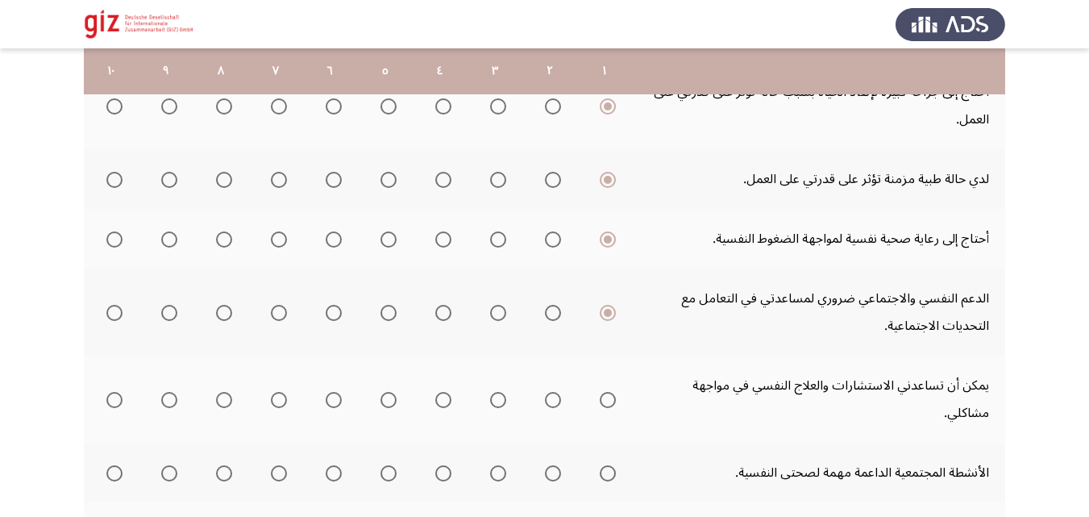
click at [607, 392] on input "Select an option" at bounding box center [608, 400] width 16 height 16
click at [609, 465] on span "Select an option" at bounding box center [608, 473] width 16 height 16
click at [609, 465] on input "Select an option" at bounding box center [608, 473] width 16 height 16
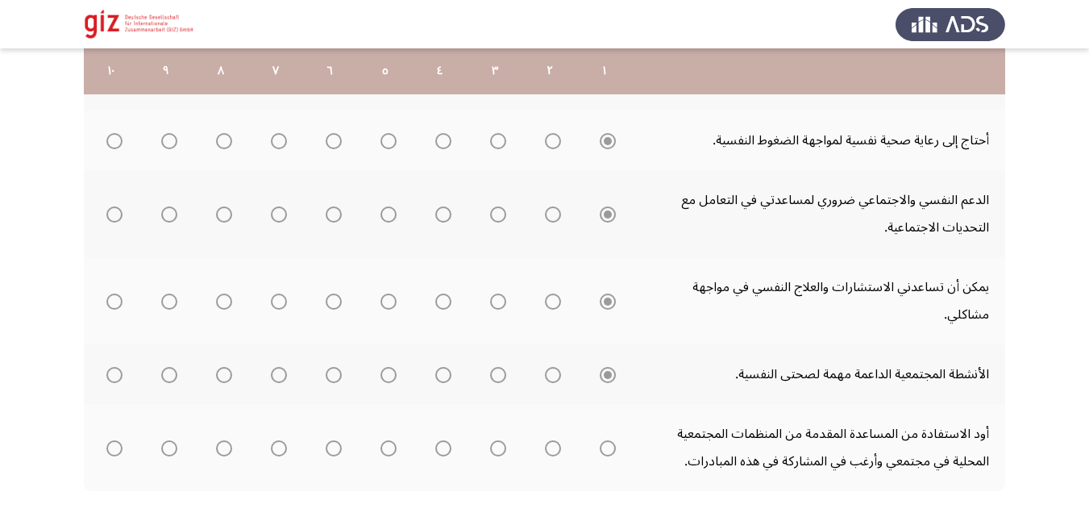
scroll to position [668, 0]
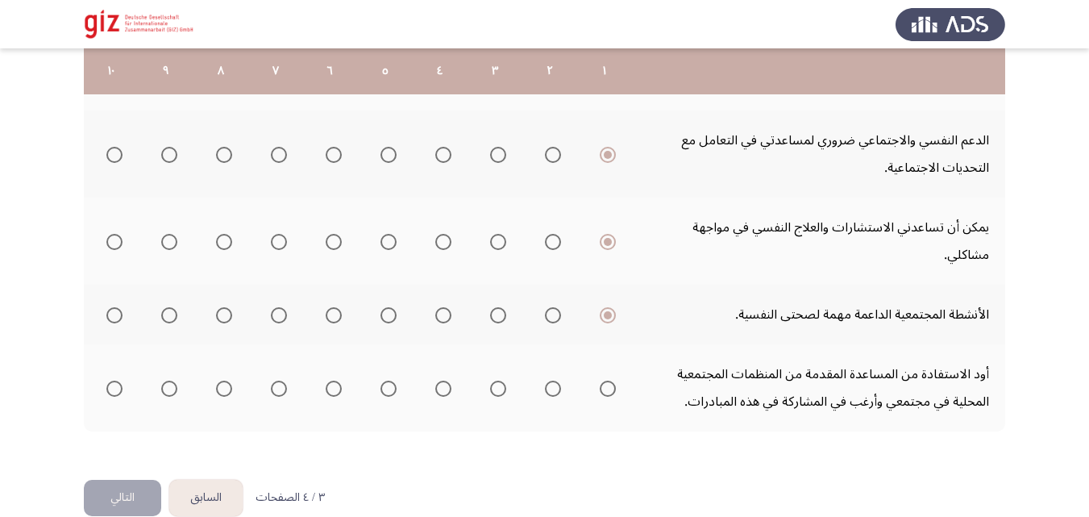
click at [617, 364] on th at bounding box center [604, 387] width 55 height 87
click at [617, 363] on th at bounding box center [604, 387] width 55 height 87
click at [607, 380] on span "Select an option" at bounding box center [608, 388] width 16 height 16
click at [607, 380] on input "Select an option" at bounding box center [608, 388] width 16 height 16
click at [116, 480] on button "التالي" at bounding box center [122, 498] width 77 height 36
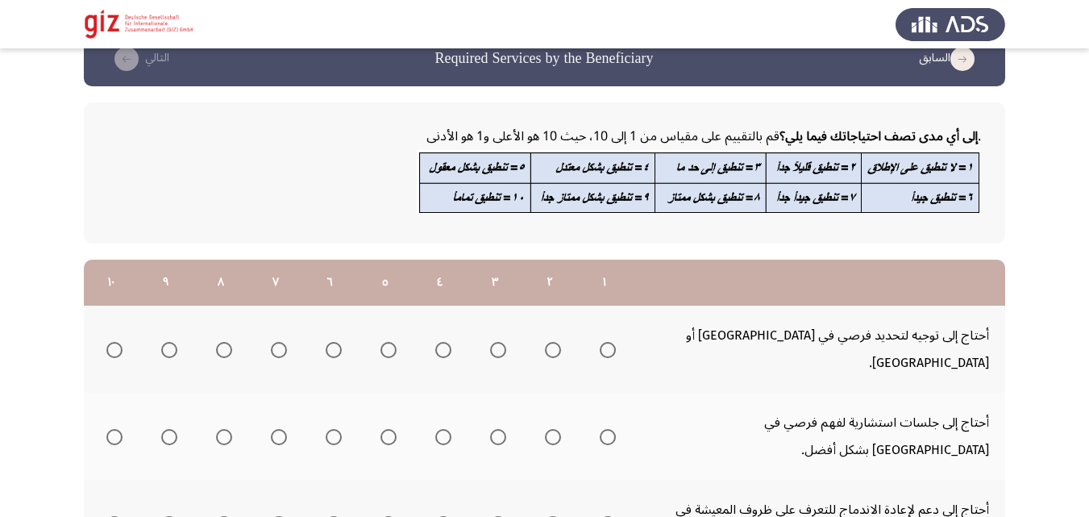
scroll to position [48, 0]
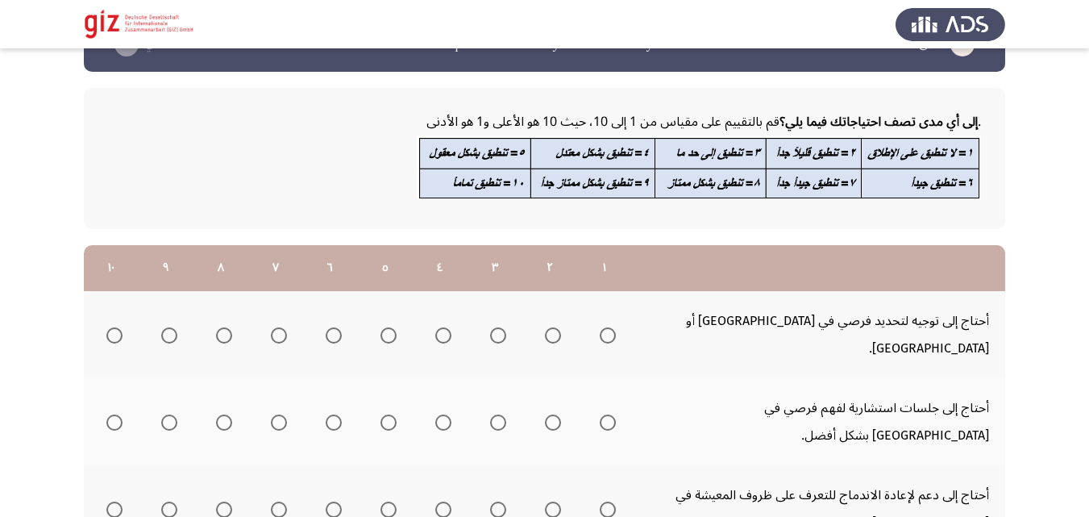
click at [607, 327] on span "Select an option" at bounding box center [608, 335] width 16 height 16
click at [607, 327] on input "Select an option" at bounding box center [608, 335] width 16 height 16
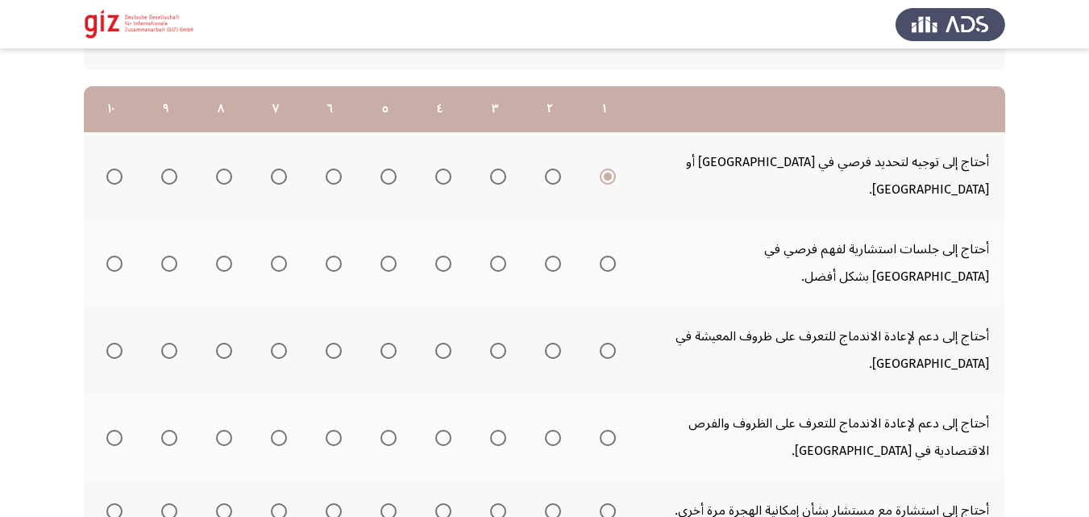
scroll to position [207, 0]
click at [616, 225] on th at bounding box center [604, 261] width 55 height 87
click at [615, 255] on span "Select an option" at bounding box center [608, 263] width 16 height 16
click at [615, 255] on input "Select an option" at bounding box center [608, 263] width 16 height 16
click at [606, 342] on span "Select an option" at bounding box center [608, 350] width 16 height 16
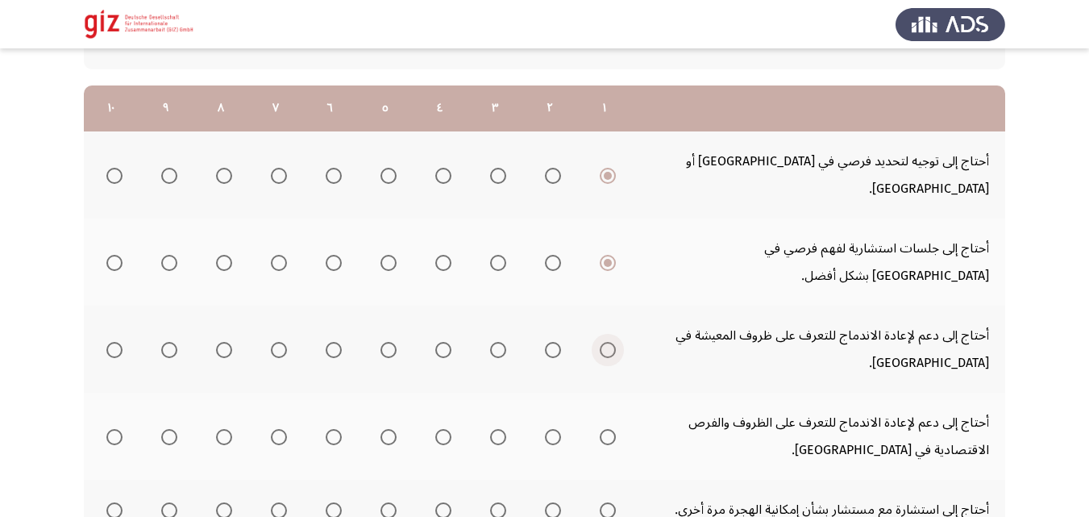
click at [606, 342] on input "Select an option" at bounding box center [608, 350] width 16 height 16
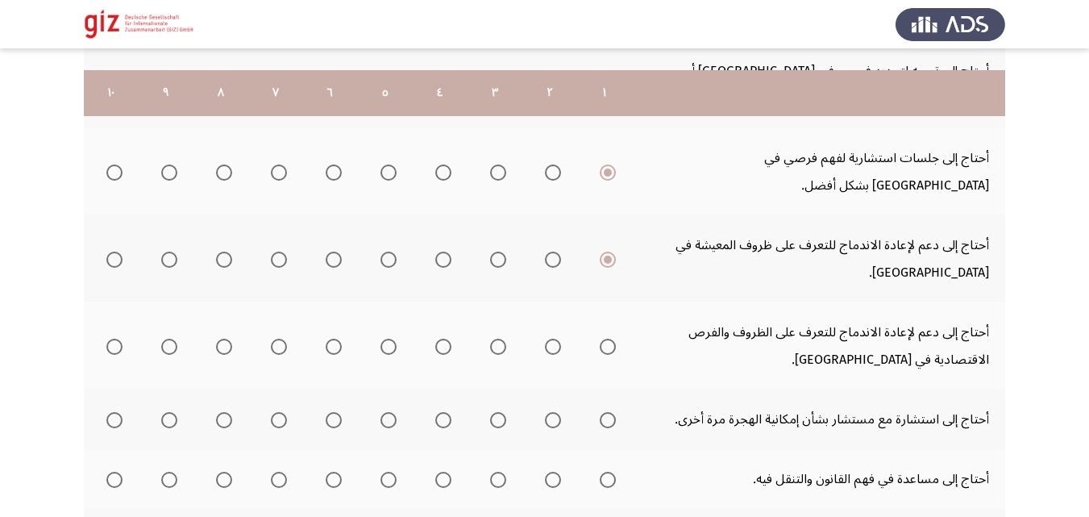
scroll to position [320, 0]
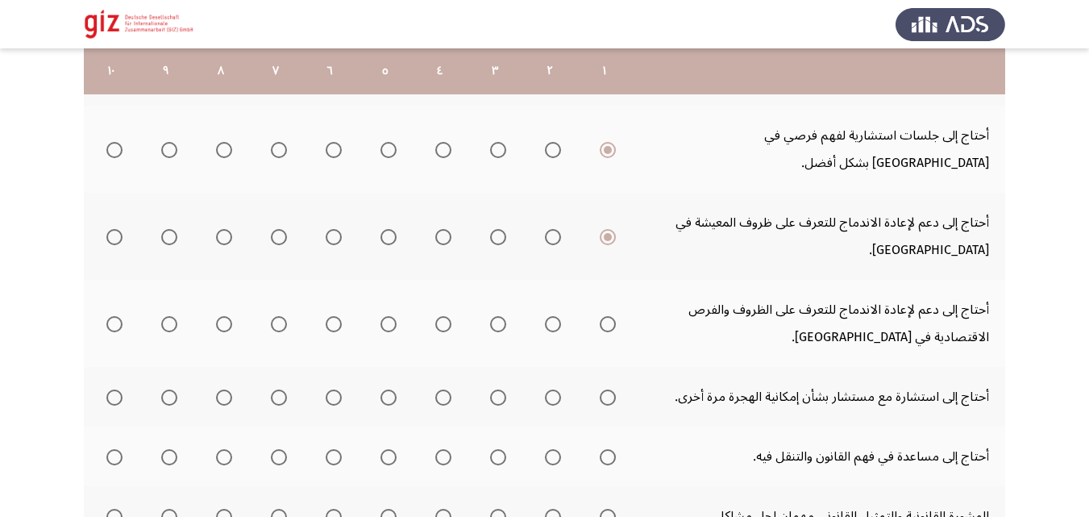
click at [612, 315] on mat-radio-button "Select an option" at bounding box center [604, 323] width 23 height 17
click at [612, 310] on mat-radio-group "Select an option" at bounding box center [604, 323] width 23 height 27
click at [609, 316] on span "Select an option" at bounding box center [608, 324] width 16 height 16
click at [609, 316] on input "Select an option" at bounding box center [608, 324] width 16 height 16
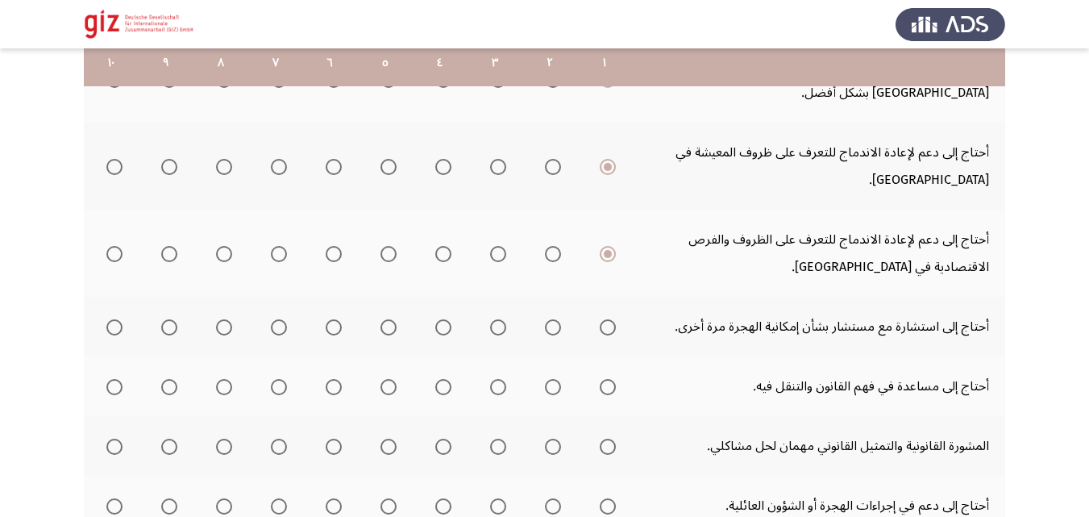
scroll to position [393, 0]
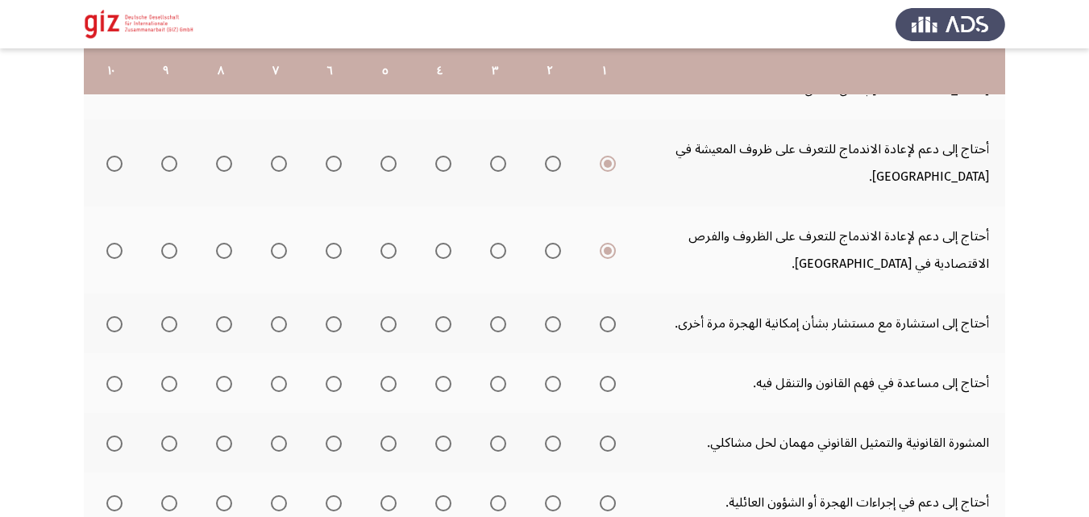
click at [599, 310] on mat-radio-group "Select an option" at bounding box center [604, 323] width 23 height 27
click at [599, 316] on label "Select an option" at bounding box center [604, 324] width 23 height 16
click at [600, 316] on input "Select an option" at bounding box center [608, 324] width 16 height 16
click at [607, 376] on span "Select an option" at bounding box center [608, 384] width 16 height 16
click at [607, 376] on input "Select an option" at bounding box center [608, 384] width 16 height 16
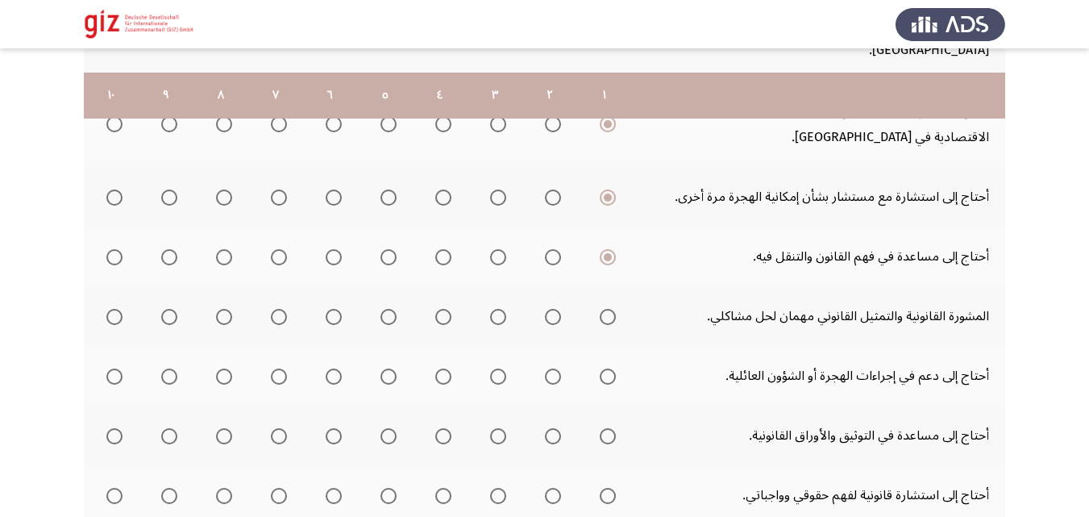
scroll to position [544, 0]
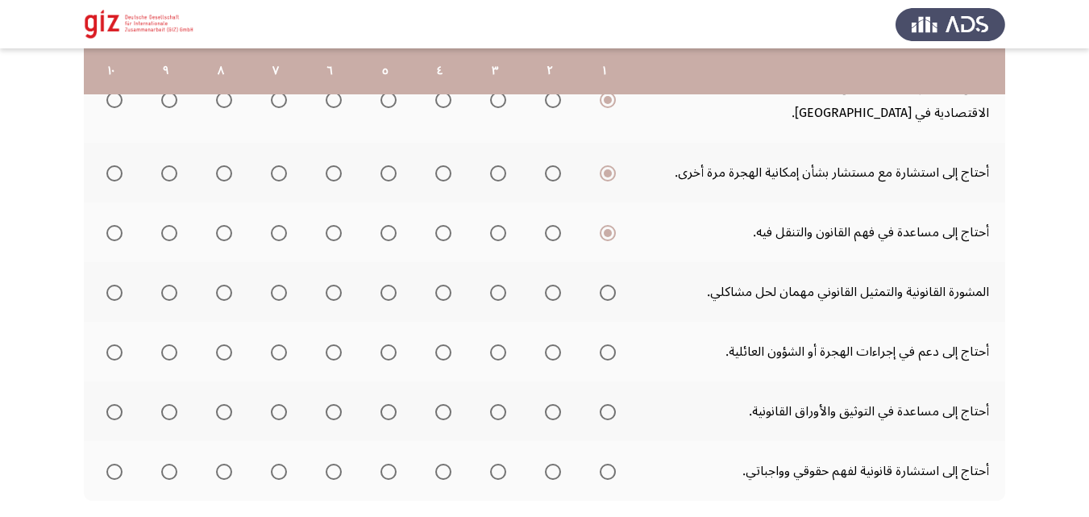
click at [600, 285] on span "Select an option" at bounding box center [608, 293] width 16 height 16
click at [600, 285] on input "Select an option" at bounding box center [608, 293] width 16 height 16
click at [606, 261] on mat-tooltip-component "WAITING" at bounding box center [604, 241] width 79 height 46
click at [606, 344] on span "Select an option" at bounding box center [608, 352] width 16 height 16
click at [606, 344] on input "Select an option" at bounding box center [608, 352] width 16 height 16
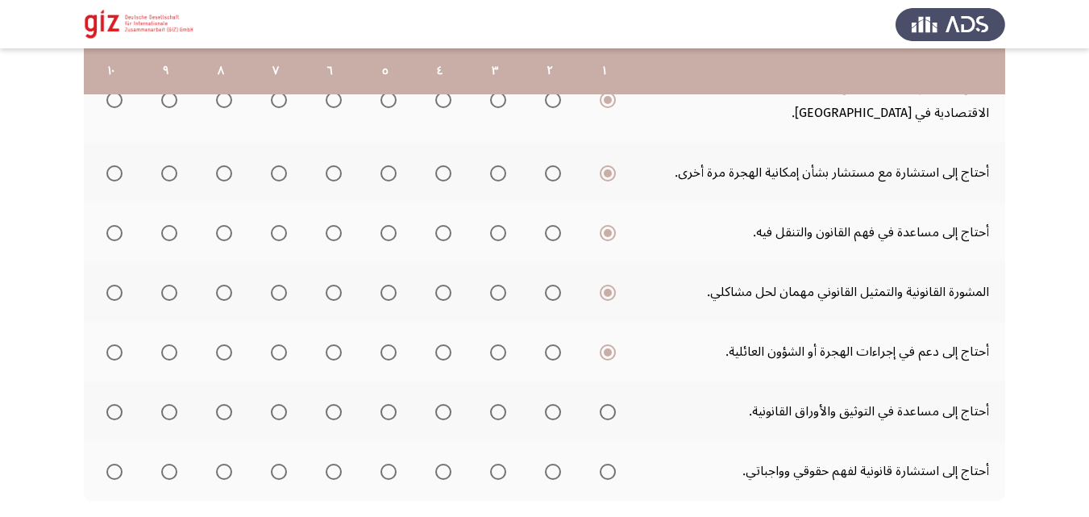
click at [608, 412] on span "Select an option" at bounding box center [608, 412] width 0 height 0
click at [607, 404] on input "Select an option" at bounding box center [608, 412] width 16 height 16
click at [609, 457] on mat-radio-group "Select an option" at bounding box center [604, 470] width 23 height 27
click at [609, 463] on span "Select an option" at bounding box center [608, 471] width 16 height 16
click at [609, 463] on input "Select an option" at bounding box center [608, 471] width 16 height 16
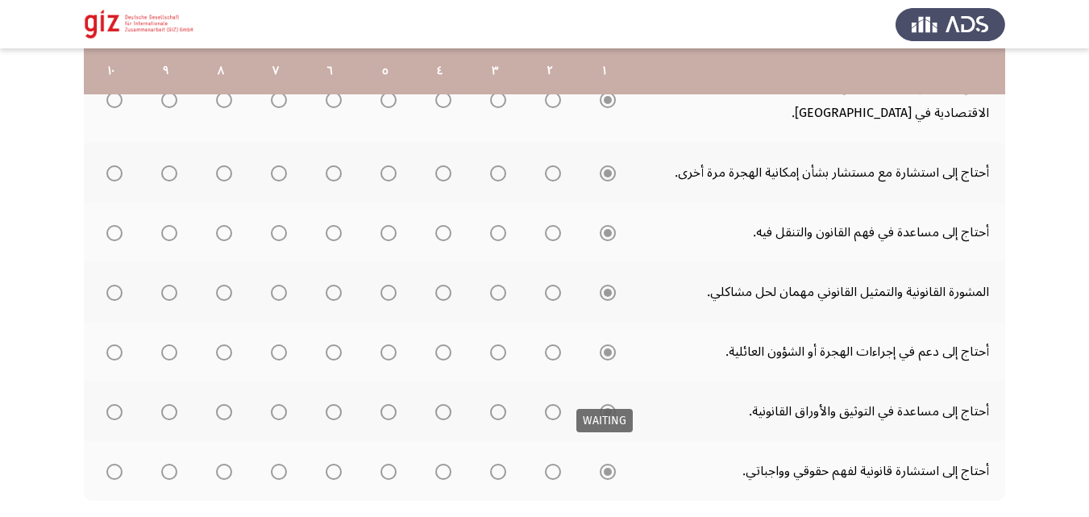
click at [562, 451] on div ". إلى أي مدى تصف احتياجاتك فيما يلي؟ قم بالتقييم على مقياس من 1 إلى 10، حيث 10 …" at bounding box center [544, 62] width 921 height 974
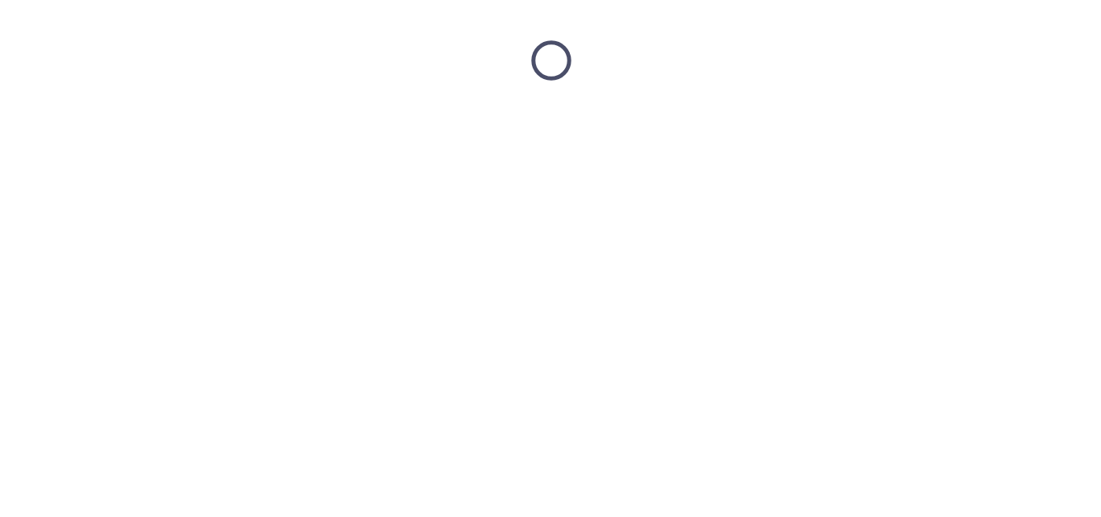
scroll to position [0, 0]
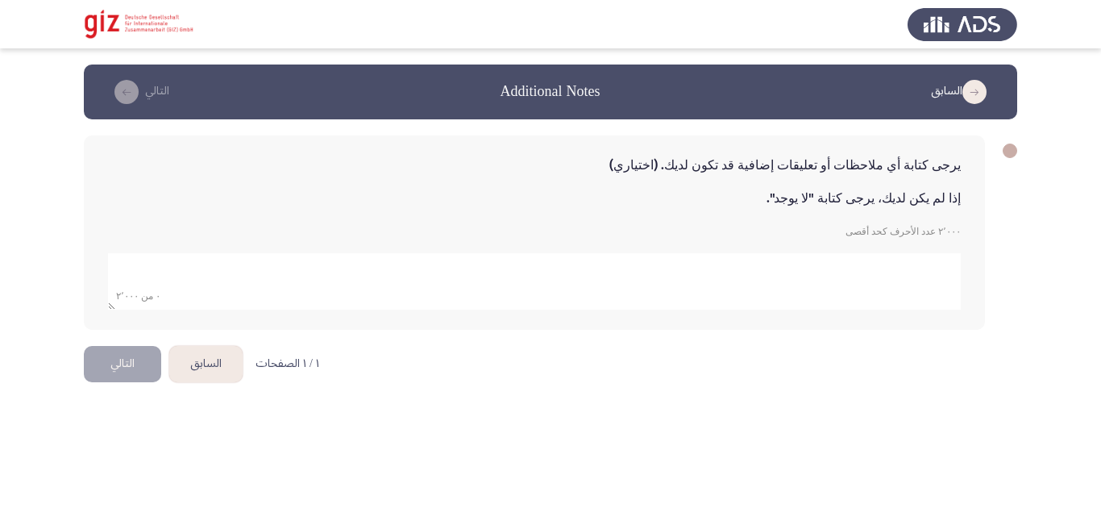
click at [461, 271] on textarea "add answer for essay" at bounding box center [534, 281] width 853 height 56
type textarea "لا يوجد"
click at [116, 314] on div "يرجى كتابة أي ملاحظات أو تعليقات إضافية قد تكون لديك. (اختياري) إذا لم يكن لديك…" at bounding box center [534, 232] width 901 height 194
click at [112, 355] on button "التالي" at bounding box center [122, 364] width 77 height 36
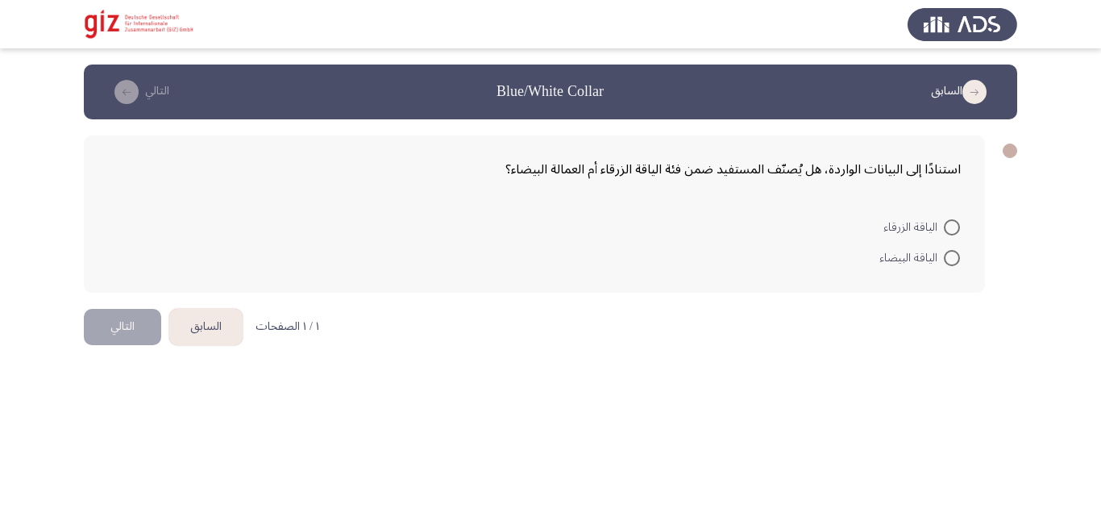
click at [954, 221] on span at bounding box center [952, 227] width 16 height 16
click at [954, 221] on input "الياقة الزرقاء" at bounding box center [952, 227] width 16 height 16
radio input "true"
click at [145, 326] on button "التالي" at bounding box center [122, 325] width 77 height 36
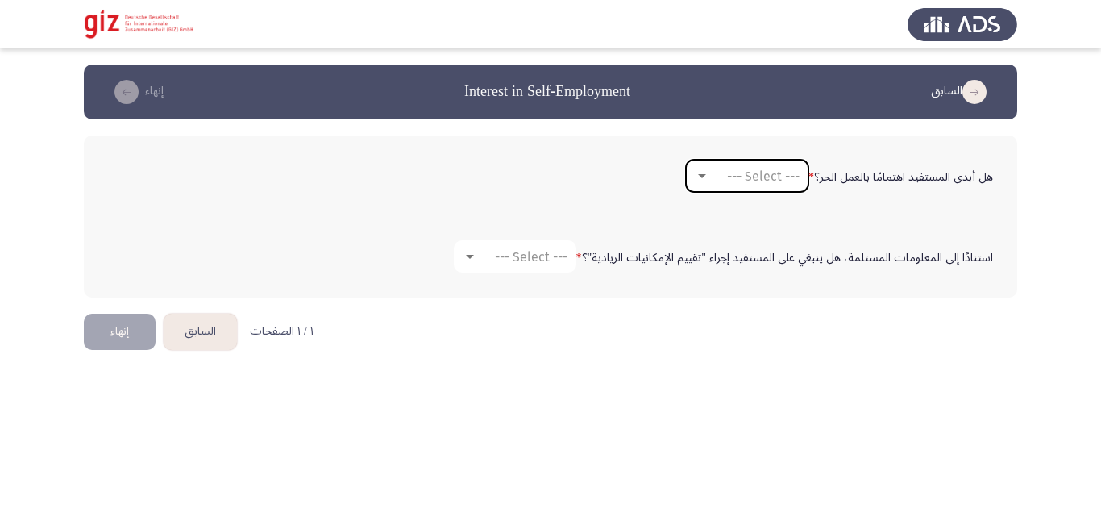
click at [755, 179] on span "--- Select ---" at bounding box center [763, 175] width 73 height 15
click at [748, 181] on span "نعم" at bounding box center [747, 175] width 110 height 39
click at [563, 232] on div "استنادًا إلى المعلومات المستلمة، هل ينبغي على المستفيد إجراء "تقييم الإمكانيات …" at bounding box center [550, 256] width 901 height 48
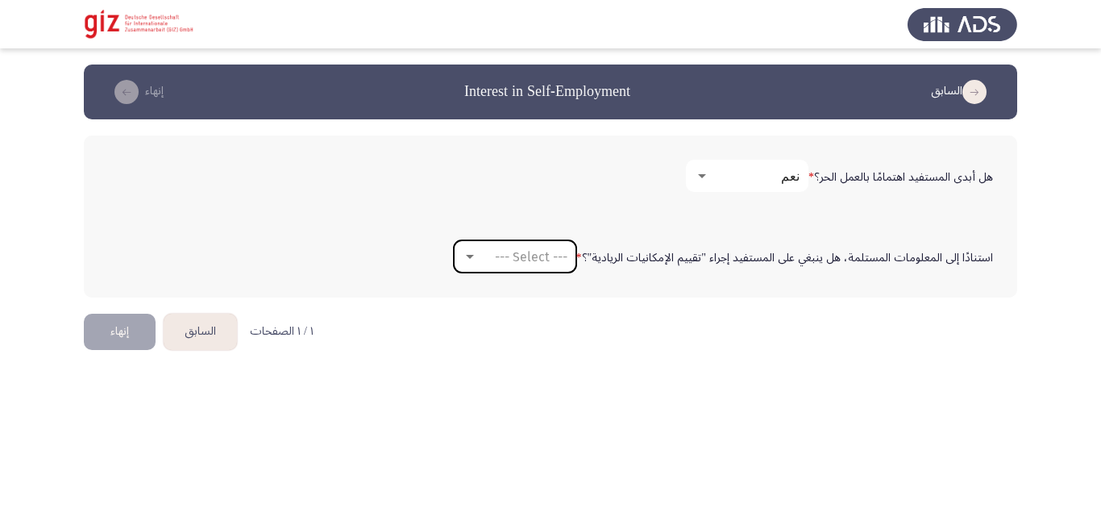
click at [559, 250] on span "--- Select ---" at bounding box center [531, 256] width 73 height 15
click at [529, 303] on span "لا" at bounding box center [519, 295] width 110 height 39
click at [292, 247] on form "استنادًا إلى المعلومات المستلمة، هل ينبغي على المستفيد إجراء "تقييم الإمكانيات …" at bounding box center [550, 256] width 885 height 32
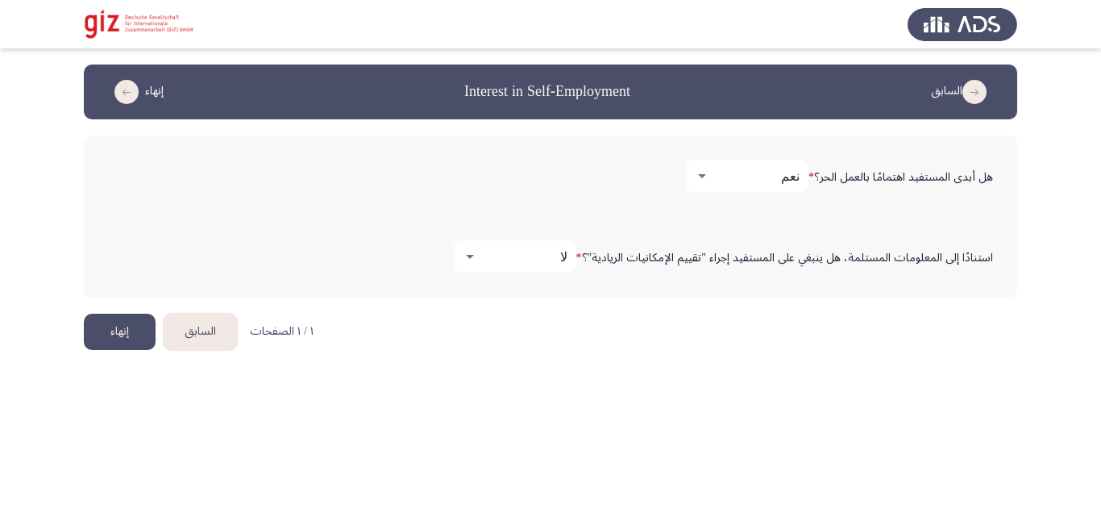
click at [125, 357] on html "السابق Interest in Self-Employment إنهاء هل أبدى المستفيد اهتمامًا بالعمل الحر؟…" at bounding box center [550, 189] width 1101 height 378
click at [125, 339] on button "إنهاء" at bounding box center [120, 332] width 72 height 36
